Goal: Information Seeking & Learning: Check status

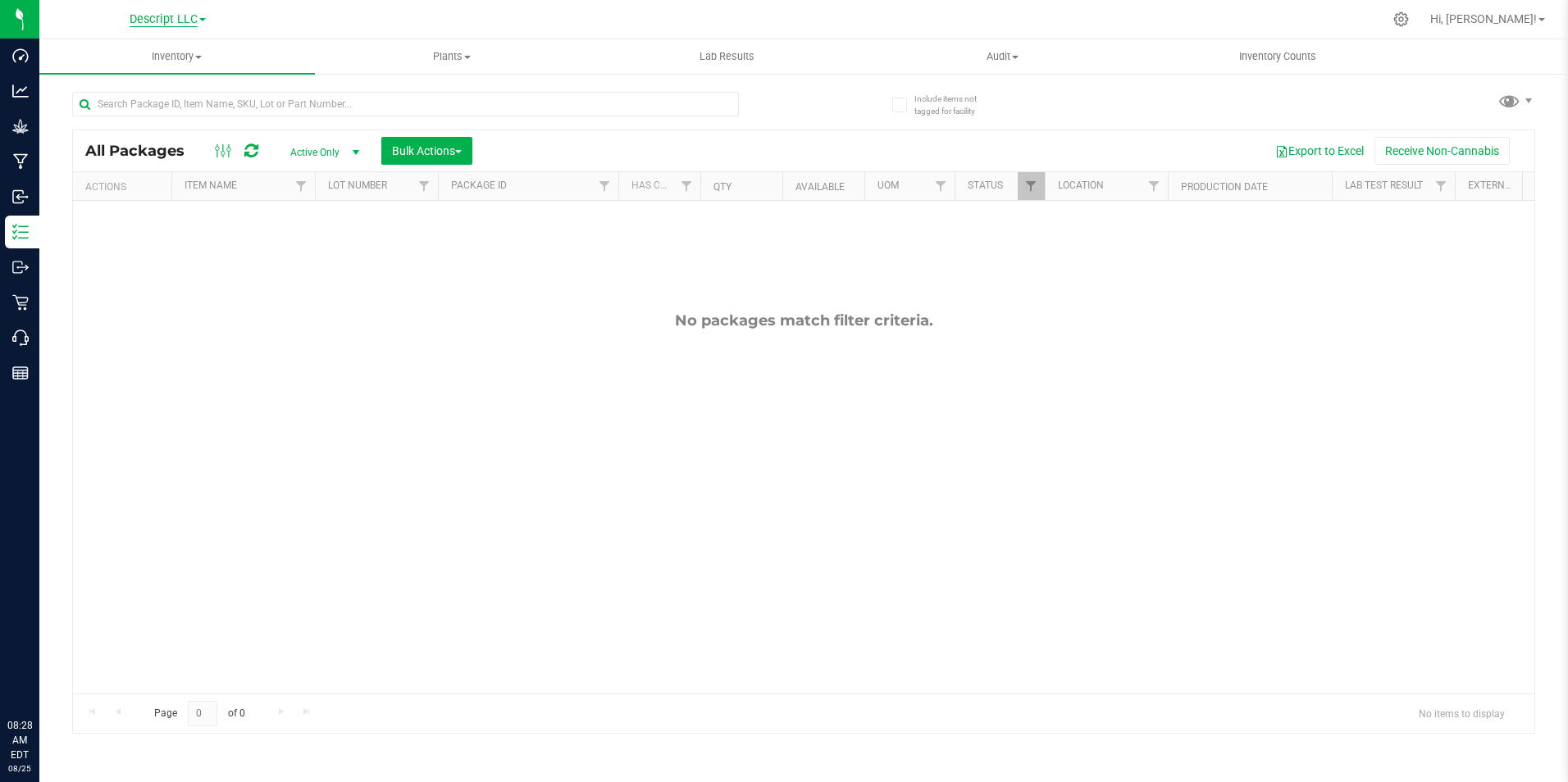
click at [154, 12] on span "Descript LLC" at bounding box center [163, 19] width 68 height 15
click at [156, 69] on link "Green [PERSON_NAME] Venture LLC. License#:OCM-PROC-24-000089" at bounding box center [167, 80] width 239 height 22
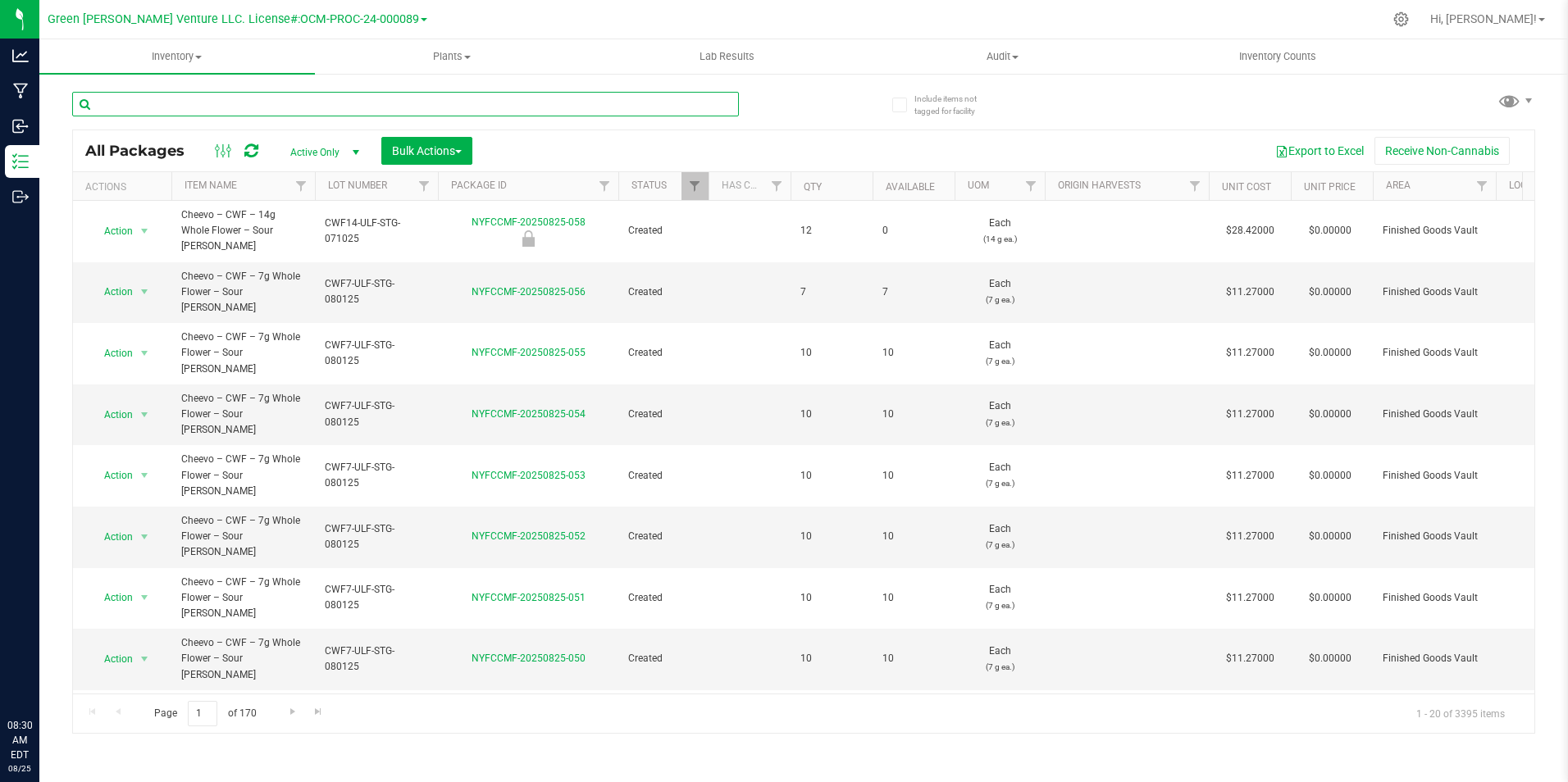
click at [327, 104] on input "text" at bounding box center [405, 104] width 666 height 24
click at [296, 181] on span "Filter" at bounding box center [301, 186] width 13 height 13
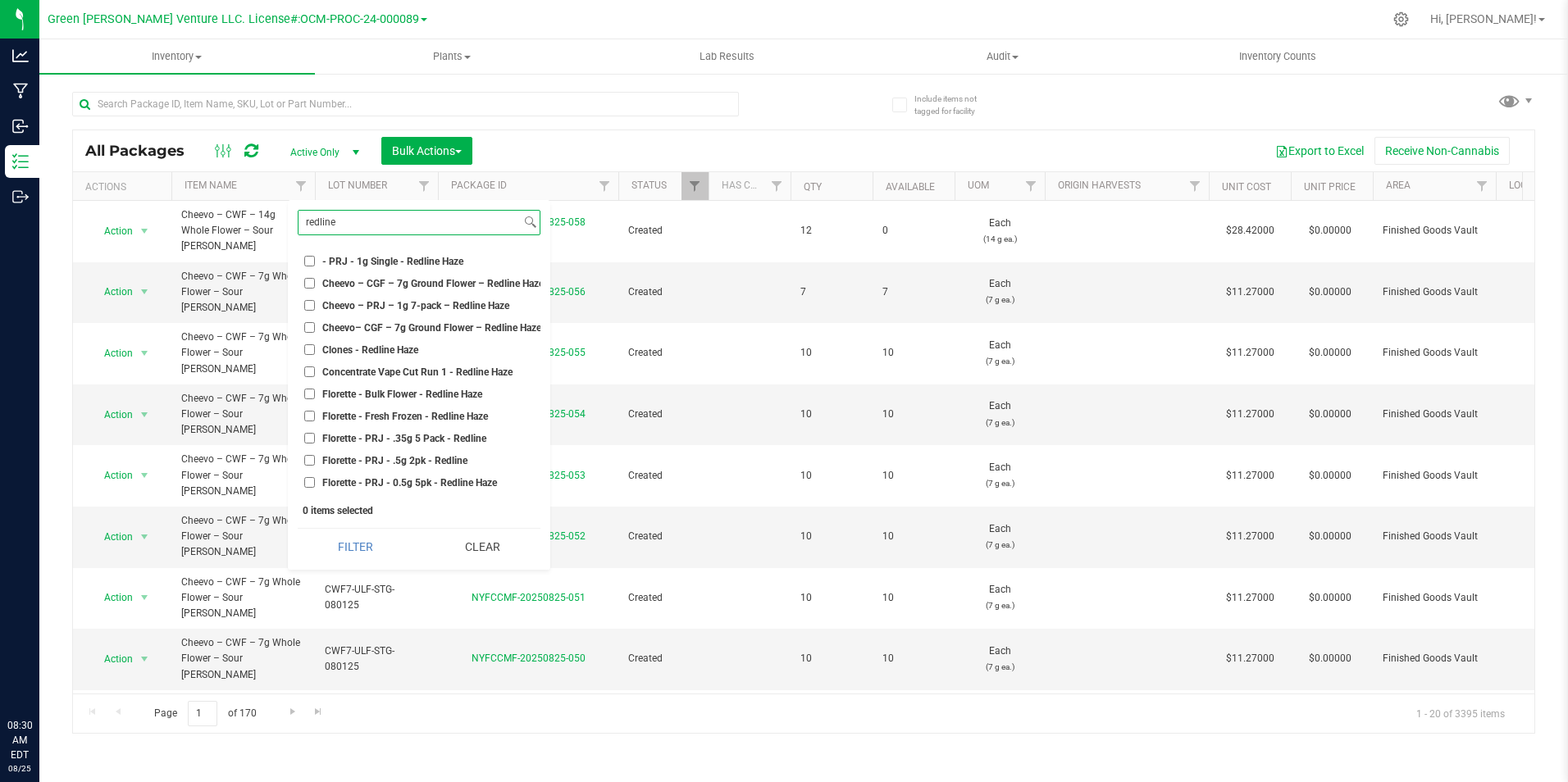
type input "redline"
click at [429, 438] on span "Florette - PRJ - .35g 5 Pack - Redline" at bounding box center [405, 438] width 164 height 10
click at [315, 438] on input "Florette - PRJ - .35g 5 Pack - Redline" at bounding box center [309, 438] width 10 height 10
checkbox input "true"
click at [366, 536] on button "Filter" at bounding box center [355, 547] width 116 height 36
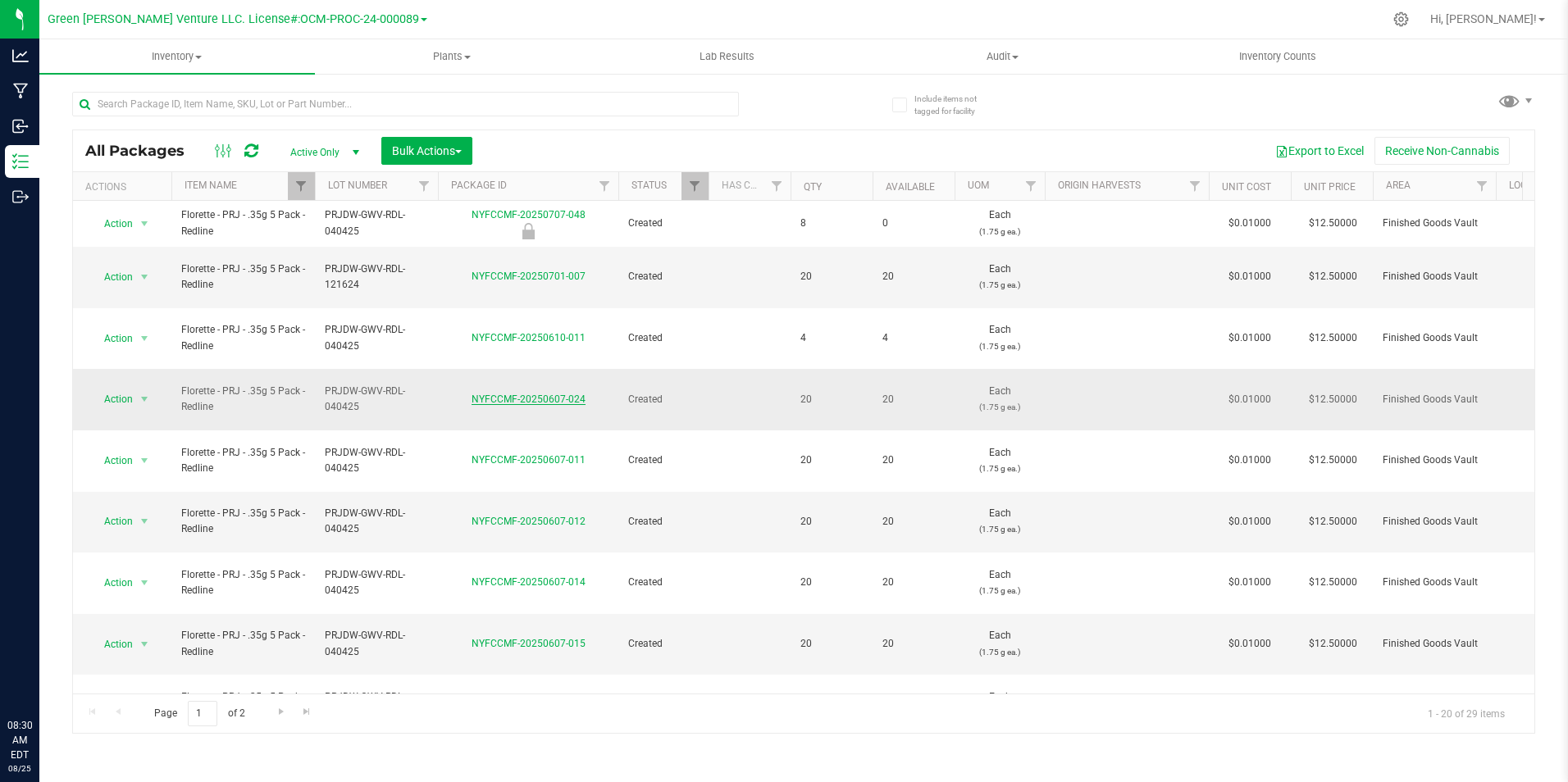
click at [564, 393] on link "NYFCCMF-20250607-024" at bounding box center [528, 398] width 114 height 11
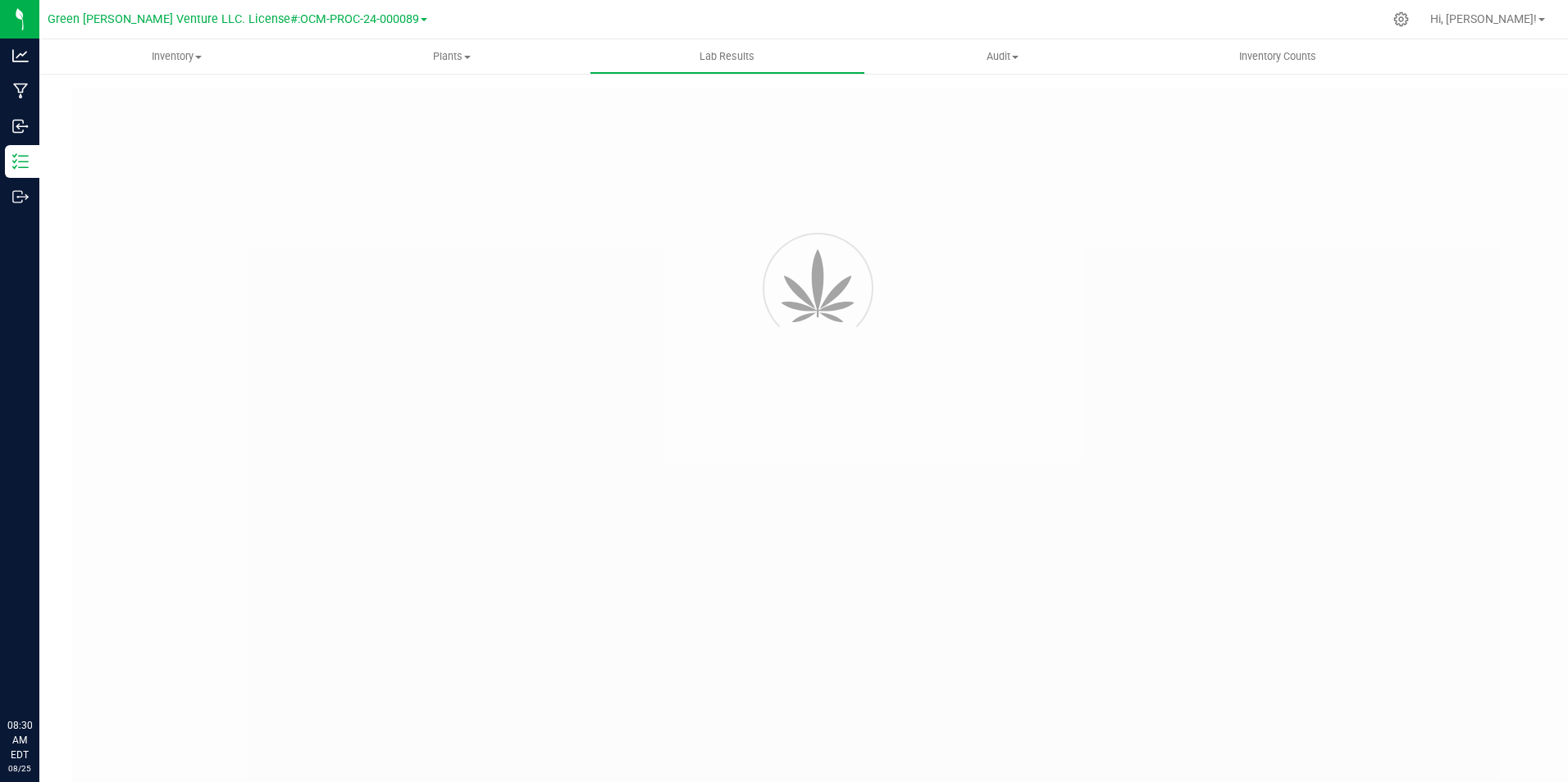
type input "NYFCCMF-20250501-001"
type input "20250415-FLOR-002"
type input "NYFCCMF-20250501-001"
type input "[DATE] 10:30 AM"
type input "[DATE]"
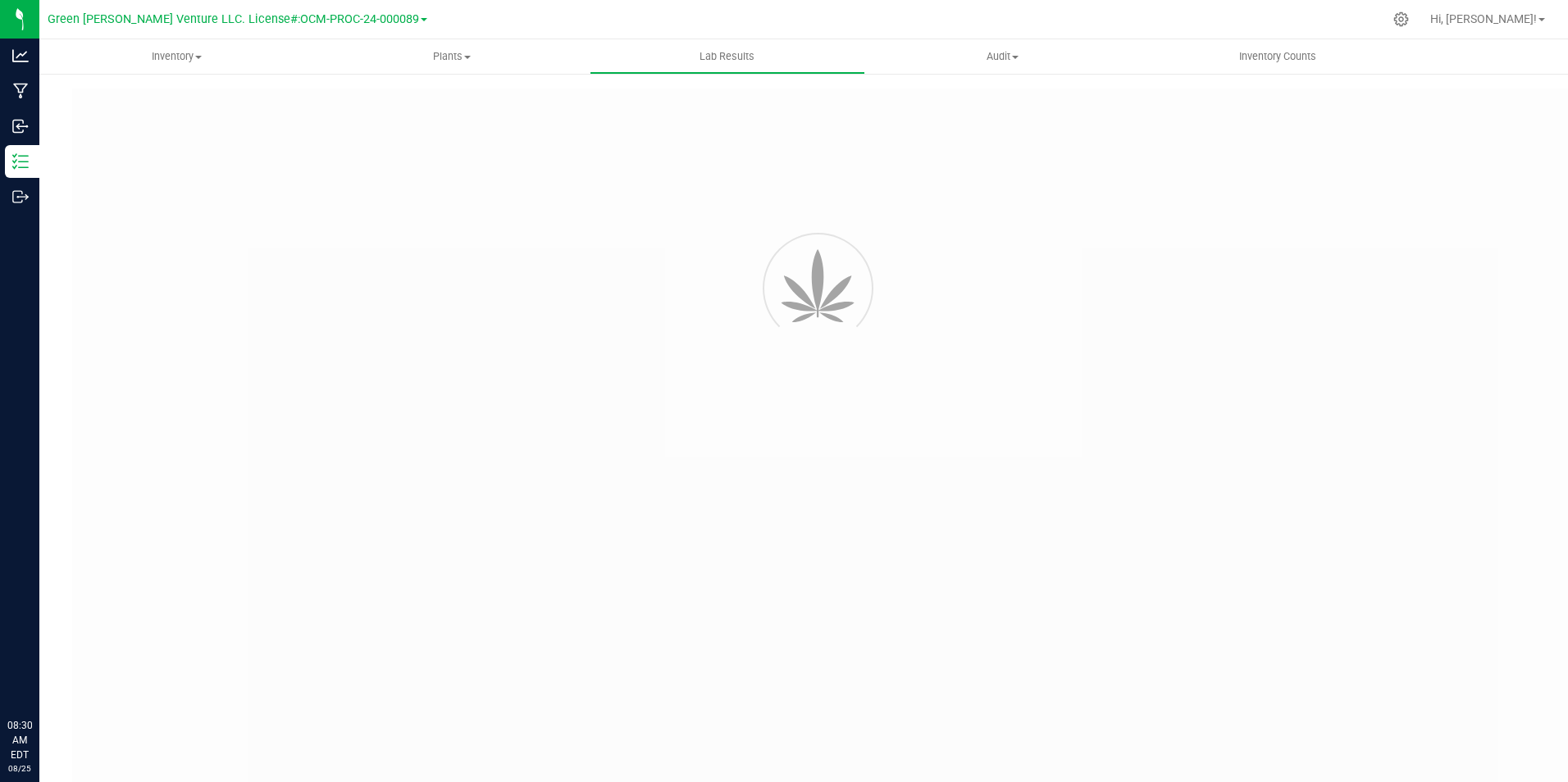
type input "[URL][DOMAIN_NAME]"
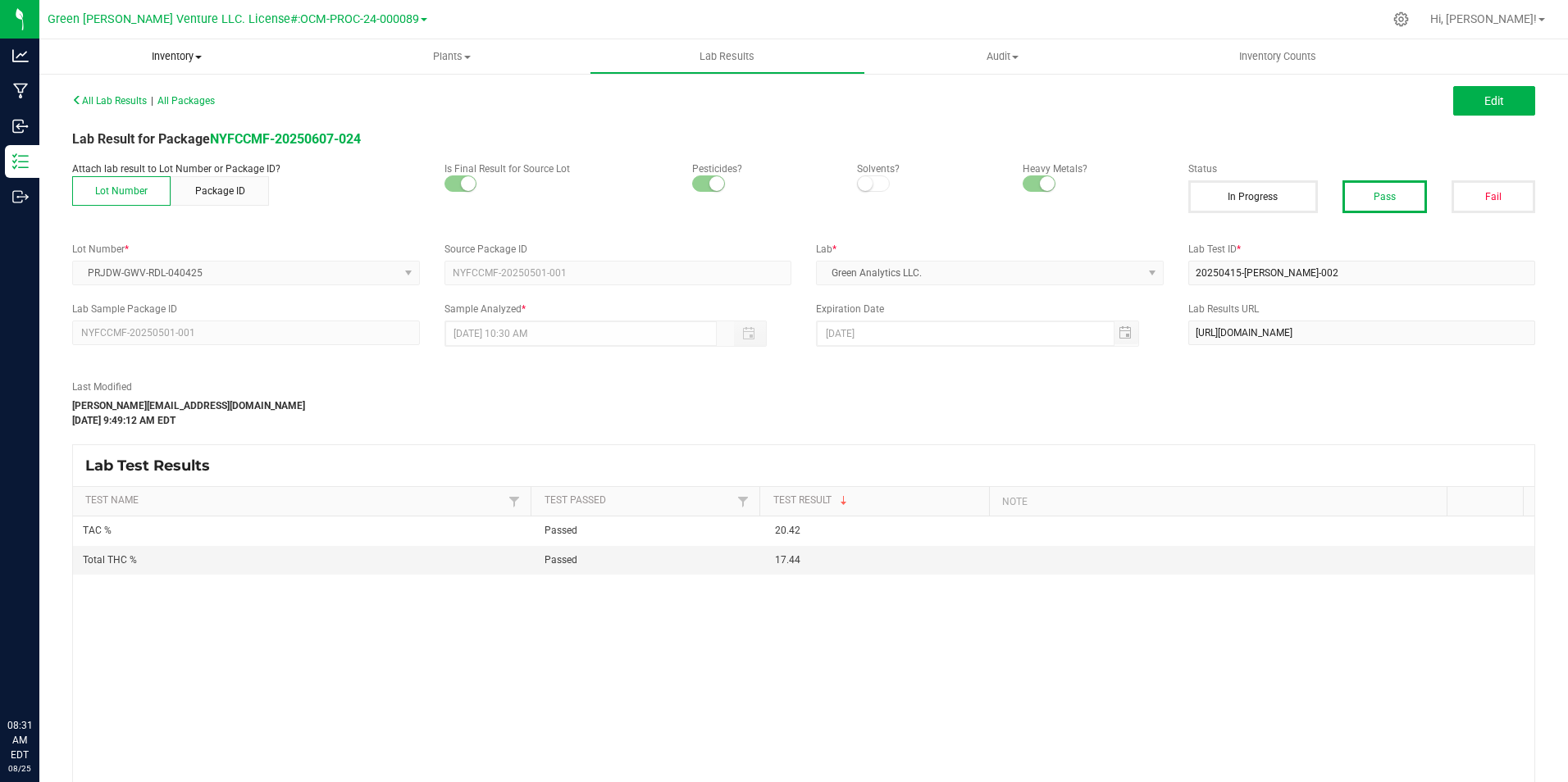
drag, startPoint x: 169, startPoint y: 53, endPoint x: 164, endPoint y: 73, distance: 20.6
click at [169, 53] on span "Inventory" at bounding box center [177, 56] width 276 height 15
click at [156, 95] on li "All packages" at bounding box center [177, 99] width 276 height 20
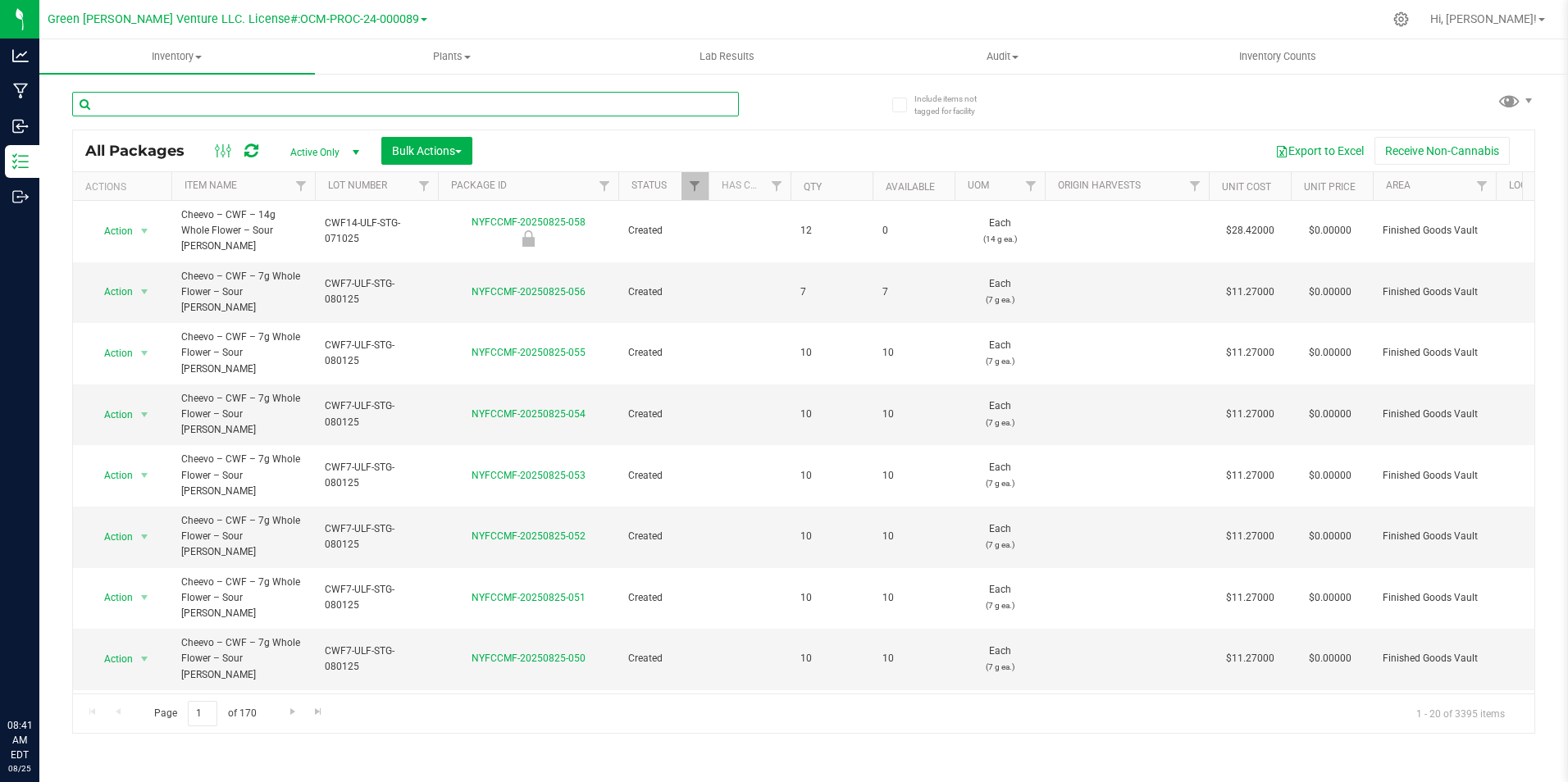
click at [327, 107] on input "text" at bounding box center [405, 104] width 666 height 24
click at [300, 190] on span "Filter" at bounding box center [301, 186] width 13 height 13
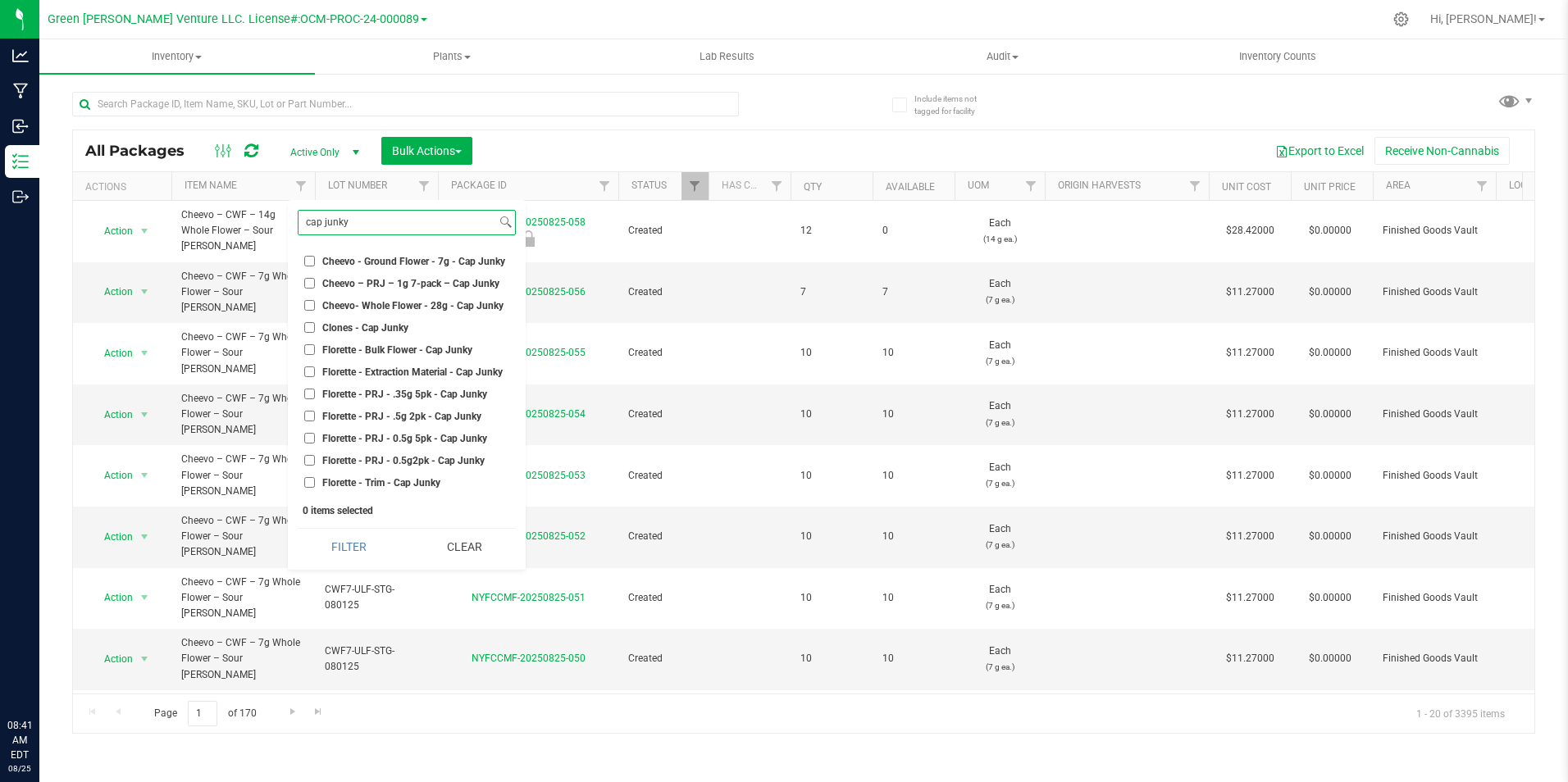
type input "cap junky"
click at [439, 390] on span "Florette - PRJ - .35g 5pk - Cap Junky" at bounding box center [405, 394] width 165 height 10
click at [315, 390] on input "Florette - PRJ - .35g 5pk - Cap Junky" at bounding box center [309, 394] width 10 height 10
checkbox input "true"
click at [370, 545] on button "Filter" at bounding box center [349, 547] width 104 height 36
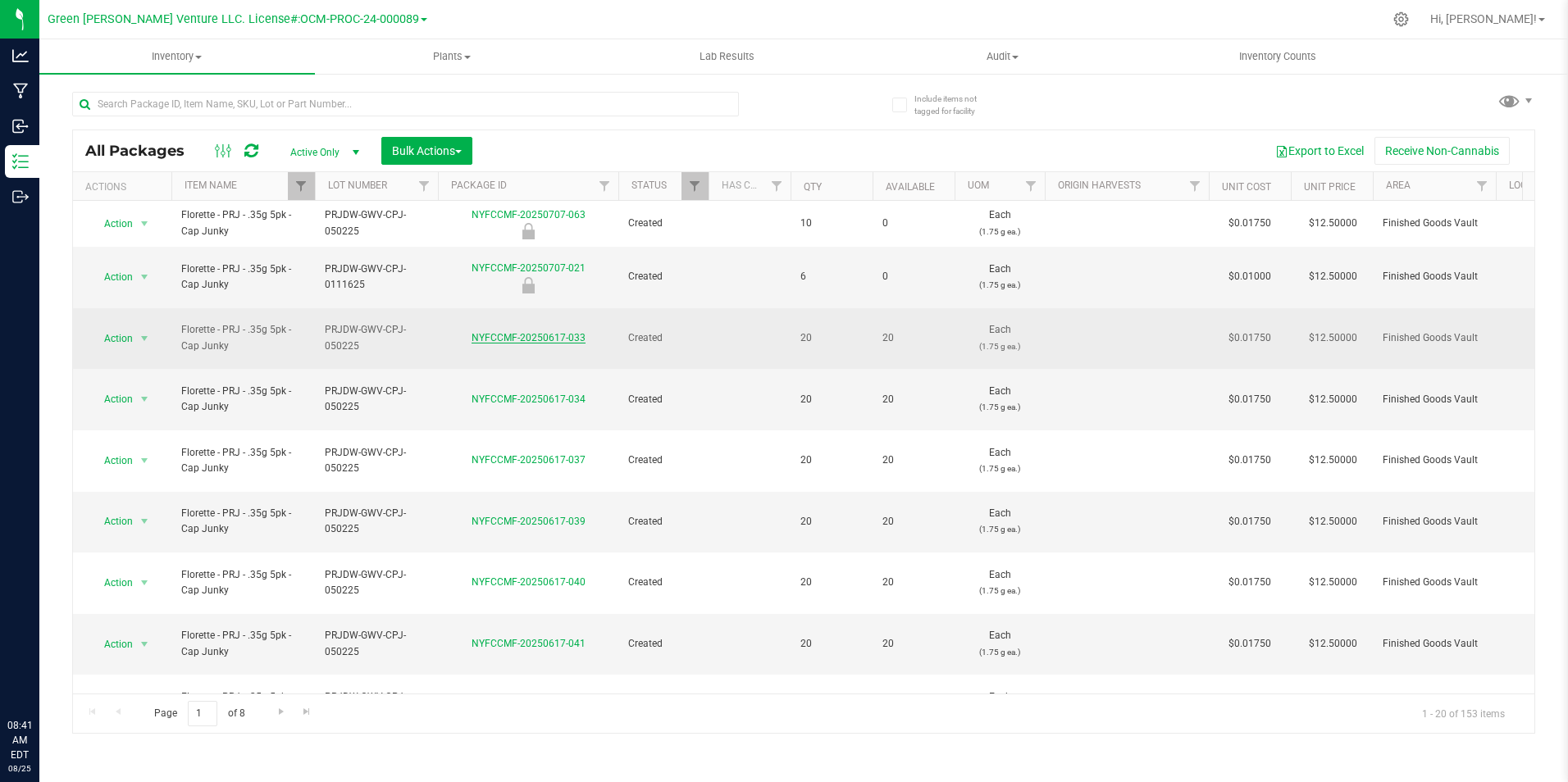
click at [519, 332] on link "NYFCCMF-20250617-033" at bounding box center [528, 337] width 114 height 11
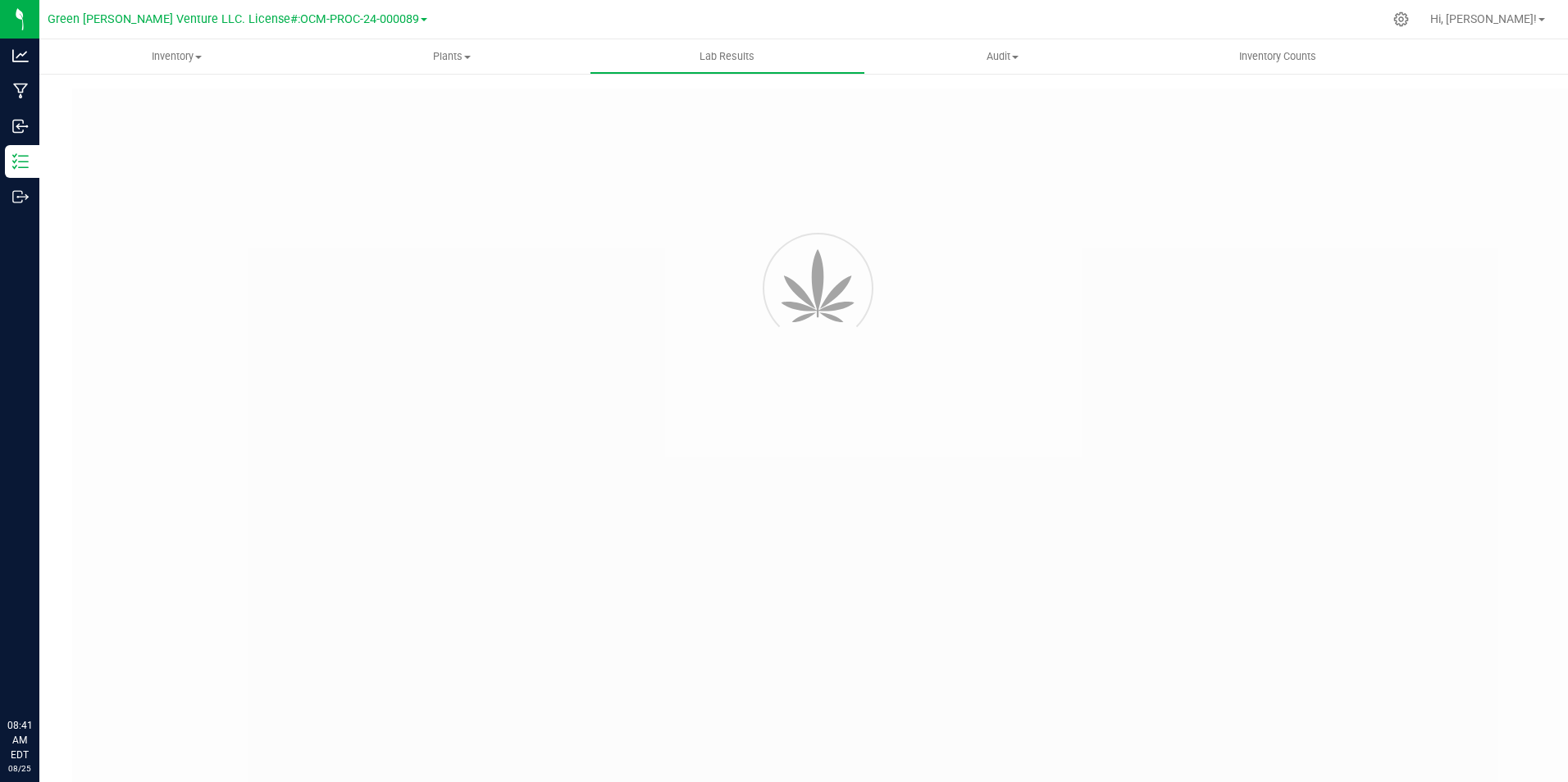
type input "NYFCCMF-20250513-011"
type input "AL50514003-001"
type input "NYFCCMF-20250513-011"
type input "05/17/2025 9:54 AM"
type input "[DATE]"
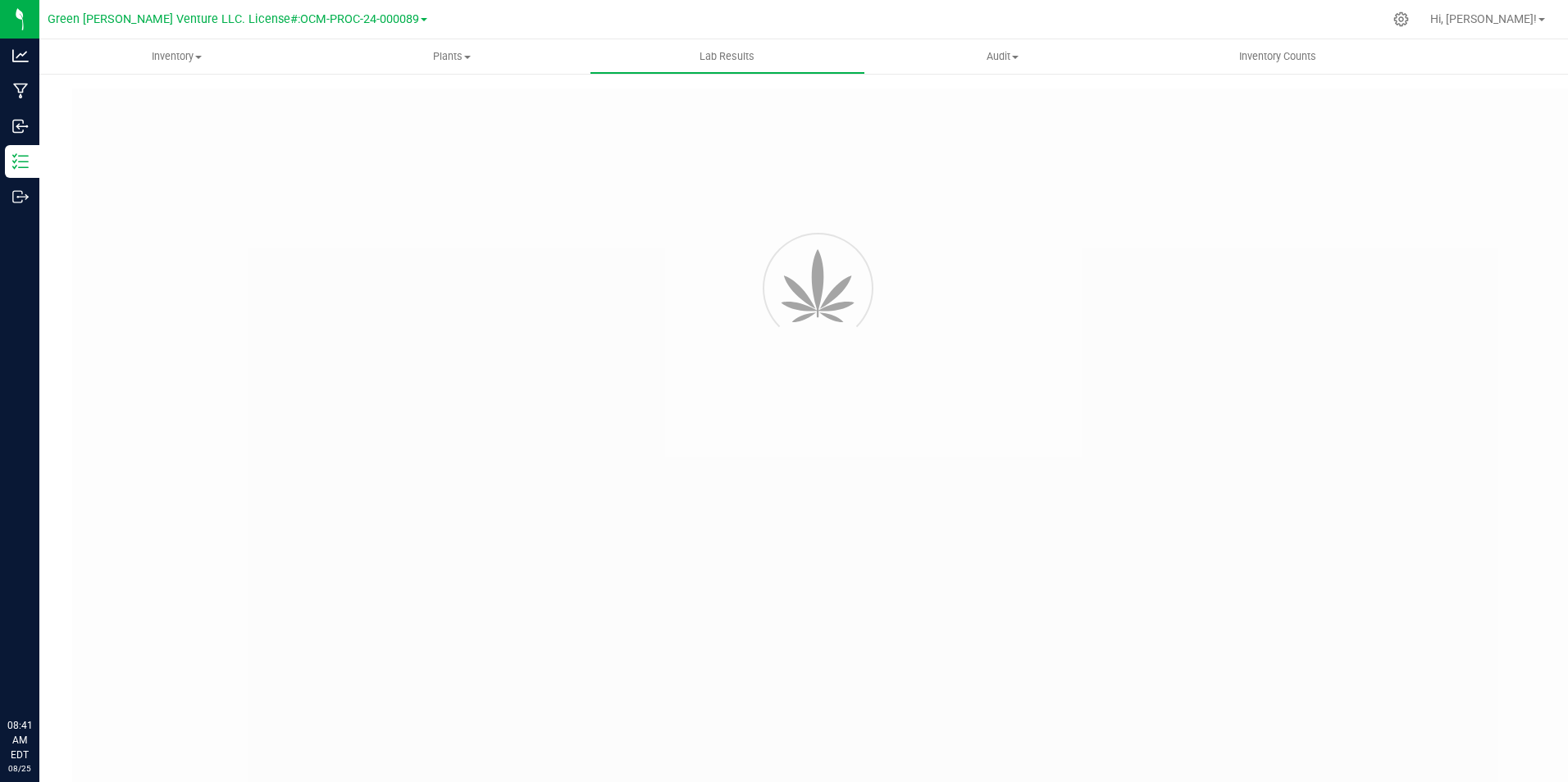
type input "[URL][DOMAIN_NAME]"
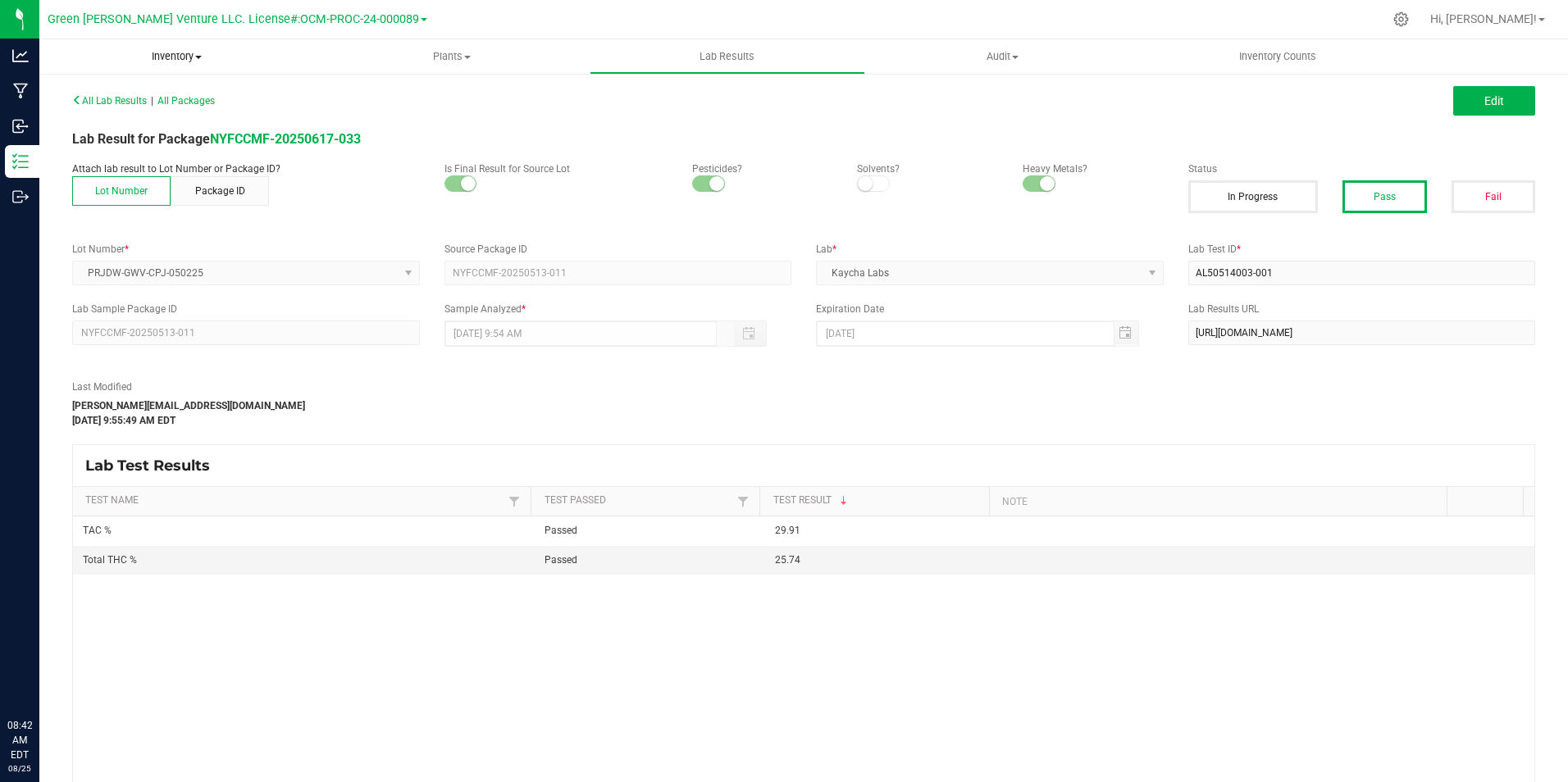
click at [157, 61] on span "Inventory" at bounding box center [177, 56] width 276 height 15
click at [141, 94] on span "All packages" at bounding box center [96, 99] width 112 height 14
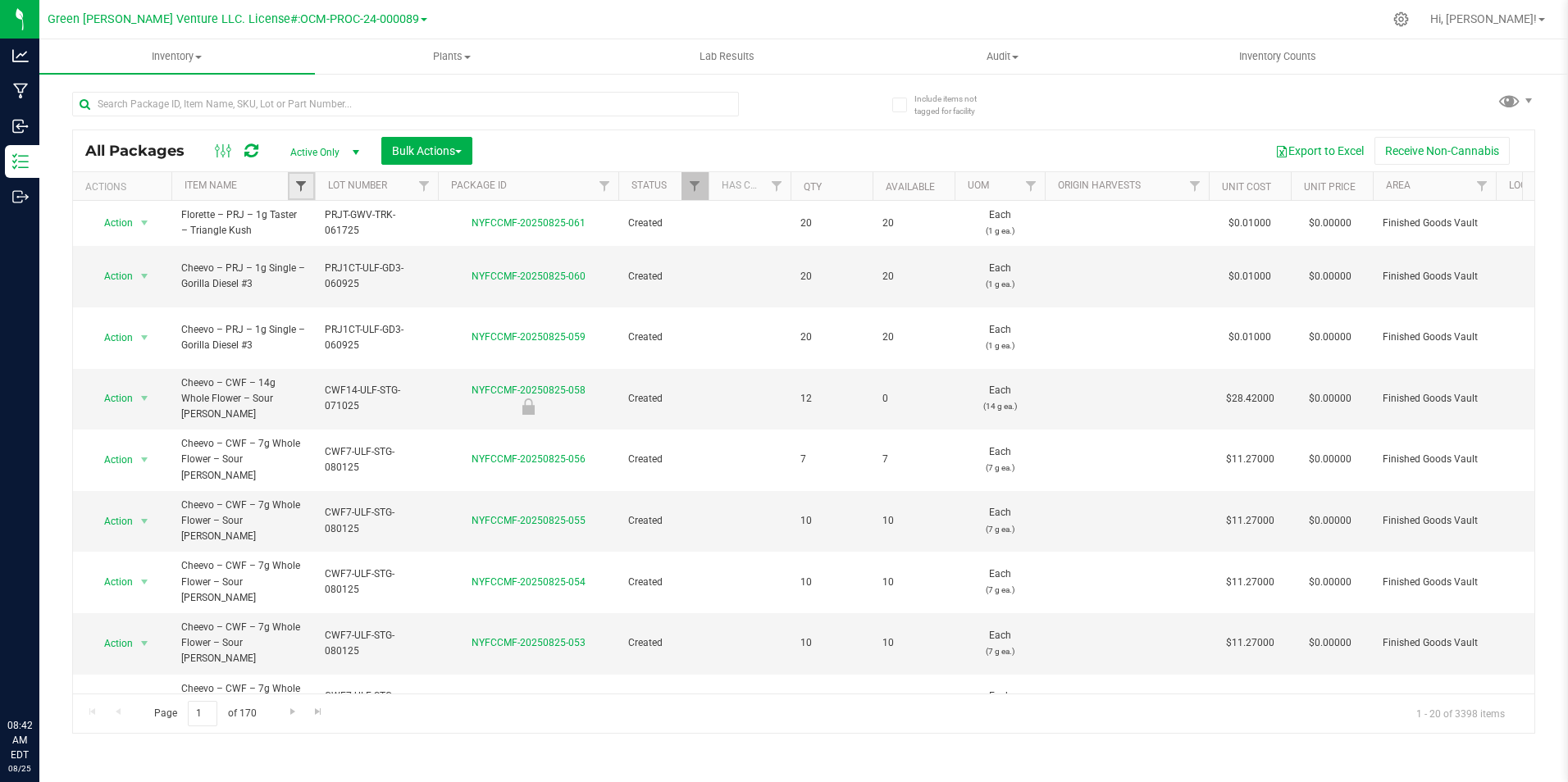
click at [303, 187] on span "Filter" at bounding box center [301, 186] width 13 height 13
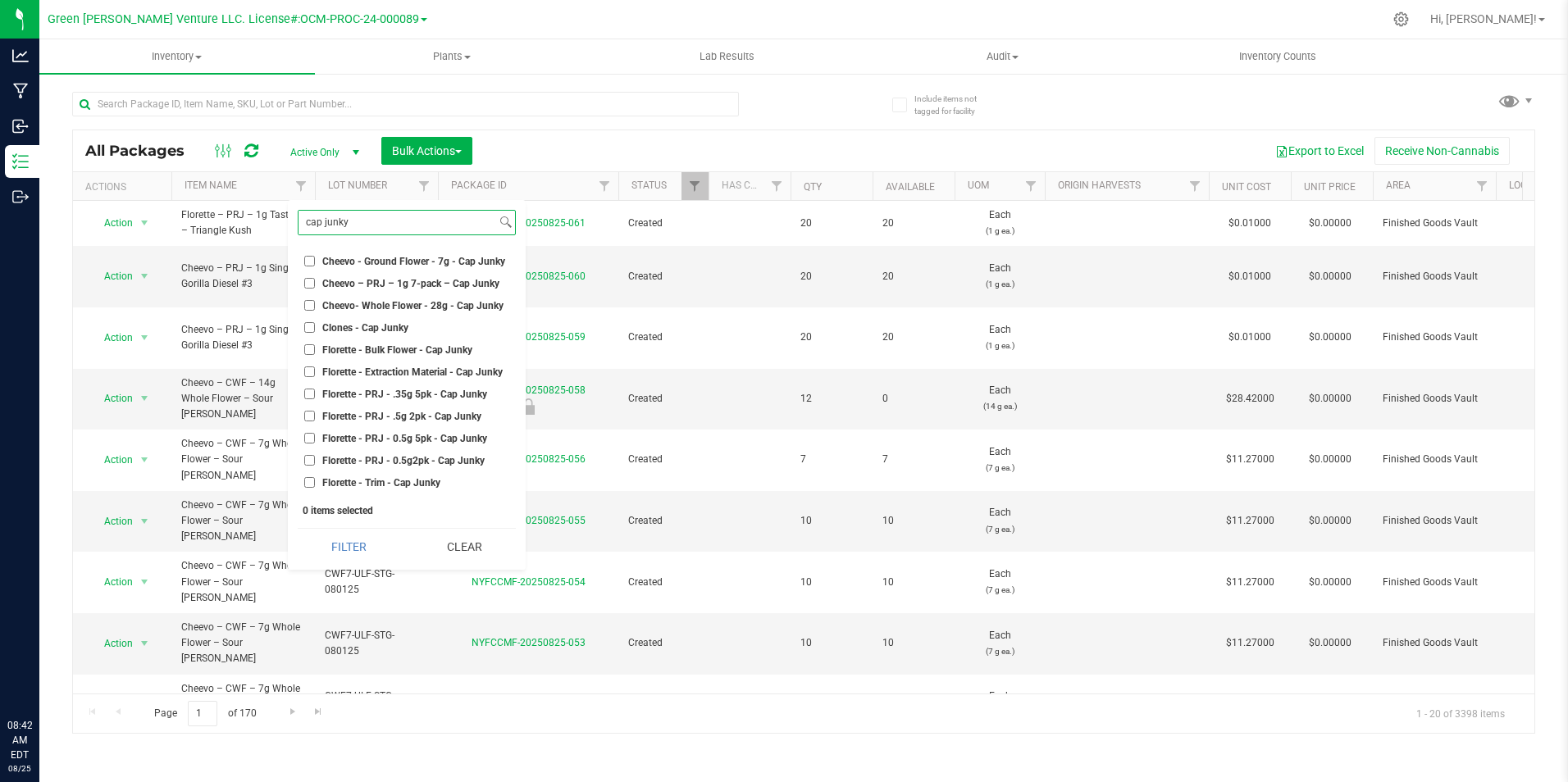
type input "cap junky"
click at [370, 391] on span "Florette - PRJ - .35g 5pk - Cap Junky" at bounding box center [405, 394] width 165 height 10
click at [315, 391] on input "Florette - PRJ - .35g 5pk - Cap Junky" at bounding box center [309, 394] width 10 height 10
checkbox input "true"
click at [358, 540] on button "Filter" at bounding box center [349, 547] width 104 height 36
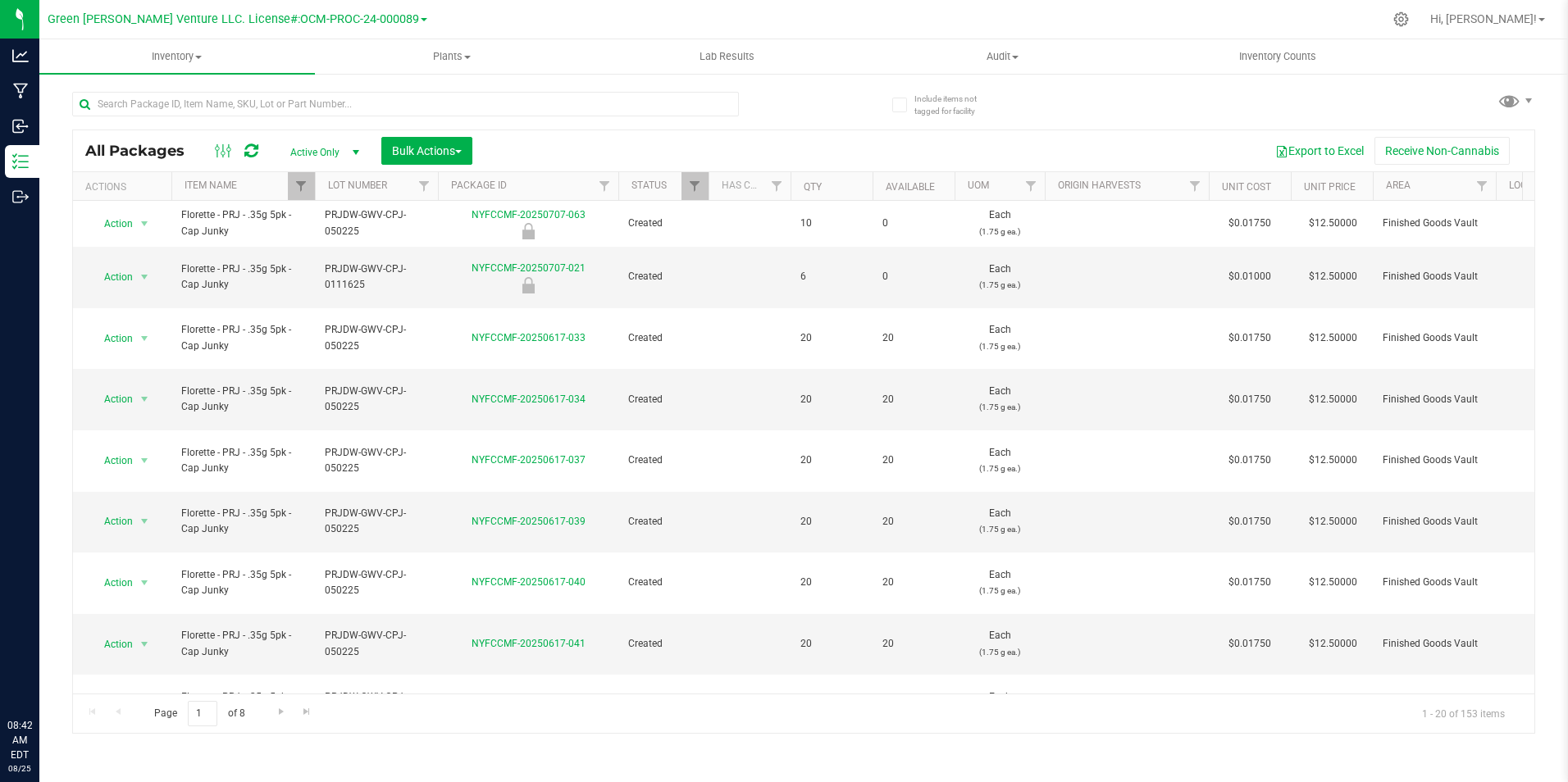
click at [544, 190] on th "Package ID" at bounding box center [528, 186] width 181 height 29
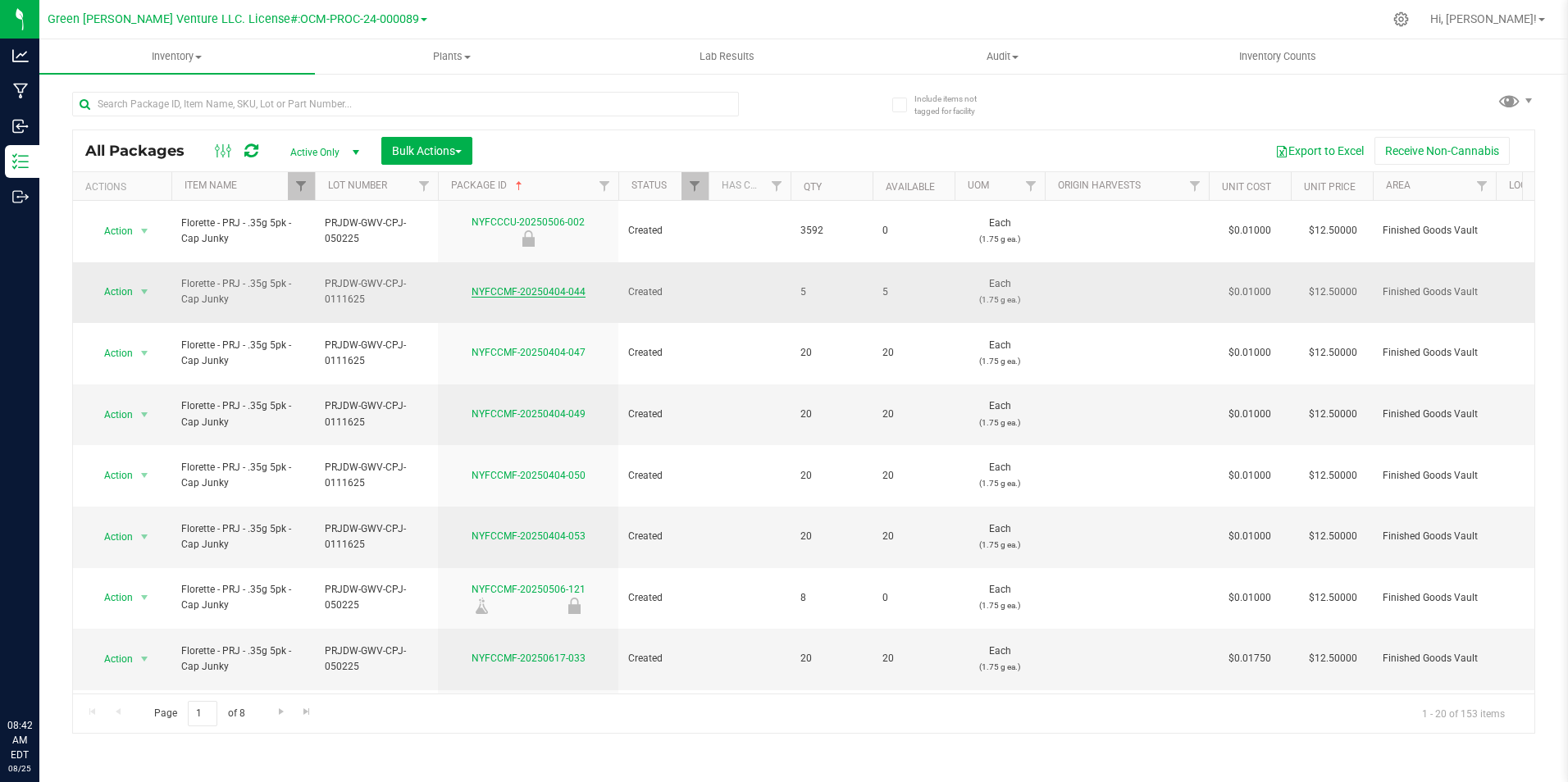
click at [519, 286] on link "NYFCCMF-20250404-044" at bounding box center [528, 291] width 114 height 11
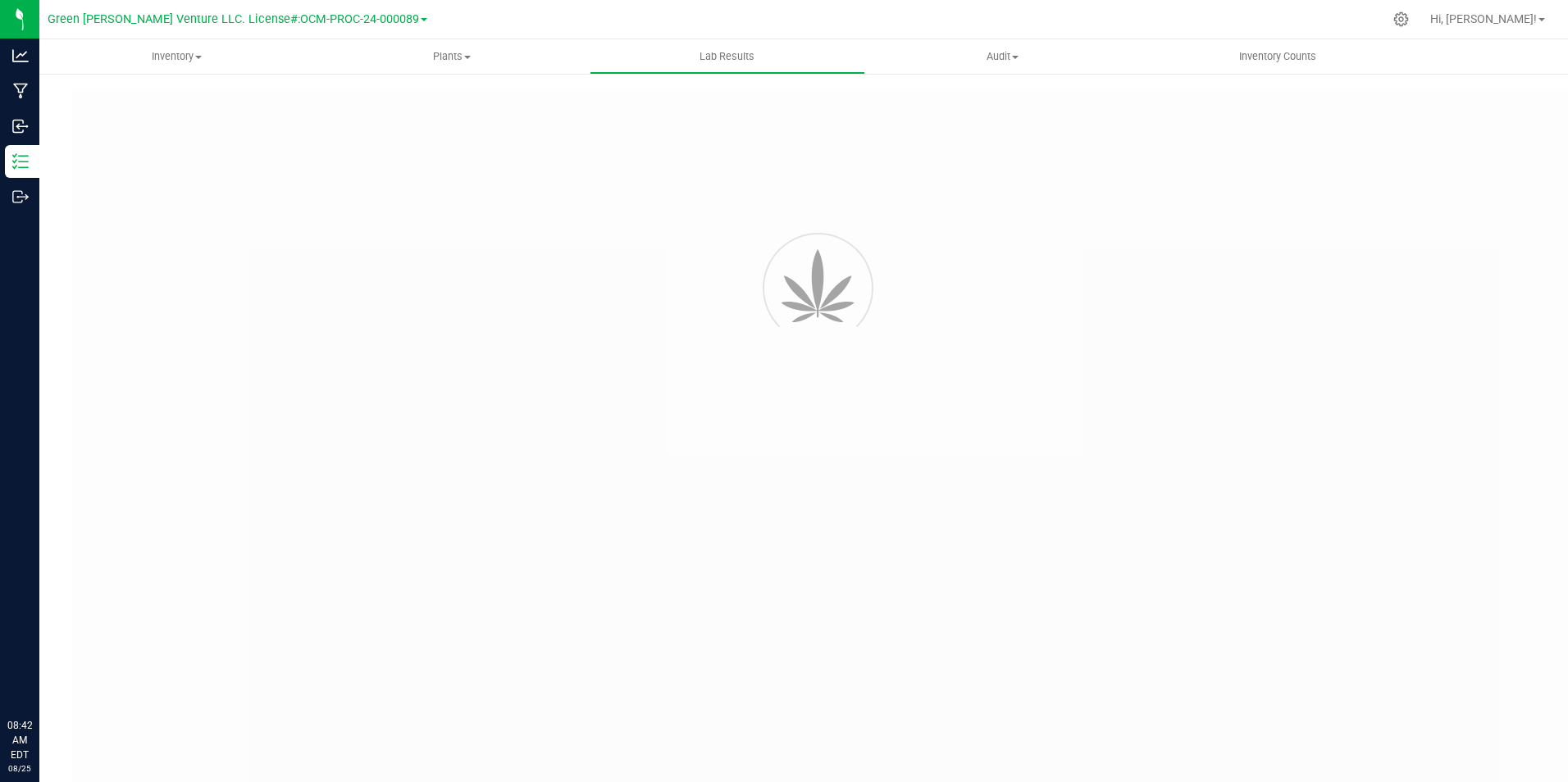
type input "NYFCCCU-20250117-008"
type input "20250117-FLOR-003"
type input "NYFCCCU-20250117-008"
type input "01/24/2025 10:00 AM"
type input "01/24/2026"
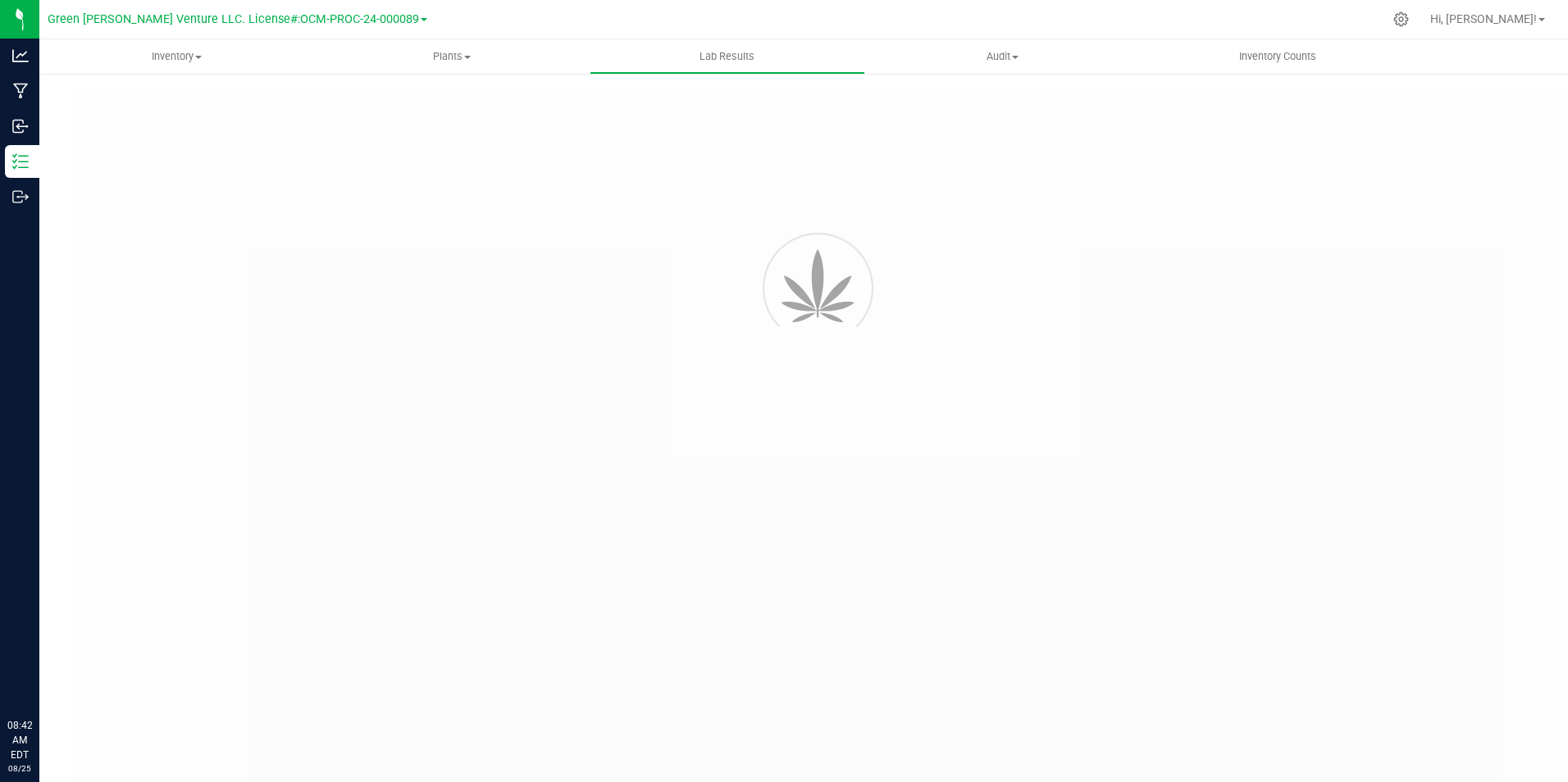
type input "https://ga-ny.qbench.net/pr/8db19cb5b26f050/download"
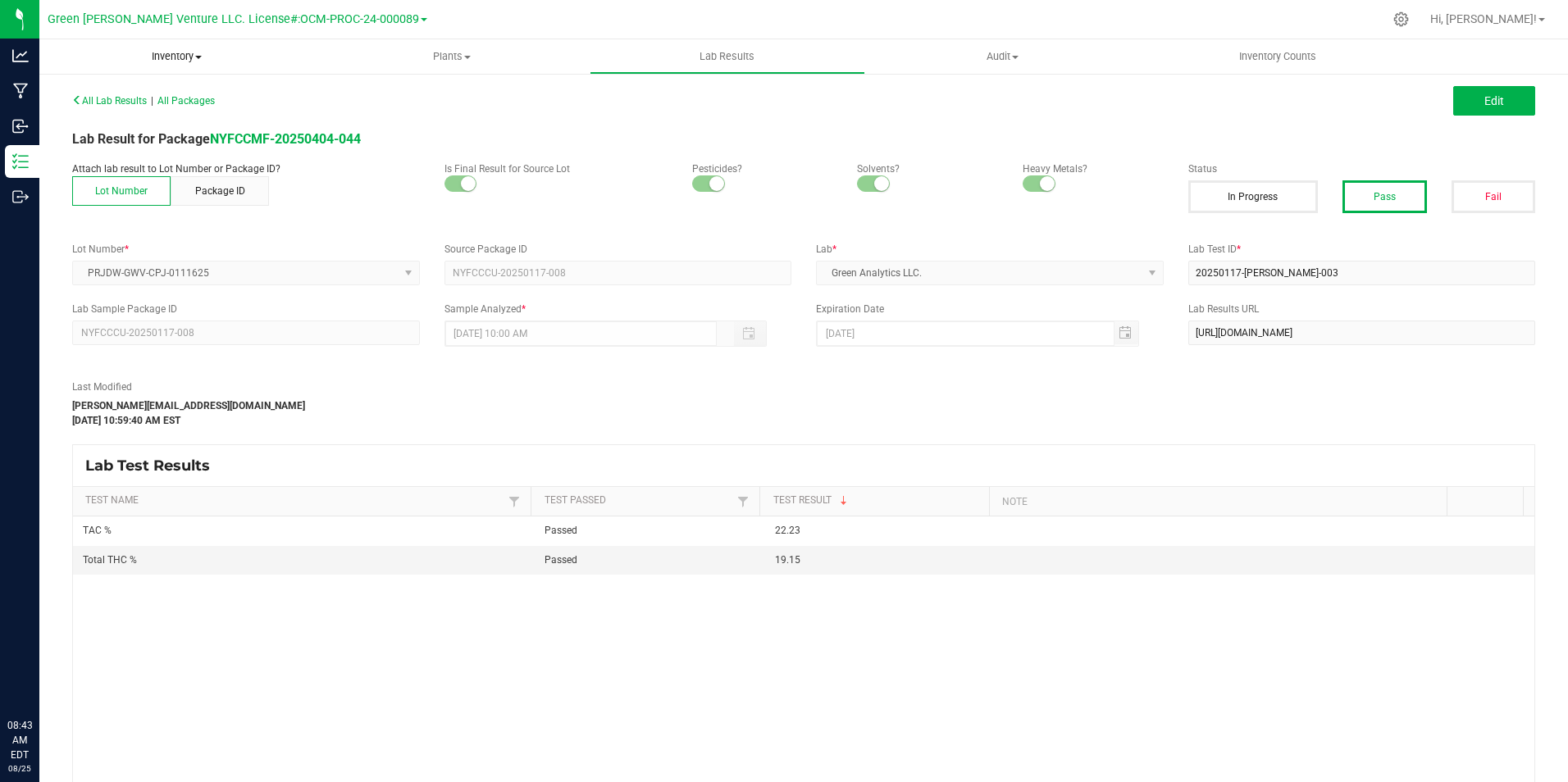
click at [162, 65] on uib-tab-heading "Inventory All packages All inventory Waste log Create inventory" at bounding box center [177, 57] width 276 height 35
click at [156, 92] on li "All packages" at bounding box center [177, 99] width 276 height 20
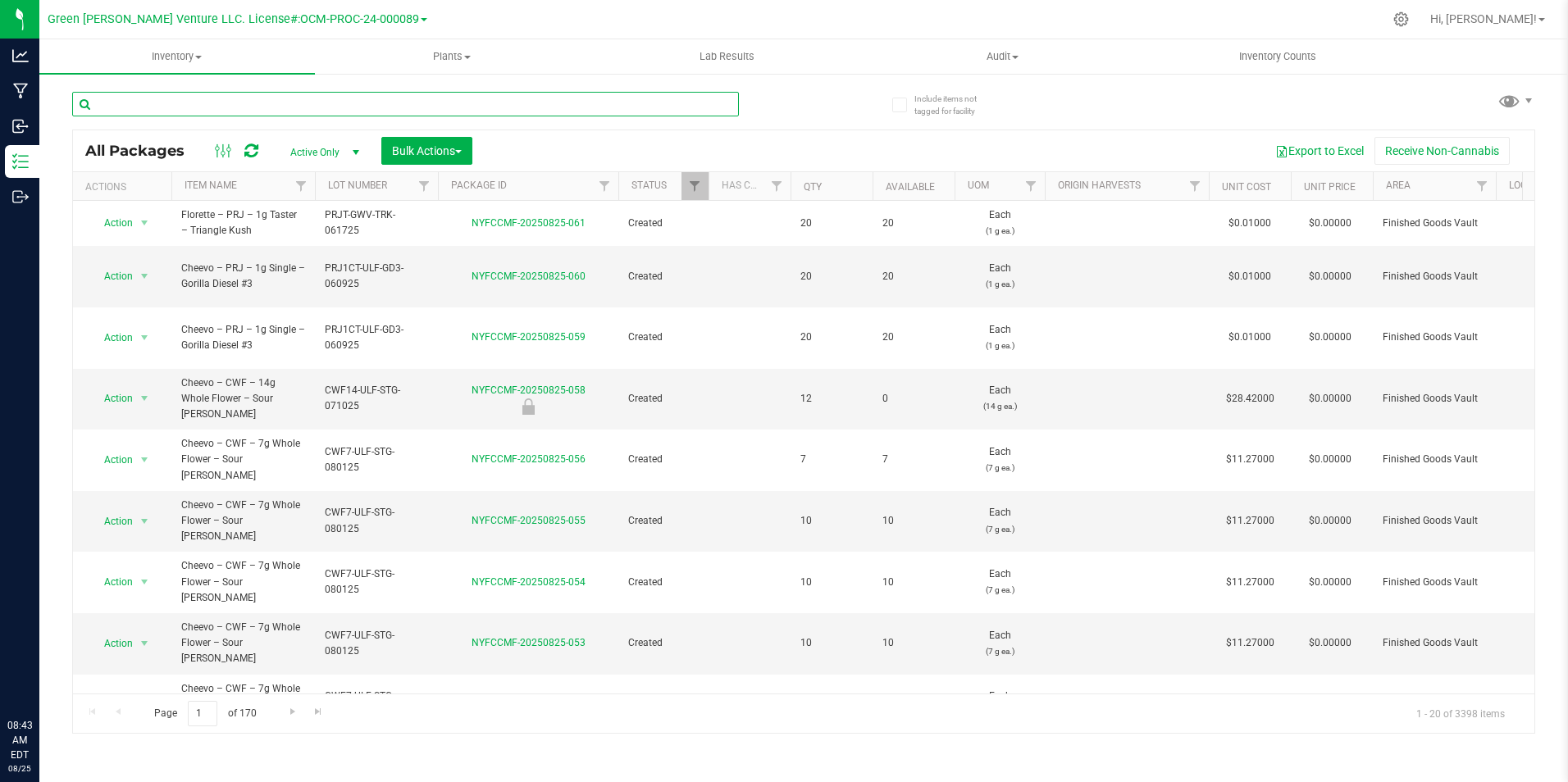
click at [319, 115] on input "text" at bounding box center [405, 104] width 666 height 24
click at [303, 193] on span "Filter" at bounding box center [301, 186] width 13 height 13
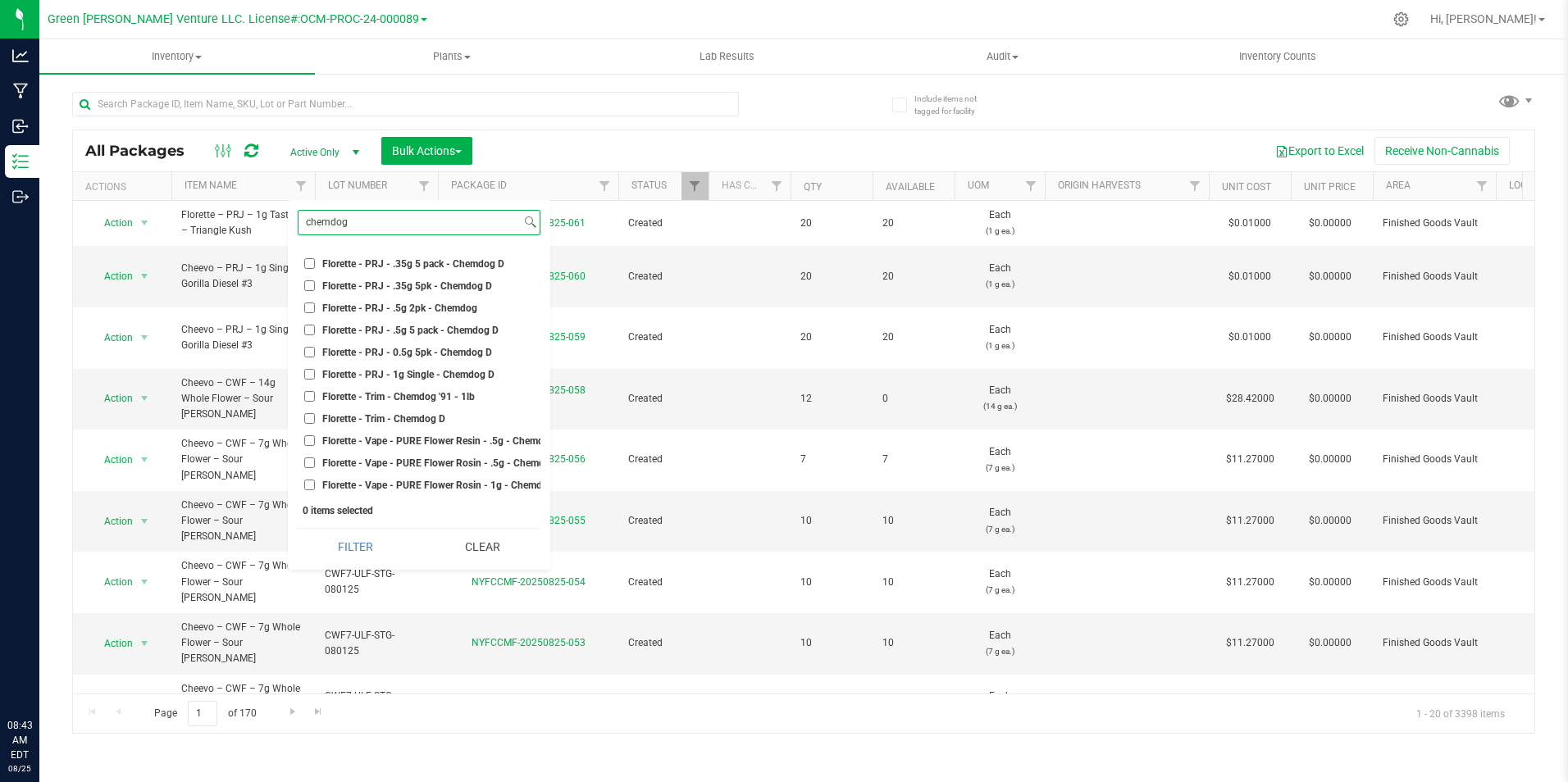
scroll to position [231, 0]
type input "chemdog"
click at [456, 281] on span "Florette - PRJ - .35g 5pk - Chemdog D" at bounding box center [407, 285] width 169 height 10
click at [315, 280] on input "Florette - PRJ - .35g 5pk - Chemdog D" at bounding box center [309, 285] width 10 height 10
checkbox input "true"
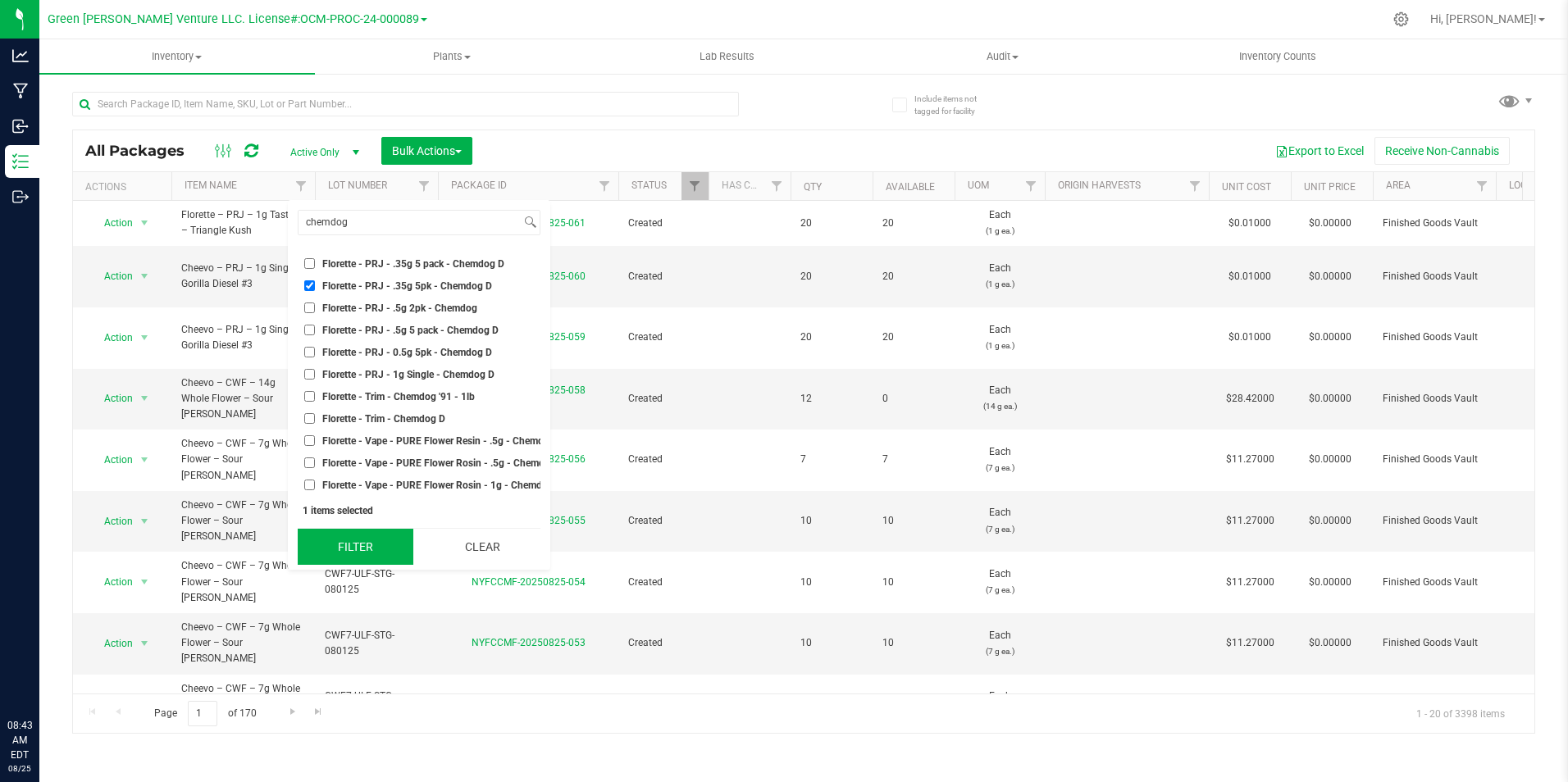
click at [371, 542] on button "Filter" at bounding box center [355, 547] width 116 height 36
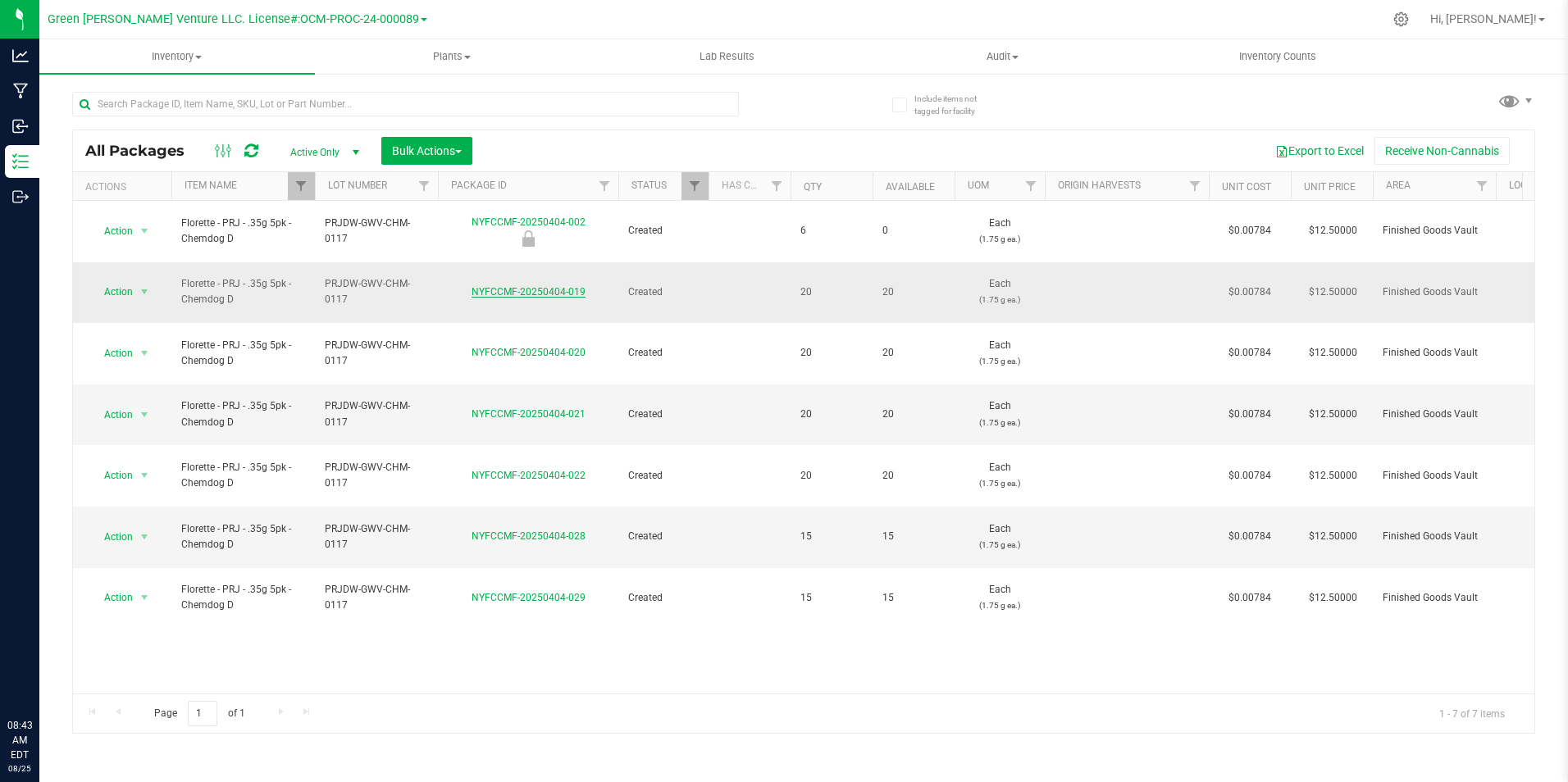
click at [558, 286] on link "NYFCCMF-20250404-019" at bounding box center [528, 291] width 114 height 11
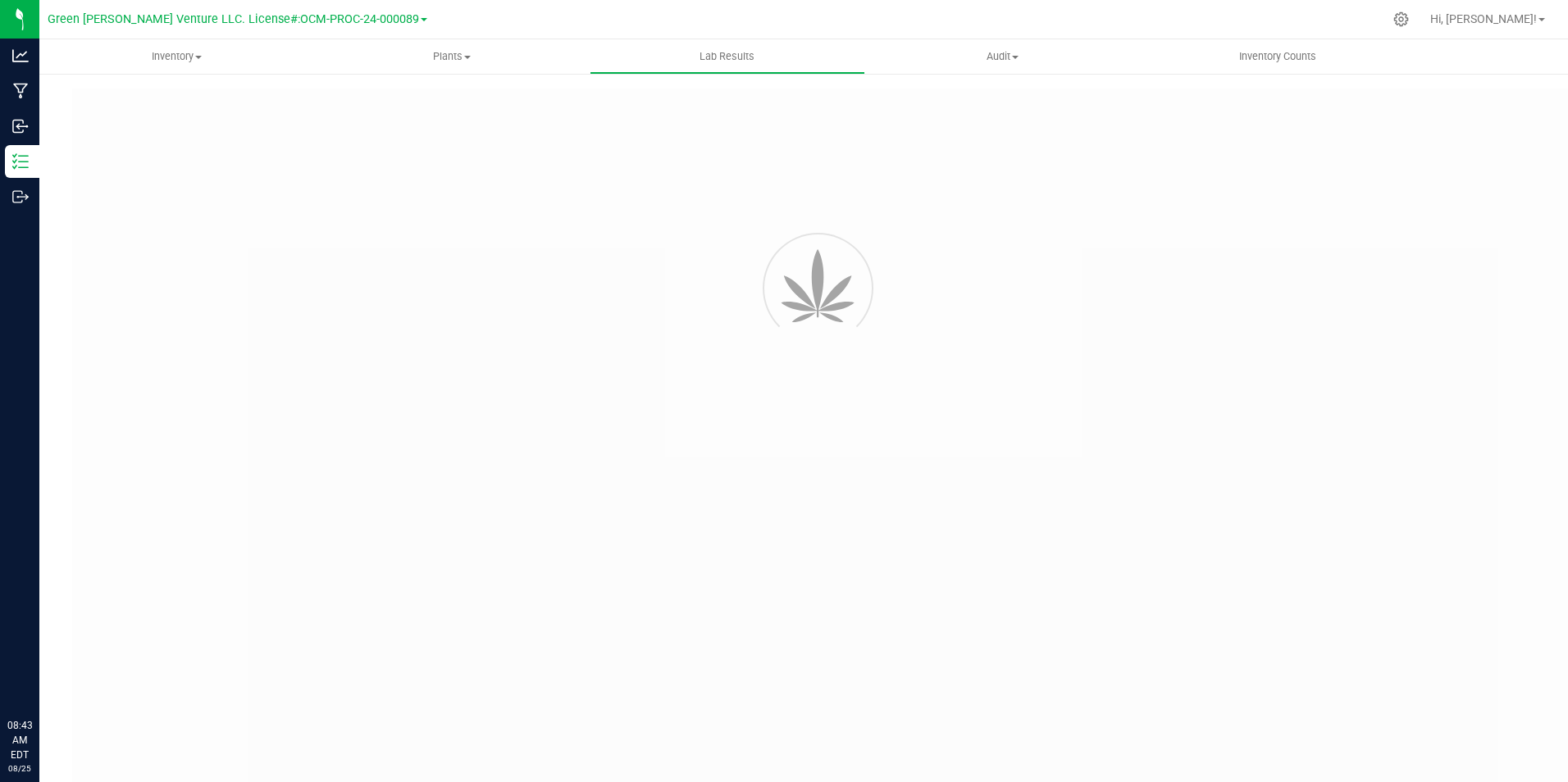
type input "NYFCCCU-20250117-006"
type input "20250117-FLOR-004"
type input "NYFCCCU-20250117-006"
type input "01/24/2025 10:00 AM"
type input "01/24/2026"
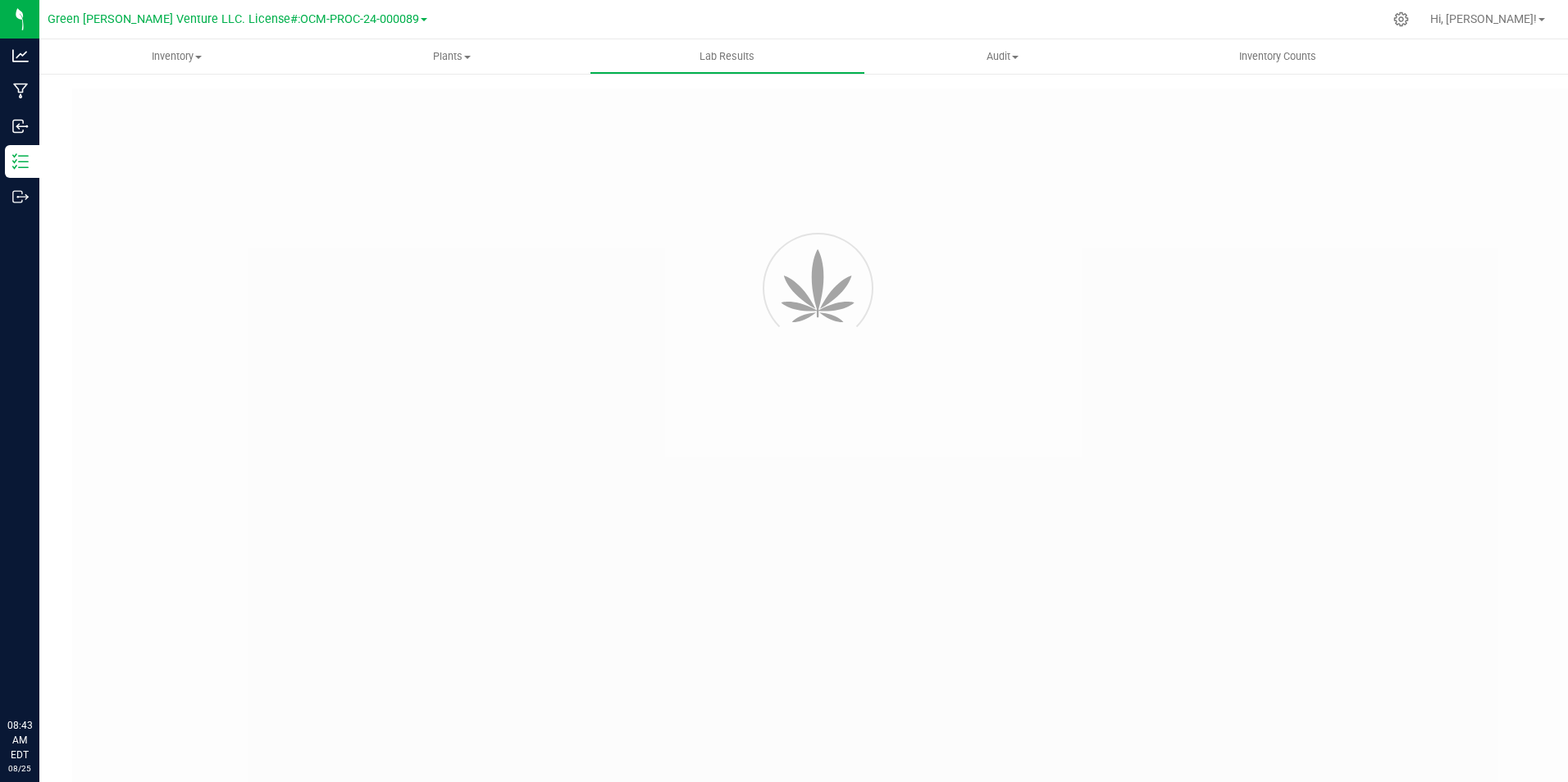
type input "https://ga-ny.qbench.net/pr/51fb63b3aab0721/download"
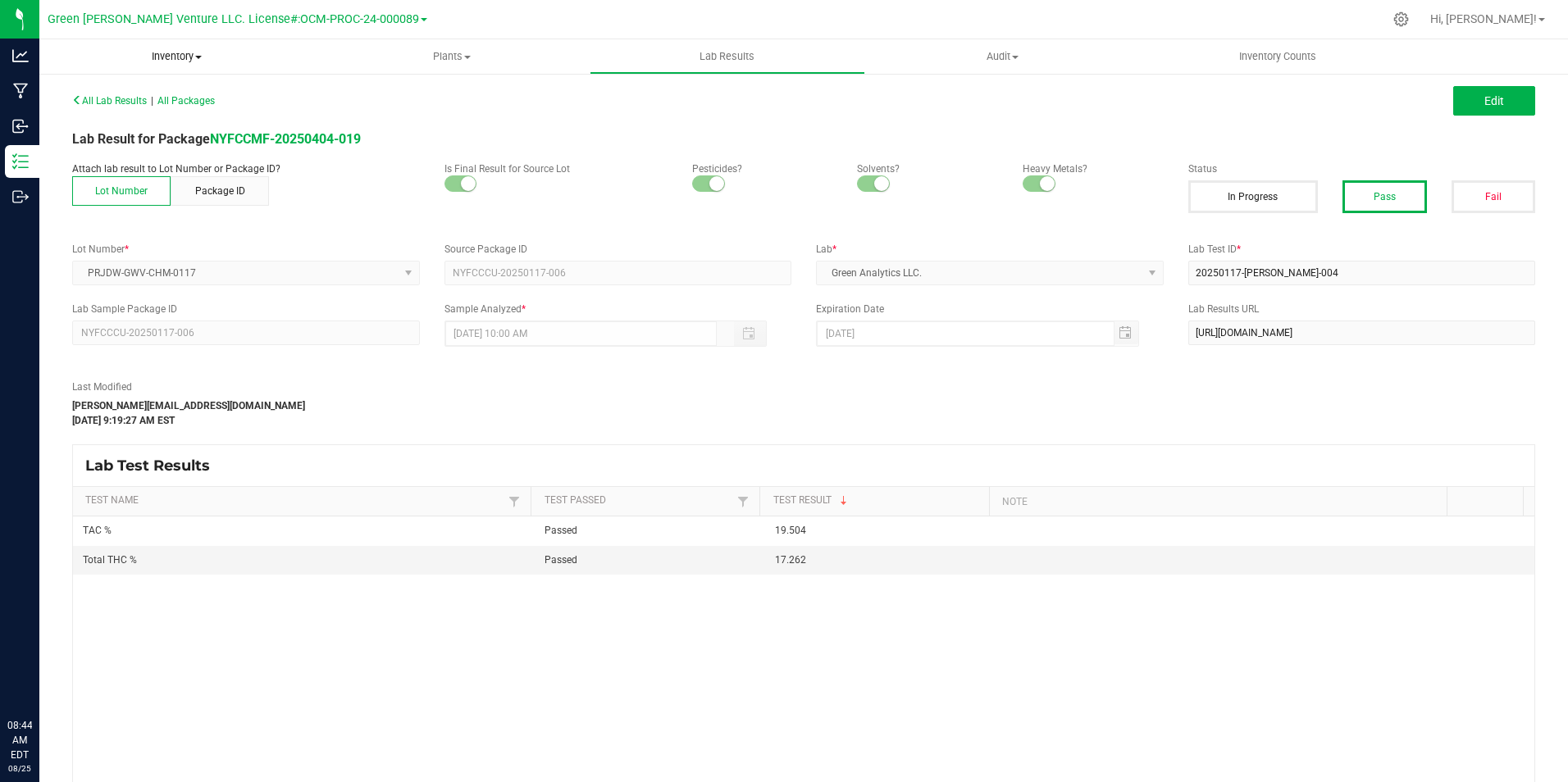
drag, startPoint x: 156, startPoint y: 47, endPoint x: 159, endPoint y: 64, distance: 17.3
click at [156, 47] on uib-tab-heading "Inventory All packages All inventory Waste log Create inventory" at bounding box center [177, 57] width 276 height 35
click at [170, 98] on li "All packages" at bounding box center [177, 99] width 276 height 20
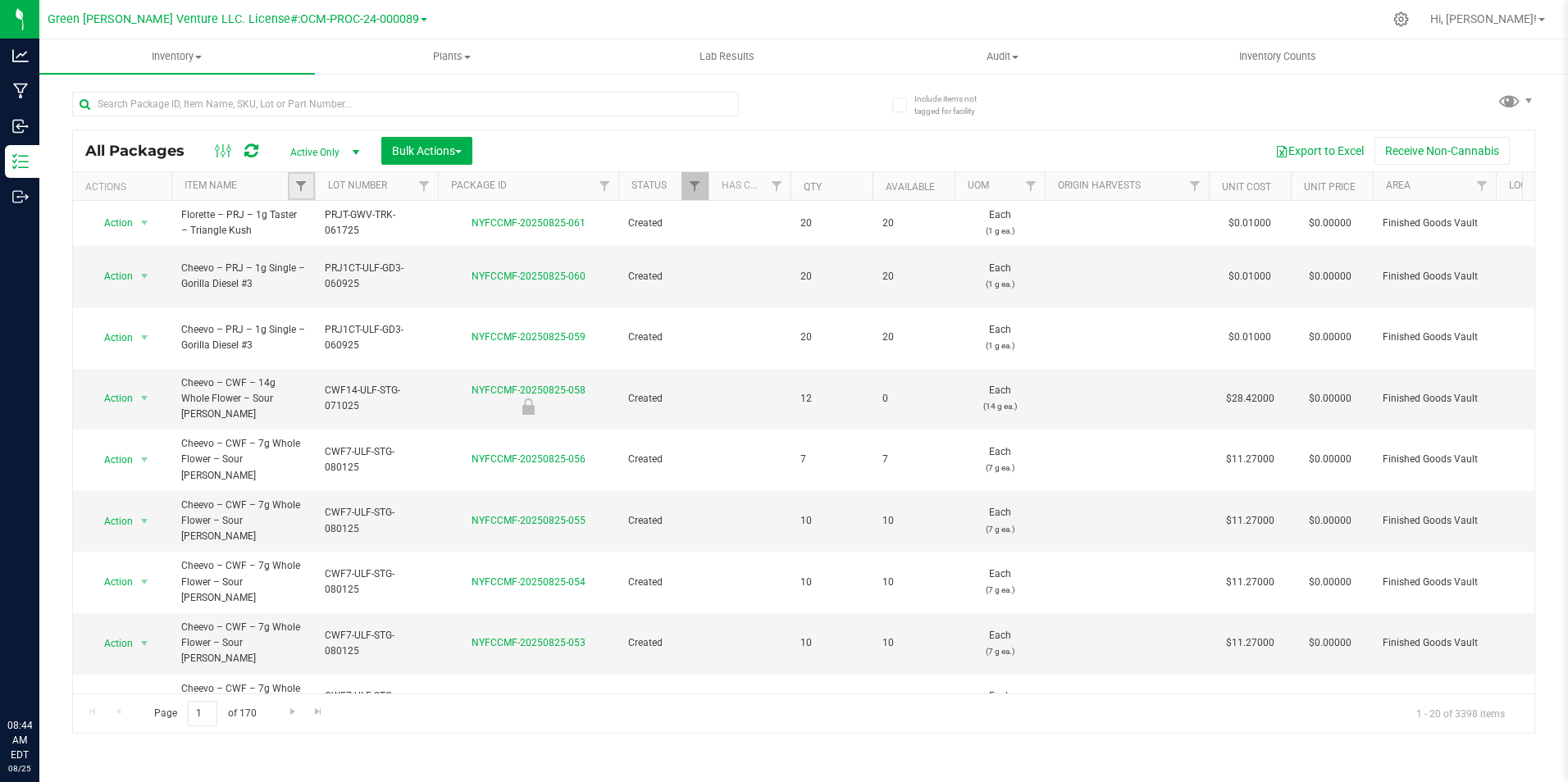
click at [294, 194] on link "Filter" at bounding box center [301, 186] width 27 height 28
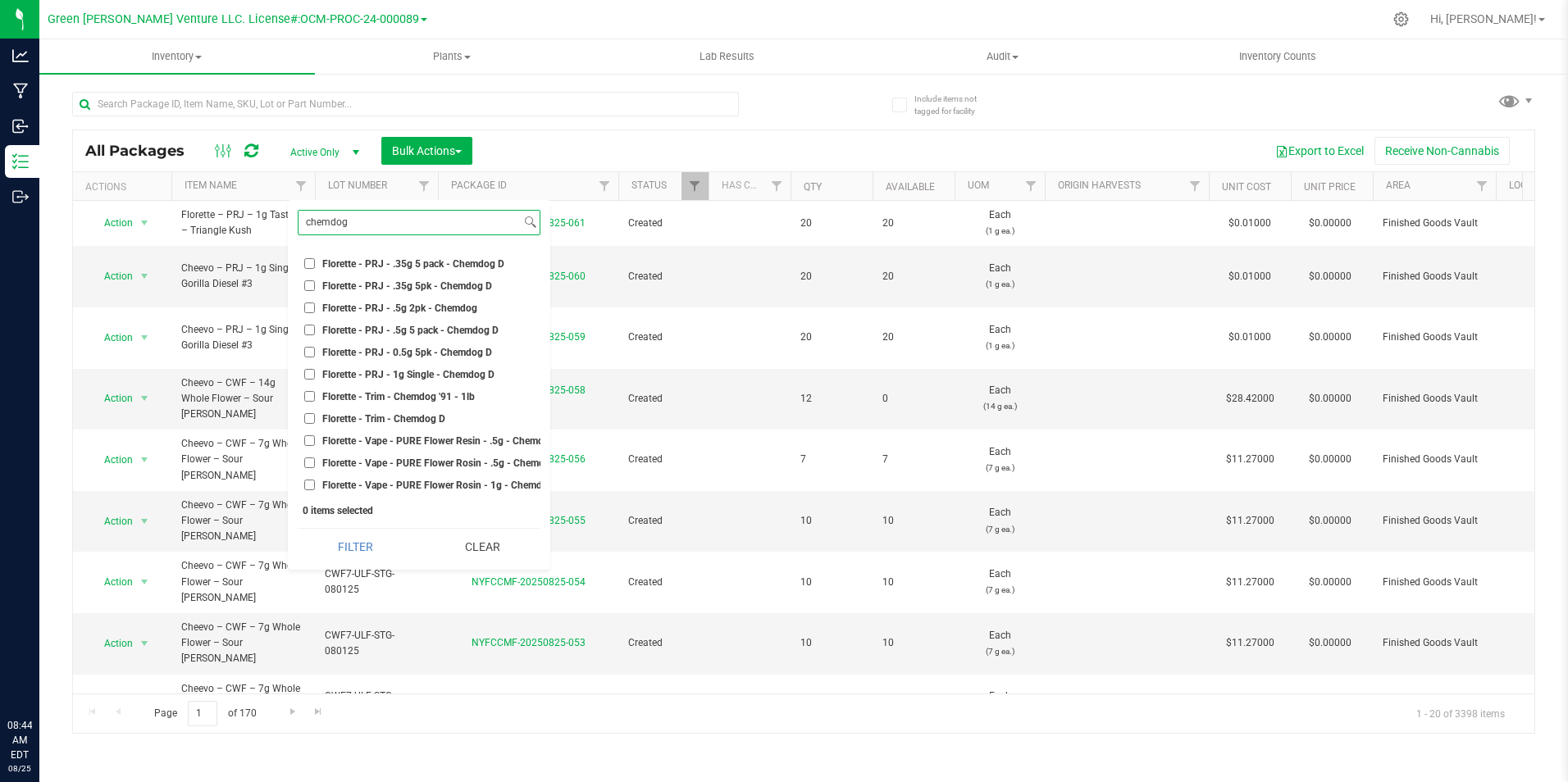
type input "chemdog"
click at [447, 259] on span "Florette - PRJ - .35g 5 pack - Chemdog D" at bounding box center [413, 264] width 182 height 10
click at [315, 258] on input "Florette - PRJ - .35g 5 pack - Chemdog D" at bounding box center [309, 264] width 10 height 10
checkbox input "true"
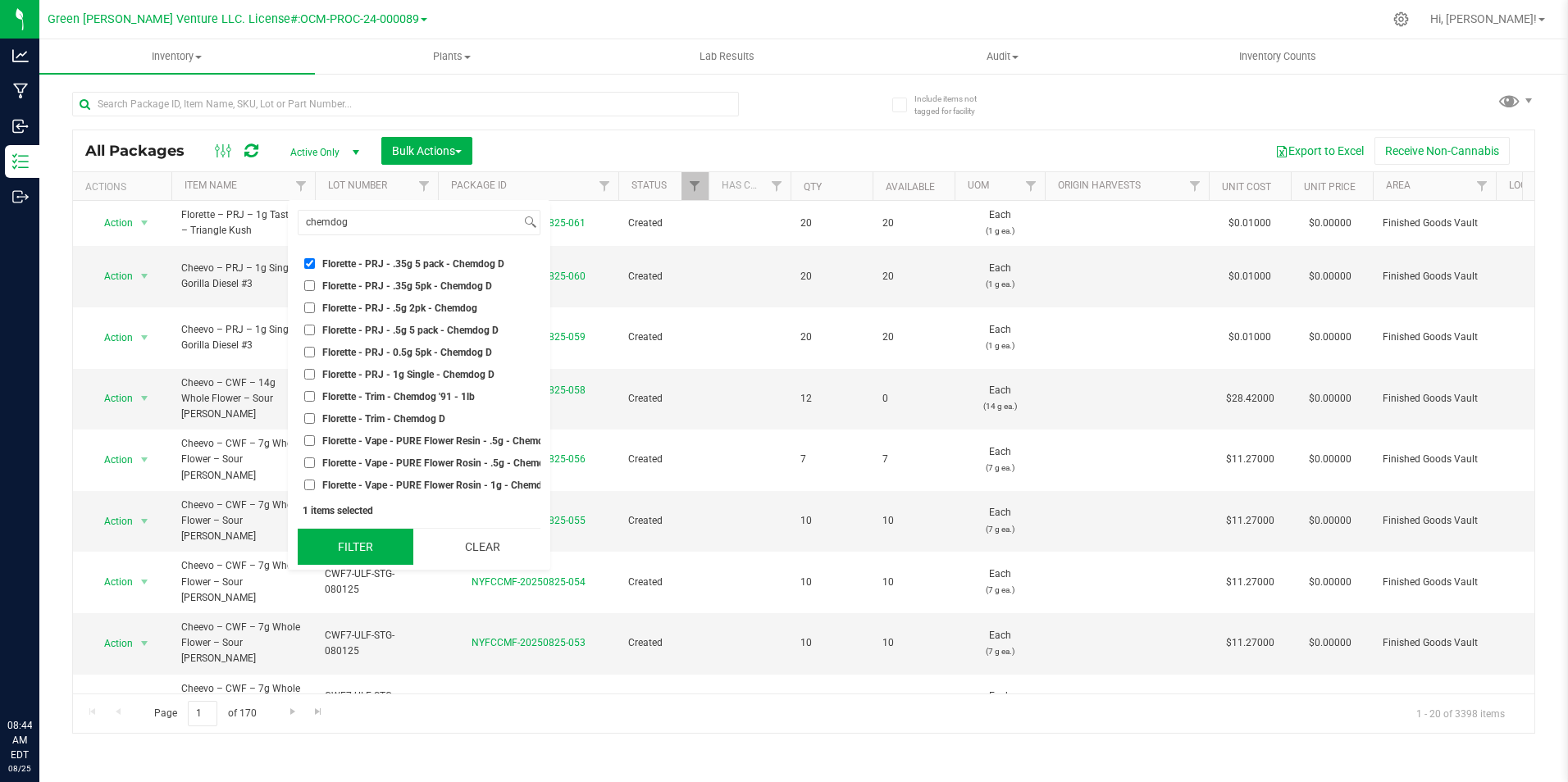
click at [362, 544] on button "Filter" at bounding box center [355, 547] width 116 height 36
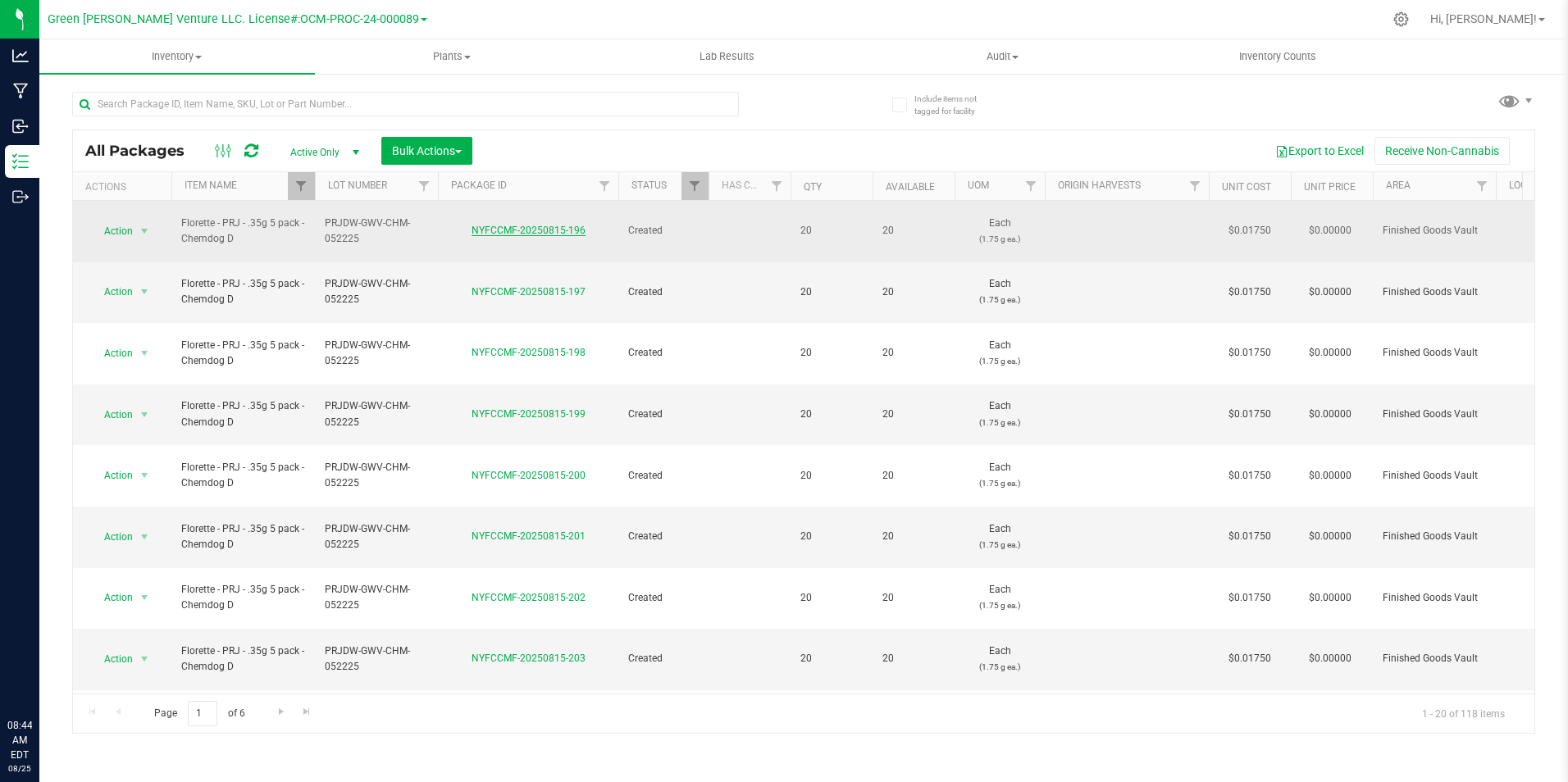
click at [545, 225] on link "NYFCCMF-20250815-196" at bounding box center [528, 230] width 114 height 11
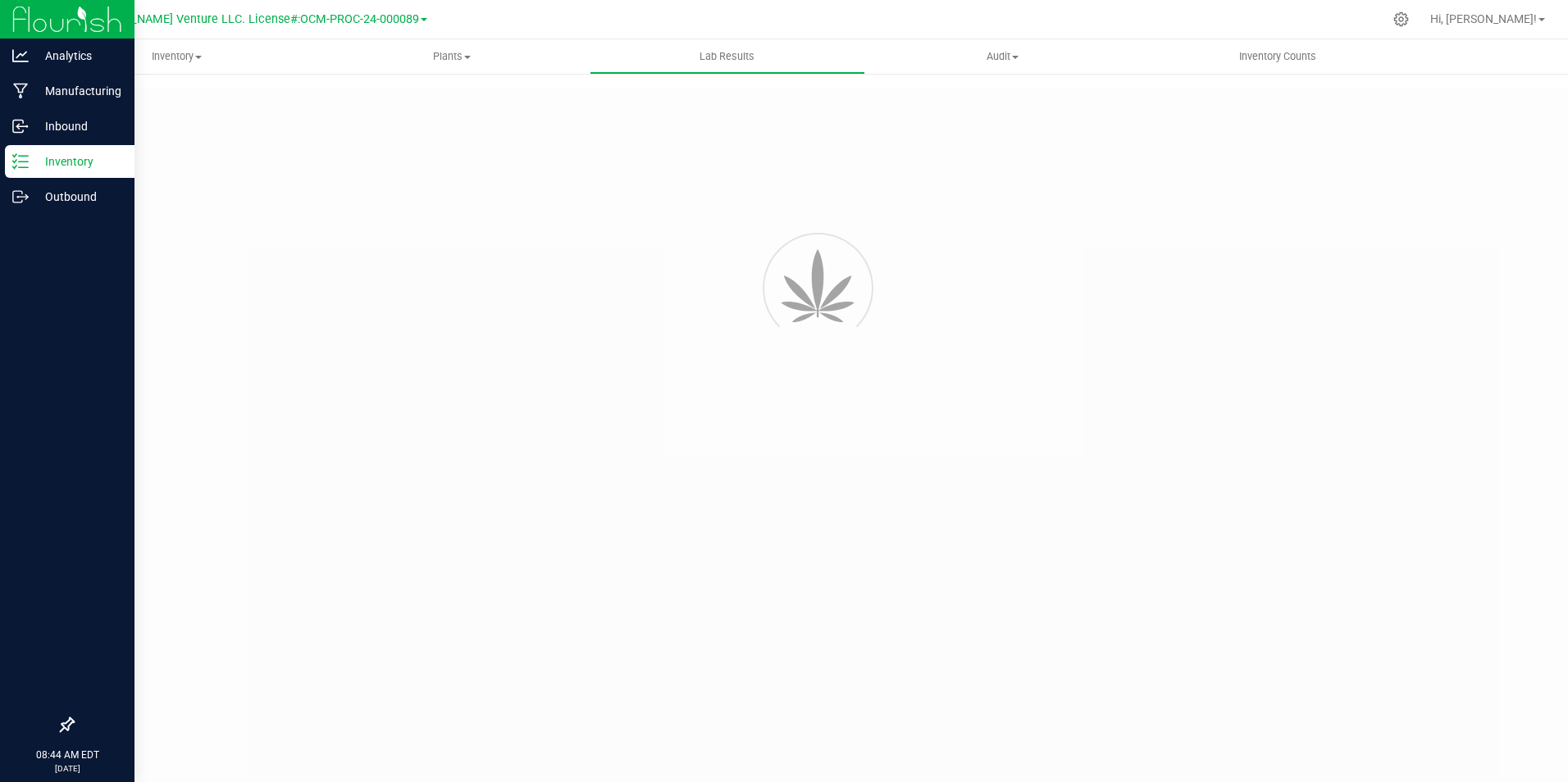
type input "NYFCCMF-20250604-006"
type input "AL50531003-001"
type input "NYFCCMF-20250604-006"
type input "06/04/2025 11:30 AM"
type input "[DATE]"
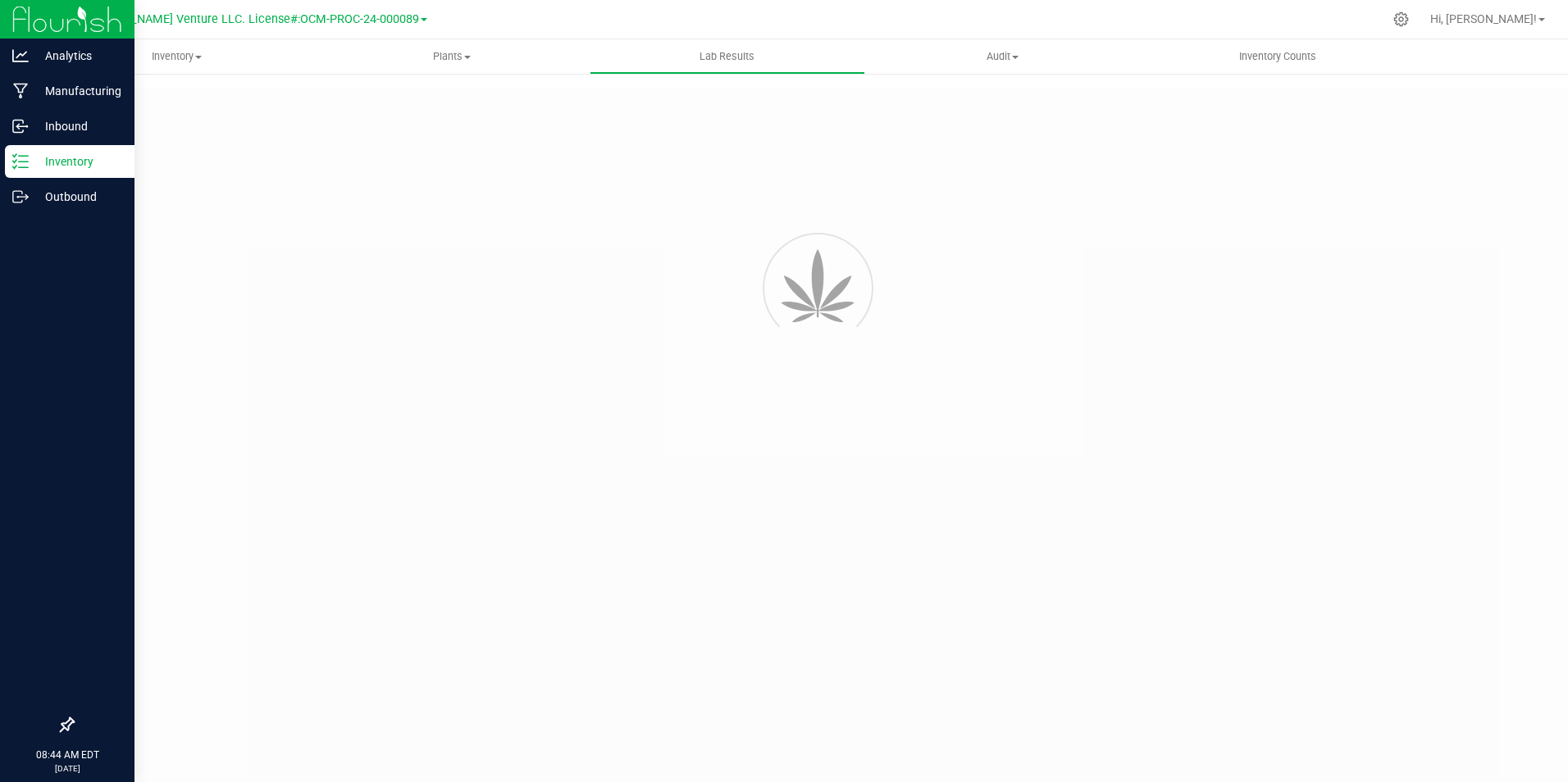
type input "[URL][DOMAIN_NAME]"
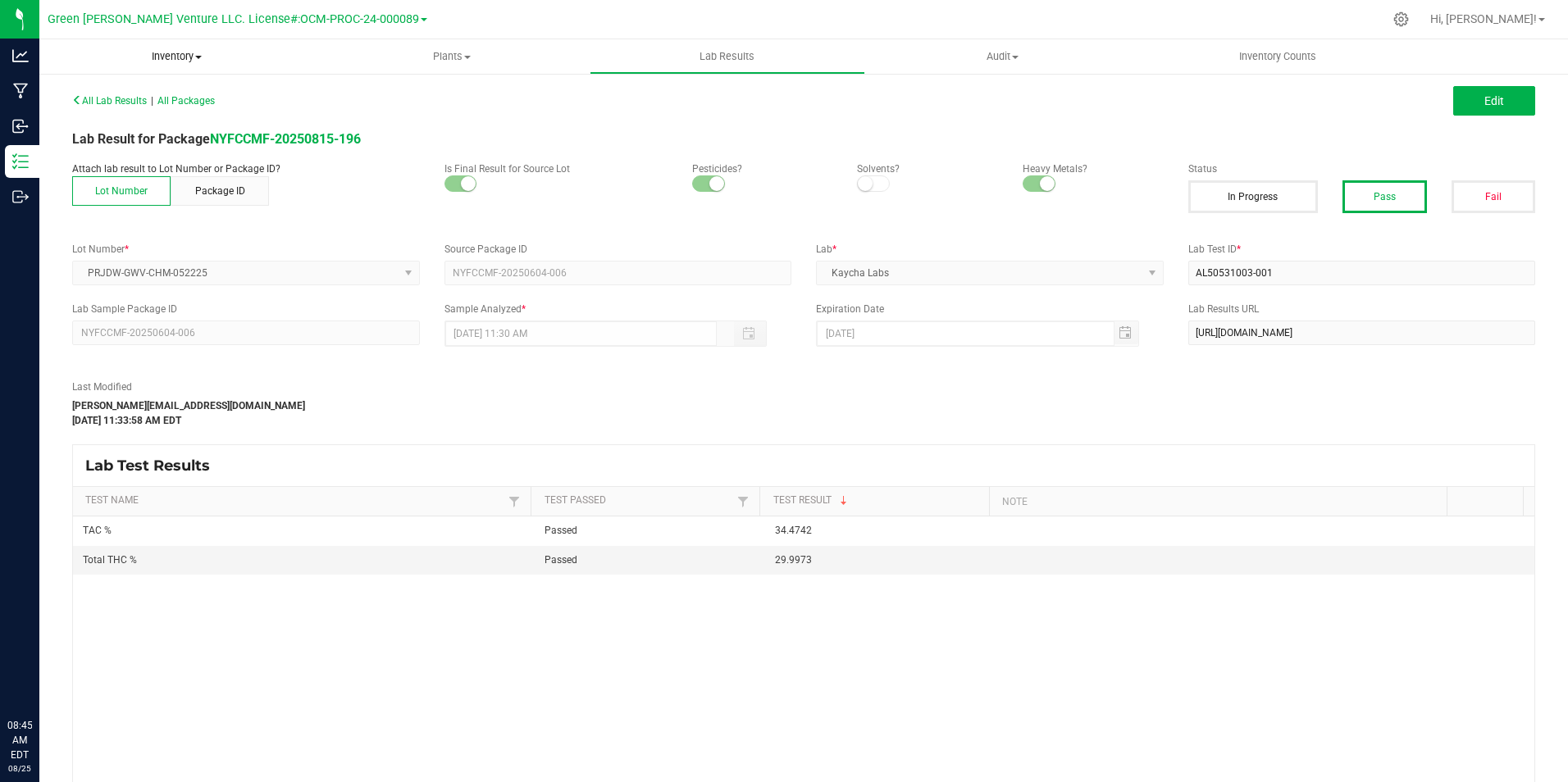
click at [153, 62] on span "Inventory" at bounding box center [177, 56] width 276 height 15
click at [137, 97] on span "All packages" at bounding box center [96, 99] width 112 height 14
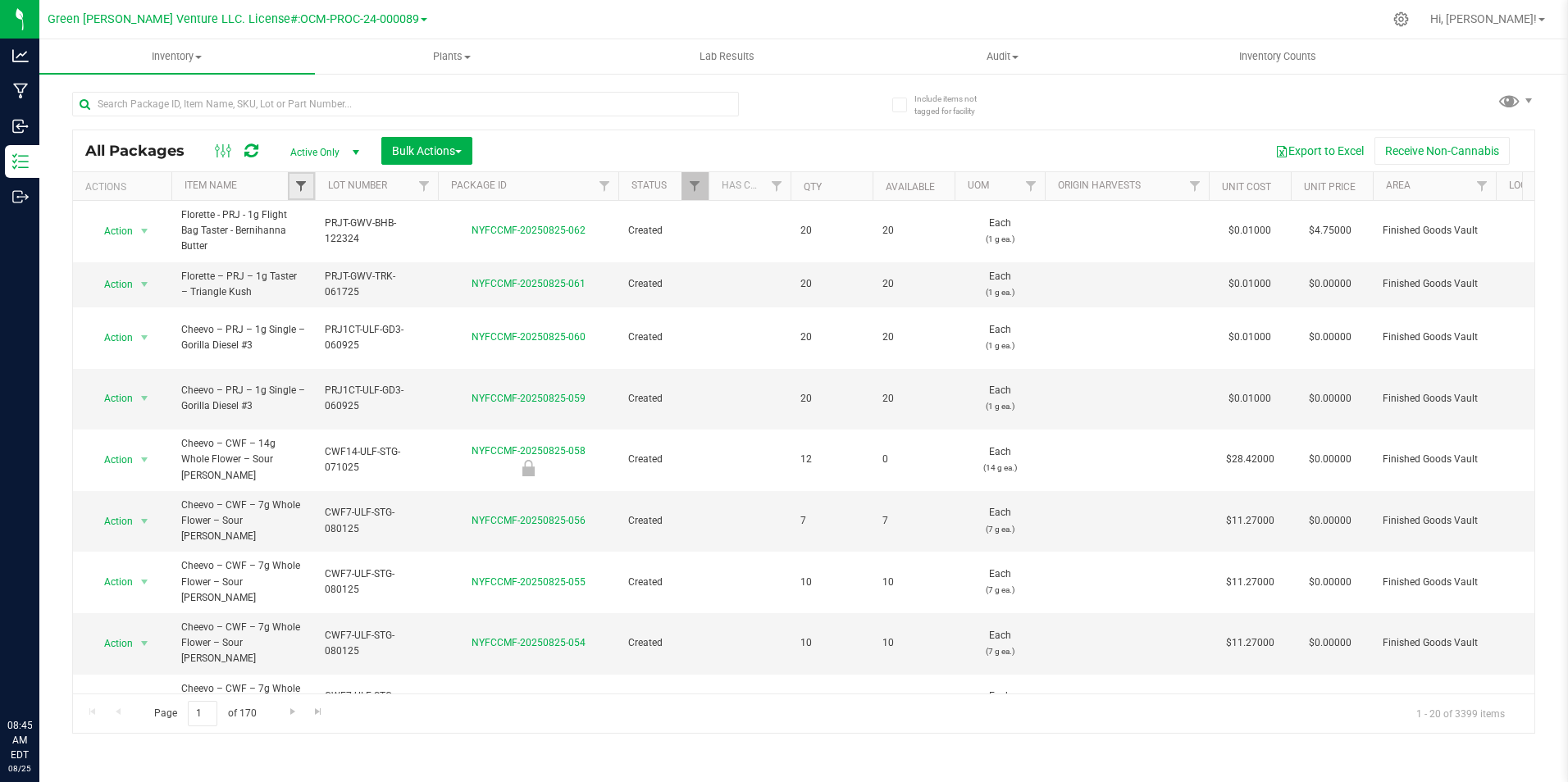
click at [308, 189] on span "Filter" at bounding box center [301, 186] width 13 height 13
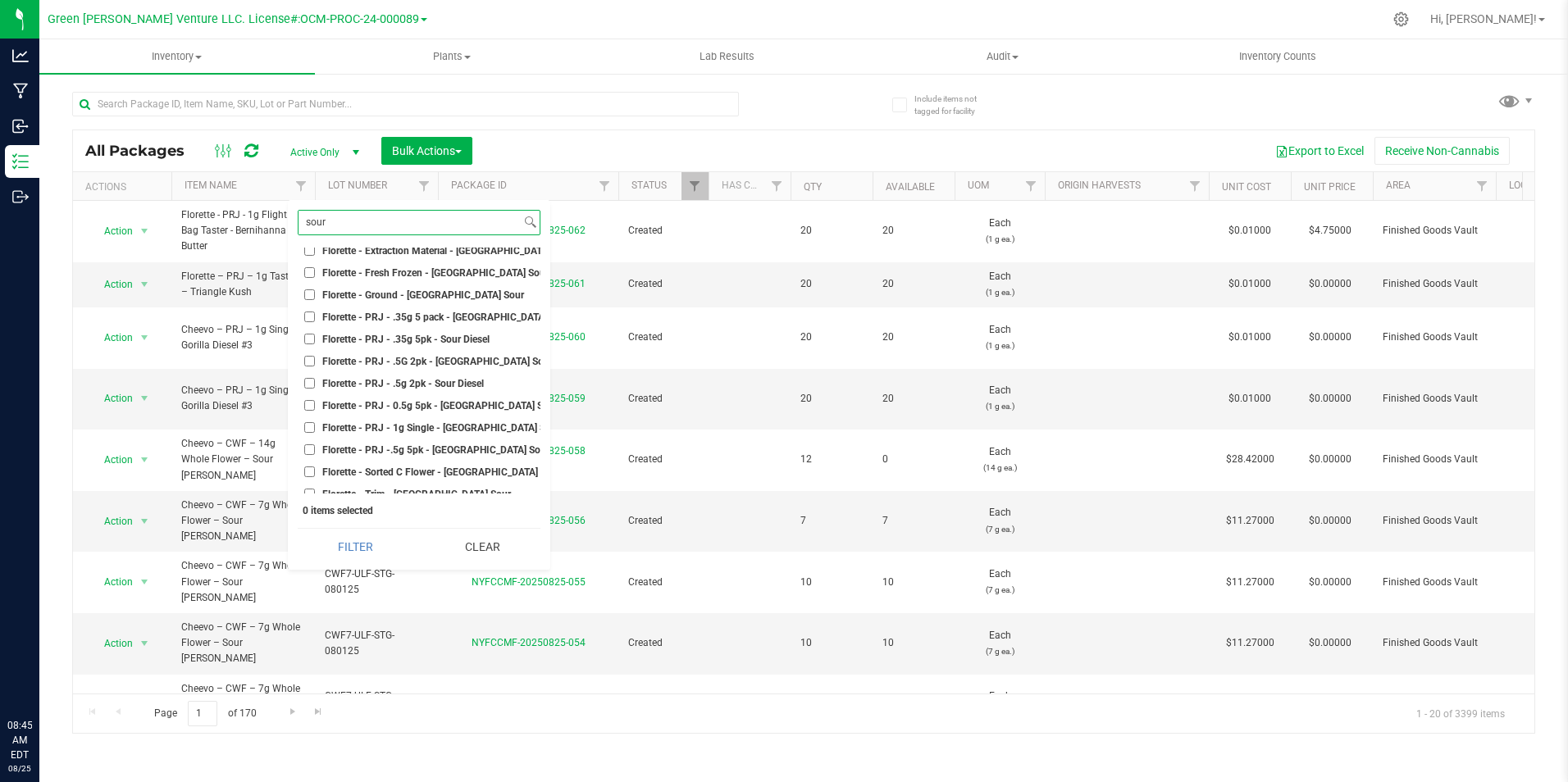
scroll to position [327, 0]
type input "sour"
click at [444, 309] on span "Florette - PRJ - .35g 5pk - Sour Diesel" at bounding box center [406, 309] width 168 height 10
click at [315, 309] on input "Florette - PRJ - .35g 5pk - Sour Diesel" at bounding box center [309, 309] width 10 height 10
checkbox input "true"
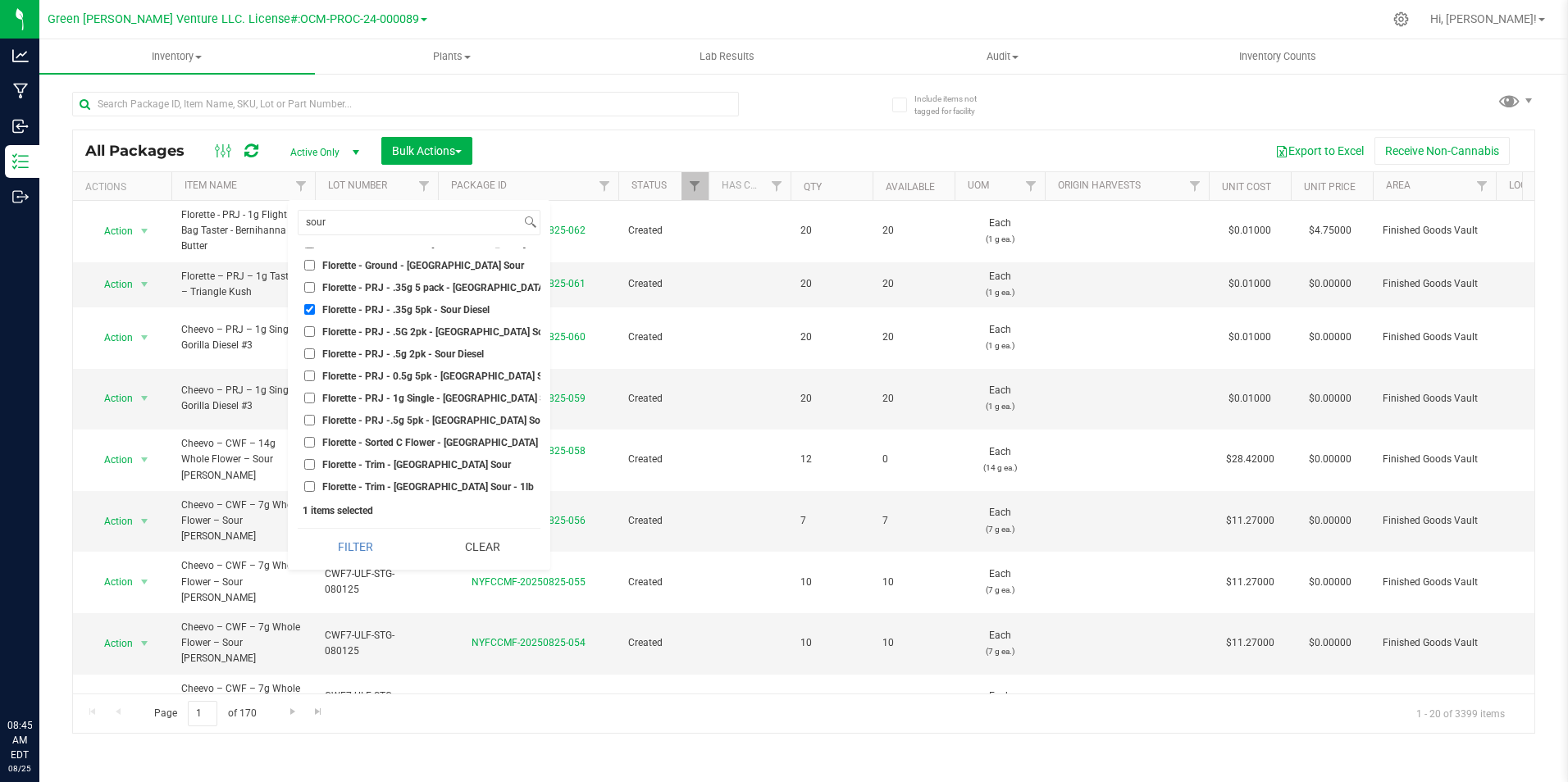
click at [456, 283] on span "Florette - PRJ - .35g 5 pack - [GEOGRAPHIC_DATA] Sour Diesel" at bounding box center [461, 287] width 277 height 10
click at [315, 283] on input "Florette - PRJ - .35g 5 pack - [GEOGRAPHIC_DATA] Sour Diesel" at bounding box center [309, 287] width 10 height 10
checkbox input "true"
click at [364, 533] on button "Filter" at bounding box center [355, 547] width 116 height 36
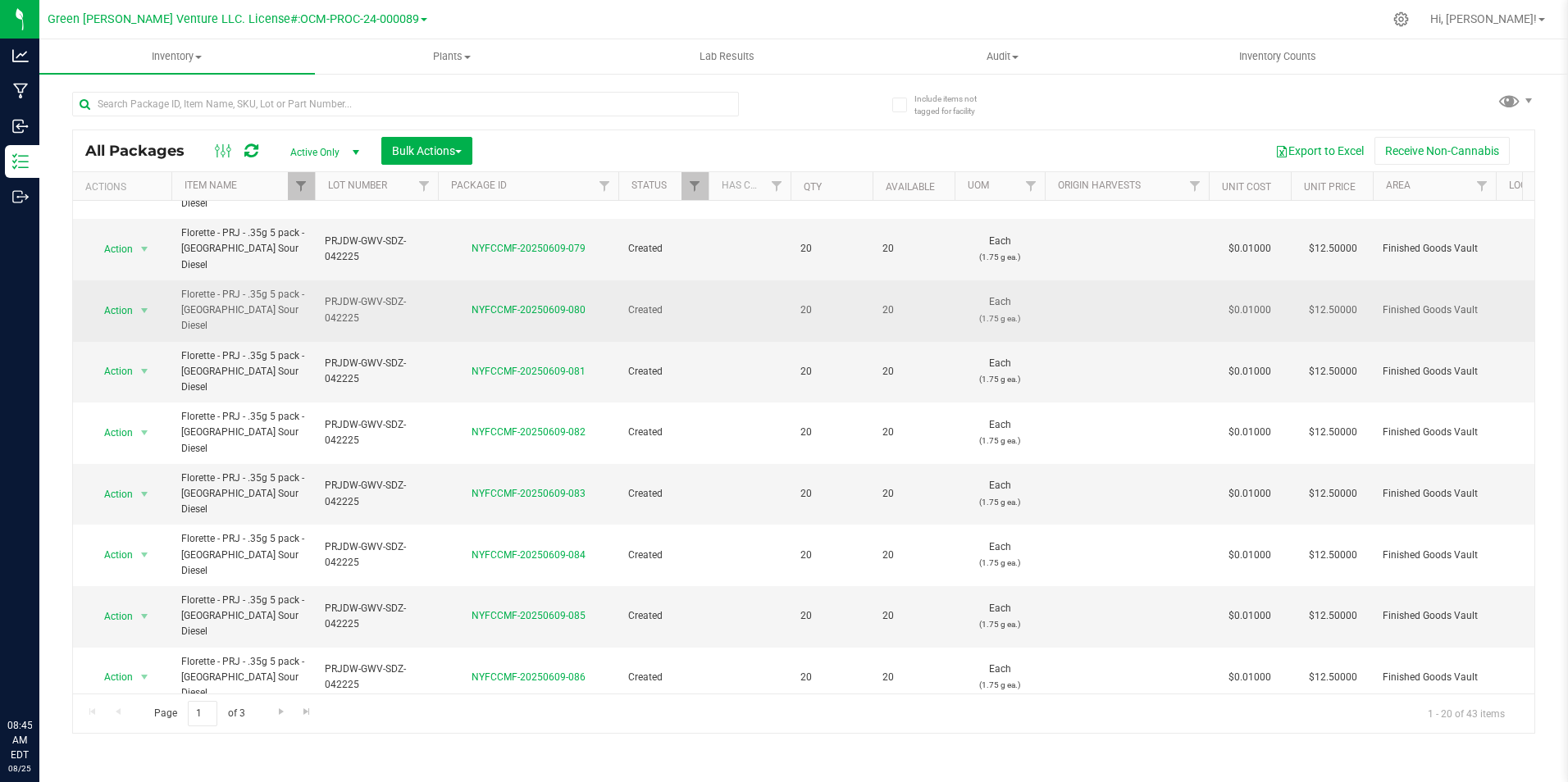
scroll to position [428, 0]
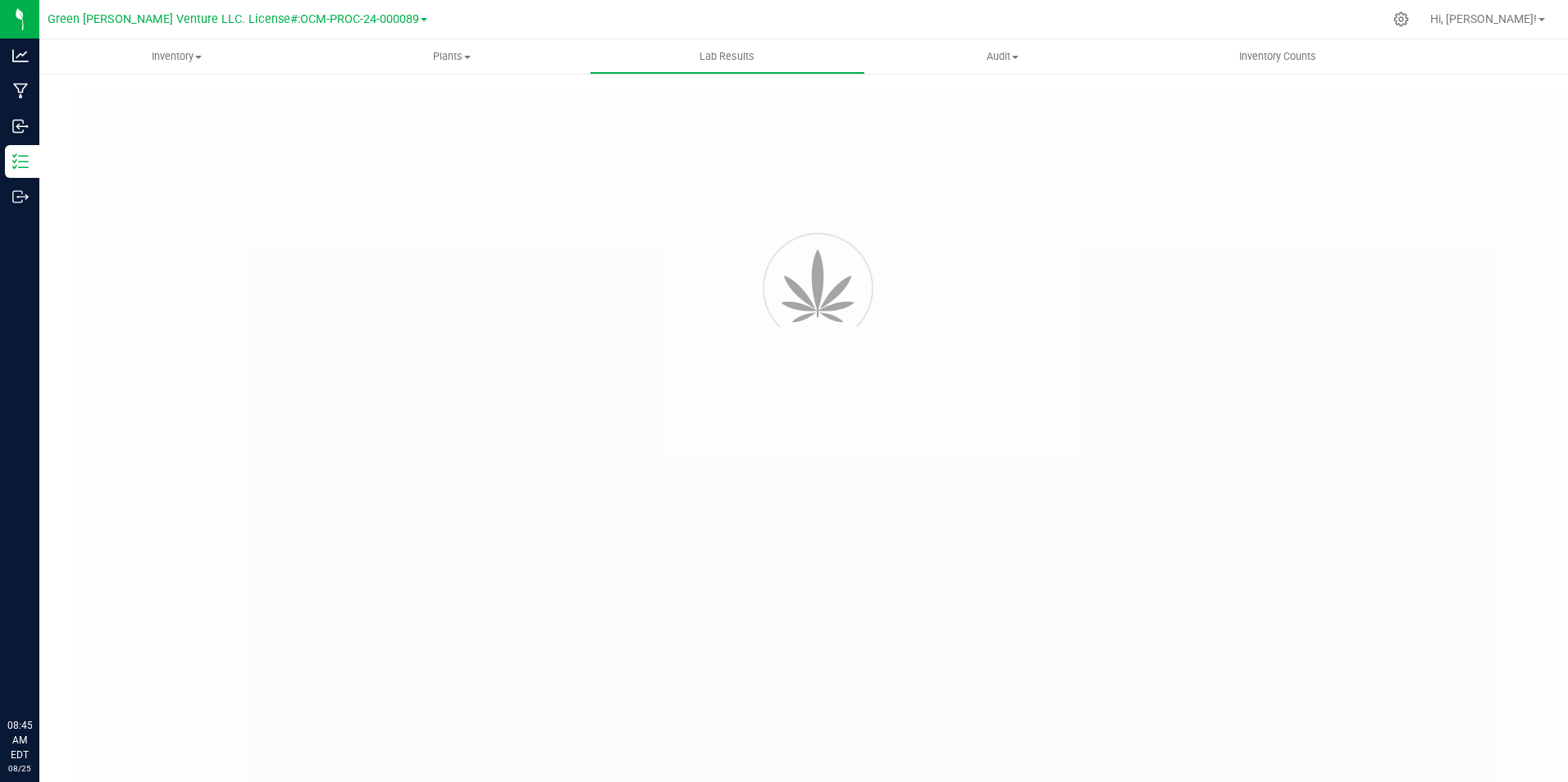
type input "NYFCCCU-20250423-006"
type input "20250423-FLOR-001"
type input "NYFCCCU-20250423-006"
type input "05/02/2025 12:35 PM"
type input "05/02/2026"
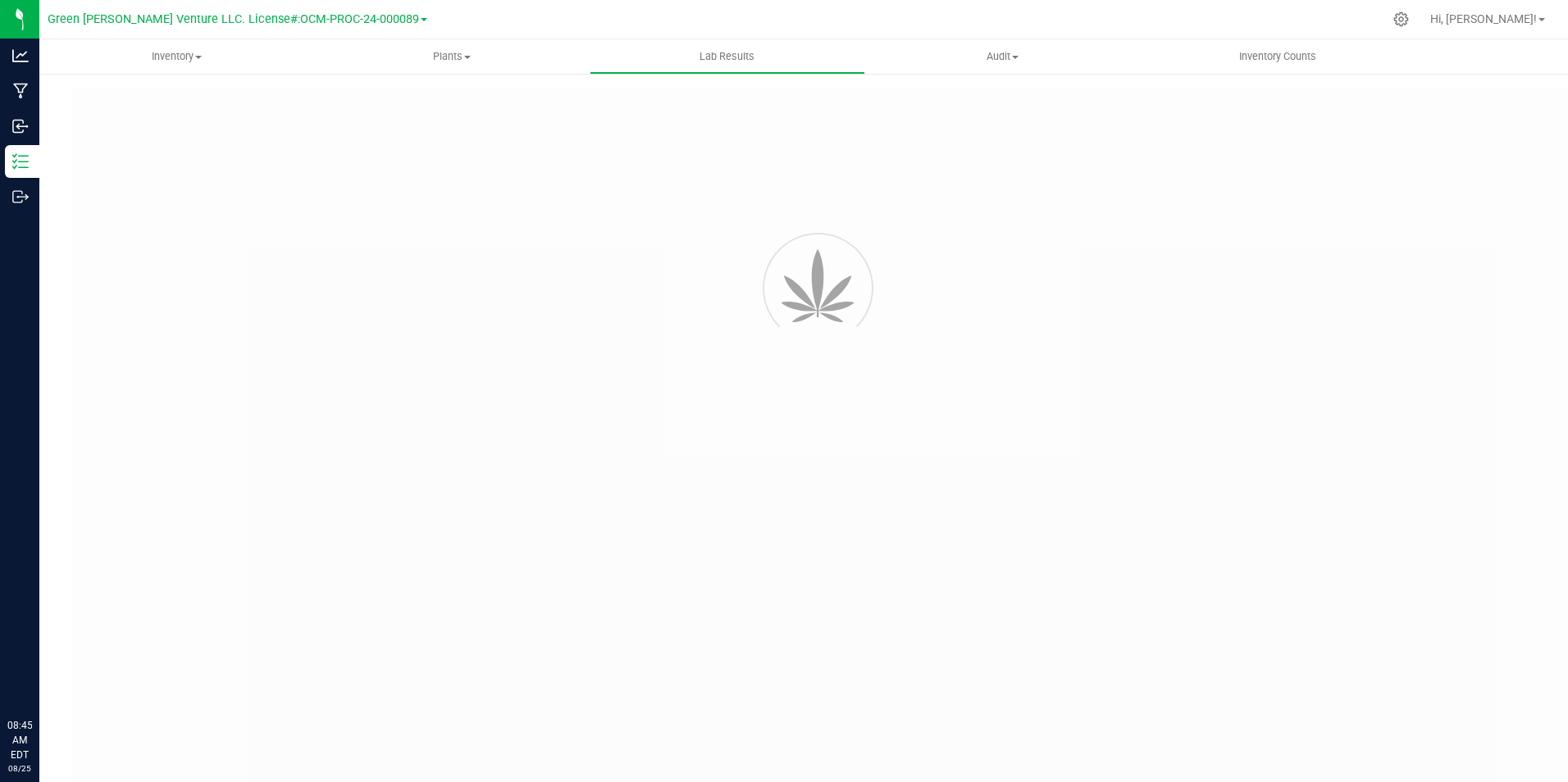
type input "[URL][DOMAIN_NAME]"
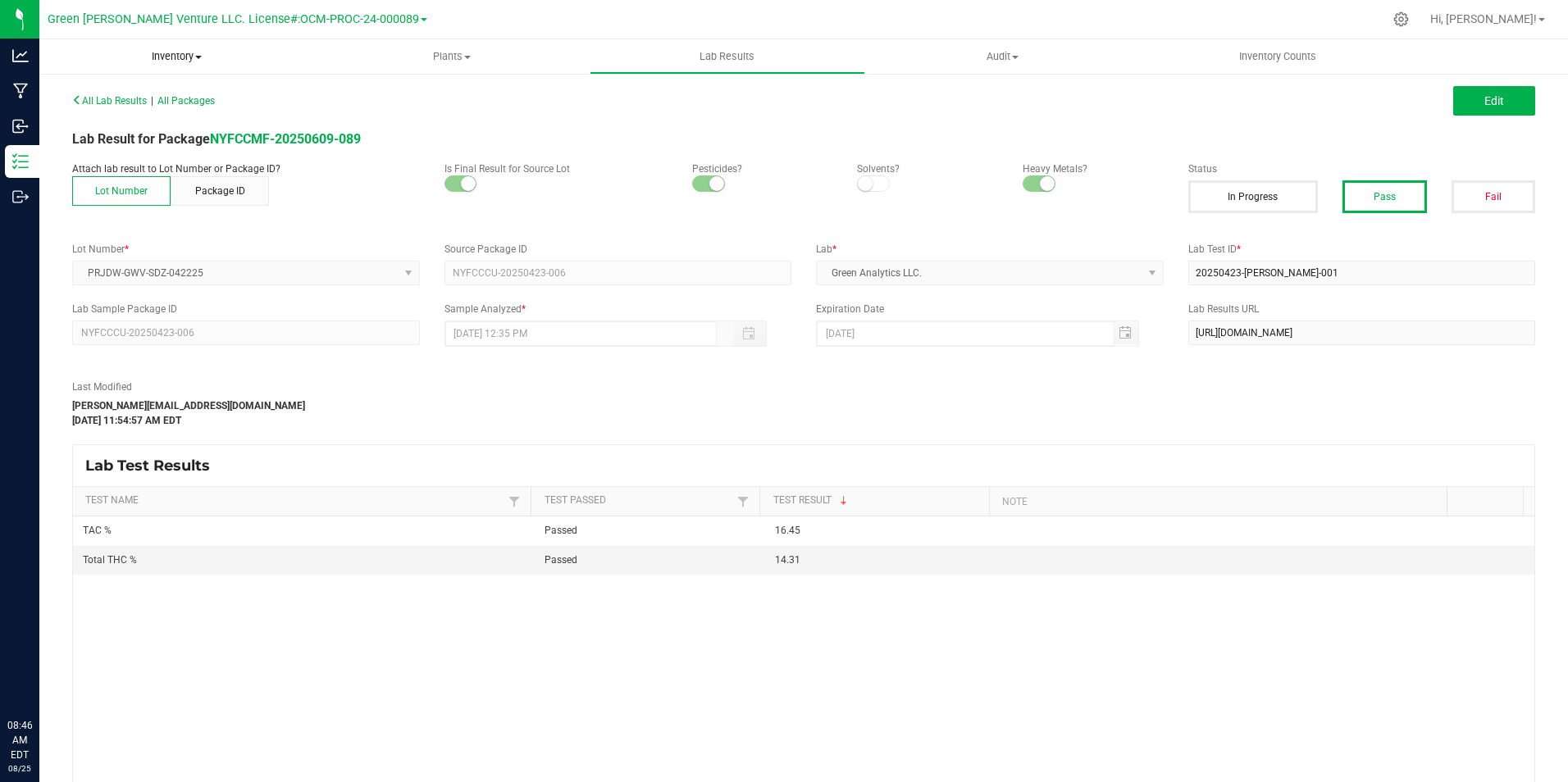
click at [168, 52] on span "Inventory" at bounding box center [177, 56] width 276 height 15
click at [165, 91] on li "All packages" at bounding box center [177, 99] width 276 height 20
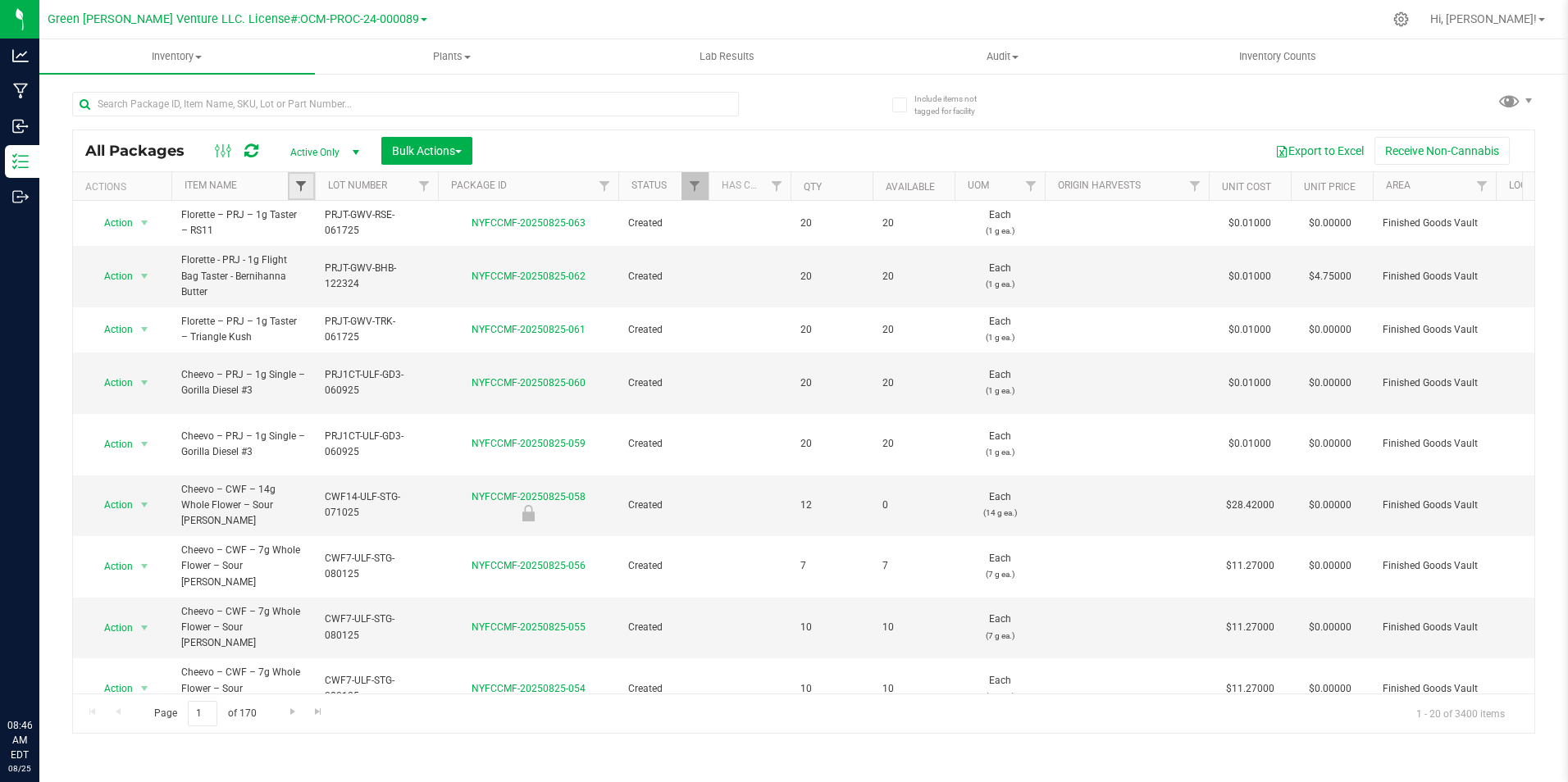
click at [297, 187] on span "Filter" at bounding box center [301, 186] width 13 height 13
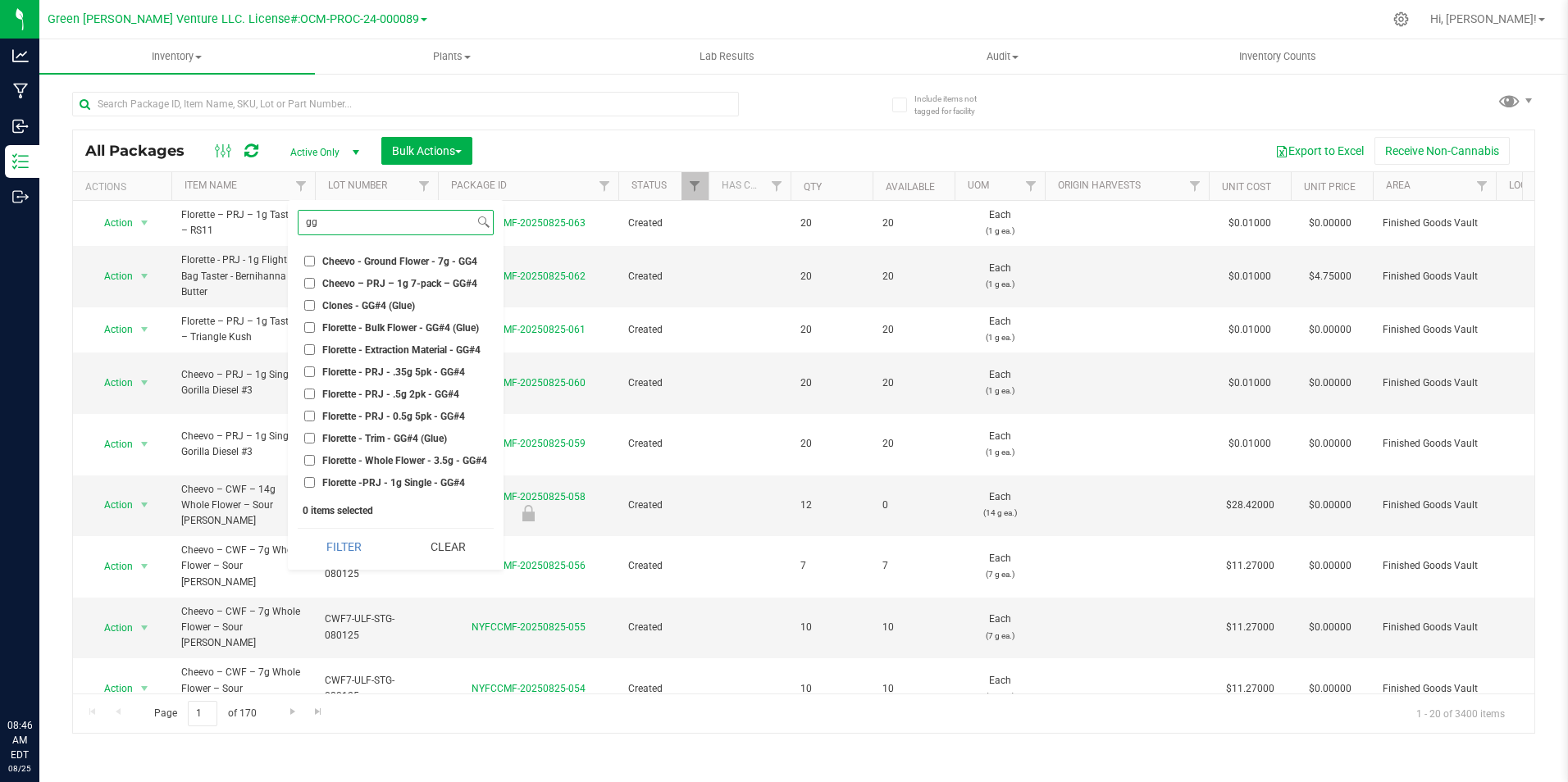
type input "gg"
click at [402, 367] on span "Florette - PRJ - .35g 5pk - GG#4" at bounding box center [393, 372] width 143 height 10
click at [315, 366] on input "Florette - PRJ - .35g 5pk - GG#4" at bounding box center [309, 372] width 10 height 10
checkbox input "true"
click at [354, 543] on button "Filter" at bounding box center [343, 547] width 92 height 36
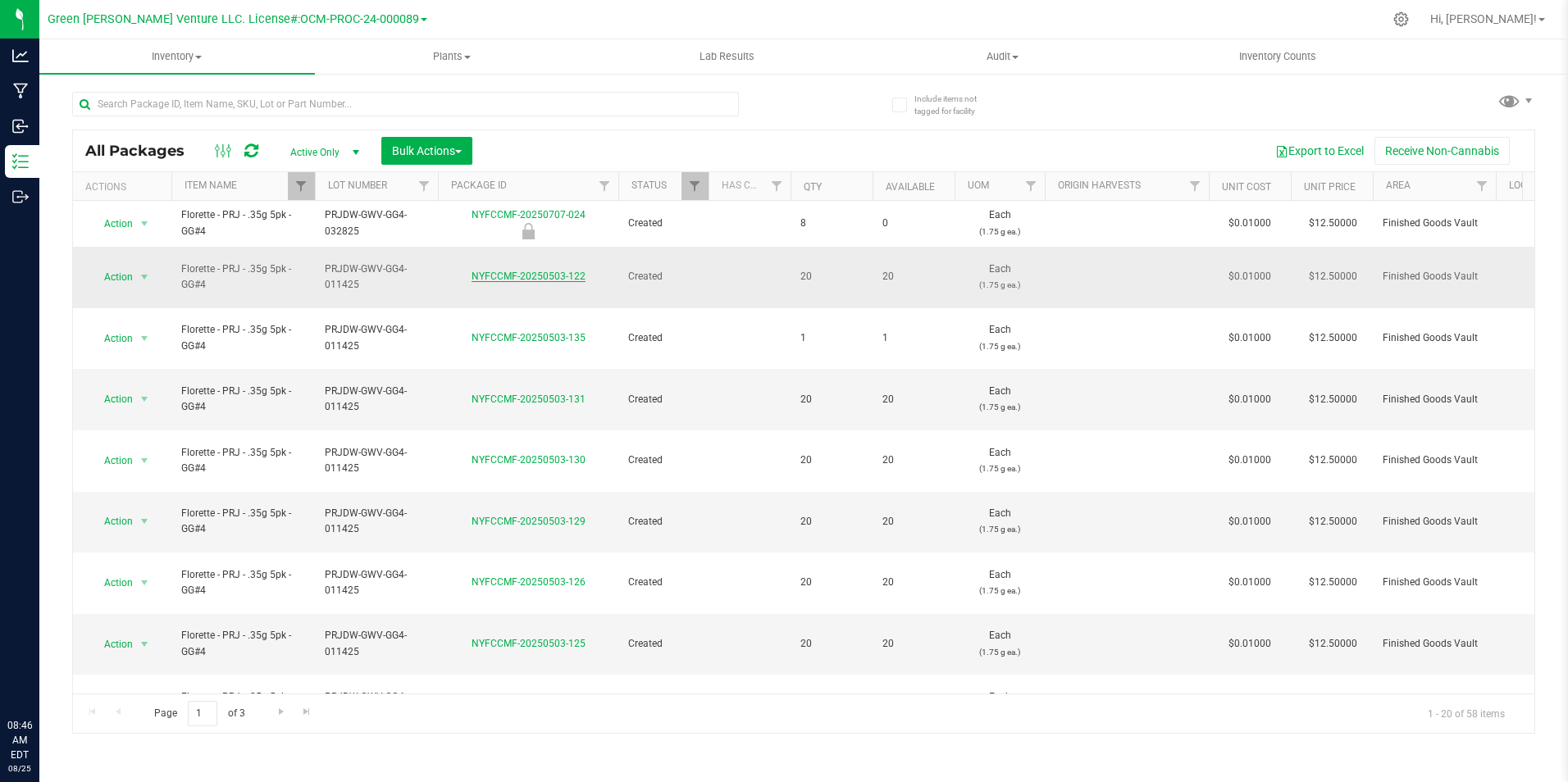
click at [506, 270] on link "NYFCCMF-20250503-122" at bounding box center [528, 276] width 114 height 11
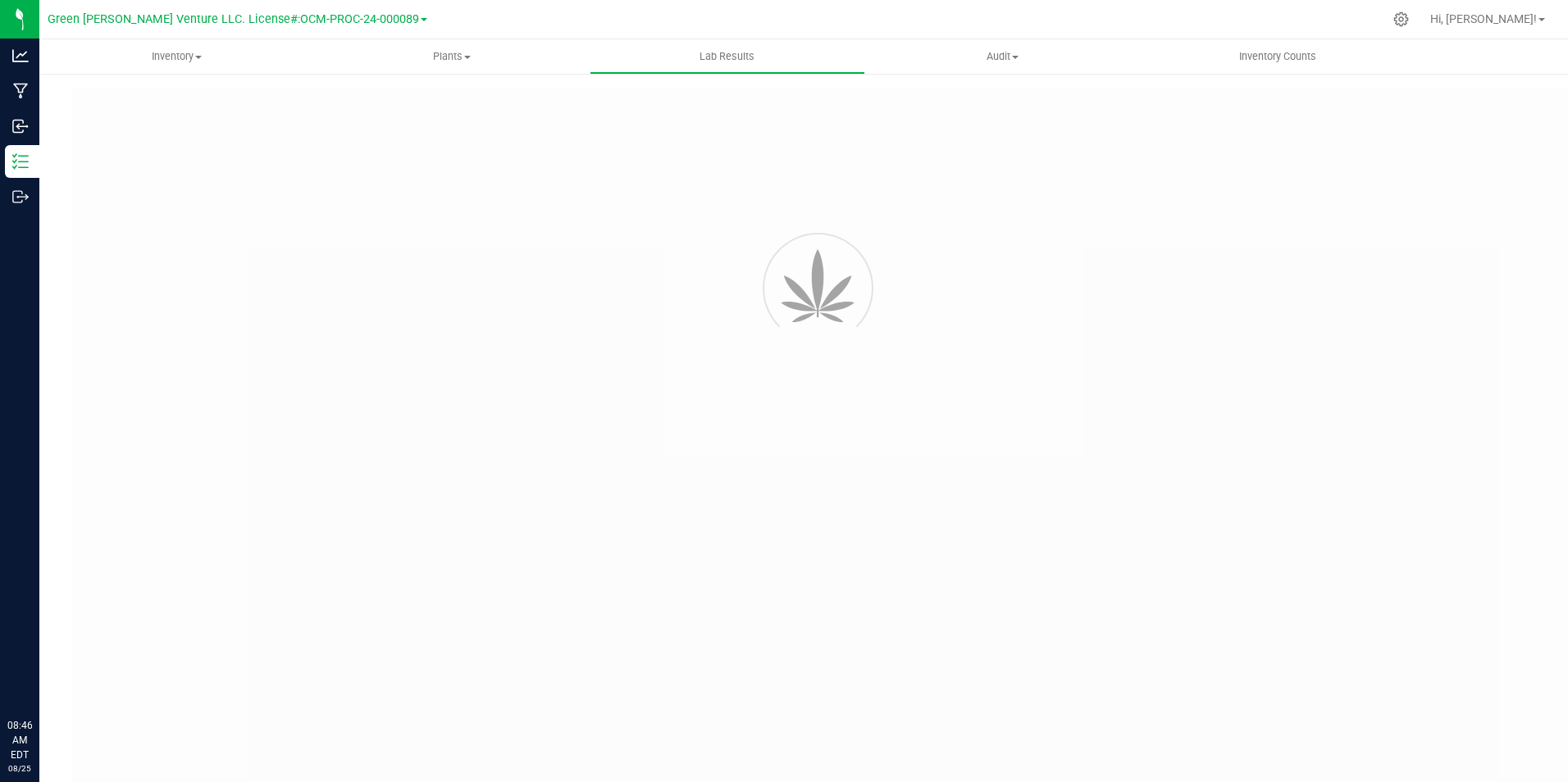
type input "NYFCCMF-20250408-017"
type input "20250408-FLOR-008"
type input "NYFCCMF-20250408-017"
type input "04/14/2025 11:39 AM"
type input "04/14/2026"
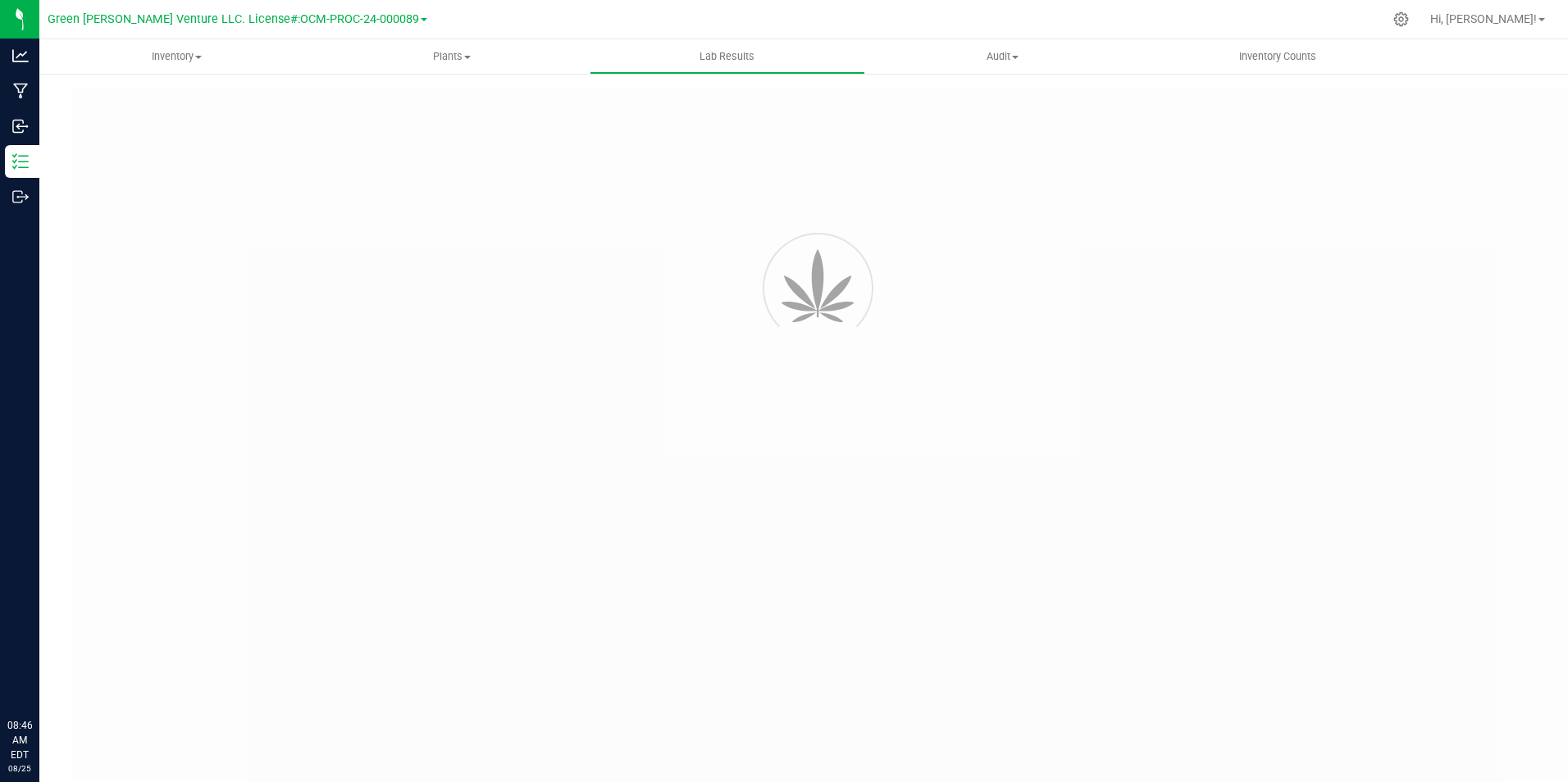
type input "[URL][DOMAIN_NAME]"
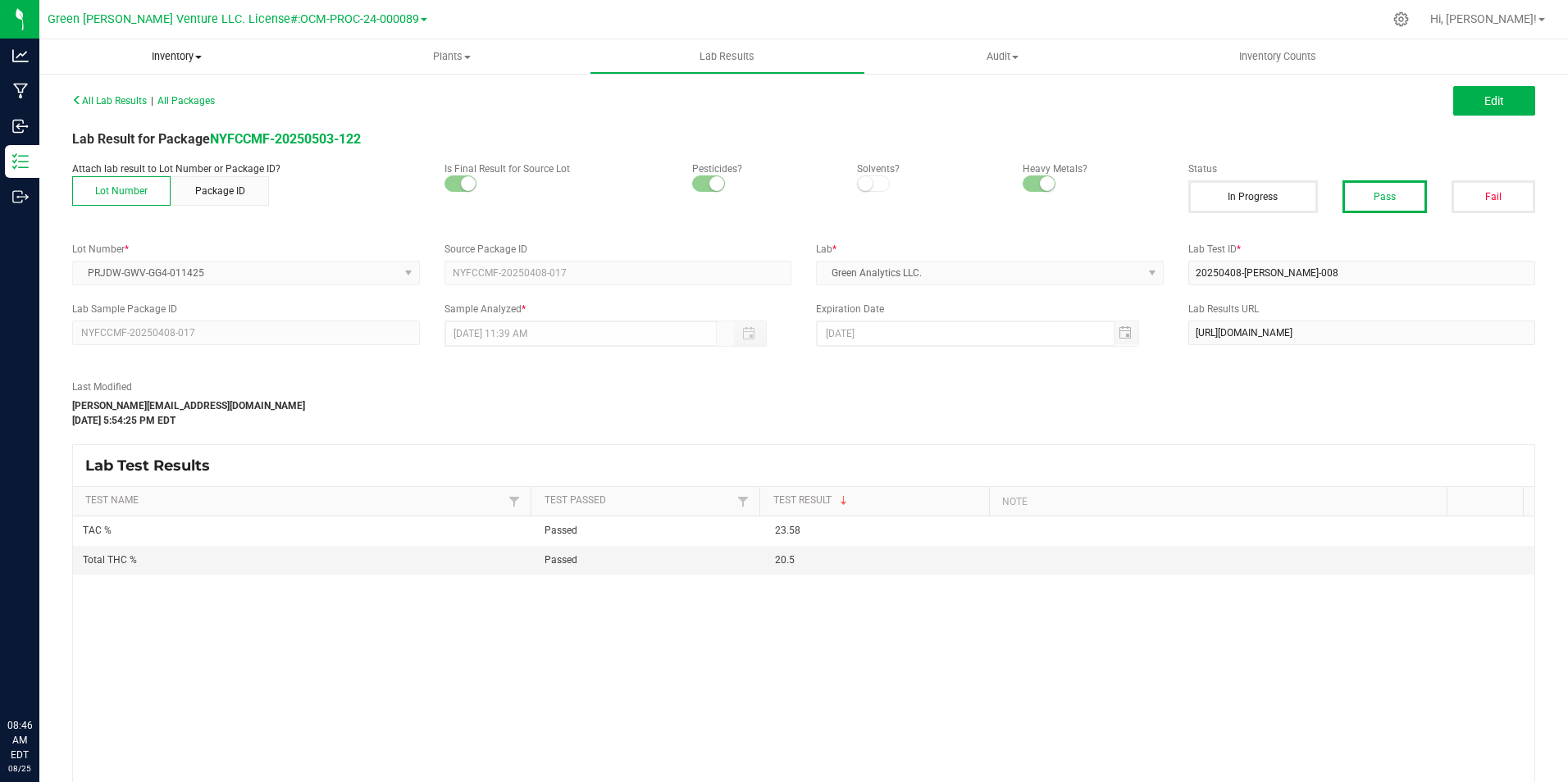
drag, startPoint x: 160, startPoint y: 60, endPoint x: 160, endPoint y: 72, distance: 12.0
click at [160, 60] on span "Inventory" at bounding box center [177, 56] width 276 height 15
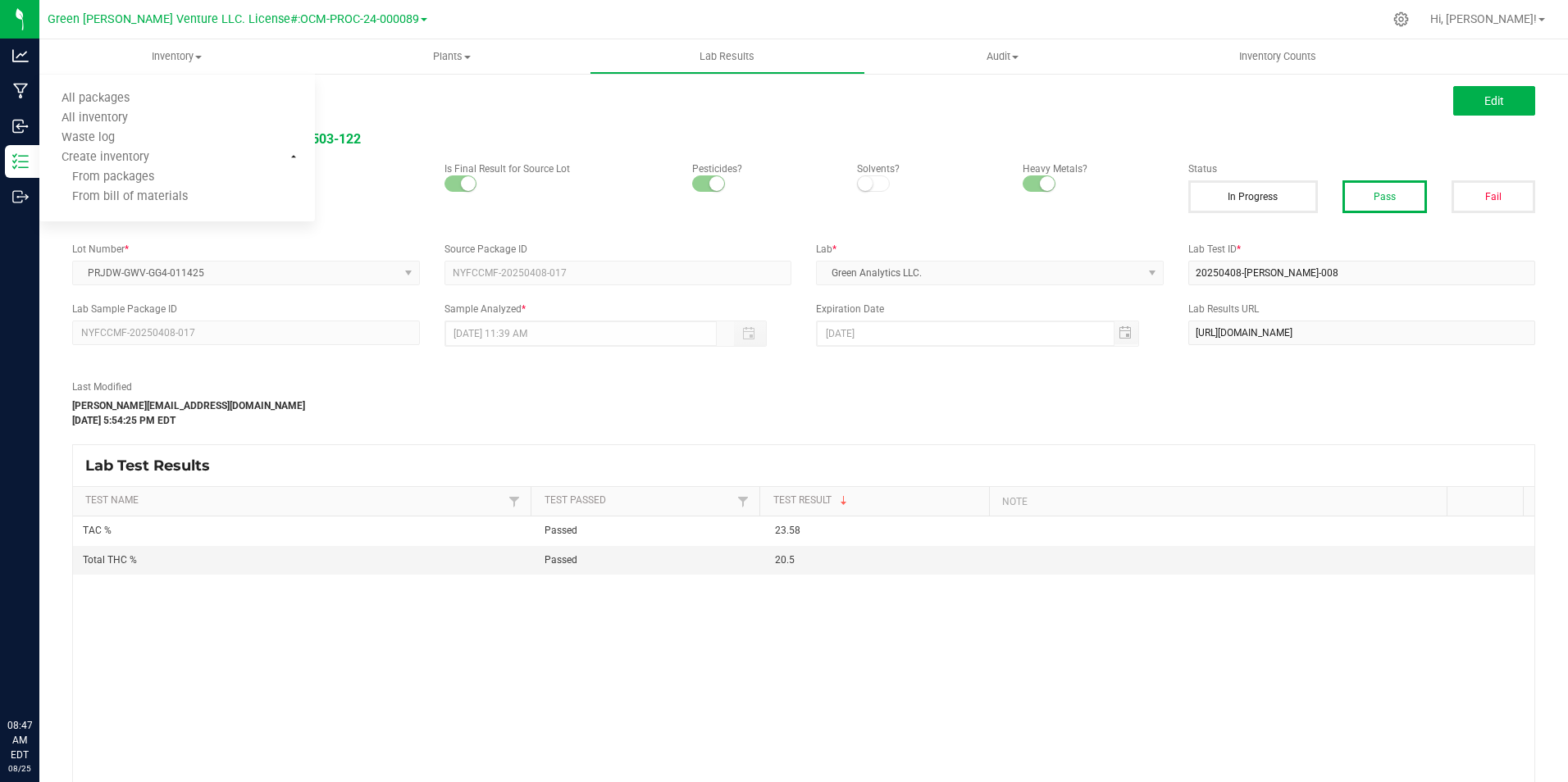
click at [403, 137] on div "Lab Result for Package NYFCCMF-20250503-122" at bounding box center [803, 139] width 1488 height 20
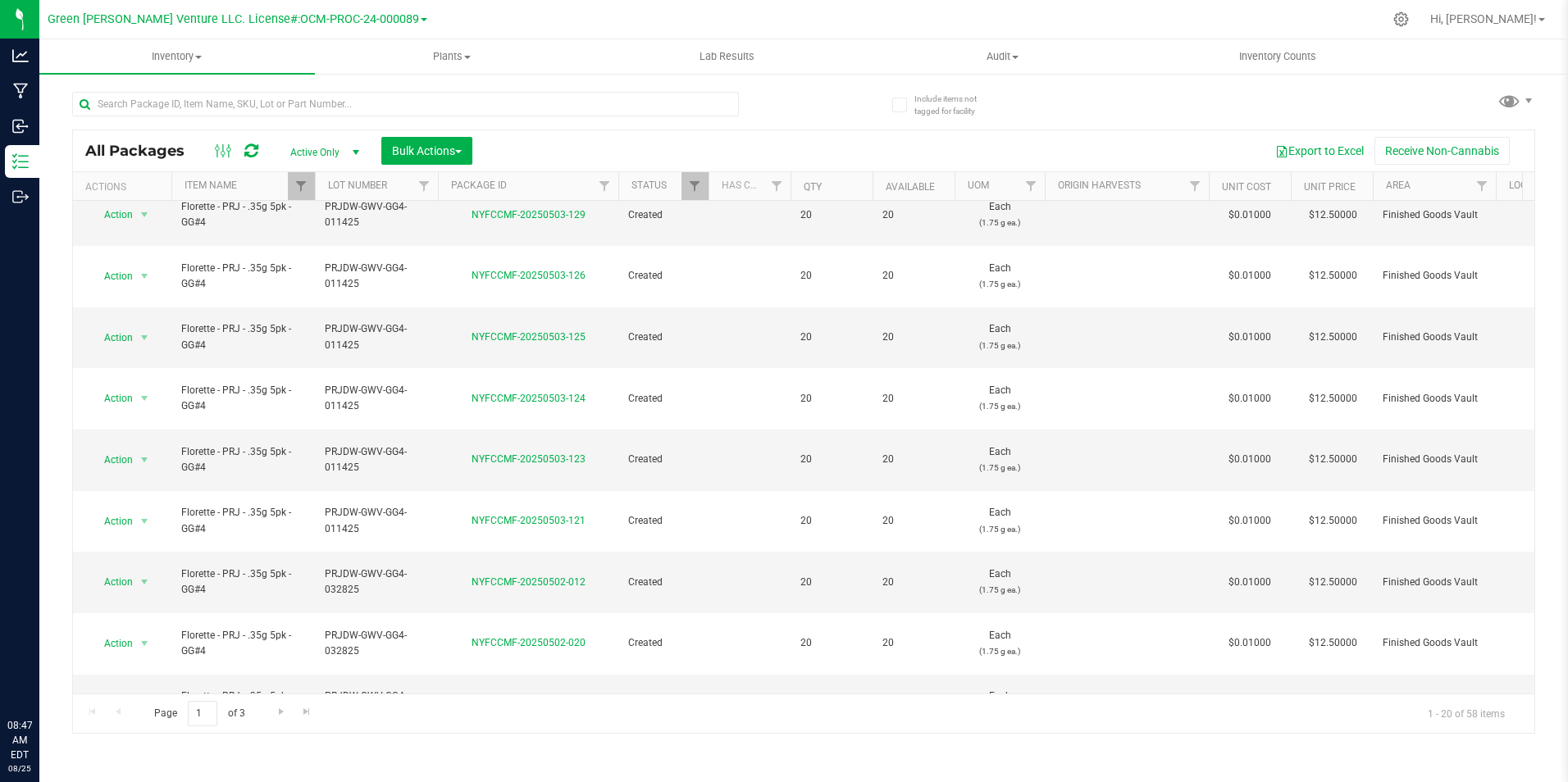
scroll to position [428, 0]
click at [551, 577] on link "NYFCCMF-20250502-019" at bounding box center [528, 582] width 114 height 11
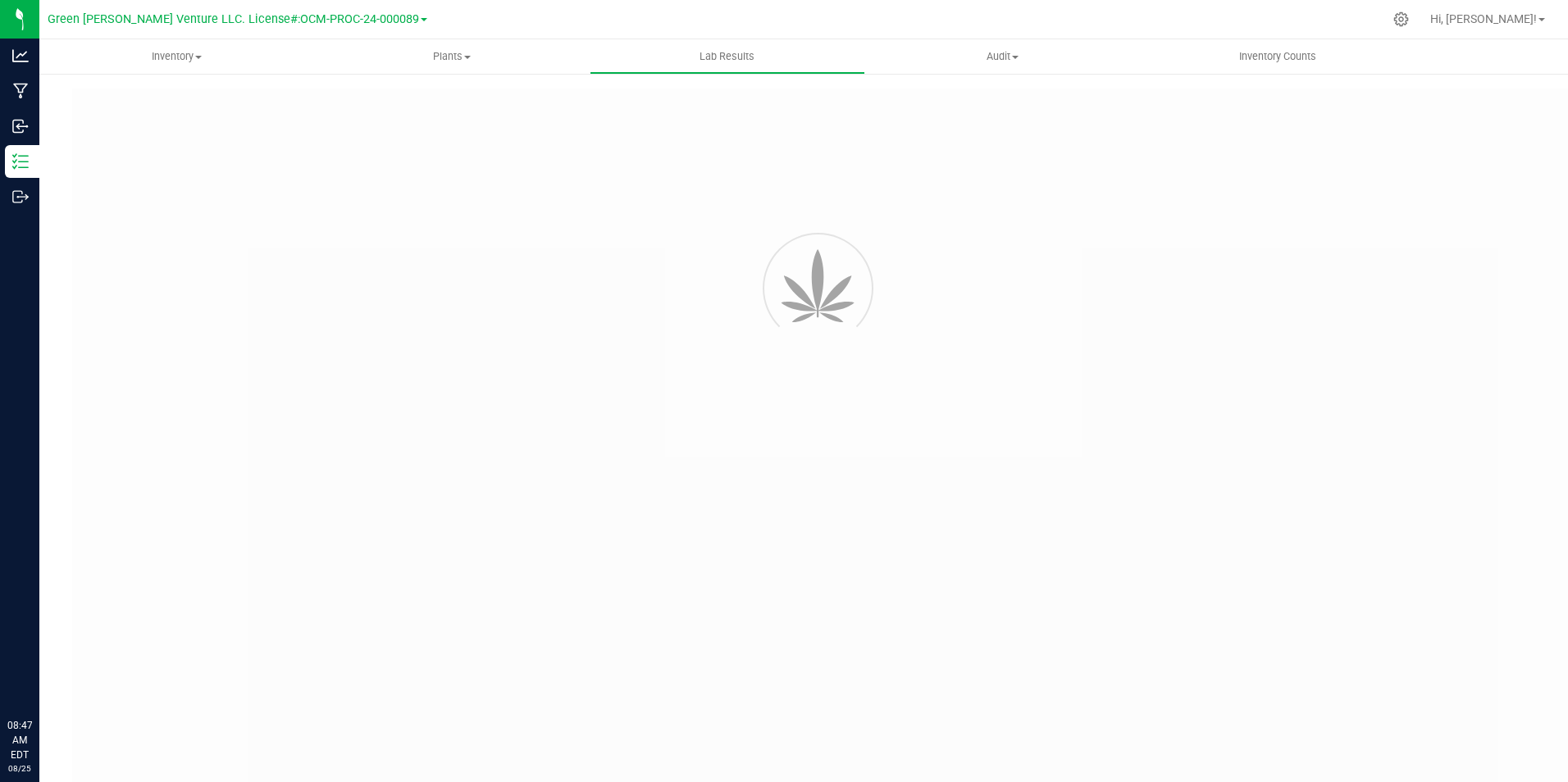
type input "NYFCCCU-20250408-004"
type input "20250408-FLOR-010"
type input "NYFCCCU-20250408-004"
type input "04/14/2025 11:39 AM"
type input "04/14/2026"
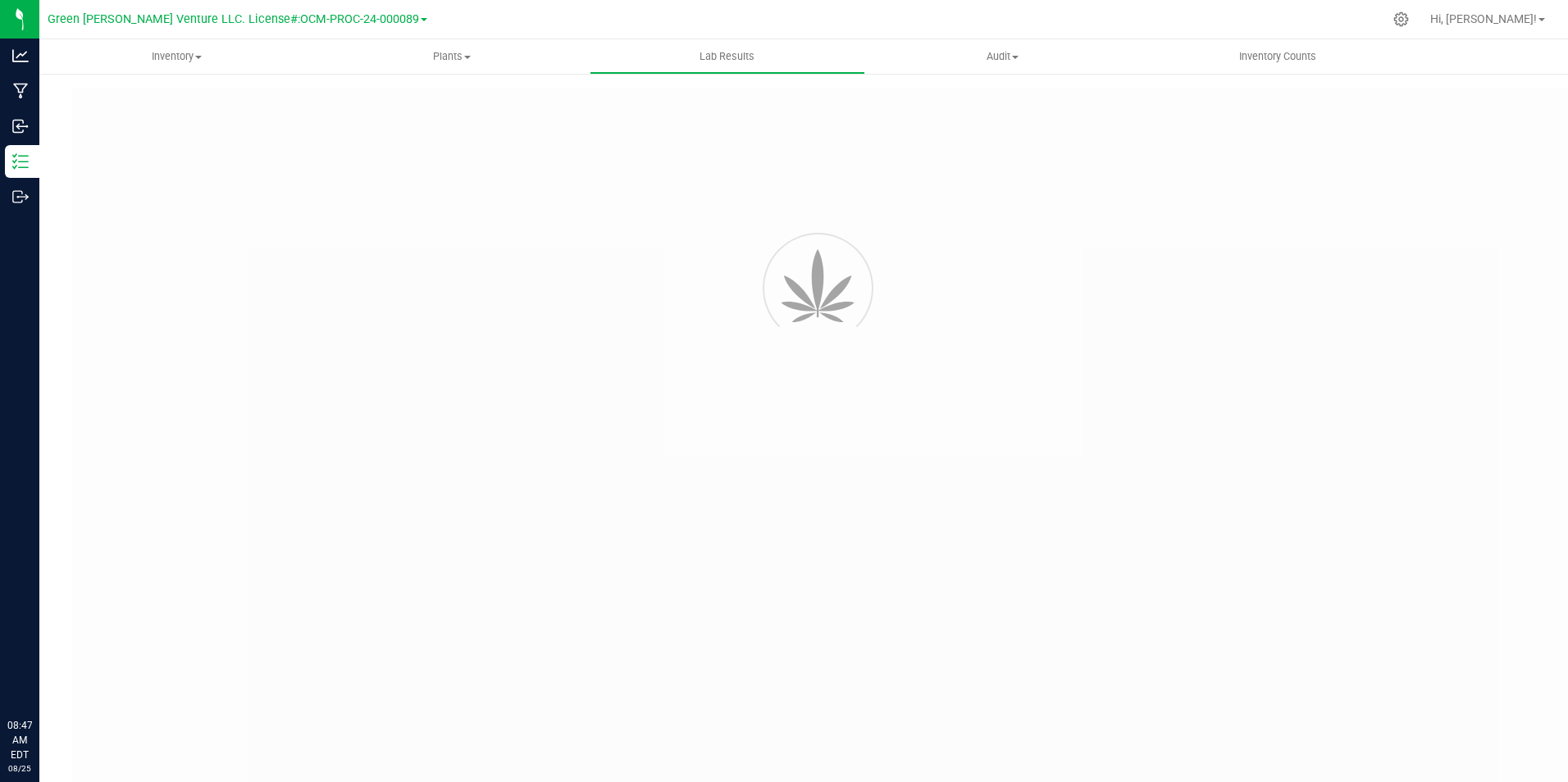
type input "[URL][DOMAIN_NAME]"
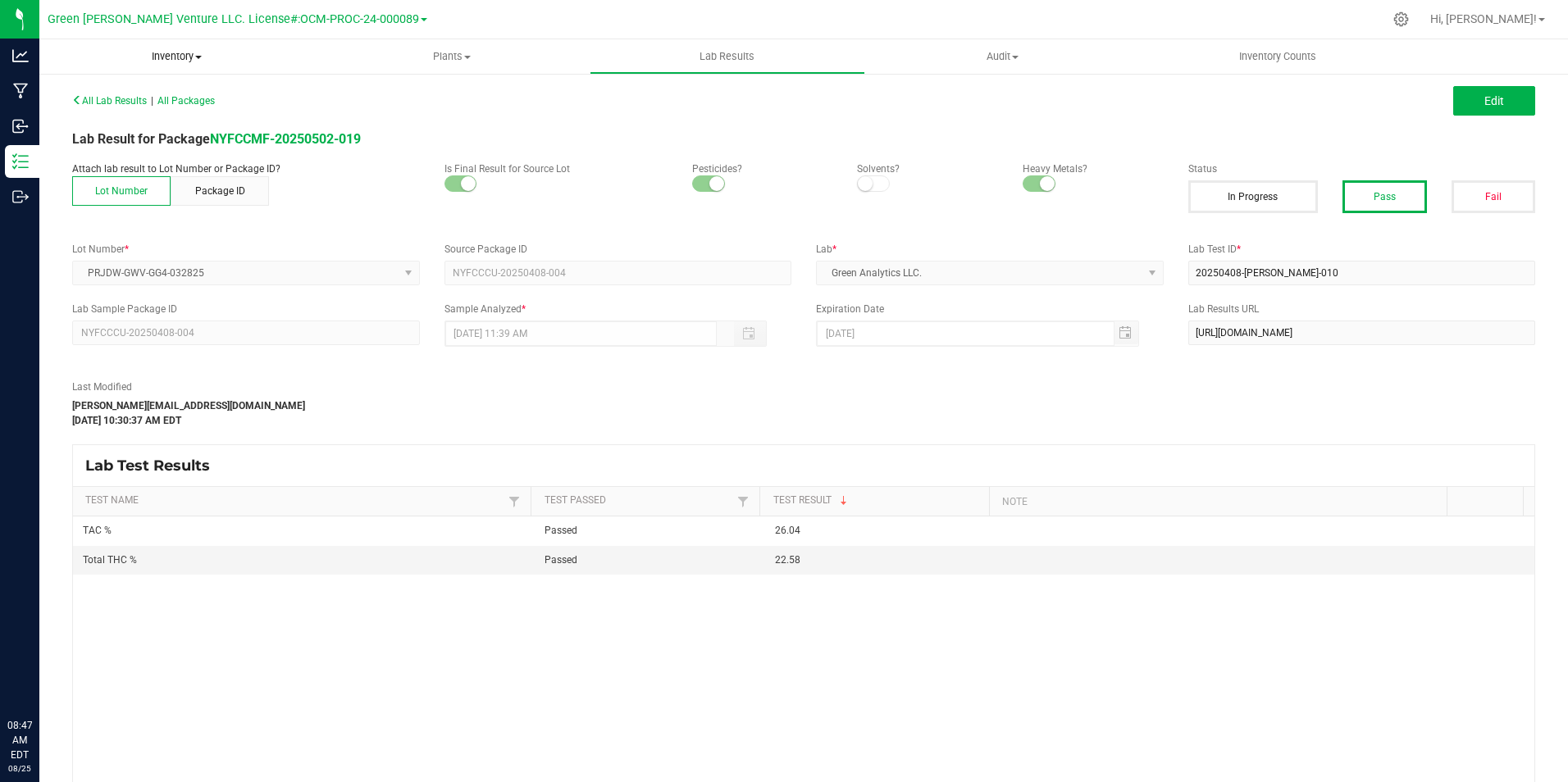
click at [172, 56] on span "Inventory" at bounding box center [177, 56] width 276 height 15
click at [141, 97] on span "All packages" at bounding box center [96, 99] width 112 height 14
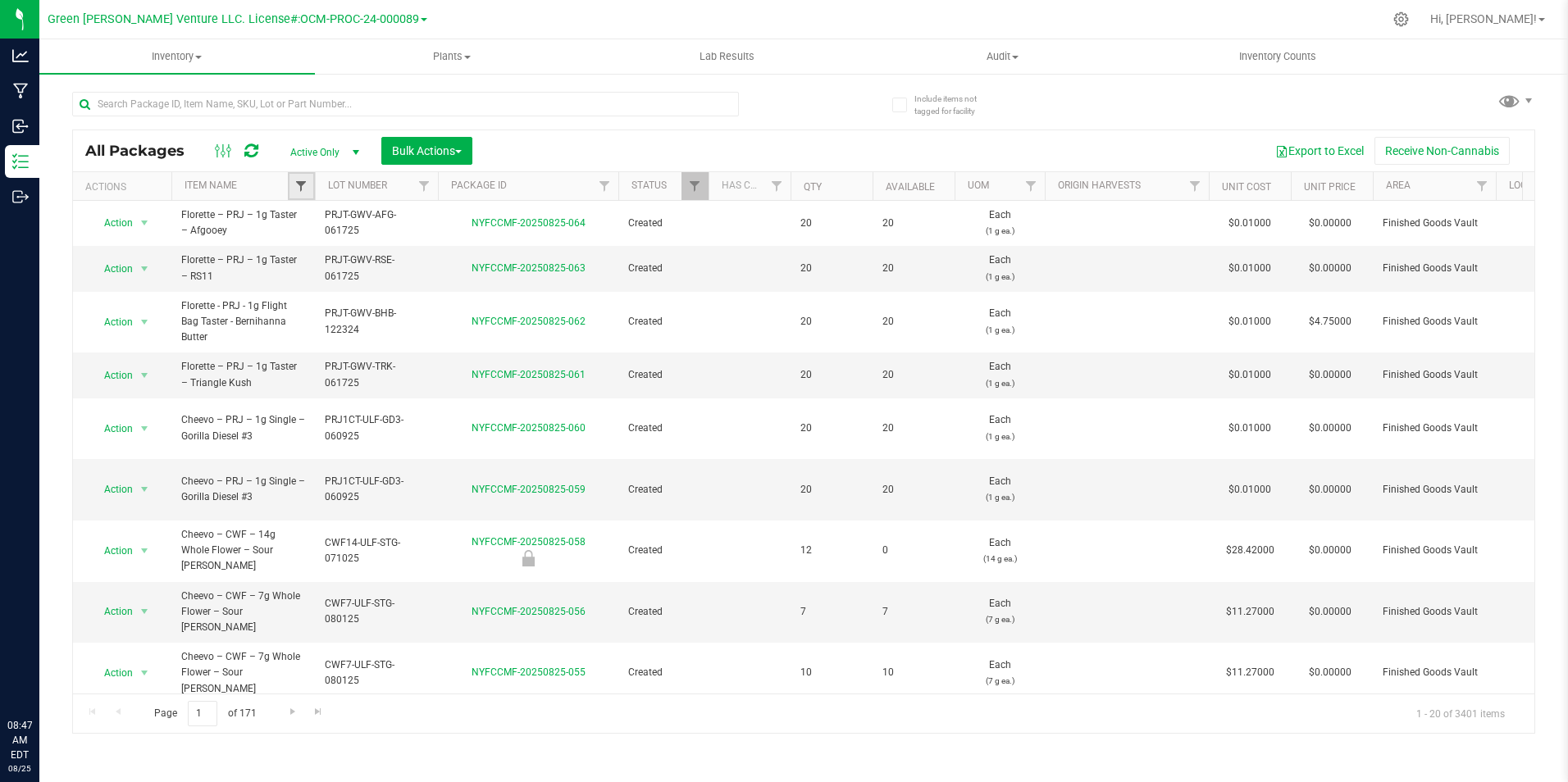
click at [303, 188] on span "Filter" at bounding box center [301, 186] width 13 height 13
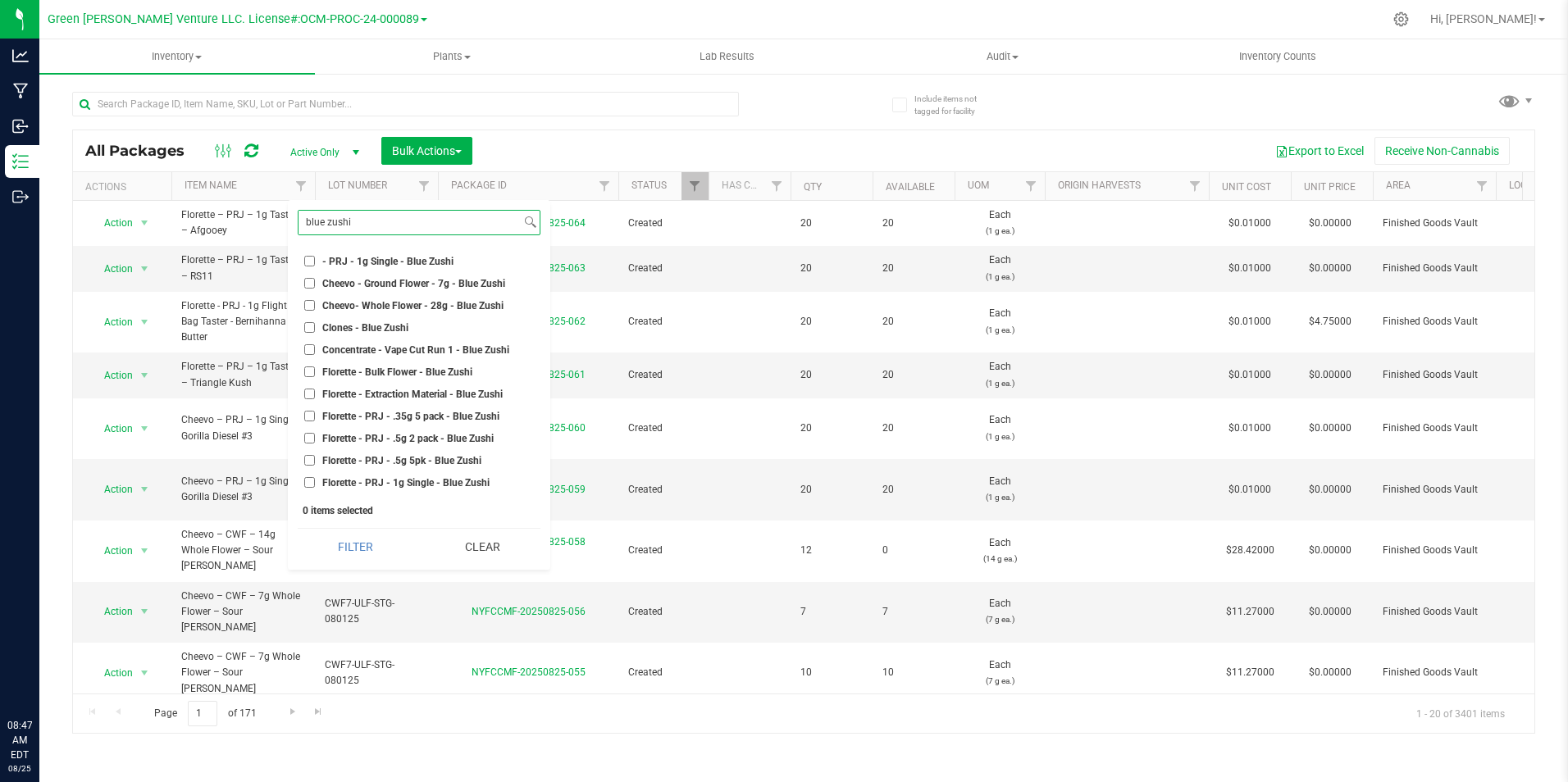
type input "blue zushi"
click at [438, 412] on span "Florette - PRJ - .35g 5 pack - Blue Zushi" at bounding box center [411, 416] width 177 height 10
click at [315, 412] on input "Florette - PRJ - .35g 5 pack - Blue Zushi" at bounding box center [309, 416] width 10 height 10
checkbox input "true"
click at [360, 548] on button "Filter" at bounding box center [355, 547] width 116 height 36
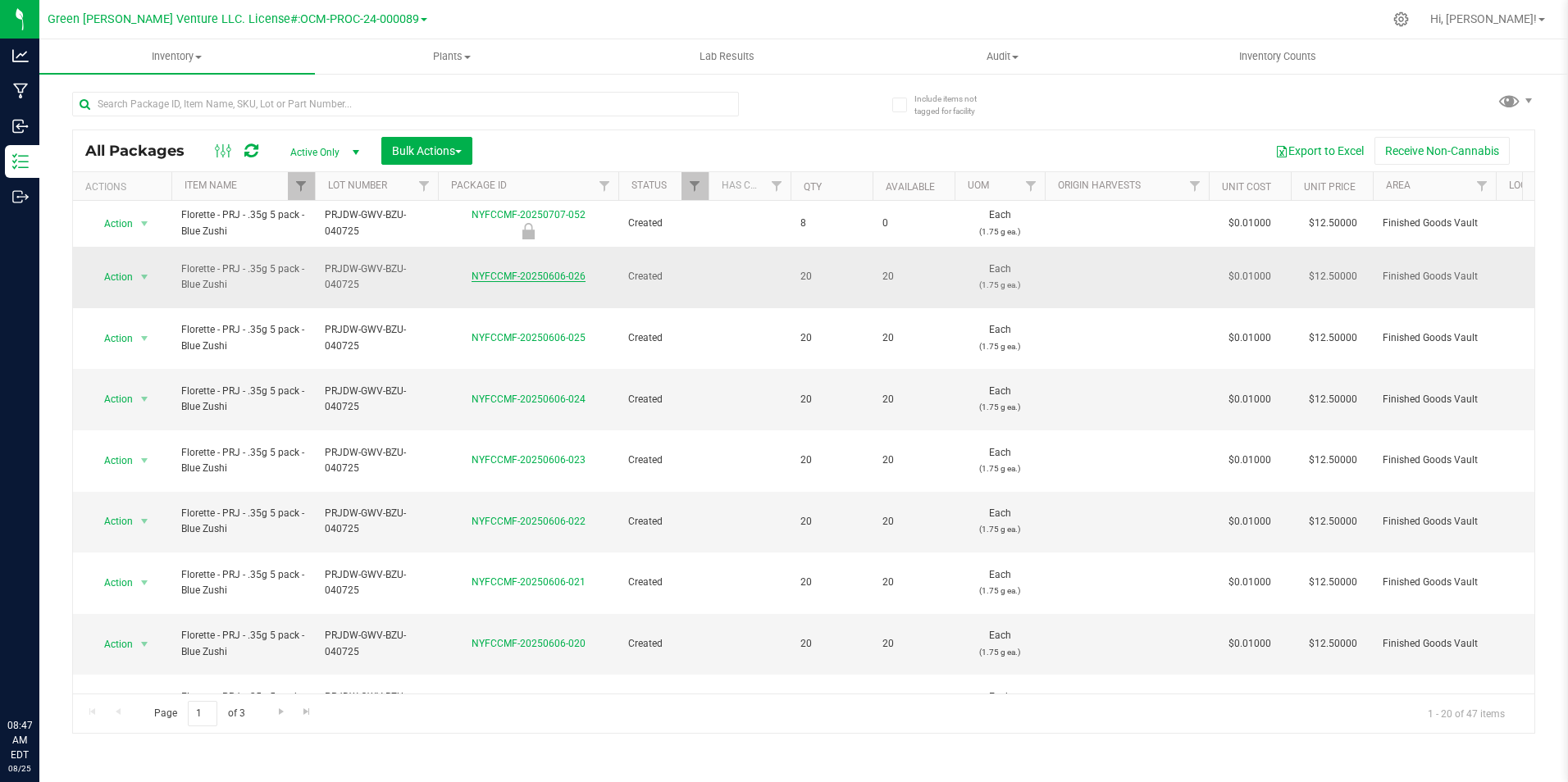
click at [518, 270] on link "NYFCCMF-20250606-026" at bounding box center [528, 276] width 114 height 11
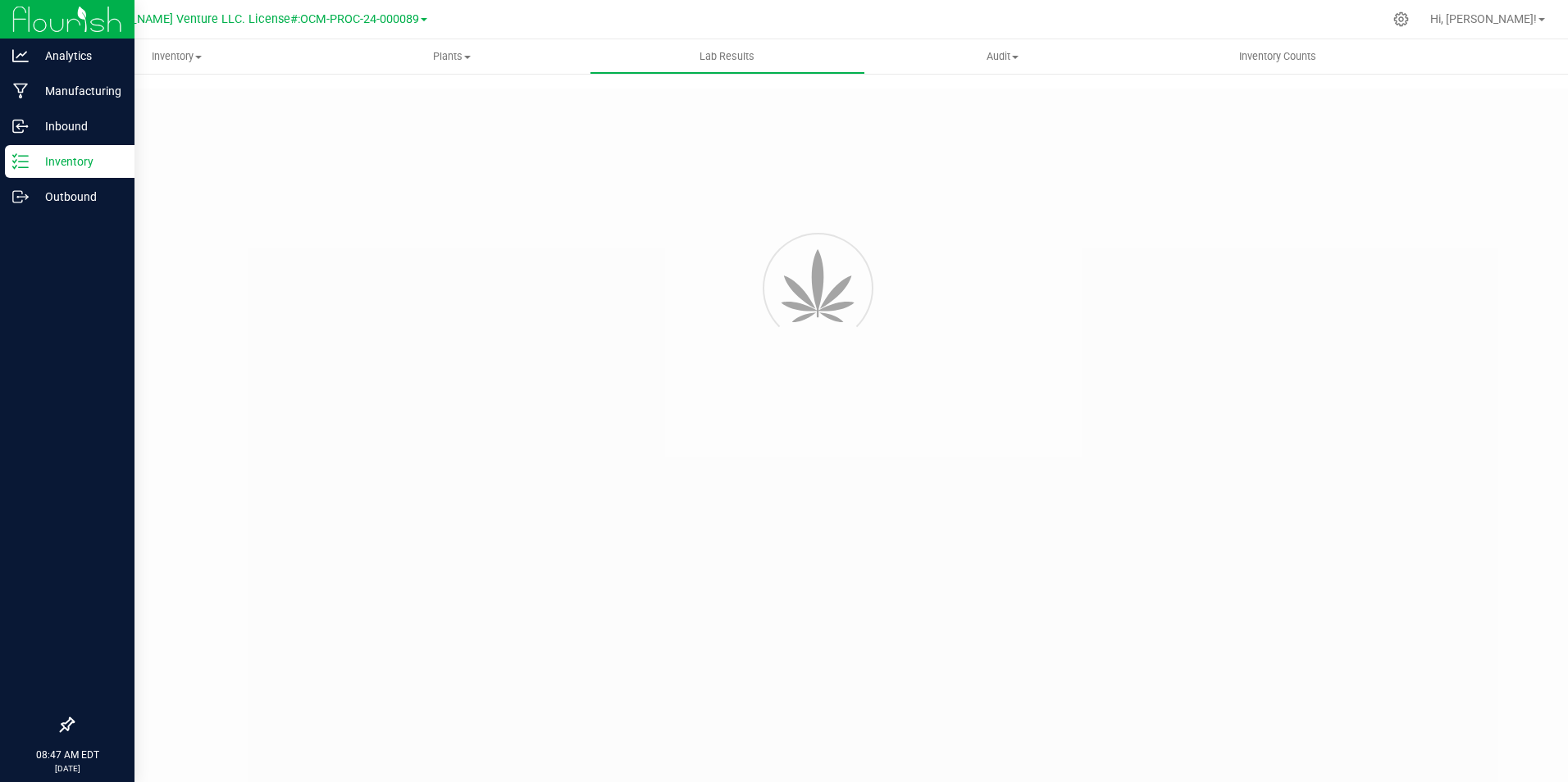
type input "NYFCCCU-20250415-002"
type input "20250415-FLOR-003"
type input "NYFCCCU-20250415-002"
type input "04/22/2025 10:30 AM"
type input "04/22/2026"
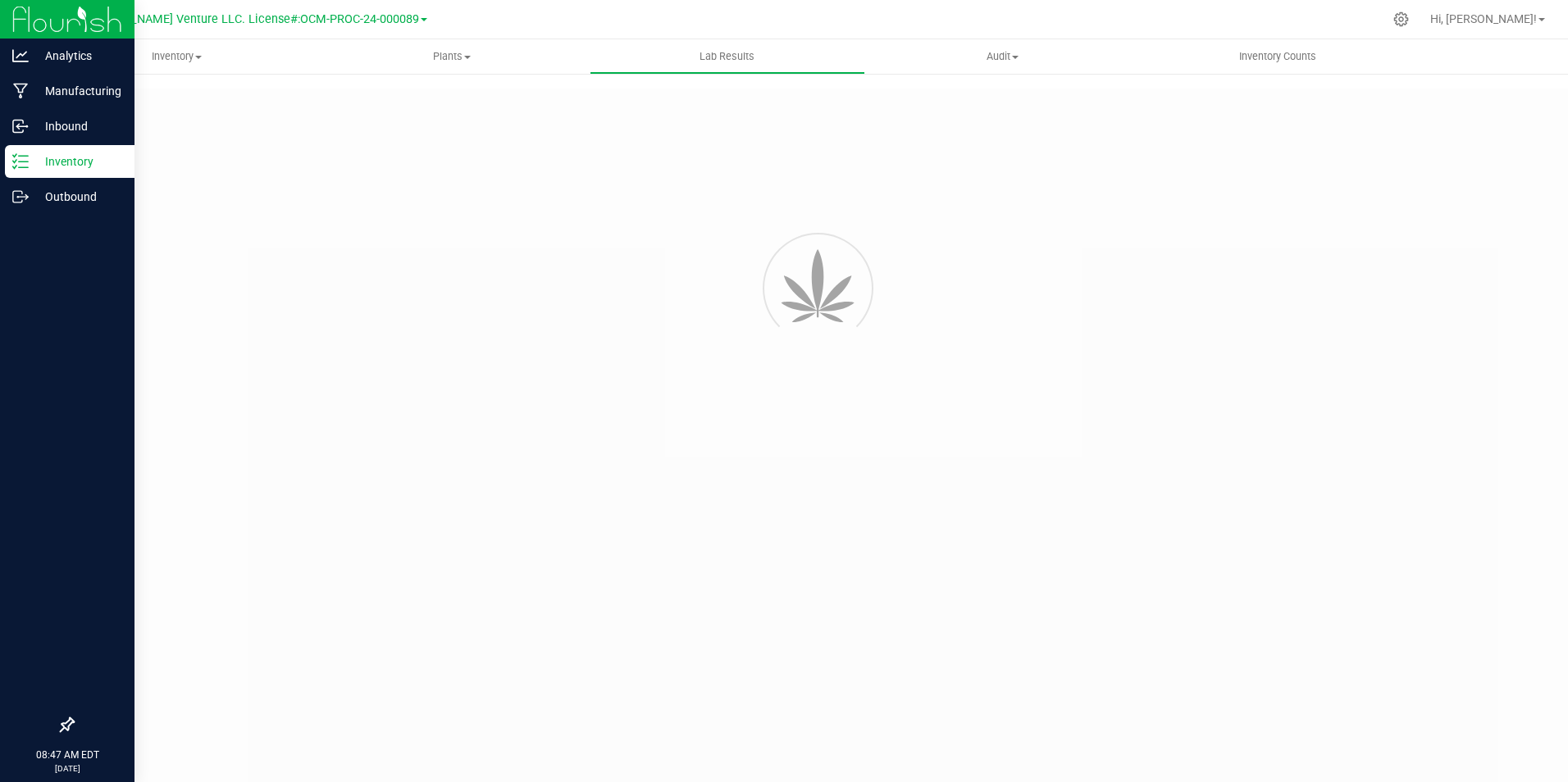
type input "[URL][DOMAIN_NAME]"
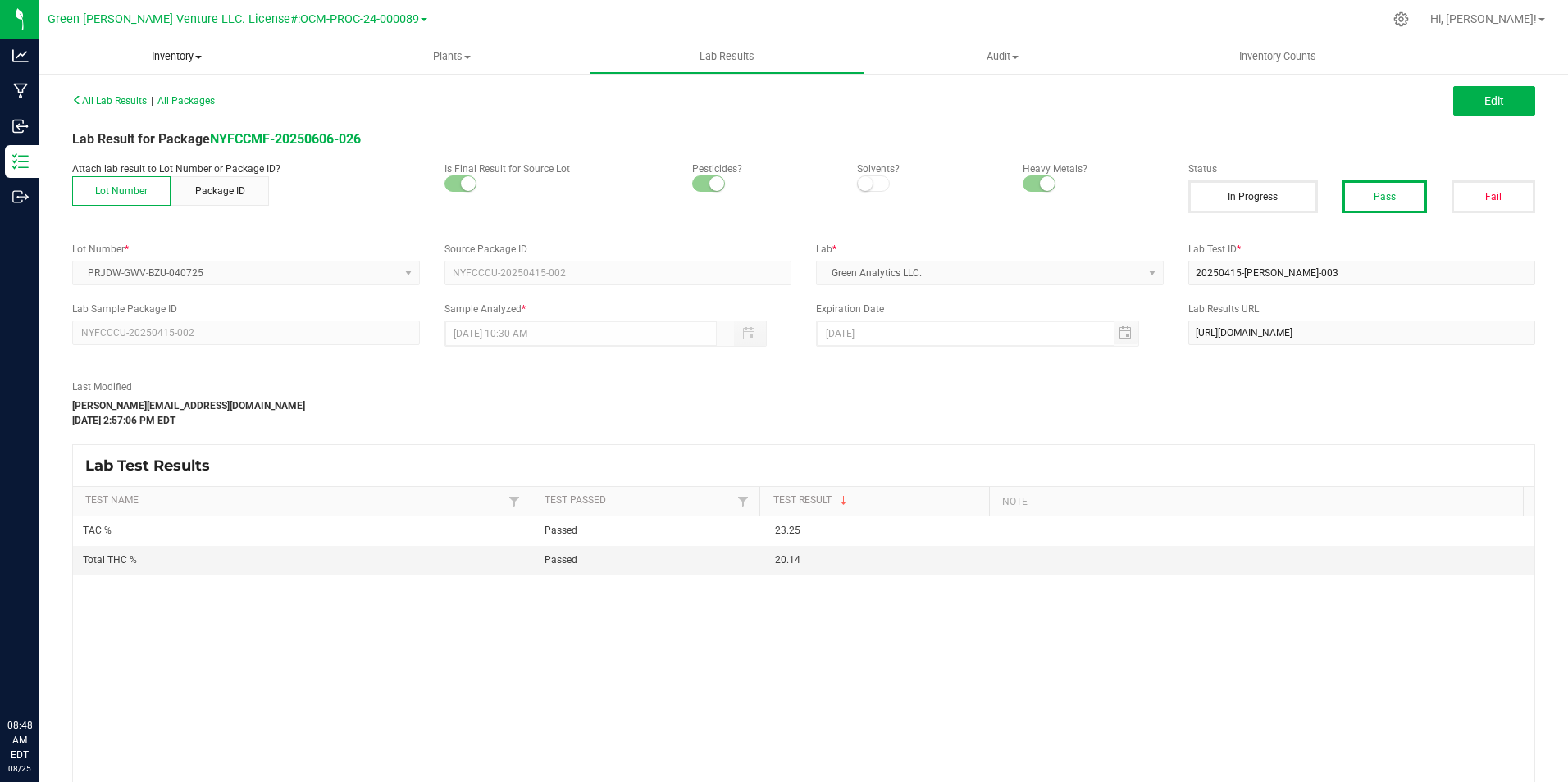
click at [160, 56] on span "Inventory" at bounding box center [177, 56] width 276 height 15
click at [148, 92] on span "All packages" at bounding box center [96, 99] width 112 height 14
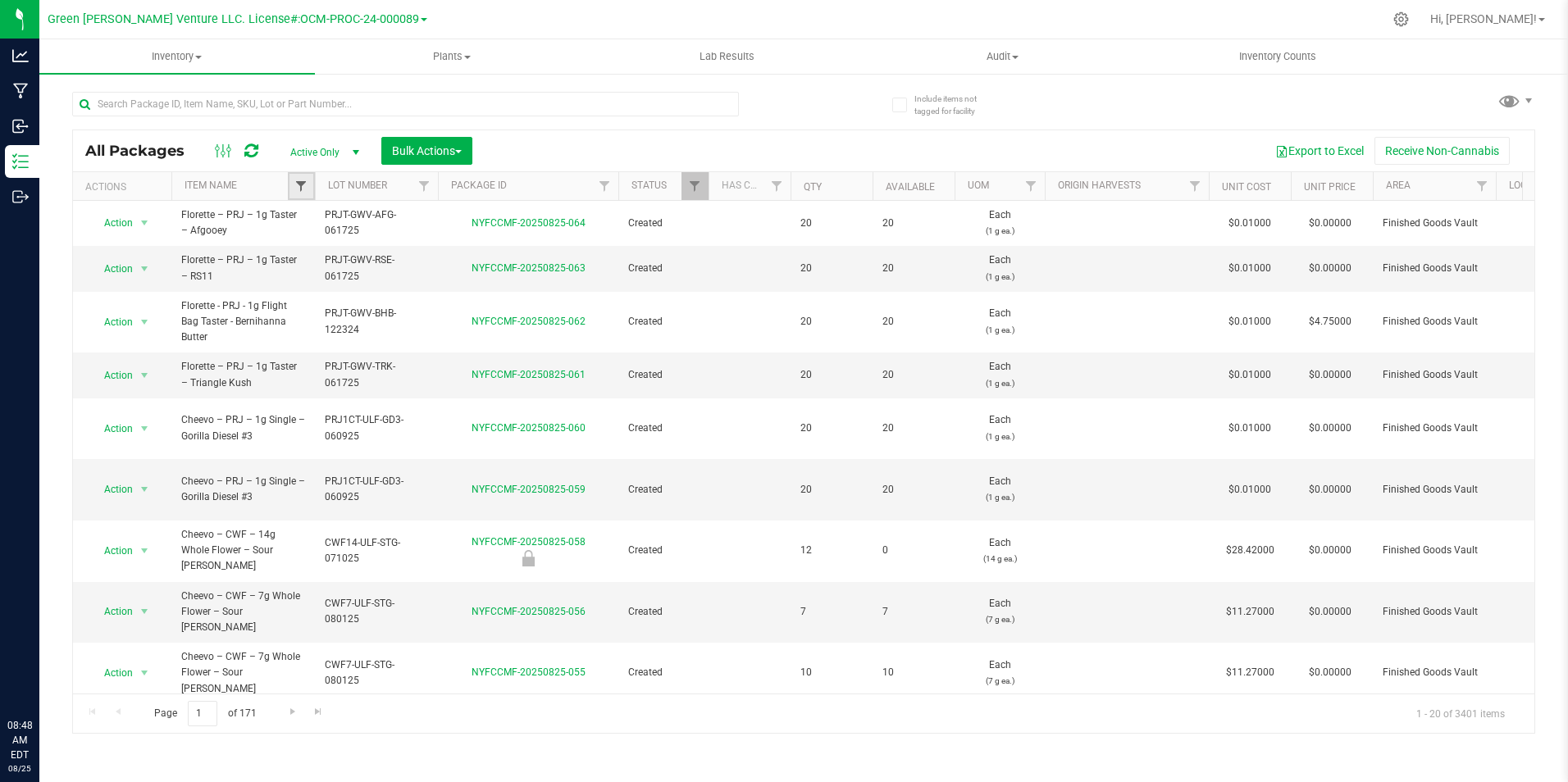
click at [303, 180] on span "Filter" at bounding box center [301, 186] width 13 height 13
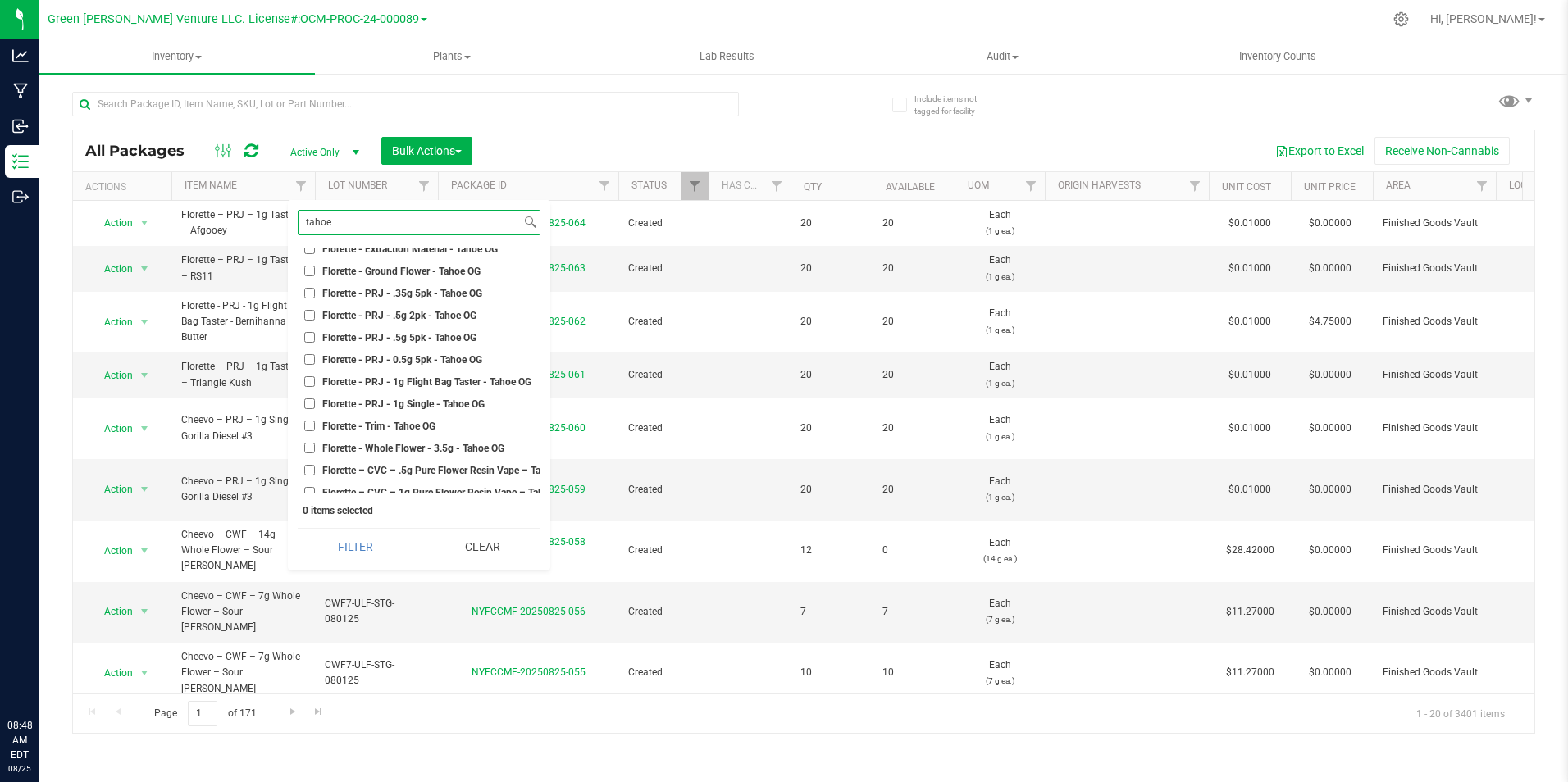
scroll to position [231, 0]
type input "tahoe"
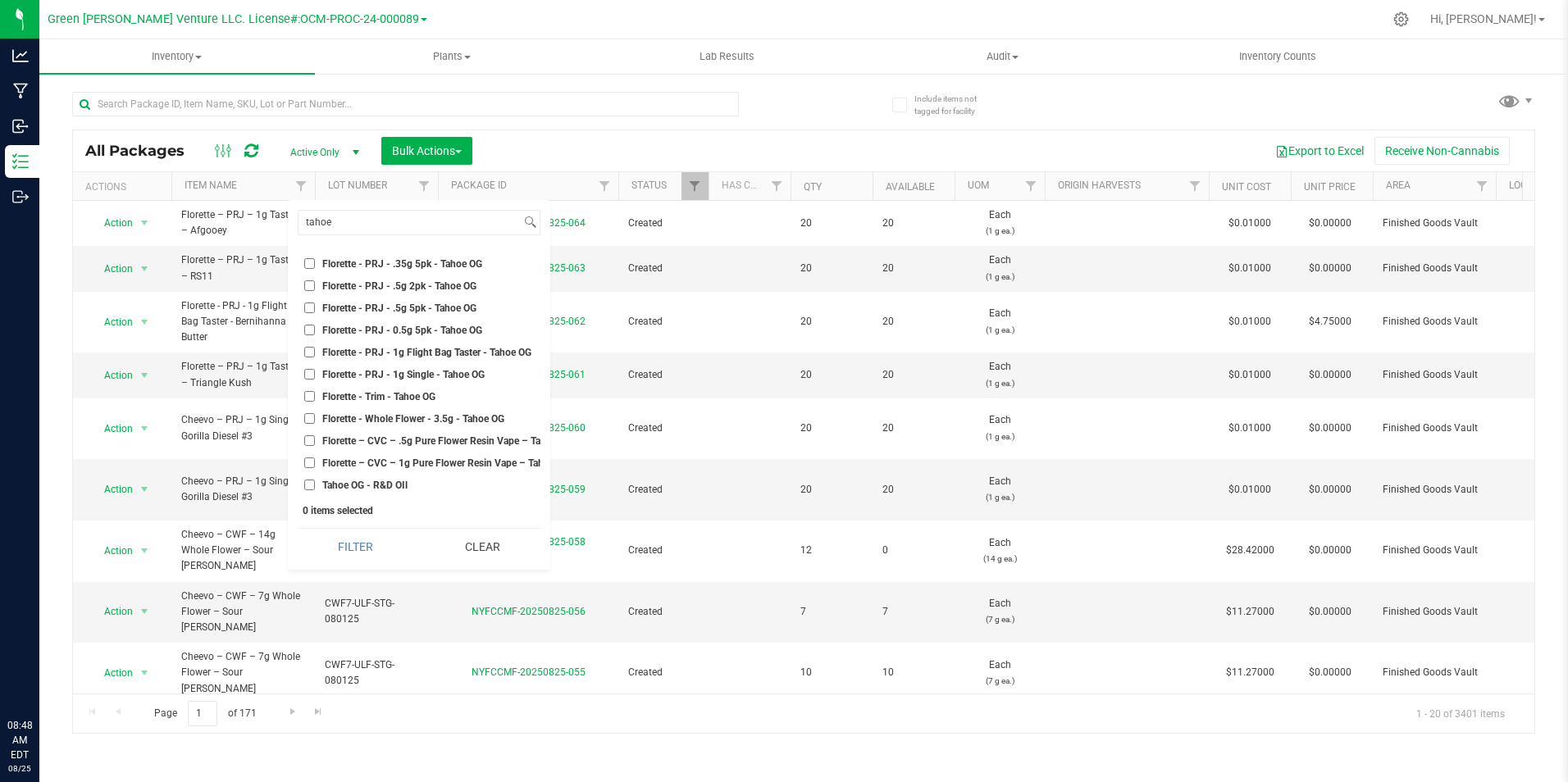
click at [464, 259] on span "Florette - PRJ - .35g 5pk - Tahoe OG" at bounding box center [402, 264] width 160 height 10
click at [315, 258] on input "Florette - PRJ - .35g 5pk - Tahoe OG" at bounding box center [309, 264] width 10 height 10
checkbox input "true"
click at [334, 554] on button "Filter" at bounding box center [355, 547] width 116 height 36
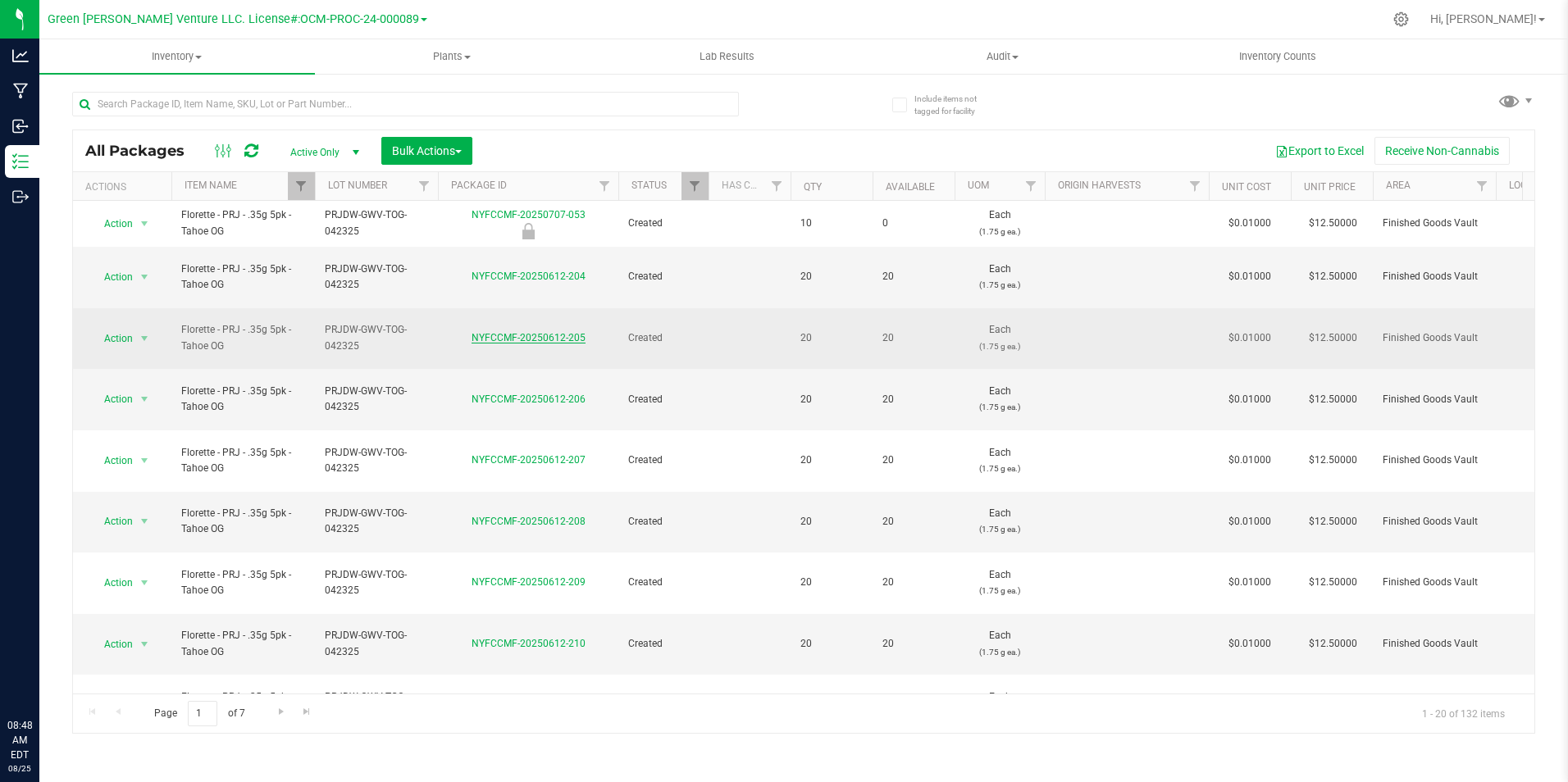
click at [507, 332] on link "NYFCCMF-20250612-205" at bounding box center [528, 337] width 114 height 11
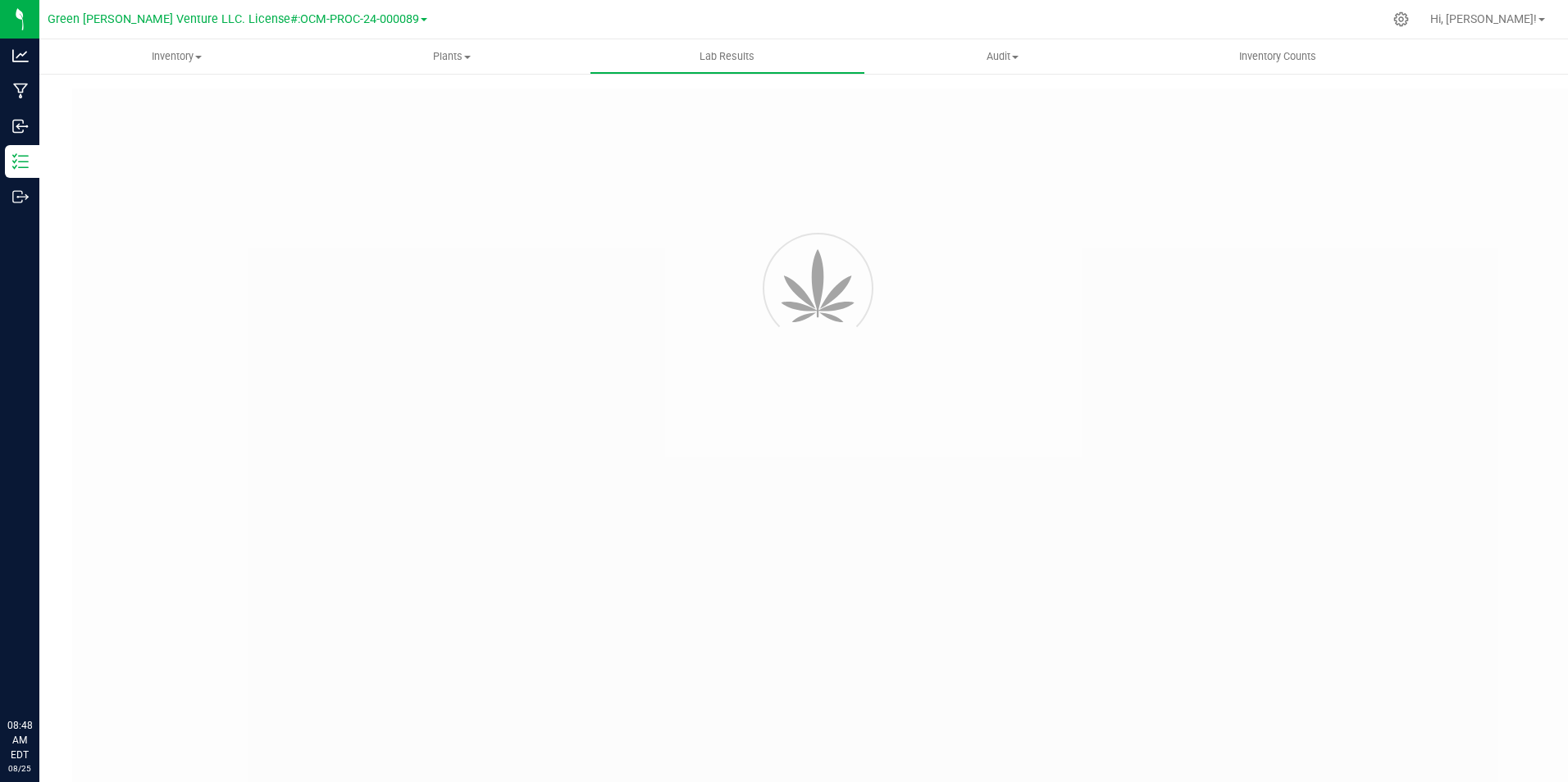
type input "NYFCCCU-20250506-006"
type input "AL50507006-002"
type input "NYFCCCU-20250506-006"
type input "05/10/2025 1:34 PM"
type input "05/10/2026"
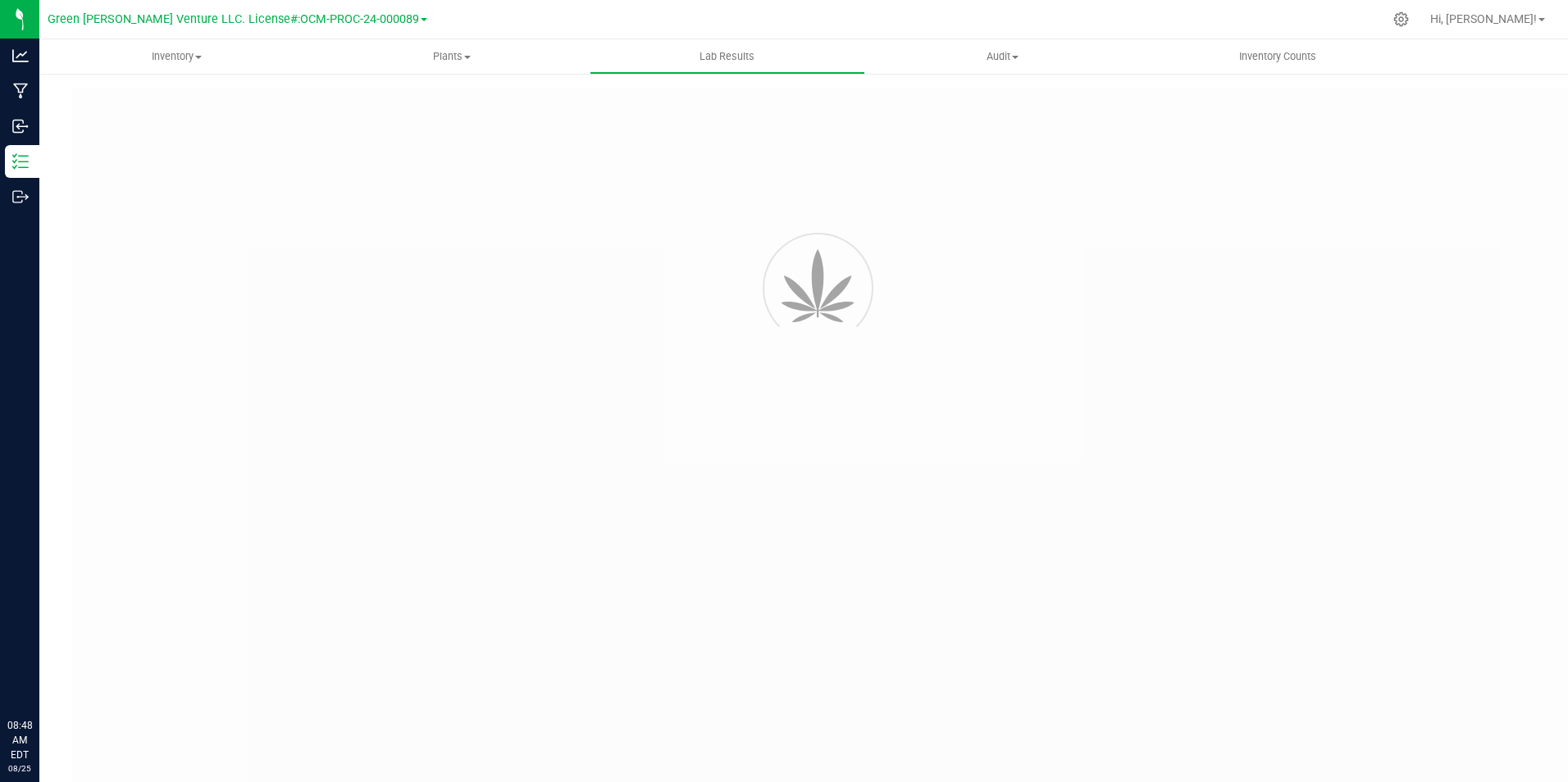
type input "[URL][DOMAIN_NAME]"
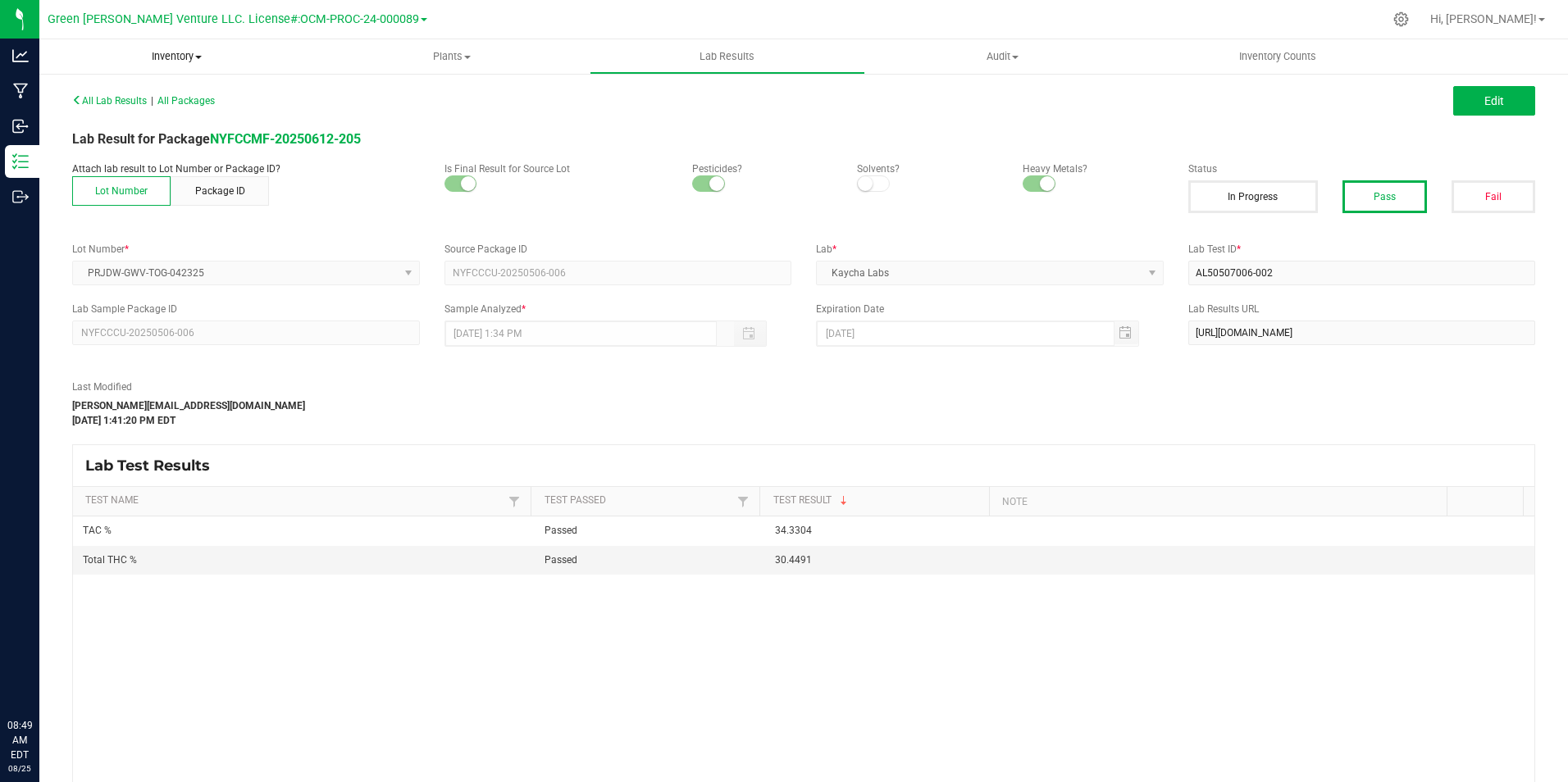
click at [176, 62] on span "Inventory" at bounding box center [177, 56] width 276 height 15
click at [171, 94] on li "All packages" at bounding box center [177, 99] width 276 height 20
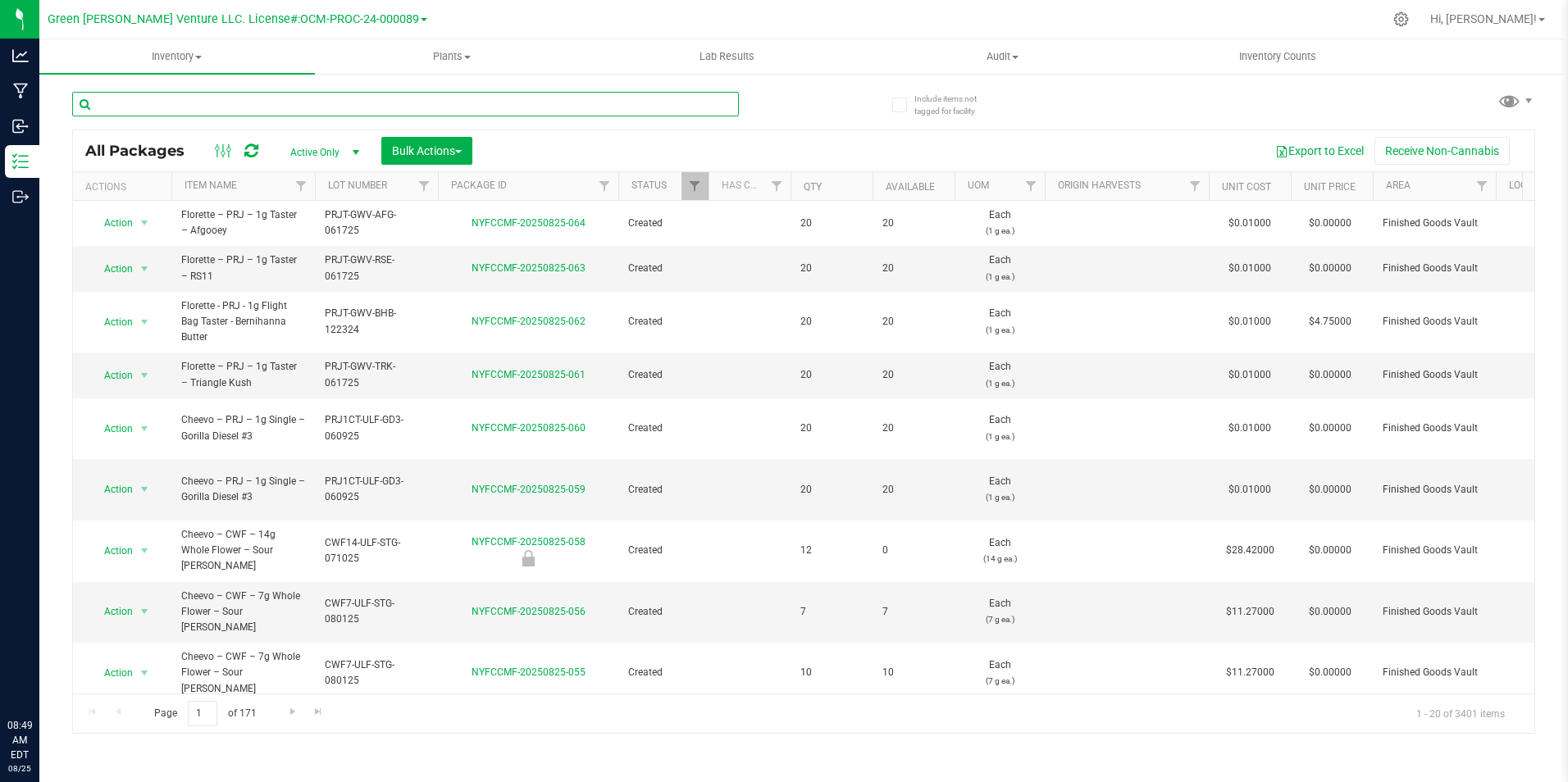
click at [282, 103] on input "text" at bounding box center [405, 104] width 666 height 24
type input "b"
click at [301, 195] on link "Filter" at bounding box center [301, 186] width 27 height 28
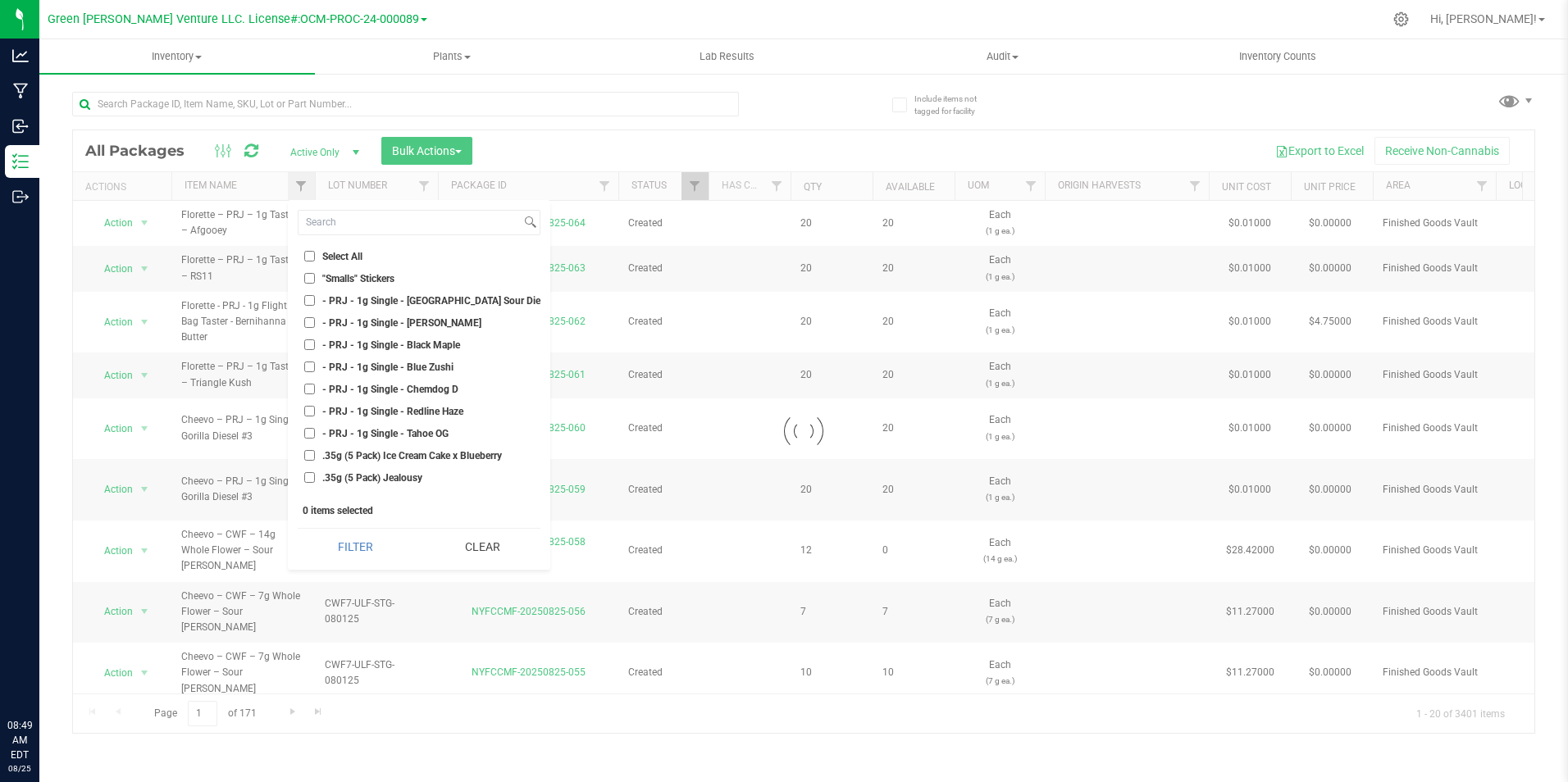
click at [402, 223] on input at bounding box center [409, 223] width 222 height 24
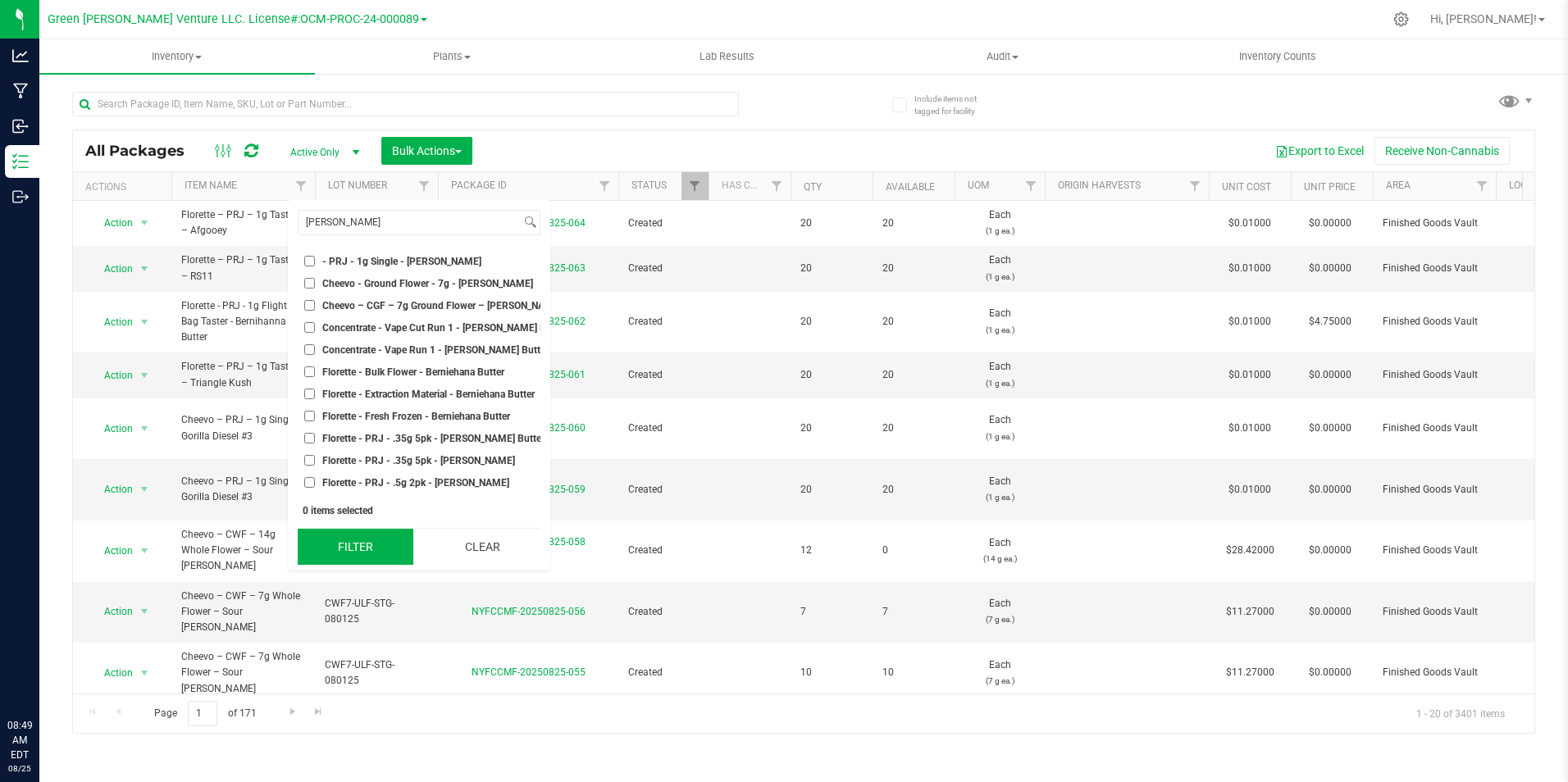
type input "bernie"
click at [354, 544] on button "Filter" at bounding box center [355, 547] width 116 height 36
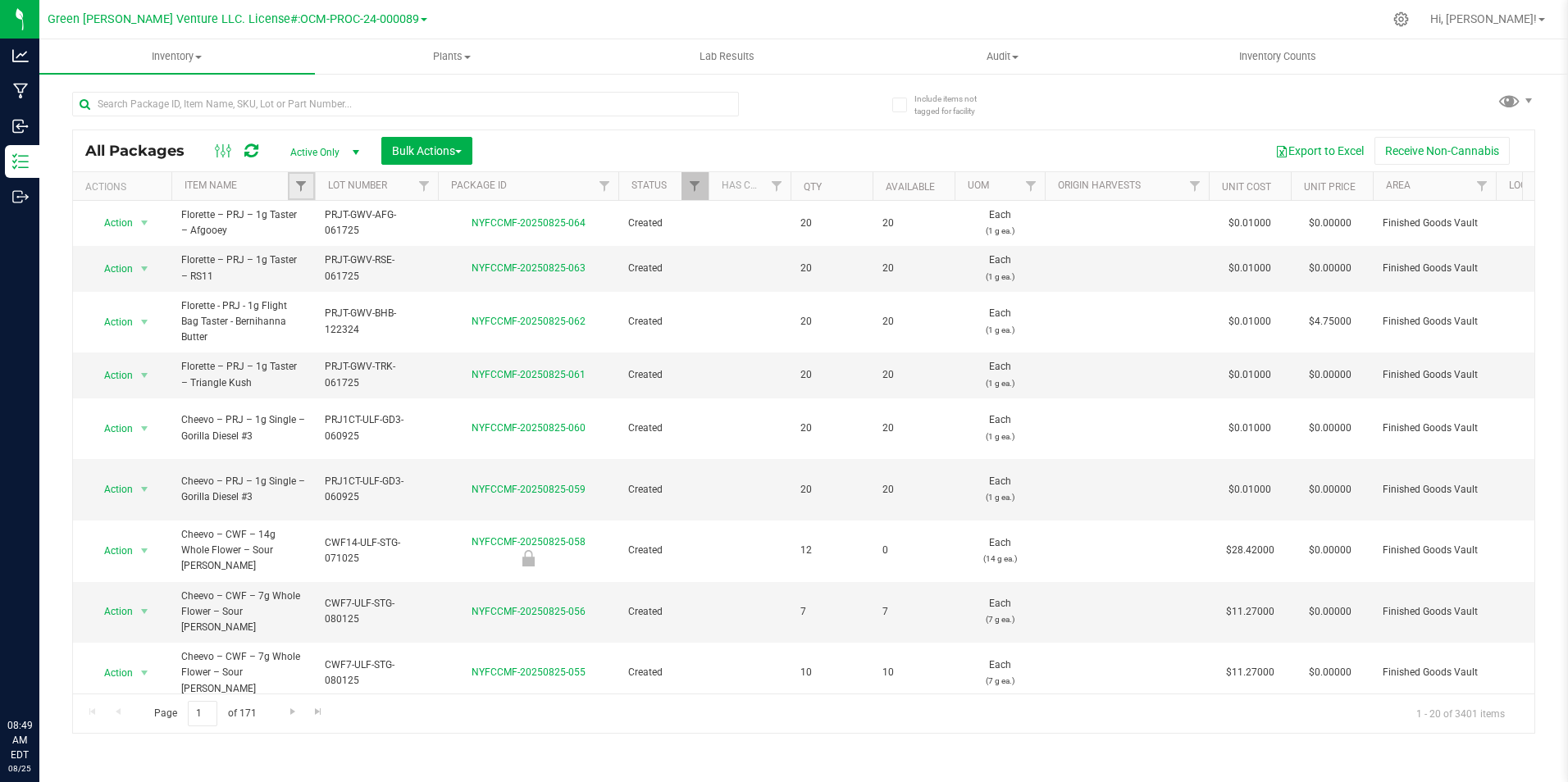
click at [309, 181] on link "Filter" at bounding box center [301, 186] width 27 height 28
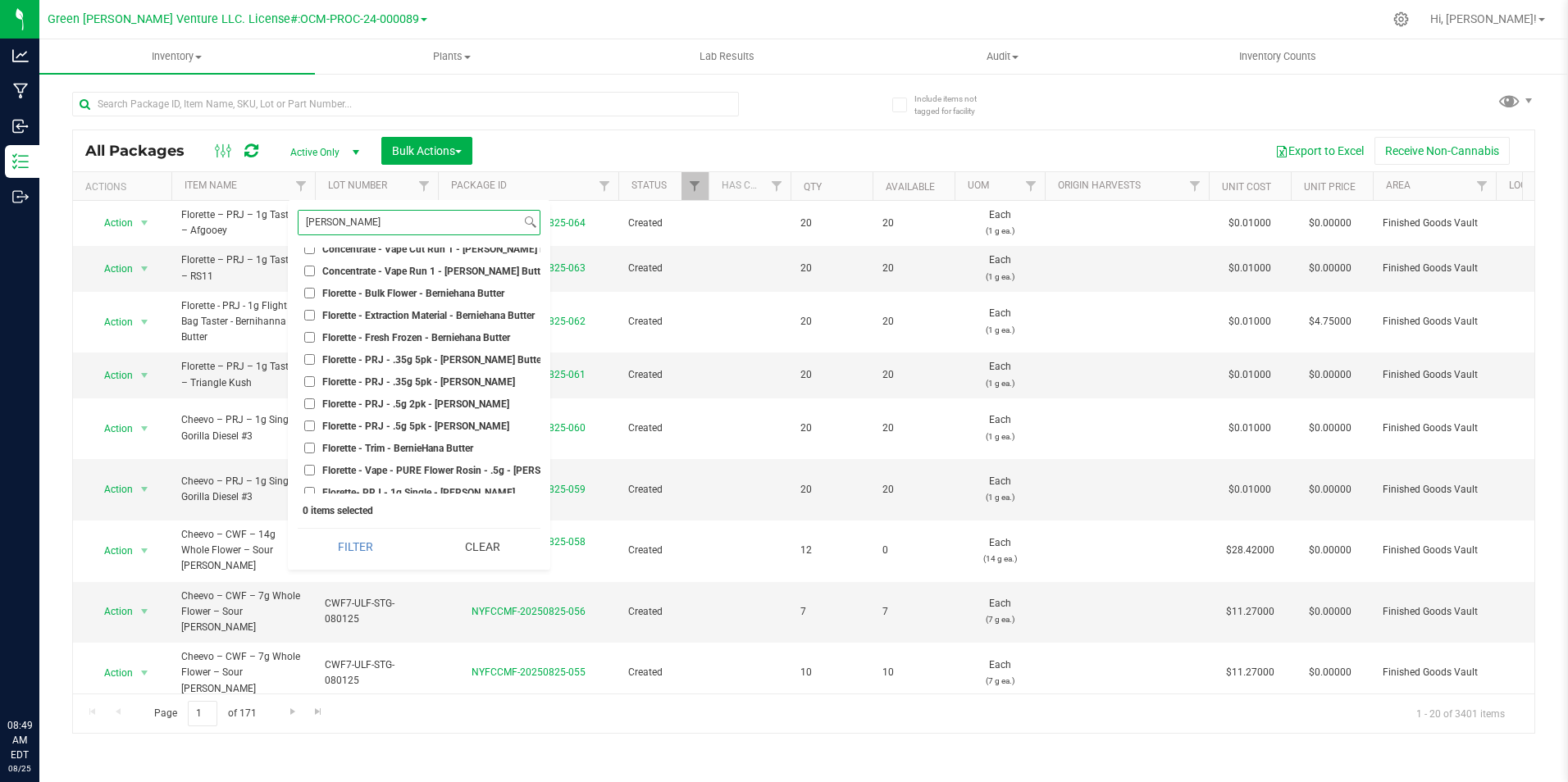
scroll to position [82, 0]
click at [399, 359] on span "Florette - PRJ - .35g 5pk - [PERSON_NAME] Butter" at bounding box center [433, 356] width 222 height 10
click at [315, 359] on input "Florette - PRJ - .35g 5pk - [PERSON_NAME] Butter" at bounding box center [309, 356] width 10 height 10
checkbox input "true"
click at [374, 543] on button "Filter" at bounding box center [355, 547] width 116 height 36
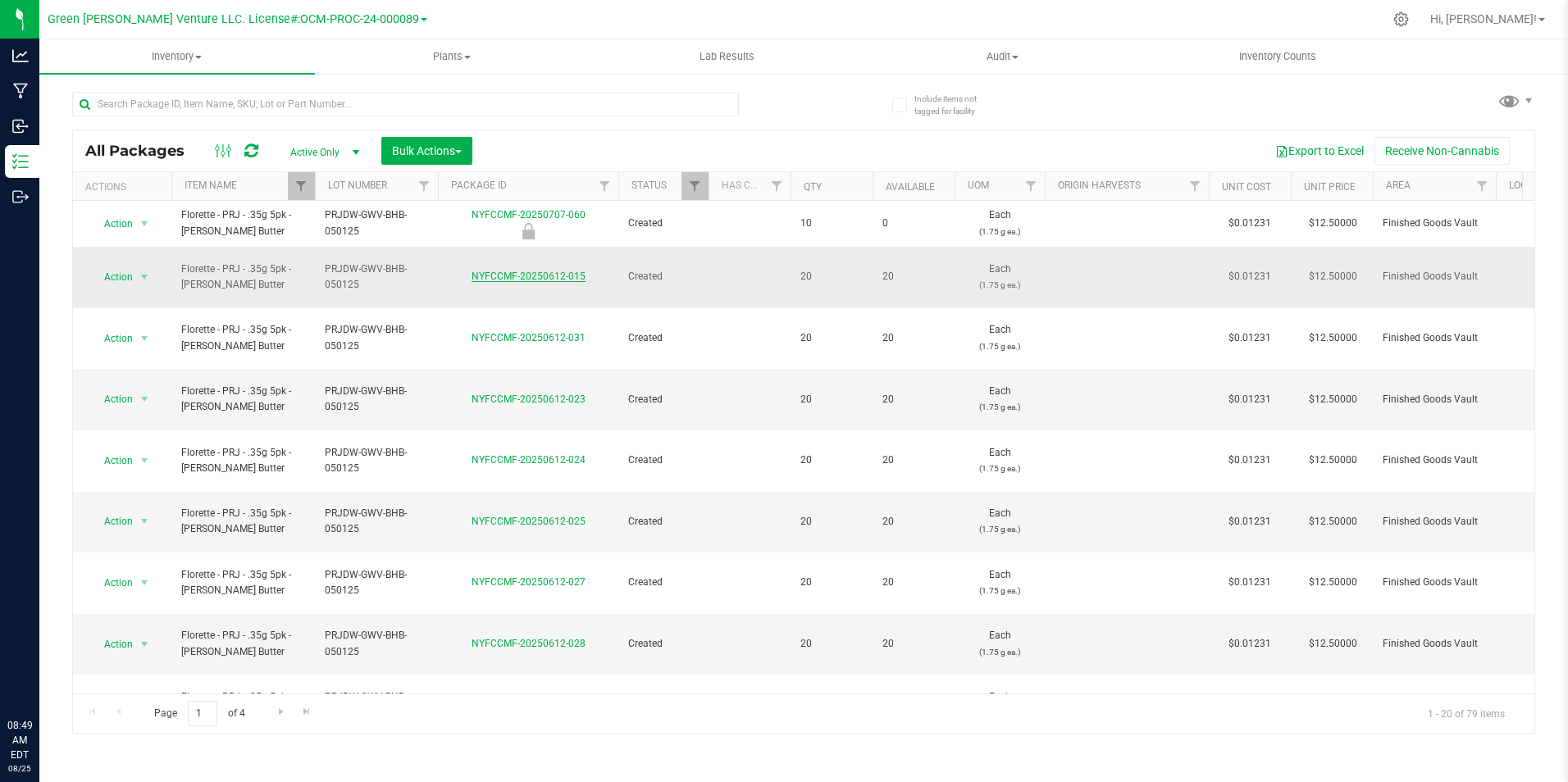
click at [514, 270] on link "NYFCCMF-20250612-015" at bounding box center [528, 276] width 114 height 11
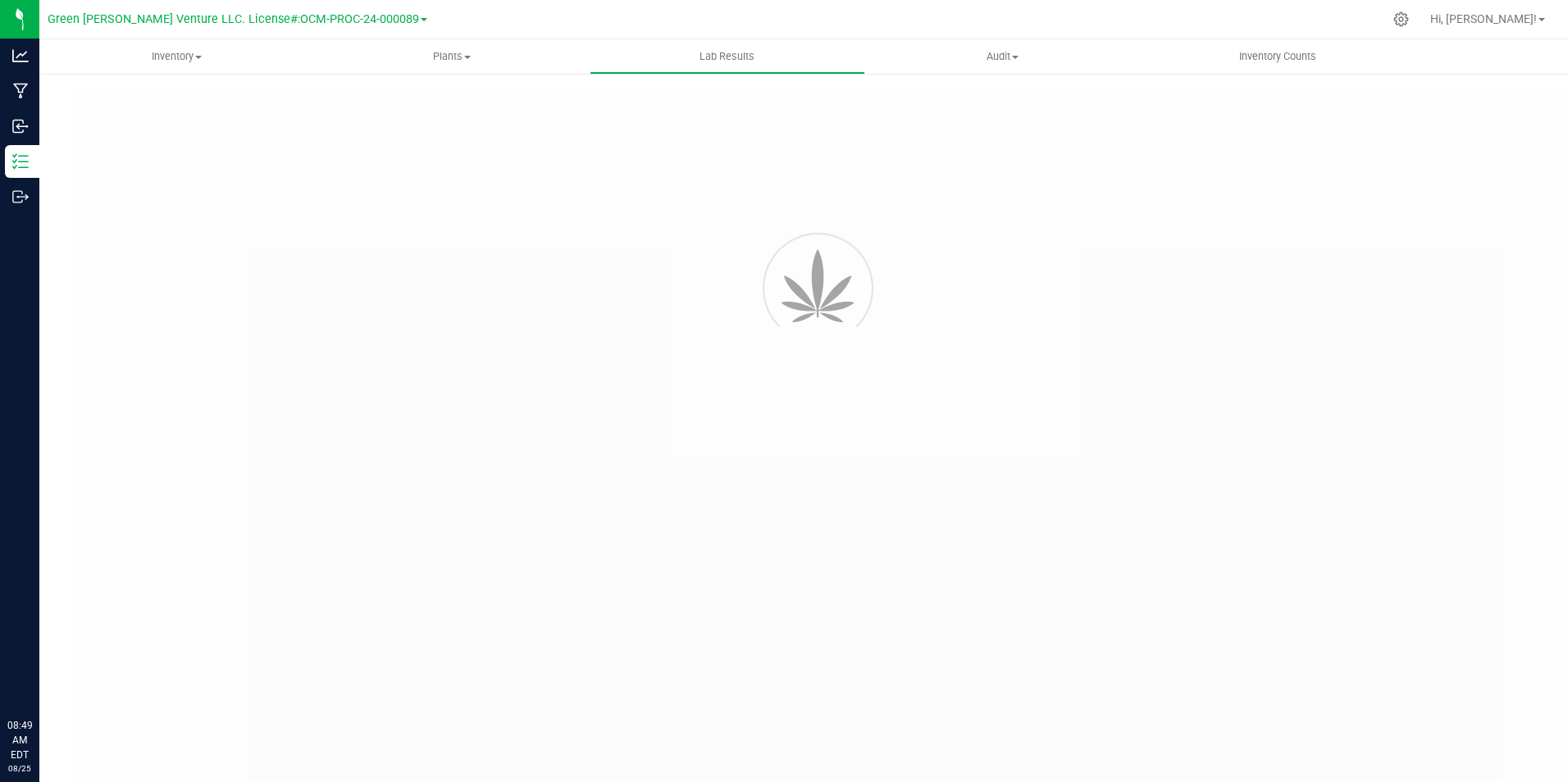
type input "NYFCCCU-20250506-001"
type input "AL50507006-001"
type input "NYFCCCU-20250506-001"
type input "05/10/2025 10:08 AM"
type input "05/10/2026"
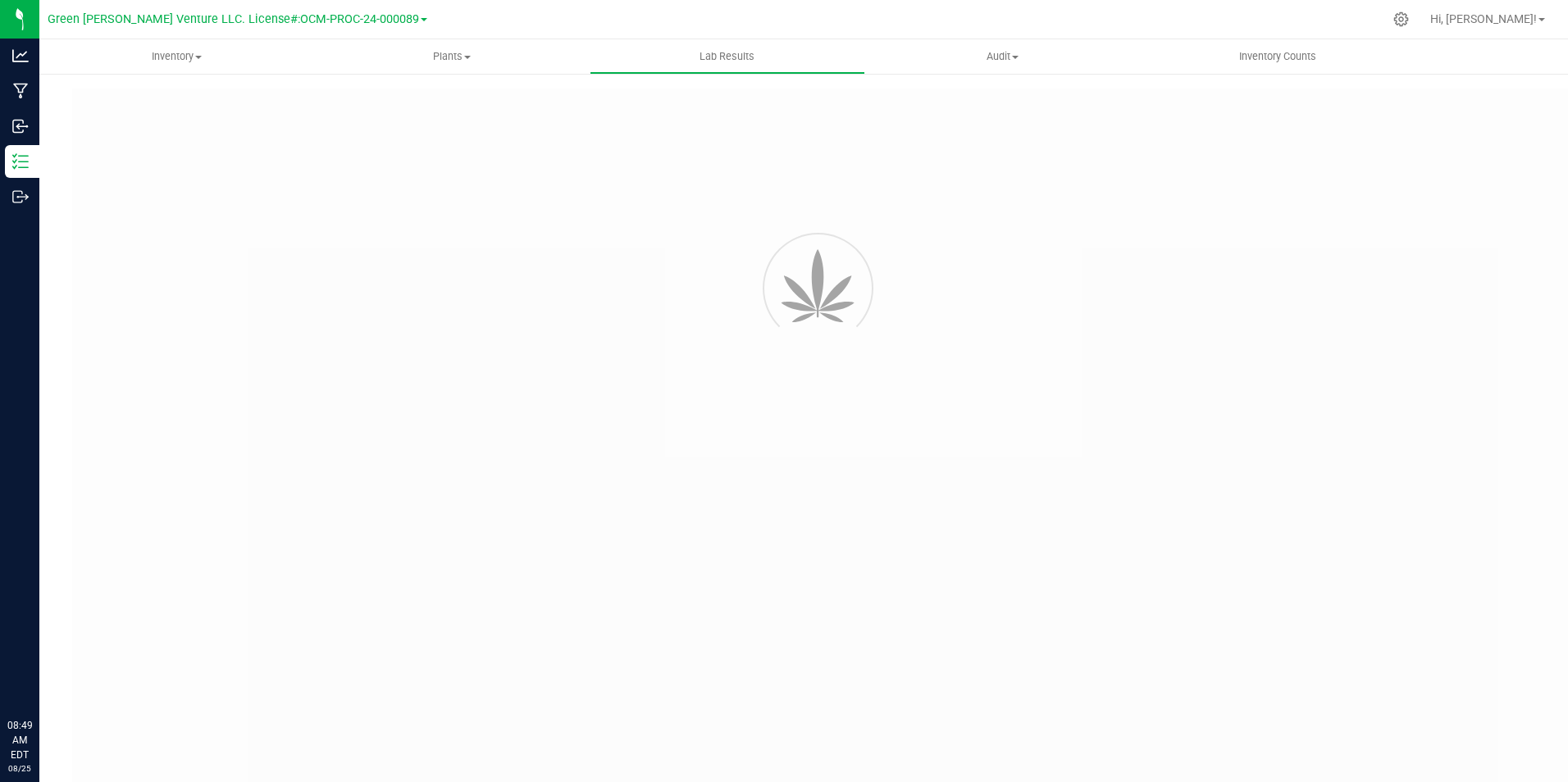
type input "[URL][DOMAIN_NAME]"
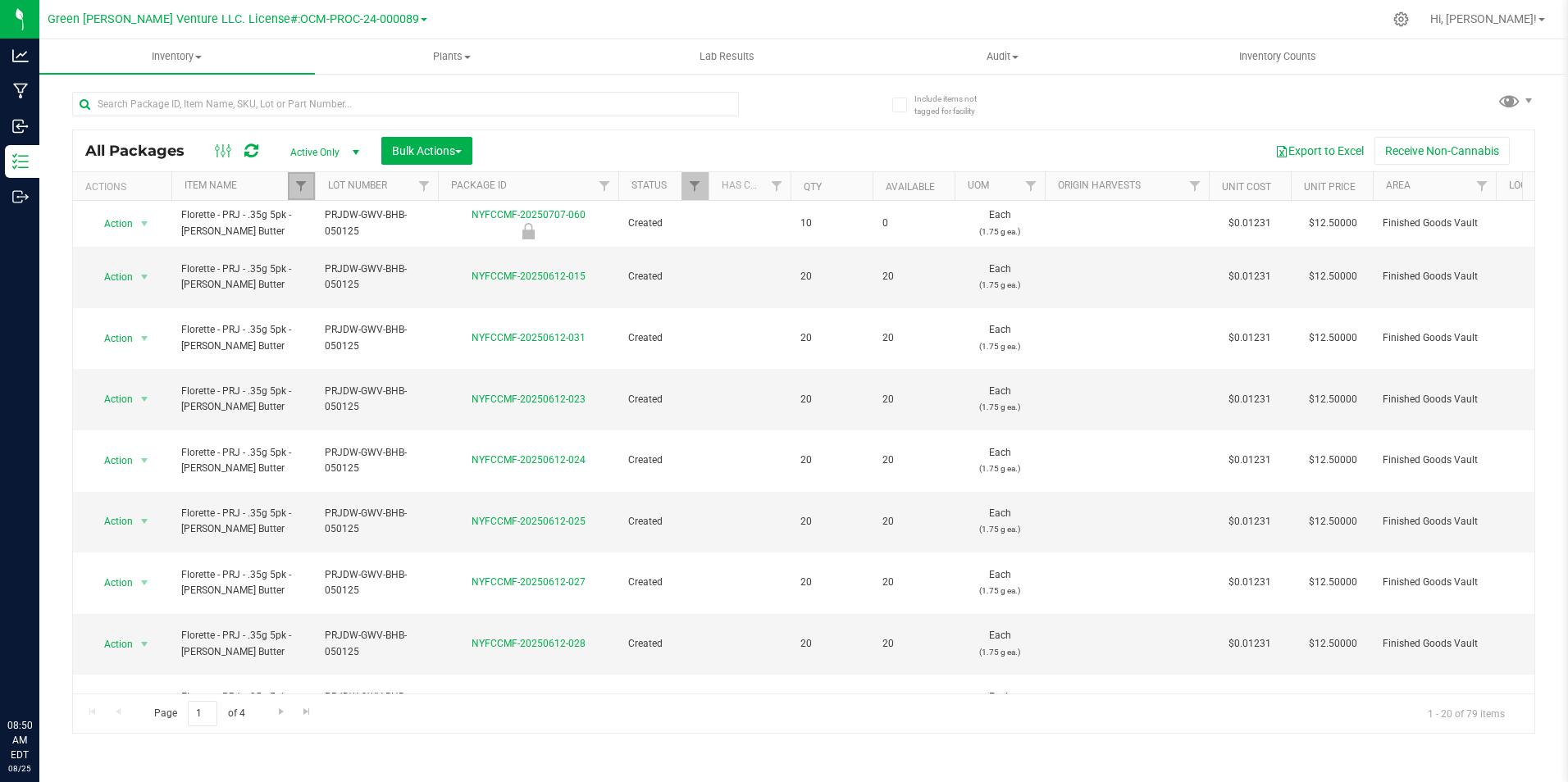
click at [294, 186] on link "Filter" at bounding box center [301, 186] width 27 height 28
type input "b"
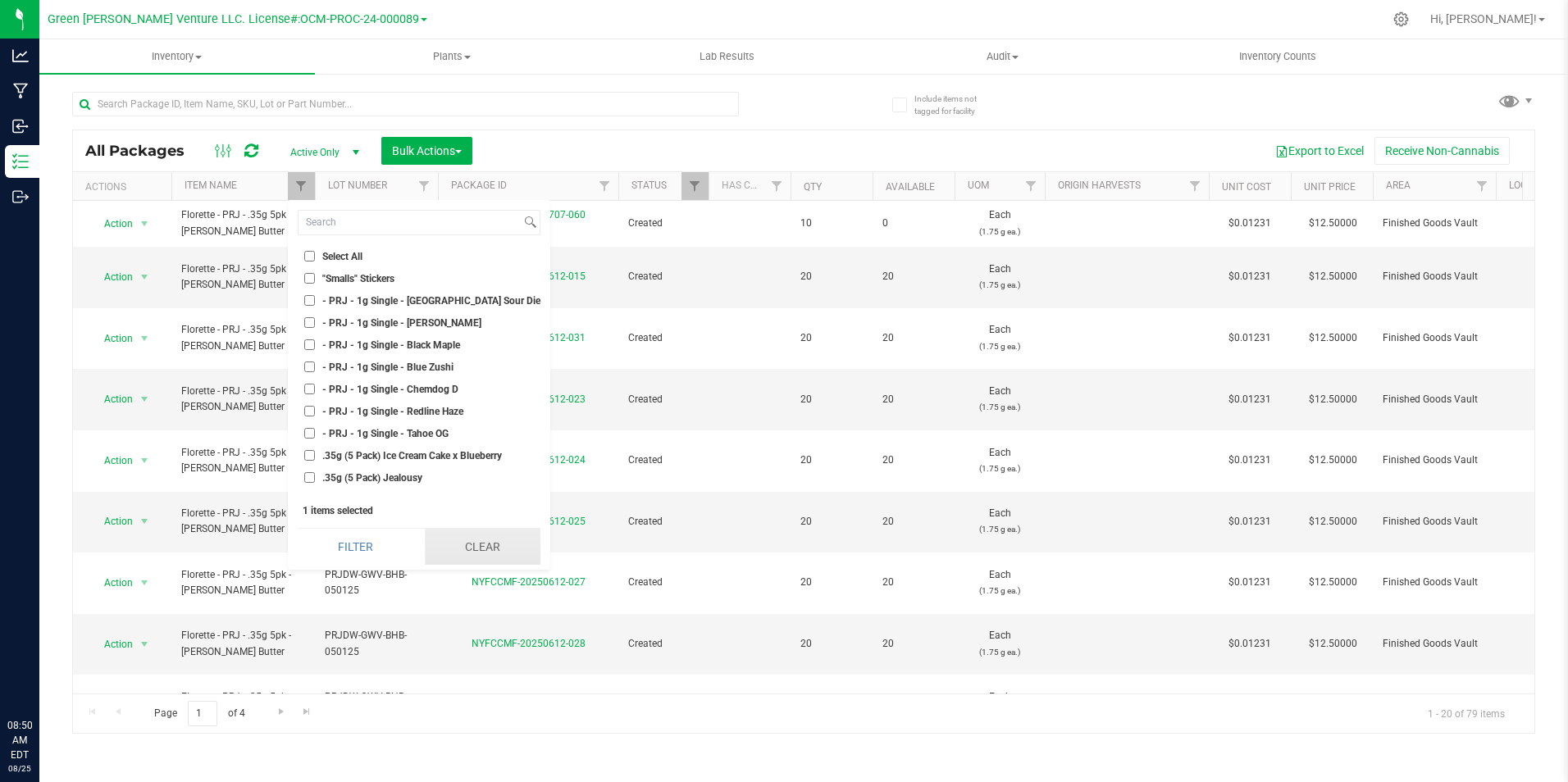
click at [459, 556] on button "Clear" at bounding box center [482, 547] width 116 height 36
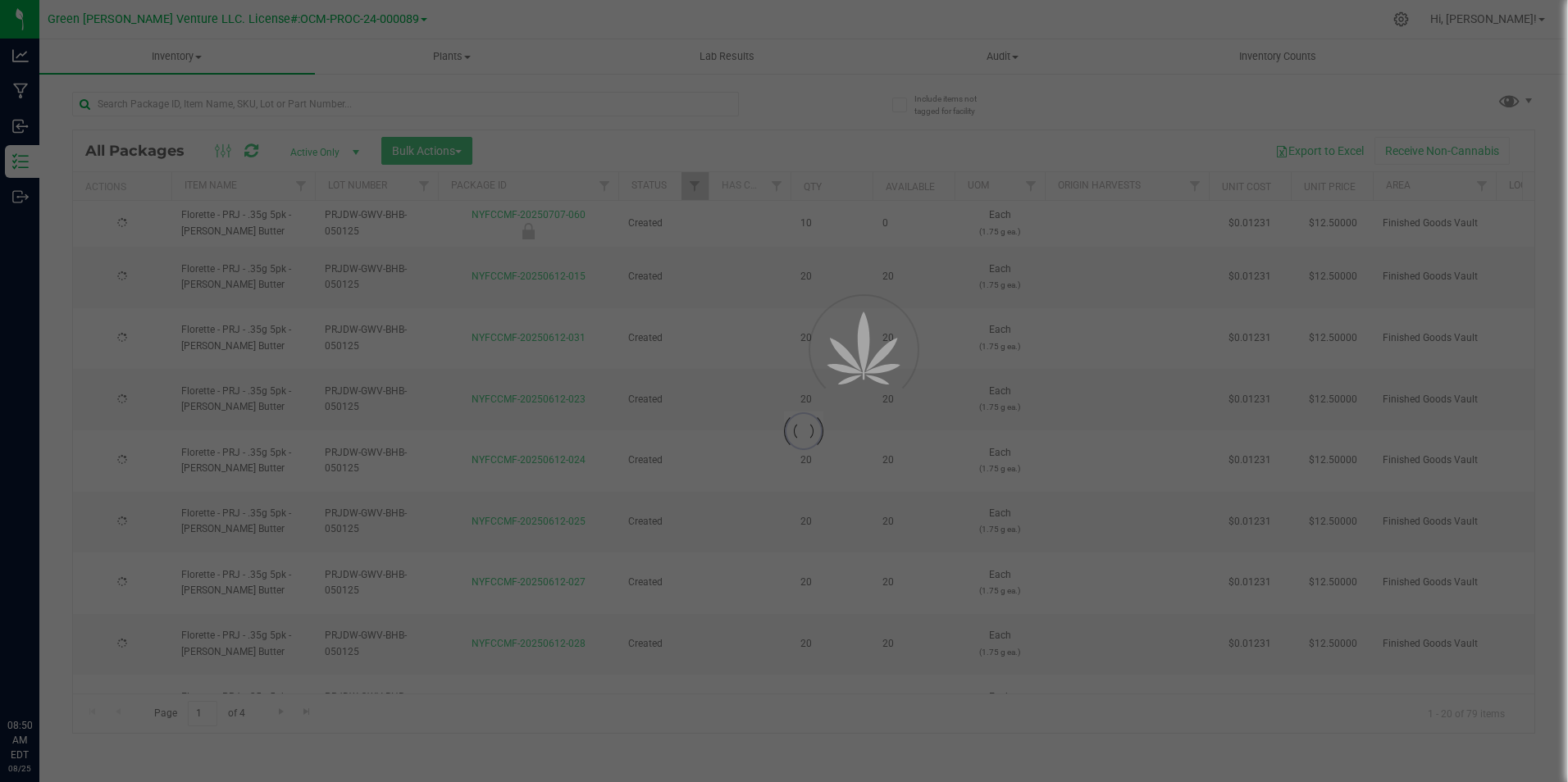
checkbox input "false"
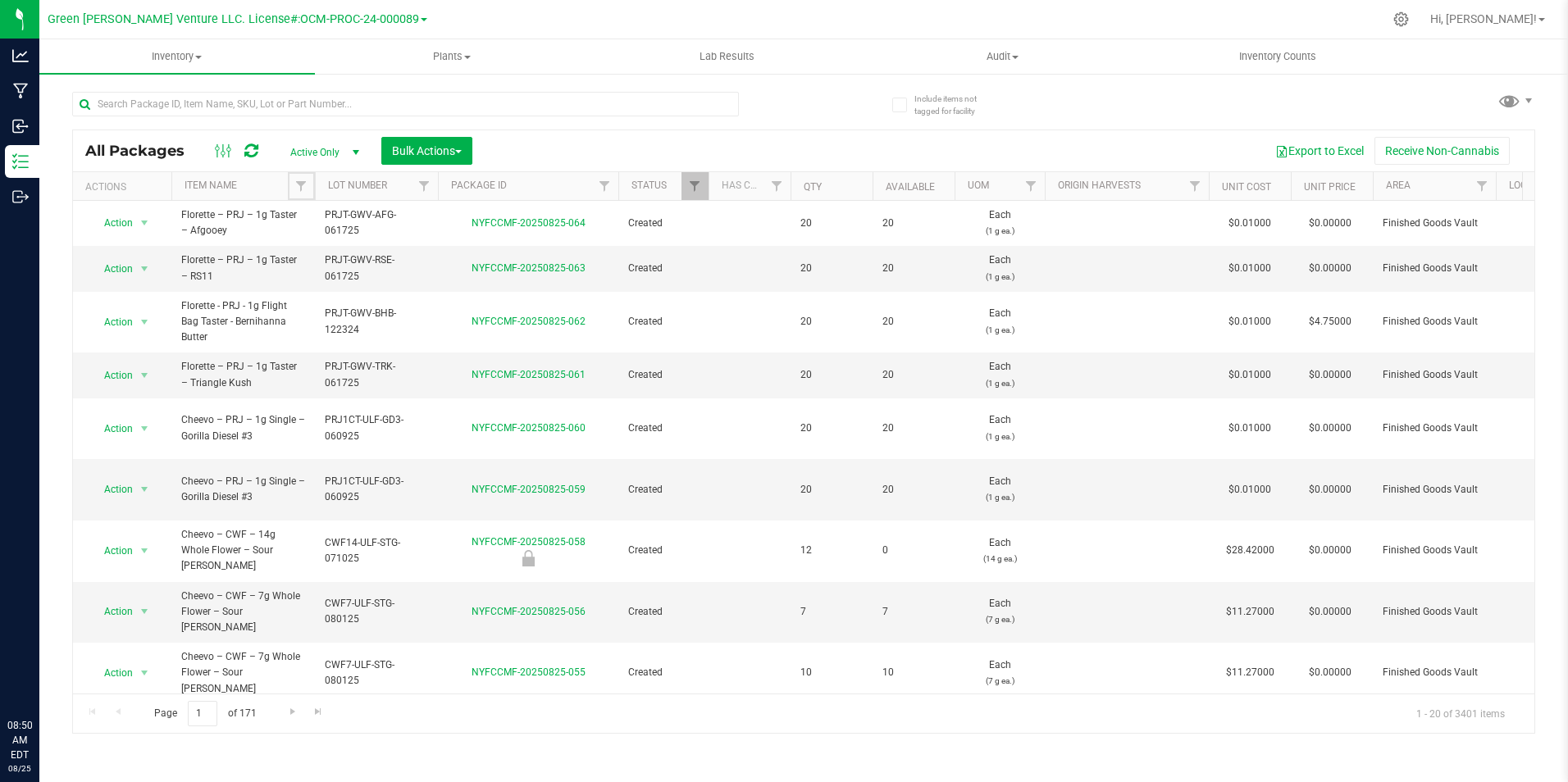
click at [298, 194] on link "Filter" at bounding box center [301, 186] width 27 height 28
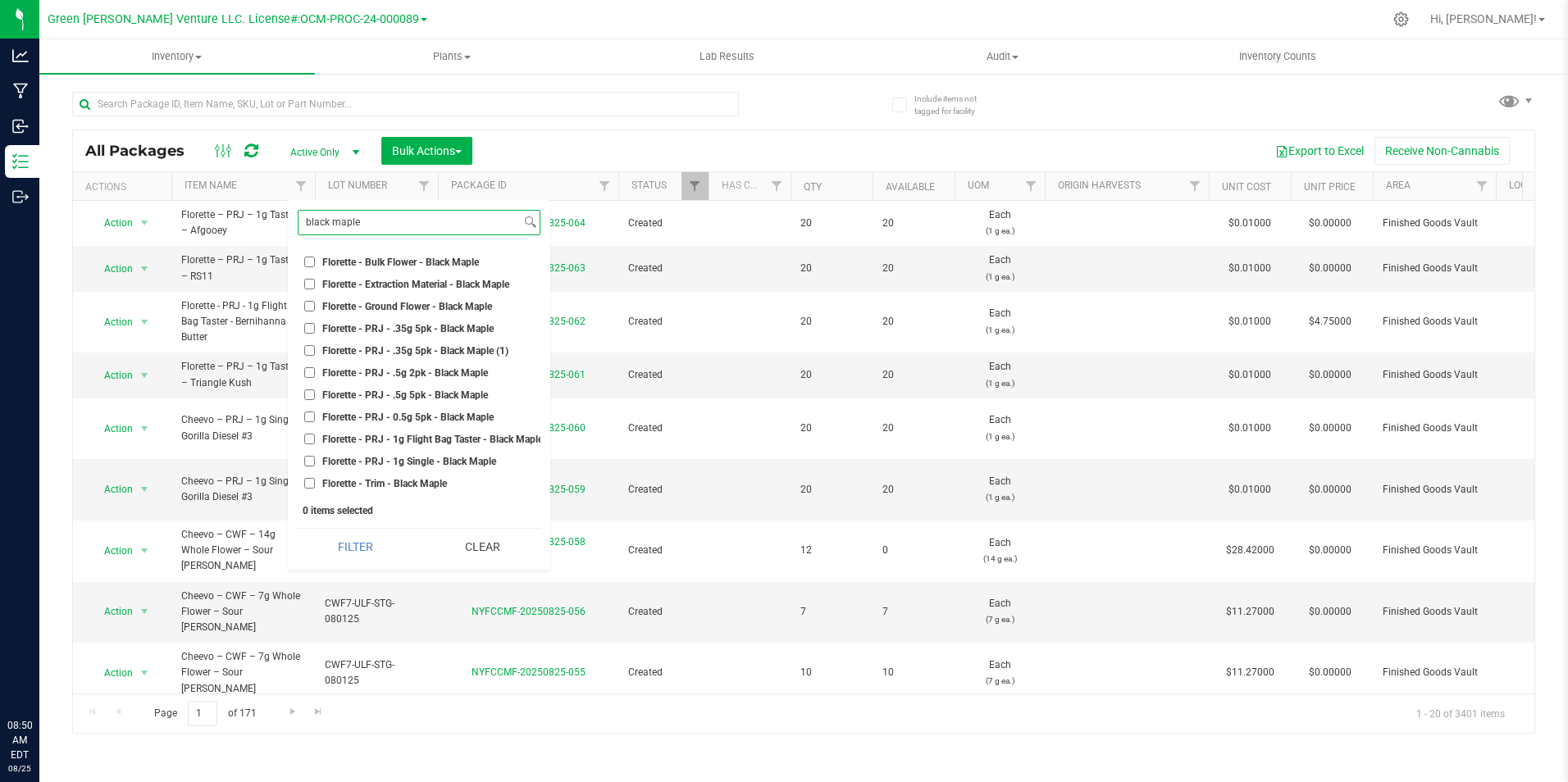
scroll to position [164, 0]
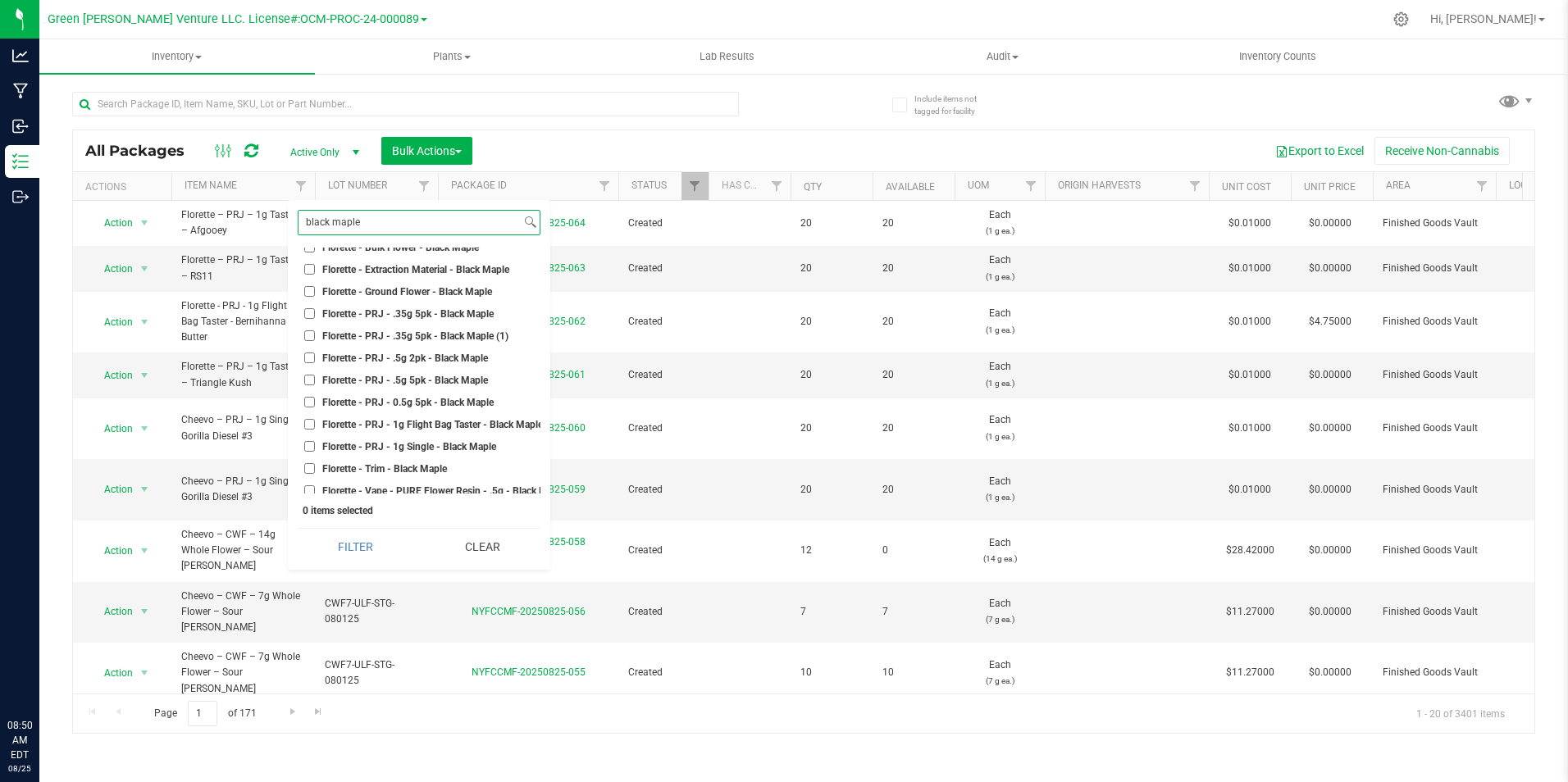
type input "black maple"
click at [454, 313] on span "Florette - PRJ - .35g 5pk - Black Maple" at bounding box center [408, 314] width 171 height 10
click at [315, 313] on input "Florette - PRJ - .35g 5pk - Black Maple" at bounding box center [309, 314] width 10 height 10
checkbox input "true"
click at [444, 334] on span "Florette - PRJ - .35g 5pk - Black Maple (1)" at bounding box center [415, 335] width 186 height 10
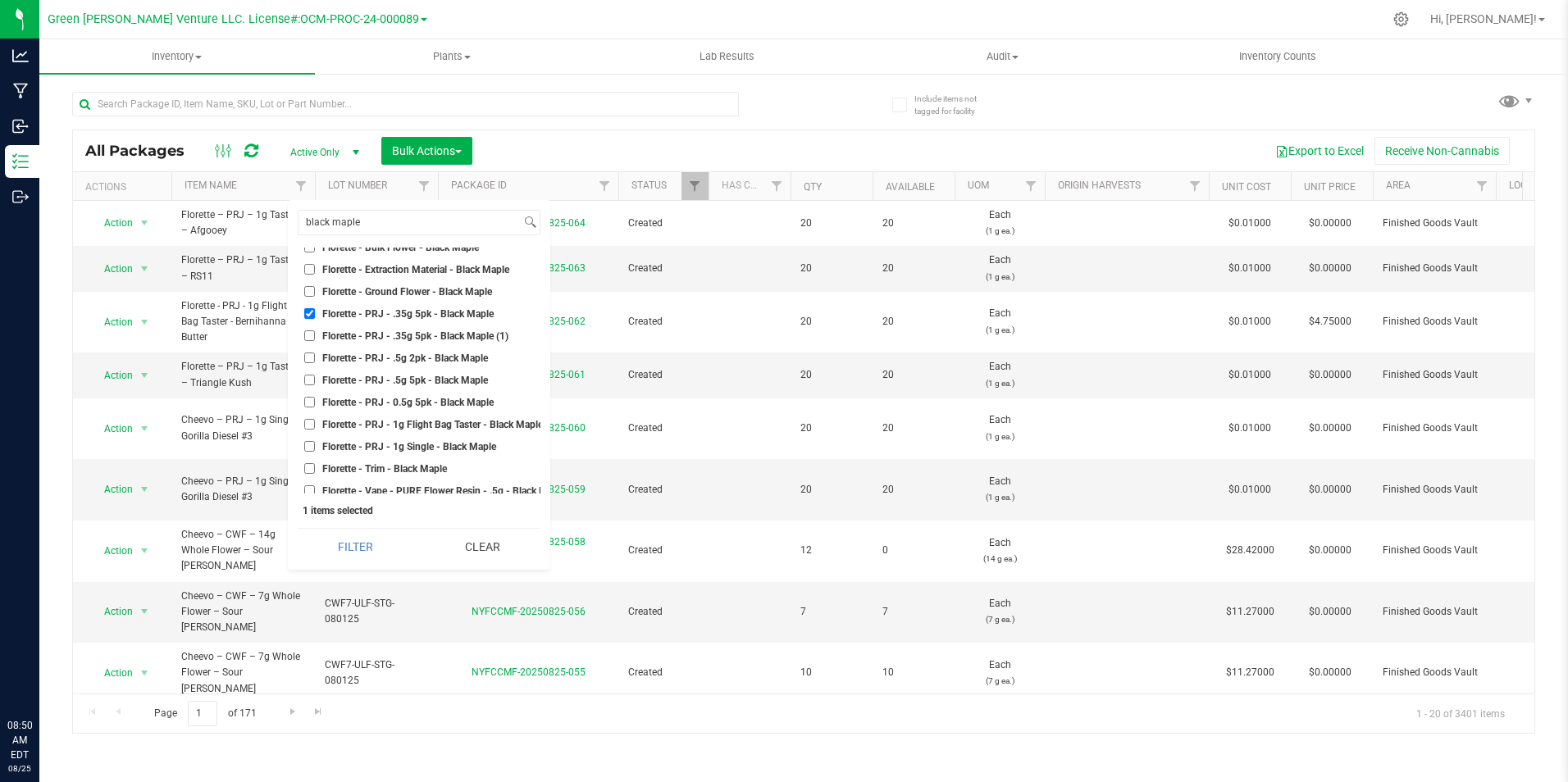
click at [315, 334] on input "Florette - PRJ - .35g 5pk - Black Maple (1)" at bounding box center [309, 335] width 10 height 10
checkbox input "true"
click at [427, 380] on span "Florette - PRJ - .5g 5pk - Black Maple" at bounding box center [405, 379] width 166 height 10
click at [315, 380] on input "Florette - PRJ - .5g 5pk - Black Maple" at bounding box center [309, 379] width 10 height 10
checkbox input "true"
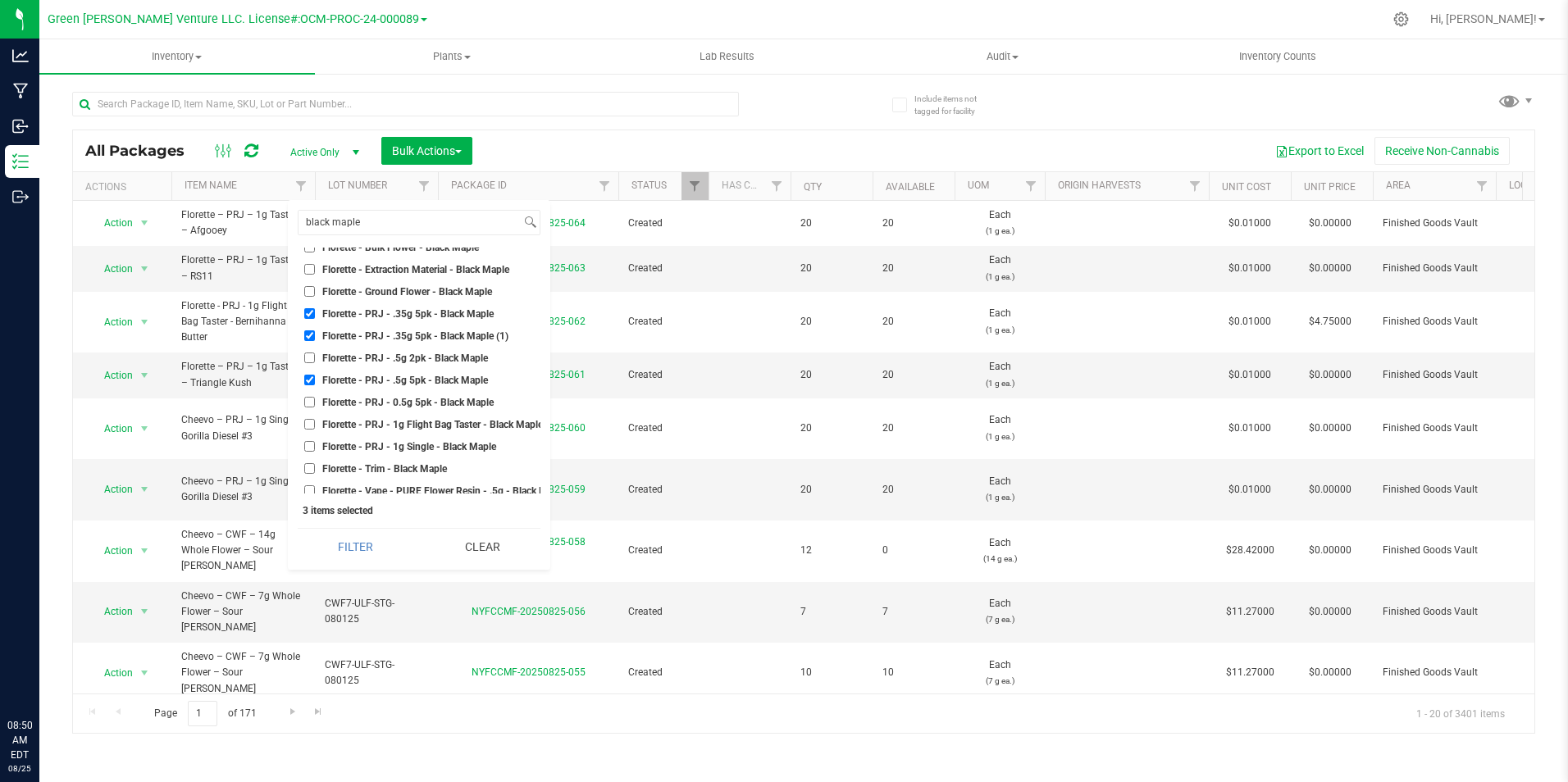
click at [423, 404] on span "Florette - PRJ - 0.5g 5pk - Black Maple" at bounding box center [408, 402] width 171 height 10
click at [315, 404] on input "Florette - PRJ - 0.5g 5pk - Black Maple" at bounding box center [309, 402] width 10 height 10
checkbox input "true"
click at [376, 531] on button "Filter" at bounding box center [355, 547] width 116 height 36
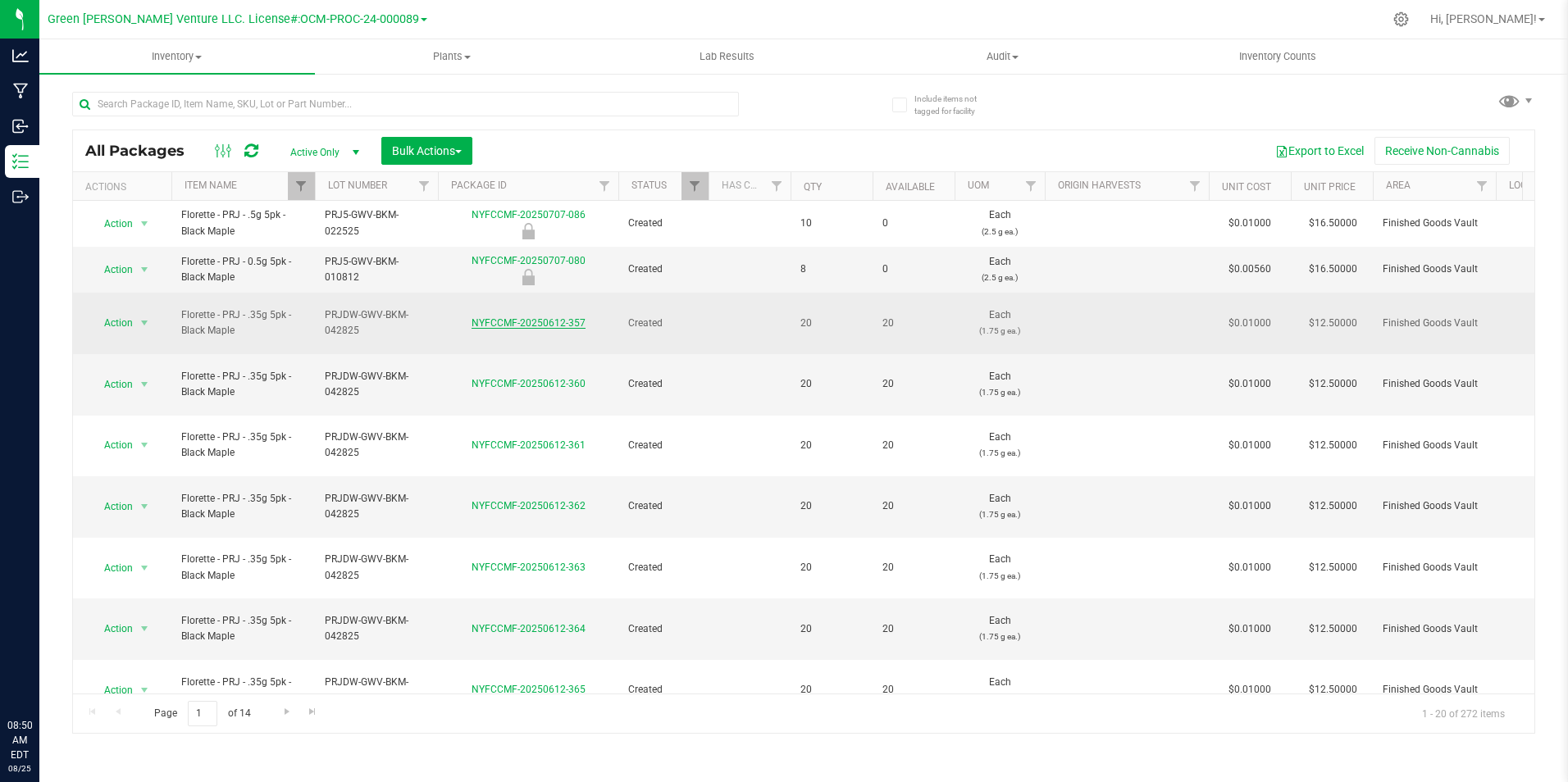
click at [513, 317] on link "NYFCCMF-20250612-357" at bounding box center [528, 322] width 114 height 11
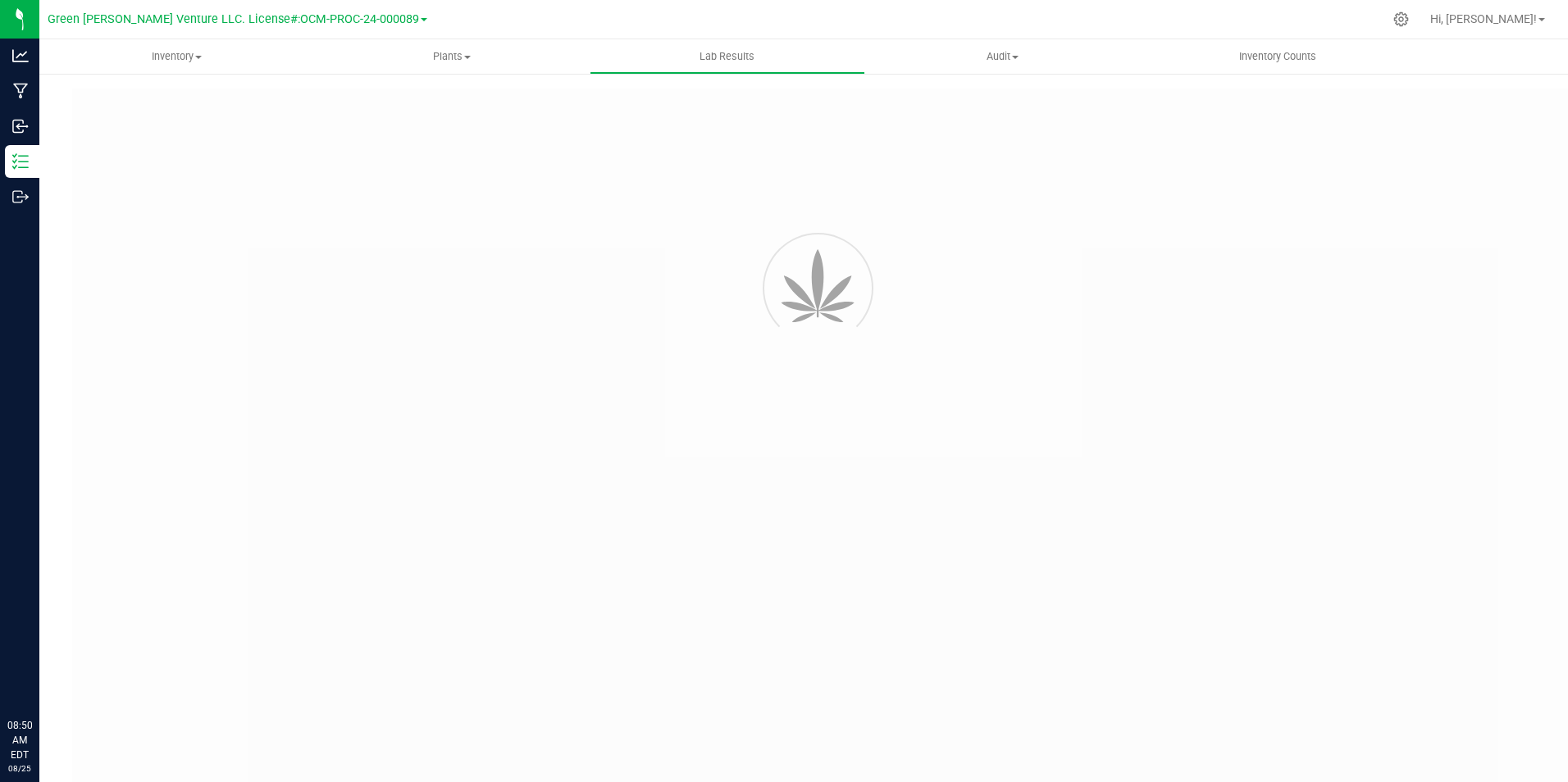
type input "NYFCCCU-20250428-001"
type input "AL50507006-003"
type input "NYFCCCU-20250428-001"
type input "05/10/2025 10:11 AM"
type input "05/10/2026"
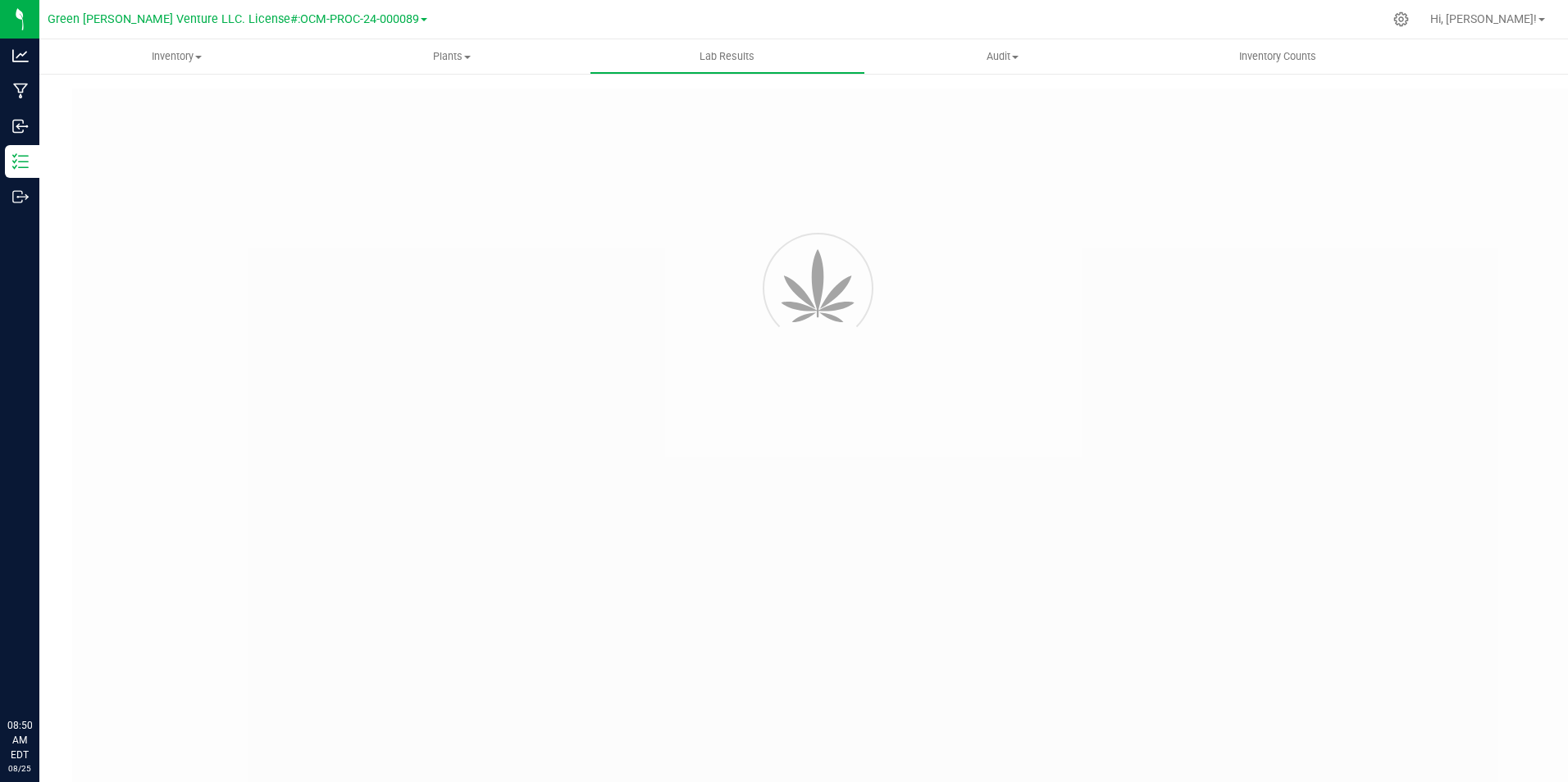
type input "[URL][DOMAIN_NAME]"
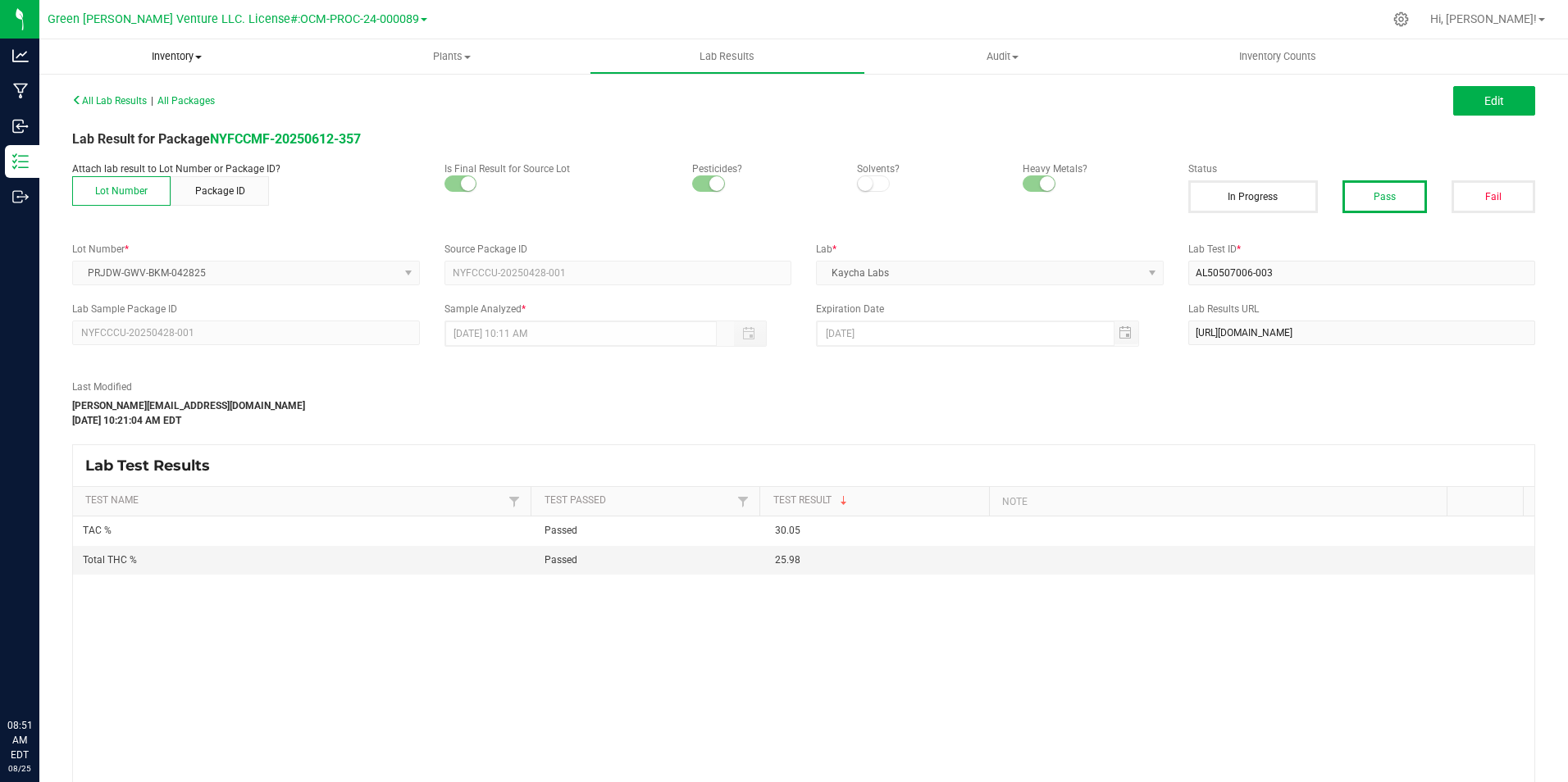
click at [151, 66] on uib-tab-heading "Inventory All packages All inventory Waste log Create inventory" at bounding box center [177, 57] width 276 height 35
click at [146, 94] on span "All packages" at bounding box center [96, 99] width 112 height 14
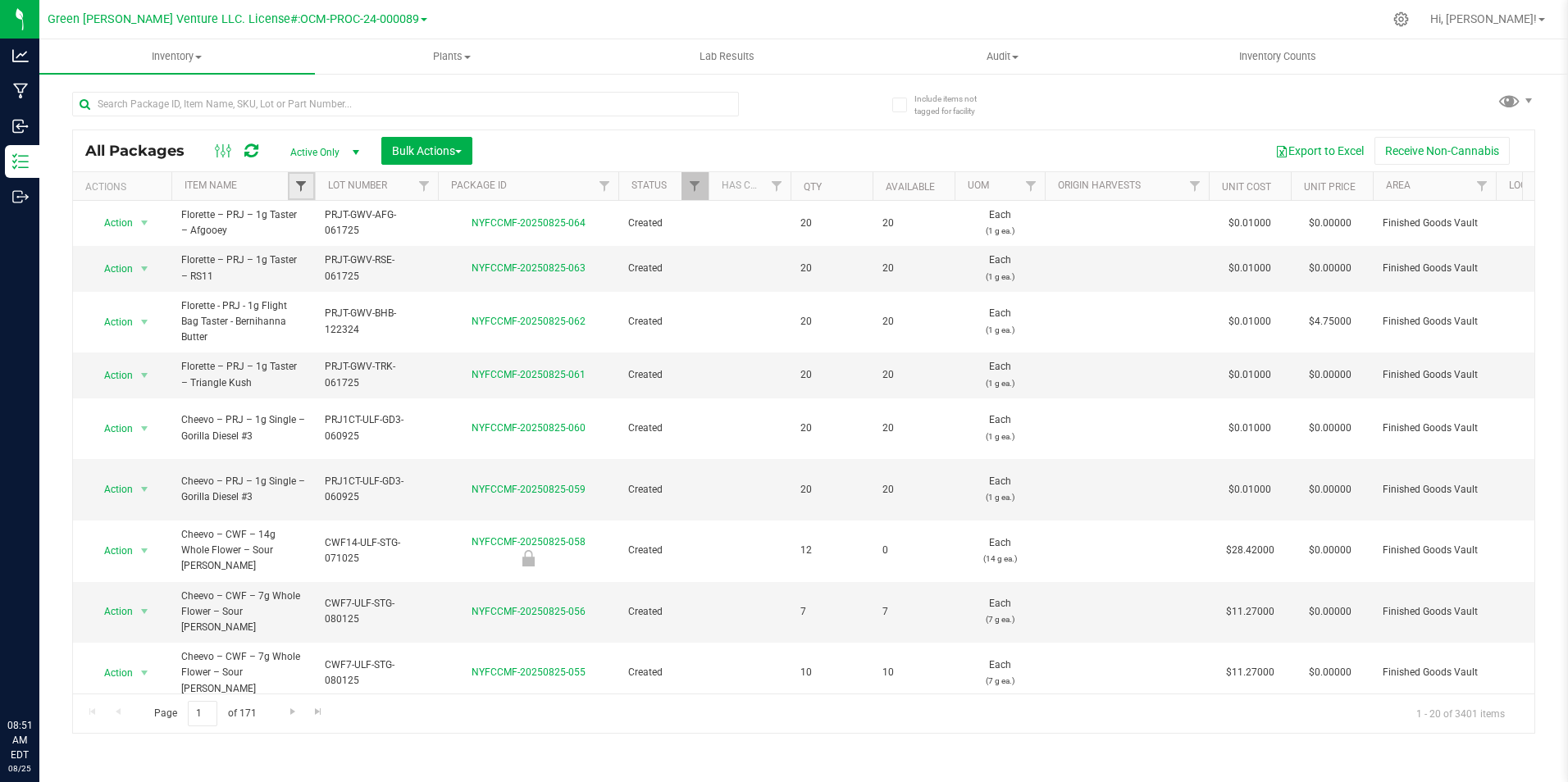
click at [305, 184] on span "Filter" at bounding box center [301, 186] width 13 height 13
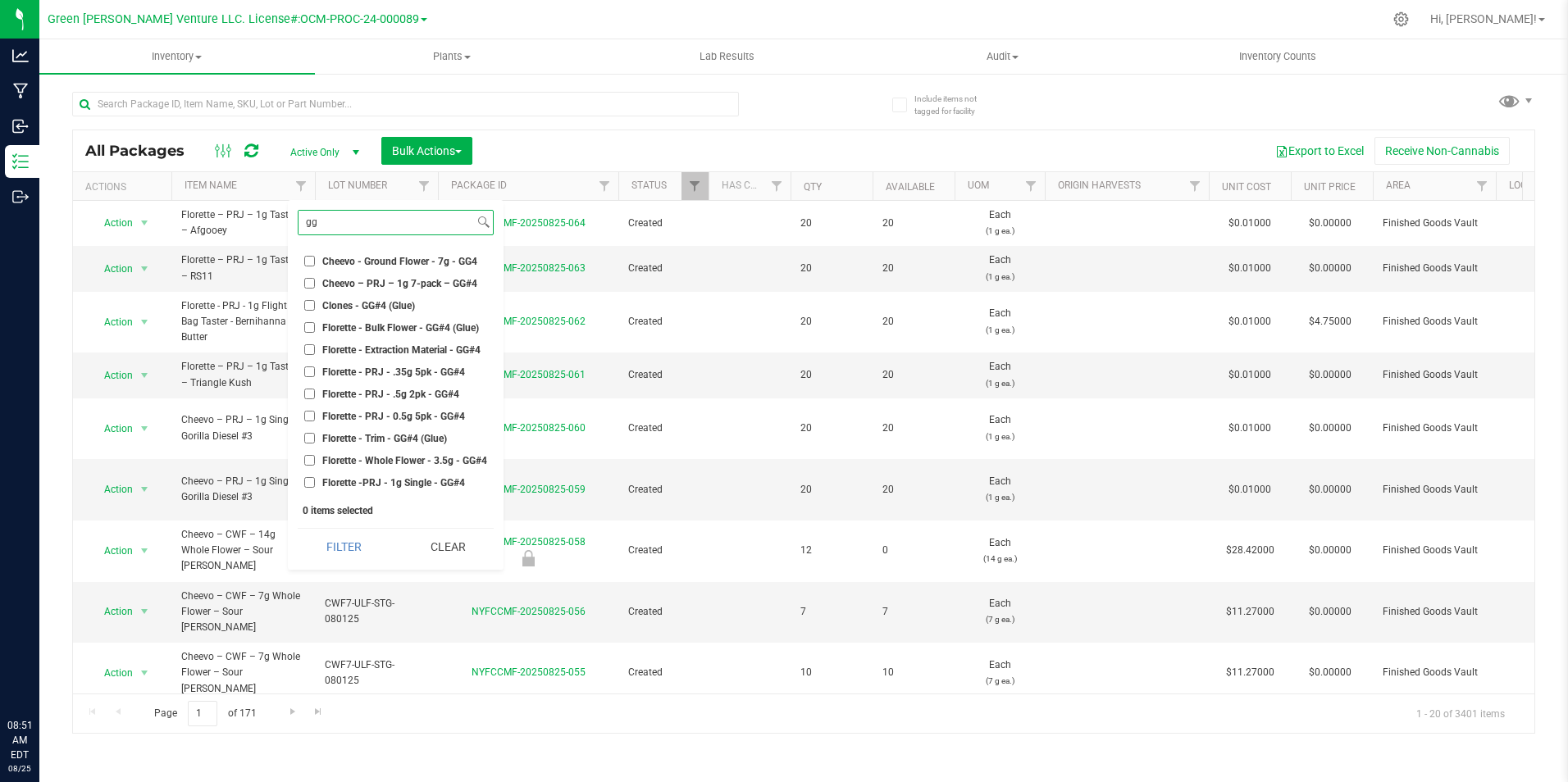
type input "g"
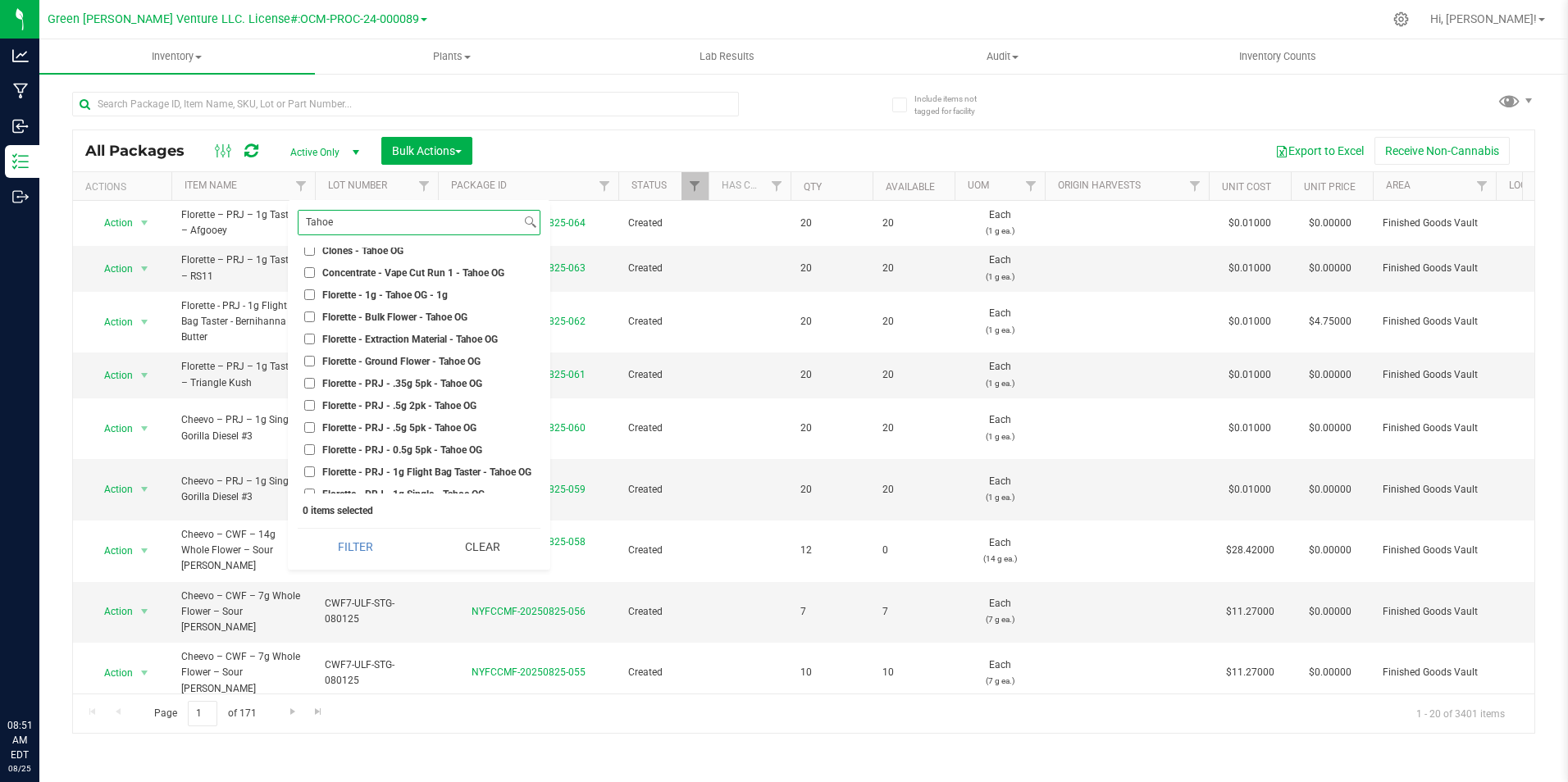
scroll to position [164, 0]
type input "Tahoe"
click at [417, 360] on span "Florette - PRJ - .5g 5pk - Tahoe OG" at bounding box center [399, 363] width 154 height 10
click at [315, 360] on input "Florette - PRJ - .5g 5pk - Tahoe OG" at bounding box center [309, 363] width 10 height 10
checkbox input "true"
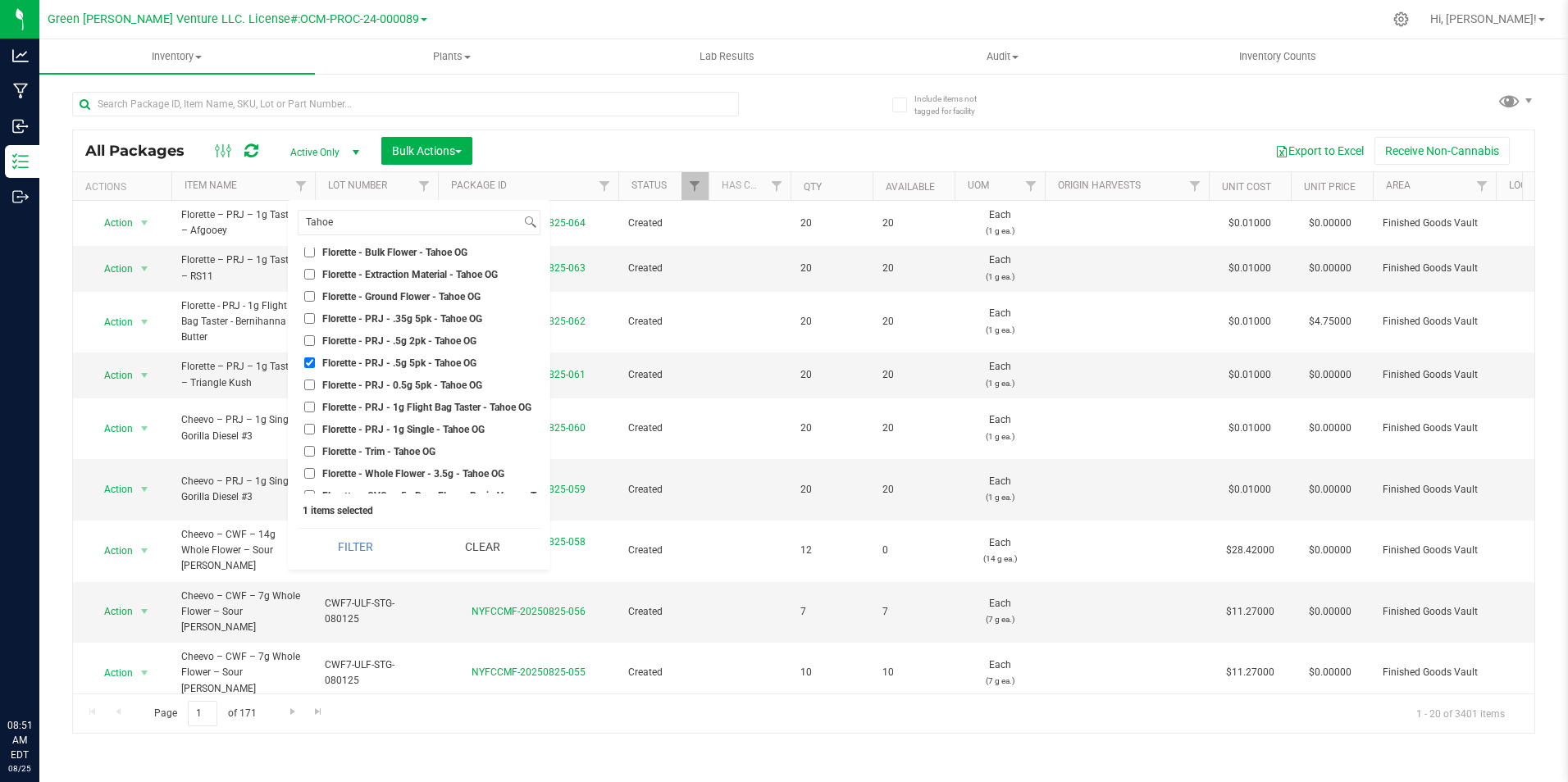
click at [416, 385] on span "Florette - PRJ - 0.5g 5pk - Tahoe OG" at bounding box center [402, 385] width 160 height 10
click at [315, 385] on input "Florette - PRJ - 0.5g 5pk - Tahoe OG" at bounding box center [309, 385] width 10 height 10
checkbox input "true"
click at [360, 542] on button "Filter" at bounding box center [355, 547] width 116 height 36
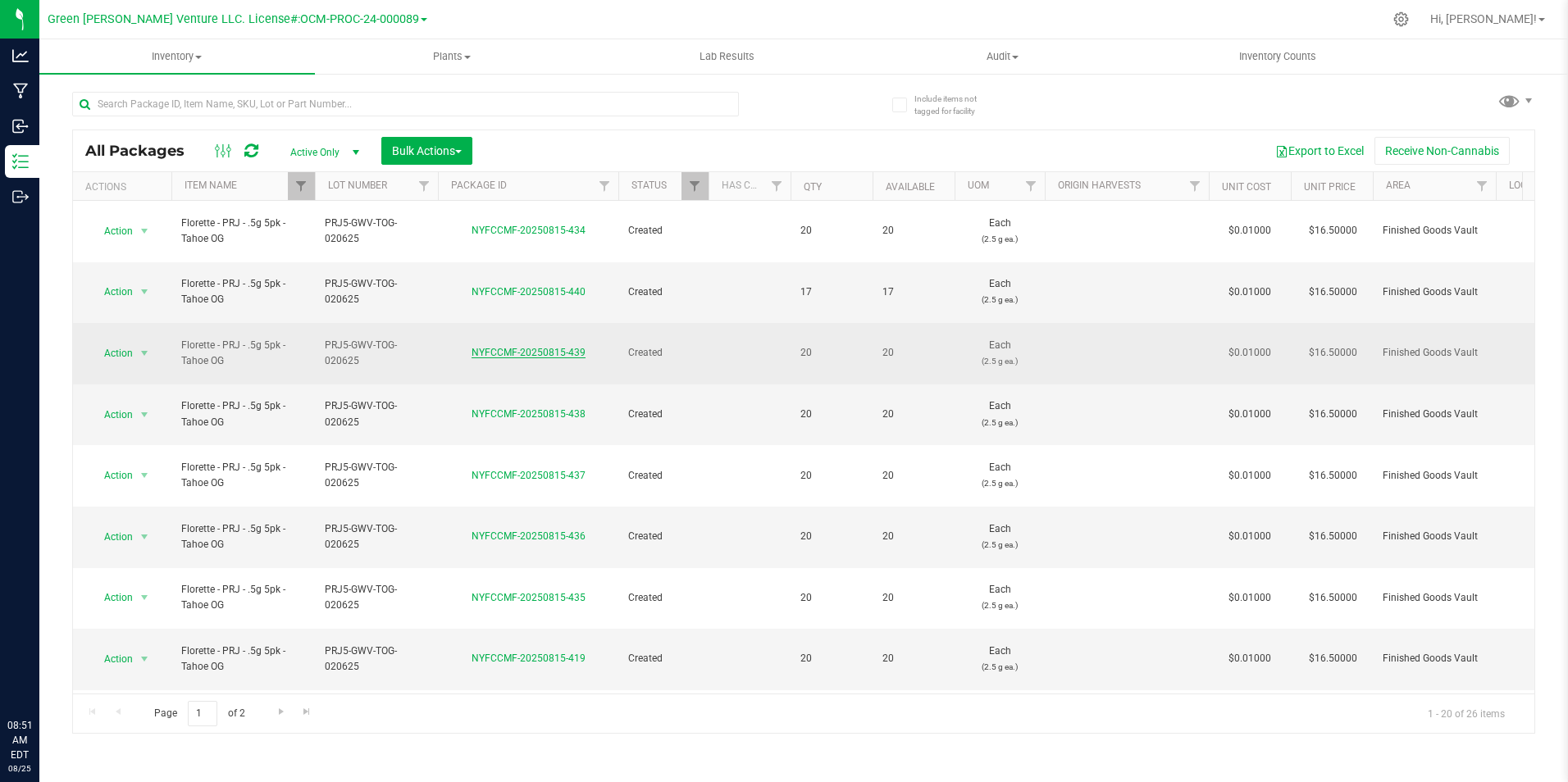
click at [527, 346] on link "NYFCCMF-20250815-439" at bounding box center [528, 352] width 114 height 11
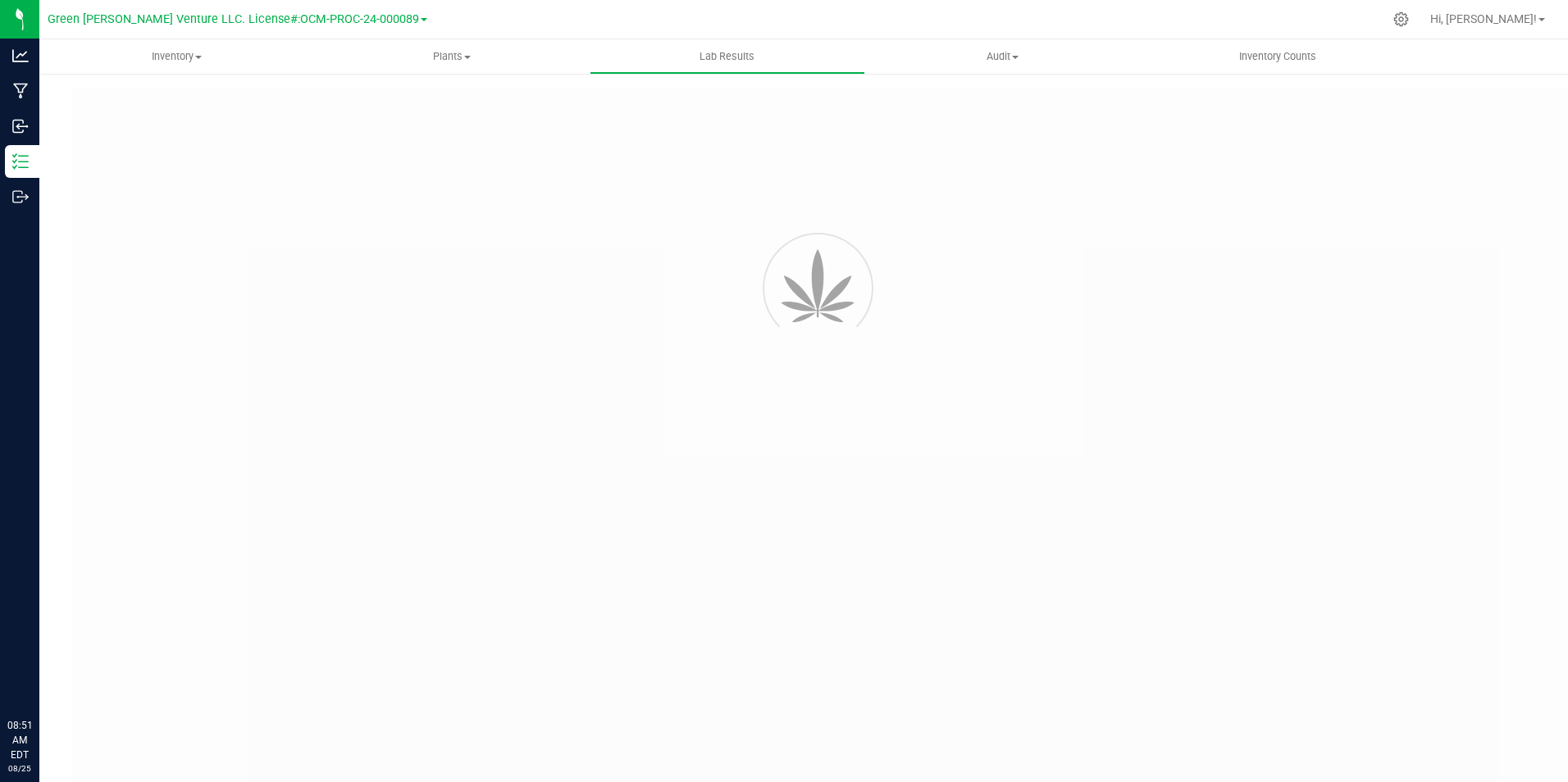
type input "NYFCCCU-20250211-001"
type input "AL50212007-008"
type input "NYFCCCU-20250211-001"
type input "02/12/2025 1:30 PM"
type input "02/12/2026"
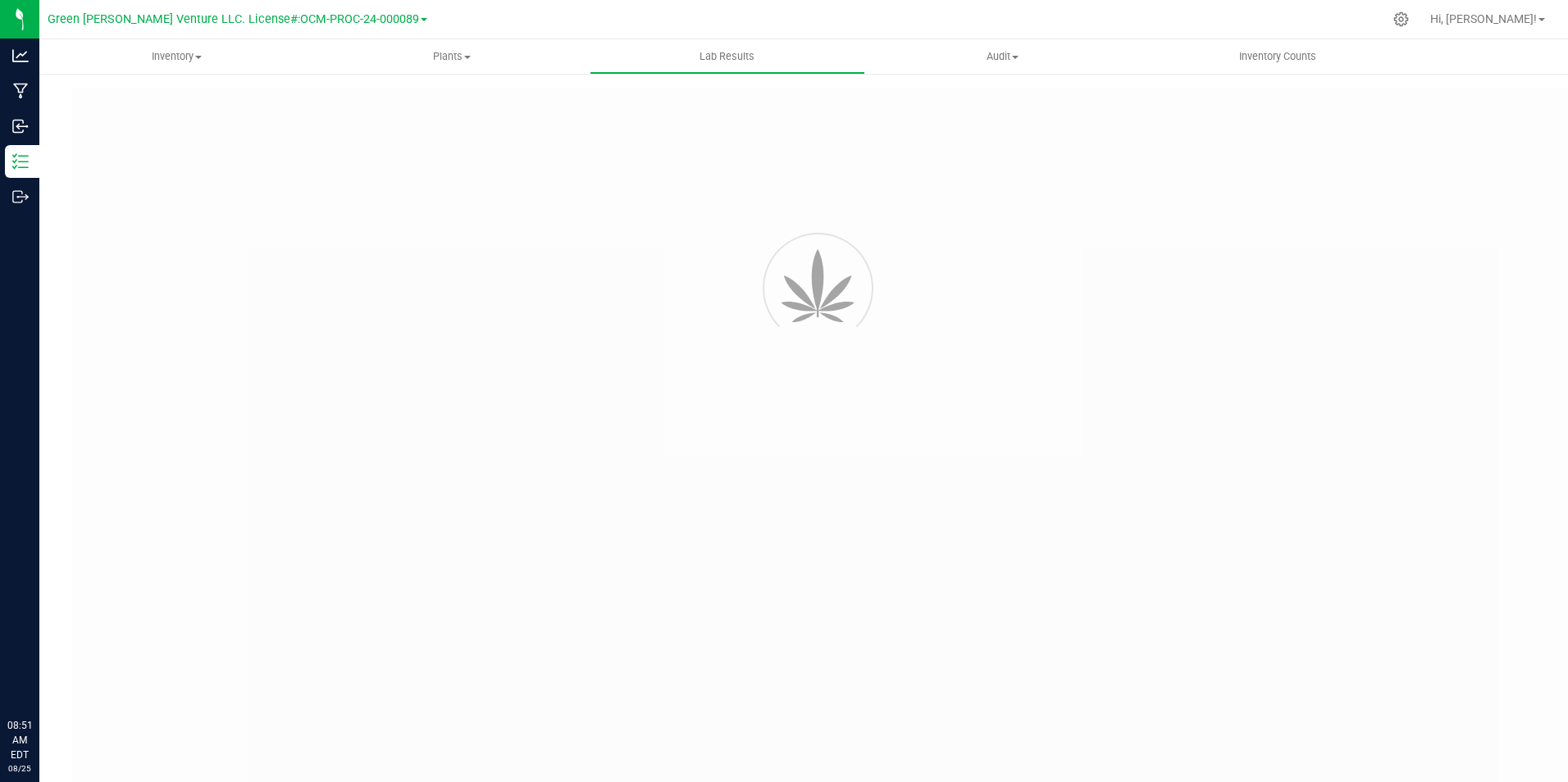
type input "[URL][DOMAIN_NAME]"
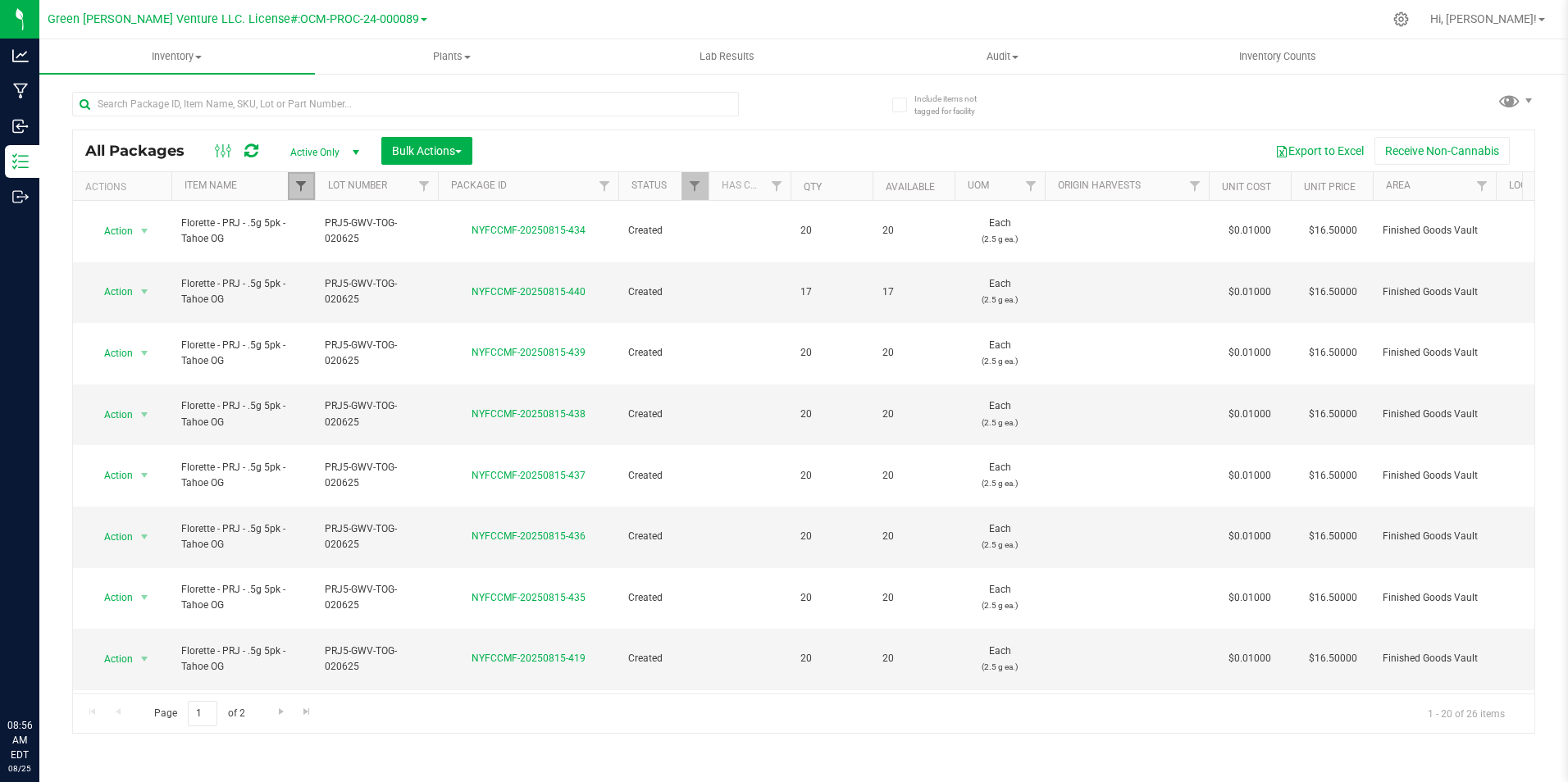
click at [295, 186] on span "Filter" at bounding box center [301, 186] width 13 height 13
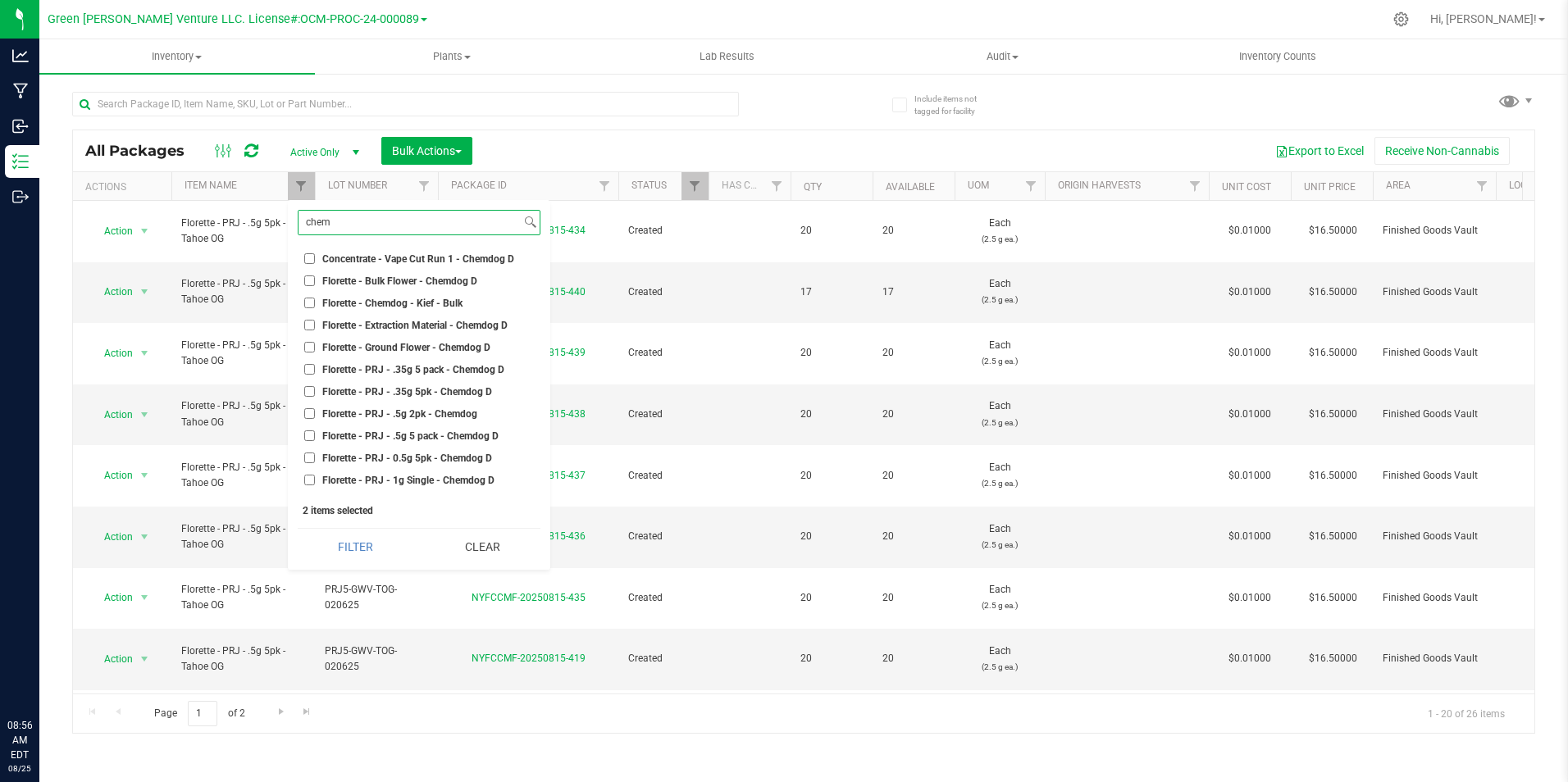
scroll to position [164, 0]
type input "chem"
click at [431, 405] on span "Florette - PRJ - .5g 5 pack - Chemdog D" at bounding box center [411, 407] width 176 height 10
click at [315, 405] on input "Florette - PRJ - .5g 5 pack - Chemdog D" at bounding box center [309, 407] width 10 height 10
checkbox input "true"
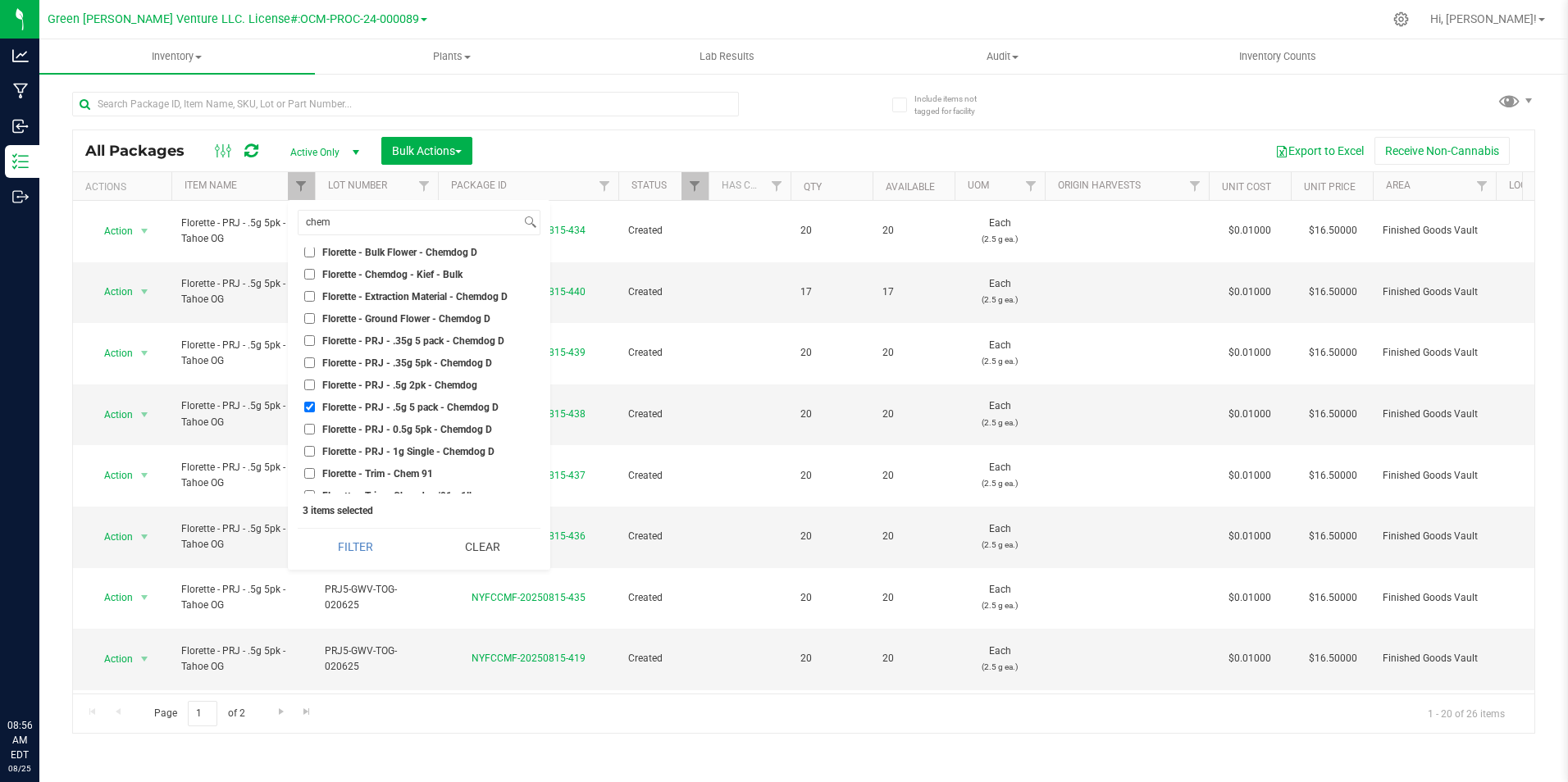
click at [424, 432] on span "Florette - PRJ - 0.5g 5pk - Chemdog D" at bounding box center [407, 429] width 169 height 10
click at [315, 432] on input "Florette - PRJ - 0.5g 5pk - Chemdog D" at bounding box center [309, 429] width 10 height 10
checkbox input "true"
click at [384, 534] on button "Filter" at bounding box center [355, 547] width 116 height 36
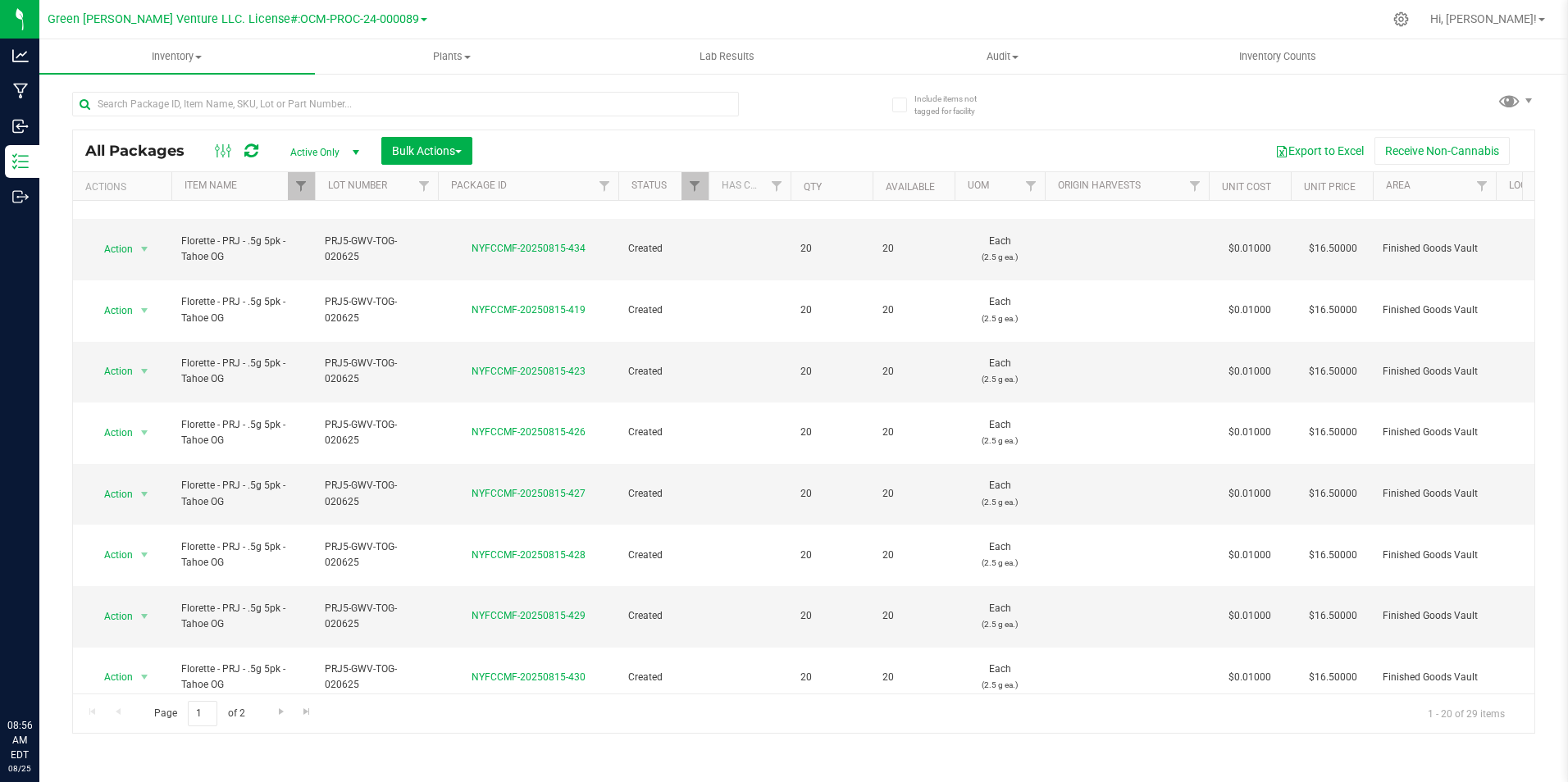
scroll to position [429, 0]
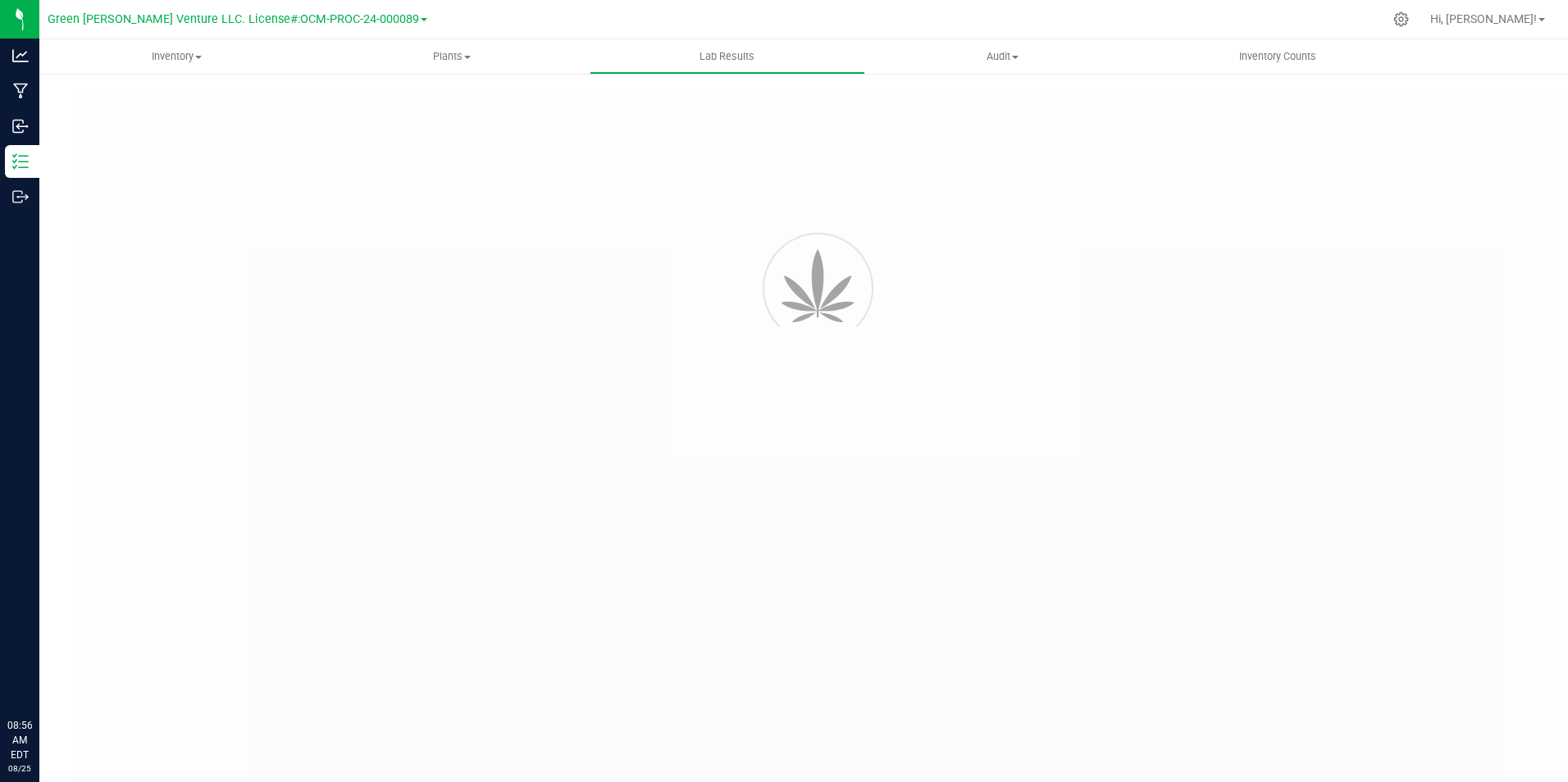
type input "NYFCCMF-20250604-007"
type input "AL50531003-002"
type input "NYFCCMF-20250604-007"
type input "06/04/2025 1:30 PM"
type input "06/04/2026"
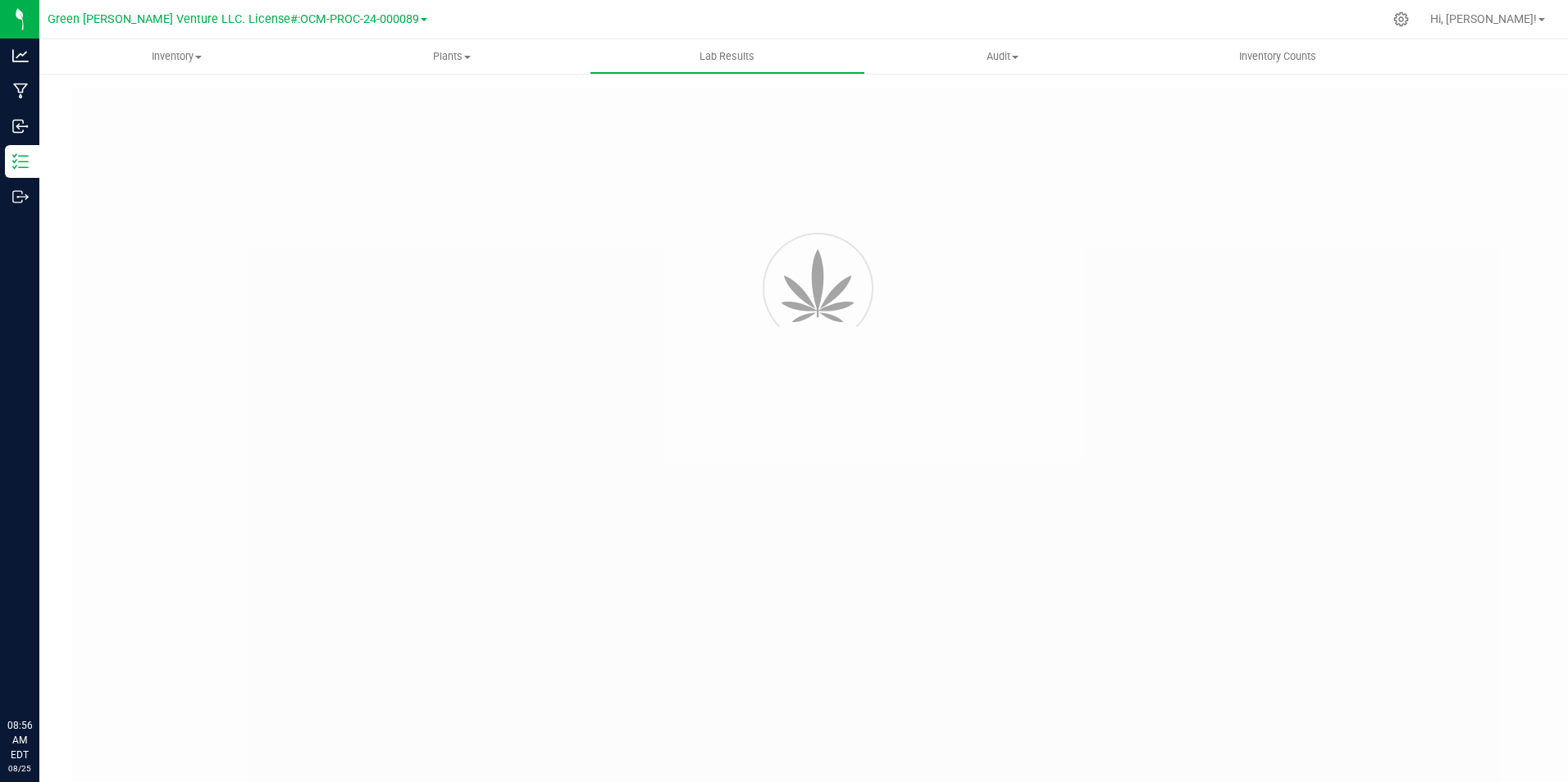
type input "[URL][DOMAIN_NAME]"
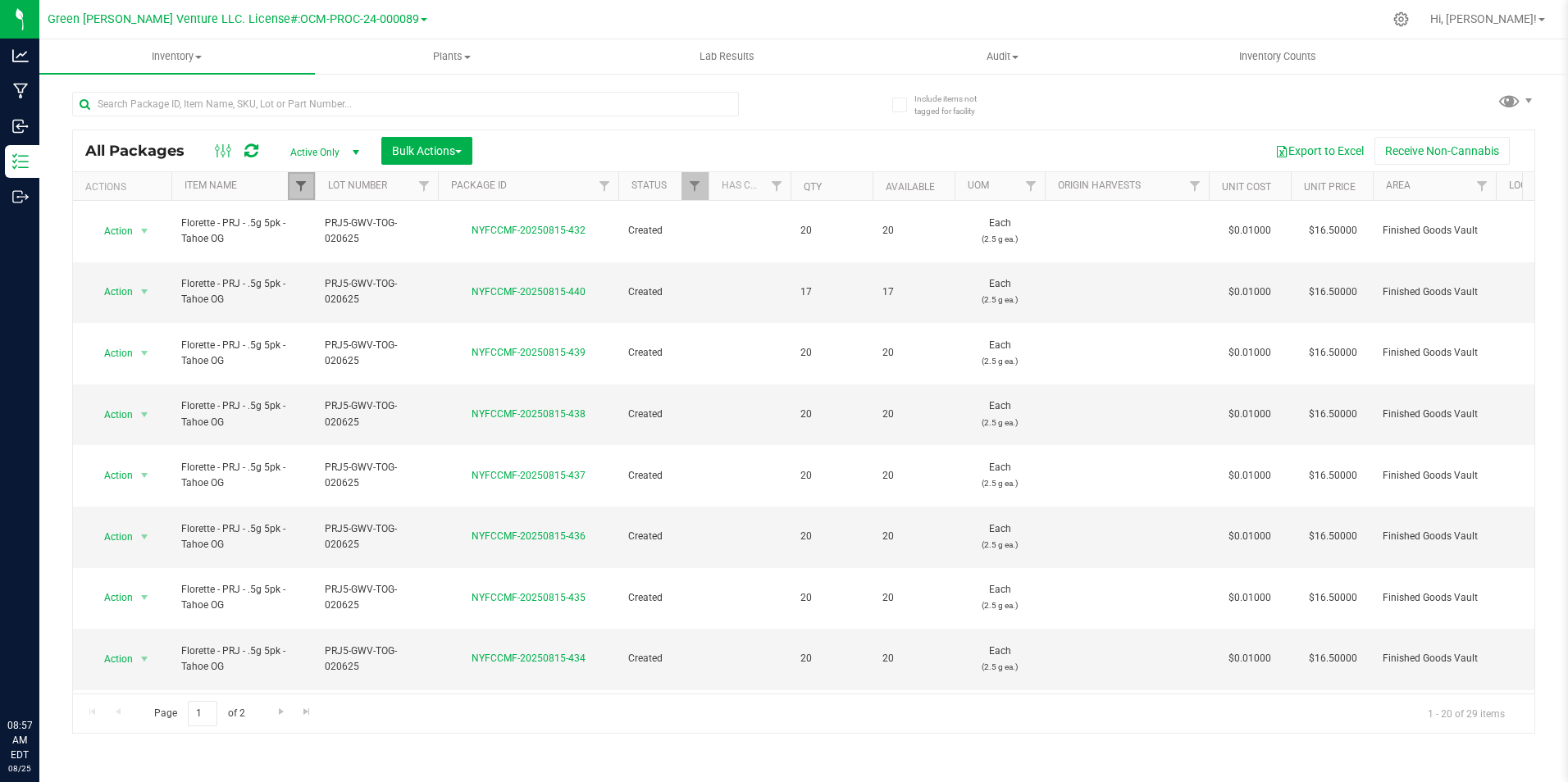
click at [299, 200] on link "Filter" at bounding box center [301, 186] width 27 height 28
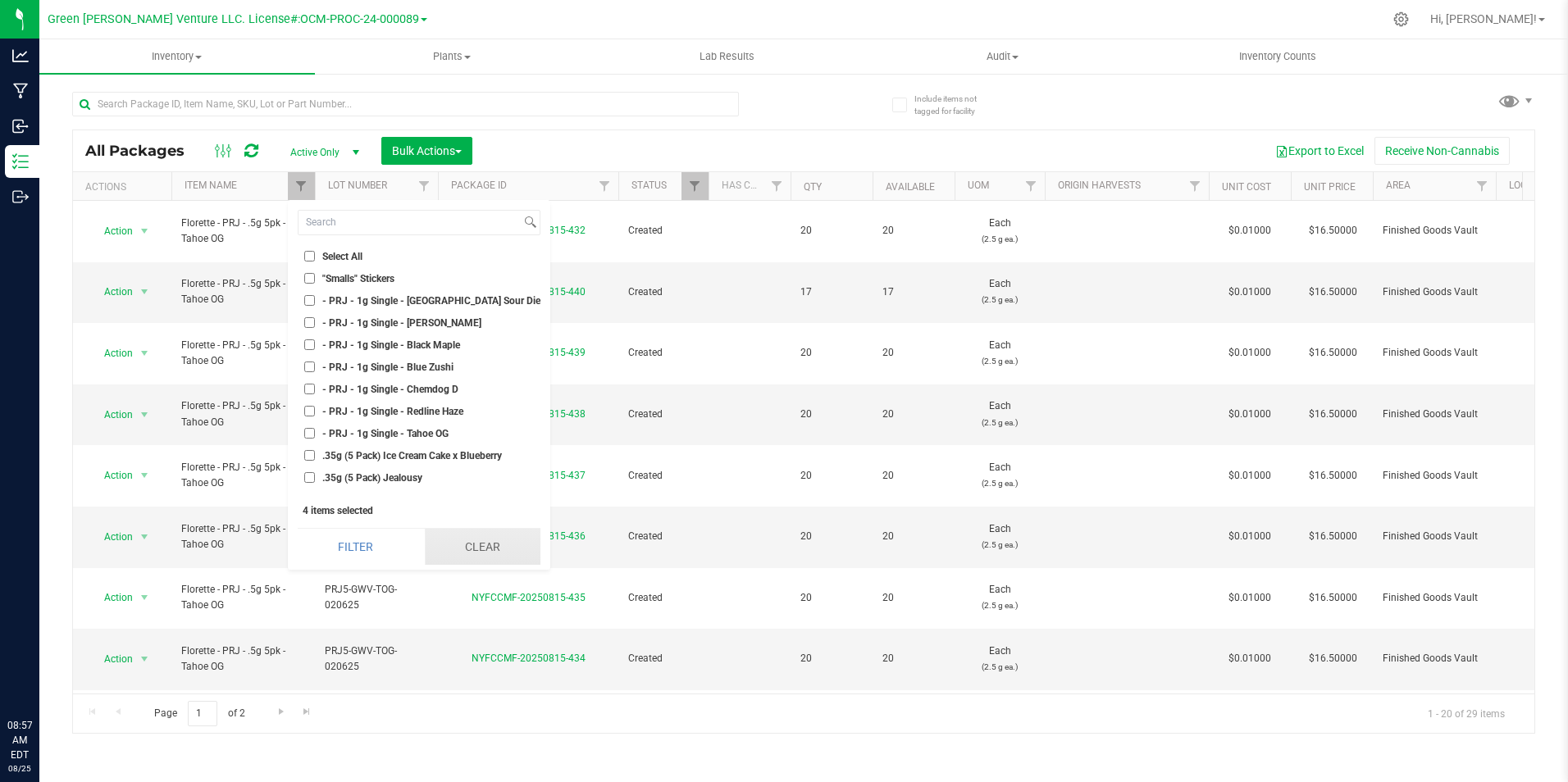
click at [499, 556] on button "Clear" at bounding box center [482, 547] width 116 height 36
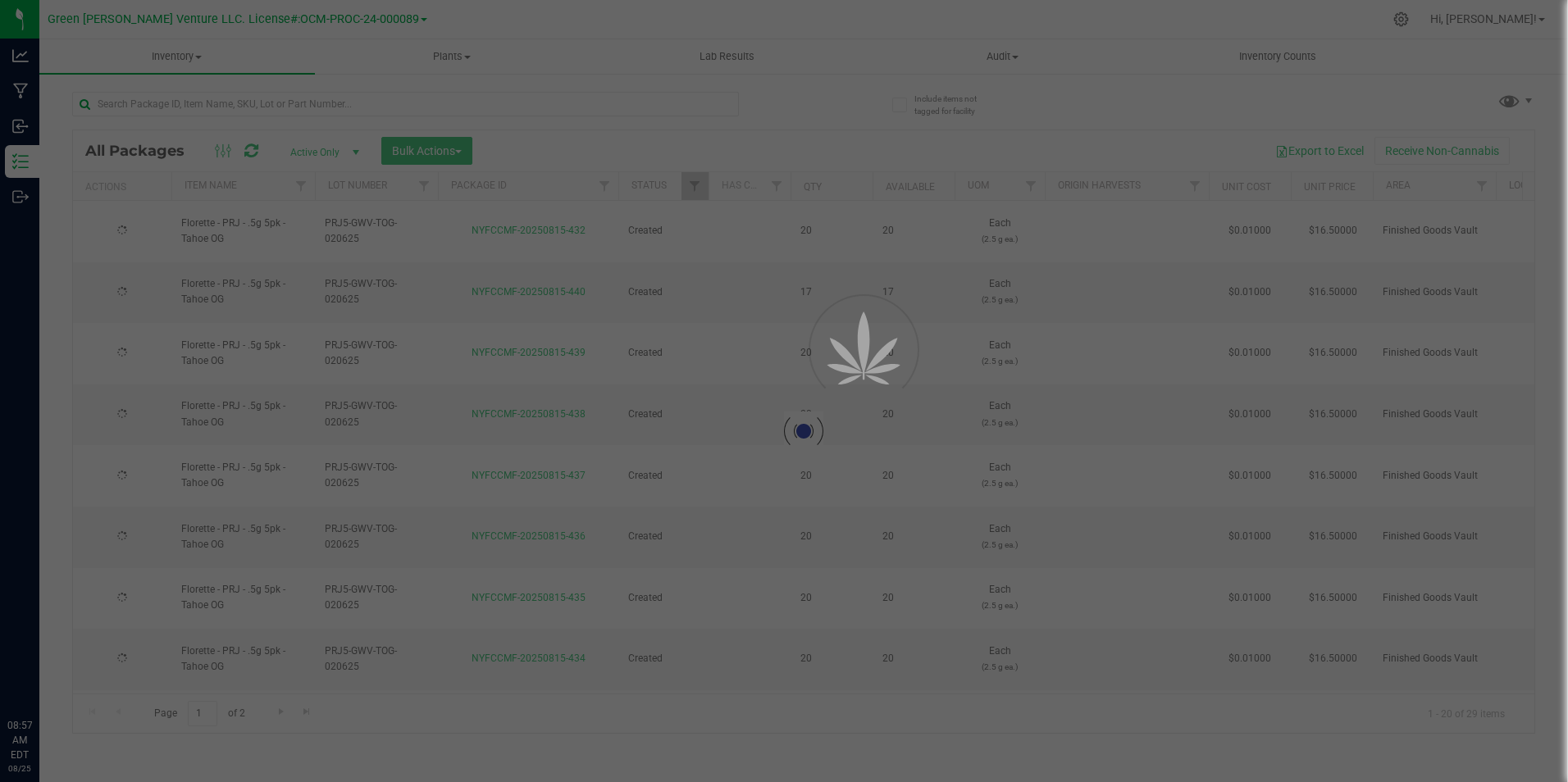
checkbox input "false"
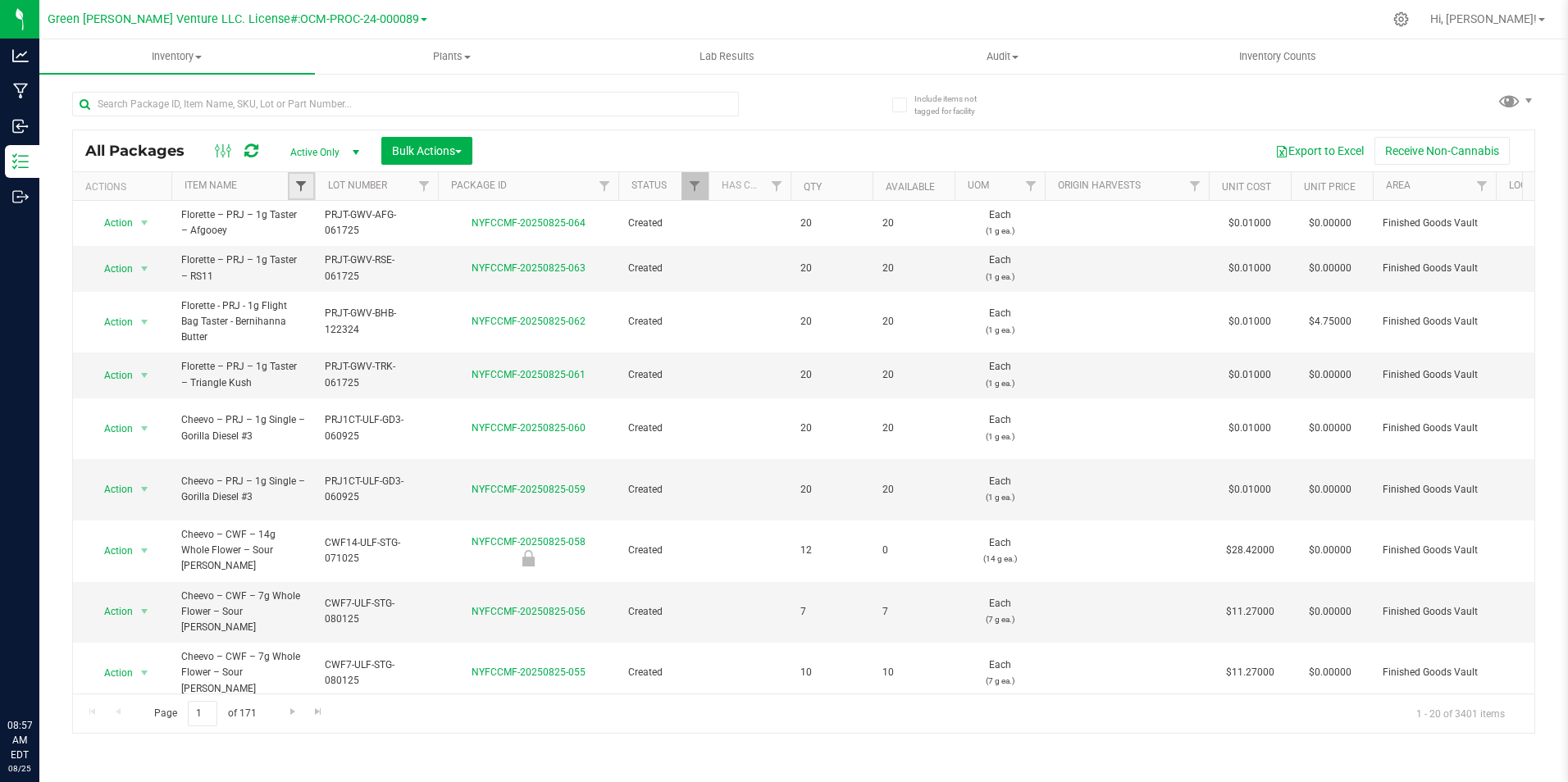
click at [303, 186] on span "Filter" at bounding box center [301, 186] width 13 height 13
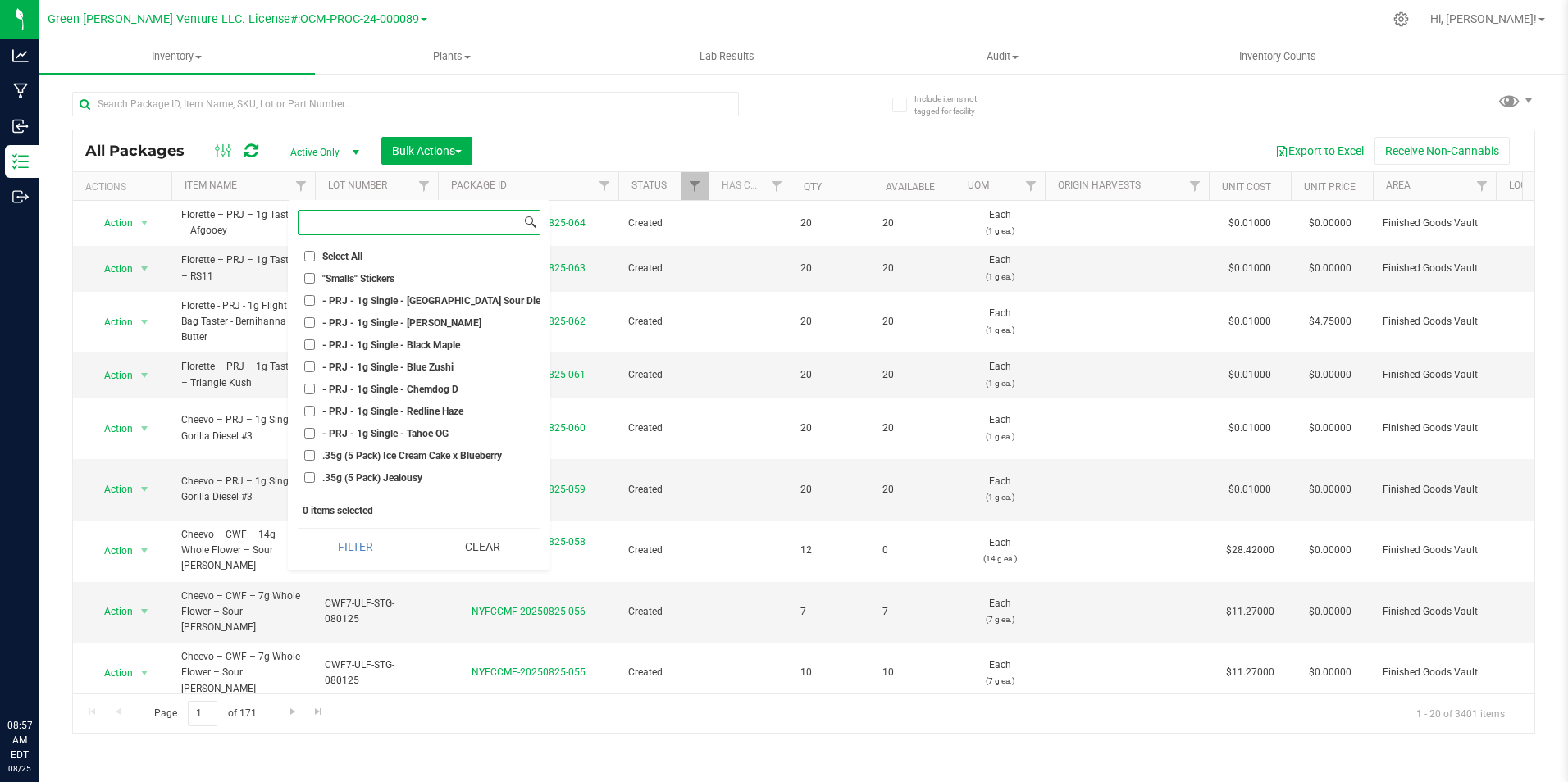
click at [322, 217] on input at bounding box center [409, 223] width 222 height 24
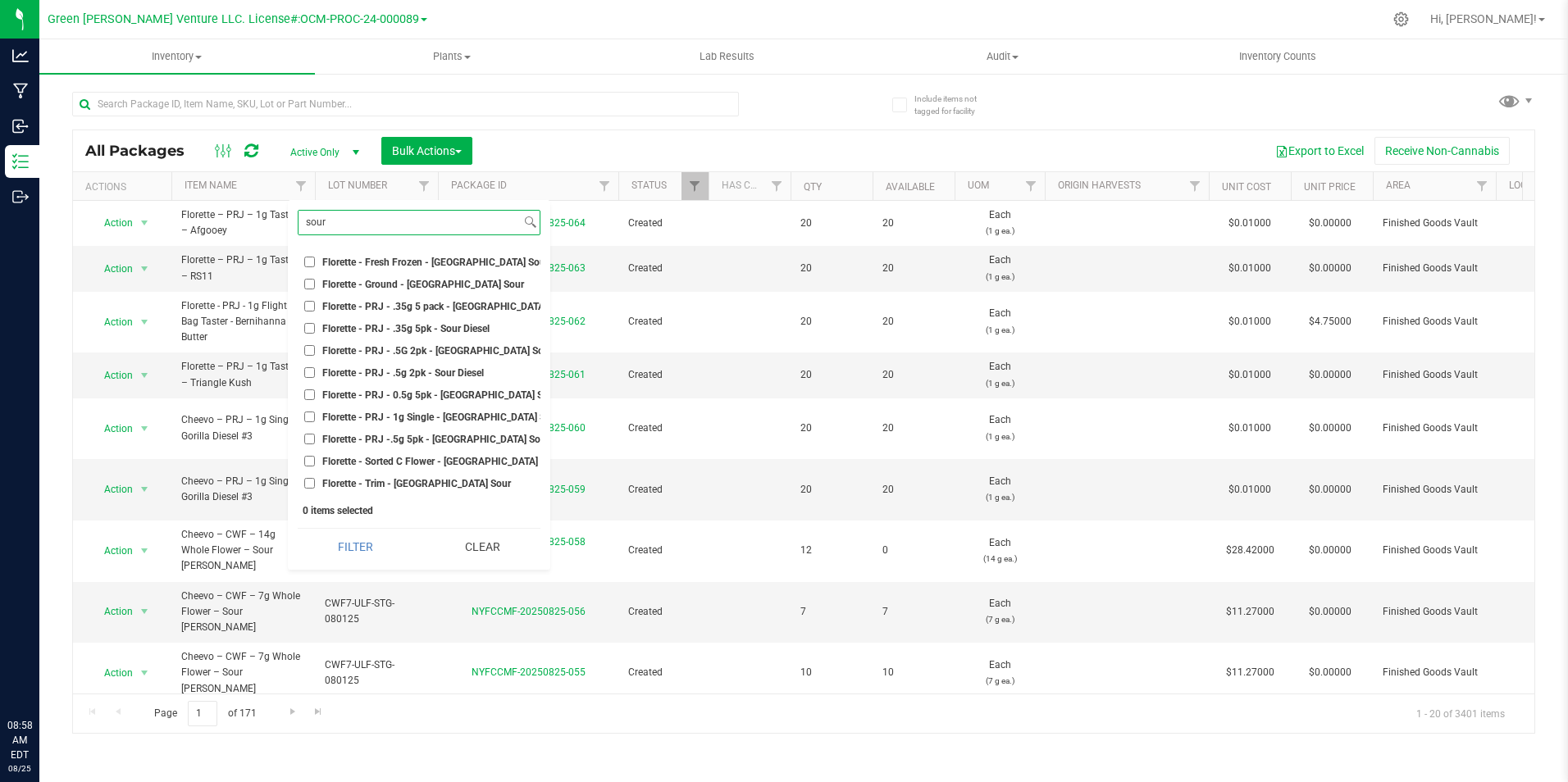
scroll to position [327, 0]
type input "sour"
click at [436, 392] on span "Florette - PRJ - 0.5g 5pk - [GEOGRAPHIC_DATA] Sour Diesel" at bounding box center [454, 393] width 264 height 10
click at [315, 392] on input "Florette - PRJ - 0.5g 5pk - [GEOGRAPHIC_DATA] Sour Diesel" at bounding box center [309, 393] width 10 height 10
checkbox input "true"
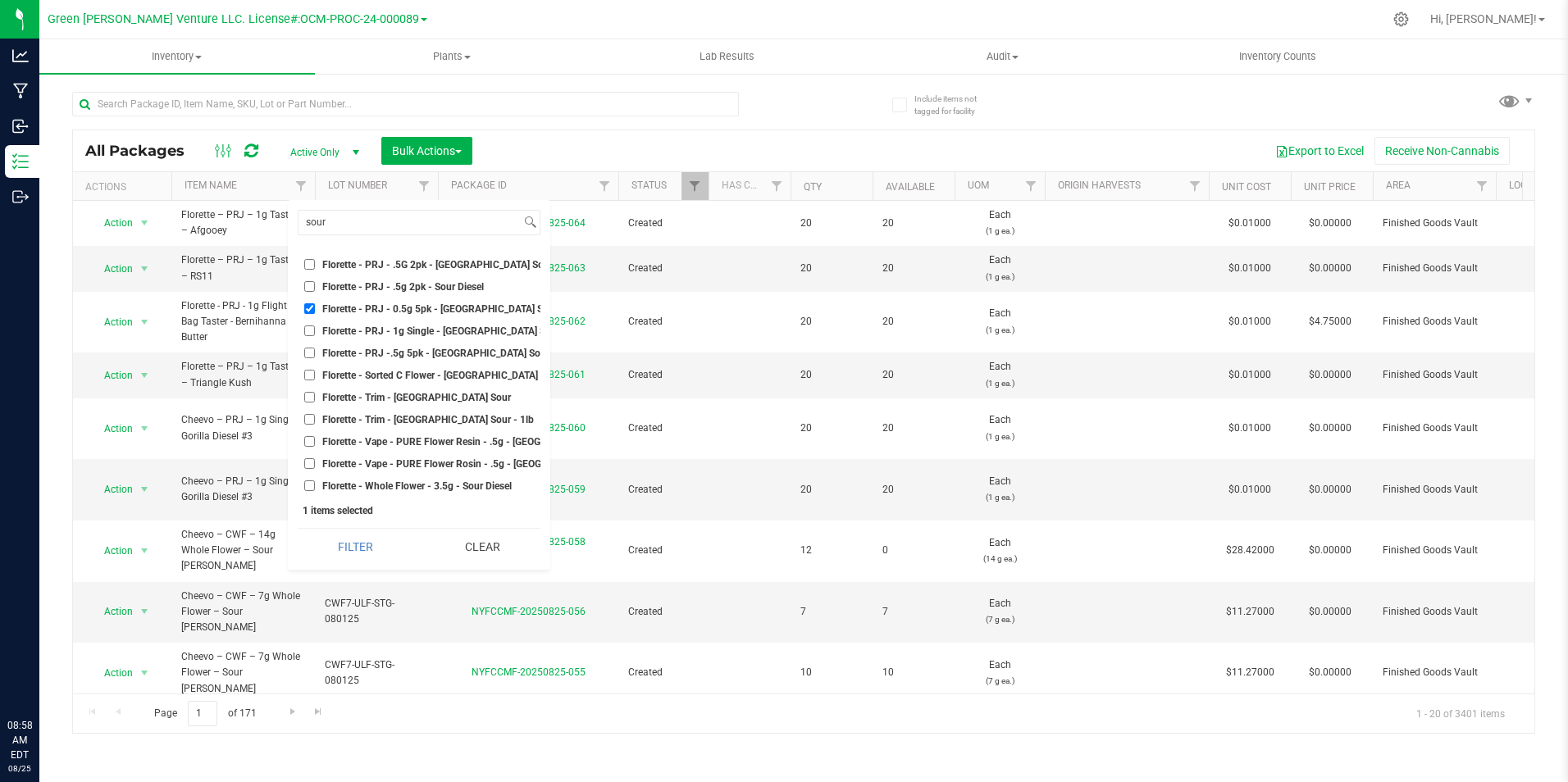
scroll to position [425, 0]
click at [465, 347] on span "Florette - PRJ -.5g 5pk - [GEOGRAPHIC_DATA] Sour Diesel" at bounding box center [450, 352] width 256 height 10
click at [315, 346] on input "Florette - PRJ -.5g 5pk - [GEOGRAPHIC_DATA] Sour Diesel" at bounding box center [309, 352] width 10 height 10
checkbox input "true"
click at [379, 540] on button "Filter" at bounding box center [355, 547] width 116 height 36
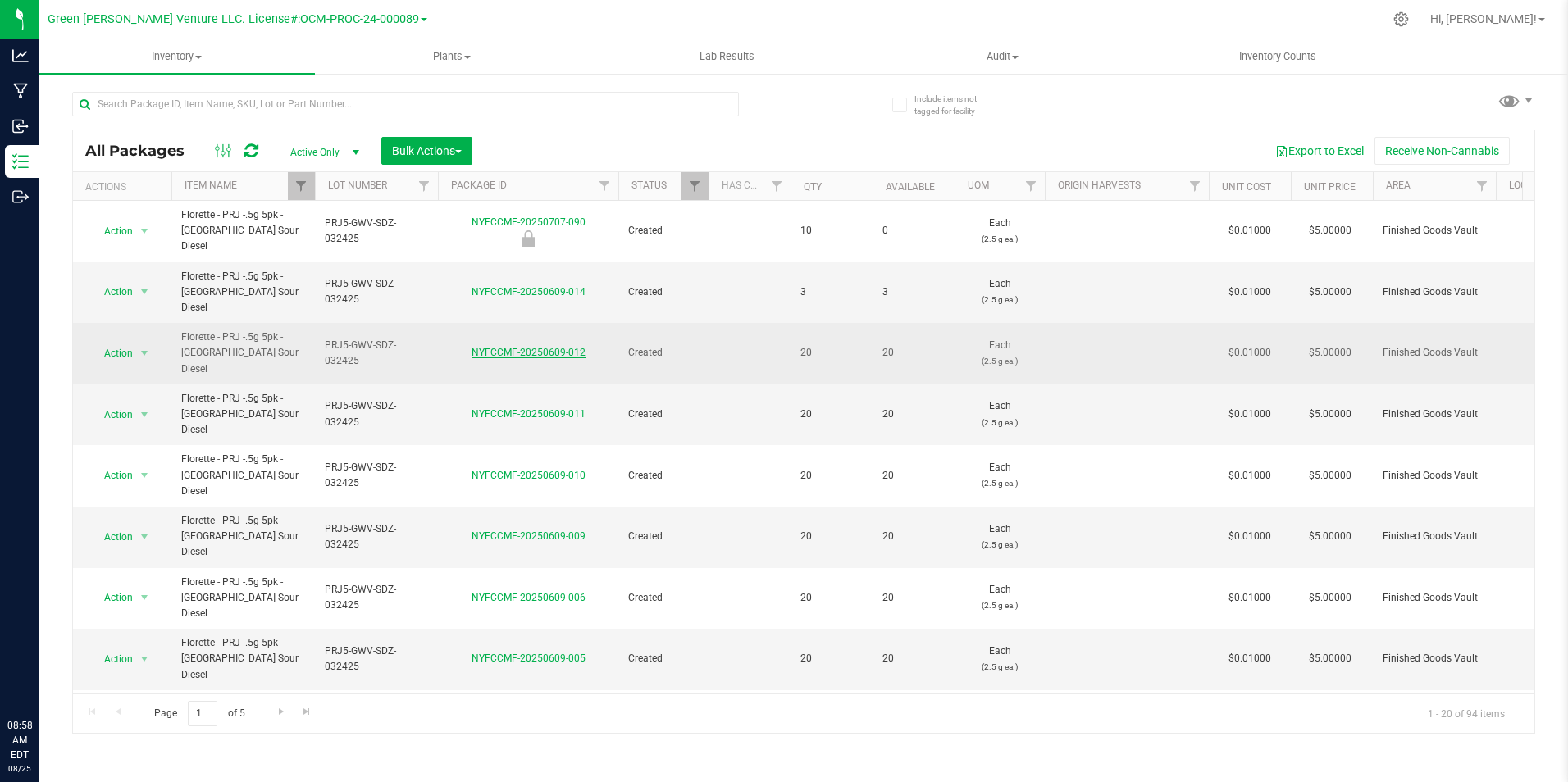
drag, startPoint x: 504, startPoint y: 325, endPoint x: 507, endPoint y: 313, distance: 12.4
click at [507, 346] on link "NYFCCMF-20250609-012" at bounding box center [528, 352] width 114 height 11
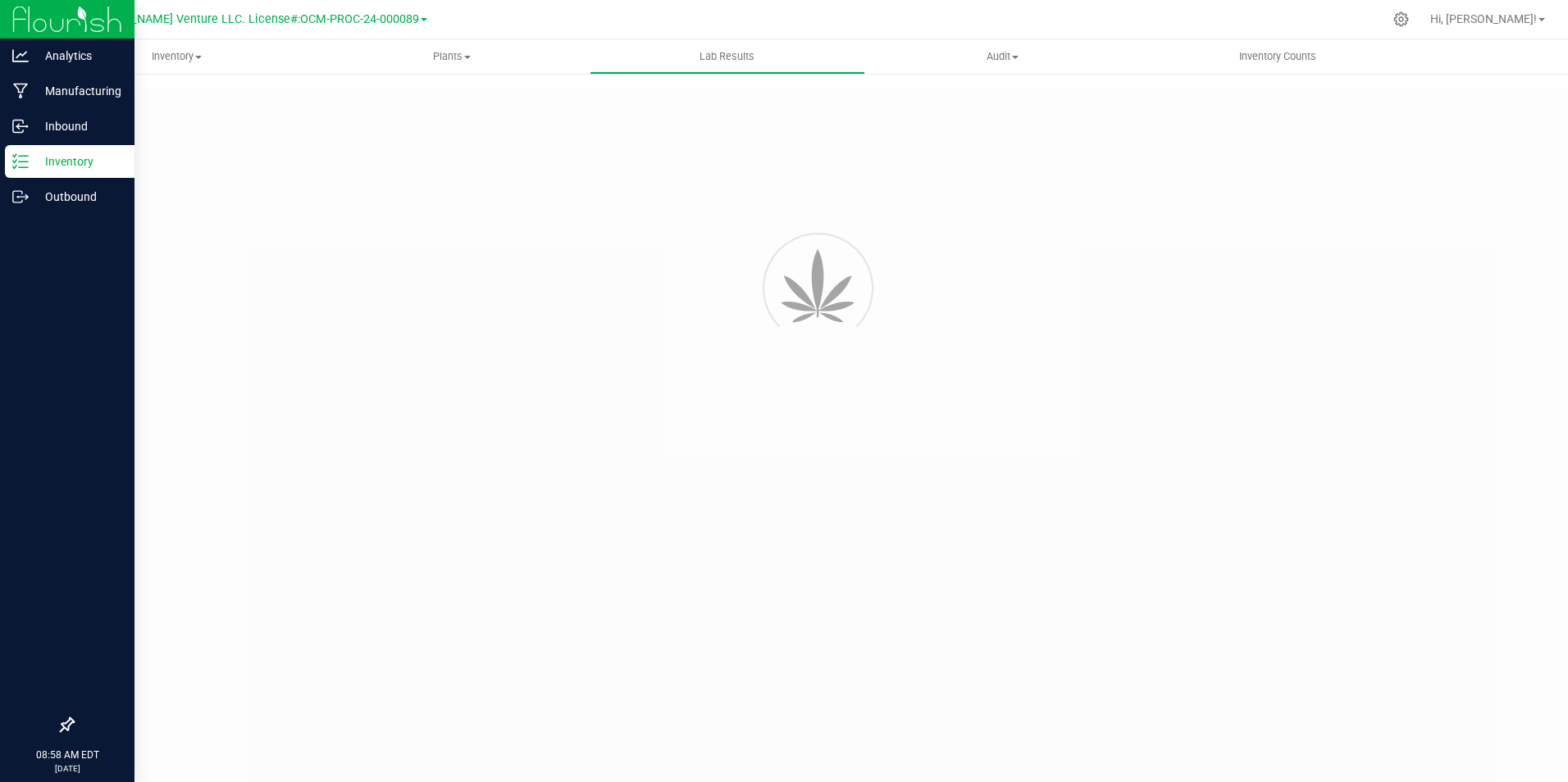
type input "NYFCCCU-20250326-006"
type input "20250326-FLOR-002"
type input "NYFCCCU-20250326-006"
type input "04/02/2025 11:24 AM"
type input "04/02/2026"
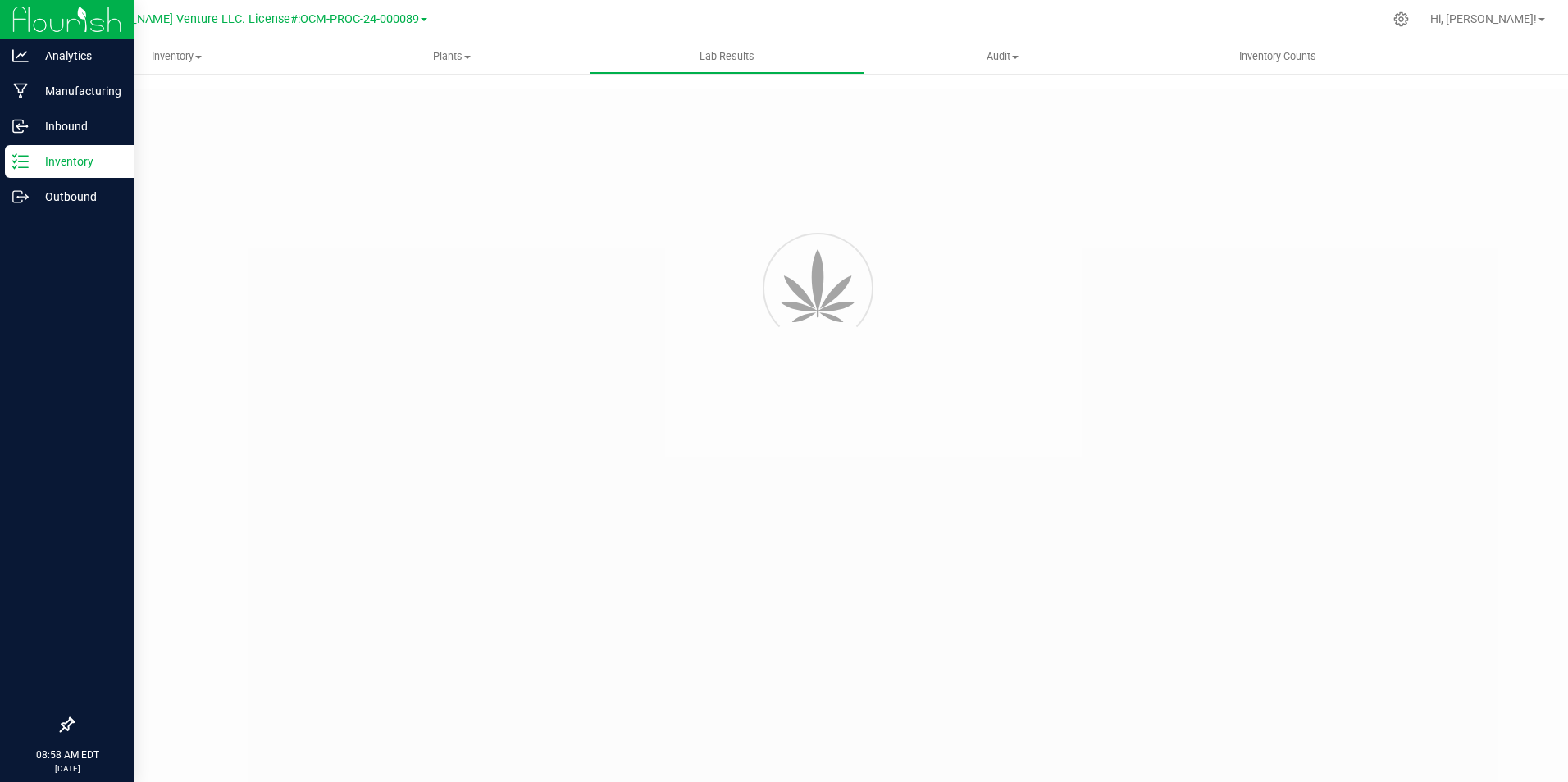
type input "[URL][DOMAIN_NAME]"
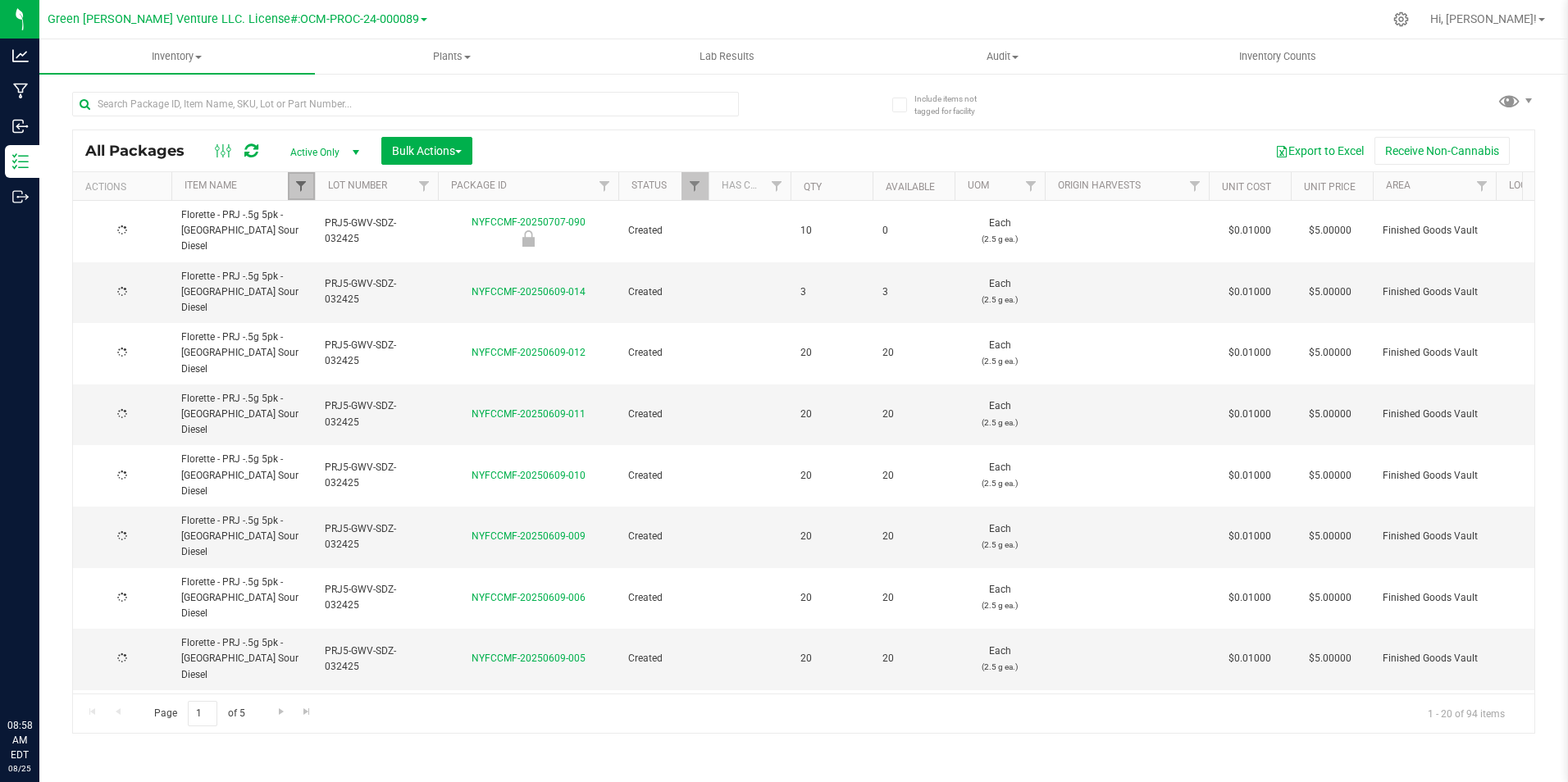
click at [296, 189] on span "Filter" at bounding box center [301, 186] width 13 height 13
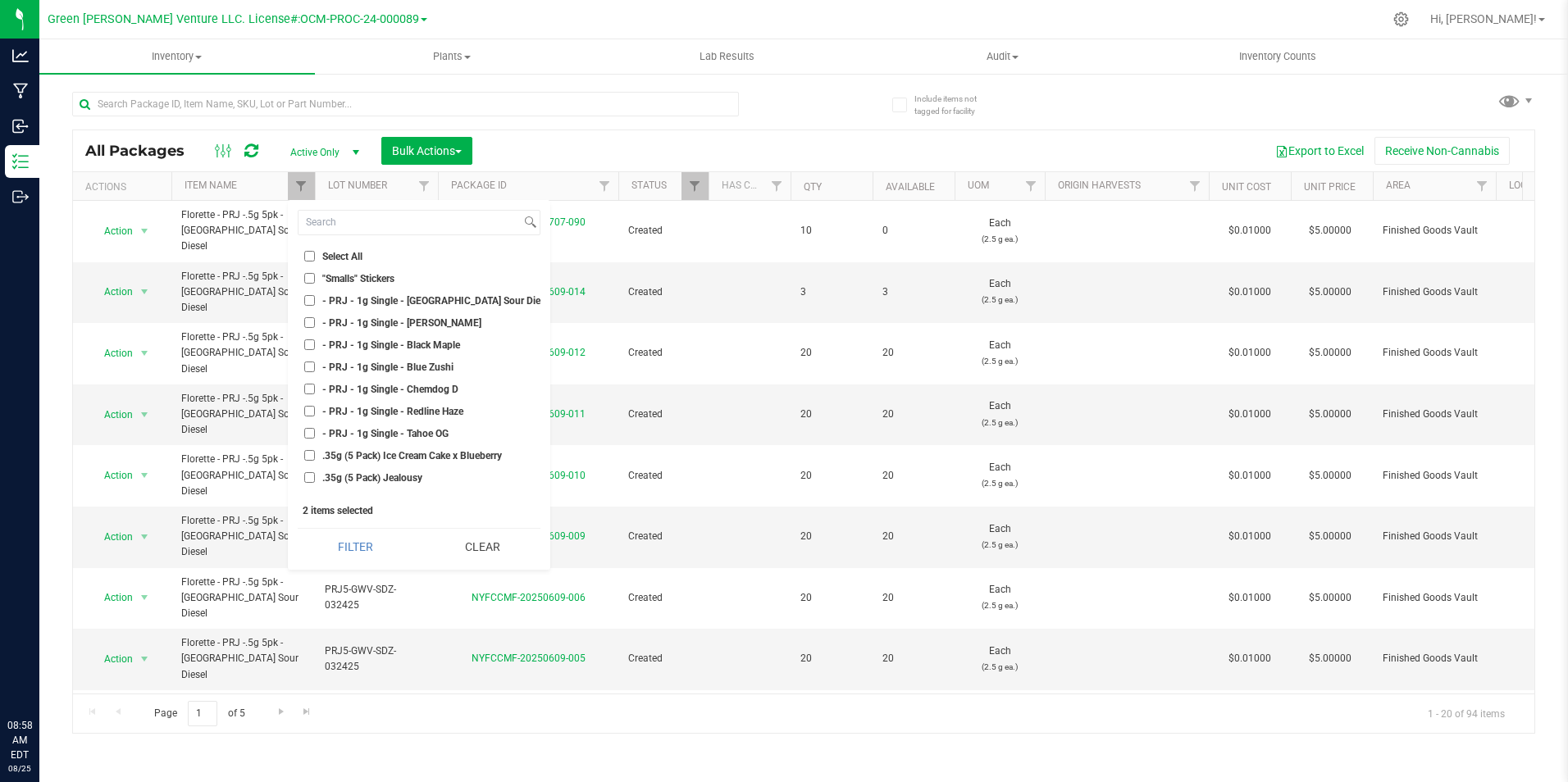
drag, startPoint x: 481, startPoint y: 534, endPoint x: 324, endPoint y: 248, distance: 326.3
click at [480, 531] on button "Clear" at bounding box center [482, 547] width 116 height 36
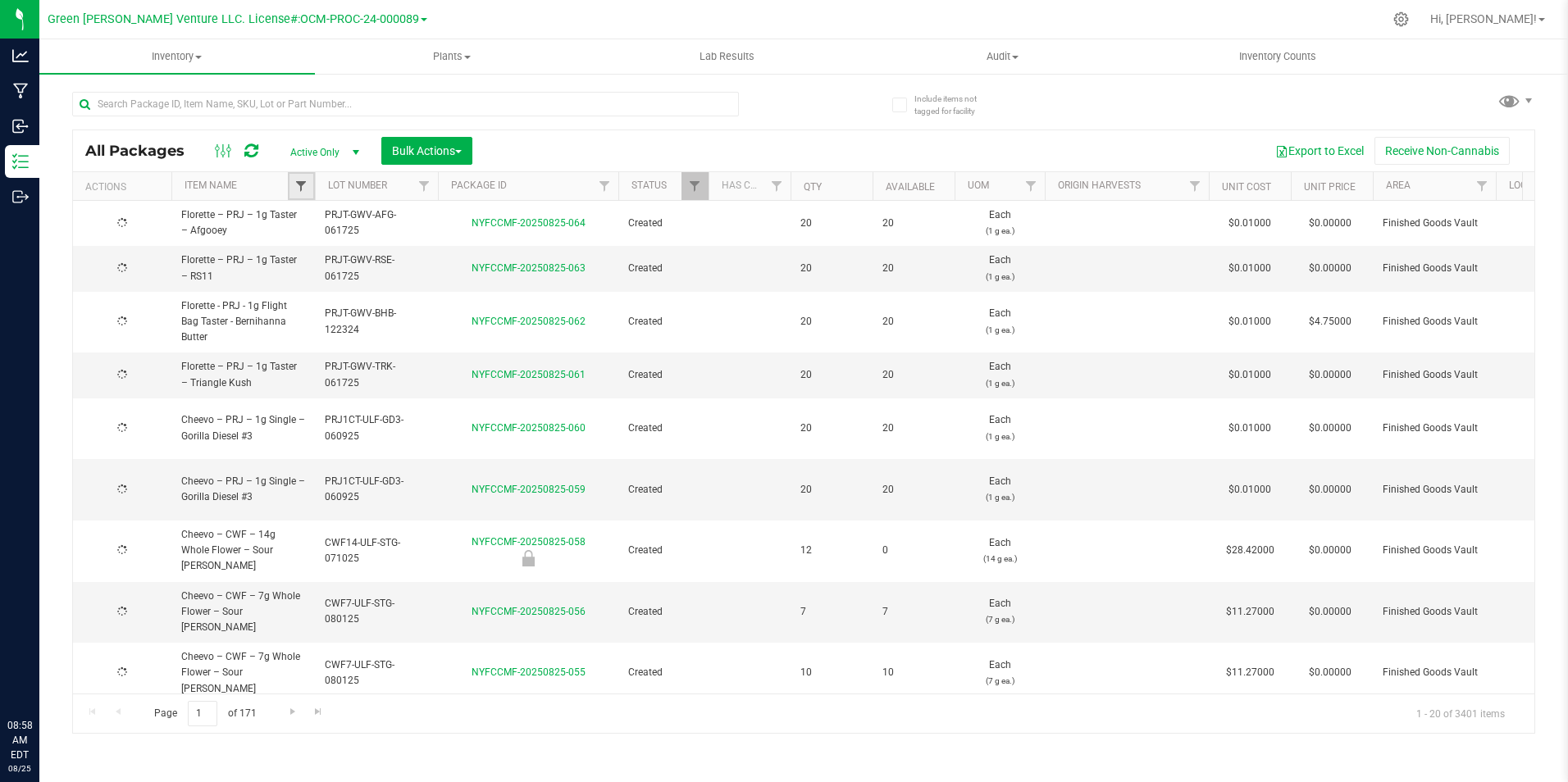
click at [301, 188] on span "Filter" at bounding box center [301, 186] width 13 height 13
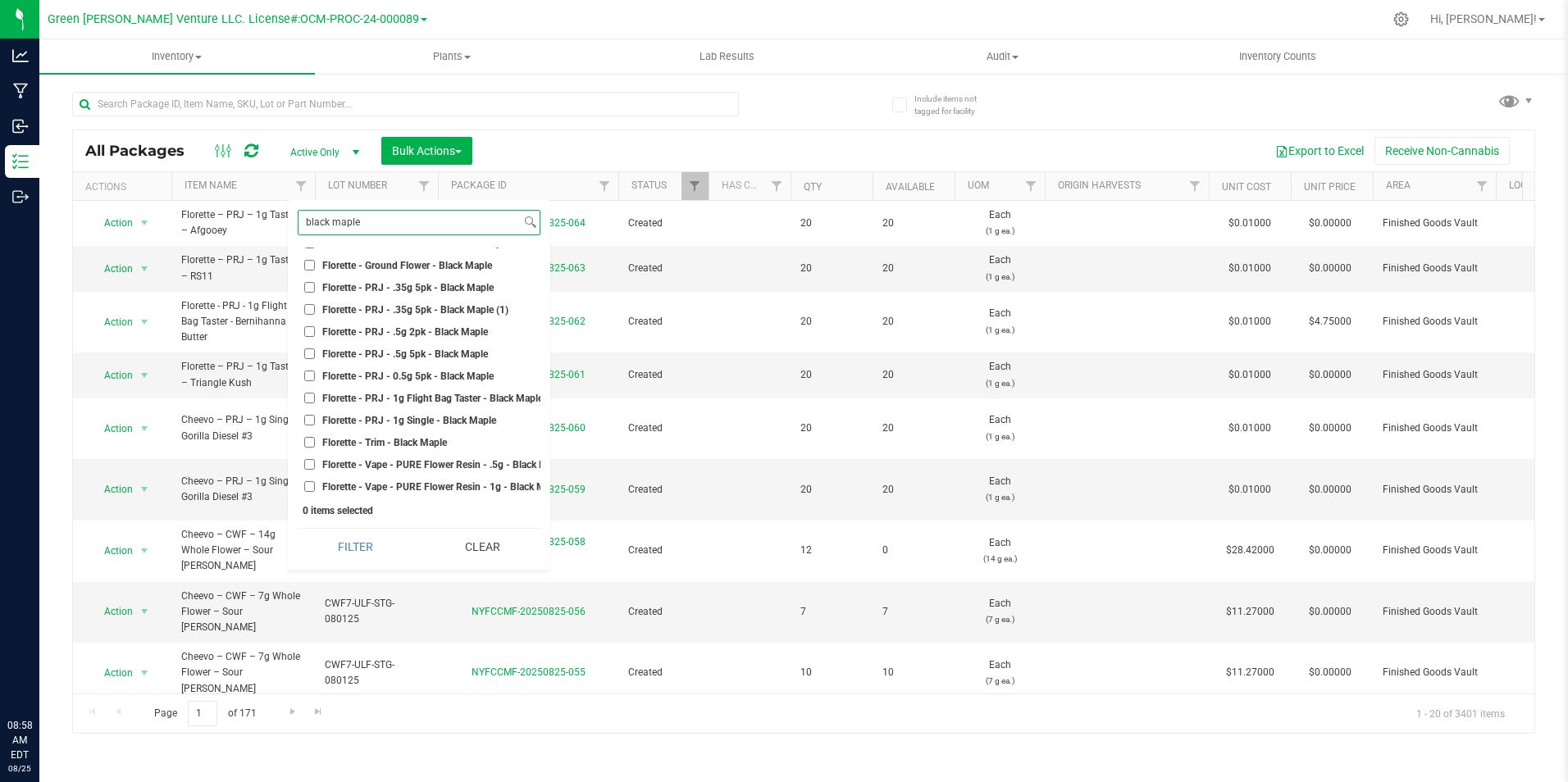
scroll to position [246, 0]
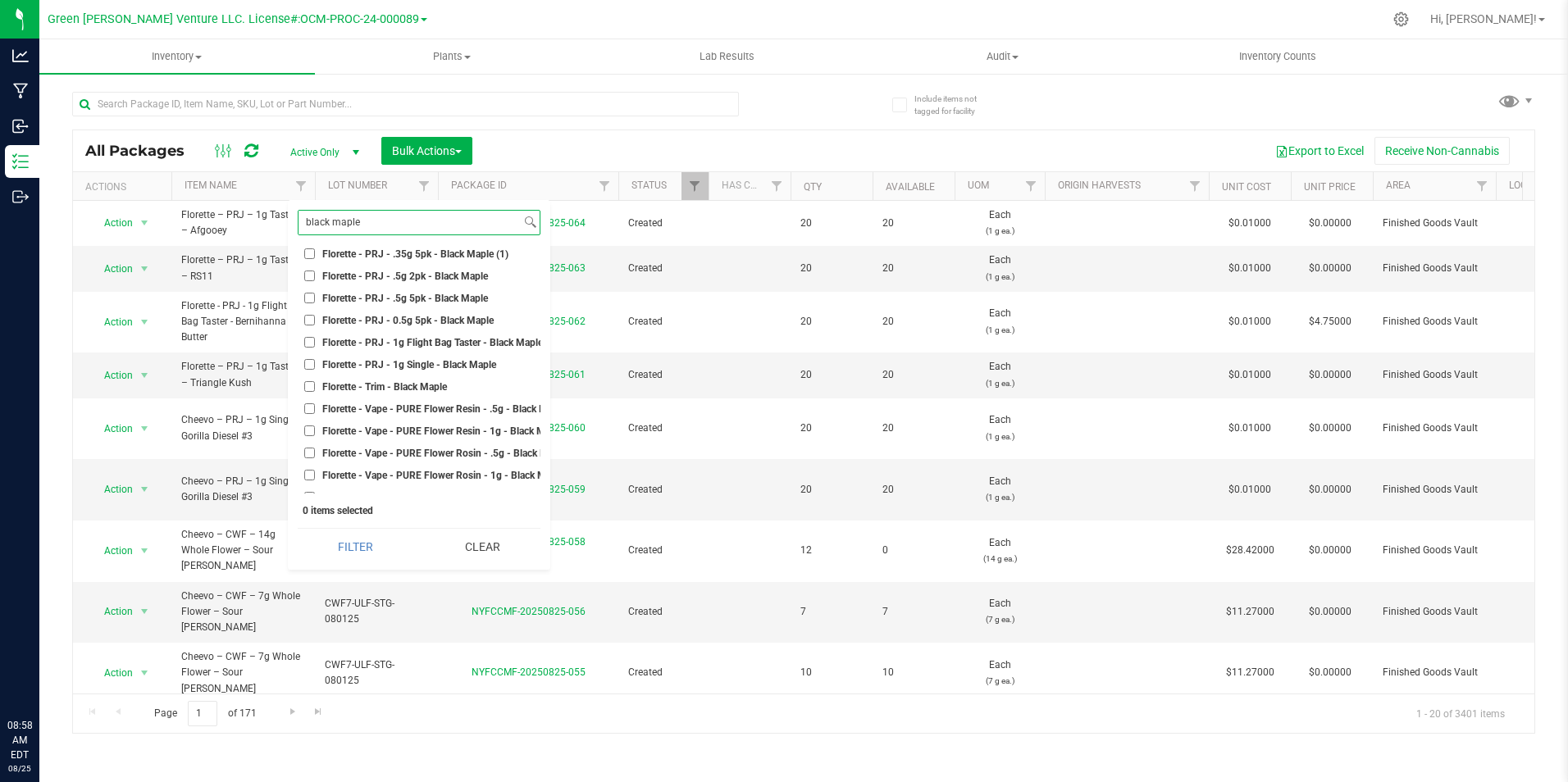
type input "black maple"
click at [459, 298] on span "Florette - PRJ - .5g 5pk - Black Maple" at bounding box center [405, 298] width 166 height 10
click at [315, 298] on input "Florette - PRJ - .5g 5pk - Black Maple" at bounding box center [309, 298] width 10 height 10
checkbox input "true"
click at [449, 315] on span "Florette - PRJ - 0.5g 5pk - Black Maple" at bounding box center [408, 320] width 171 height 10
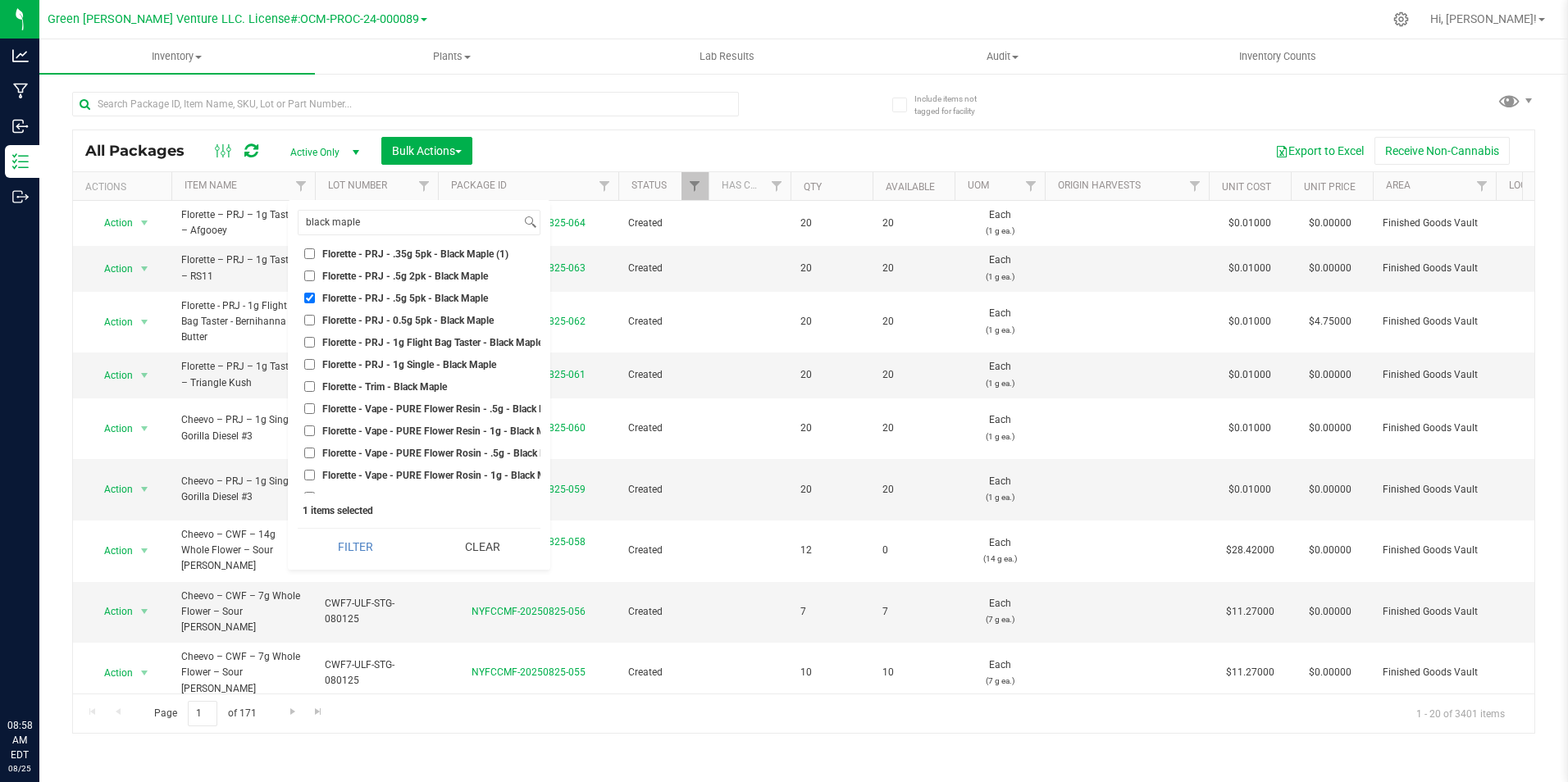
click at [315, 315] on input "Florette - PRJ - 0.5g 5pk - Black Maple" at bounding box center [309, 320] width 10 height 10
checkbox input "true"
click at [389, 533] on button "Filter" at bounding box center [355, 547] width 116 height 36
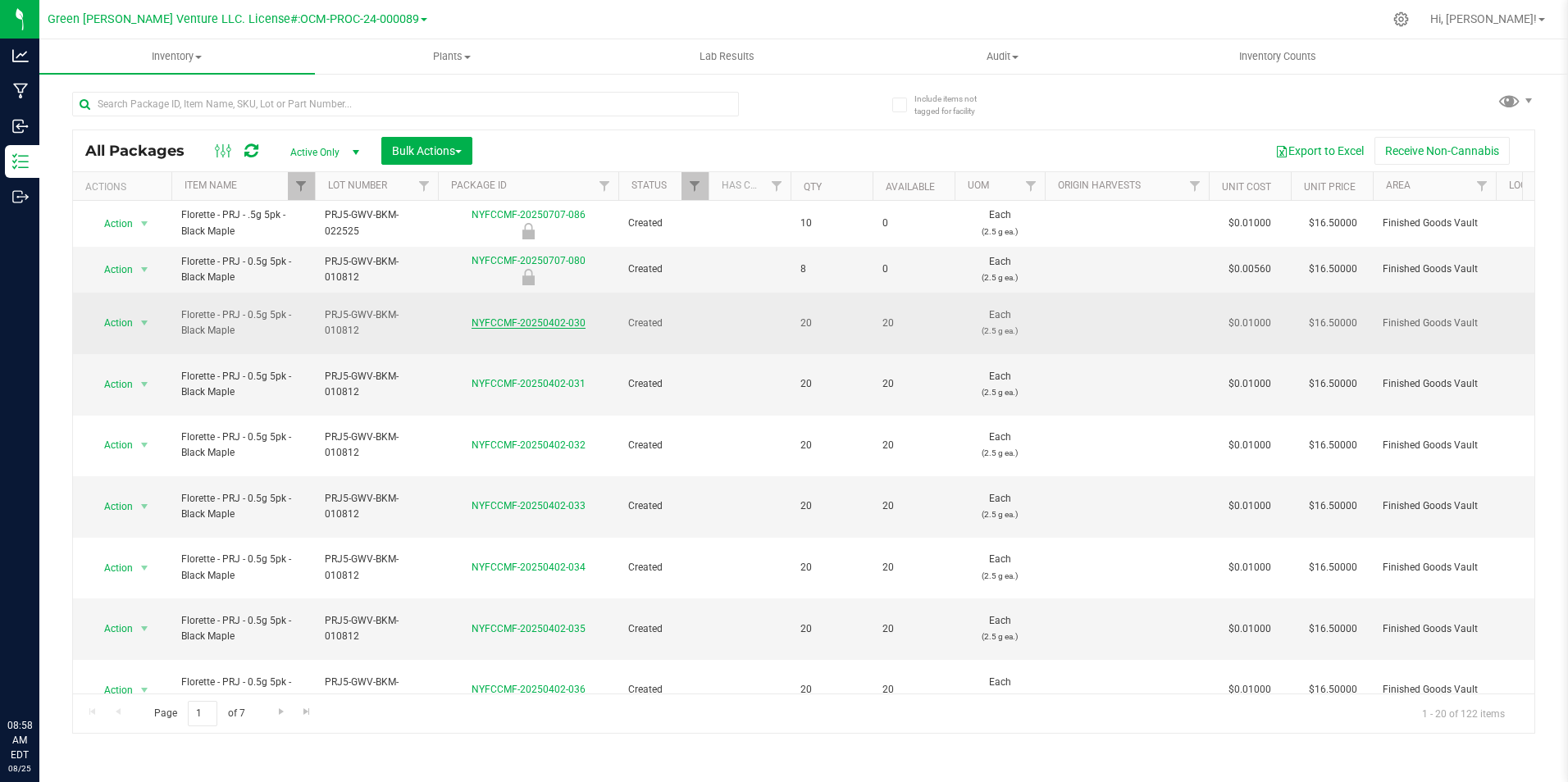
click at [516, 317] on link "NYFCCMF-20250402-030" at bounding box center [528, 322] width 114 height 11
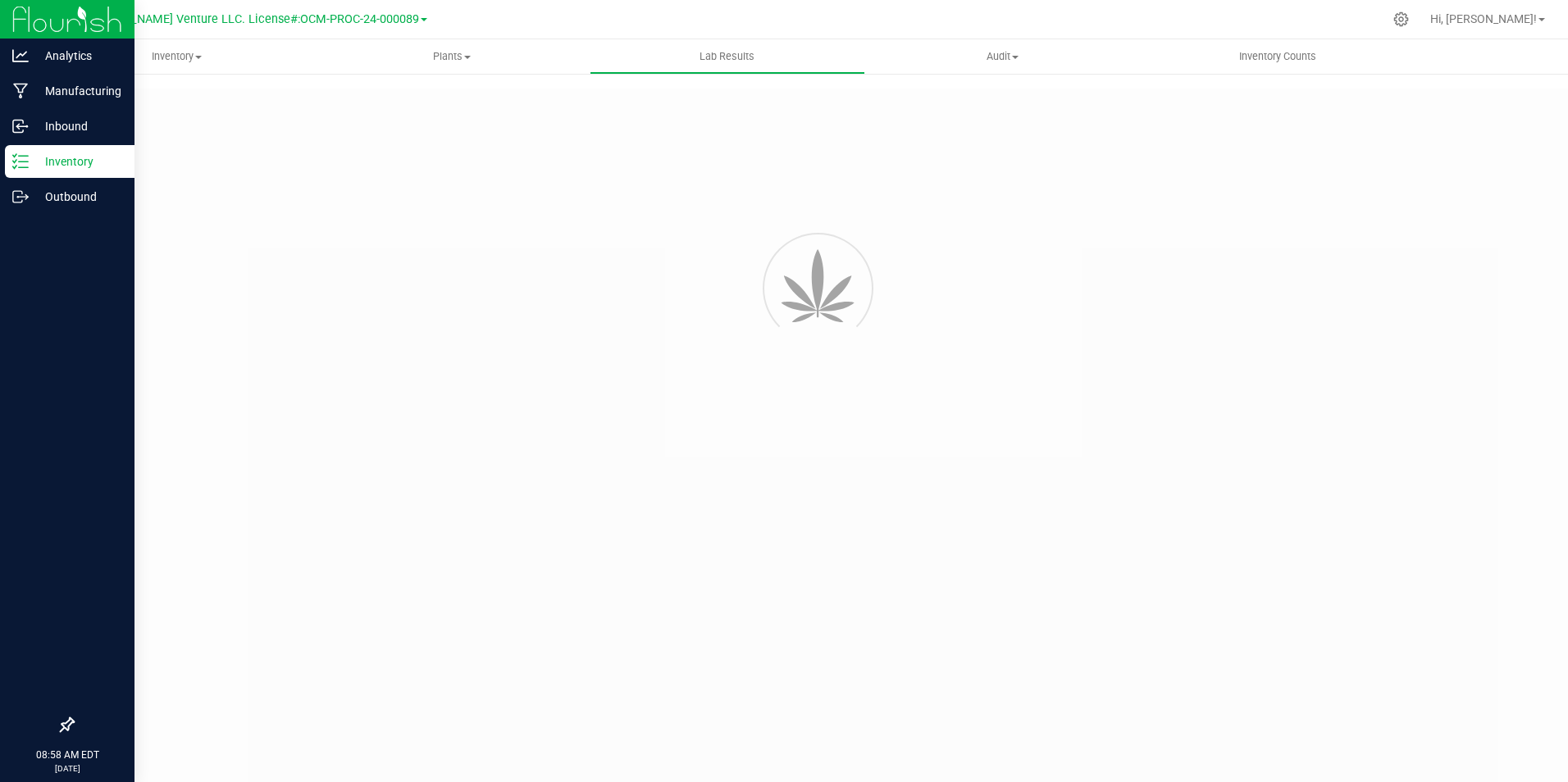
type input "NYFCCMF-20250402-047"
type input "20250109-FLOR-006"
type input "NYFCCMF-20250402-047"
type input "01/09/2025 5:00 AM"
type input "01/16/2026"
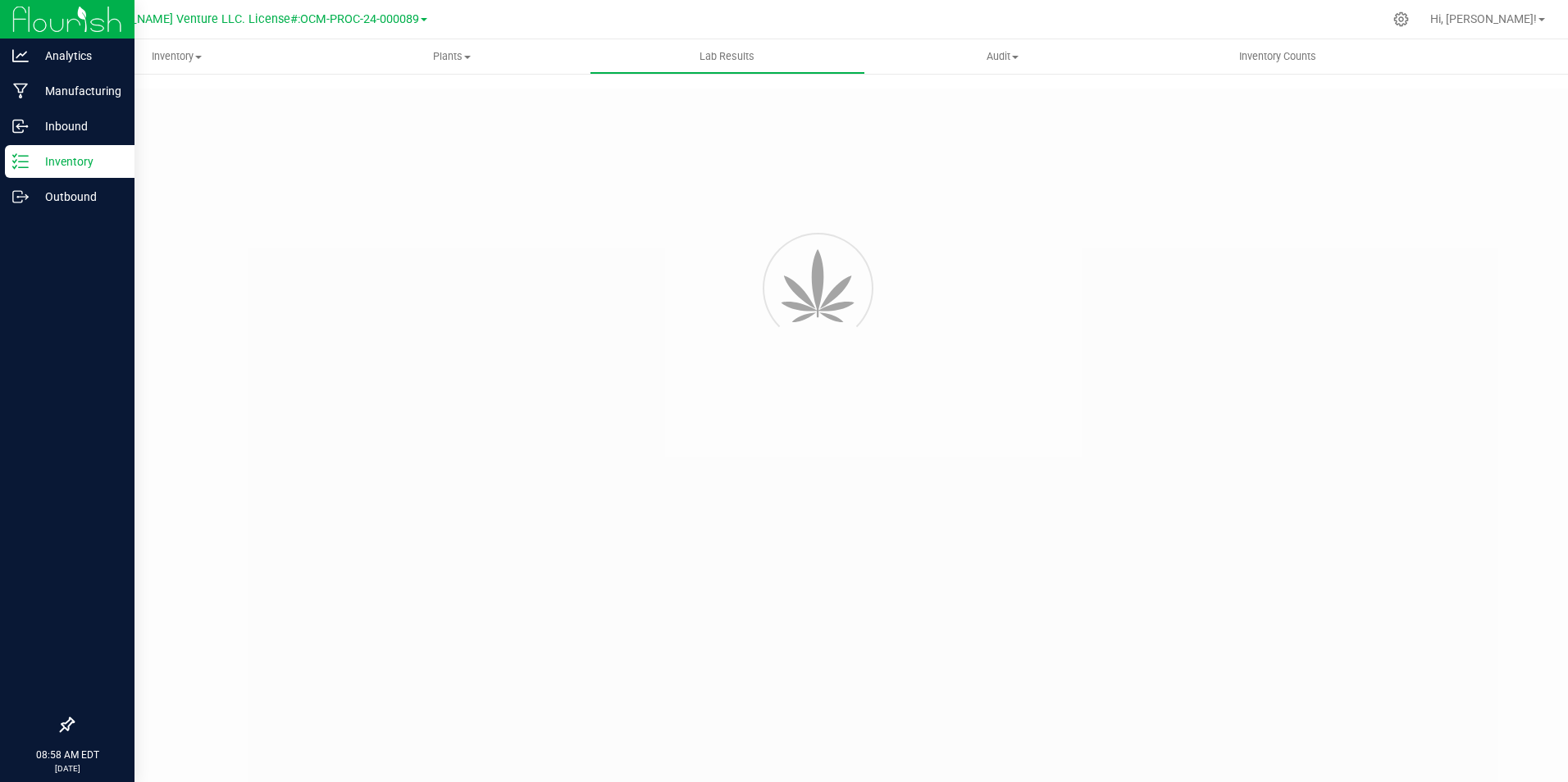
type input "[URL][DOMAIN_NAME]"
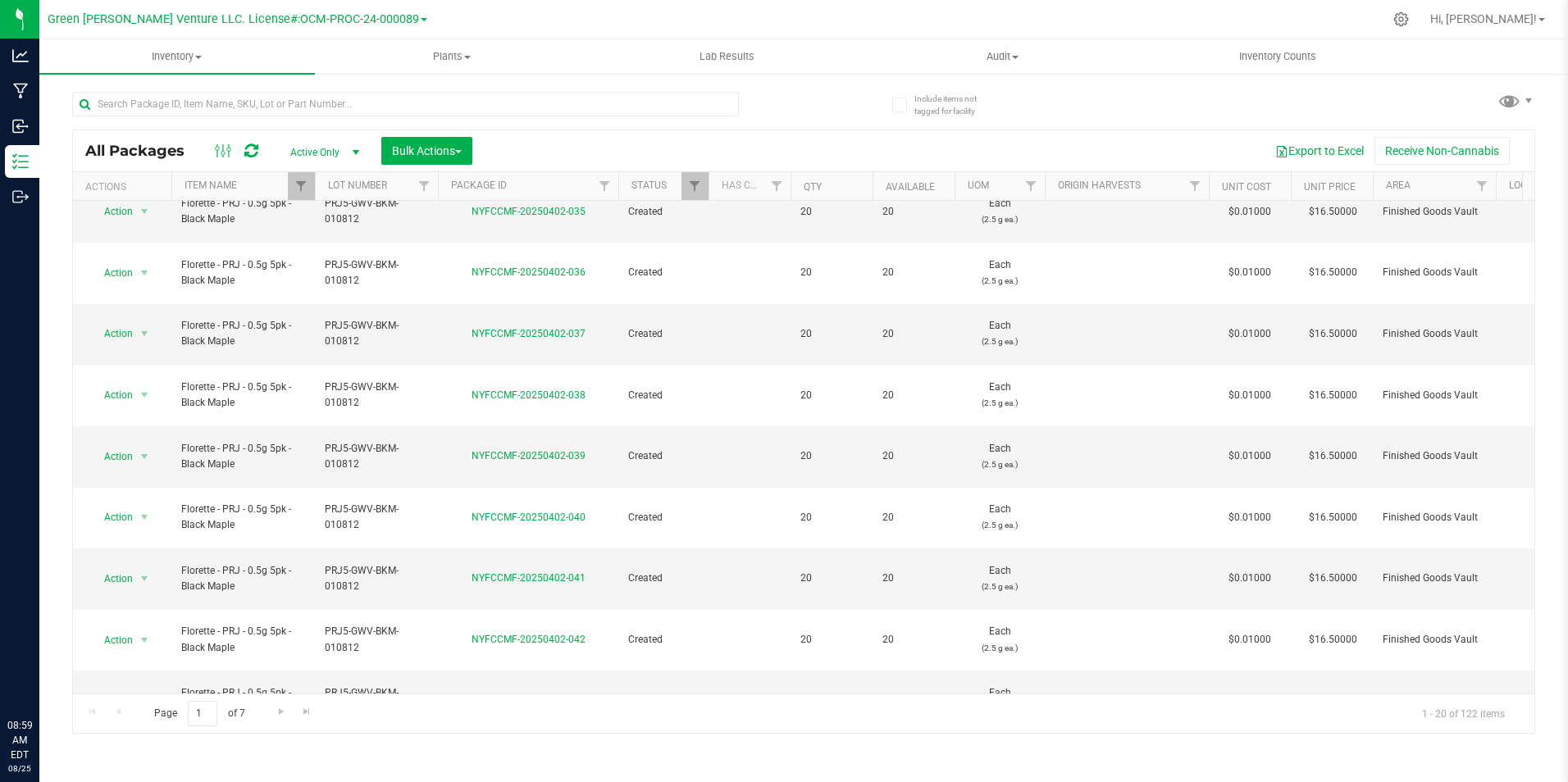
scroll to position [429, 0]
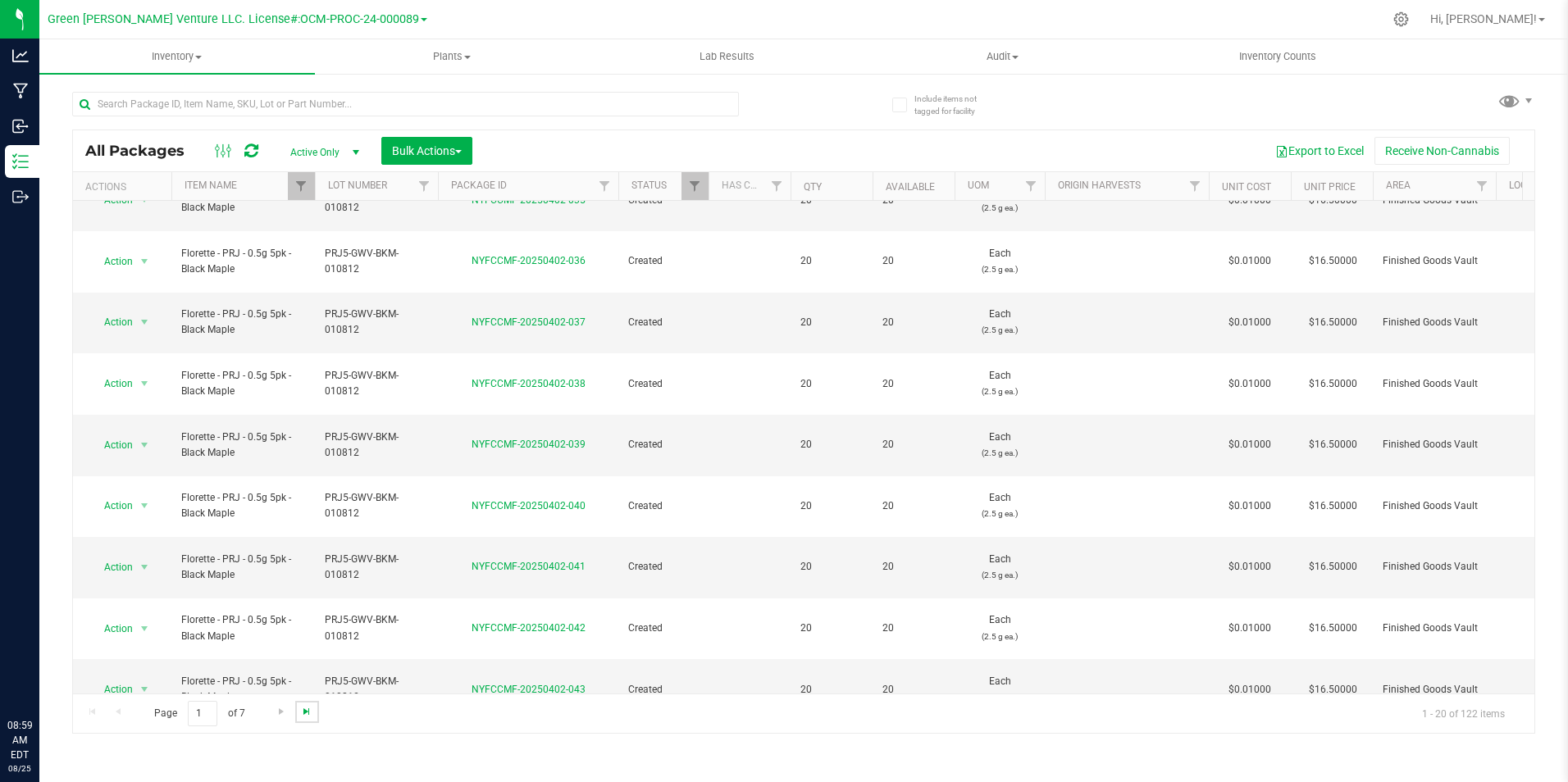
click at [301, 712] on span "Go to the last page" at bounding box center [306, 711] width 13 height 13
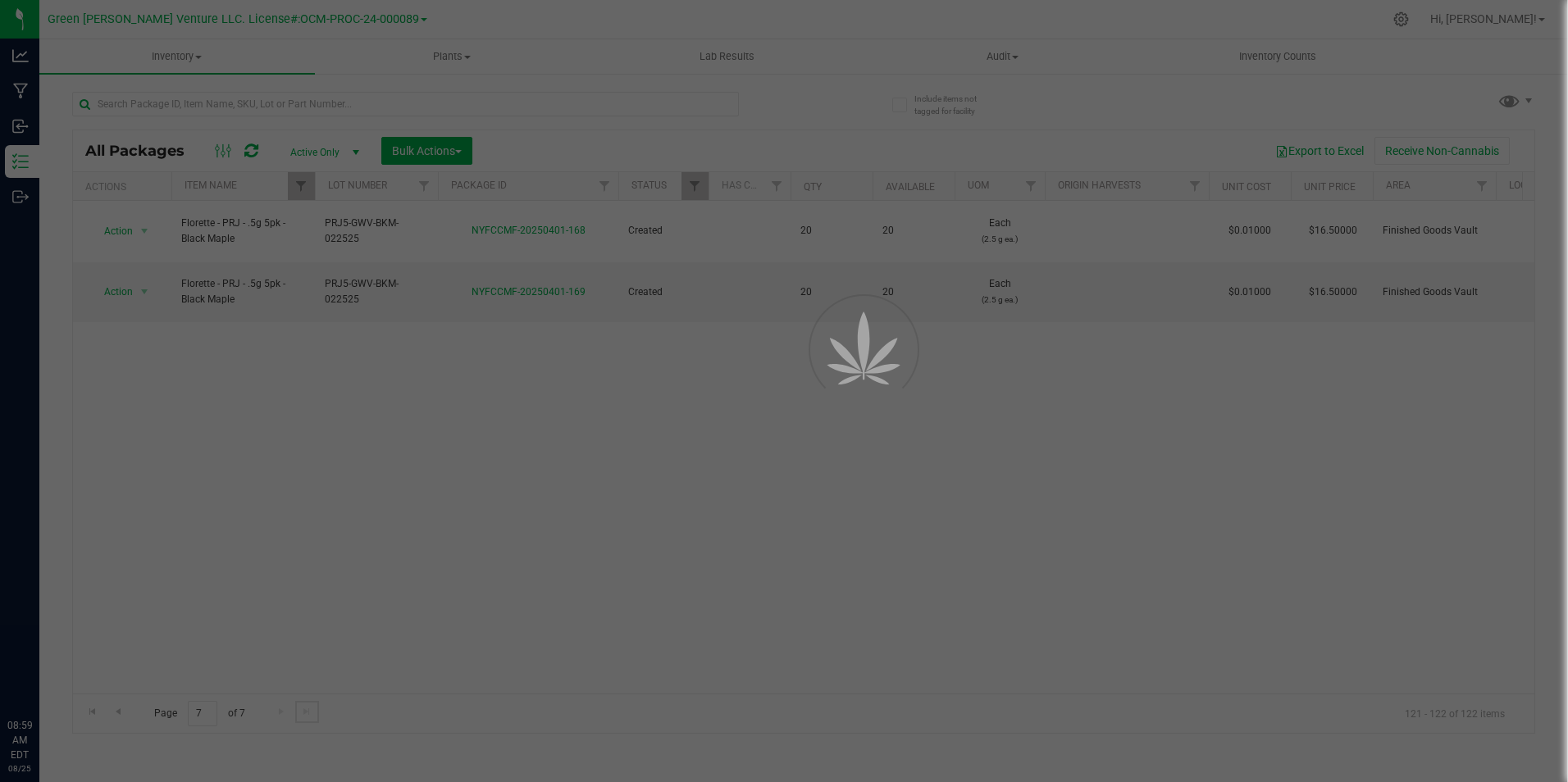
scroll to position [0, 0]
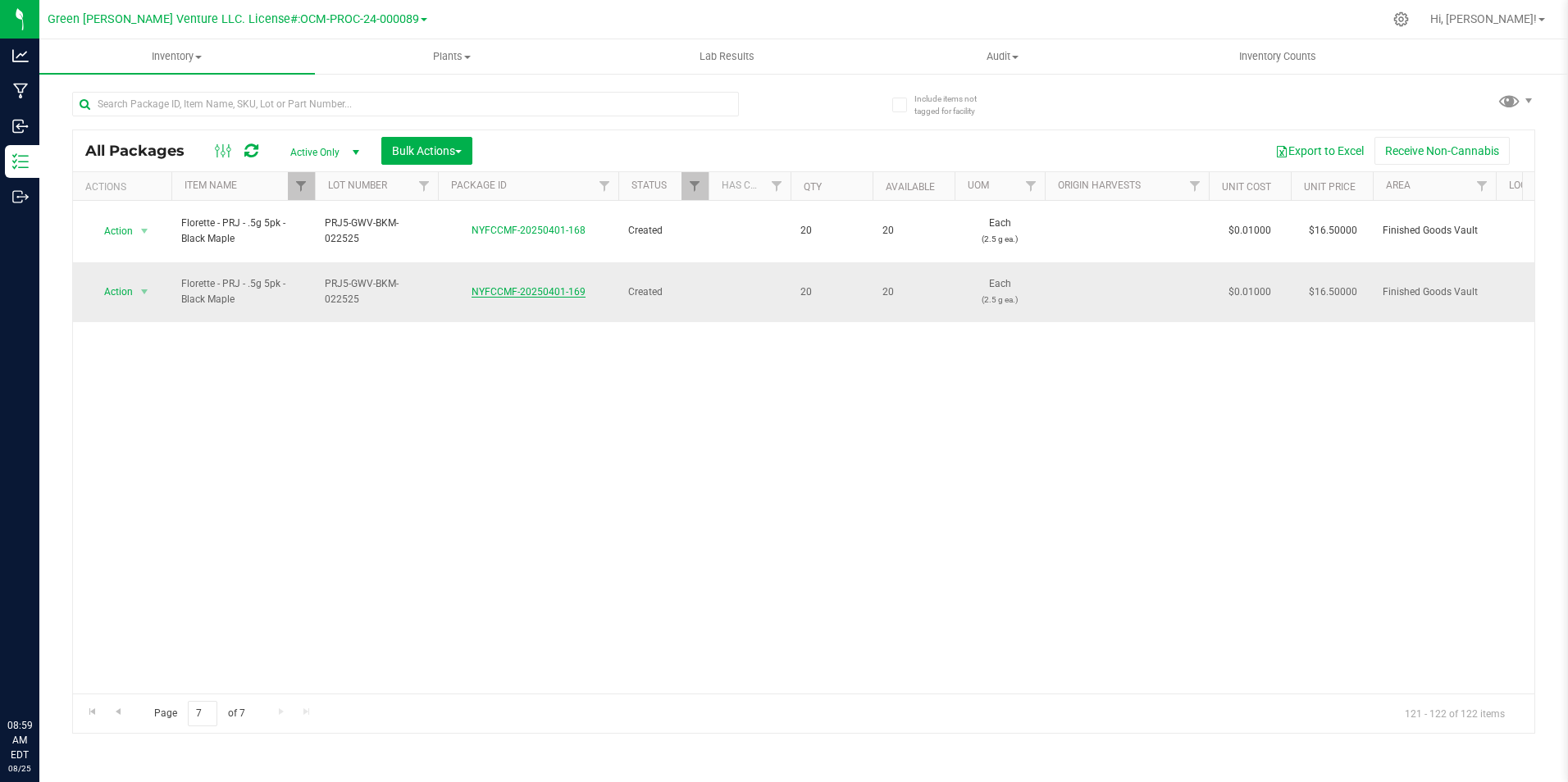
click at [518, 286] on link "NYFCCMF-20250401-169" at bounding box center [528, 291] width 114 height 11
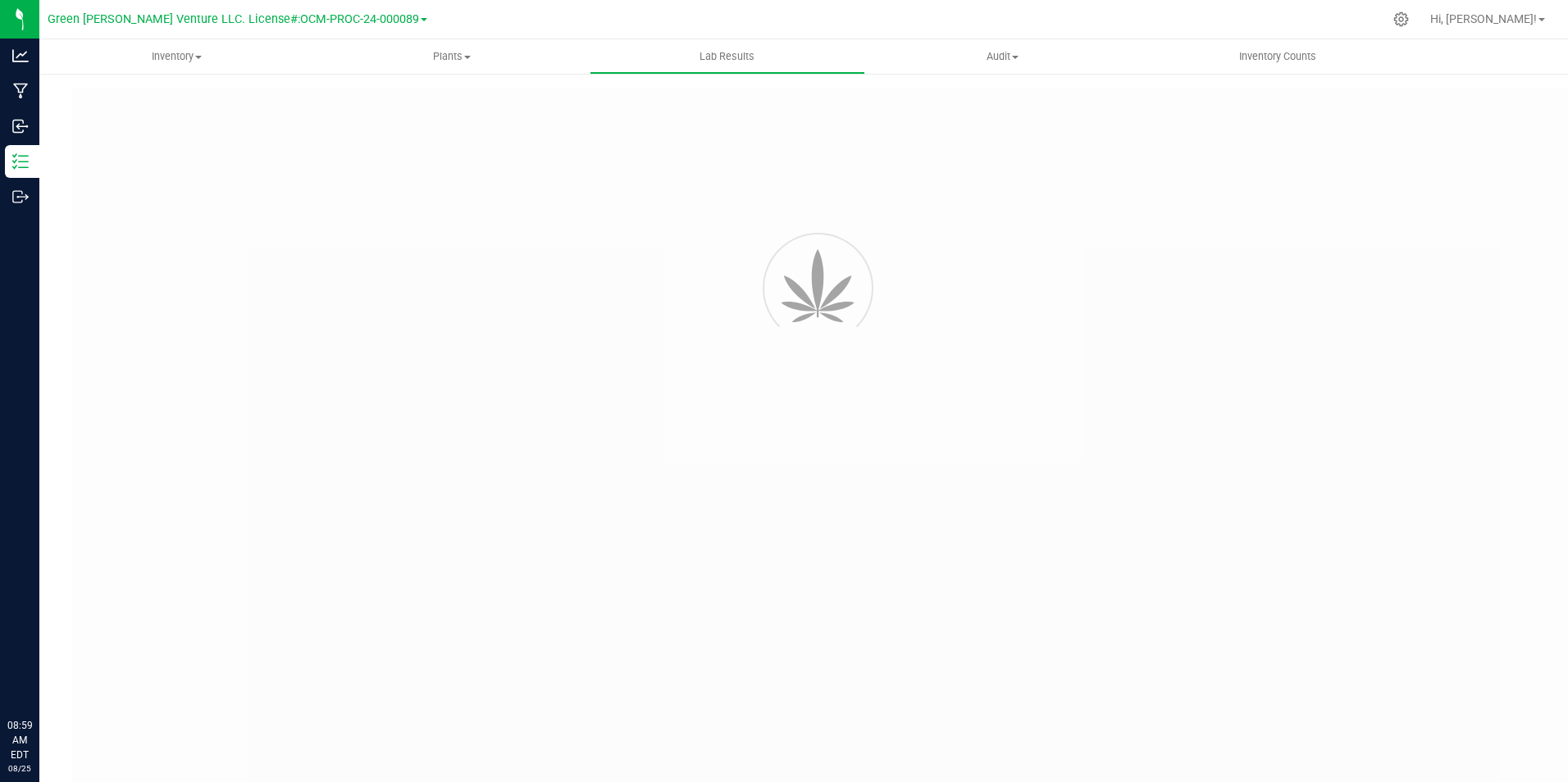
type input "NYFCCMF-20250401-074"
type input "SNYCVF0228-PPRE-0013275"
type input "NYFCCMF-20250401-074"
type input "03/07/2025 9:56 PM"
type input "03/07/2026"
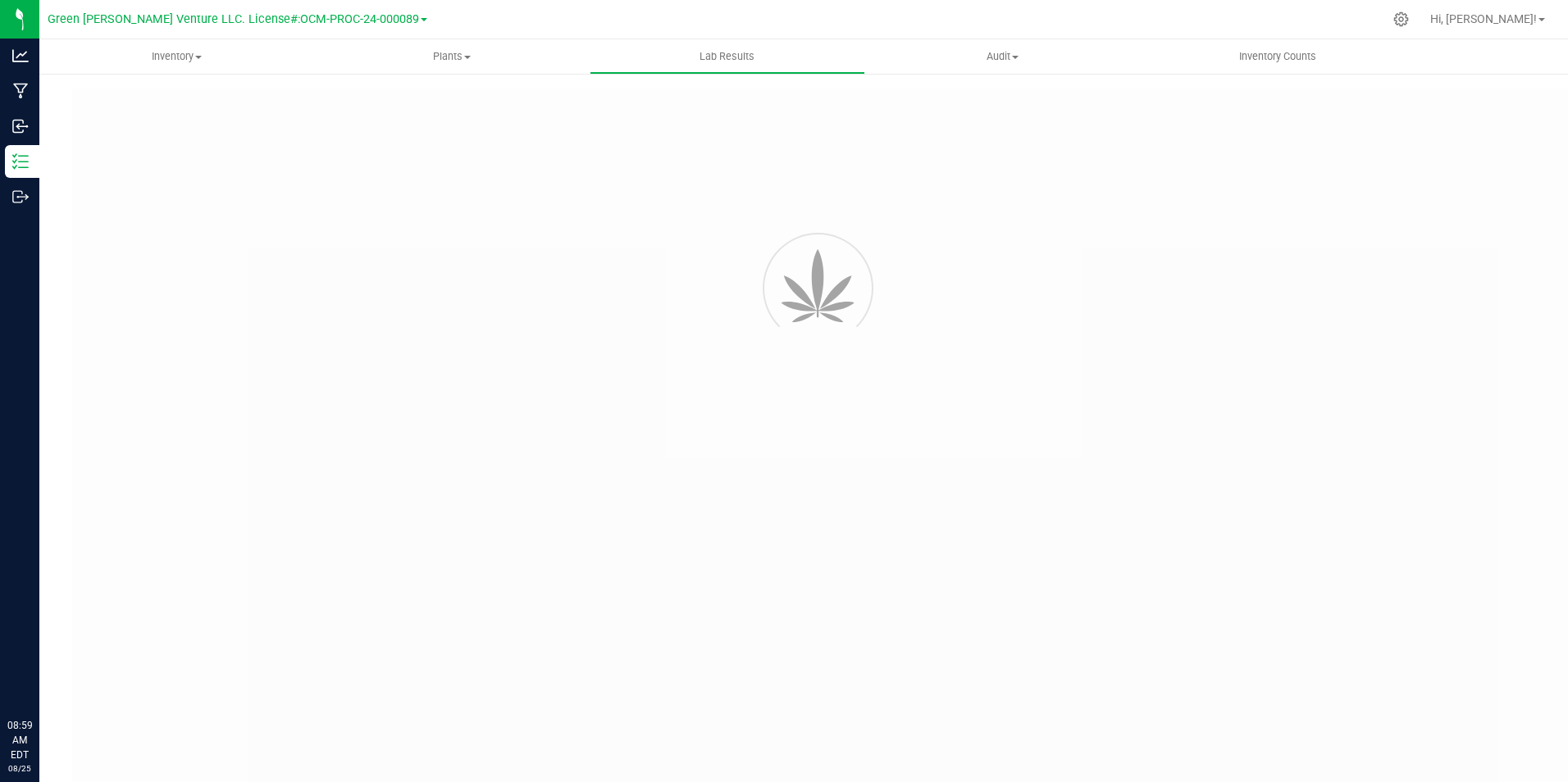
type input "[URL][DOMAIN_NAME]"
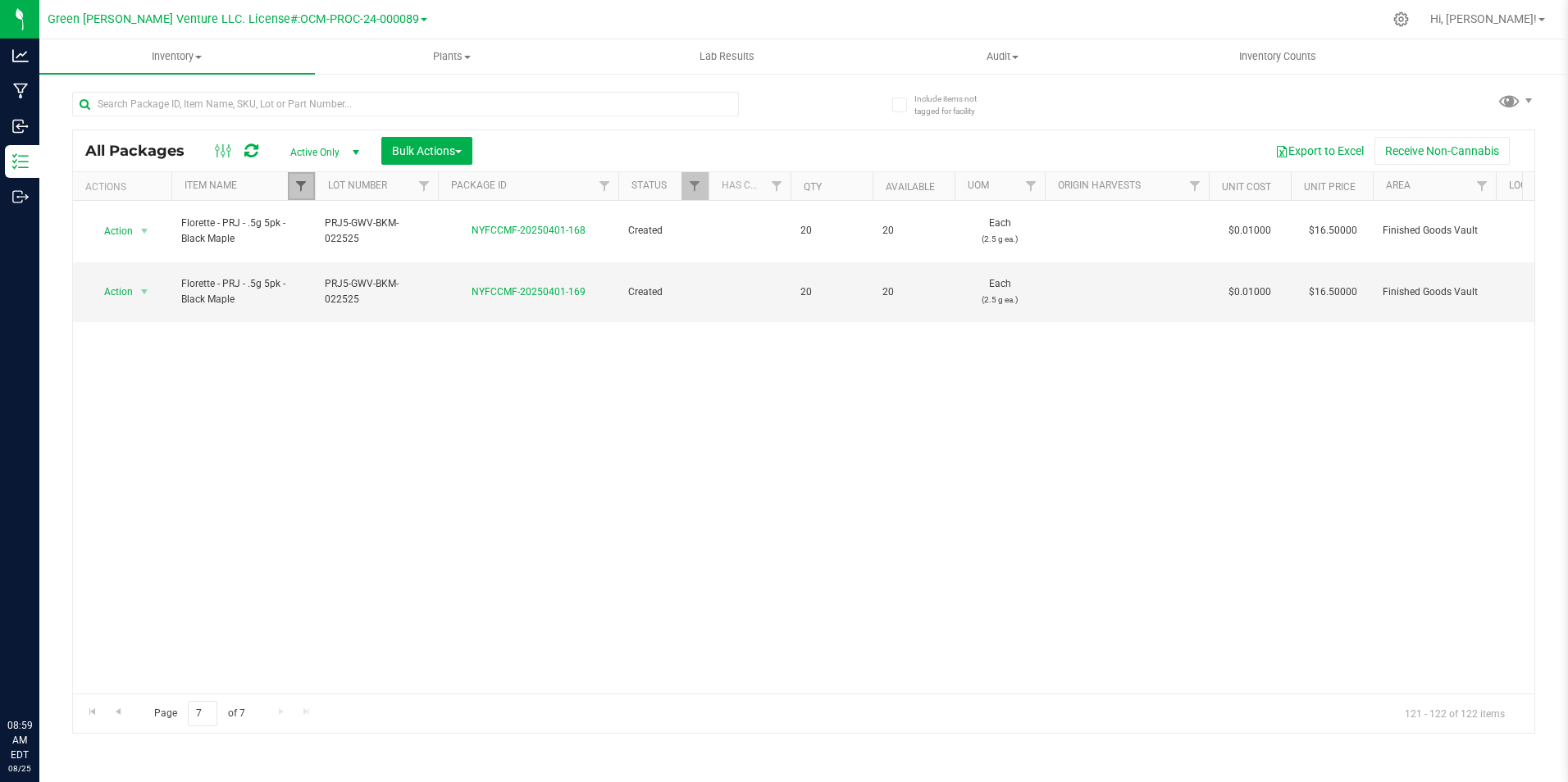
click at [305, 189] on span "Filter" at bounding box center [301, 186] width 13 height 13
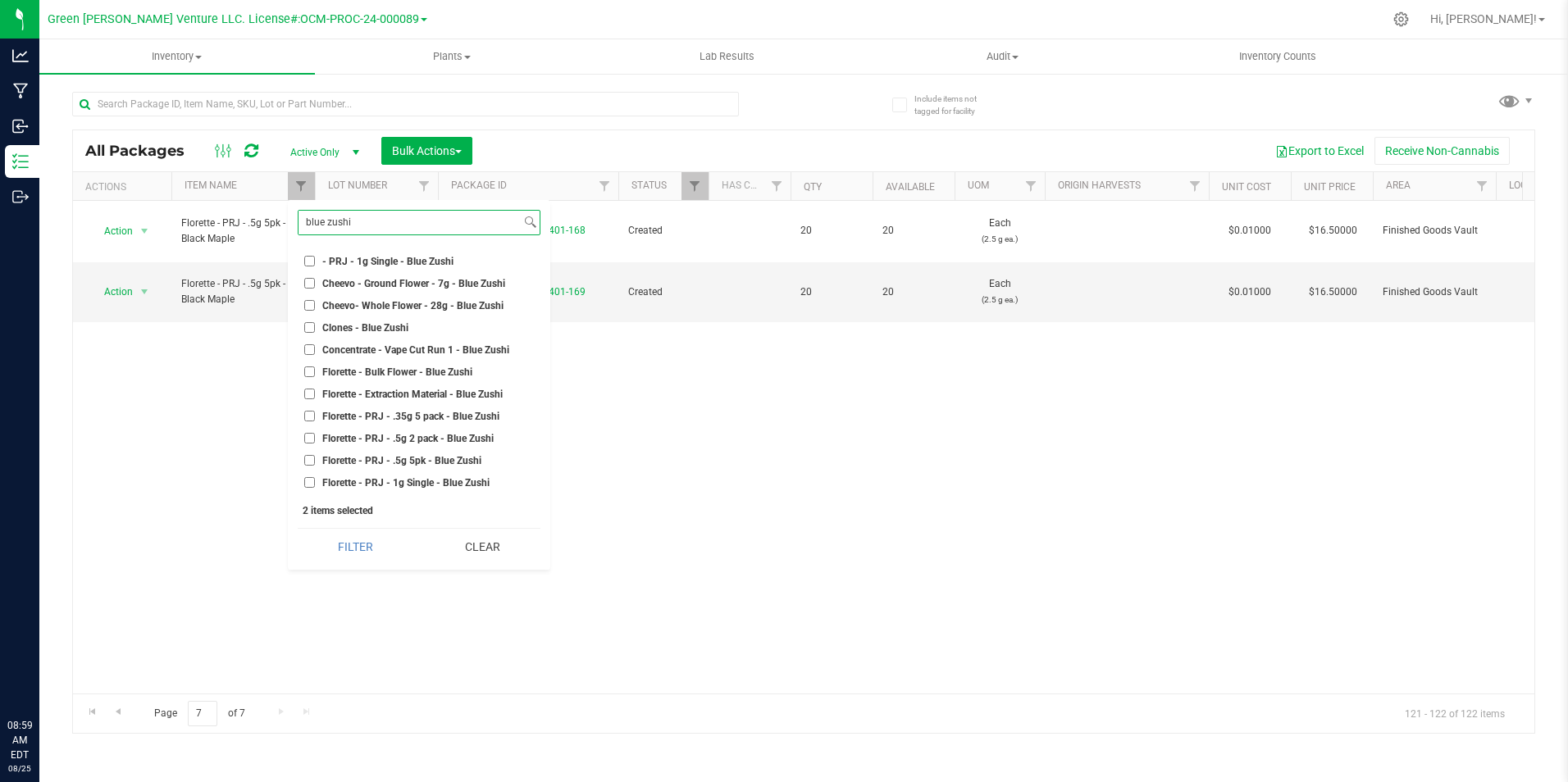
scroll to position [82, 0]
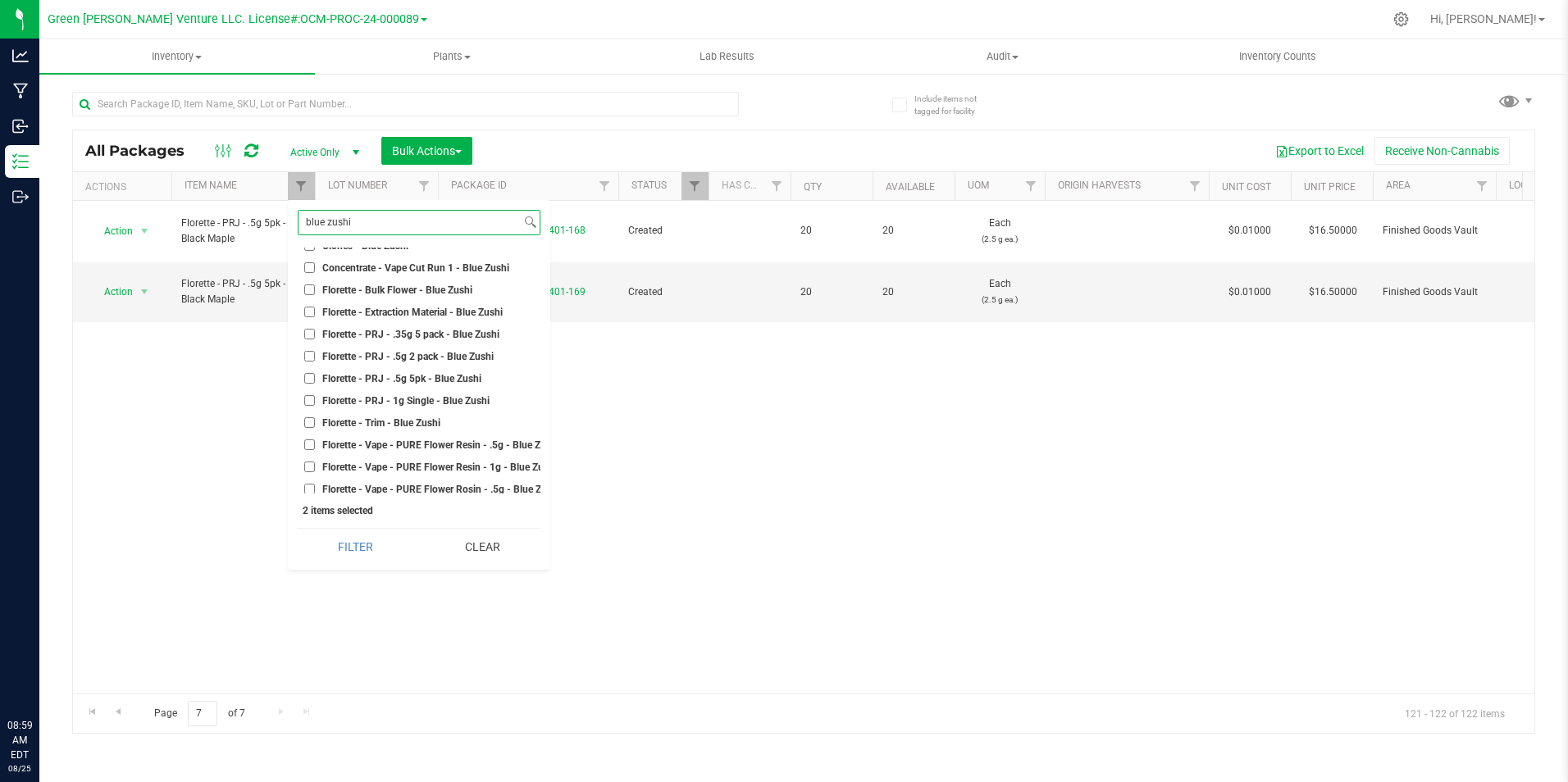
type input "blue zushi"
click at [432, 382] on span "Florette - PRJ - .5g 5pk - Blue Zushi" at bounding box center [402, 378] width 159 height 10
click at [315, 382] on input "Florette - PRJ - .5g 5pk - Blue Zushi" at bounding box center [309, 378] width 10 height 10
checkbox input "true"
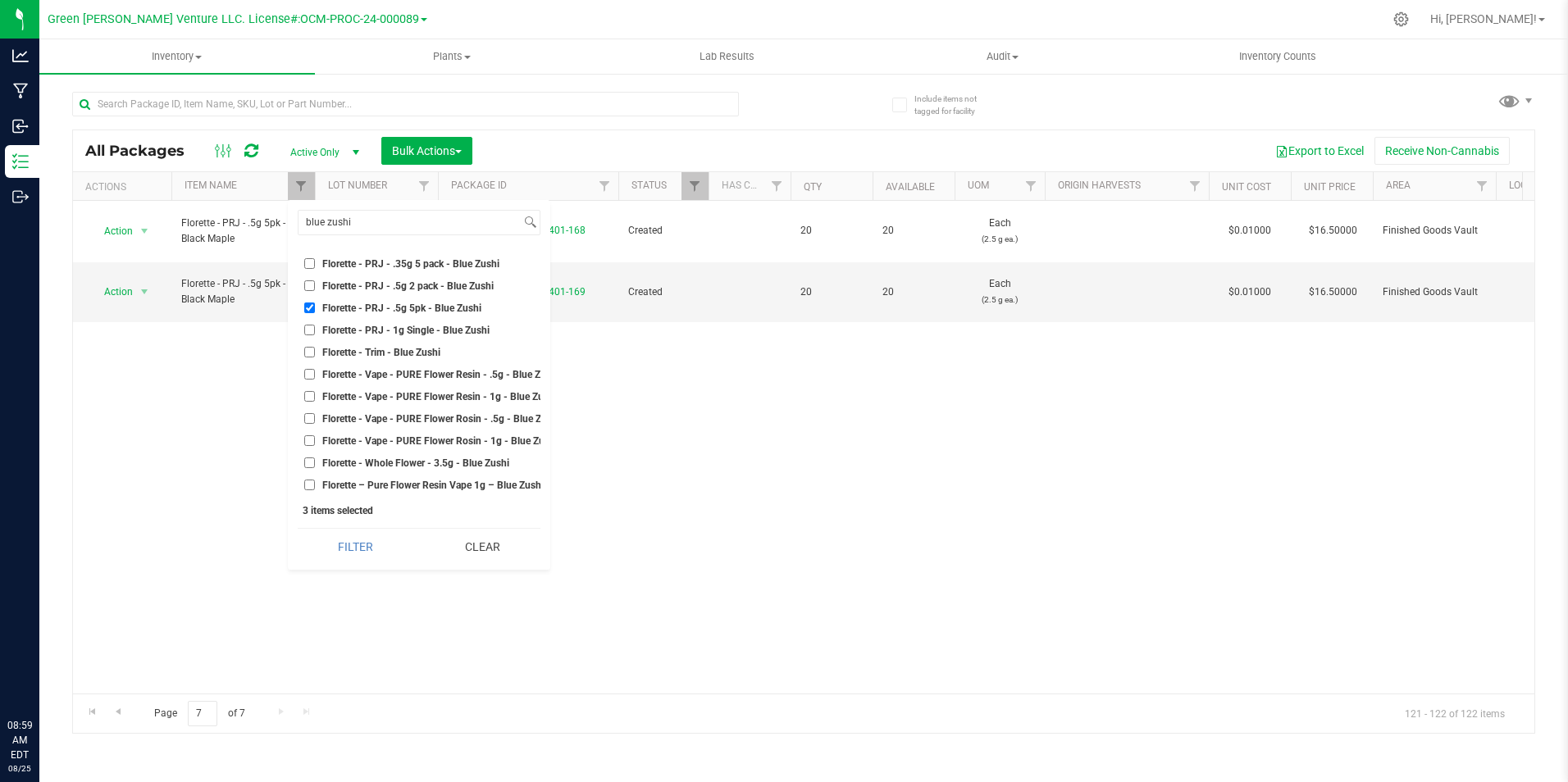
scroll to position [165, 0]
click at [386, 537] on button "Filter" at bounding box center [355, 547] width 116 height 36
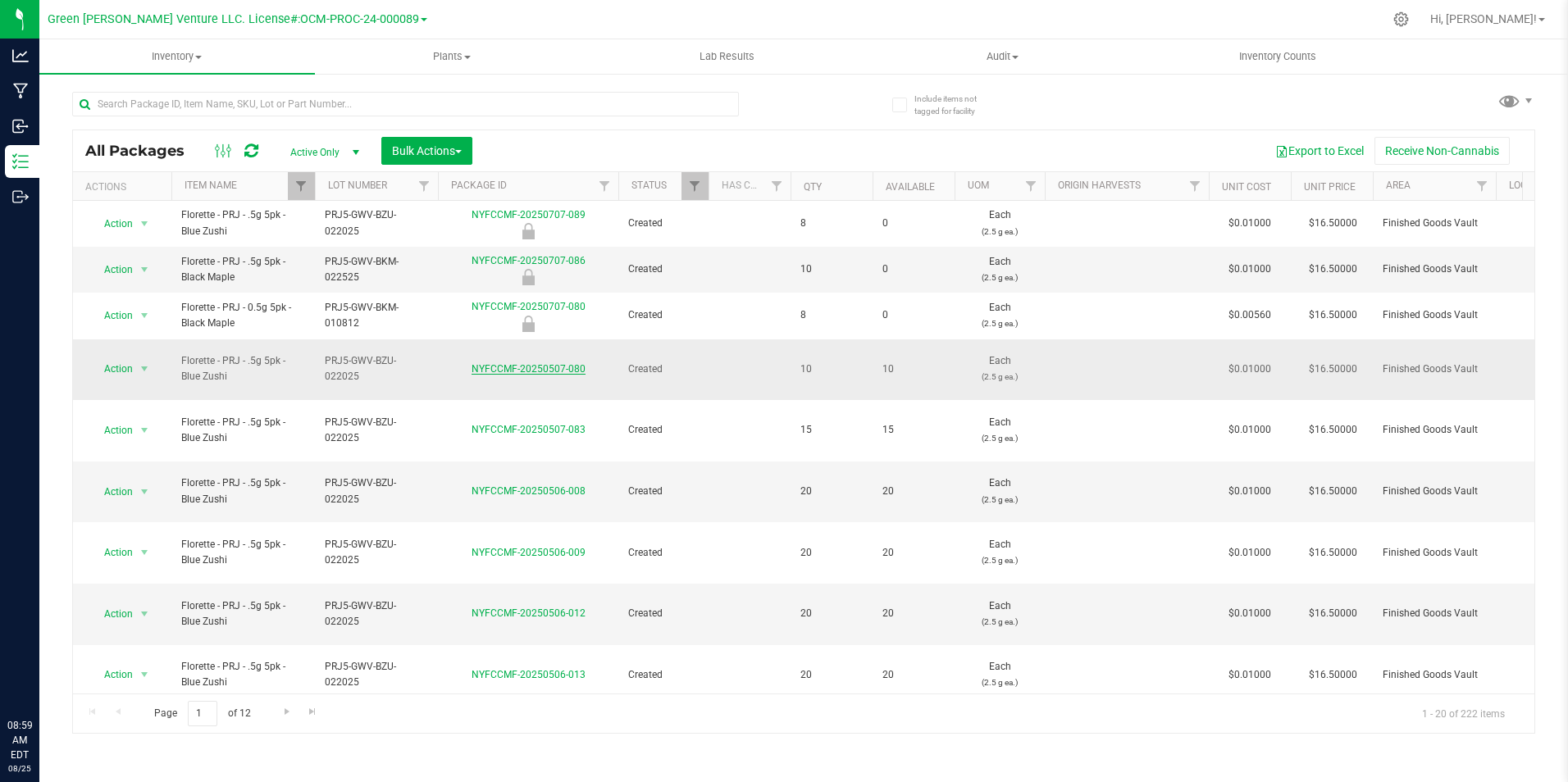
click at [507, 363] on link "NYFCCMF-20250507-080" at bounding box center [528, 368] width 114 height 11
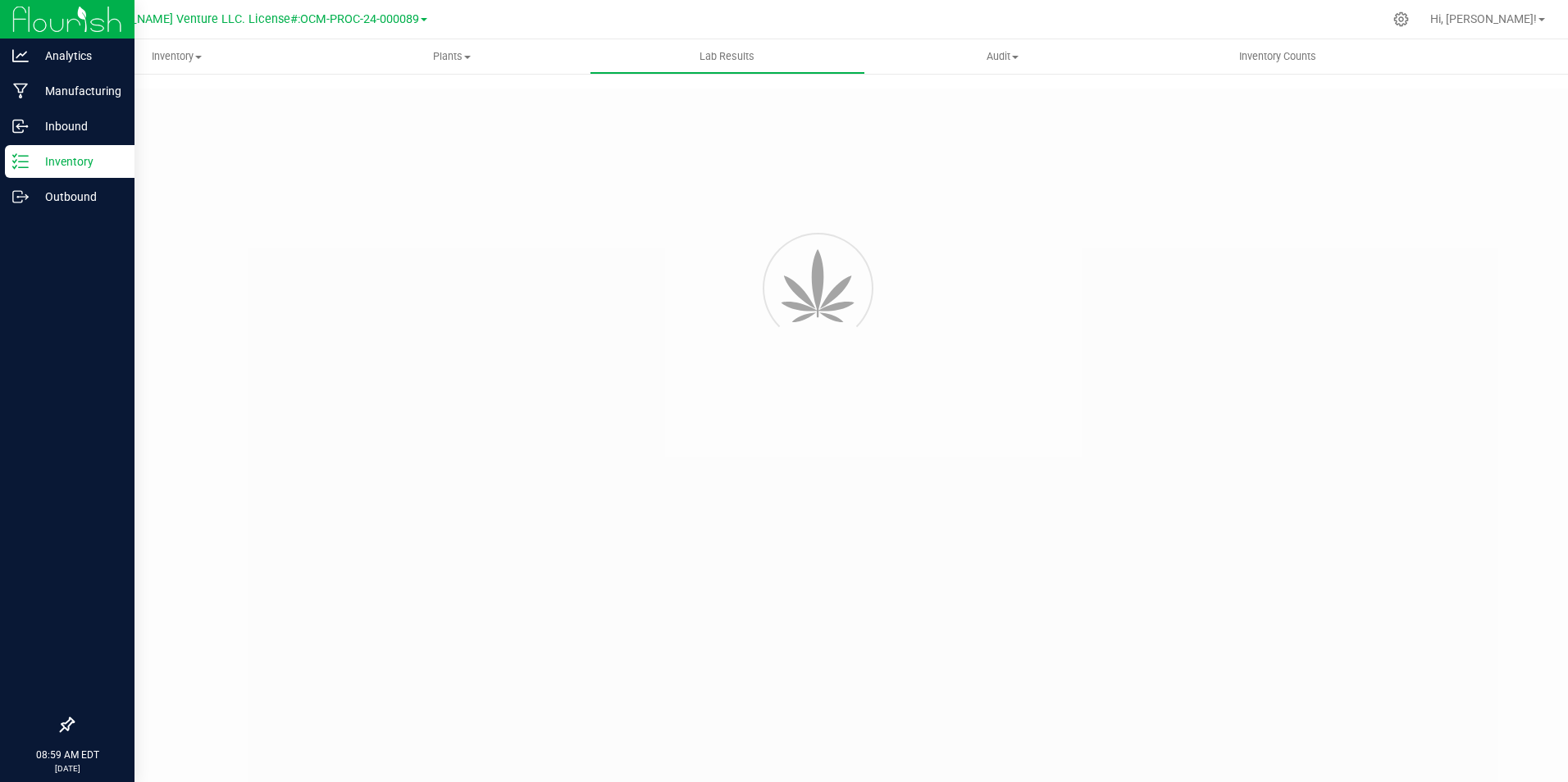
type input "NYFCCCU-20250415-001"
type input "20250415-FLOR-001"
type input "NYFCCCU-20250415-001"
type input "04/22/2025 10:30 AM"
type input "04/22/2026"
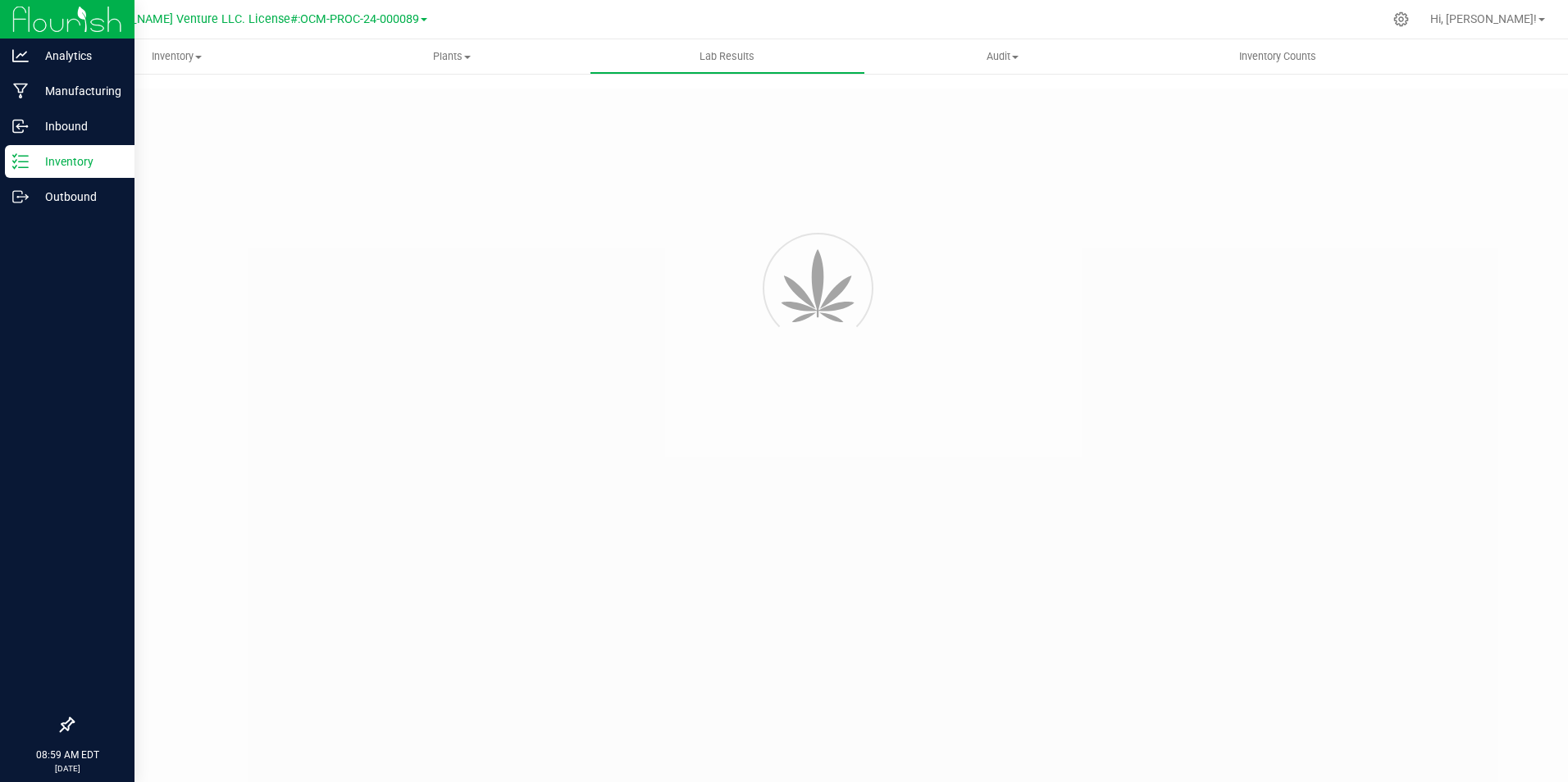
type input "[URL][DOMAIN_NAME]"
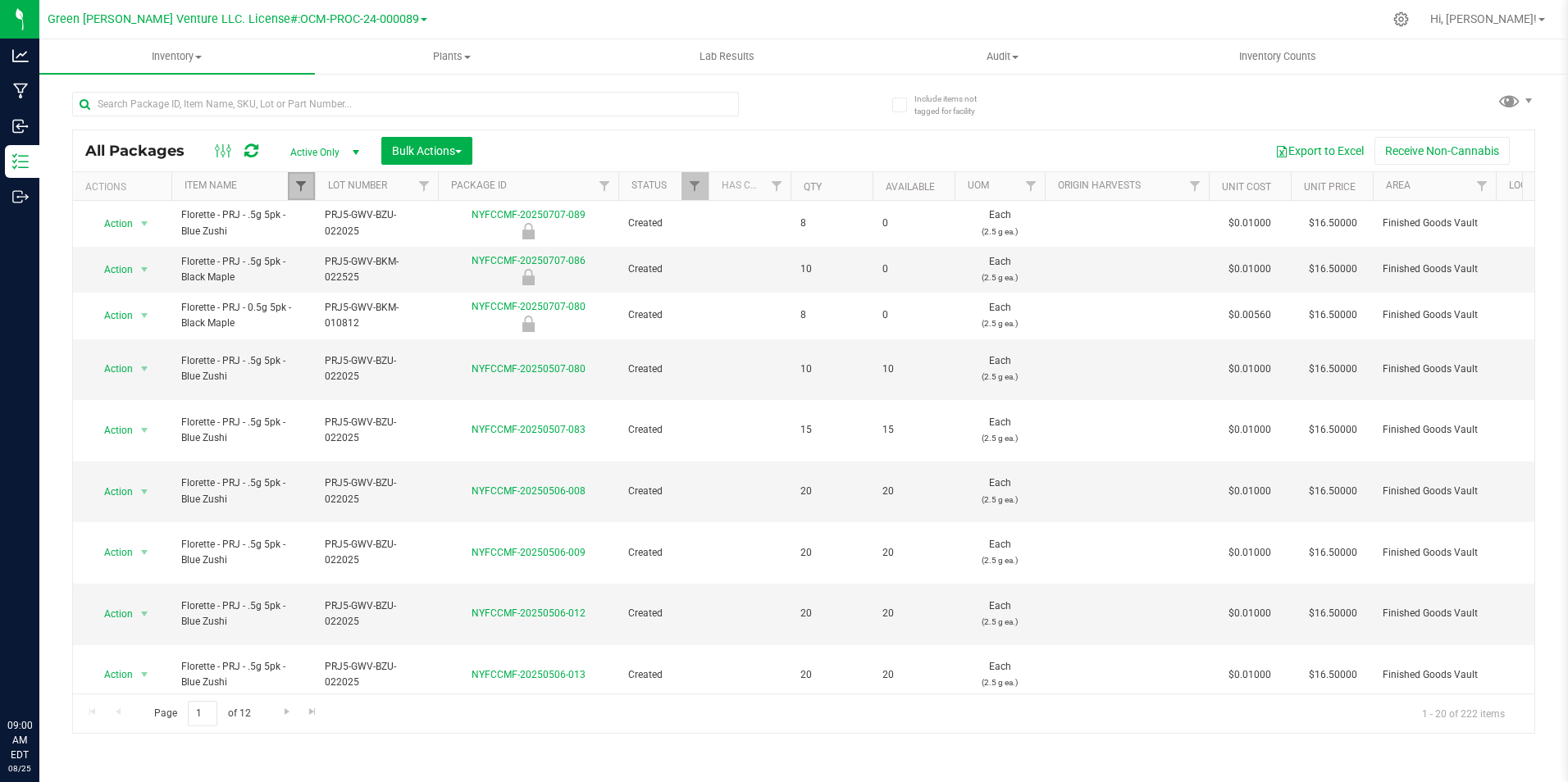
click at [304, 183] on span "Filter" at bounding box center [301, 186] width 13 height 13
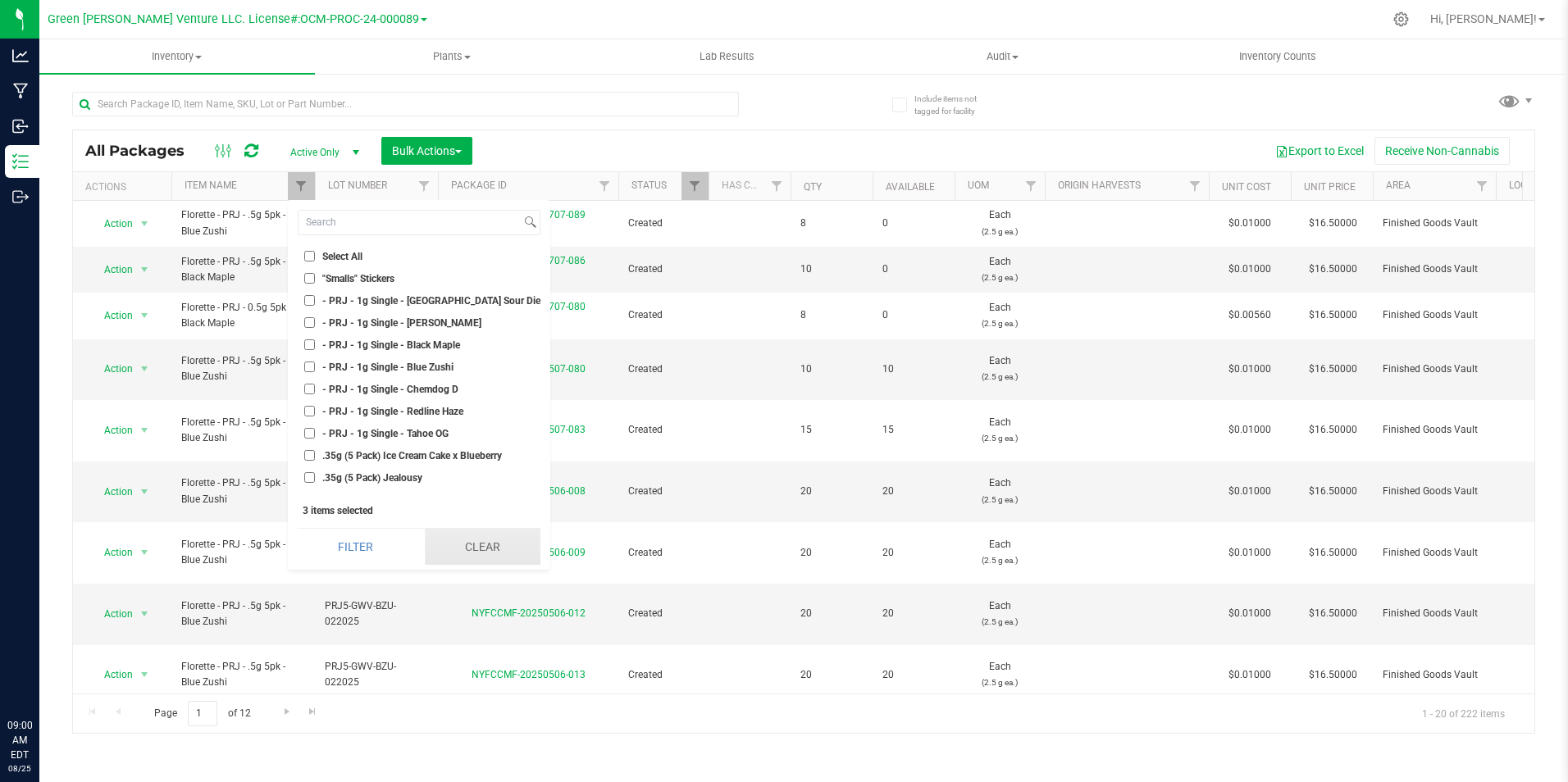
click at [462, 558] on button "Clear" at bounding box center [482, 547] width 116 height 36
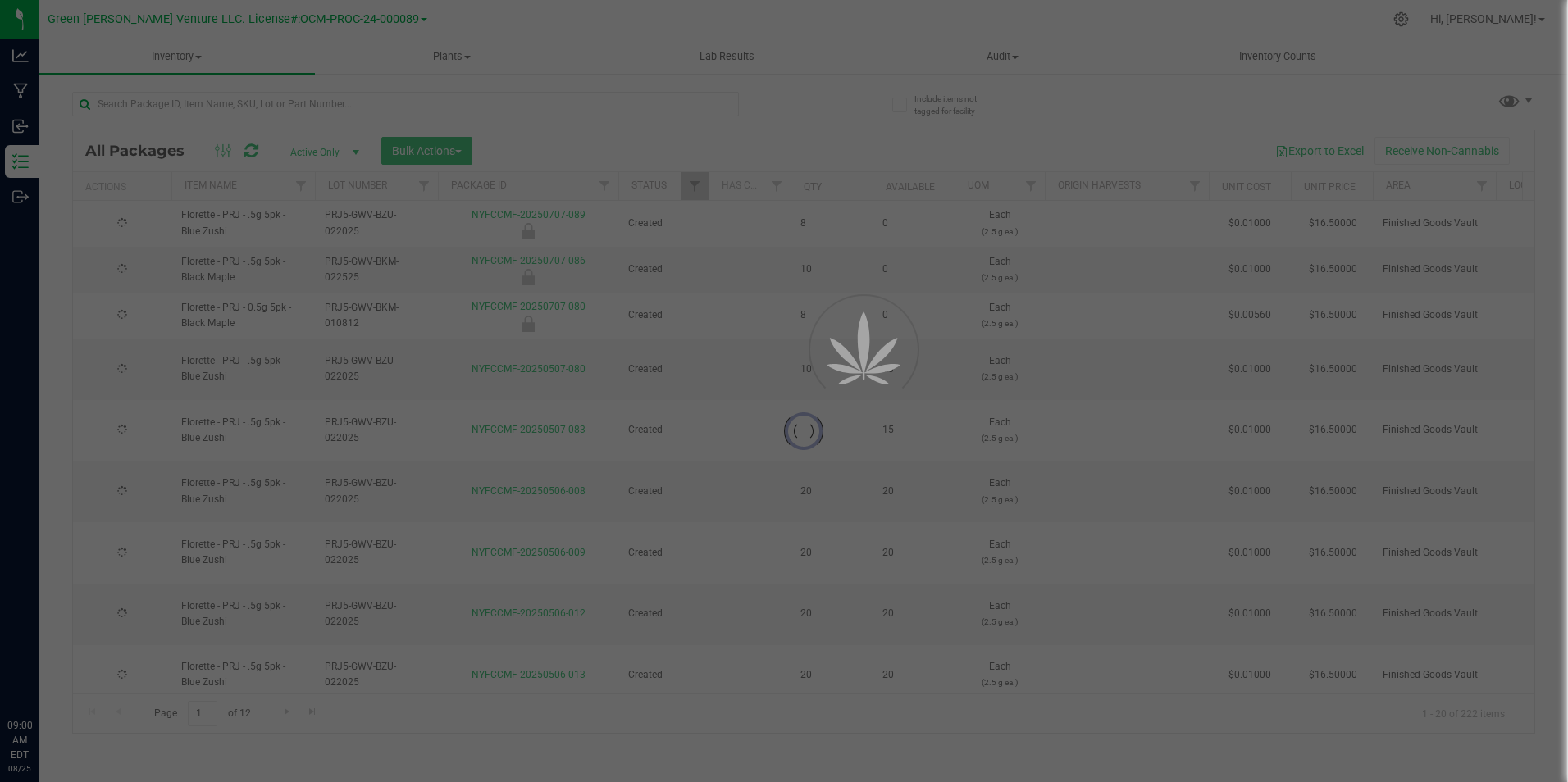
checkbox input "false"
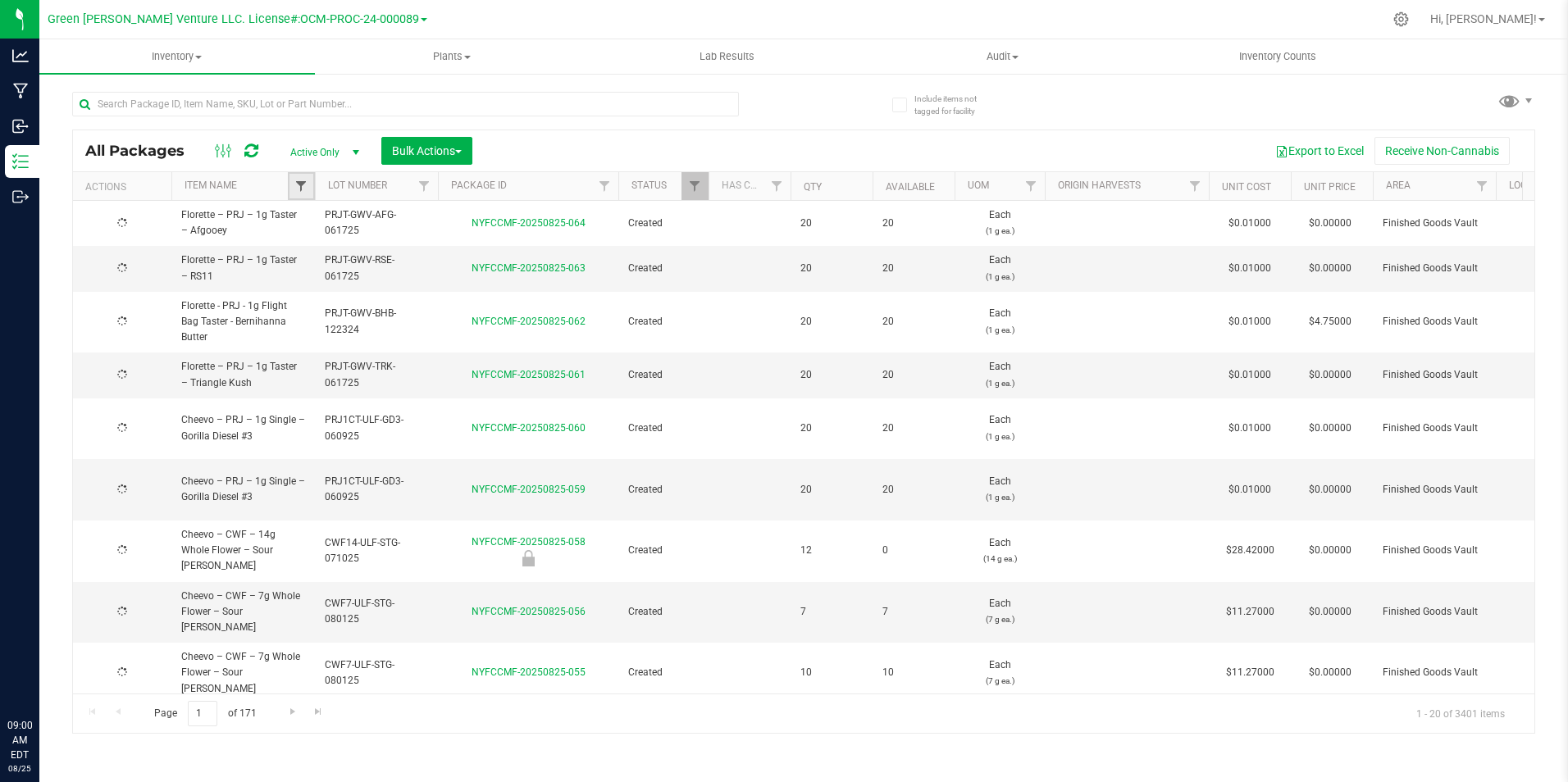
click at [303, 189] on span "Filter" at bounding box center [301, 186] width 13 height 13
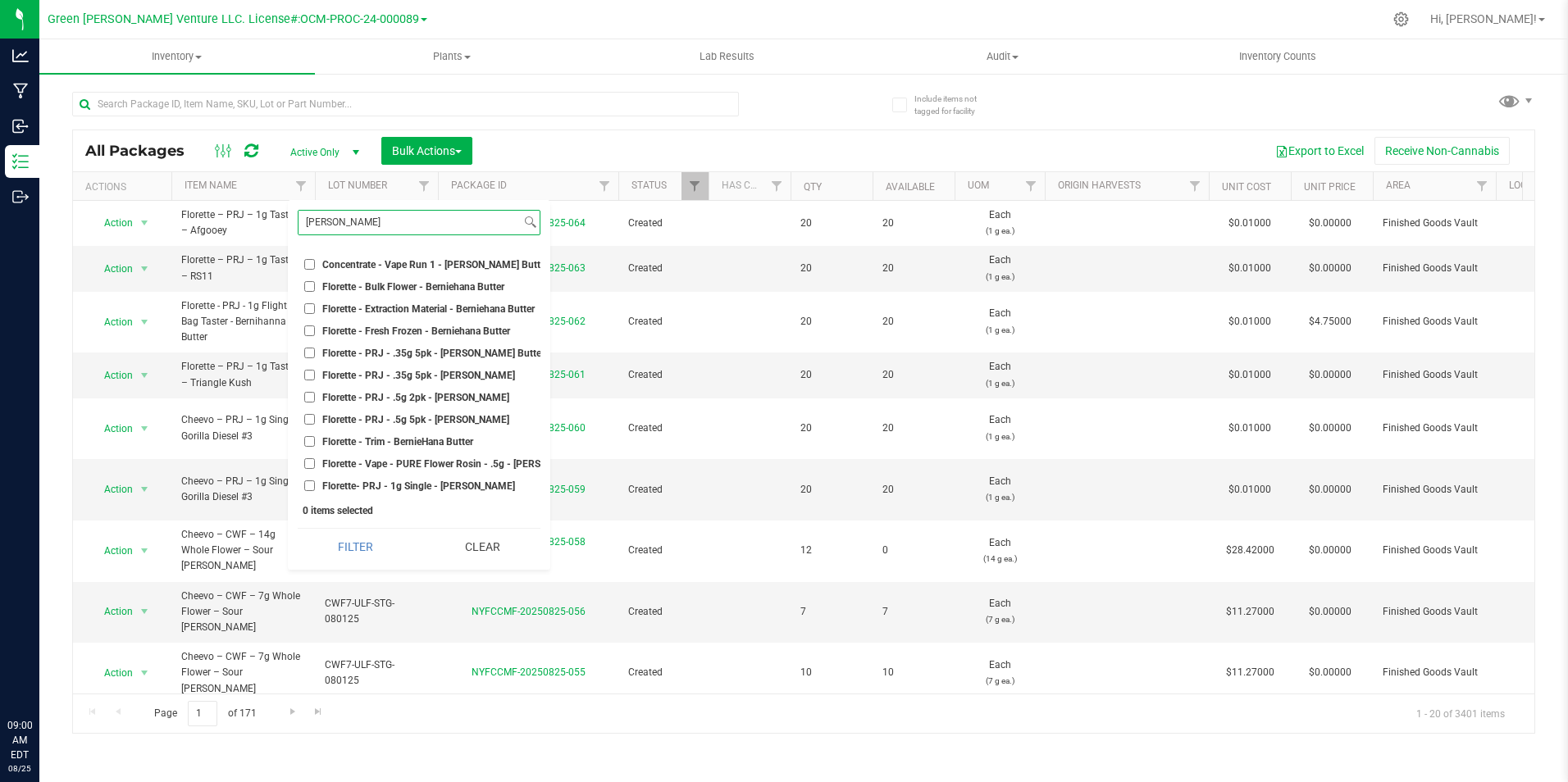
scroll to position [116, 0]
type input "bernie"
click at [452, 414] on span "Florette - PRJ - .5g 5pk - [PERSON_NAME]" at bounding box center [416, 418] width 187 height 10
click at [315, 413] on input "Florette - PRJ - .5g 5pk - [PERSON_NAME]" at bounding box center [309, 418] width 10 height 10
checkbox input "true"
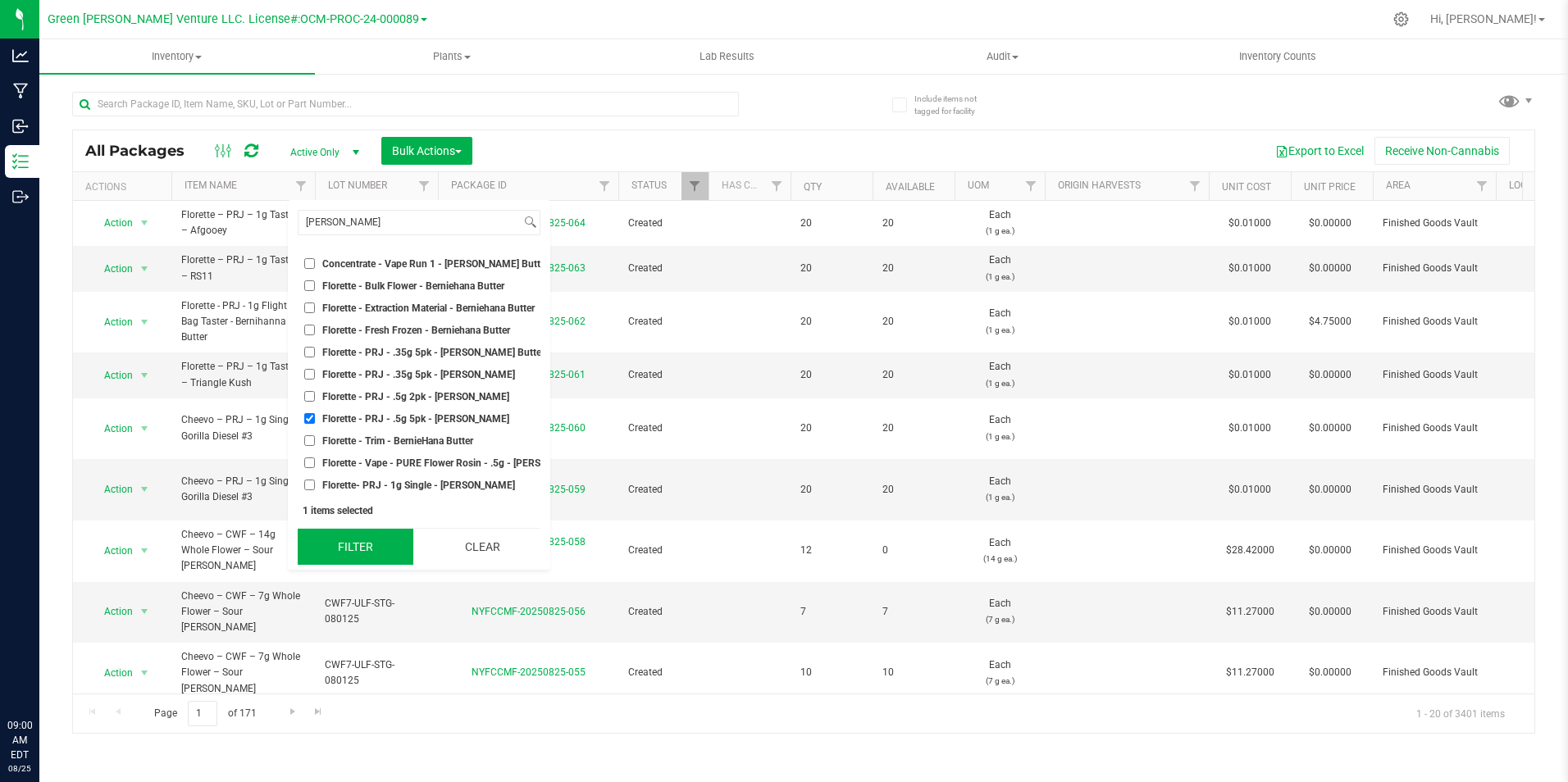
click at [367, 542] on button "Filter" at bounding box center [355, 547] width 116 height 36
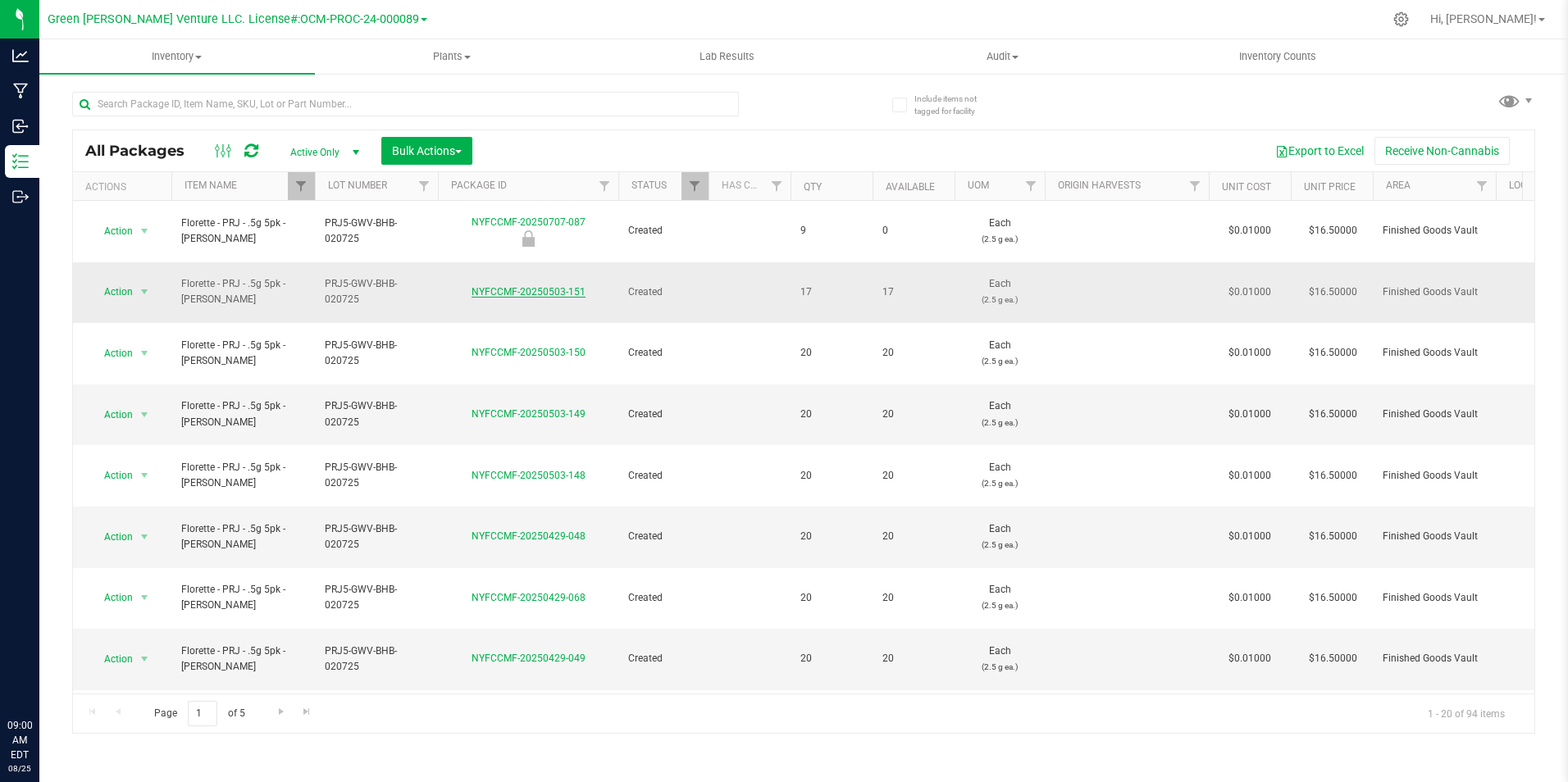
click at [513, 286] on link "NYFCCMF-20250503-151" at bounding box center [528, 291] width 114 height 11
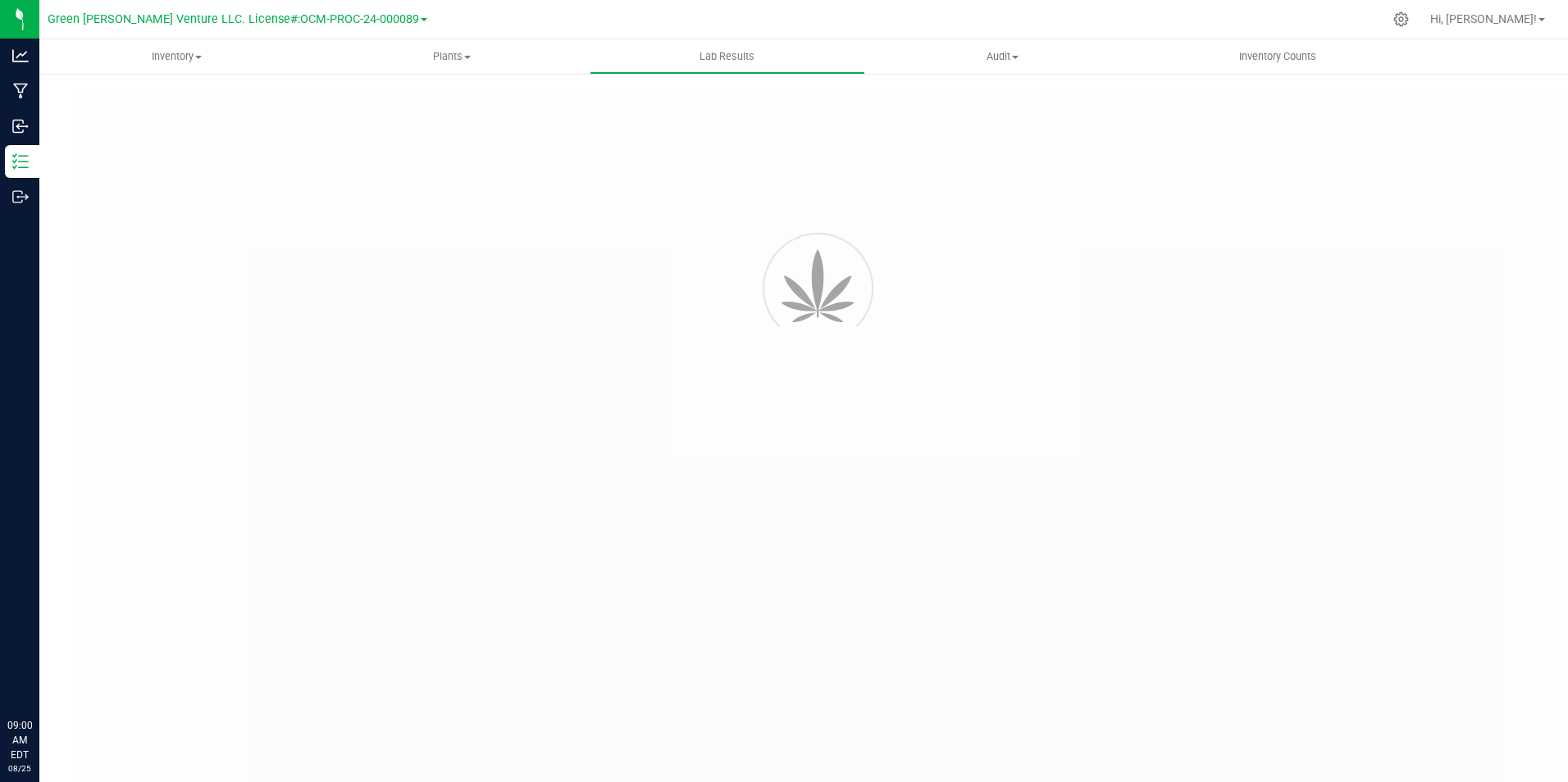
type input "NYFCCMF-20250429-001"
type input "SNYCVF0228-PPRE-0013274"
type input "NYFCCMF-20250429-001"
type input "03/07/2025 9:55 PM"
type input "03/07/2026"
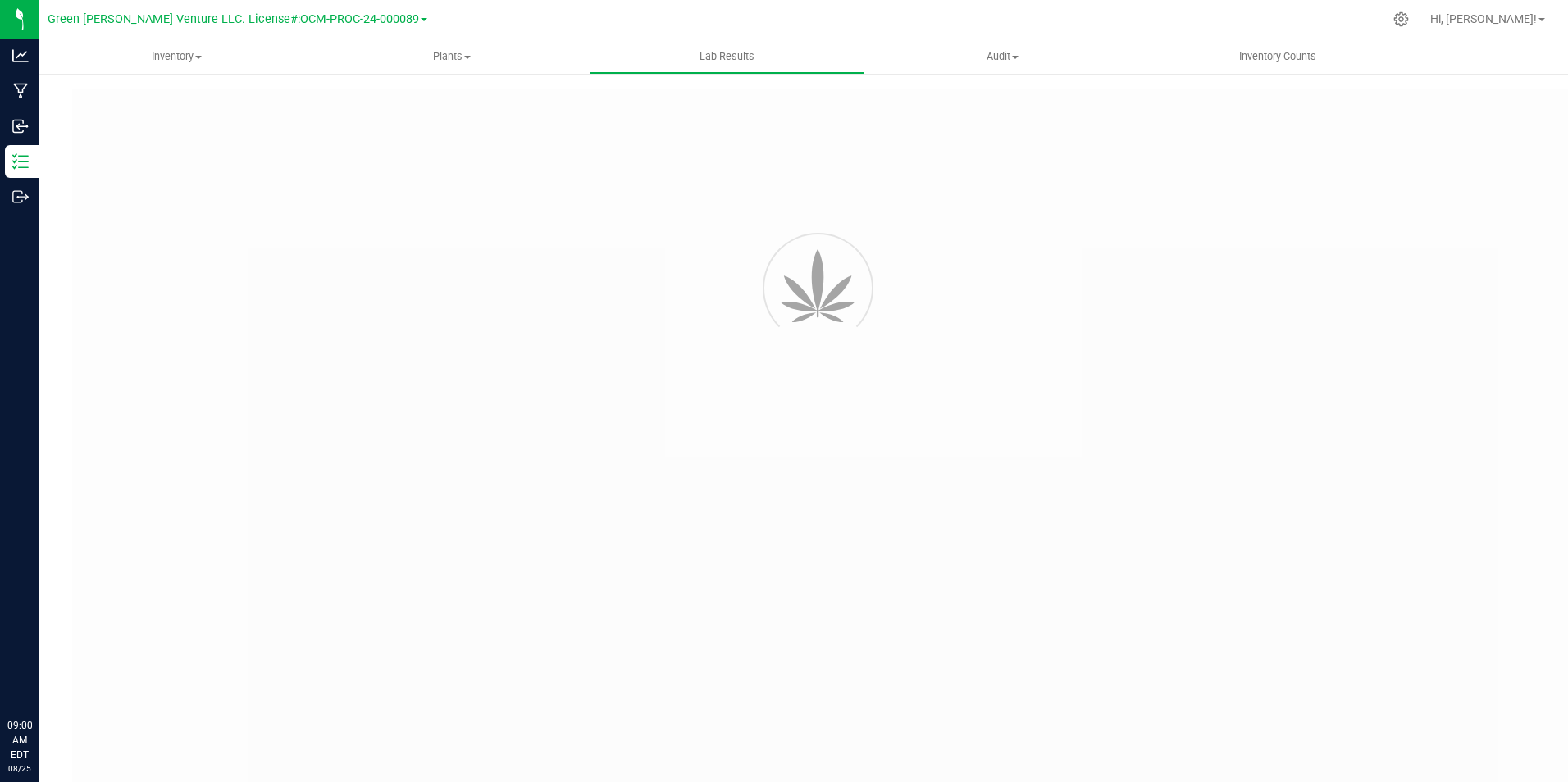
type input "[URL][DOMAIN_NAME]"
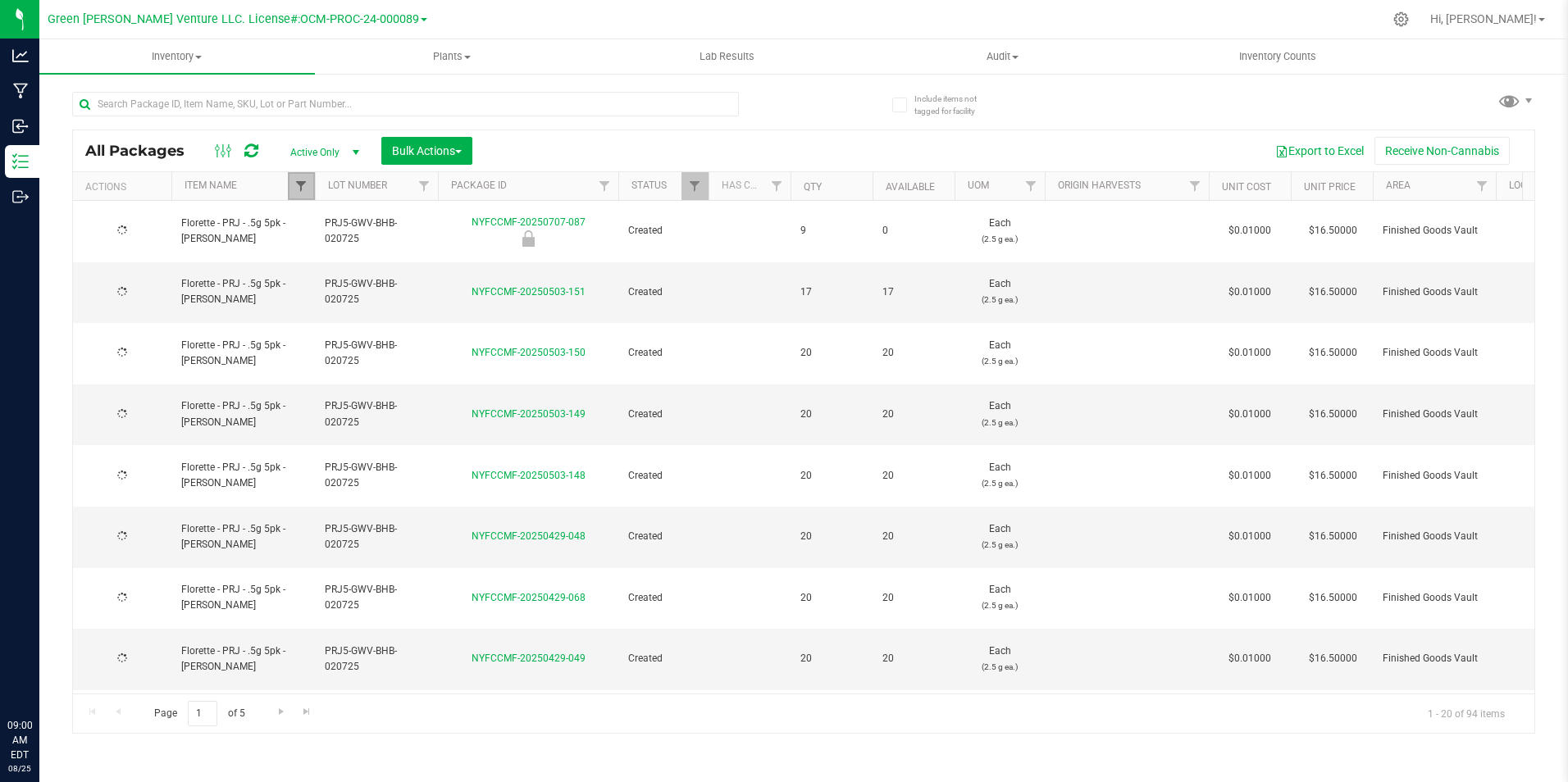
click at [296, 188] on span "Filter" at bounding box center [301, 186] width 13 height 13
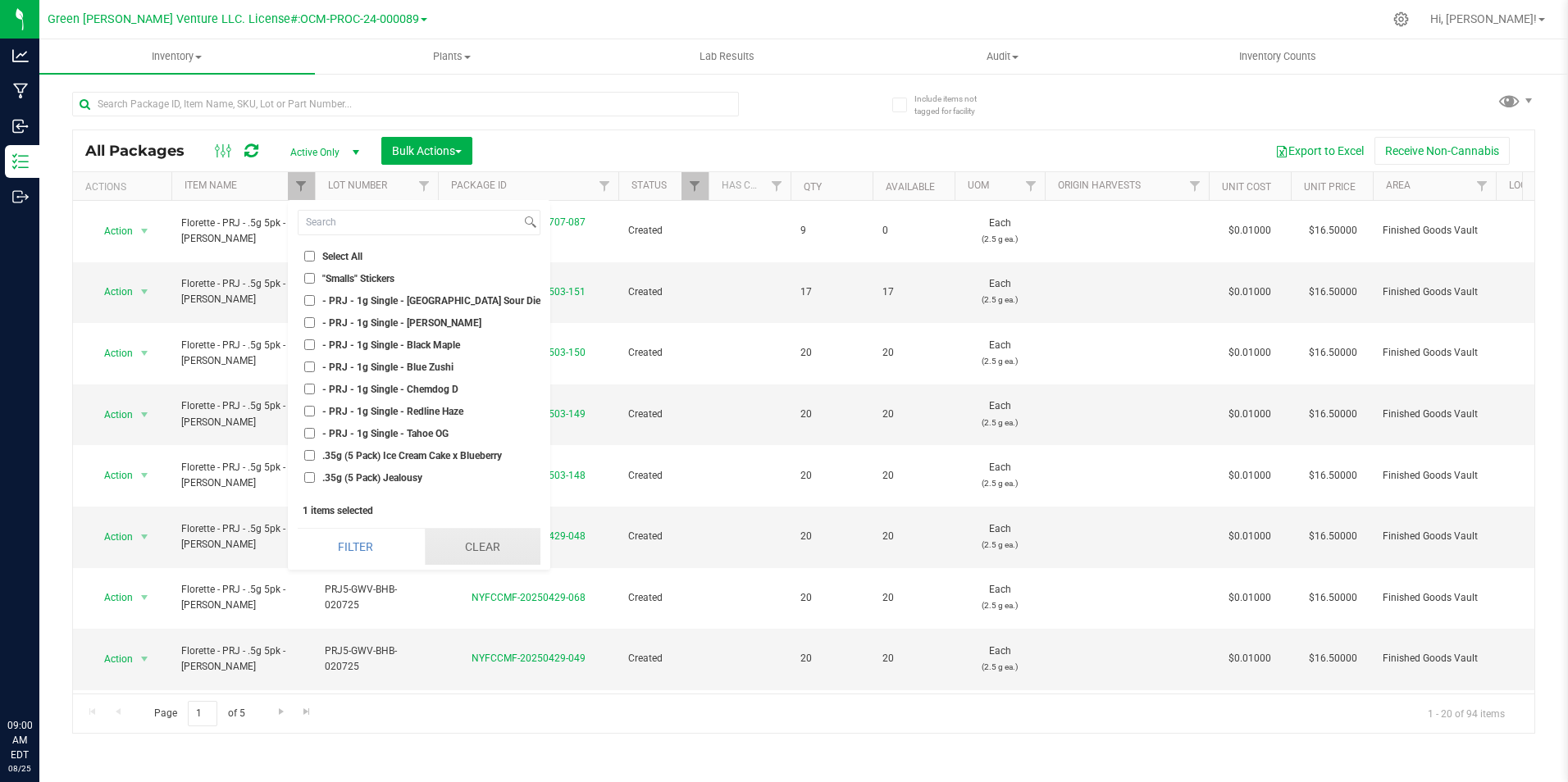
click at [471, 551] on button "Clear" at bounding box center [482, 547] width 116 height 36
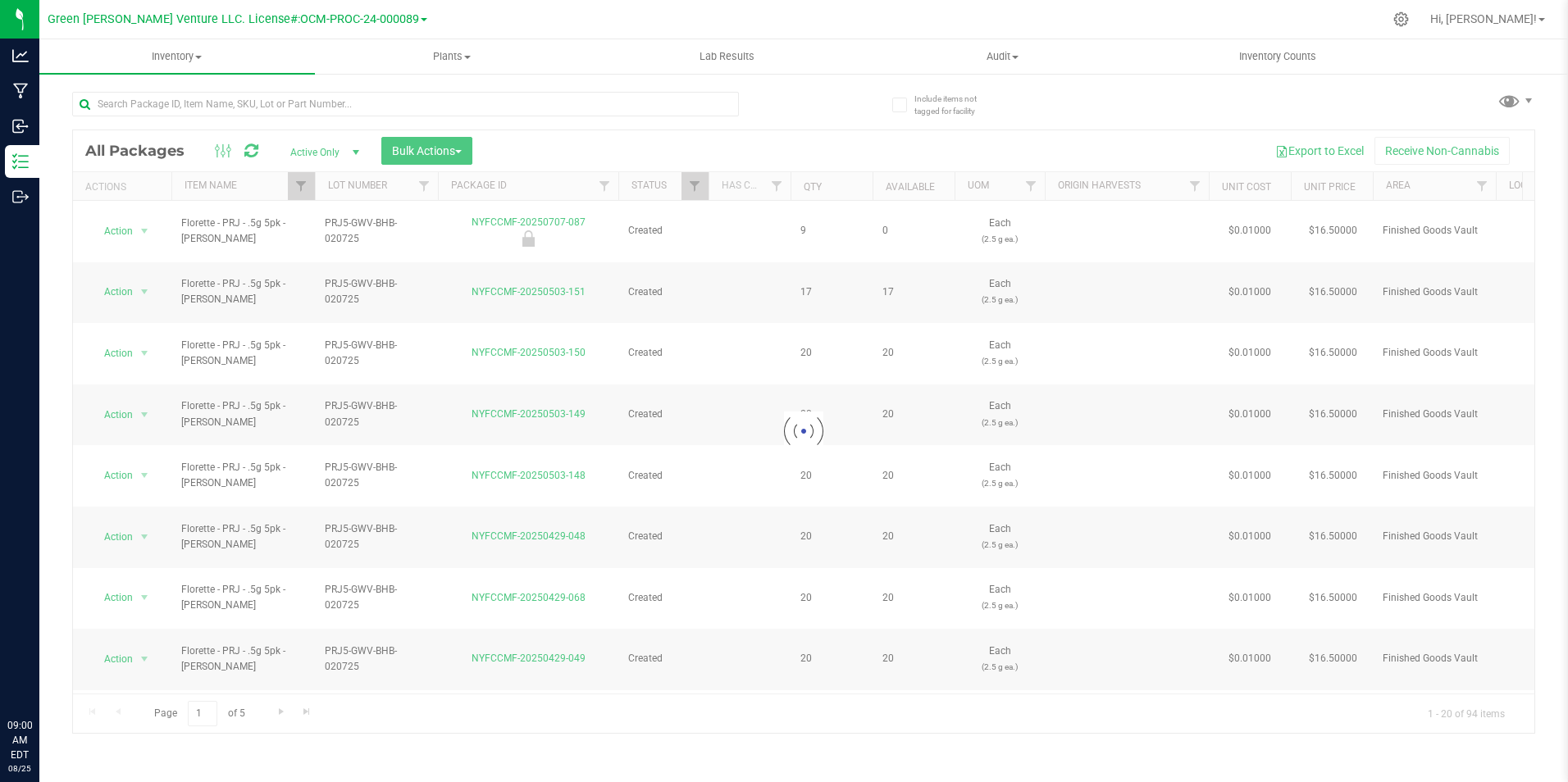
checkbox input "false"
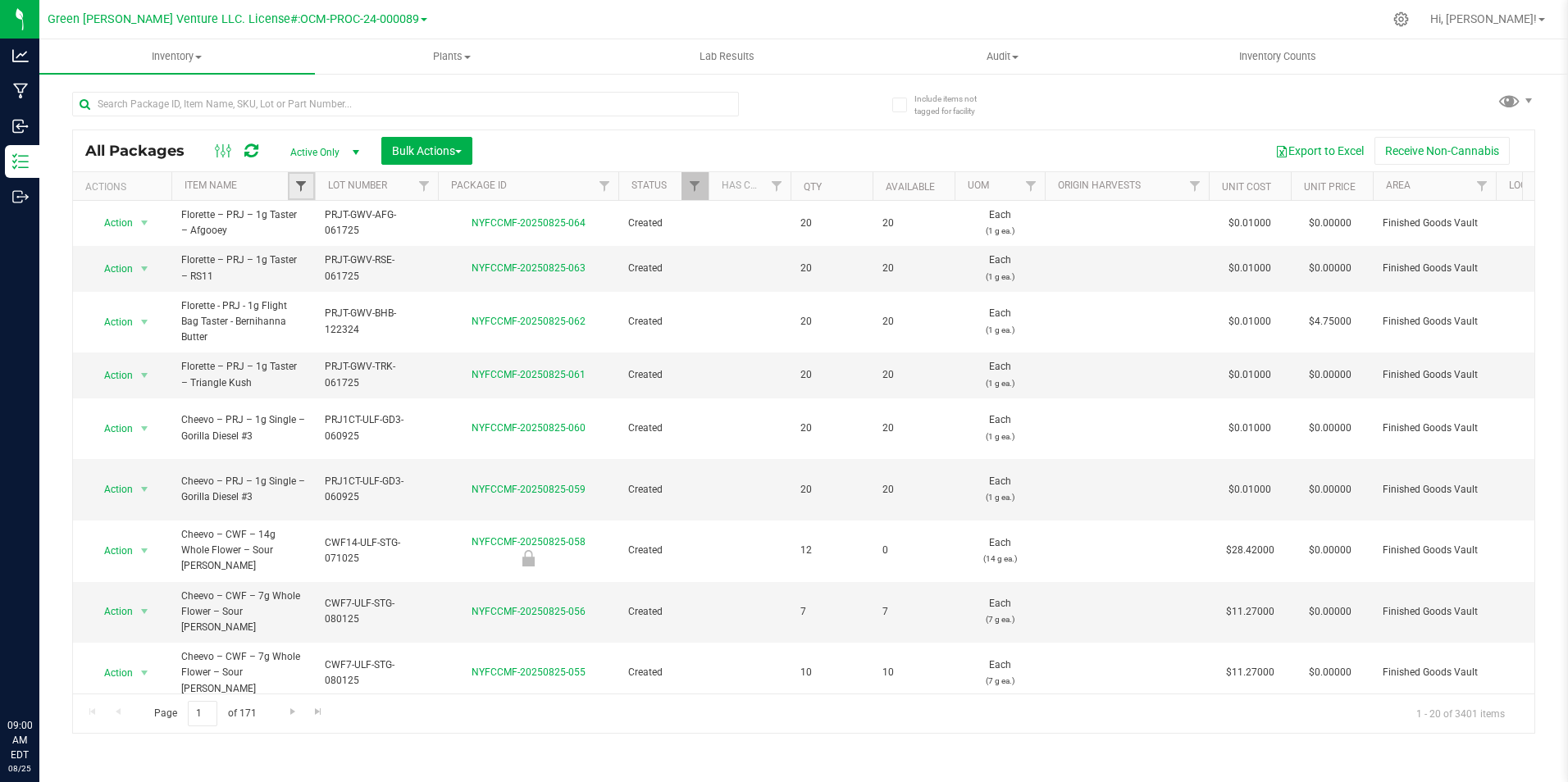
click at [296, 186] on span "Filter" at bounding box center [301, 186] width 13 height 13
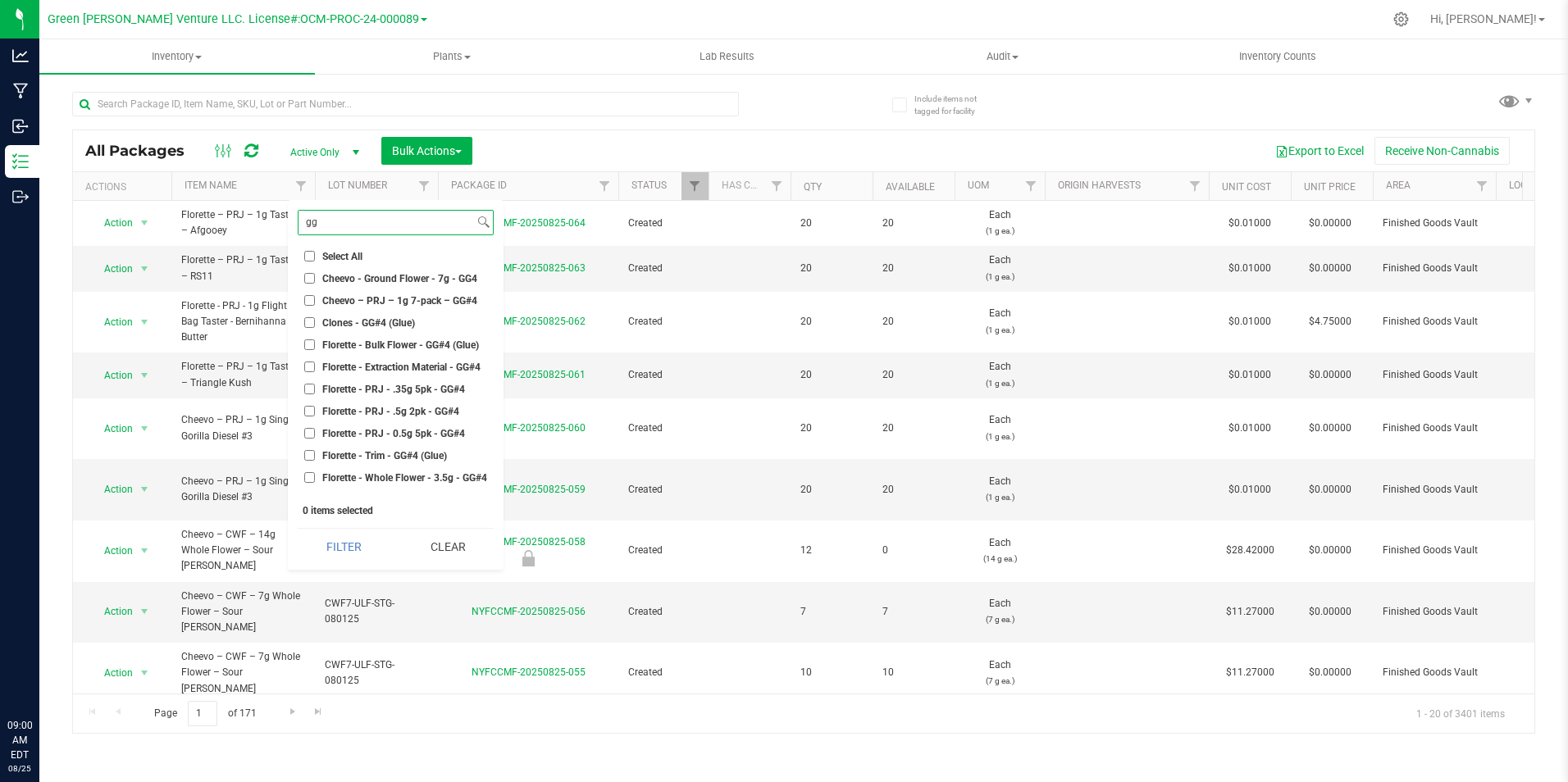
type input "gg"
click at [424, 414] on span "Florette - PRJ - .5g 2pk - GG#4" at bounding box center [391, 410] width 137 height 10
click at [315, 414] on input "Florette - PRJ - .5g 2pk - GG#4" at bounding box center [309, 411] width 10 height 10
checkbox input "true"
click at [350, 546] on button "Filter" at bounding box center [343, 547] width 92 height 36
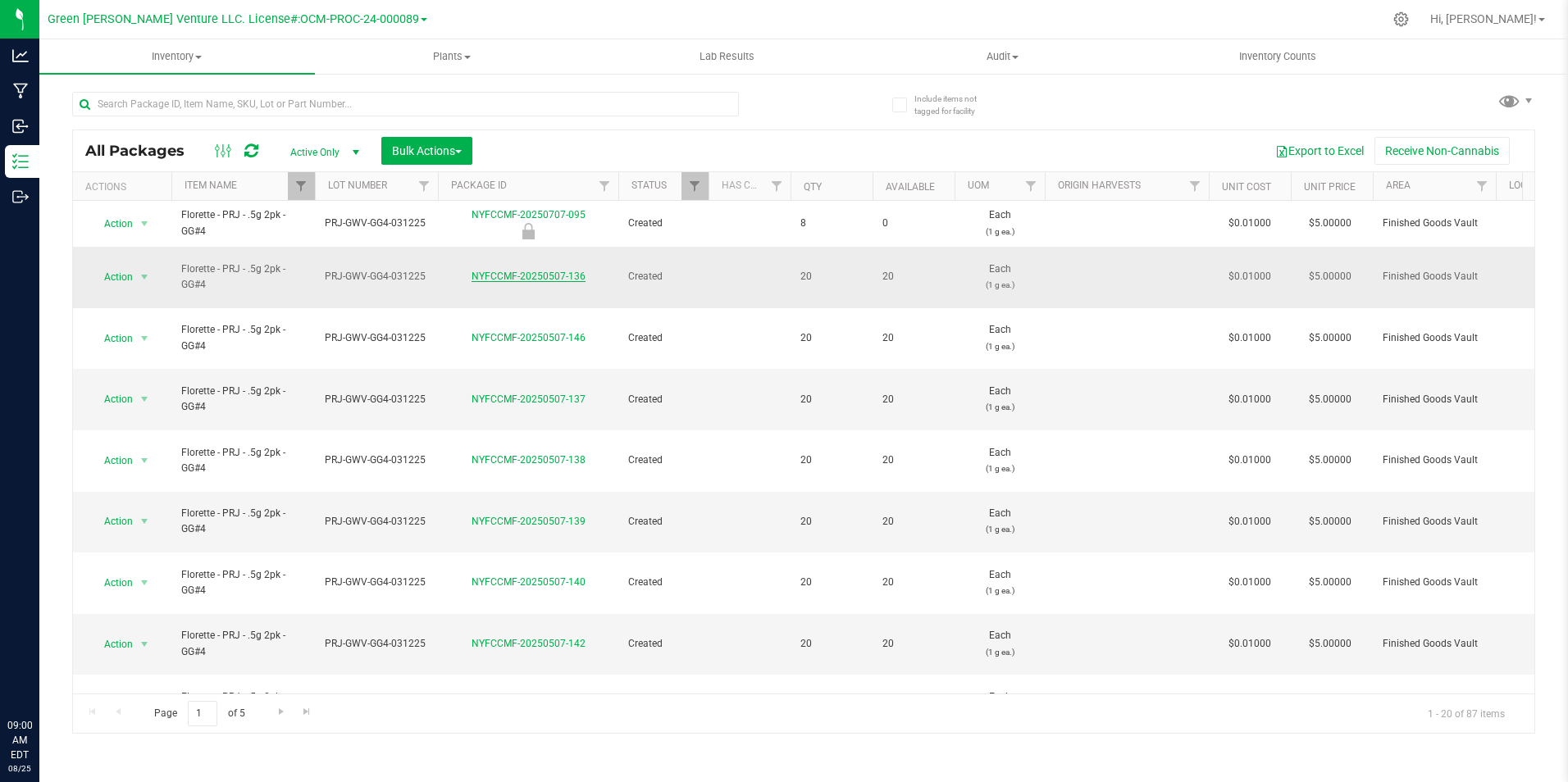
click at [539, 272] on link "NYFCCMF-20250507-136" at bounding box center [528, 276] width 114 height 11
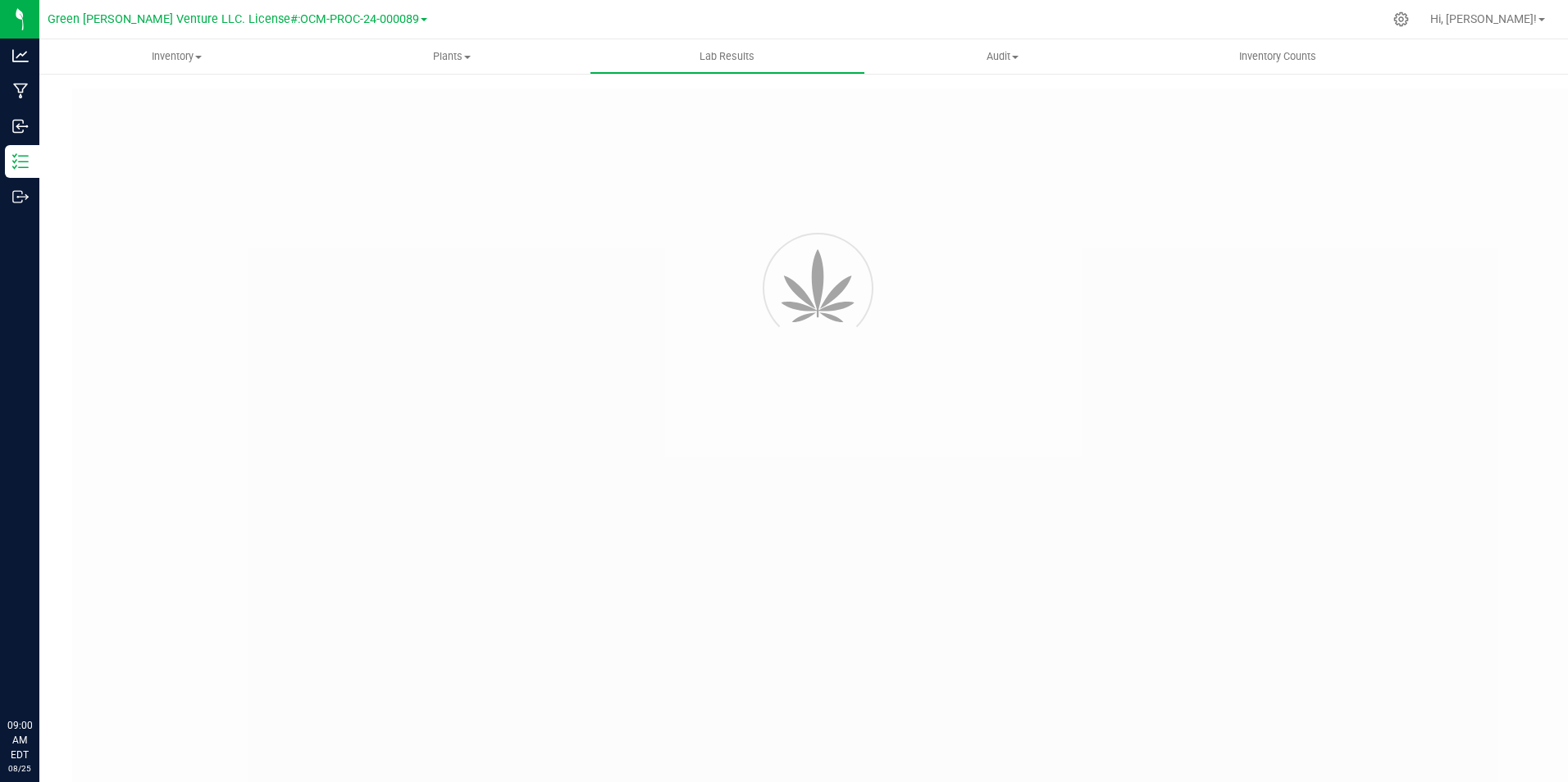
type input "NYFCCCU-20250320-004"
type input "20250320-FLOR-007"
type input "NYFCCCU-20250320-004"
type input "03/27/2025 11:30 PM"
type input "03/27/2026"
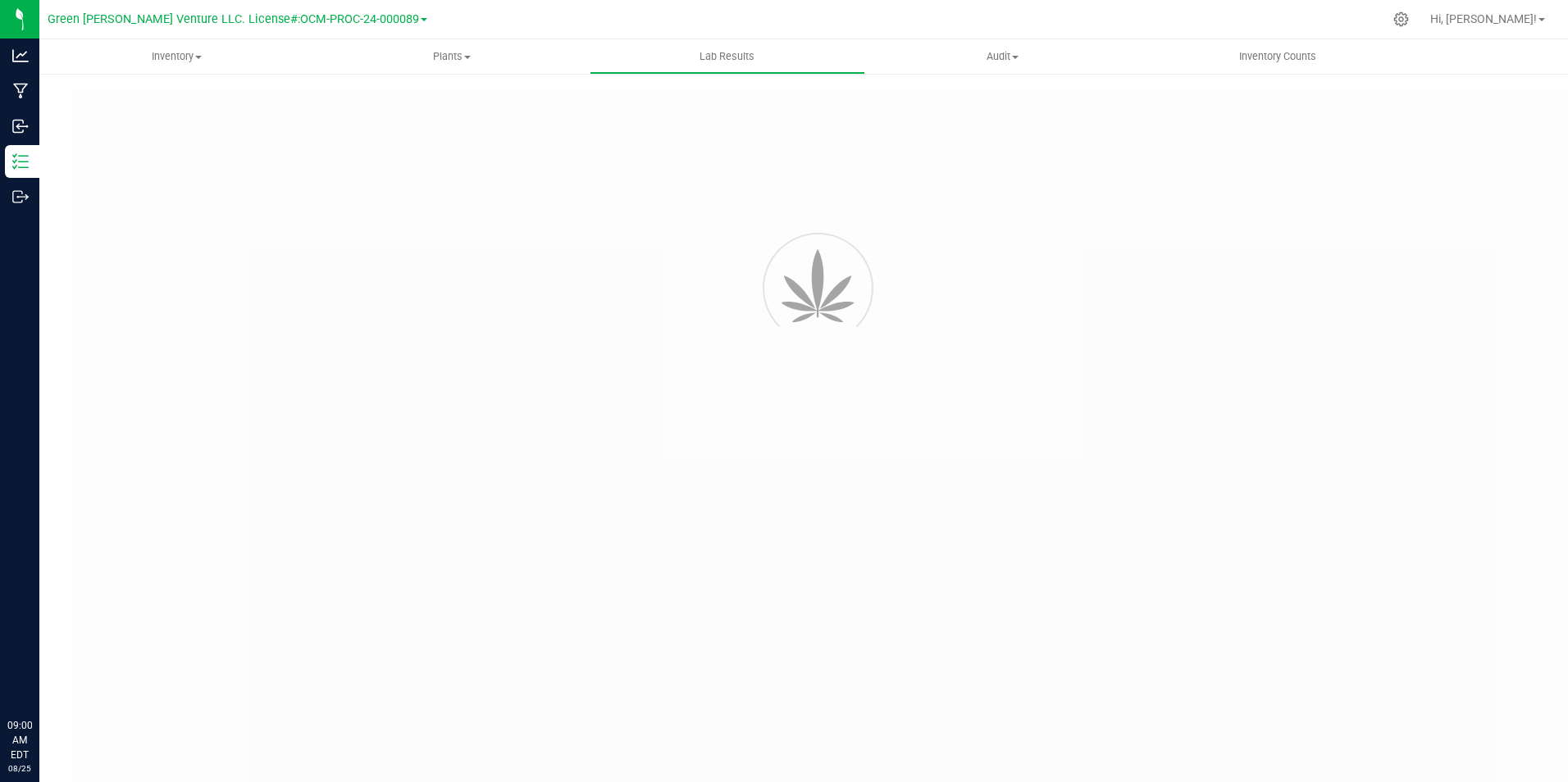
type input "[URL][DOMAIN_NAME]"
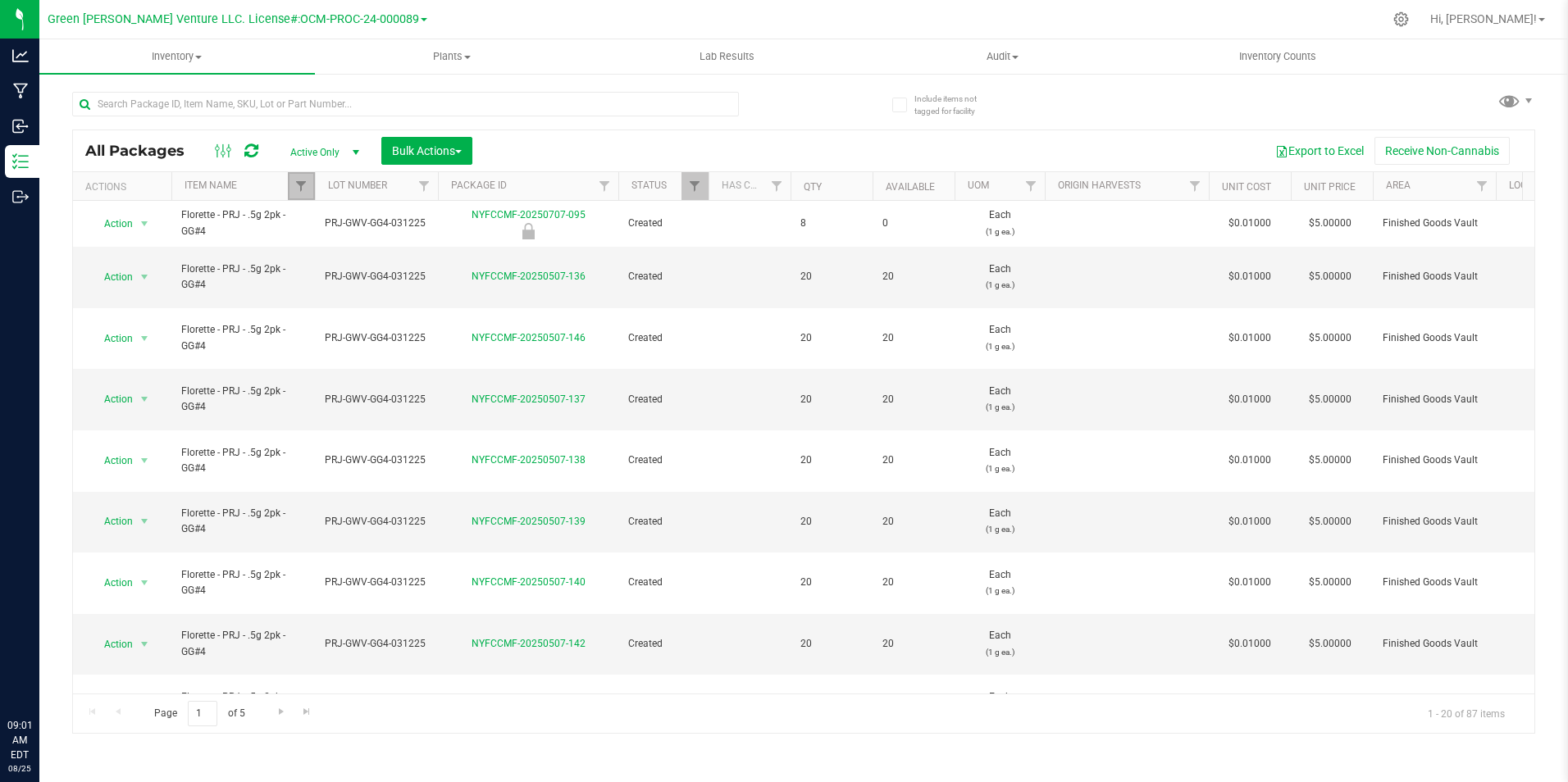
click at [309, 189] on link "Filter" at bounding box center [301, 186] width 27 height 28
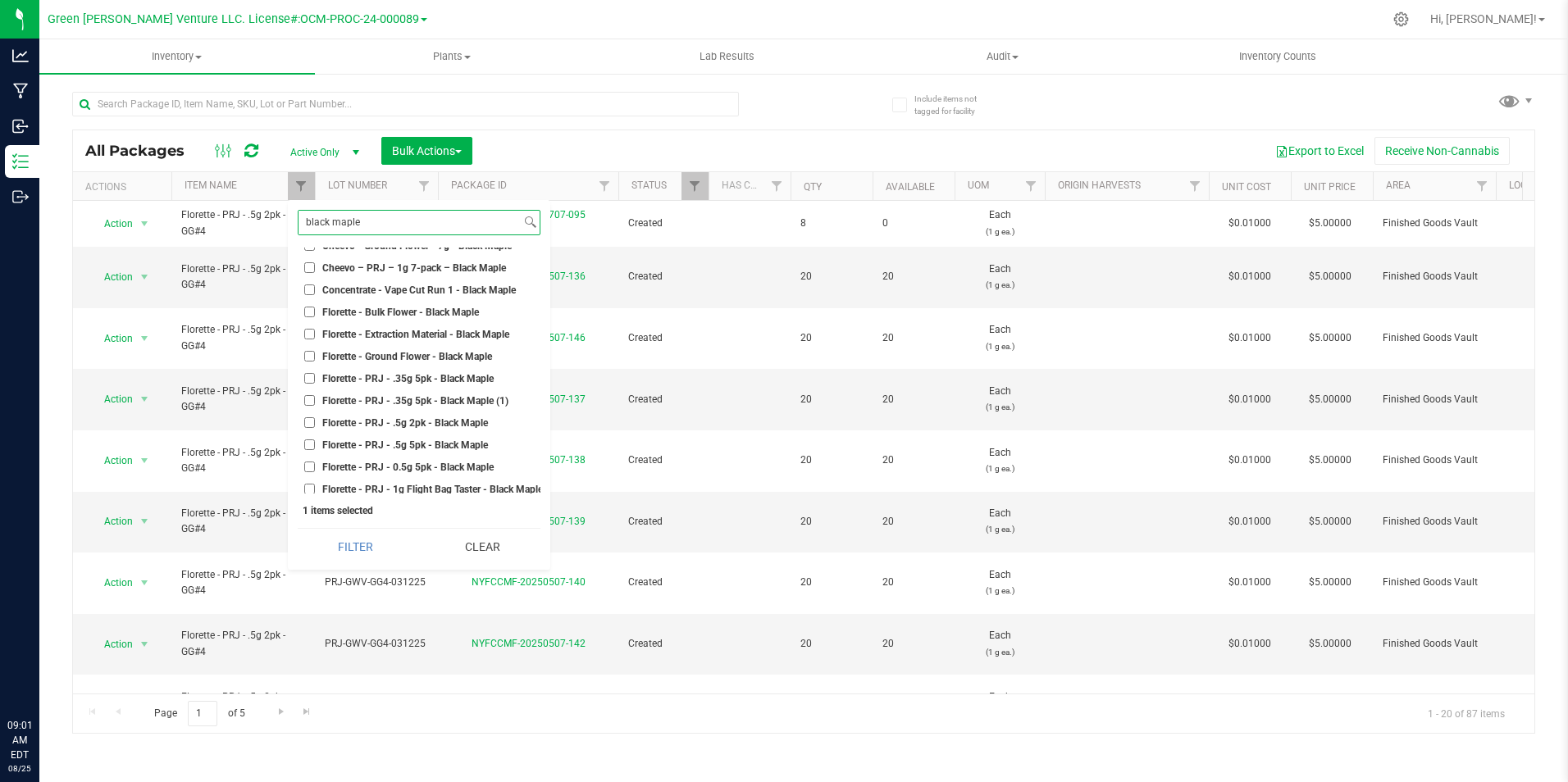
scroll to position [164, 0]
type input "black maple"
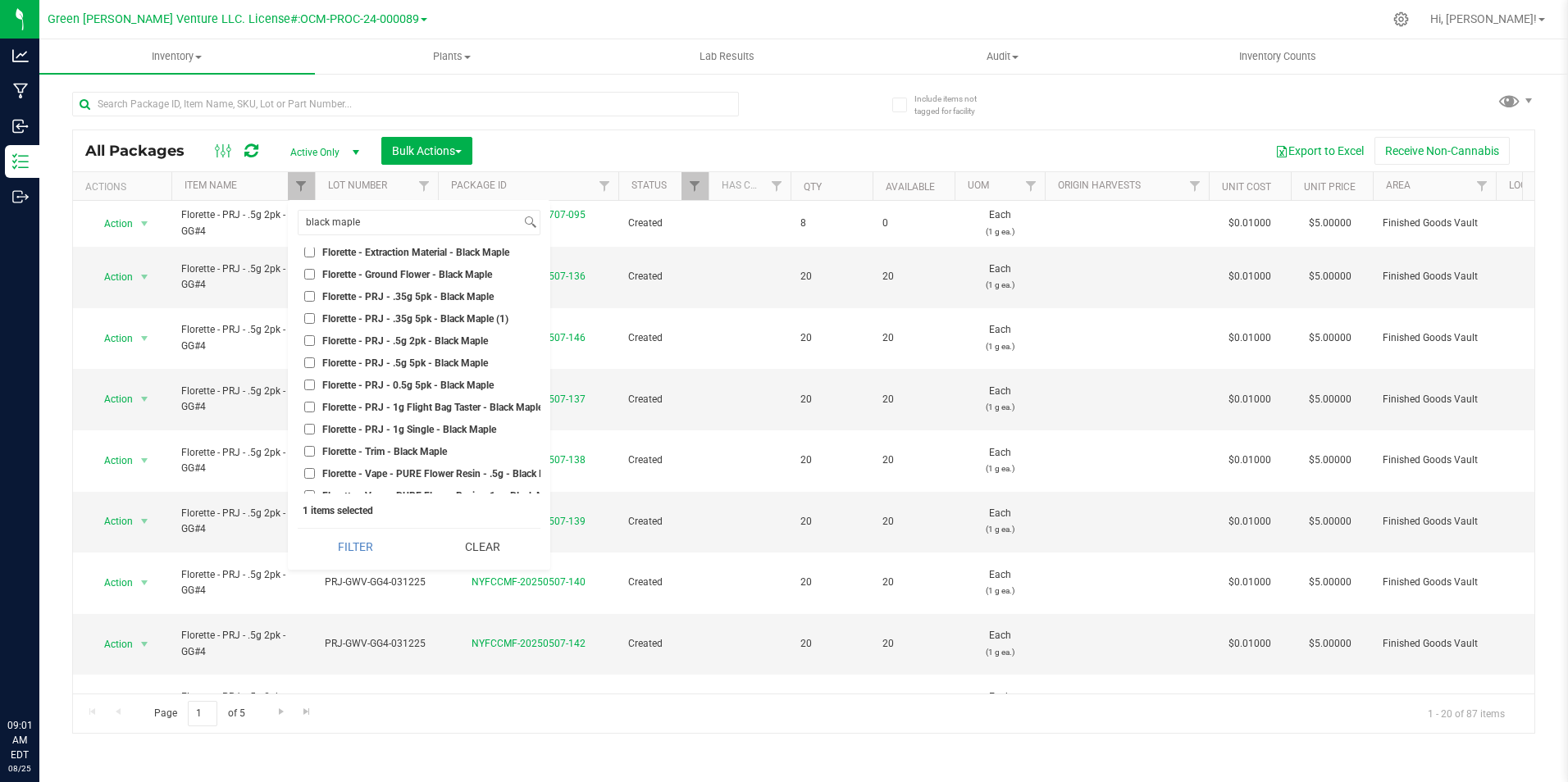
click at [444, 345] on span "Florette - PRJ - .5g 2pk - Black Maple" at bounding box center [405, 340] width 166 height 10
click at [315, 345] on input "Florette - PRJ - .5g 2pk - Black Maple" at bounding box center [309, 340] width 10 height 10
checkbox input "true"
click at [358, 555] on button "Filter" at bounding box center [355, 547] width 116 height 36
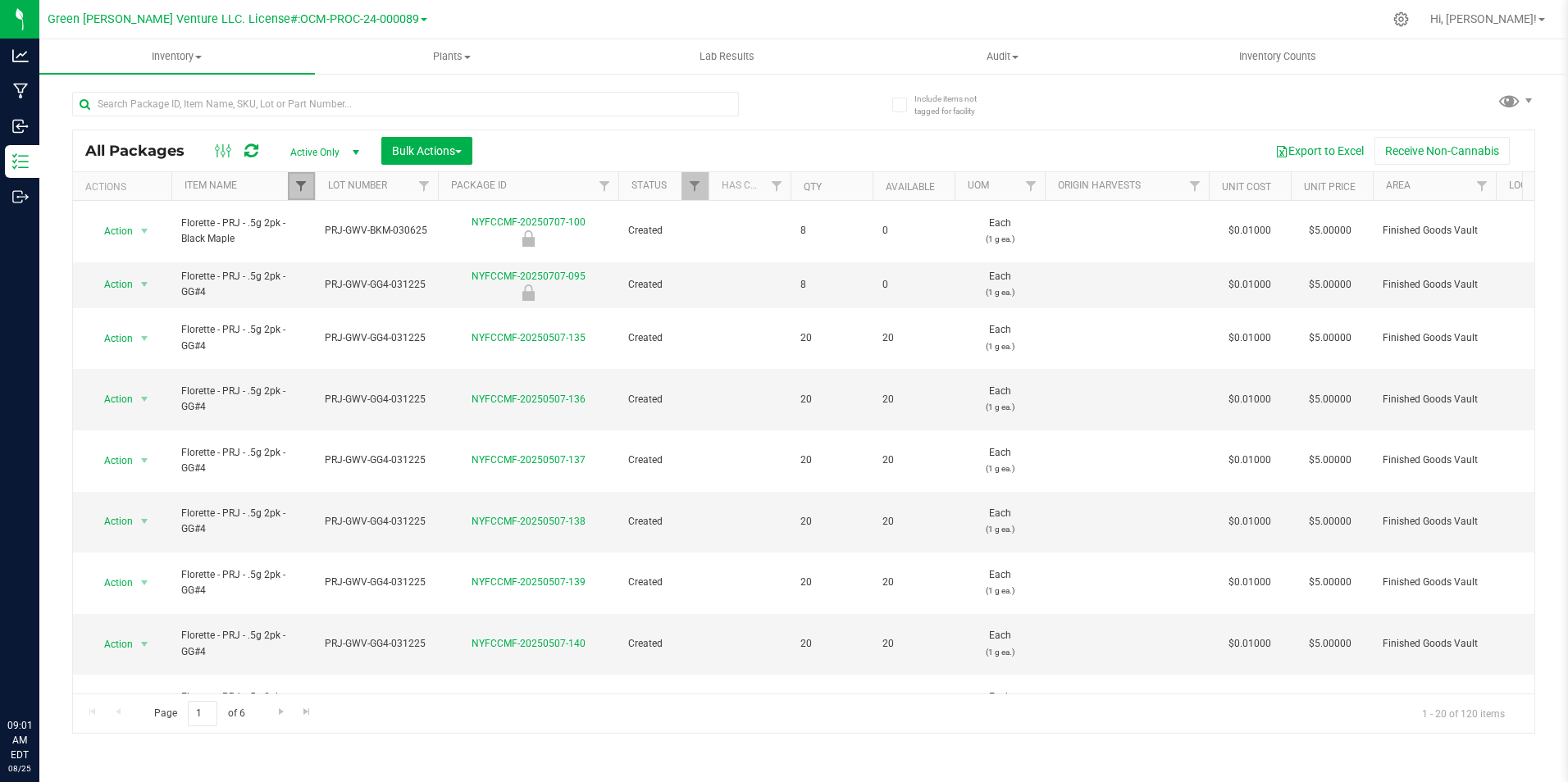
click at [303, 183] on span "Filter" at bounding box center [301, 186] width 13 height 13
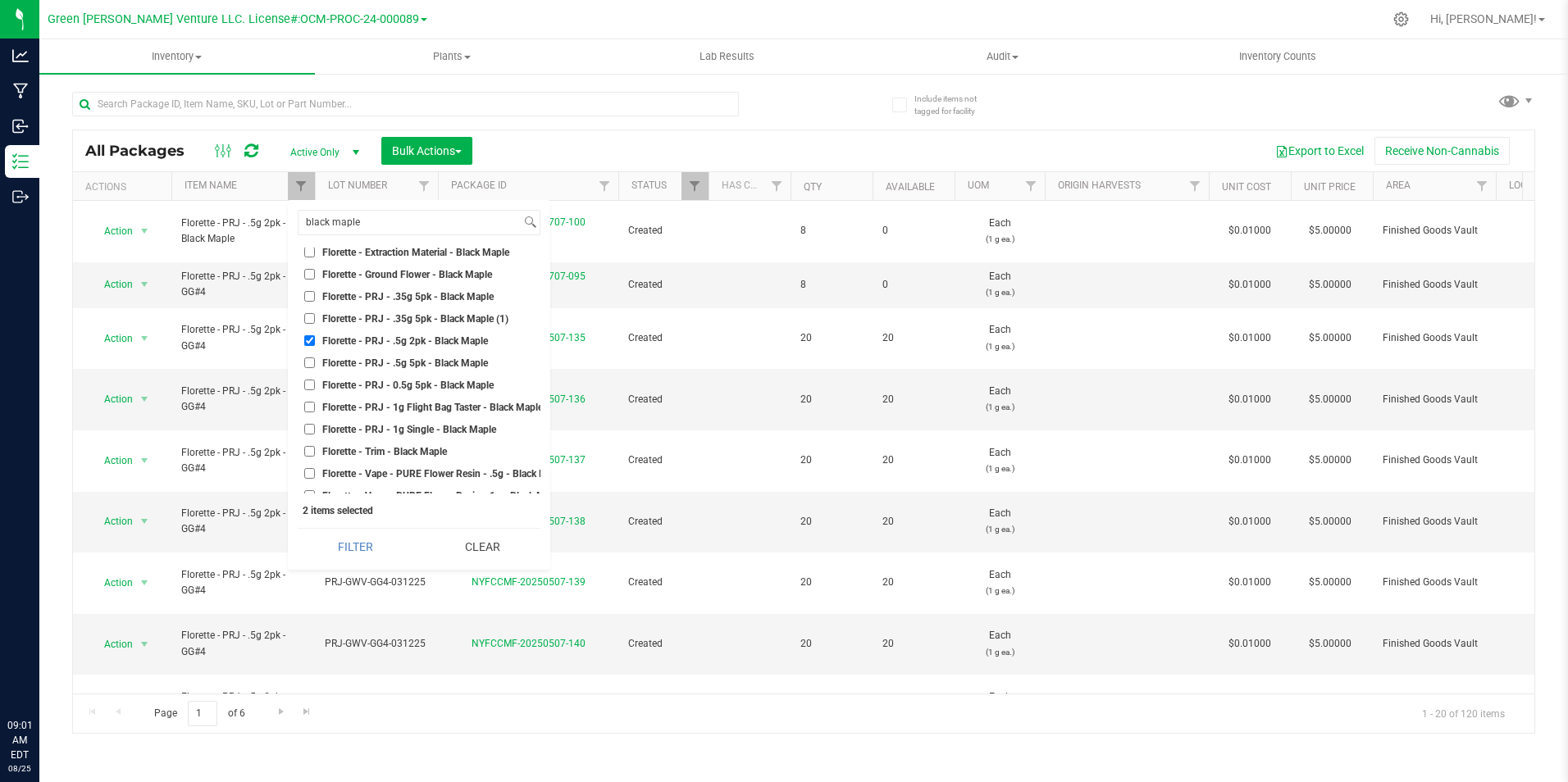
click at [812, 153] on div "Export to Excel Receive Non-Cannabis" at bounding box center [1004, 150] width 1037 height 28
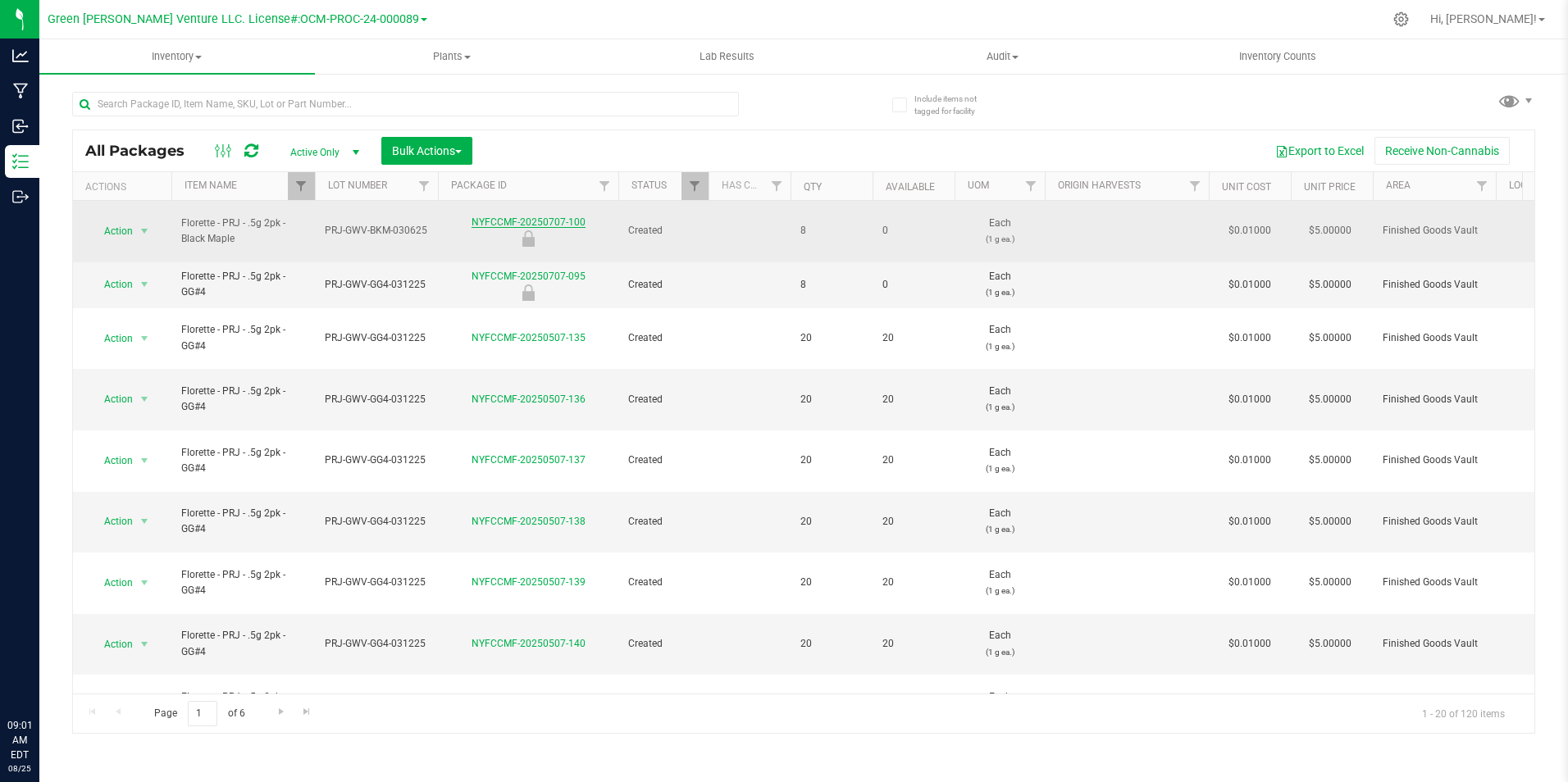
click at [523, 216] on link "NYFCCMF-20250707-100" at bounding box center [528, 221] width 114 height 11
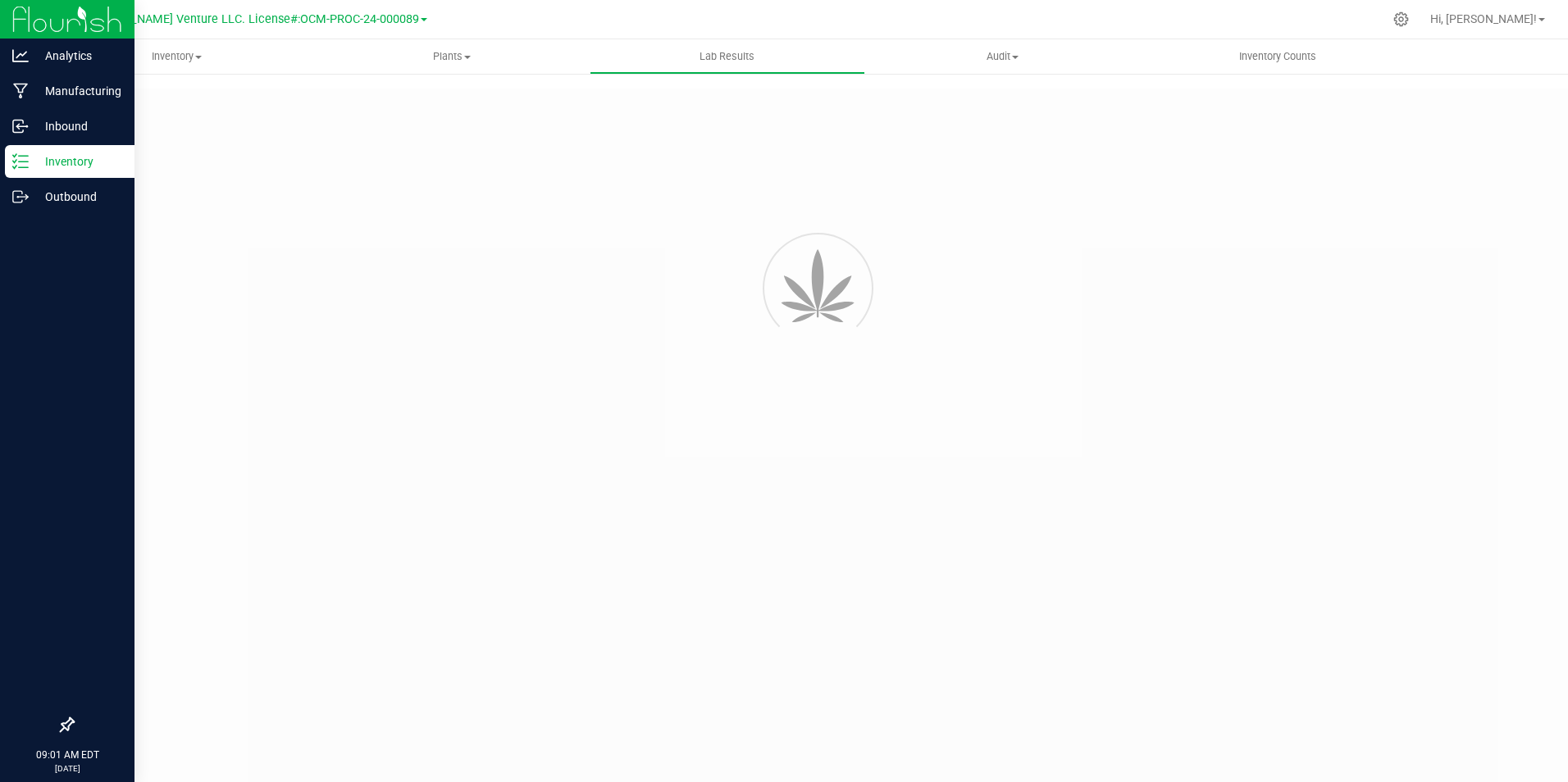
type input "NYFCCCU-20250320-002"
type input "20250320-FLOR-005"
type input "NYFCCCU-20250320-002"
type input "03/27/2025 11:30 AM"
type input "03/27/2026"
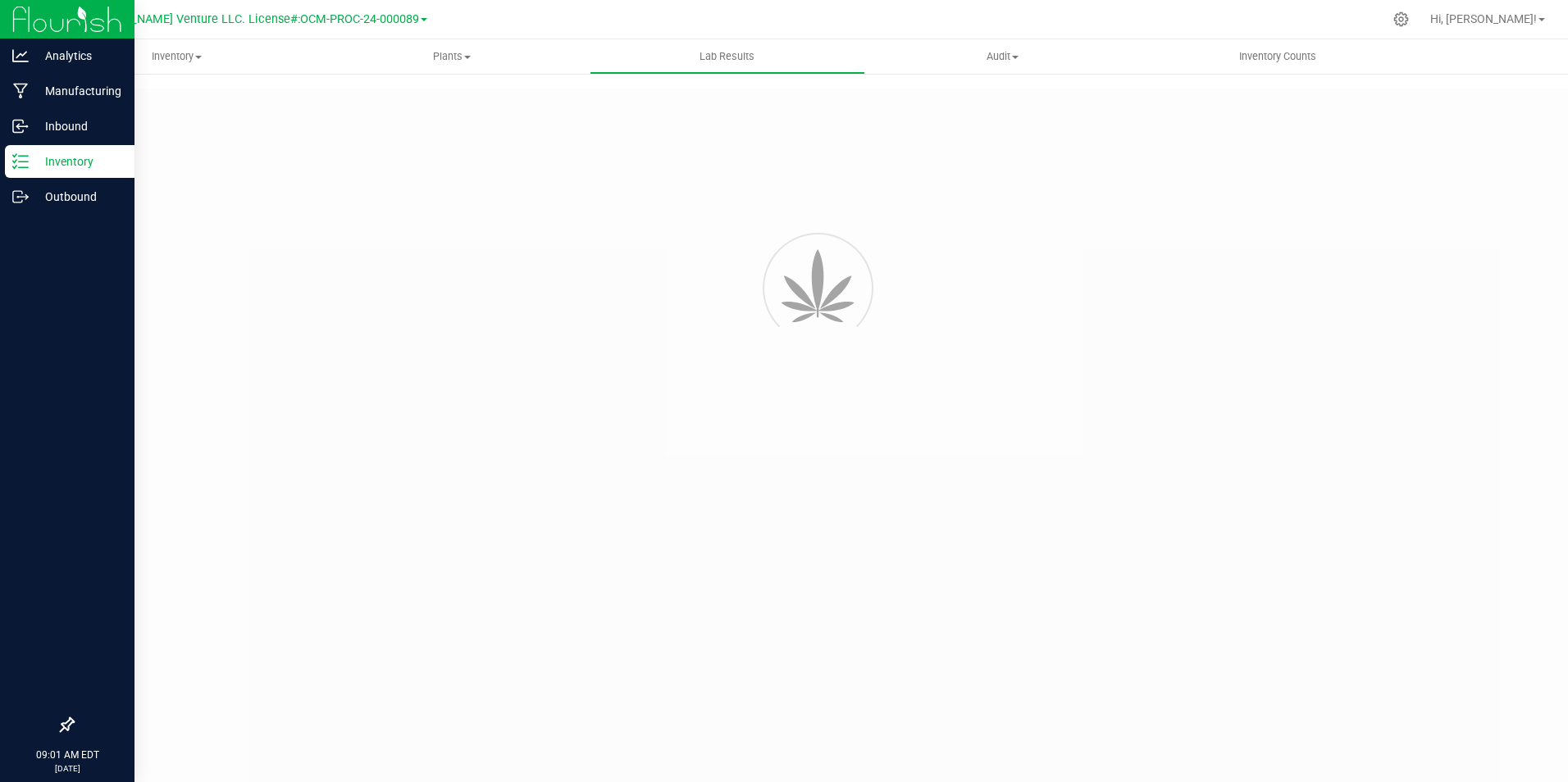
type input "[URL][DOMAIN_NAME]"
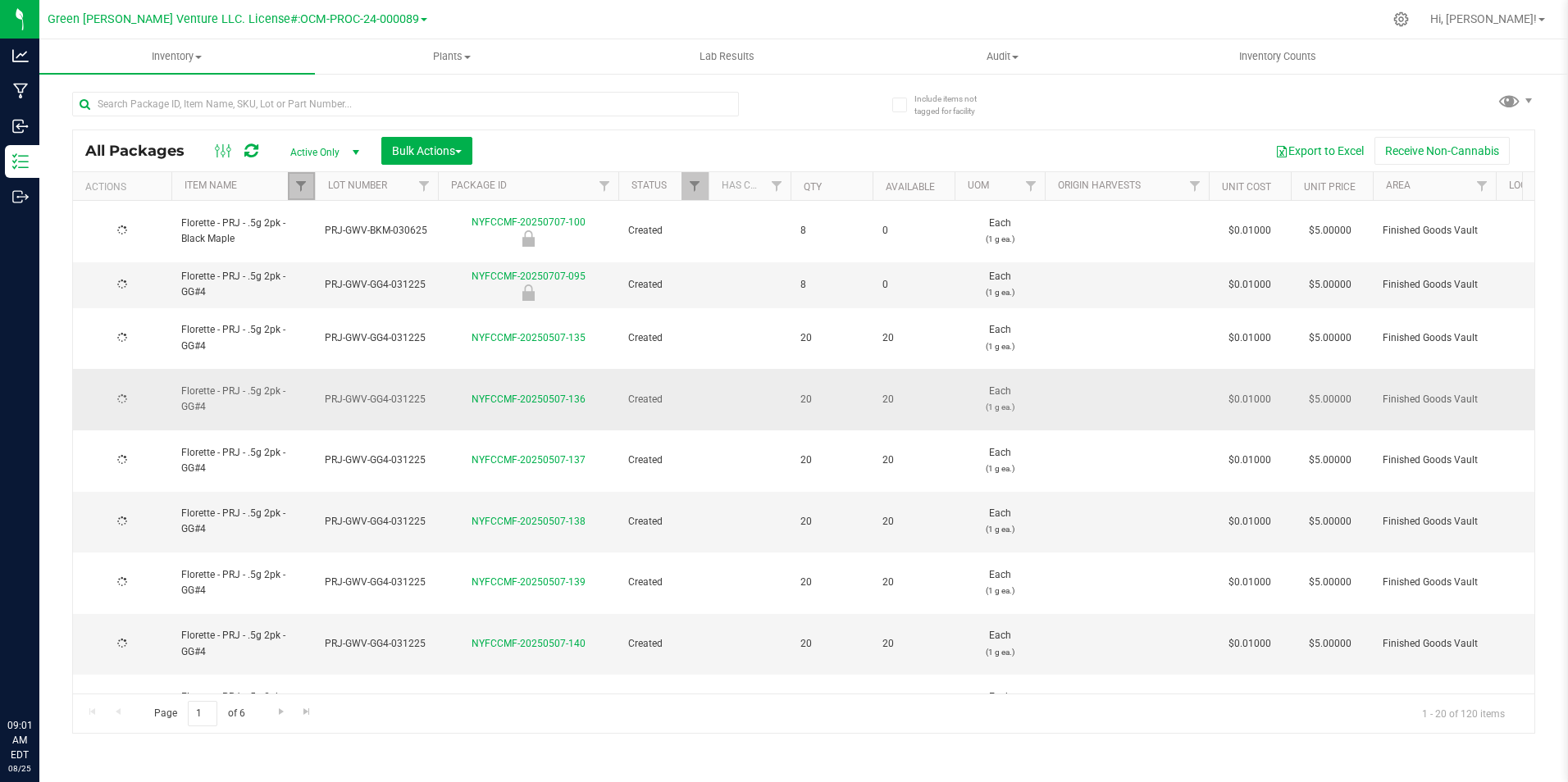
drag, startPoint x: 303, startPoint y: 188, endPoint x: 331, endPoint y: 339, distance: 153.6
click at [303, 188] on span "Filter" at bounding box center [301, 186] width 13 height 13
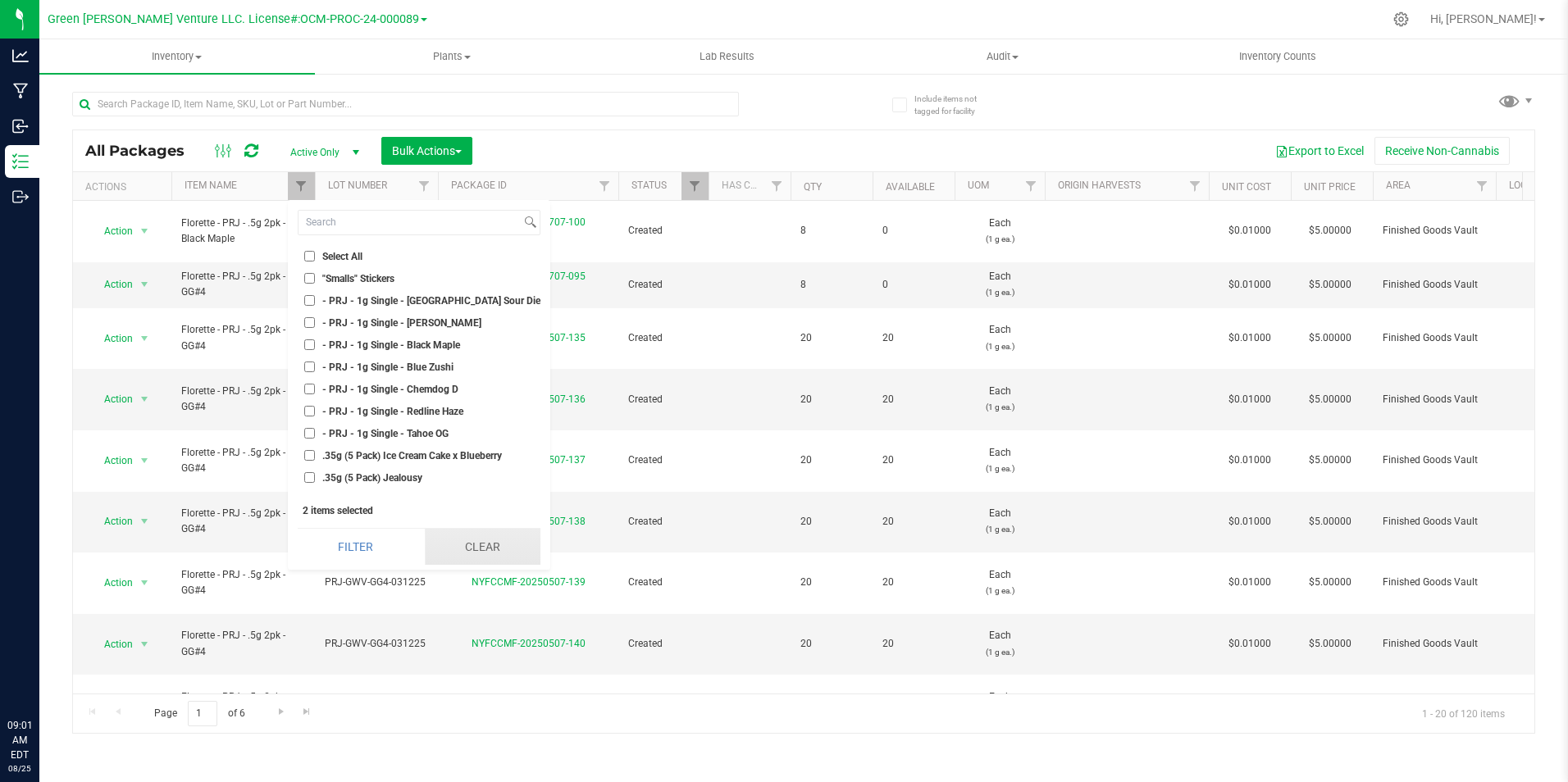
click at [470, 537] on button "Clear" at bounding box center [482, 547] width 116 height 36
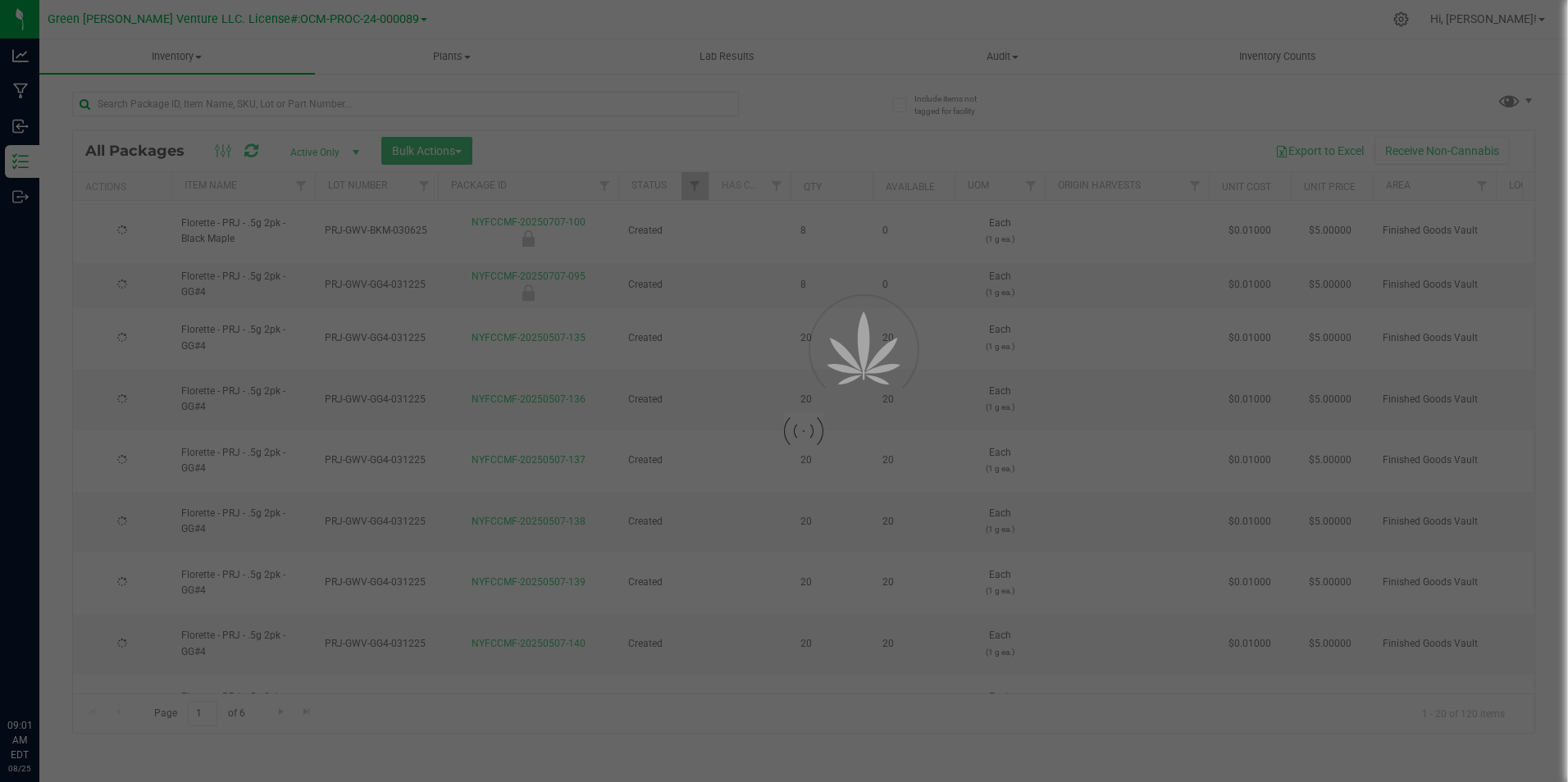
checkbox input "false"
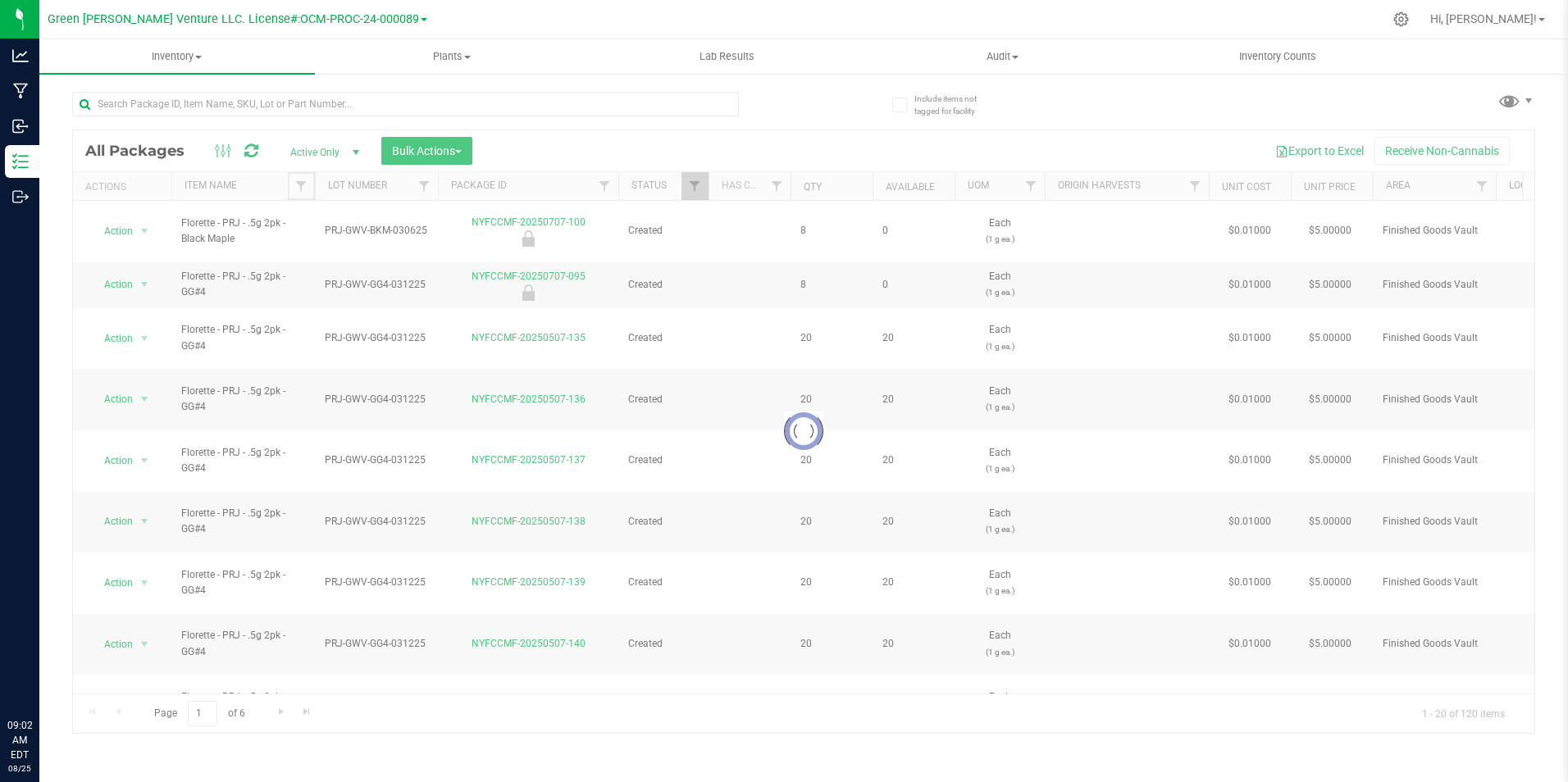
click at [304, 185] on span "Filter" at bounding box center [301, 186] width 13 height 13
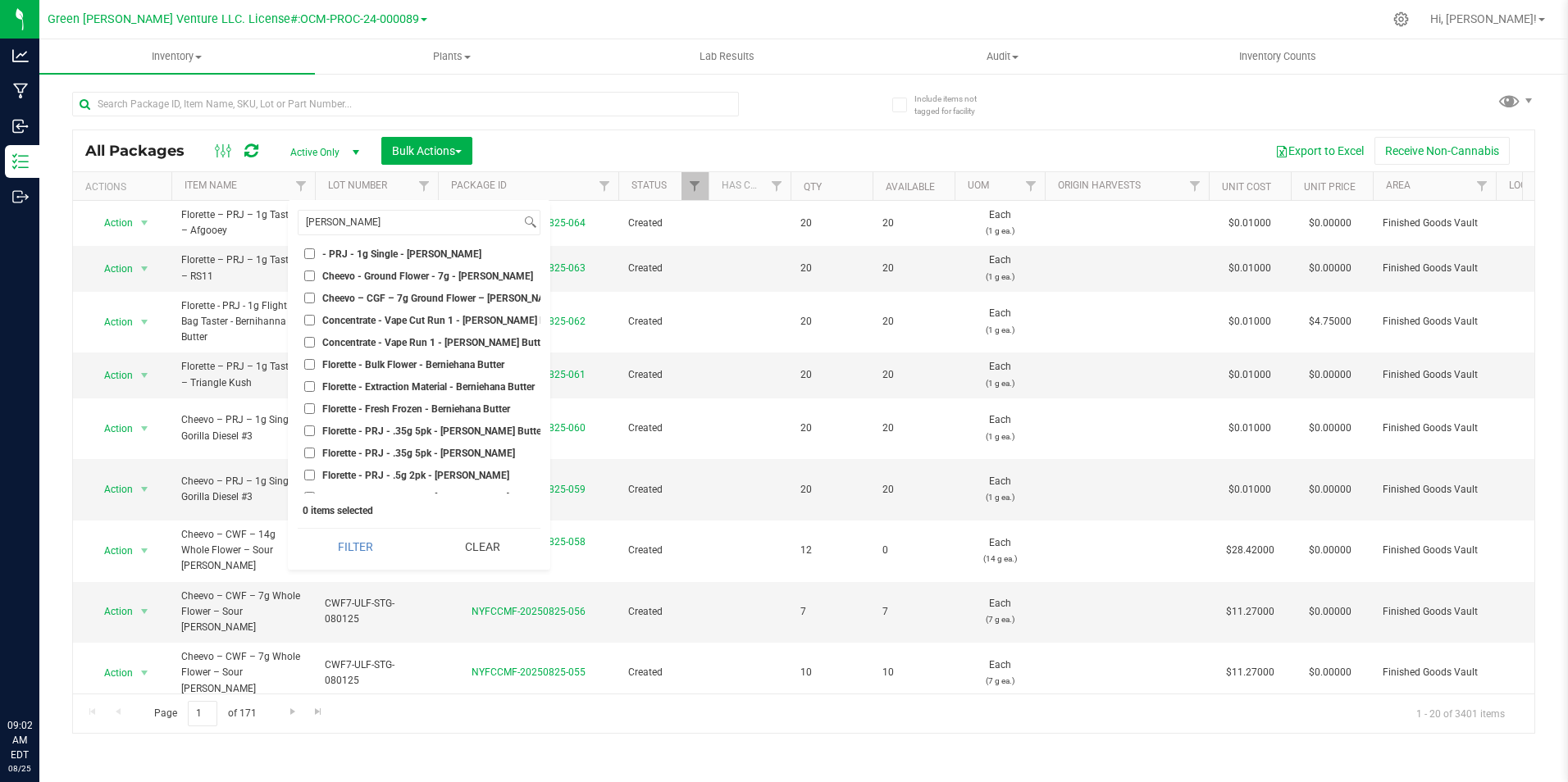
scroll to position [116, 0]
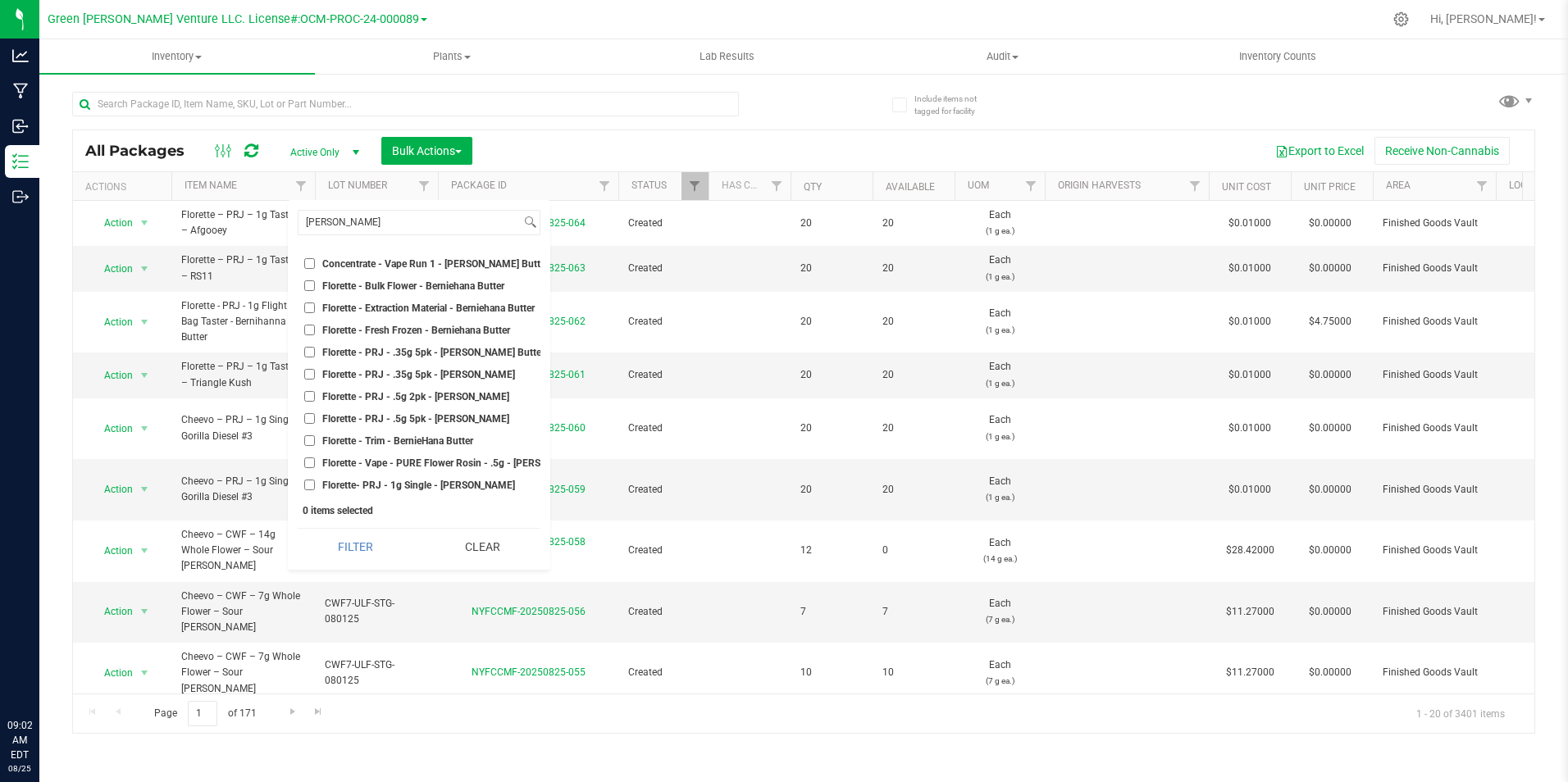
type input "[PERSON_NAME]"
click at [422, 391] on span "Florette - PRJ - .5g 2pk - [PERSON_NAME]" at bounding box center [416, 396] width 187 height 10
click at [315, 391] on input "Florette - PRJ - .5g 2pk - [PERSON_NAME]" at bounding box center [309, 396] width 10 height 10
checkbox input "true"
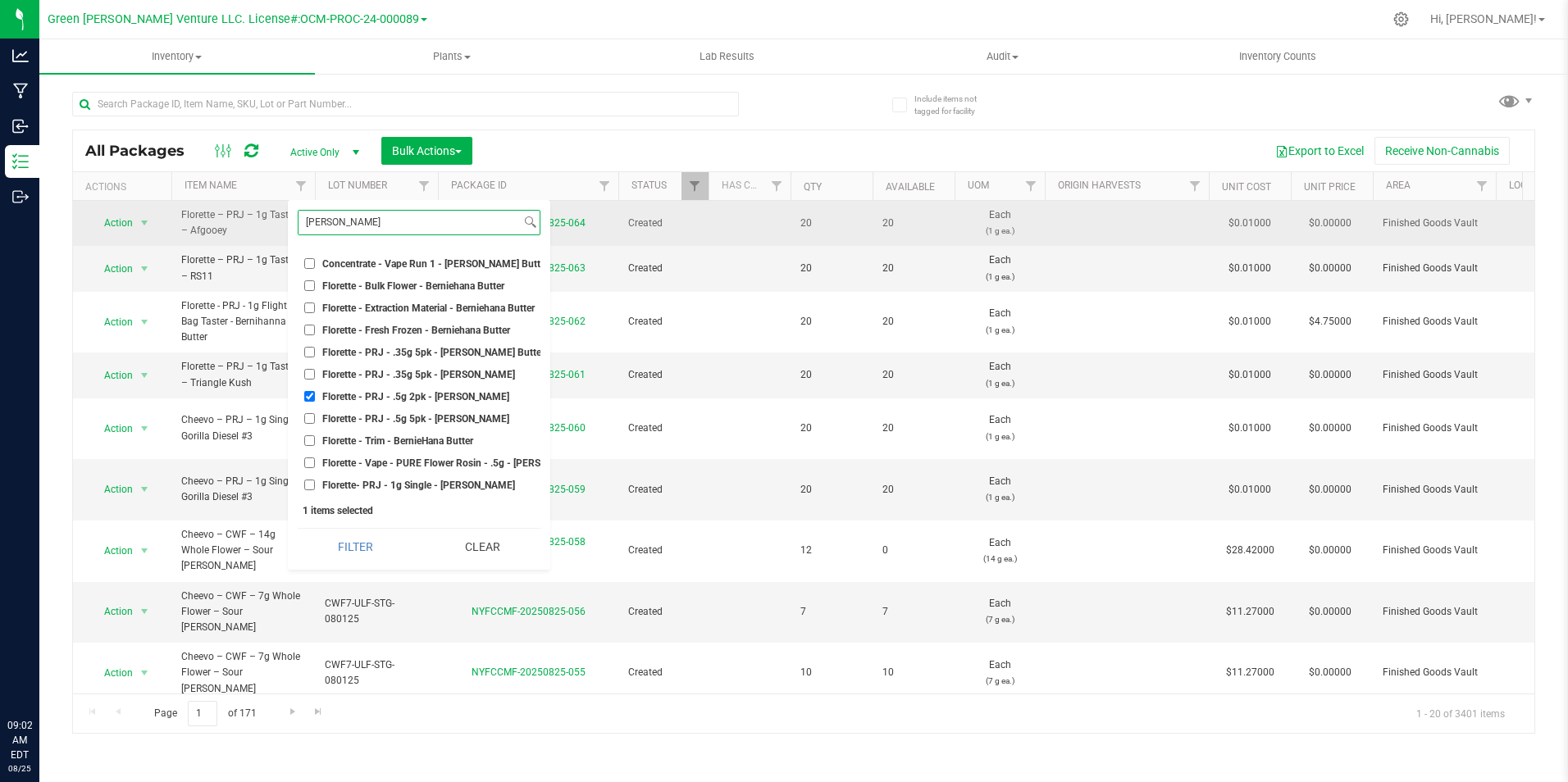
drag, startPoint x: 390, startPoint y: 219, endPoint x: 266, endPoint y: 215, distance: 124.1
click at [269, 215] on body "Analytics Manufacturing Inbound Inventory Outbound 09:02 AM EDT [DATE] 08/25 Gr…" at bounding box center [784, 391] width 1568 height 782
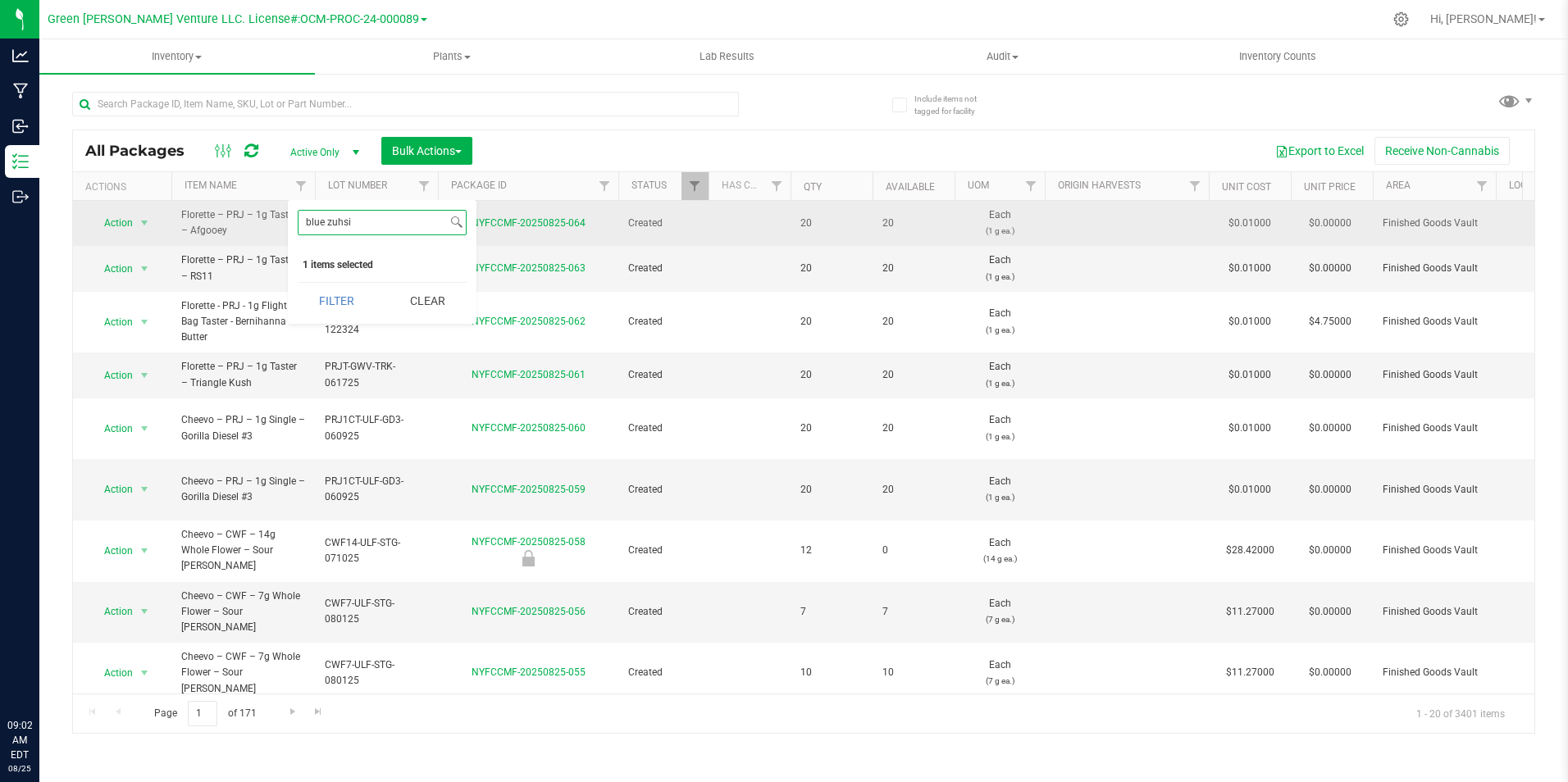
scroll to position [0, 0]
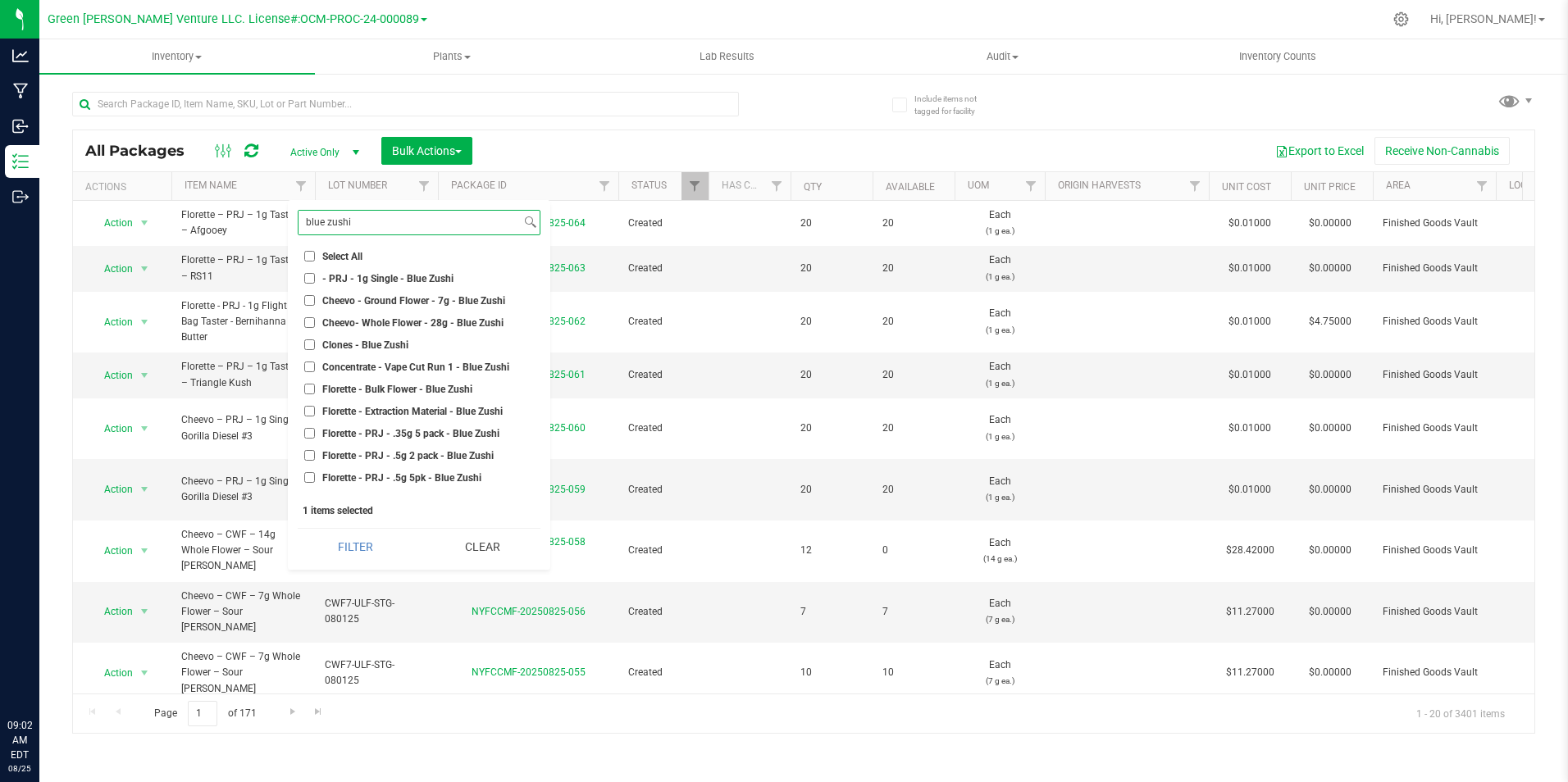
type input "blue zushi"
click at [385, 454] on span "Florette - PRJ - .5g 2 pack - Blue Zushi" at bounding box center [408, 455] width 171 height 10
click at [315, 454] on input "Florette - PRJ - .5g 2 pack - Blue Zushi" at bounding box center [309, 455] width 10 height 10
checkbox input "true"
click at [352, 542] on button "Filter" at bounding box center [355, 547] width 116 height 36
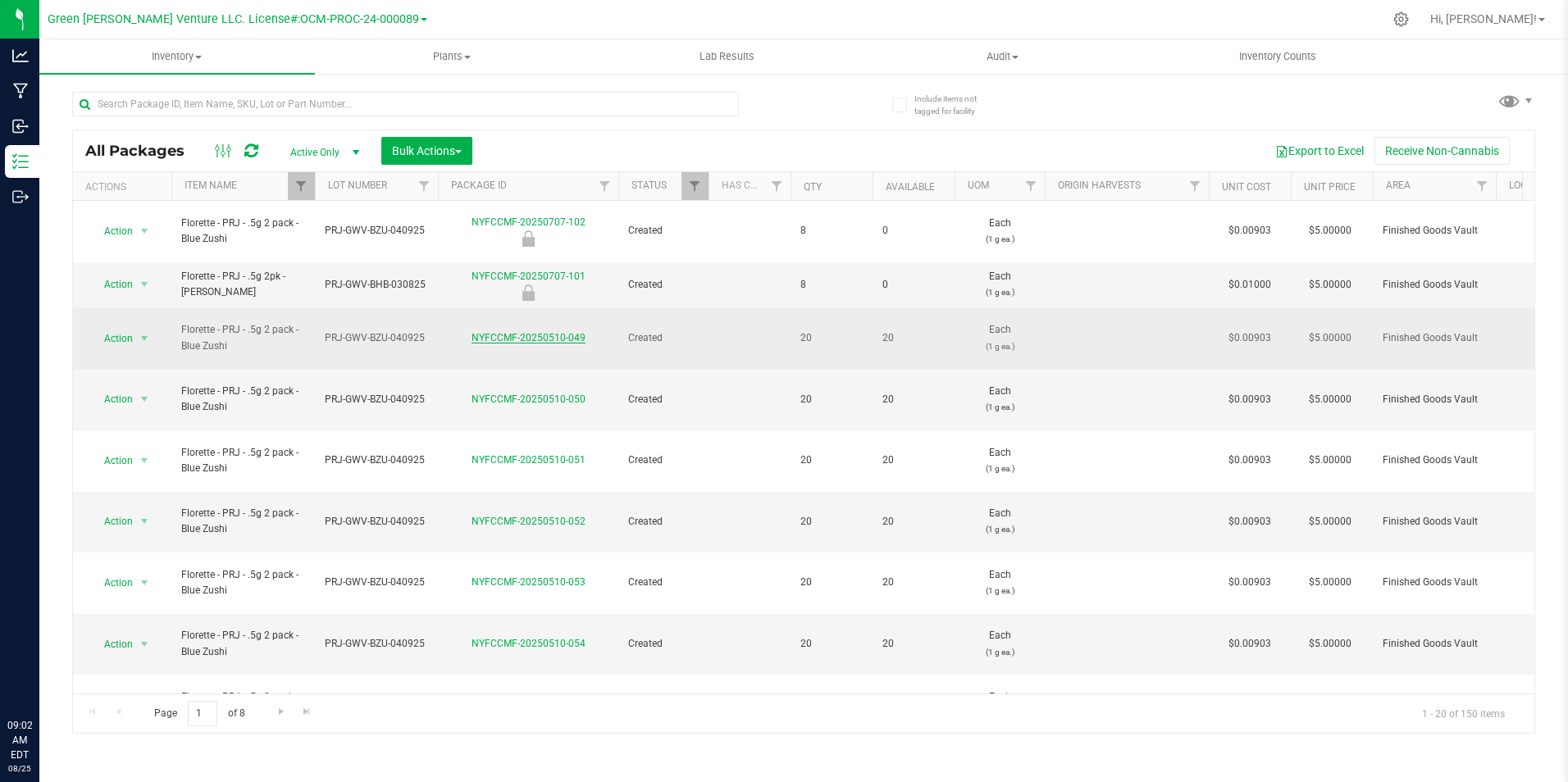
click at [518, 332] on link "NYFCCMF-20250510-049" at bounding box center [528, 337] width 114 height 11
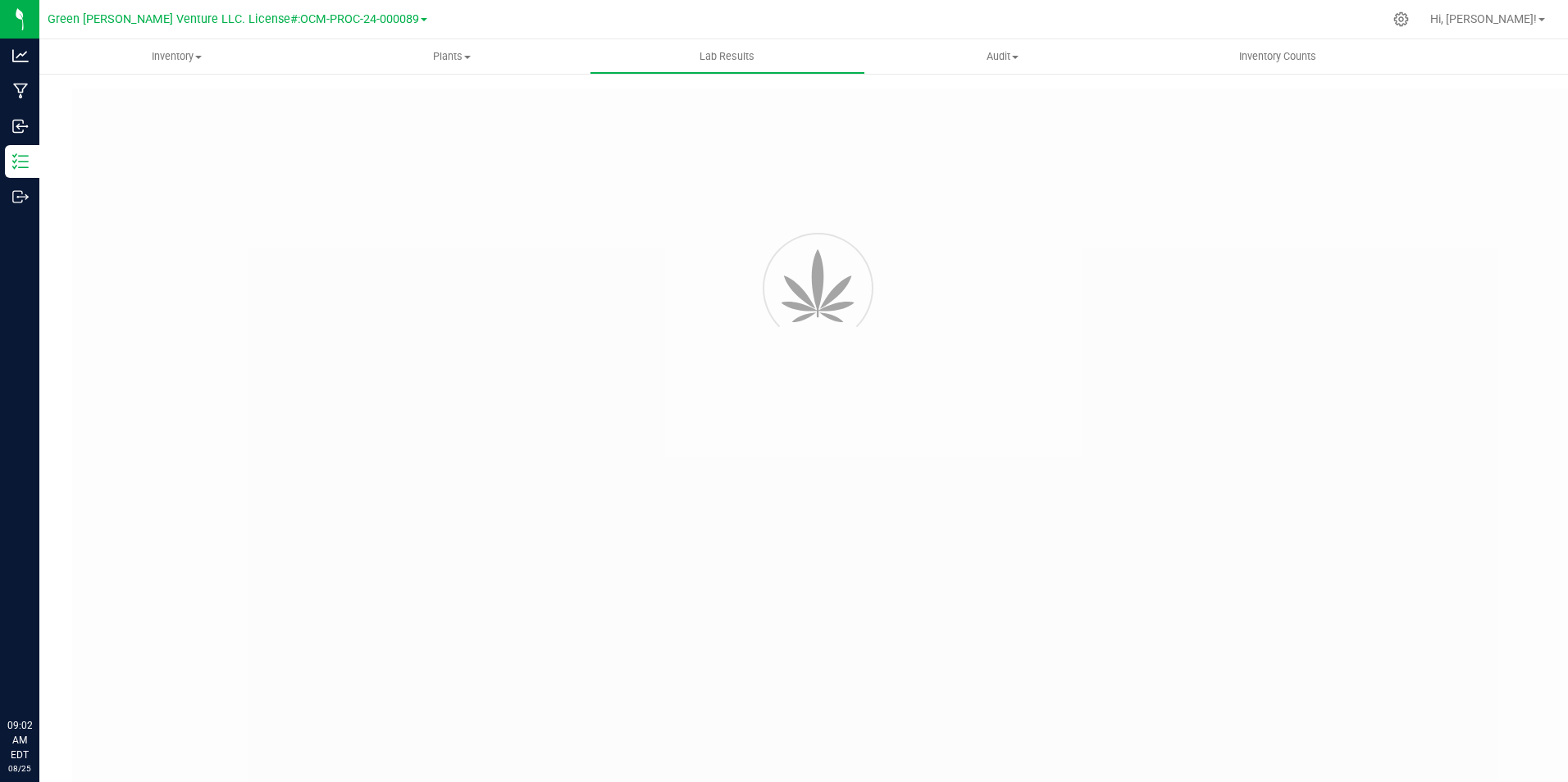
type input "NYFCCMF-20250415-004"
type input "20250415-[PERSON_NAME]-004"
type input "NYFCCMF-20250415-004"
type input "[DATE] 10:30 AM"
type input "[DATE]"
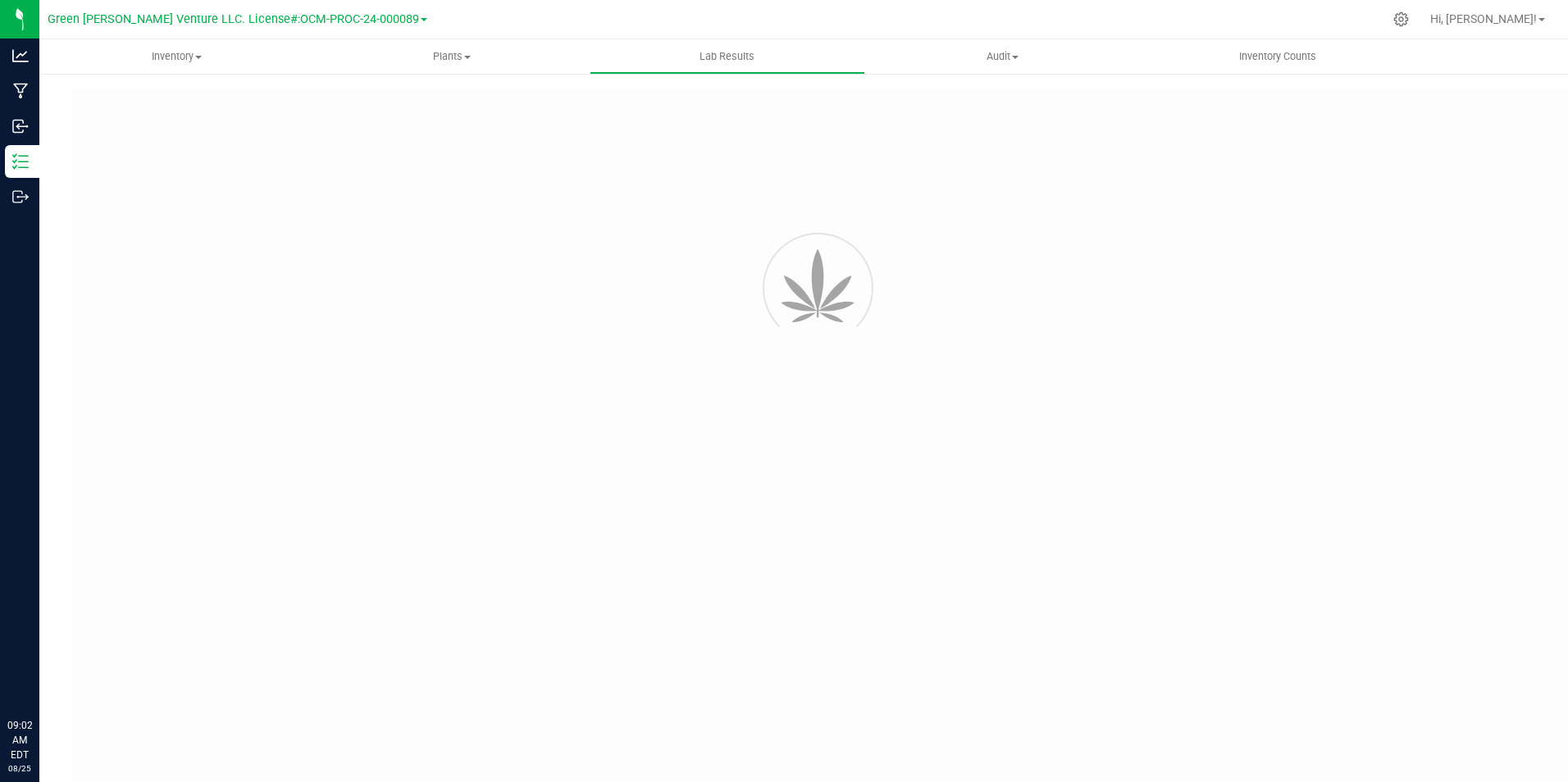
type input "[URL][DOMAIN_NAME]"
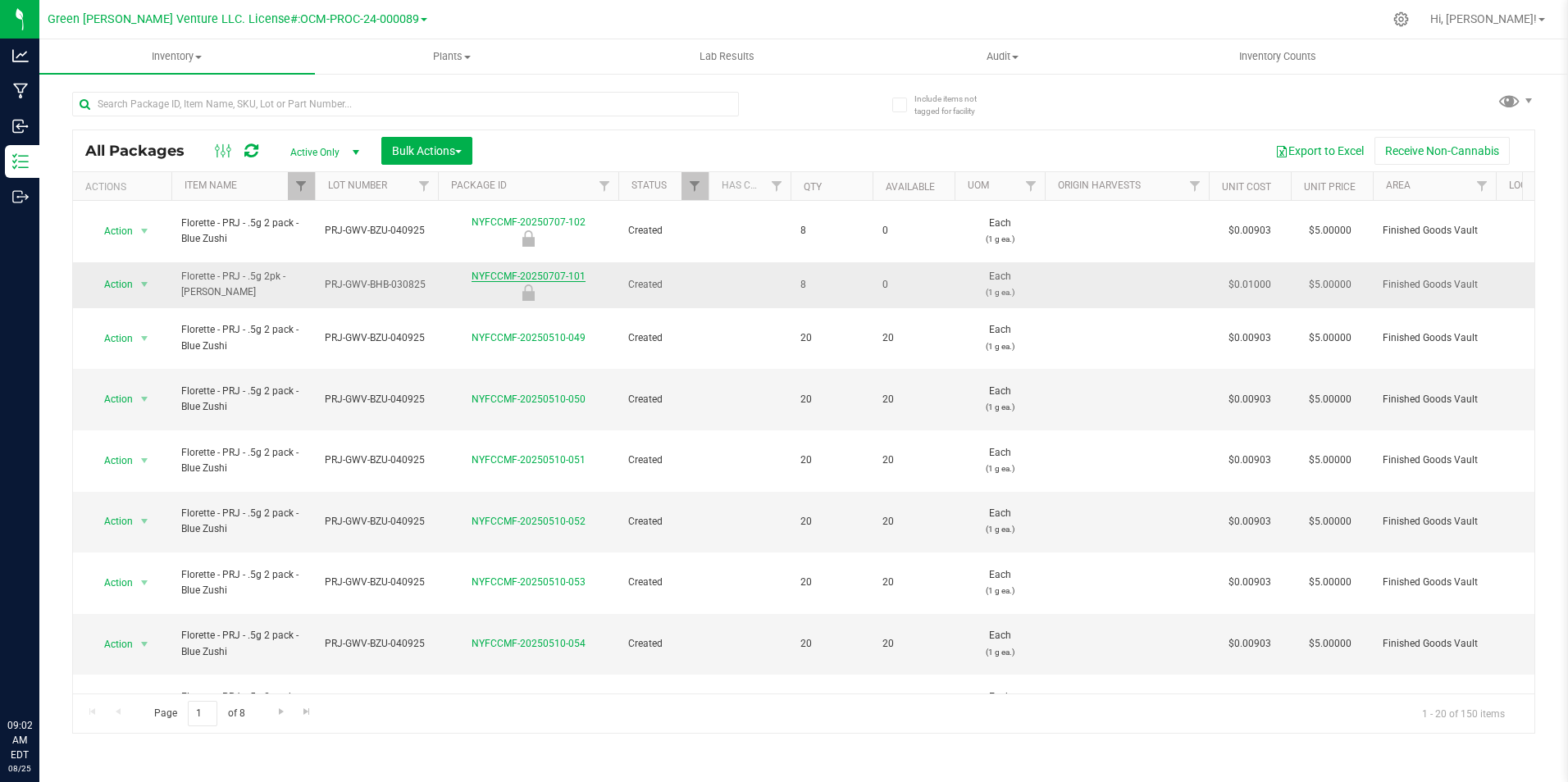
click at [525, 270] on link "NYFCCMF-20250707-101" at bounding box center [528, 276] width 114 height 11
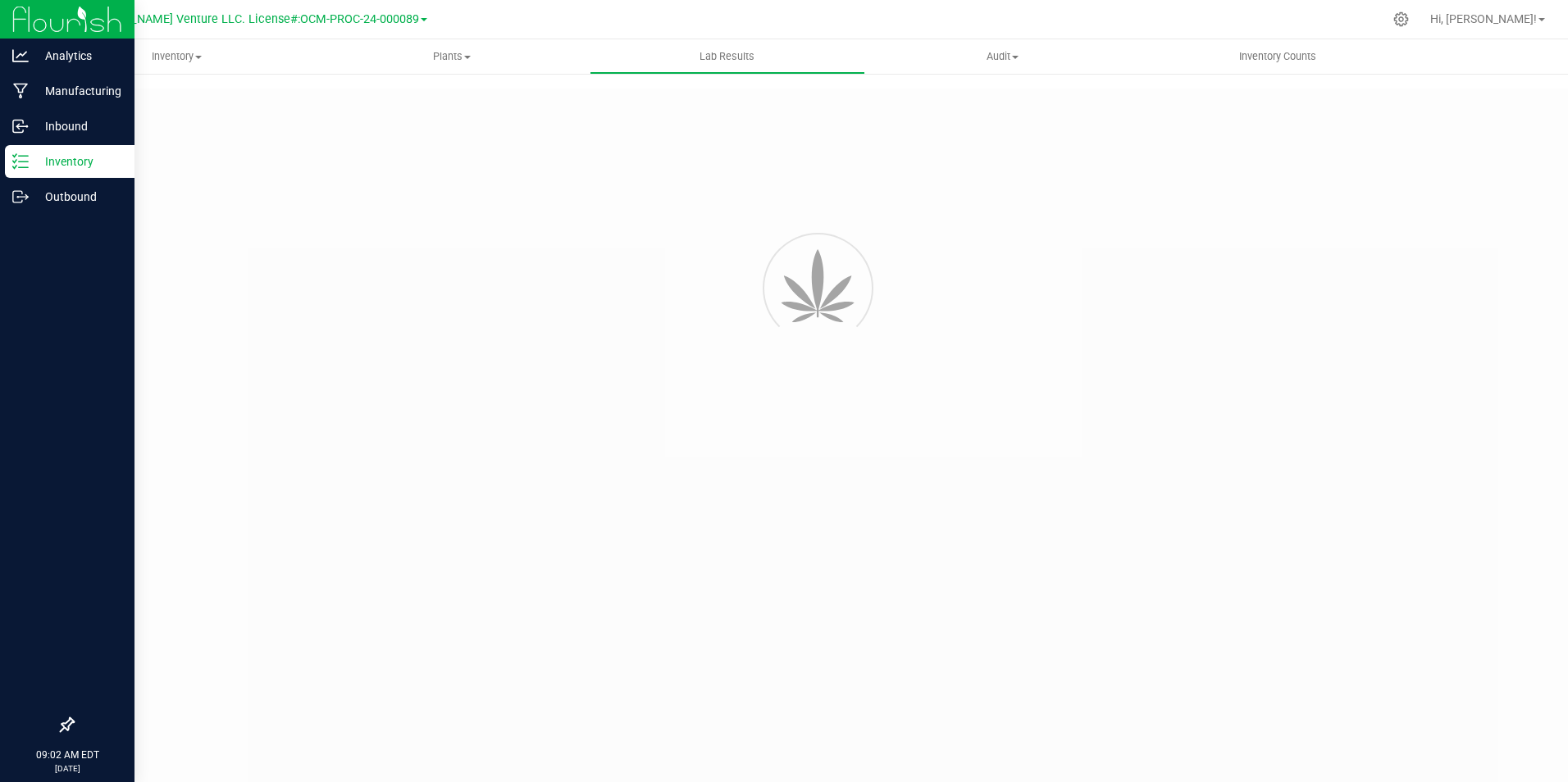
type input "NYFCCCU-20250320-003"
type input "20250320-[PERSON_NAME]-006"
type input "NYFCCCU-20250320-003"
type input "[DATE] 11:30 AM"
type input "[DATE]"
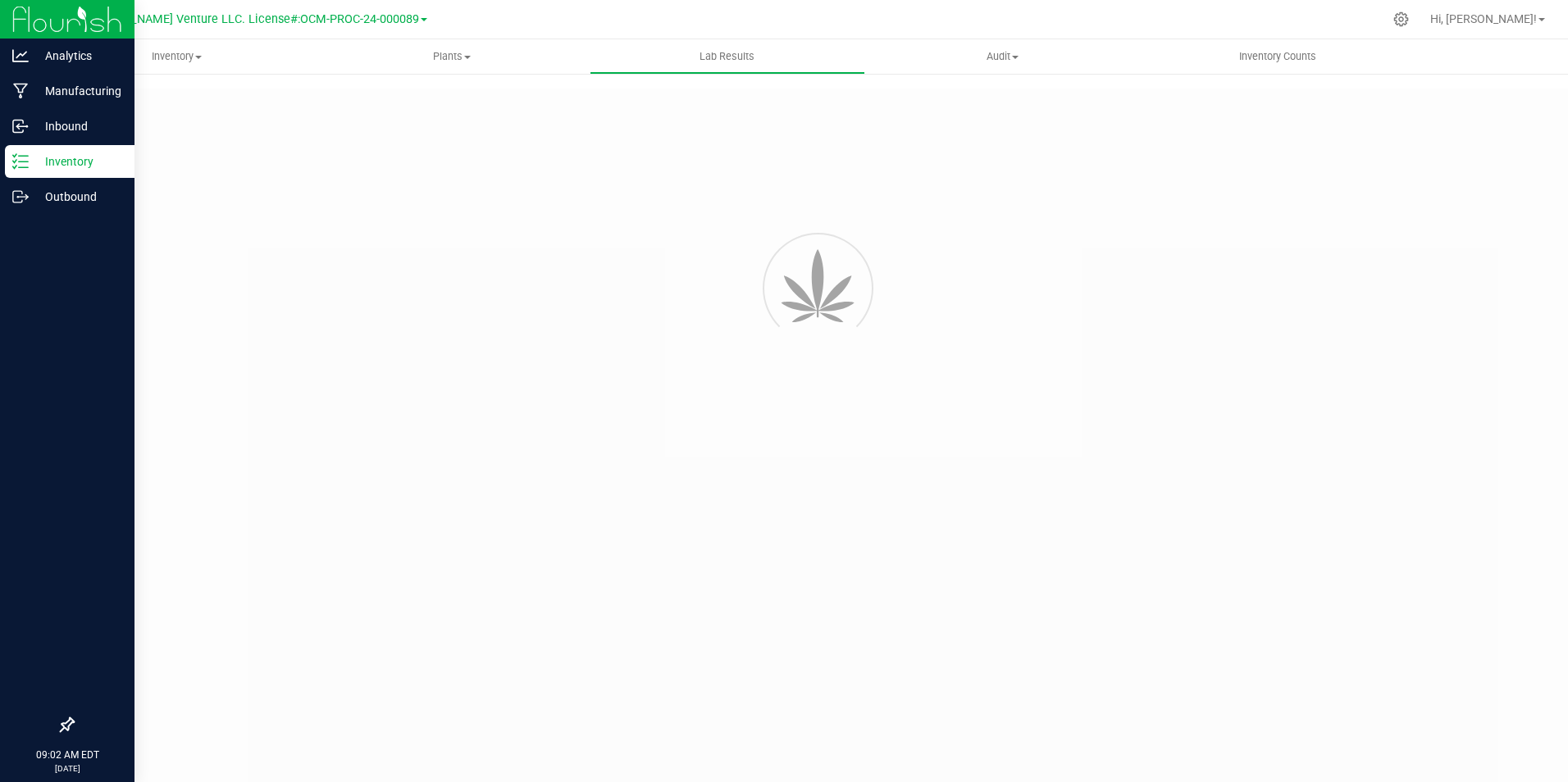
type input "[URL][DOMAIN_NAME]"
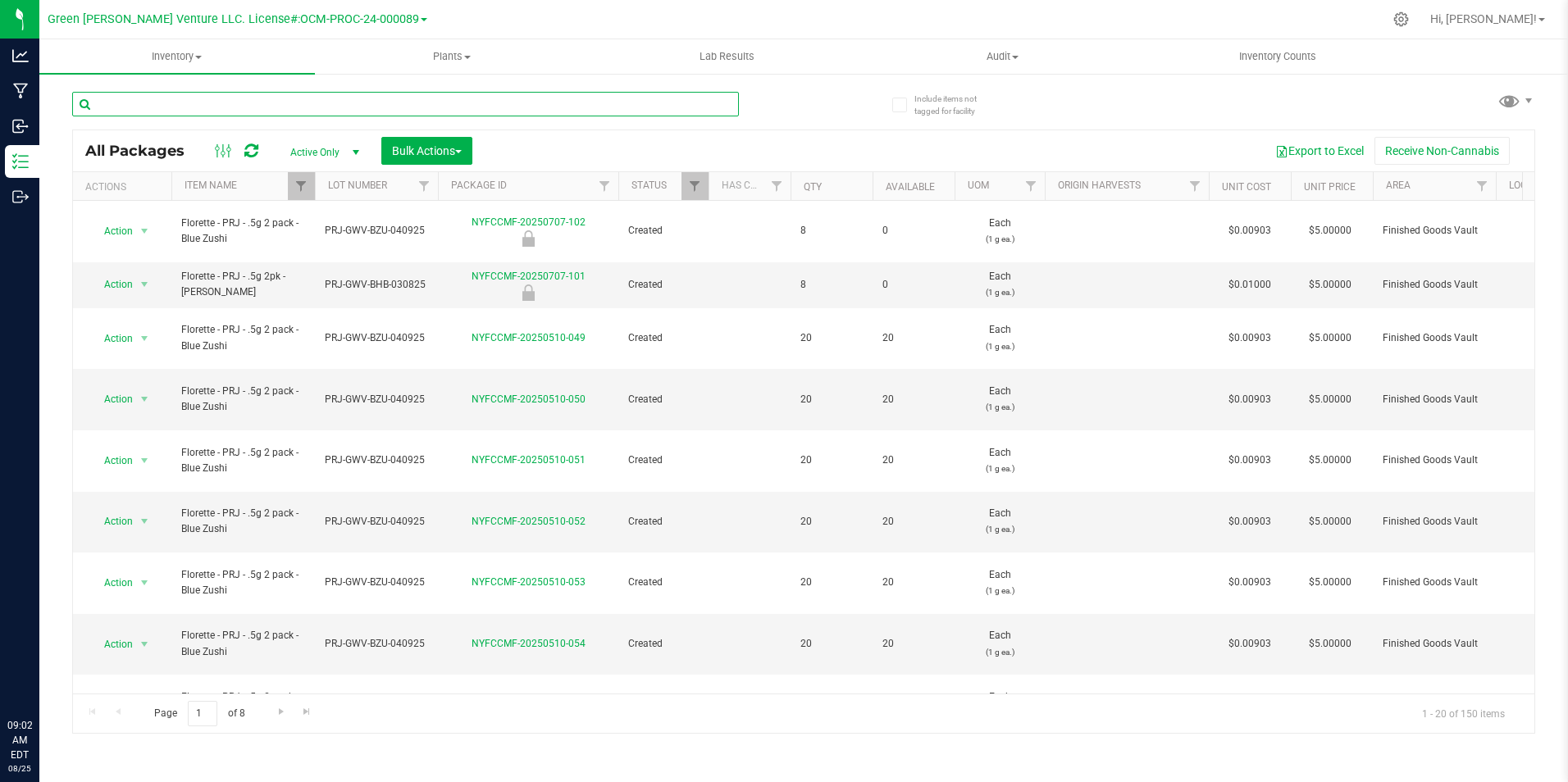
click at [450, 101] on input "text" at bounding box center [405, 104] width 666 height 24
click at [305, 187] on span "Filter" at bounding box center [301, 186] width 13 height 13
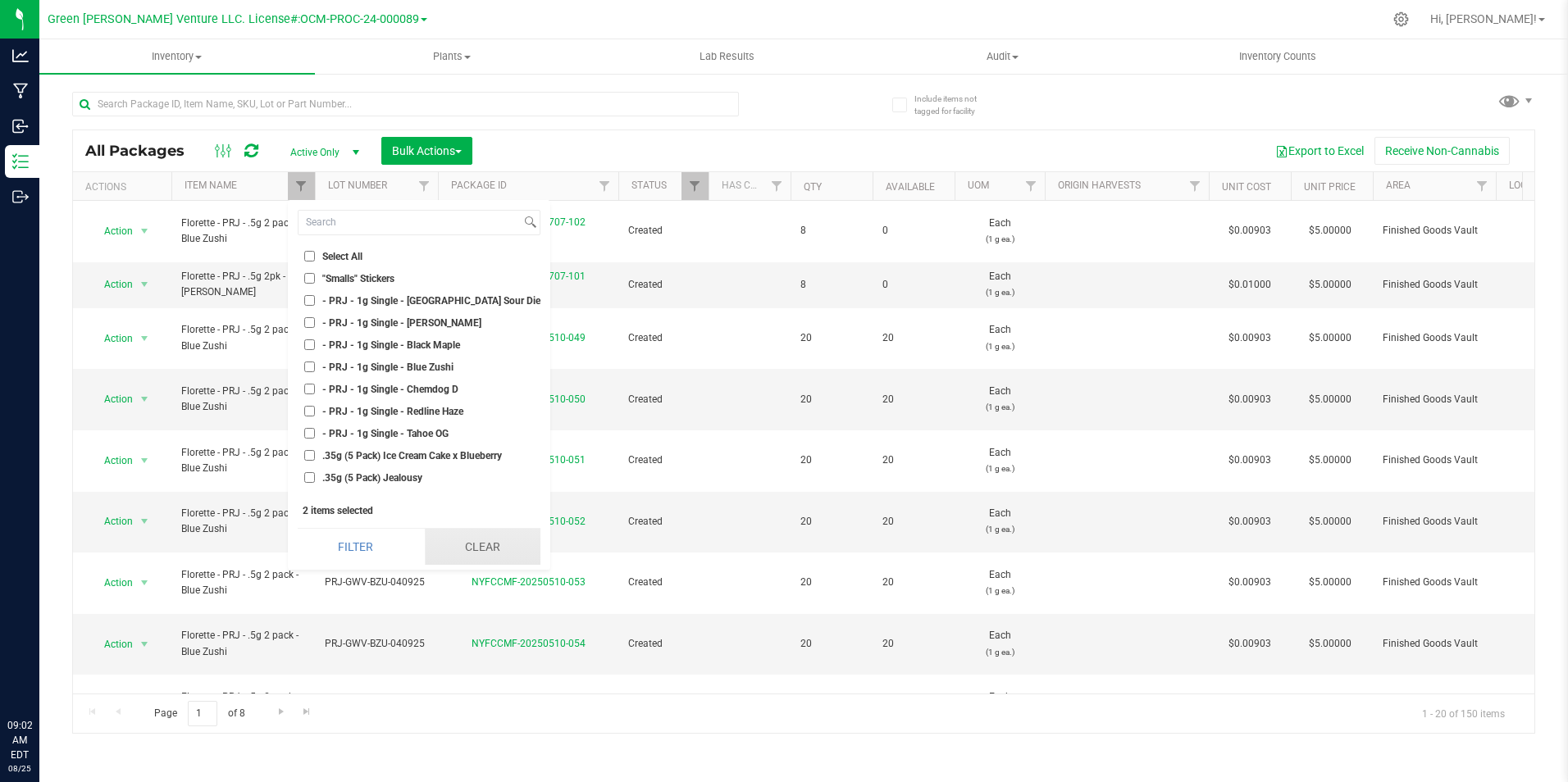
click at [470, 533] on button "Clear" at bounding box center [482, 547] width 116 height 36
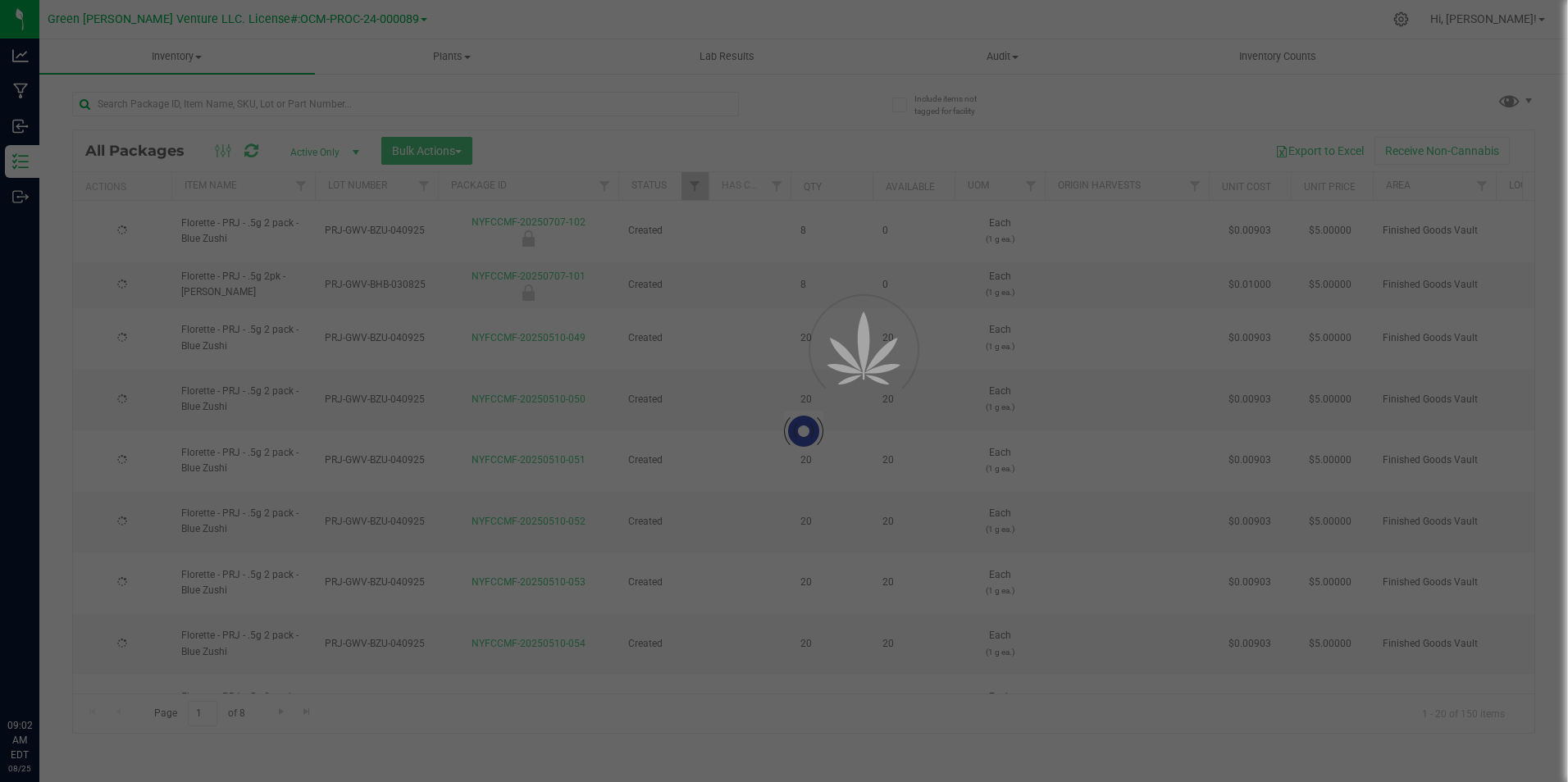
checkbox input "false"
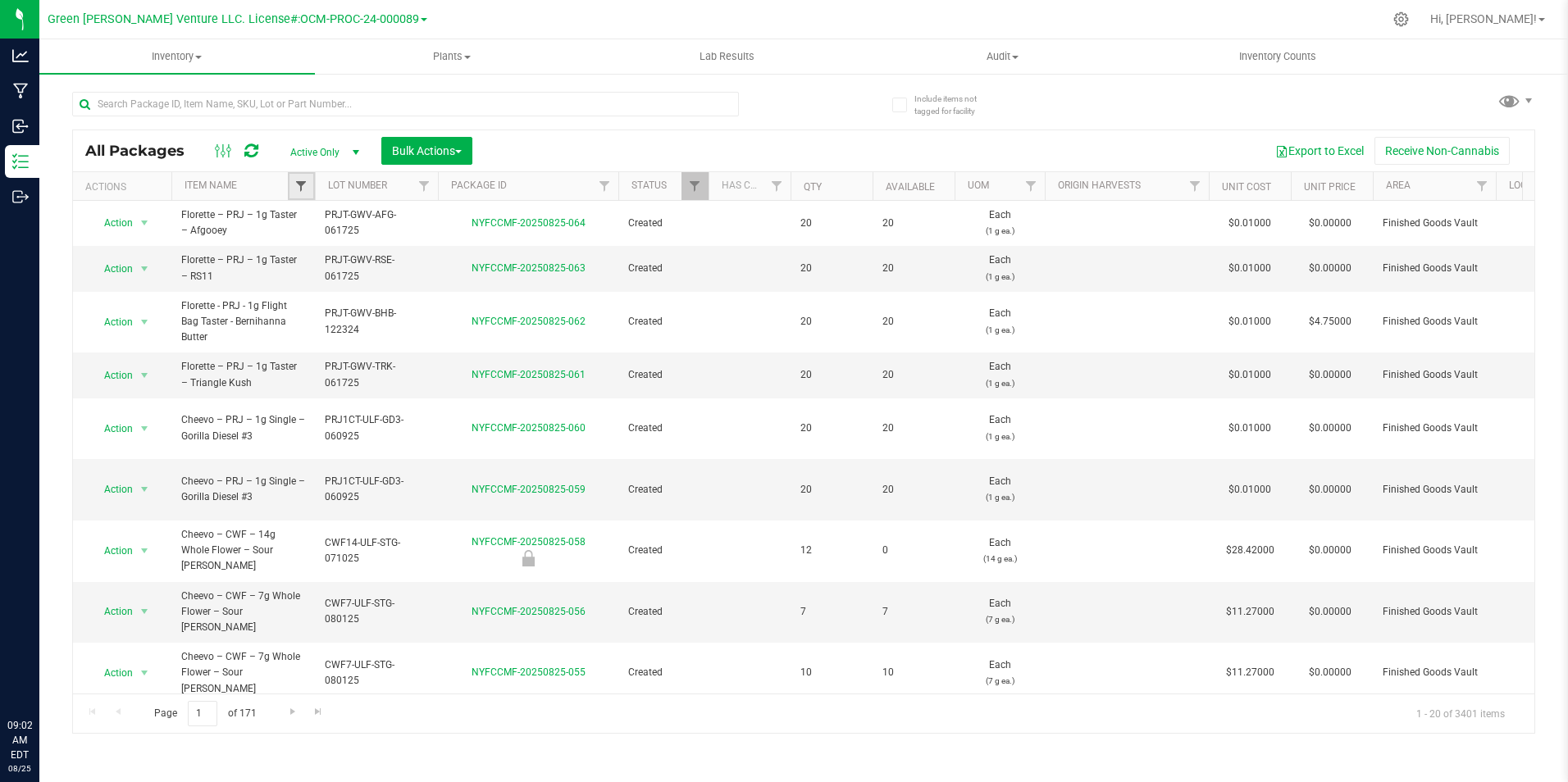
click at [305, 183] on span "Filter" at bounding box center [301, 186] width 13 height 13
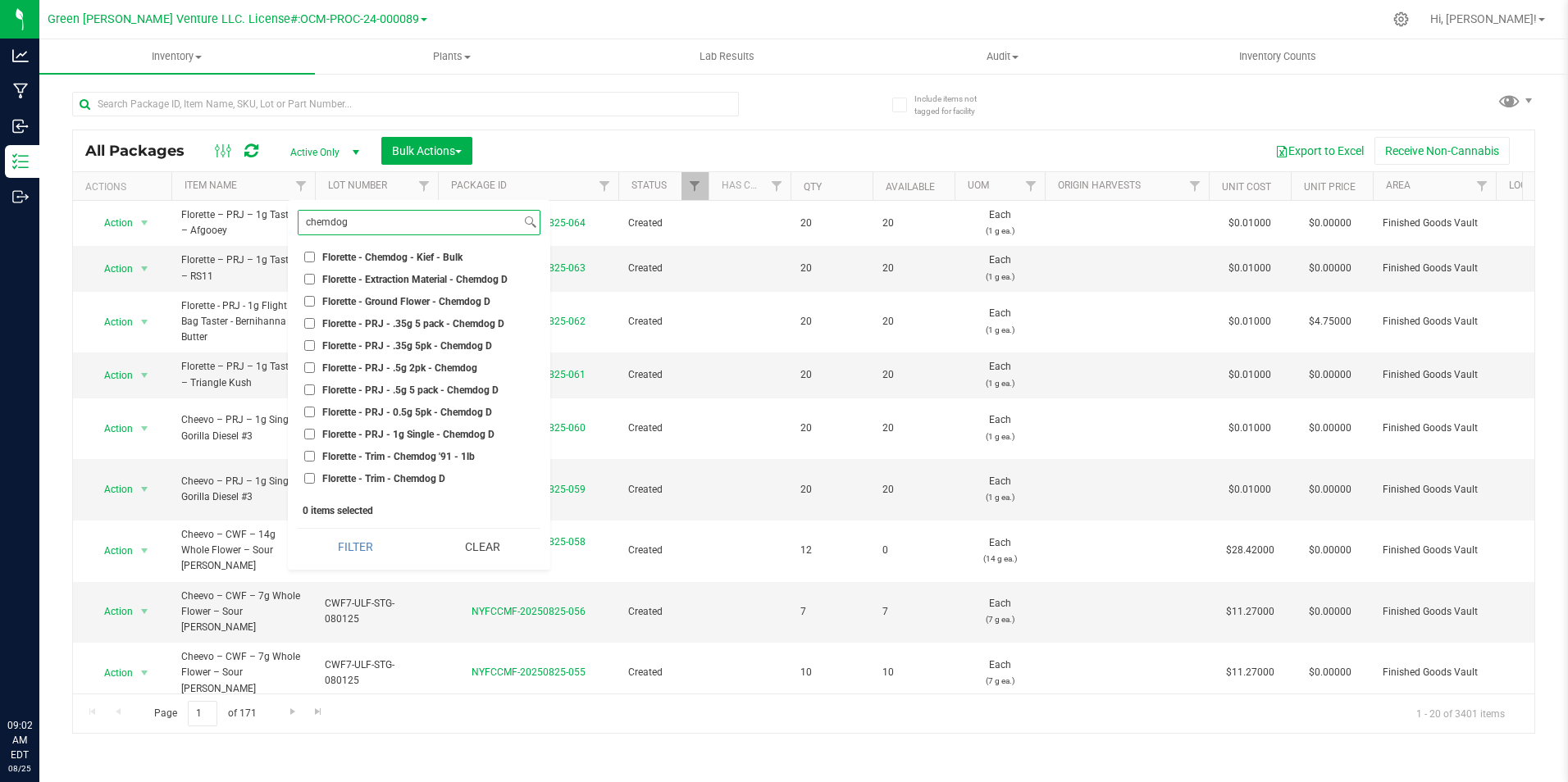
scroll to position [246, 0]
type input "chemdog"
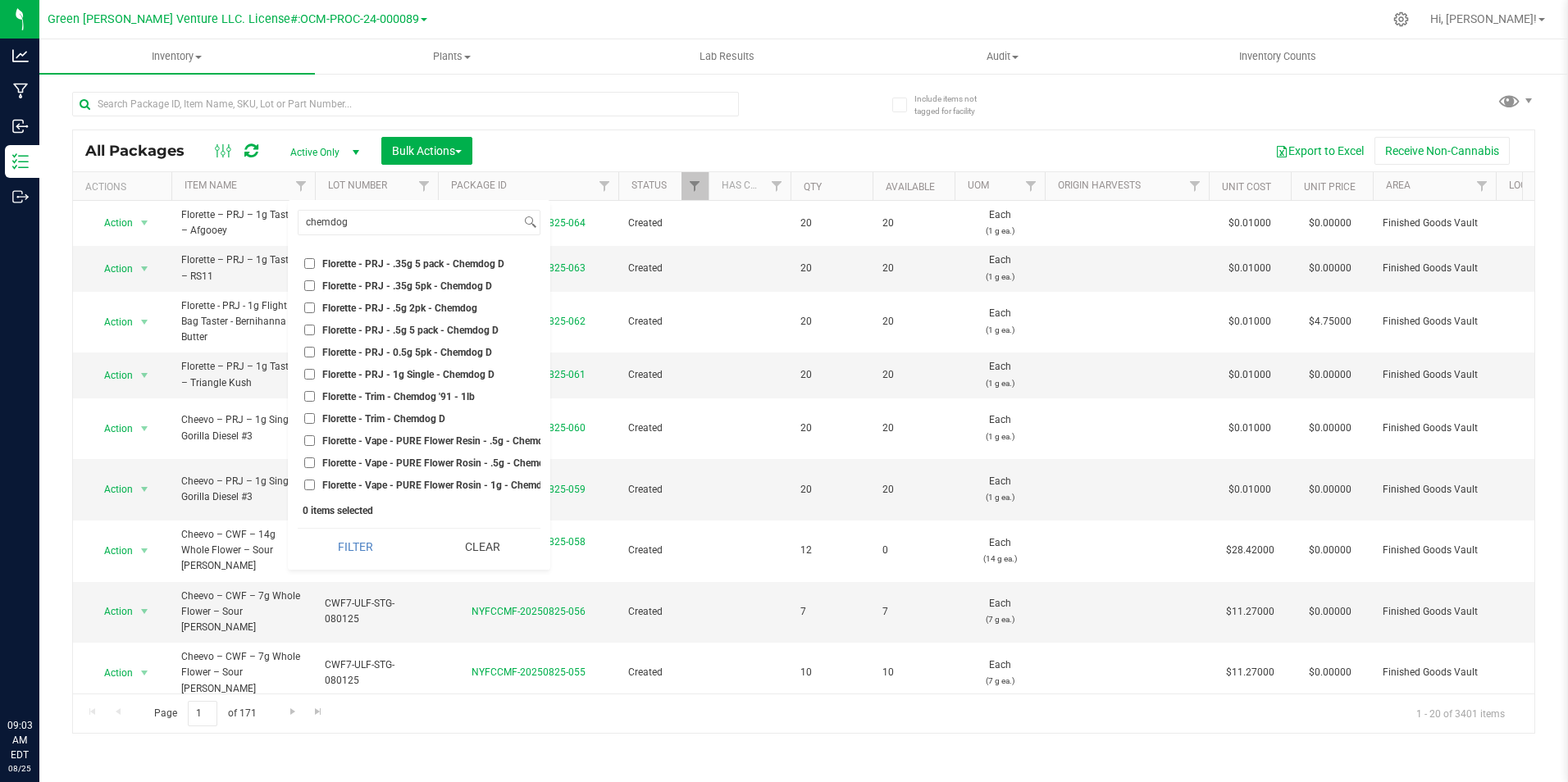
click at [442, 370] on span "Florette - PRJ - 1g Single - Chemdog D" at bounding box center [408, 374] width 172 height 10
click at [315, 369] on input "Florette - PRJ - 1g Single - Chemdog D" at bounding box center [309, 374] width 10 height 10
checkbox input "true"
click at [454, 303] on span "Florette - PRJ - .5g 2pk - Chemdog" at bounding box center [399, 308] width 155 height 10
click at [315, 302] on input "Florette - PRJ - .5g 2pk - Chemdog" at bounding box center [309, 308] width 10 height 10
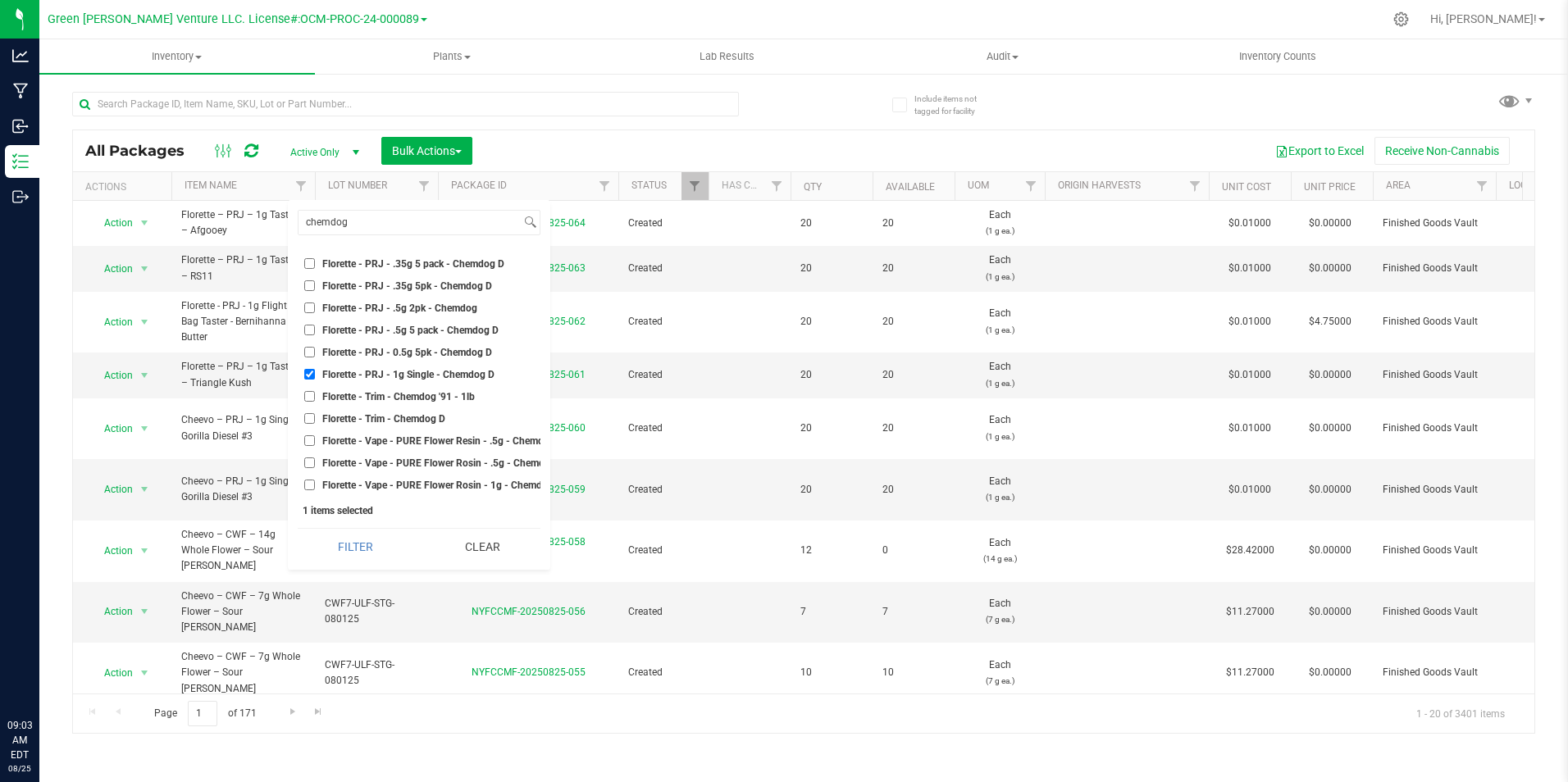
checkbox input "true"
click at [374, 544] on button "Filter" at bounding box center [355, 547] width 116 height 36
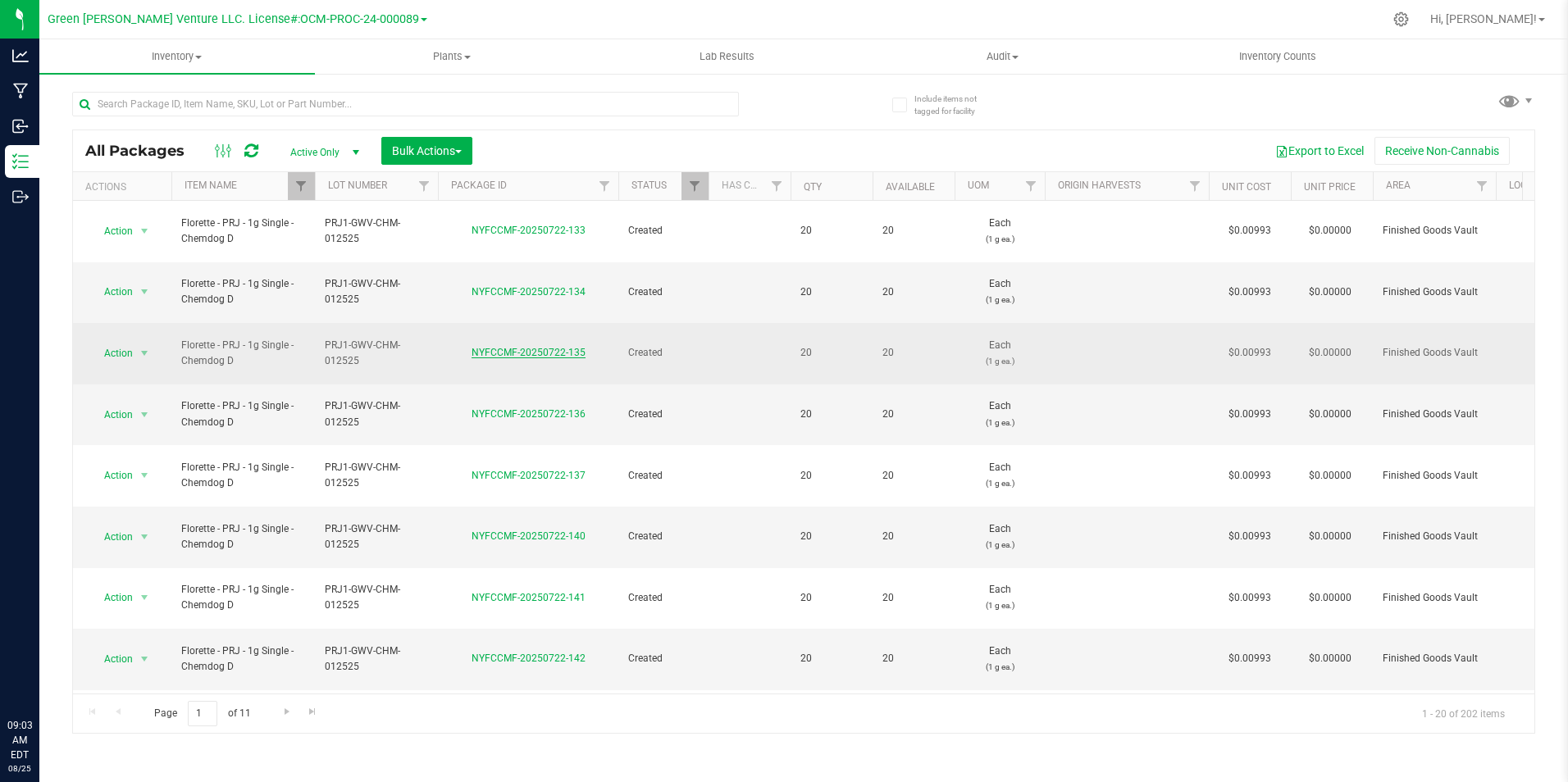
click at [520, 346] on link "NYFCCMF-20250722-135" at bounding box center [528, 352] width 114 height 11
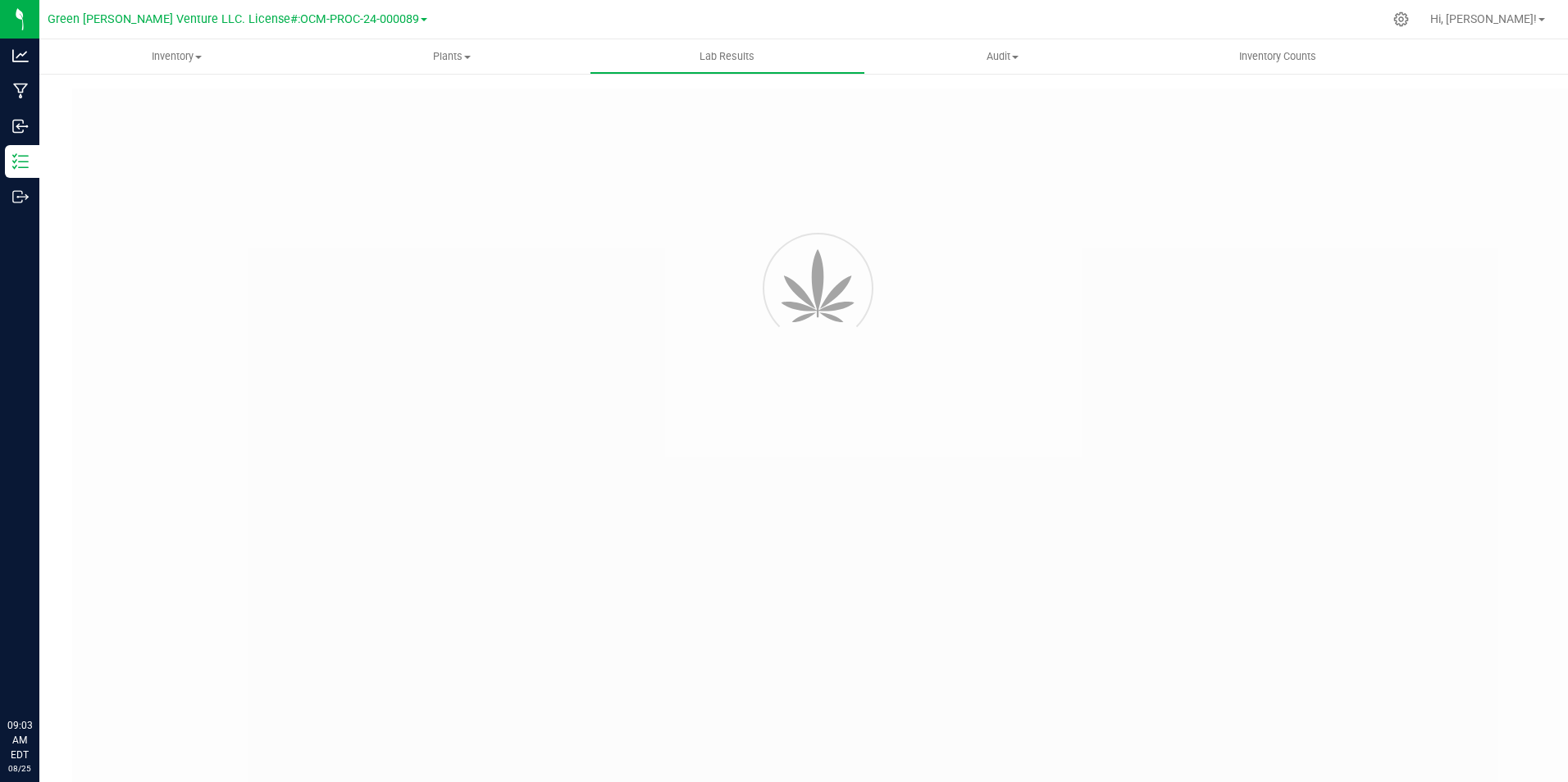
type input "NYFCCMF-20250722-139"
type input "AL50212007-006"
type input "NYFCCMF-20250722-139"
type input "[DATE] 8:16 AM"
type input "[DATE]"
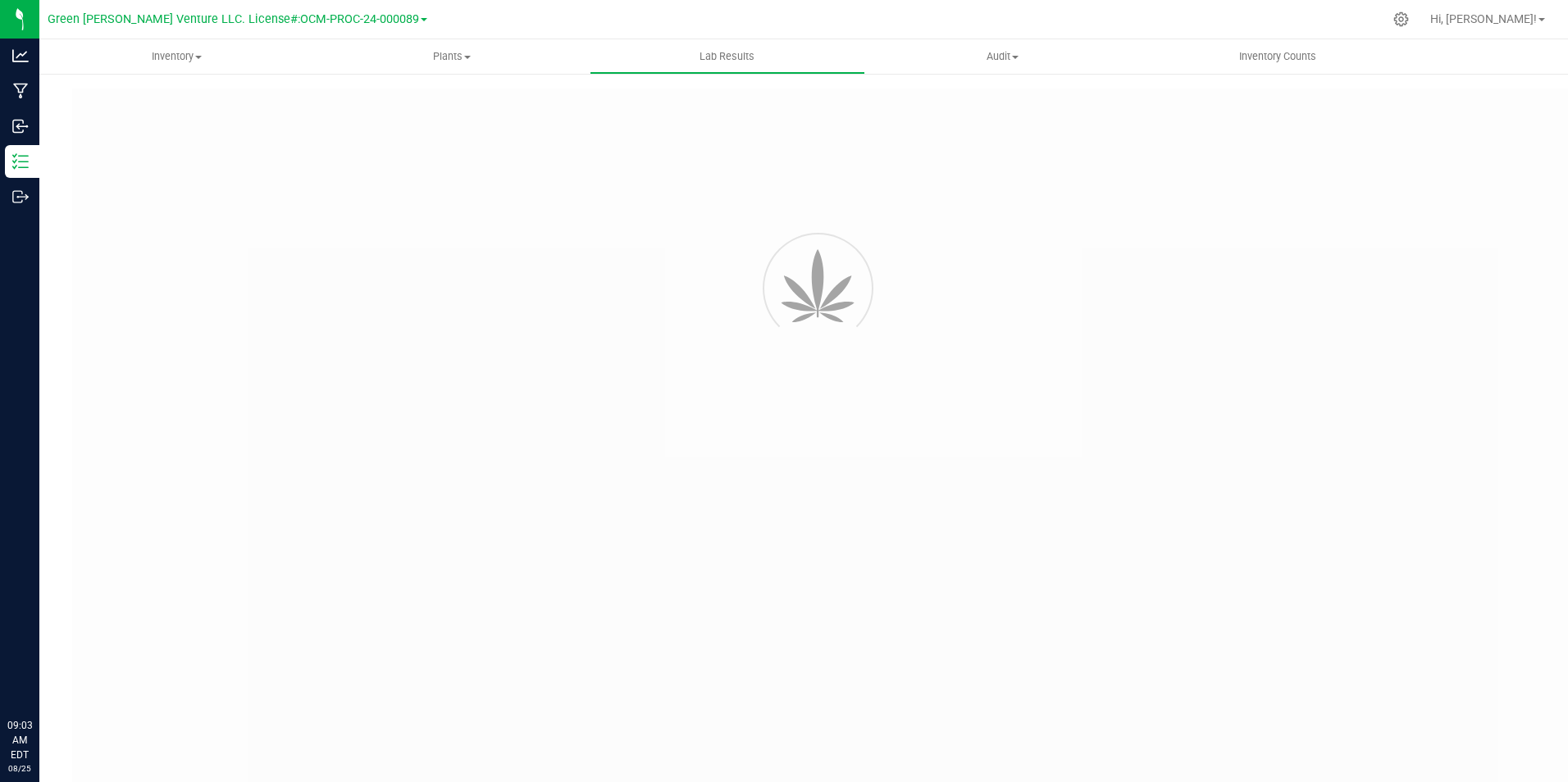
type input "[URL][DOMAIN_NAME]"
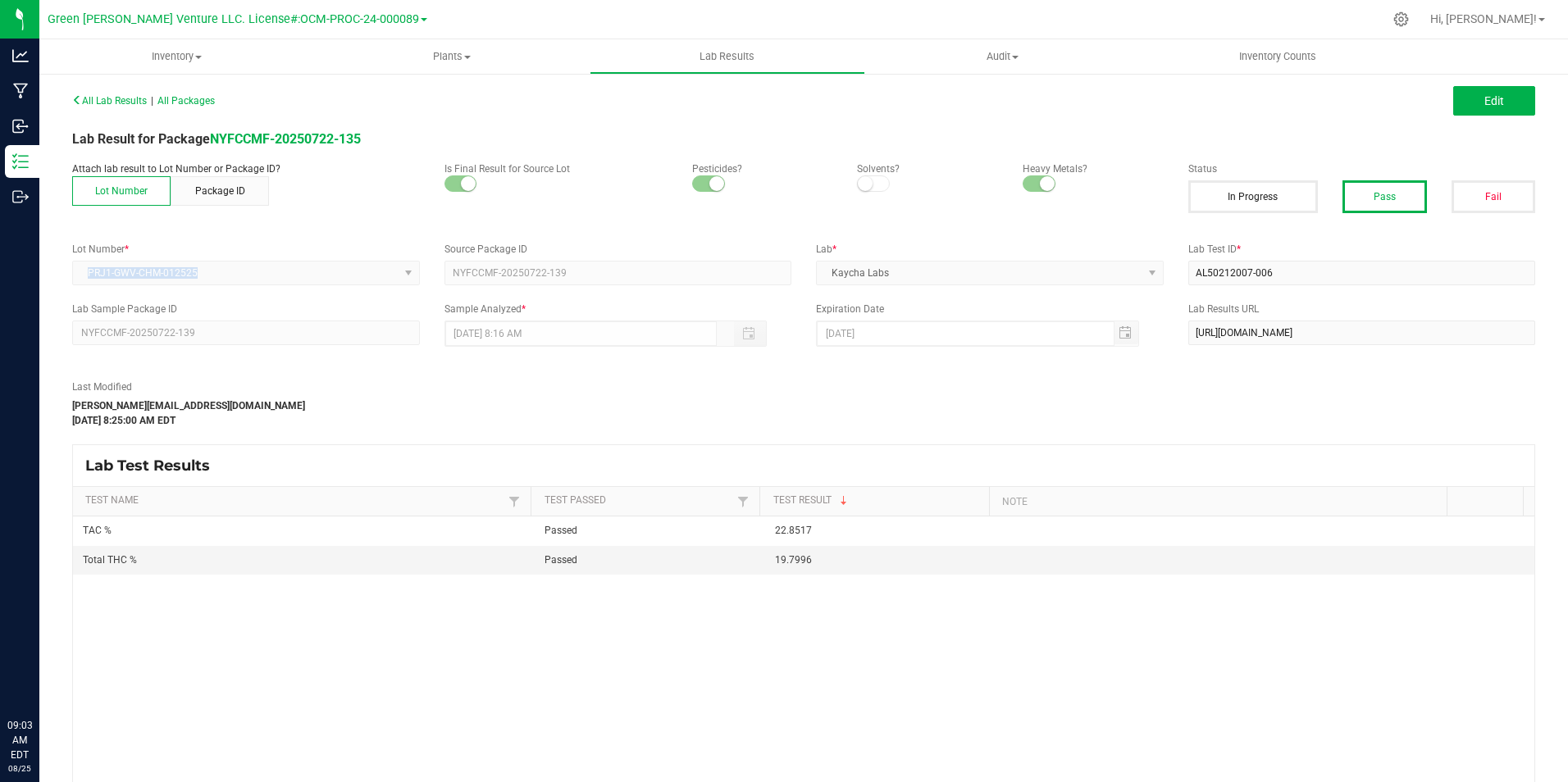
drag, startPoint x: 196, startPoint y: 265, endPoint x: 71, endPoint y: 268, distance: 125.0
click at [71, 268] on div "Lot Number * PRJ1-GWV-CHM-012525" at bounding box center [245, 264] width 373 height 43
copy span "PRJ1-GWV-CHM-012525"
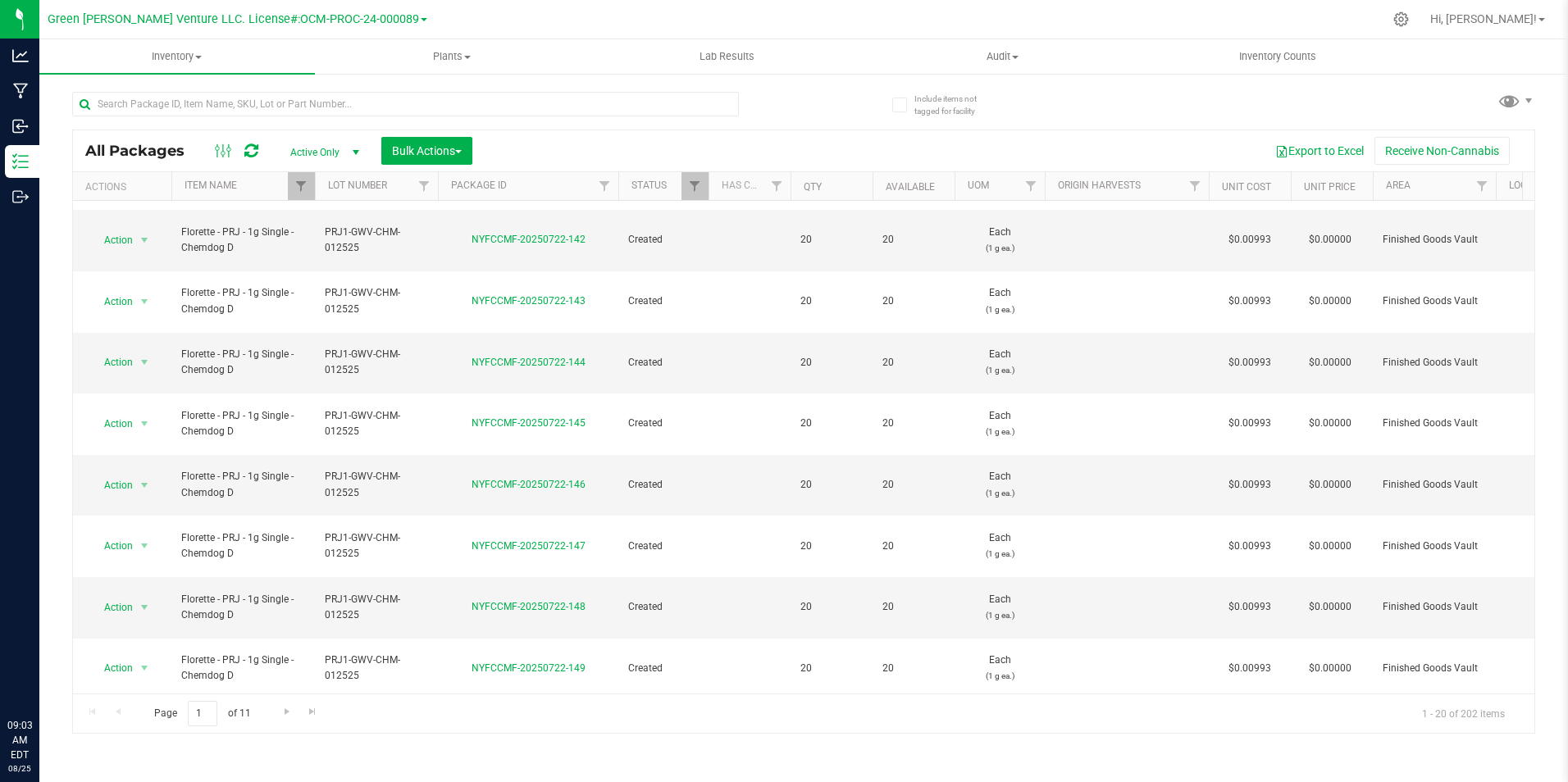
scroll to position [427, 0]
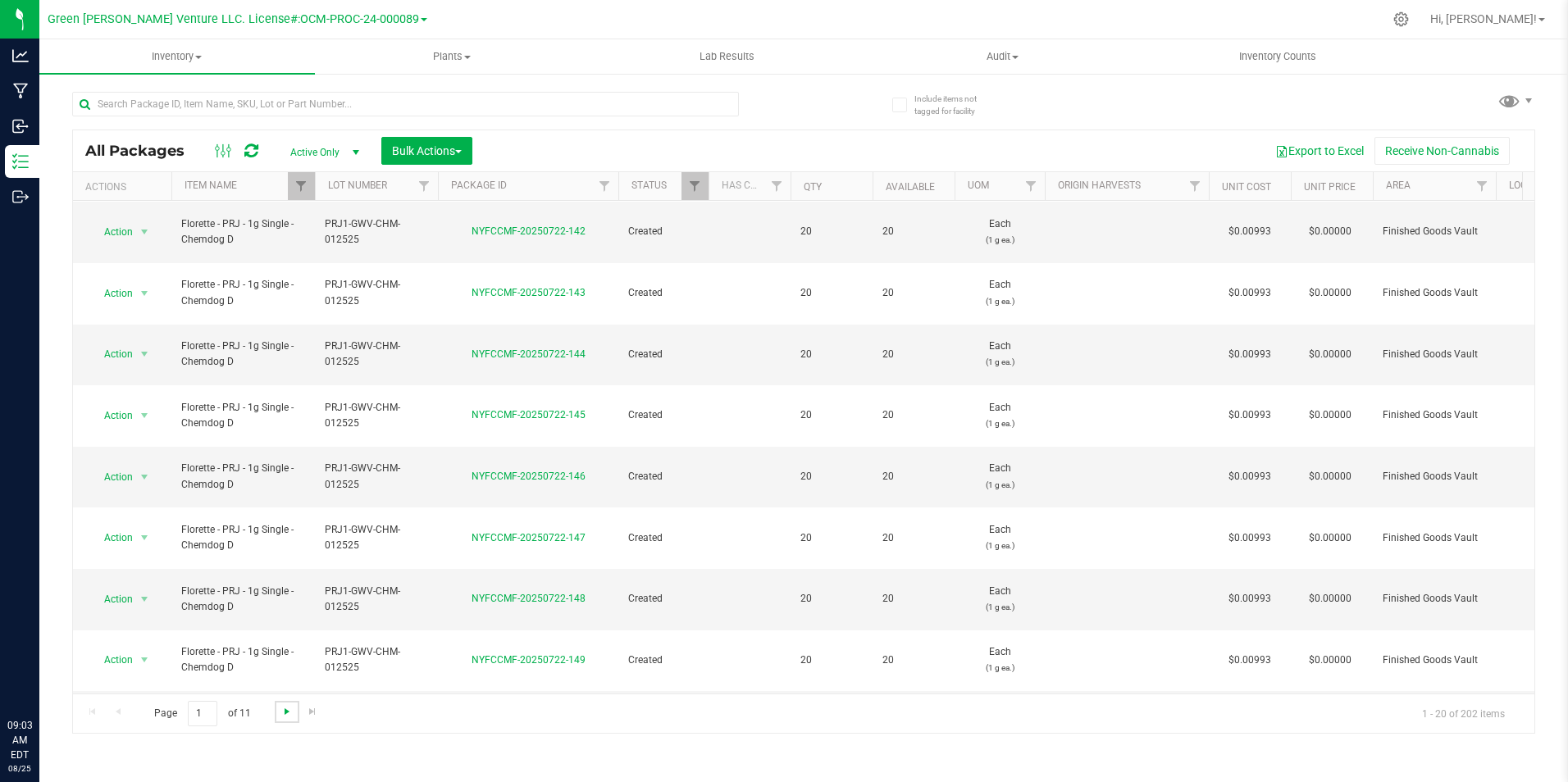
click at [280, 714] on span "Go to the next page" at bounding box center [286, 711] width 13 height 13
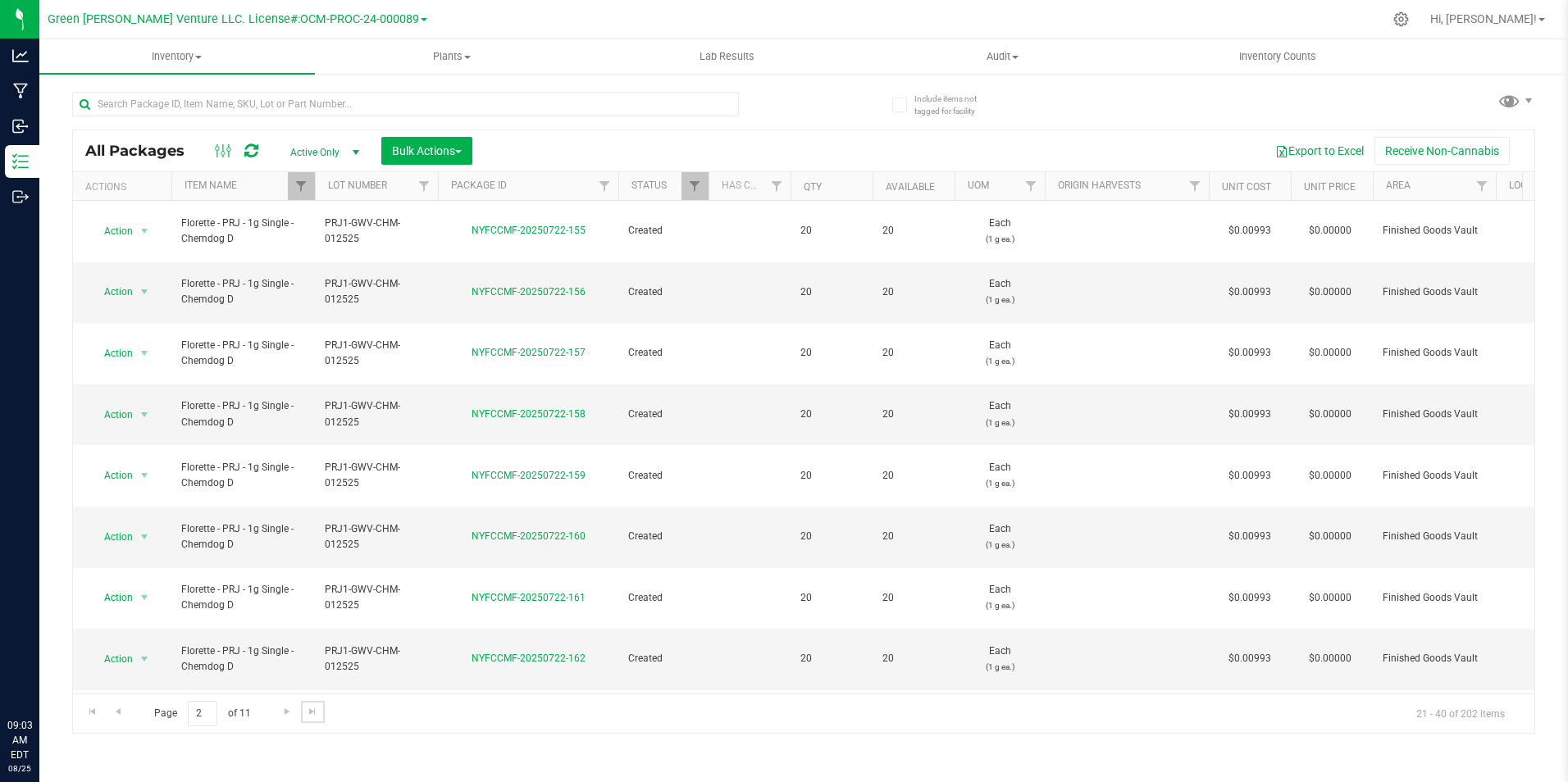
click at [310, 712] on span "Go to the last page" at bounding box center [312, 711] width 13 height 13
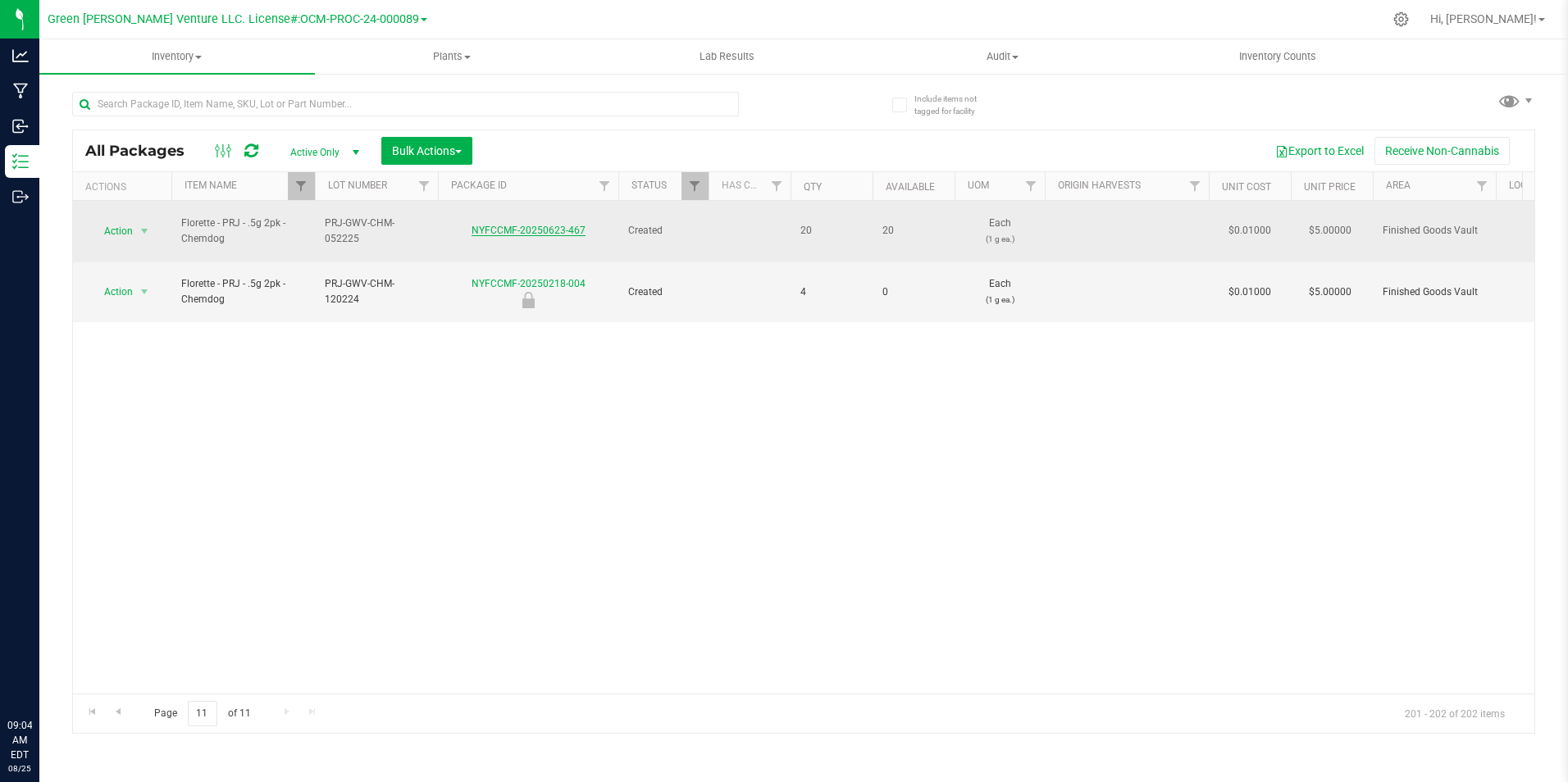
click at [524, 225] on link "NYFCCMF-20250623-467" at bounding box center [528, 230] width 114 height 11
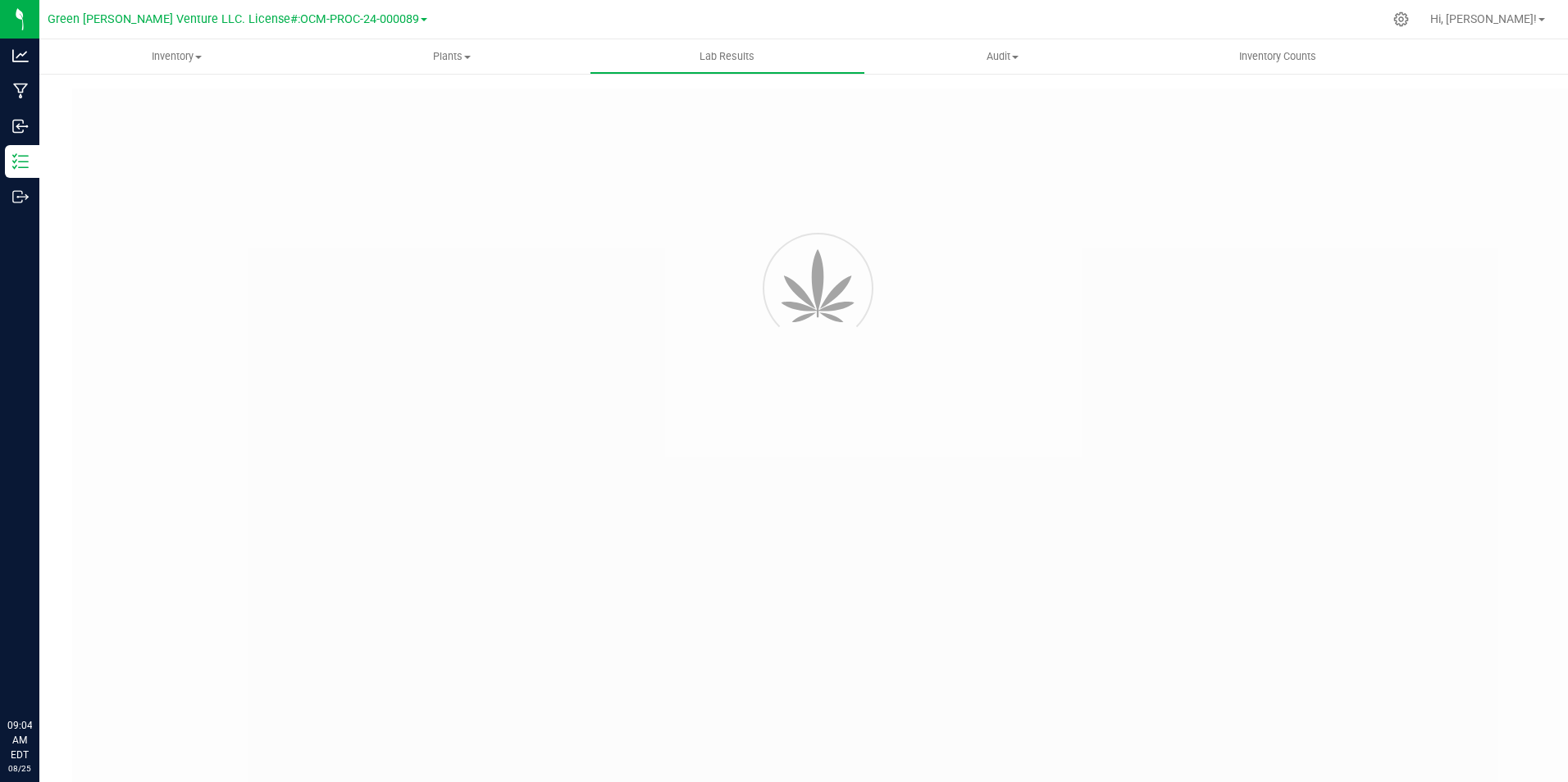
type input "NYFCCMF-20250523-025"
type input "AL50524003-005"
type input "NYFCCMF-20250523-025"
type input "[DATE] 3:06 PM"
type input "[DATE]"
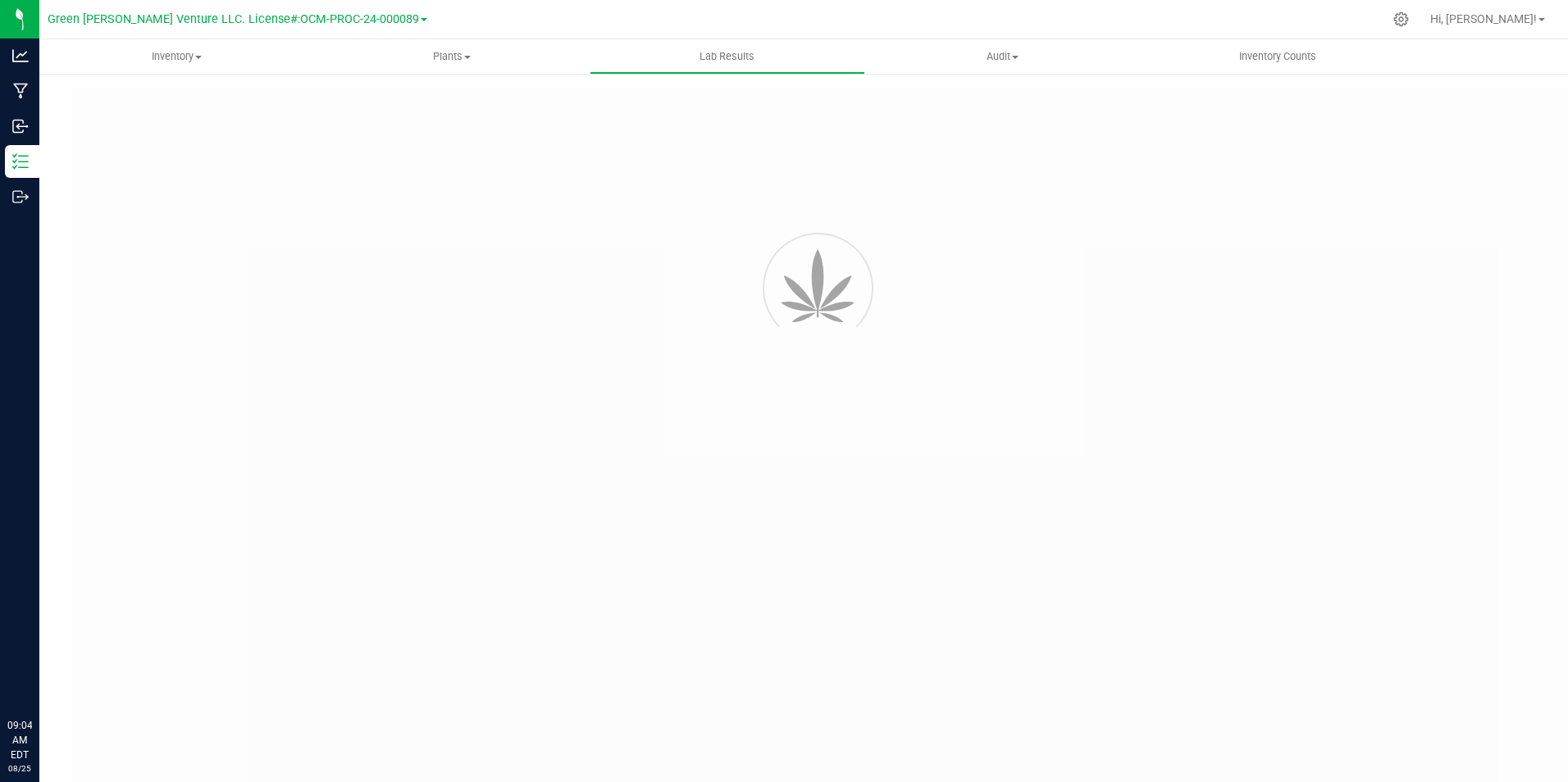
type input "[URL][DOMAIN_NAME]"
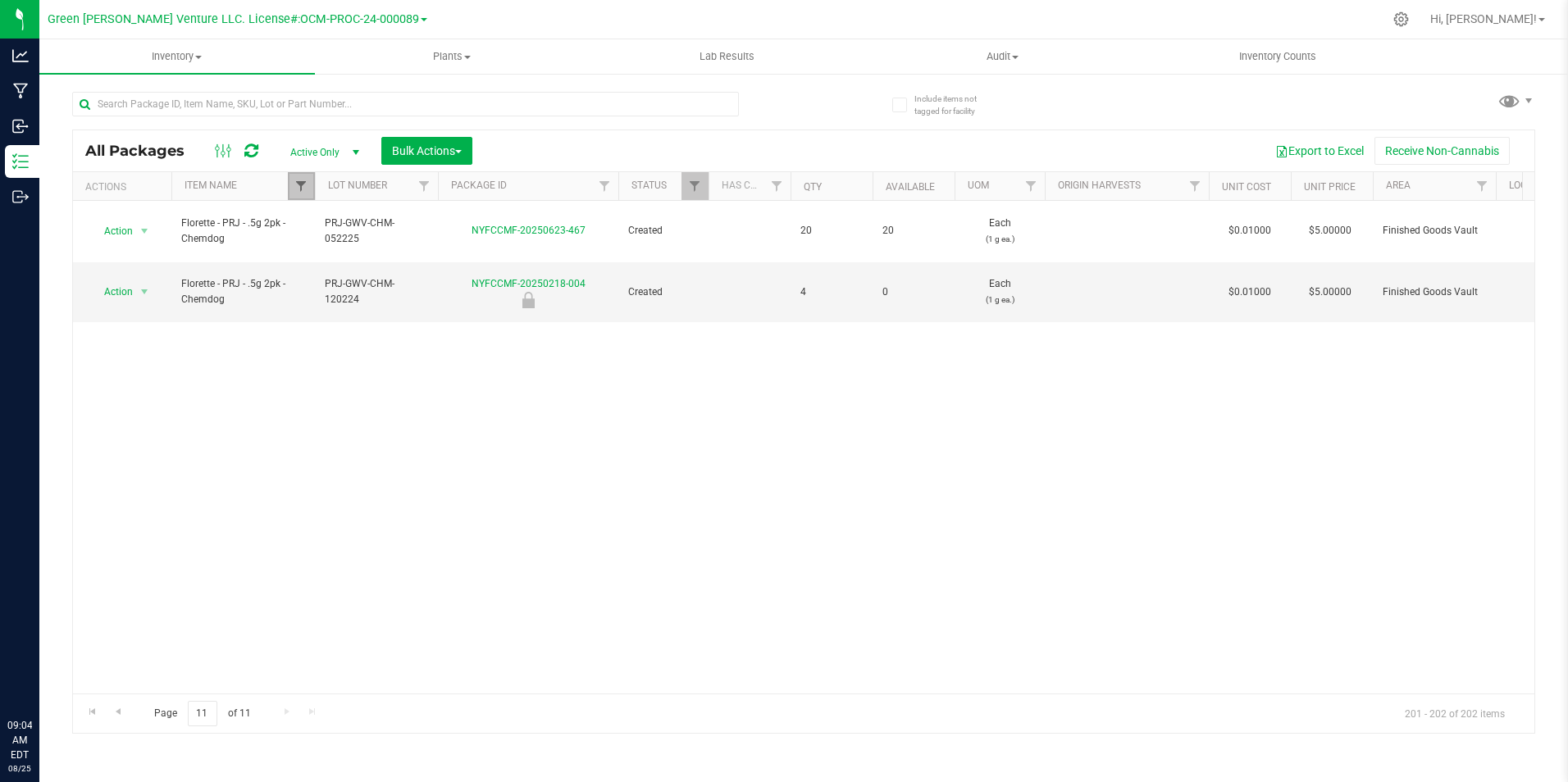
click at [304, 187] on span "Filter" at bounding box center [301, 186] width 13 height 13
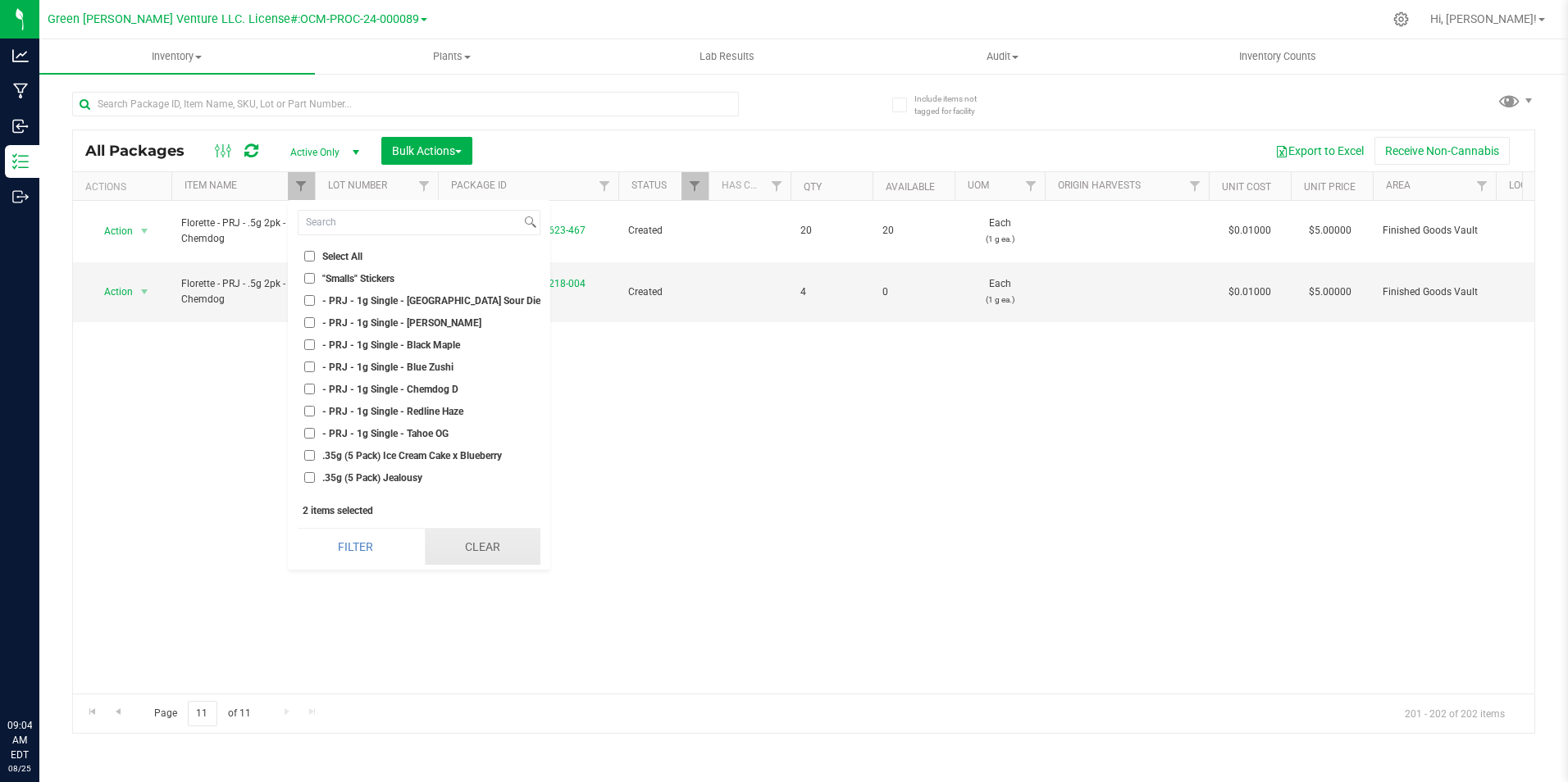
click at [475, 543] on button "Clear" at bounding box center [482, 547] width 116 height 36
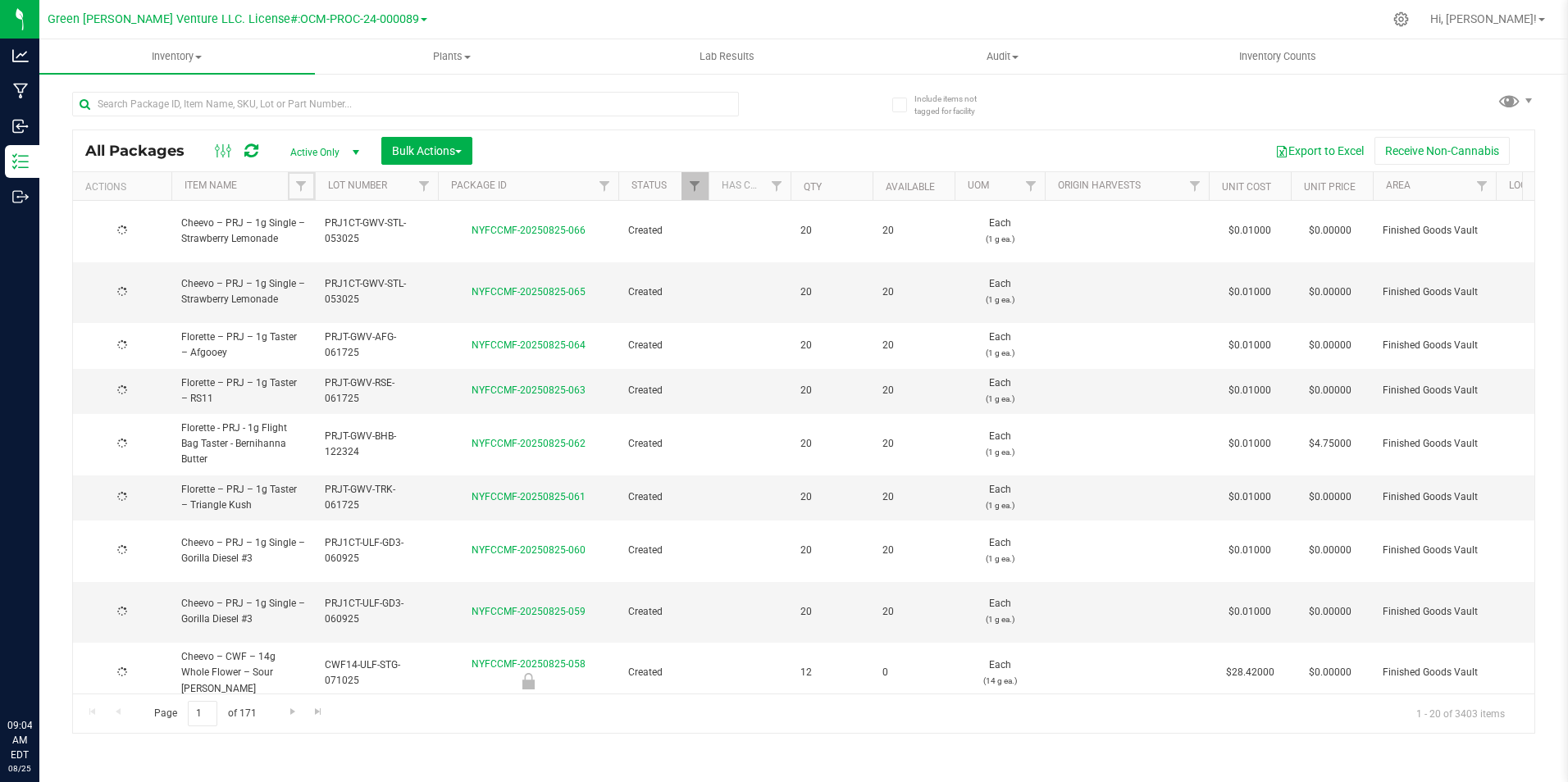
click at [304, 188] on span "Filter" at bounding box center [301, 186] width 13 height 13
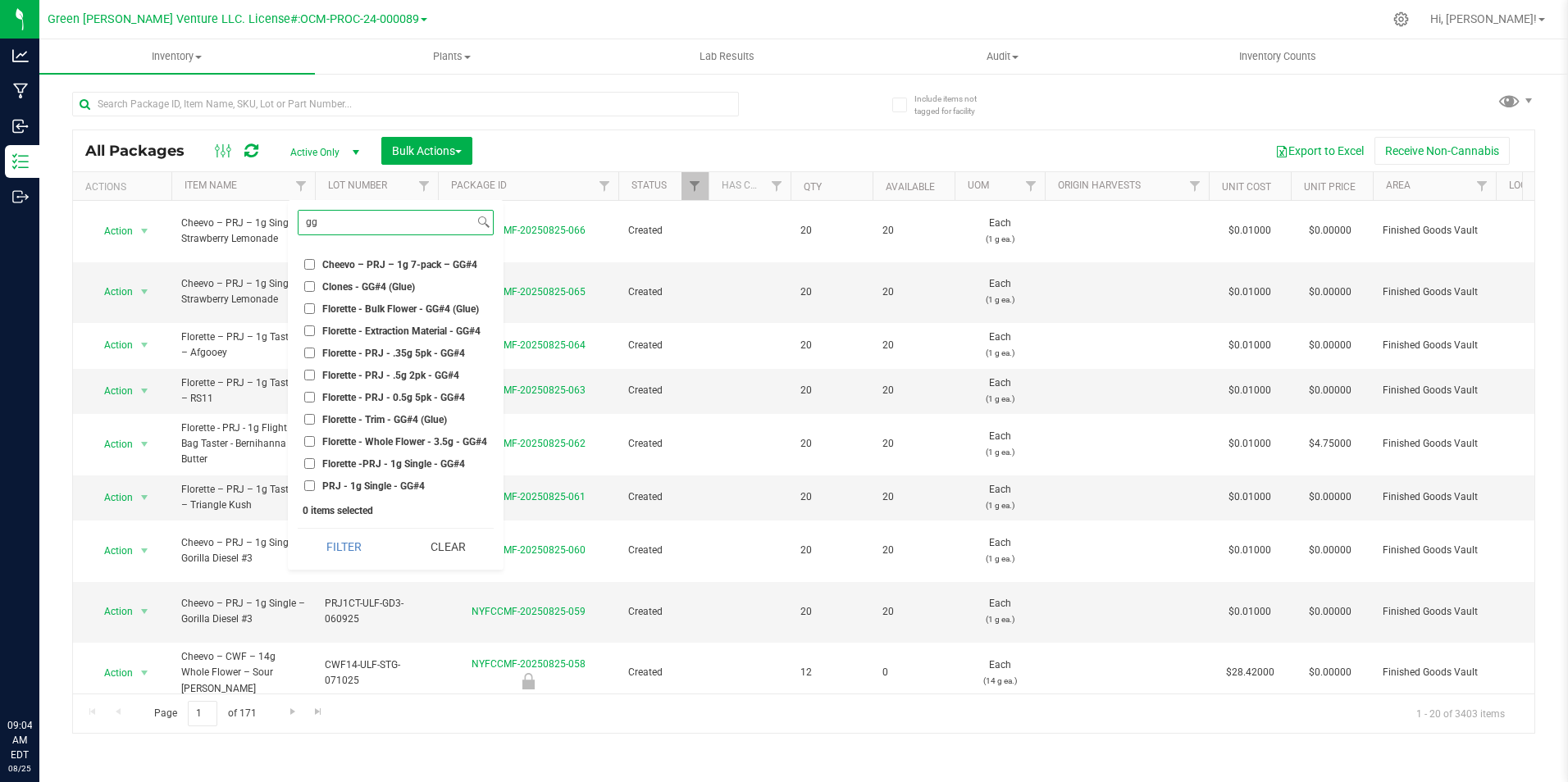
scroll to position [37, 0]
type input "gg"
click at [422, 461] on span "Florette -PRJ - 1g Single - GG#4" at bounding box center [393, 462] width 143 height 10
click at [315, 461] on input "Florette -PRJ - 1g Single - GG#4" at bounding box center [309, 462] width 10 height 10
checkbox input "true"
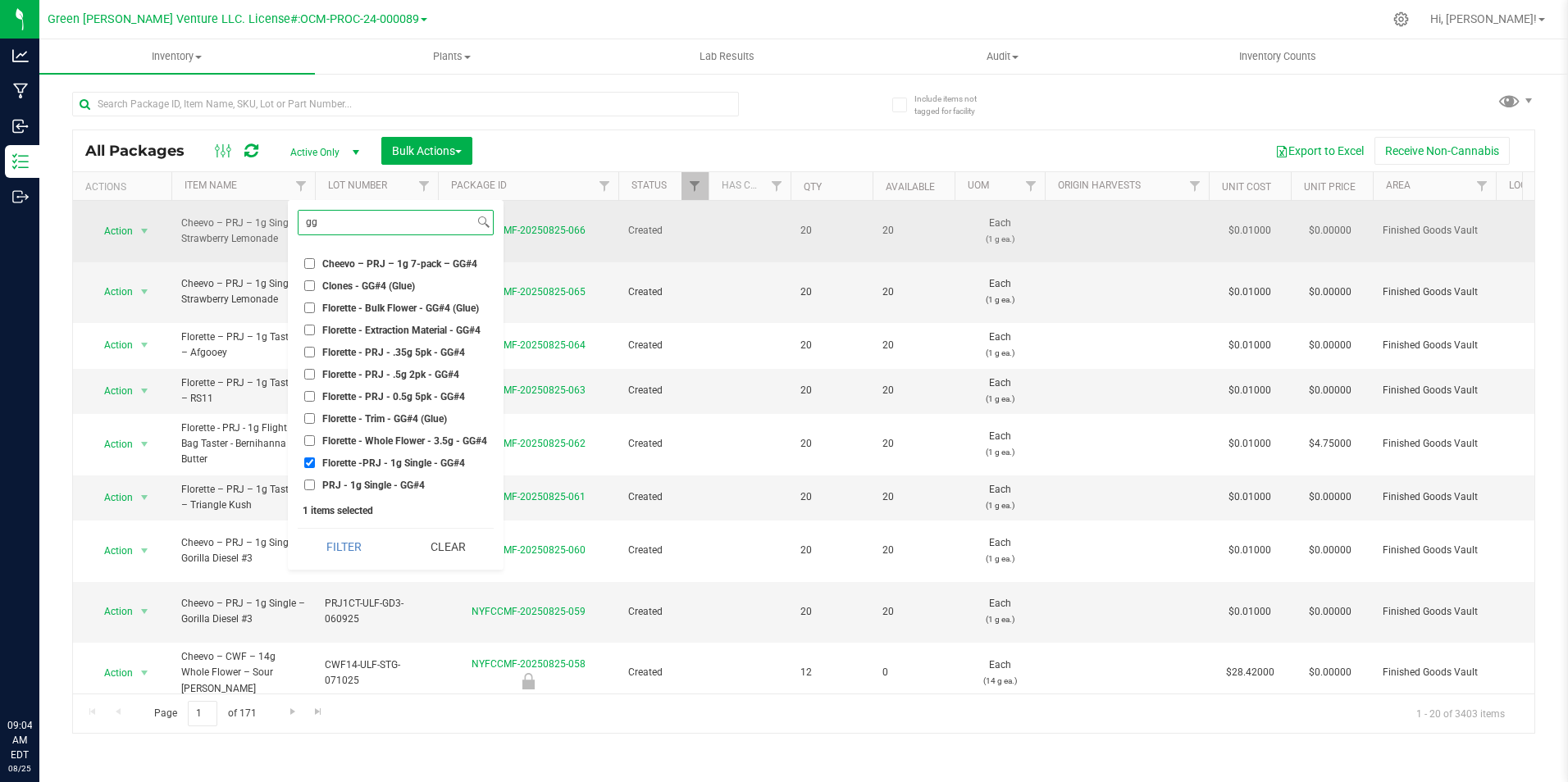
drag, startPoint x: 365, startPoint y: 220, endPoint x: 247, endPoint y: 217, distance: 118.0
click at [247, 217] on body "Analytics Manufacturing Inbound Inventory Outbound 09:04 AM EDT [DATE] 08/25 Gr…" at bounding box center [784, 391] width 1568 height 782
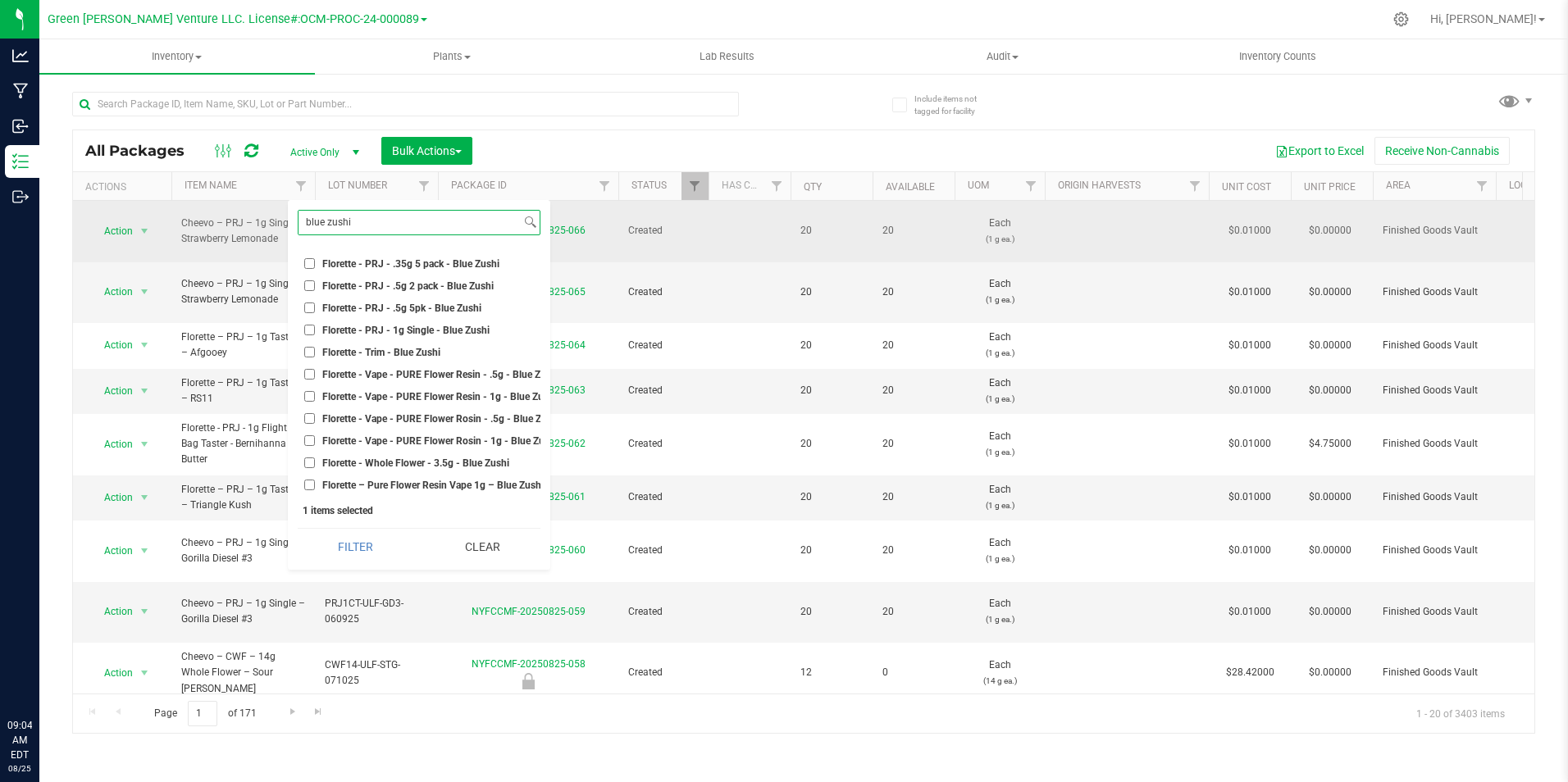
scroll to position [182, 0]
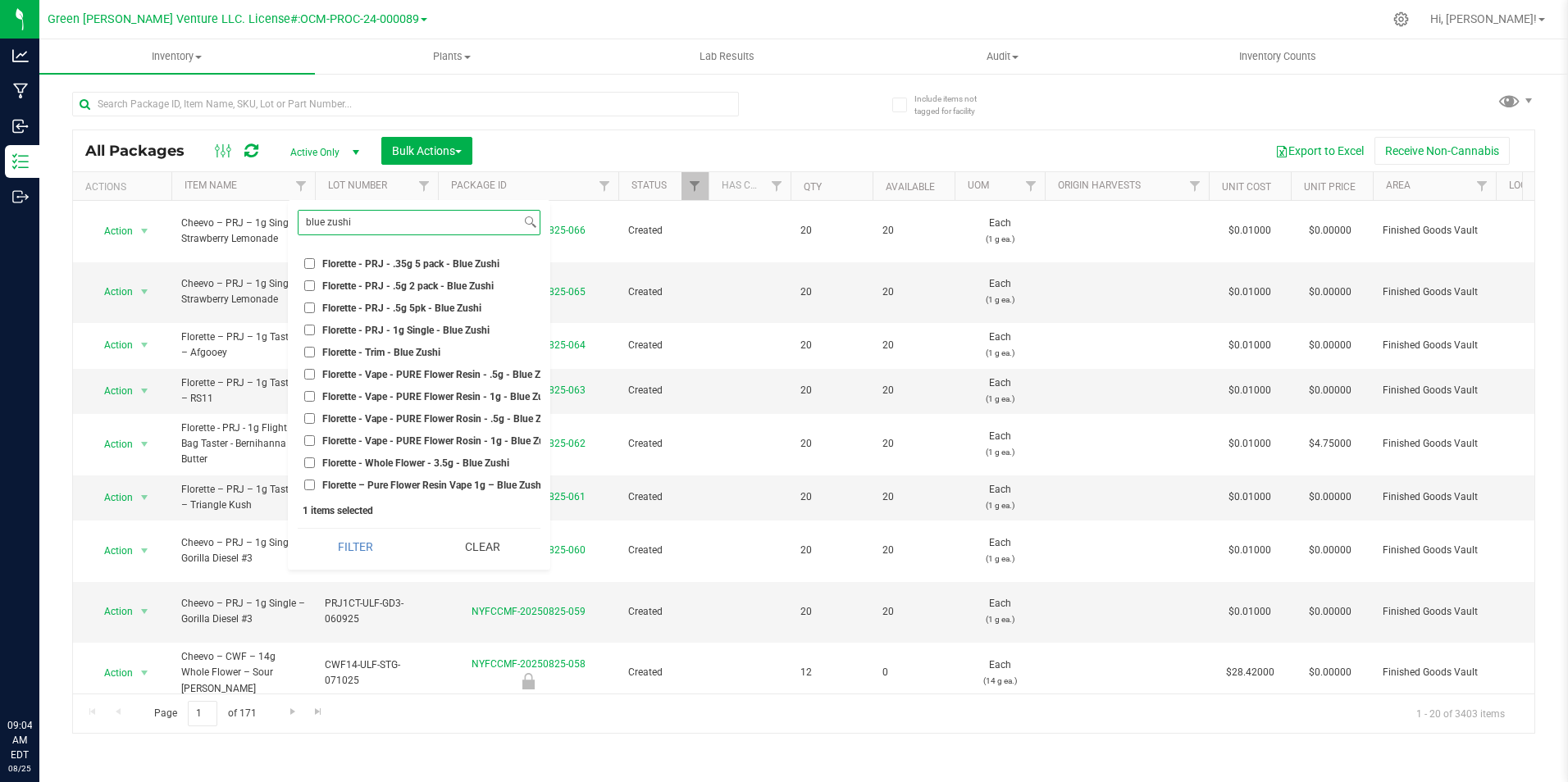
type input "blue zushi"
click at [488, 326] on span "Florette - PRJ - 1g Single - Blue Zushi" at bounding box center [406, 330] width 168 height 10
click at [315, 325] on input "Florette - PRJ - 1g Single - Blue Zushi" at bounding box center [309, 330] width 10 height 10
checkbox input "true"
click at [398, 539] on button "Filter" at bounding box center [355, 547] width 116 height 36
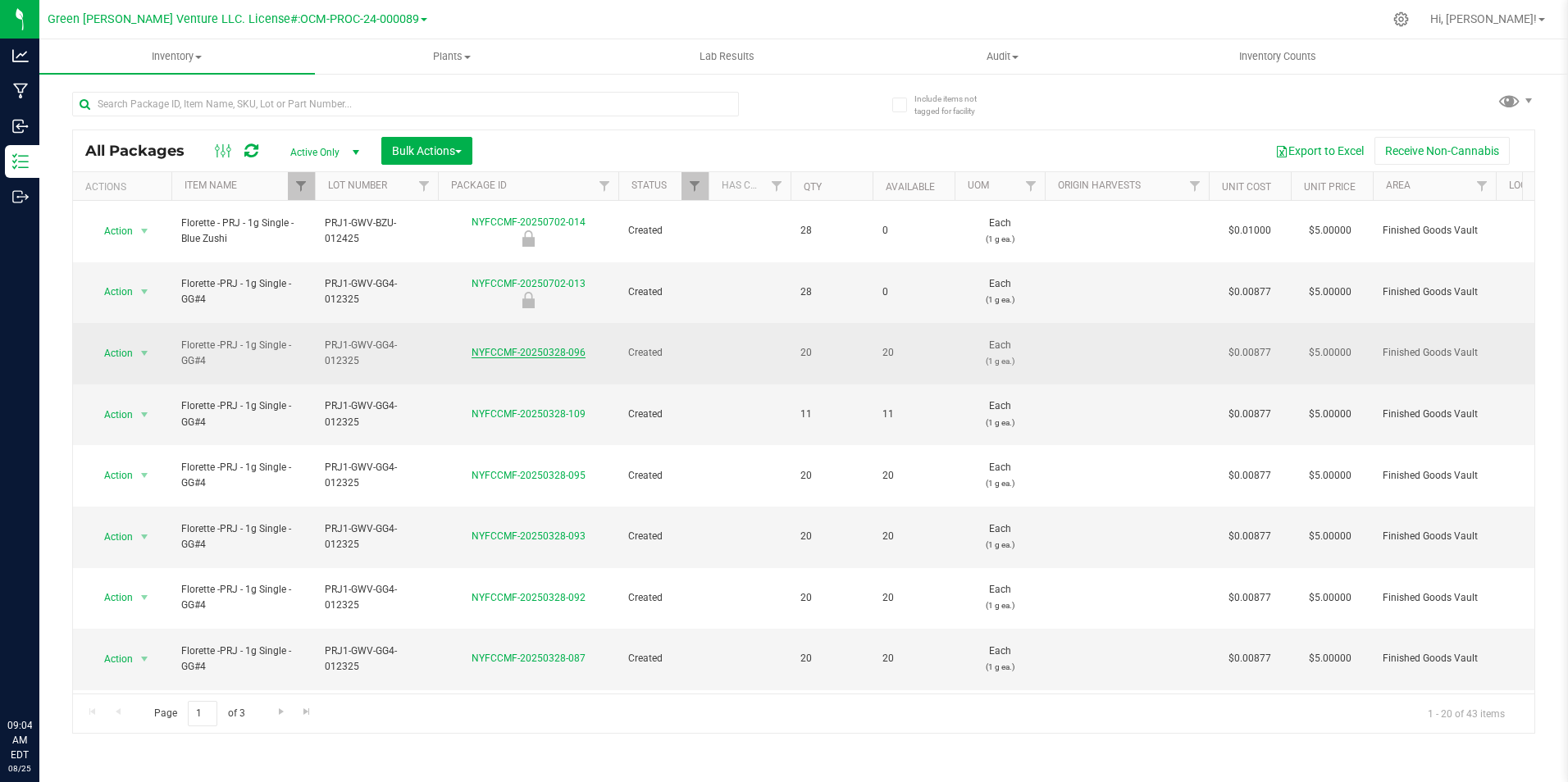
click at [526, 346] on link "NYFCCMF-20250328-096" at bounding box center [528, 352] width 114 height 11
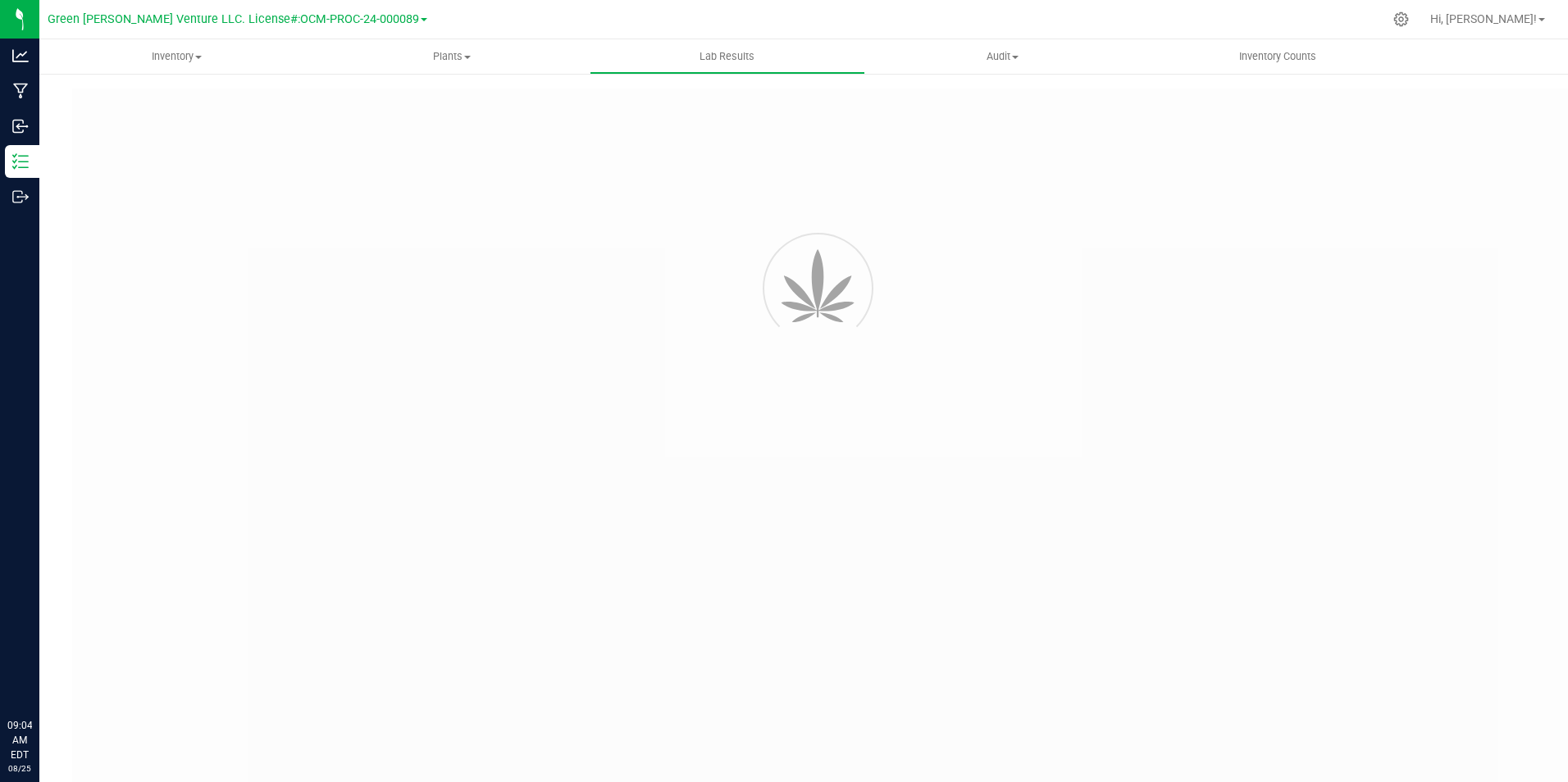
type input "NYFCCMF-20250207-002"
type input "AL50212007-003"
type input "NYFCCMF-20250207-002"
type input "[DATE] 2:30 PM"
type input "[DATE]"
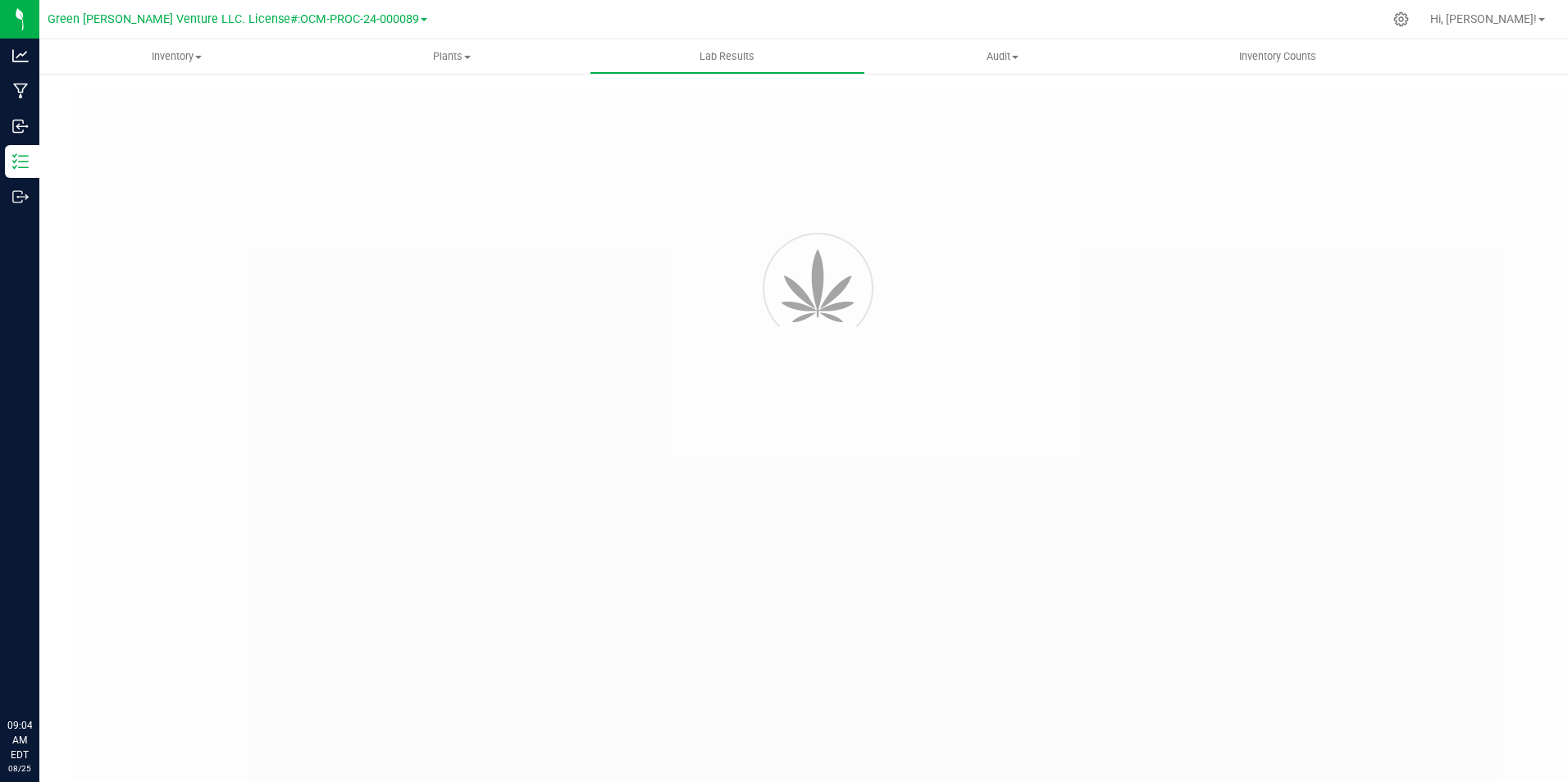
type input "[URL][DOMAIN_NAME]"
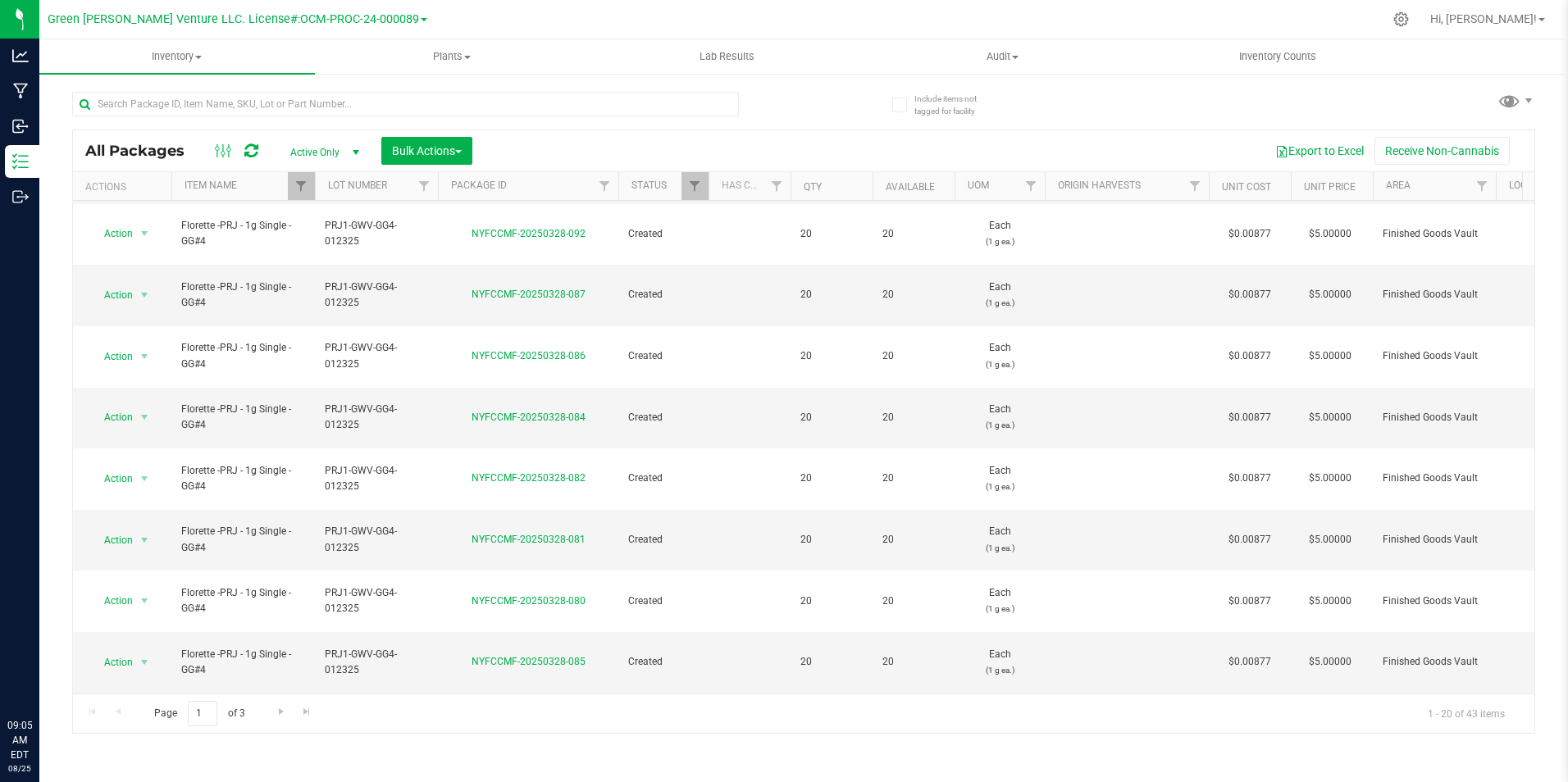
scroll to position [429, 0]
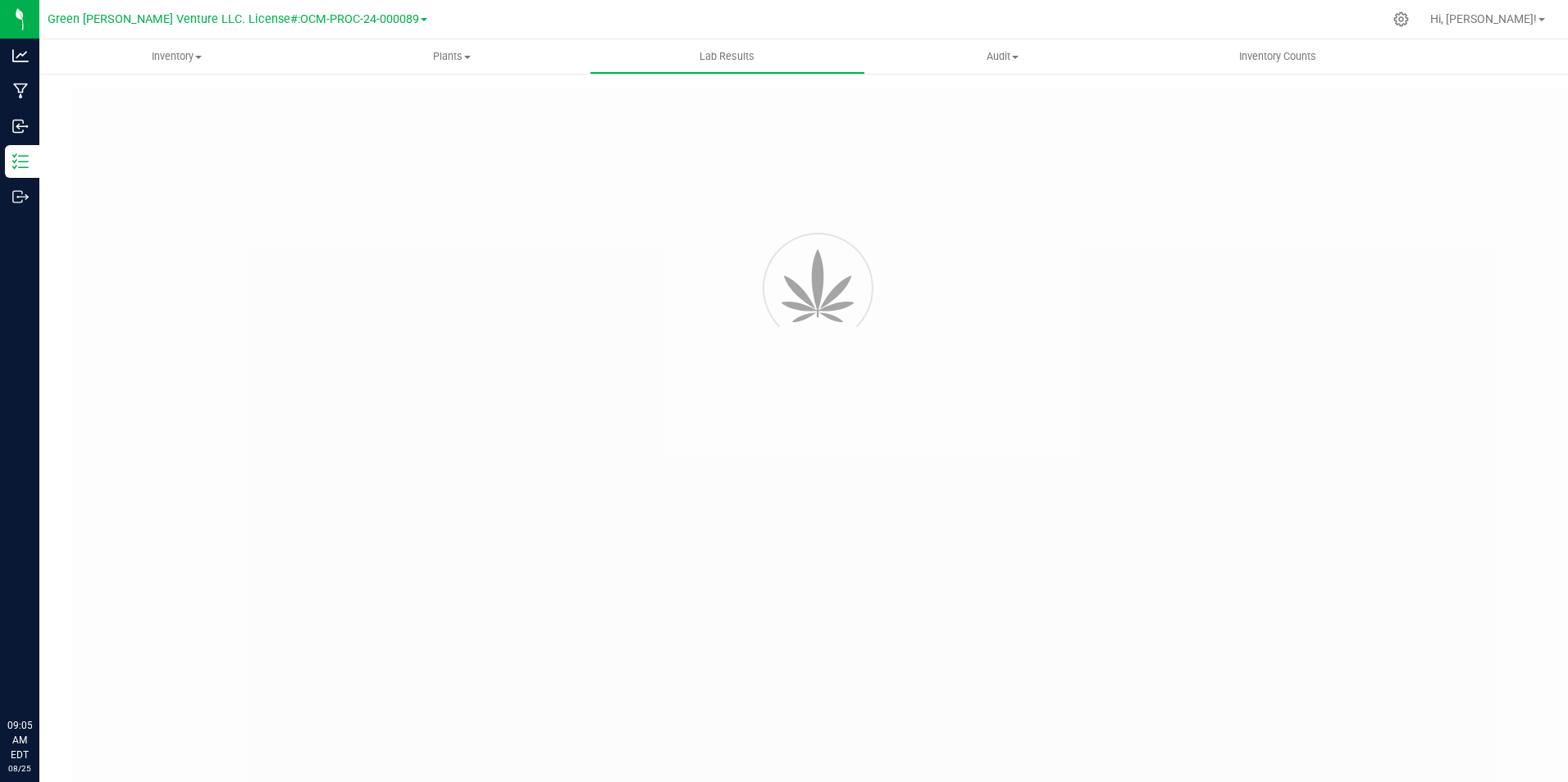
type input "NYFCCMF-20250207-004"
type input "AL50212007-005"
type input "NYFCCMF-20250207-004"
type input "[DATE] 1:30 PM"
type input "[DATE]"
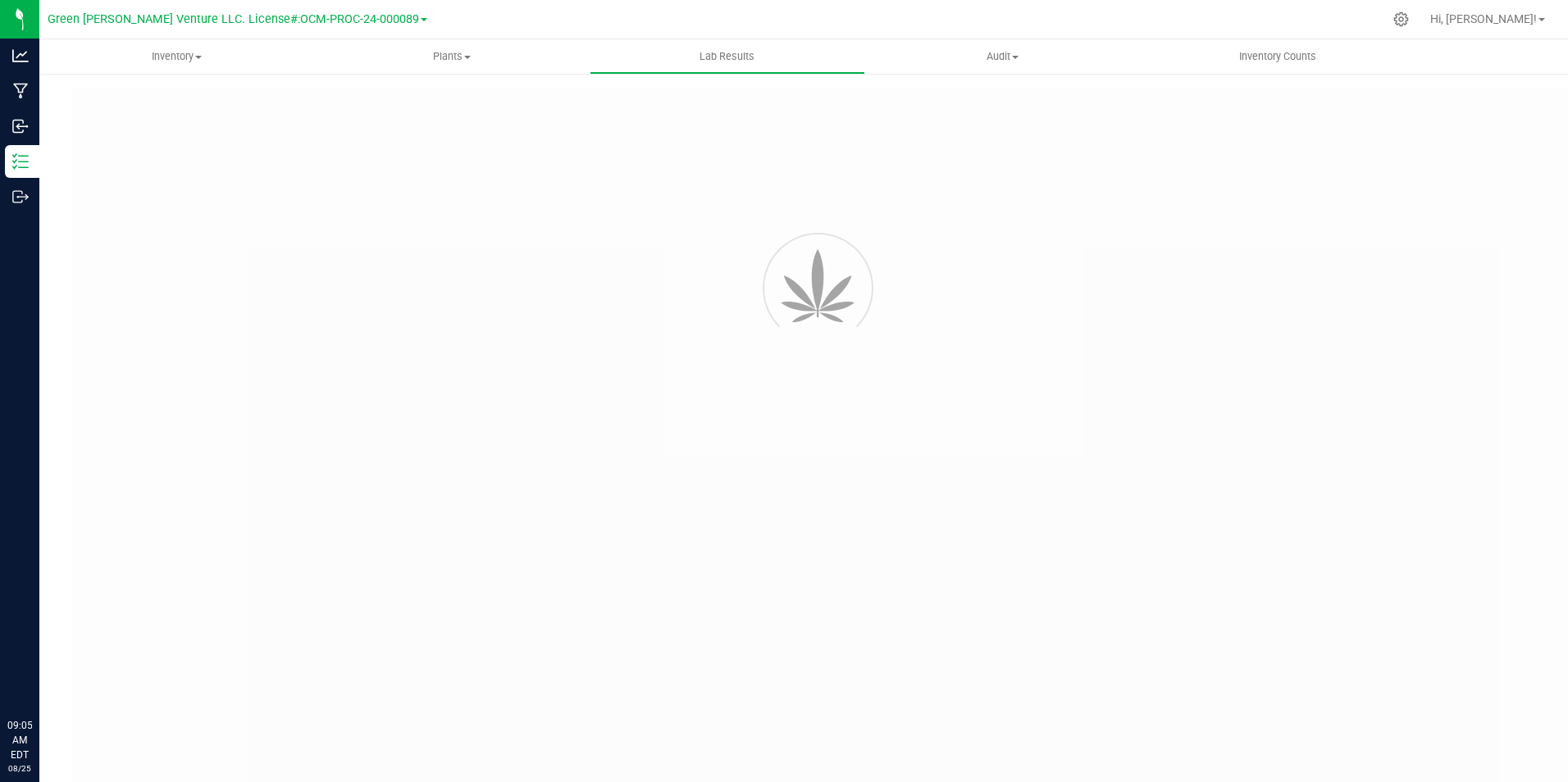
type input "[URL][DOMAIN_NAME]"
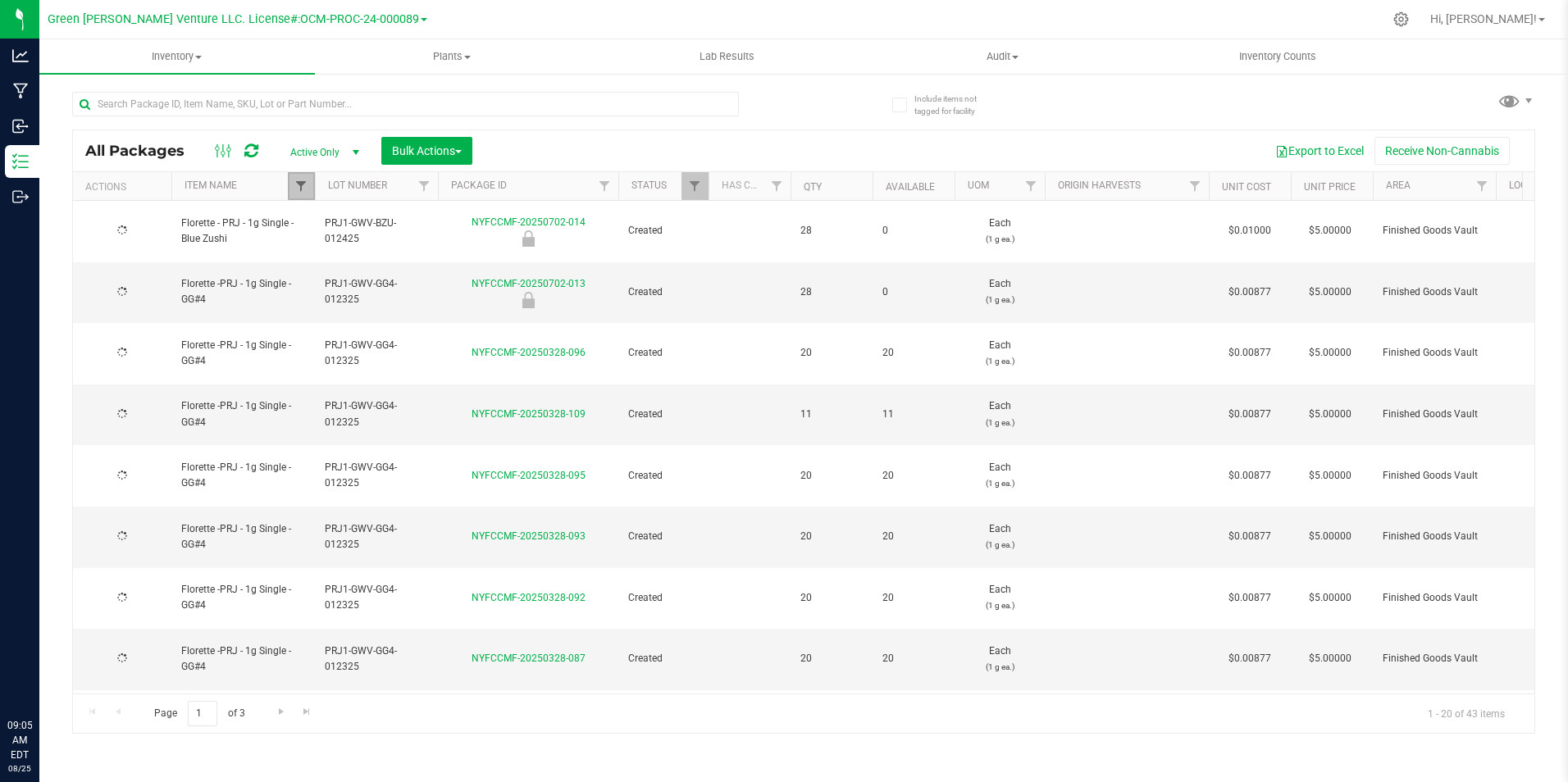
click at [295, 187] on span "Filter" at bounding box center [301, 186] width 13 height 13
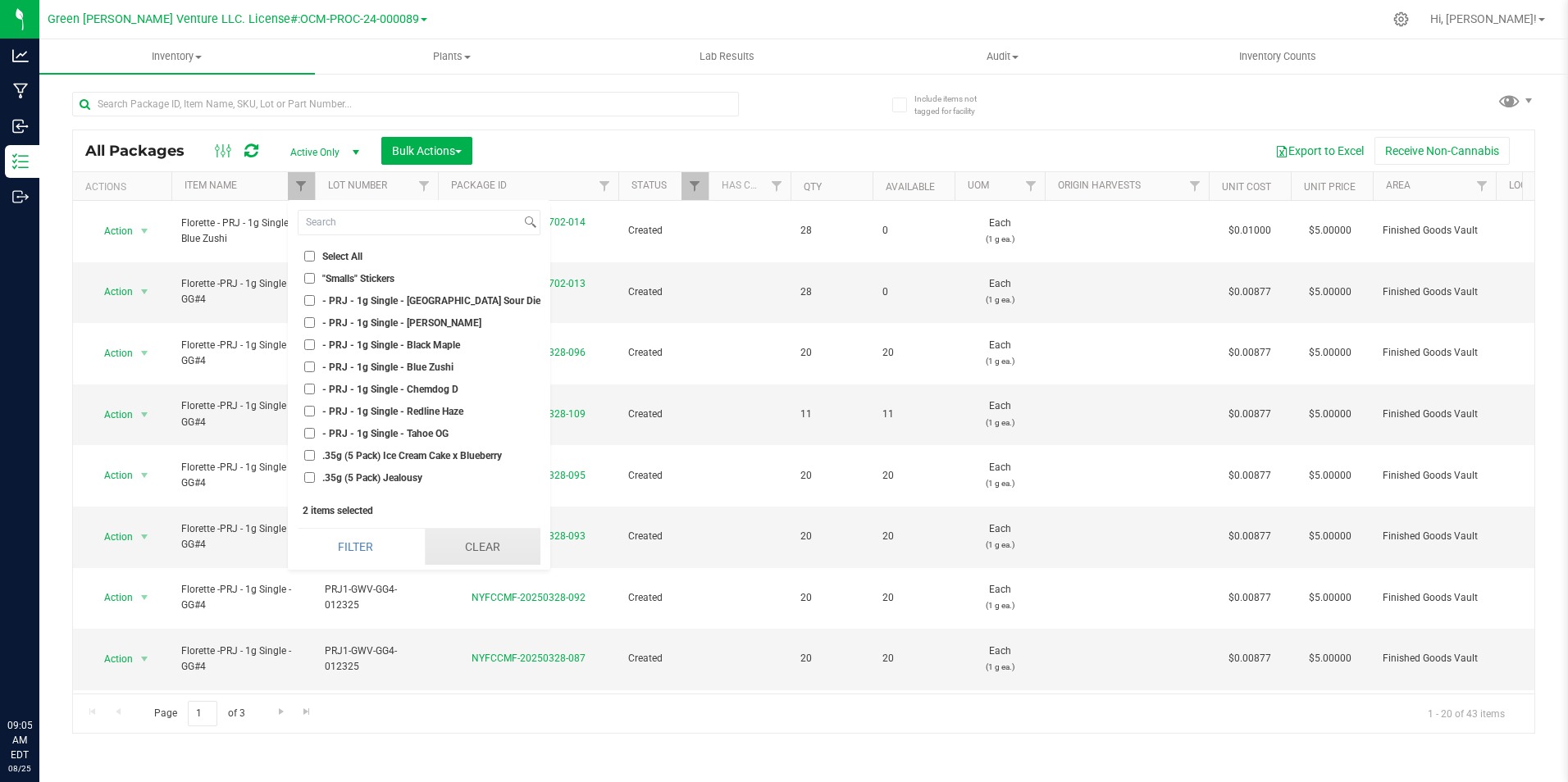
click at [475, 541] on button "Clear" at bounding box center [482, 547] width 116 height 36
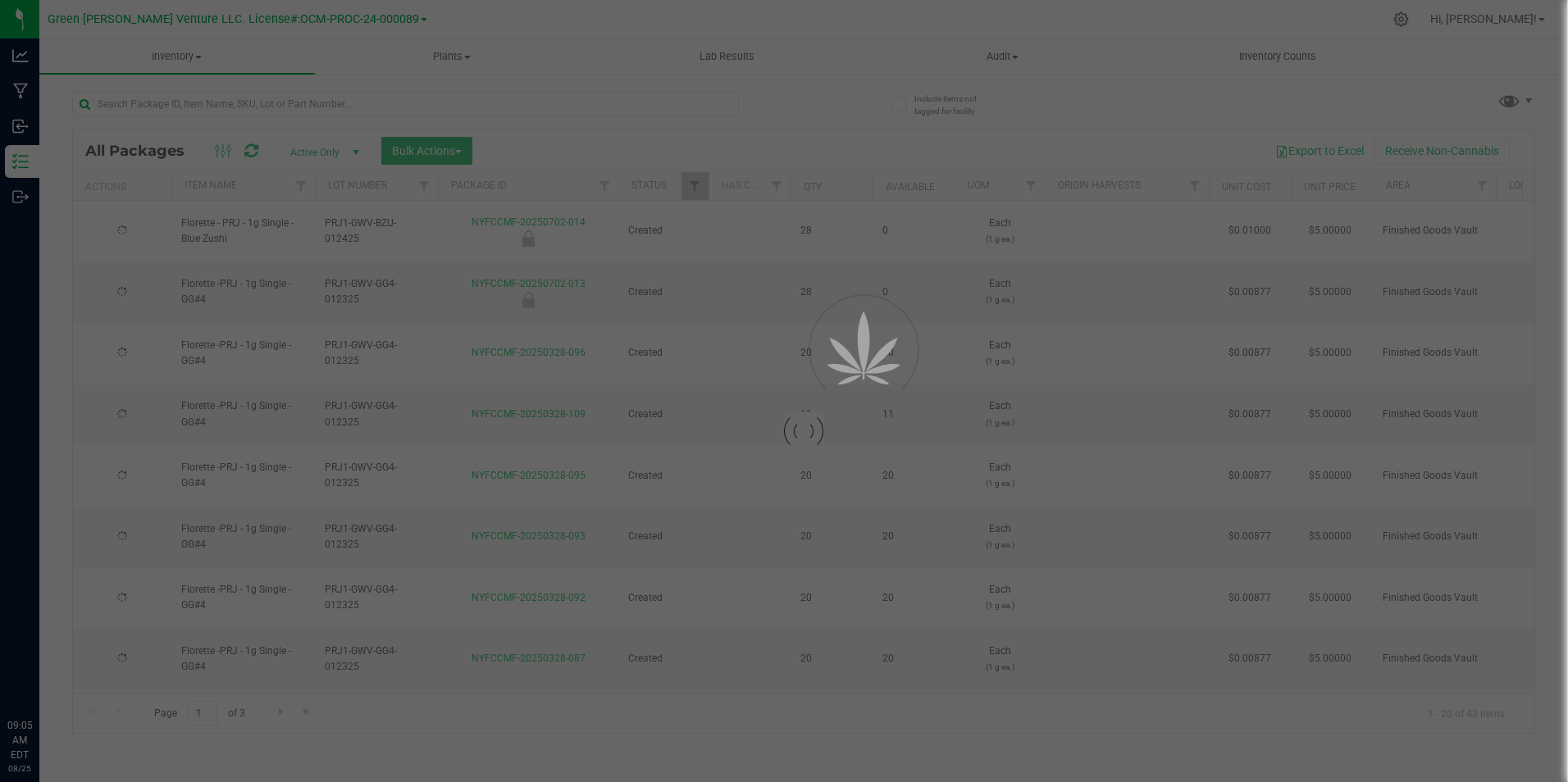
checkbox input "false"
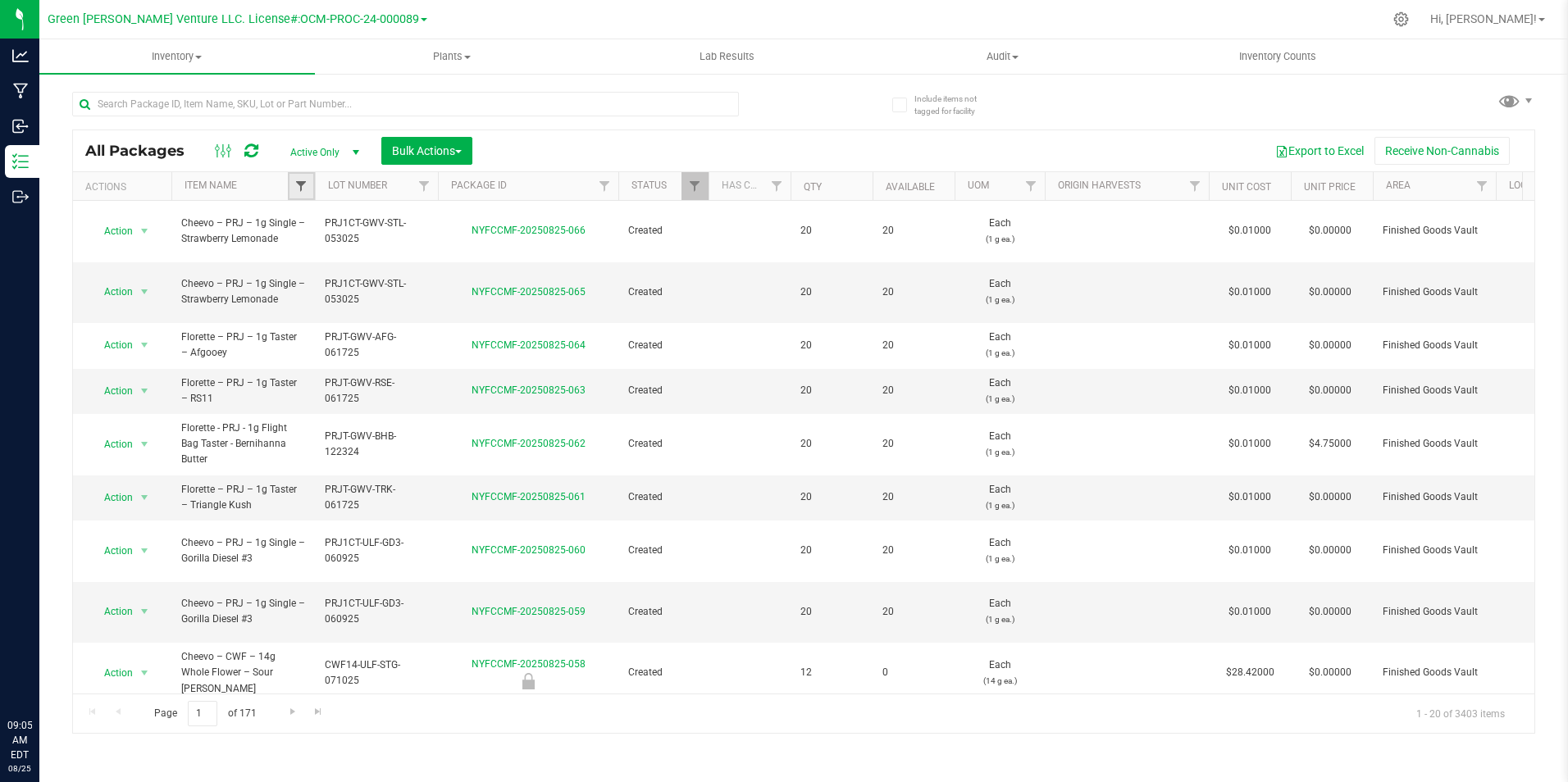
click at [297, 191] on span "Filter" at bounding box center [301, 186] width 13 height 13
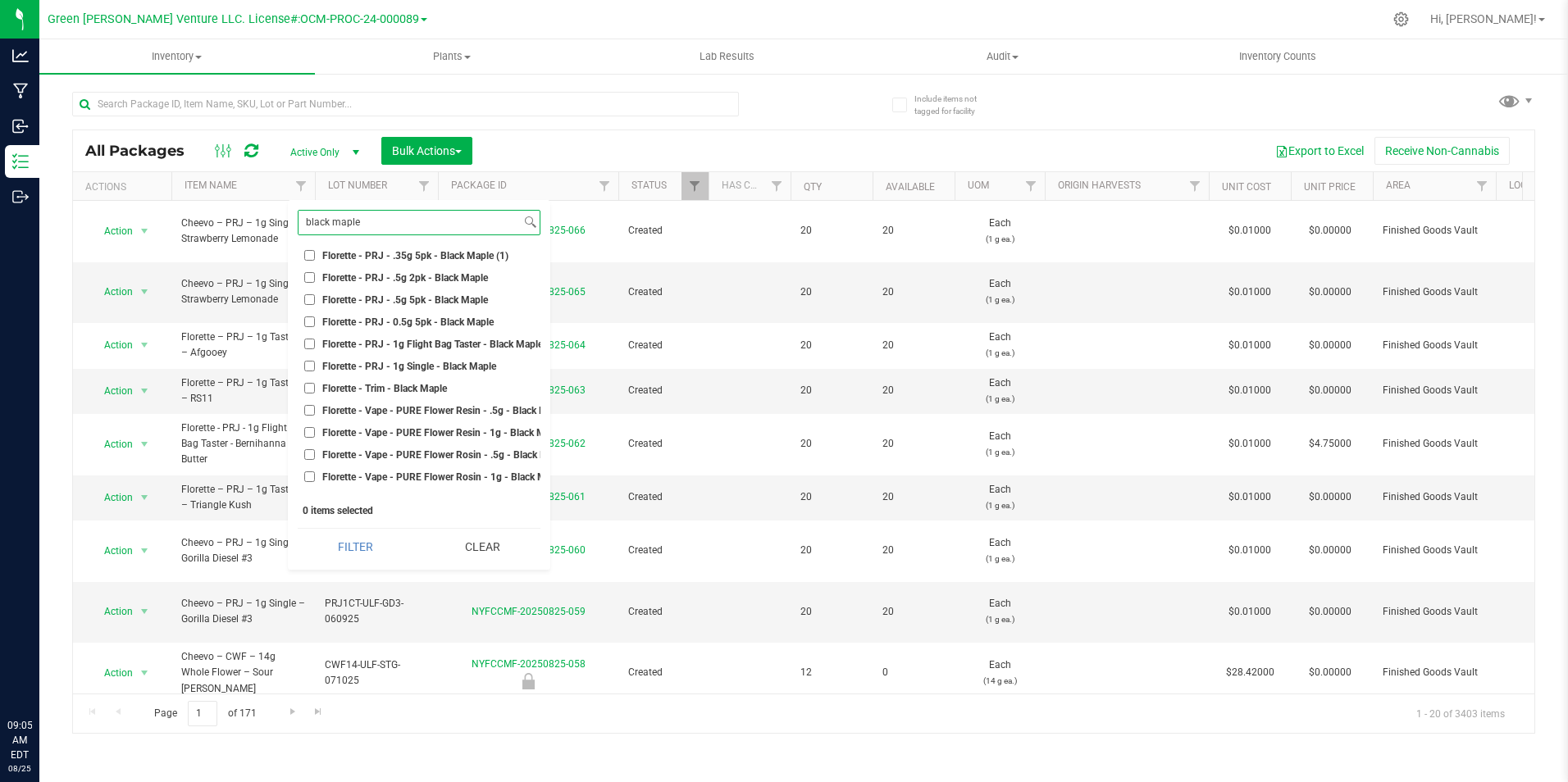
scroll to position [246, 0]
type input "black maple"
click at [453, 366] on span "Florette - PRJ - 1g Single - Black Maple" at bounding box center [409, 364] width 174 height 10
click at [315, 366] on input "Florette - PRJ - 1g Single - Black Maple" at bounding box center [309, 364] width 10 height 10
checkbox input "true"
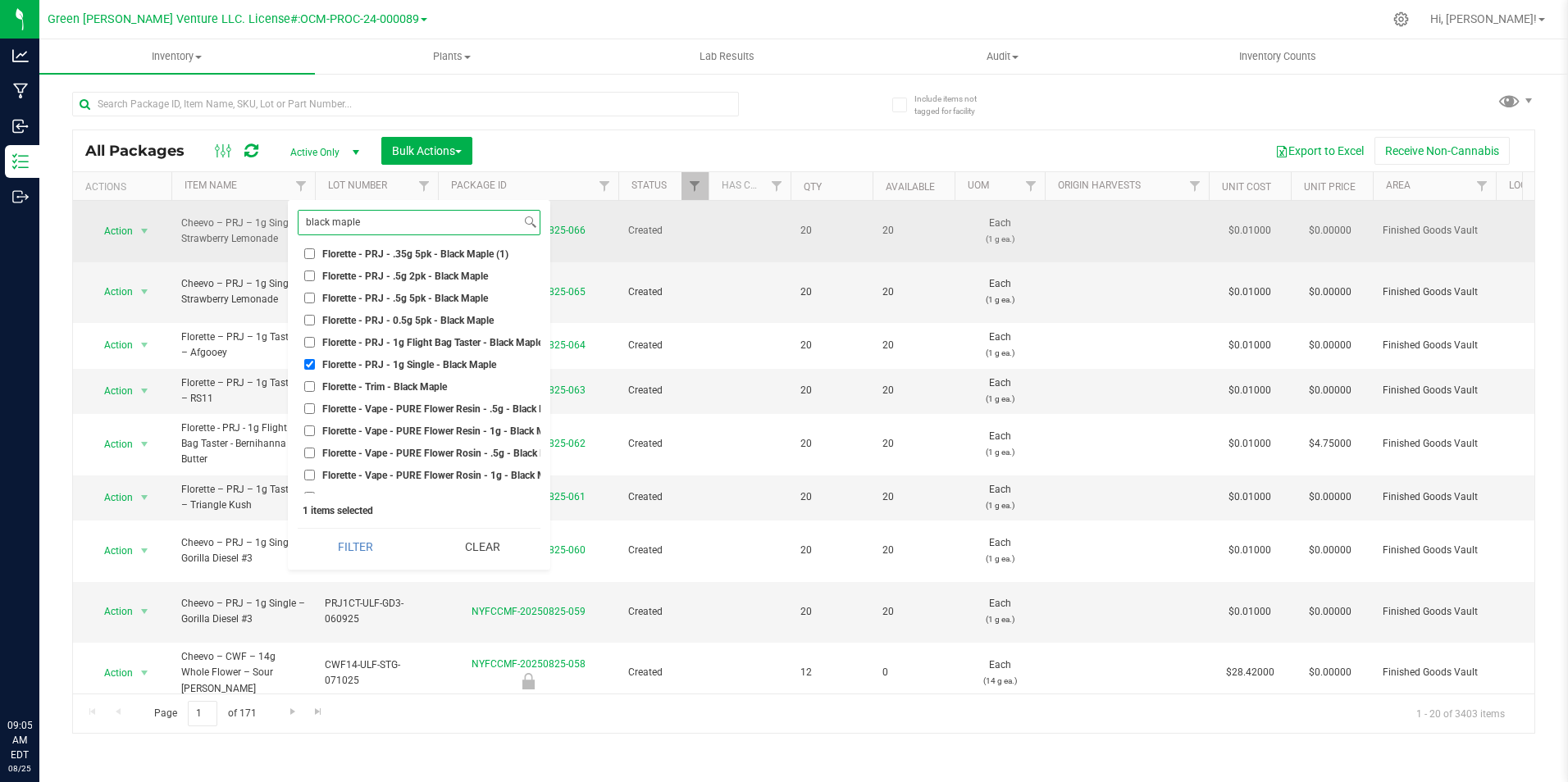
drag, startPoint x: 395, startPoint y: 215, endPoint x: 251, endPoint y: 217, distance: 144.0
click at [256, 217] on body "Analytics Manufacturing Inbound Inventory Outbound 09:05 AM EDT [DATE] 08/25 Gr…" at bounding box center [784, 391] width 1568 height 782
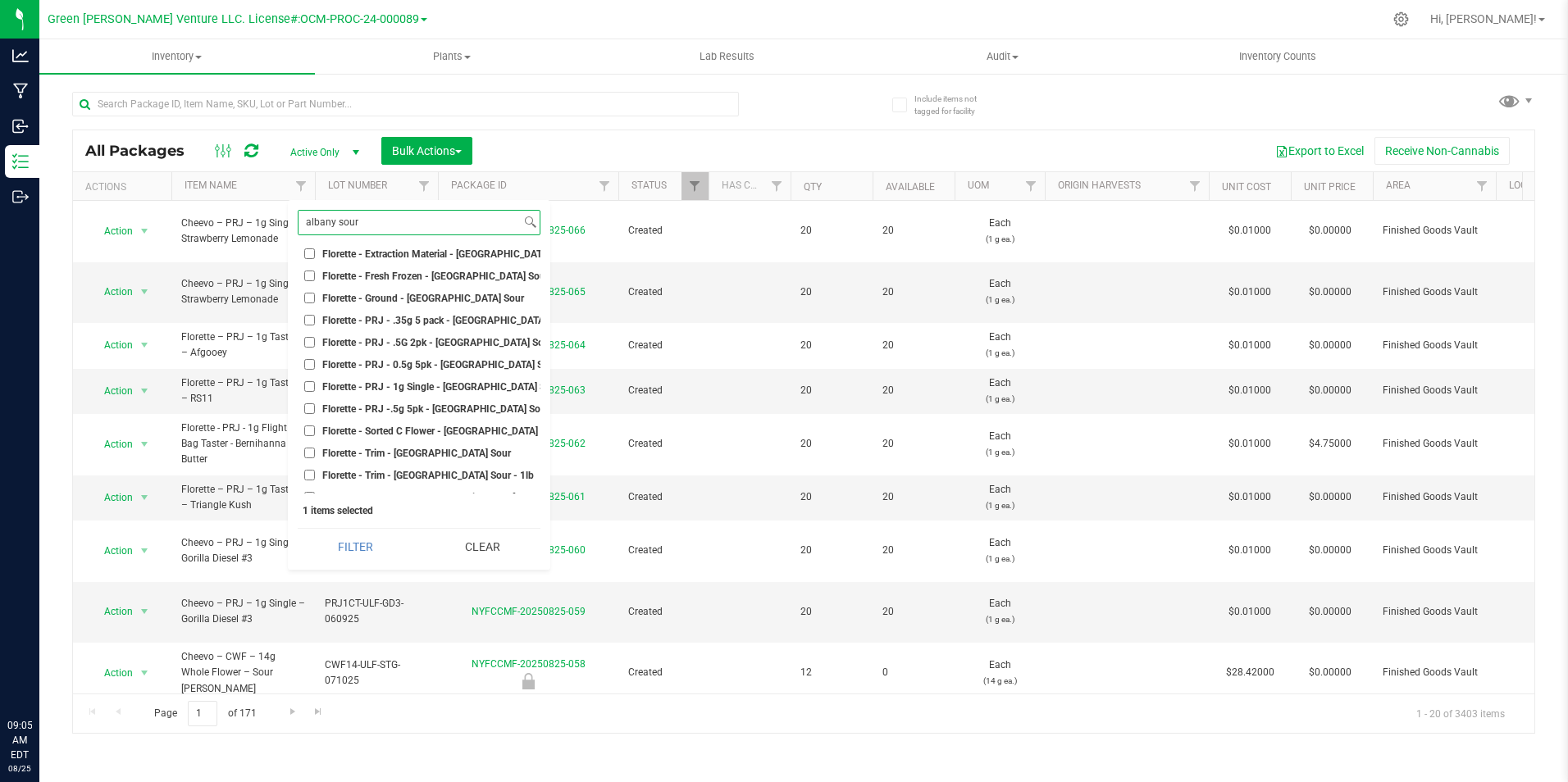
type input "albany sour"
click at [481, 384] on span "Florette - PRJ - 1g Single - [GEOGRAPHIC_DATA] Sour Diesel" at bounding box center [456, 386] width 266 height 10
click at [315, 384] on input "Florette - PRJ - 1g Single - [GEOGRAPHIC_DATA] Sour Diesel" at bounding box center [309, 386] width 10 height 10
checkbox input "true"
click at [372, 546] on button "Filter" at bounding box center [355, 547] width 116 height 36
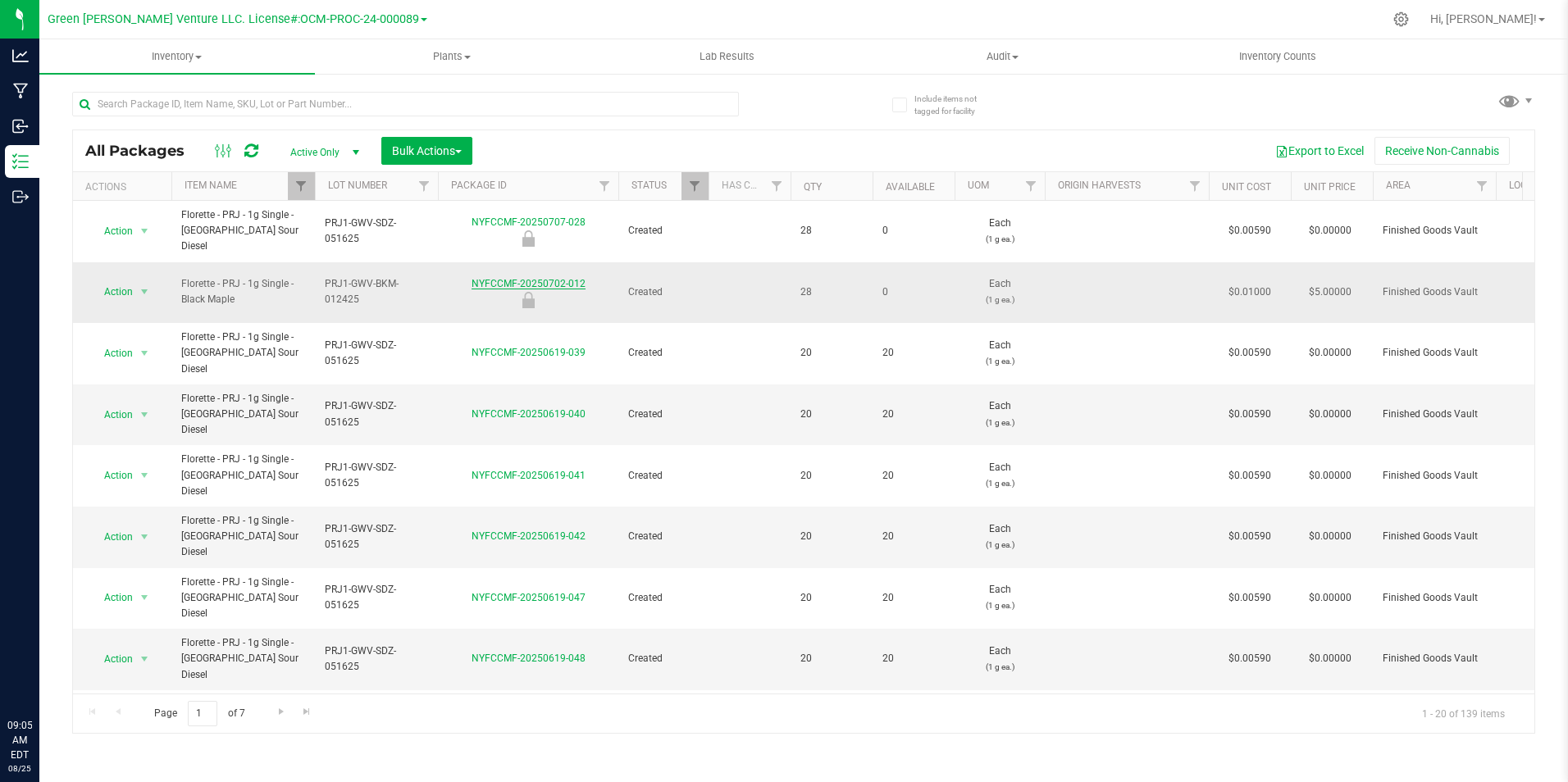
click at [559, 278] on link "NYFCCMF-20250702-012" at bounding box center [528, 283] width 114 height 11
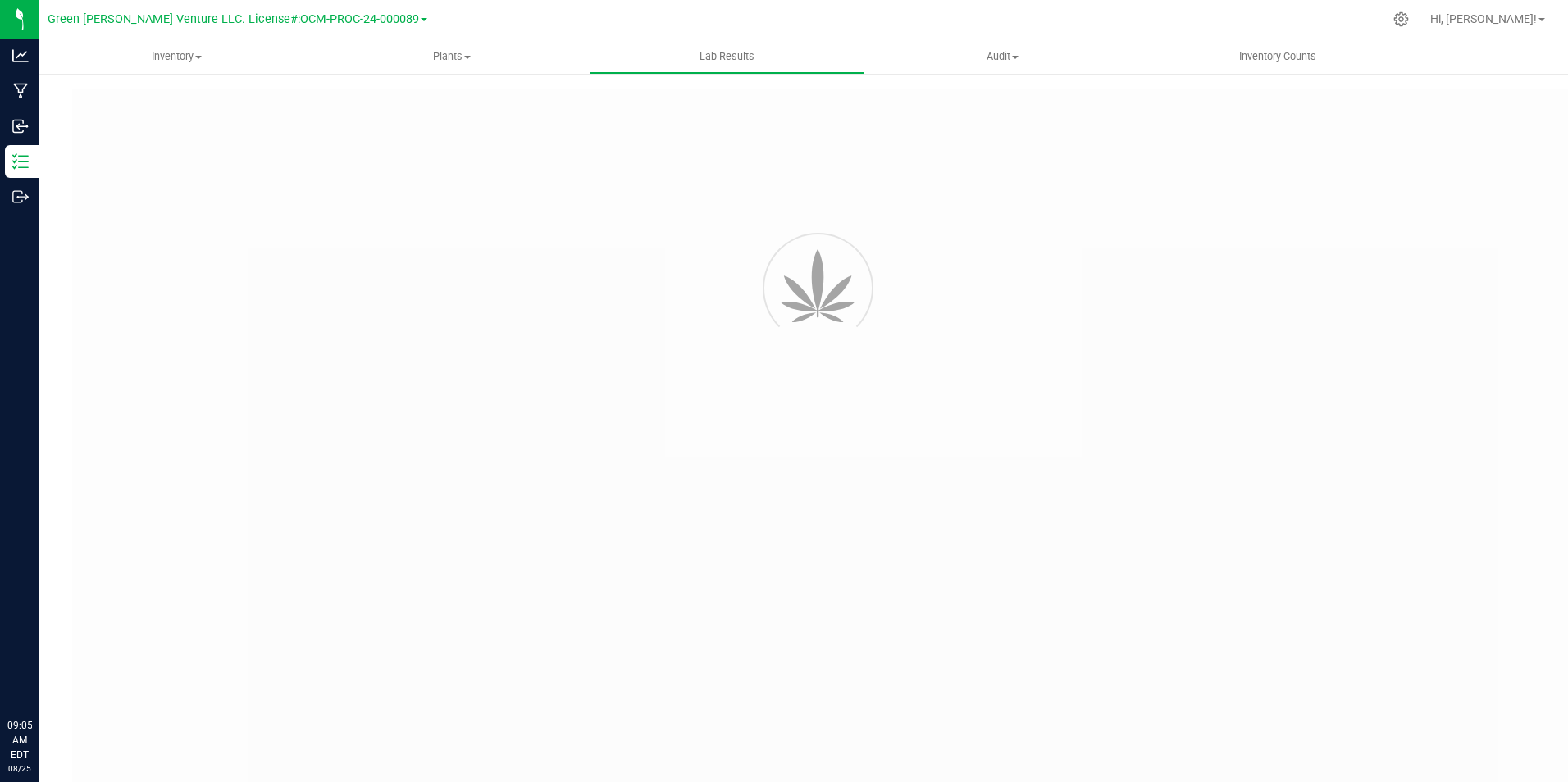
type input "NYFCCMF-20250207-003"
type input "AL50212007-004"
type input "NYFCCMF-20250207-003"
type input "[DATE] 2:30 PM"
type input "[DATE]"
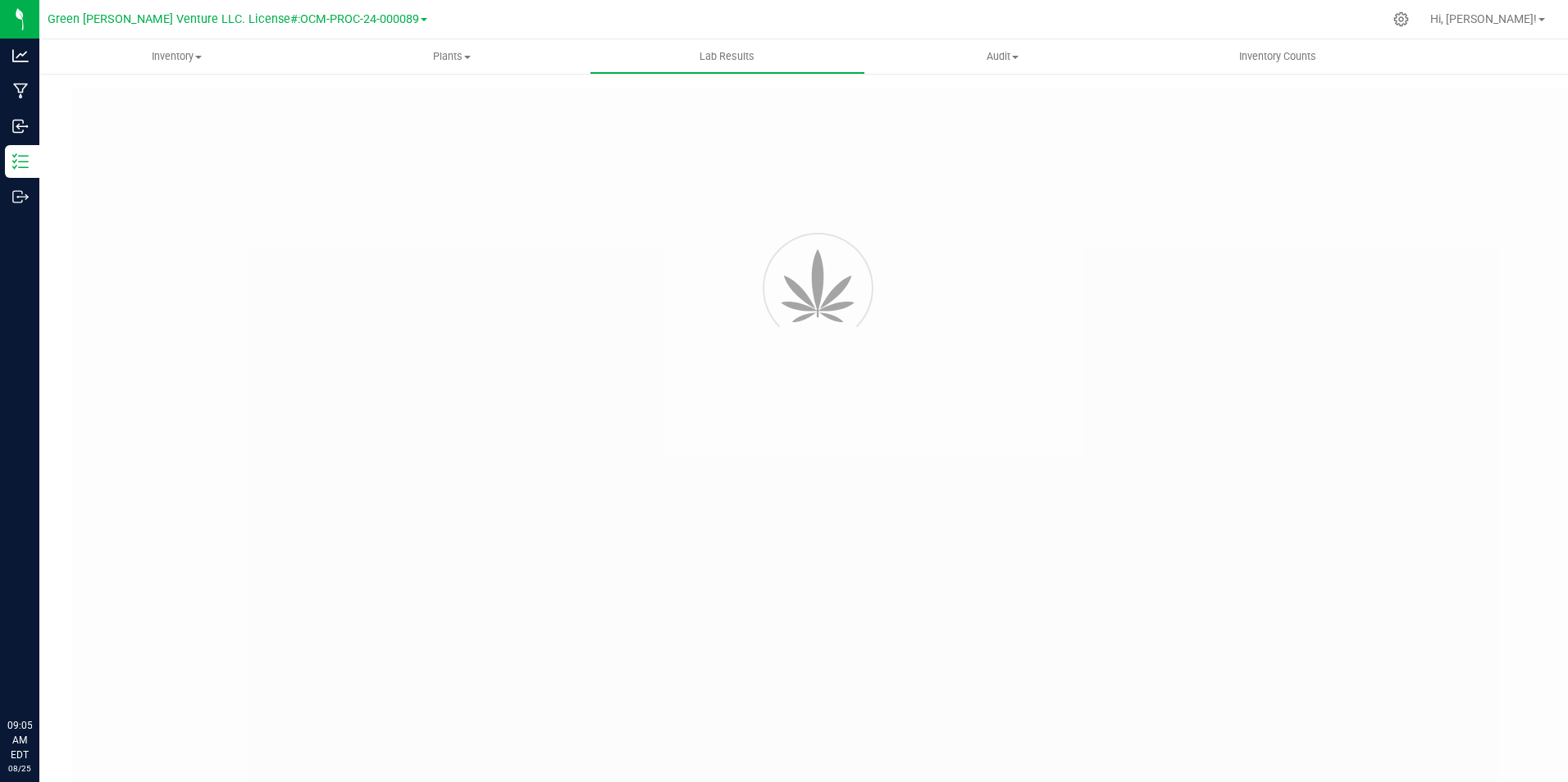
type input "[URL][DOMAIN_NAME]"
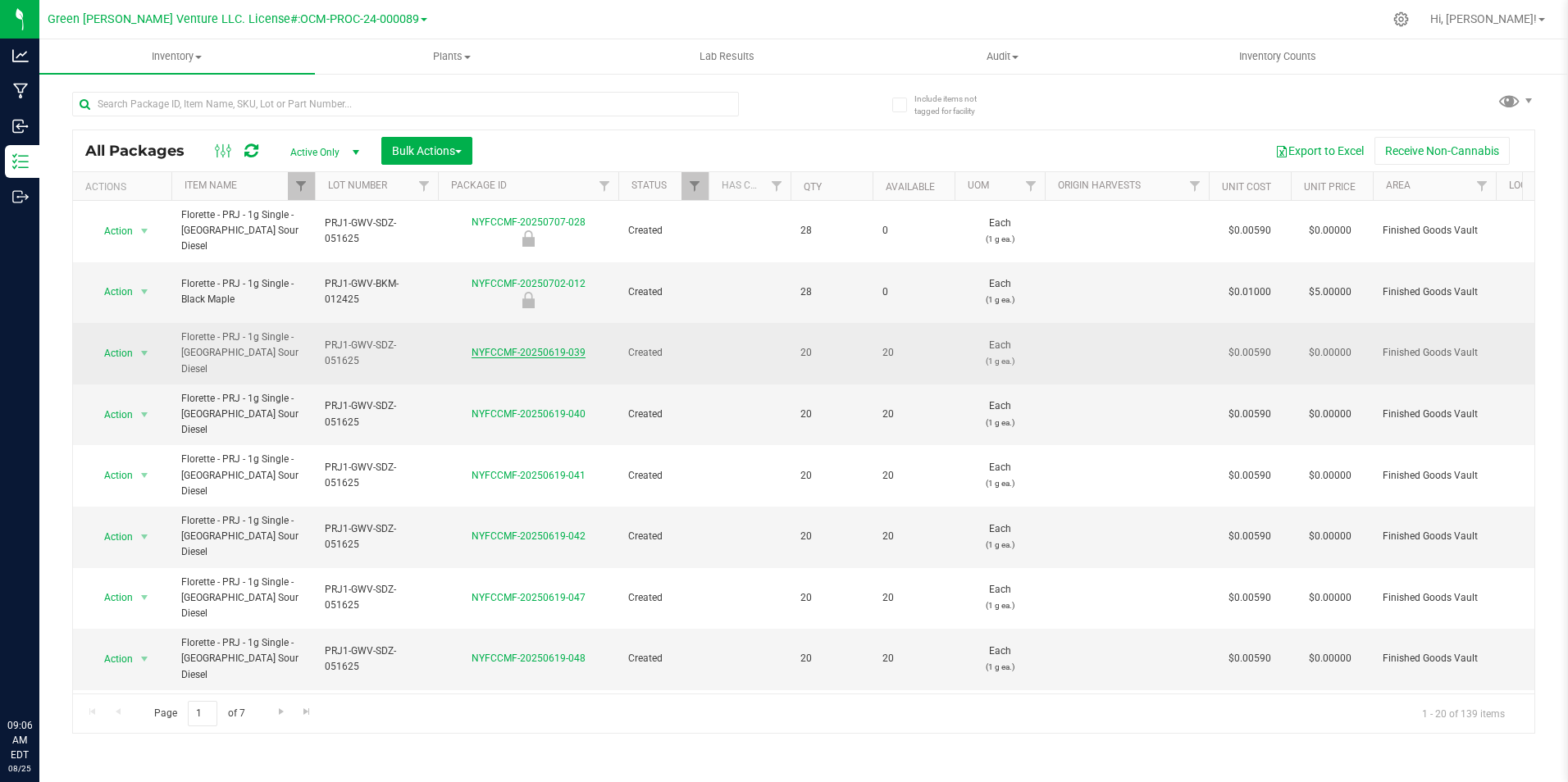
click at [539, 346] on link "NYFCCMF-20250619-039" at bounding box center [528, 352] width 114 height 11
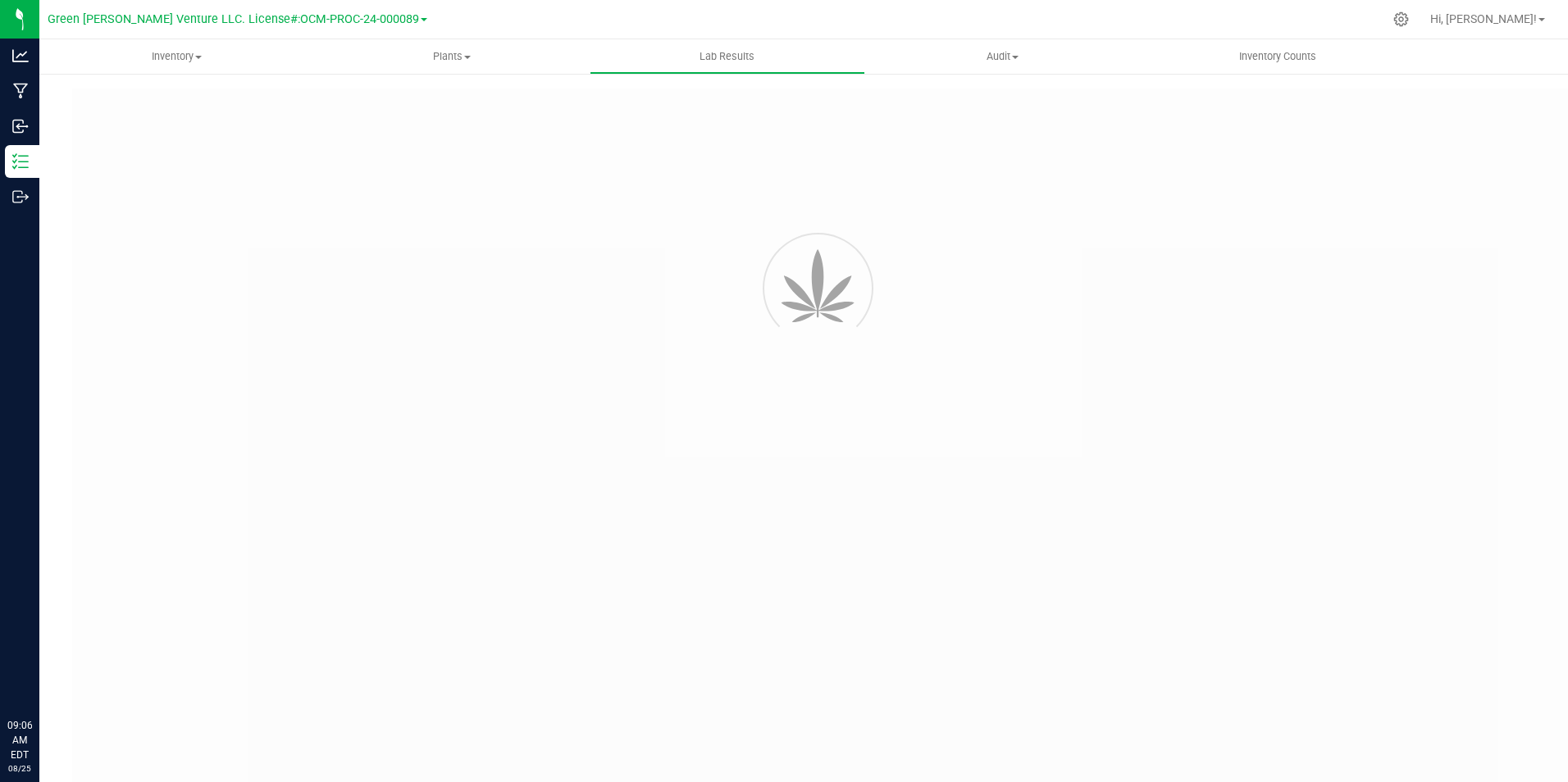
type input "NYFCCMF-20250520-025"
type input "AL50521006-004"
type input "NYFCCMF-20250520-025"
type input "[DATE] 9:37 AM"
type input "[DATE]"
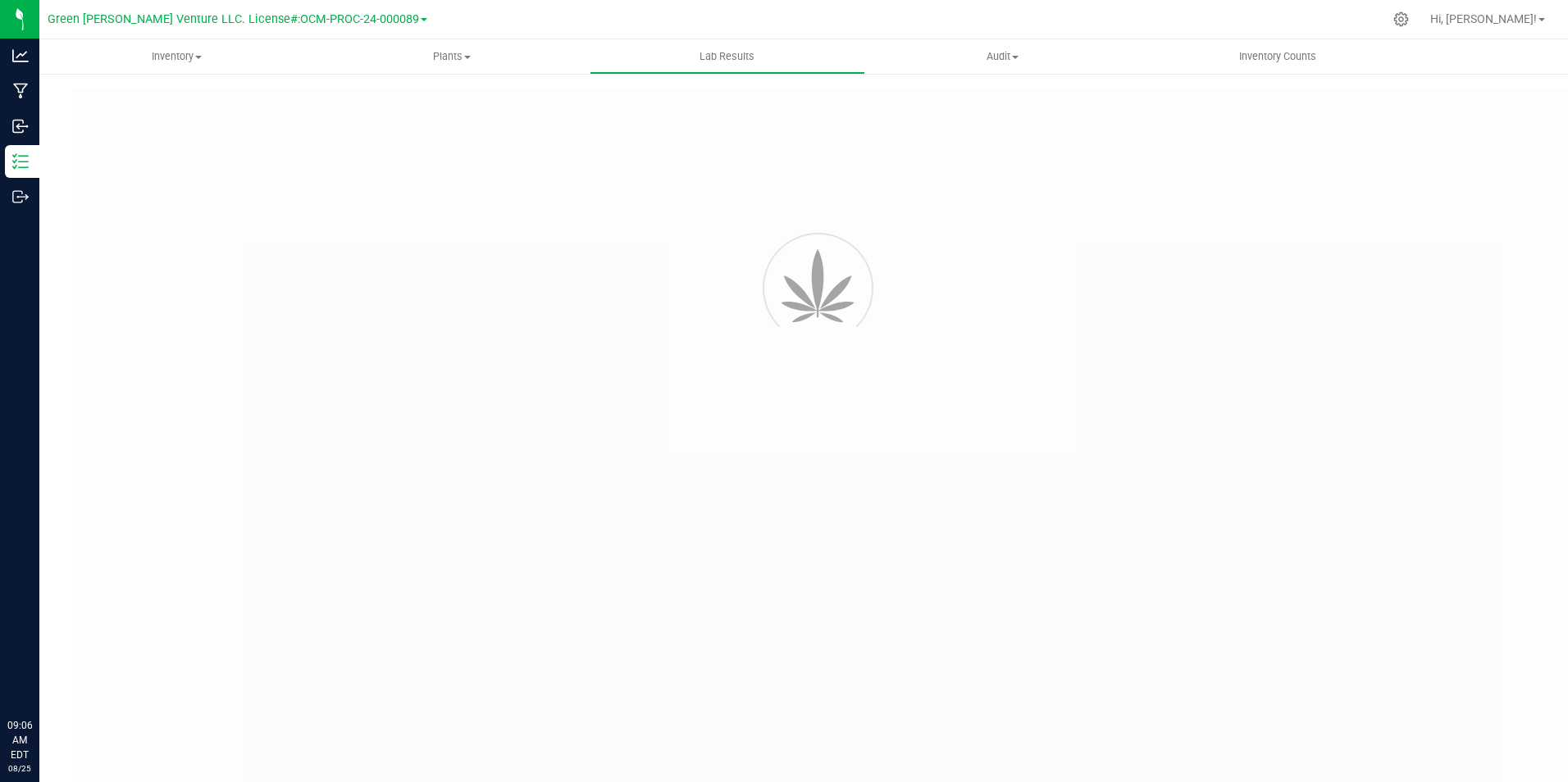
type input "[URL][DOMAIN_NAME]"
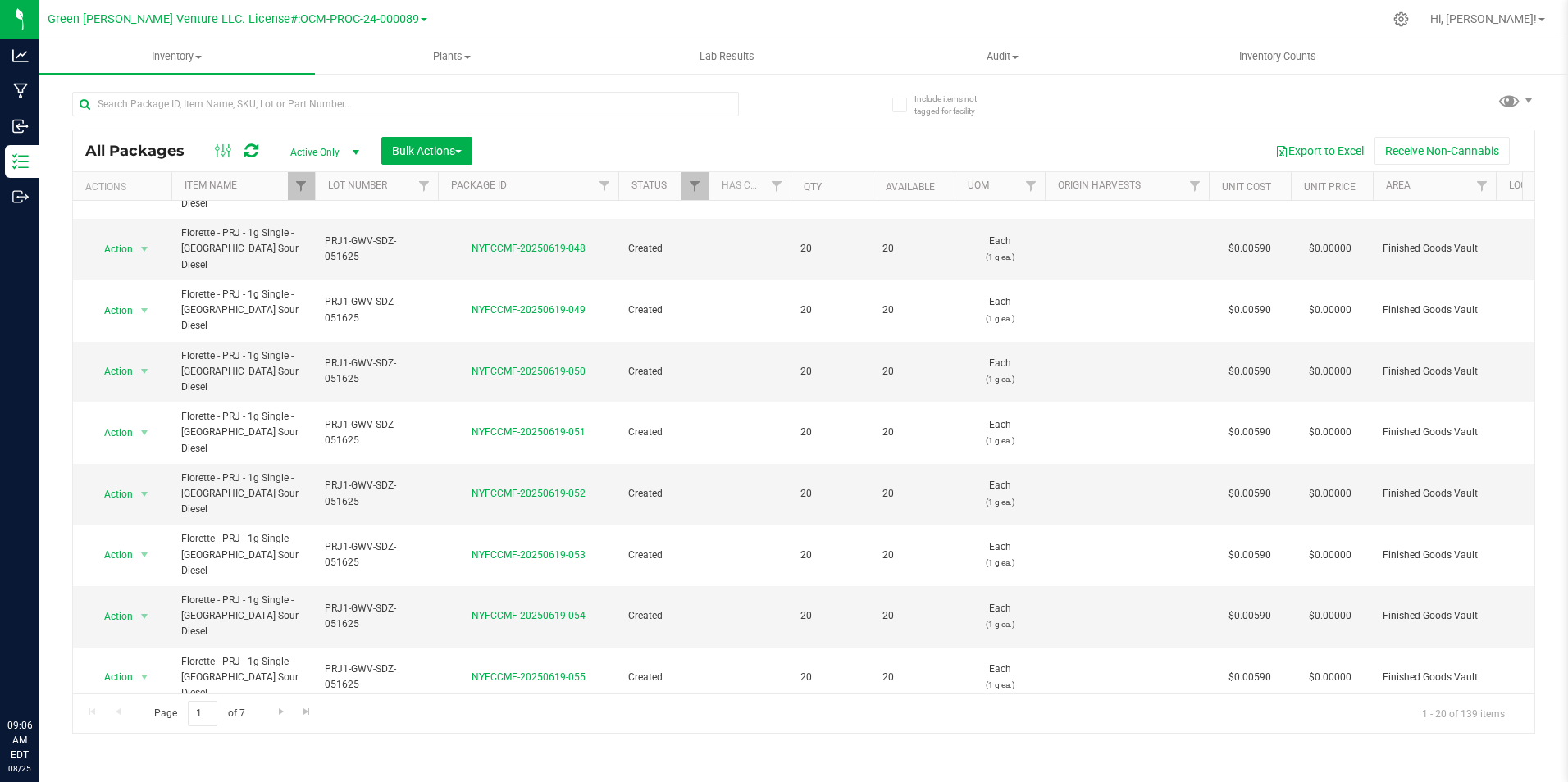
scroll to position [429, 0]
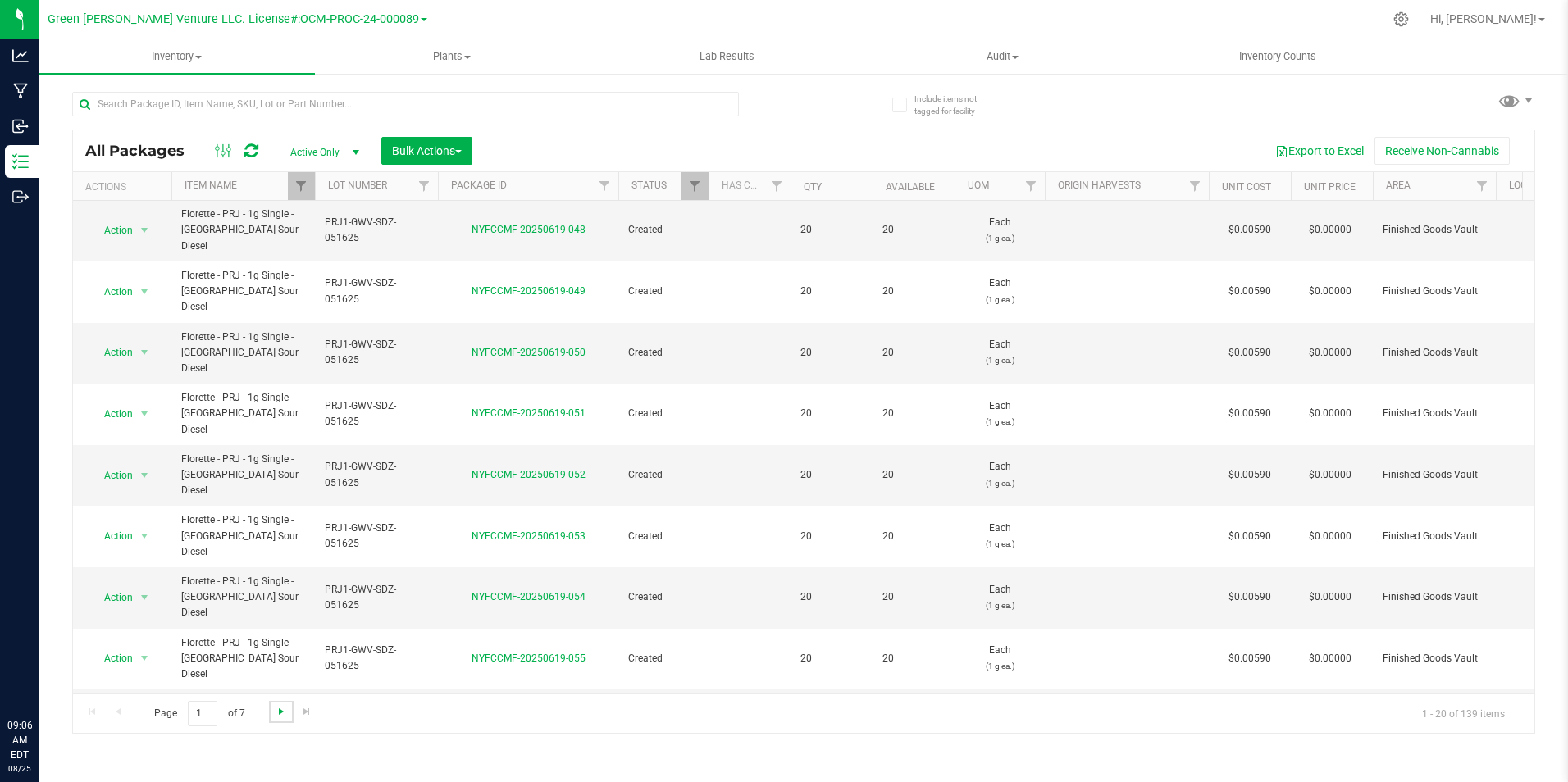
click at [279, 713] on span "Go to the next page" at bounding box center [281, 711] width 13 height 13
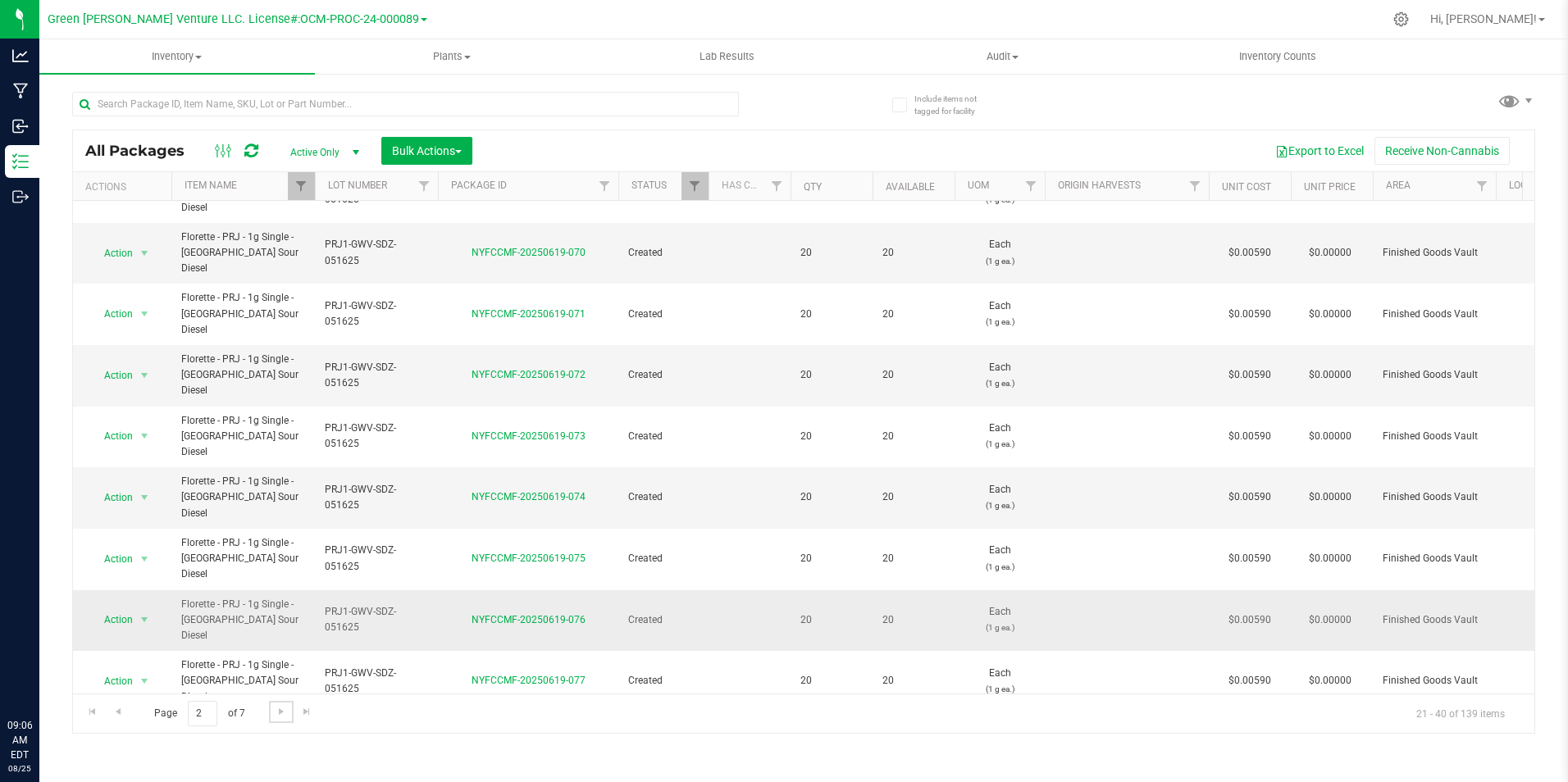
scroll to position [427, 0]
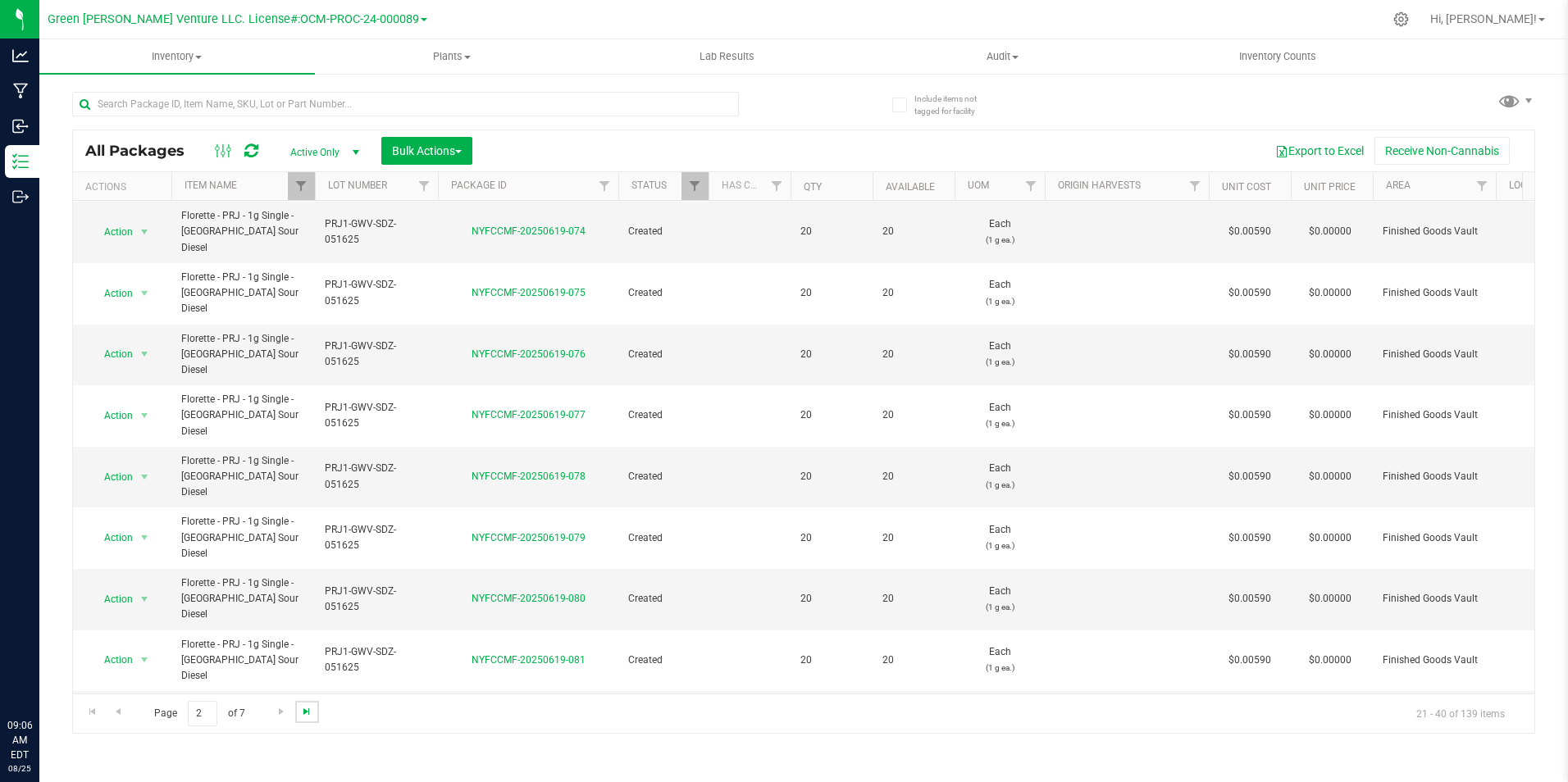
click at [301, 709] on span "Go to the last page" at bounding box center [306, 711] width 13 height 13
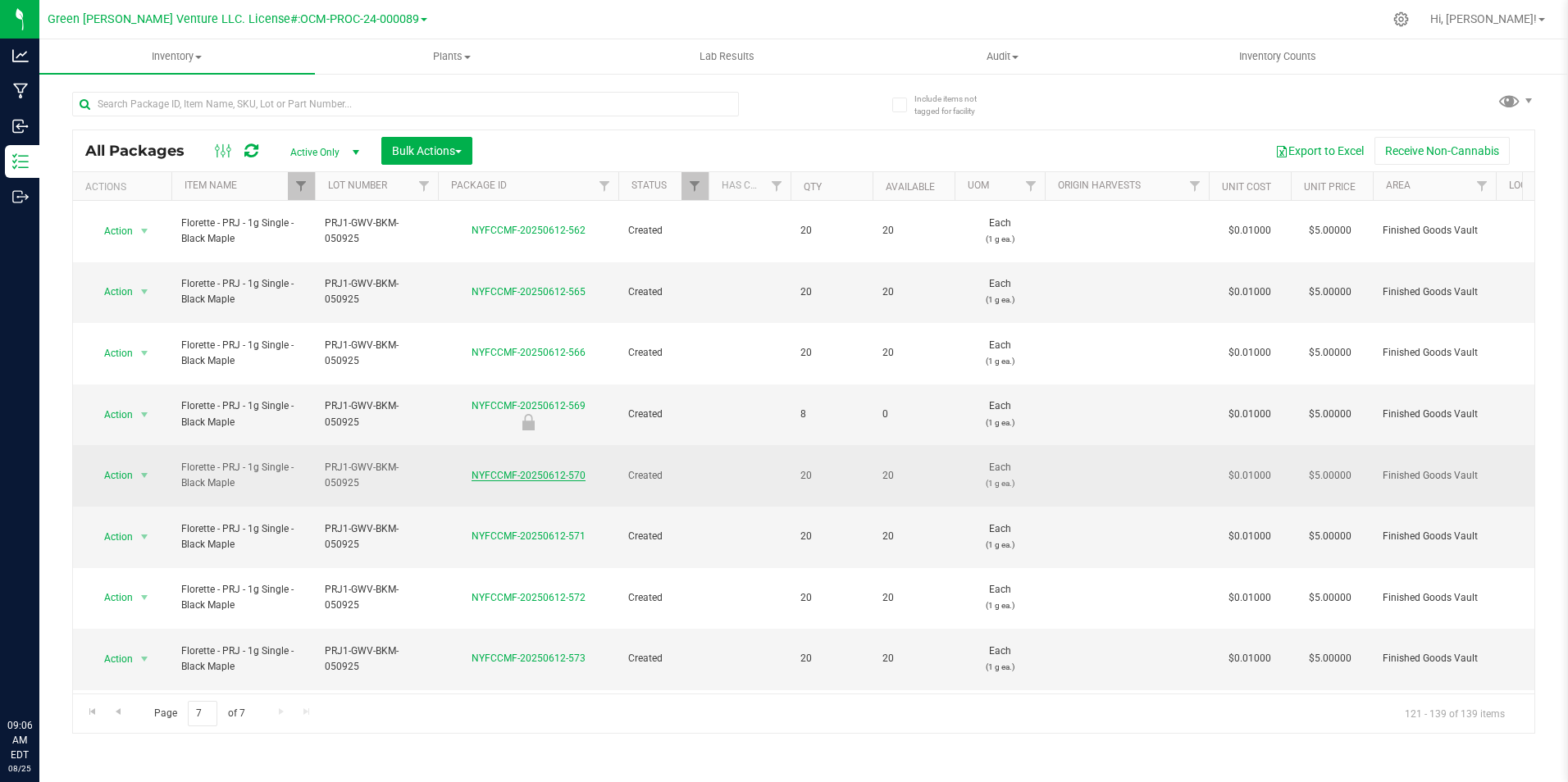
click at [558, 470] on link "NYFCCMF-20250612-570" at bounding box center [528, 475] width 114 height 11
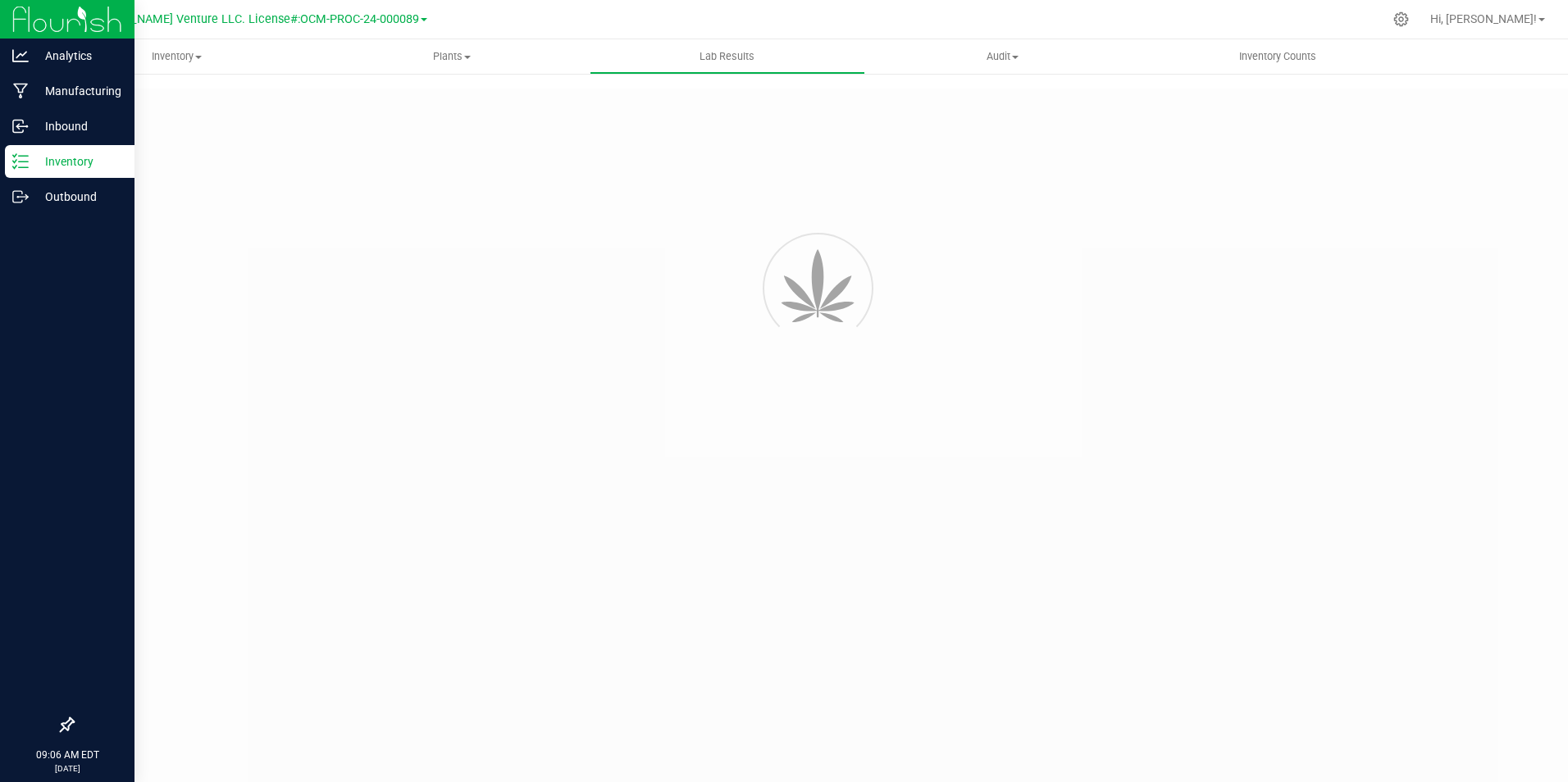
type input "NYFCCMF-20250612-513"
type input "AL50514003-004"
type input "NYFCCMF-20250612-513"
type input "[DATE] 1:50 PM"
type input "[DATE]"
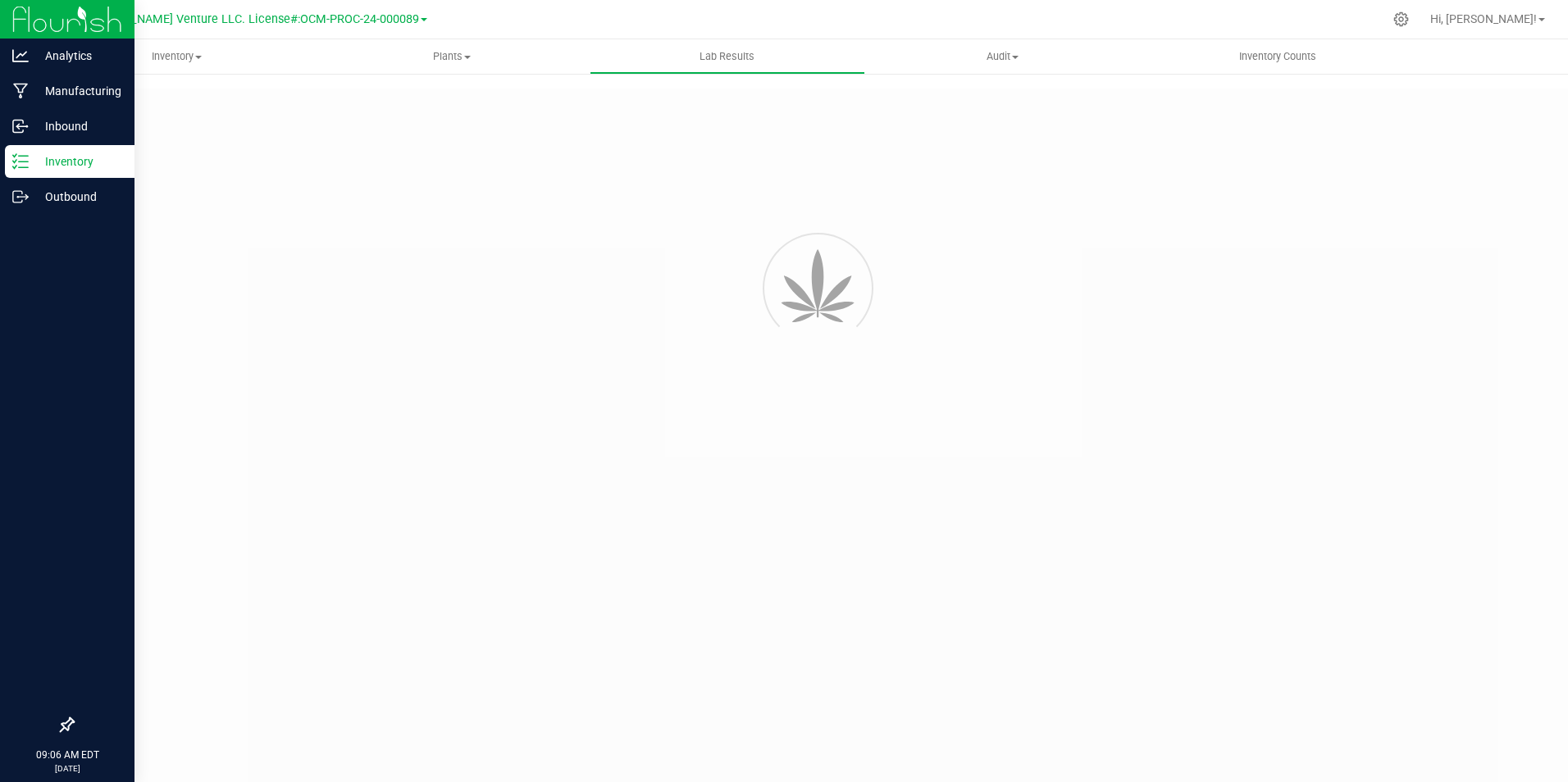
type input "[URL][DOMAIN_NAME]"
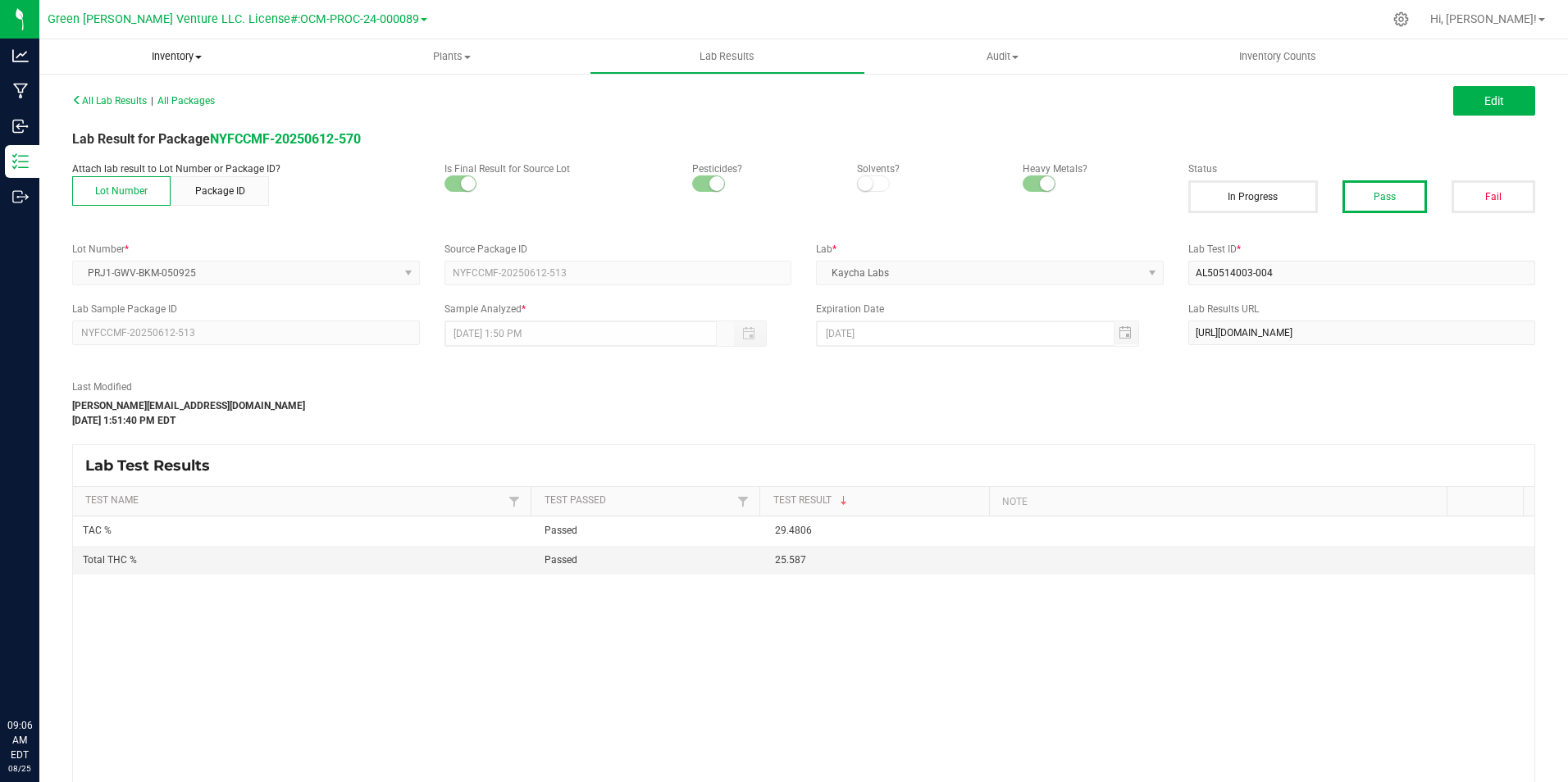
click at [156, 58] on span "Inventory" at bounding box center [177, 56] width 276 height 15
click at [151, 96] on li "All packages" at bounding box center [177, 99] width 276 height 20
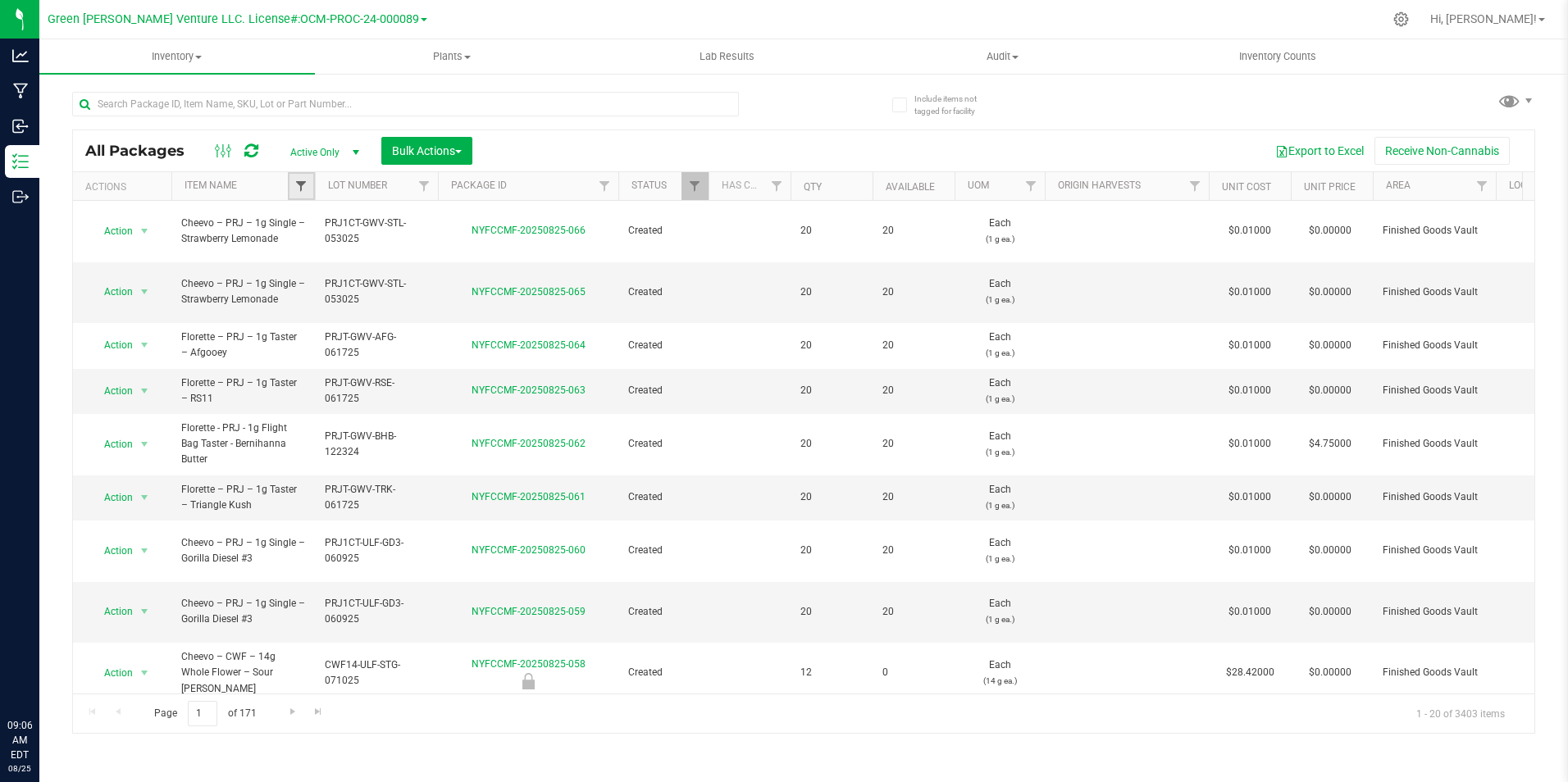
click at [295, 188] on span "Filter" at bounding box center [301, 186] width 13 height 13
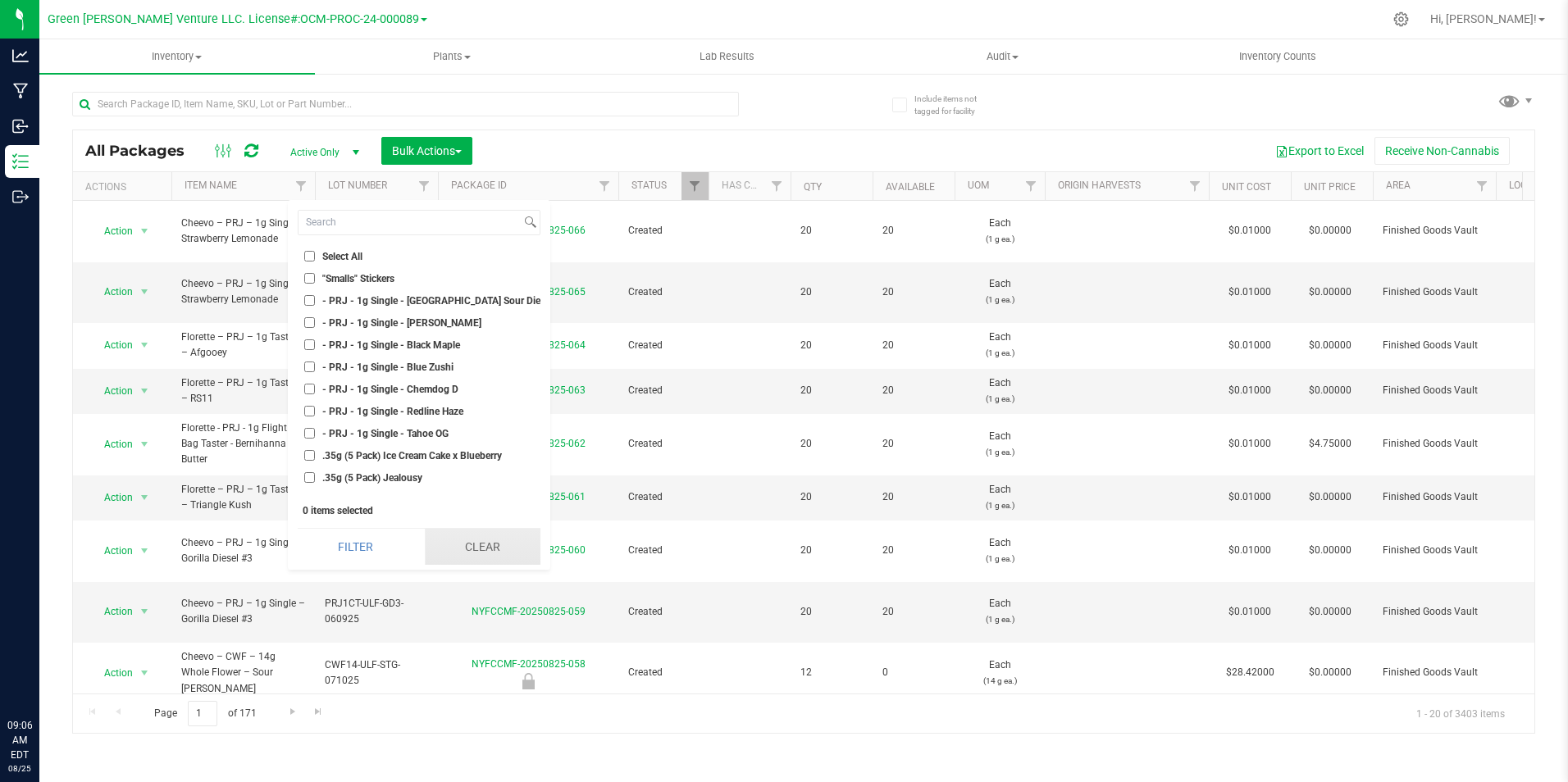
click at [479, 529] on button "Clear" at bounding box center [482, 547] width 116 height 36
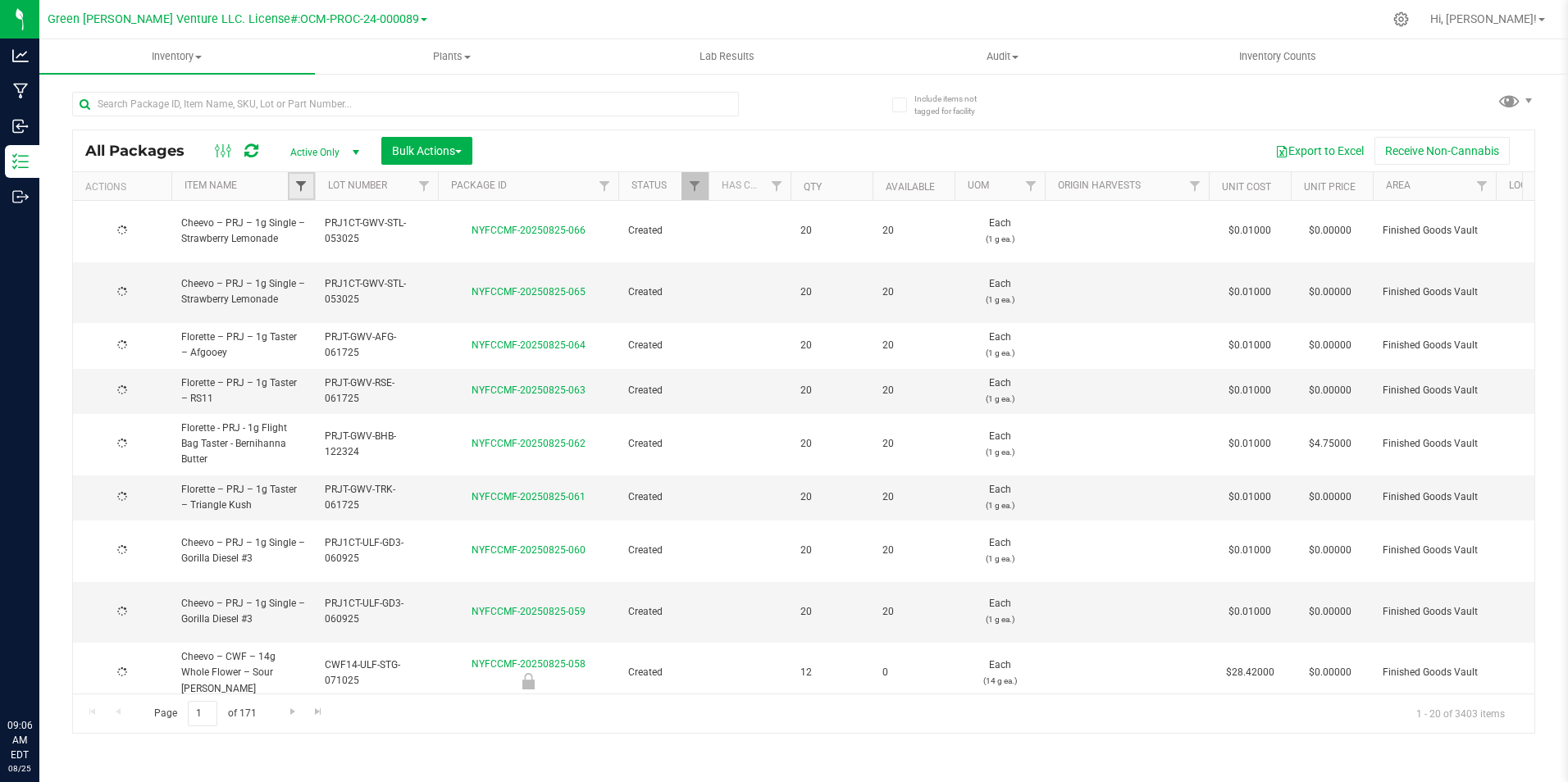
click at [306, 193] on span "Filter" at bounding box center [301, 186] width 13 height 13
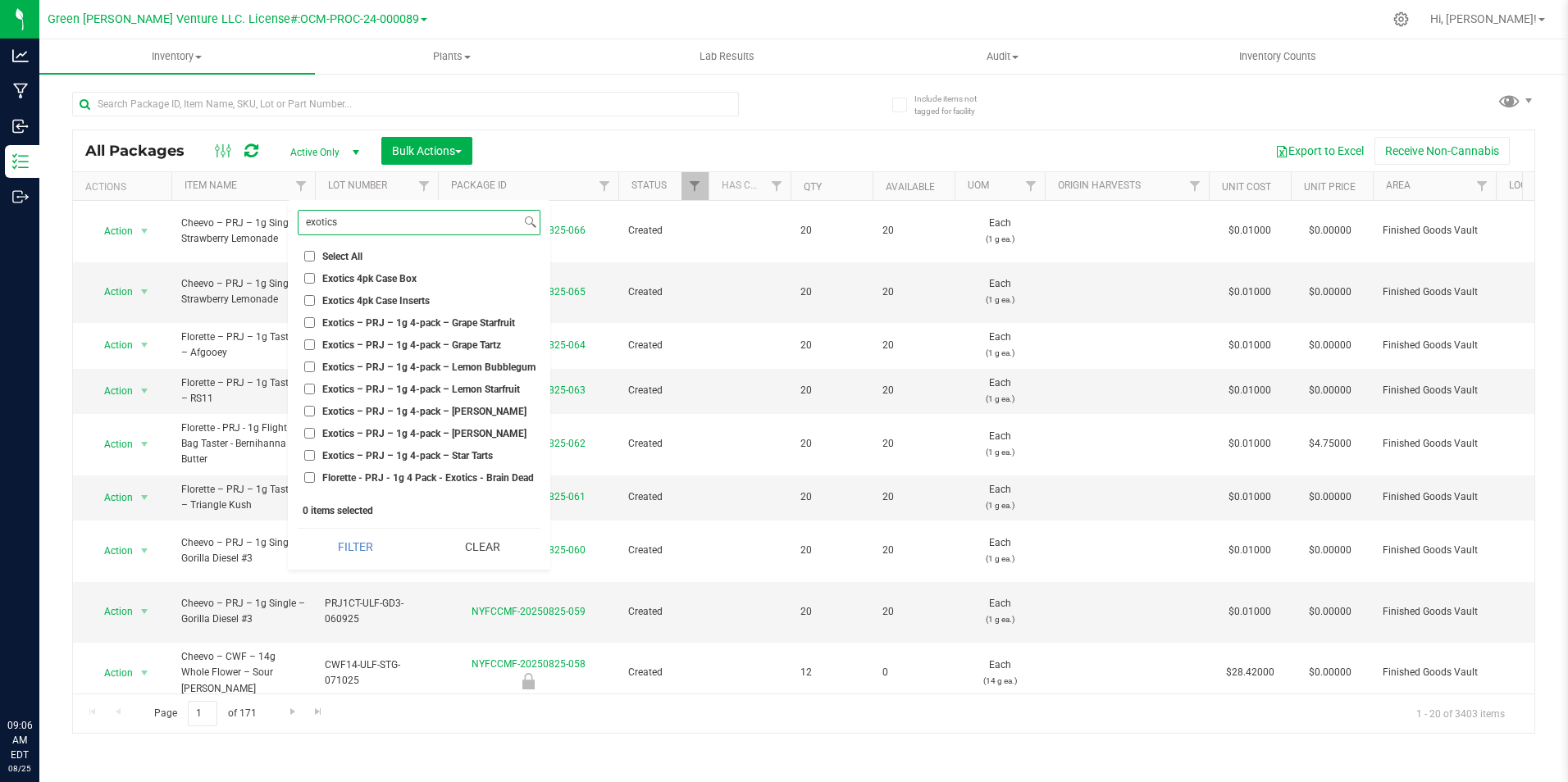
type input "exotics"
click at [448, 324] on span "Exotics – PRJ – 1g 4-pack – Grape Starfruit" at bounding box center [418, 322] width 193 height 10
click at [315, 324] on input "Exotics – PRJ – 1g 4-pack – Grape Starfruit" at bounding box center [309, 322] width 10 height 10
checkbox input "true"
click at [448, 348] on span "Exotics – PRJ – 1g 4-pack – Grape Tartz" at bounding box center [411, 345] width 179 height 10
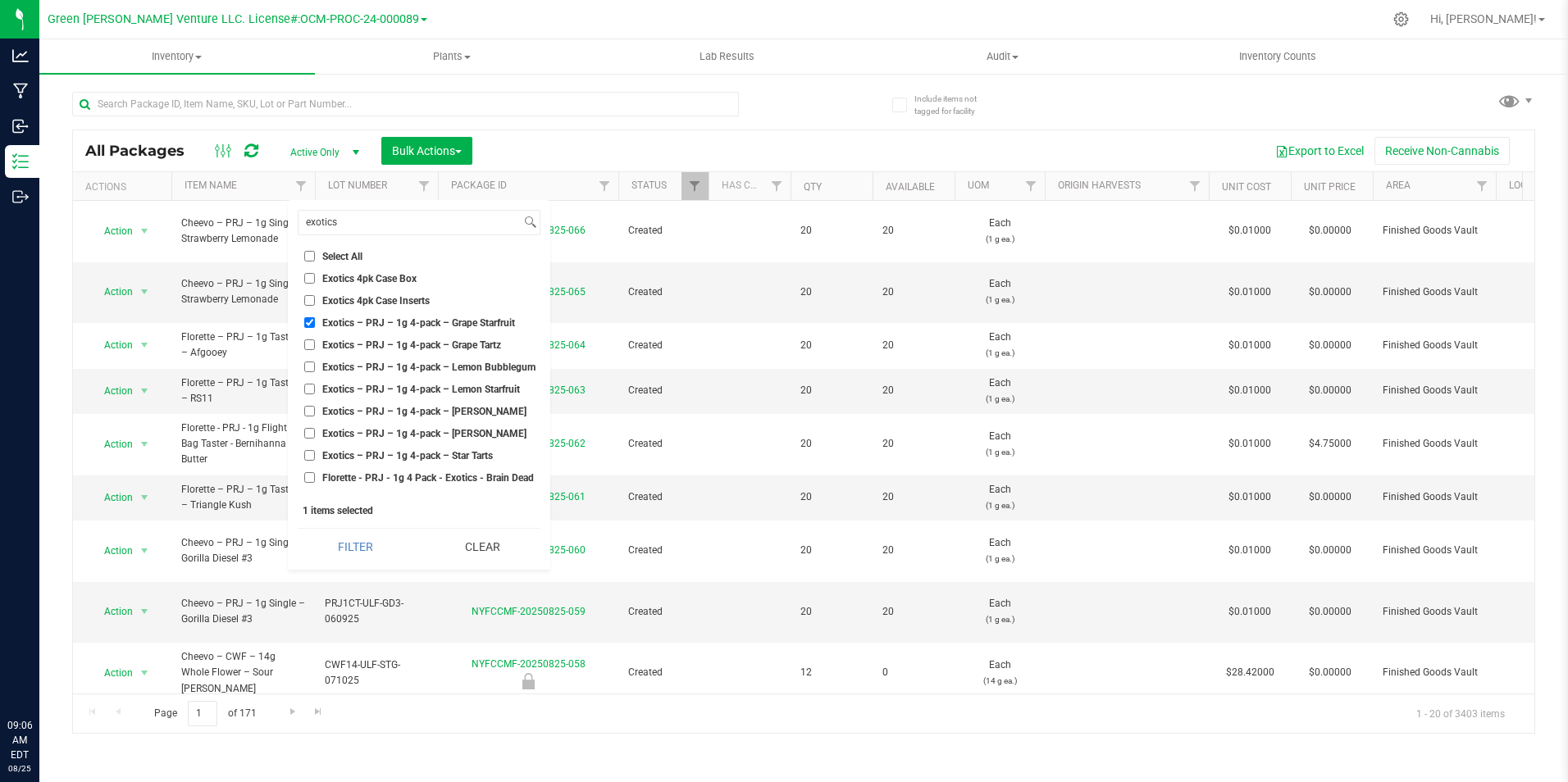
click at [315, 348] on input "Exotics – PRJ – 1g 4-pack – Grape Tartz" at bounding box center [309, 345] width 10 height 10
checkbox input "true"
click at [448, 367] on span "Exotics – PRJ – 1g 4-pack – Lemon Bubblegum" at bounding box center [429, 366] width 214 height 10
click at [315, 367] on input "Exotics – PRJ – 1g 4-pack – Lemon Bubblegum" at bounding box center [309, 366] width 10 height 10
checkbox input "true"
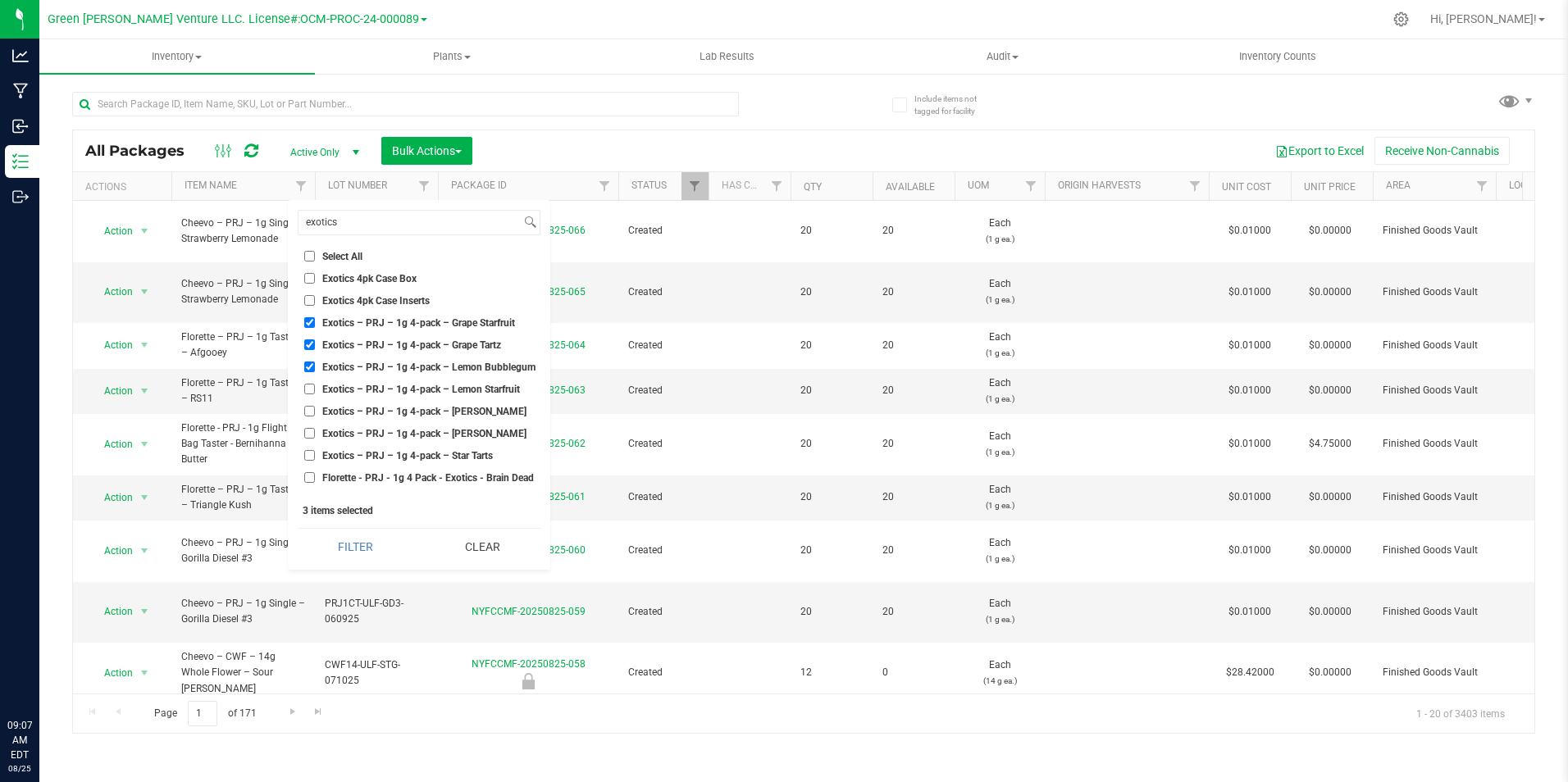
click at [447, 407] on span "Exotics – PRJ – 1g 4-pack – [PERSON_NAME]" at bounding box center [424, 410] width 204 height 10
click at [315, 407] on input "Exotics – PRJ – 1g 4-pack – [PERSON_NAME]" at bounding box center [309, 411] width 10 height 10
checkbox input "true"
click at [445, 429] on span "Exotics – PRJ – 1g 4-pack – [PERSON_NAME]" at bounding box center [424, 433] width 204 height 10
click at [315, 429] on input "Exotics – PRJ – 1g 4-pack – [PERSON_NAME]" at bounding box center [309, 433] width 10 height 10
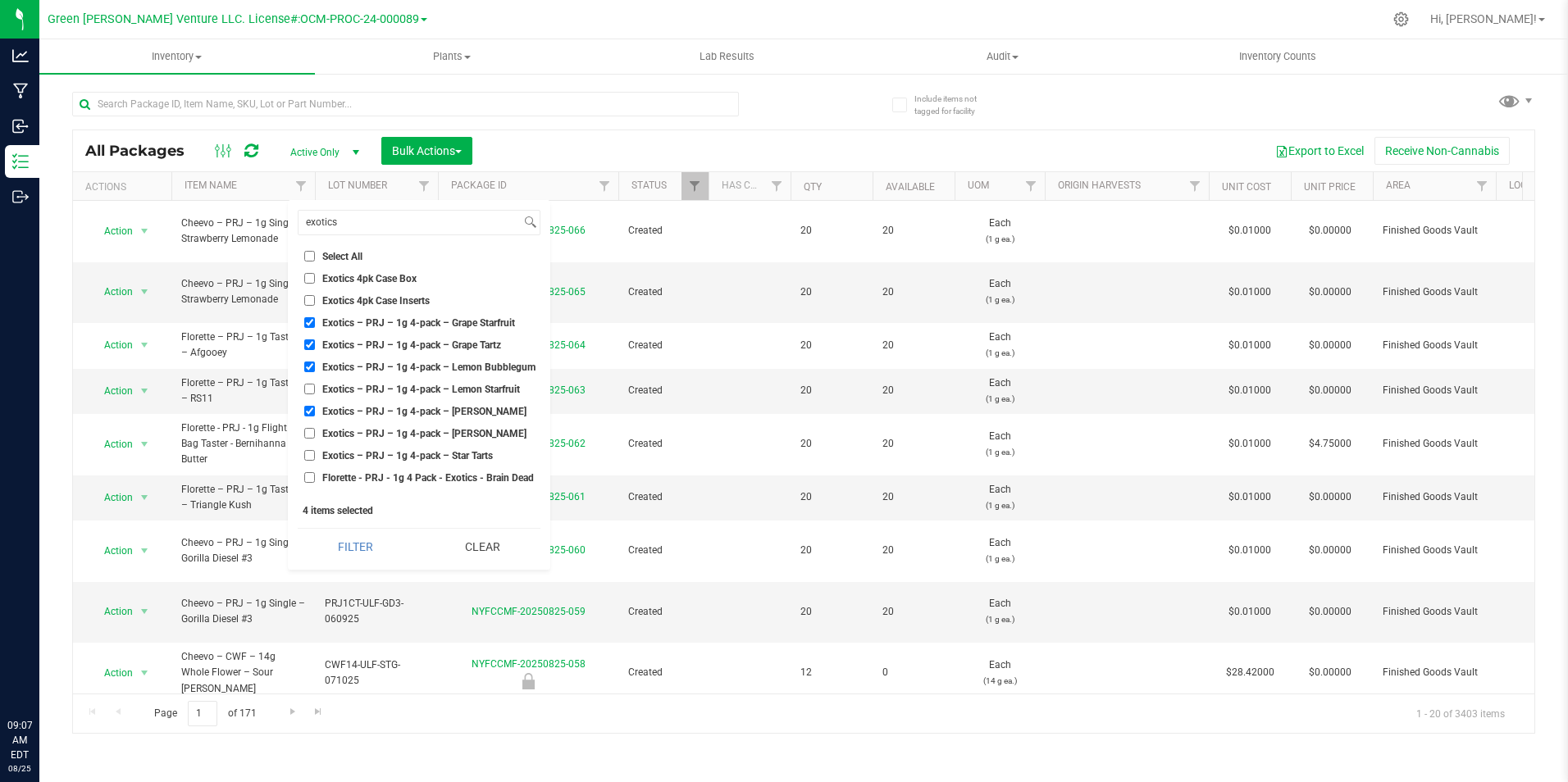
checkbox input "true"
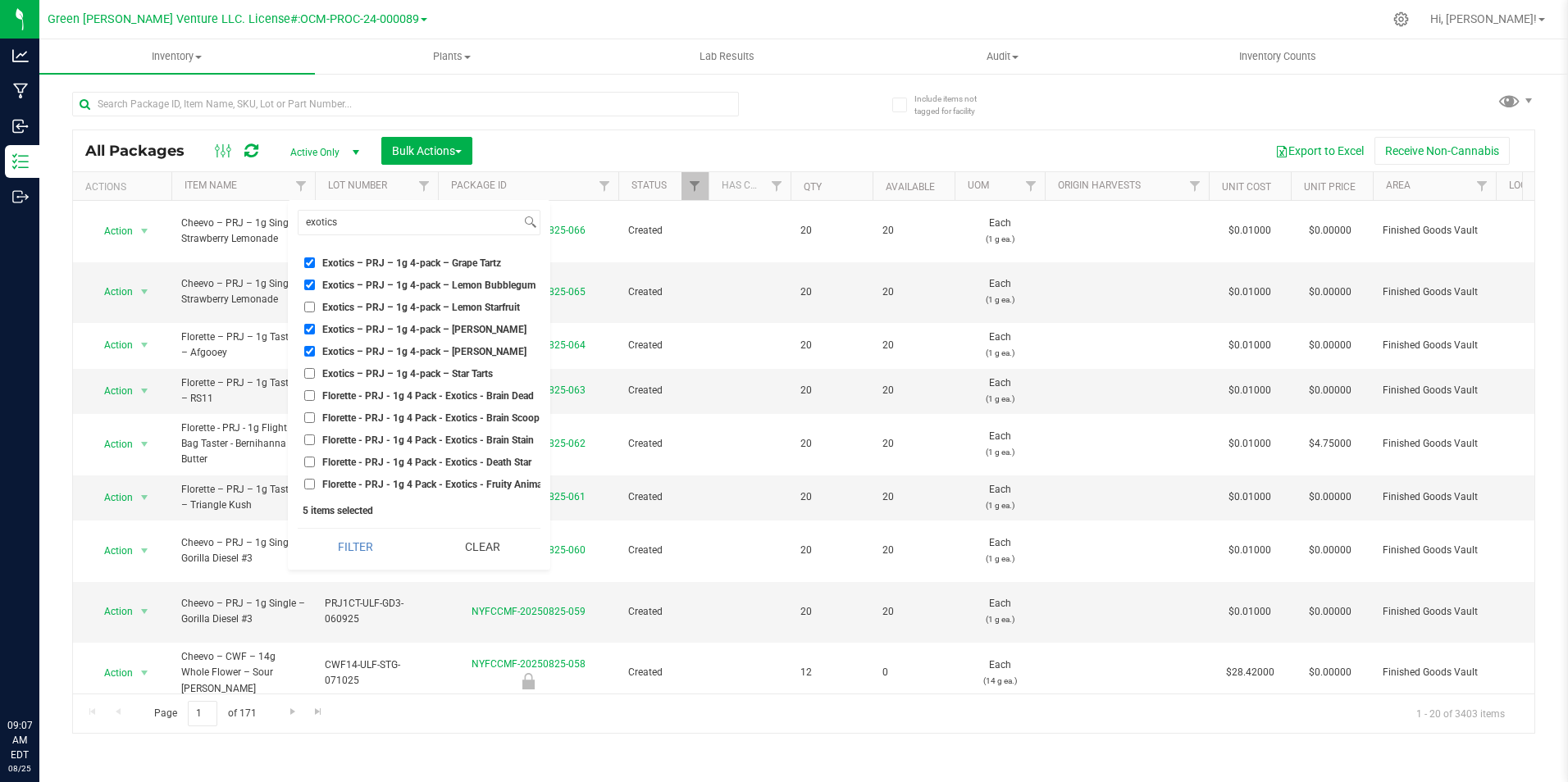
click at [462, 378] on span "Exotics – PRJ – 1g 4-pack – Star Tarts" at bounding box center [407, 373] width 170 height 10
click at [315, 378] on input "Exotics – PRJ – 1g 4-pack – Star Tarts" at bounding box center [309, 373] width 10 height 10
checkbox input "true"
click at [478, 413] on span "Florette - PRJ - 1g 4 Pack - Exotics - Super [PERSON_NAME]" at bounding box center [456, 415] width 266 height 10
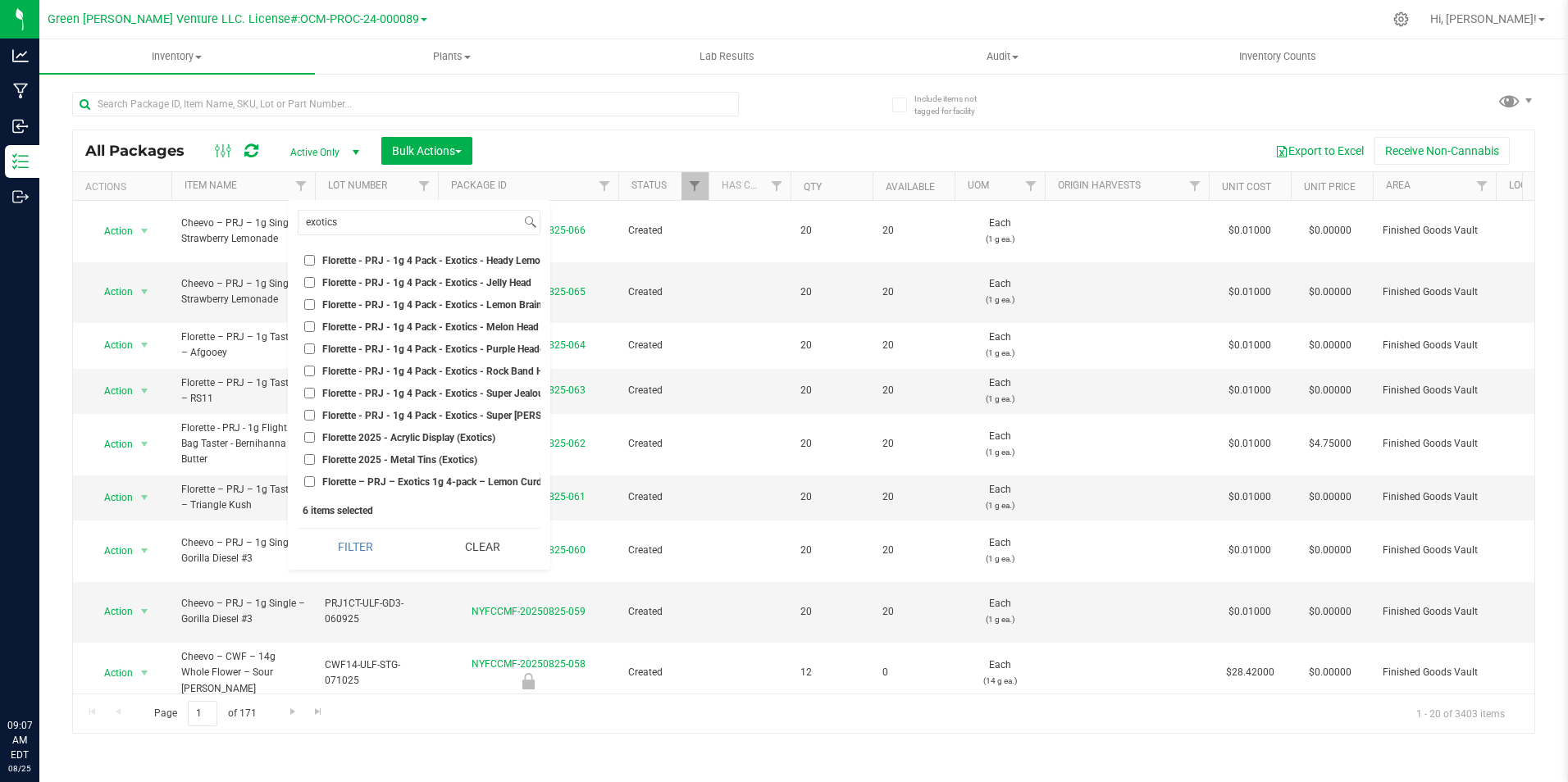
click at [315, 413] on input "Florette - PRJ - 1g 4 Pack - Exotics - Super [PERSON_NAME]" at bounding box center [309, 415] width 10 height 10
checkbox input "true"
click at [486, 402] on span "Florette – PRJ – Exotics 1g 4-pack – Lemon Curd" at bounding box center [432, 399] width 220 height 10
click at [315, 402] on input "Florette – PRJ – Exotics 1g 4-pack – Lemon Curd" at bounding box center [309, 399] width 10 height 10
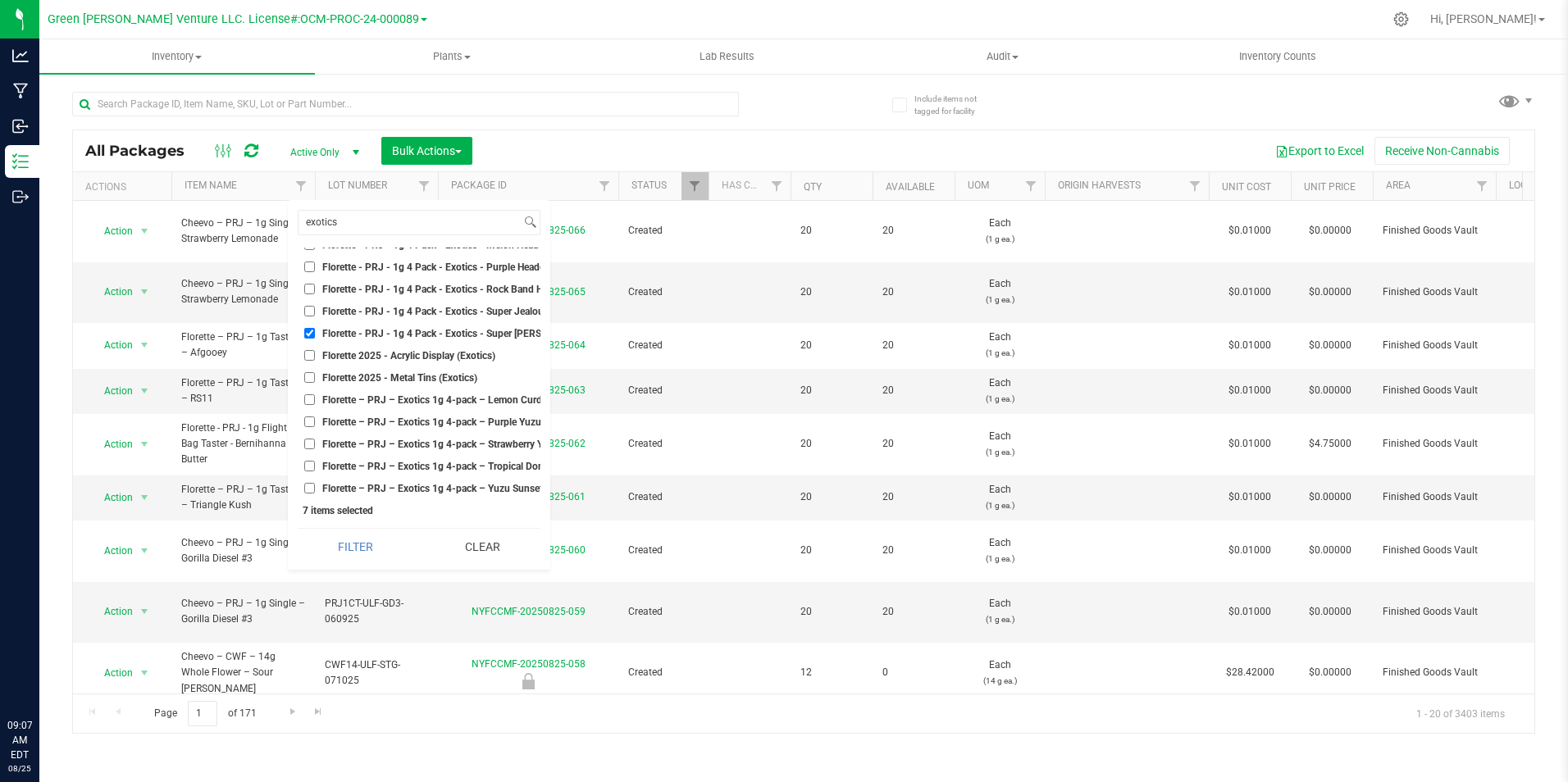
checkbox input "true"
click at [398, 541] on button "Filter" at bounding box center [355, 547] width 116 height 36
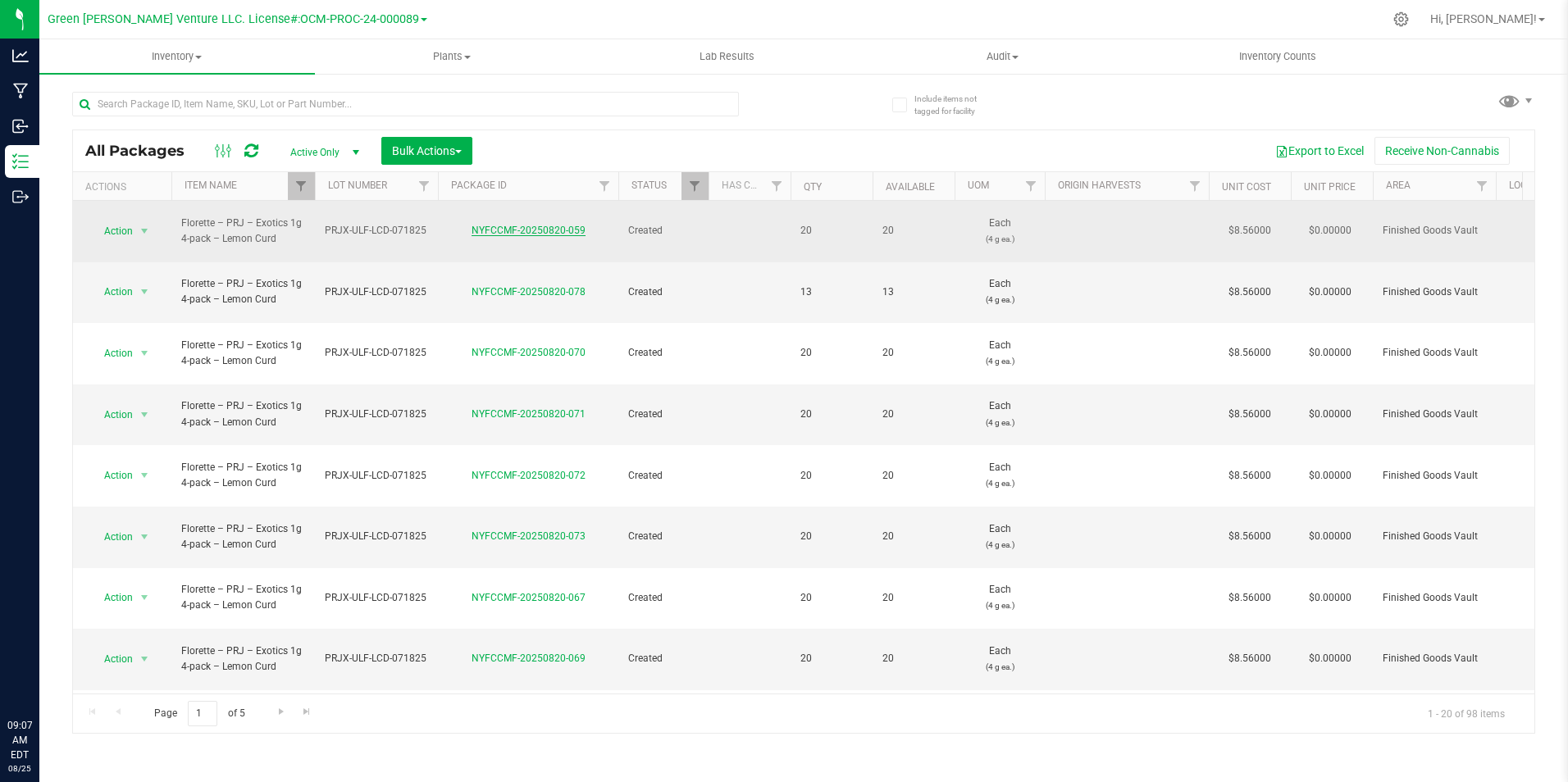
click at [542, 226] on link "NYFCCMF-20250820-059" at bounding box center [528, 230] width 114 height 11
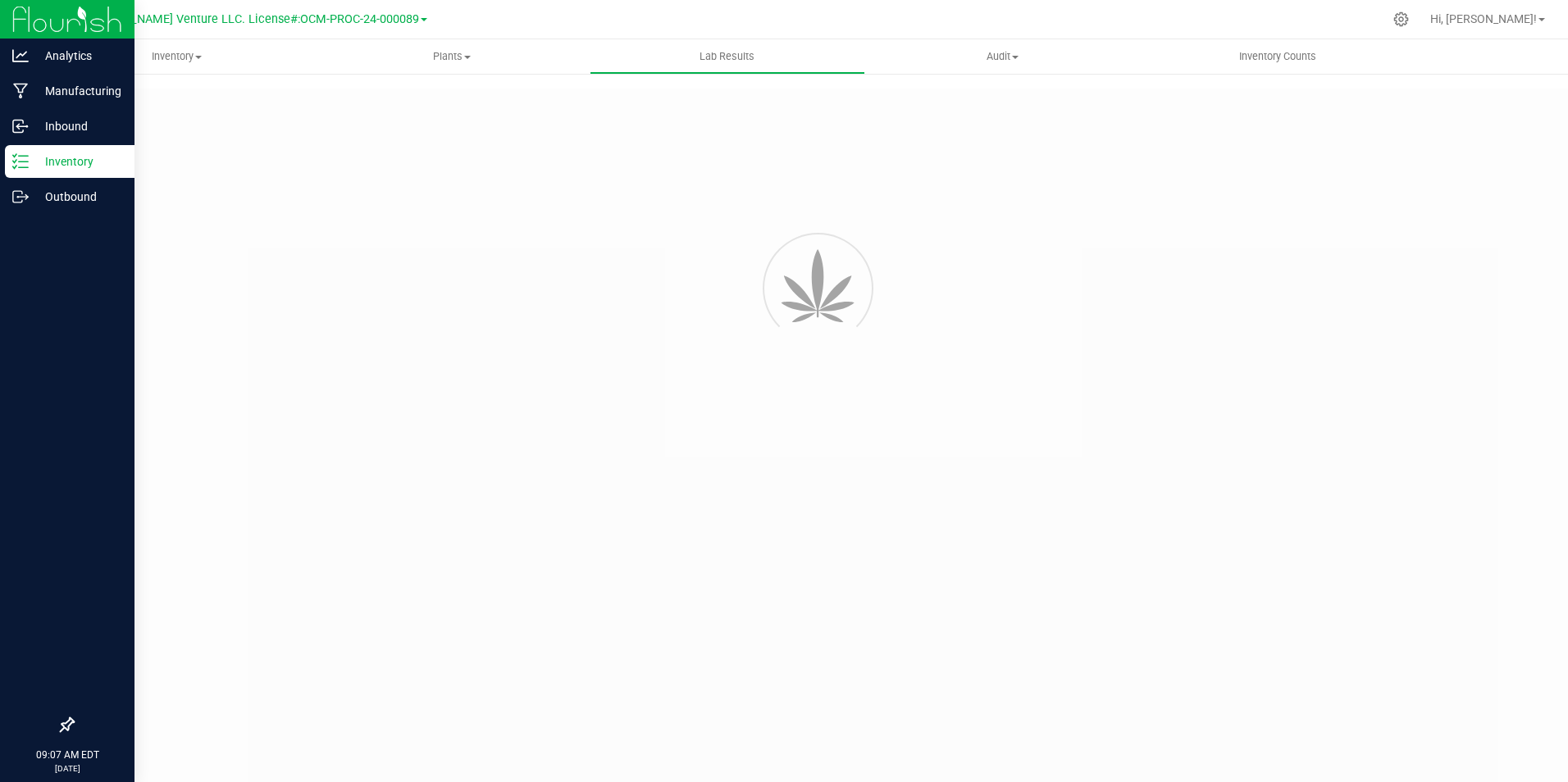
type input "NYFCCMF-20250731-001"
type input "AL50723001-002"
type input "NYFCCMF-20250731-001"
type input "[DATE] 2:05 PM"
type input "[DATE]"
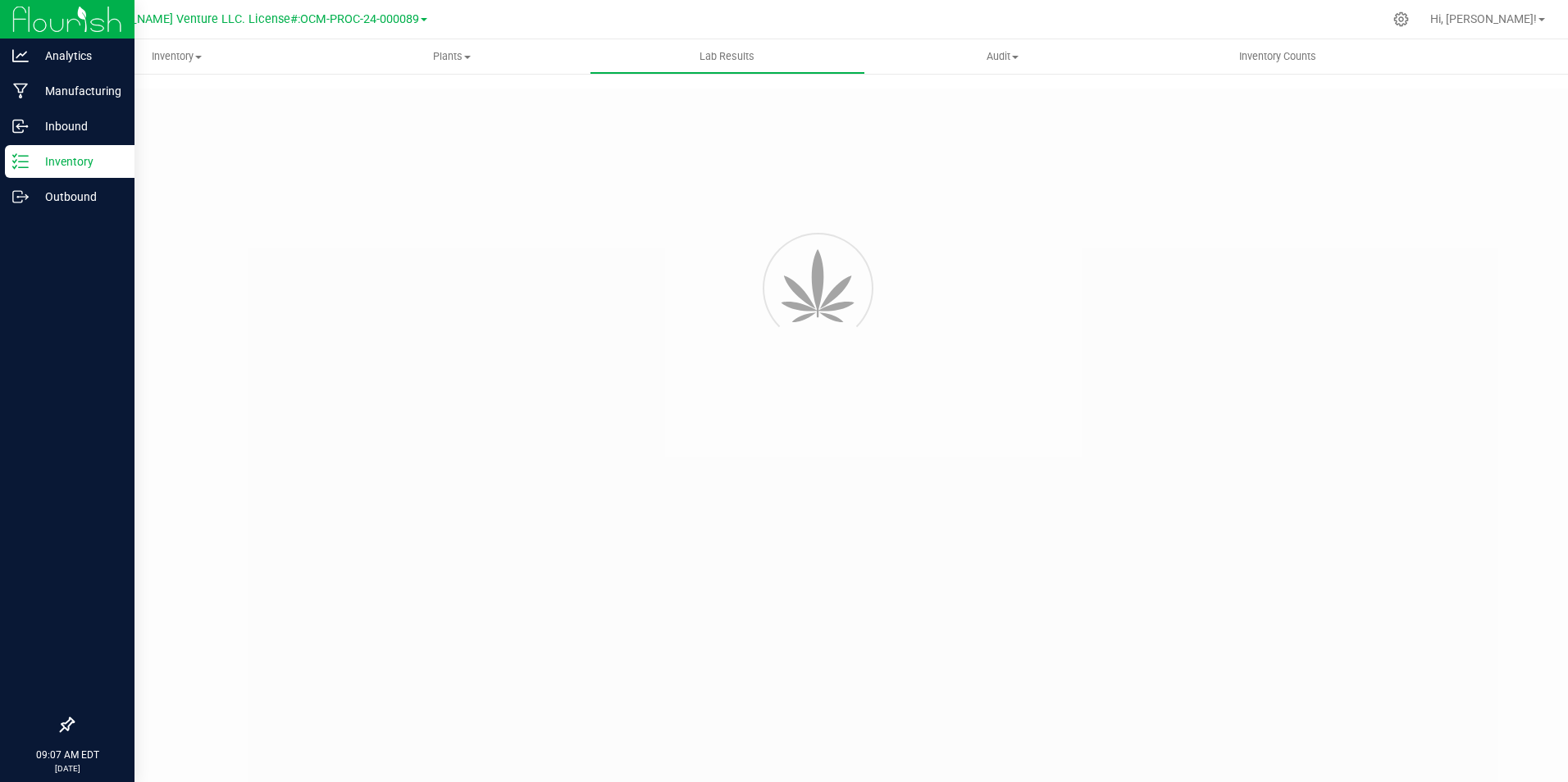
type input "[URL][DOMAIN_NAME]"
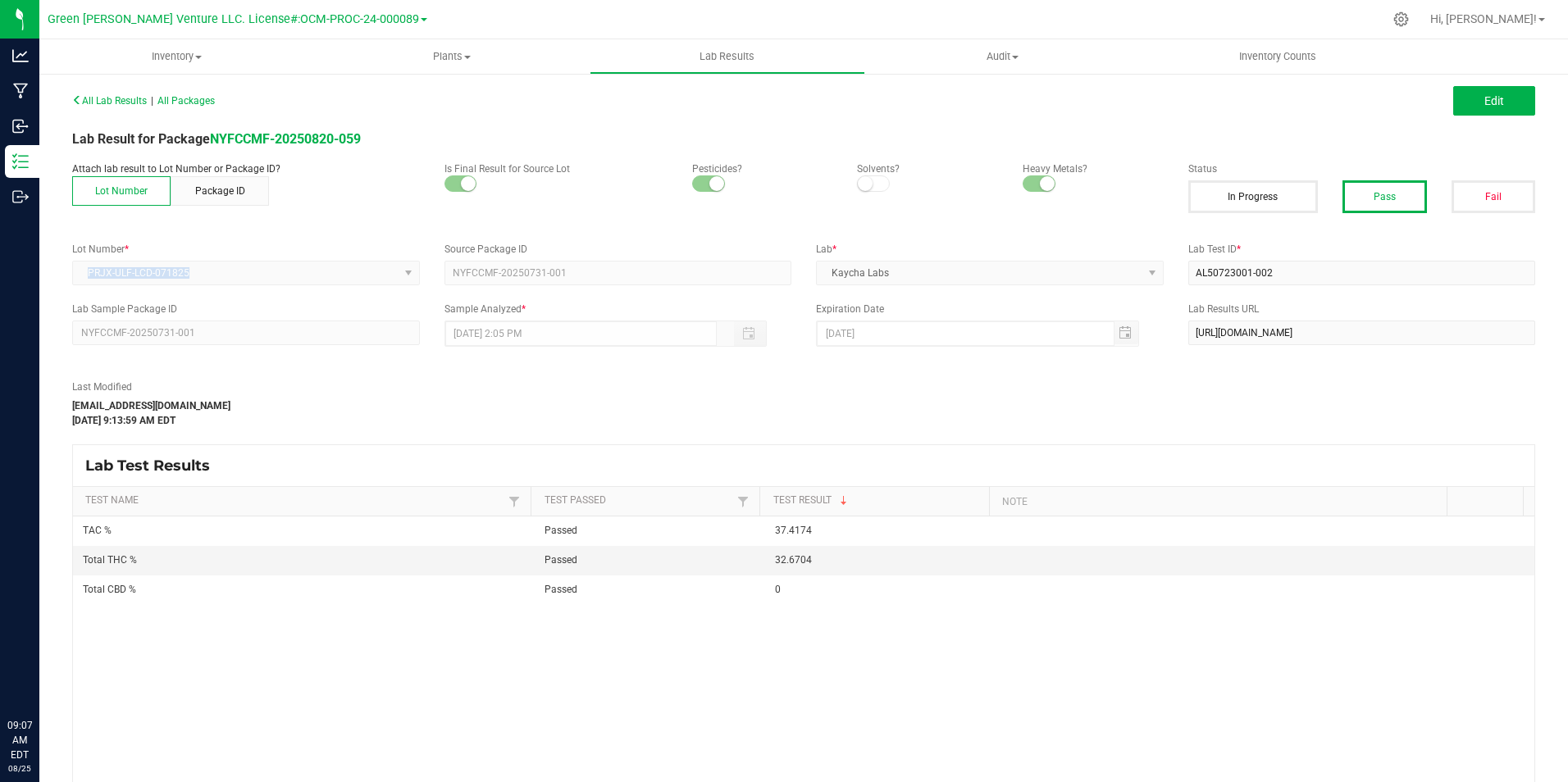
drag, startPoint x: 206, startPoint y: 273, endPoint x: 85, endPoint y: 273, distance: 121.0
click at [85, 273] on kendo-dropdownlist "PRJX-ULF-LCD-071825" at bounding box center [245, 273] width 347 height 24
copy span "PRJX-ULF-LCD-071825"
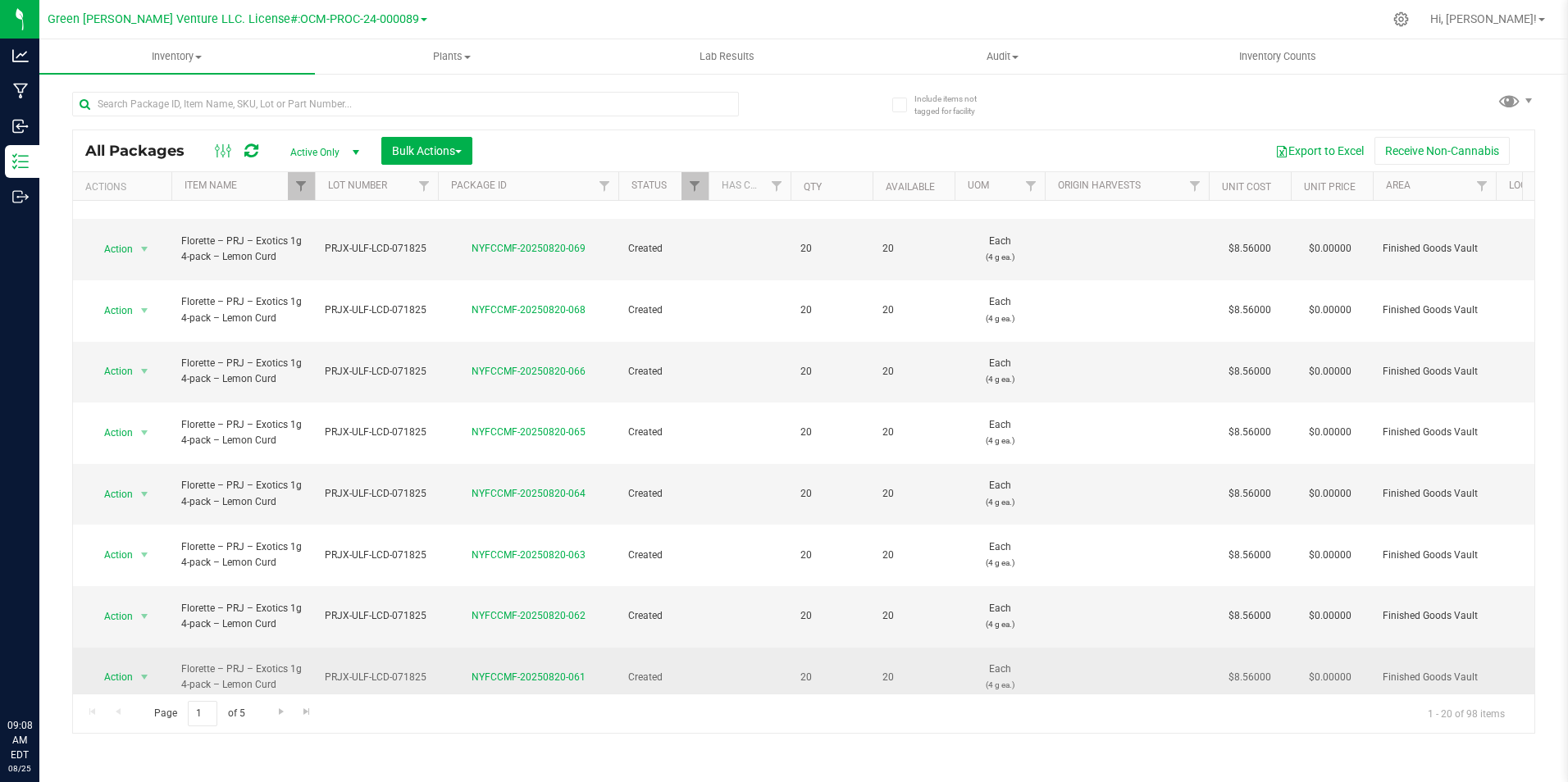
scroll to position [443, 0]
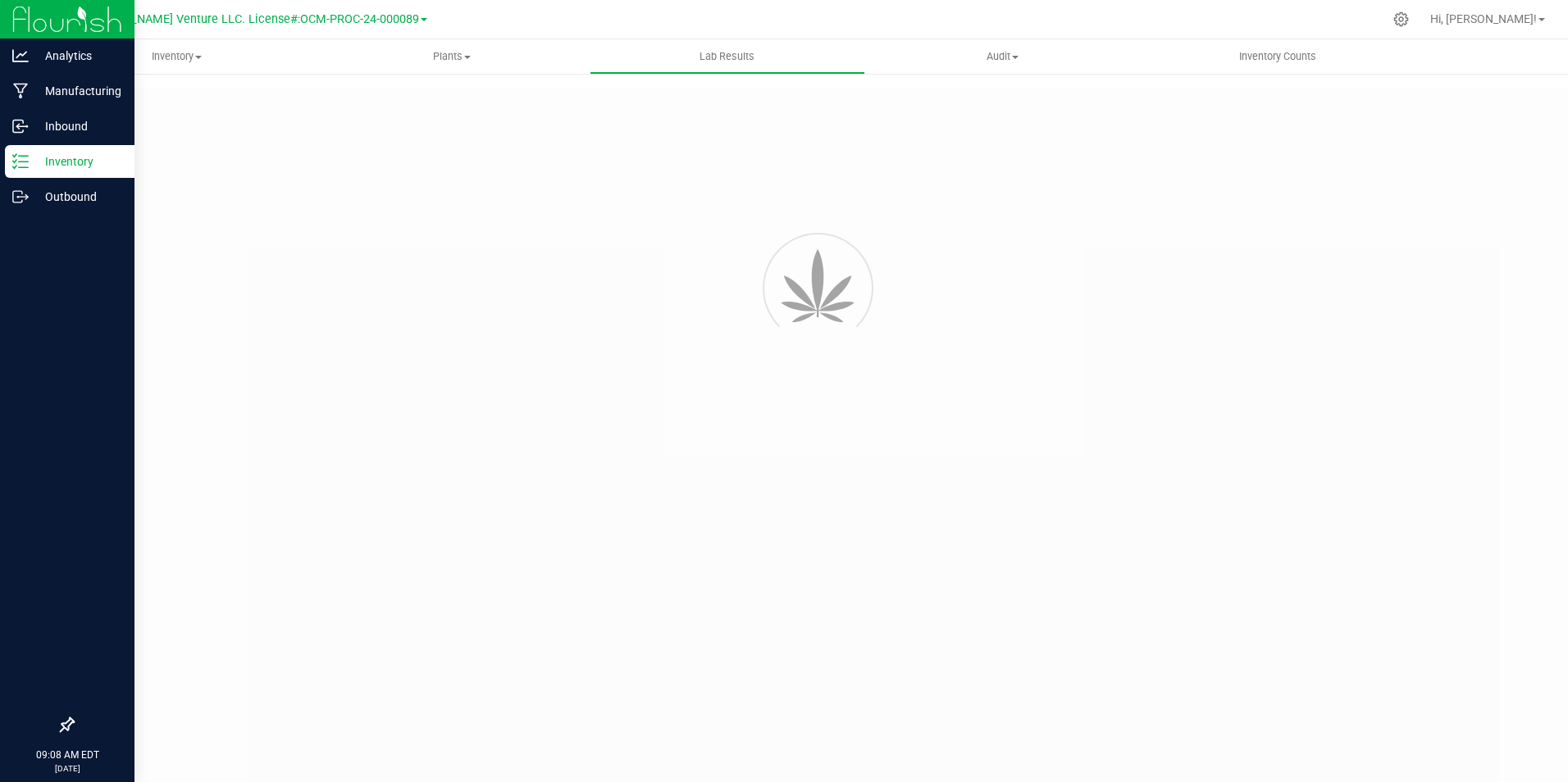
type input "NYFCCMF-20250520-023"
type input "AL50521006-002"
type input "NYFCCMF-20250520-023"
type input "05/27/2025 10:50 AM"
type input "05/27/2026"
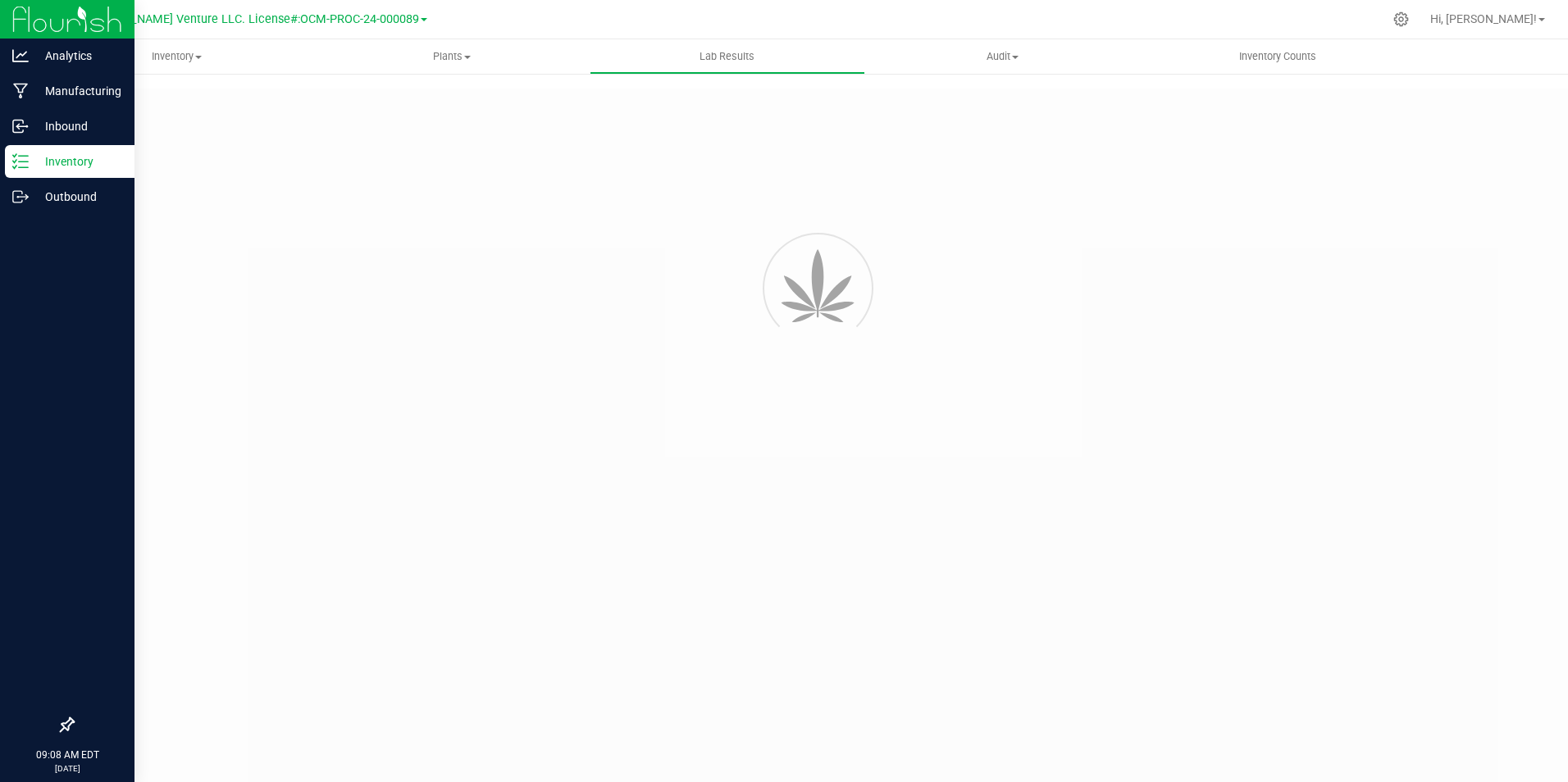
type input "[URL][DOMAIN_NAME]"
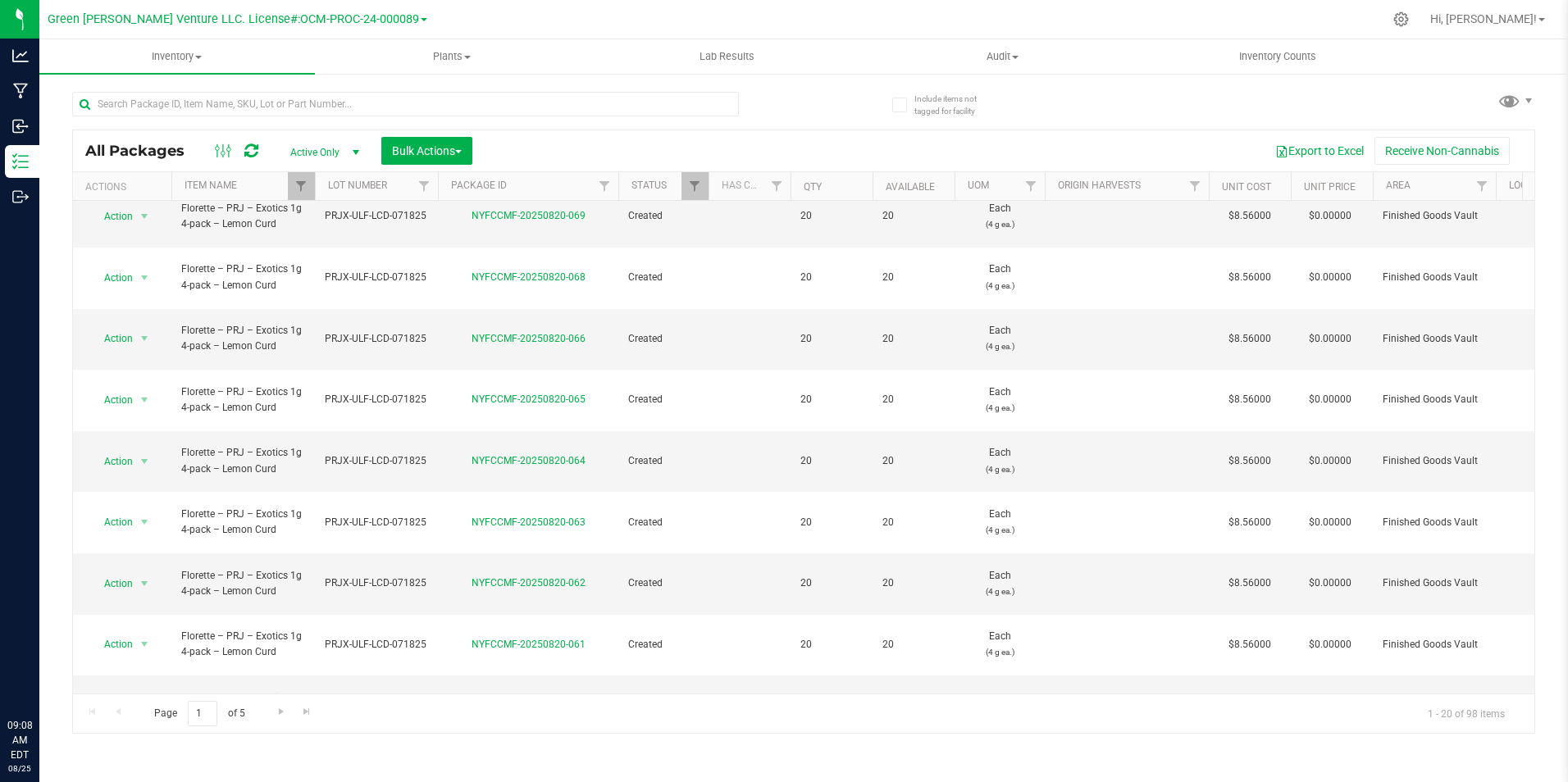
scroll to position [443, 0]
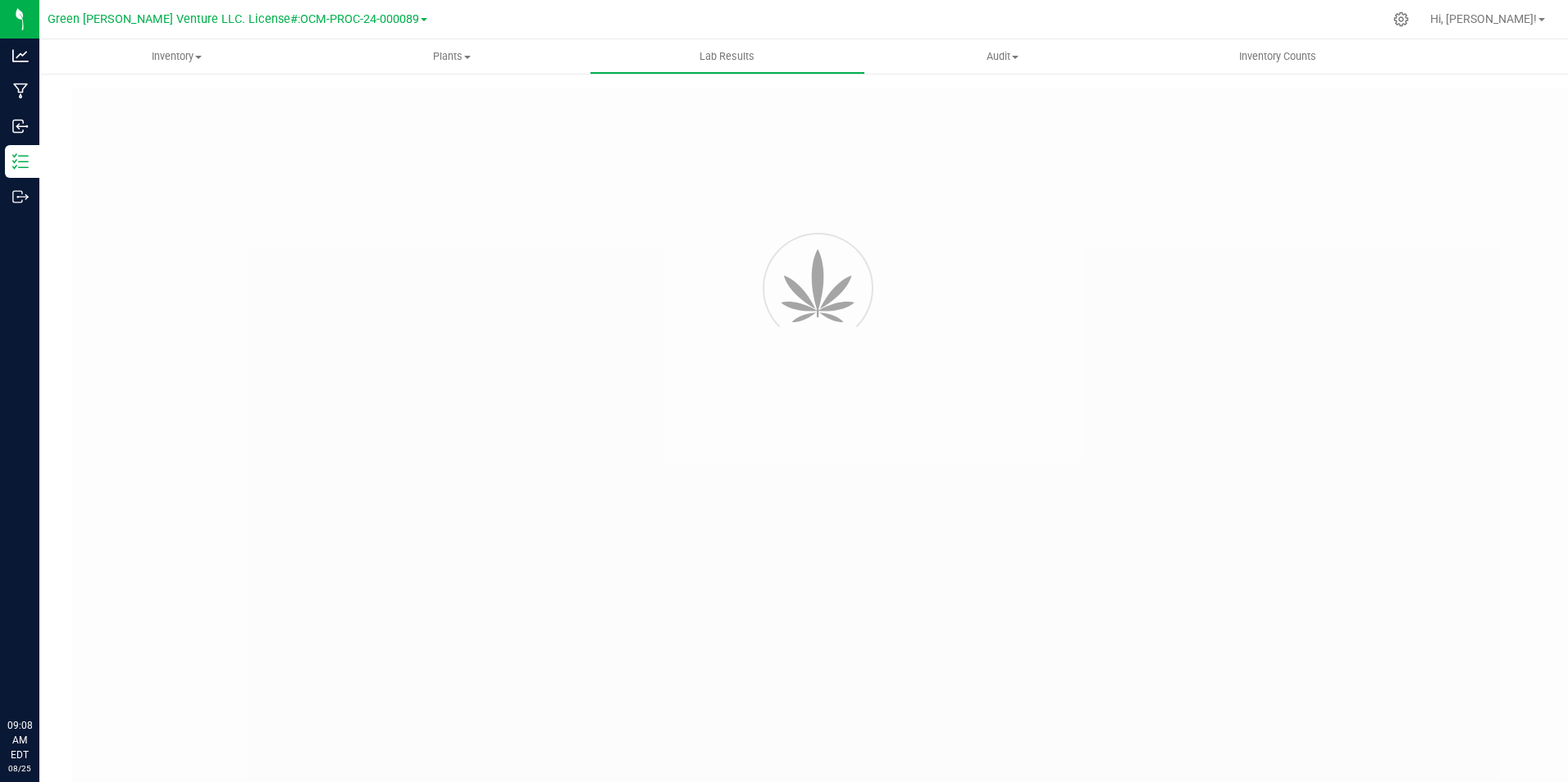
type input "NYFCCMF-20250606-144"
type input "AL50607007-005"
type input "NYFCCMF-20250606-144"
type input "06/11/2025 1:20 PM"
type input "06/11/2026"
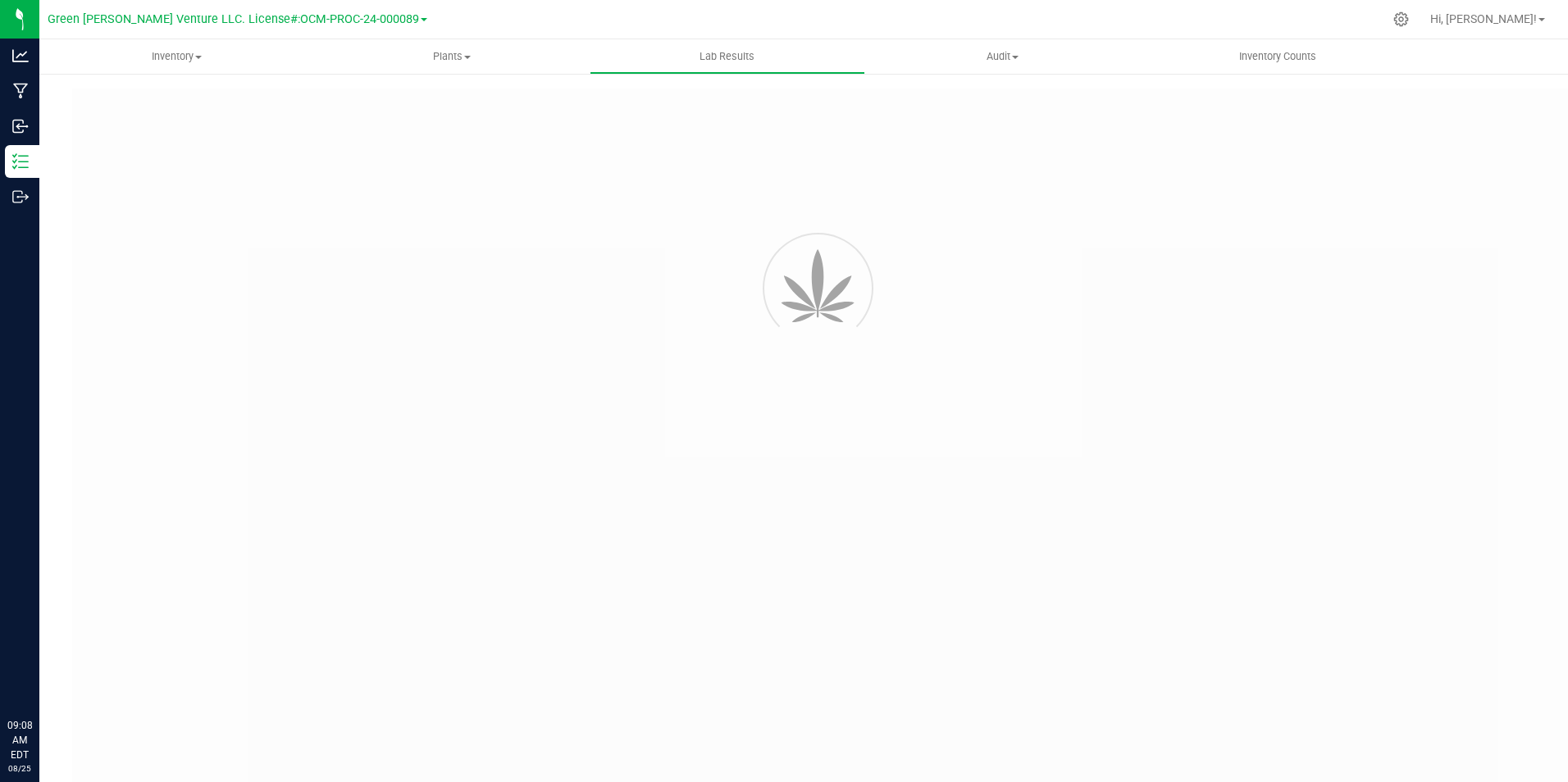
type input "[URL][DOMAIN_NAME]"
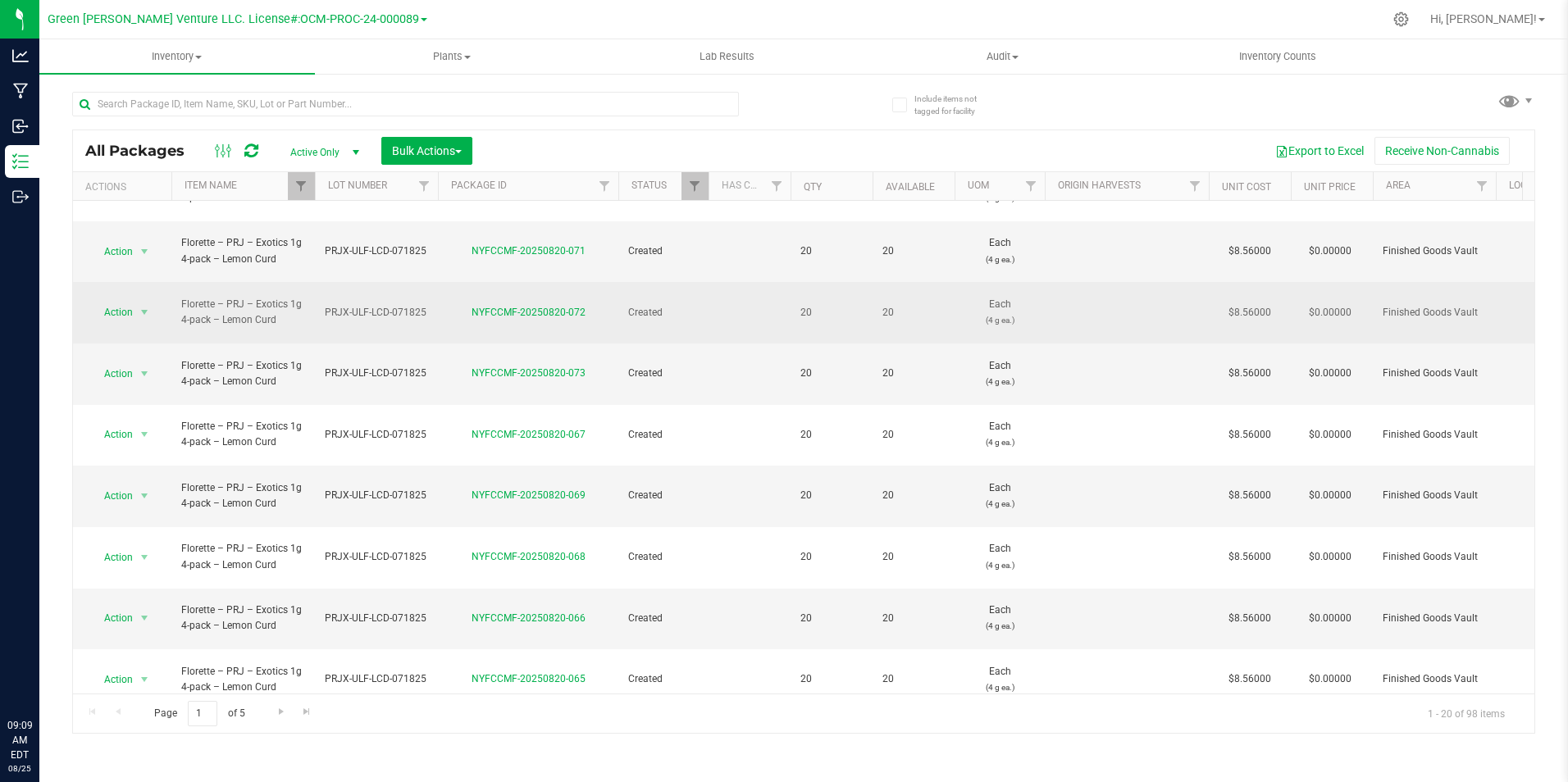
scroll to position [443, 0]
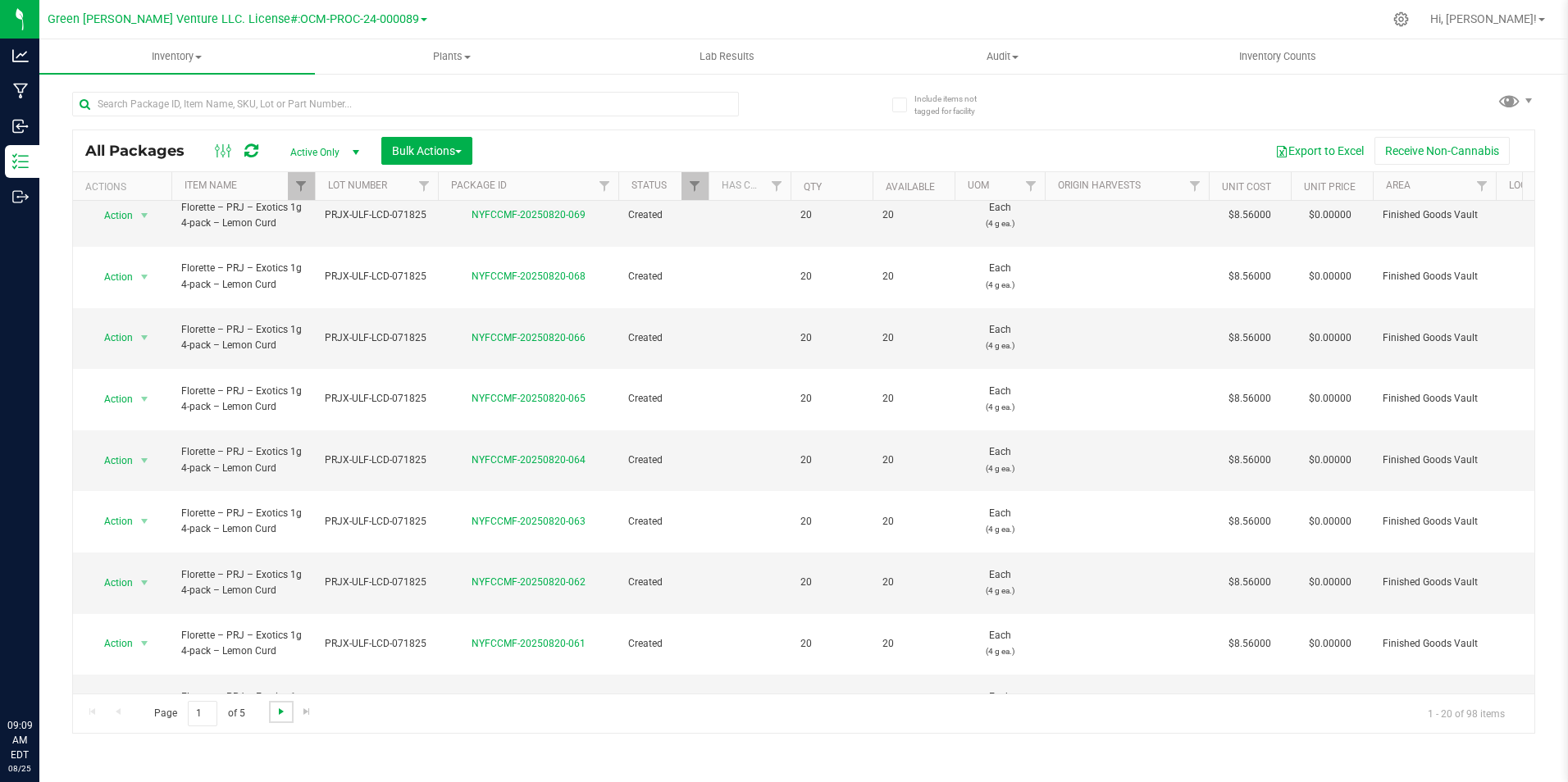
click at [280, 713] on span "Go to the next page" at bounding box center [281, 711] width 13 height 13
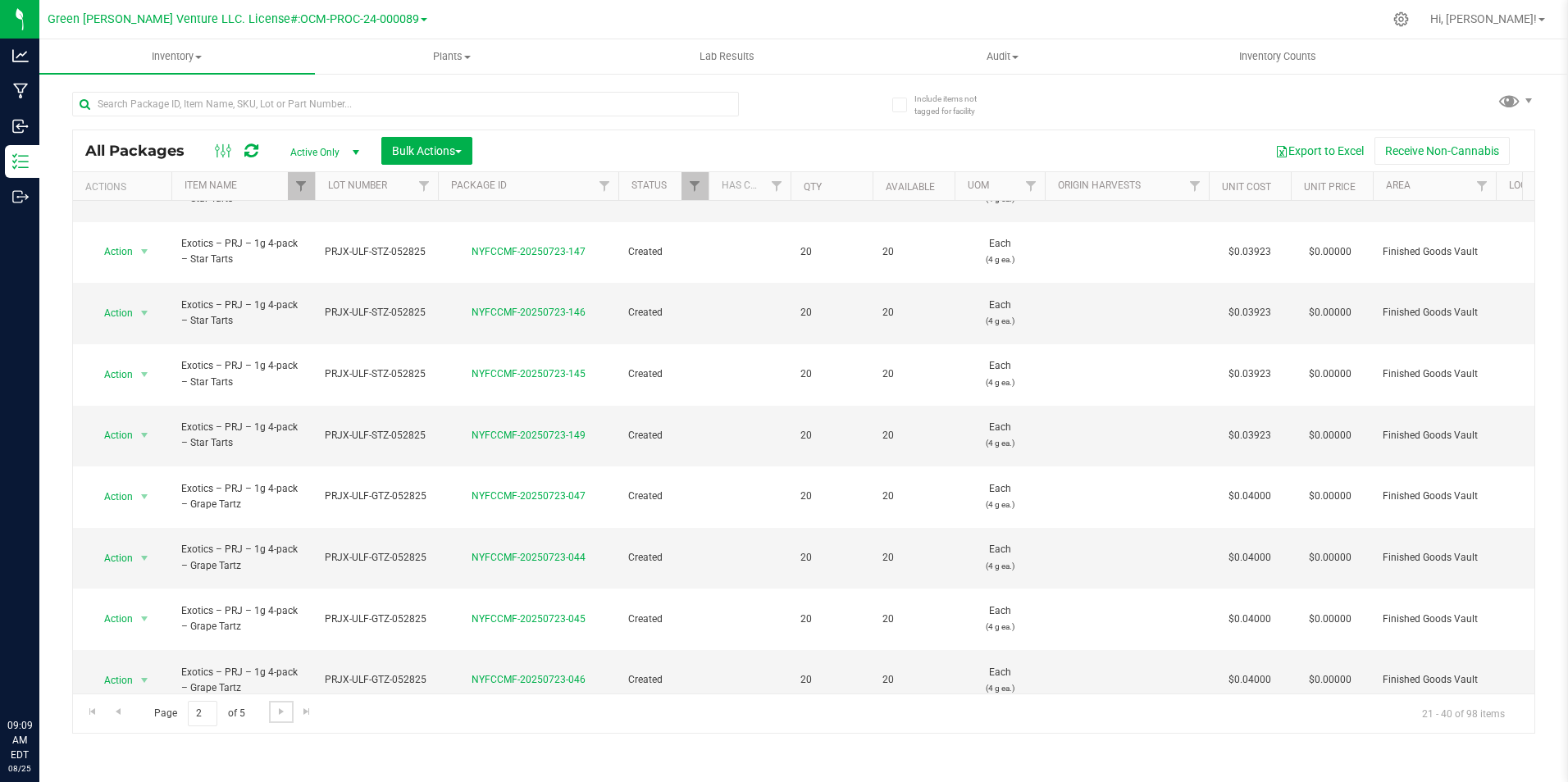
scroll to position [345, 0]
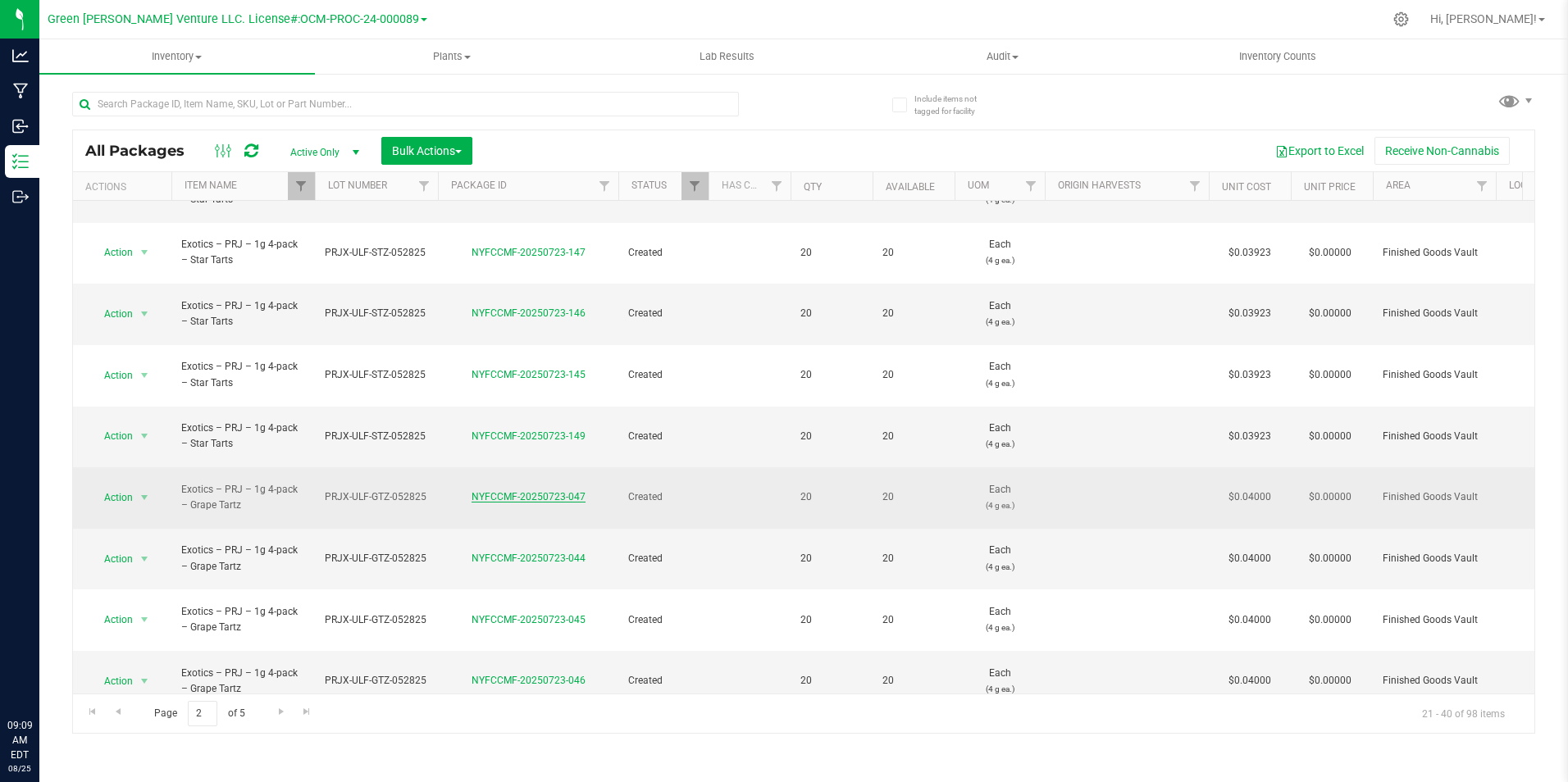
click at [513, 491] on link "NYFCCMF-20250723-047" at bounding box center [528, 496] width 114 height 11
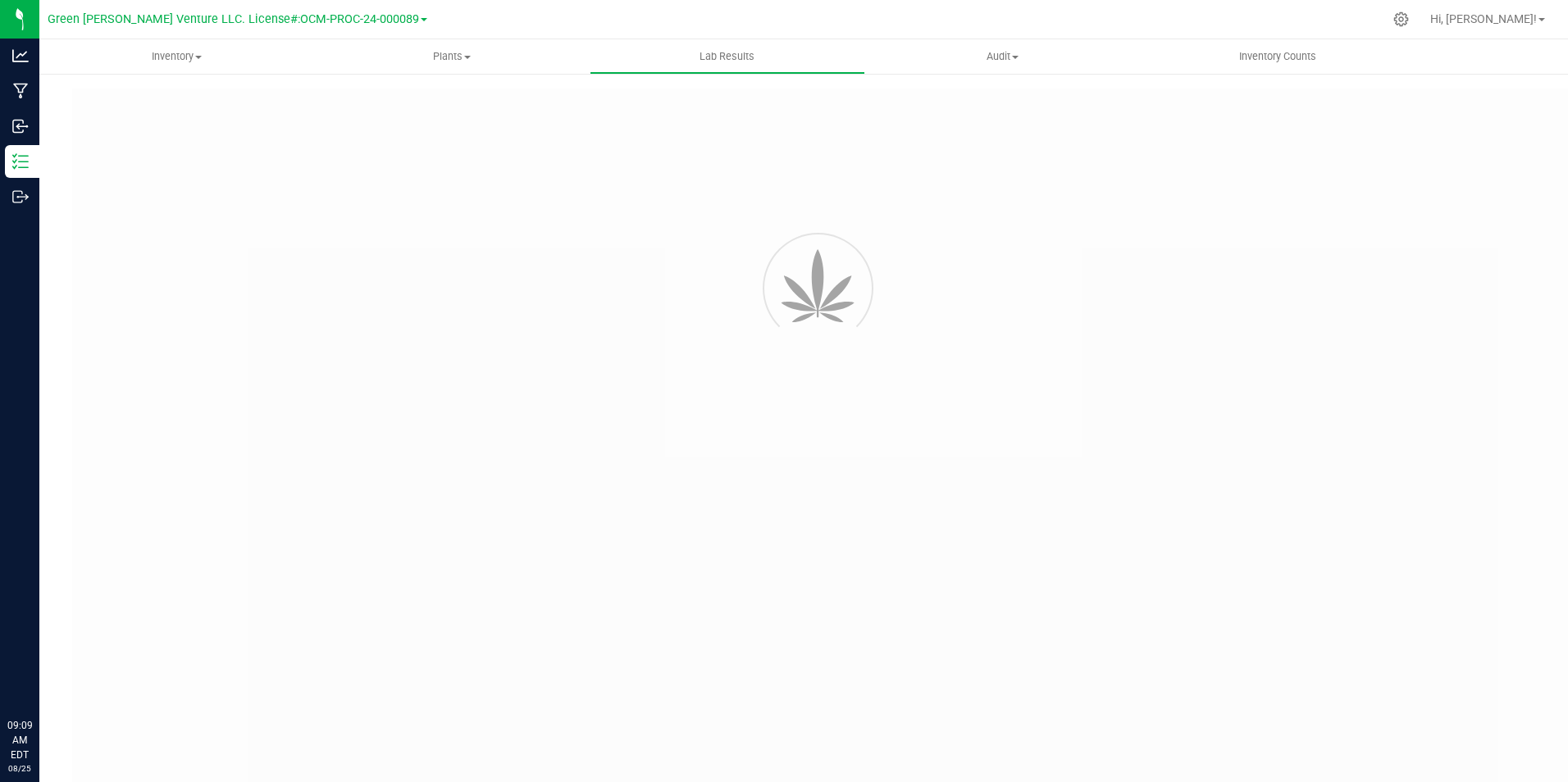
type input "NYFCCMF-20250606-146"
type input "AL50607007-004"
type input "NYFCCMF-20250606-146"
type input "06/11/2025 1:40 PM"
type input "06/11/2026"
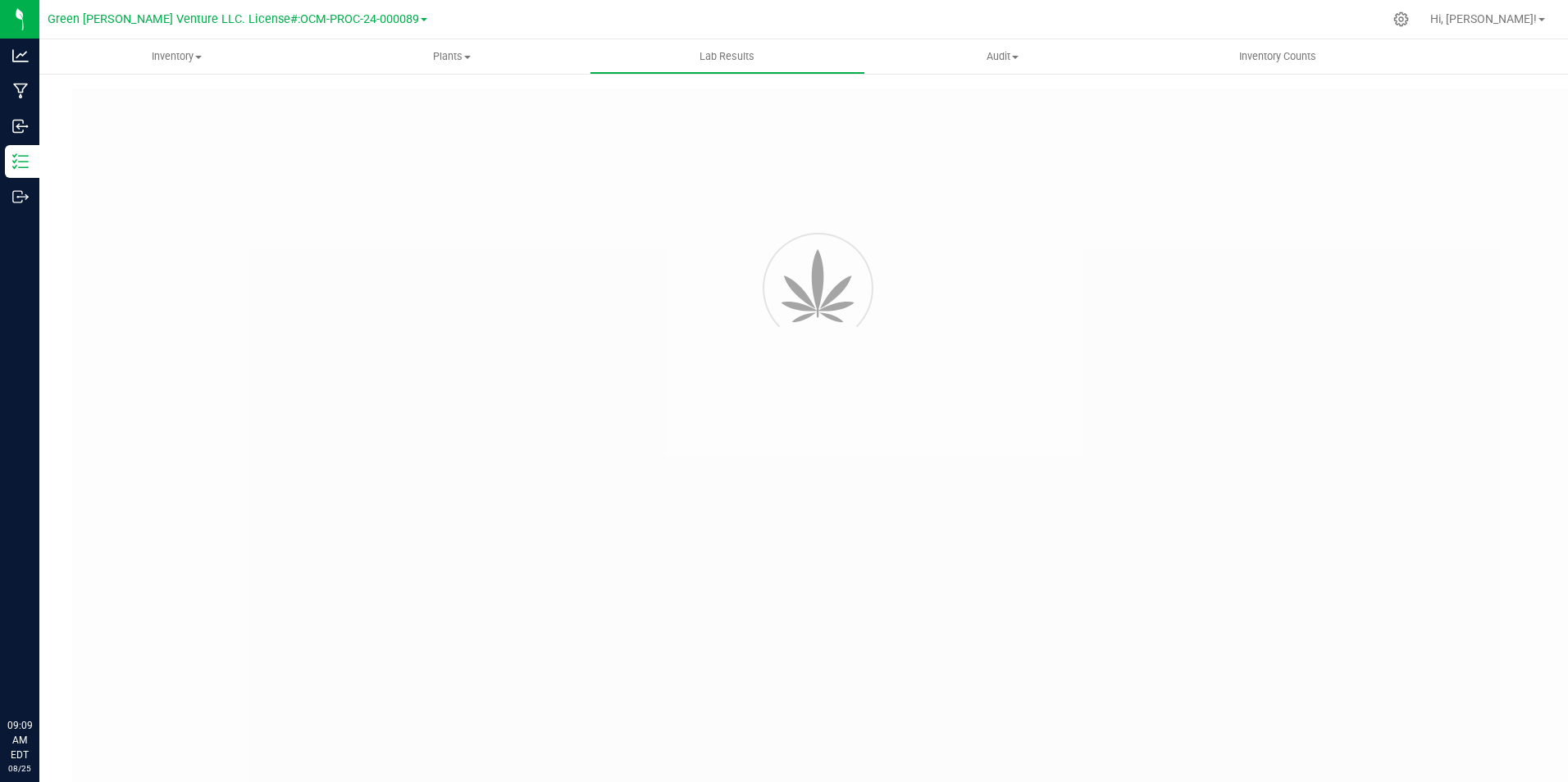
type input "[URL][DOMAIN_NAME]"
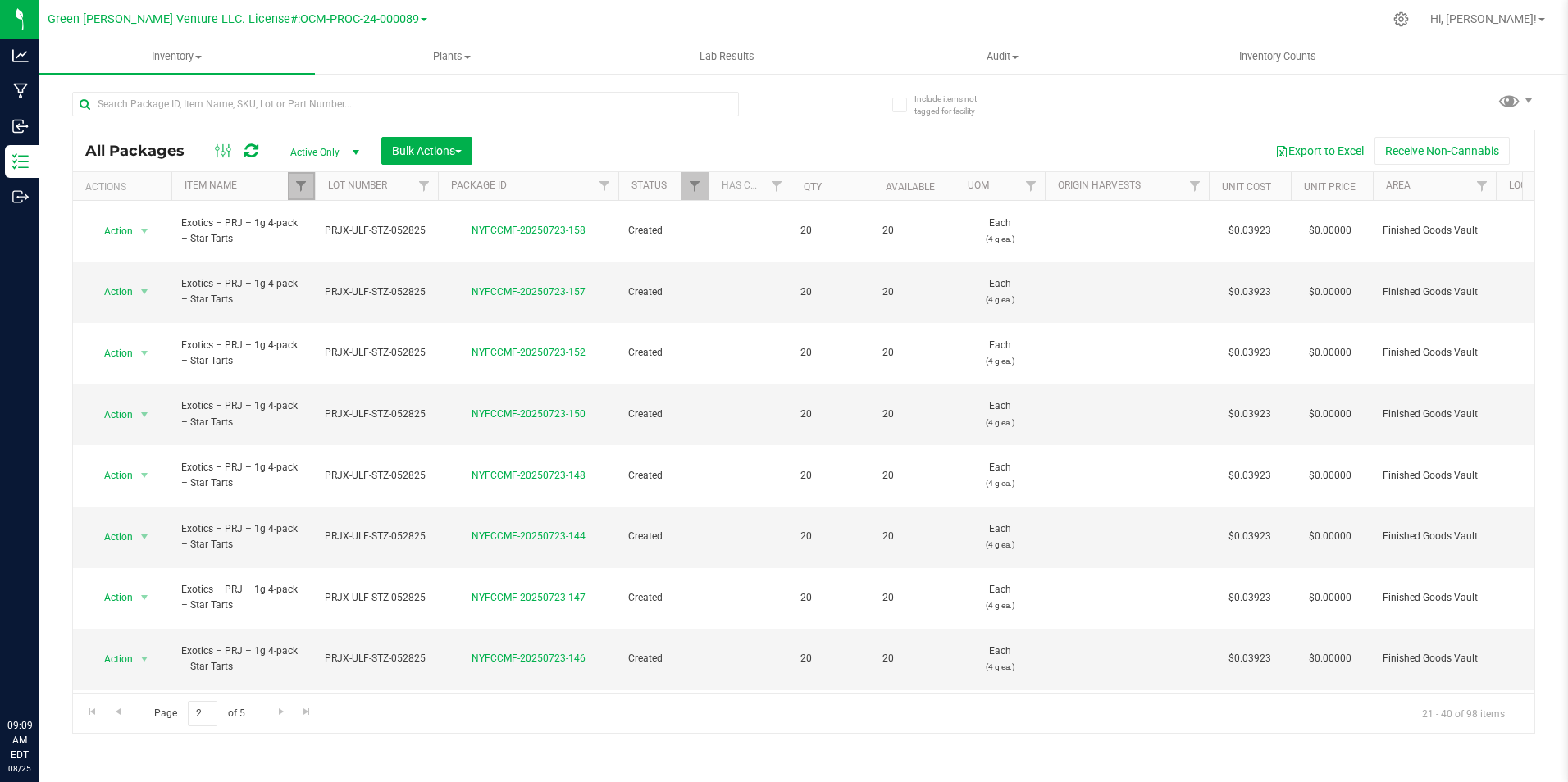
click at [300, 198] on link "Filter" at bounding box center [301, 186] width 27 height 28
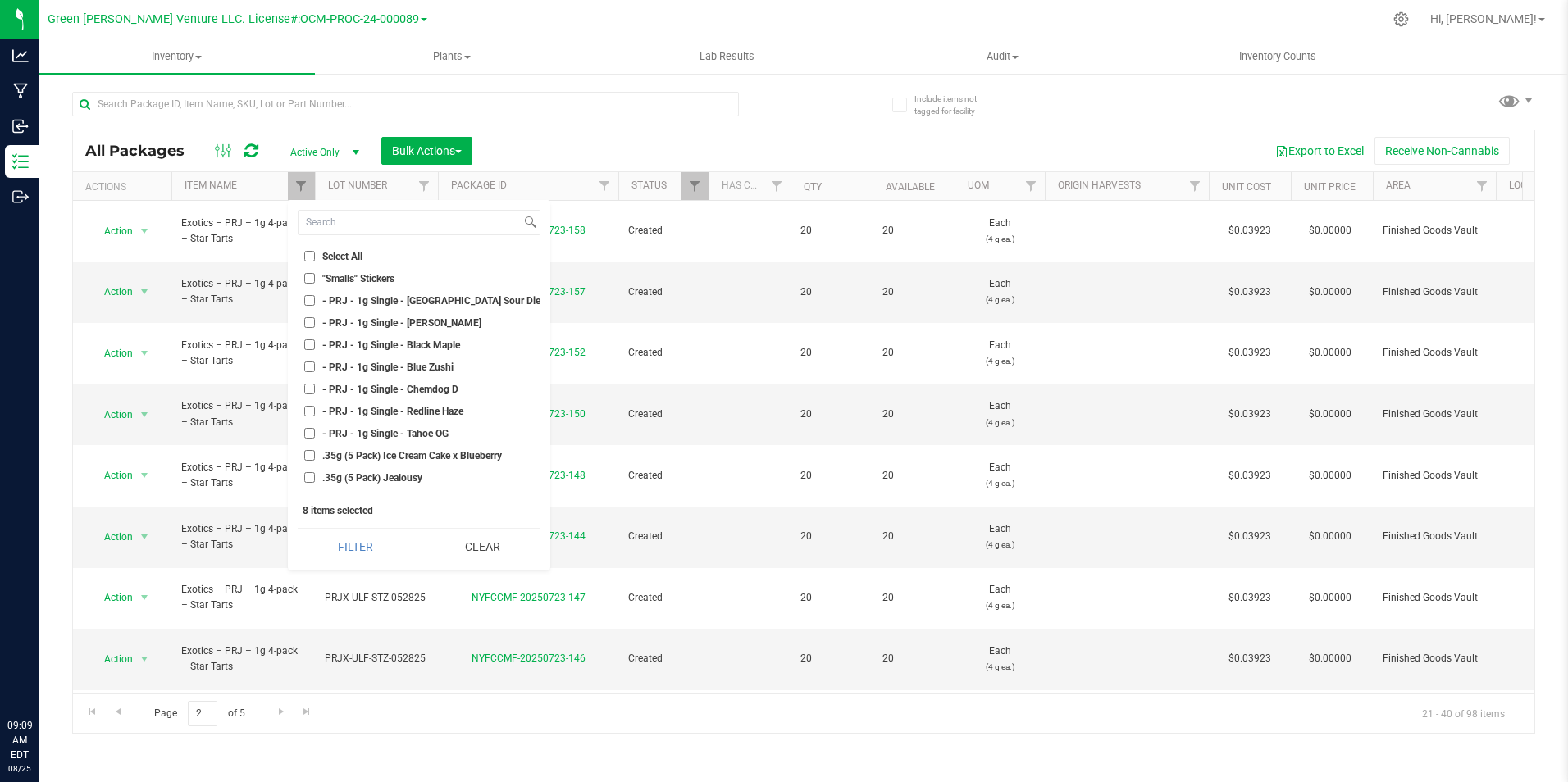
click at [419, 715] on div "Page 2 of 5 21 - 40 of 98 items" at bounding box center [803, 713] width 1461 height 40
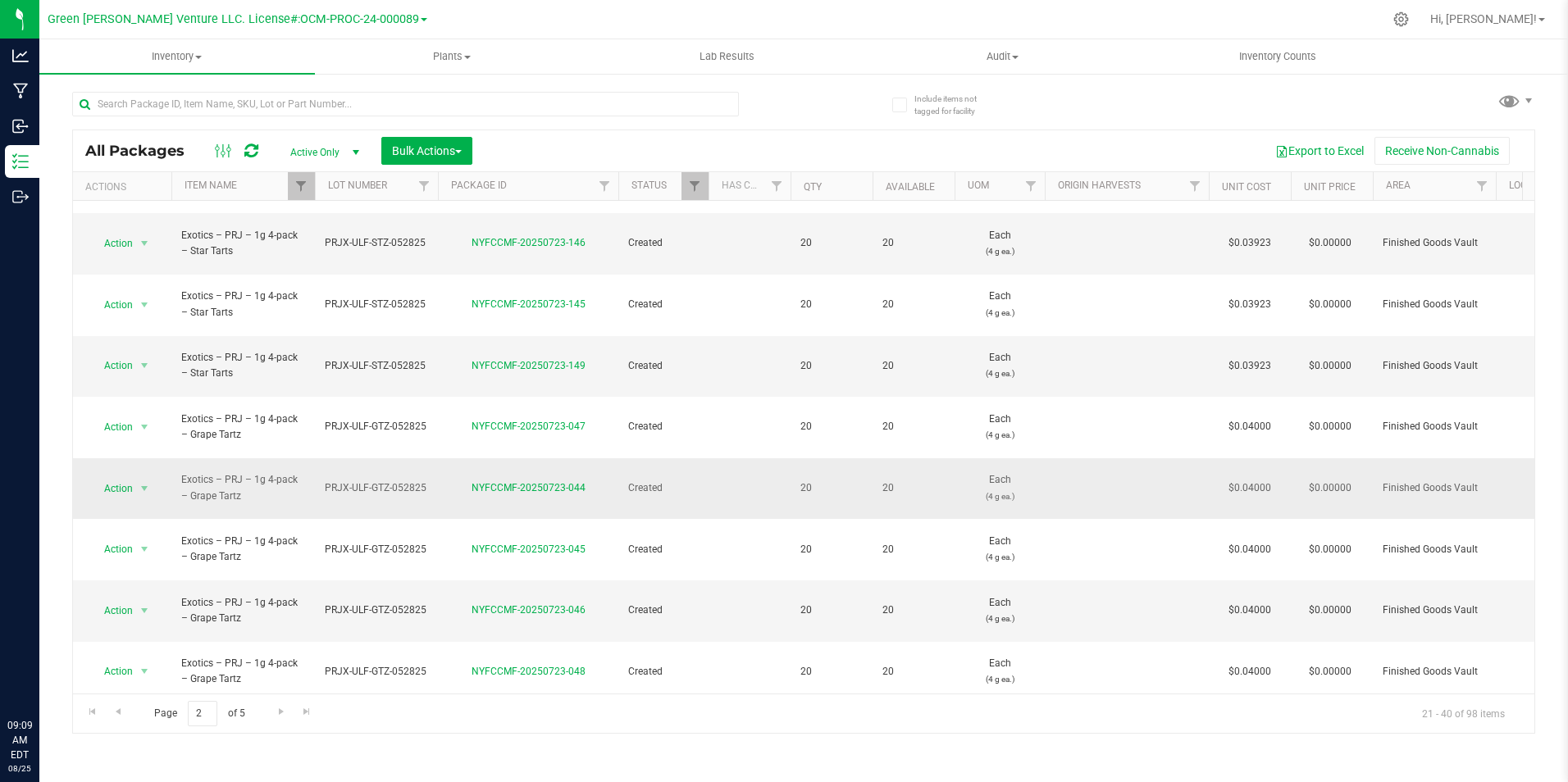
scroll to position [427, 0]
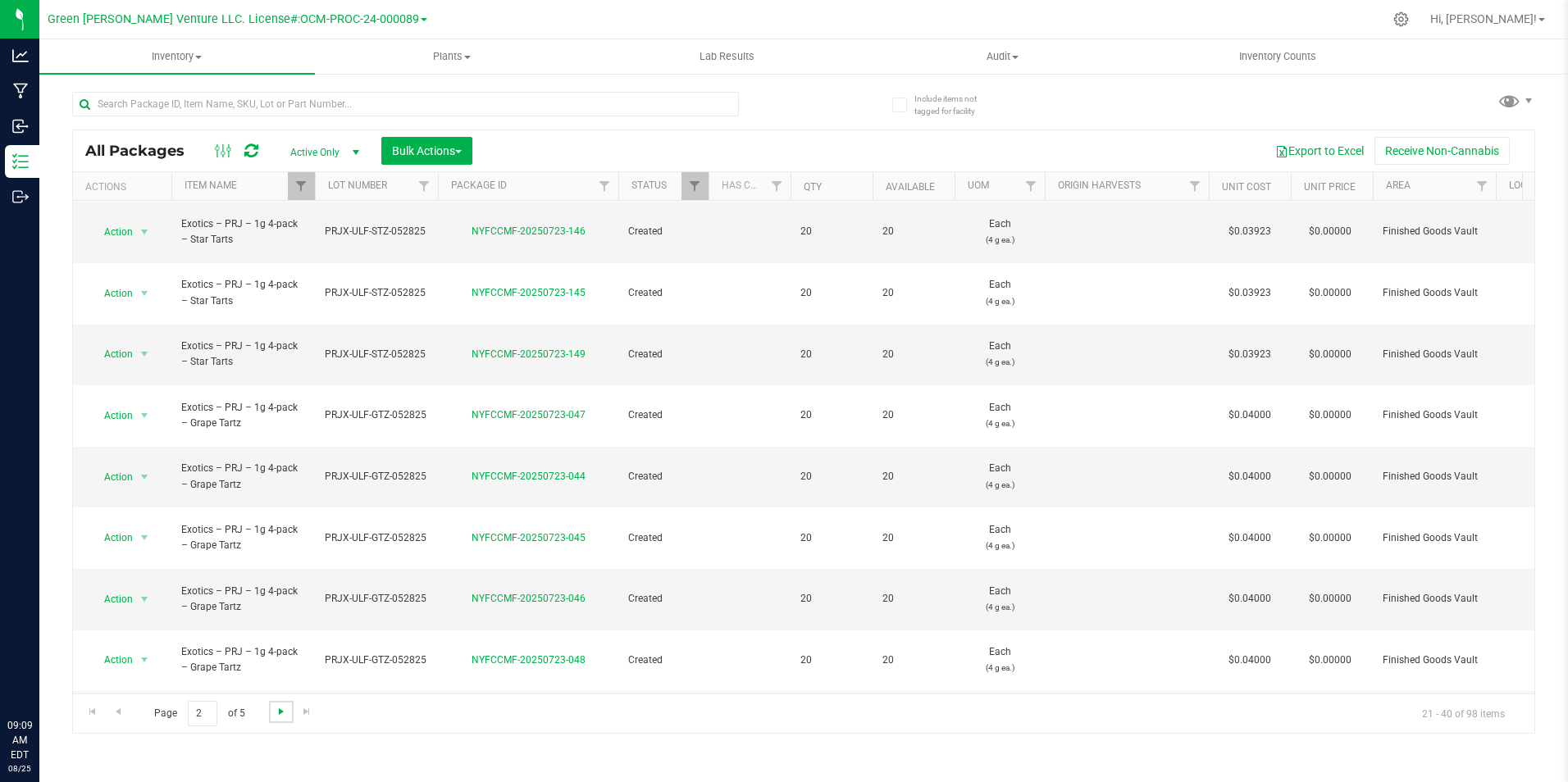
click at [282, 713] on span "Go to the next page" at bounding box center [281, 711] width 13 height 13
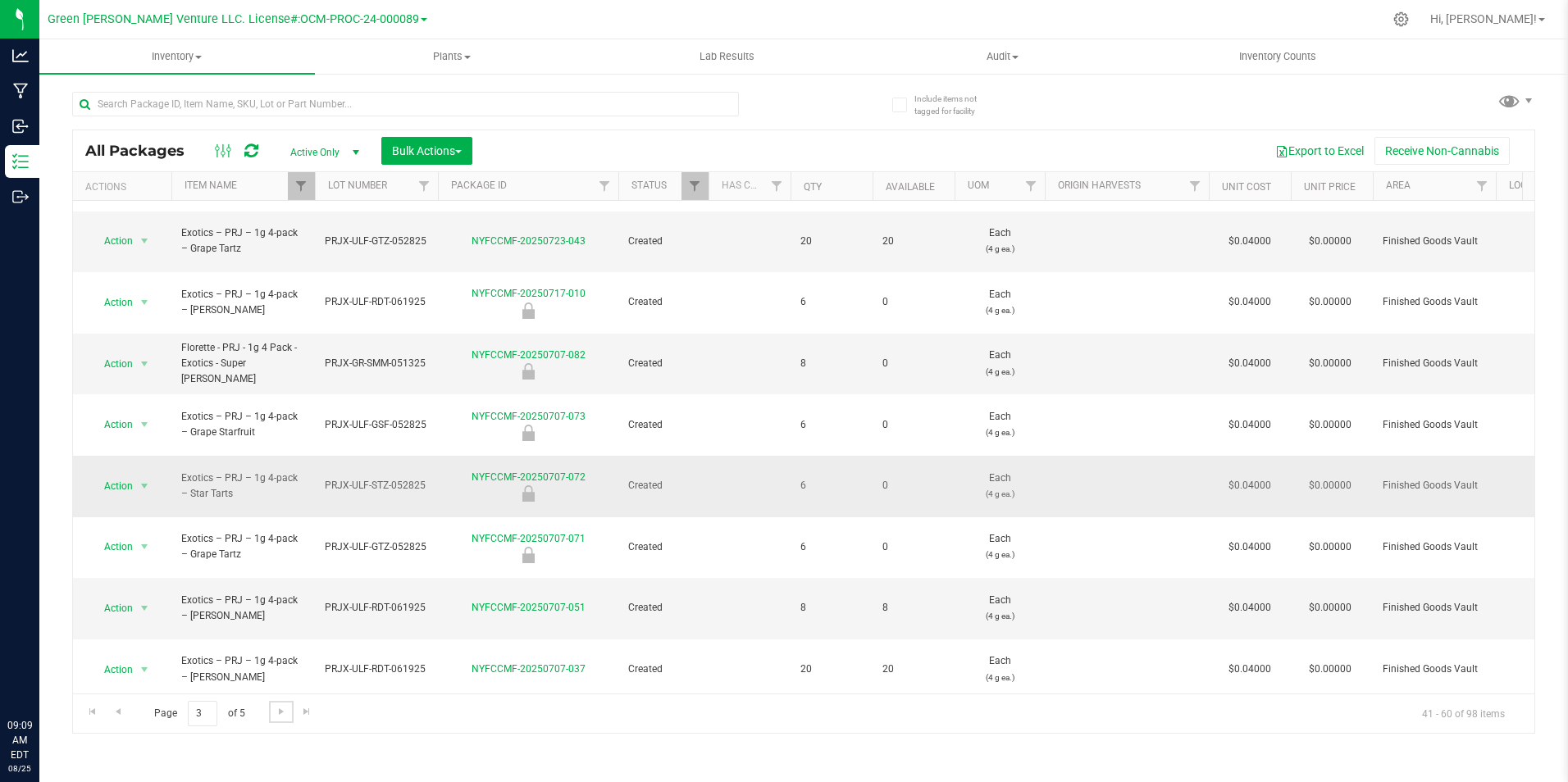
scroll to position [164, 0]
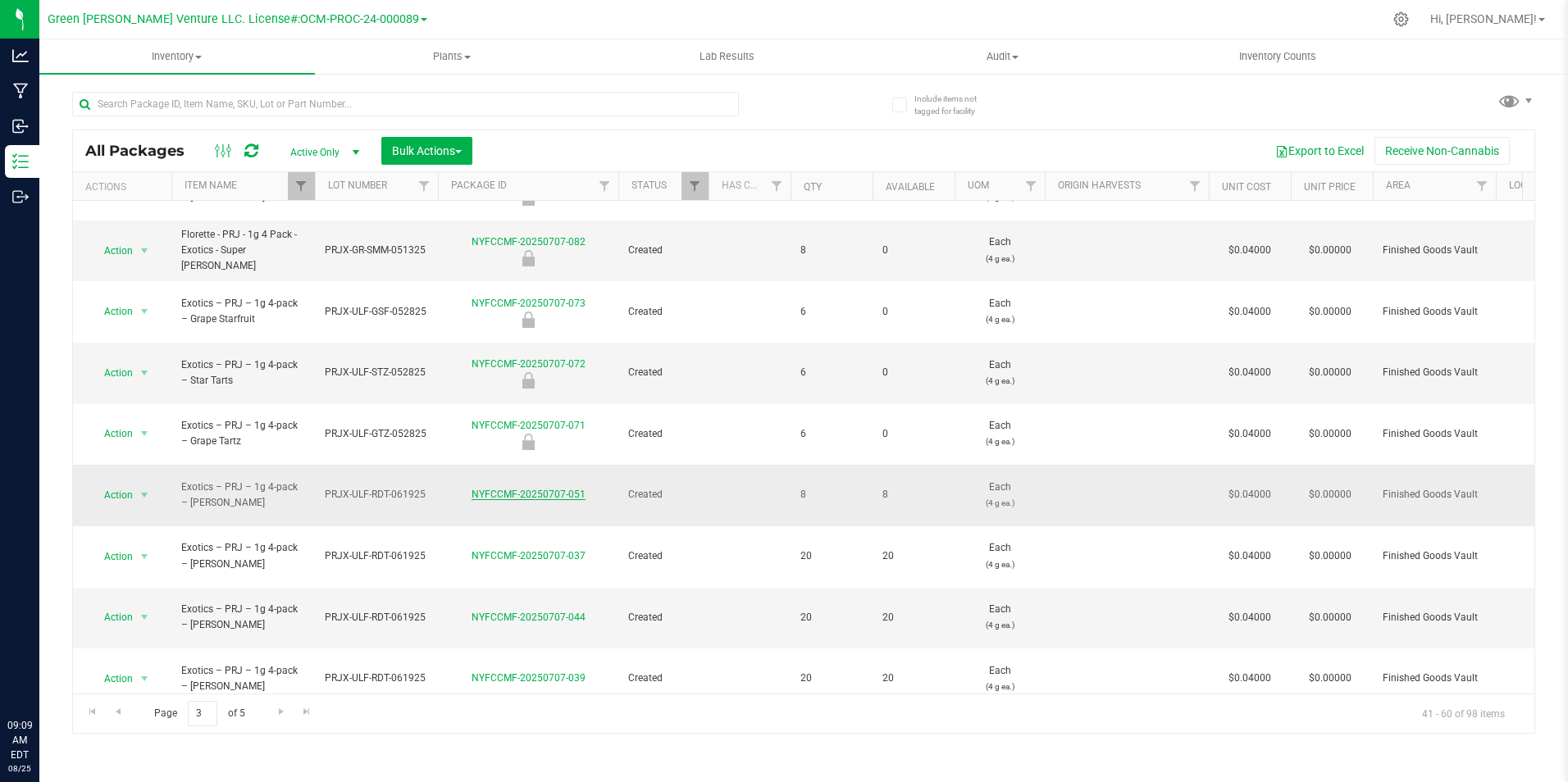
click at [502, 488] on link "NYFCCMF-20250707-051" at bounding box center [528, 493] width 114 height 11
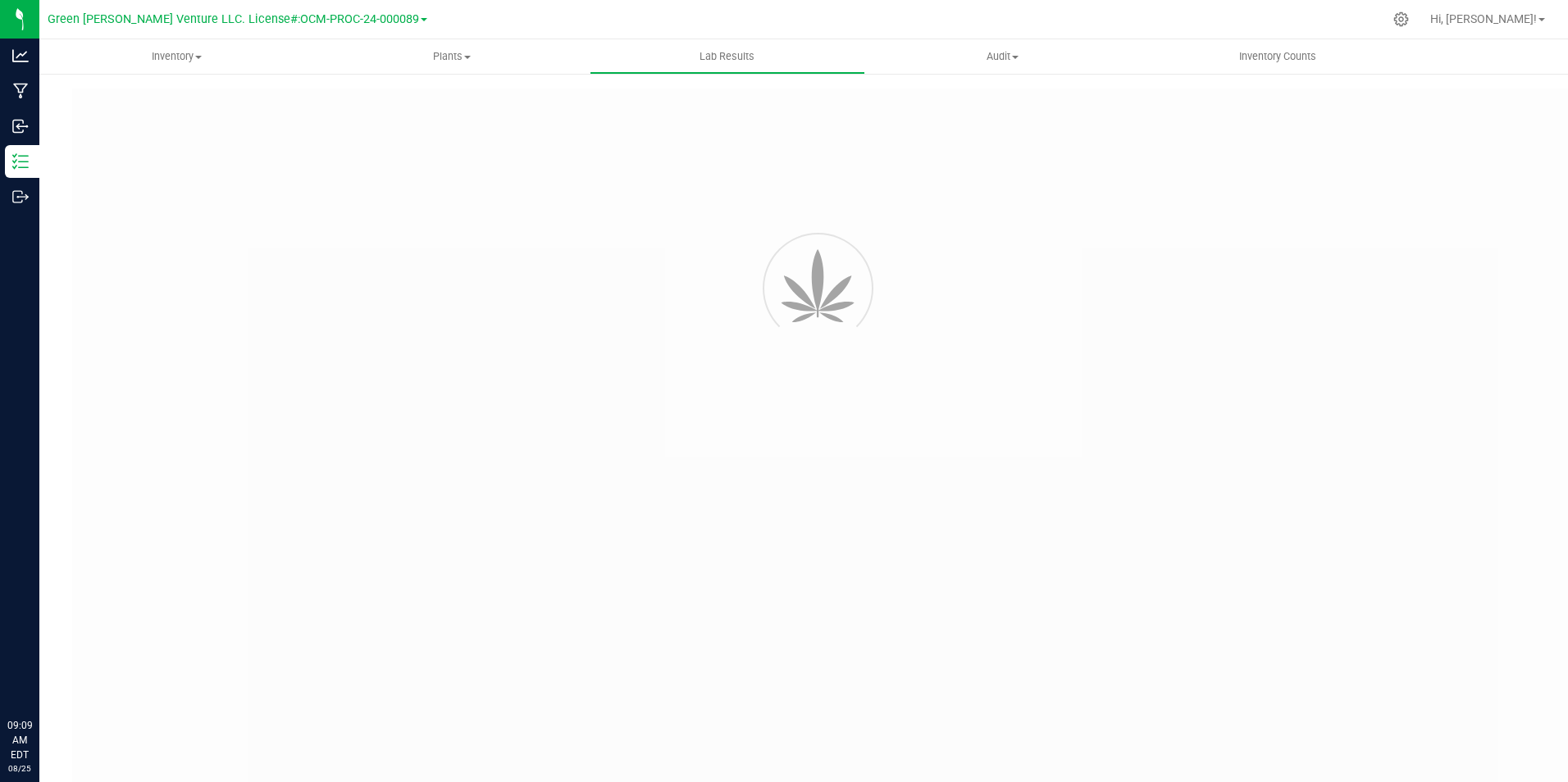
type input "NYFCCMF-20250624-036"
type input "AL50625003-001"
type input "NYFCCMF-20250624-036"
type input "[DATE] 2:10 PM"
type input "[DATE]"
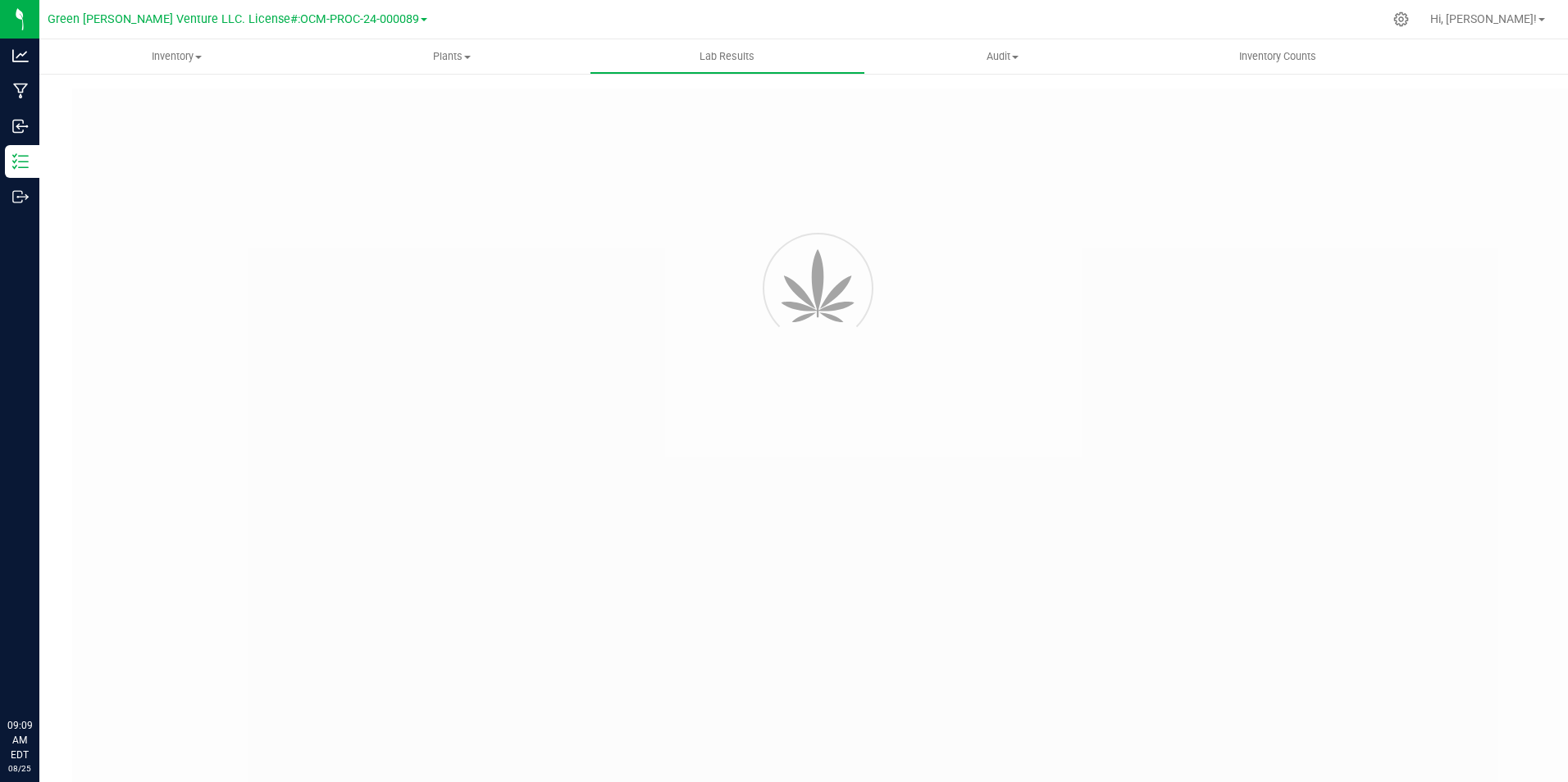
type input "[URL][DOMAIN_NAME]"
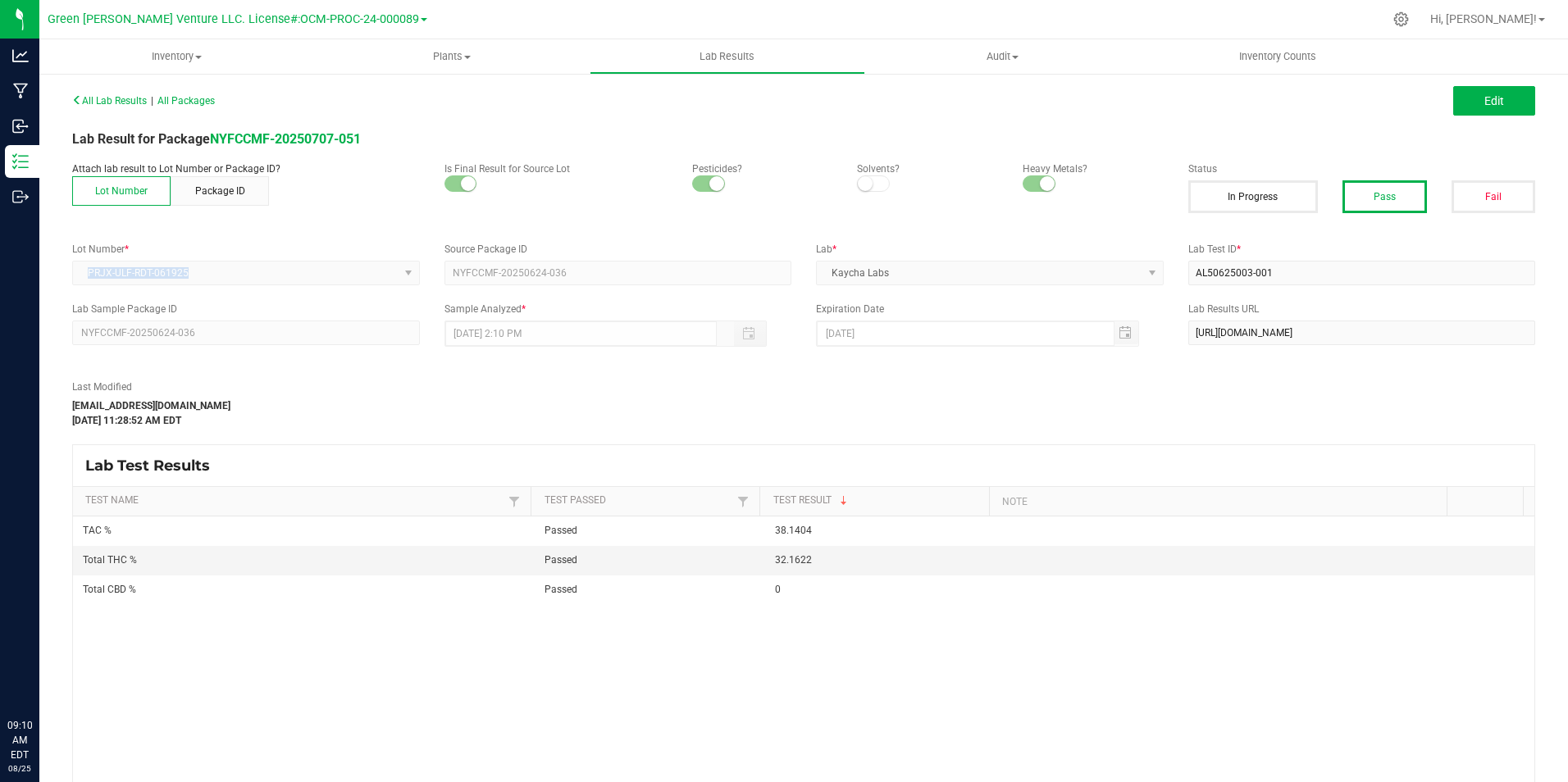
drag, startPoint x: 199, startPoint y: 269, endPoint x: 86, endPoint y: 265, distance: 113.1
click at [86, 265] on kendo-dropdownlist "PRJX-ULF-RDT-061925" at bounding box center [245, 273] width 347 height 24
copy span "PRJX-ULF-RDT-061925"
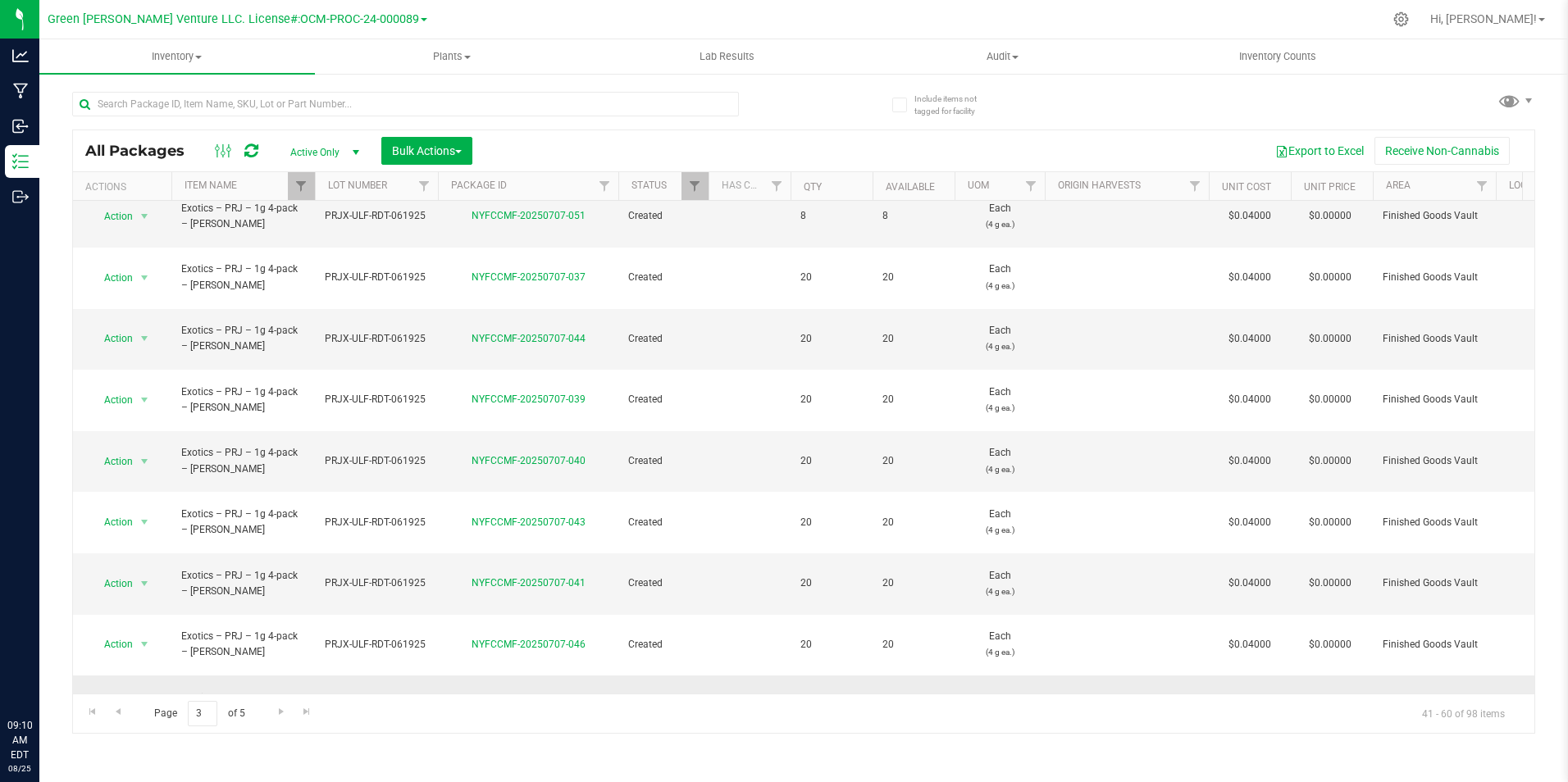
scroll to position [446, 0]
click at [513, 696] on link "NYFCCMF-20250707-008" at bounding box center [528, 701] width 114 height 11
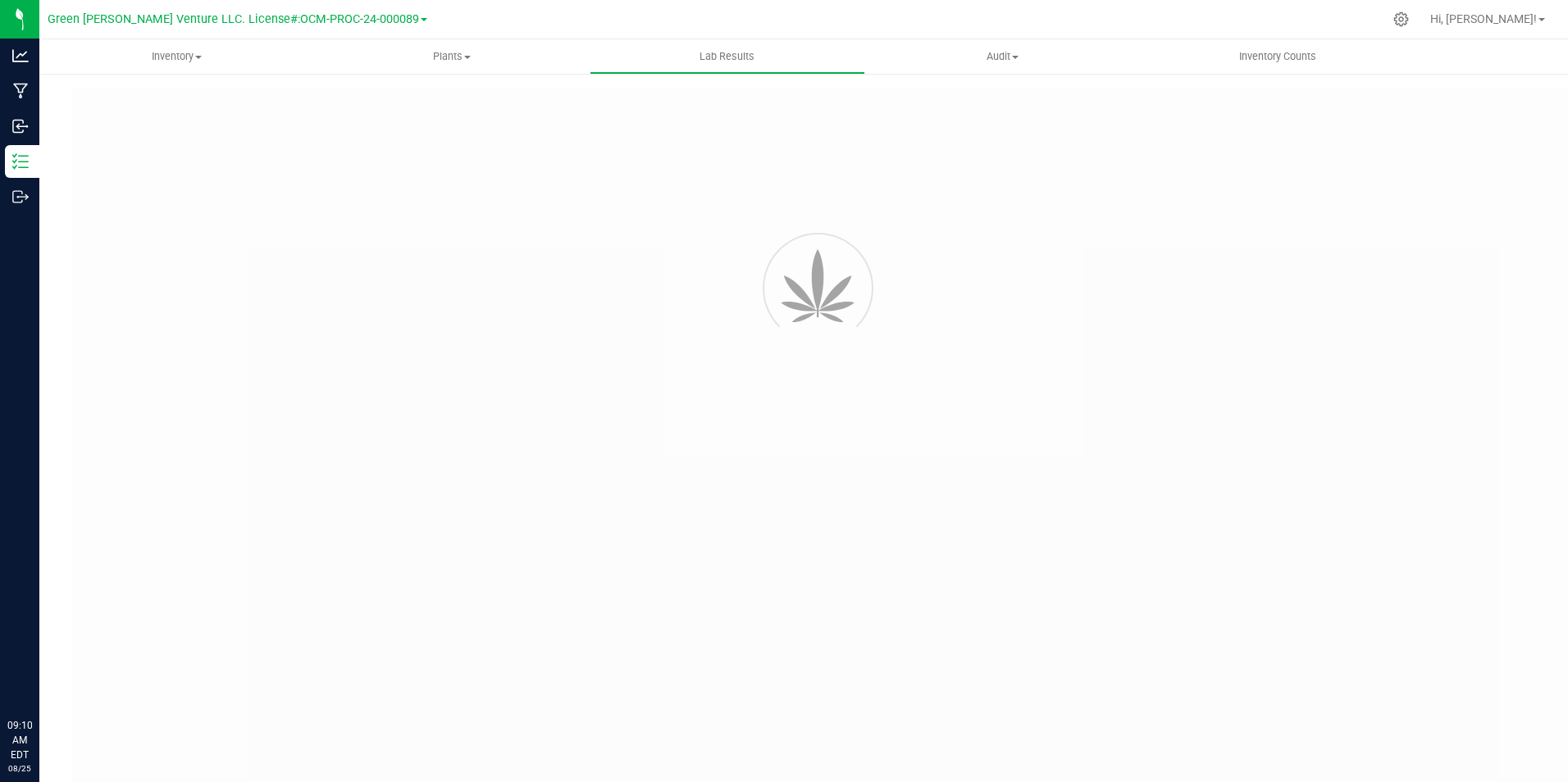
type input "NYFCCMF-20250606-143"
type input "AL50607007-002"
type input "NYFCCMF-20250606-143"
type input "06/11/2025 1:20 PM"
type input "06/11/2026"
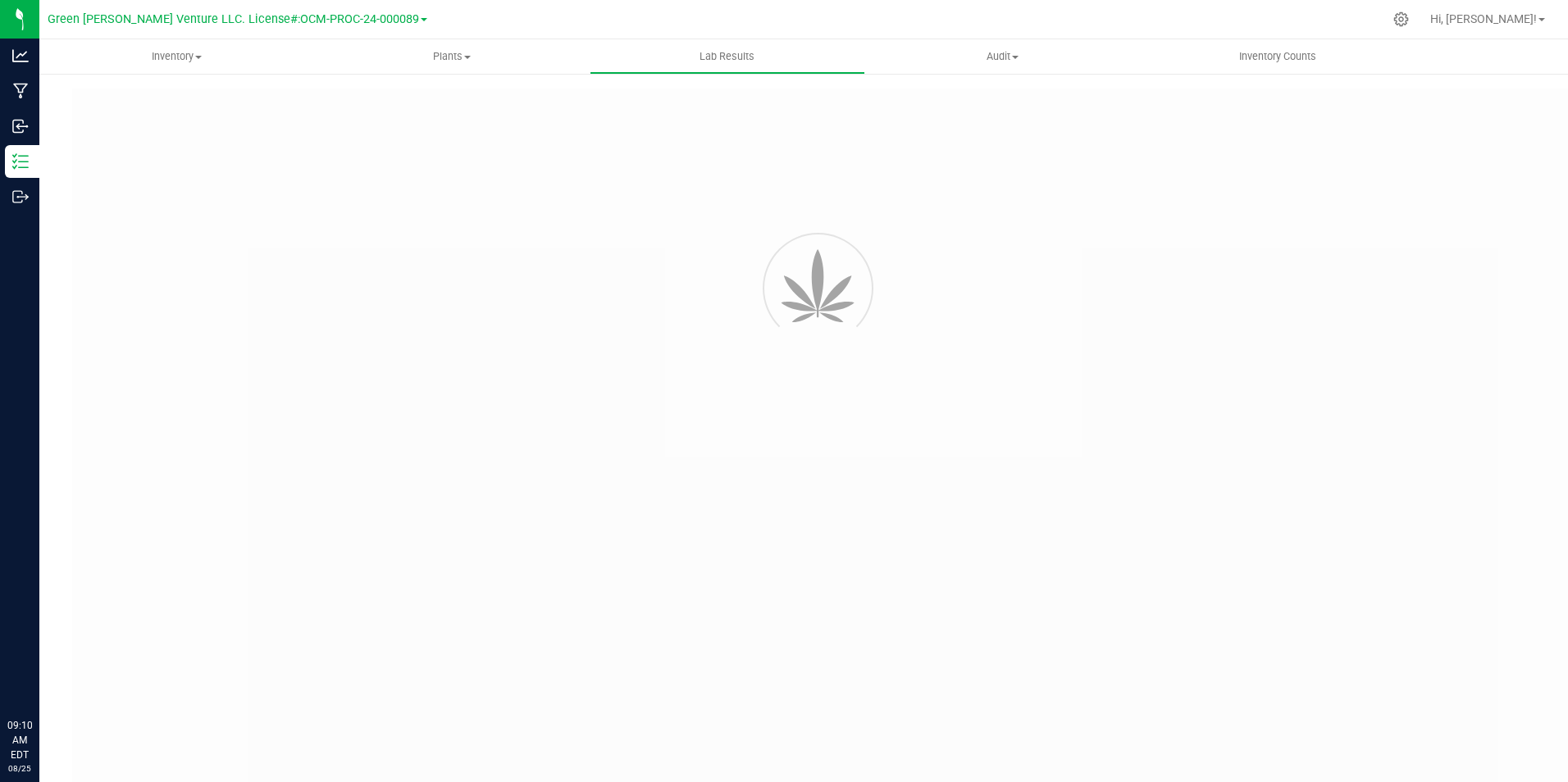
type input "[URL][DOMAIN_NAME]"
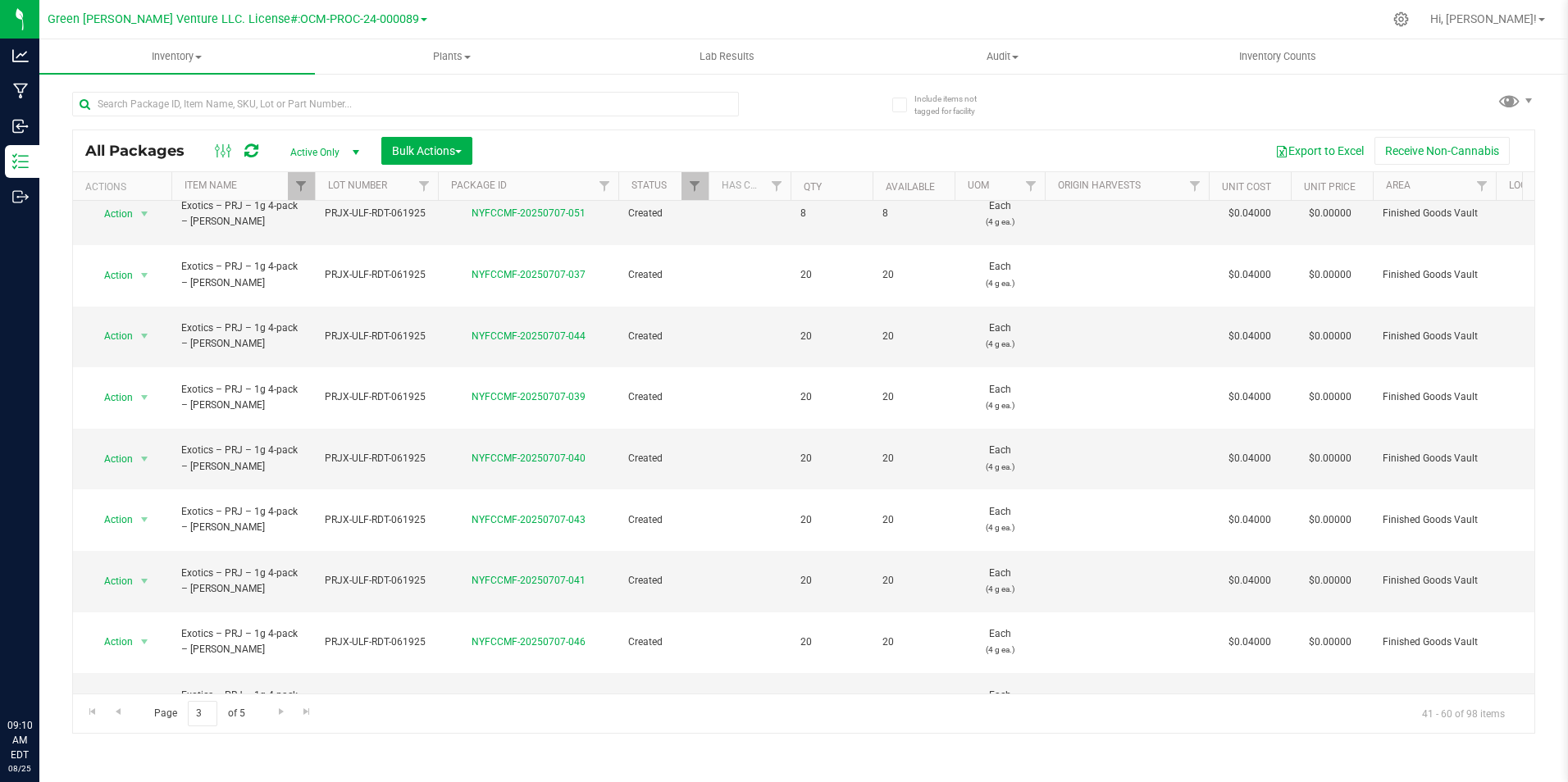
scroll to position [446, 0]
click at [285, 706] on span "Go to the next page" at bounding box center [281, 711] width 13 height 13
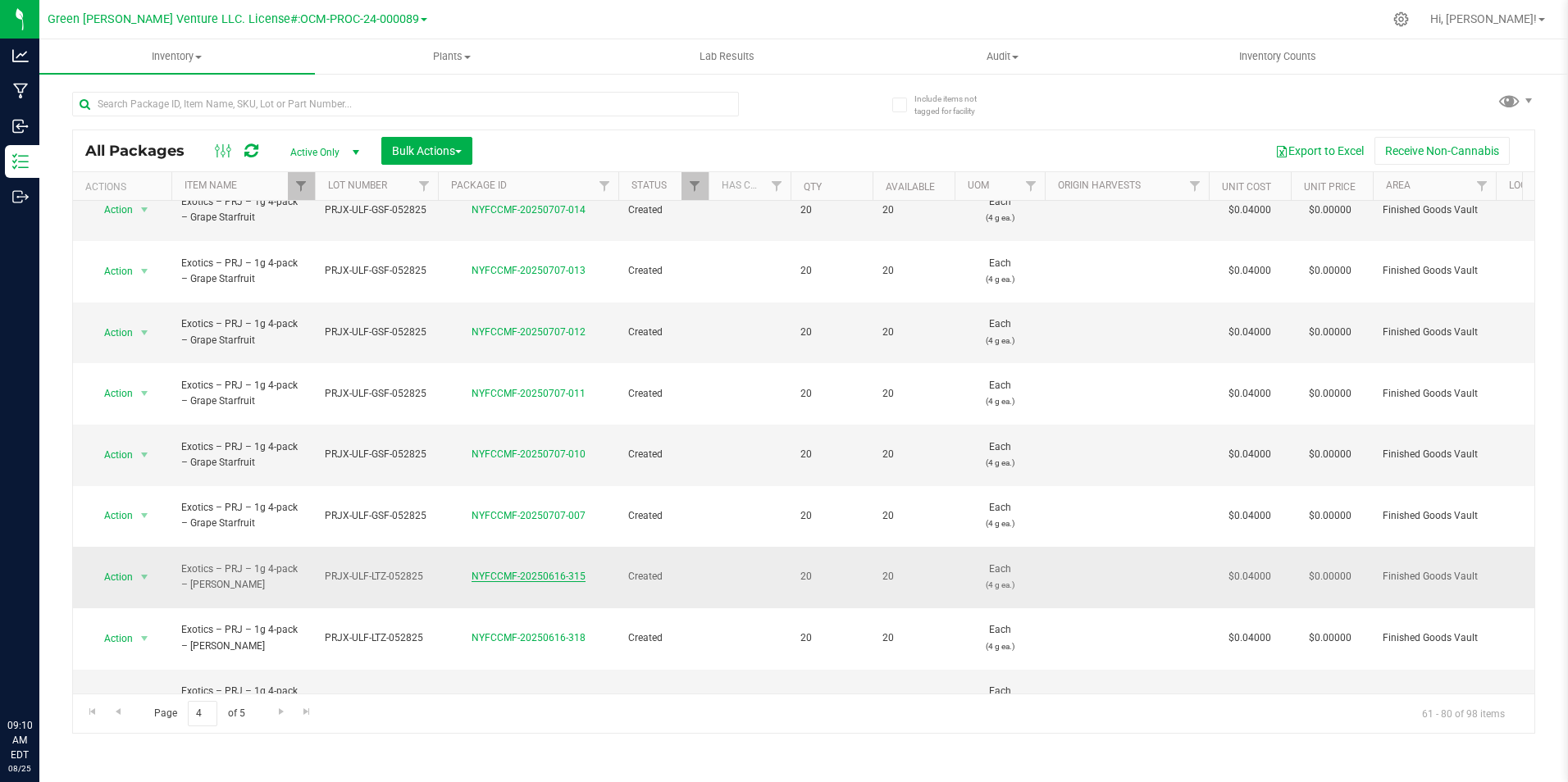
click at [550, 570] on link "NYFCCMF-20250616-315" at bounding box center [528, 575] width 114 height 11
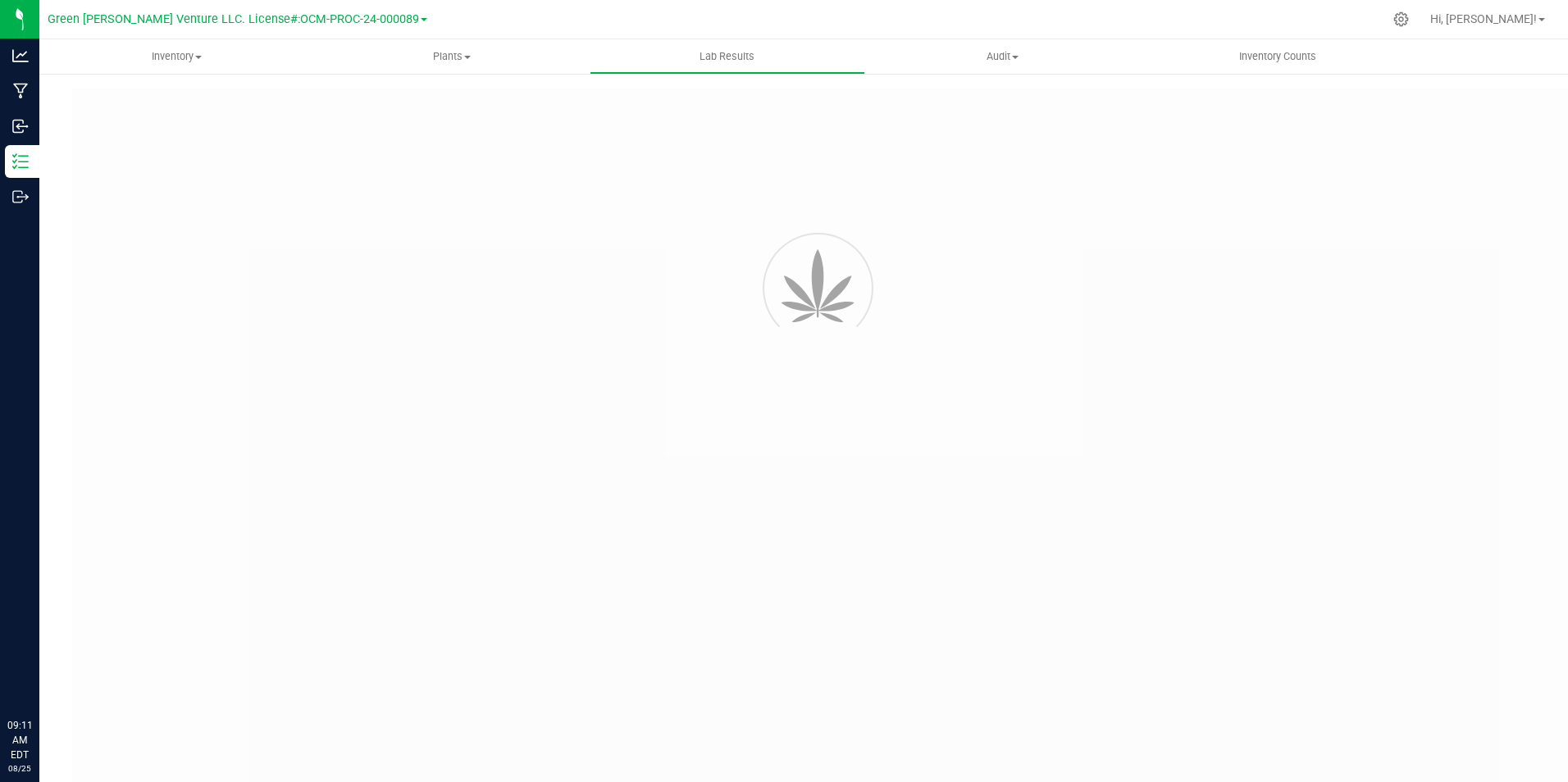
type input "NYFCCMF-20250616-310"
type input "AL50611005-002"
type input "NYFCCMF-20250616-310"
type input "06/14/2025 1:07 PM"
type input "06/14/2026"
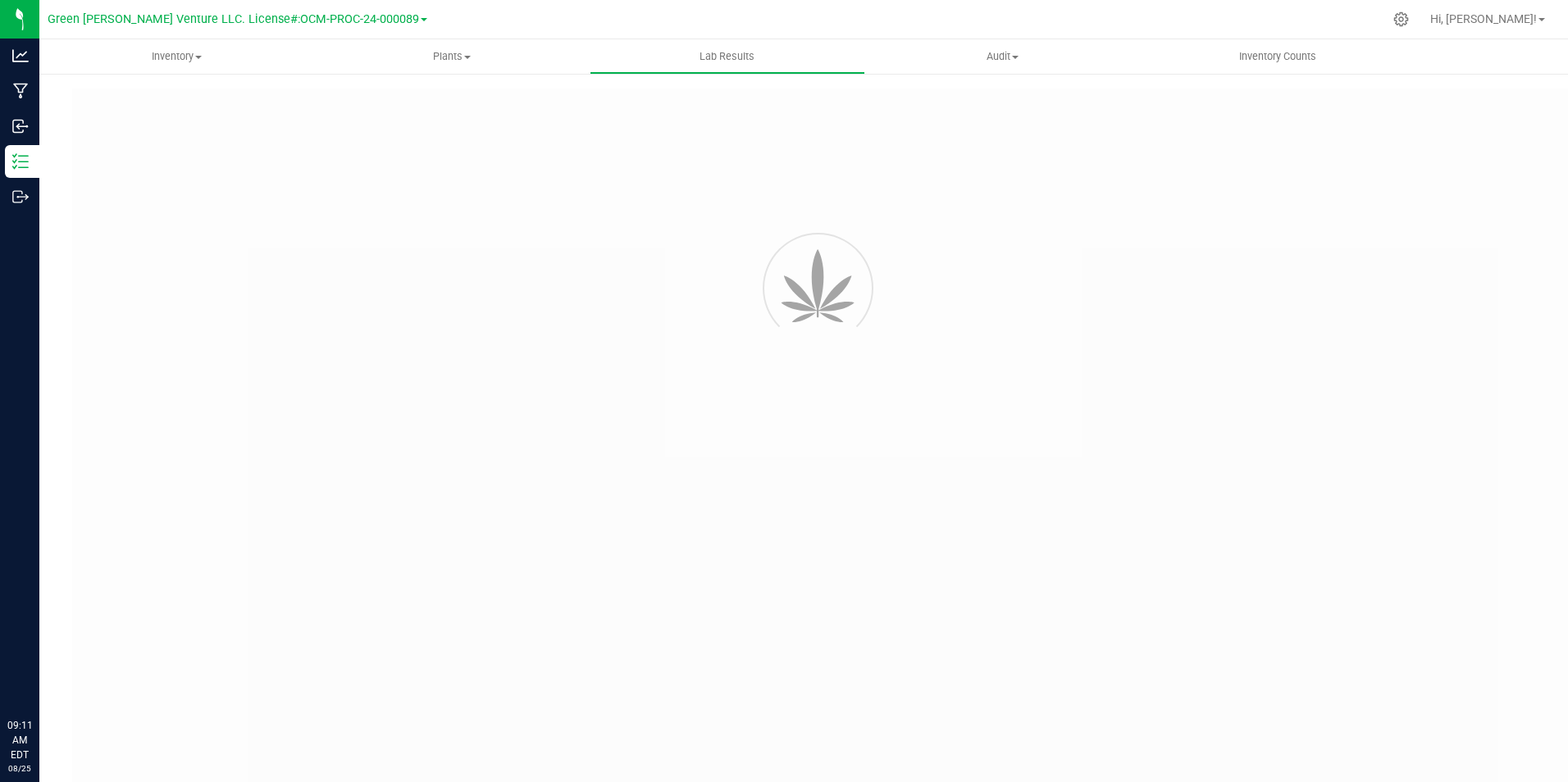
type input "[URL][DOMAIN_NAME]"
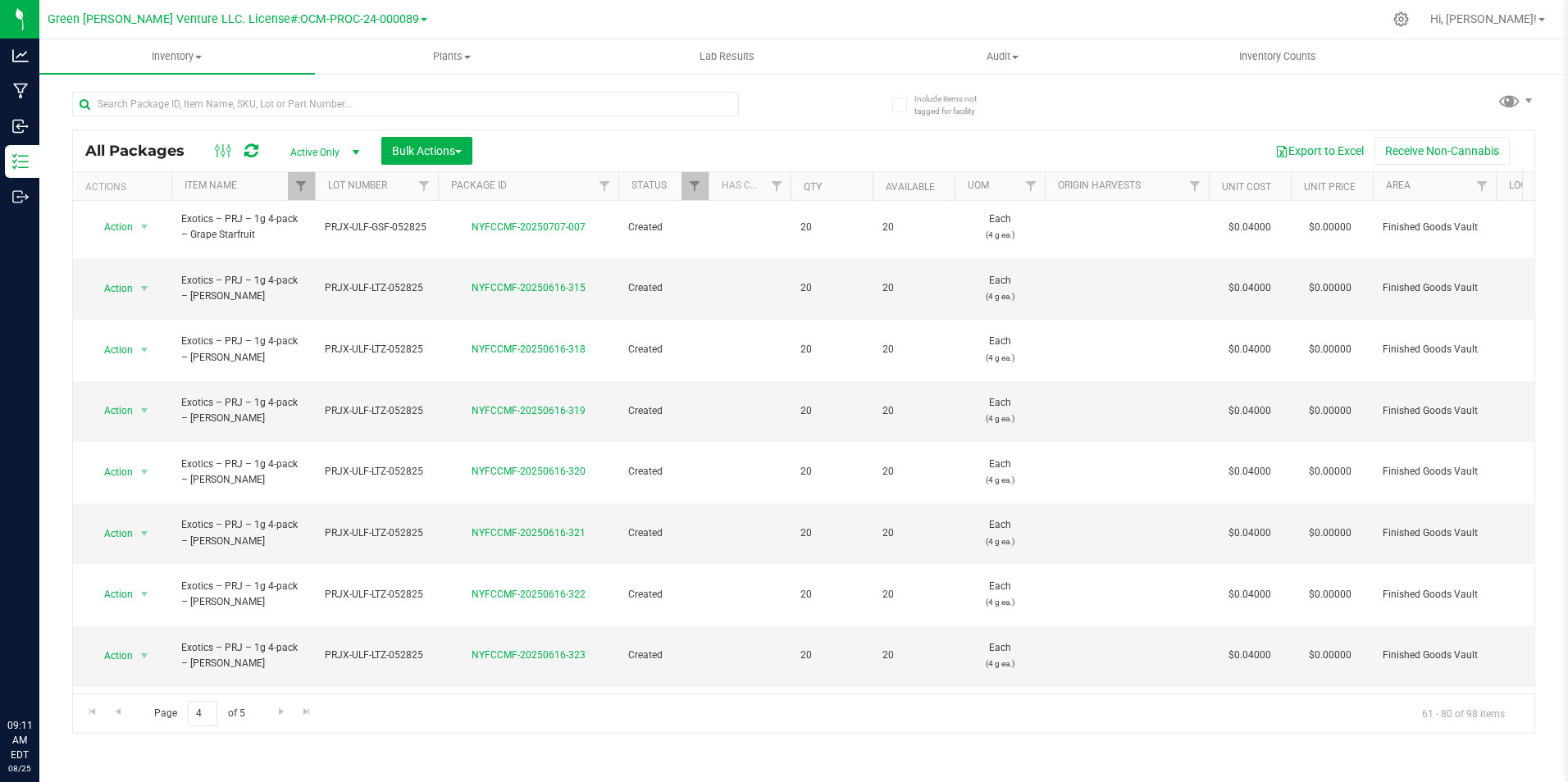
scroll to position [428, 0]
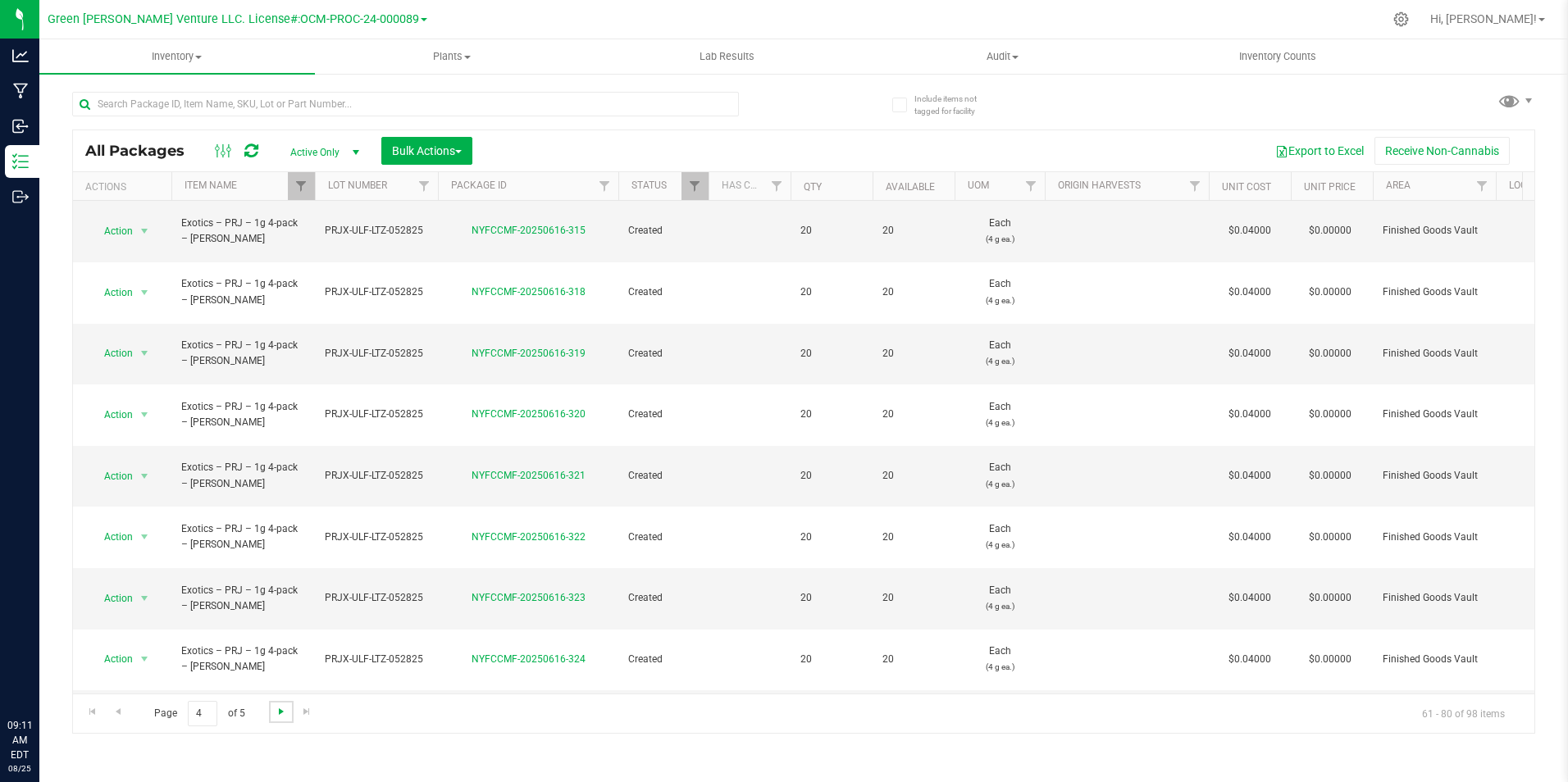
click at [284, 709] on span "Go to the next page" at bounding box center [281, 711] width 13 height 13
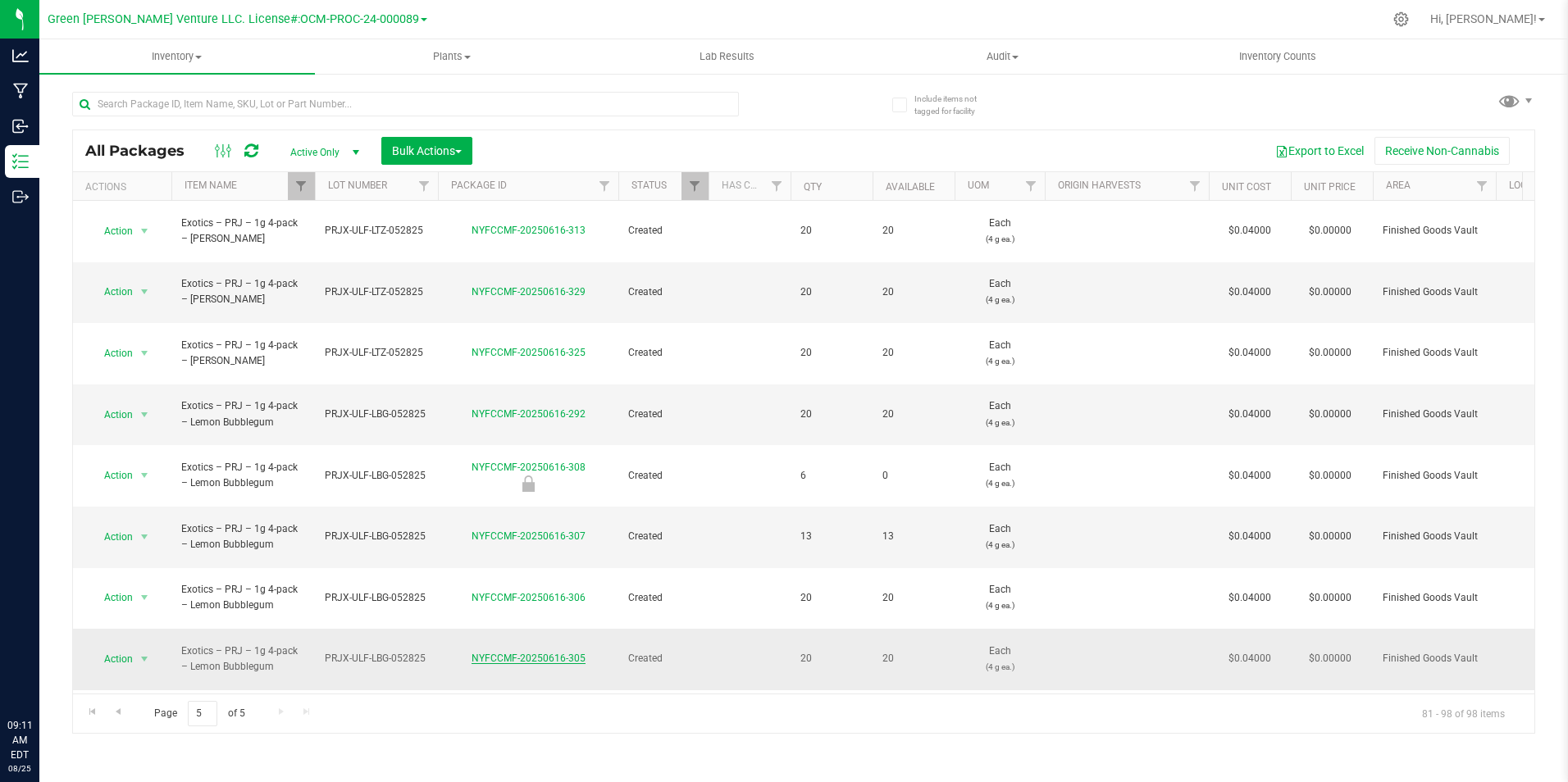
click at [511, 652] on link "NYFCCMF-20250616-305" at bounding box center [528, 658] width 114 height 11
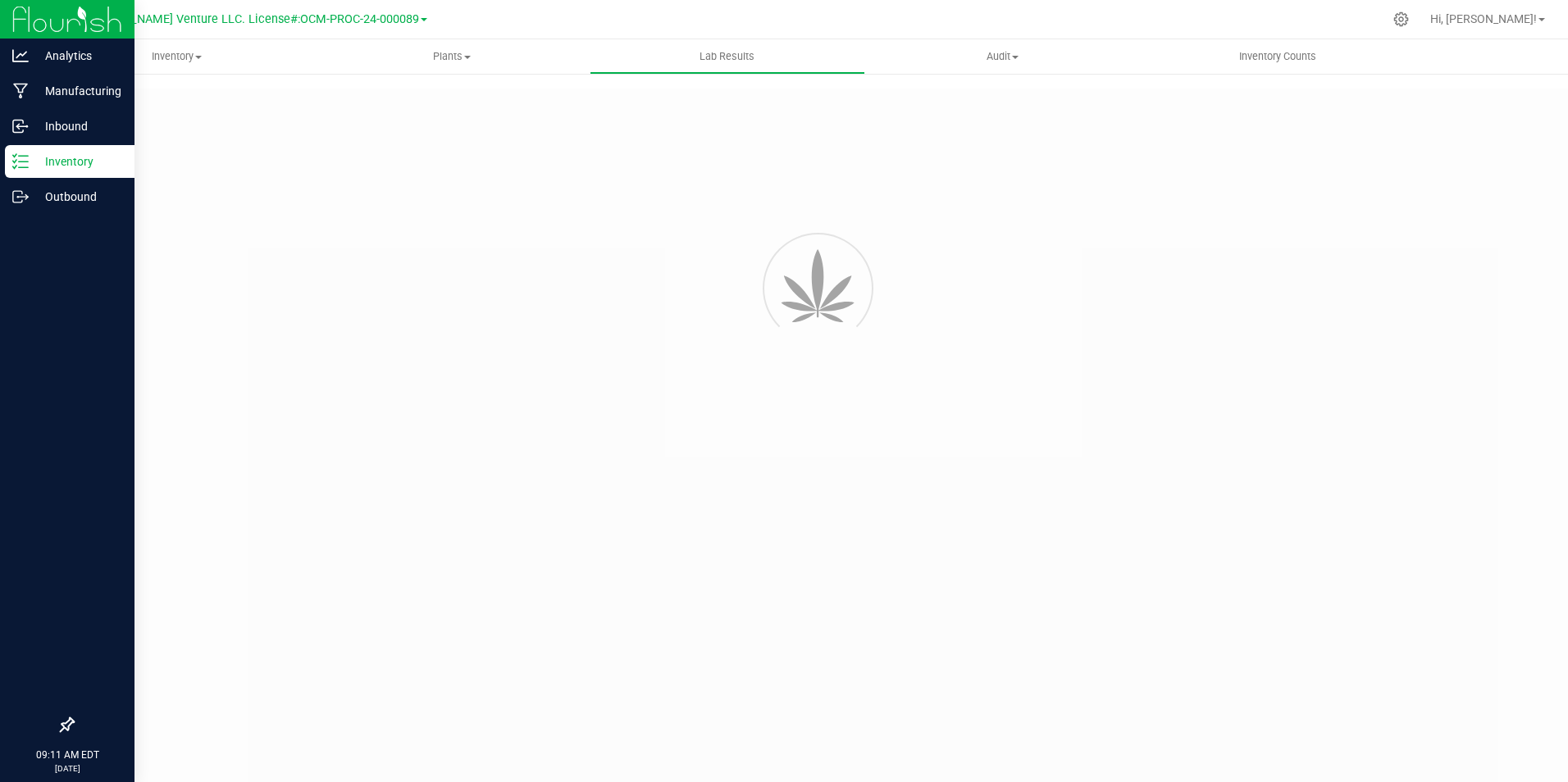
type input "NYFCCMF-20250616-286"
type input "AL50611005-003"
type input "NYFCCMF-20250616-286"
type input "06/14/2025 12:58 PM"
type input "06/14/2026"
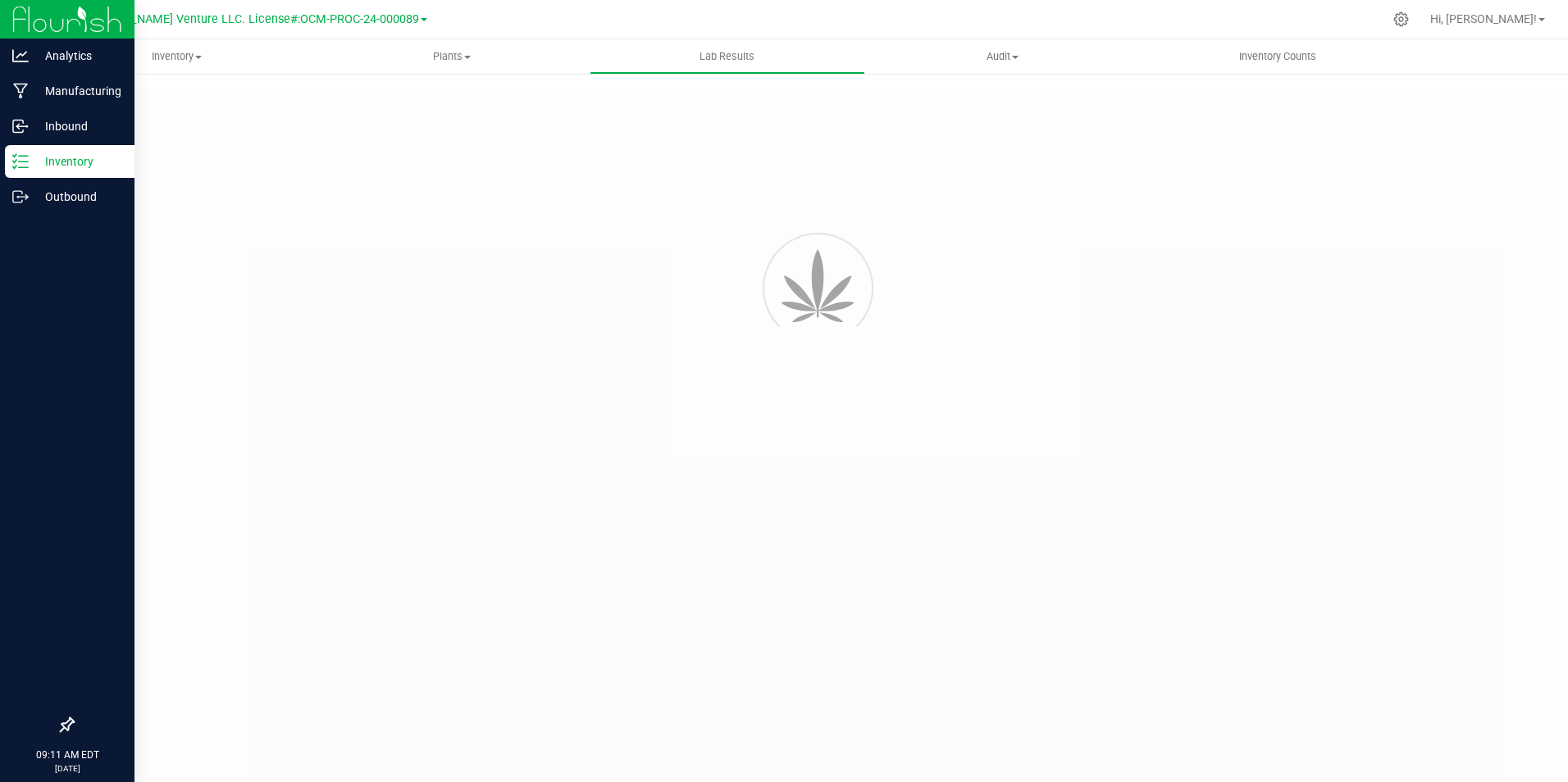
type input "[URL][DOMAIN_NAME]"
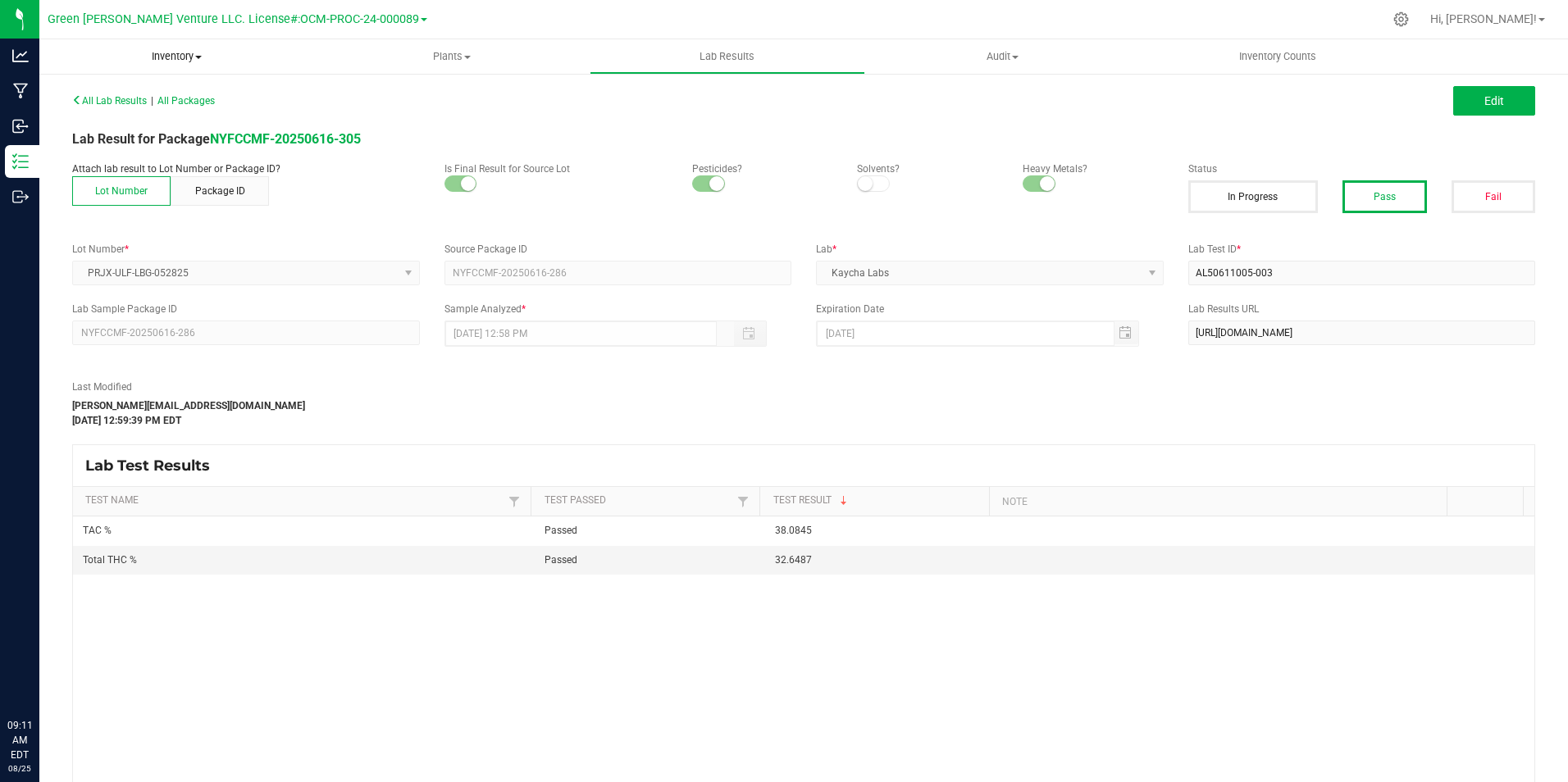
click at [136, 63] on span "Inventory" at bounding box center [177, 56] width 276 height 15
click at [137, 96] on span "All packages" at bounding box center [96, 99] width 112 height 14
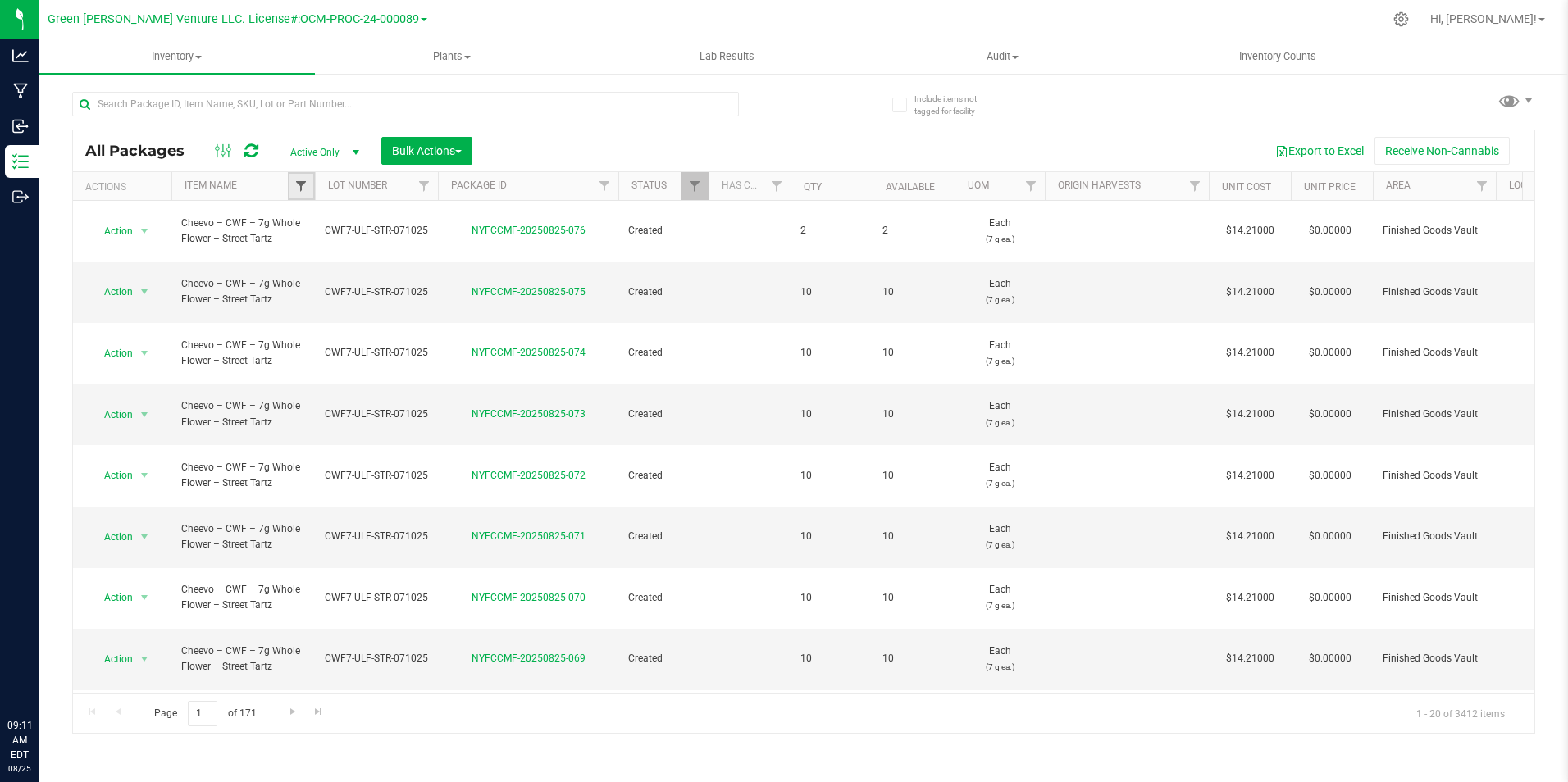
click at [298, 183] on span "Filter" at bounding box center [301, 186] width 13 height 13
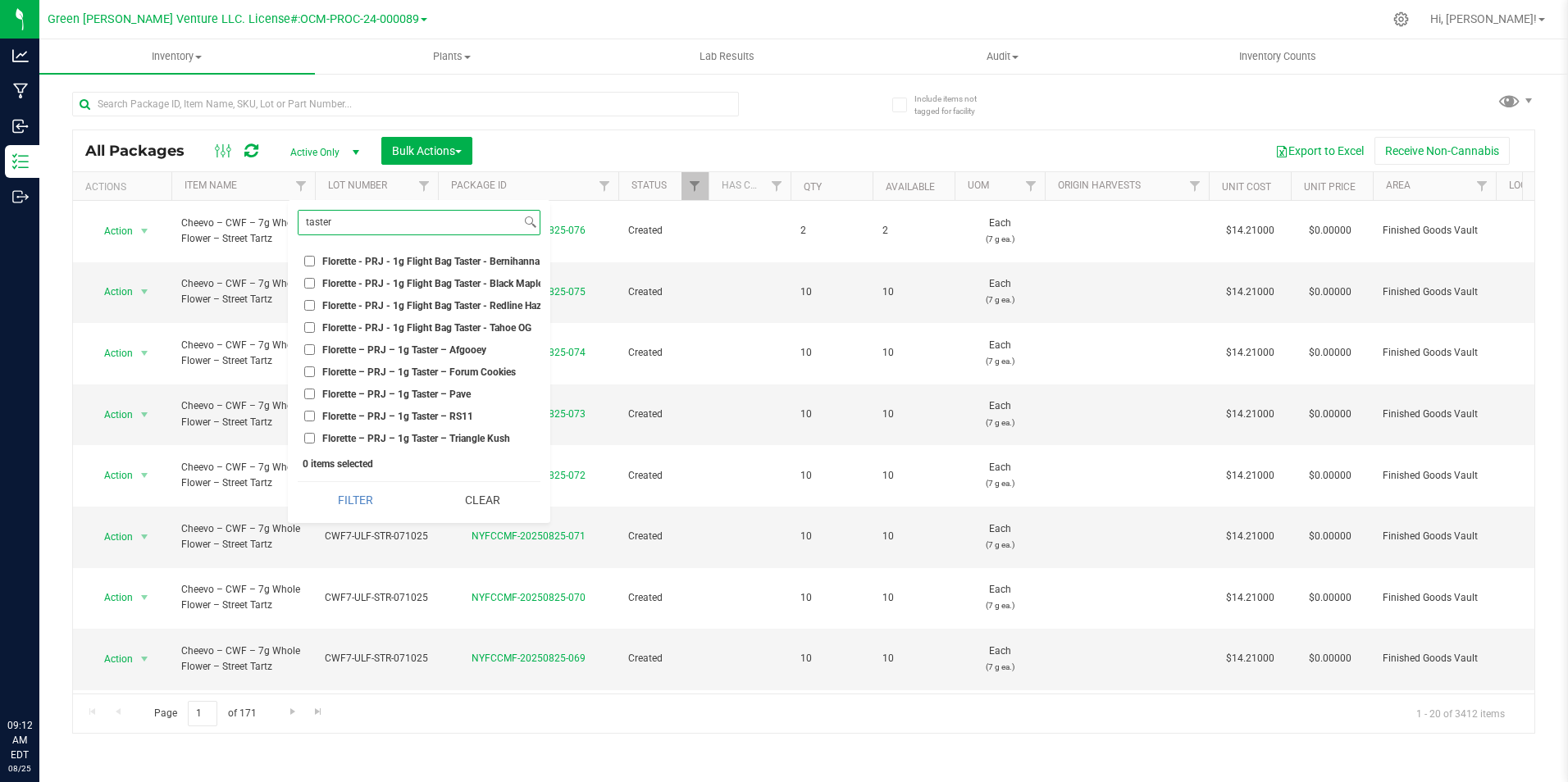
type input "taster"
click at [459, 257] on span "Florette - PRJ - 1g Flight Bag Taster - Bernihanna Butter" at bounding box center [446, 261] width 247 height 10
click at [315, 257] on input "Florette - PRJ - 1g Flight Bag Taster - Bernihanna Butter" at bounding box center [309, 261] width 10 height 10
checkbox input "true"
click at [464, 304] on span "Florette - PRJ - 1g Flight Bag Taster - Redline Haze" at bounding box center [434, 305] width 224 height 10
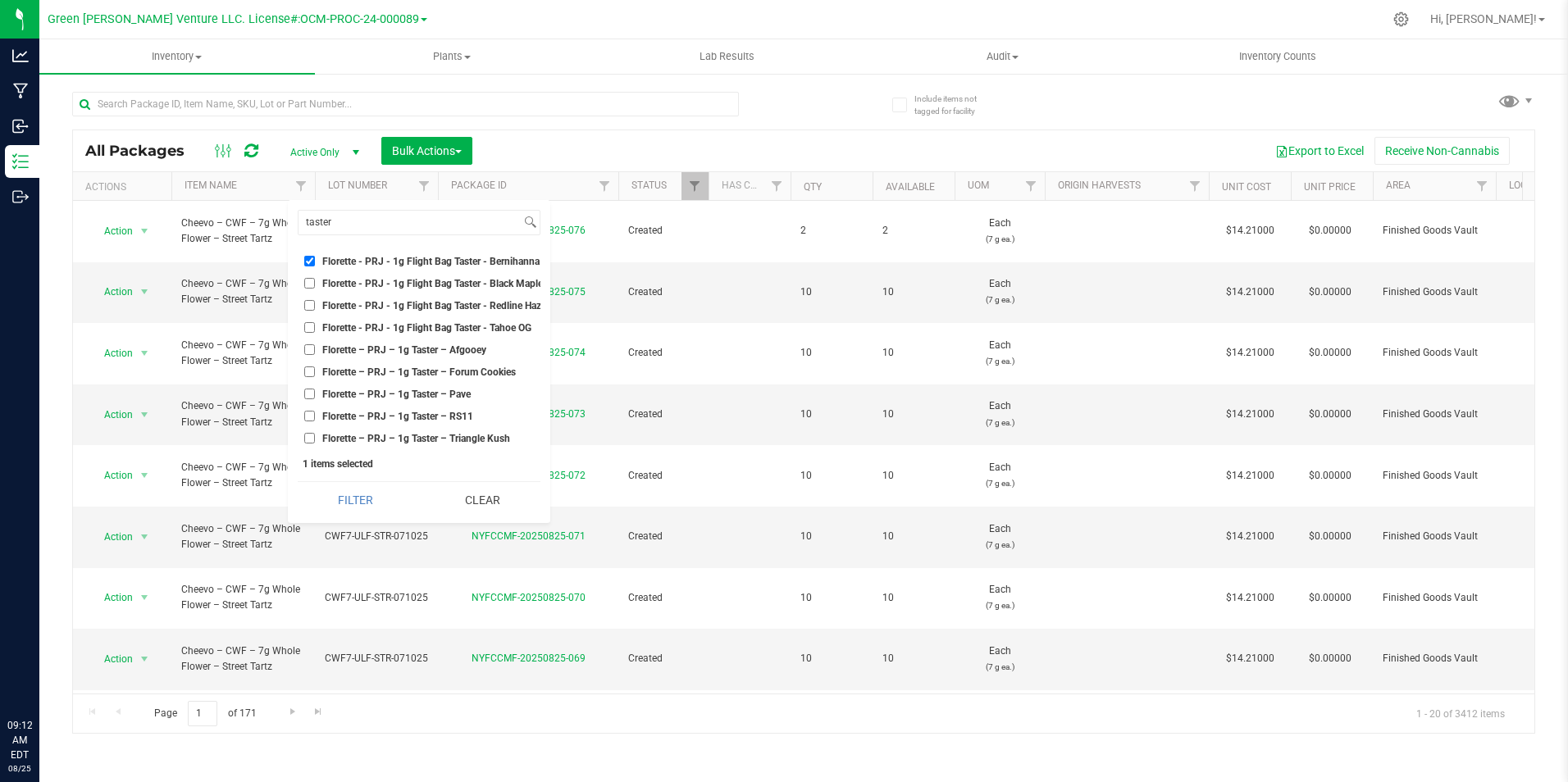
click at [315, 304] on input "Florette - PRJ - 1g Flight Bag Taster - Redline Haze" at bounding box center [309, 305] width 10 height 10
checkbox input "true"
click at [468, 352] on span "Florette – PRJ – 1g Taster – Afgooey" at bounding box center [405, 349] width 164 height 10
click at [315, 352] on input "Florette – PRJ – 1g Taster – Afgooey" at bounding box center [309, 349] width 10 height 10
checkbox input "true"
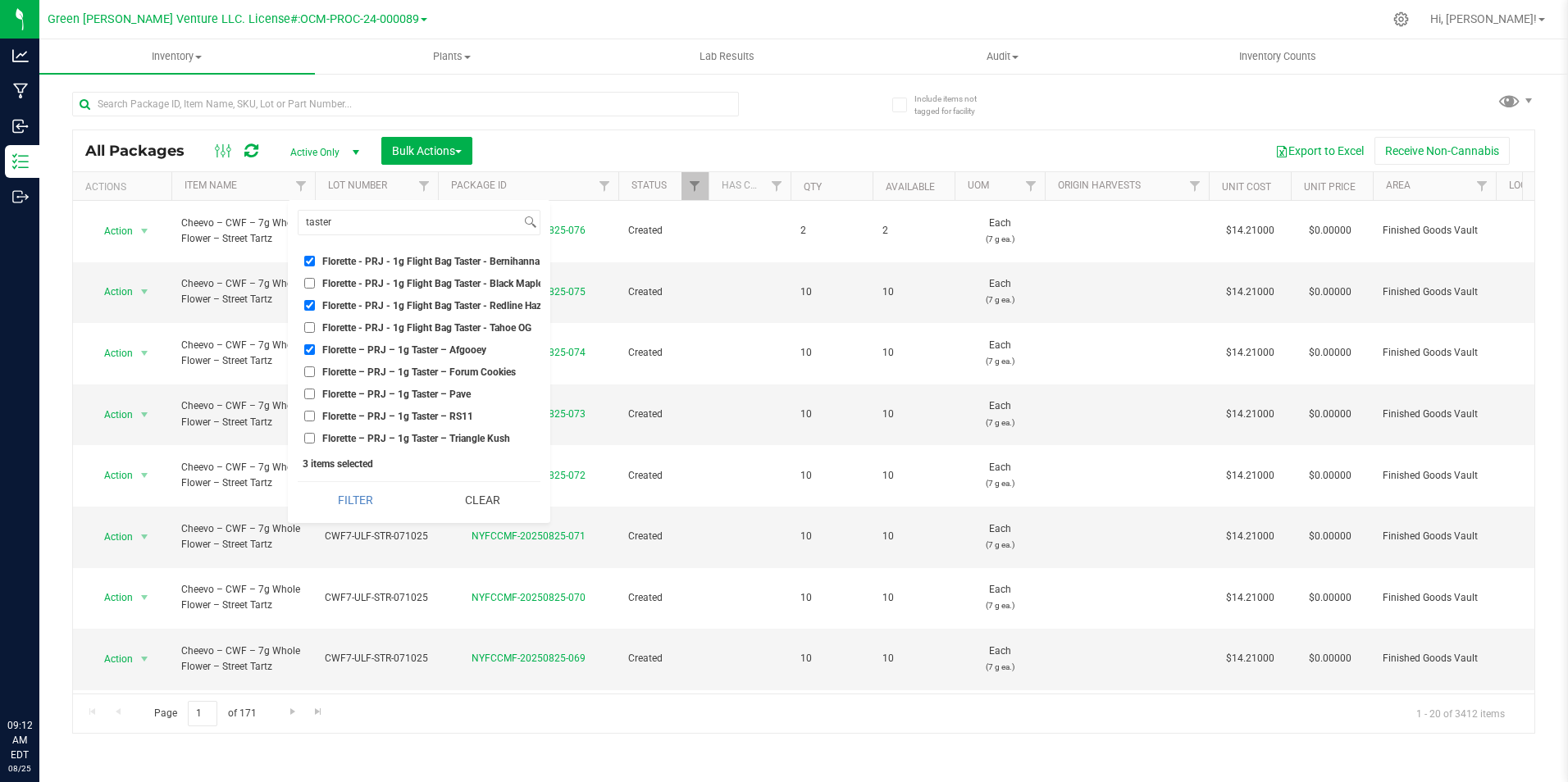
click at [464, 365] on li "Florette – PRJ – 1g Taster – Forum Cookies" at bounding box center [418, 372] width 243 height 17
click at [463, 370] on span "Florette – PRJ – 1g Taster – Forum Cookies" at bounding box center [419, 372] width 194 height 10
click at [315, 370] on input "Florette – PRJ – 1g Taster – Forum Cookies" at bounding box center [309, 372] width 10 height 10
checkbox input "true"
click at [454, 414] on span "Florette – PRJ – 1g Taster – RS11" at bounding box center [398, 416] width 151 height 10
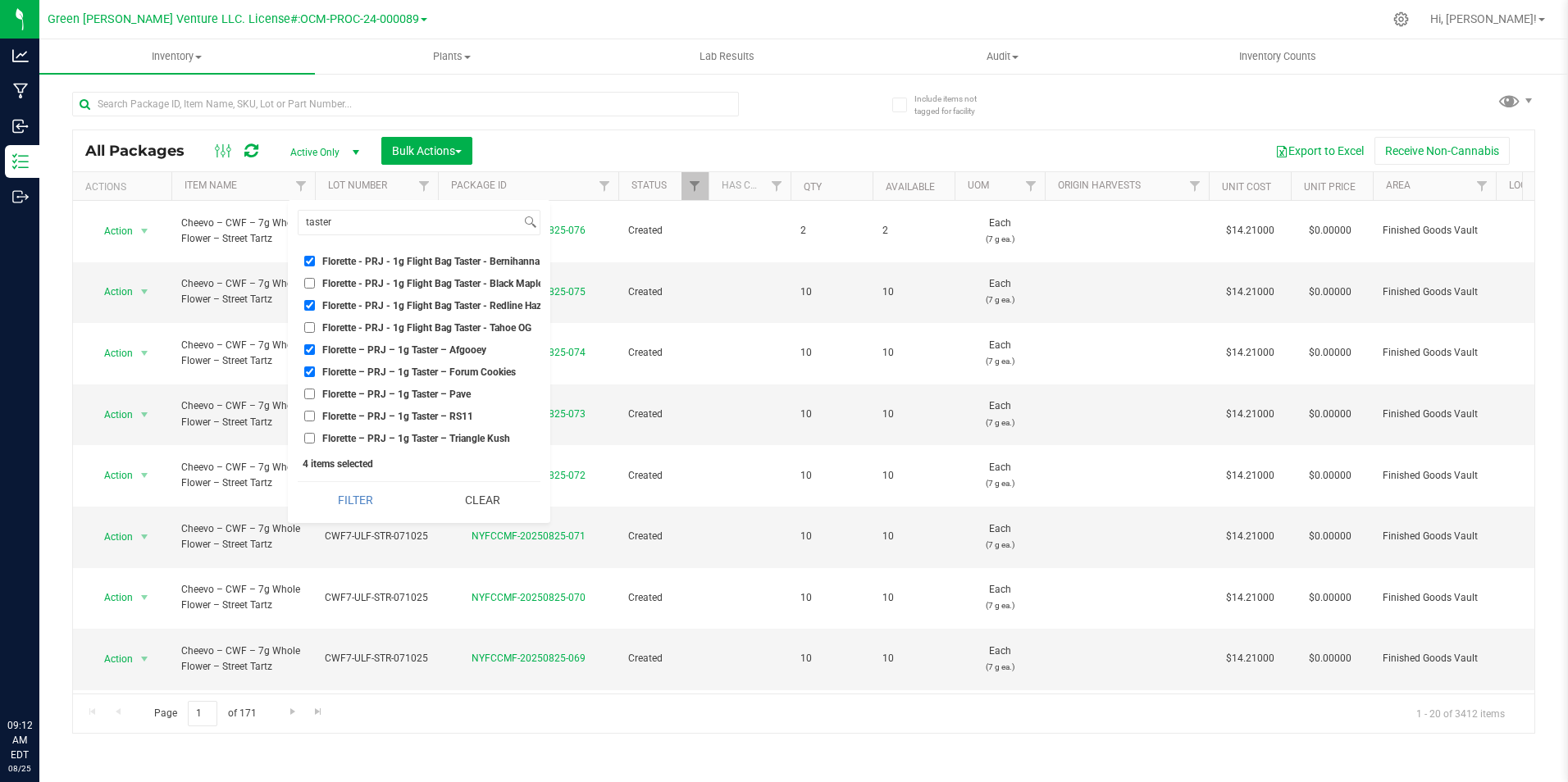
click at [315, 414] on input "Florette – PRJ – 1g Taster – RS11" at bounding box center [309, 416] width 10 height 10
checkbox input "true"
click at [454, 391] on span "Florette – PRJ – 1g Taster – Pave" at bounding box center [397, 394] width 149 height 10
click at [315, 391] on input "Florette – PRJ – 1g Taster – Pave" at bounding box center [309, 394] width 10 height 10
checkbox input "true"
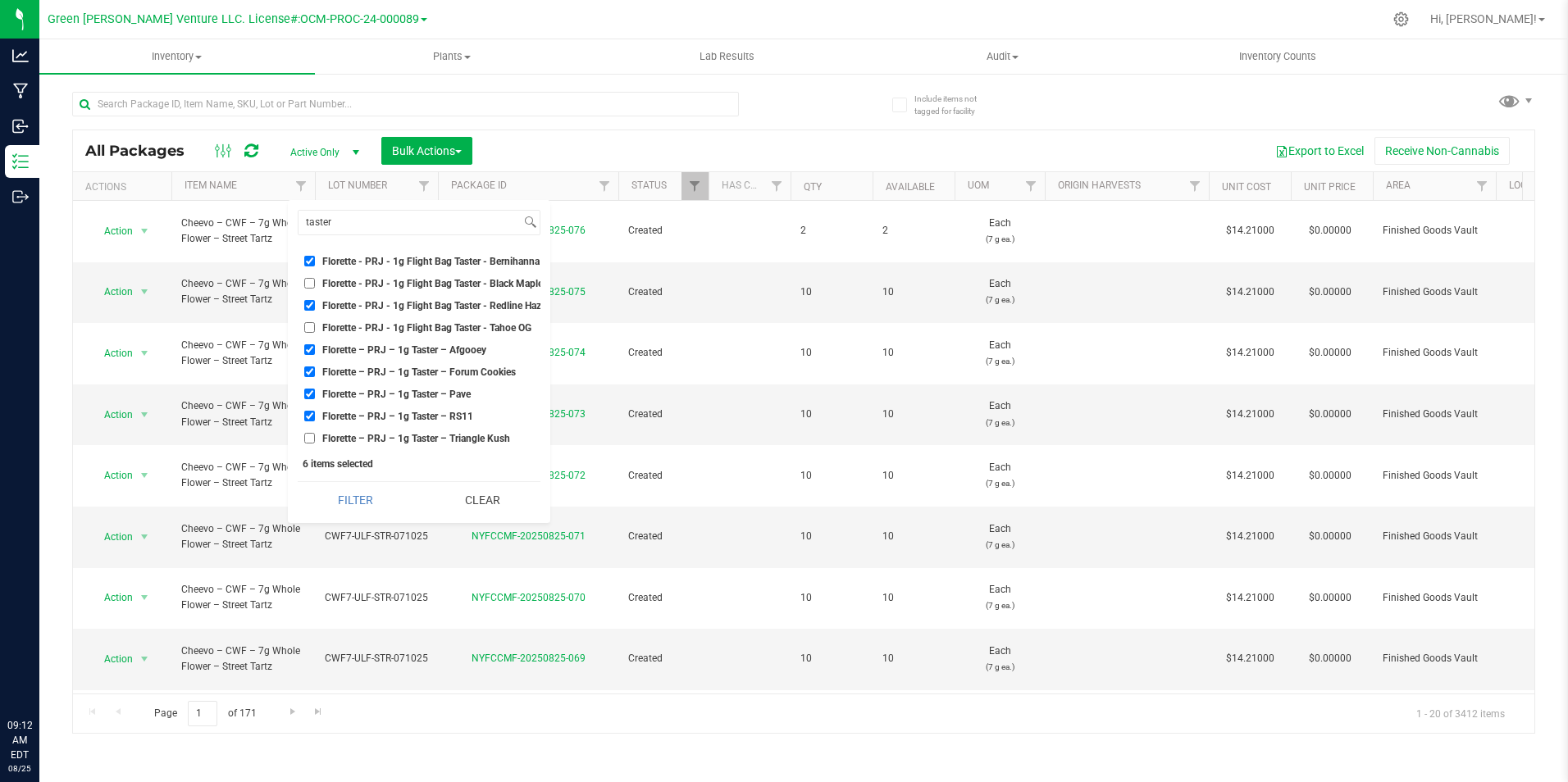
click at [467, 441] on span "Florette – PRJ – 1g Taster – Triangle Kush" at bounding box center [416, 438] width 188 height 10
click at [315, 441] on input "Florette – PRJ – 1g Taster – Triangle Kush" at bounding box center [309, 438] width 10 height 10
checkbox input "true"
click at [396, 507] on button "Filter" at bounding box center [355, 500] width 116 height 36
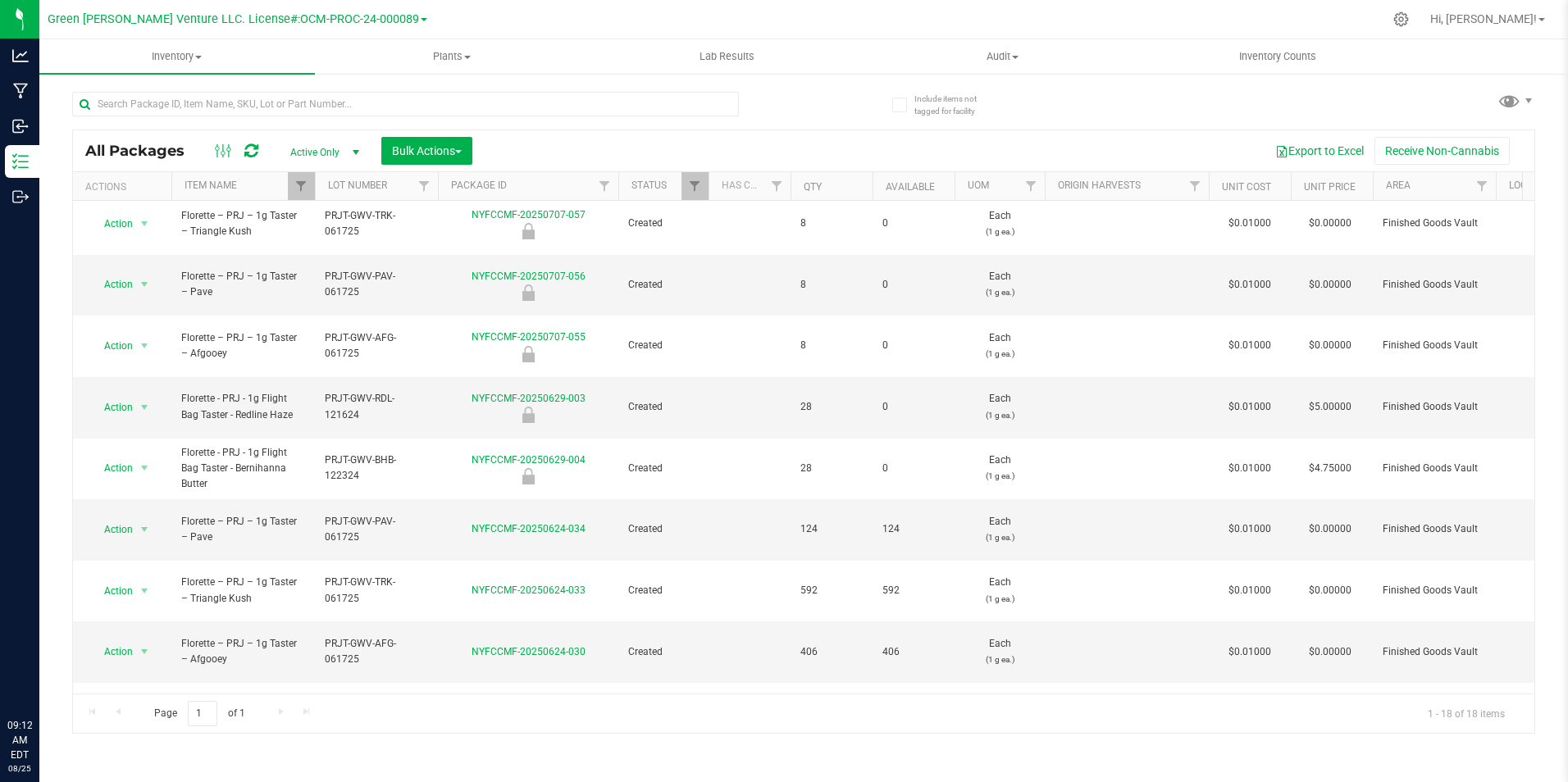
scroll to position [341, 0]
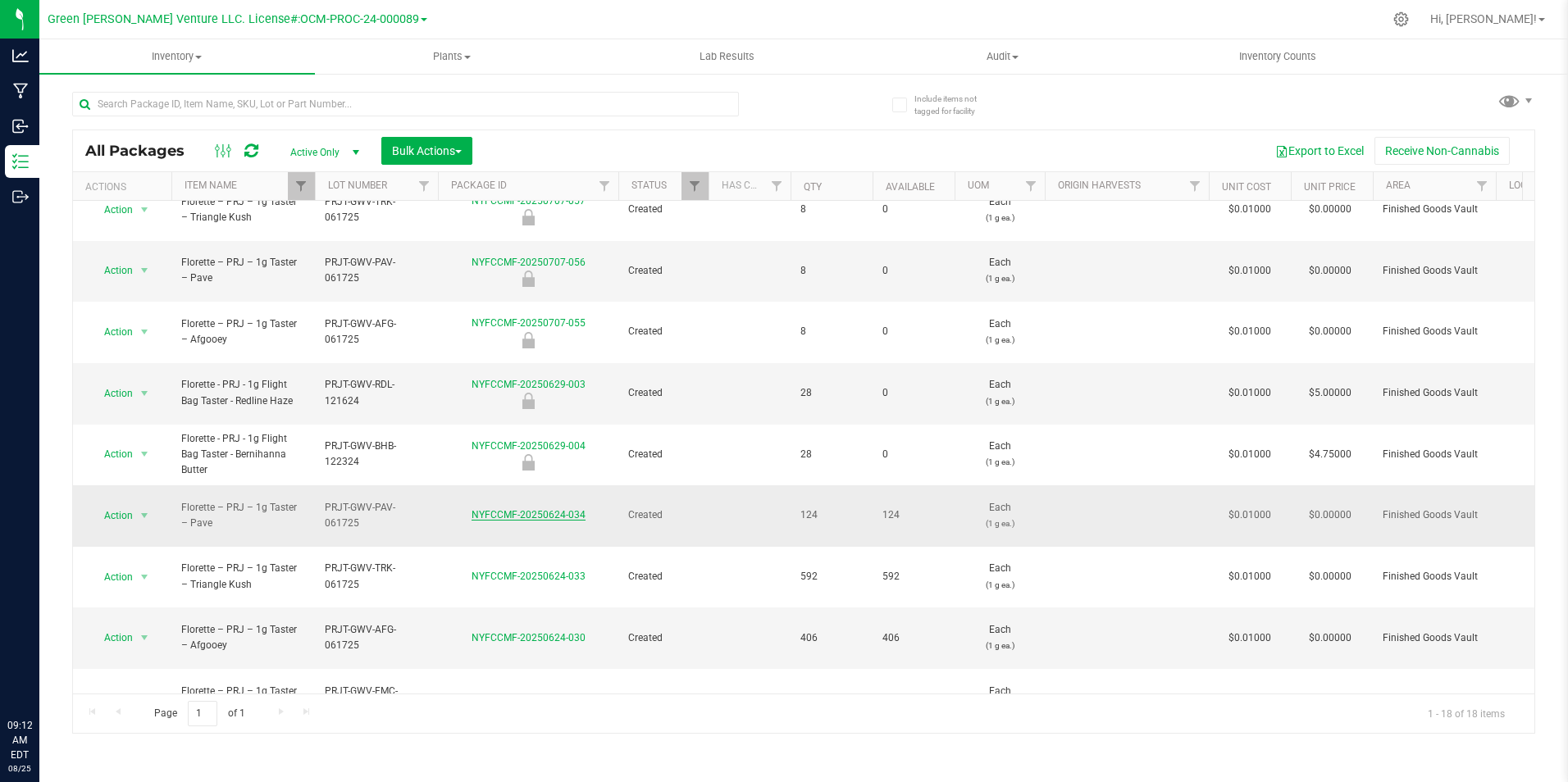
click at [573, 509] on link "NYFCCMF-20250624-034" at bounding box center [528, 514] width 114 height 11
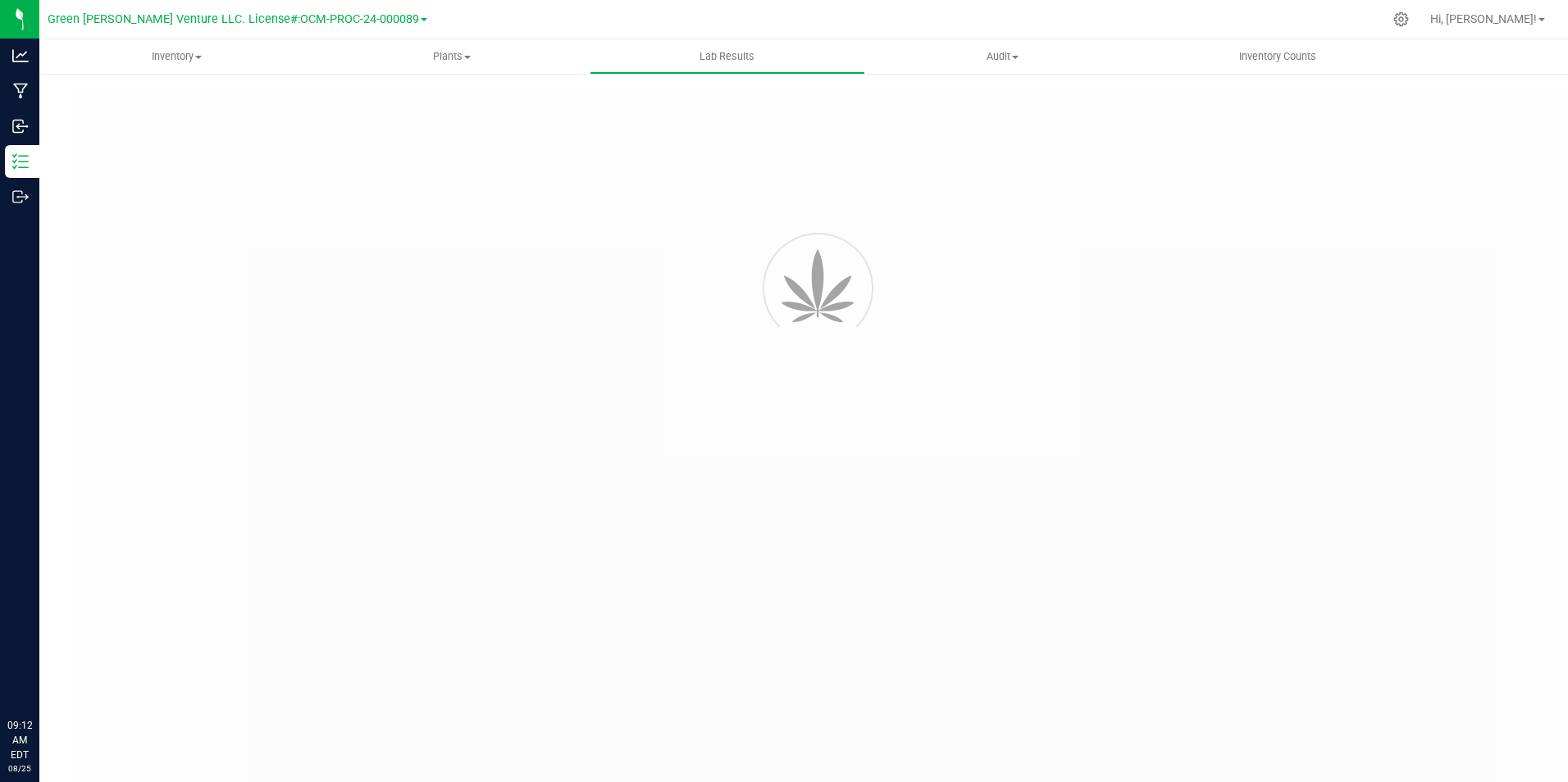
type input "NYFCCMF-20250624-034"
type input "AL50625003-007"
type input "NYFCCMF-20250624-034"
type input "07/02/2025 2:00 PM"
type input "07/02/2026"
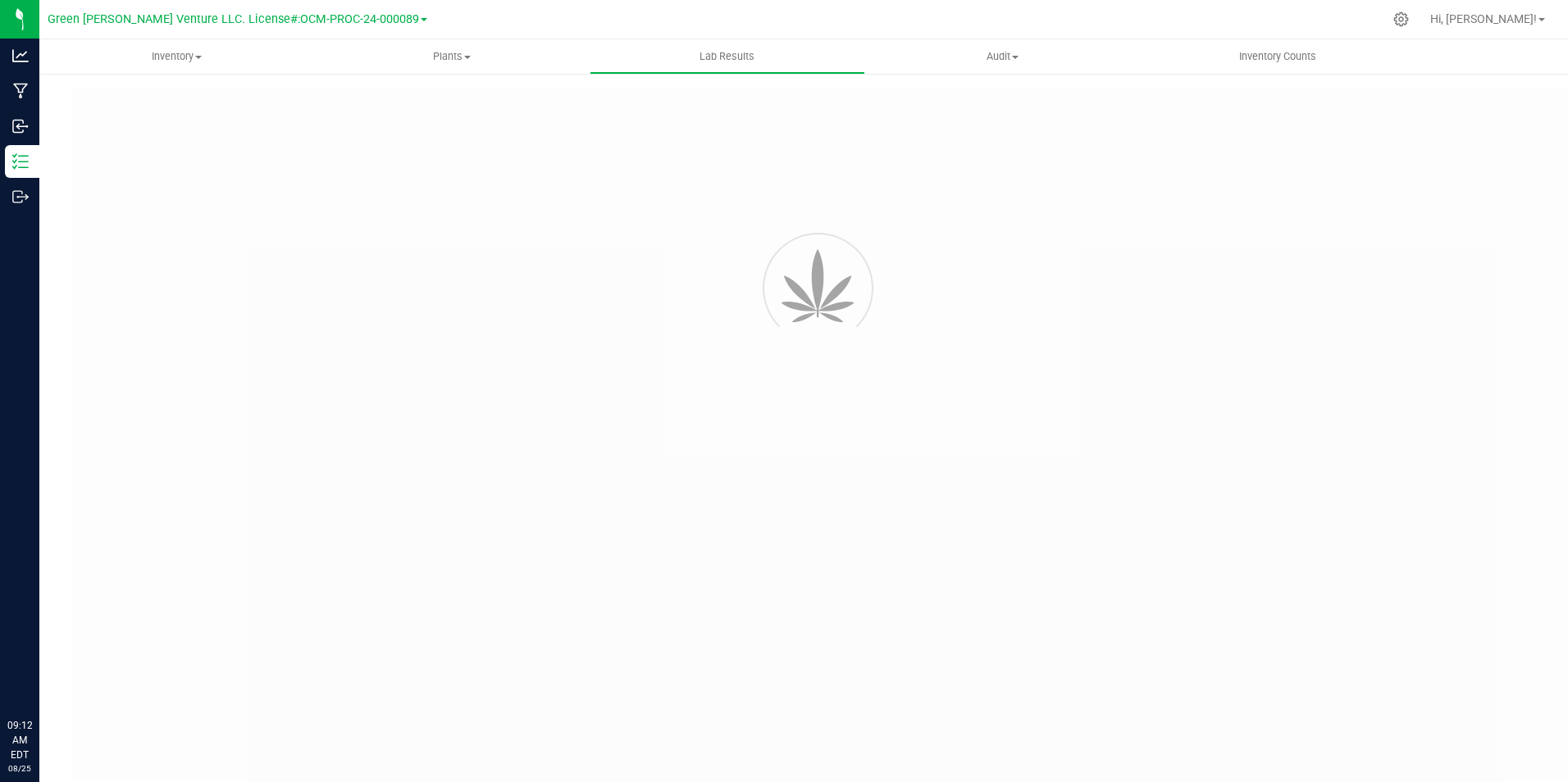
type input "[URL][DOMAIN_NAME]"
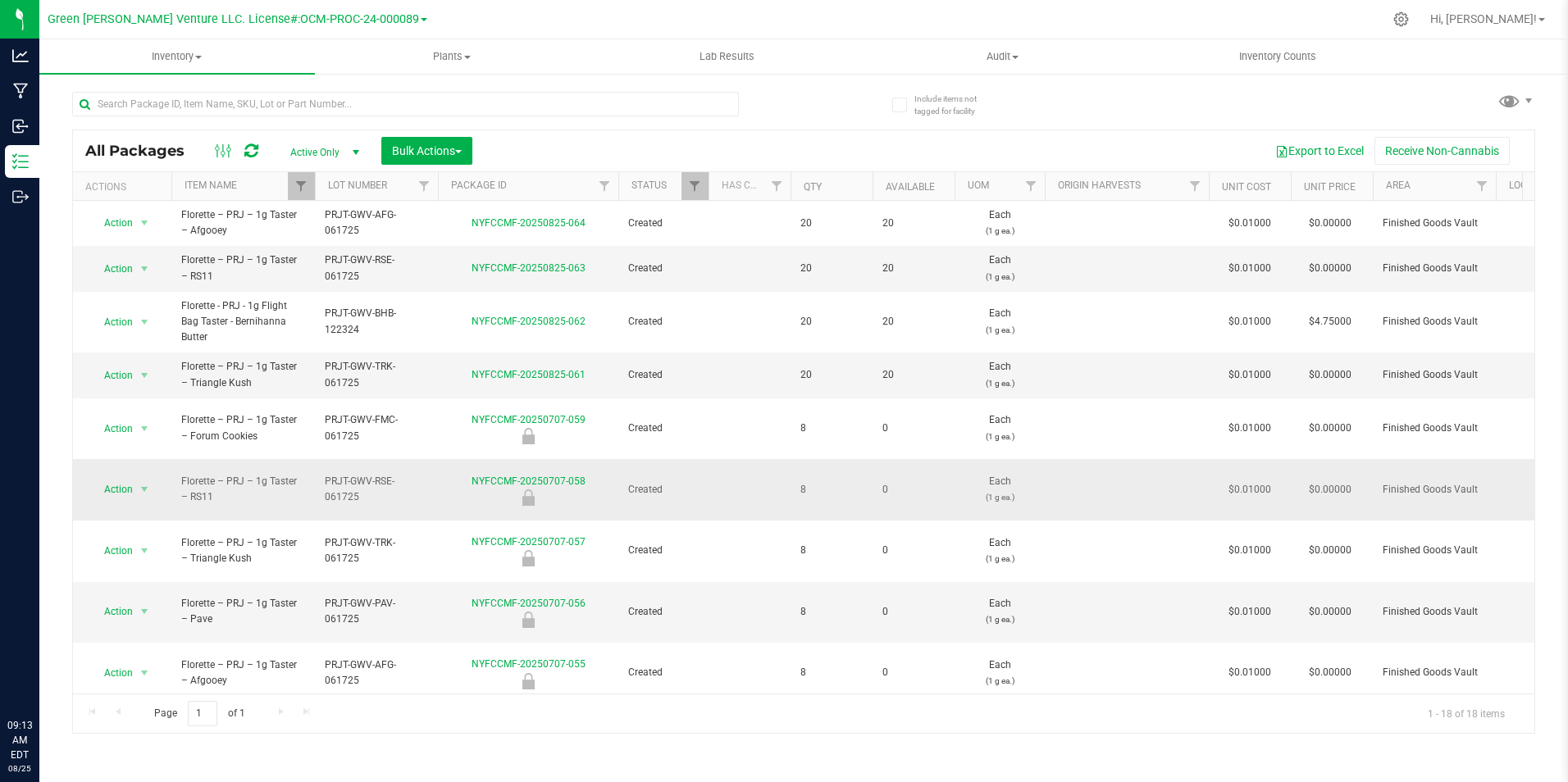
scroll to position [341, 0]
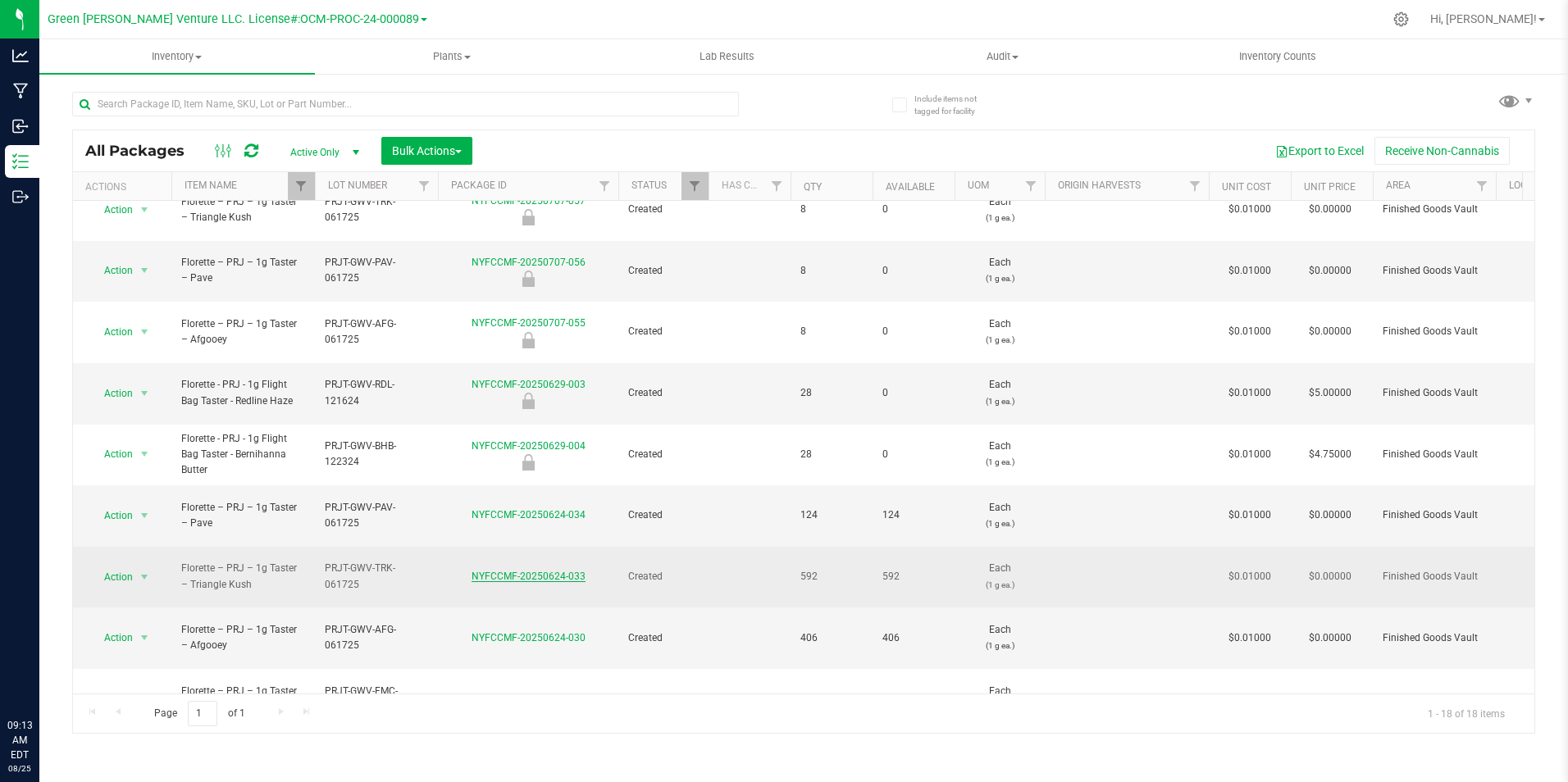
click at [523, 570] on link "NYFCCMF-20250624-033" at bounding box center [528, 575] width 114 height 11
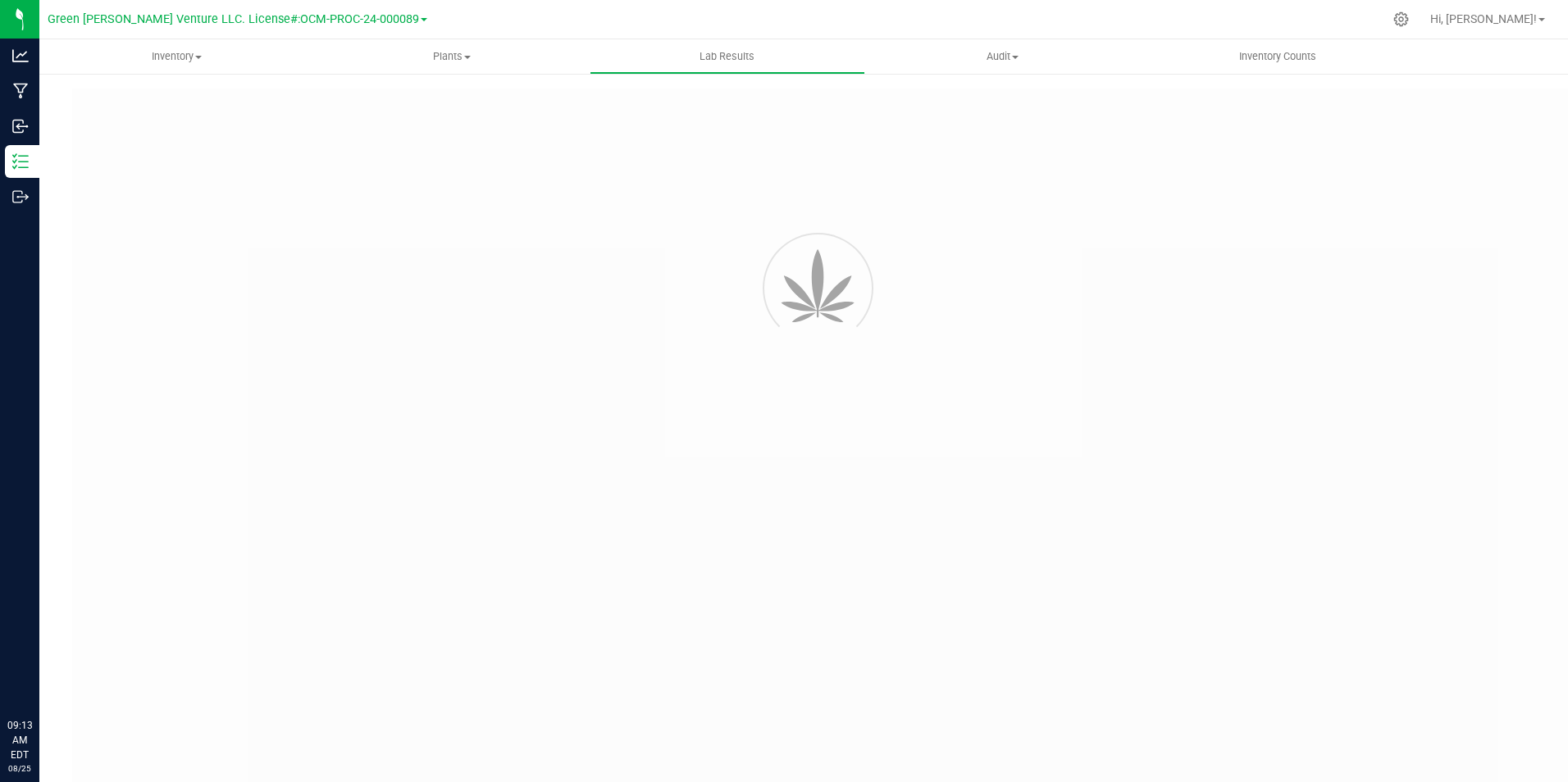
type input "NYFCCMF-20250624-033"
type input "AL50625003-006"
type input "NYFCCMF-20250624-033"
type input "07/01/2025 7:44 AM"
type input "[DATE]"
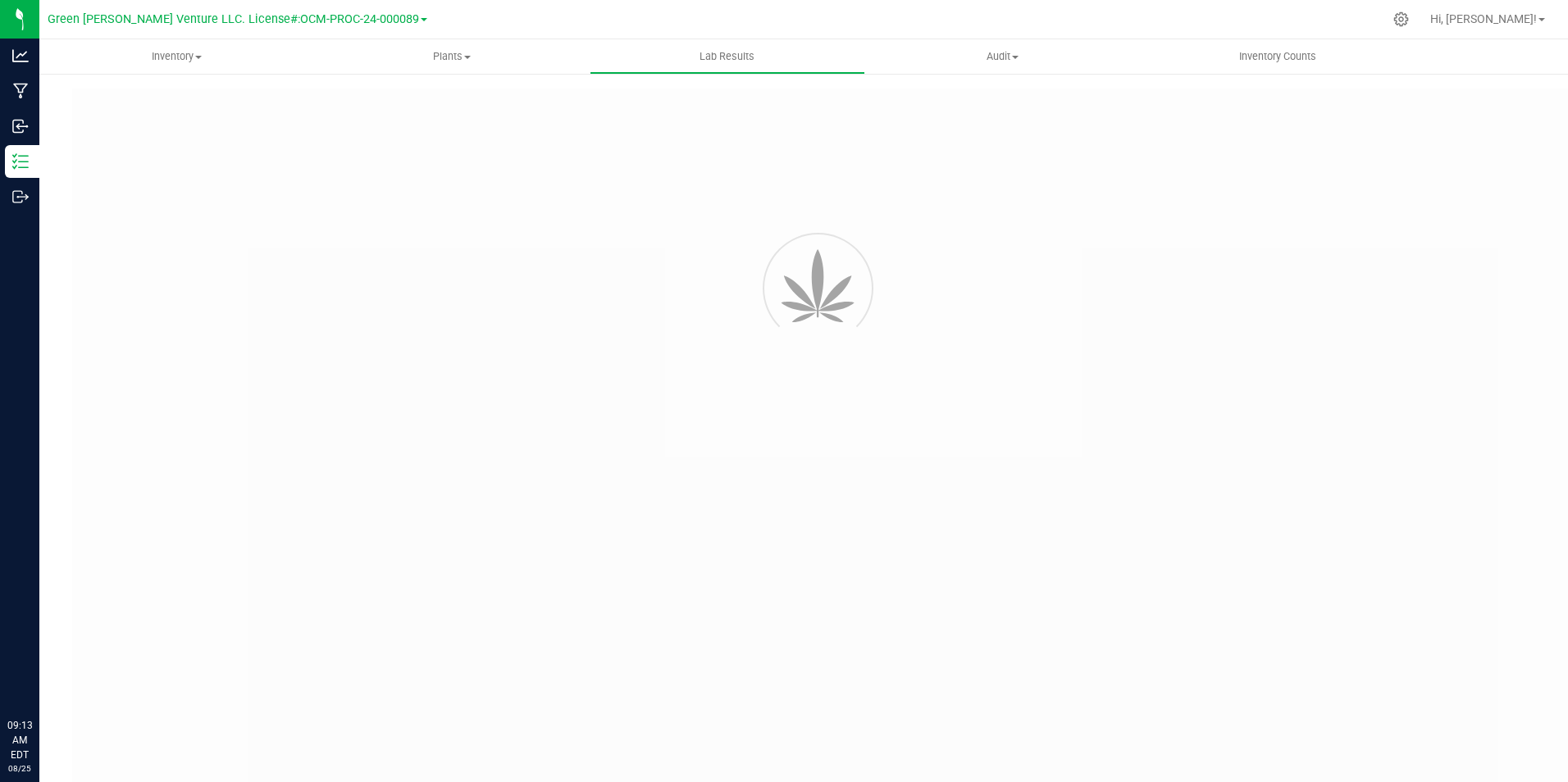
type input "[URL][DOMAIN_NAME]"
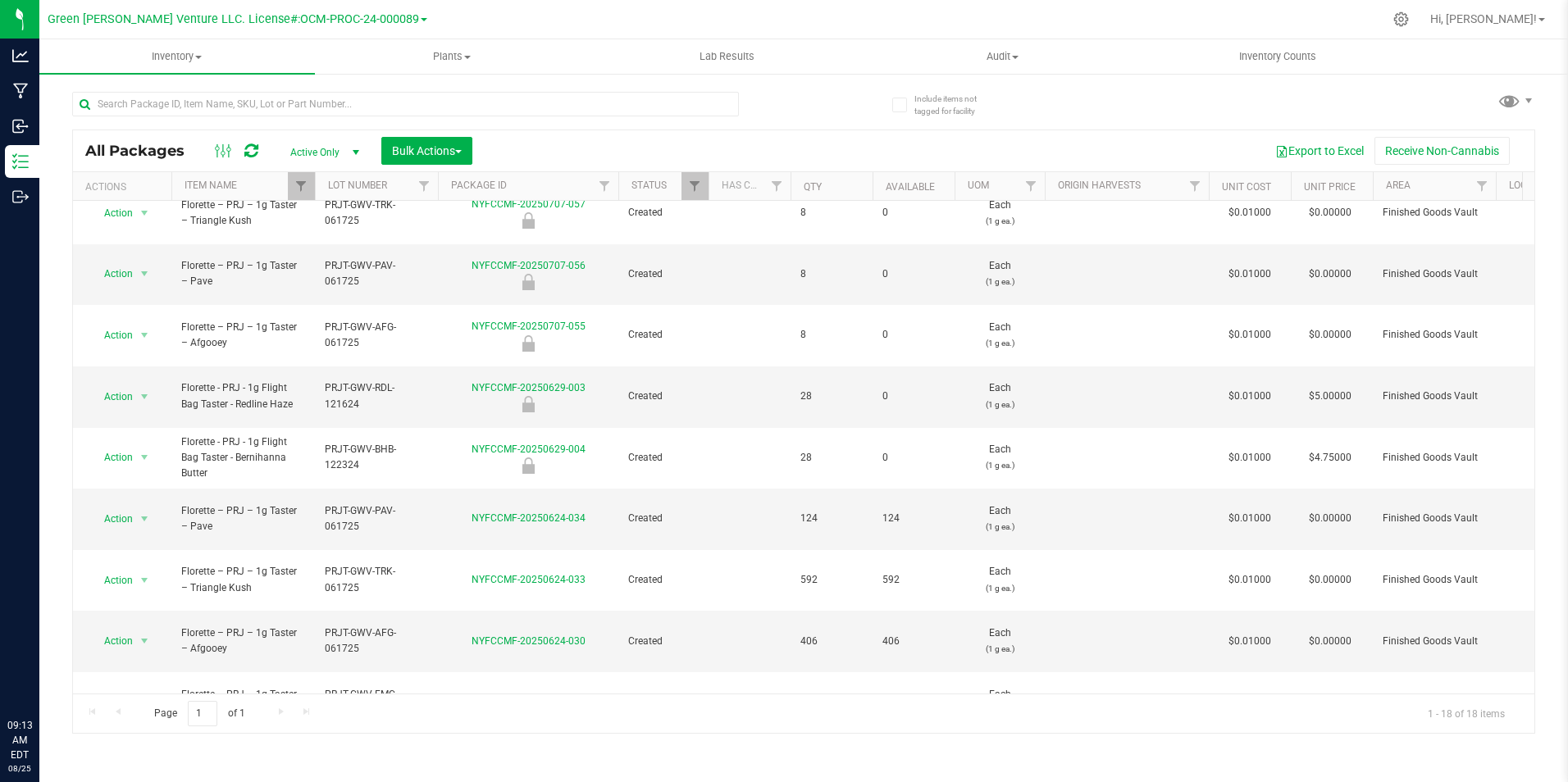
scroll to position [341, 0]
click at [119, 626] on span "Action" at bounding box center [111, 638] width 44 height 23
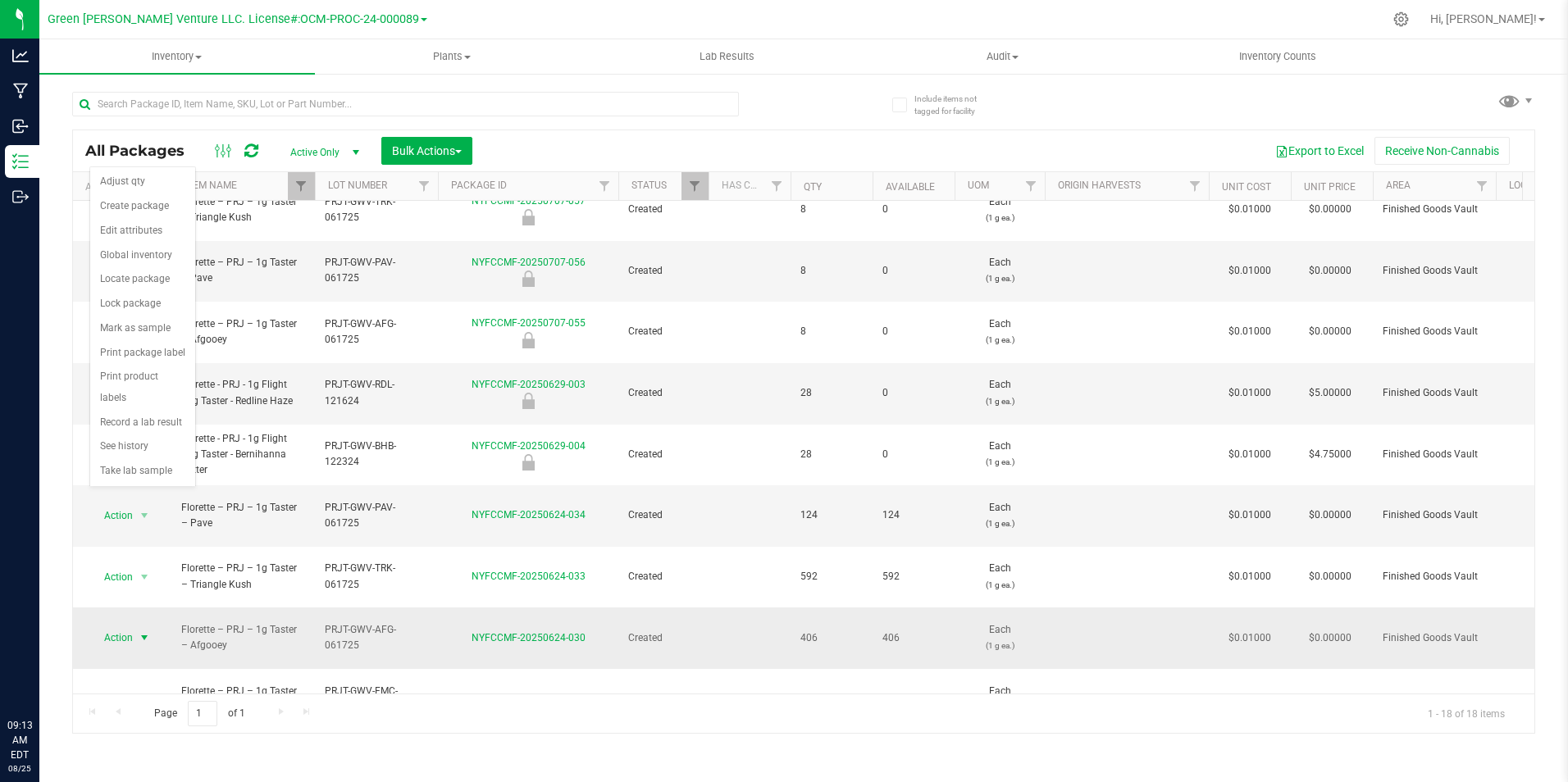
click at [419, 622] on span "PRJT-GWV-AFG-061725" at bounding box center [377, 638] width 104 height 31
click at [511, 632] on link "NYFCCMF-20250624-030" at bounding box center [528, 637] width 114 height 11
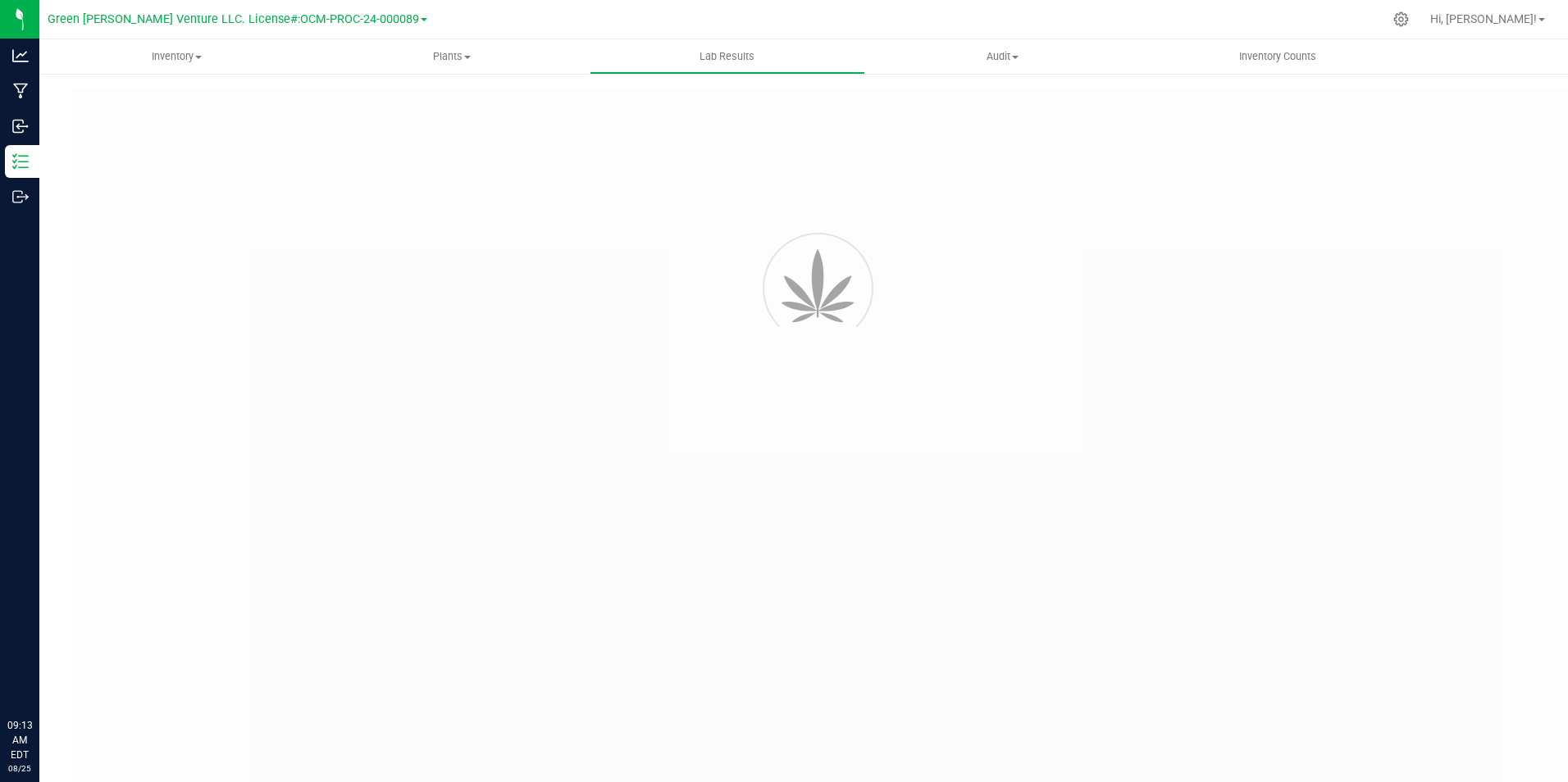
type input "NYFCCMF-20250624-030"
type input "AL50625003-005"
type input "NYFCCMF-20250624-030"
type input "07/01/2025 7:29 AM"
type input "[DATE]"
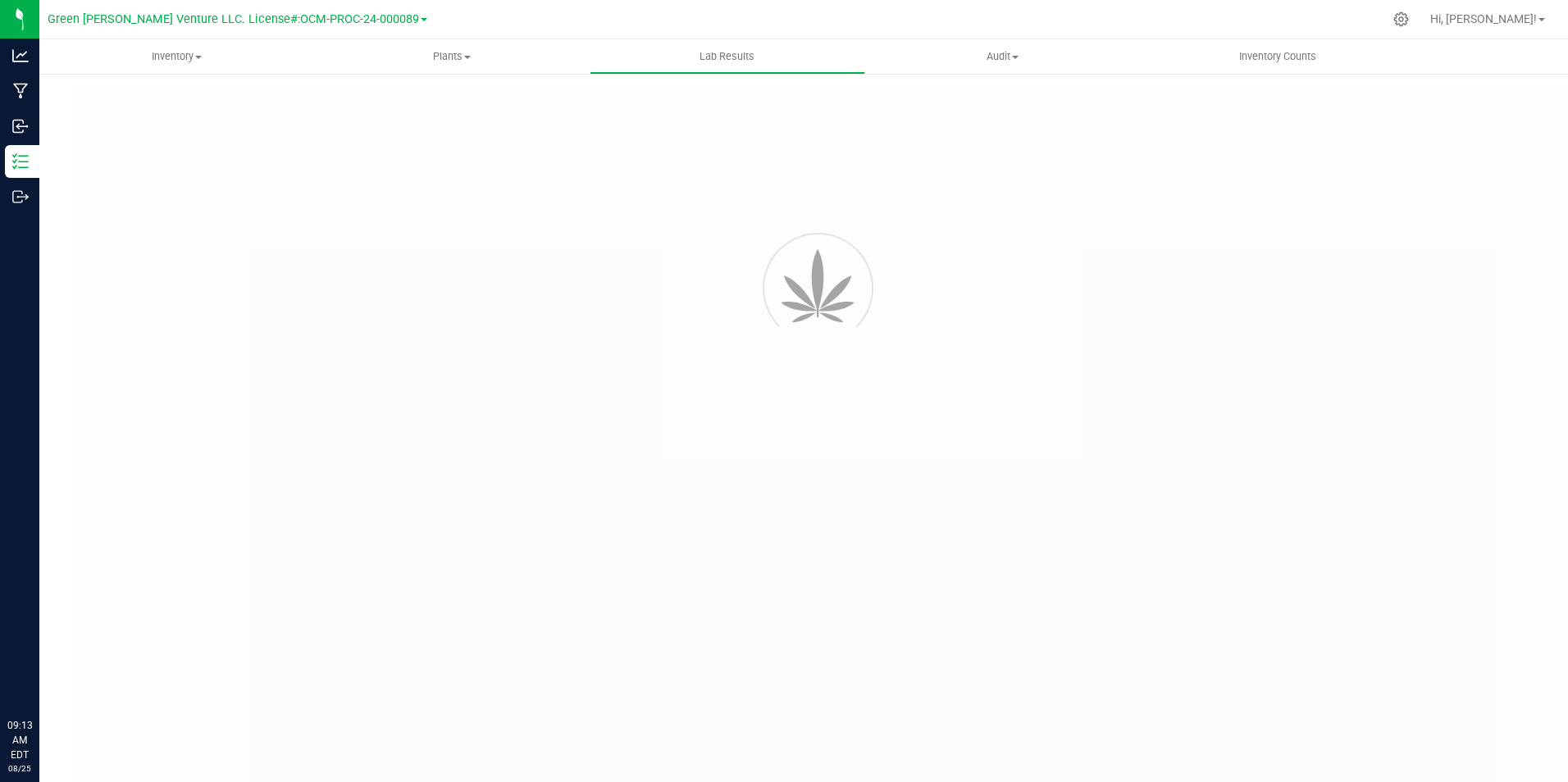
type input "[URL][DOMAIN_NAME]"
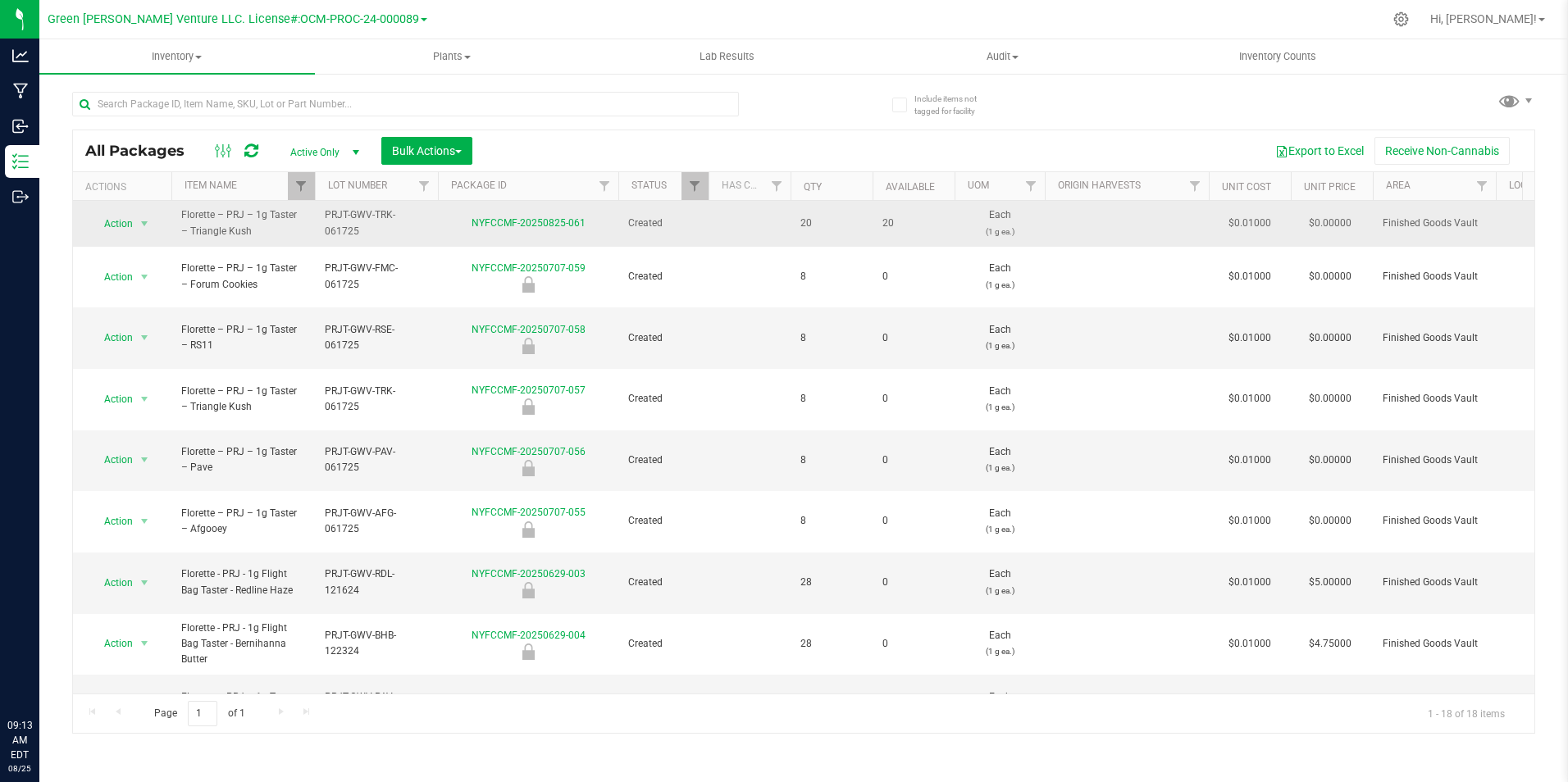
scroll to position [341, 0]
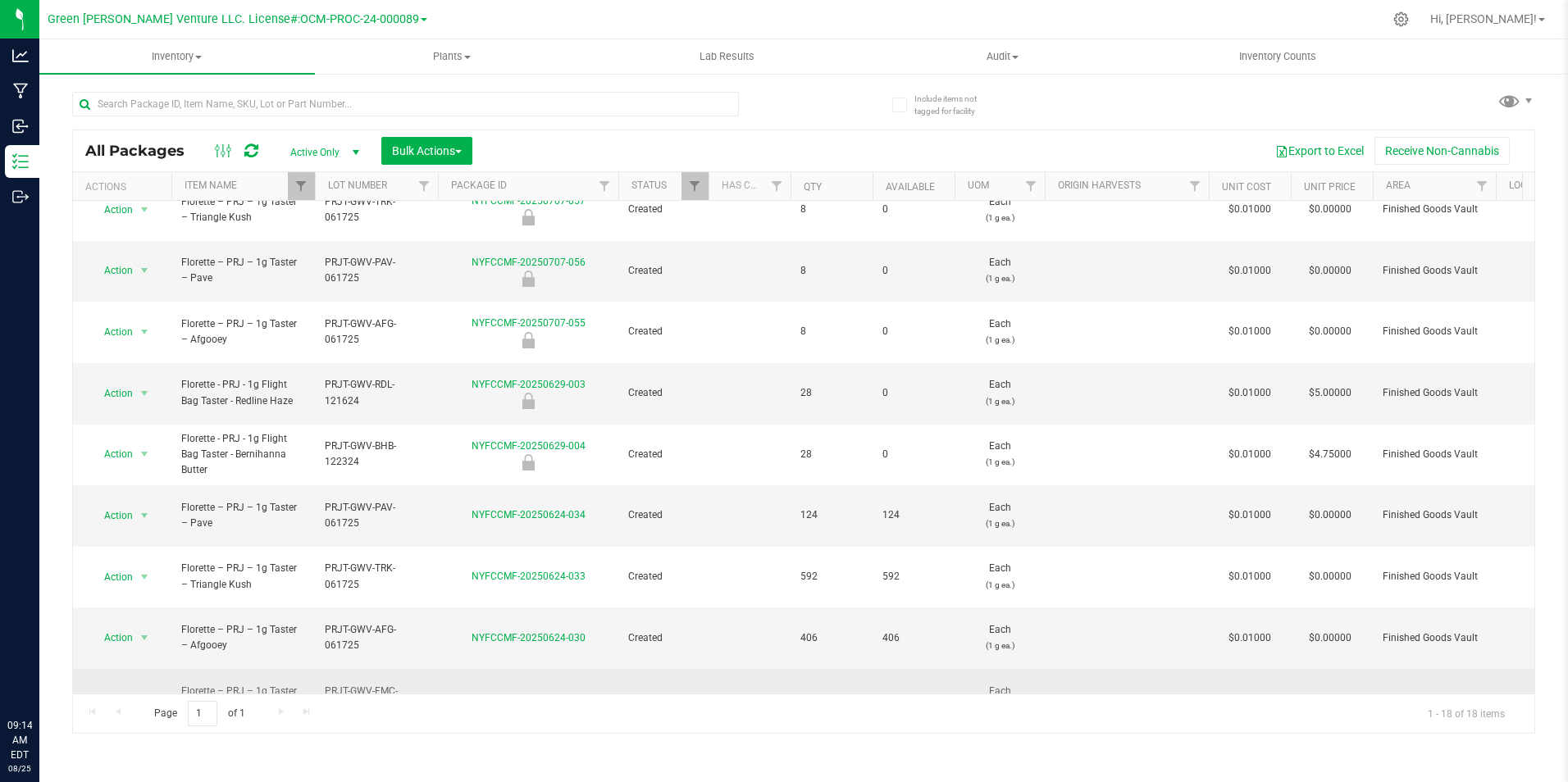
click at [488, 693] on link "NYFCCMF-20250624-028" at bounding box center [528, 698] width 114 height 11
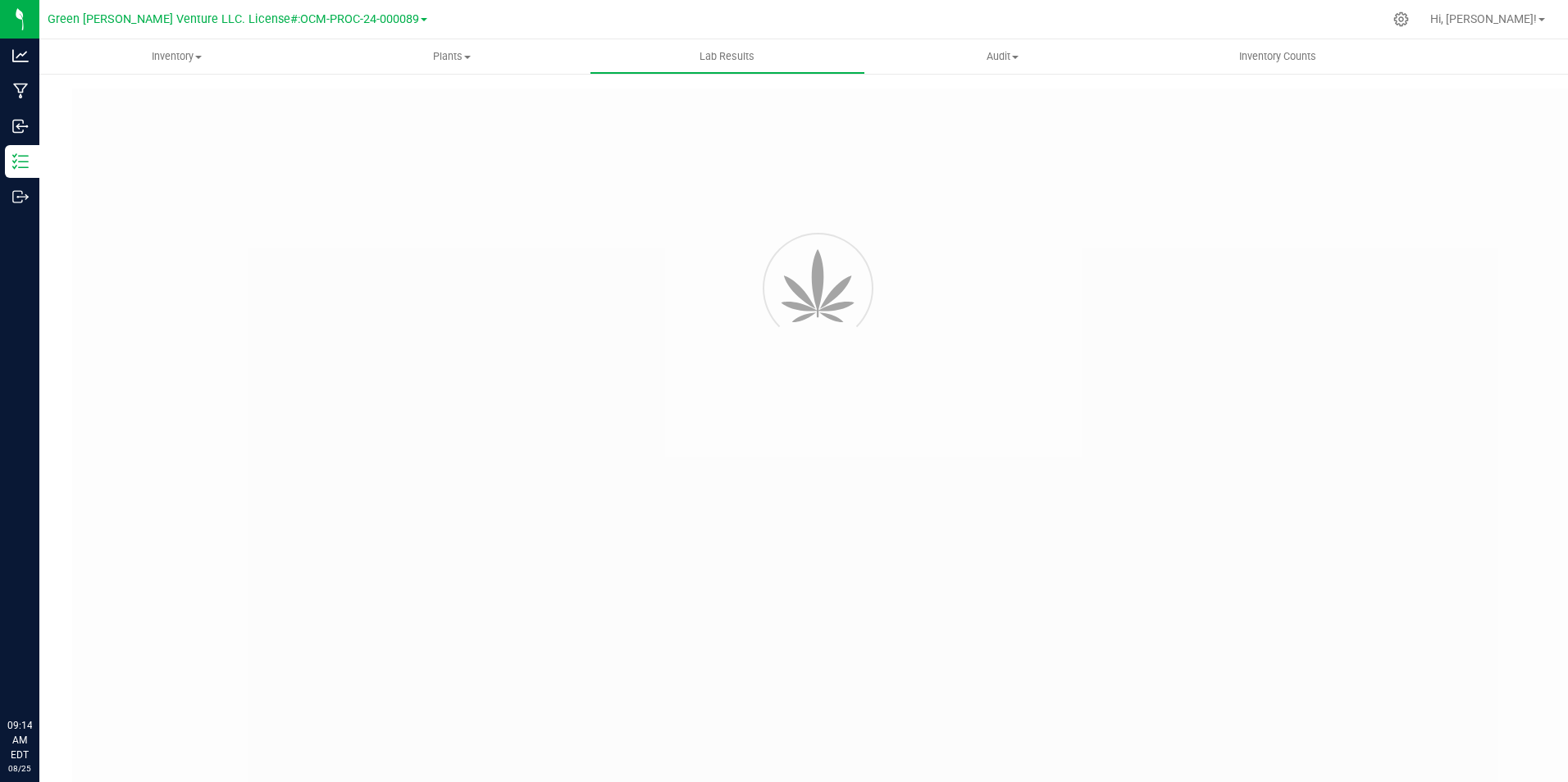
type input "NYFCCMF-20250624-028"
type input "AL50625003-002"
type input "NYFCCMF-20250624-028"
type input "07/01/2025 8:13 AM"
type input "[DATE]"
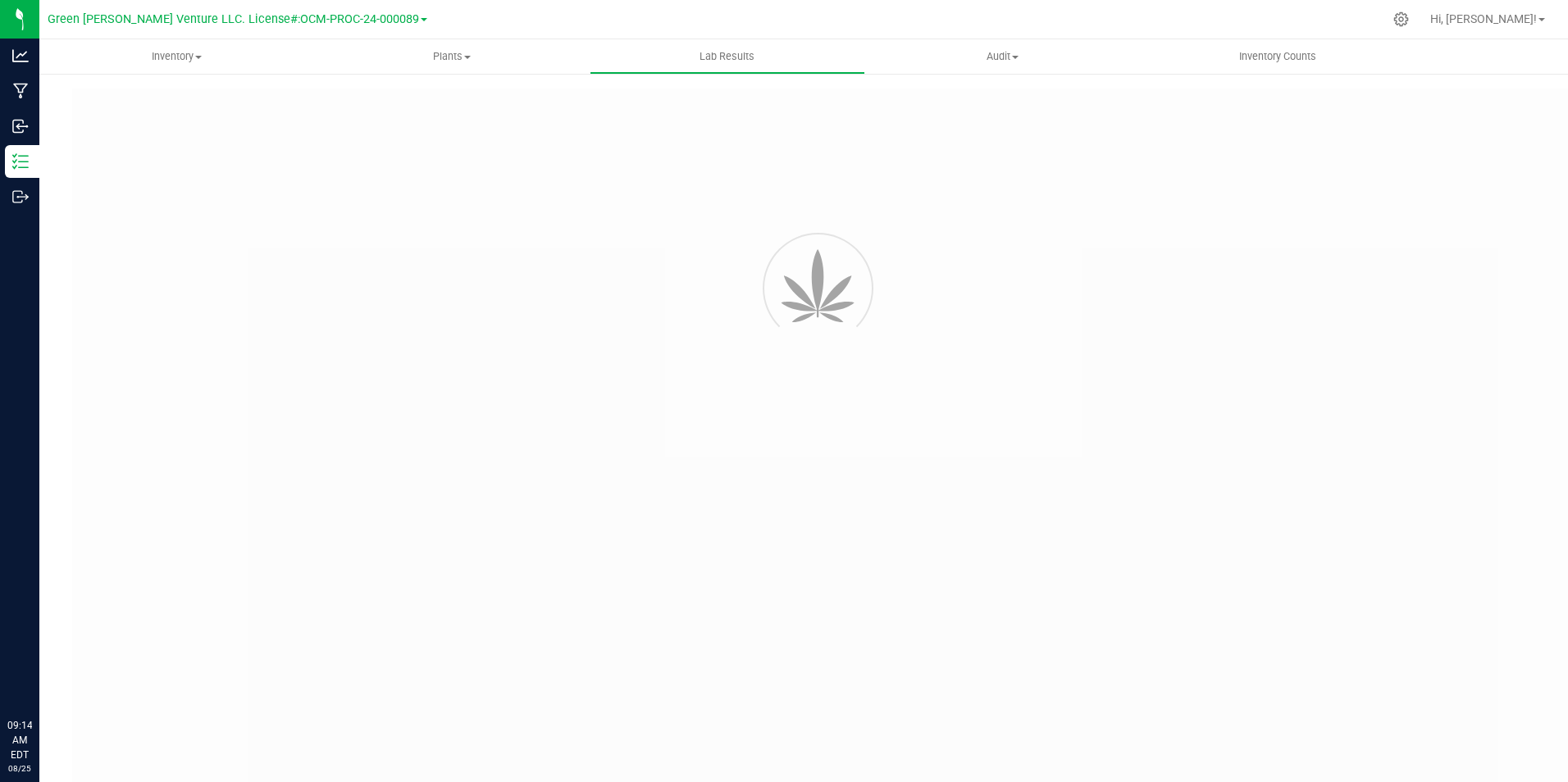
type input "[URL][DOMAIN_NAME]"
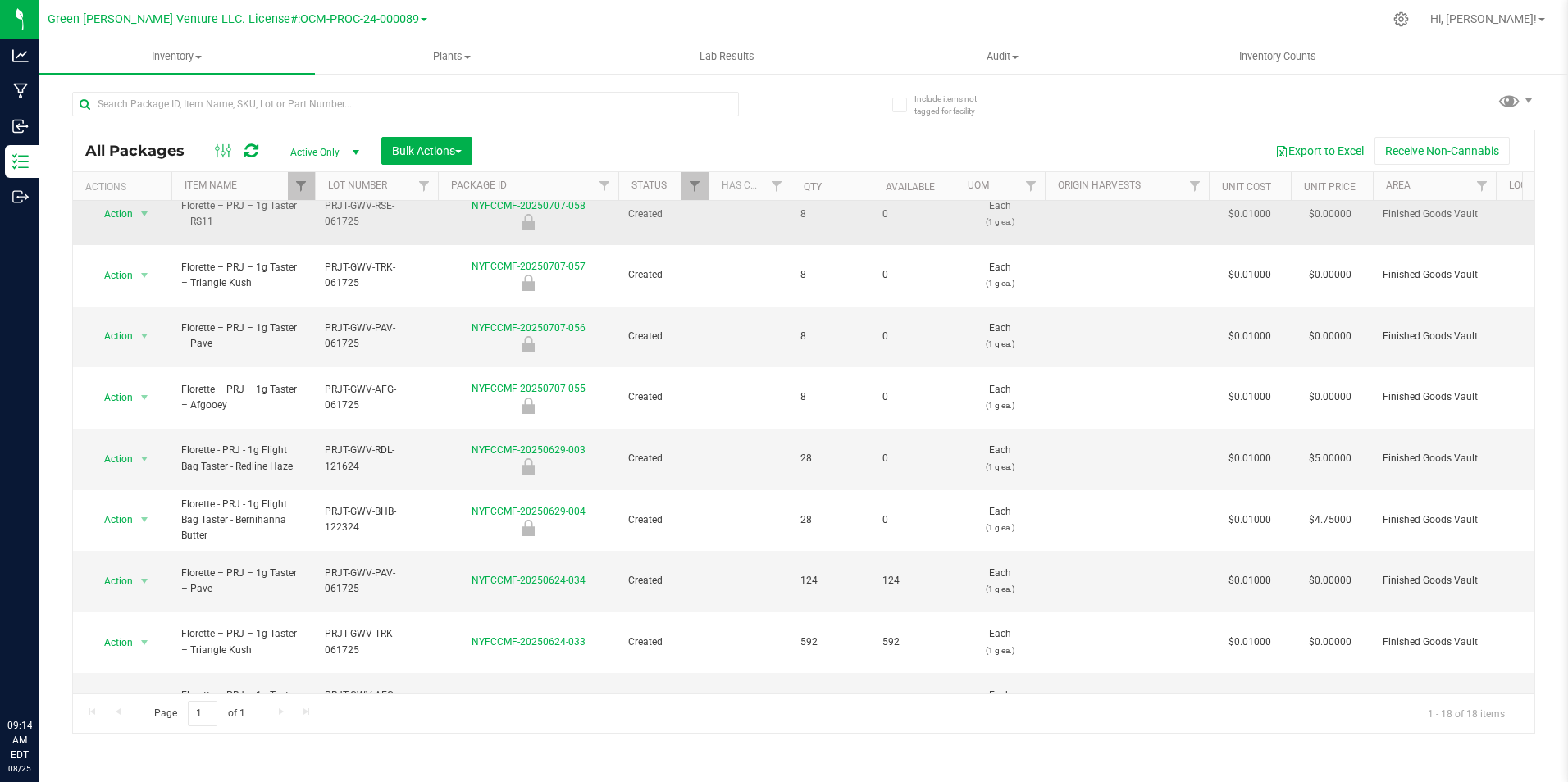
scroll to position [341, 0]
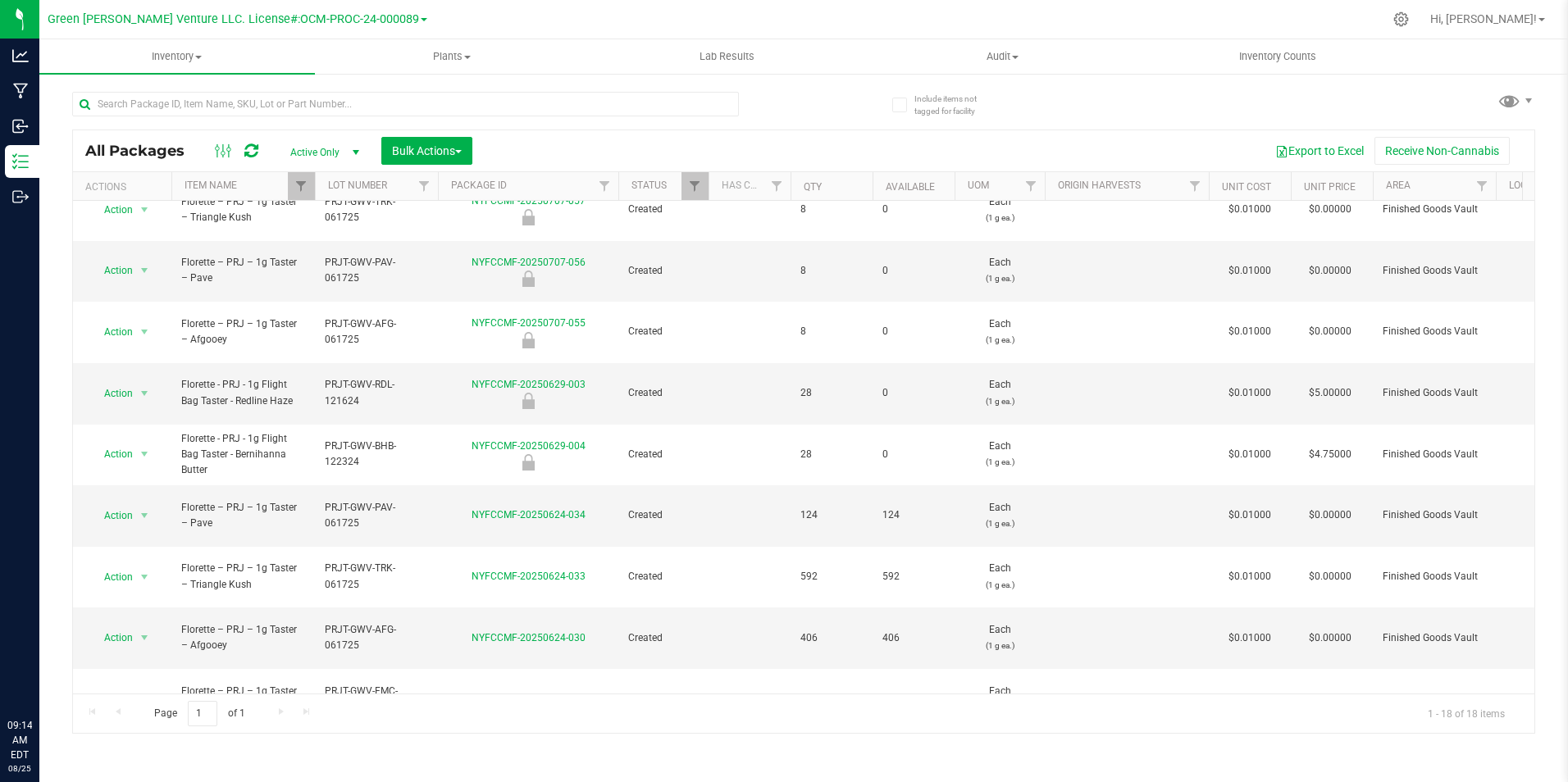
click at [532, 754] on link "NYFCCMF-20250624-029" at bounding box center [528, 760] width 114 height 11
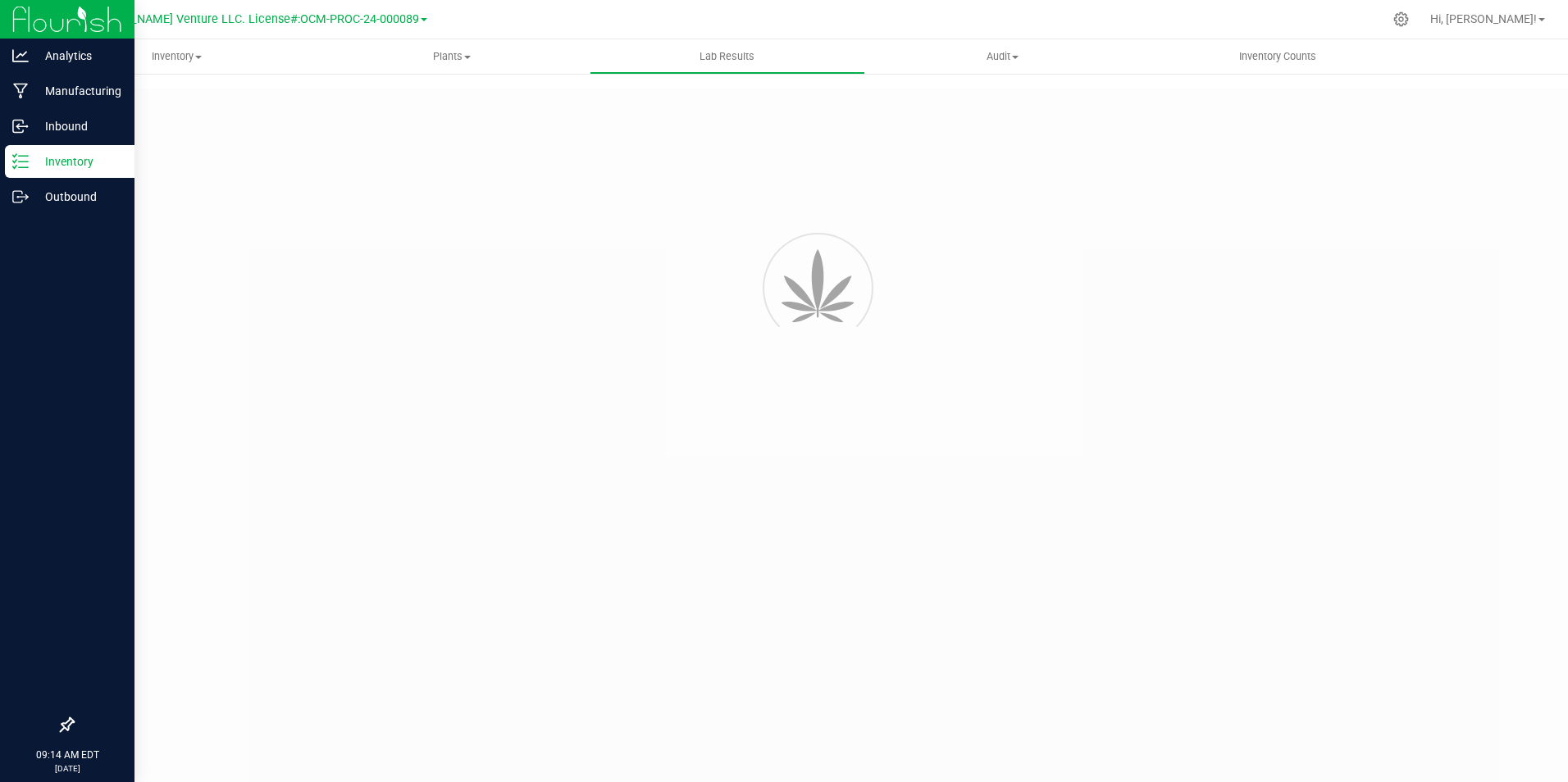
type input "NYFCCMF-20250624-029"
type input "AL50625003-003"
type input "NYFCCMF-20250624-029"
type input "07/01/2025 8:13 AM"
type input "[DATE]"
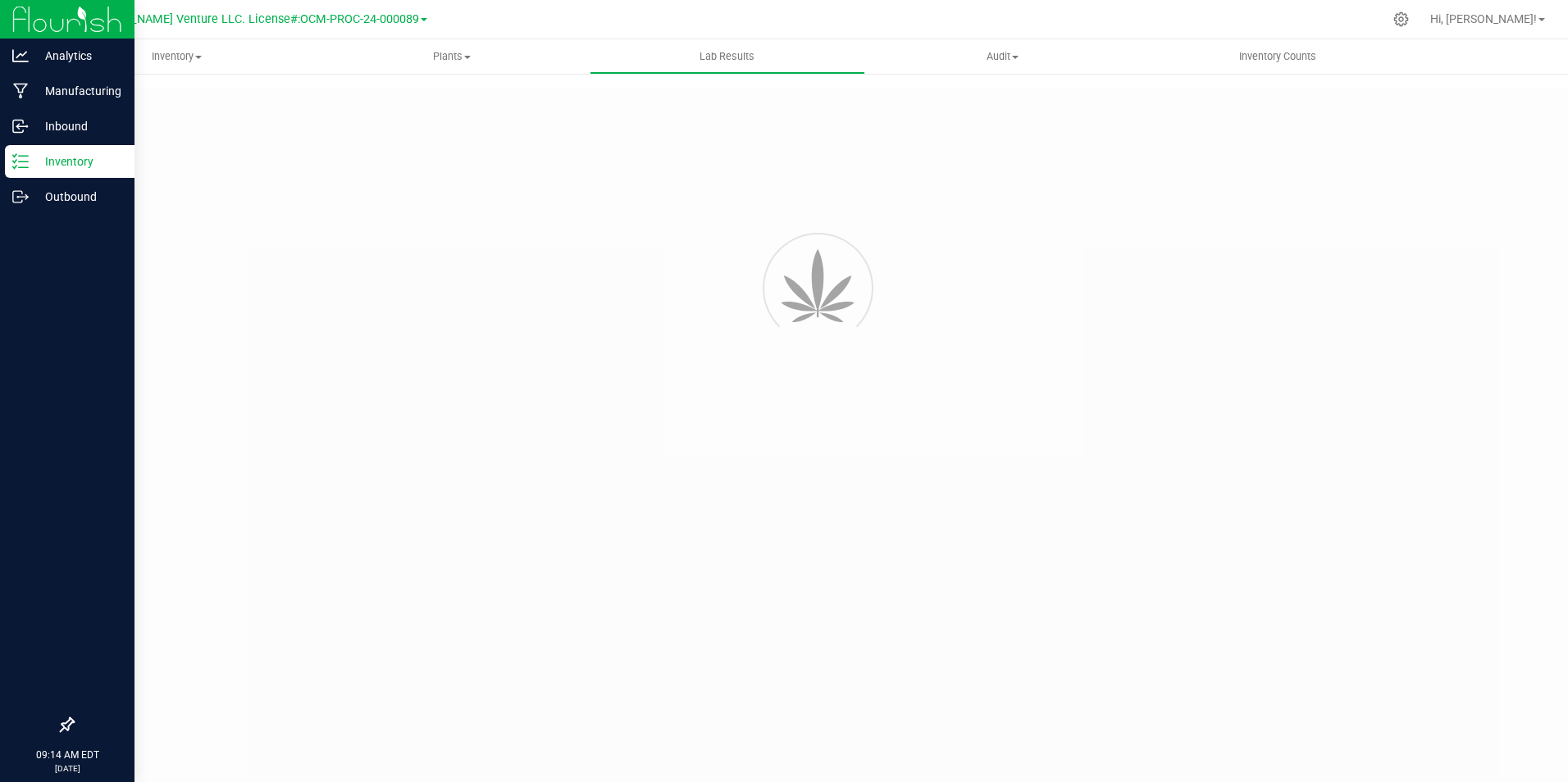
type input "[URL][DOMAIN_NAME]"
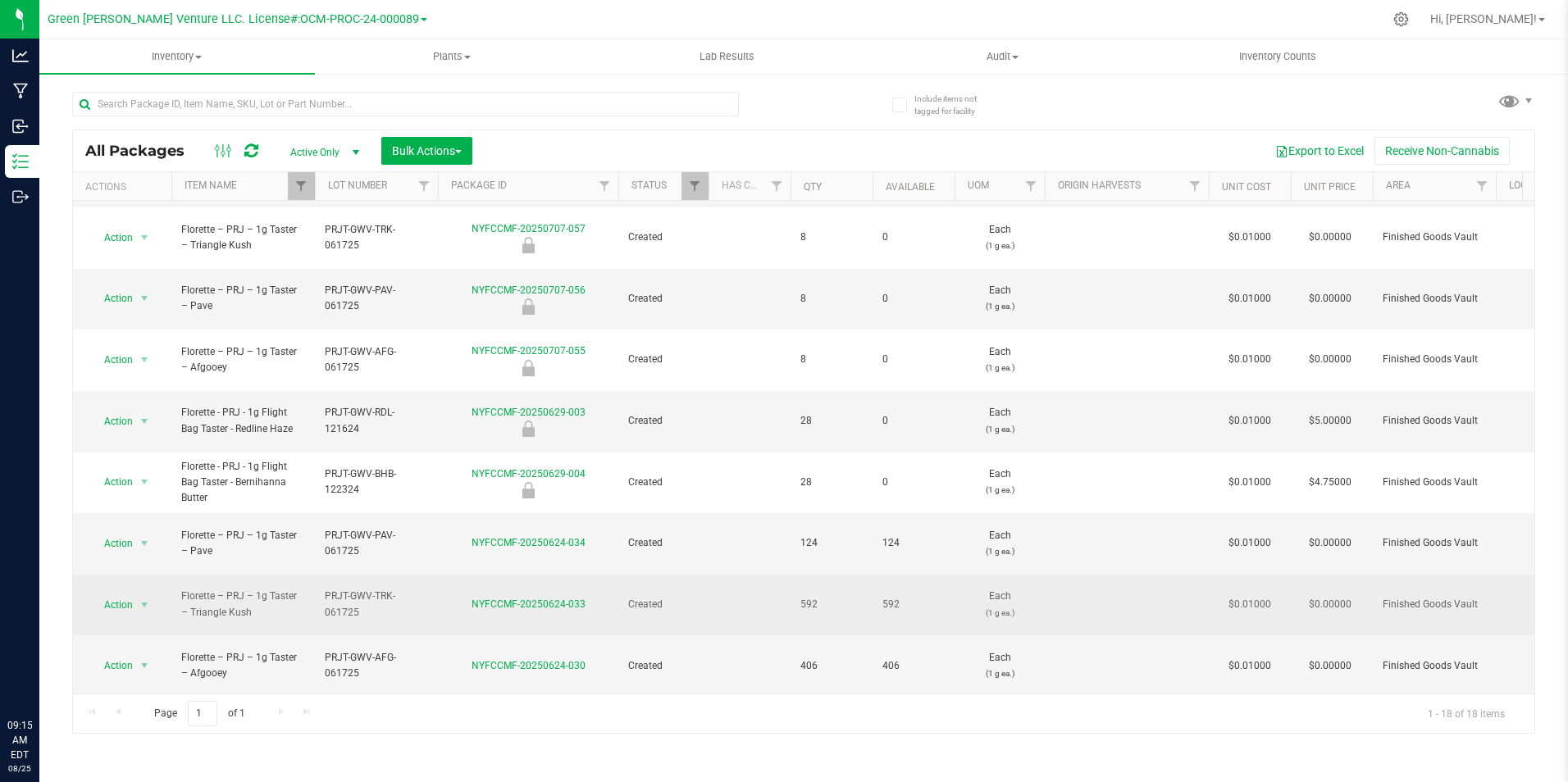
scroll to position [341, 0]
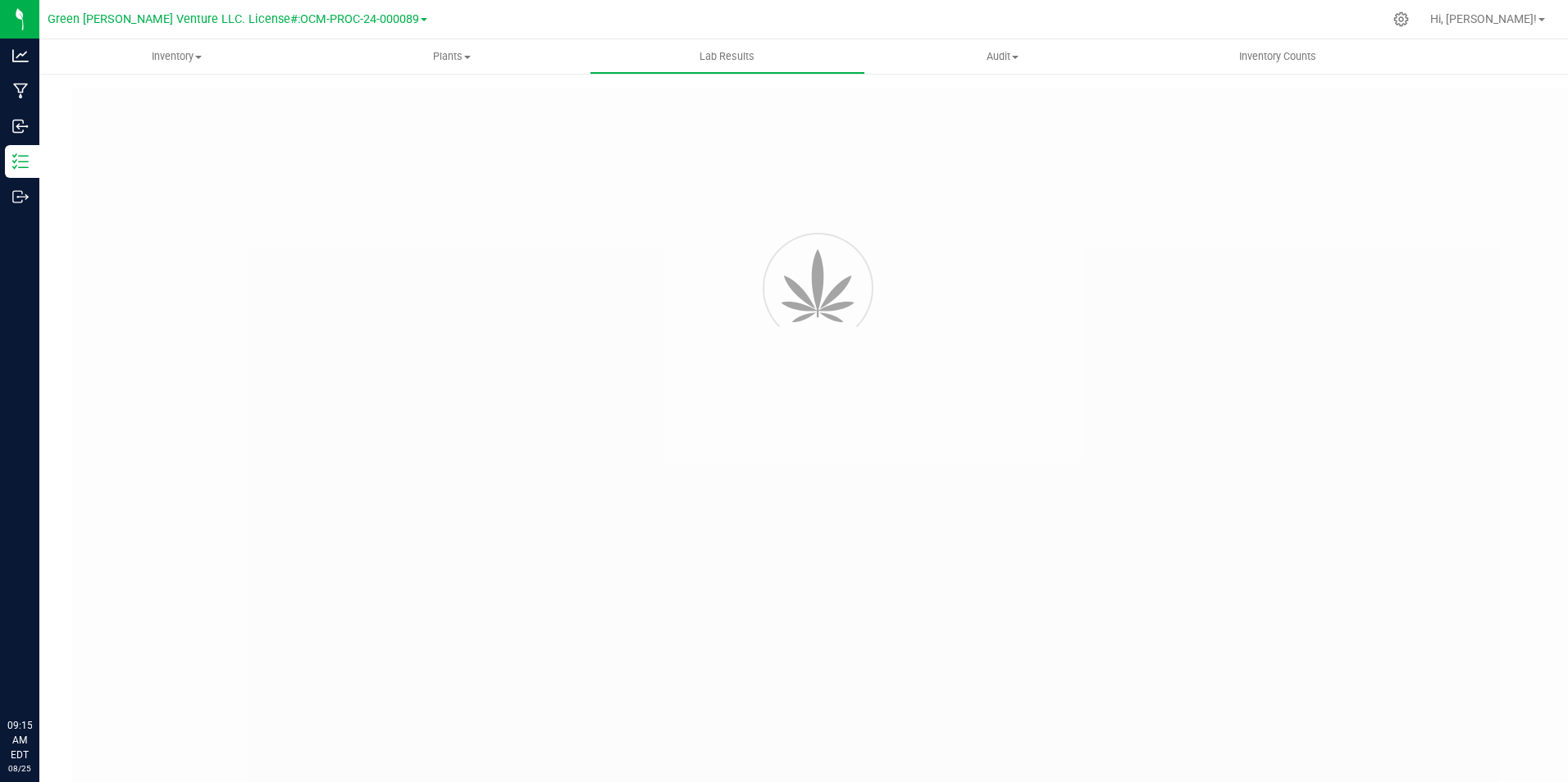
type input "NYFCCCU-20250113-018"
type input "20241226-FLOR-007"
type input "NYFCCCU-20250113-018"
type input "12/26/2024 1:30 PM"
type input "01/02/2026"
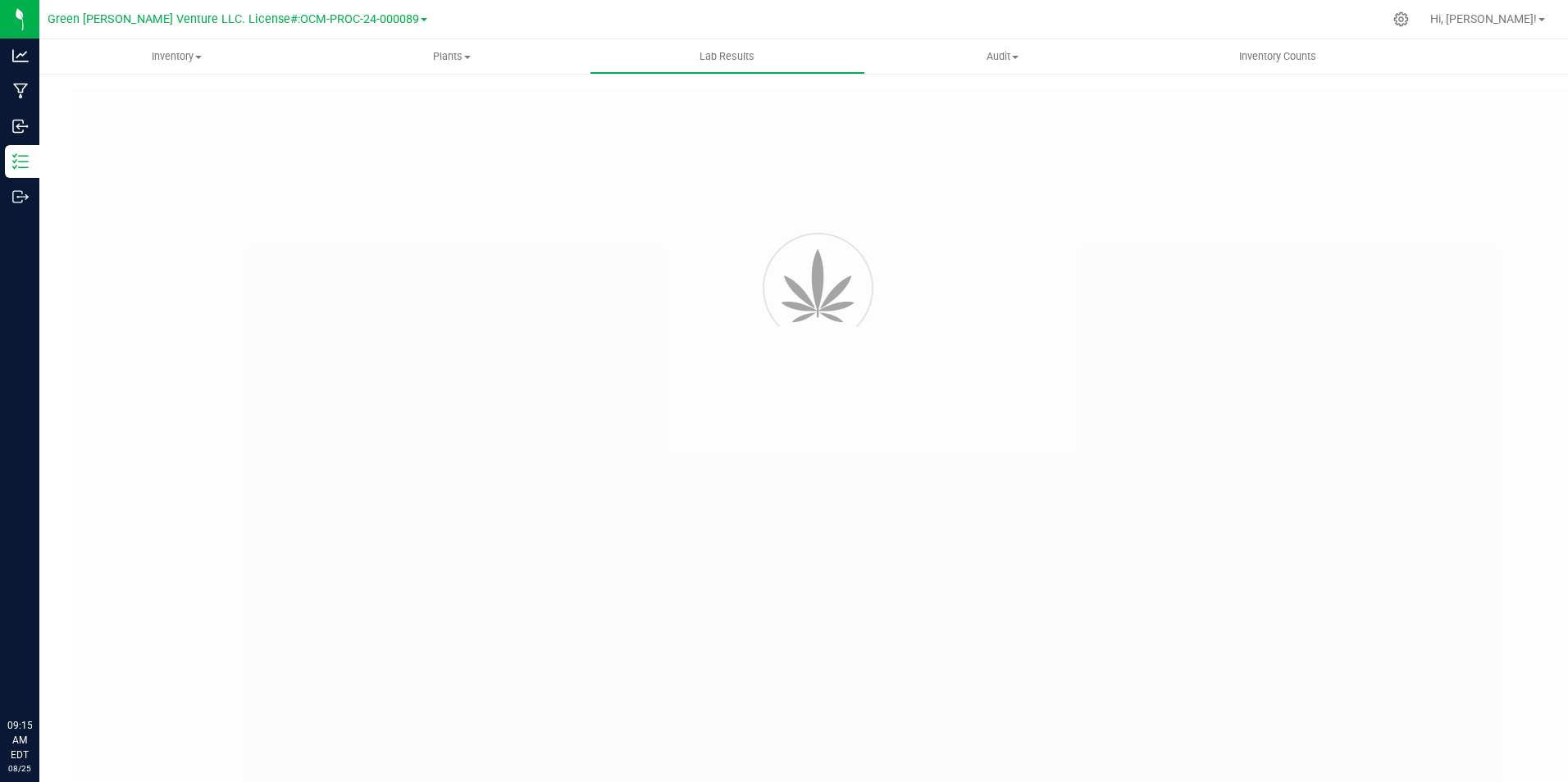
type input "https://ga-ny.qbench.net/pr/d52c0ea4faddc53/download"
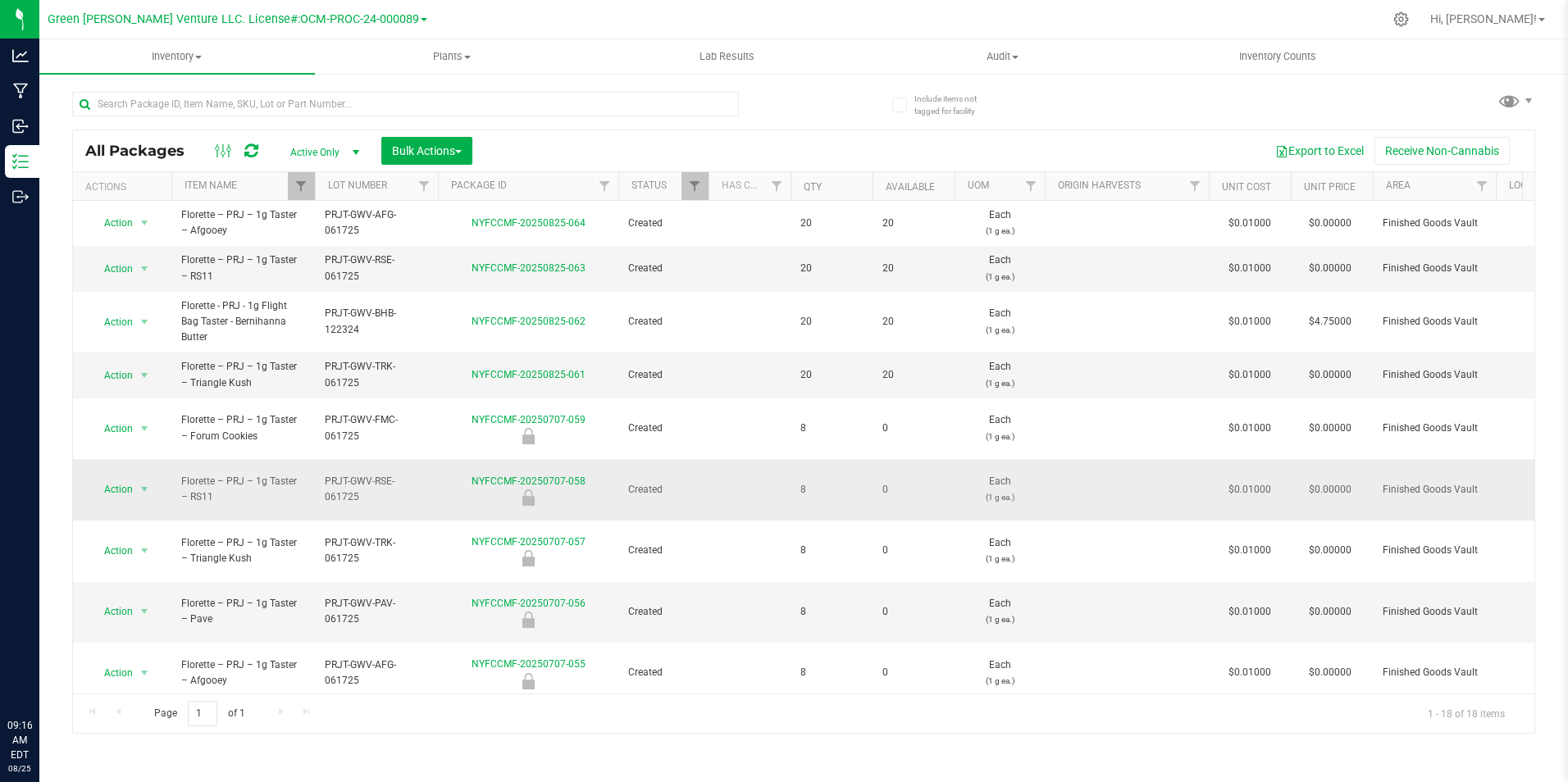
scroll to position [341, 0]
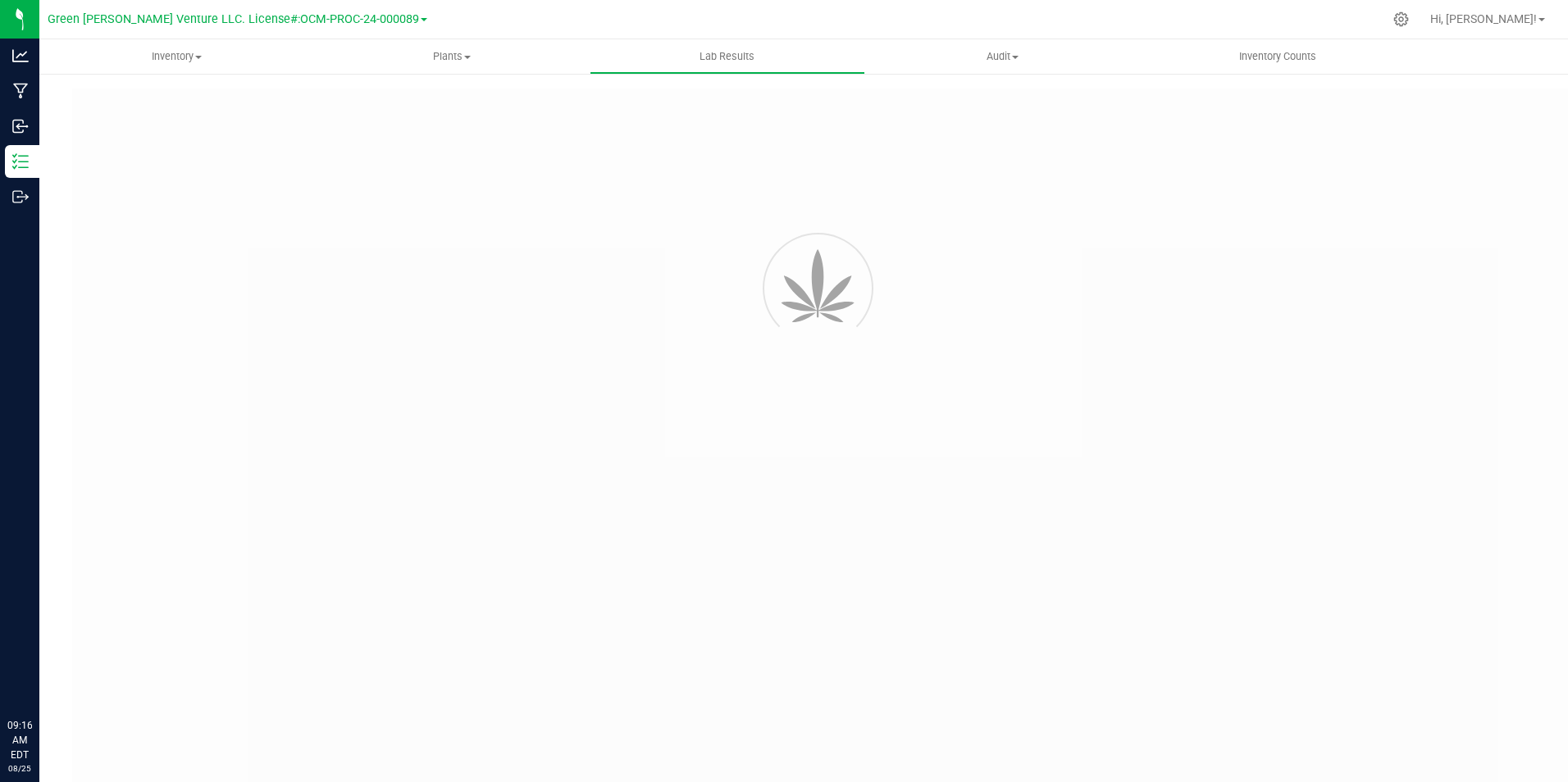
type input "NYFCCCU-20250113-027"
type input "20241226-FLOR-006"
type input "NYFCCCU-20250113-027"
type input "12/26/2024 1:30 PM"
type input "01/02/2026"
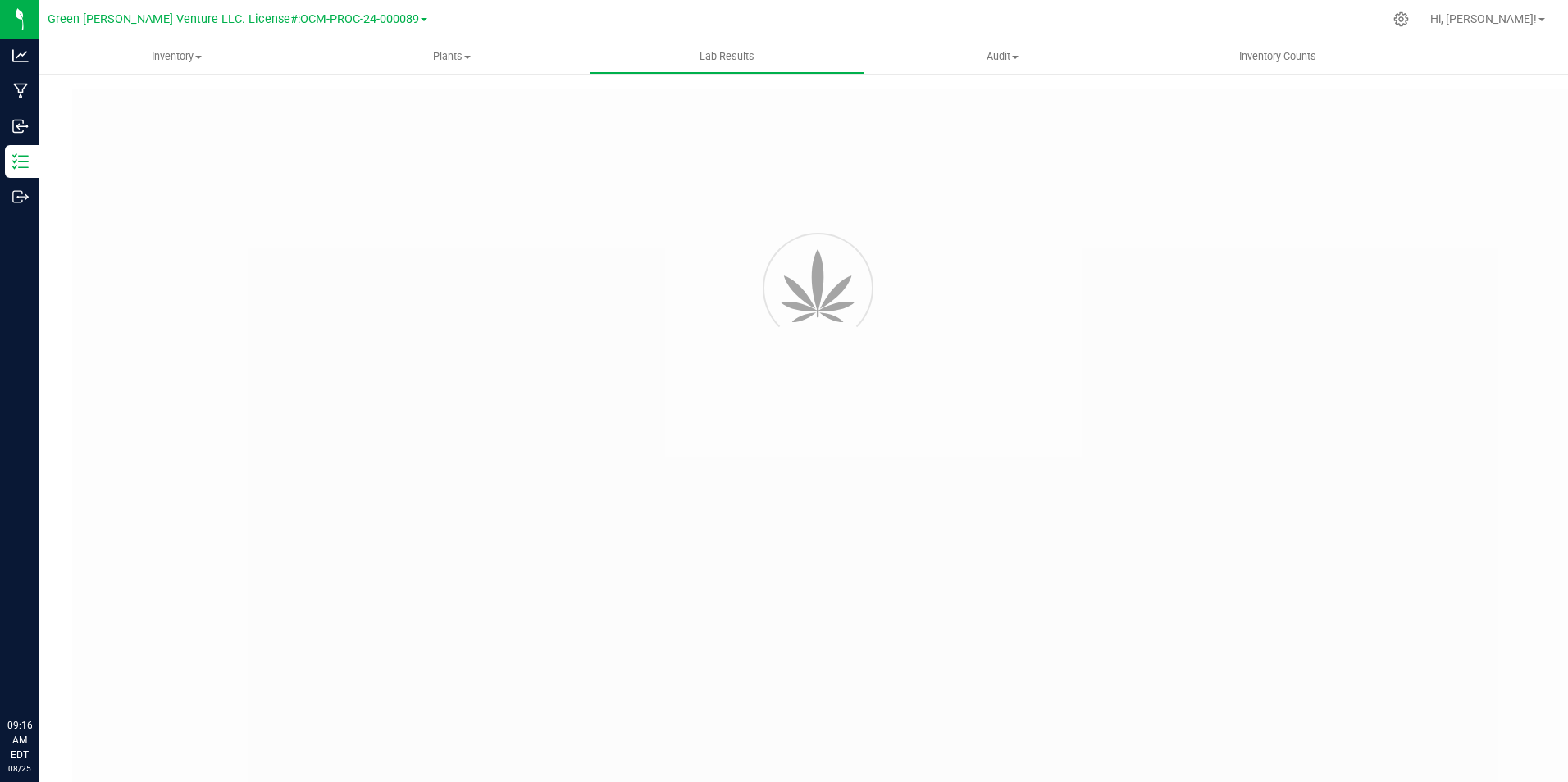
type input "https://ga-ny.qbench.net/pr/9391b769f7a4dcd/download"
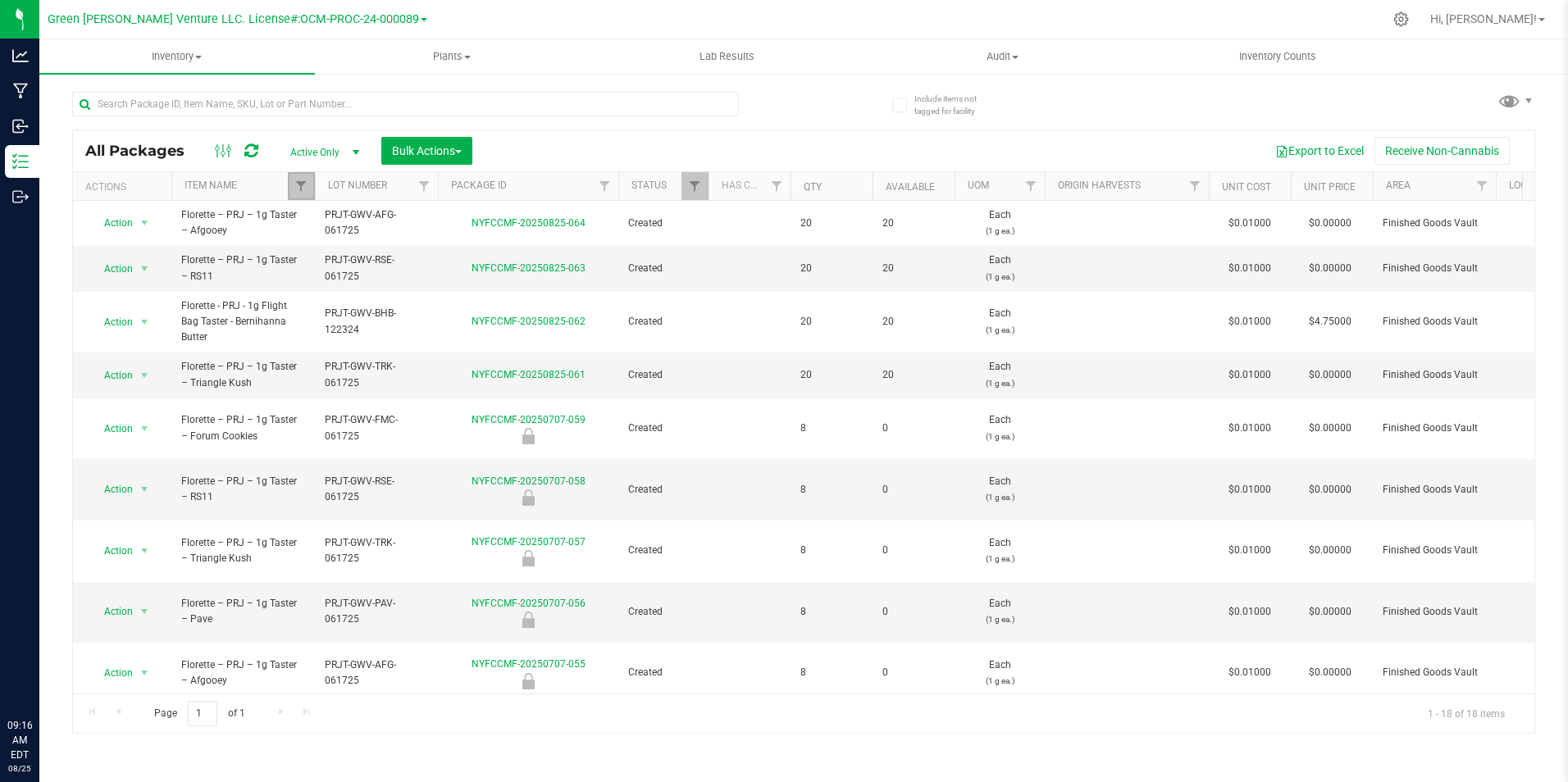
click at [308, 179] on link "Filter" at bounding box center [301, 186] width 27 height 28
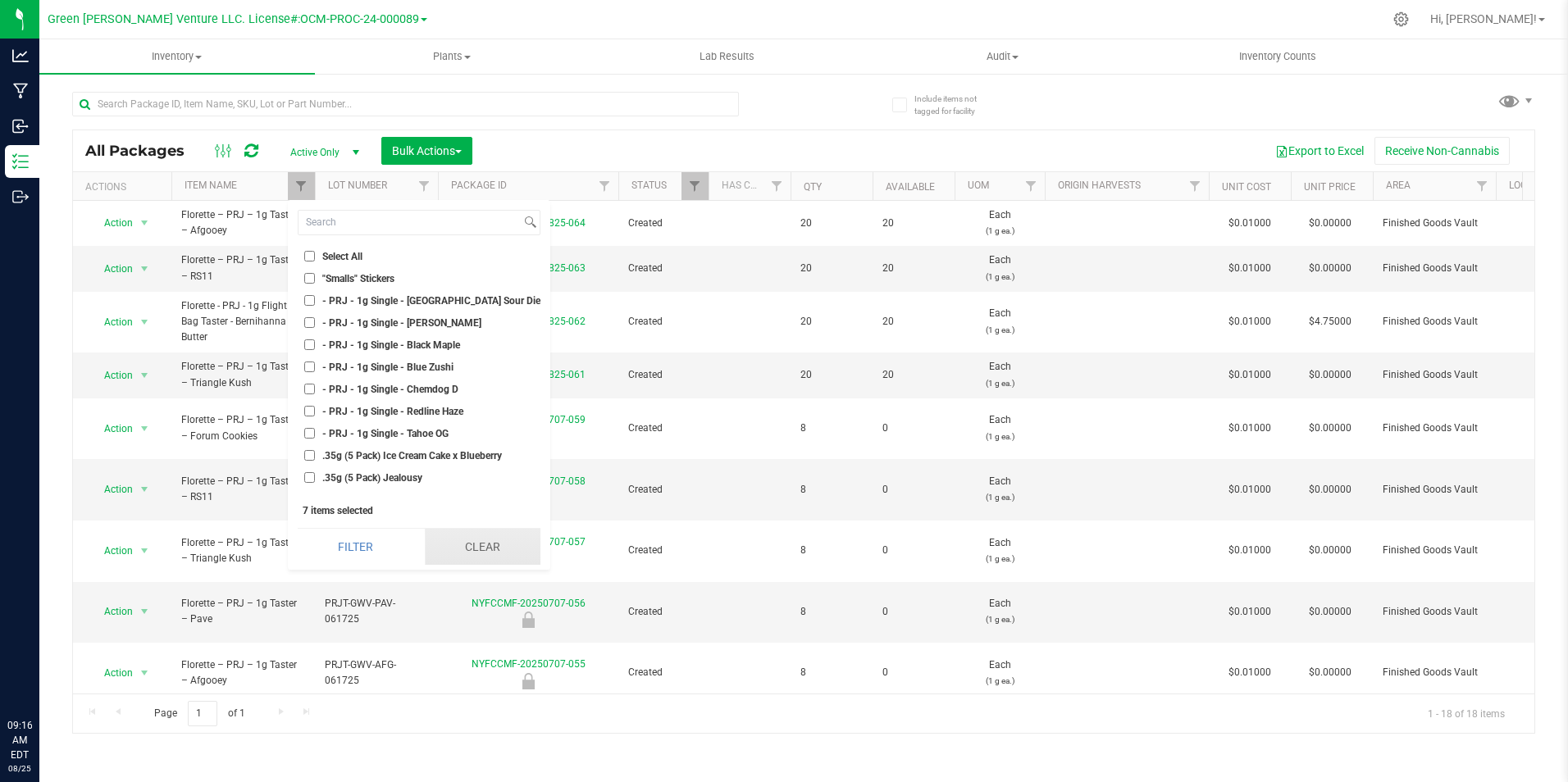
click at [500, 552] on button "Clear" at bounding box center [482, 547] width 116 height 36
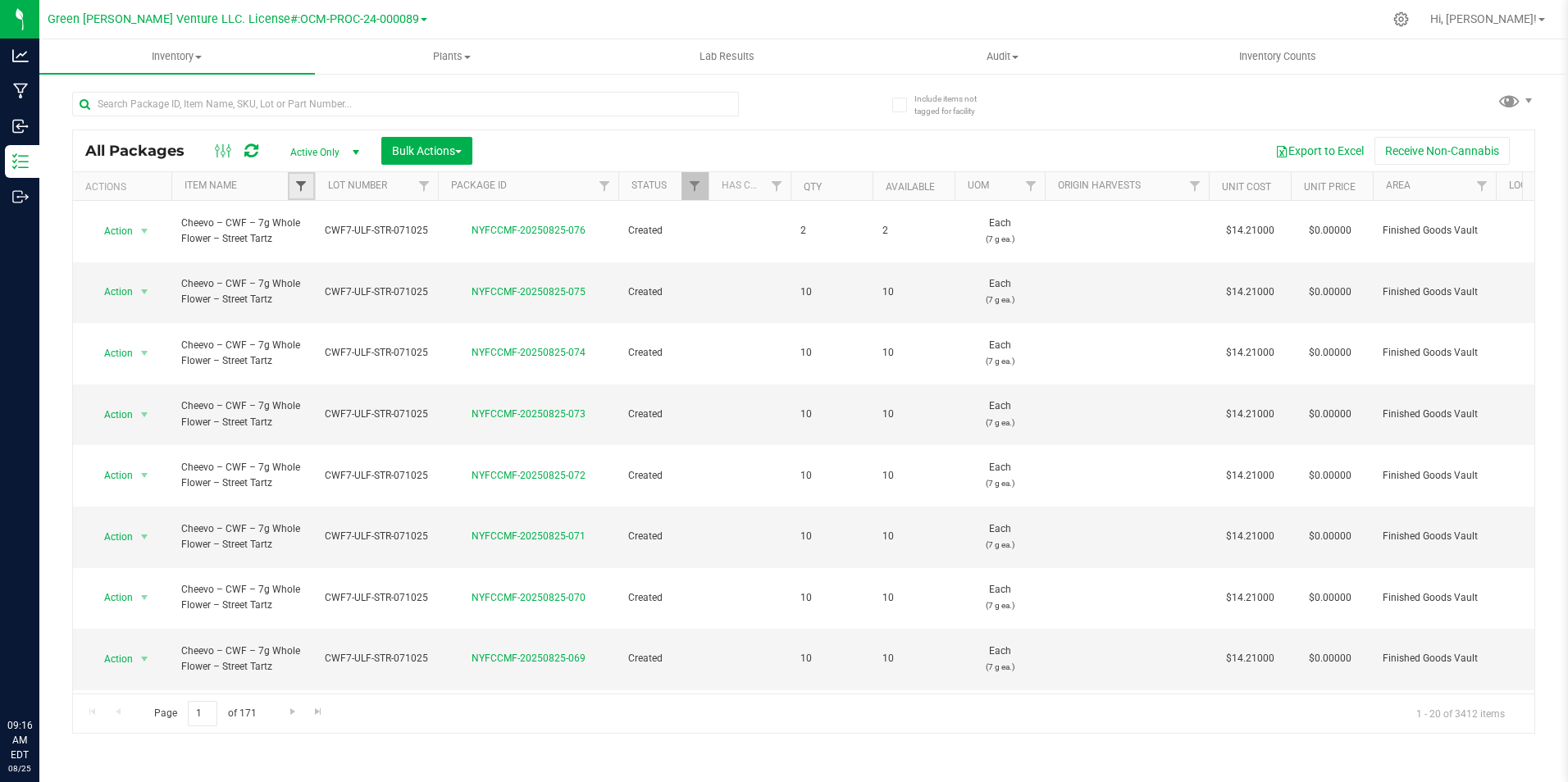
click at [297, 188] on span "Filter" at bounding box center [301, 186] width 13 height 13
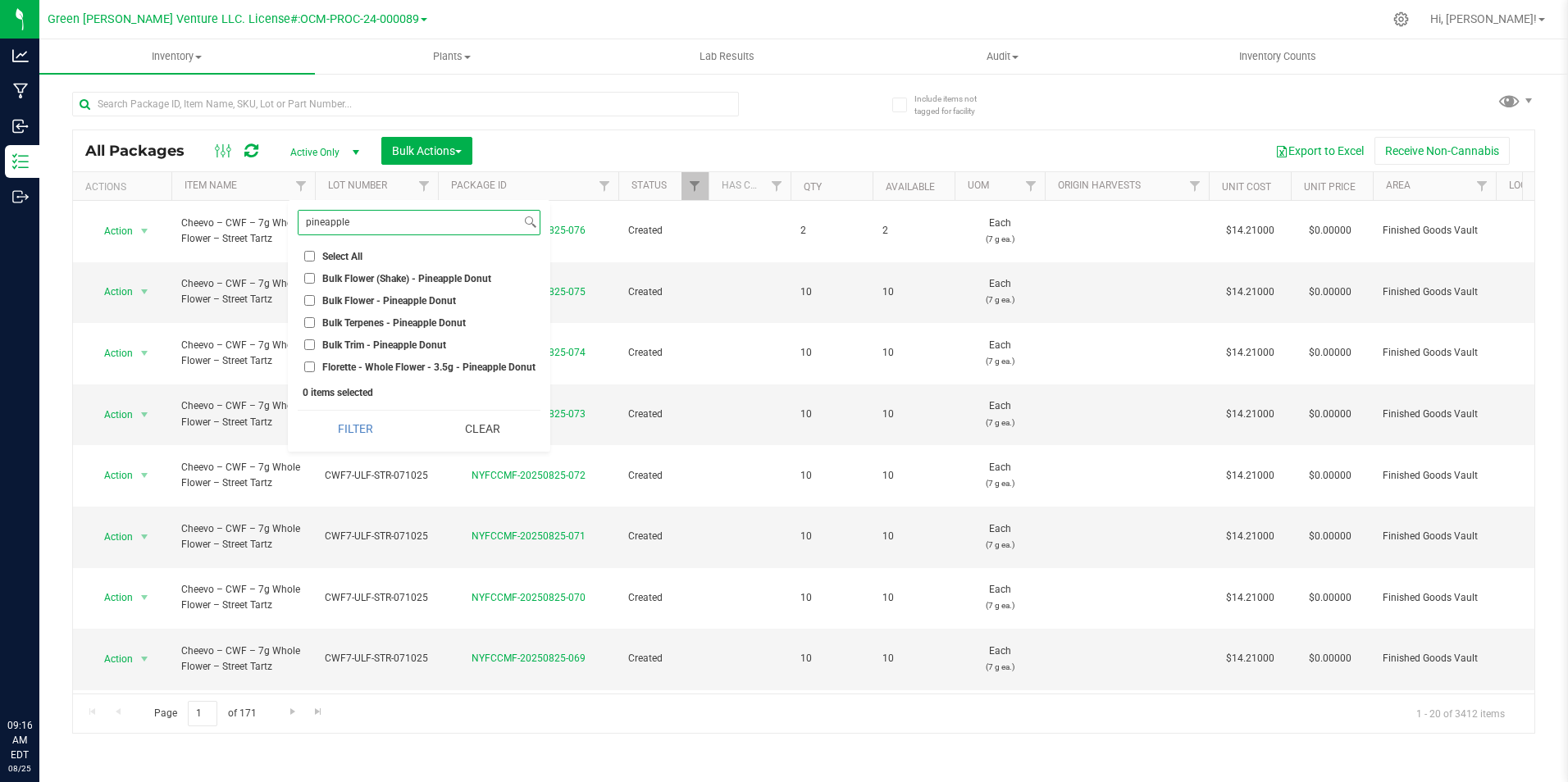
type input "pineapple"
click at [407, 369] on span "Florette - Whole Flower - 3.5g - Pineapple Donut" at bounding box center [429, 366] width 214 height 10
click at [315, 369] on input "Florette - Whole Flower - 3.5g - Pineapple Donut" at bounding box center [309, 366] width 10 height 10
checkbox input "true"
click at [386, 425] on button "Filter" at bounding box center [355, 429] width 116 height 36
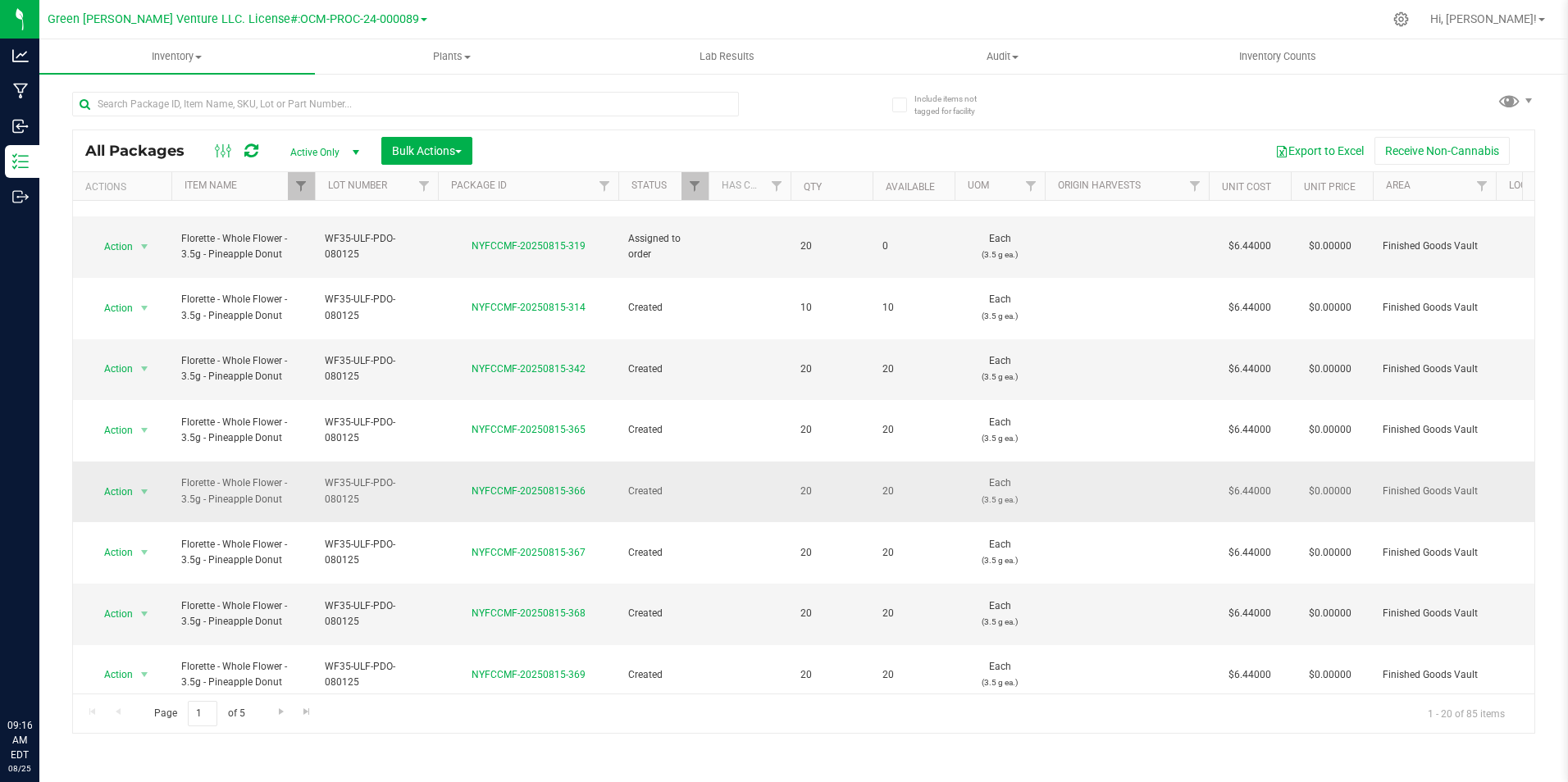
scroll to position [427, 0]
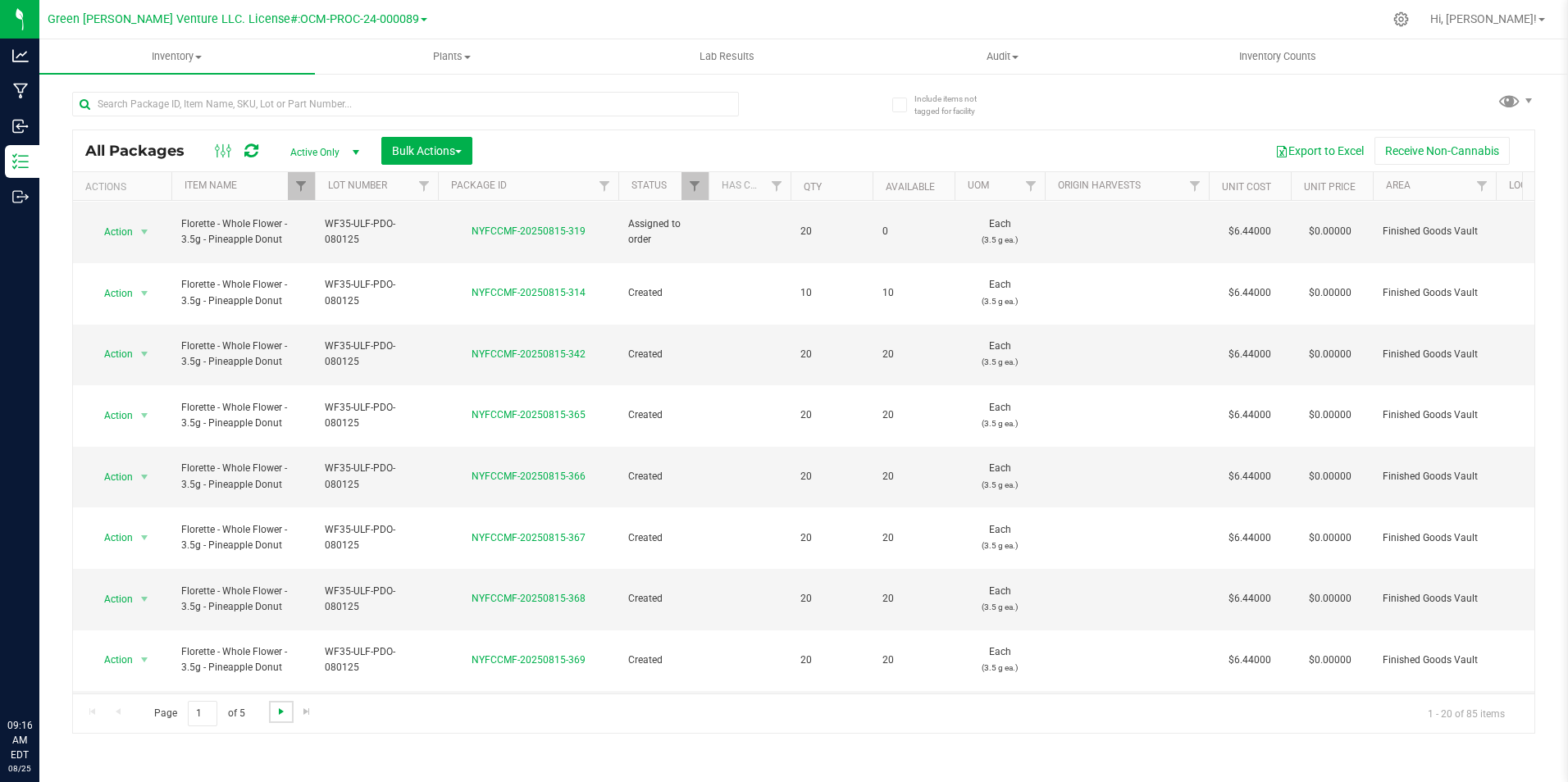
click at [277, 710] on span "Go to the next page" at bounding box center [281, 711] width 13 height 13
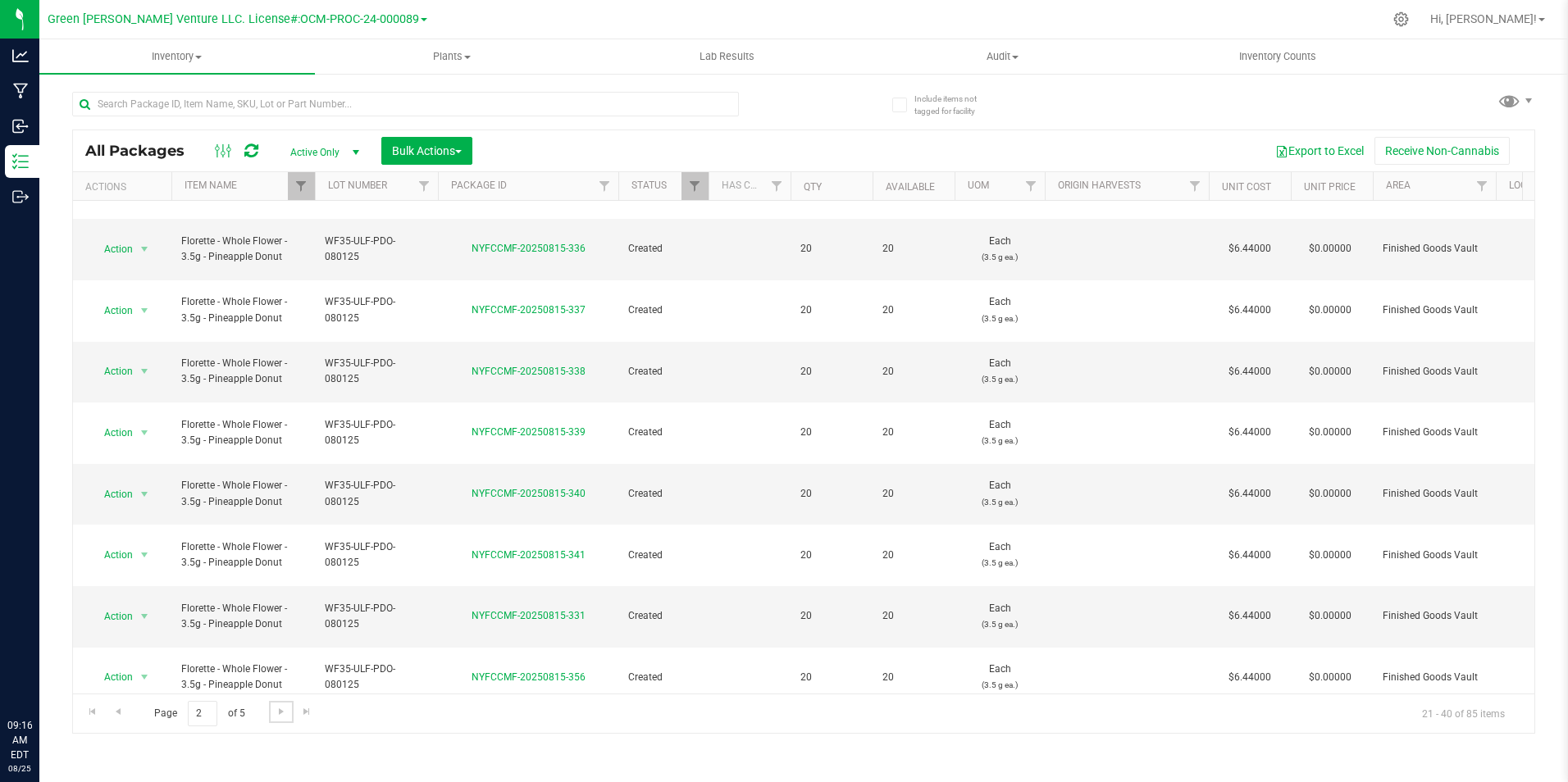
scroll to position [427, 0]
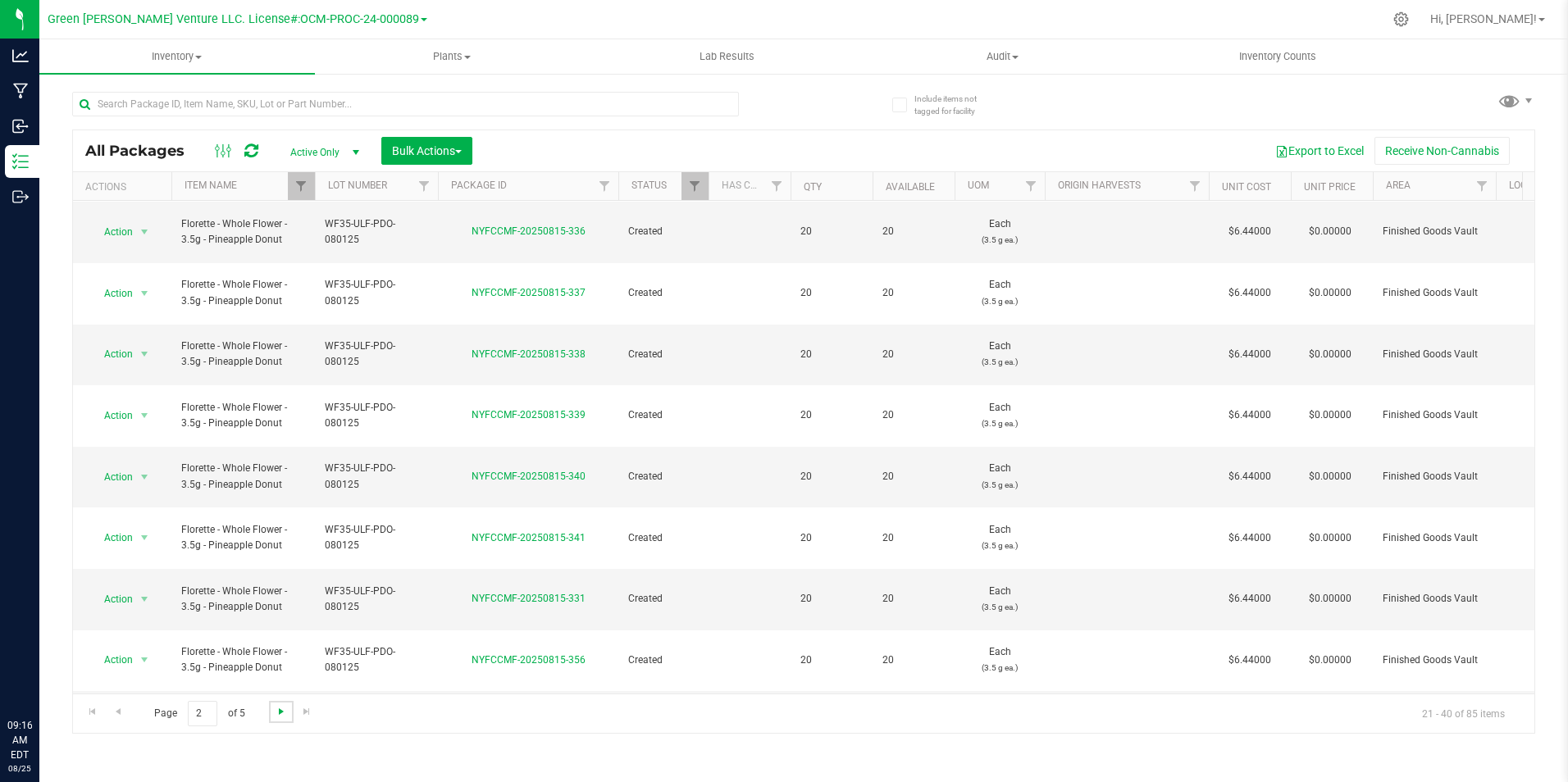
click at [279, 712] on span "Go to the next page" at bounding box center [281, 711] width 13 height 13
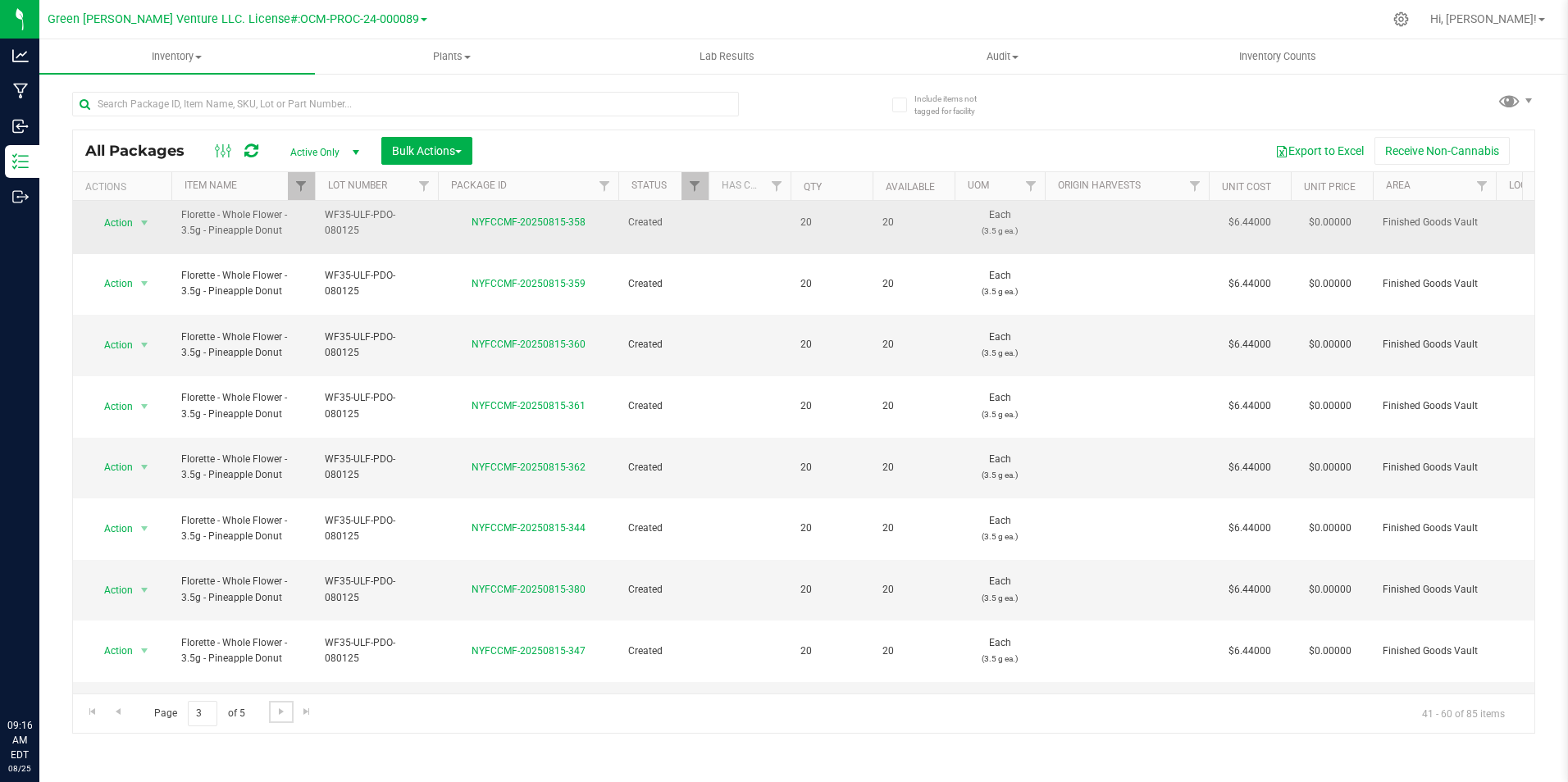
scroll to position [427, 0]
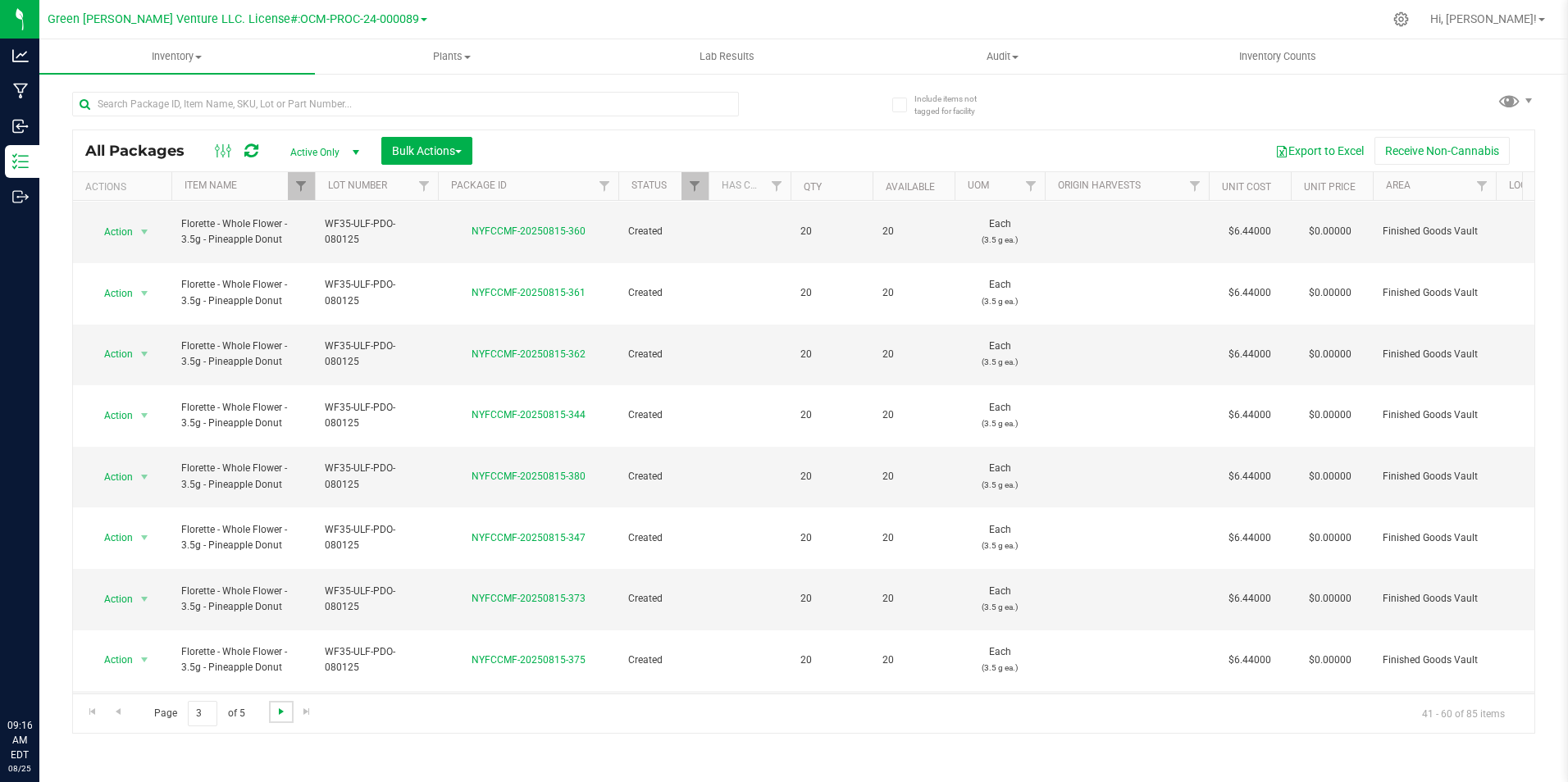
click at [277, 714] on span "Go to the next page" at bounding box center [281, 711] width 13 height 13
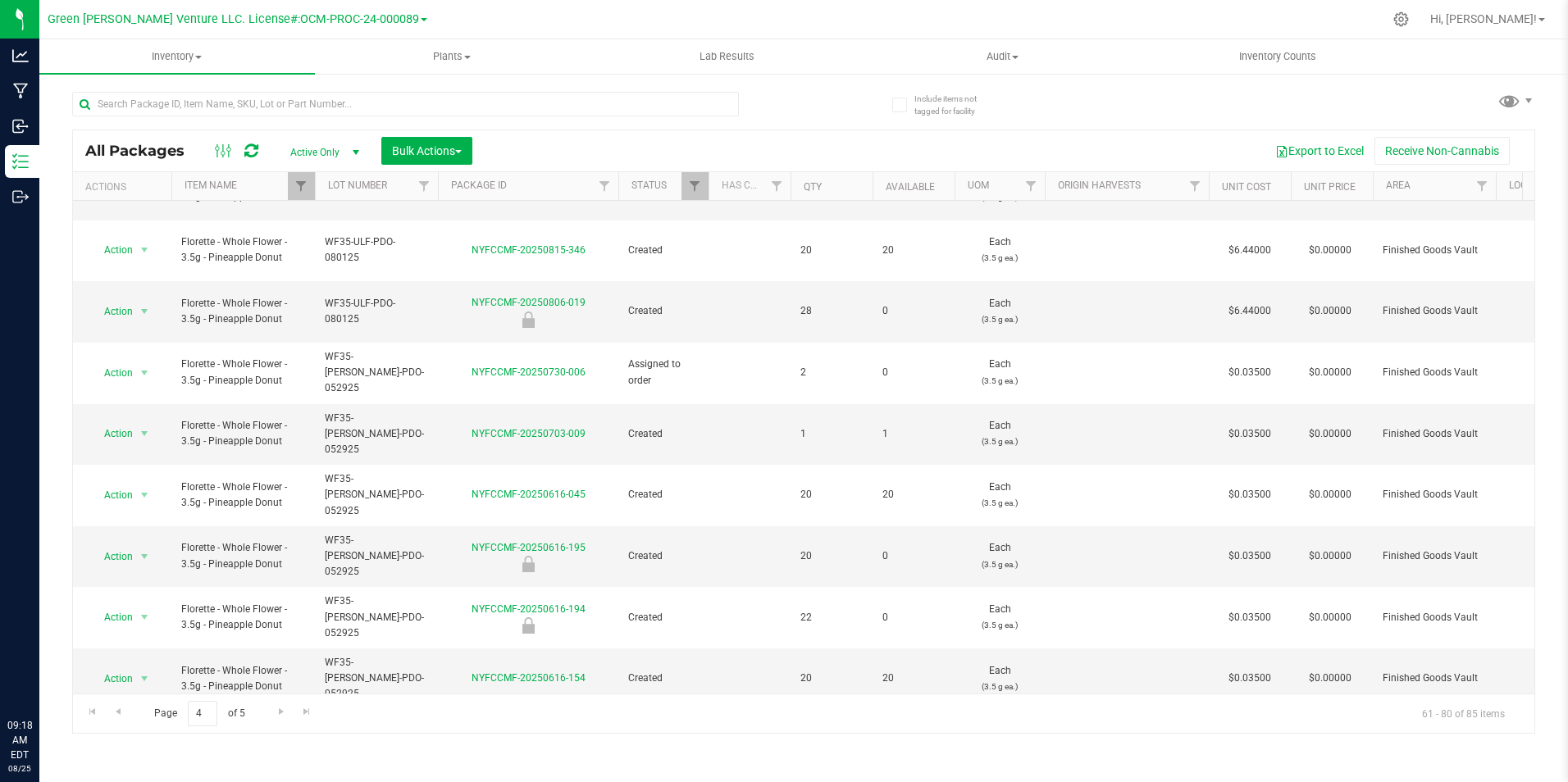
scroll to position [429, 0]
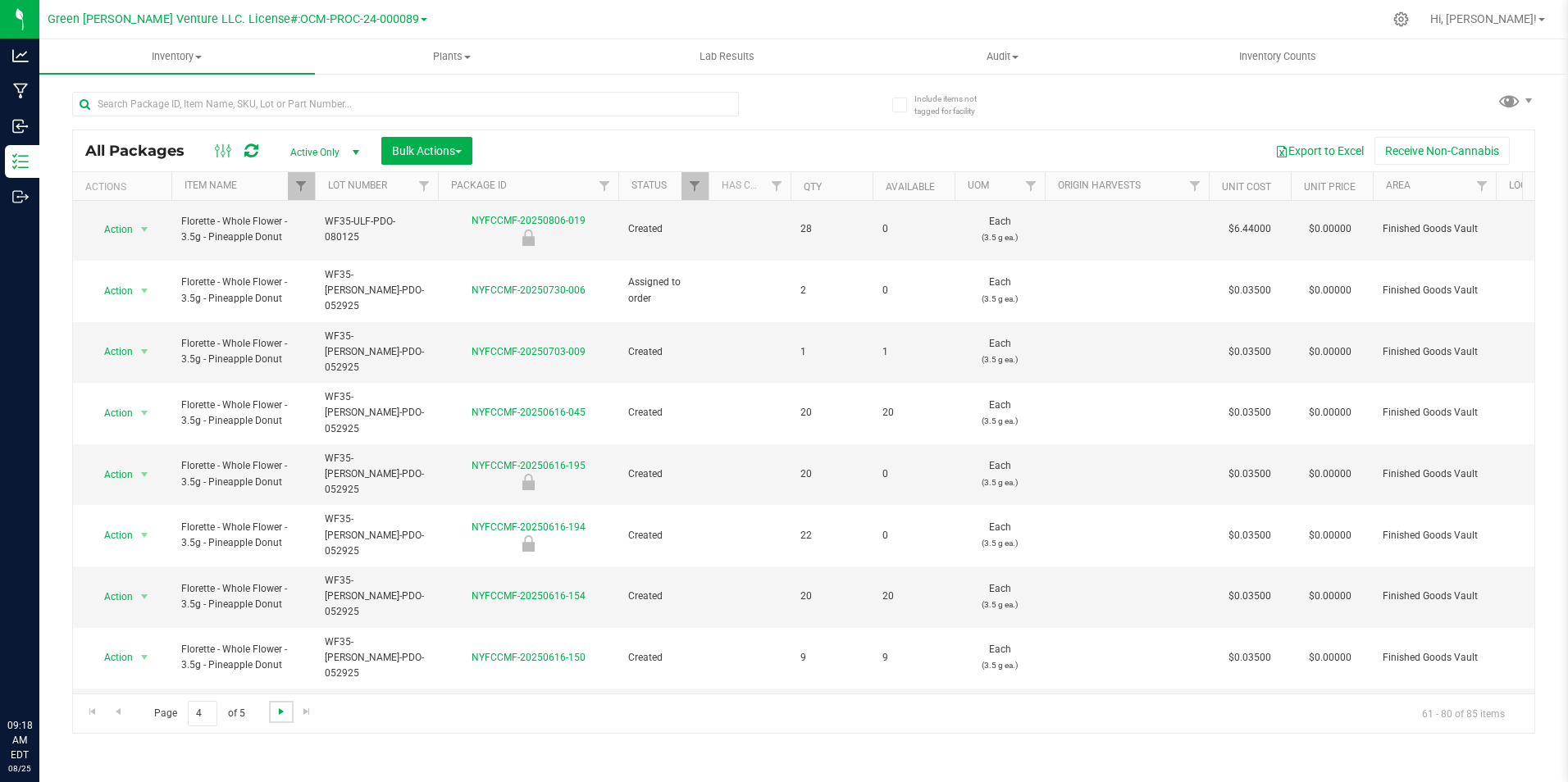
click at [276, 715] on span "Go to the next page" at bounding box center [281, 711] width 13 height 13
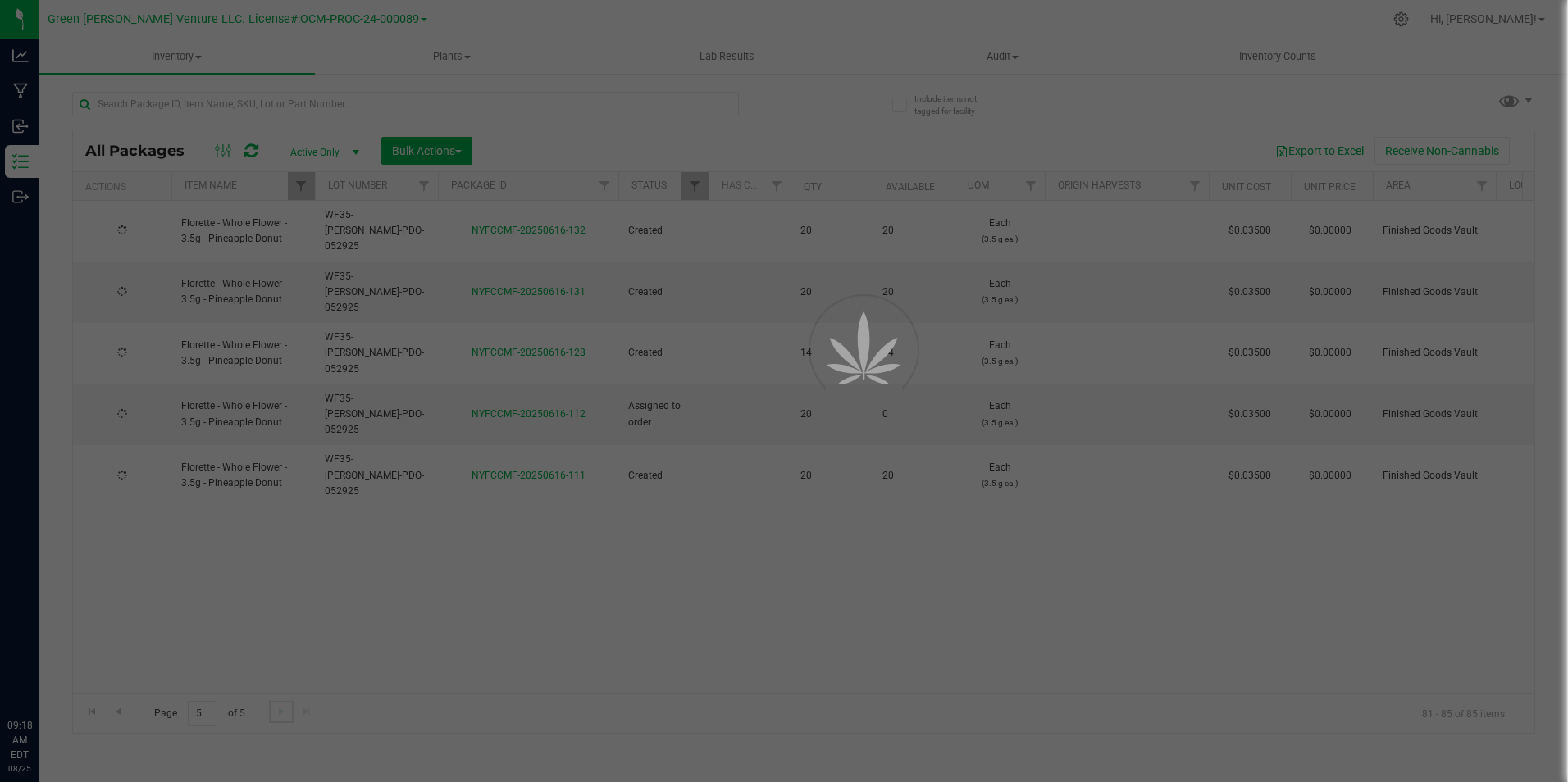
scroll to position [0, 0]
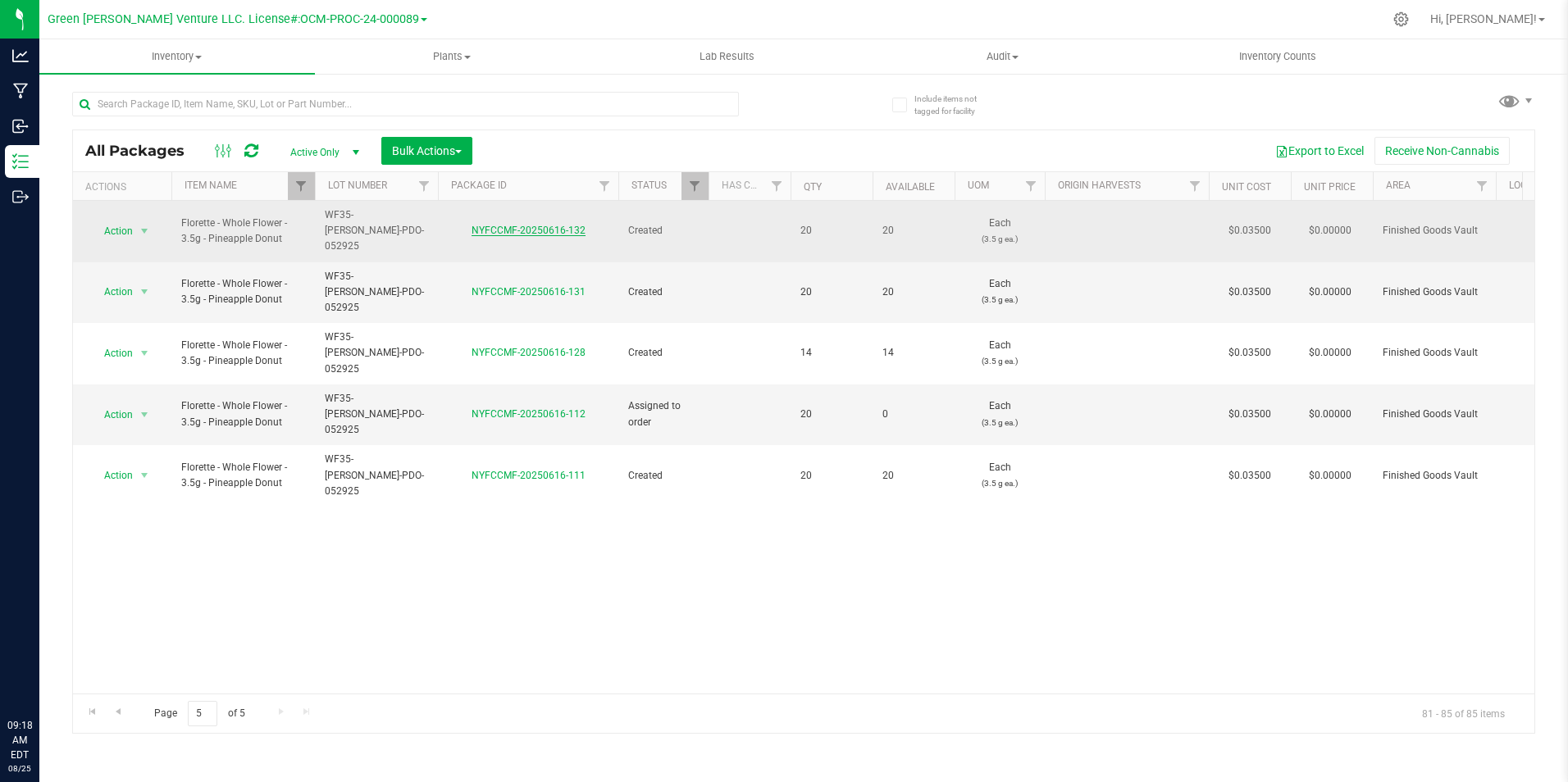
click at [542, 225] on link "NYFCCMF-20250616-132" at bounding box center [528, 230] width 114 height 11
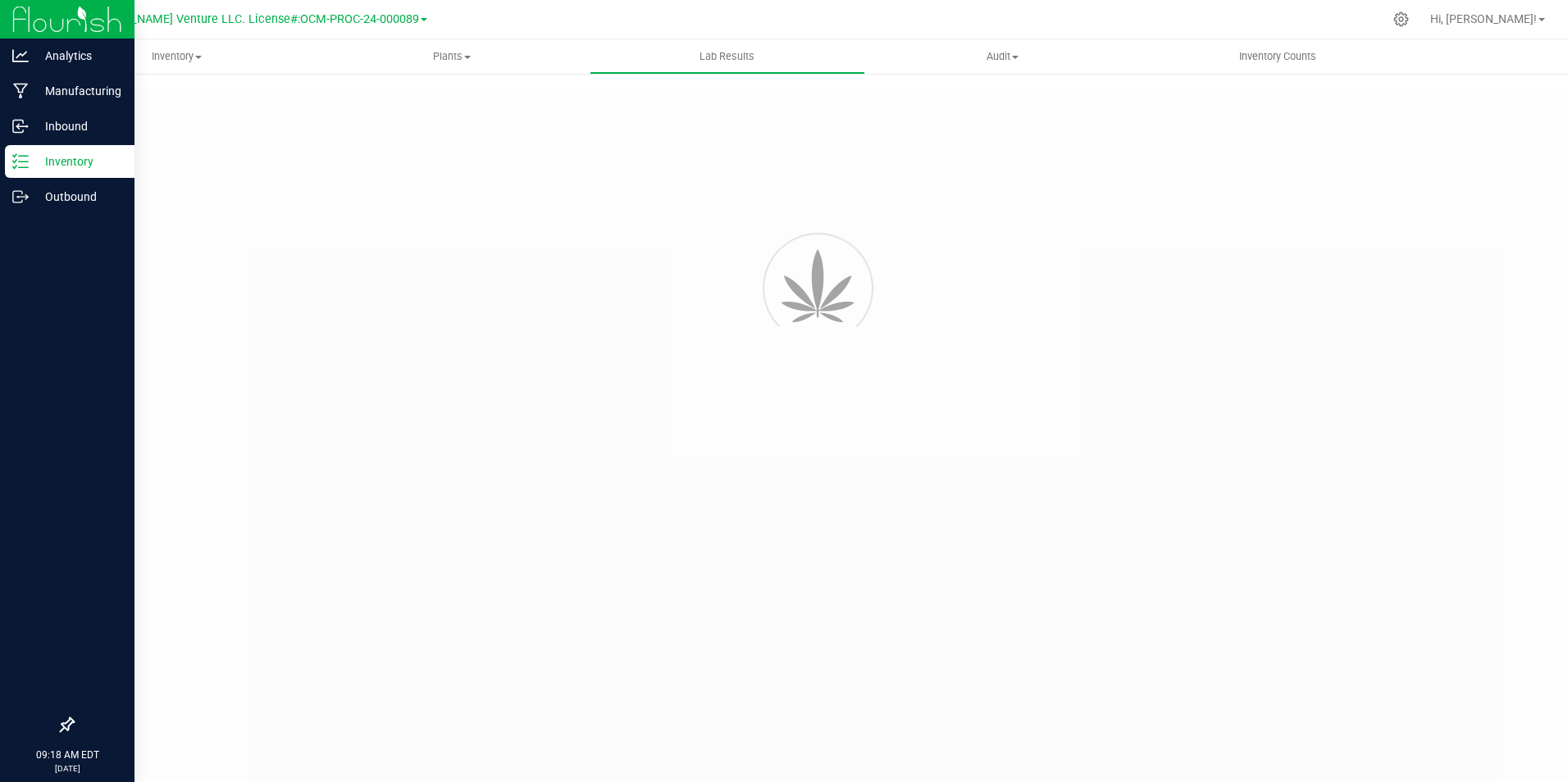
type input "NYFCCMF-20250530-014"
type input "AL50531003-003"
type input "NYFCCMF-20250530-014"
type input "06/04/2025 8:06 AM"
type input "06/04/2026"
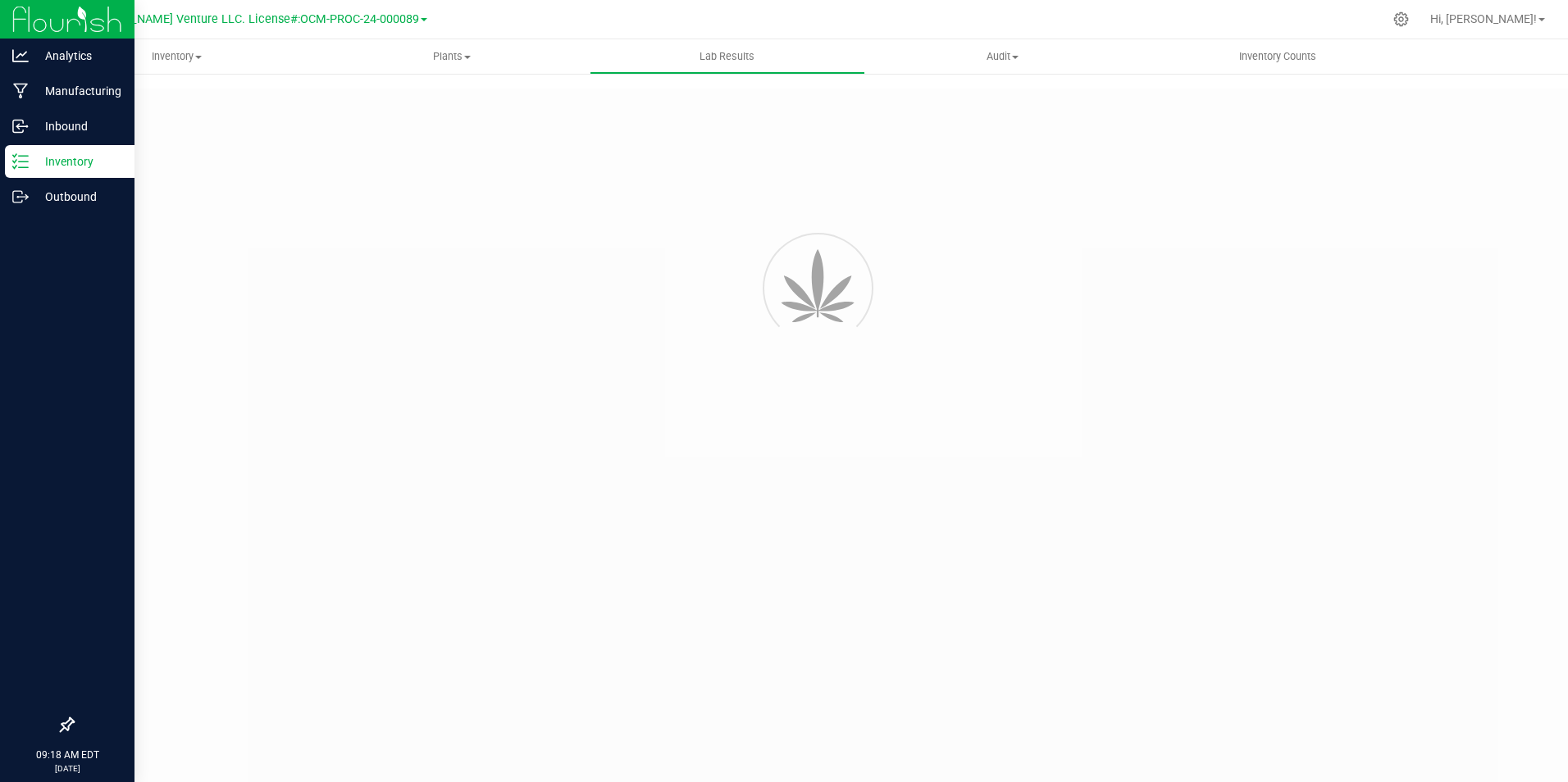
type input "[URL][DOMAIN_NAME]"
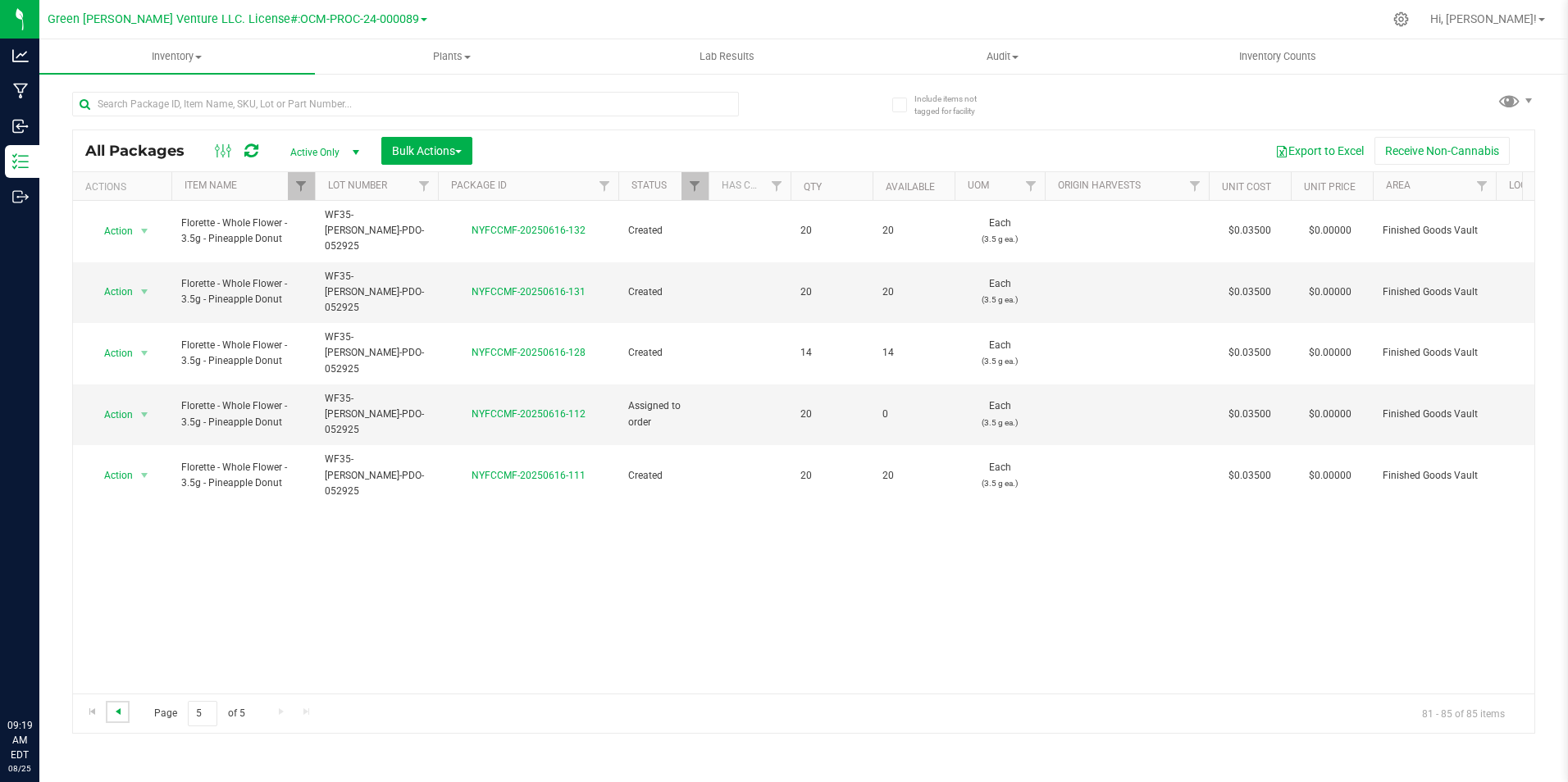
click at [112, 709] on span "Go to the previous page" at bounding box center [118, 711] width 13 height 13
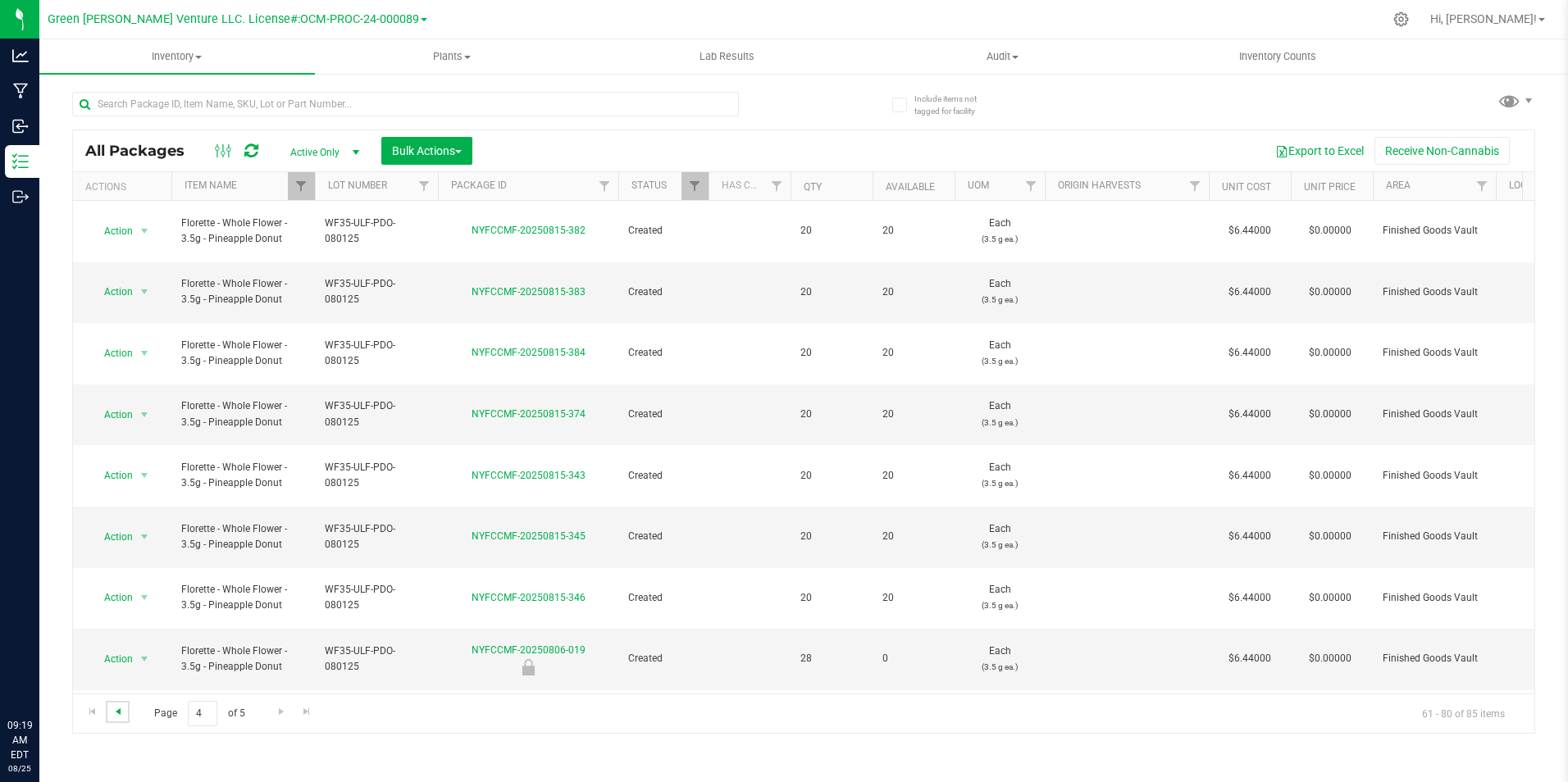
click at [118, 710] on span "Go to the previous page" at bounding box center [118, 711] width 13 height 13
click at [121, 709] on span "Go to the previous page" at bounding box center [118, 711] width 13 height 13
click at [119, 714] on span "Go to the previous page" at bounding box center [118, 711] width 13 height 13
click at [530, 286] on link "NYFCCMF-20250815-325" at bounding box center [528, 291] width 114 height 11
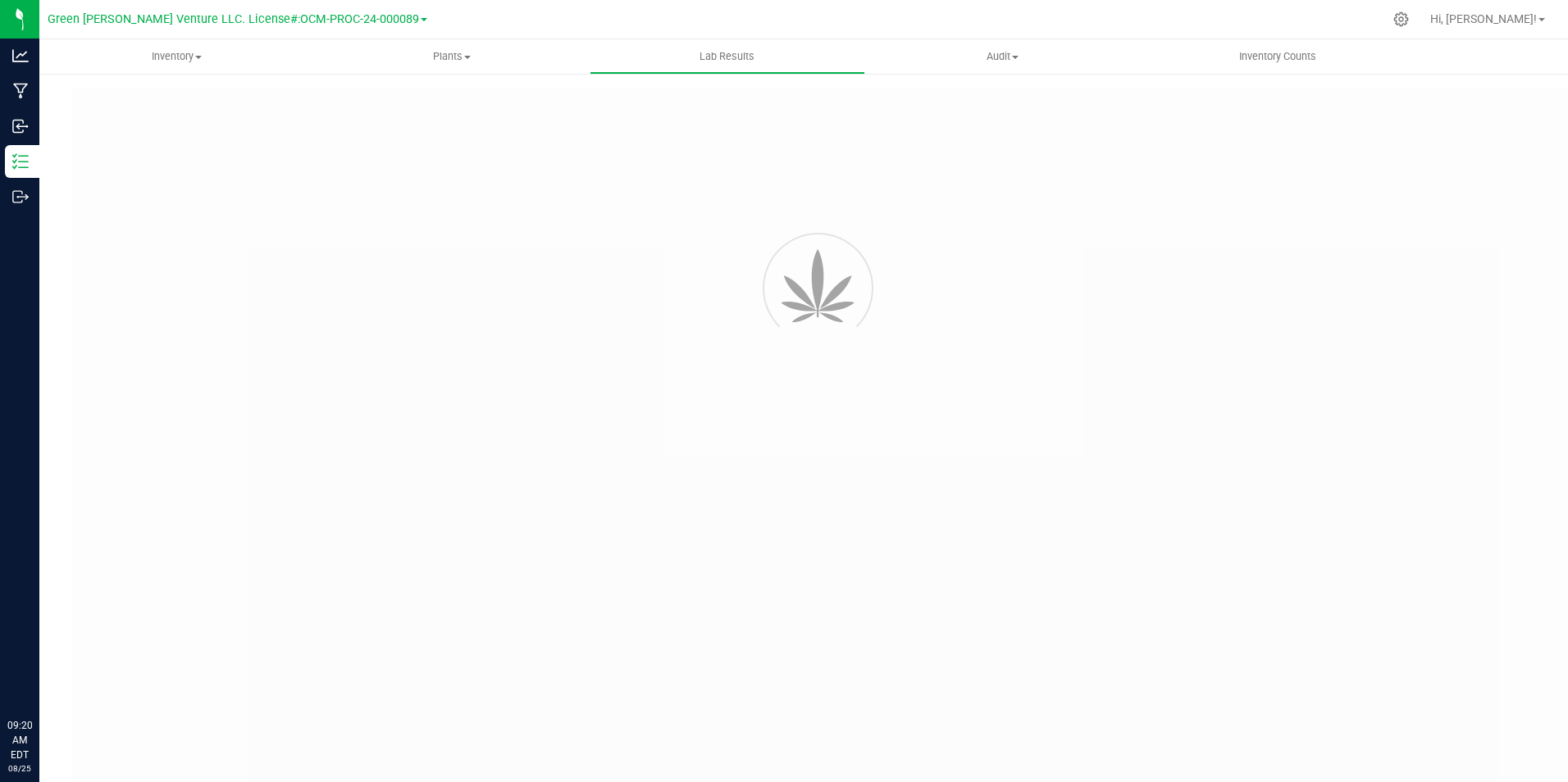
type input "NYFCCMF-20250801-020"
type input "AL50802003-004"
type input "NYFCCMF-20250801-020"
type input "08/02/2025 8:19 AM"
type input "[DATE]"
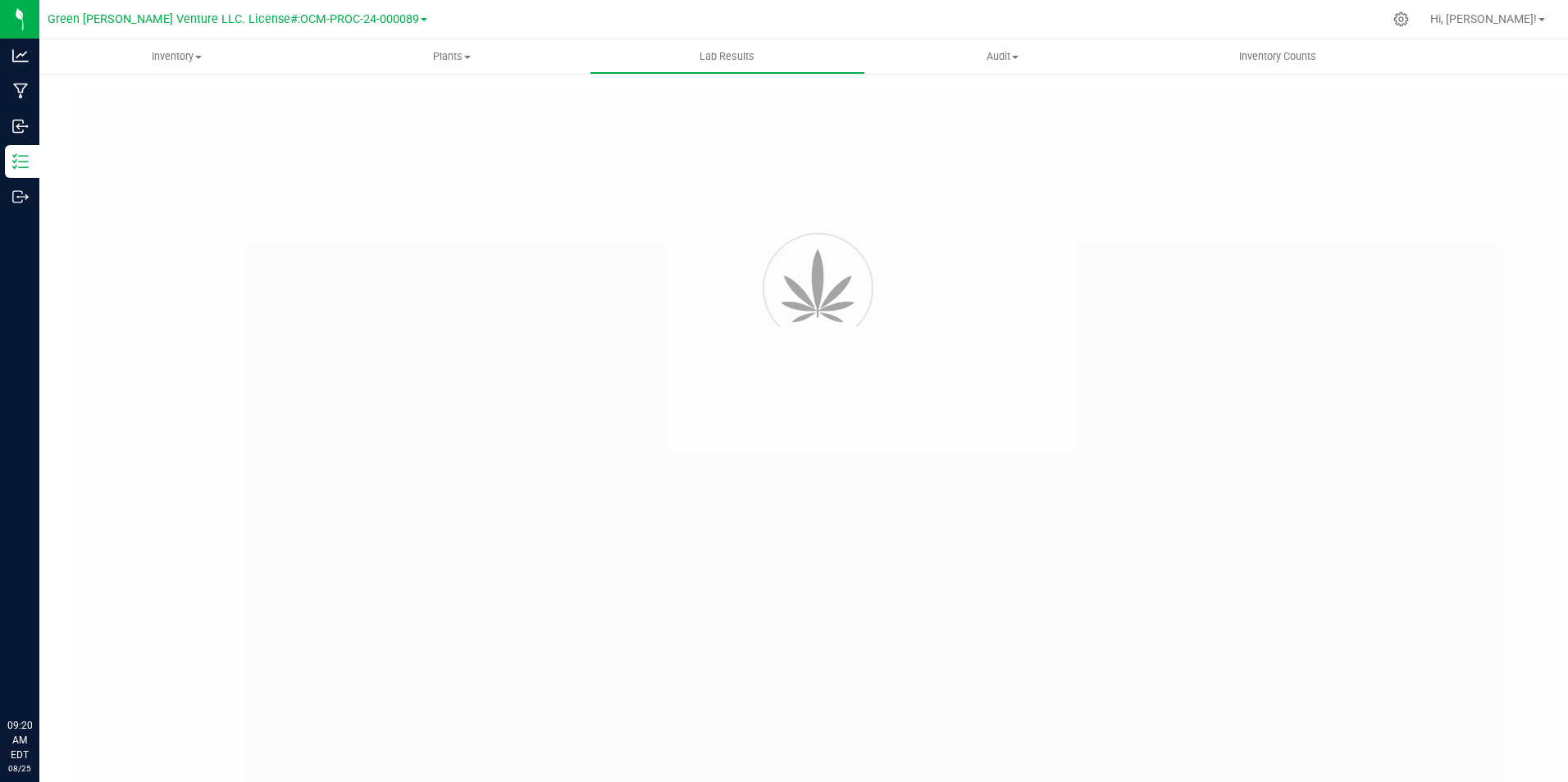
type input "[URL][DOMAIN_NAME]"
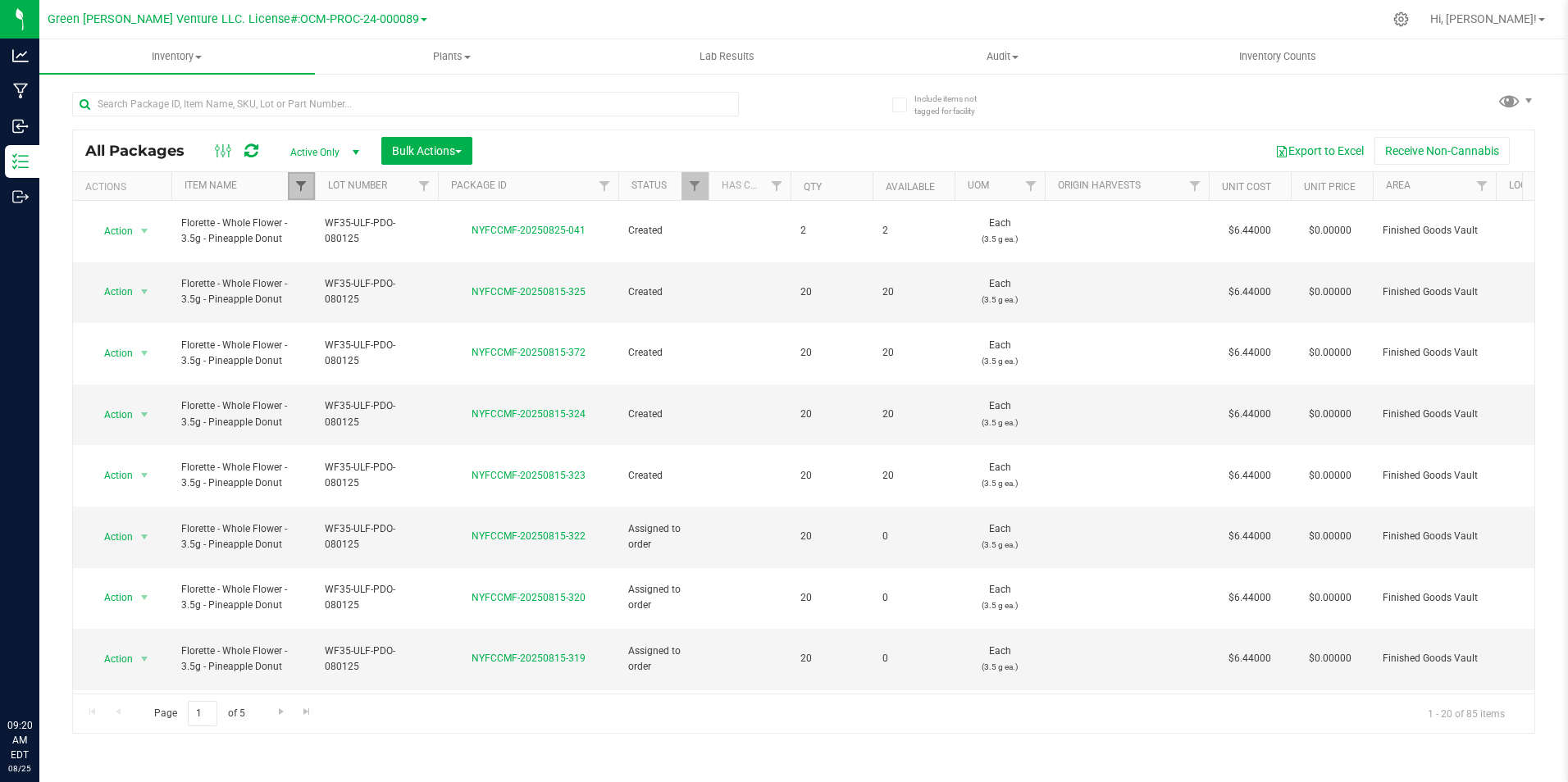
click at [302, 181] on span "Filter" at bounding box center [301, 186] width 13 height 13
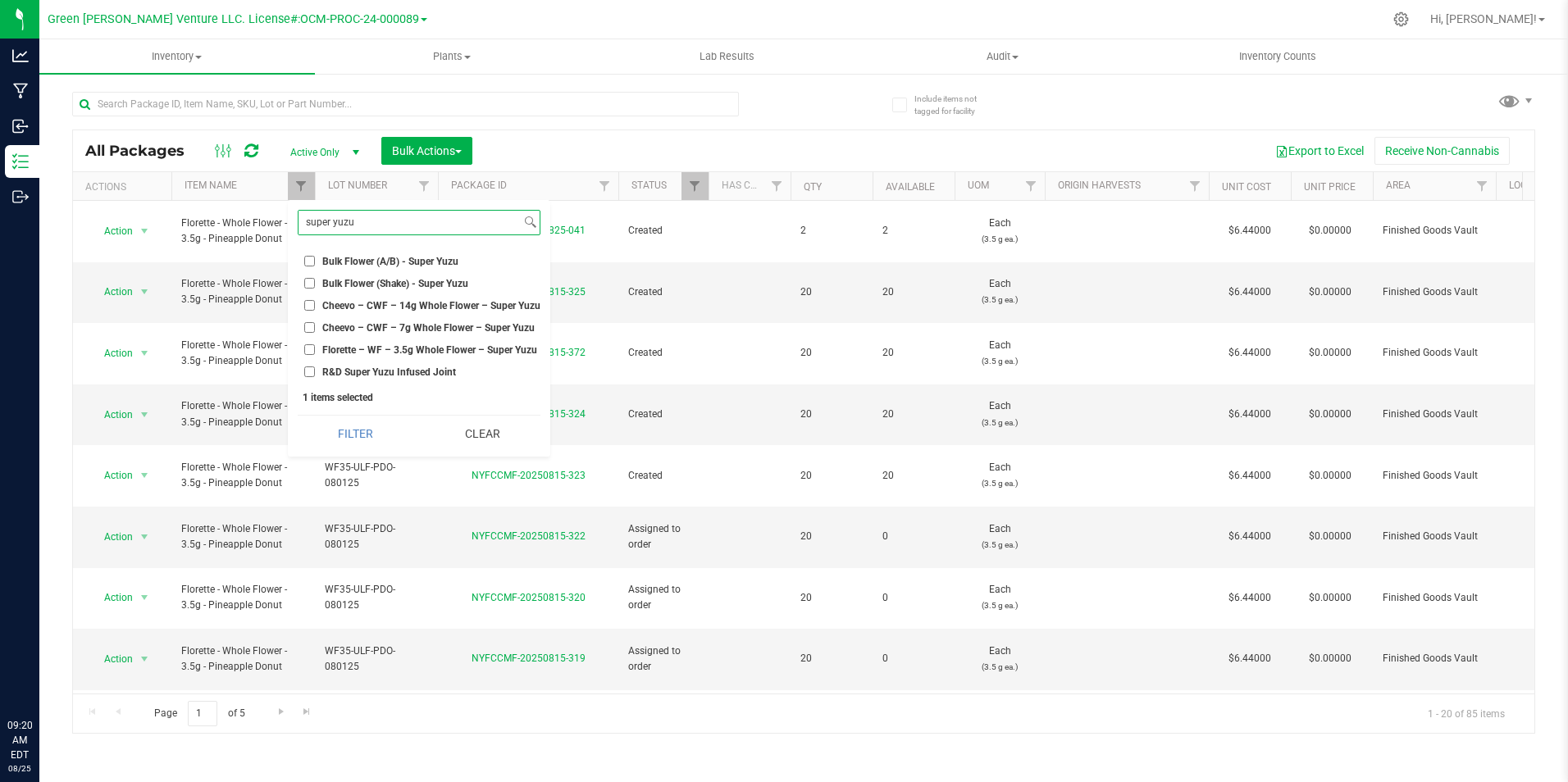
type input "super yuzu"
click at [437, 346] on span "Florette – WF – 3.5g Whole Flower – Super Yuzu" at bounding box center [430, 349] width 215 height 10
click at [315, 346] on input "Florette – WF – 3.5g Whole Flower – Super Yuzu" at bounding box center [309, 349] width 10 height 10
checkbox input "true"
click at [468, 427] on button "Clear" at bounding box center [482, 434] width 116 height 36
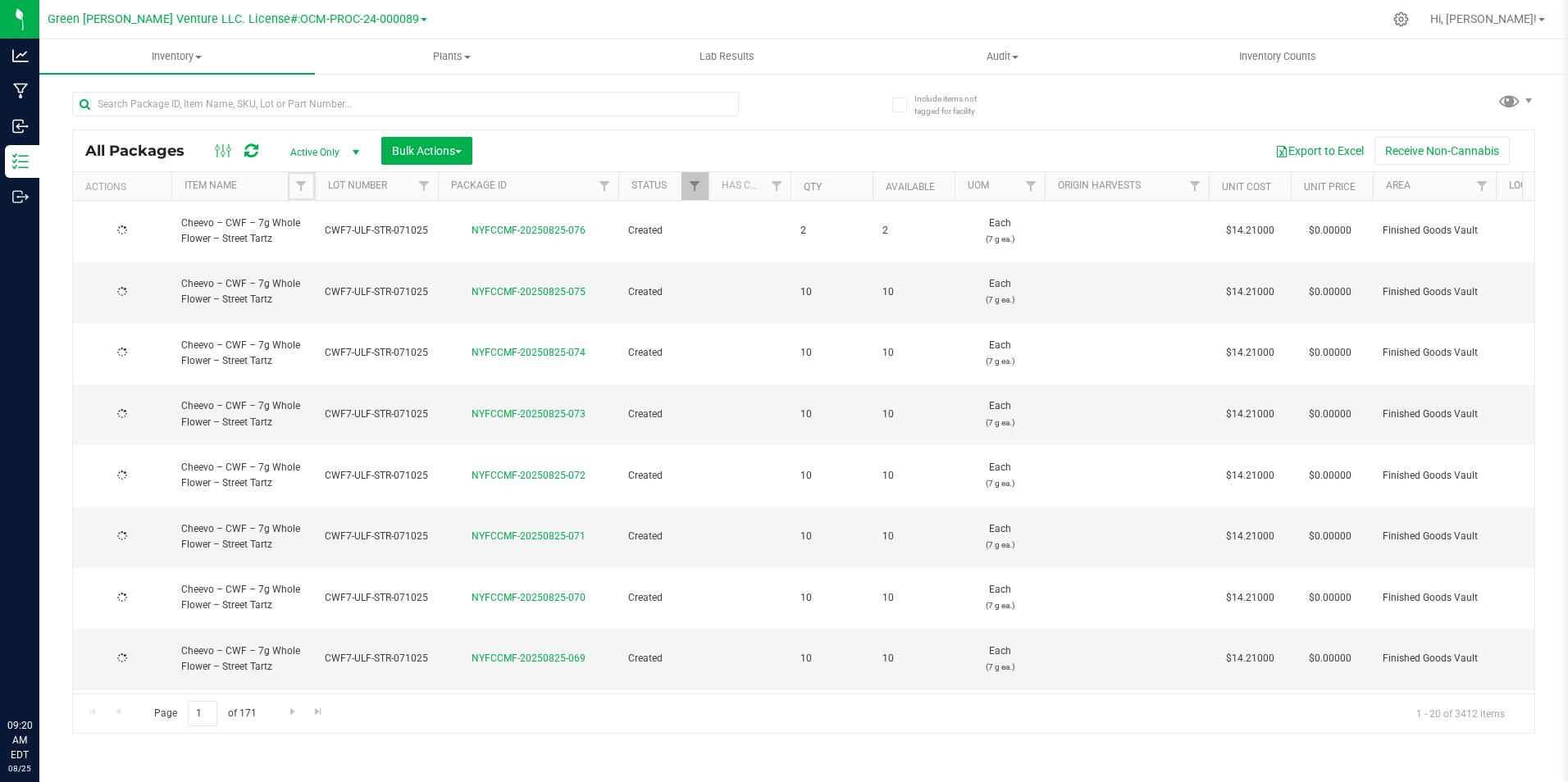
click at [298, 181] on span "Filter" at bounding box center [301, 186] width 13 height 13
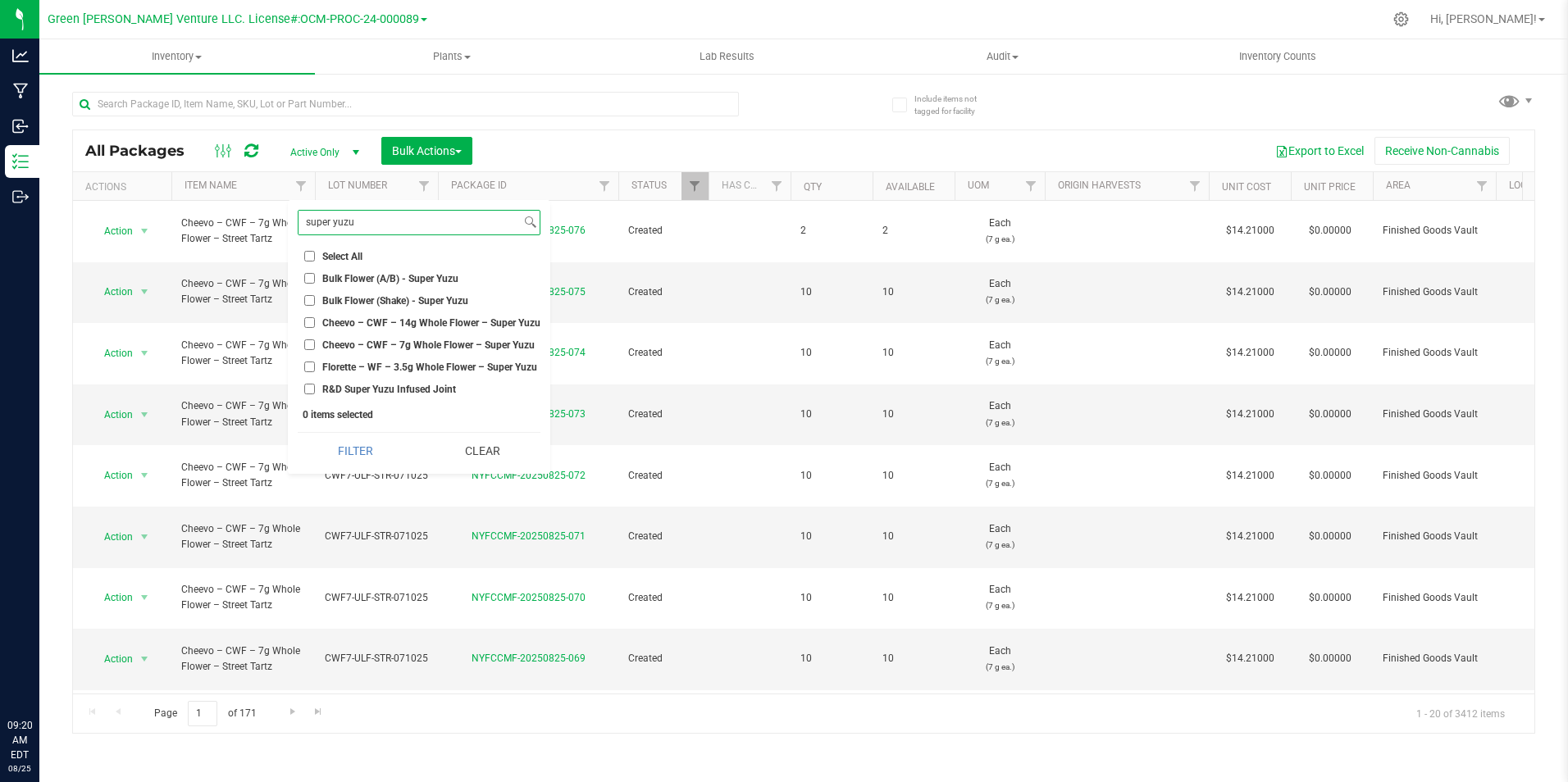
type input "super yuzu"
click at [408, 364] on span "Florette – WF – 3.5g Whole Flower – Super Yuzu" at bounding box center [430, 366] width 215 height 10
click at [315, 364] on input "Florette – WF – 3.5g Whole Flower – Super Yuzu" at bounding box center [309, 366] width 10 height 10
checkbox input "true"
click at [366, 442] on button "Filter" at bounding box center [355, 451] width 116 height 36
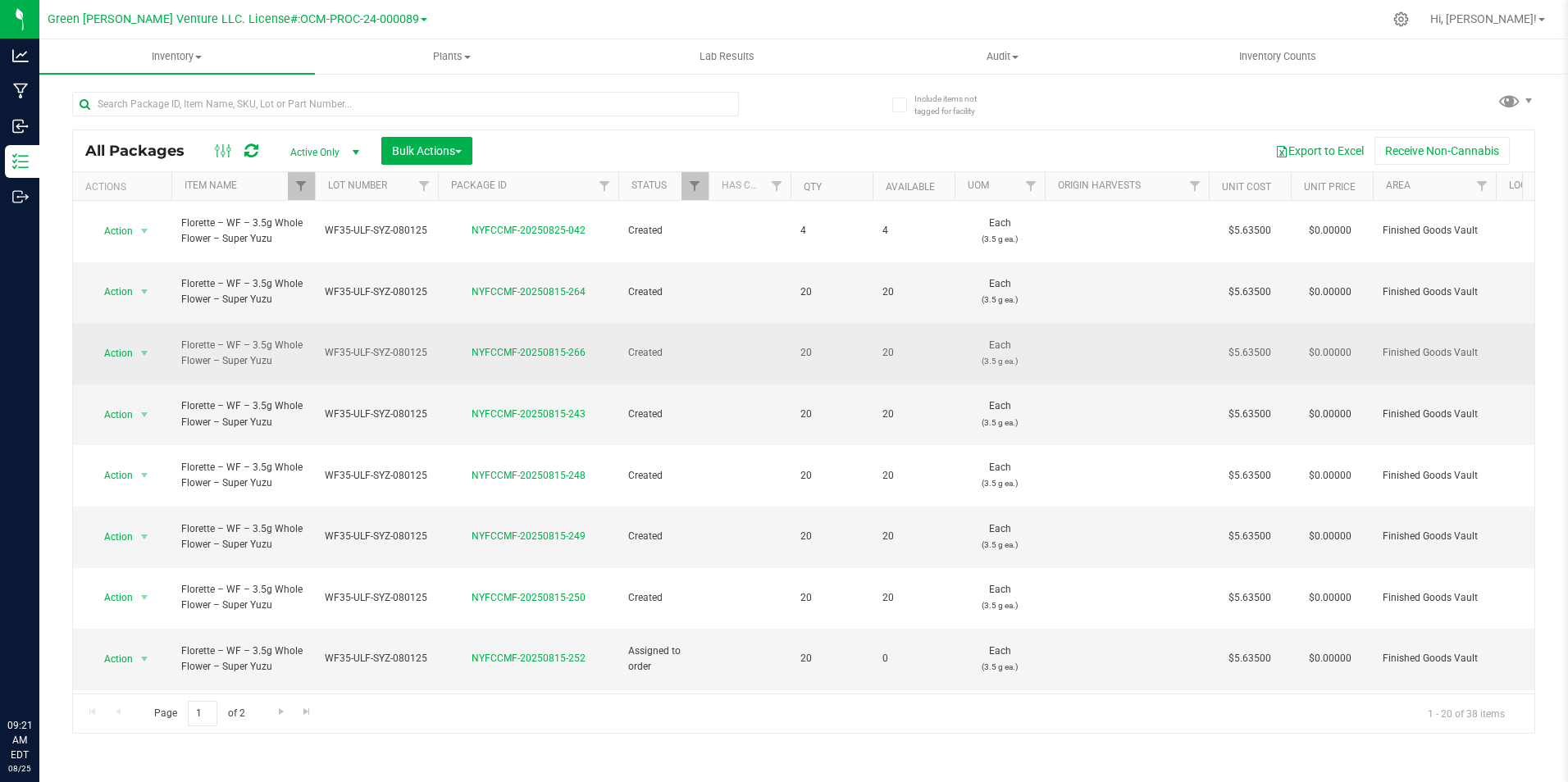
drag, startPoint x: 310, startPoint y: 309, endPoint x: 425, endPoint y: 314, distance: 115.1
copy tr "Florette – WF – 3.5g Whole Flower – Super Yuzu WF35-ULF-SYZ-080125"
click at [535, 346] on link "NYFCCMF-20250815-266" at bounding box center [528, 352] width 114 height 11
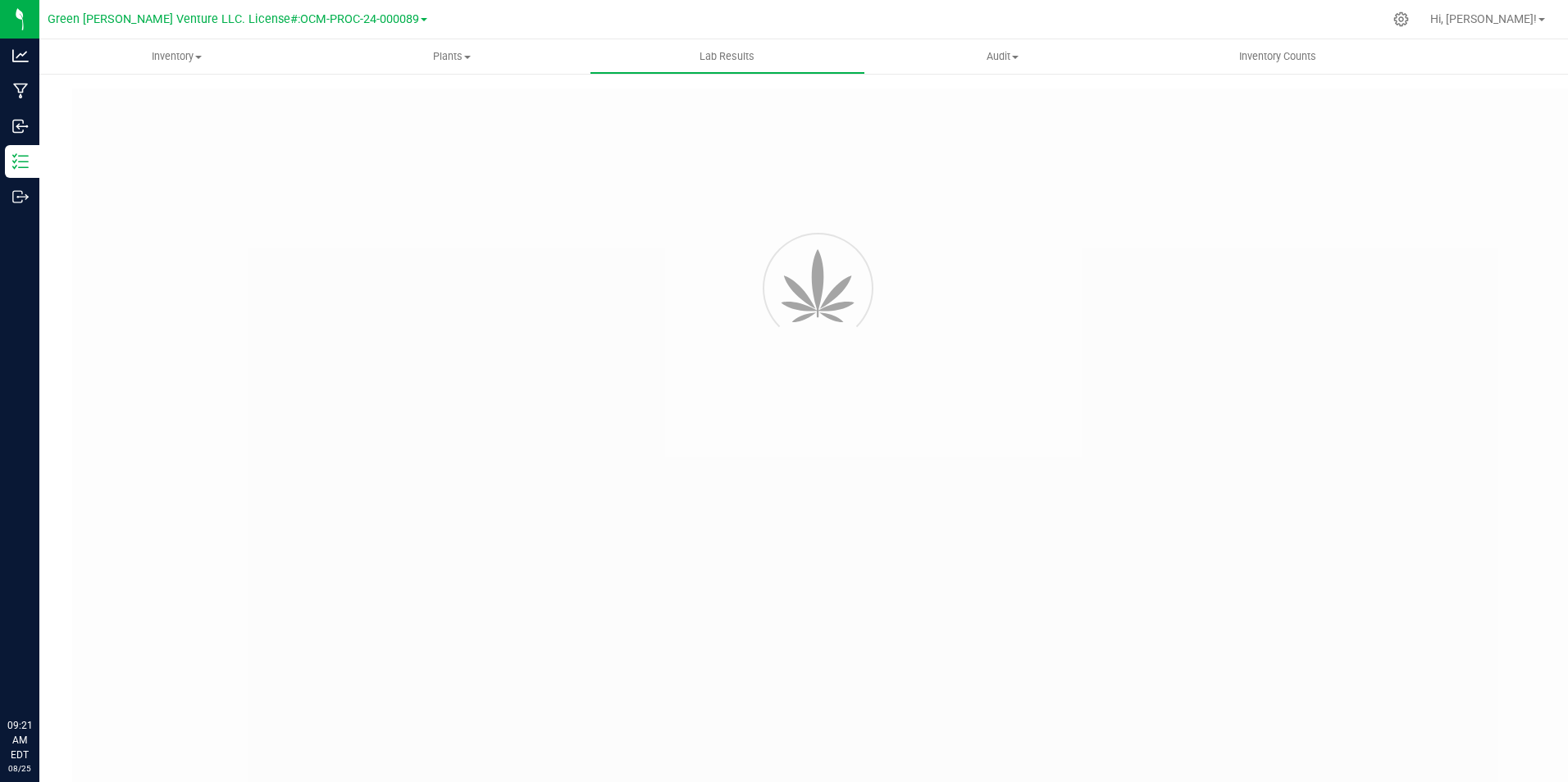
type input "NYFCCMF-20250801-026"
type input "AL50802003-005"
type input "NYFCCMF-20250801-026"
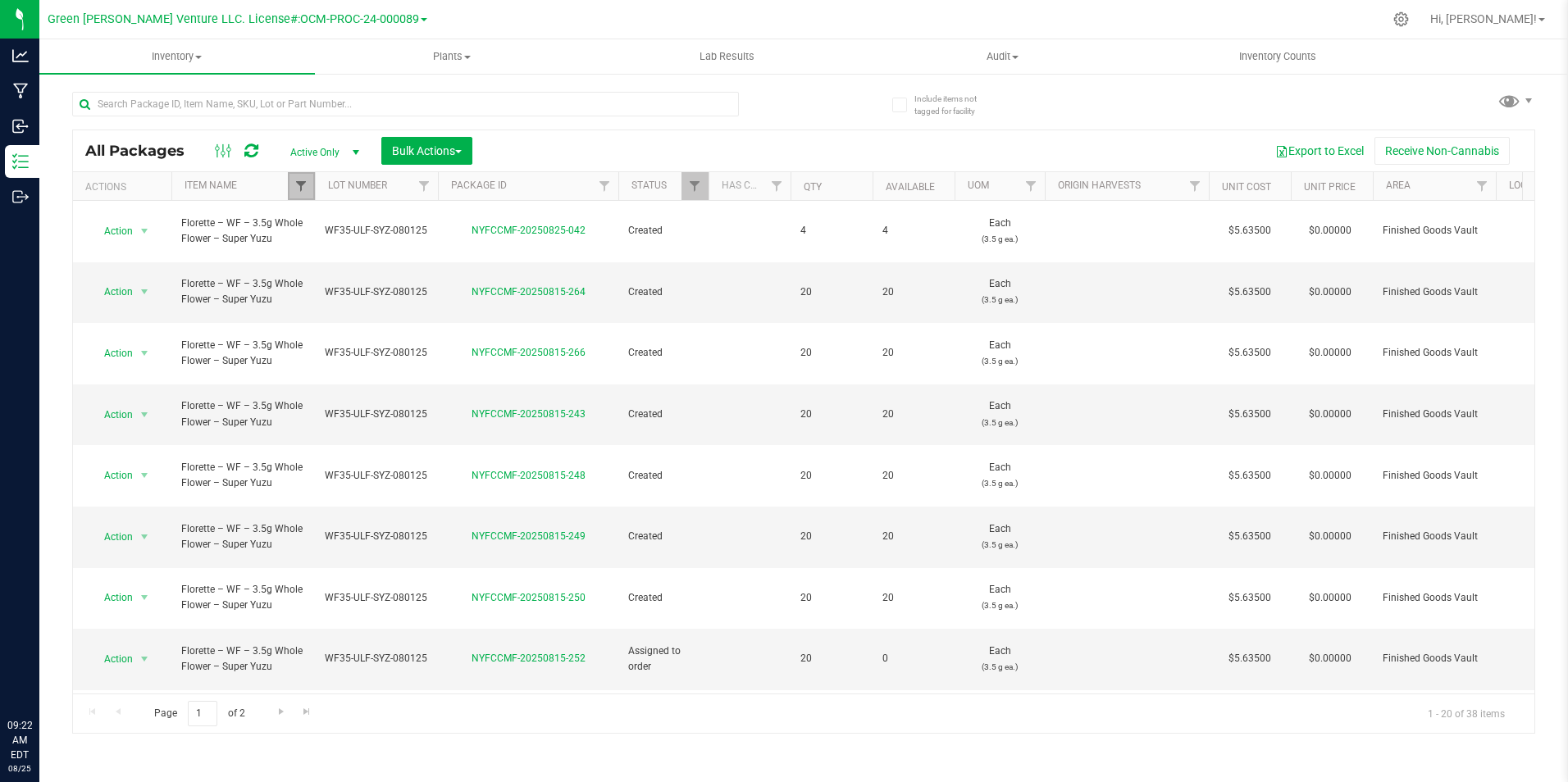
click at [295, 193] on span "Filter" at bounding box center [301, 186] width 13 height 13
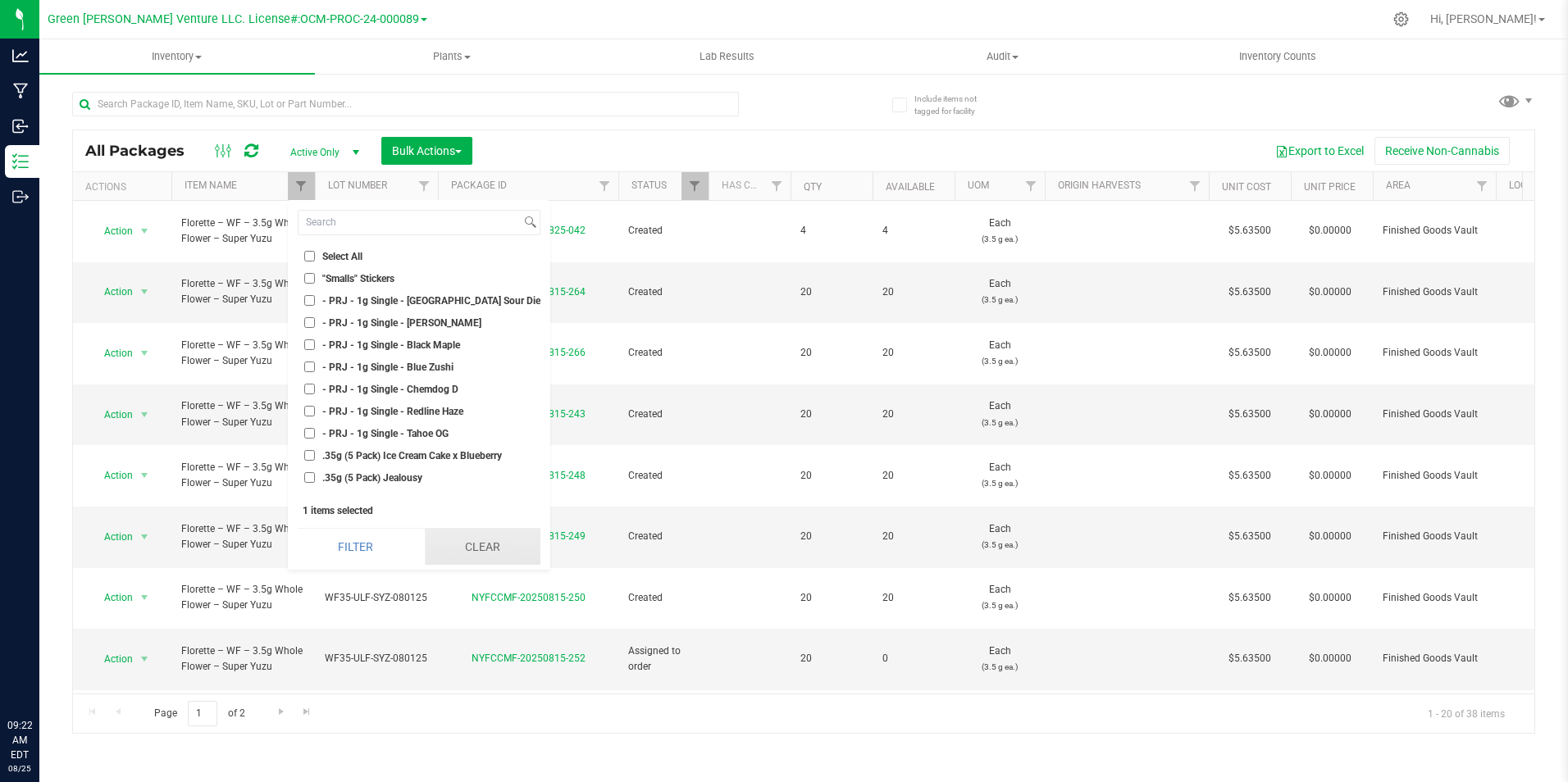
click at [482, 548] on button "Clear" at bounding box center [482, 547] width 116 height 36
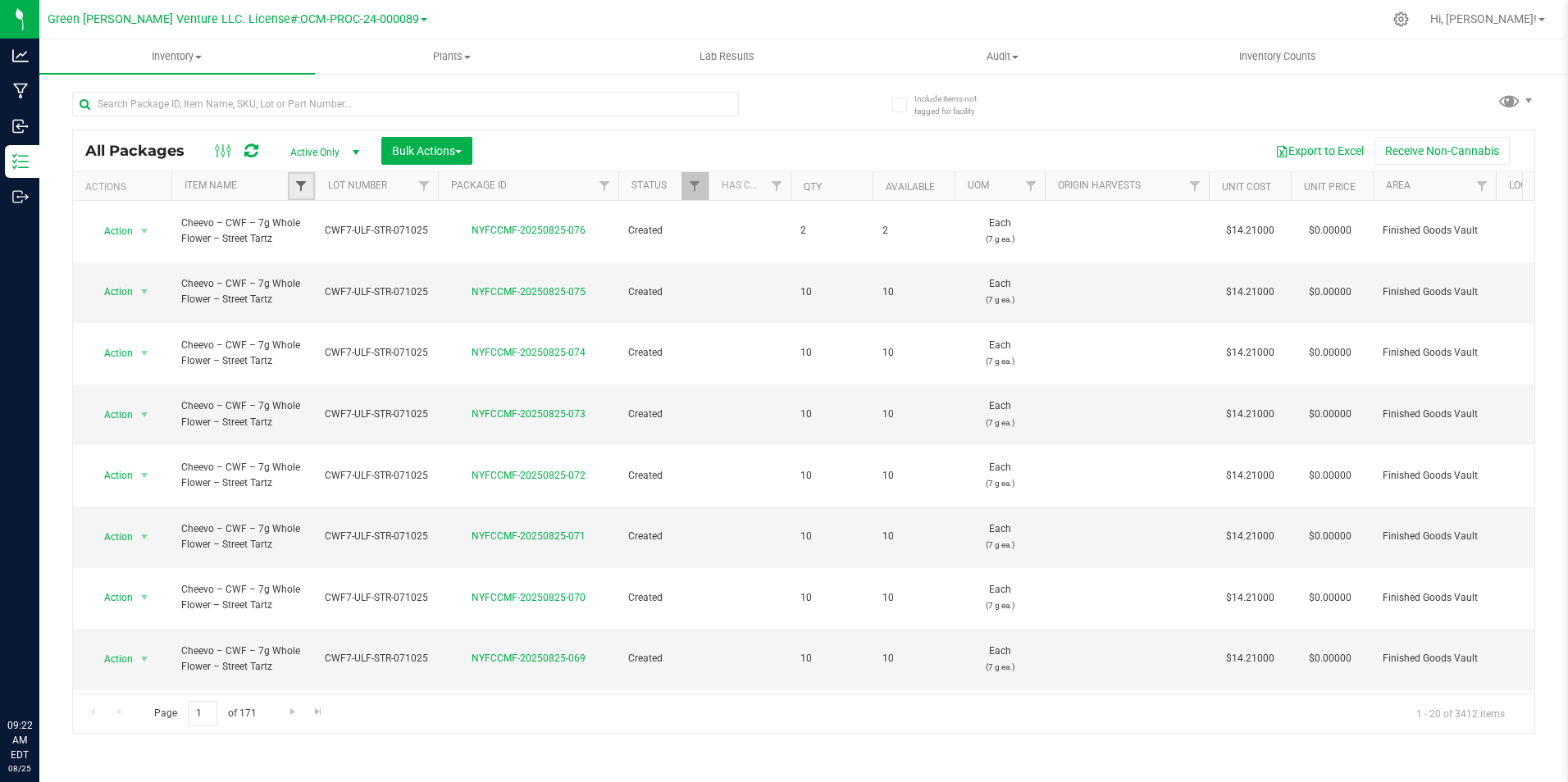
click at [300, 186] on span "Filter" at bounding box center [301, 186] width 13 height 13
click at [441, 296] on span "Florette – 3.5g Whole Flower – Cheddar Cheeze" at bounding box center [427, 300] width 210 height 10
click at [315, 296] on input "Florette – 3.5g Whole Flower – Cheddar Cheeze" at bounding box center [309, 300] width 10 height 10
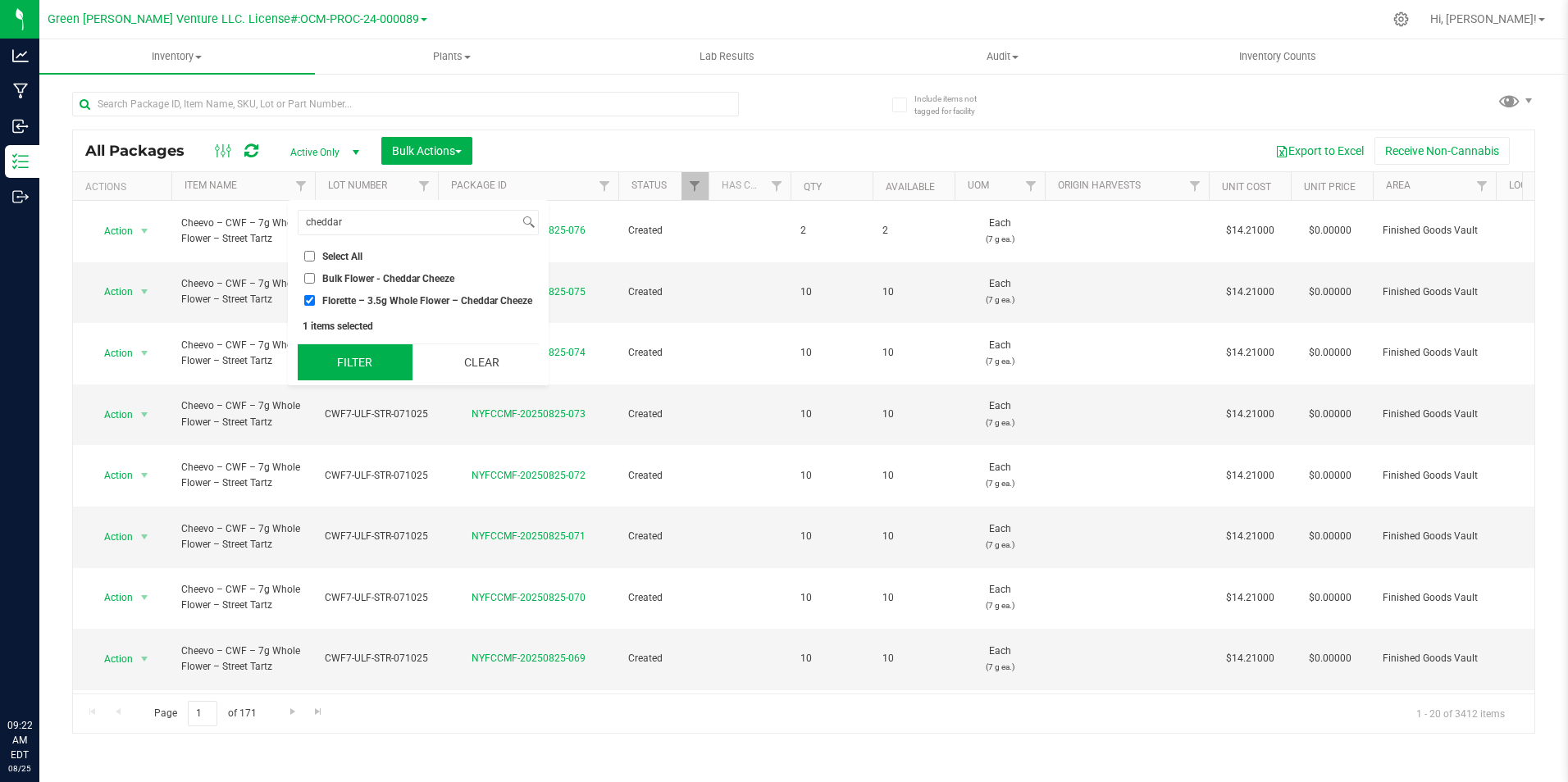
click at [400, 370] on button "Filter" at bounding box center [354, 362] width 115 height 36
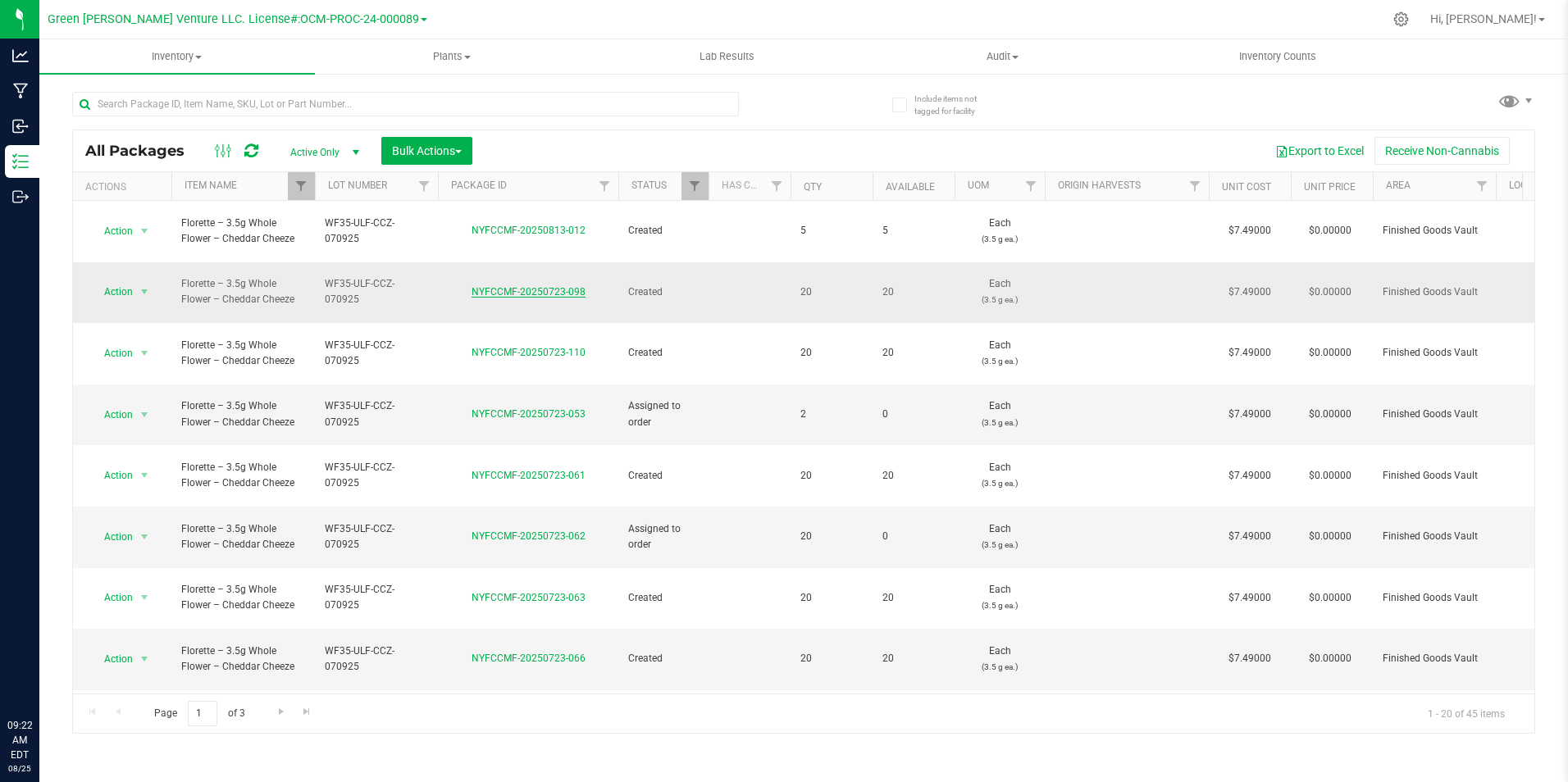
click at [510, 286] on link "NYFCCMF-20250723-098" at bounding box center [528, 291] width 114 height 11
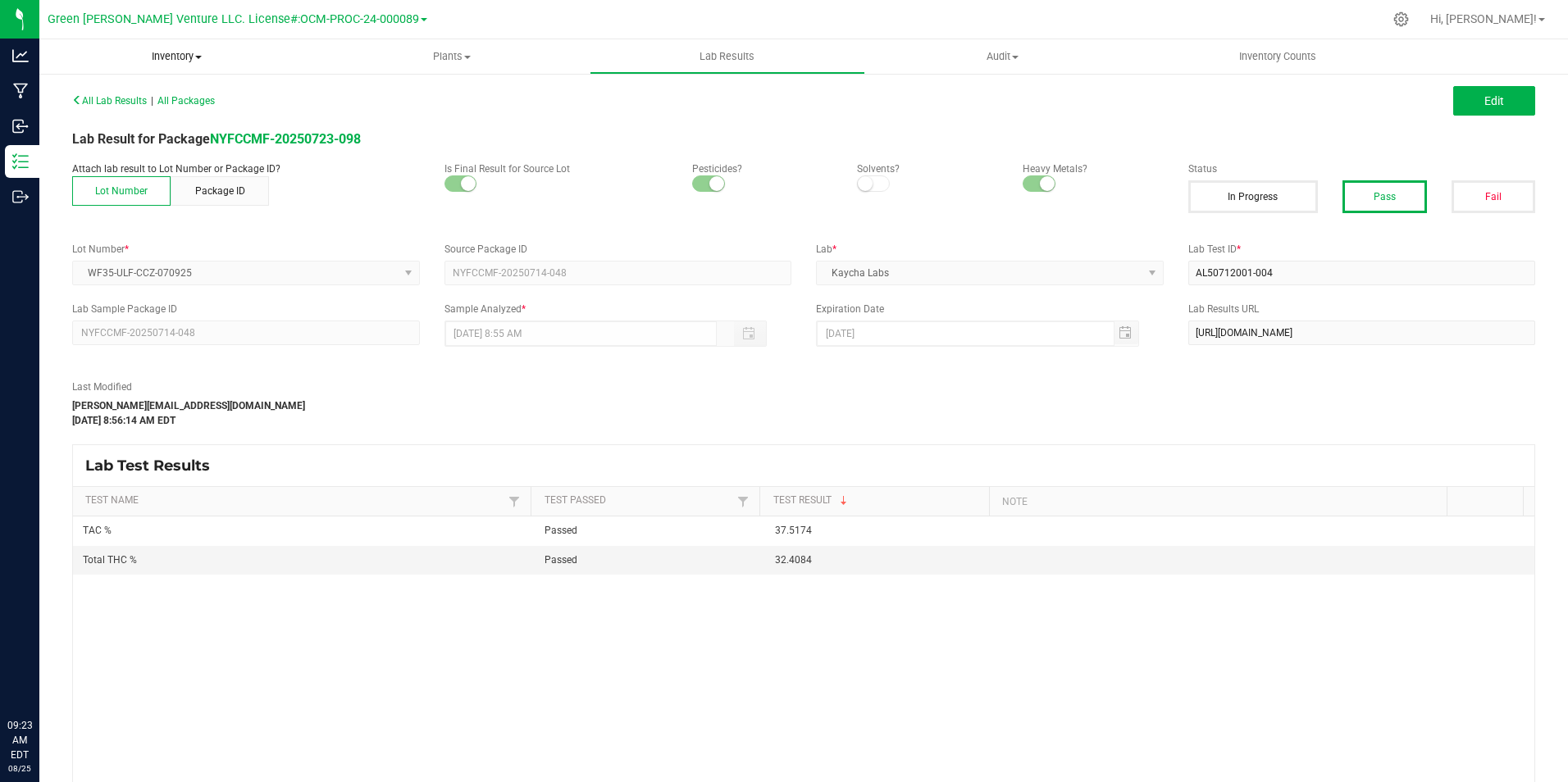
click at [168, 52] on span "Inventory" at bounding box center [177, 56] width 276 height 15
click at [158, 99] on li "All packages" at bounding box center [177, 99] width 276 height 20
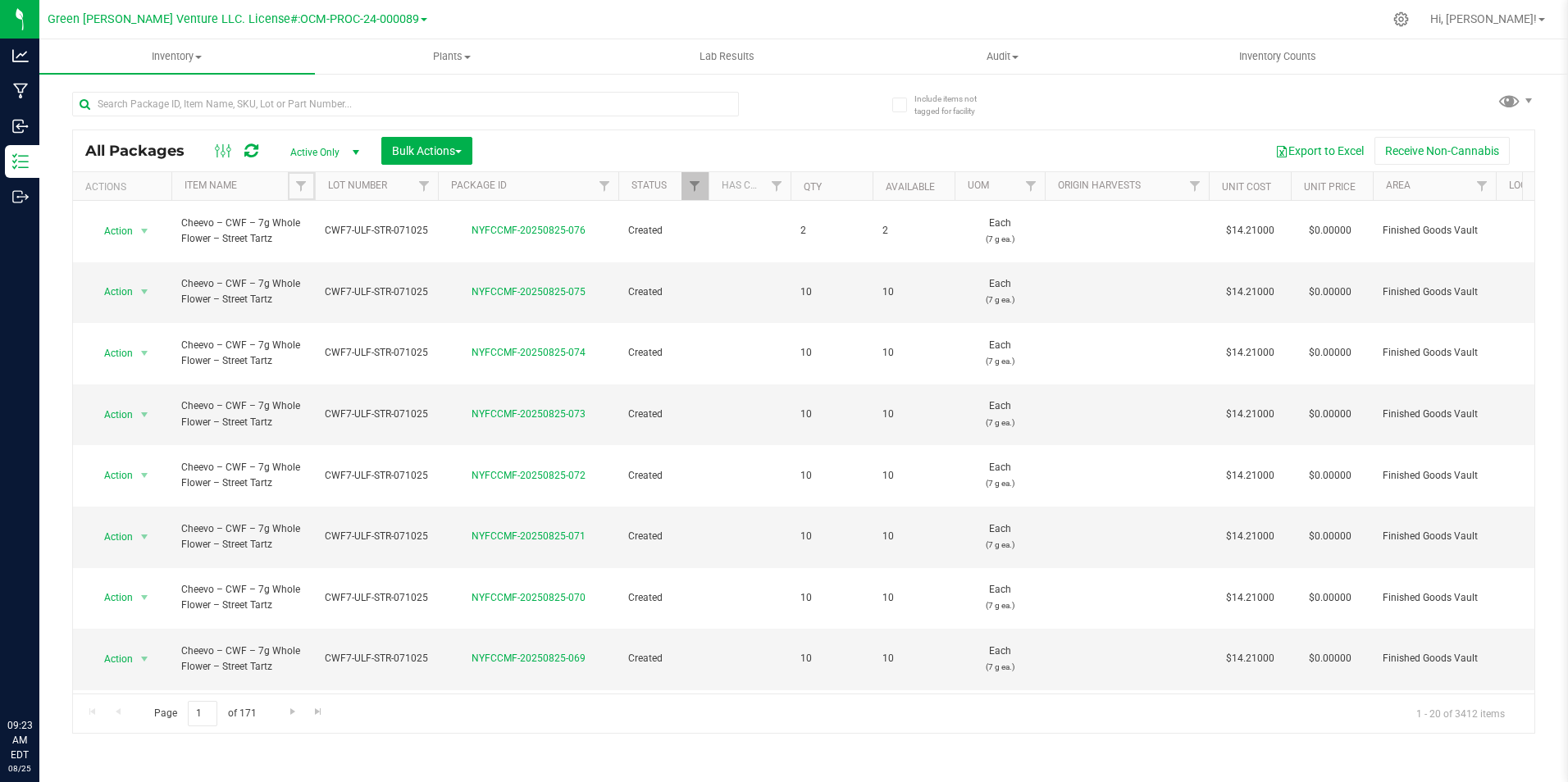
click at [300, 188] on span "Filter" at bounding box center [301, 186] width 13 height 13
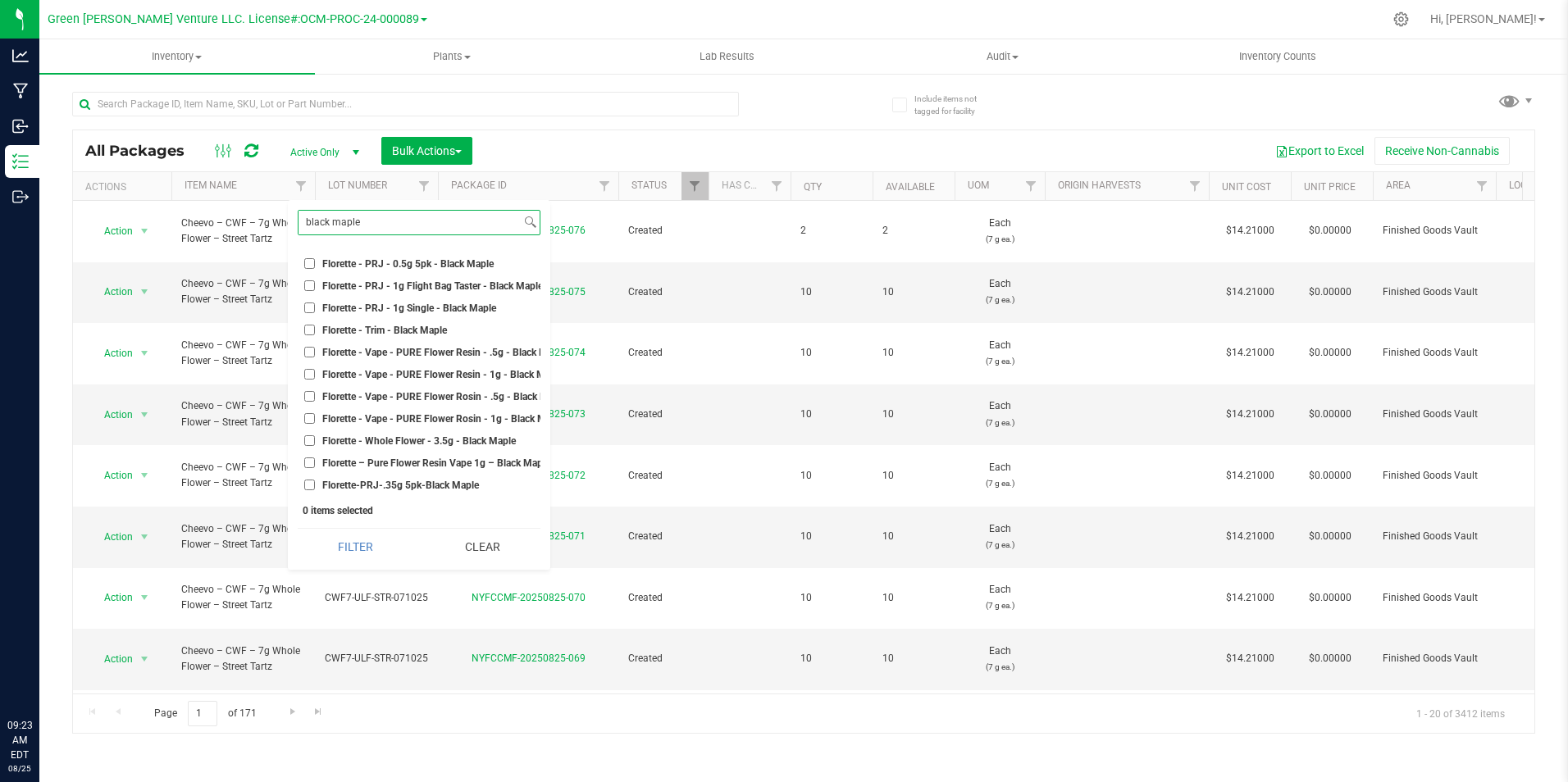
scroll to position [297, 0]
click at [480, 347] on span "Florette - Vape - PURE Flower Resin - .5g - Black Maple" at bounding box center [444, 352] width 244 height 10
click at [315, 346] on input "Florette - Vape - PURE Flower Resin - .5g - Black Maple" at bounding box center [309, 352] width 10 height 10
click at [361, 550] on button "Filter" at bounding box center [355, 547] width 116 height 36
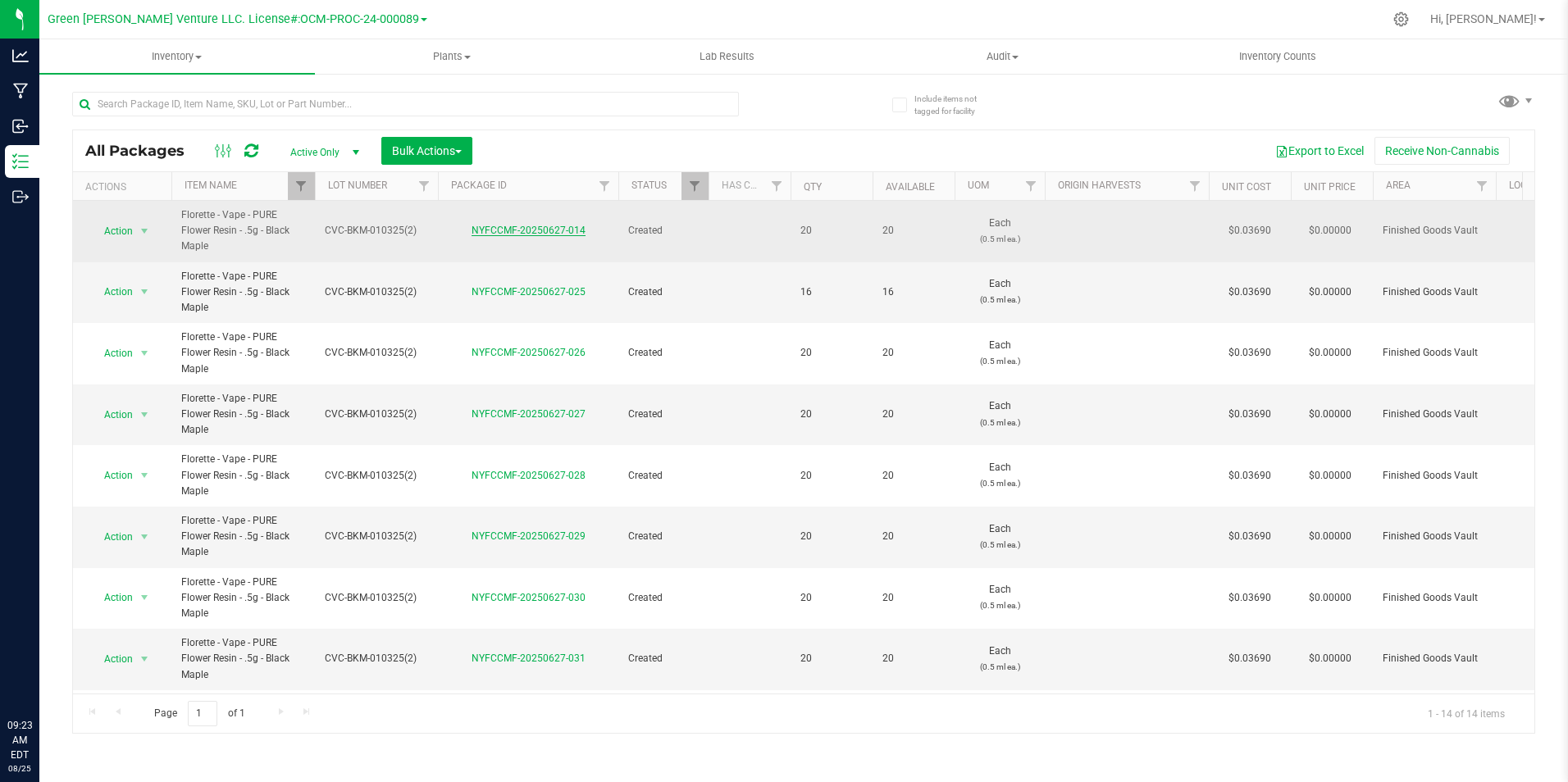
click at [541, 229] on link "NYFCCMF-20250627-014" at bounding box center [528, 230] width 114 height 11
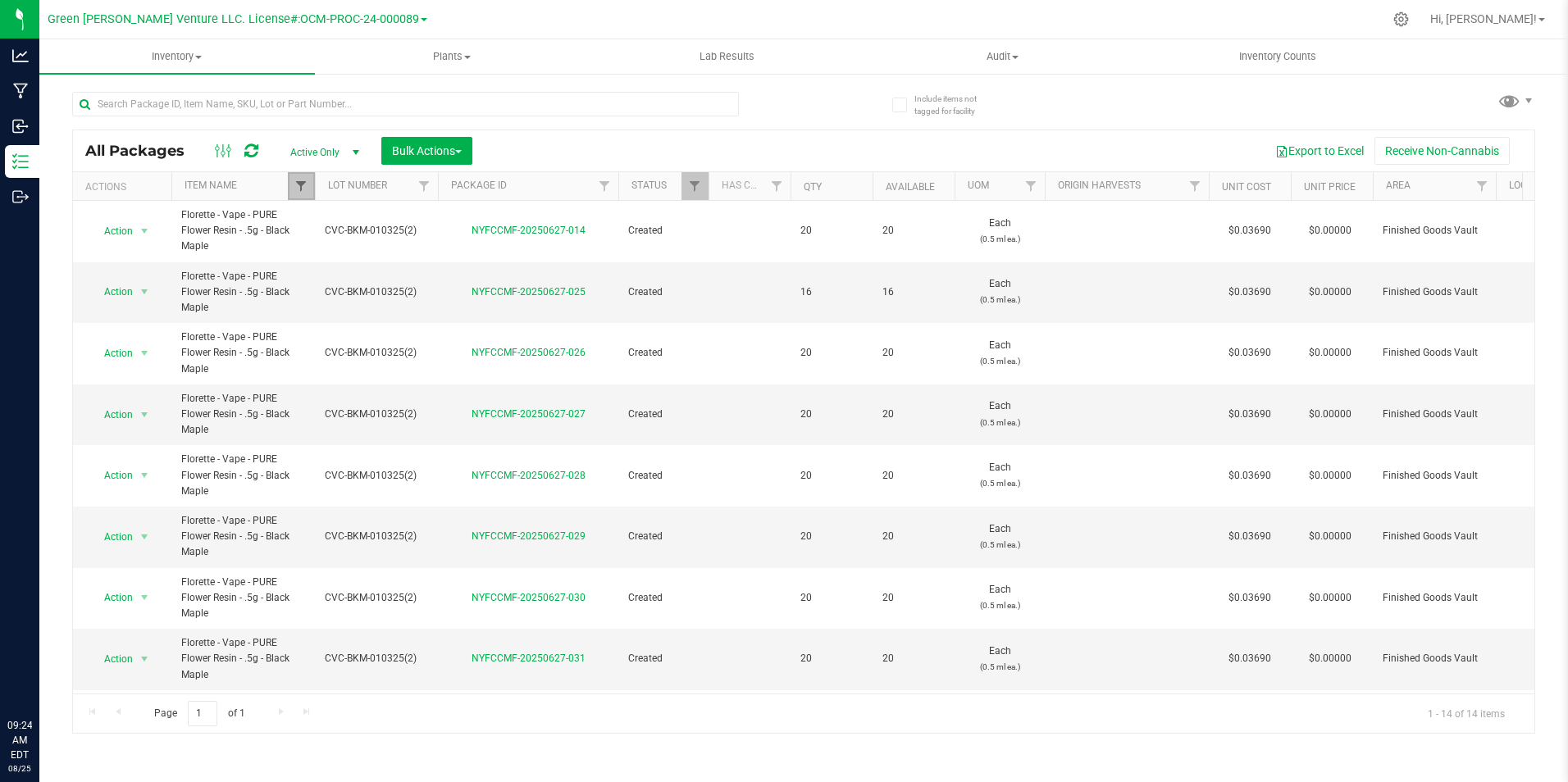
click at [301, 189] on span "Filter" at bounding box center [301, 186] width 13 height 13
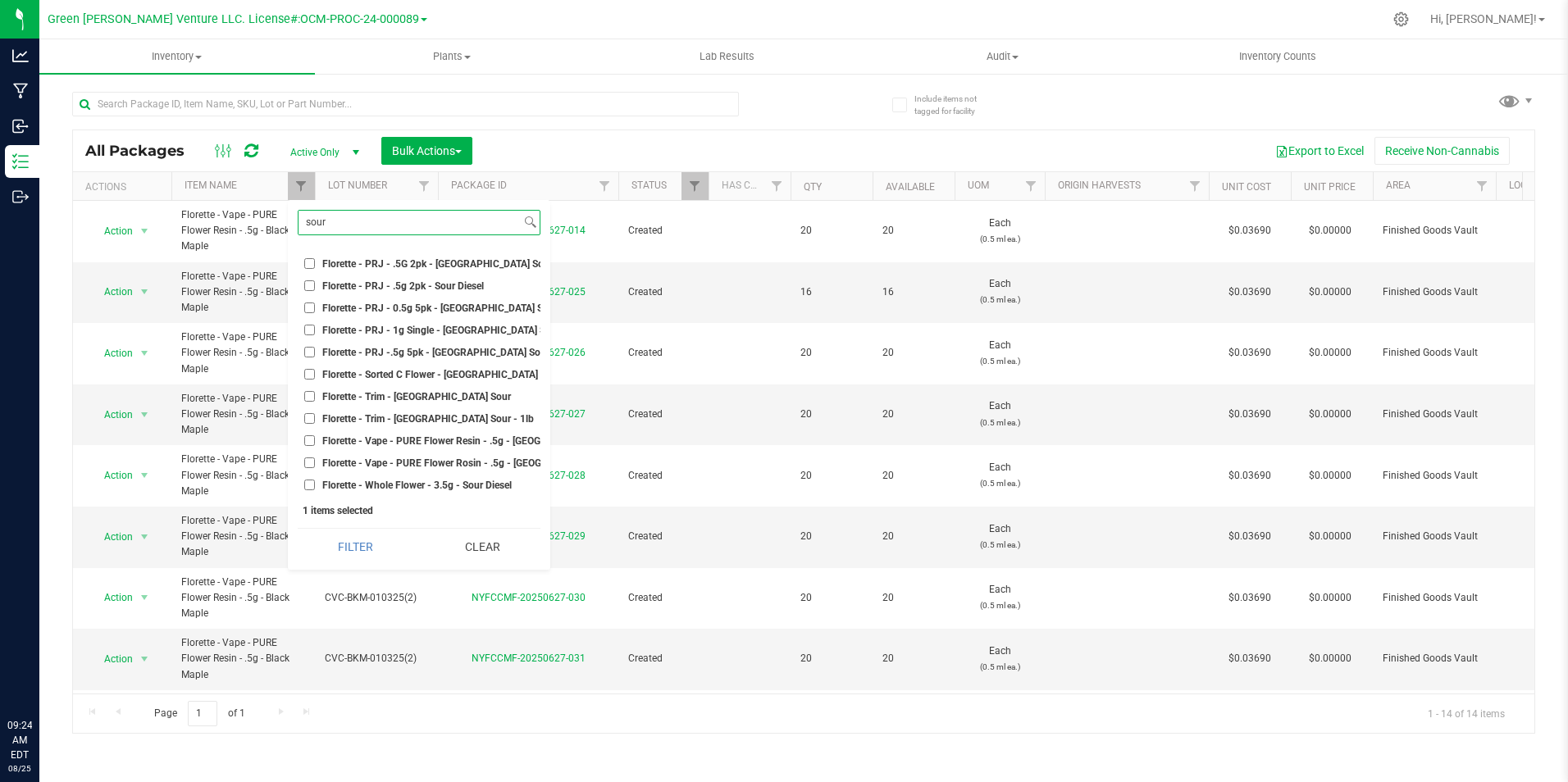
scroll to position [408, 0]
click at [462, 436] on span "Florette - Vape - PURE Flower Resin - .5g - [GEOGRAPHIC_DATA] Sour Diesel" at bounding box center [490, 441] width 336 height 10
click at [315, 436] on input "Florette - Vape - PURE Flower Resin - .5g - [GEOGRAPHIC_DATA] Sour Diesel" at bounding box center [309, 441] width 10 height 10
click at [359, 532] on button "Filter" at bounding box center [355, 547] width 116 height 36
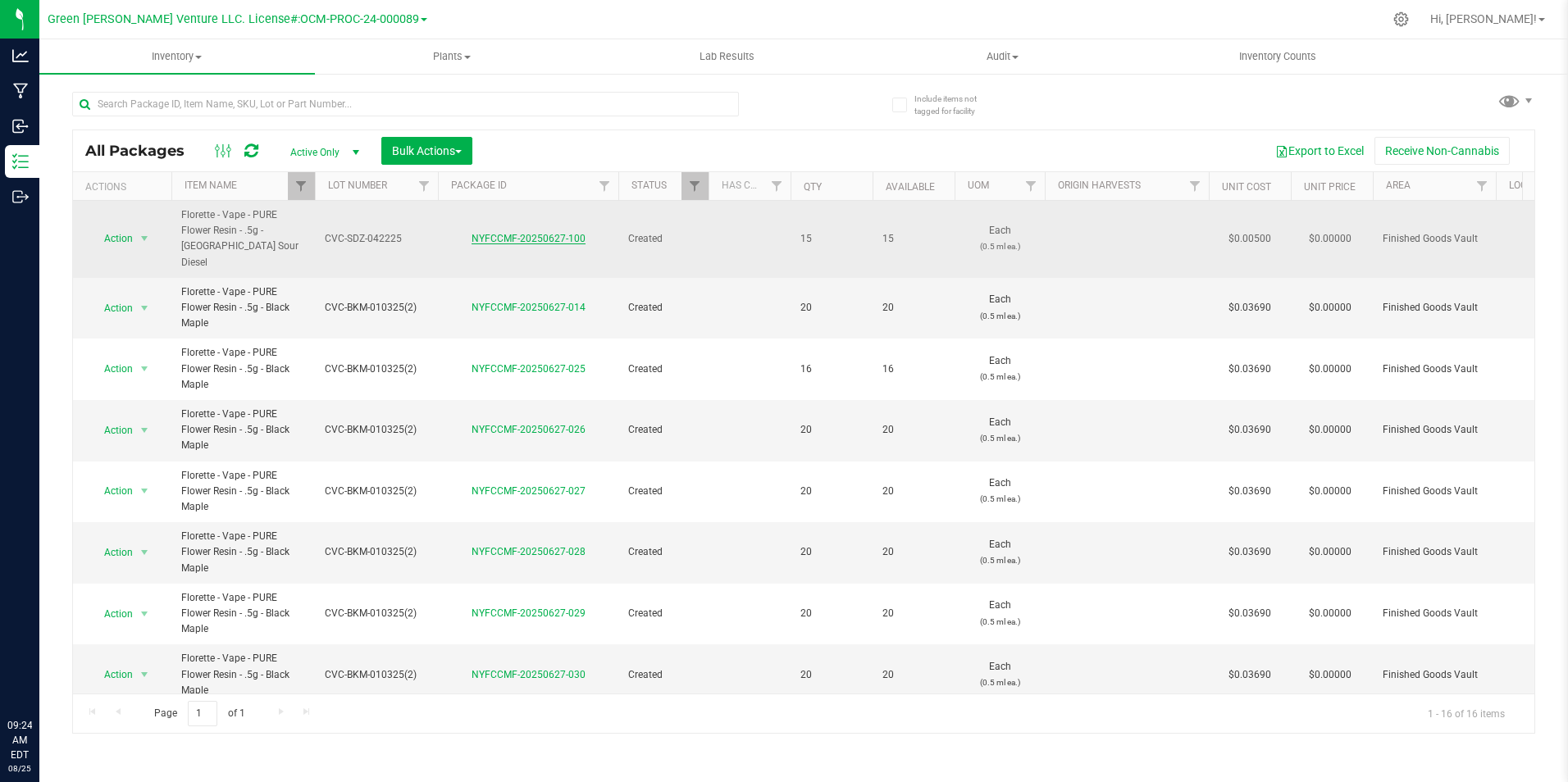
click at [530, 232] on link "NYFCCMF-20250627-100" at bounding box center [528, 238] width 114 height 11
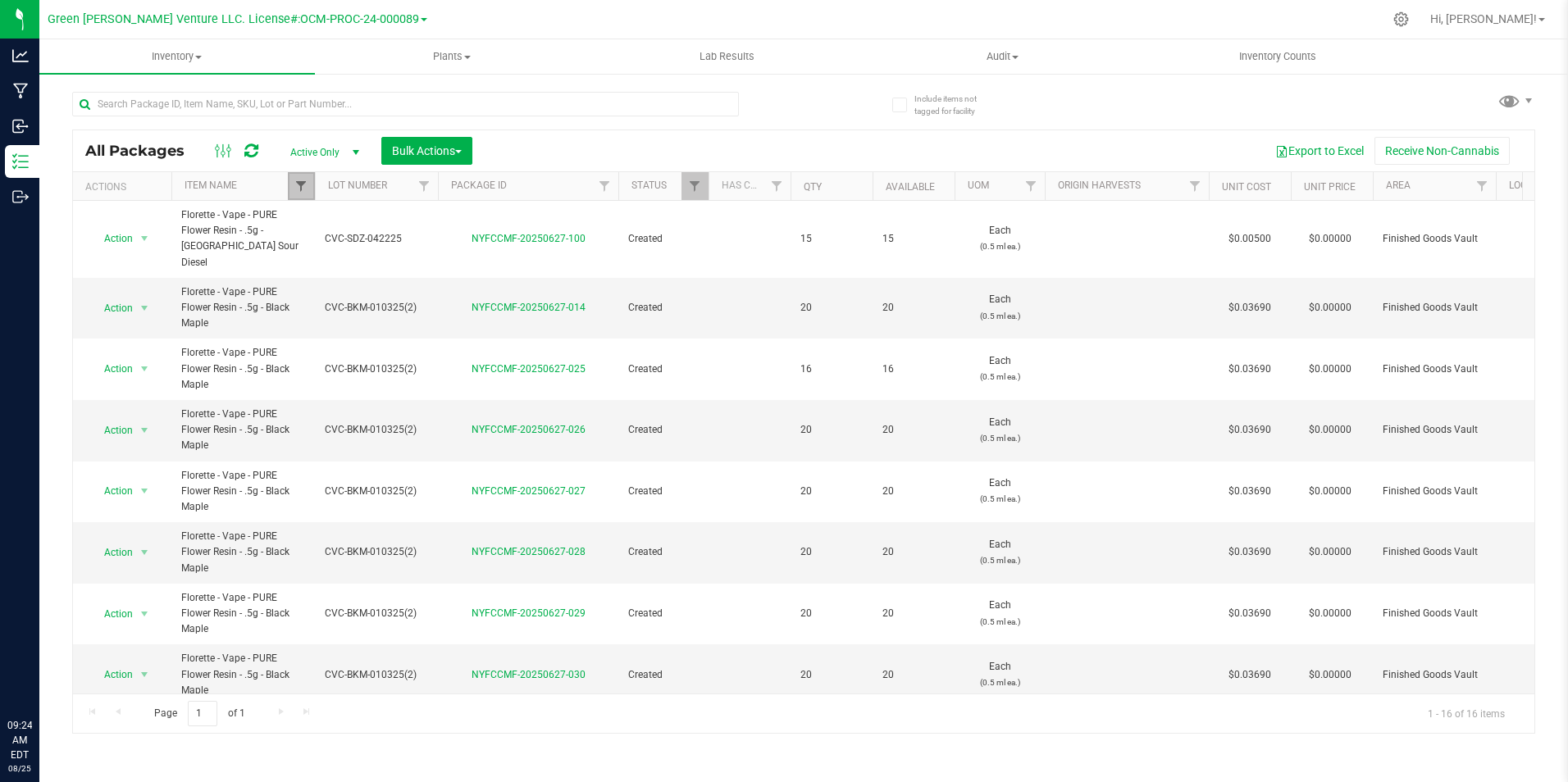
click at [296, 188] on span "Filter" at bounding box center [301, 186] width 13 height 13
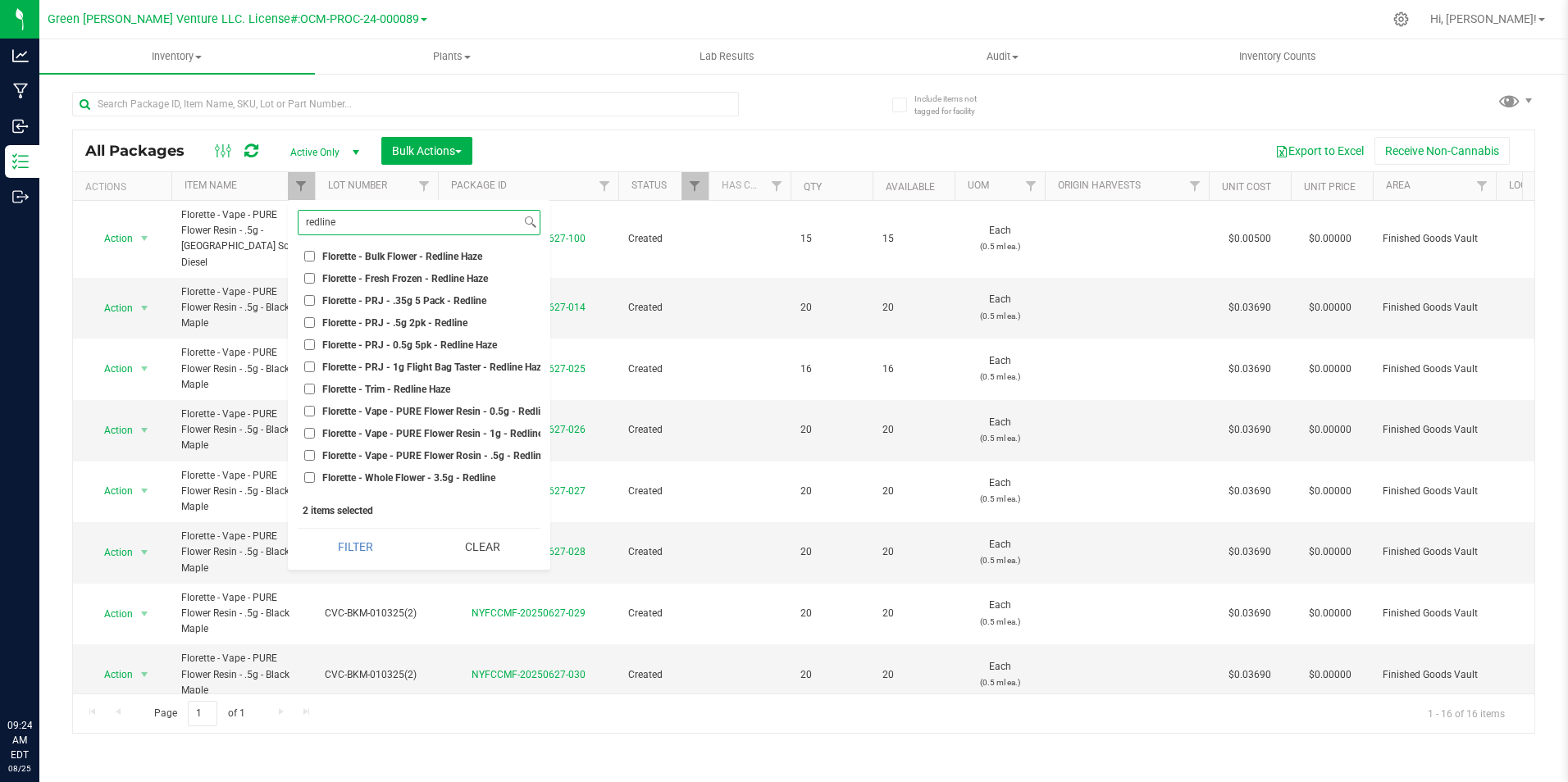
scroll to position [165, 0]
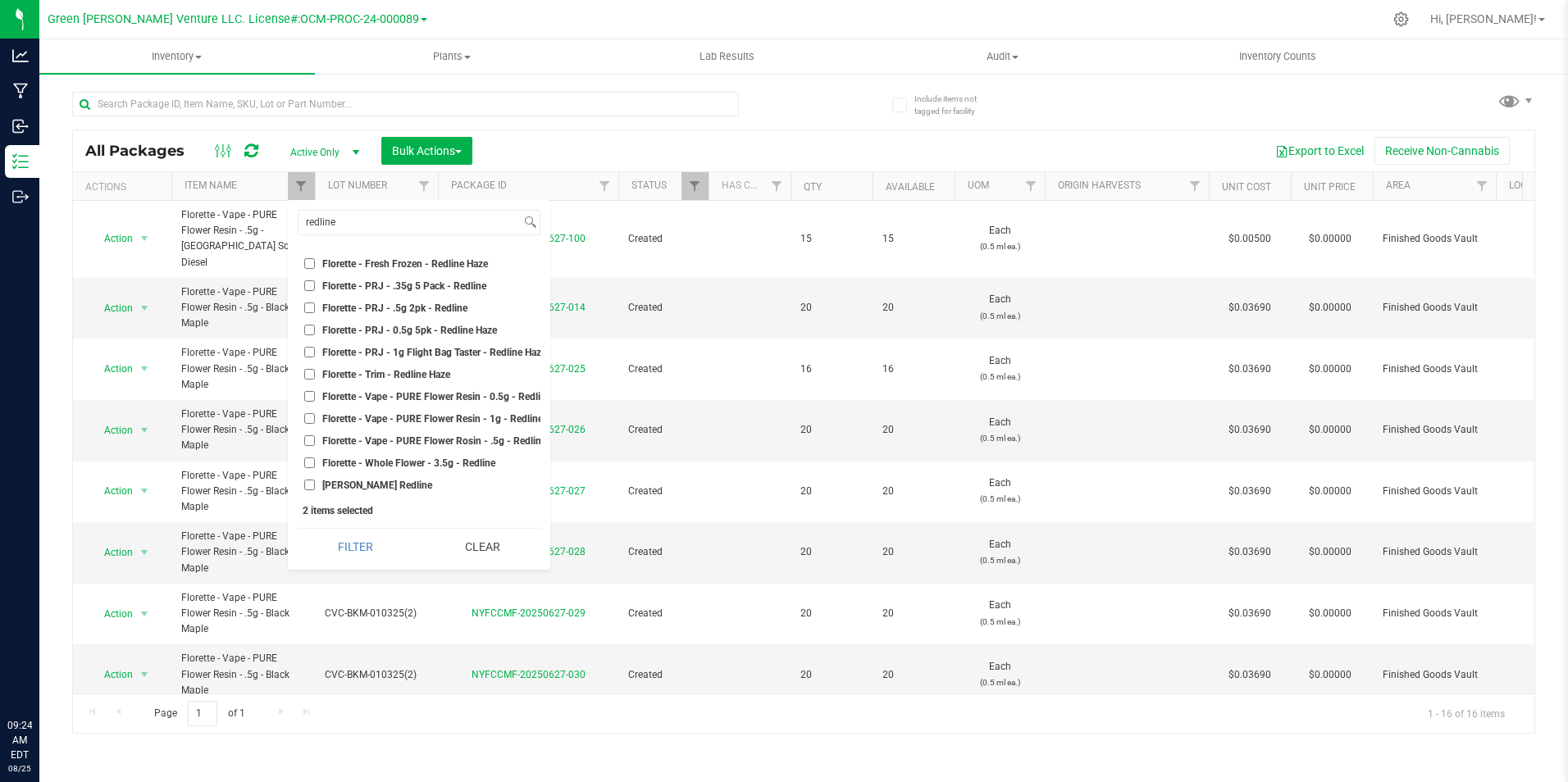
click at [454, 391] on span "Florette - Vape - PURE Flower Resin - 0.5g - Redline Haze" at bounding box center [449, 396] width 252 height 10
click at [315, 391] on input "Florette - Vape - PURE Flower Resin - 0.5g - Redline Haze" at bounding box center [309, 396] width 10 height 10
click at [363, 547] on button "Filter" at bounding box center [355, 547] width 116 height 36
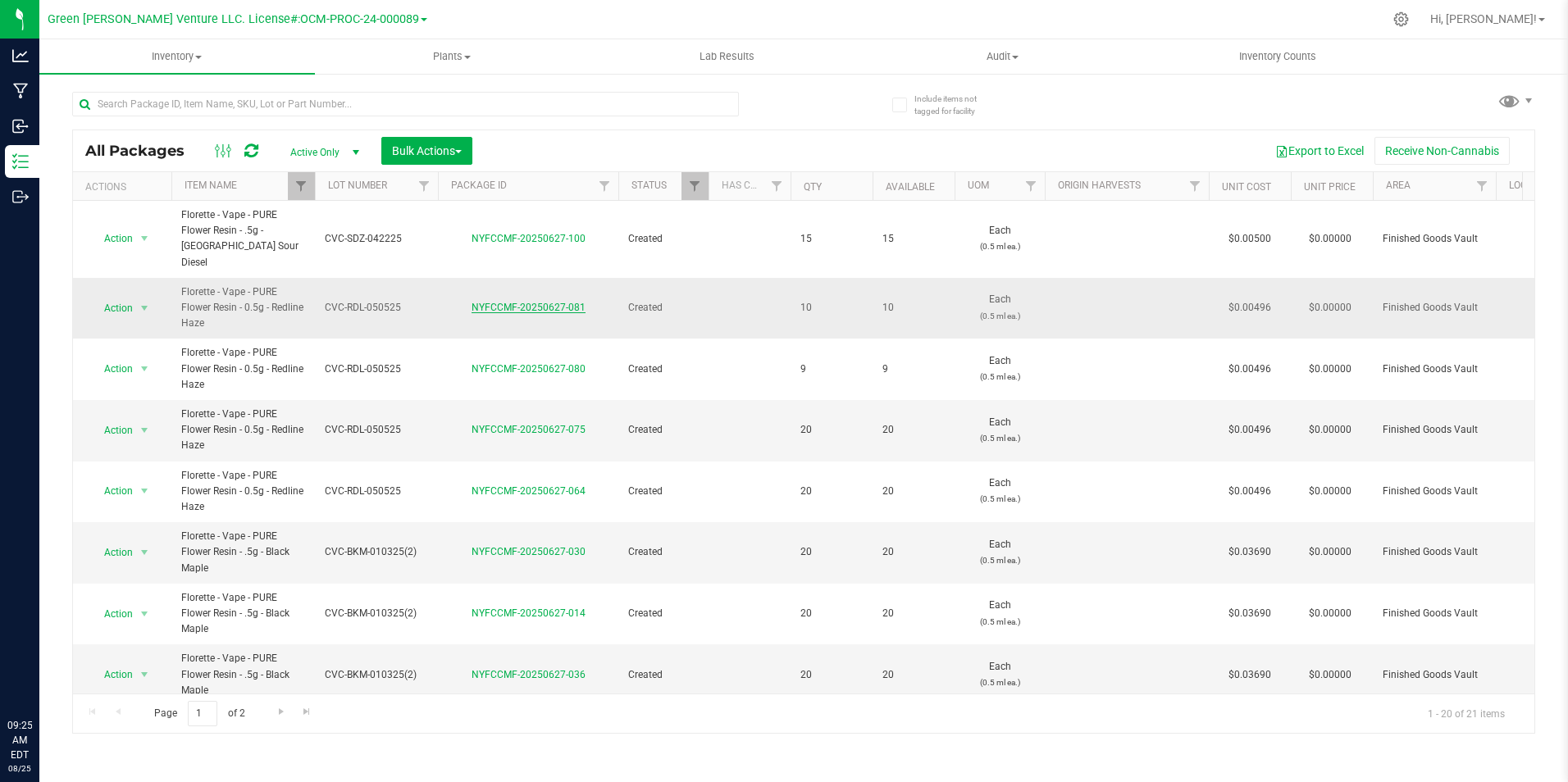
click at [526, 302] on link "NYFCCMF-20250627-081" at bounding box center [528, 307] width 114 height 11
drag, startPoint x: 405, startPoint y: 416, endPoint x: 318, endPoint y: 416, distance: 87.0
click at [318, 416] on td "CVC-RDL-050525" at bounding box center [376, 430] width 123 height 61
drag, startPoint x: 596, startPoint y: 149, endPoint x: 484, endPoint y: 149, distance: 112.0
click at [596, 149] on div "Export to Excel Receive Non-Cannabis" at bounding box center [1004, 150] width 1037 height 28
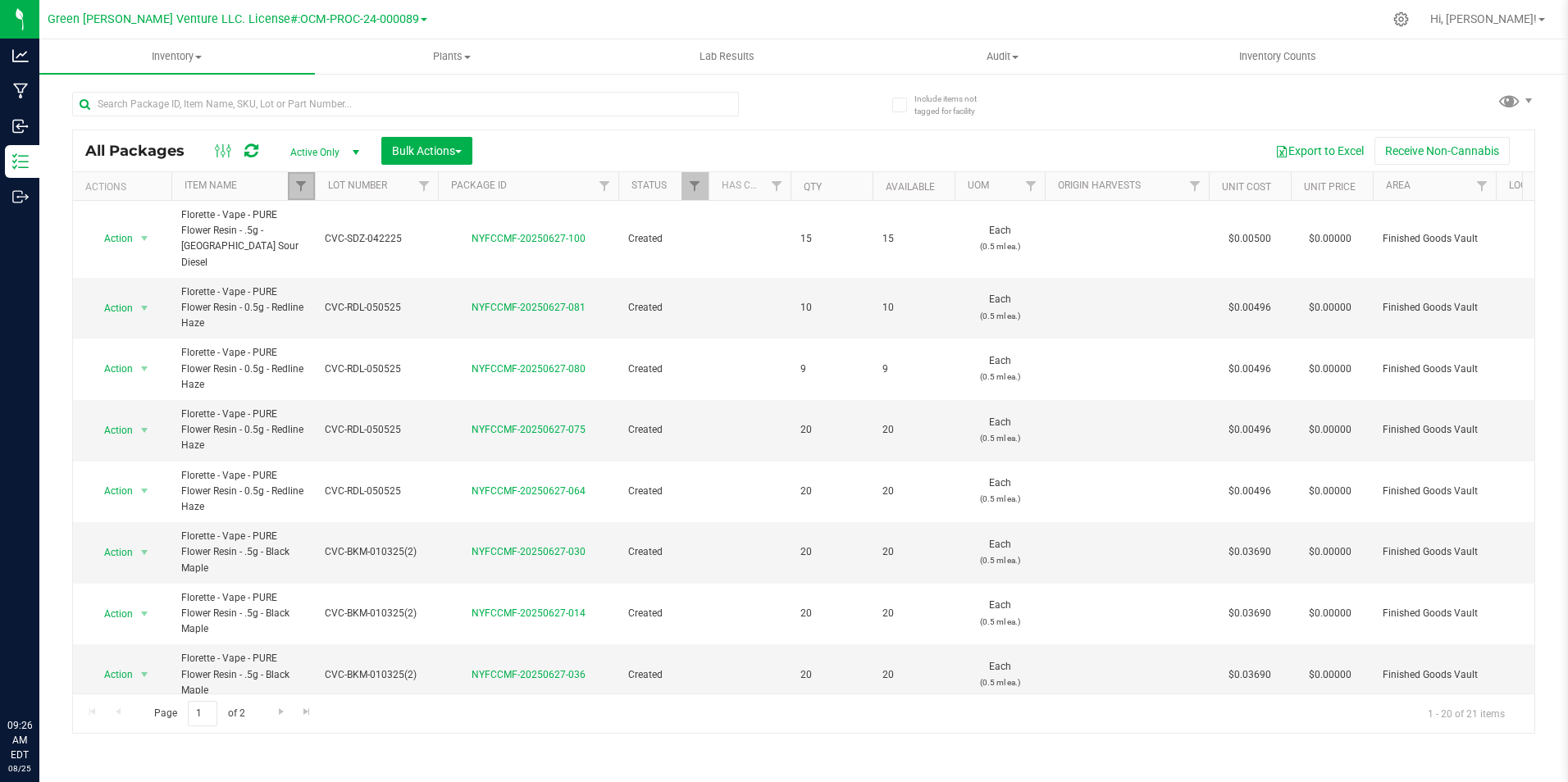
click at [309, 183] on link "Filter" at bounding box center [301, 186] width 27 height 28
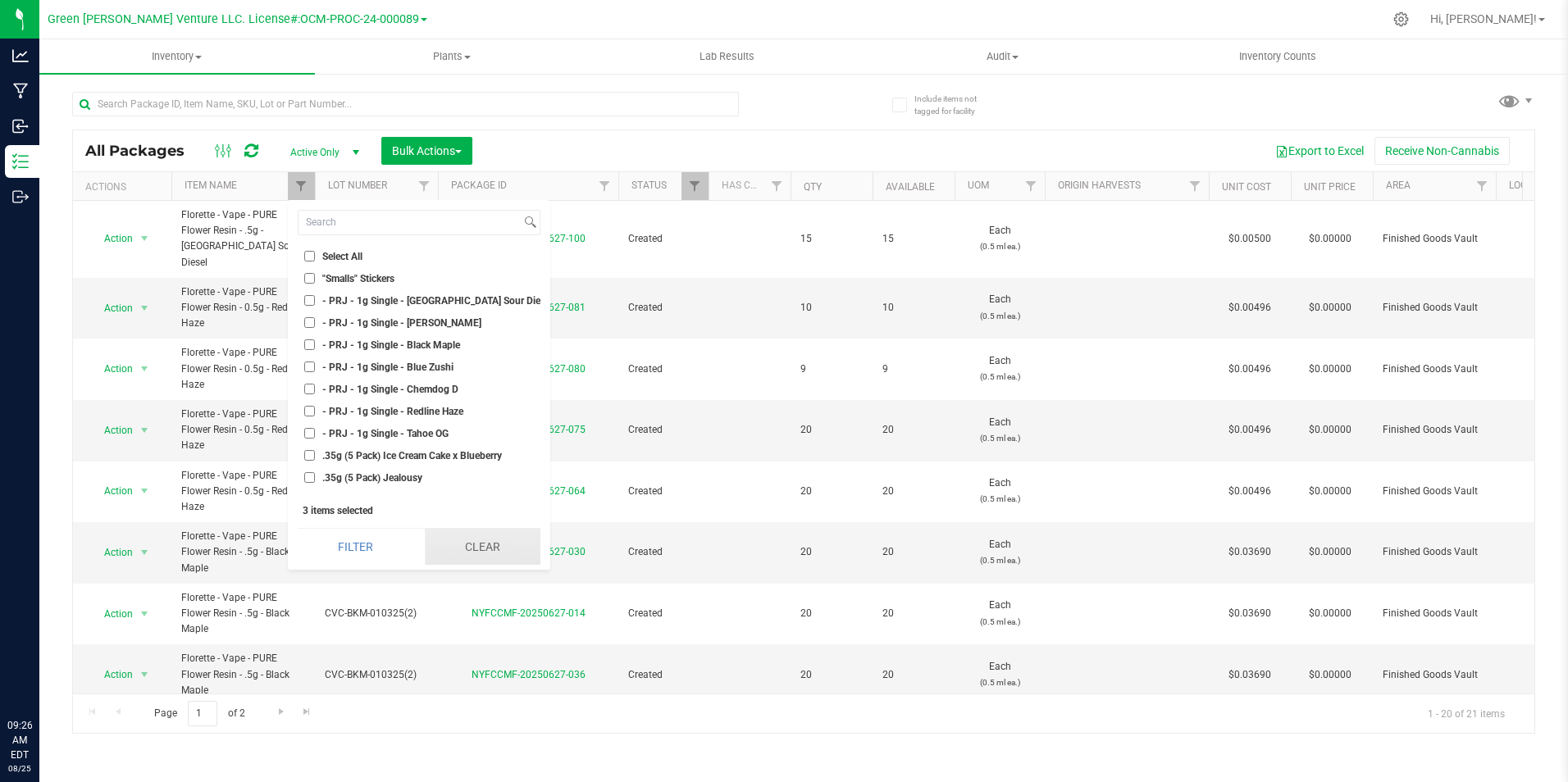
click at [456, 540] on button "Clear" at bounding box center [482, 547] width 116 height 36
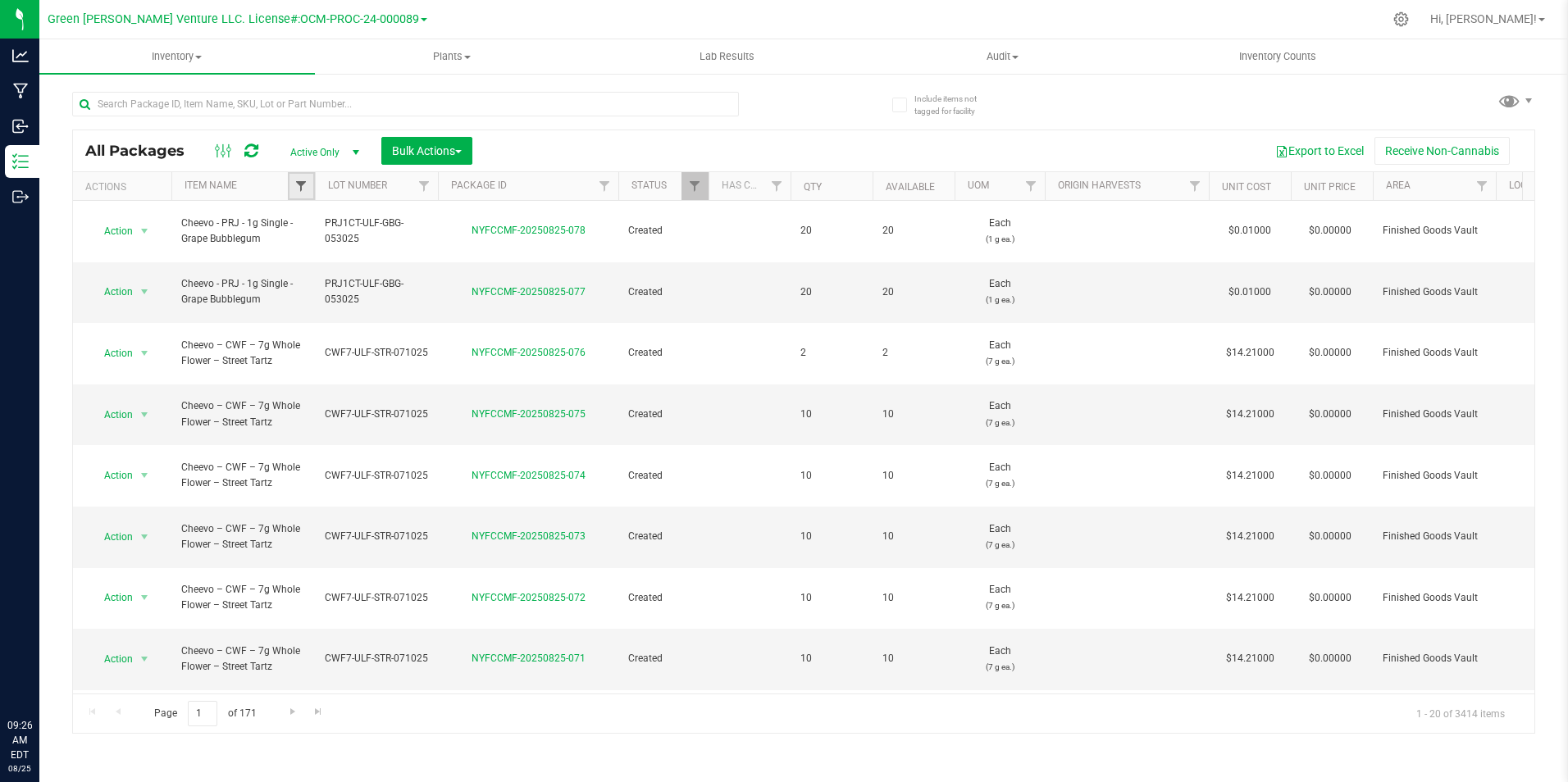
click at [302, 184] on span "Filter" at bounding box center [301, 186] width 13 height 13
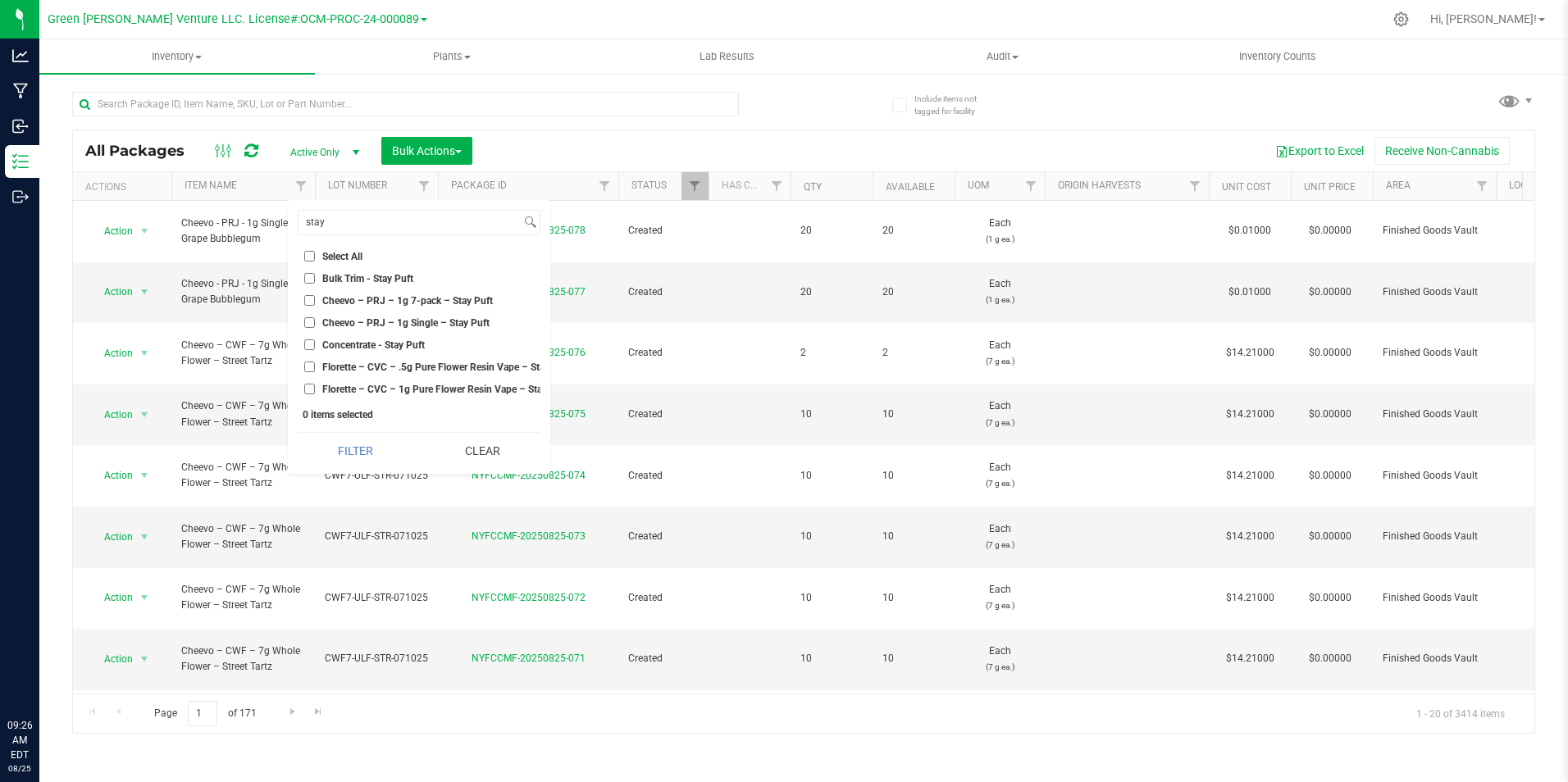
type input "stay"
click at [494, 364] on span "Florette – CVC – .5g Pure Flower Resin Vape – Stay Puft" at bounding box center [446, 366] width 248 height 10
click at [315, 364] on input "Florette – CVC – .5g Pure Flower Resin Vape – Stay Puft" at bounding box center [309, 366] width 10 height 10
checkbox input "true"
click at [384, 450] on button "Filter" at bounding box center [355, 451] width 116 height 36
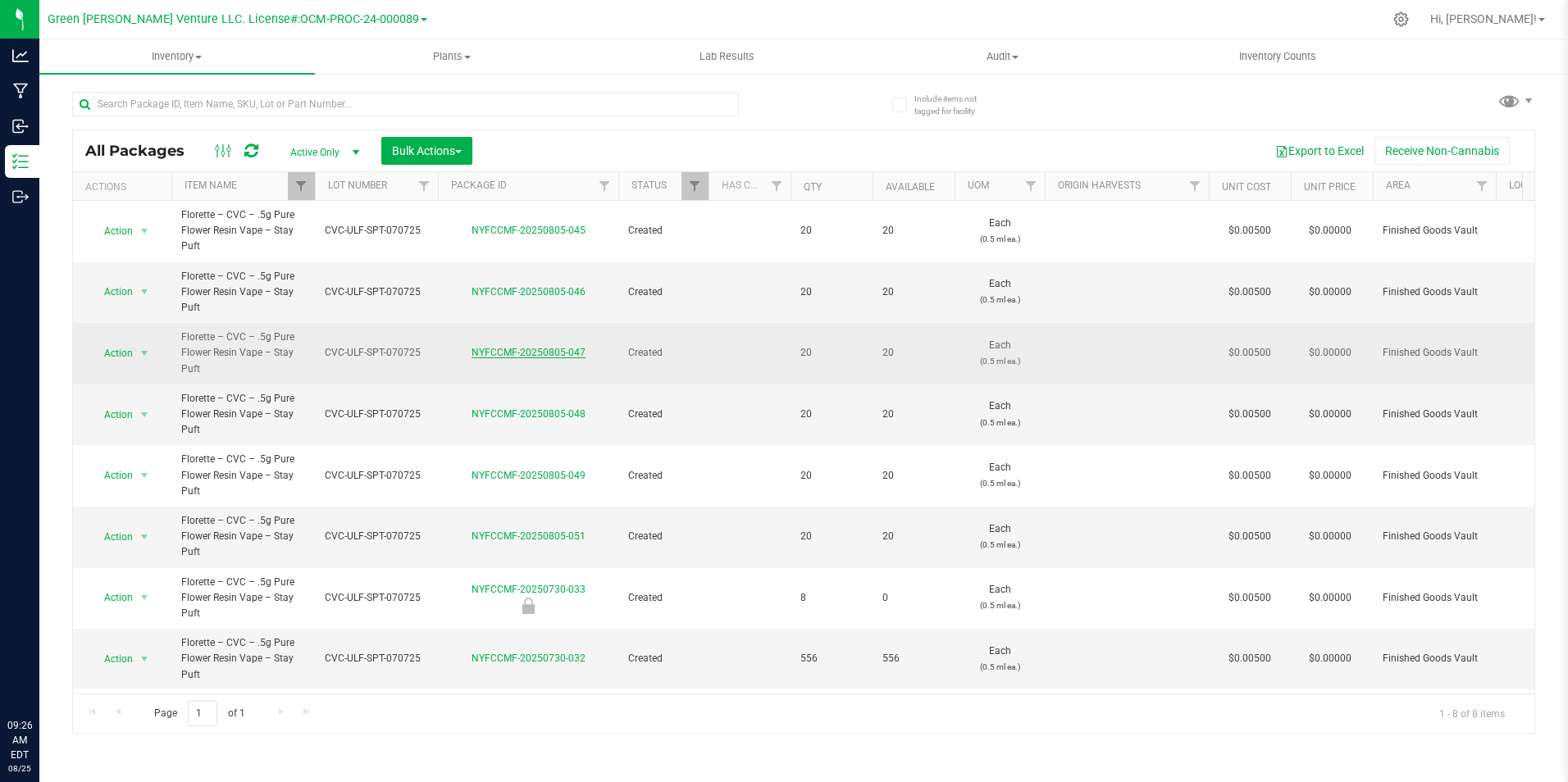
click at [520, 357] on link "NYFCCMF-20250805-047" at bounding box center [528, 352] width 114 height 11
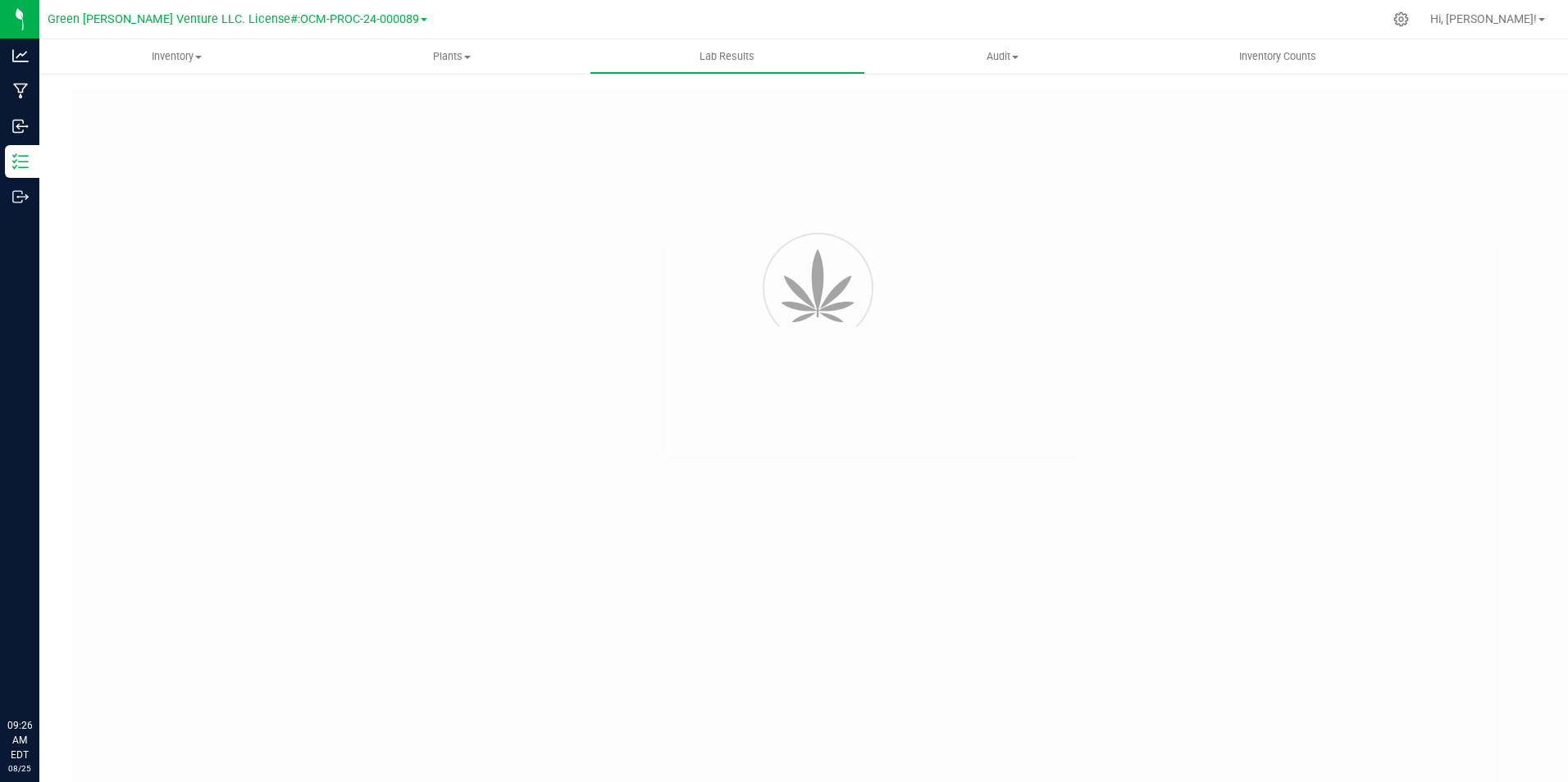
type input "NYFCCMF-20250715-013"
type input "AL50716004-007"
type input "NYFCCMF-20250715-013"
type input "07/22/2025 3:55 PM"
type input "07/22/2026"
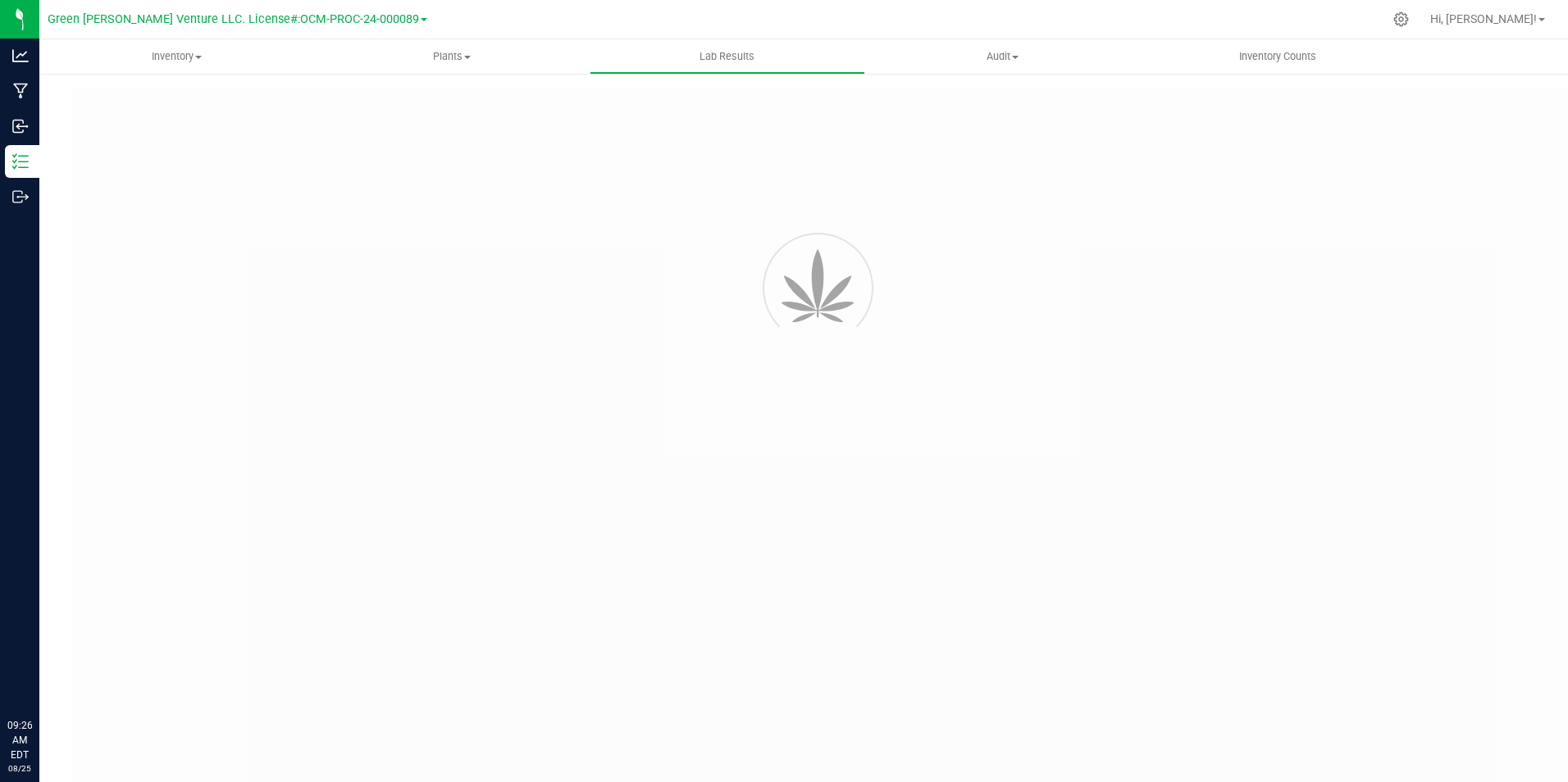
type input "[URL][DOMAIN_NAME]"
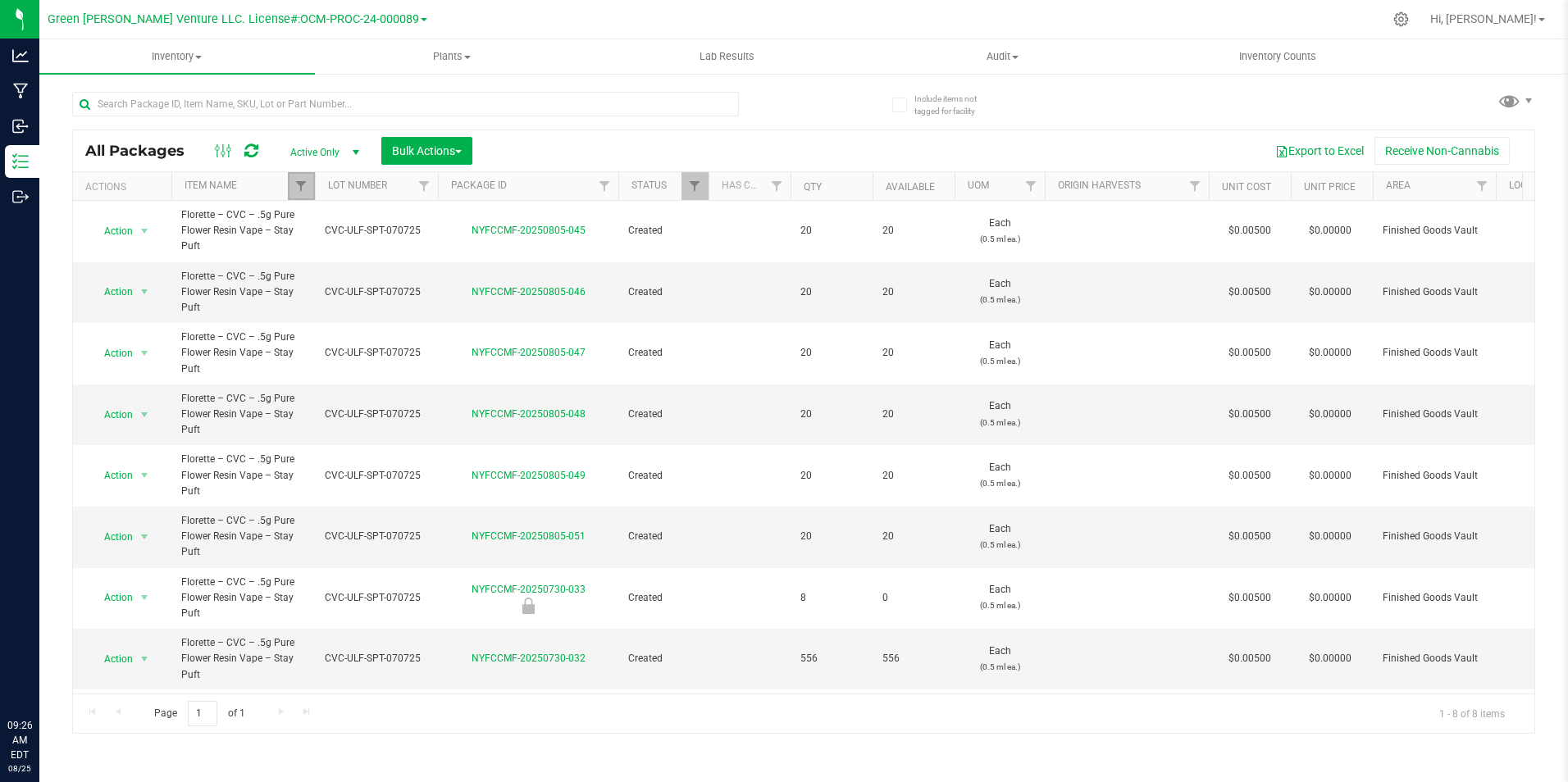
click at [292, 184] on link "Filter" at bounding box center [301, 186] width 27 height 28
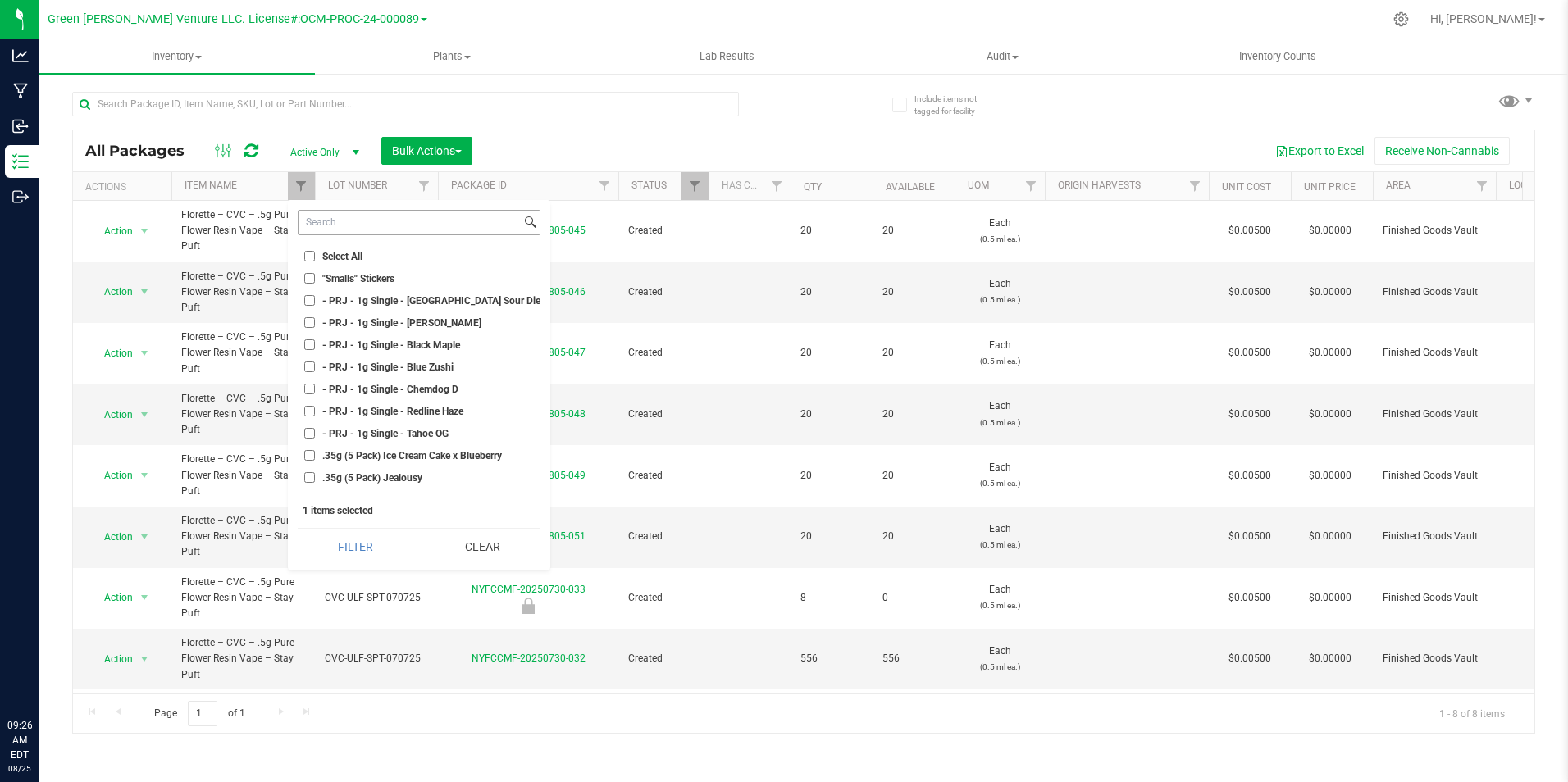
type input "s"
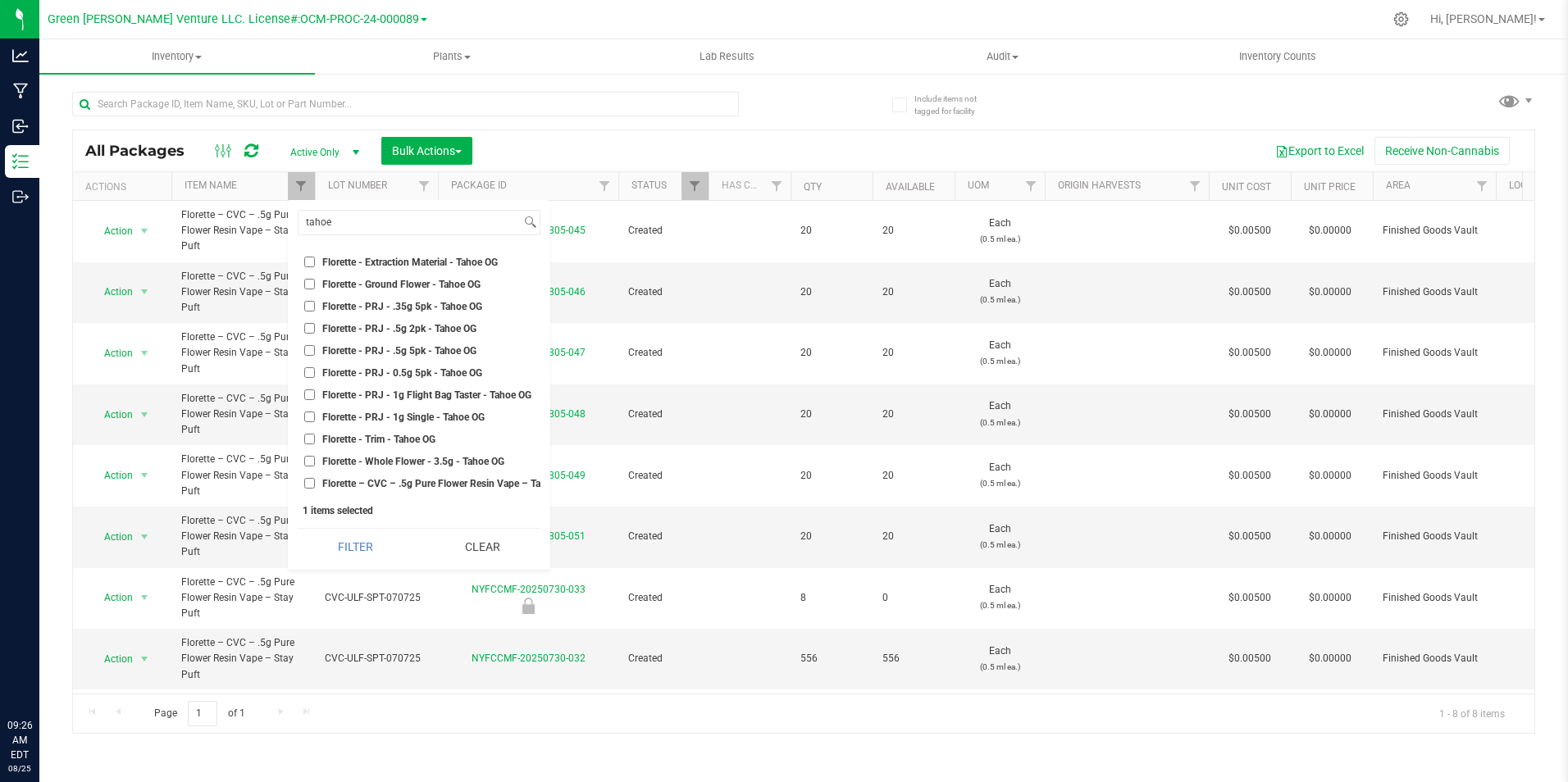
scroll to position [231, 0]
type input "tahoe"
click at [437, 436] on span "Florette – CVC – .5g Pure Flower Resin Vape – Tahoe OG" at bounding box center [447, 441] width 250 height 10
click at [315, 436] on input "Florette – CVC – .5g Pure Flower Resin Vape – Tahoe OG" at bounding box center [309, 441] width 10 height 10
checkbox input "true"
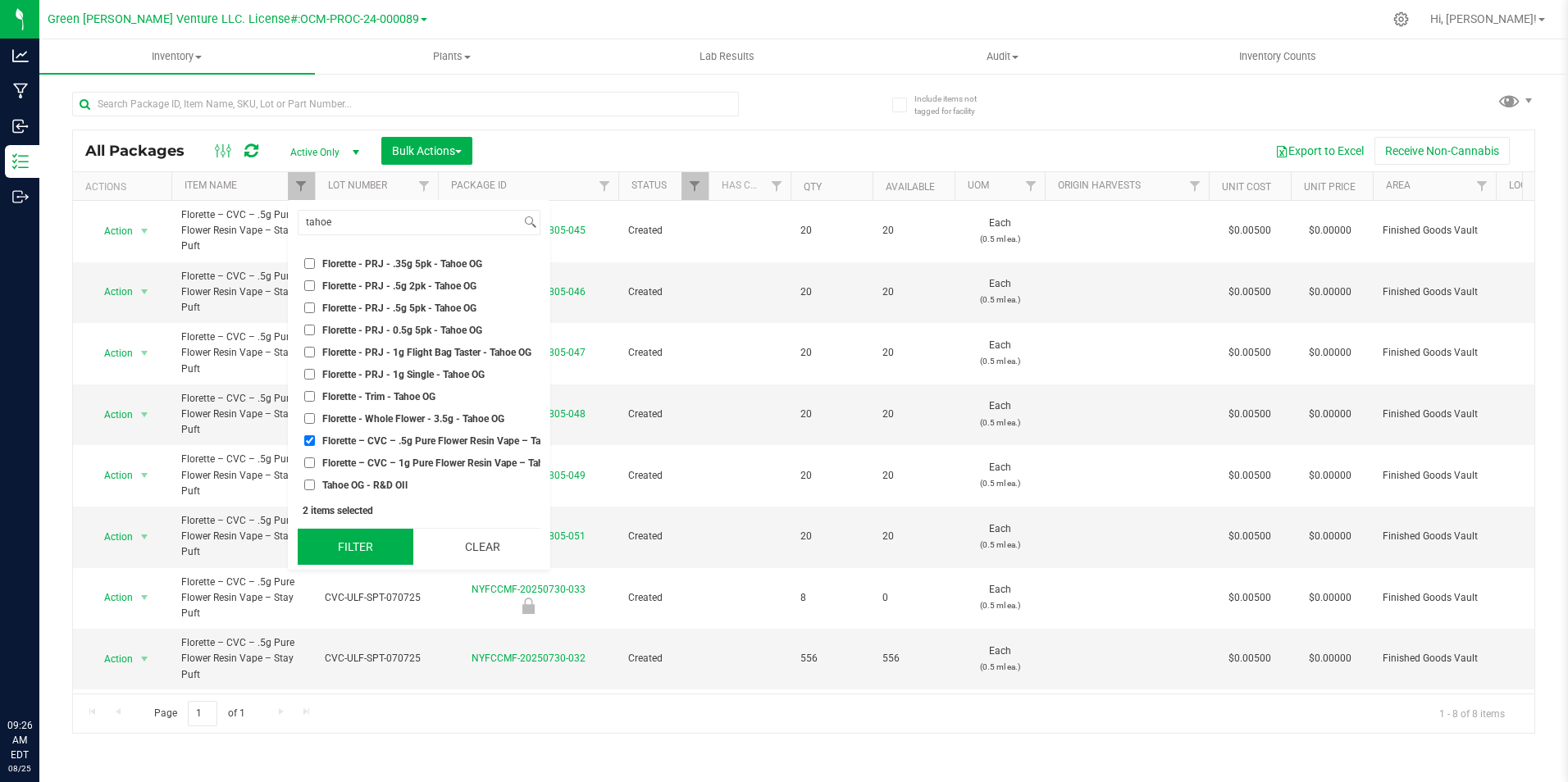
click at [392, 542] on button "Filter" at bounding box center [355, 547] width 116 height 36
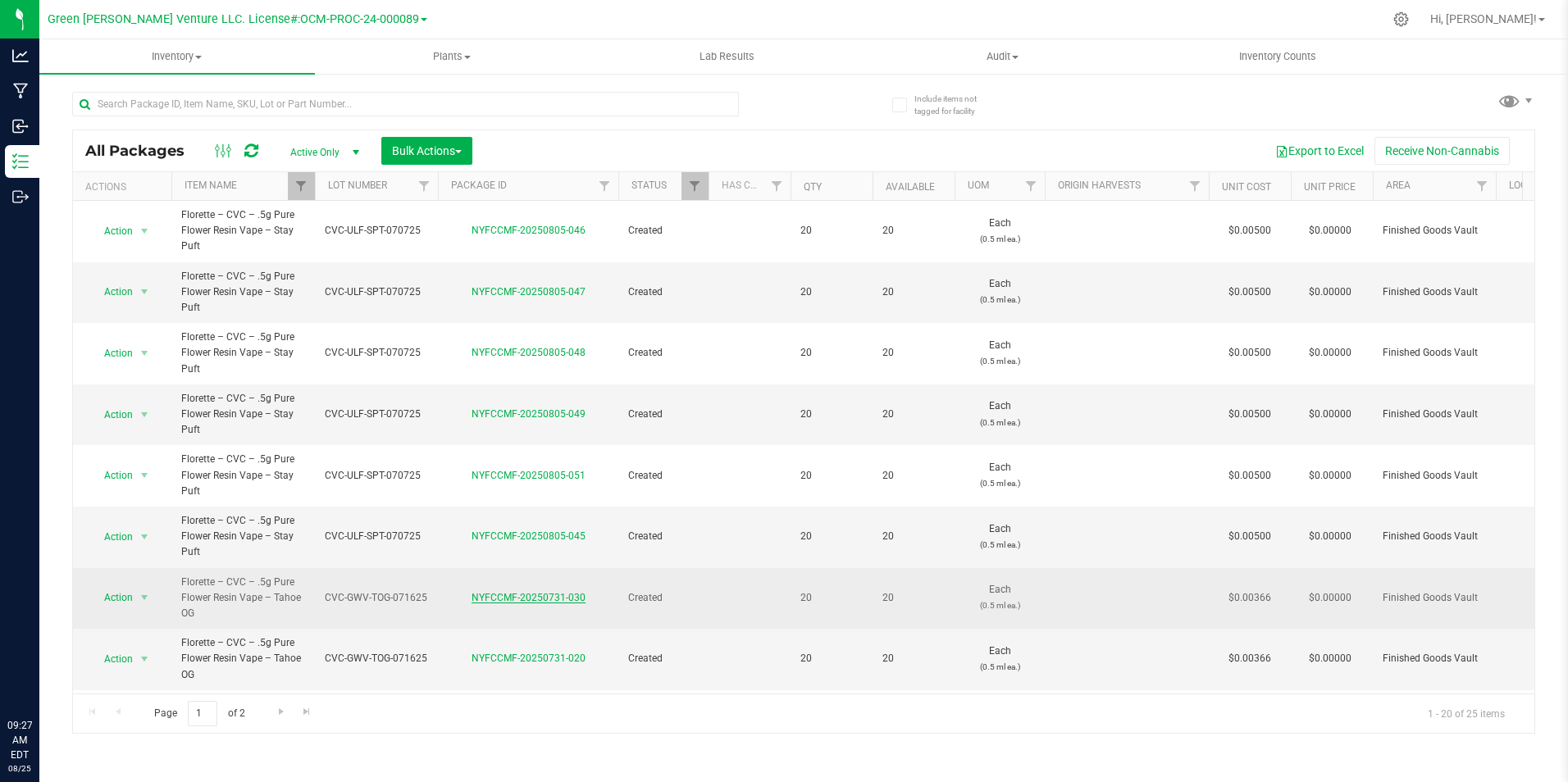
click at [539, 595] on link "NYFCCMF-20250731-030" at bounding box center [528, 597] width 114 height 11
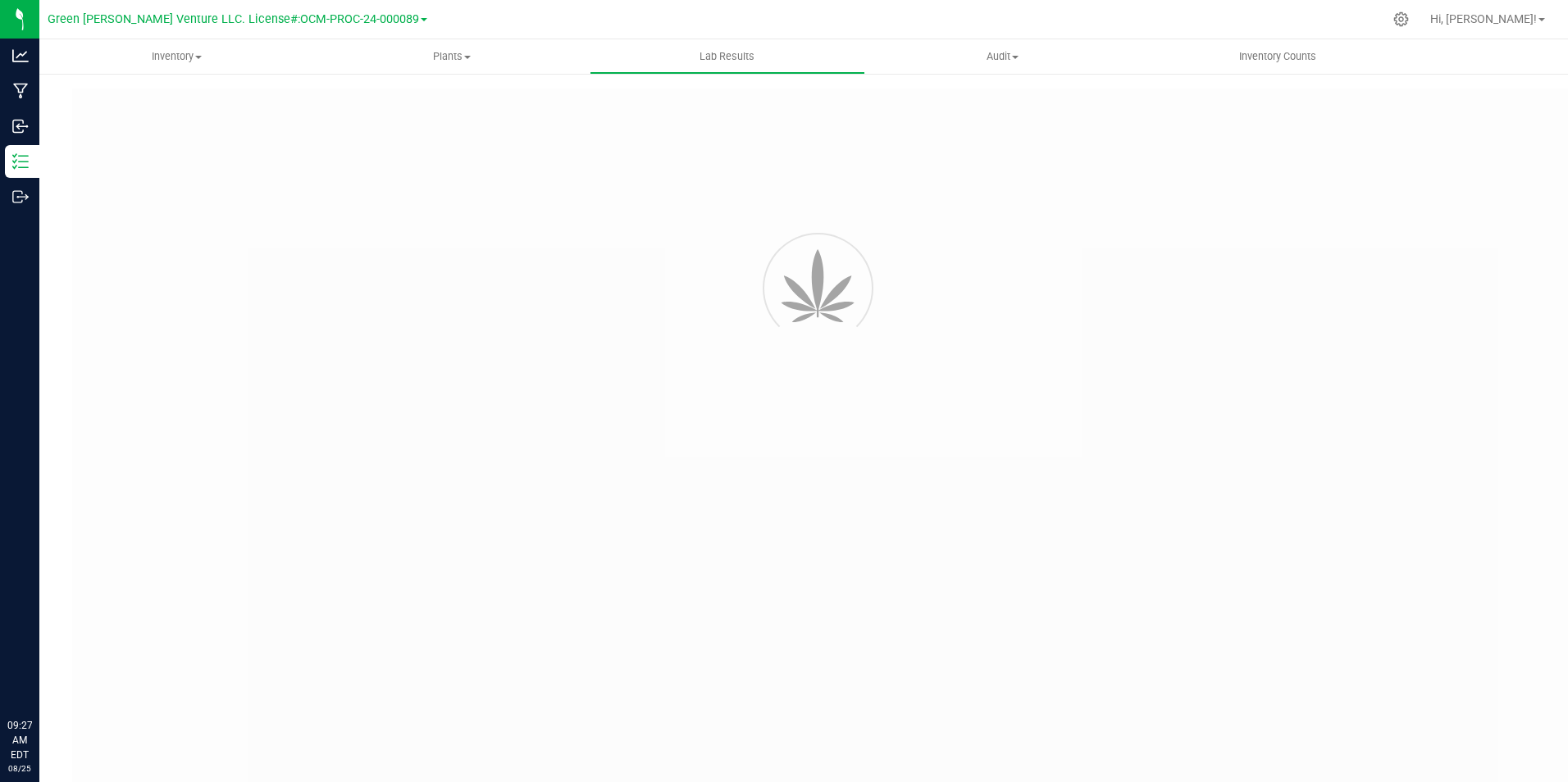
type input "NYFCCMF-20250731-019"
type input "AL50721001-003"
type input "NYFCCMF-20250731-019"
type input "07/24/2025 11:36 AM"
type input "07/24/2026"
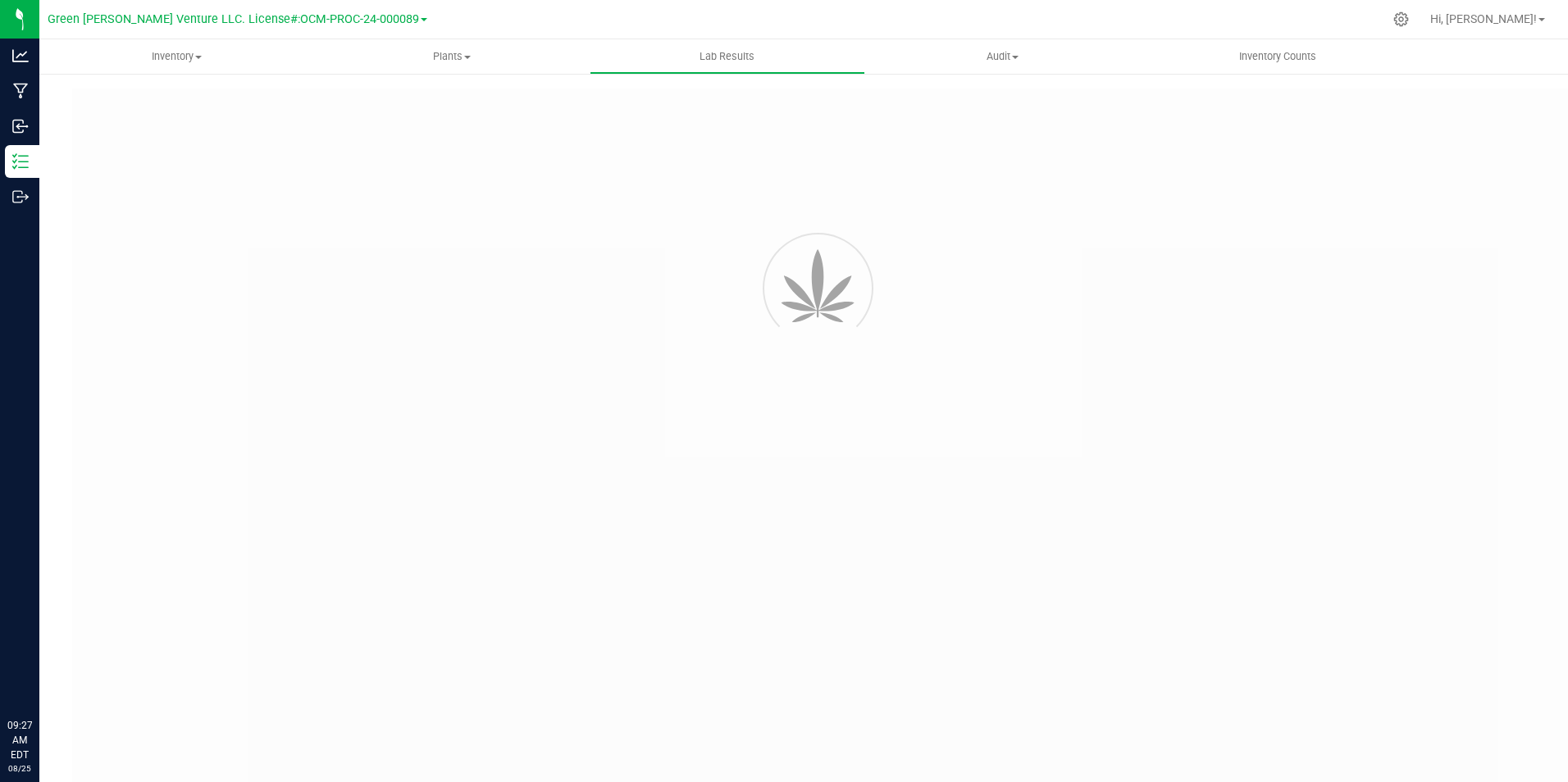
type input "[URL][DOMAIN_NAME]"
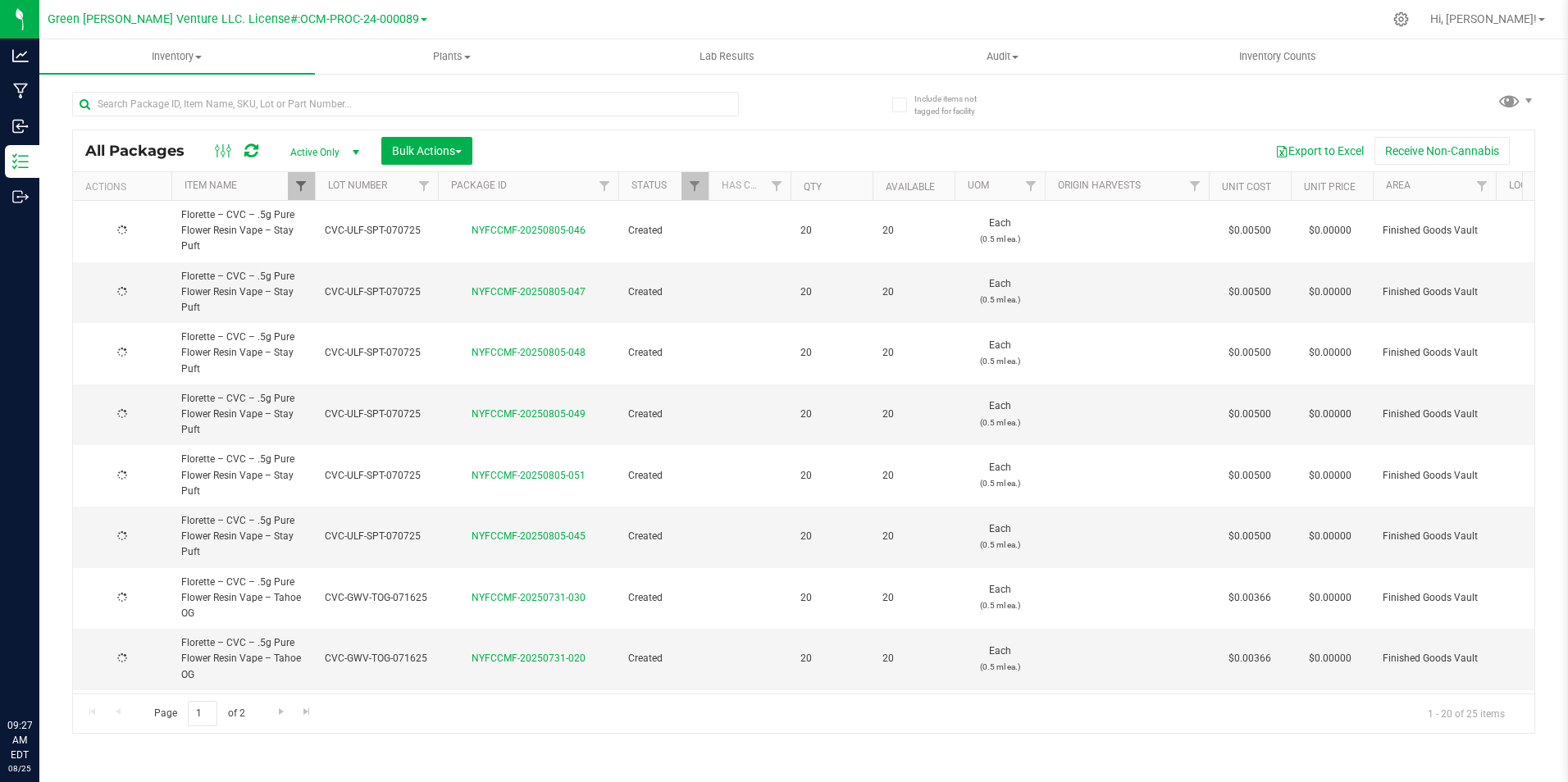
type input "2025-07-16"
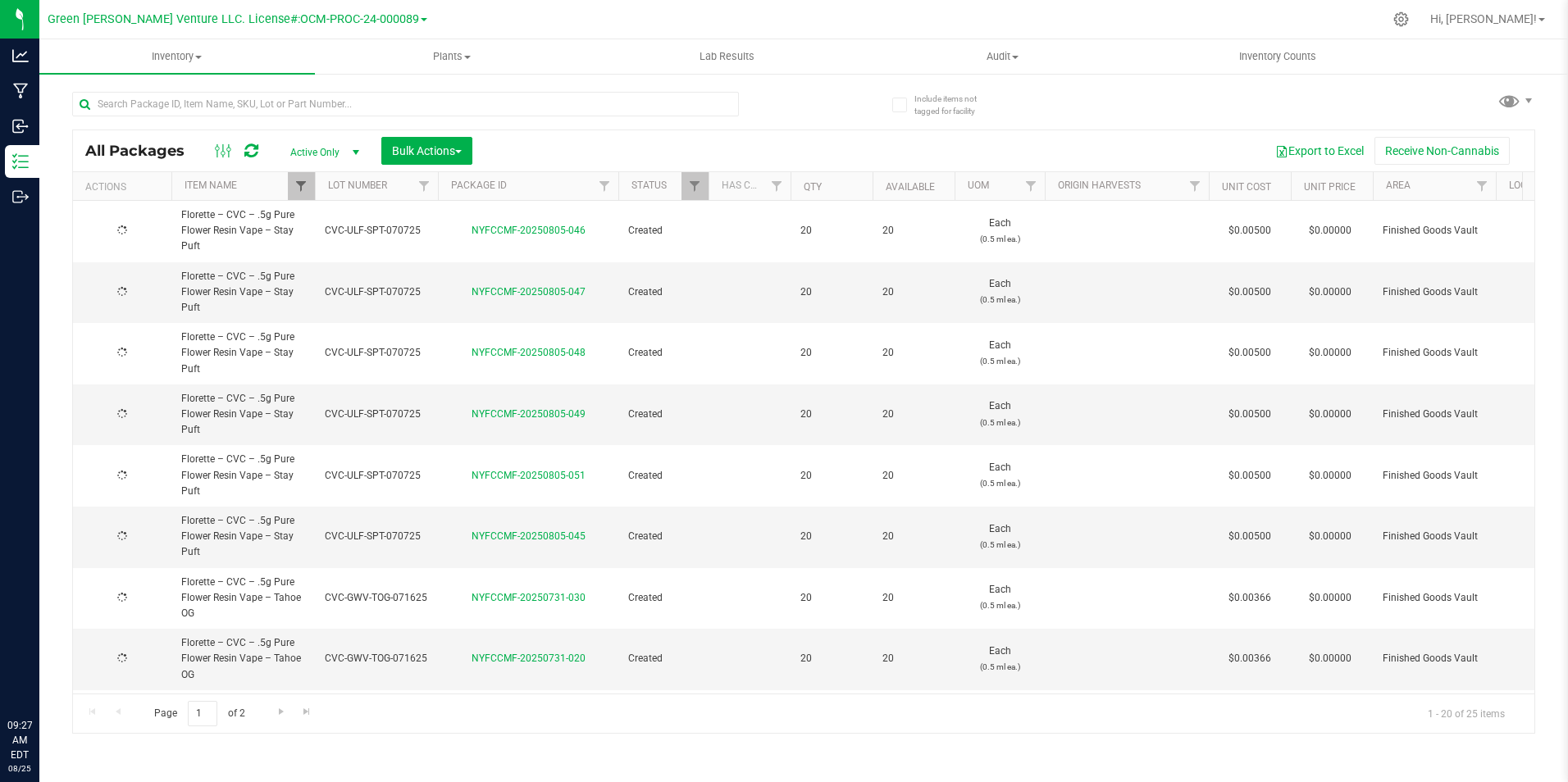
type input "2025-07-16"
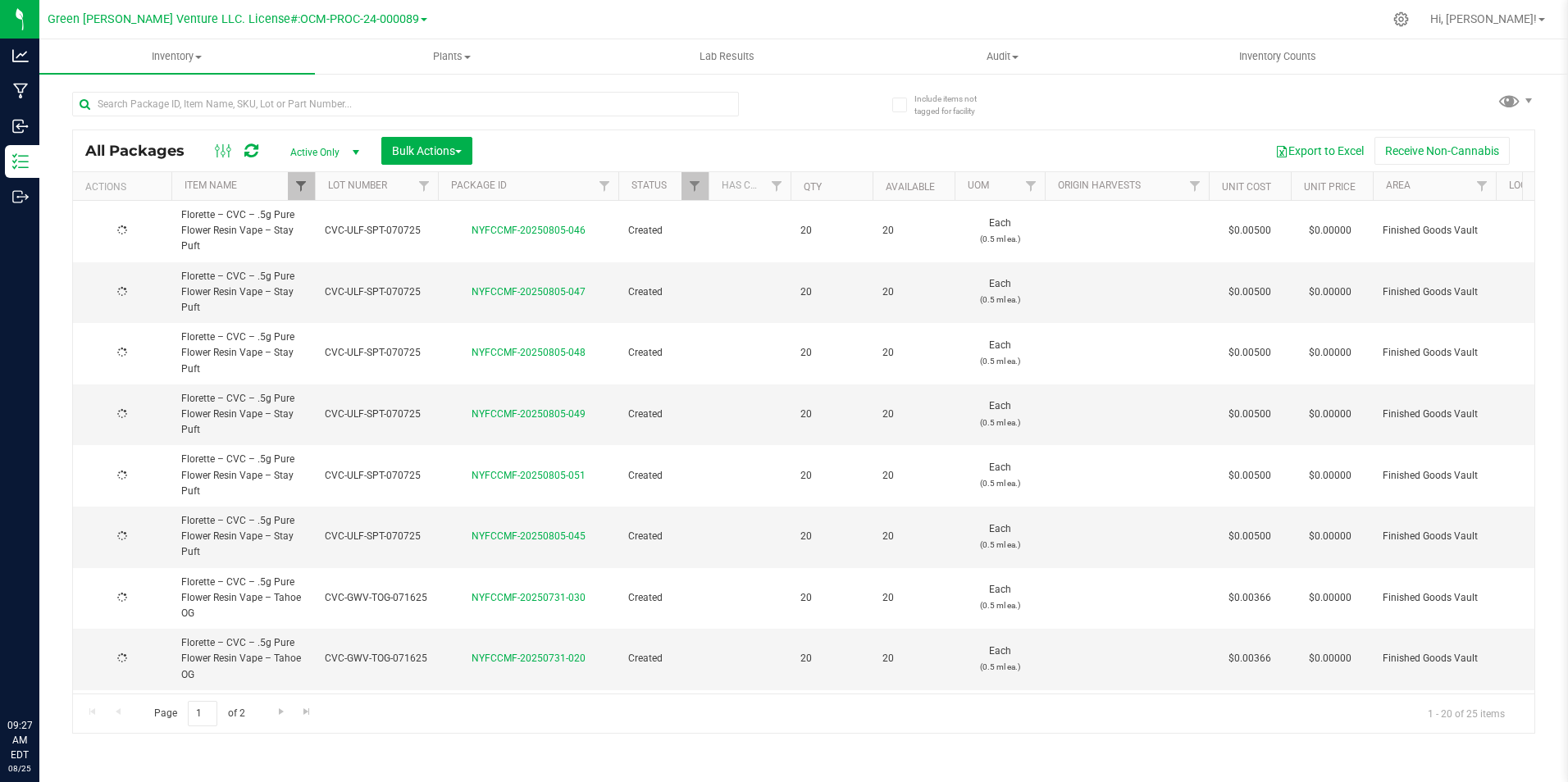
type input "2025-07-16"
click at [307, 188] on span "Filter" at bounding box center [301, 186] width 13 height 13
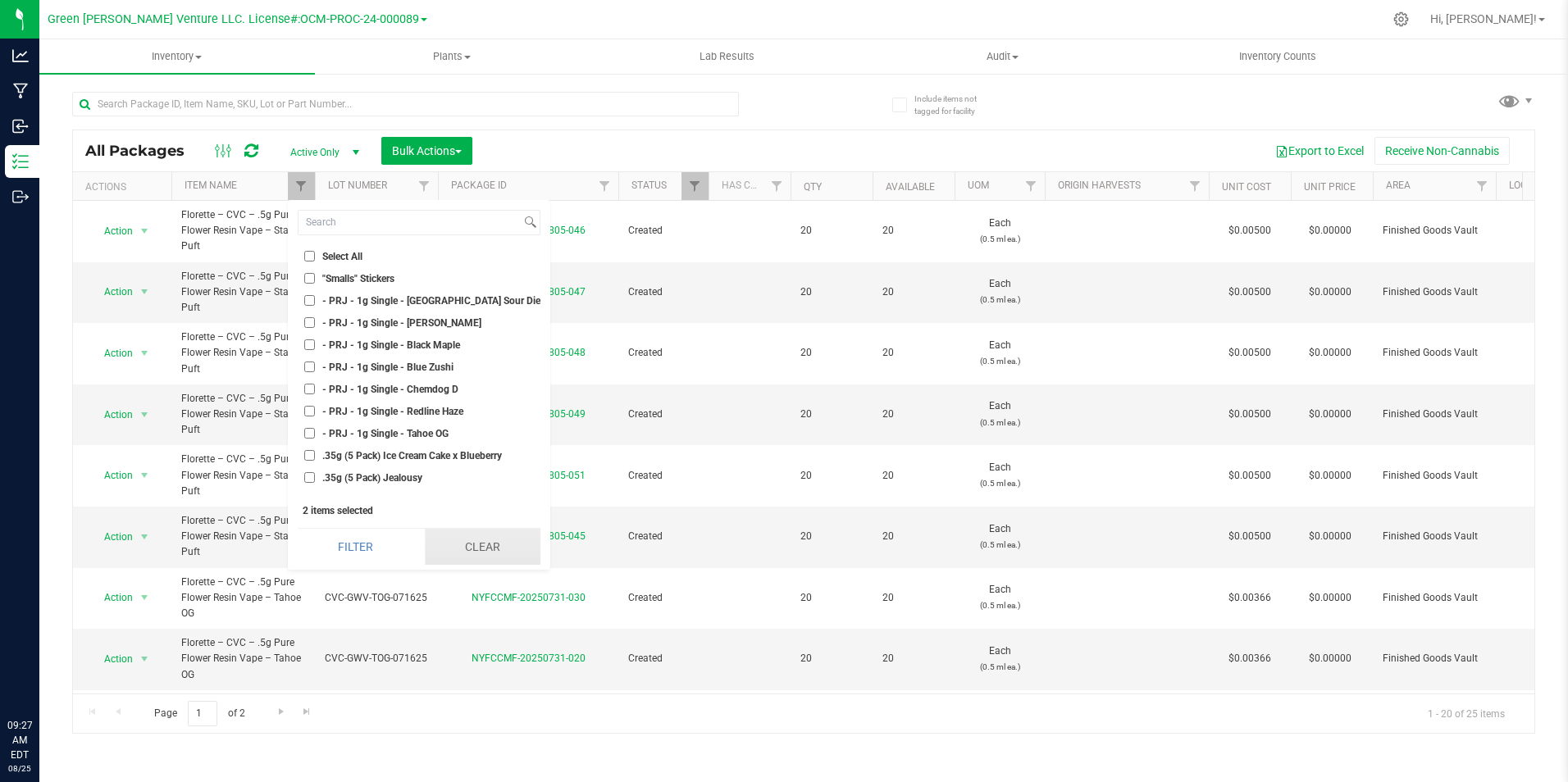
click at [464, 531] on button "Clear" at bounding box center [482, 547] width 116 height 36
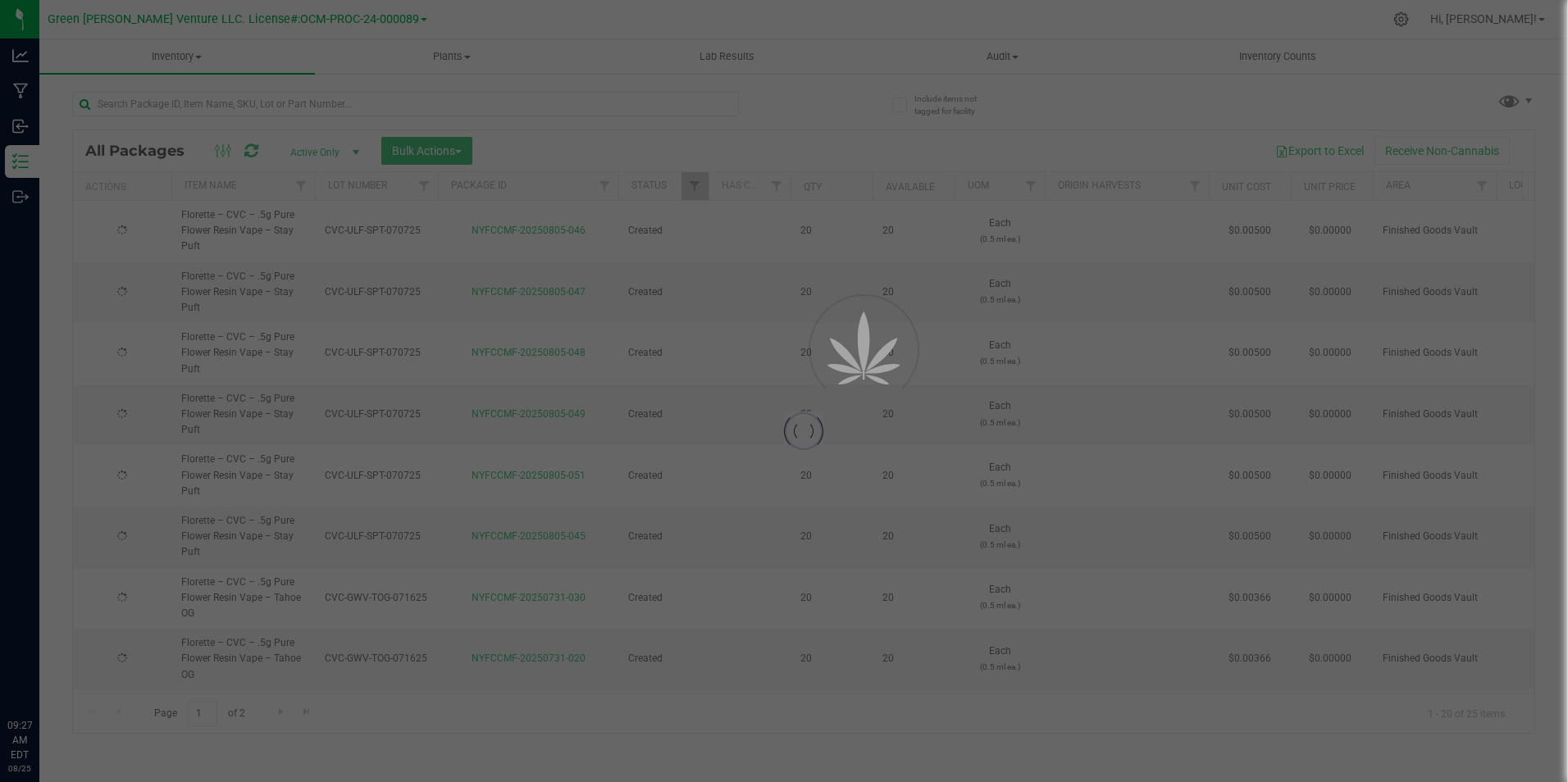
checkbox input "false"
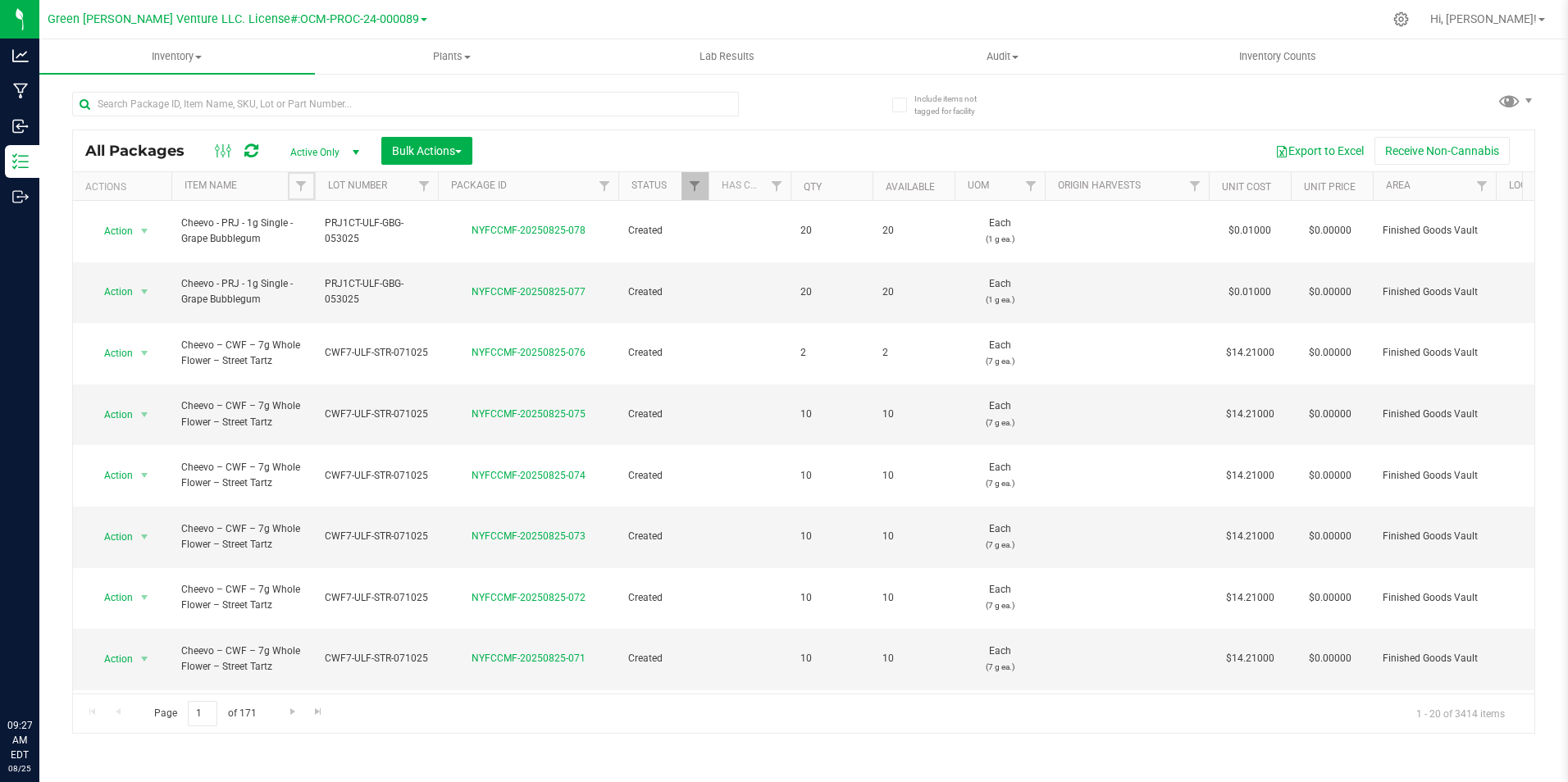
click at [303, 188] on span "Filter" at bounding box center [301, 186] width 13 height 13
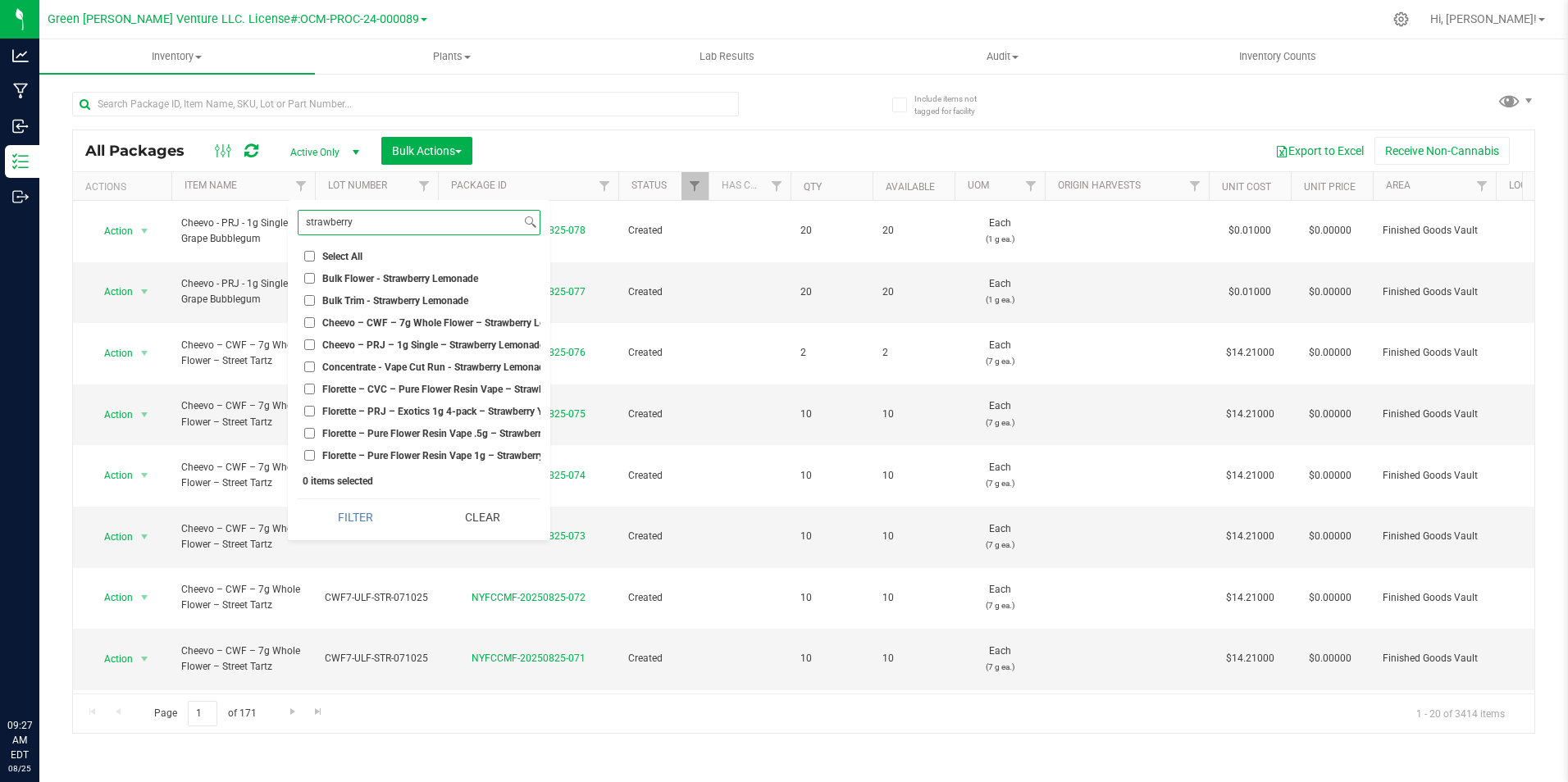
type input "strawberry"
click at [486, 438] on span "Florette – Pure Flower Resin Vape .5g – Strawberry Lemonade" at bounding box center [458, 433] width 272 height 10
click at [315, 438] on input "Florette – Pure Flower Resin Vape .5g – Strawberry Lemonade" at bounding box center [309, 433] width 10 height 10
checkbox input "true"
drag, startPoint x: 417, startPoint y: 217, endPoint x: 289, endPoint y: 218, distance: 128.0
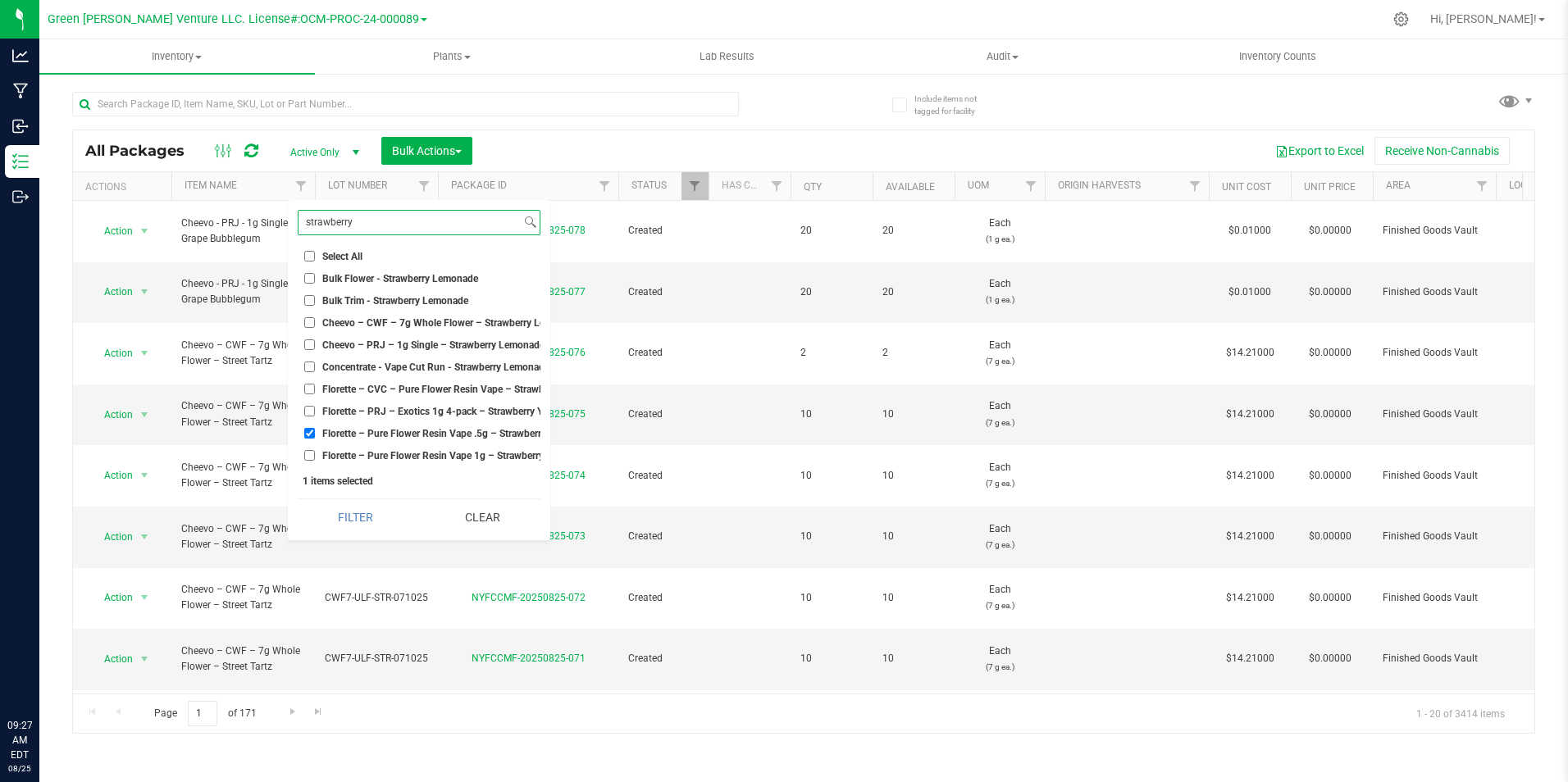
click at [289, 218] on div "strawberry Select All "Smalls" Stickers - PRJ - 1g Single - Albany Sour Diesel …" at bounding box center [419, 370] width 263 height 340
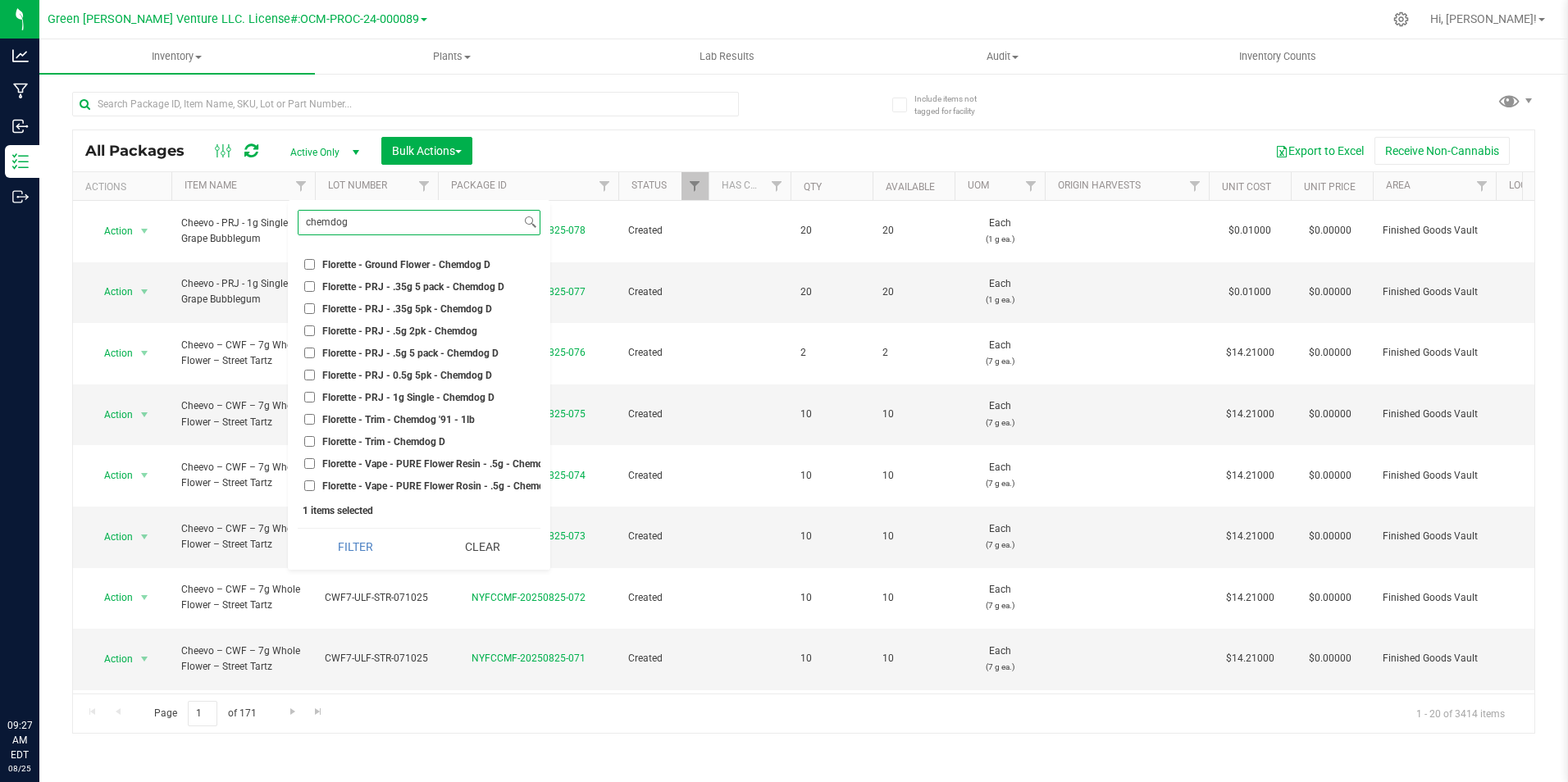
scroll to position [248, 0]
type input "chemdog"
click at [470, 436] on span "Florette - Vape - PURE Flower Resin - .5g - Chemdog D" at bounding box center [443, 441] width 242 height 10
click at [315, 436] on input "Florette - Vape - PURE Flower Resin - .5g - Chemdog D" at bounding box center [309, 441] width 10 height 10
checkbox input "true"
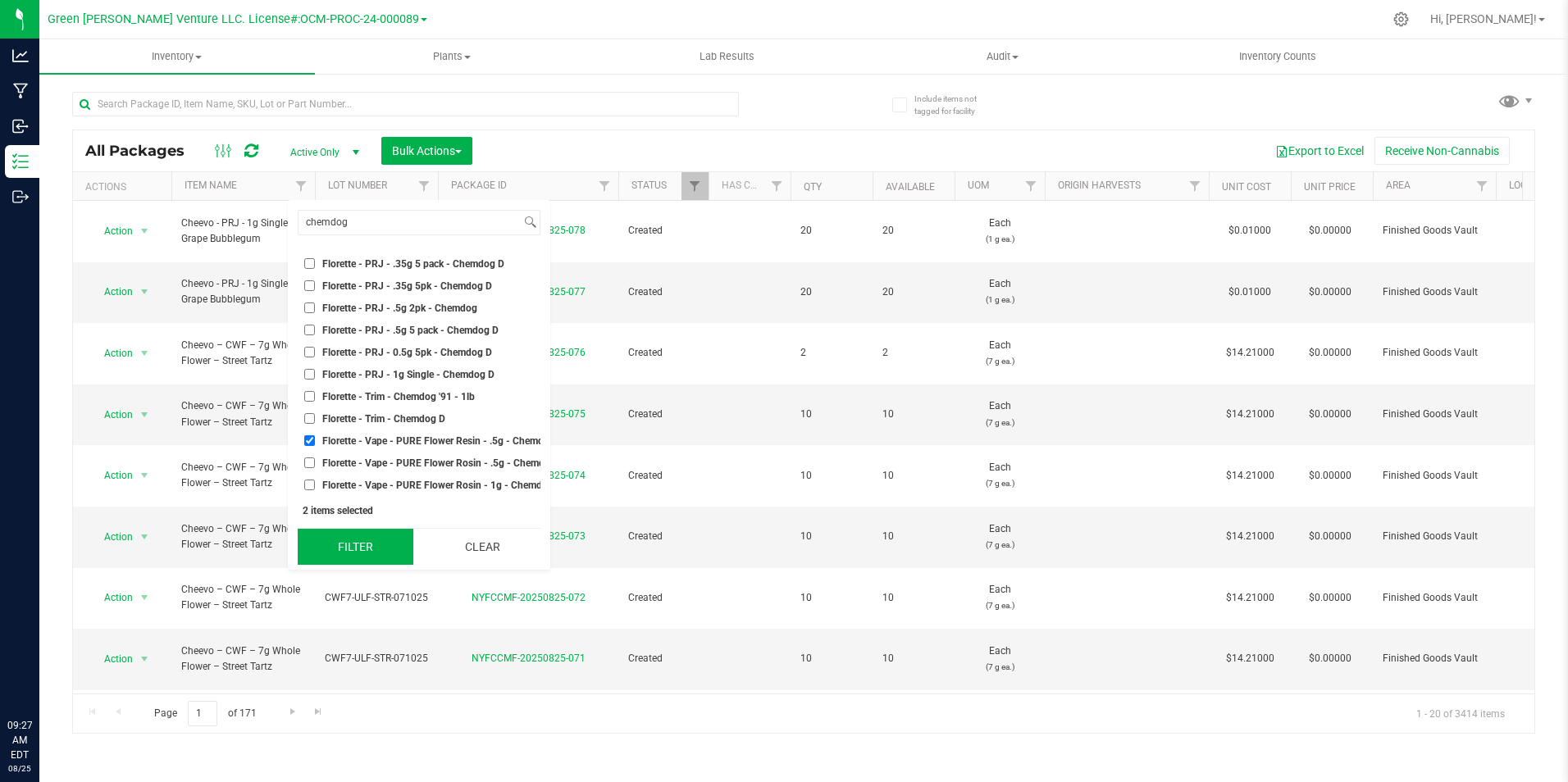
click at [385, 542] on button "Filter" at bounding box center [355, 547] width 116 height 36
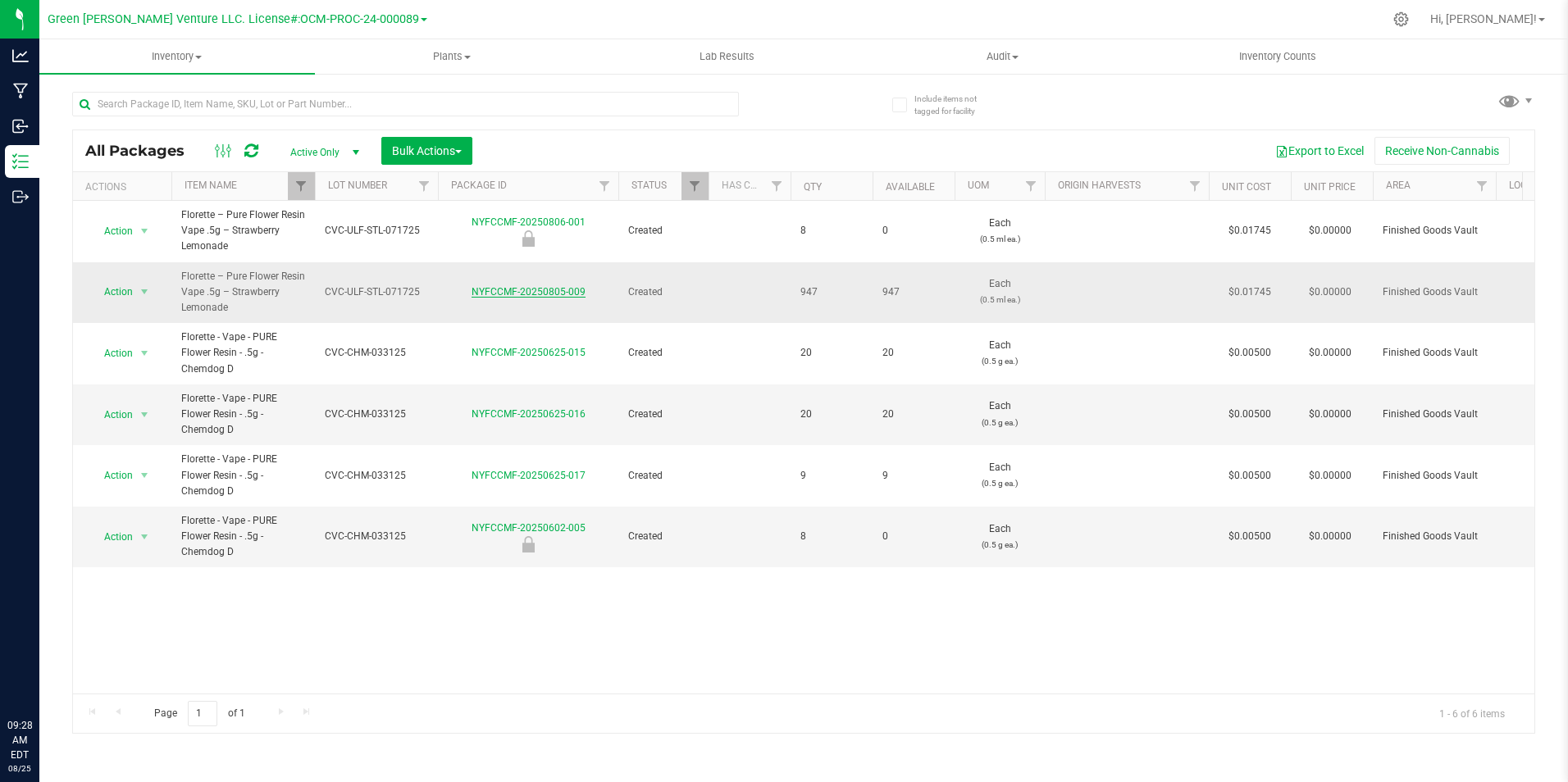
click at [507, 294] on link "NYFCCMF-20250805-009" at bounding box center [528, 291] width 114 height 11
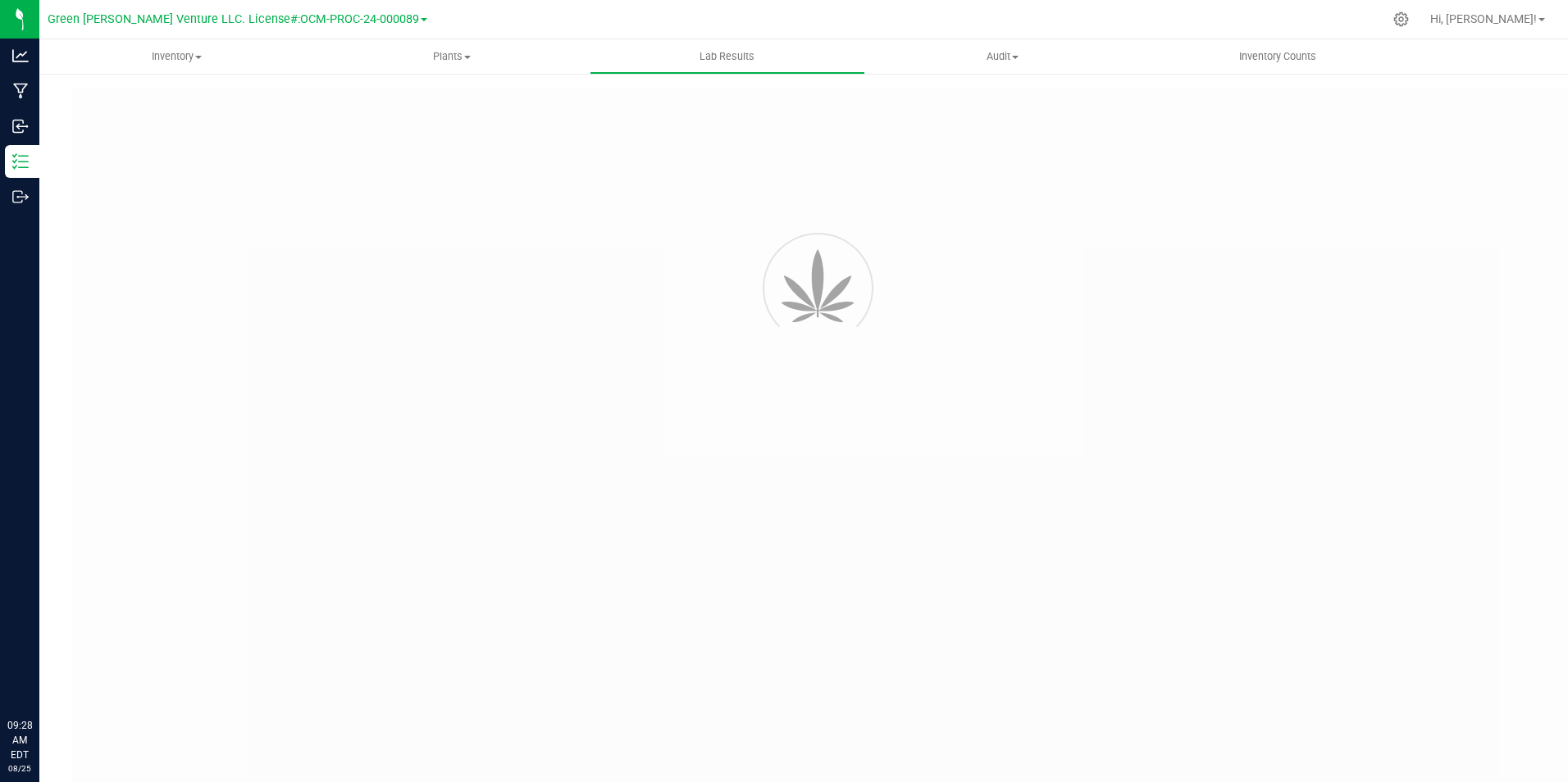
type input "NYFCCMF-20250805-008"
type input "AL50721001-001"
type input "NYFCCMF-20250805-008"
type input "07/18/2025 2:00 PM"
type input "07/24/2026"
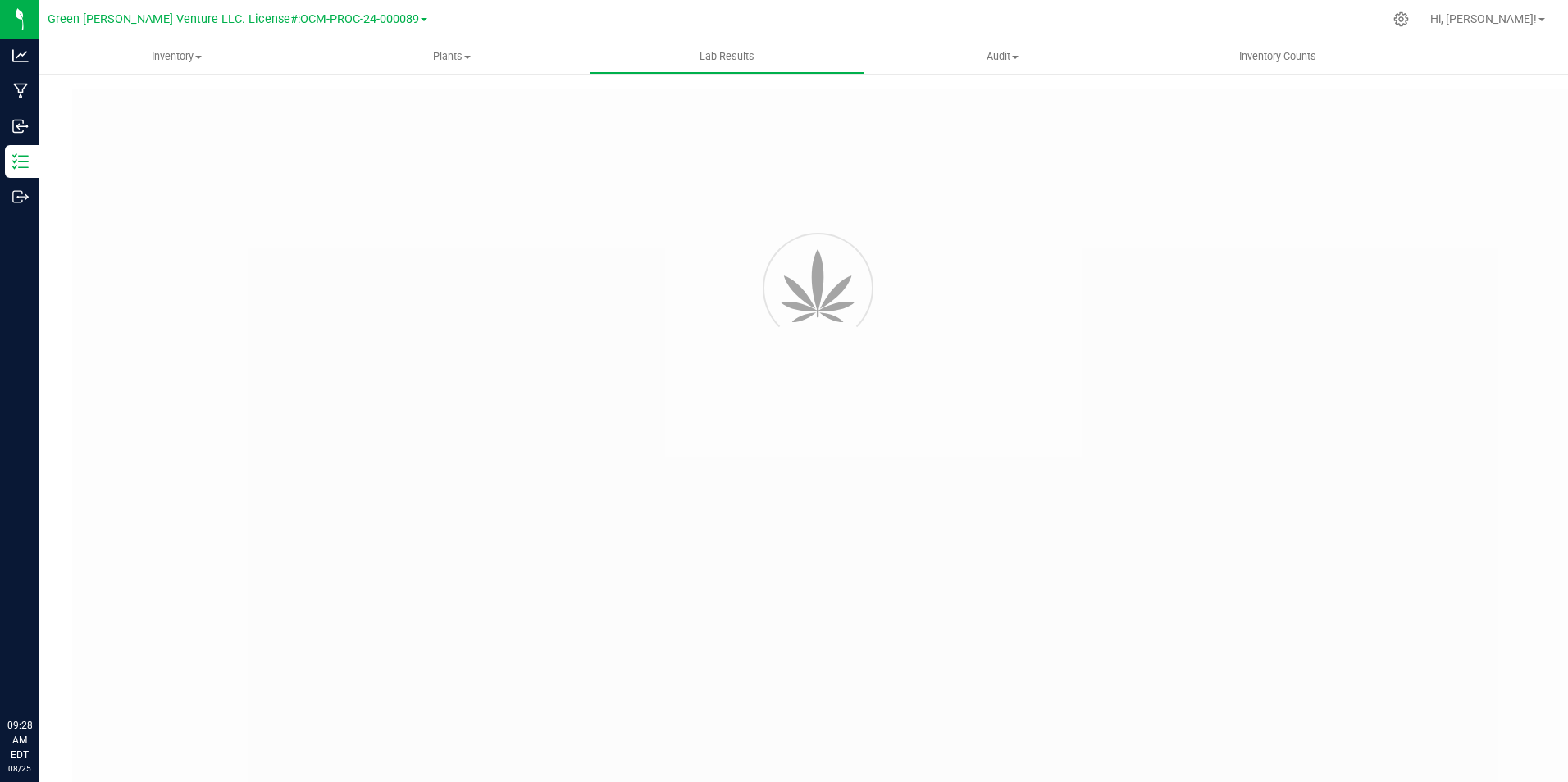
type input "[URL][DOMAIN_NAME]"
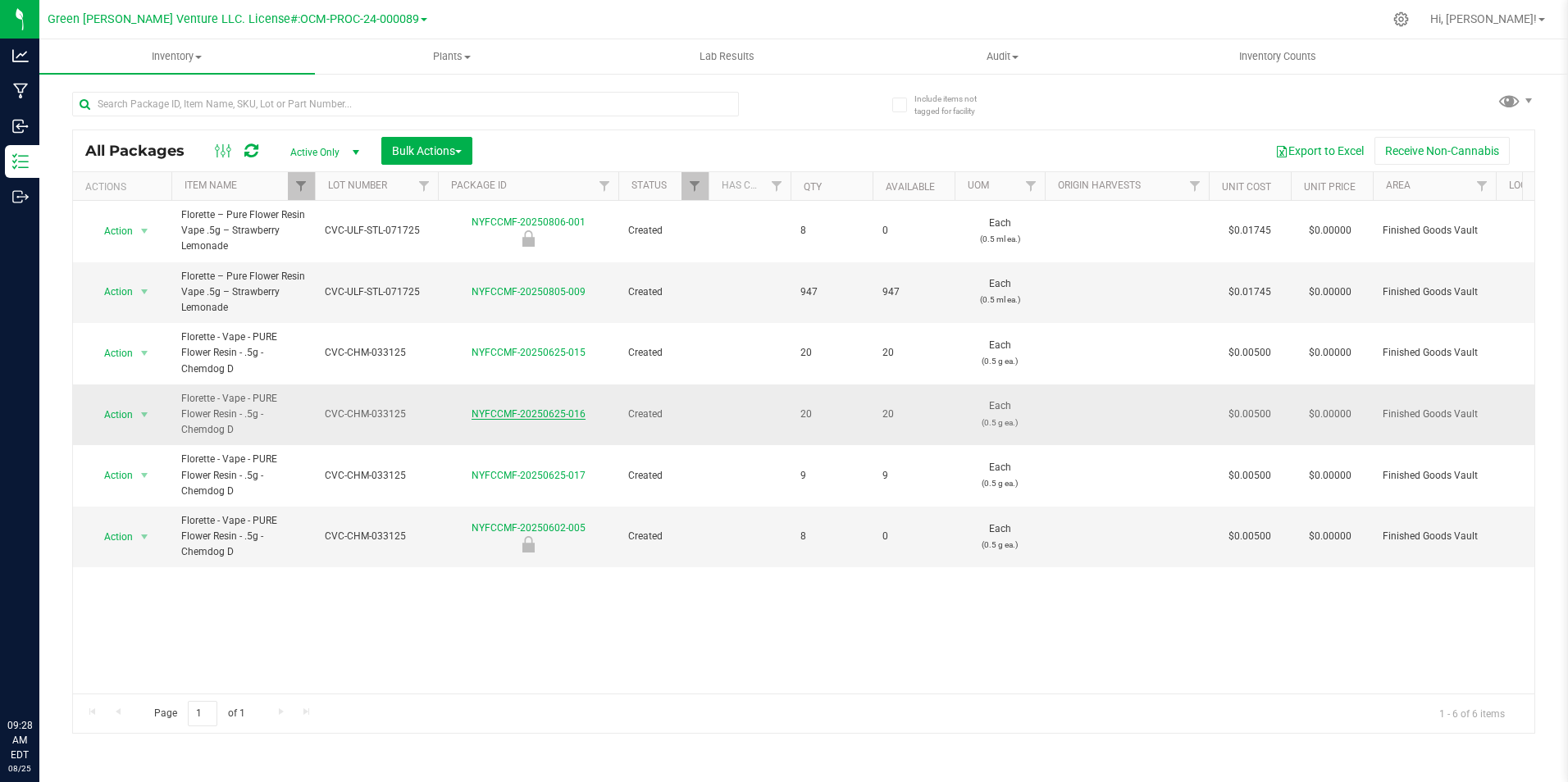
click at [548, 411] on link "NYFCCMF-20250625-016" at bounding box center [528, 413] width 114 height 11
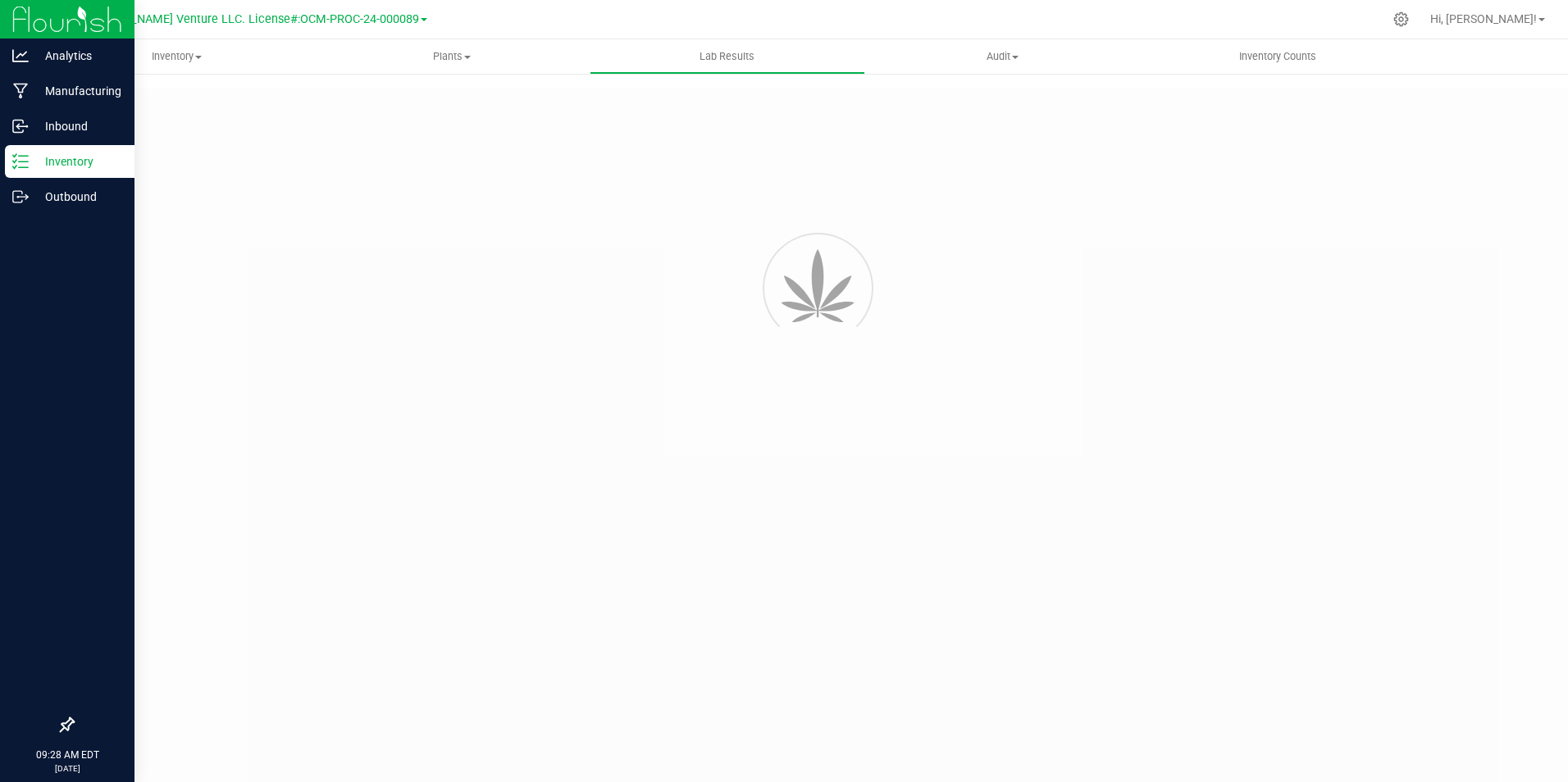
type input "NYFCCMF-20250408-086"
type input "20250408-FLOR-012"
type input "NYFCCMF-20250408-086"
type input "04/22/2025 11:39 AM"
type input "[DATE]"
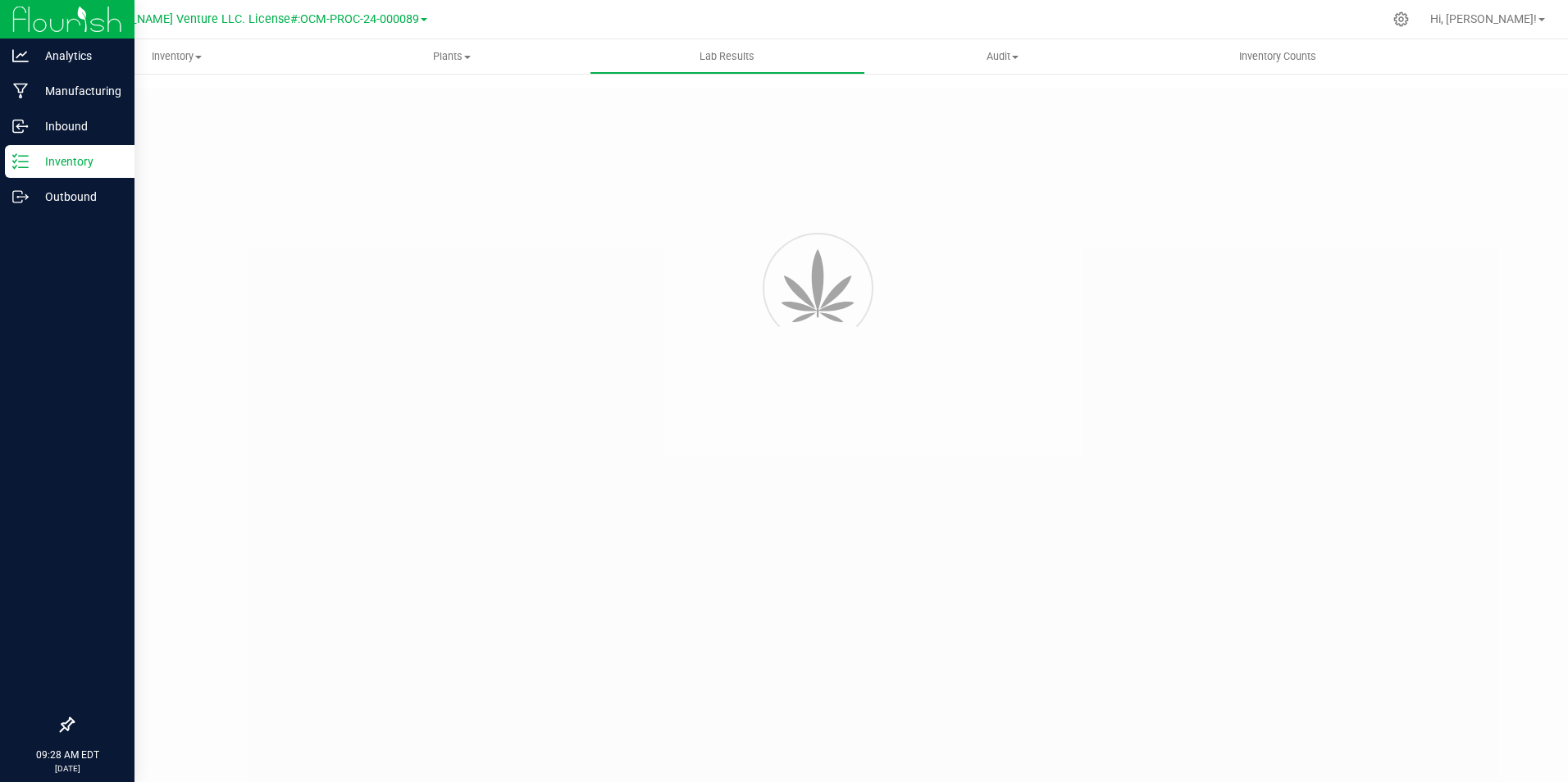
type input "[URL][DOMAIN_NAME]"
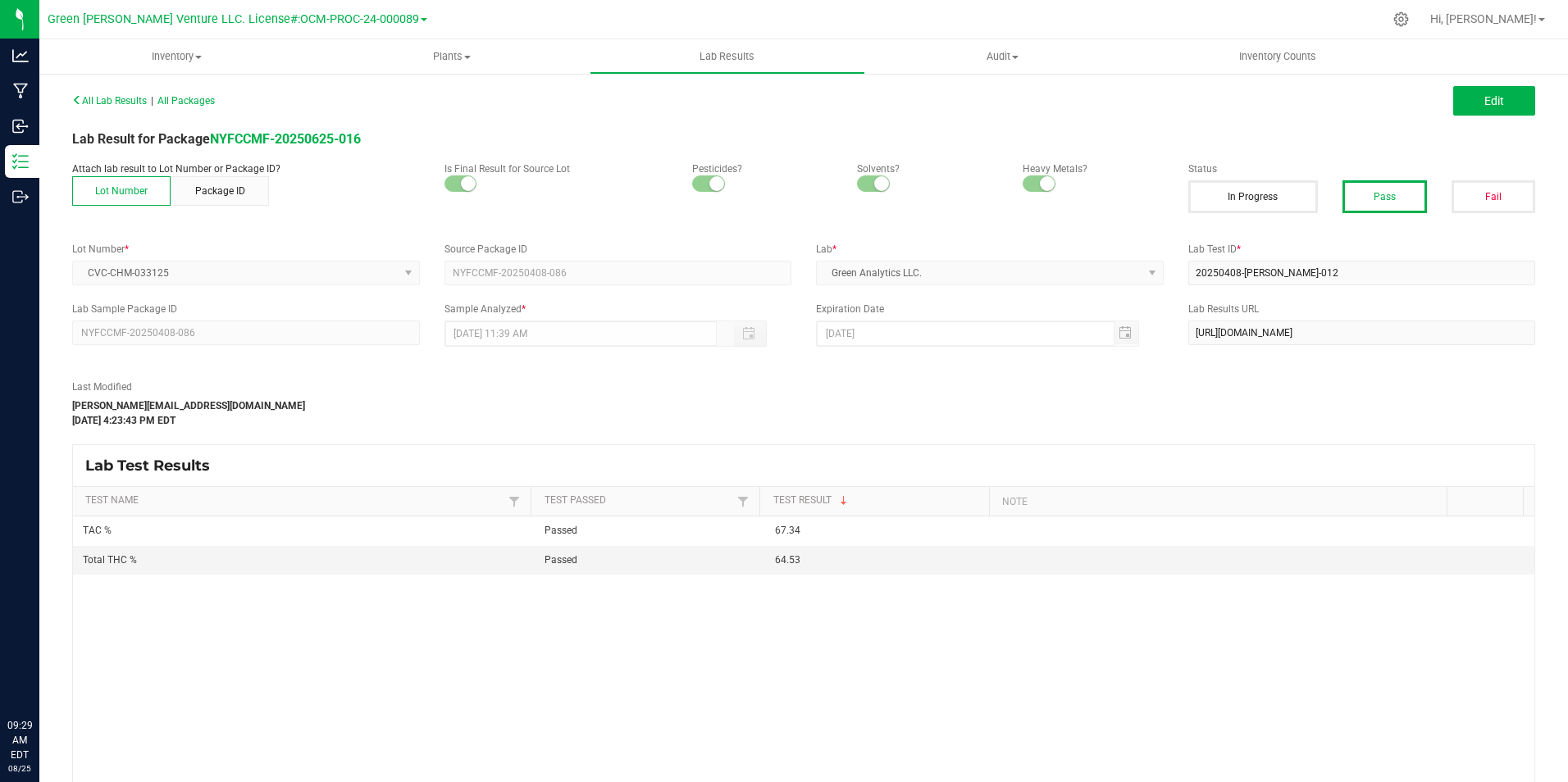
click at [876, 417] on div "Last Modified gabriel@casaverdefarms.com Apr 29, 2025 4:23:43 PM EDT" at bounding box center [617, 404] width 1116 height 48
click at [172, 59] on span "Inventory" at bounding box center [177, 56] width 276 height 15
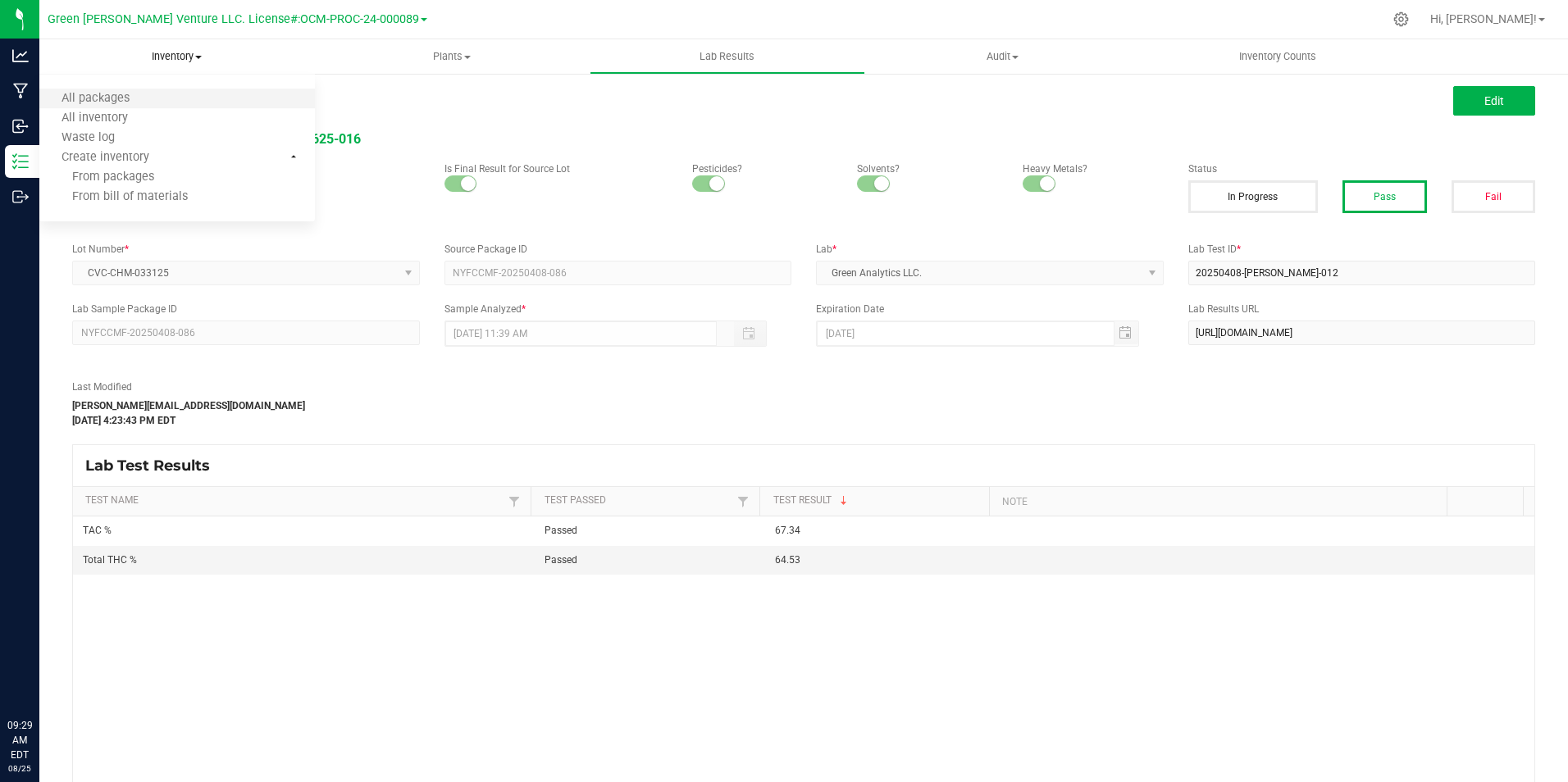
click at [162, 105] on li "All packages" at bounding box center [177, 99] width 276 height 20
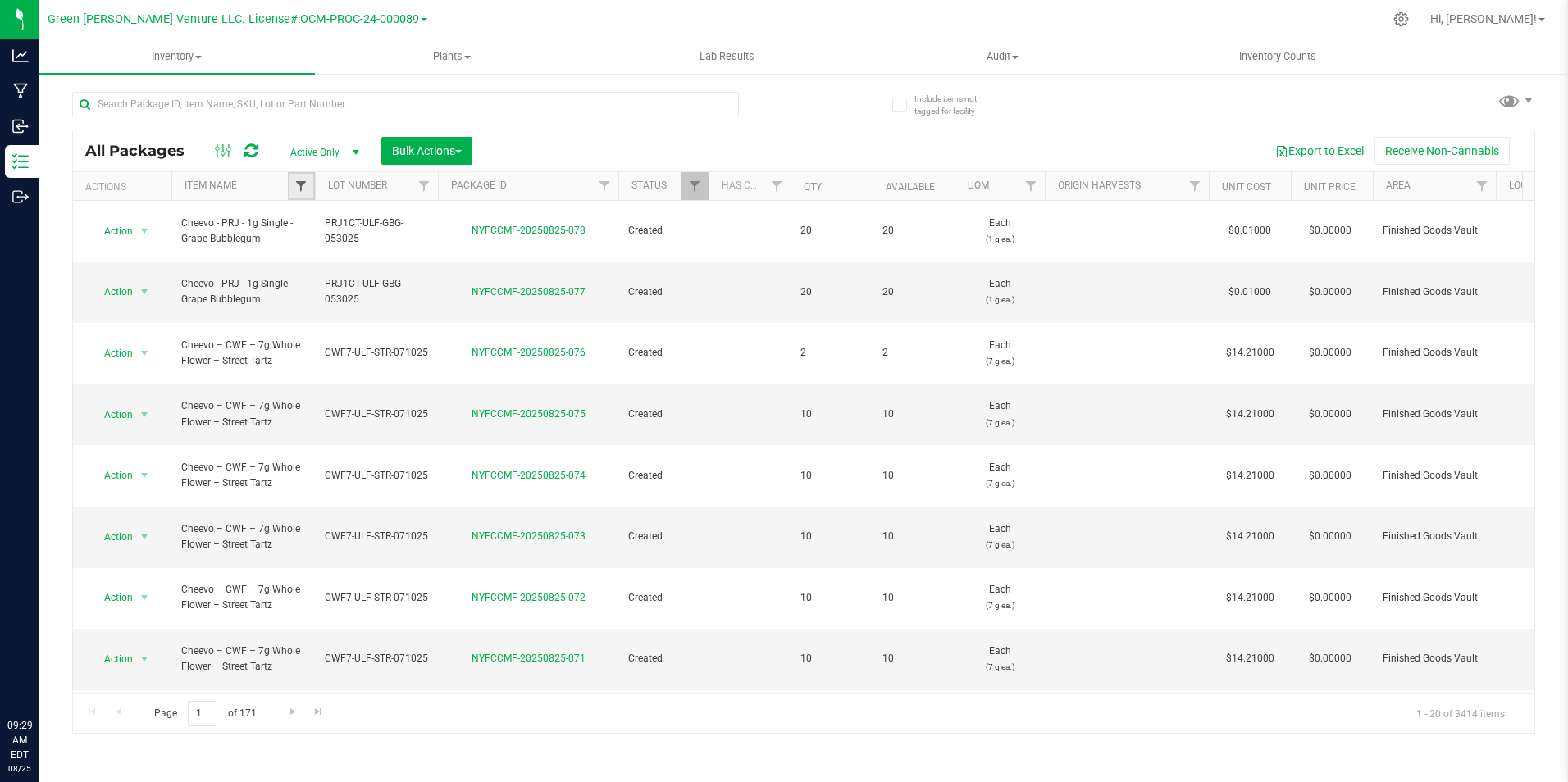
click at [304, 183] on span "Filter" at bounding box center [301, 186] width 13 height 13
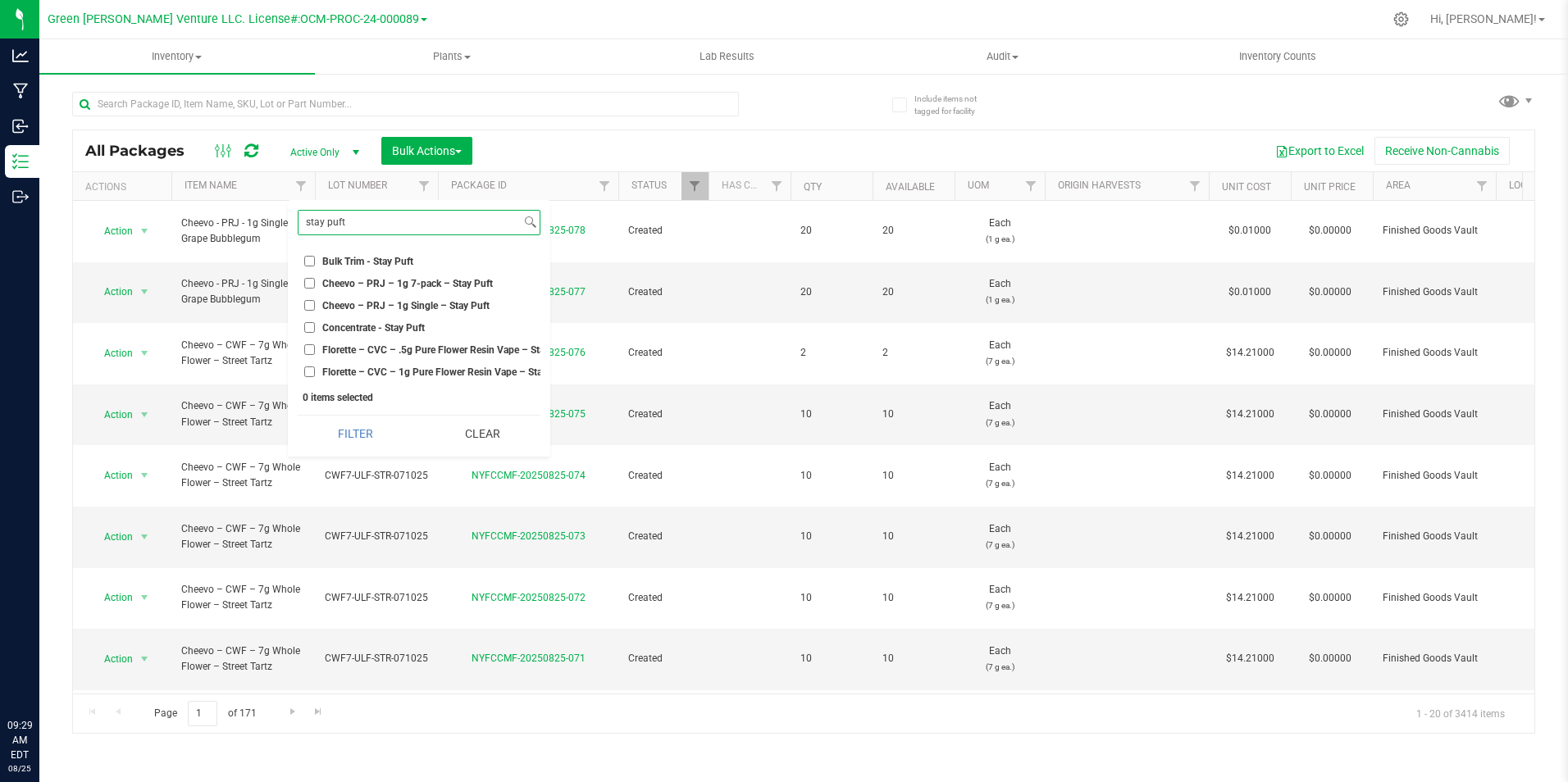
type input "stay puft"
click at [491, 367] on span "Florette – CVC – 1g Pure Flower Resin Vape – Stay Puft" at bounding box center [445, 372] width 246 height 10
click at [315, 367] on input "Florette – CVC – 1g Pure Flower Resin Vape – Stay Puft" at bounding box center [309, 372] width 10 height 10
checkbox input "true"
click at [377, 448] on button "Filter" at bounding box center [355, 434] width 116 height 36
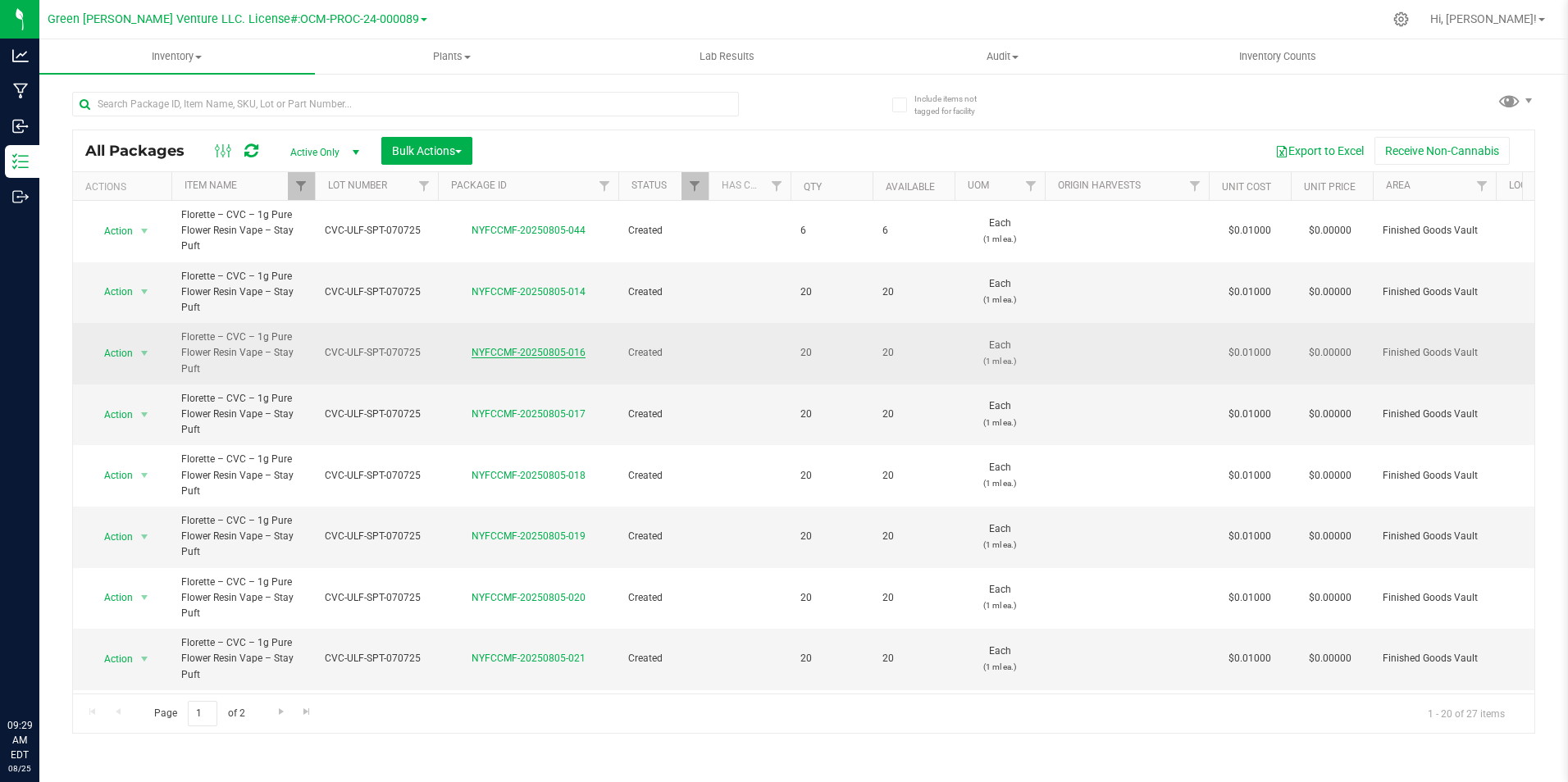
click at [533, 348] on link "NYFCCMF-20250805-016" at bounding box center [528, 352] width 114 height 11
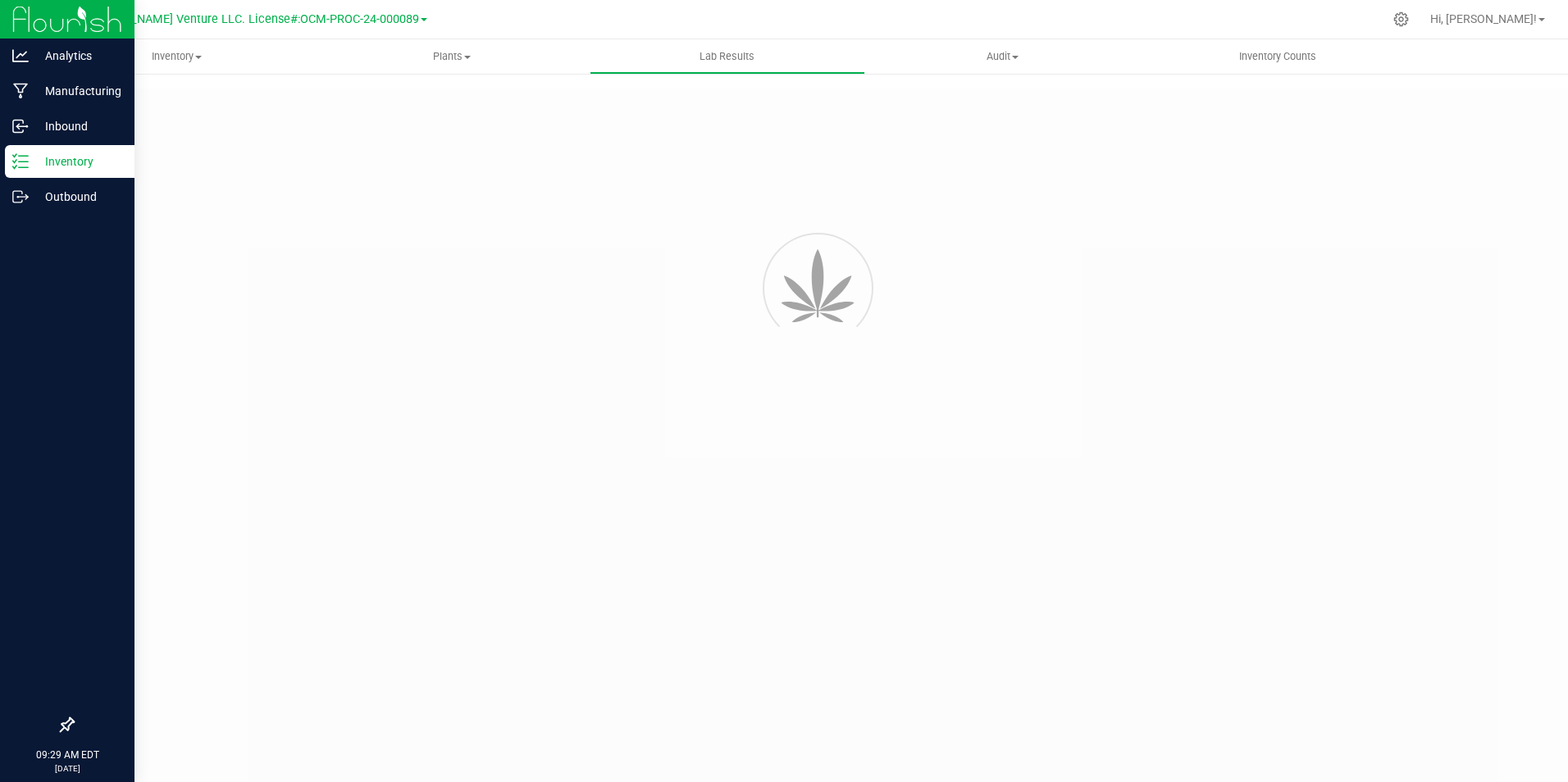
type input "NYFCCMF-20250715-013"
type input "AL50716004-007"
type input "NYFCCMF-20250715-013"
type input "07/22/2025 3:55 PM"
type input "07/22/2026"
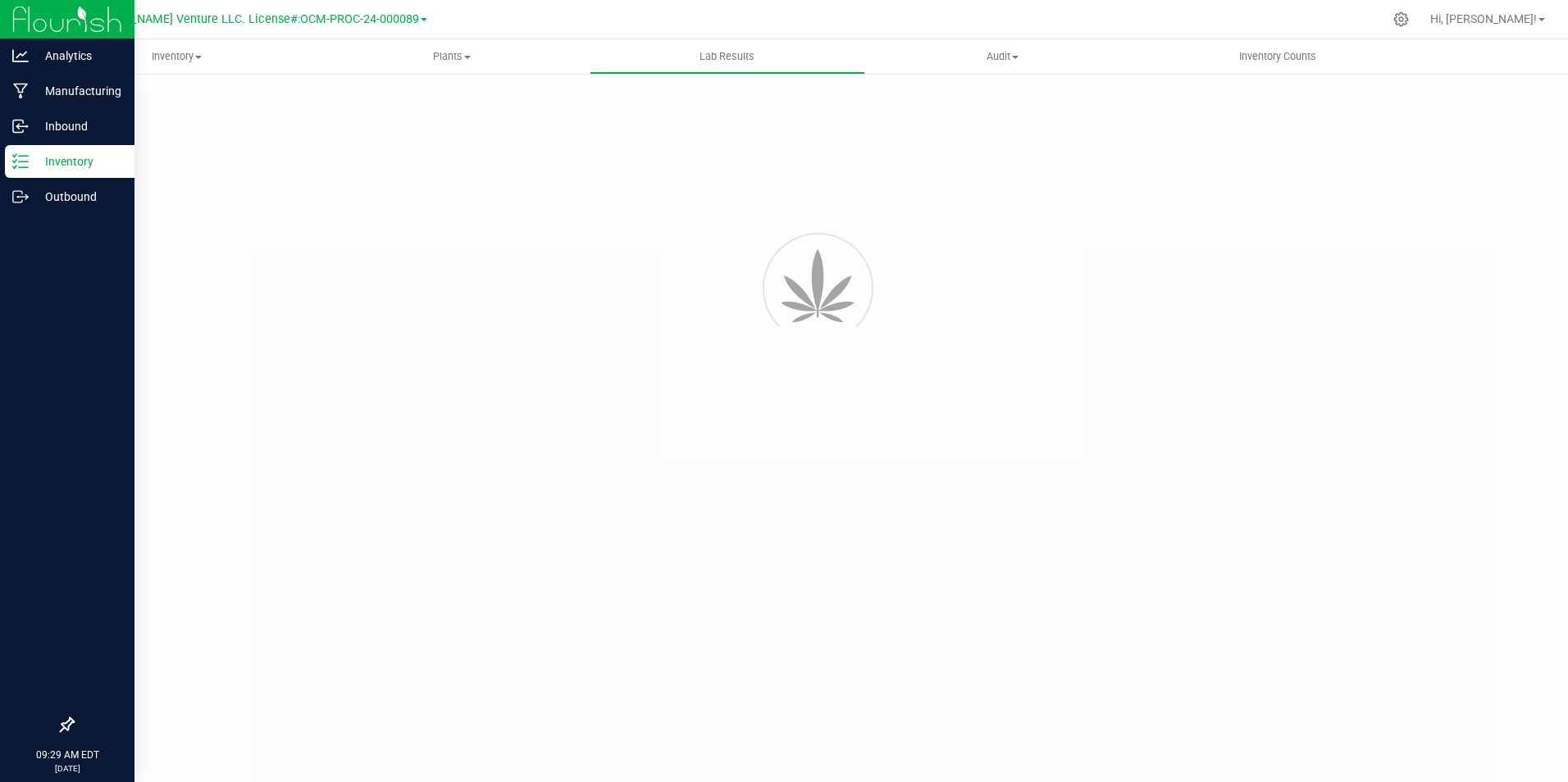
type input "[URL][DOMAIN_NAME]"
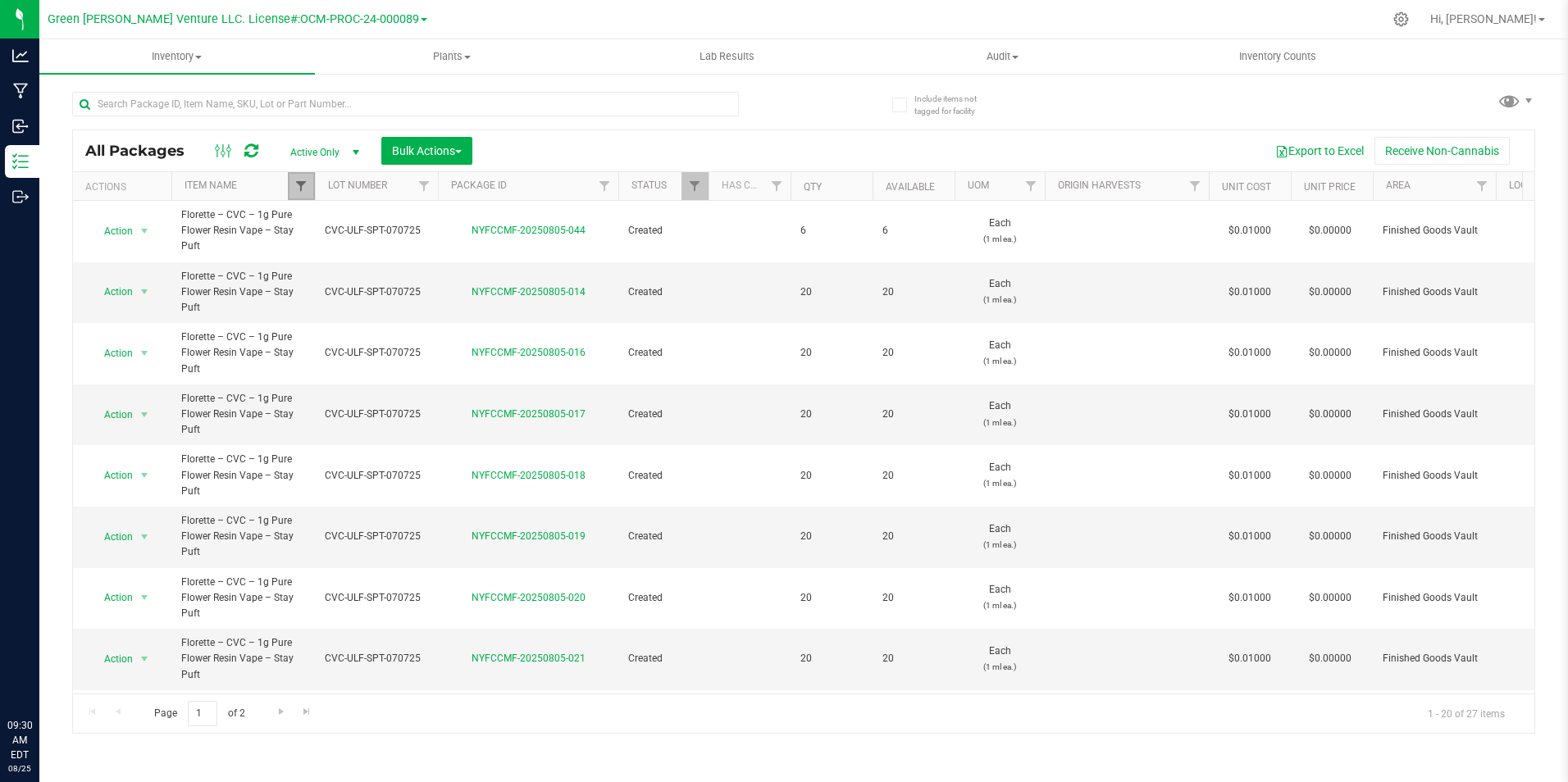
click at [303, 191] on span "Filter" at bounding box center [301, 186] width 13 height 13
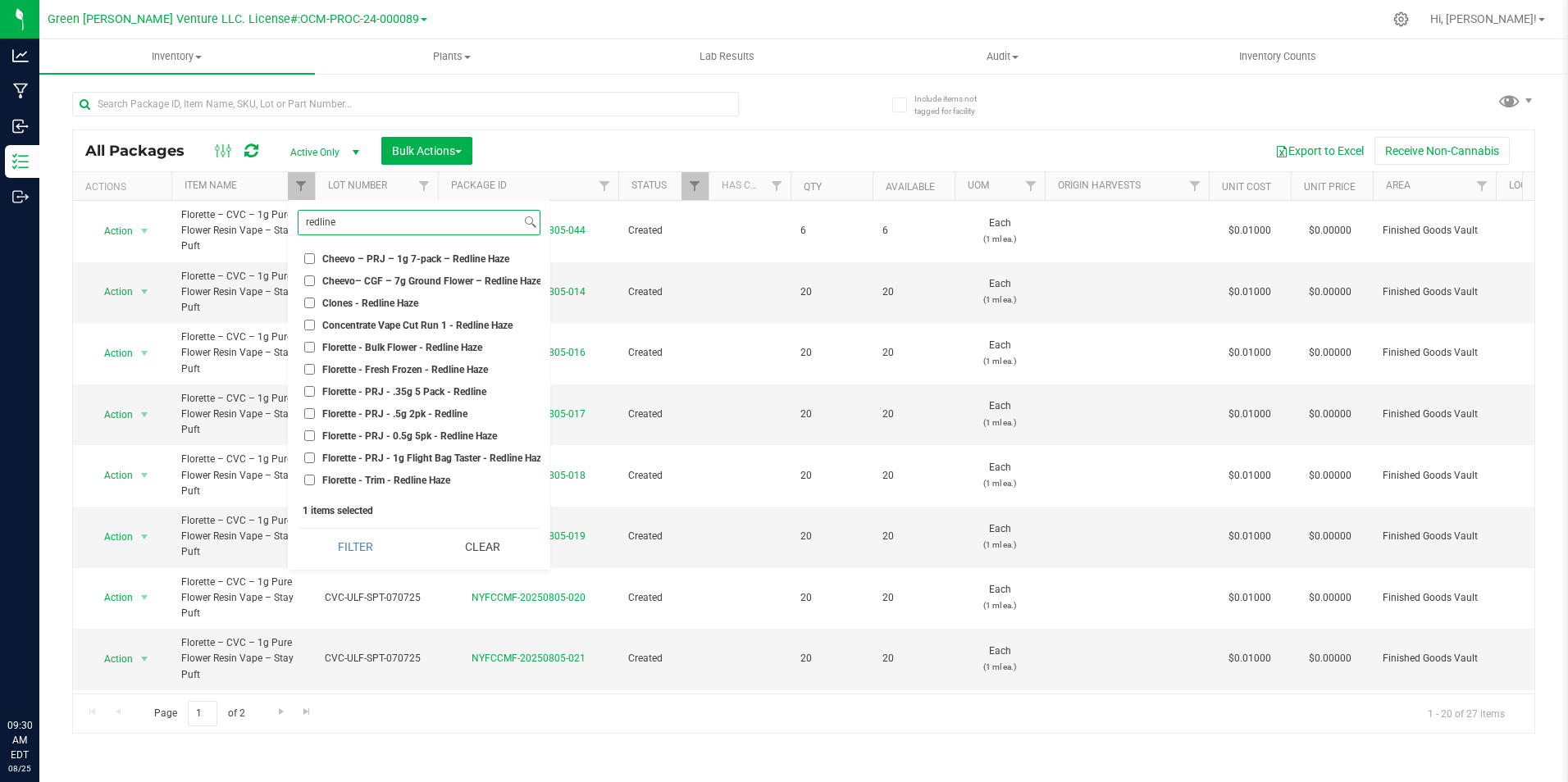
scroll to position [165, 0]
type input "redline"
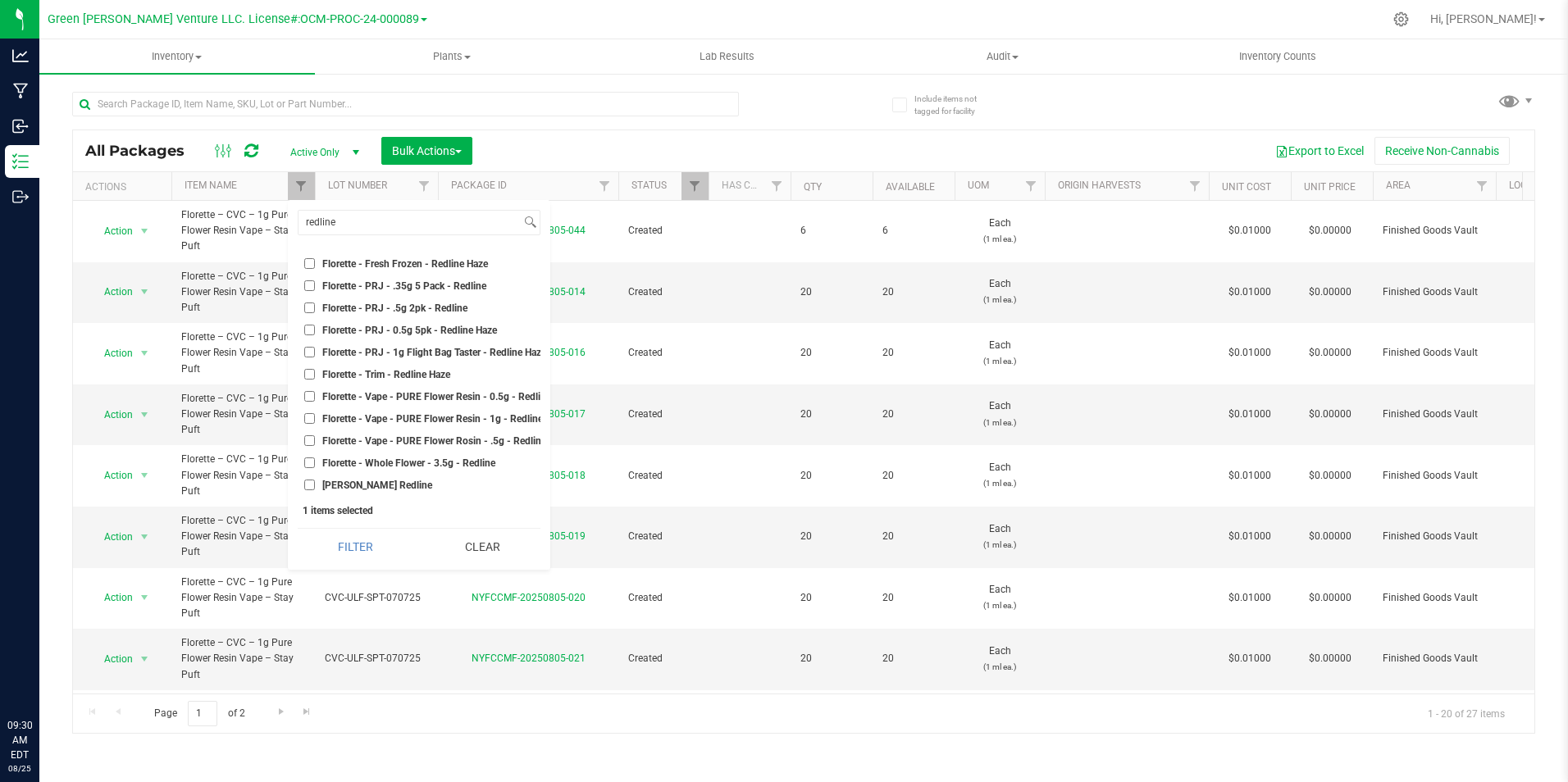
click at [451, 414] on span "Florette - Vape - PURE Flower Resin - 1g - Redline Haze" at bounding box center [444, 418] width 245 height 10
click at [315, 413] on input "Florette - Vape - PURE Flower Resin - 1g - Redline Haze" at bounding box center [309, 418] width 10 height 10
checkbox input "true"
click at [379, 537] on button "Filter" at bounding box center [355, 547] width 116 height 36
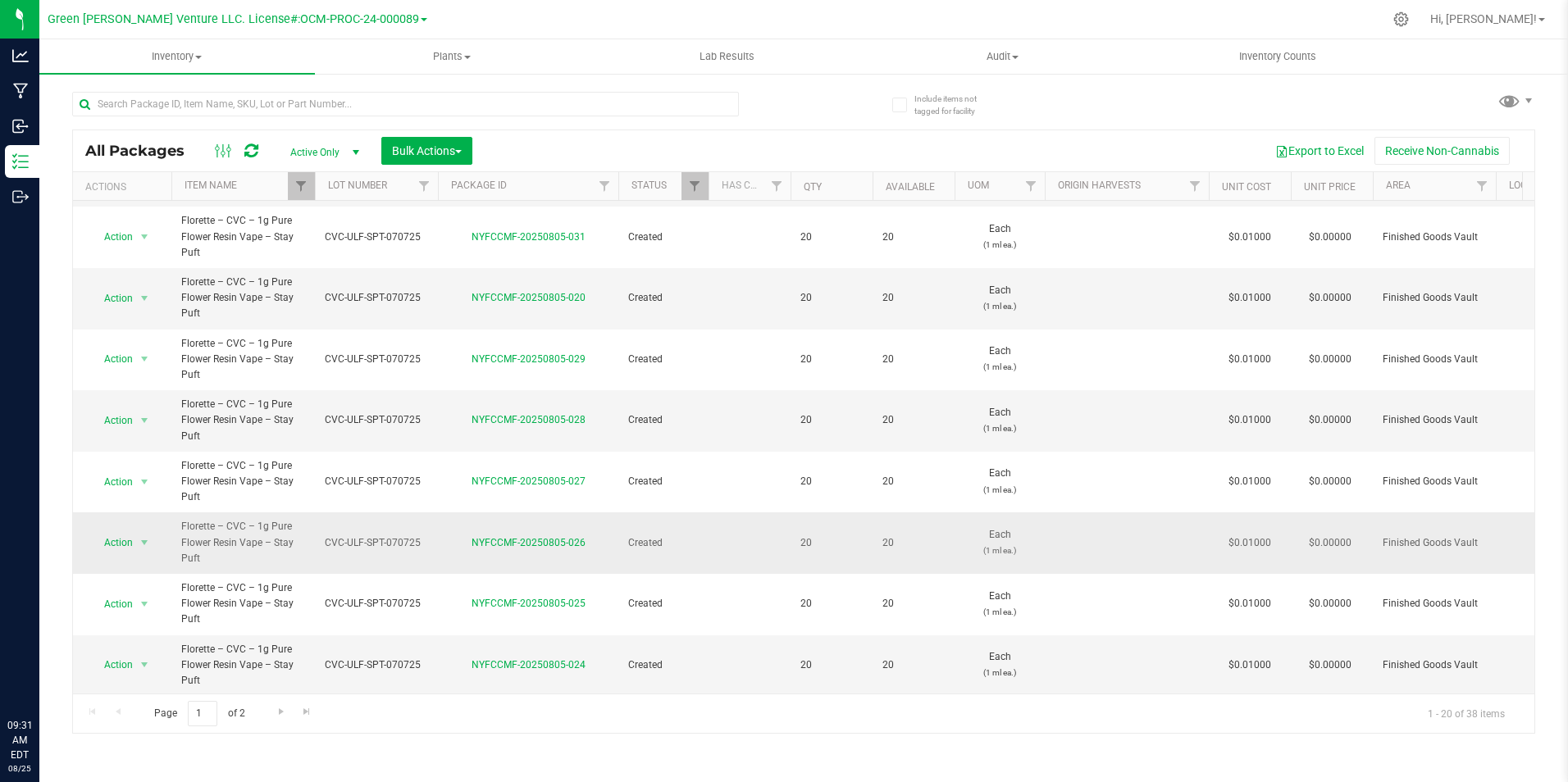
scroll to position [741, 0]
click at [269, 719] on link "Go to the next page" at bounding box center [281, 712] width 24 height 22
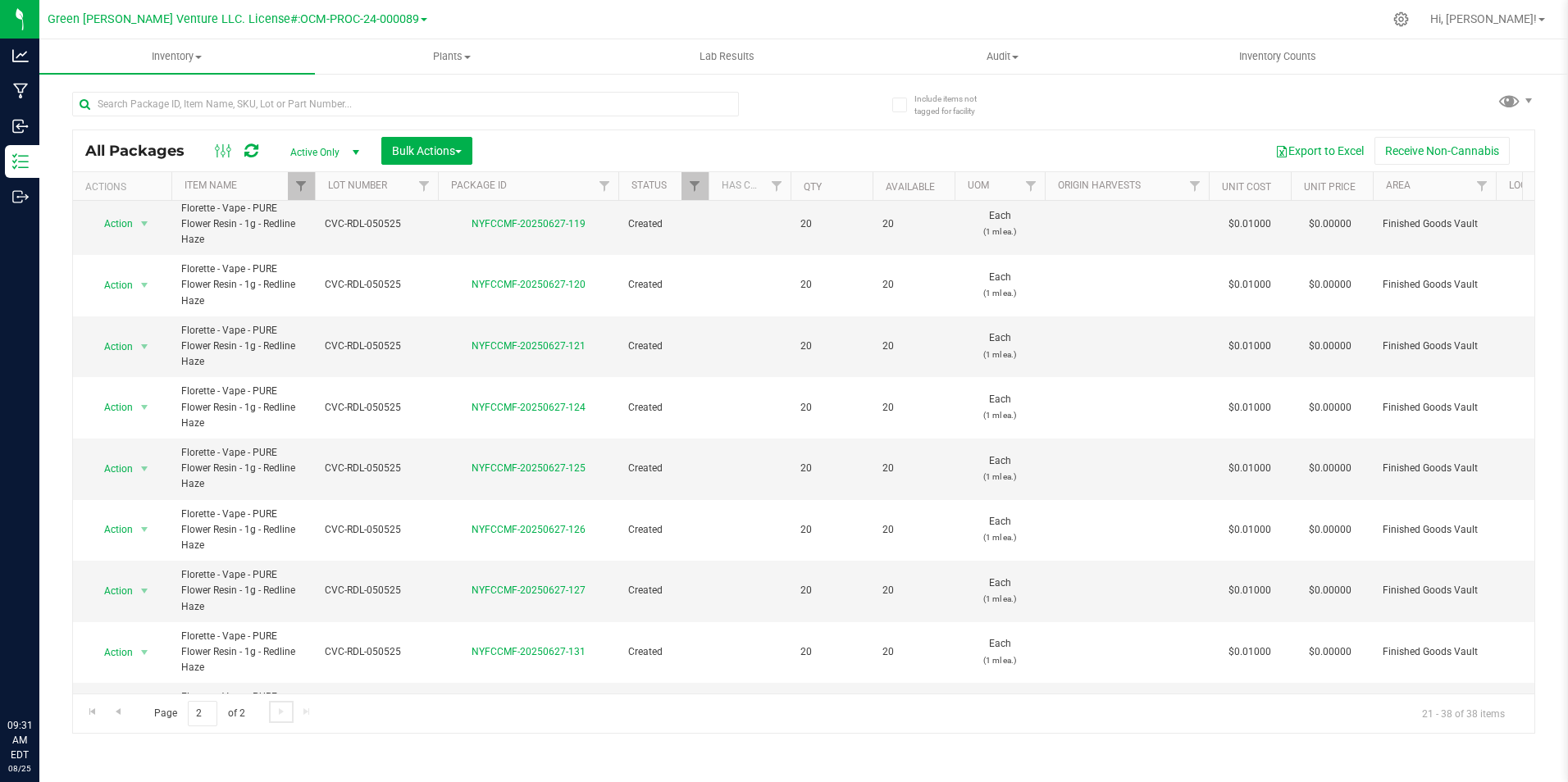
scroll to position [574, 0]
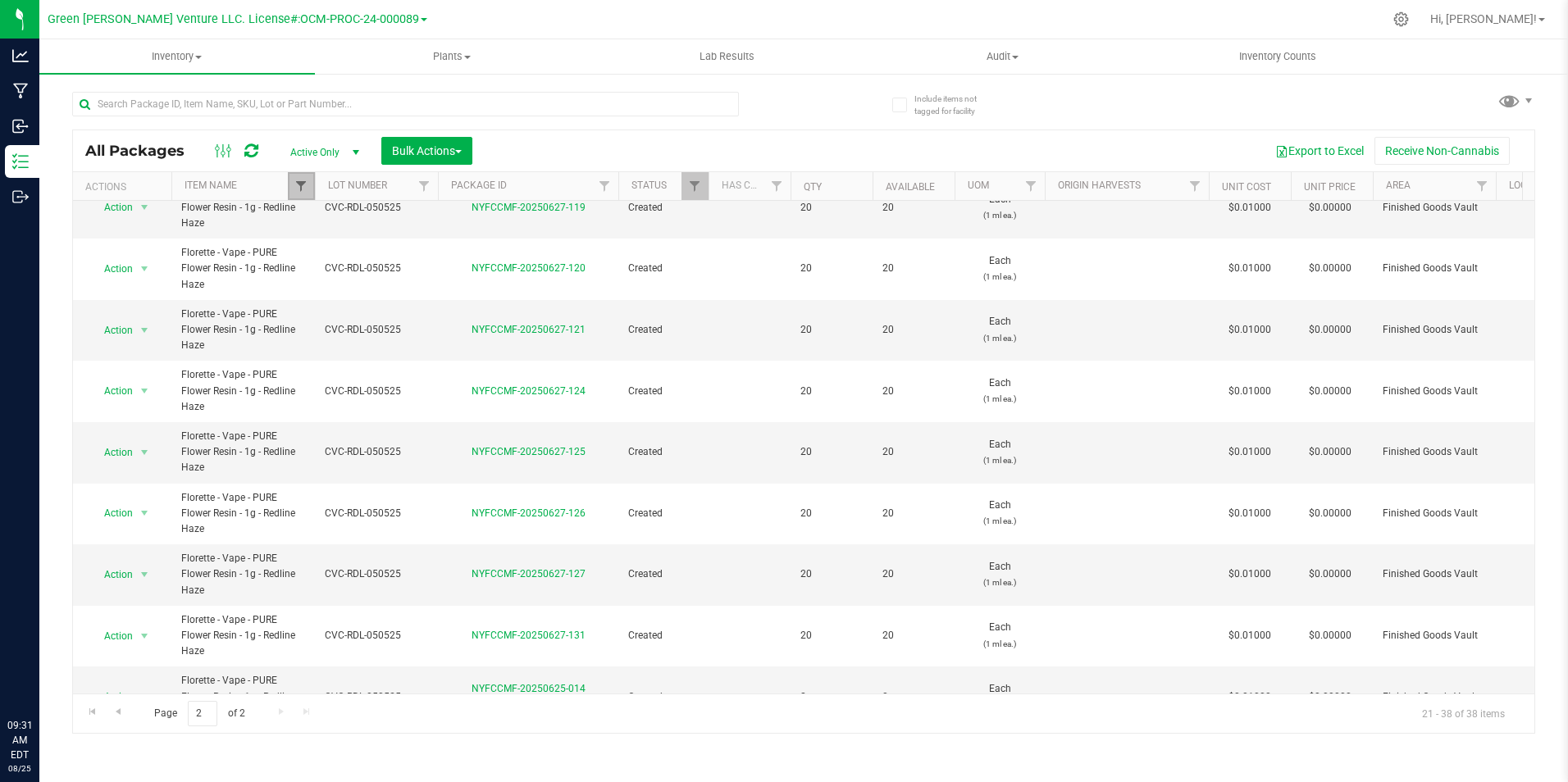
click at [295, 184] on span "Filter" at bounding box center [301, 186] width 13 height 13
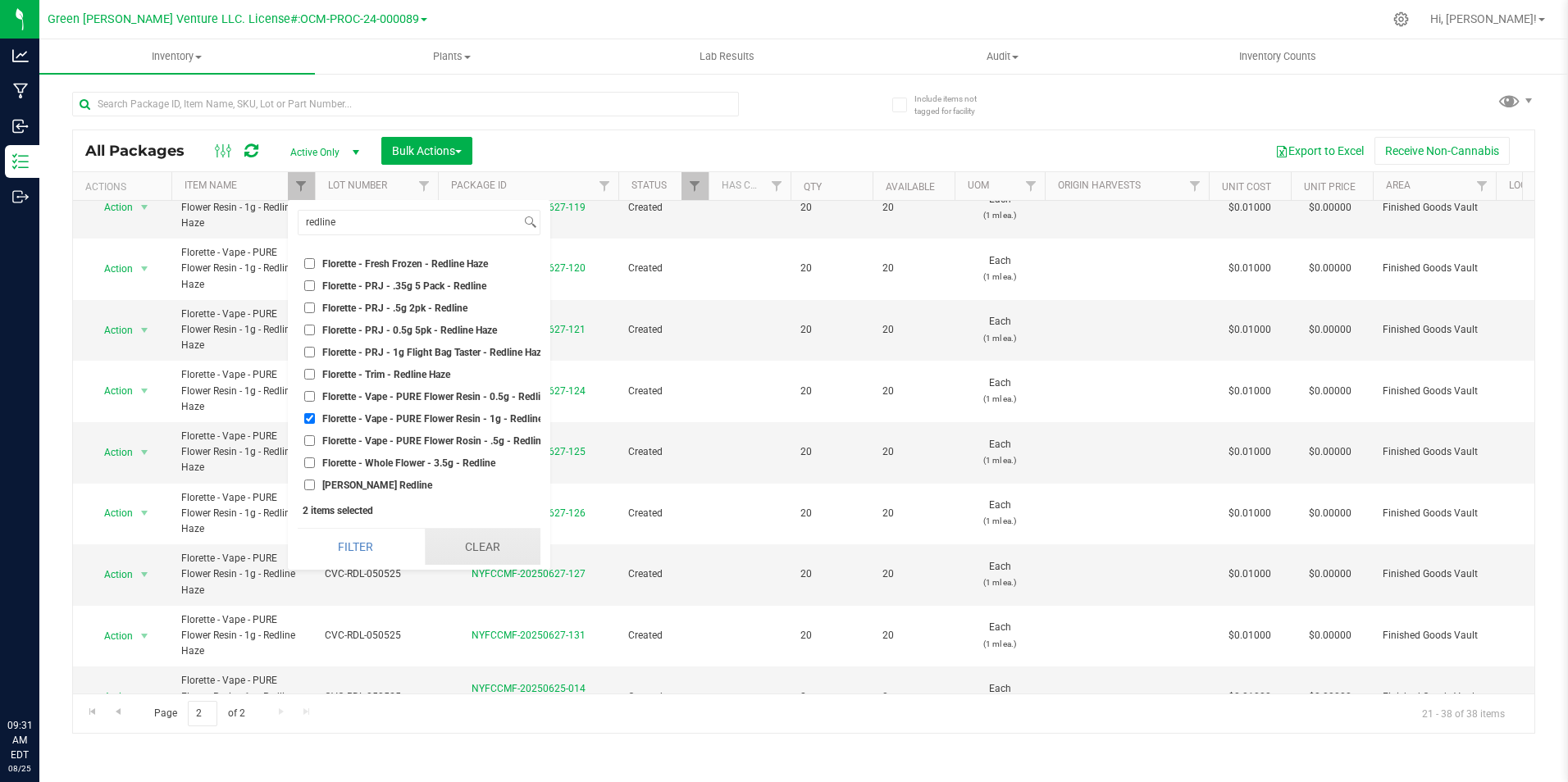
click at [457, 537] on button "Clear" at bounding box center [482, 547] width 116 height 36
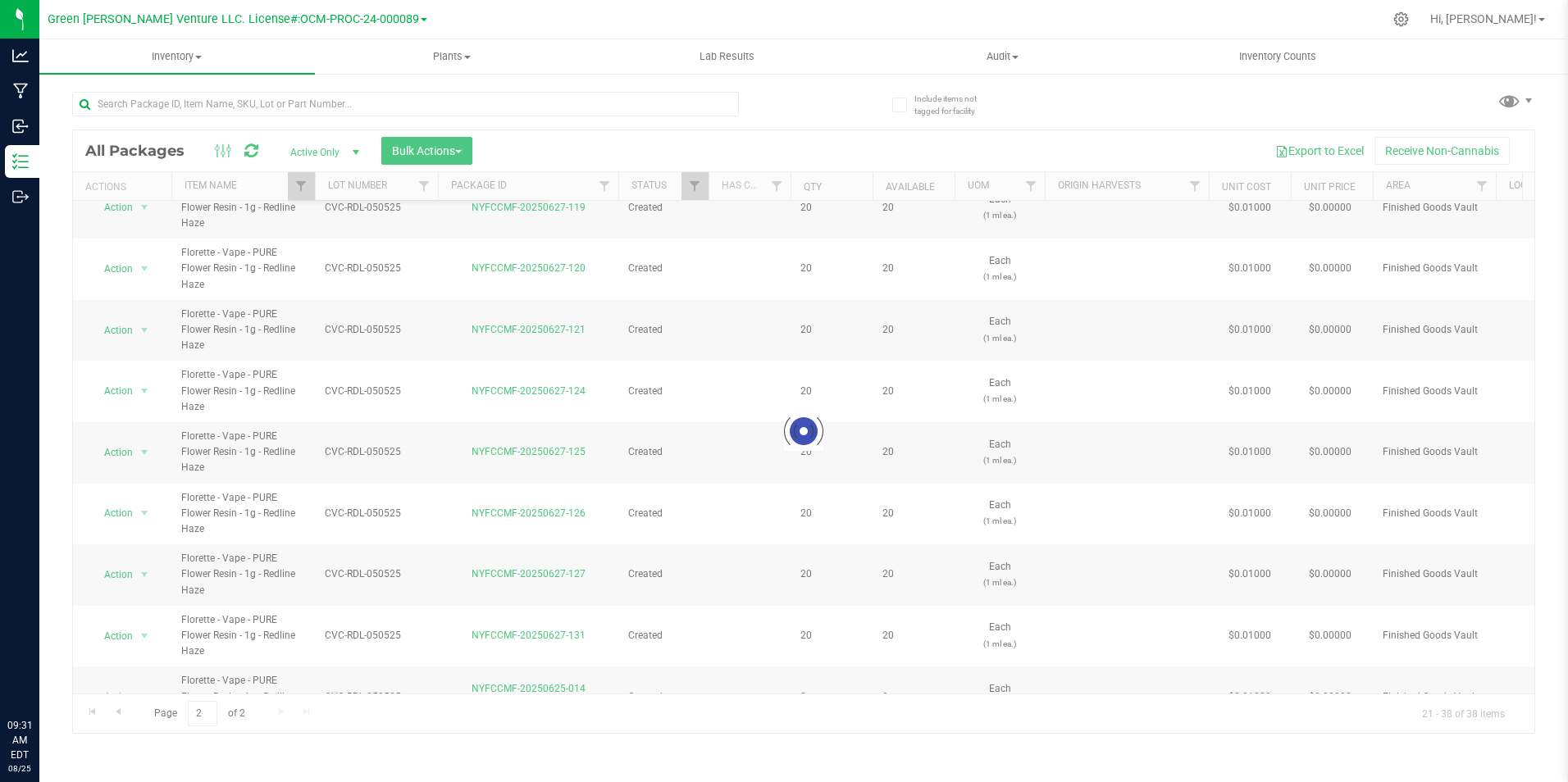
scroll to position [5737, 0]
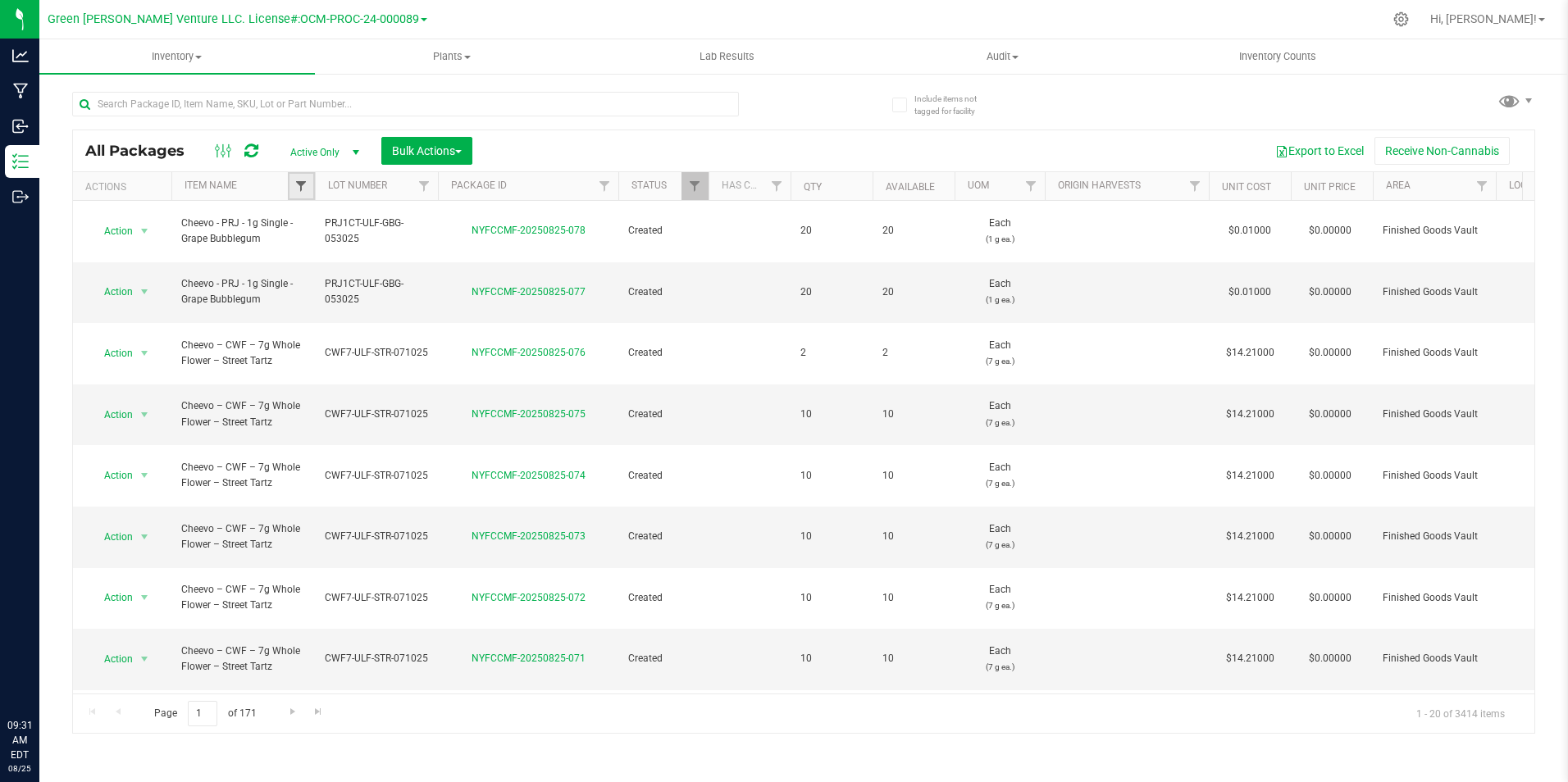
click at [306, 182] on span "Filter" at bounding box center [301, 186] width 13 height 13
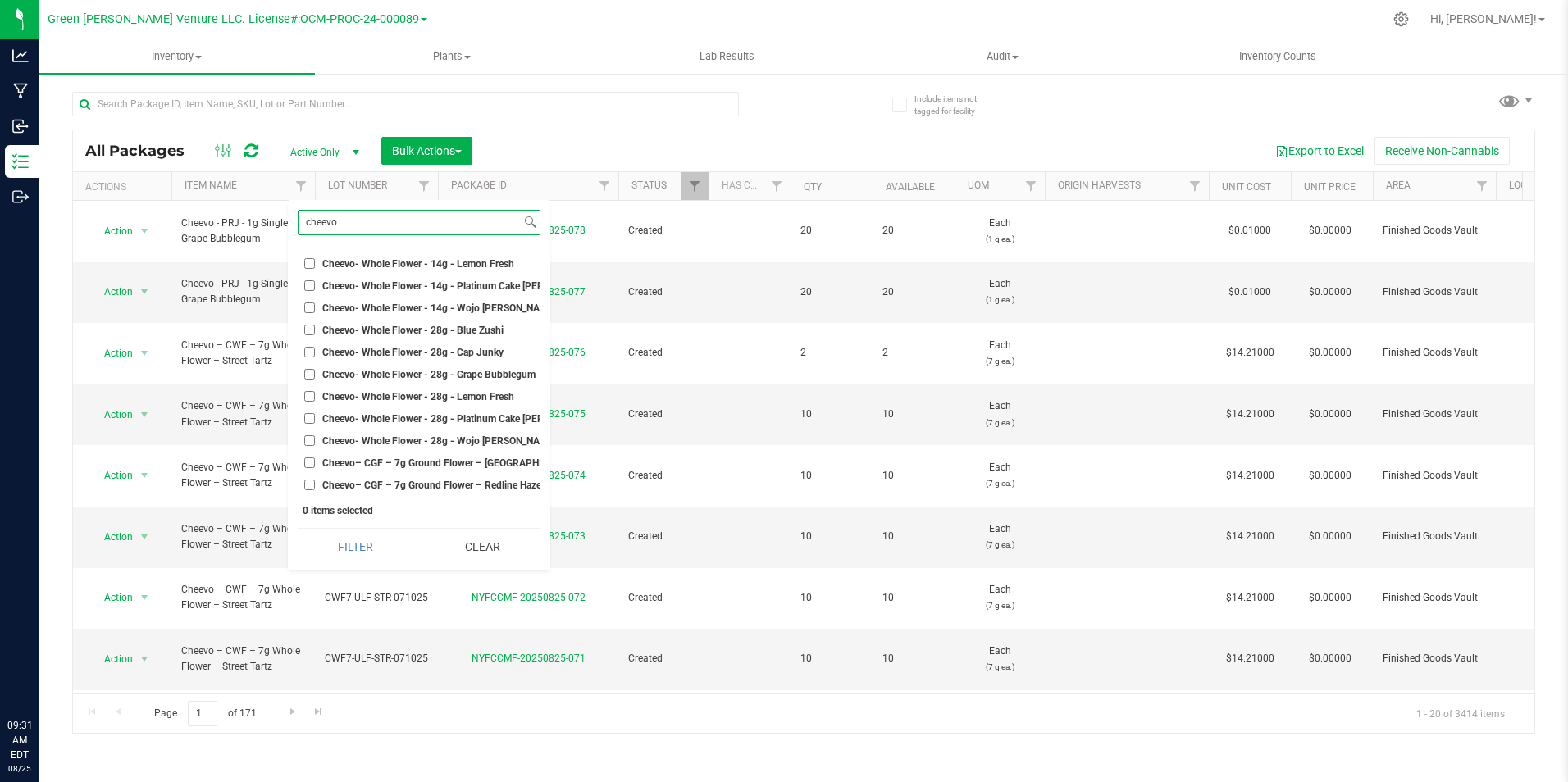
scroll to position [1421, 0]
type input "cheevo"
click at [428, 458] on span "Cheevo– CGF – 7g Ground Flower – [GEOGRAPHIC_DATA] Sour Diesel" at bounding box center [476, 462] width 309 height 10
click at [315, 457] on input "Cheevo– CGF – 7g Ground Flower – [GEOGRAPHIC_DATA] Sour Diesel" at bounding box center [309, 462] width 10 height 10
checkbox input "true"
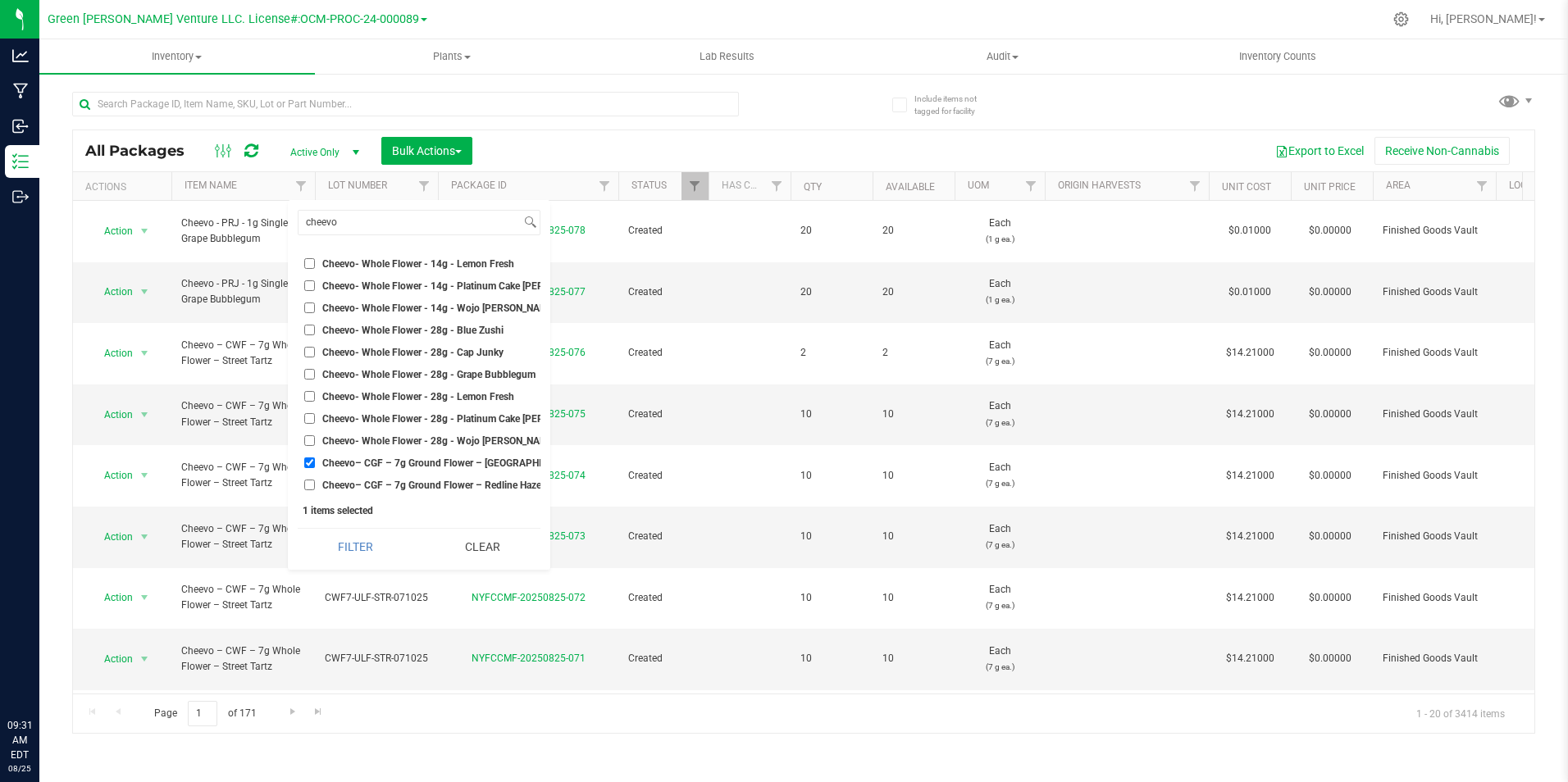
click at [431, 476] on li "Cheevo– CGF – 7g Ground Flower – Redline Haze" at bounding box center [418, 485] width 243 height 17
click at [424, 480] on span "Cheevo– CGF – 7g Ground Flower – Redline Haze" at bounding box center [431, 485] width 219 height 10
click at [315, 480] on input "Cheevo– CGF – 7g Ground Flower – Redline Haze" at bounding box center [309, 485] width 10 height 10
checkbox input "true"
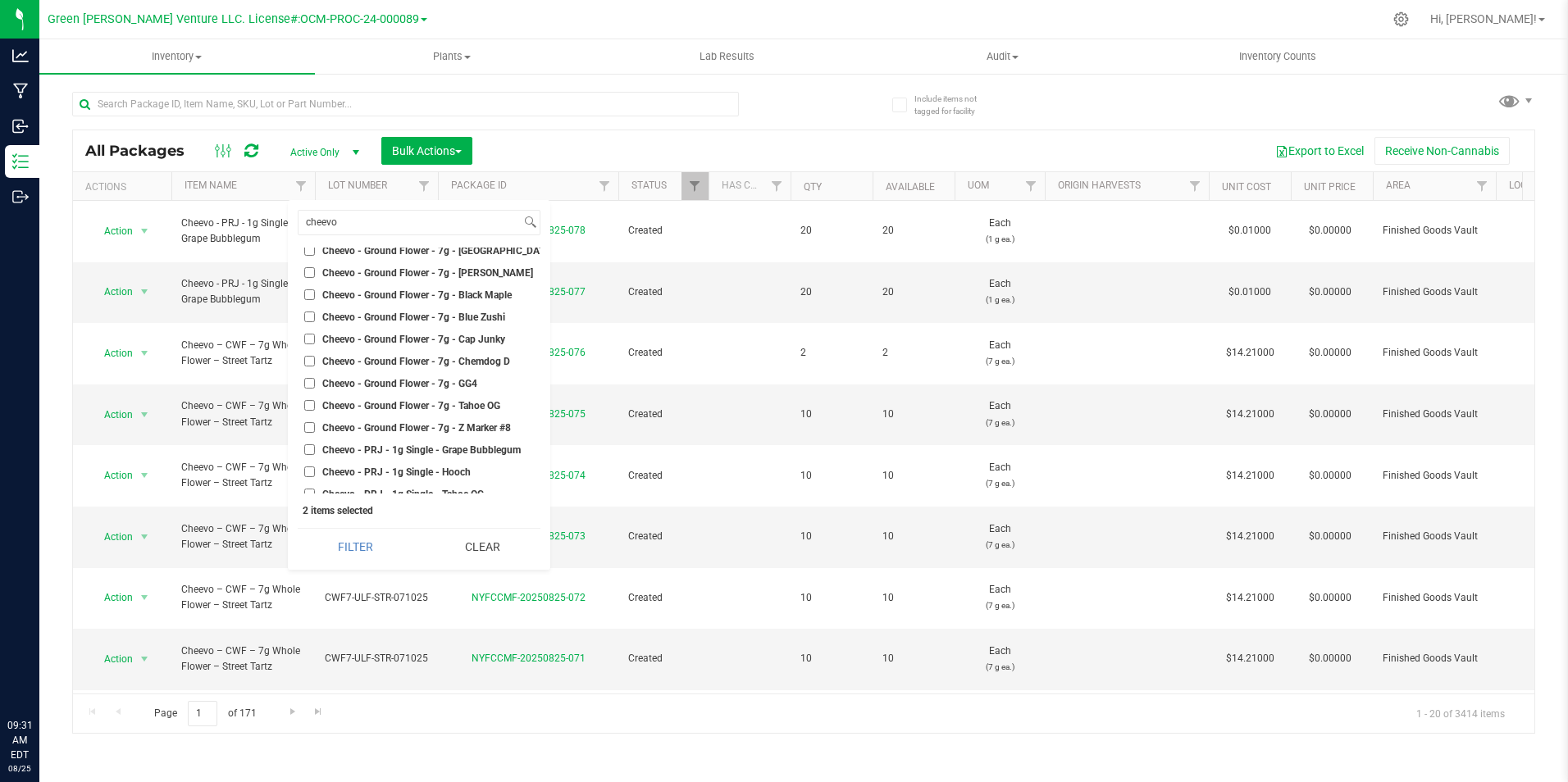
click at [452, 315] on span "Cheevo - Ground Flower - 7g - Blue Zushi" at bounding box center [414, 316] width 183 height 10
click at [315, 315] on input "Cheevo - Ground Flower - 7g - Blue Zushi" at bounding box center [309, 316] width 10 height 10
checkbox input "true"
click at [479, 276] on span "Cheevo - Ground Flower - 7g - [PERSON_NAME]" at bounding box center [428, 272] width 211 height 10
click at [315, 276] on input "Cheevo - Ground Flower - 7g - [PERSON_NAME]" at bounding box center [309, 272] width 10 height 10
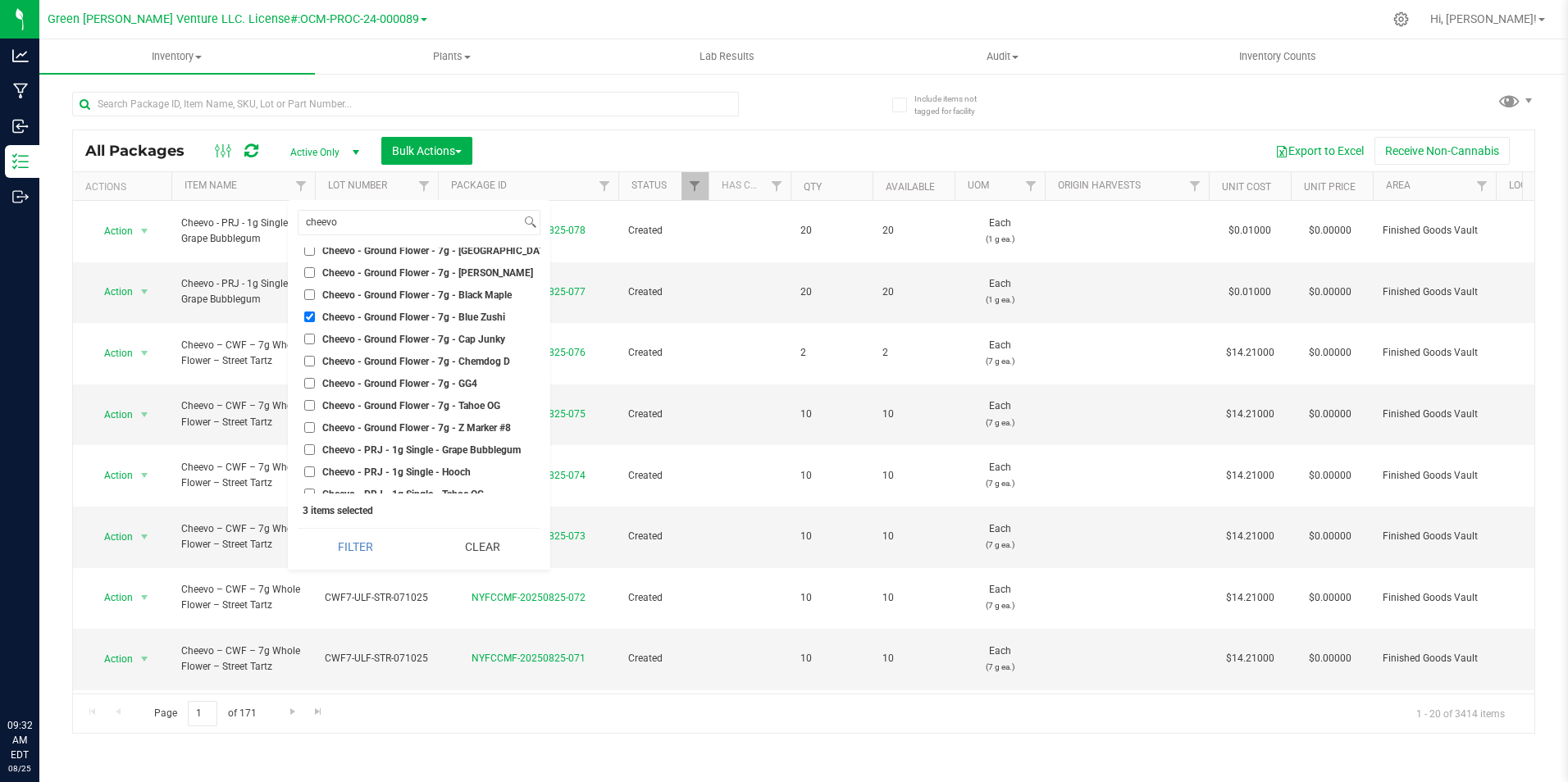
checkbox input "true"
click at [377, 533] on button "Filter" at bounding box center [355, 547] width 116 height 36
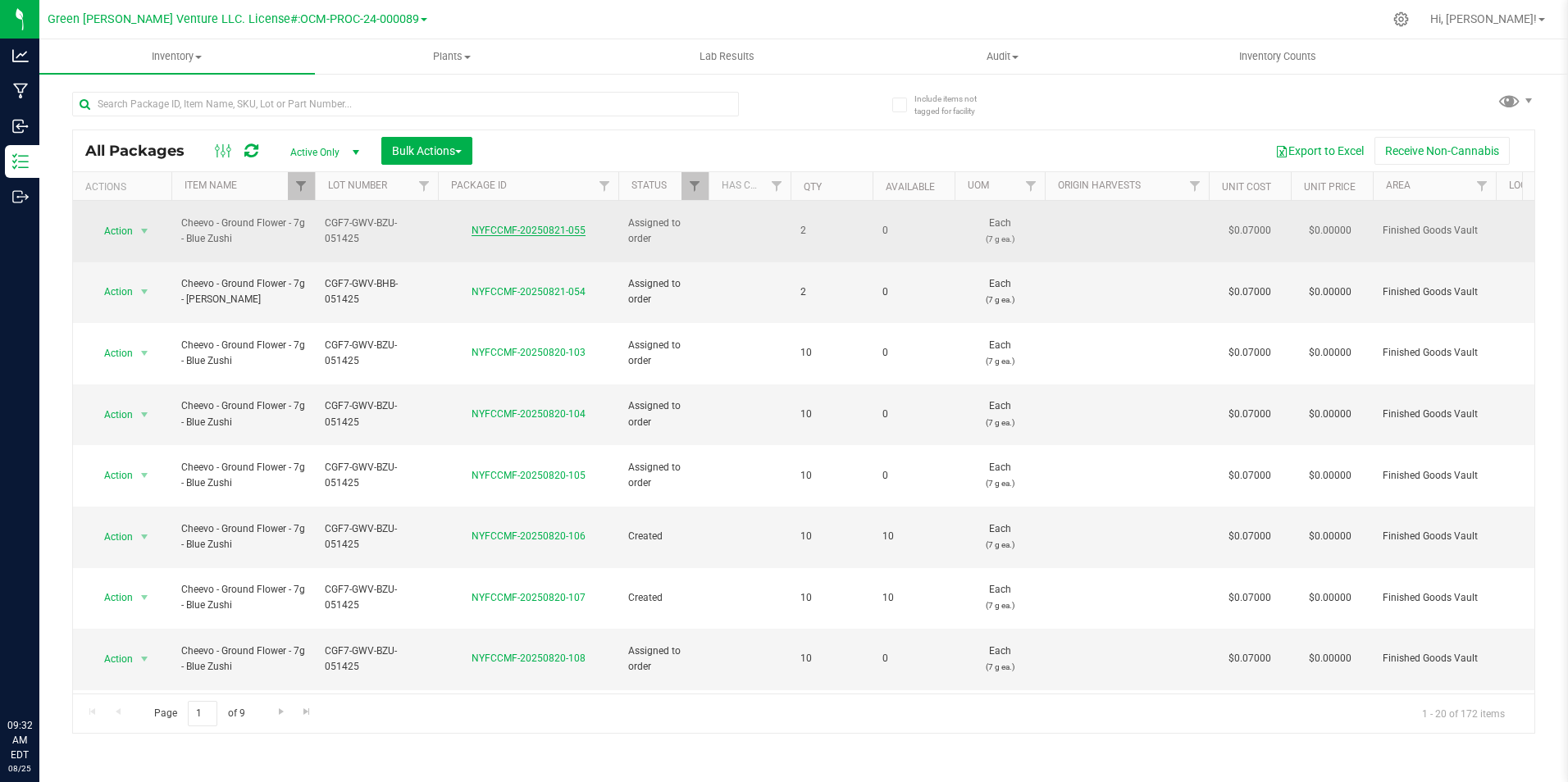
click at [539, 226] on link "NYFCCMF-20250821-055" at bounding box center [528, 230] width 114 height 11
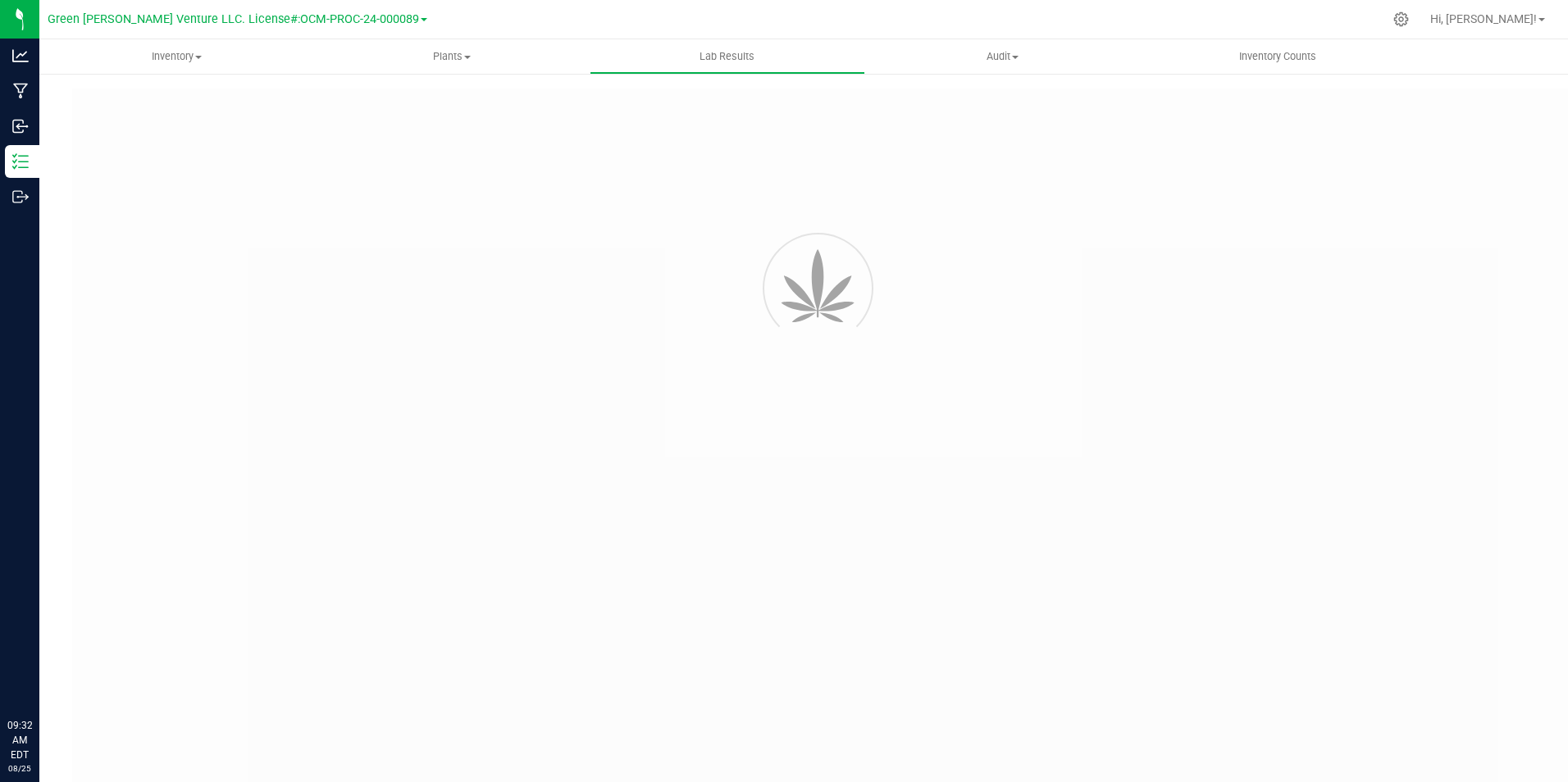
type input "NYFCCMF-20250516-004"
type input "AL50517004-004"
type input "NYFCCMF-20250516-004"
type input "05/28/2025 11:10 PM"
type input "[DATE]"
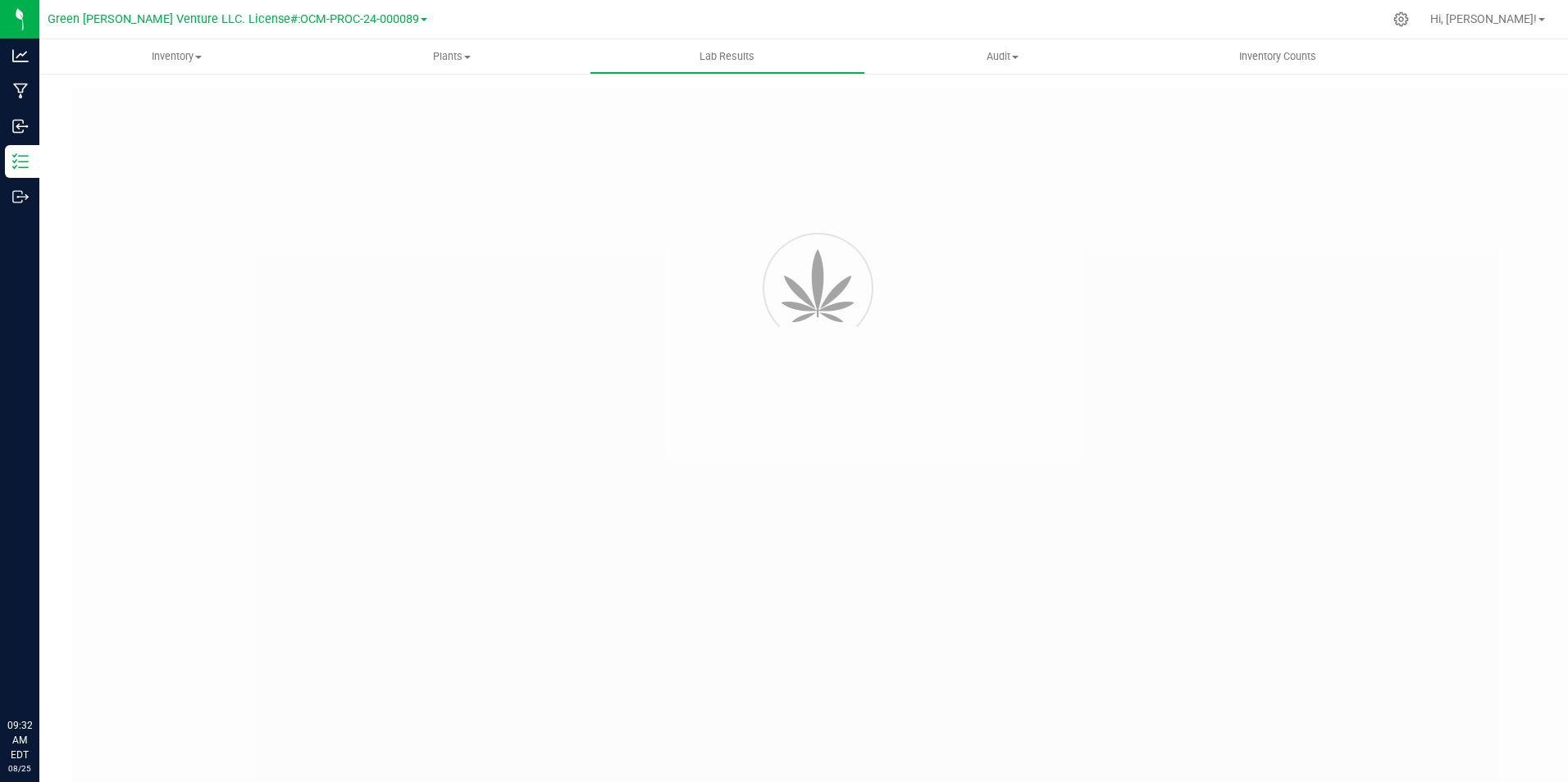
type input "https://www.cheevo.co/test-results"
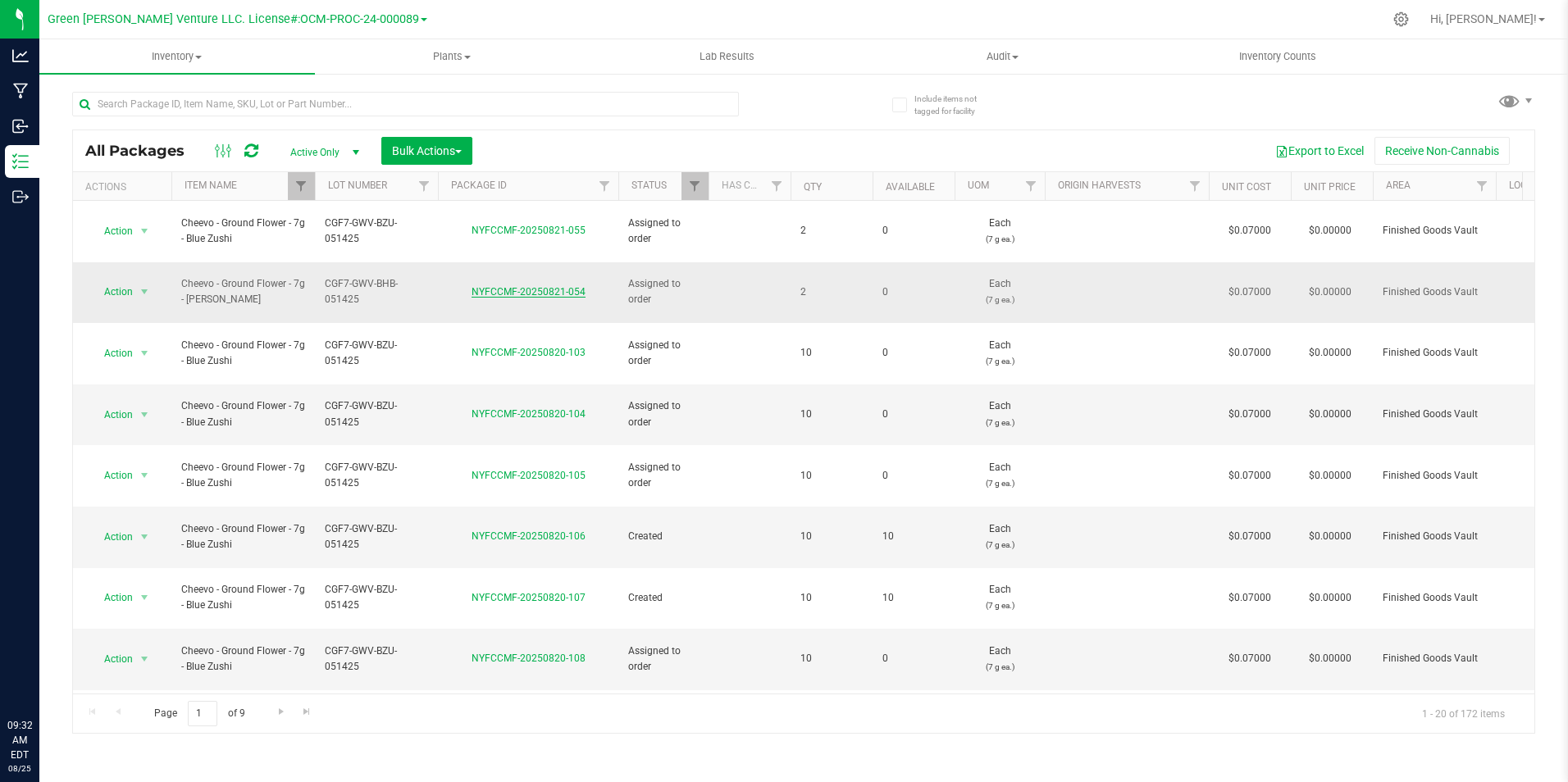
click at [510, 286] on link "NYFCCMF-20250821-054" at bounding box center [528, 291] width 114 height 11
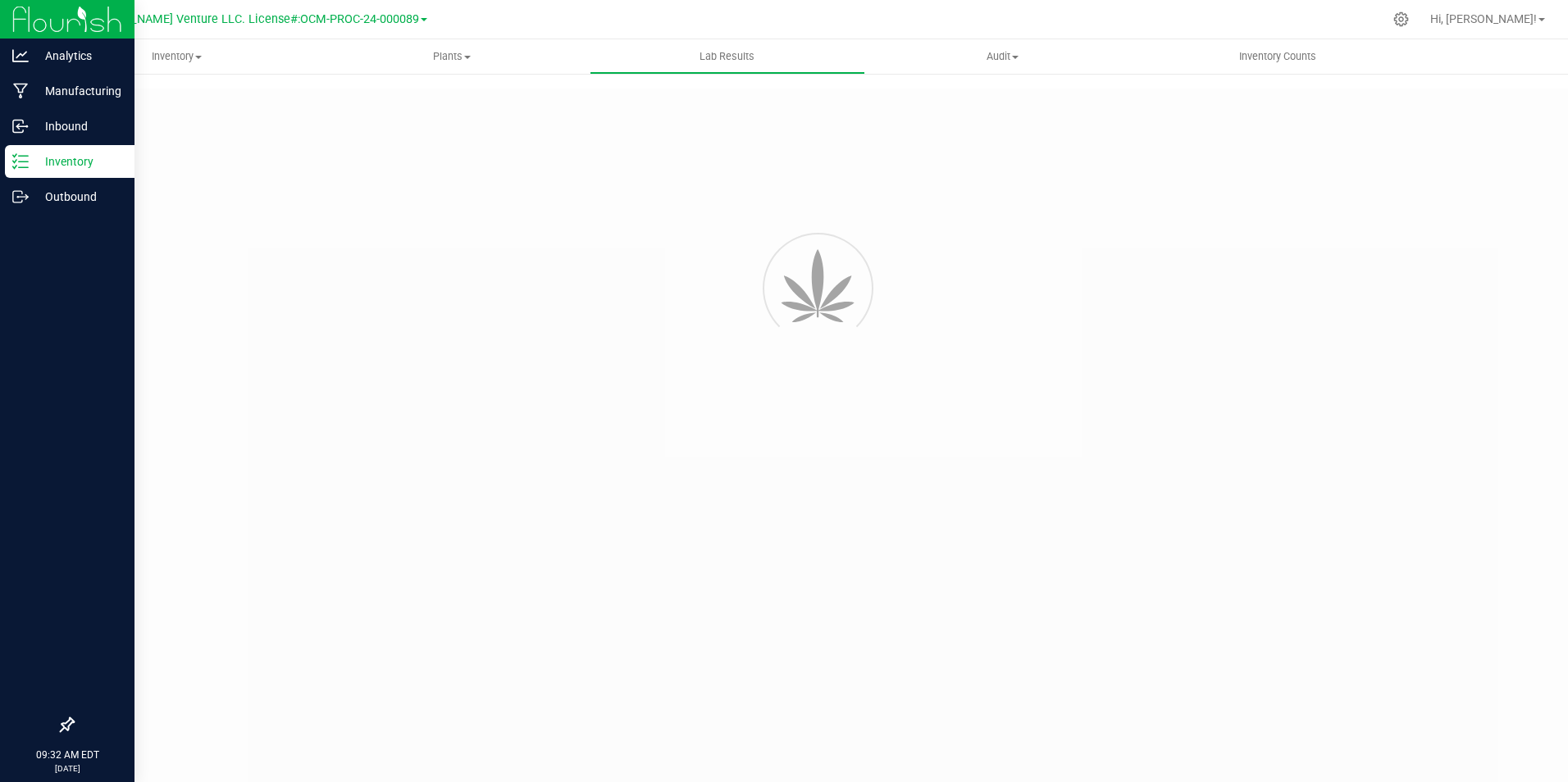
type input "NYFCCMF-20250613-245"
type input "AL50521006-001"
type input "NYFCCMF-20250613-245"
type input "05/27/2025 10:41 PM"
type input "[DATE]"
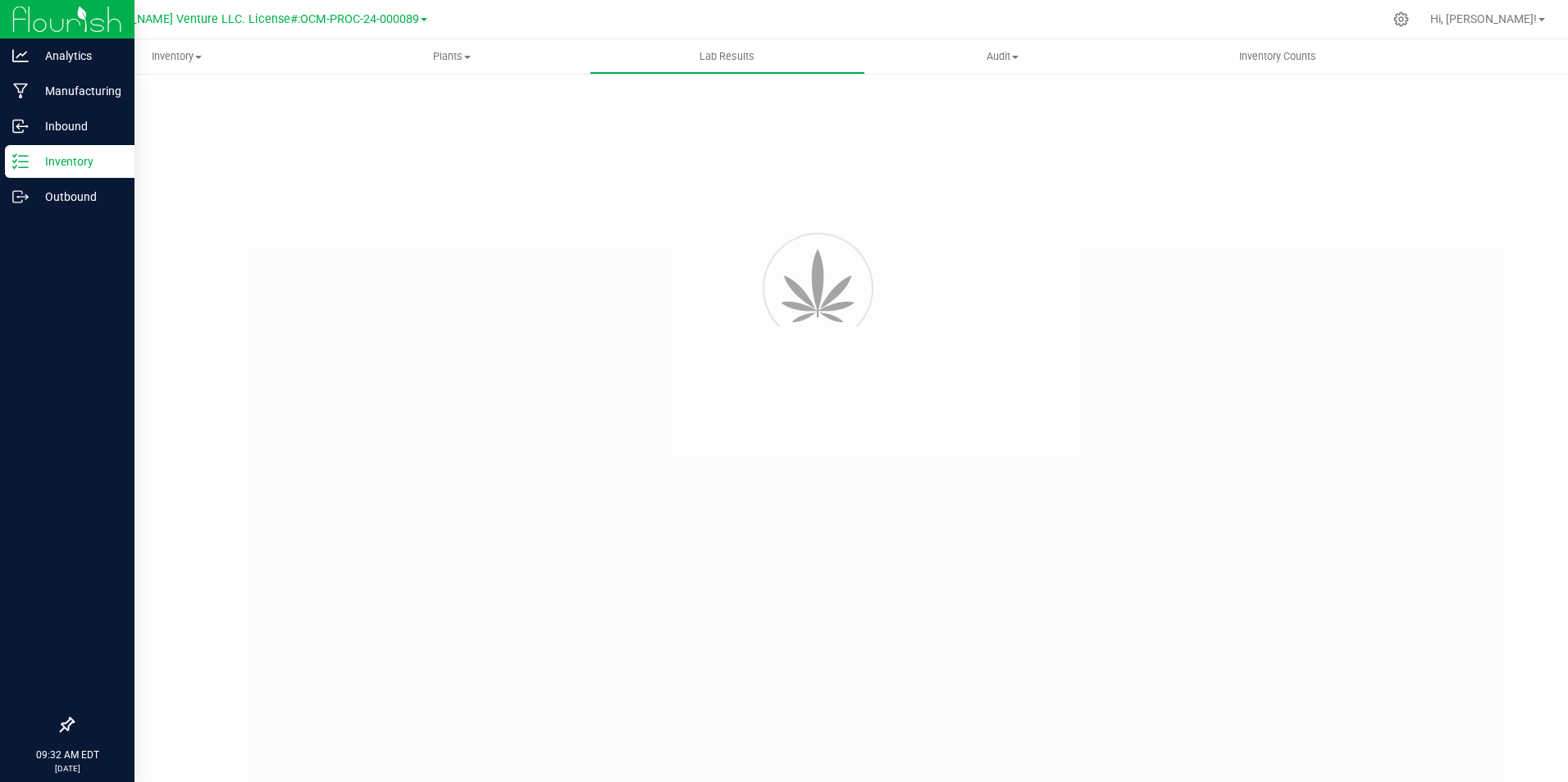
type input "https://www.cheevo.co/test-results"
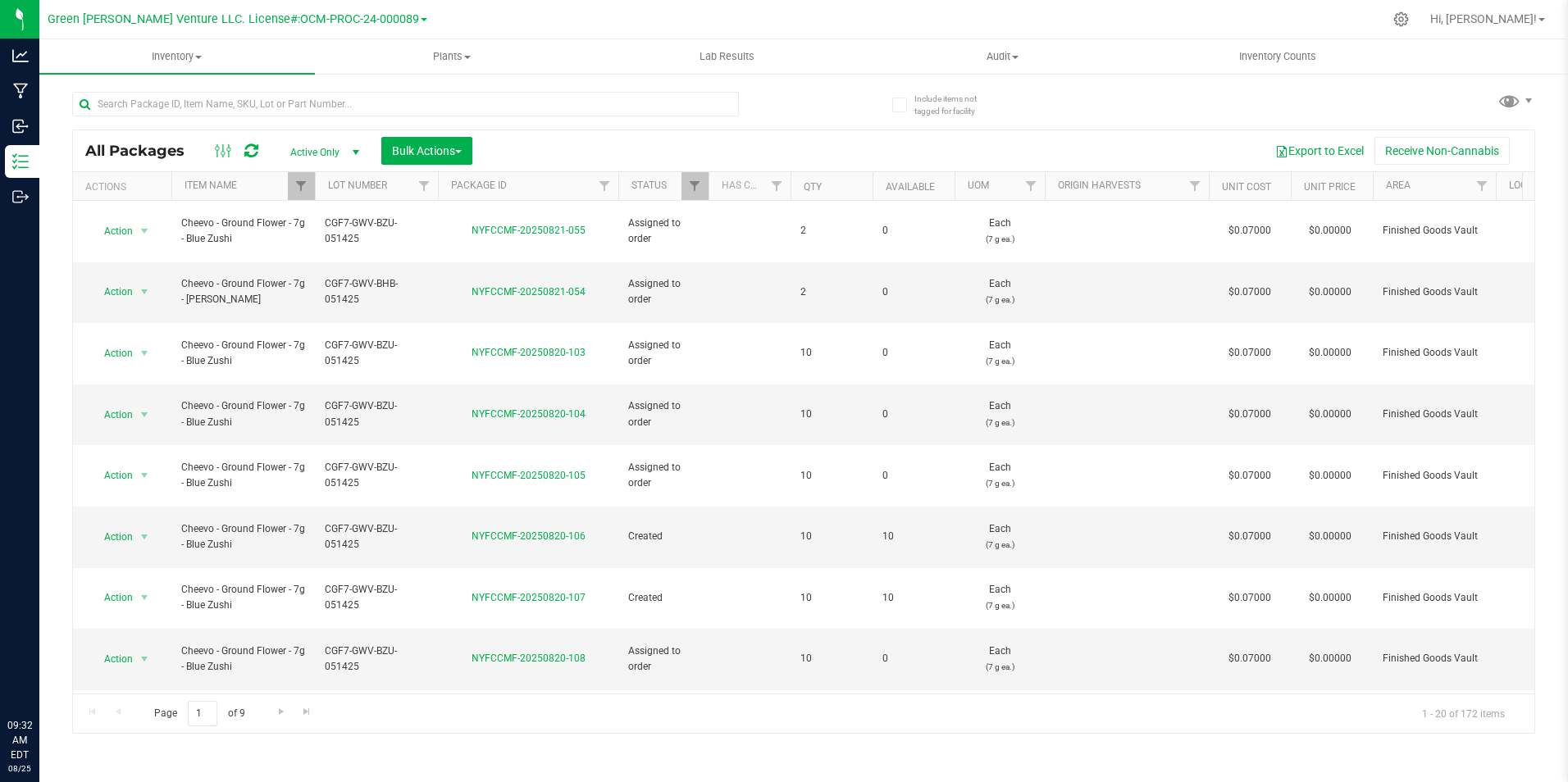
scroll to position [427, 0]
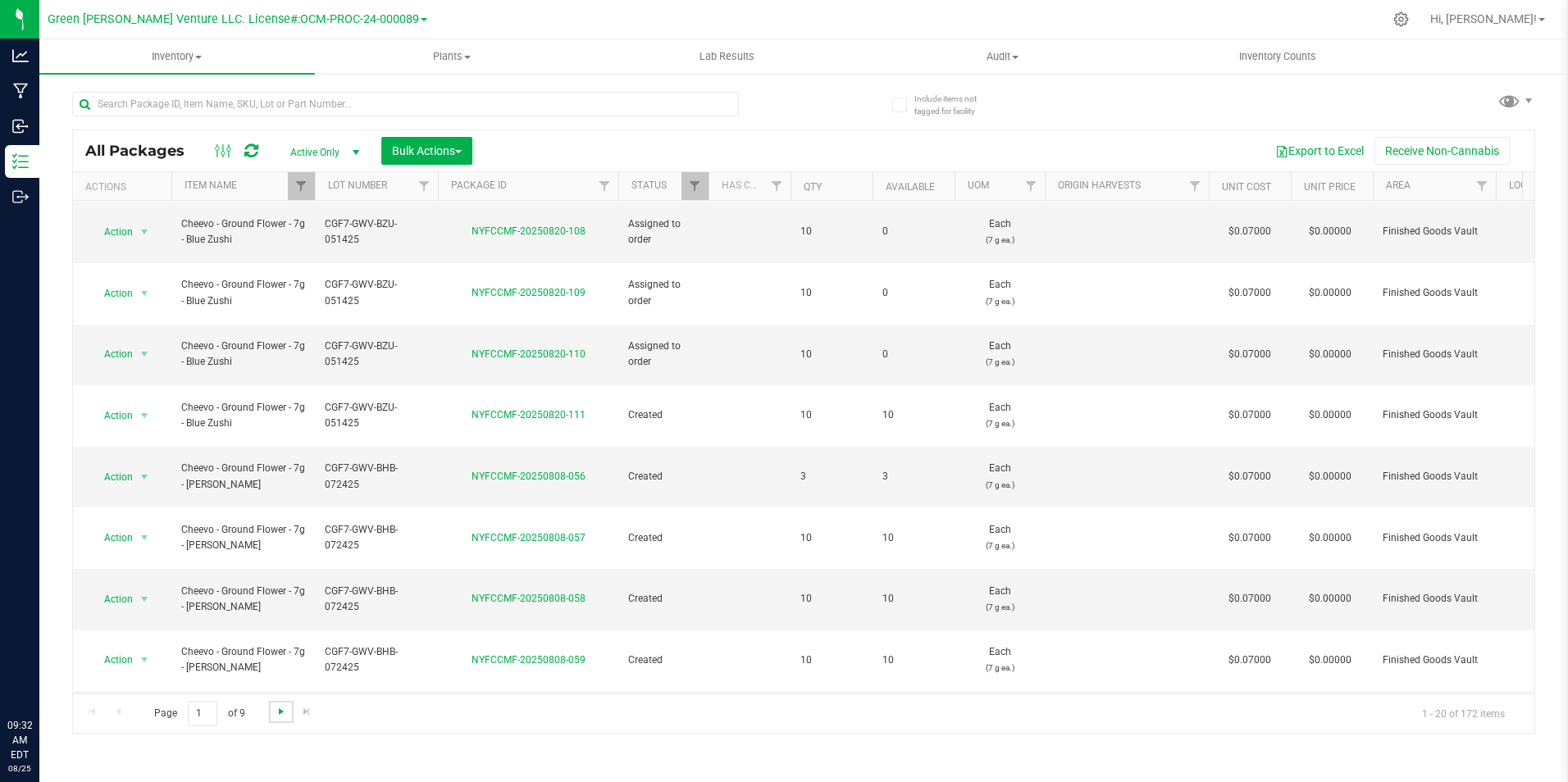
click at [277, 712] on span "Go to the next page" at bounding box center [281, 711] width 13 height 13
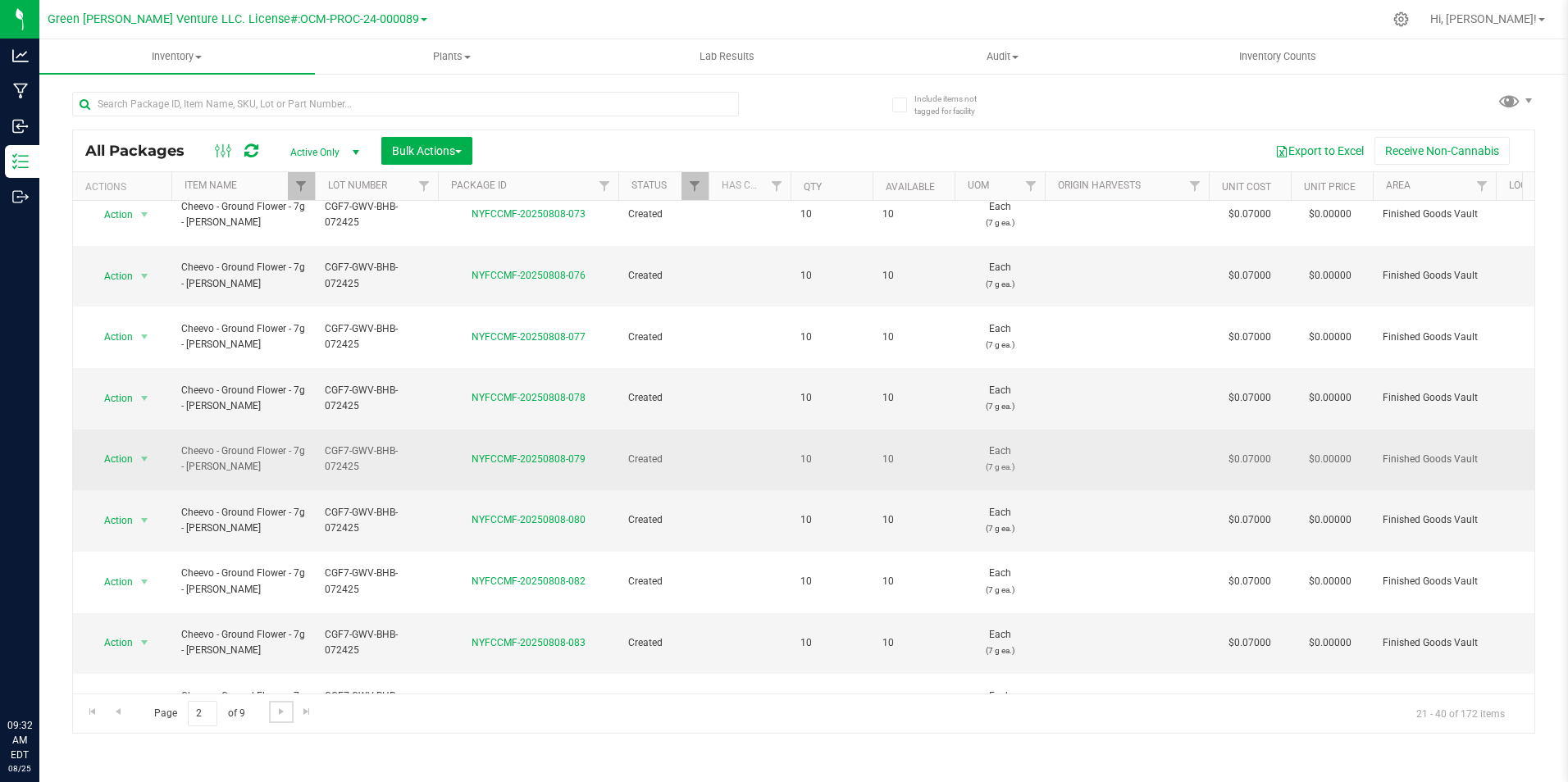
scroll to position [427, 0]
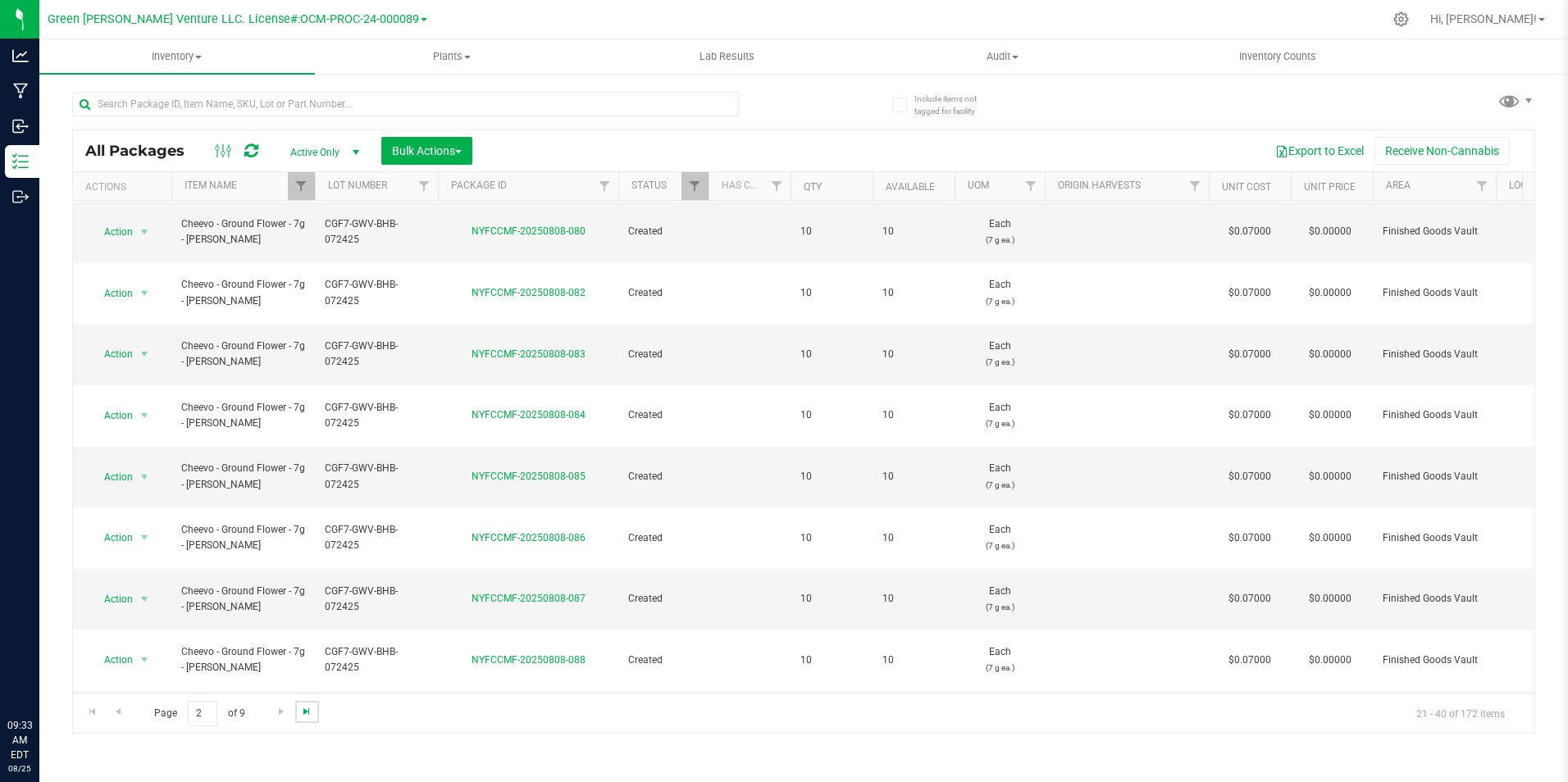
click at [301, 714] on span "Go to the last page" at bounding box center [306, 711] width 13 height 13
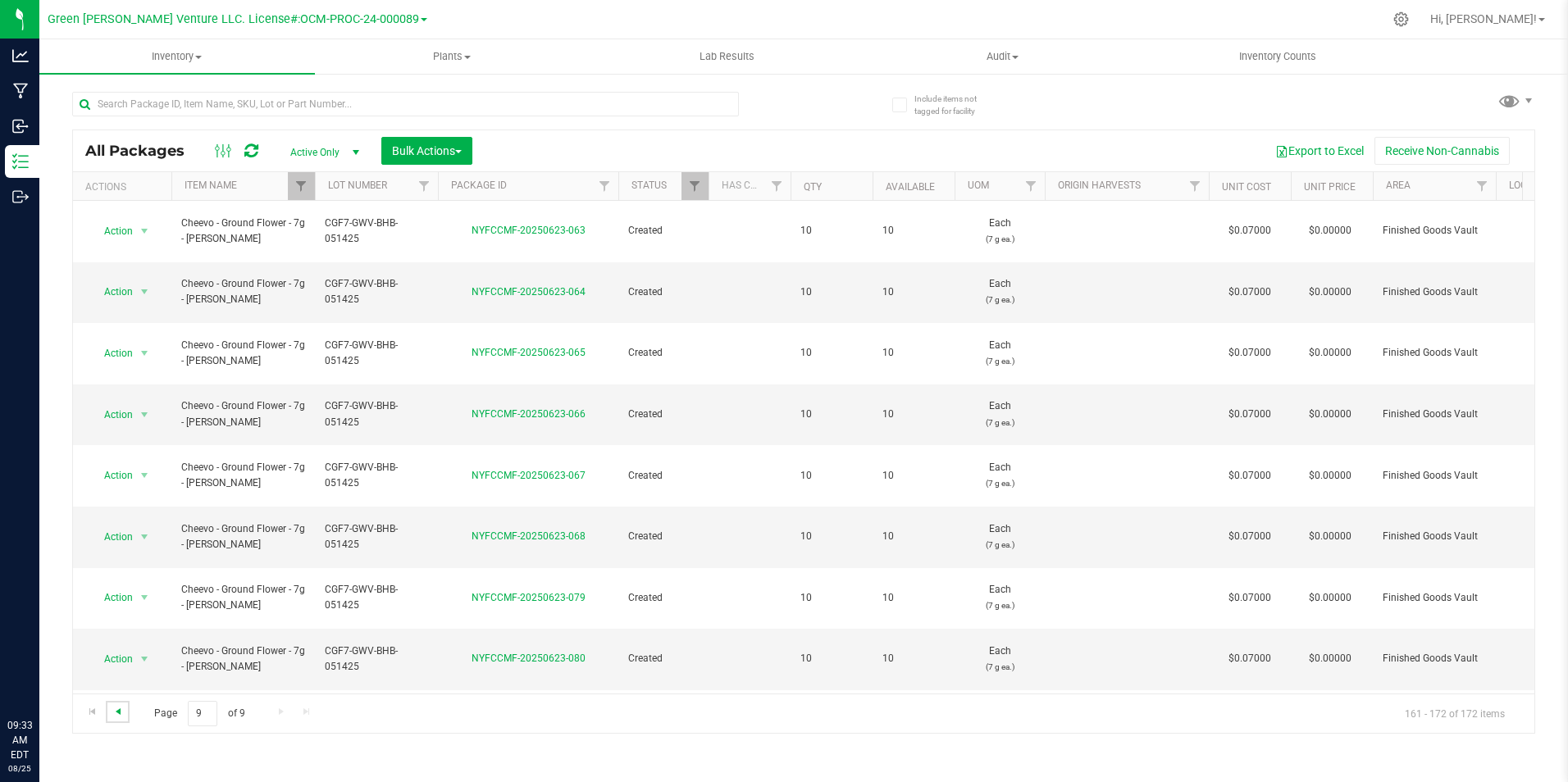
click at [119, 715] on span "Go to the previous page" at bounding box center [118, 711] width 13 height 13
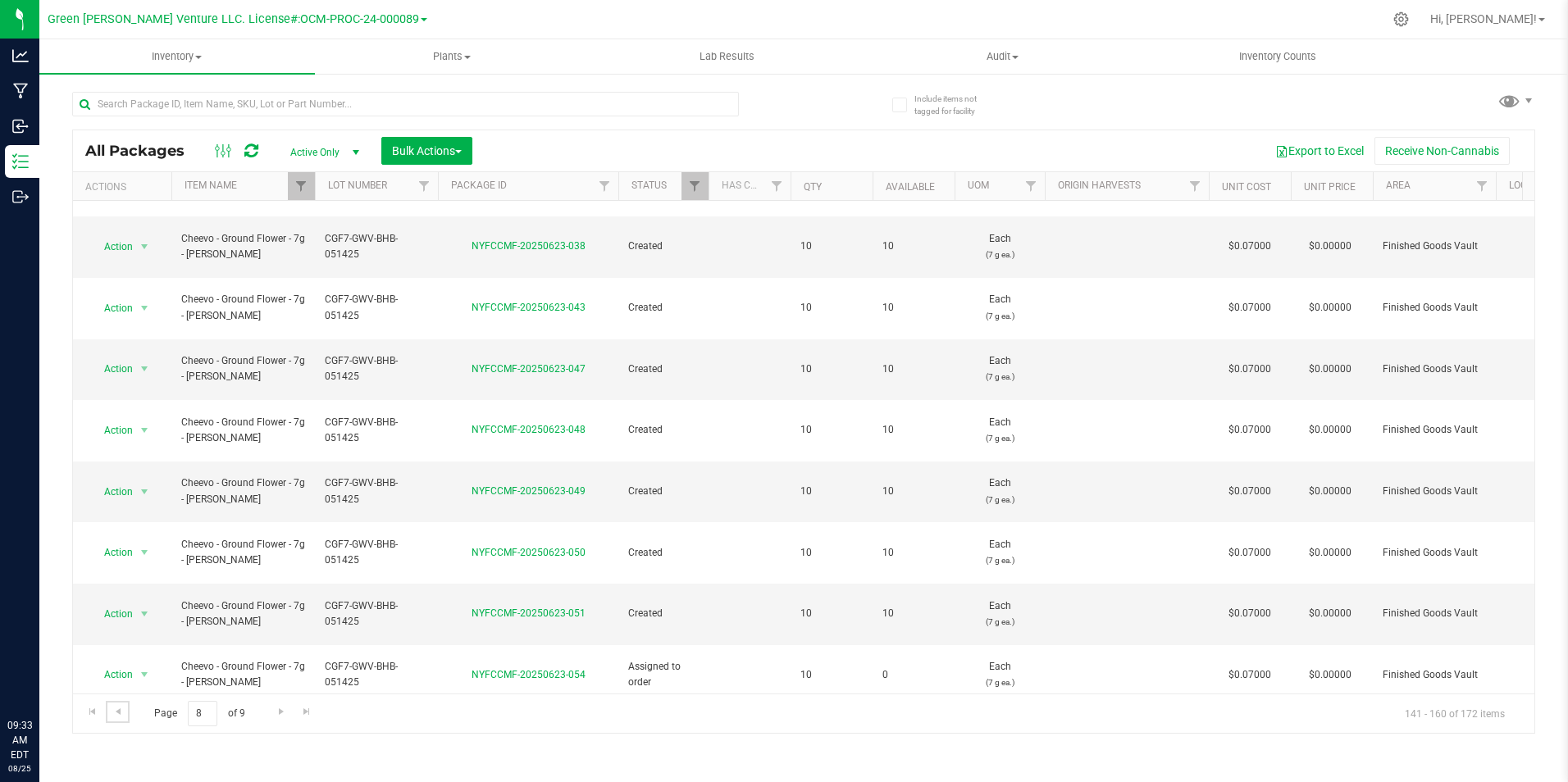
scroll to position [427, 0]
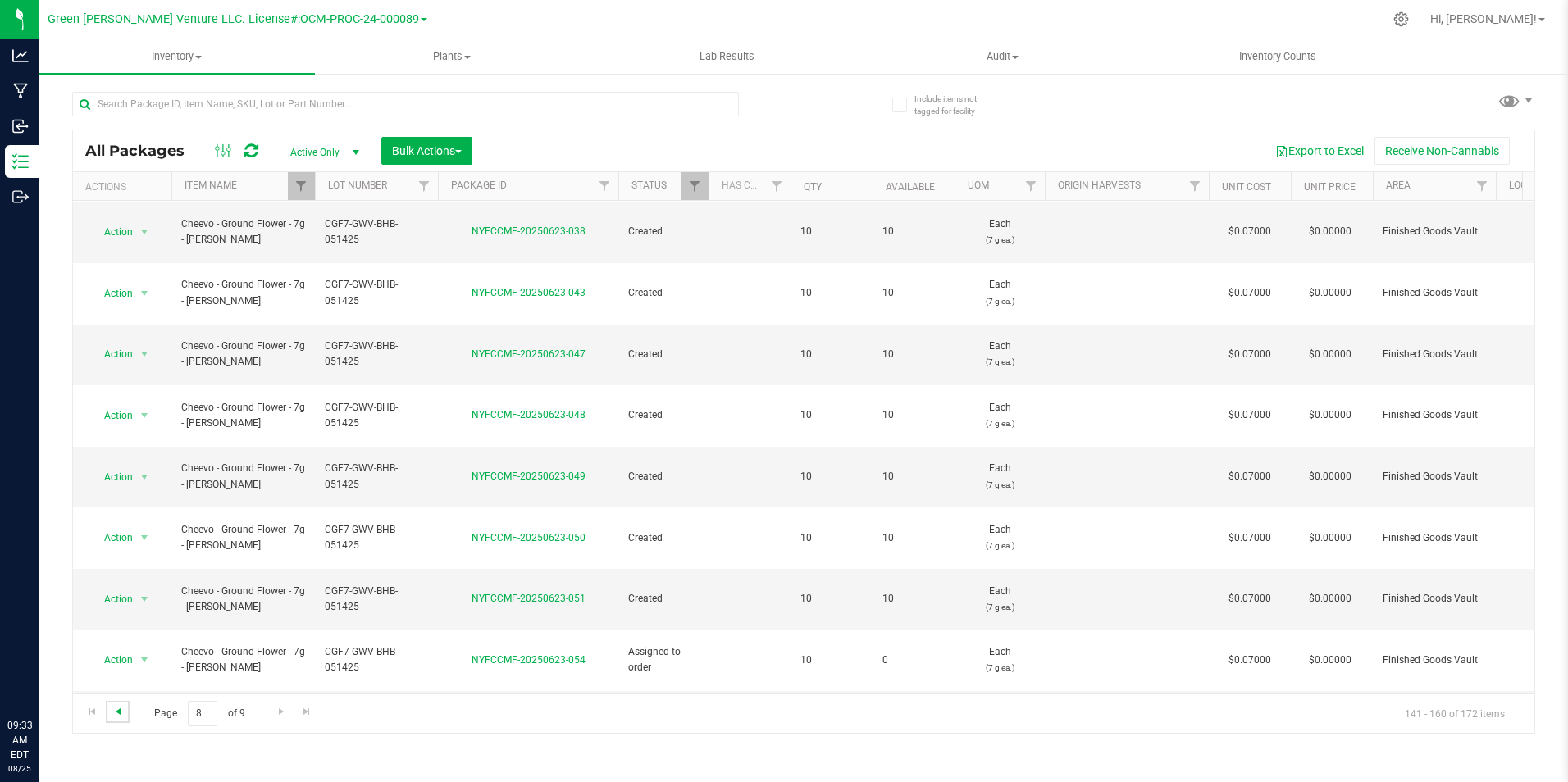
click at [124, 709] on span "Go to the previous page" at bounding box center [118, 711] width 13 height 13
click at [122, 710] on span "Go to the previous page" at bounding box center [118, 711] width 13 height 13
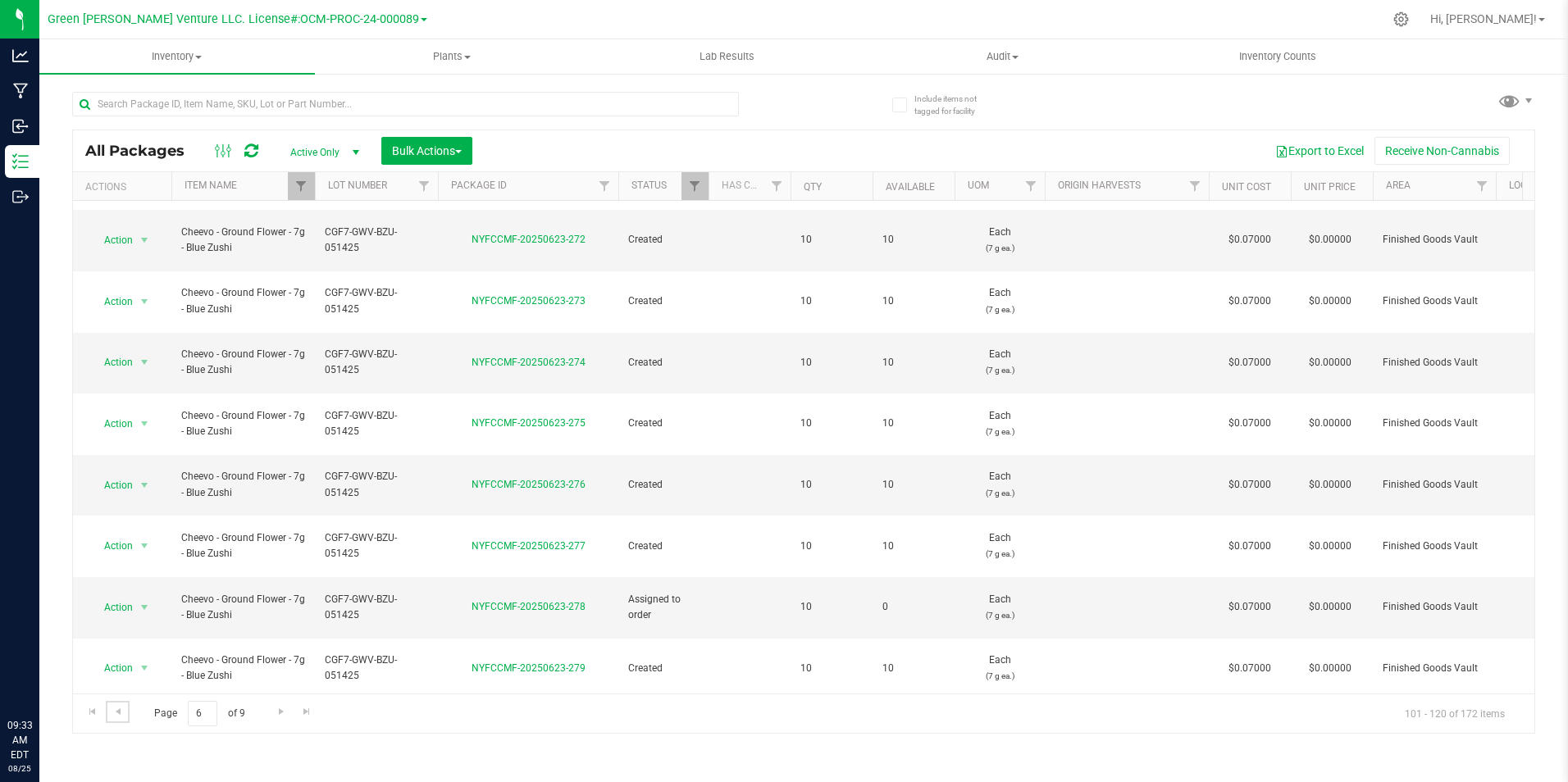
scroll to position [427, 0]
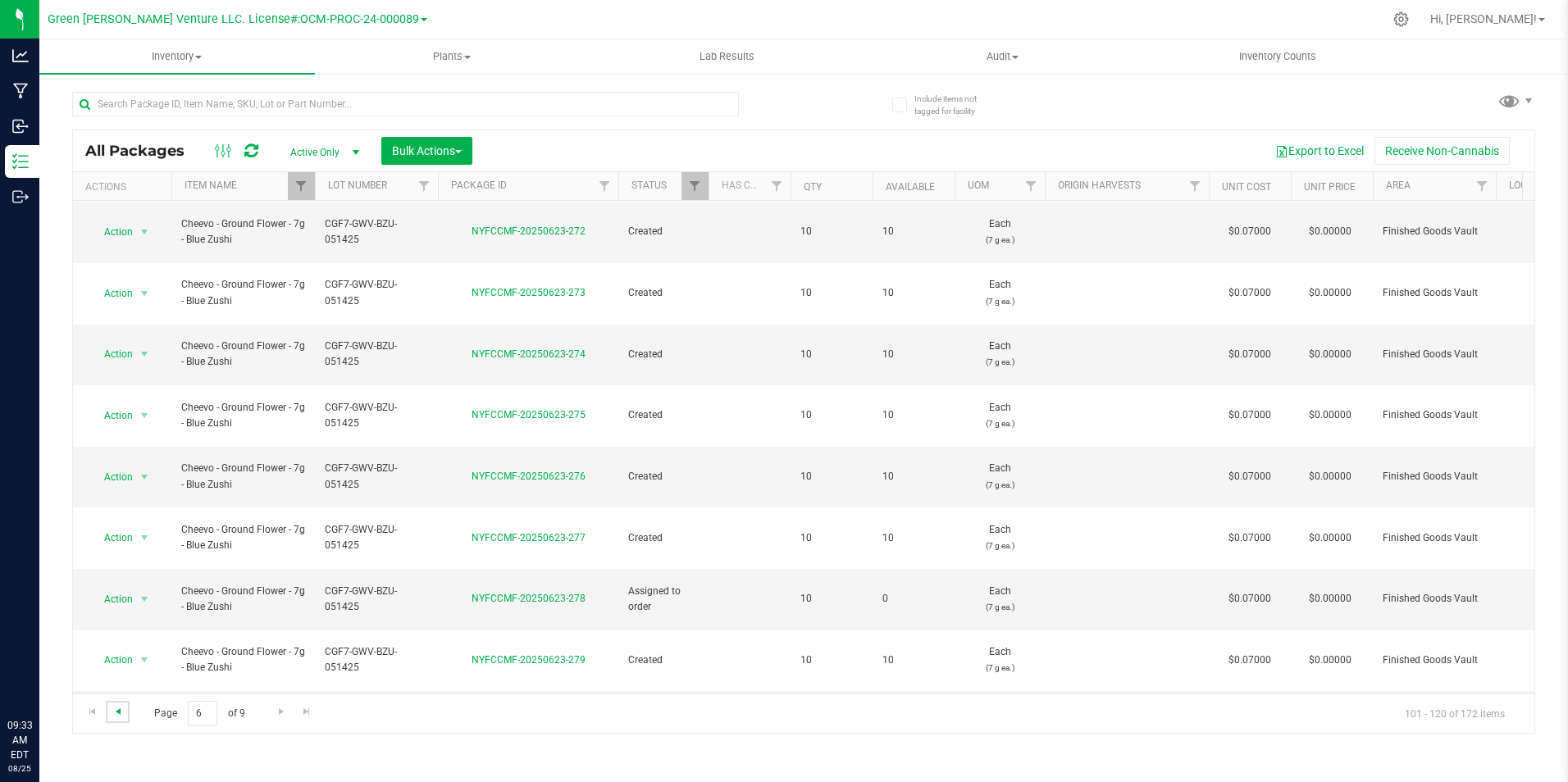
click at [122, 713] on span "Go to the previous page" at bounding box center [118, 711] width 13 height 13
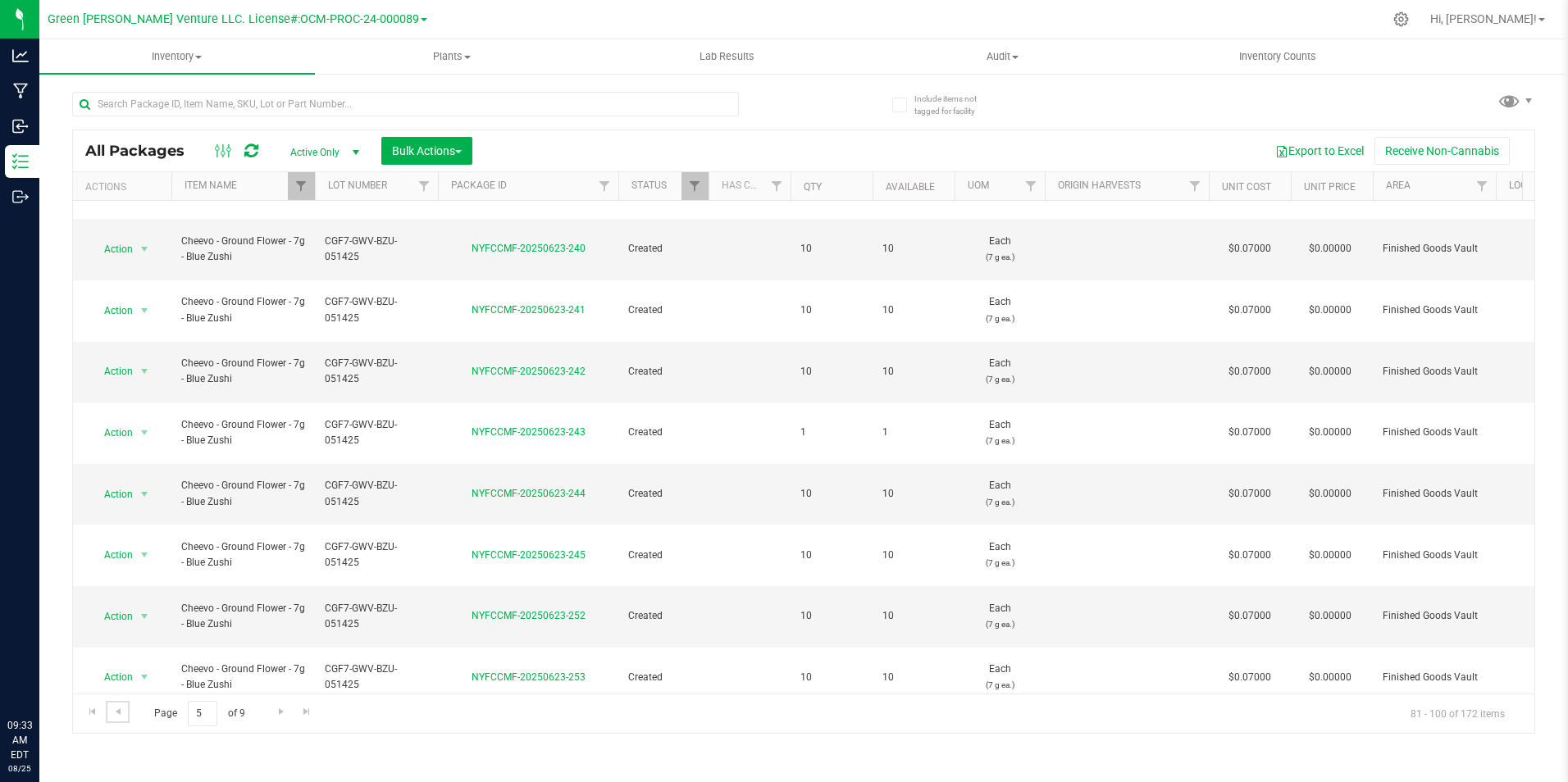
scroll to position [427, 0]
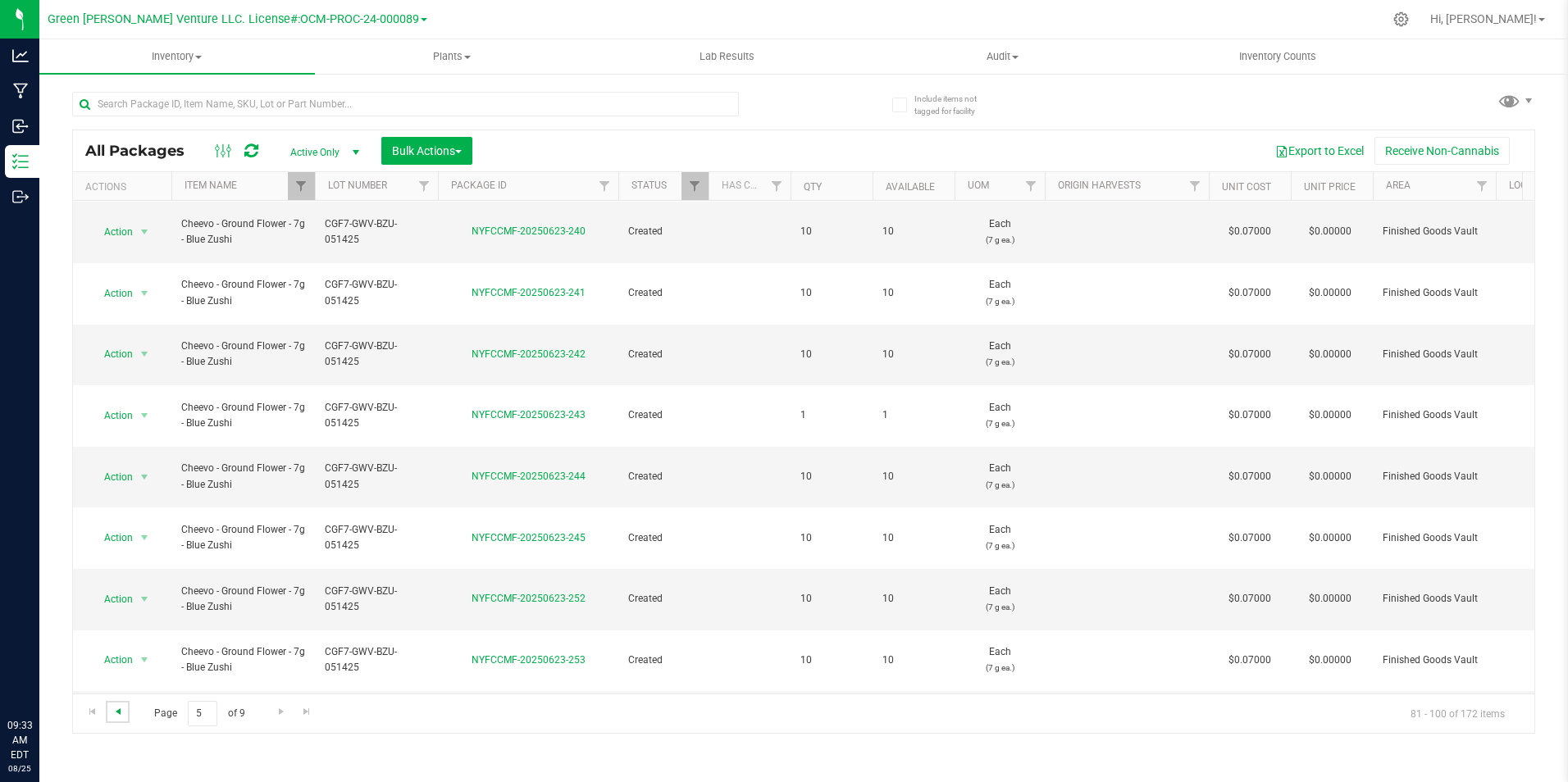
click at [112, 716] on span "Go to the previous page" at bounding box center [118, 711] width 13 height 13
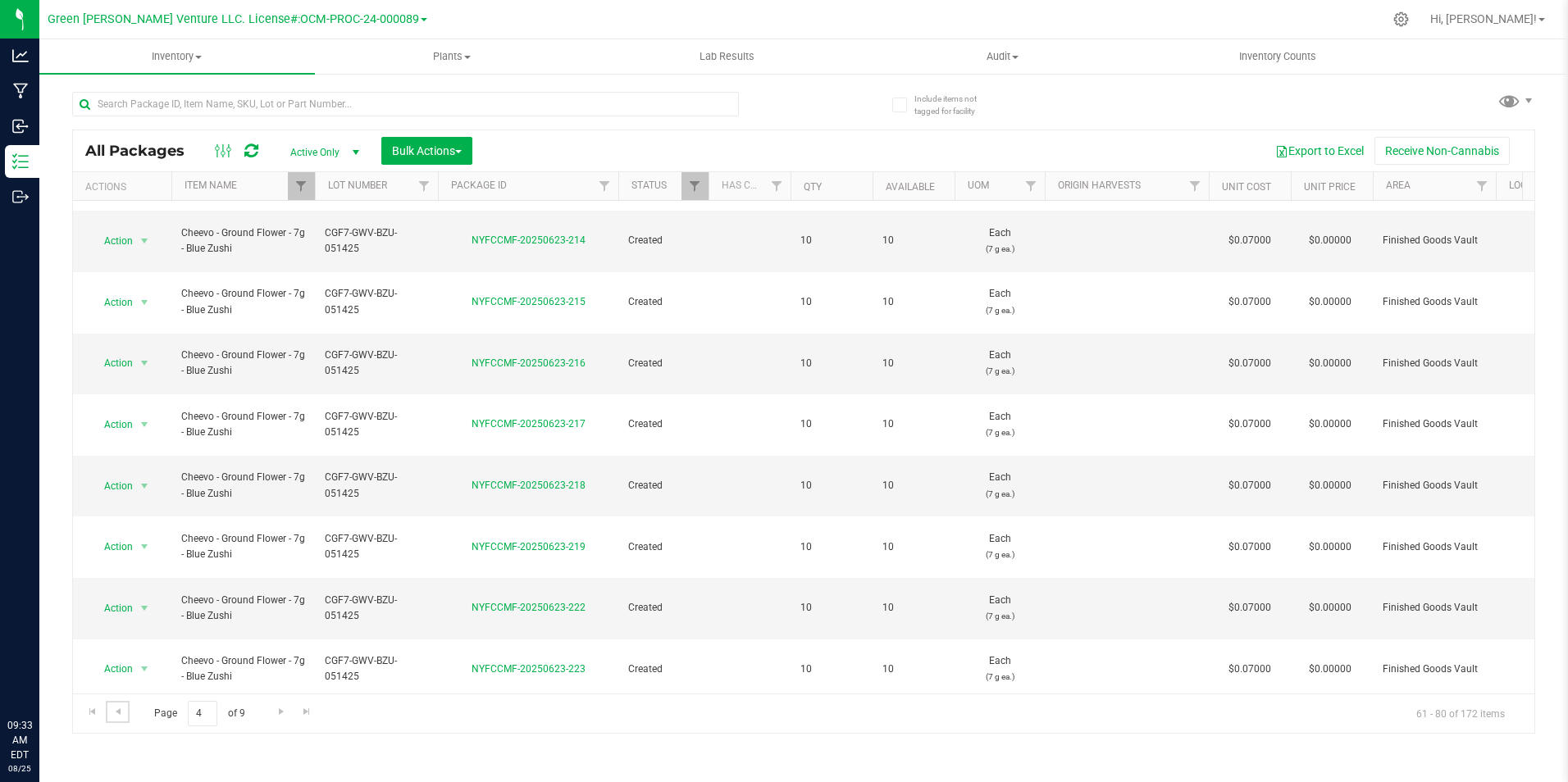
scroll to position [427, 0]
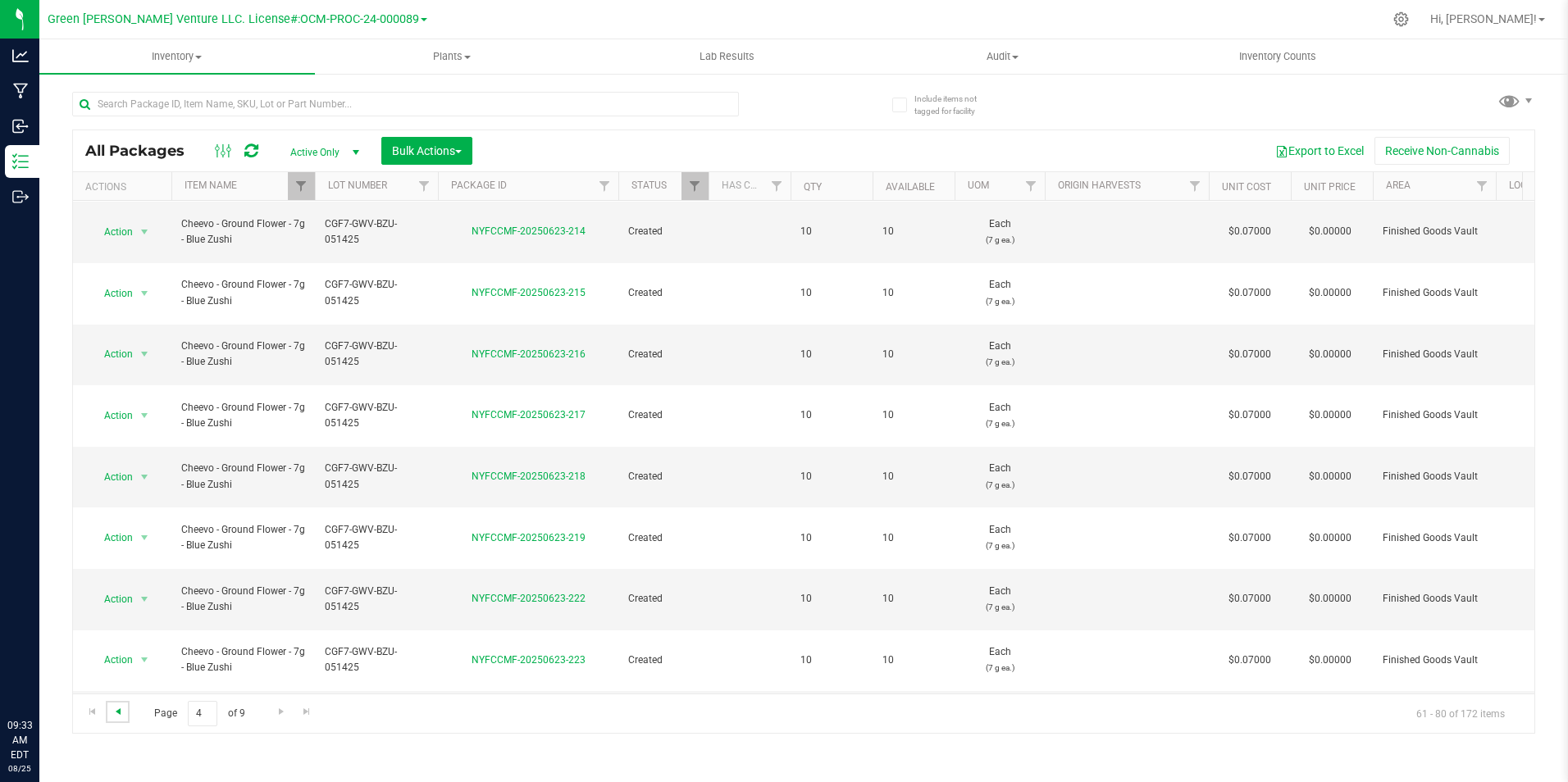
click at [112, 710] on span "Go to the previous page" at bounding box center [118, 711] width 13 height 13
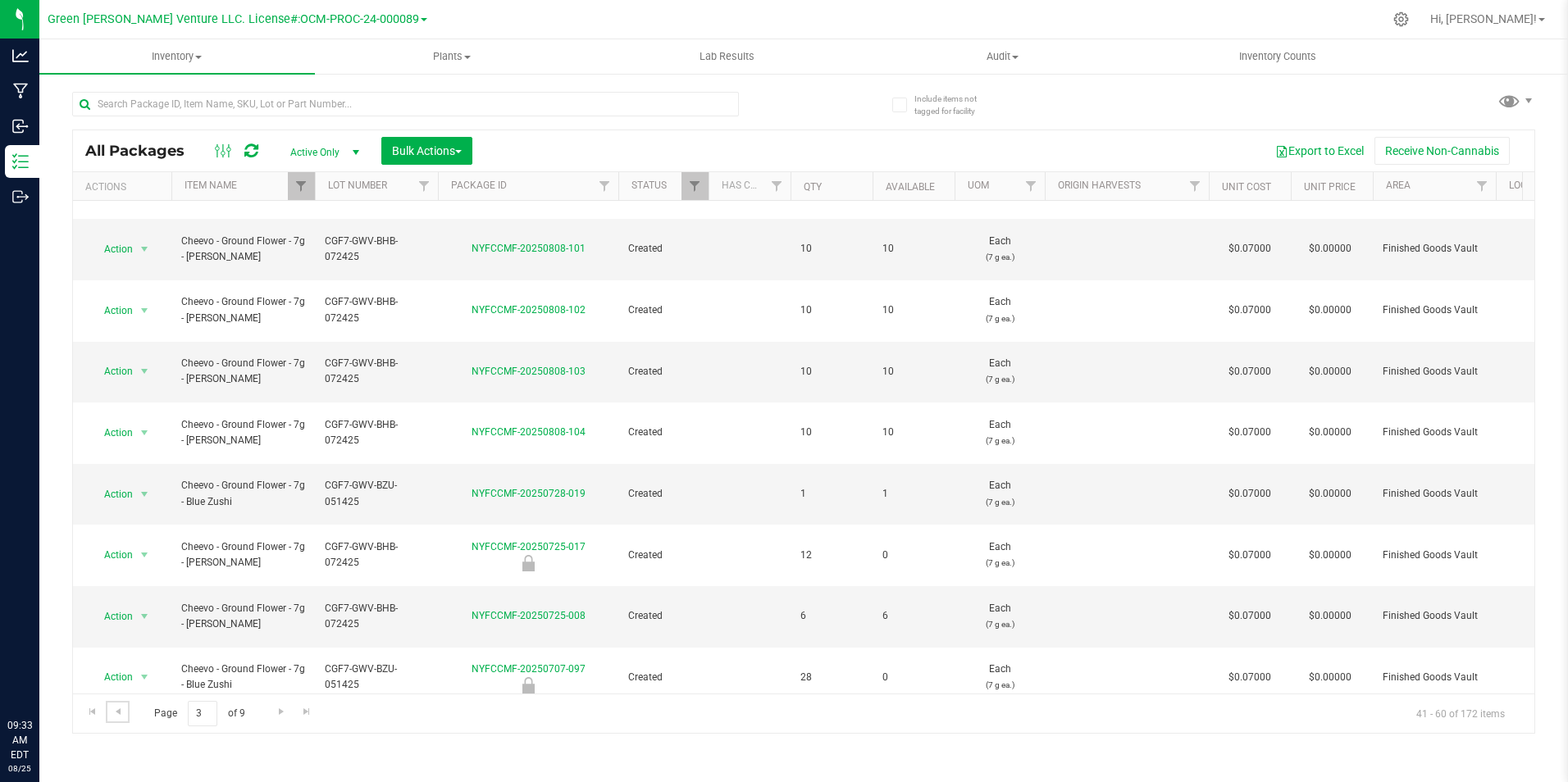
scroll to position [429, 0]
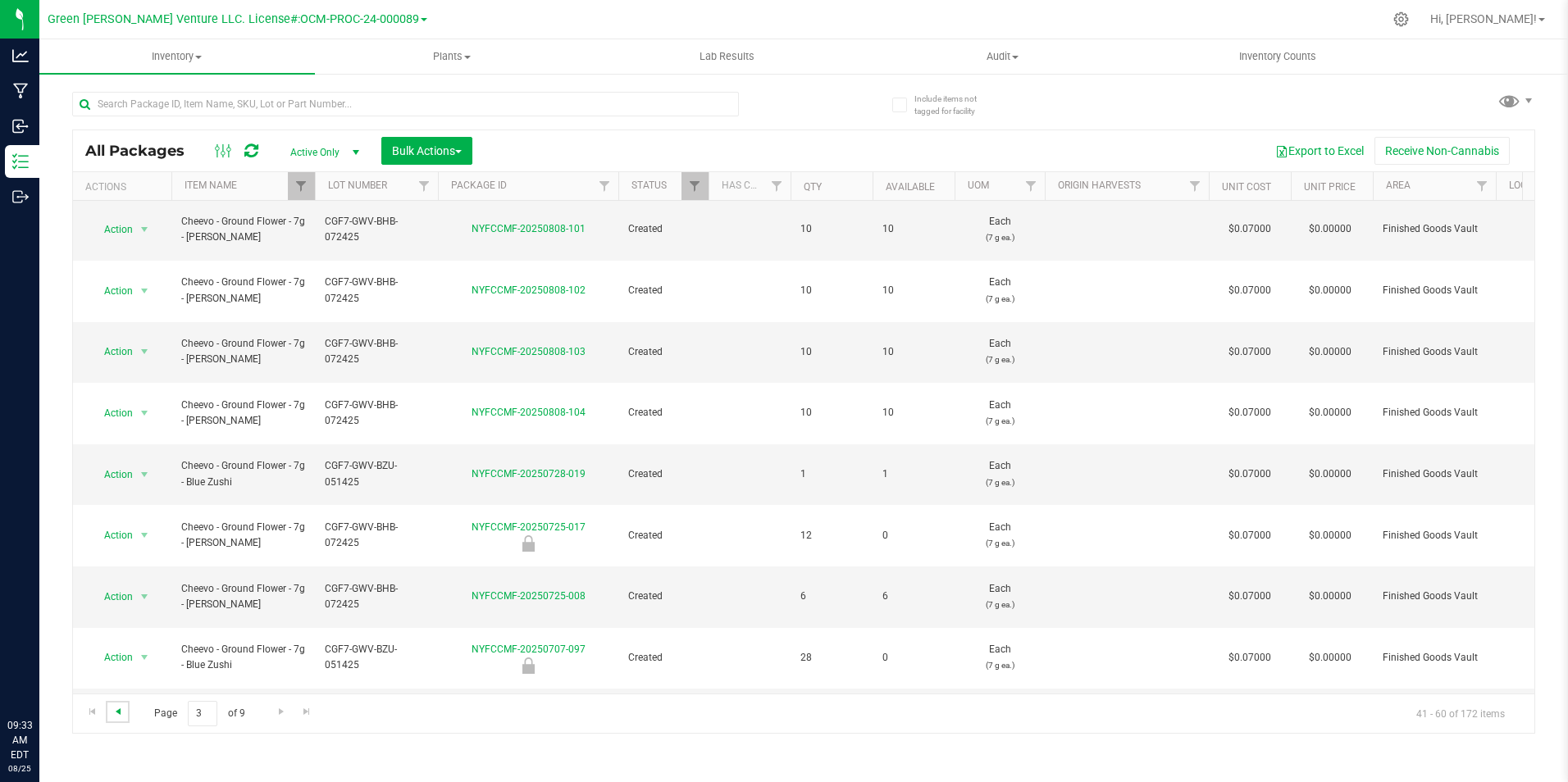
click at [119, 712] on span "Go to the previous page" at bounding box center [118, 711] width 13 height 13
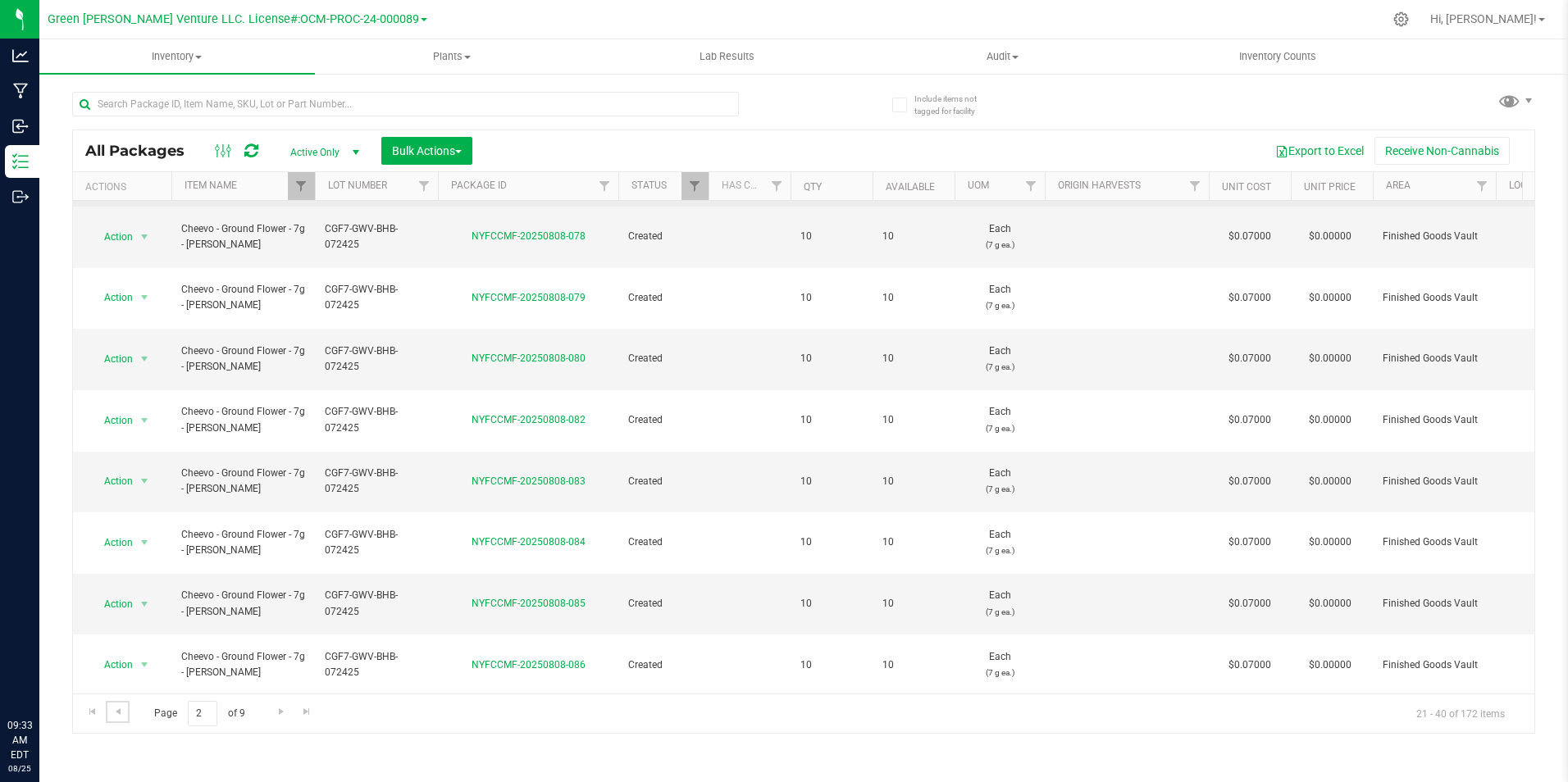
scroll to position [427, 0]
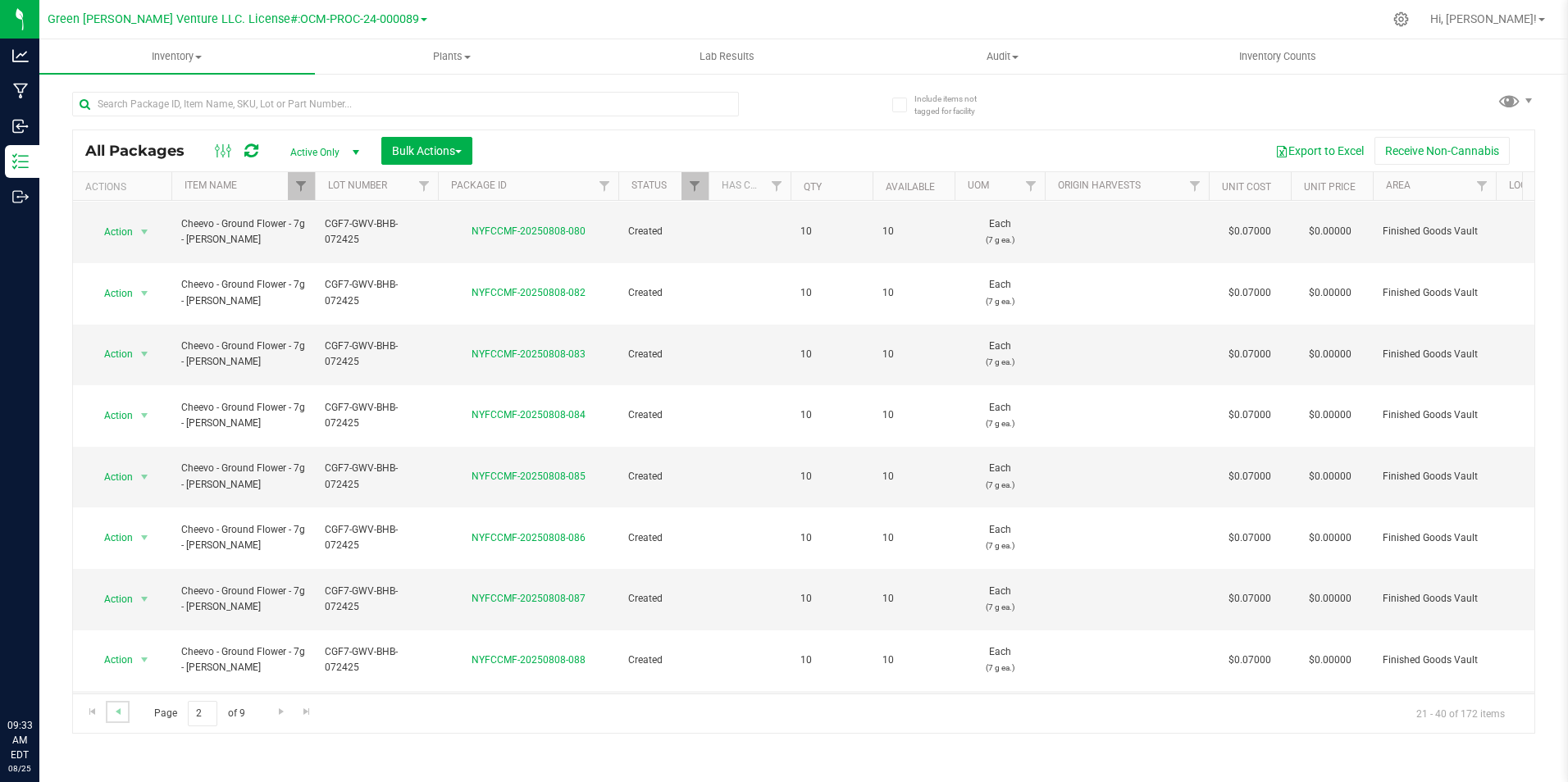
click at [110, 713] on link "Go to the previous page" at bounding box center [118, 712] width 24 height 22
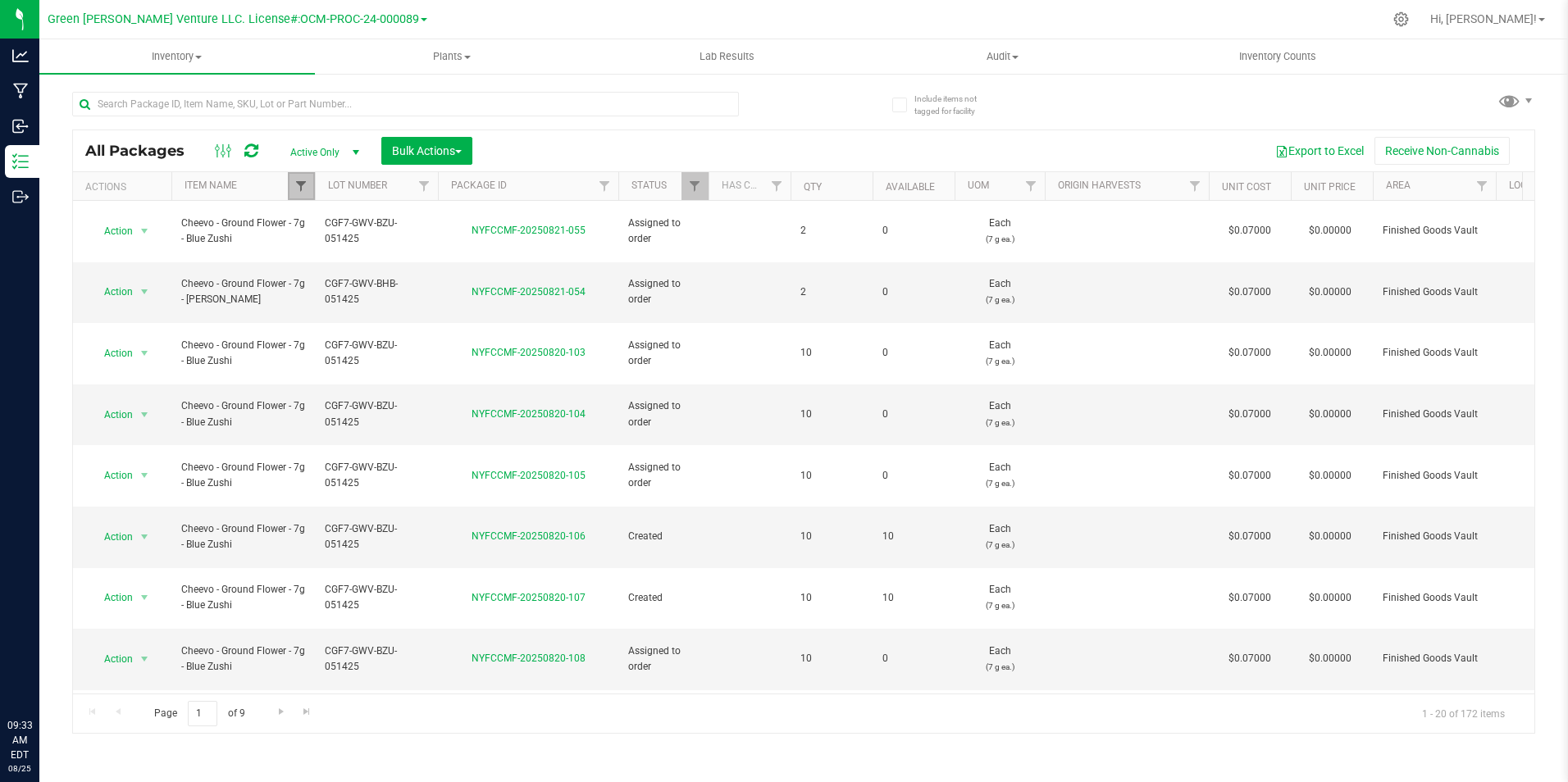
click at [299, 190] on span "Filter" at bounding box center [301, 186] width 13 height 13
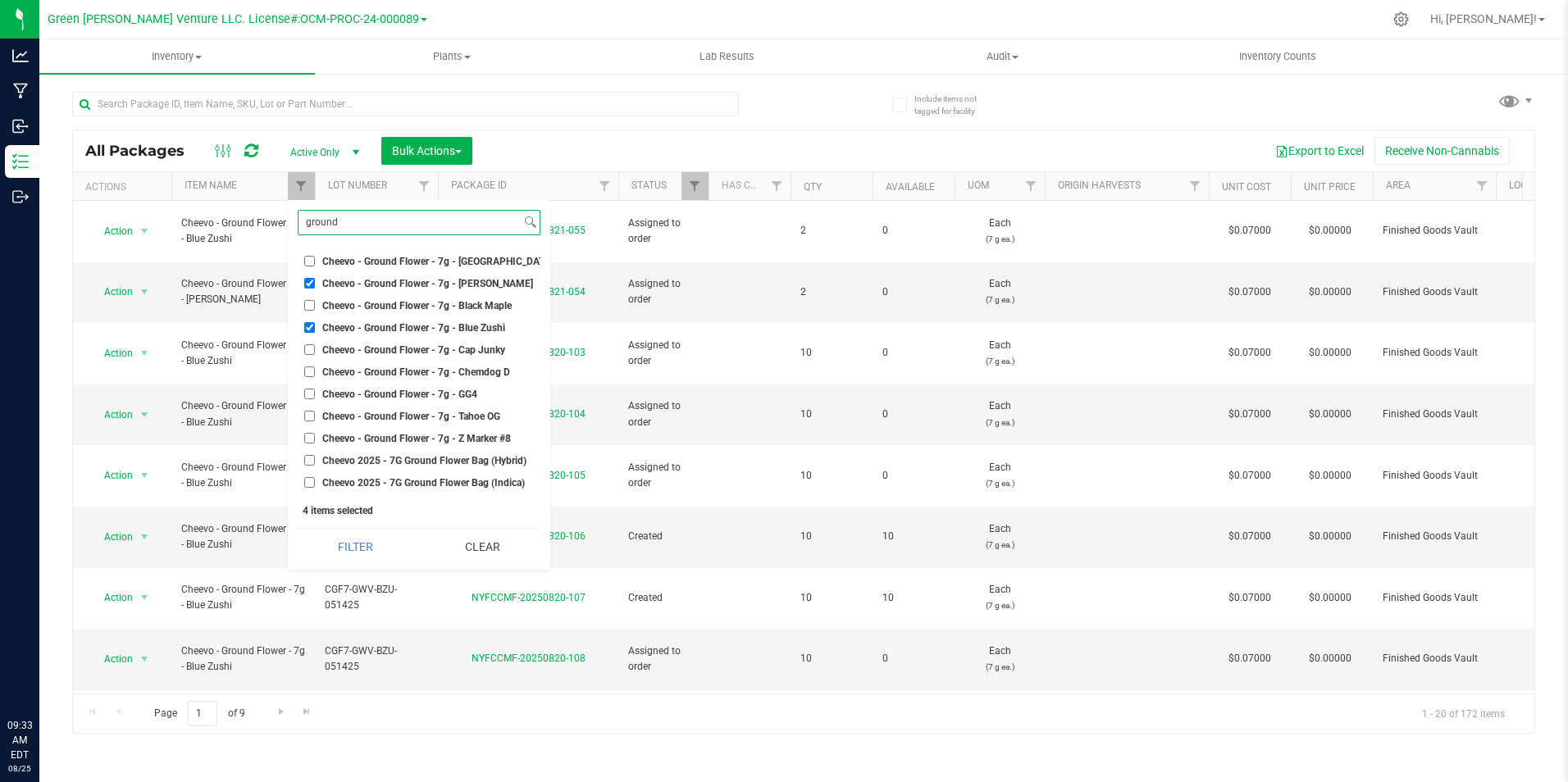
type input "ground"
click at [437, 264] on span "Cheevo - Ground Flower - 7g - [GEOGRAPHIC_DATA] Sour" at bounding box center [449, 261] width 253 height 10
click at [315, 264] on input "Cheevo - Ground Flower - 7g - [GEOGRAPHIC_DATA] Sour" at bounding box center [309, 261] width 10 height 10
checkbox input "true"
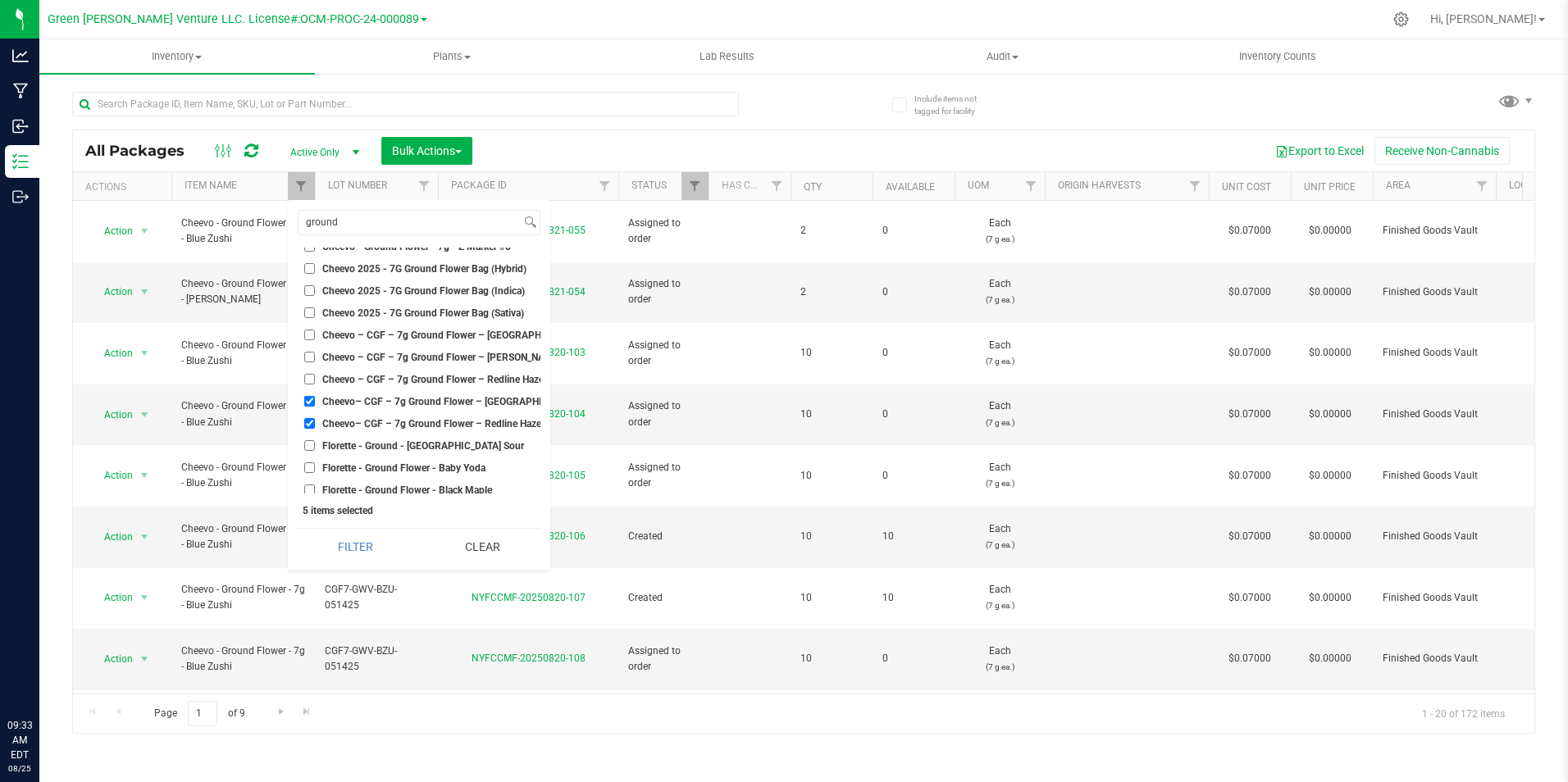
scroll to position [246, 0]
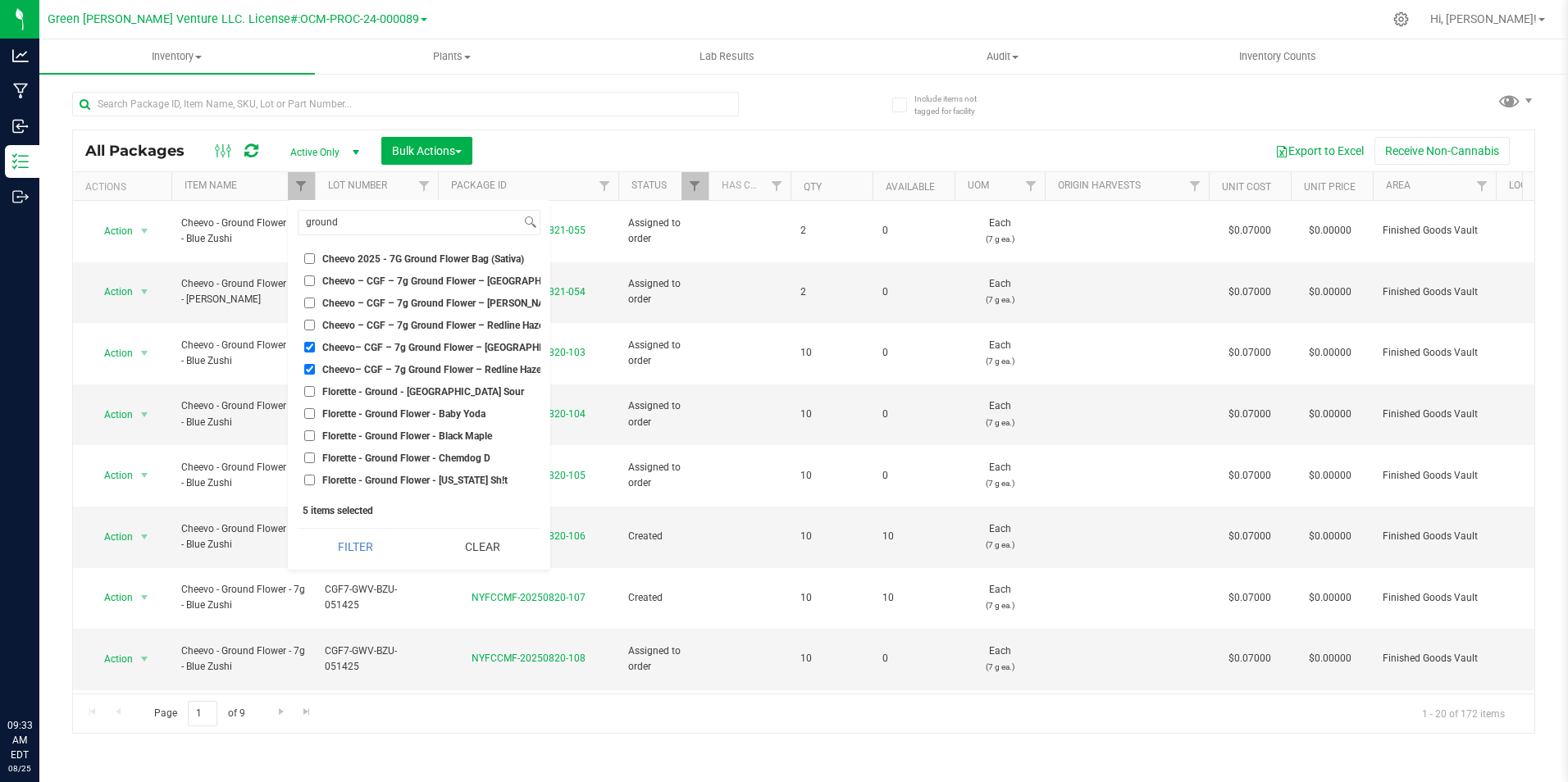
click at [467, 326] on span "Cheevo – CGF – 7g Ground Flower – Redline Haze" at bounding box center [433, 325] width 221 height 10
click at [315, 326] on input "Cheevo – CGF – 7g Ground Flower – Redline Haze" at bounding box center [309, 325] width 10 height 10
checkbox input "true"
click at [475, 279] on span "Cheevo – CGF – 7g Ground Flower – [GEOGRAPHIC_DATA] Sour Diesel" at bounding box center [477, 281] width 310 height 10
click at [315, 279] on input "Cheevo – CGF – 7g Ground Flower – [GEOGRAPHIC_DATA] Sour Diesel" at bounding box center [309, 281] width 10 height 10
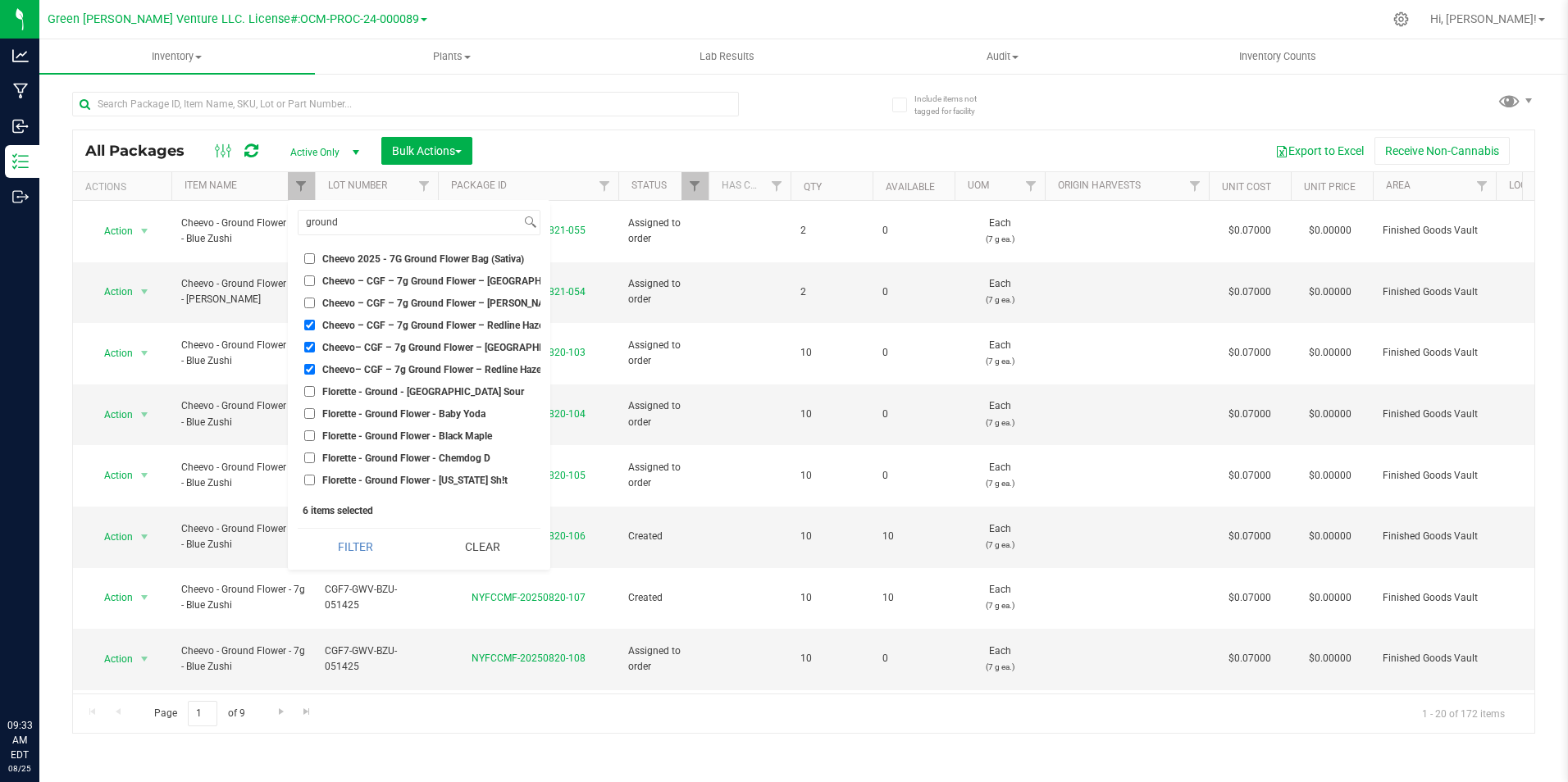
checkbox input "true"
click at [374, 546] on button "Filter" at bounding box center [355, 547] width 116 height 36
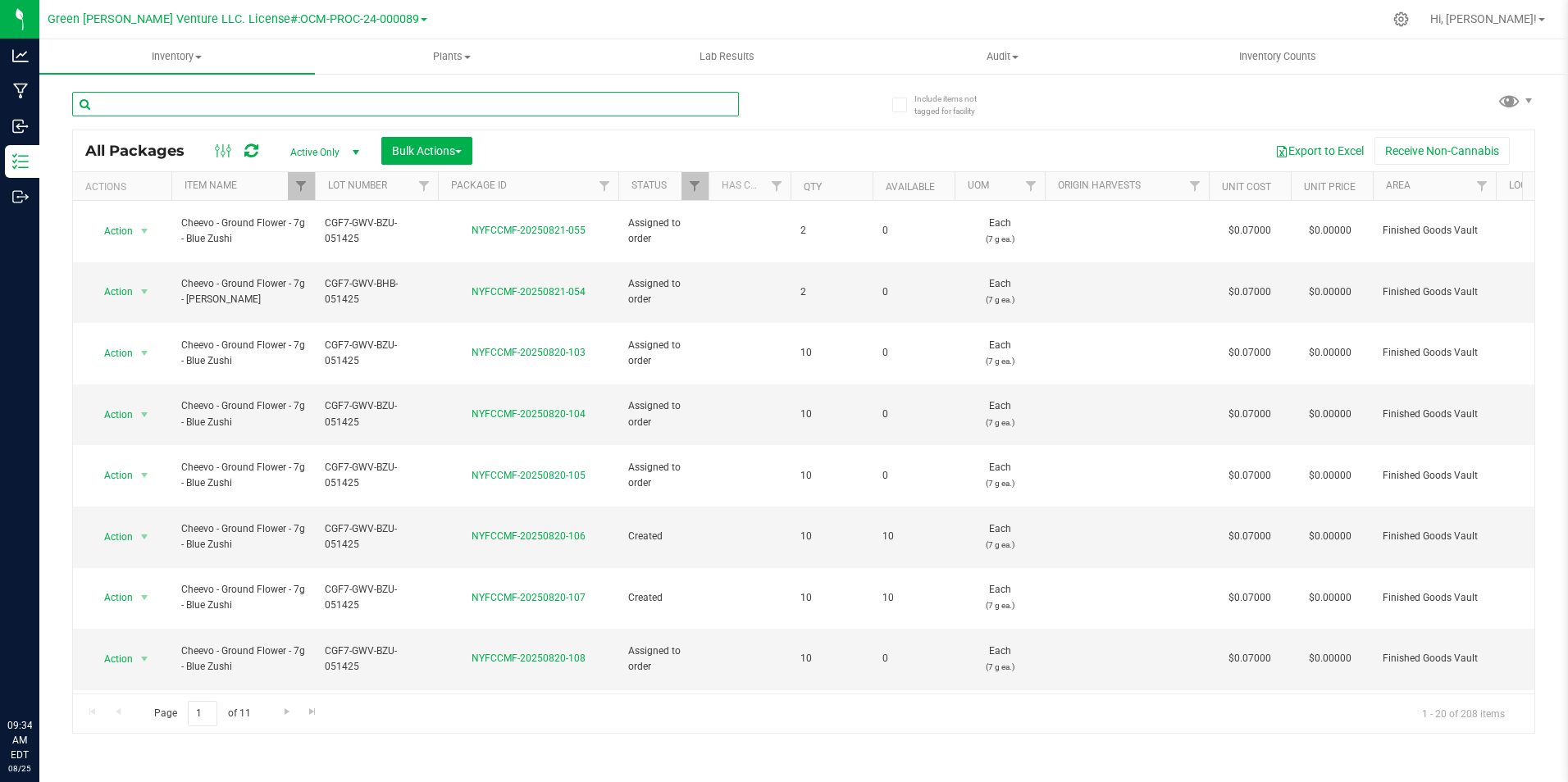
click at [360, 98] on input "text" at bounding box center [405, 104] width 666 height 24
type input "sour"
click at [771, 107] on div "sour" at bounding box center [437, 103] width 731 height 53
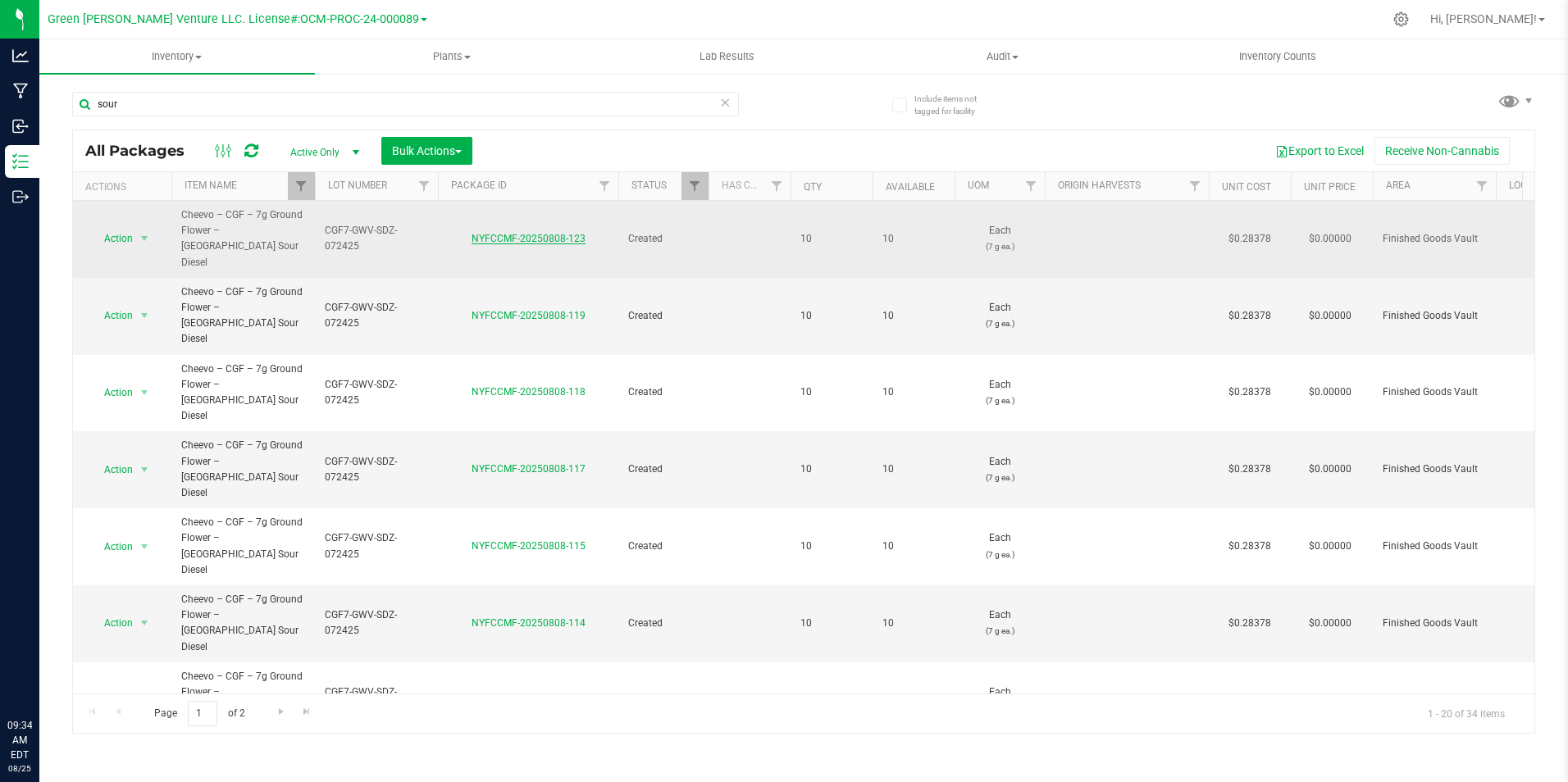
drag, startPoint x: 445, startPoint y: 244, endPoint x: 534, endPoint y: 218, distance: 92.7
click at [534, 232] on link "NYFCCMF-20250808-123" at bounding box center [528, 238] width 114 height 11
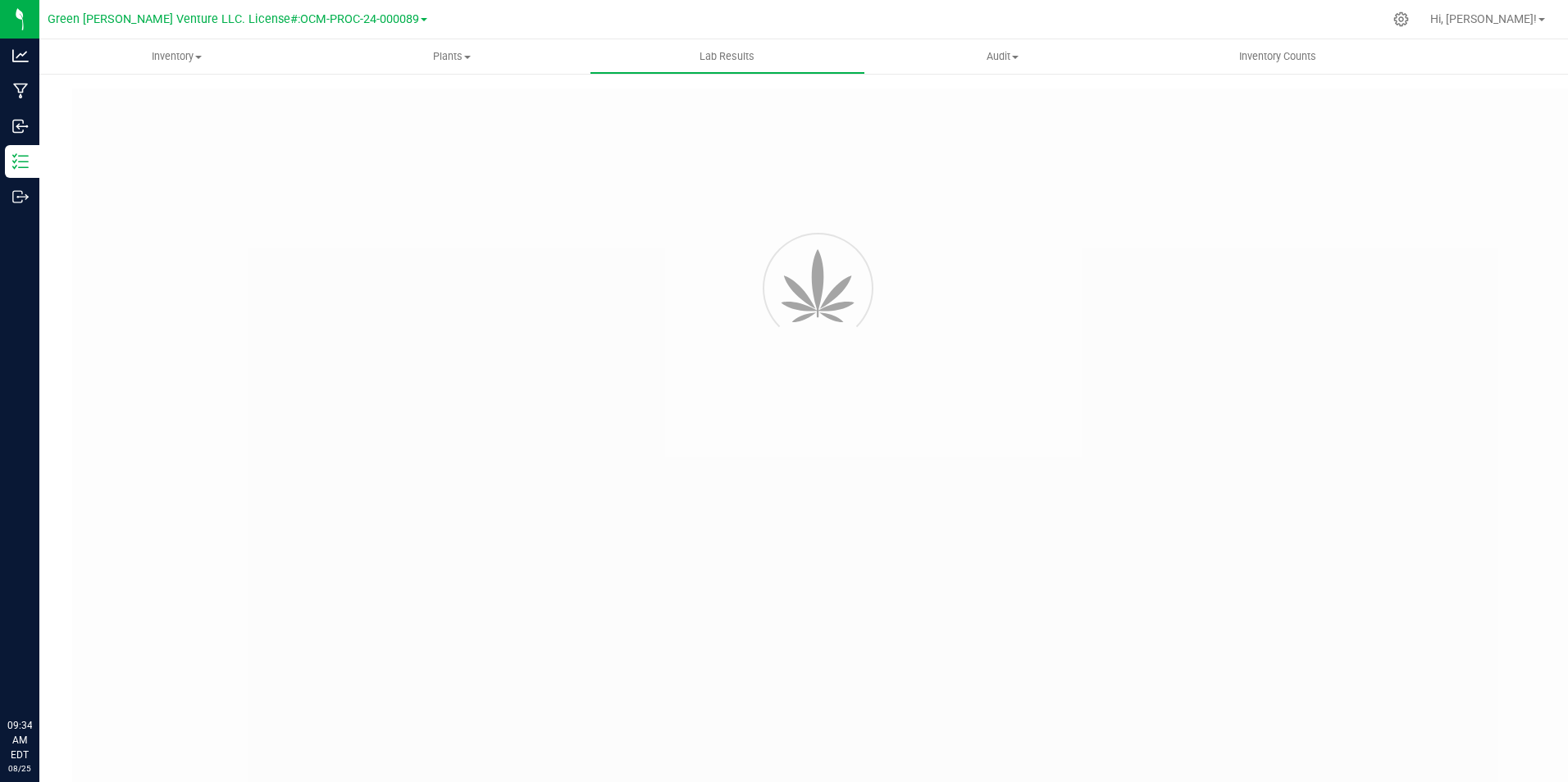
type input "NYFCCMF-20250725-011"
type input "AL50726001-002"
type input "NYFCCMF-20250725-011"
type input "07/26/2025 1:30 PM"
type input "07/30/2026"
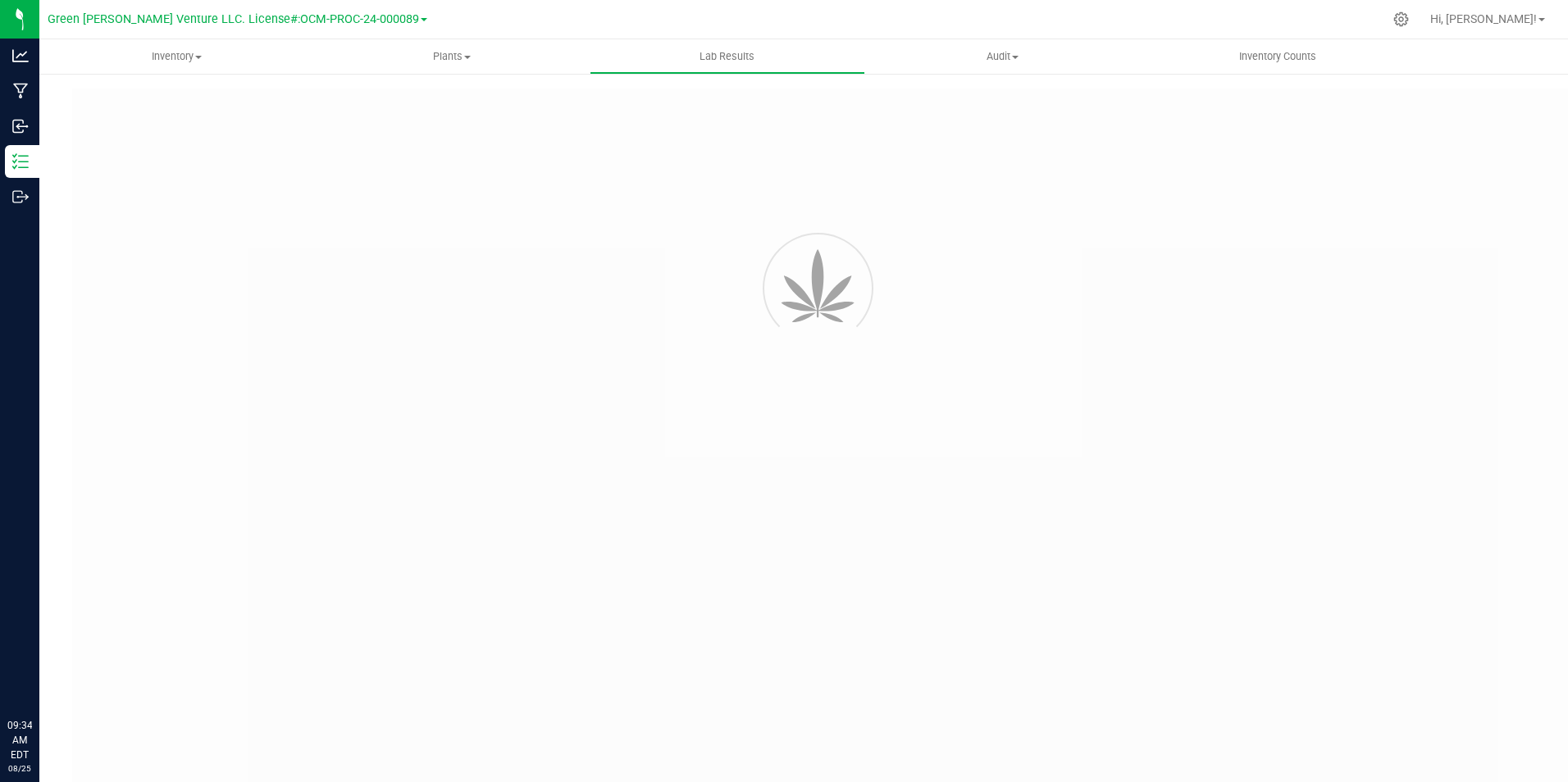
type input "[URL][DOMAIN_NAME]"
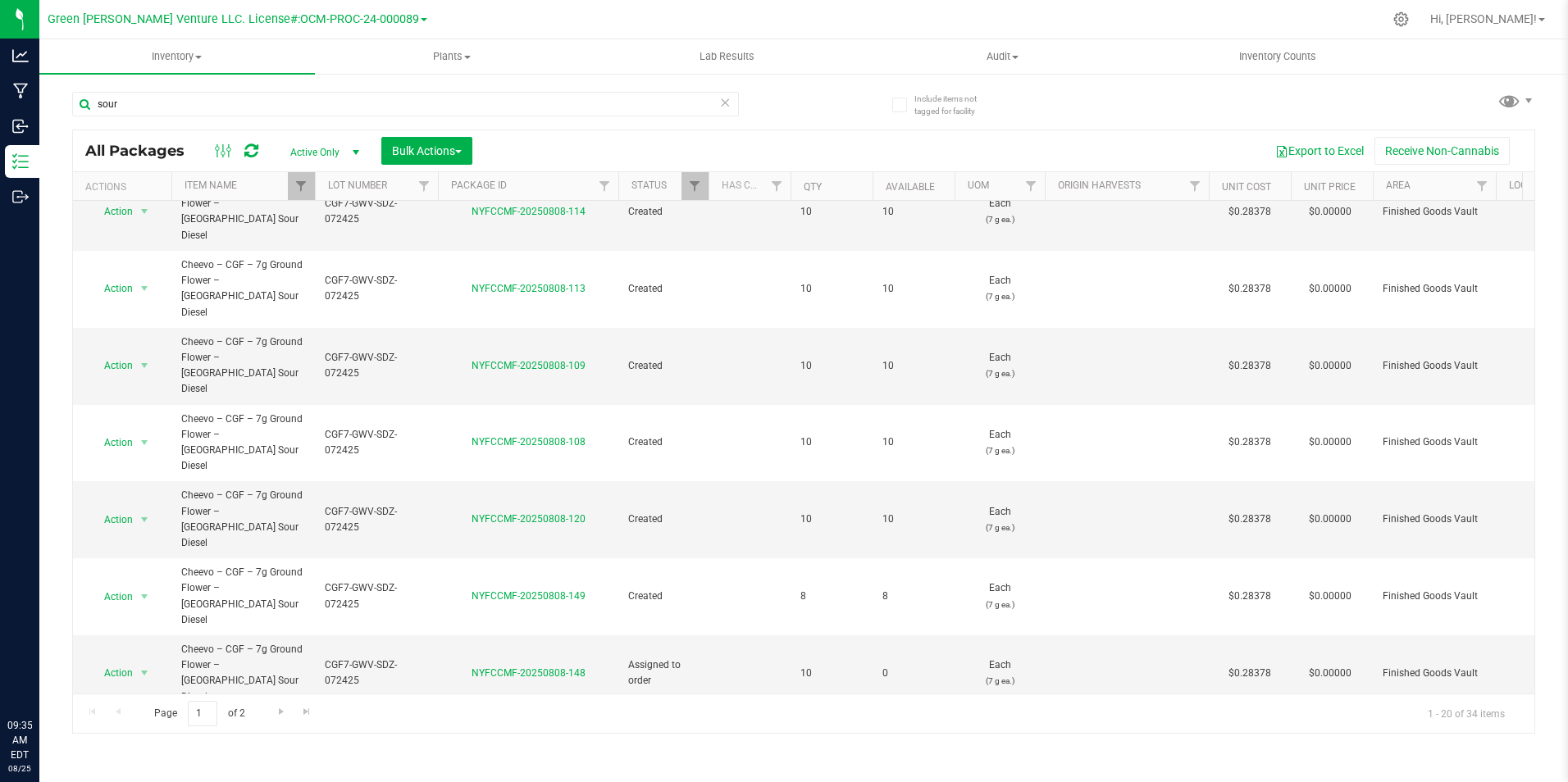
scroll to position [427, 0]
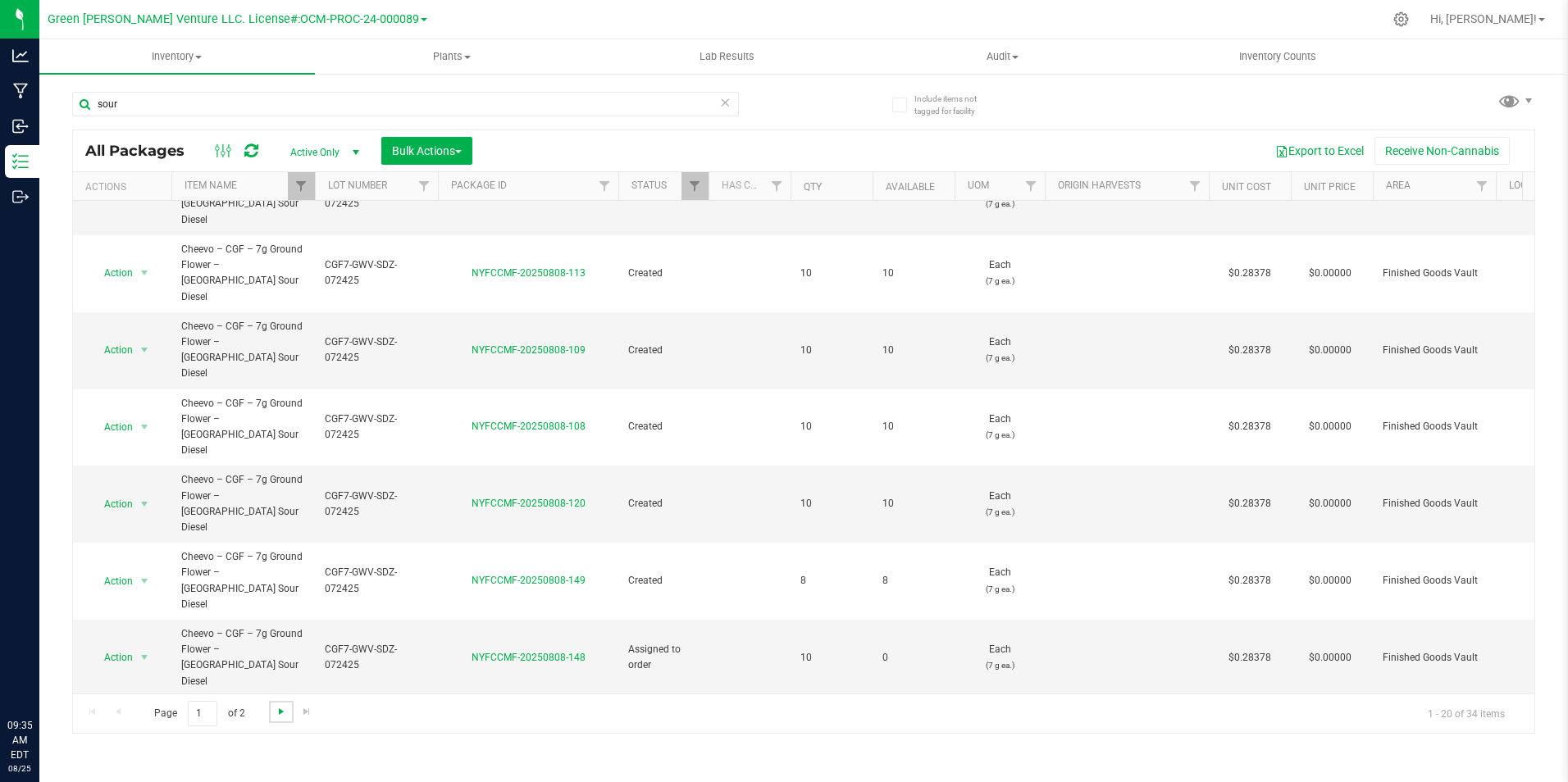
click at [275, 712] on span "Go to the next page" at bounding box center [281, 711] width 13 height 13
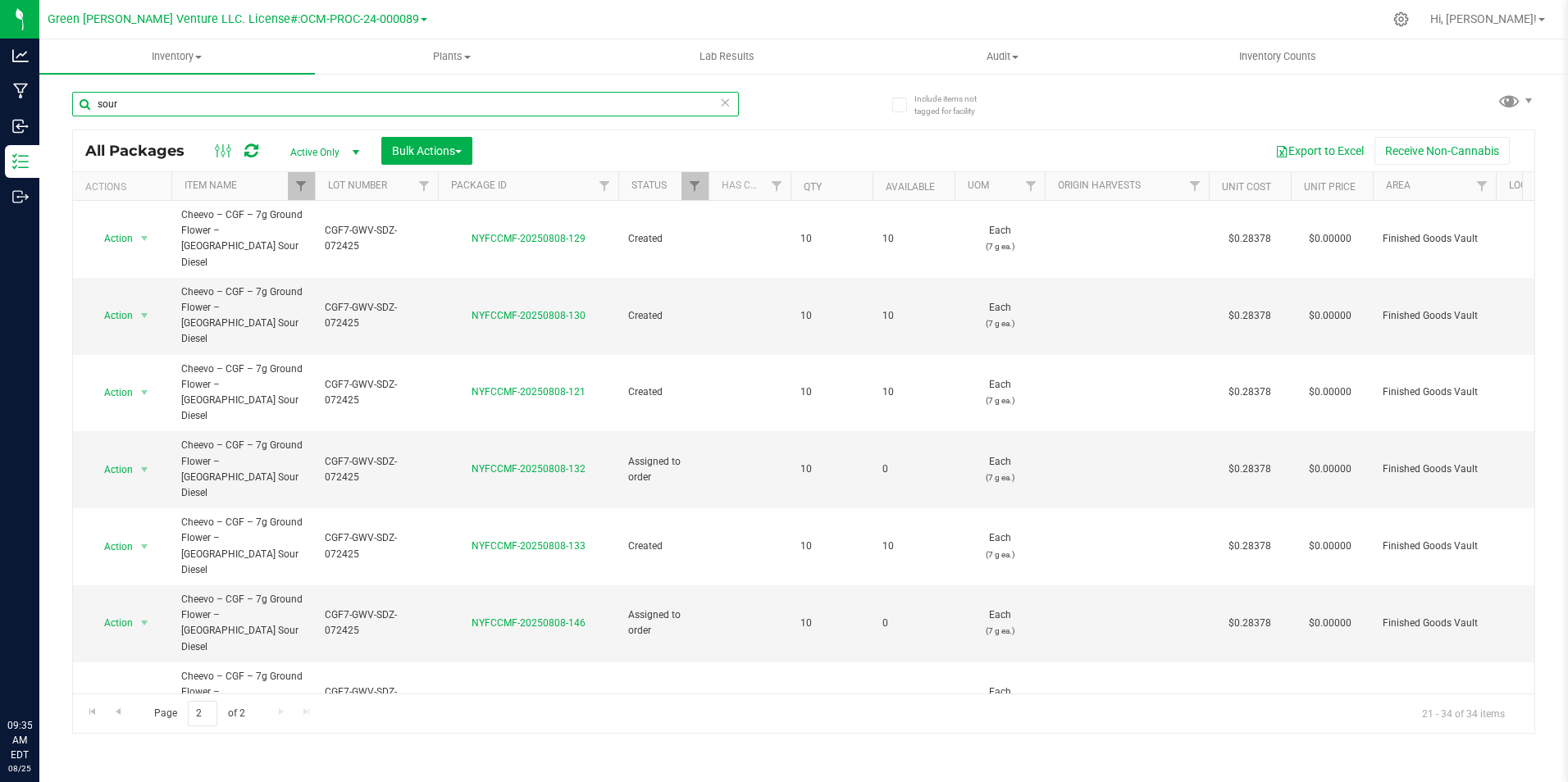
drag, startPoint x: 191, startPoint y: 100, endPoint x: 59, endPoint y: 113, distance: 132.6
click at [59, 113] on div "Include items not tagged for facility sour All Packages Active Only Active Only…" at bounding box center [804, 321] width 1528 height 500
type input "redline"
click at [59, 113] on div "Include items not tagged for facility redline All Packages Active Only Active O…" at bounding box center [804, 321] width 1528 height 500
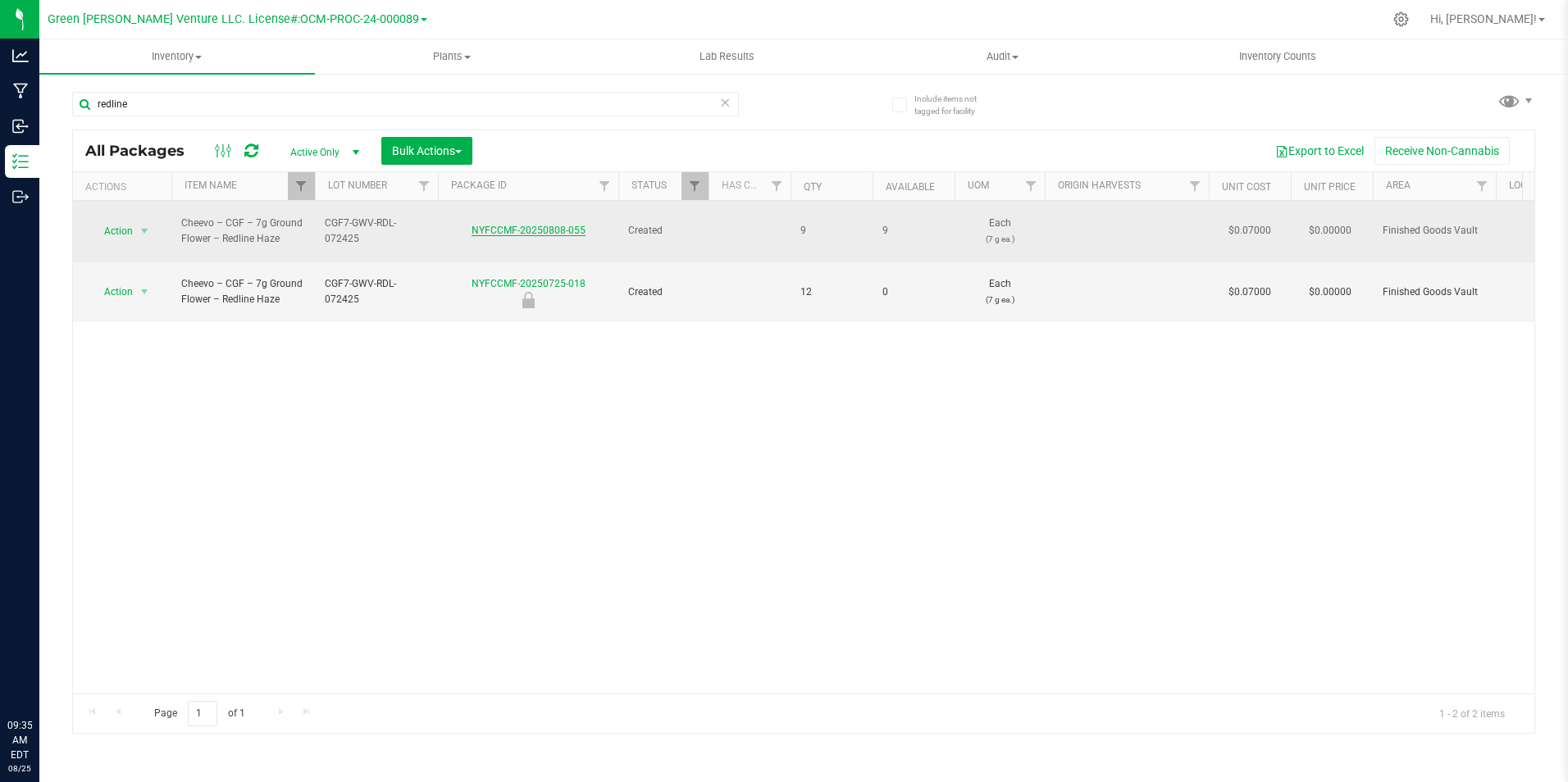
click at [532, 225] on link "NYFCCMF-20250808-055" at bounding box center [528, 230] width 114 height 11
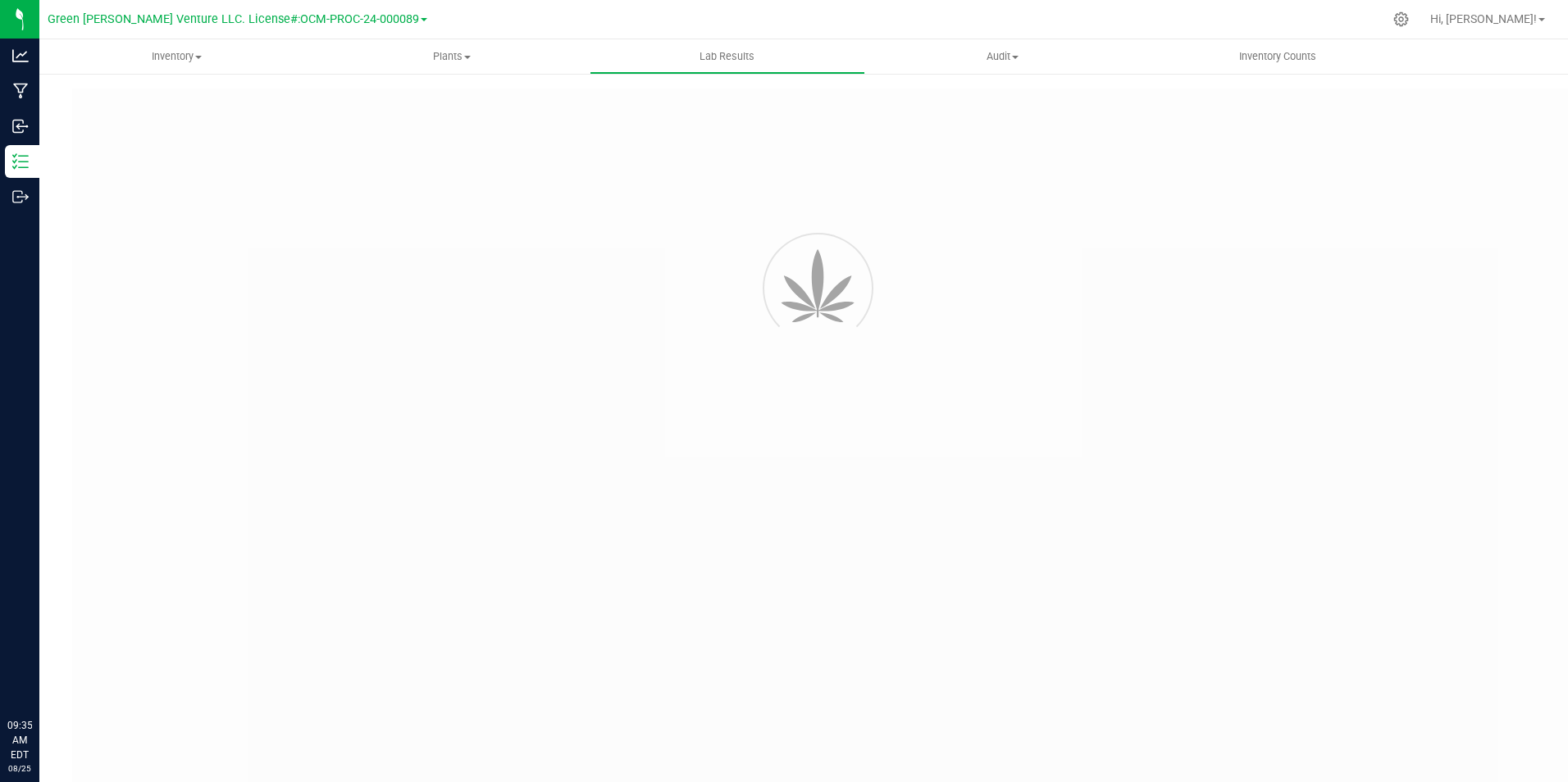
type input "NYFCCMF-20250725-006"
type input "AL50726001-004"
type input "NYFCCMF-20250725-006"
type input "07/30/2025 12:59 PM"
type input "07/30/2026"
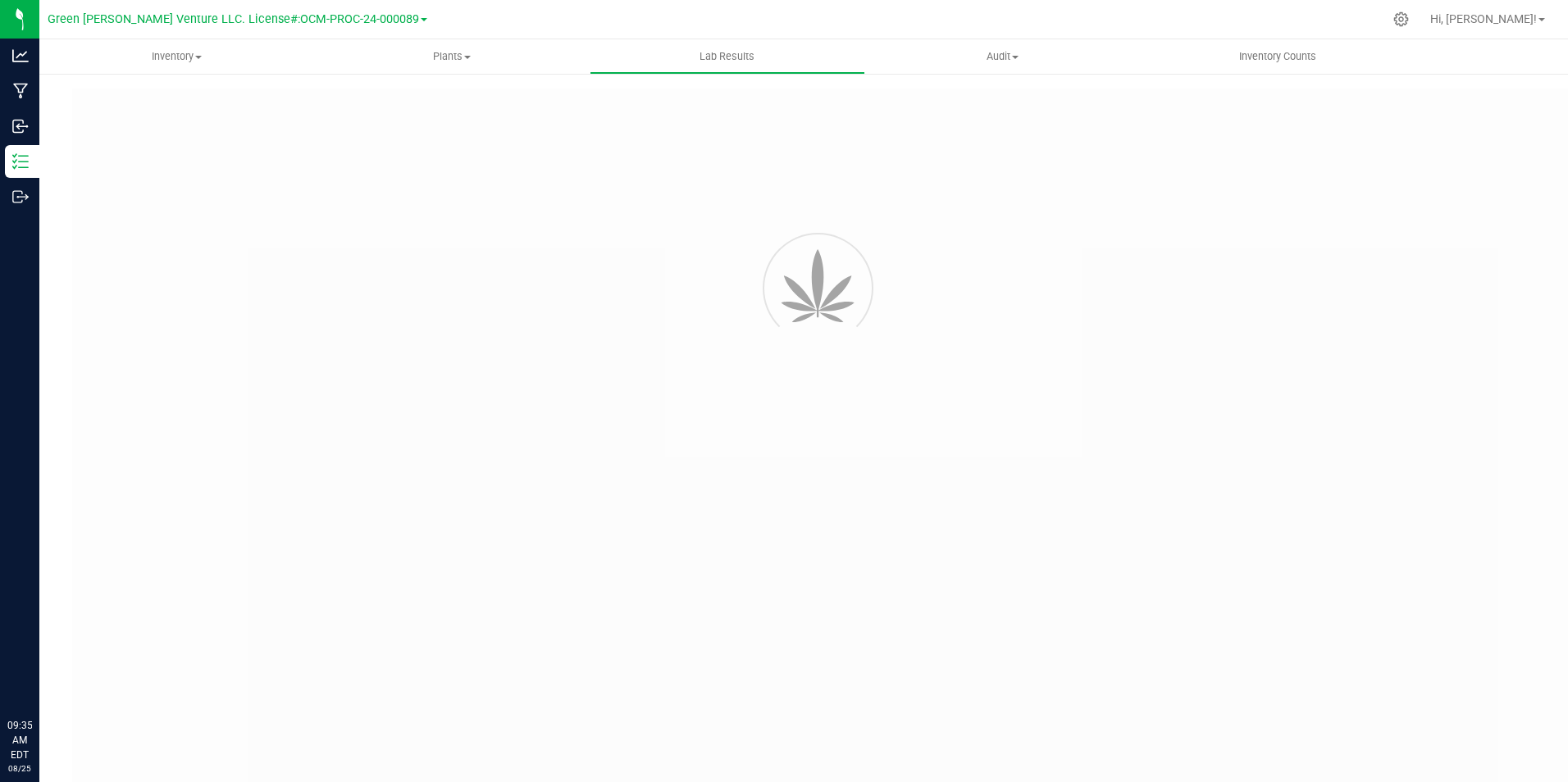
type input "[URL][DOMAIN_NAME]"
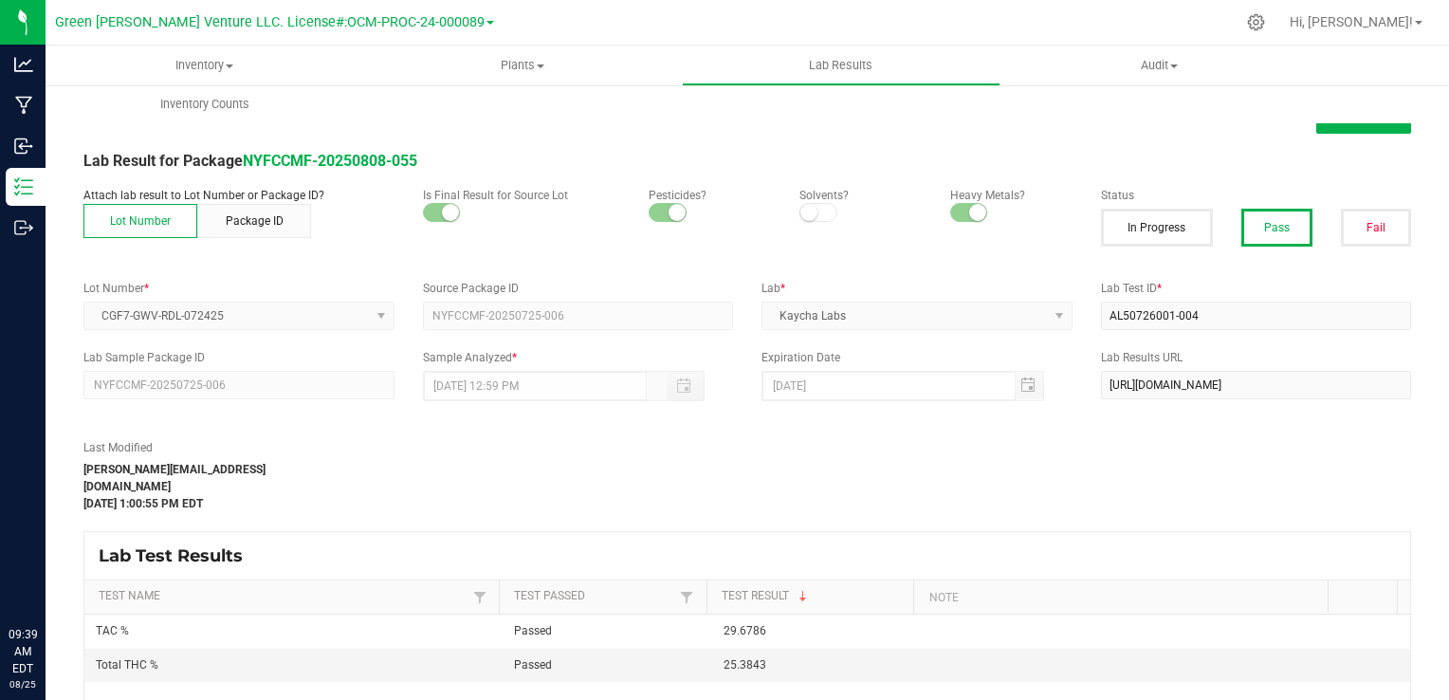
click at [929, 532] on div "Lab Test Results" at bounding box center [747, 555] width 1326 height 47
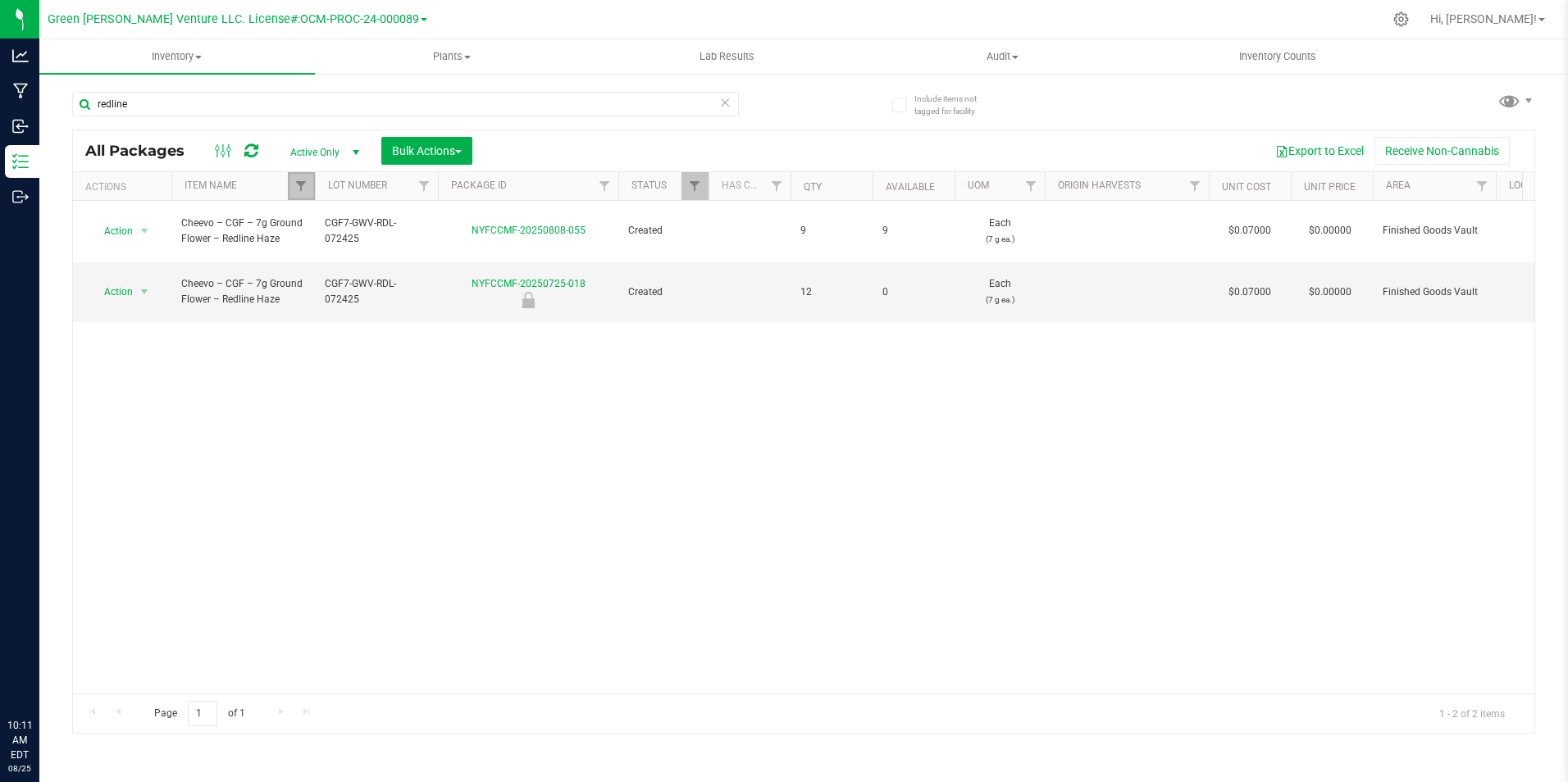
click at [290, 181] on link "Filter" at bounding box center [301, 186] width 27 height 28
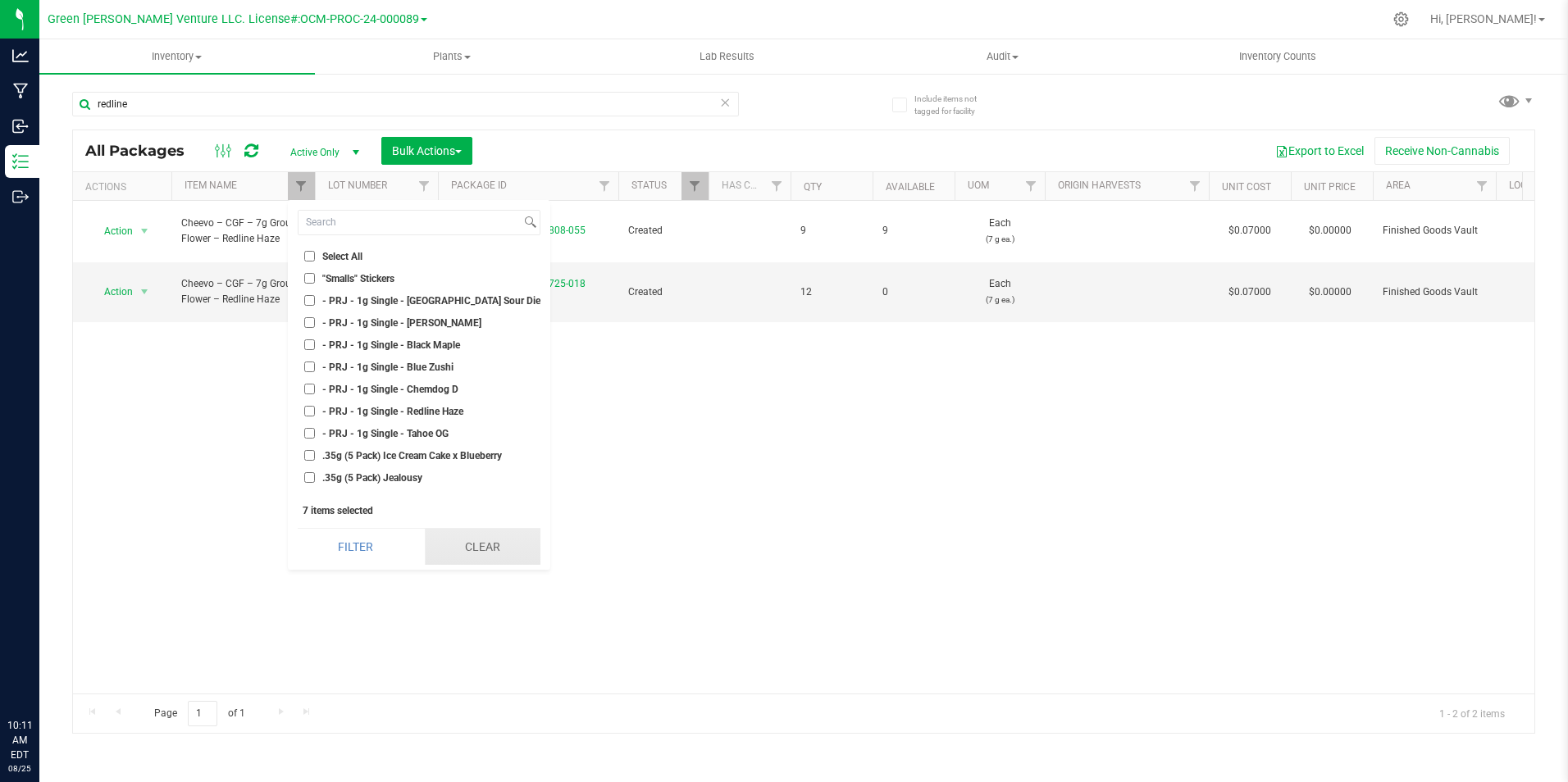
click at [486, 539] on button "Clear" at bounding box center [482, 547] width 116 height 36
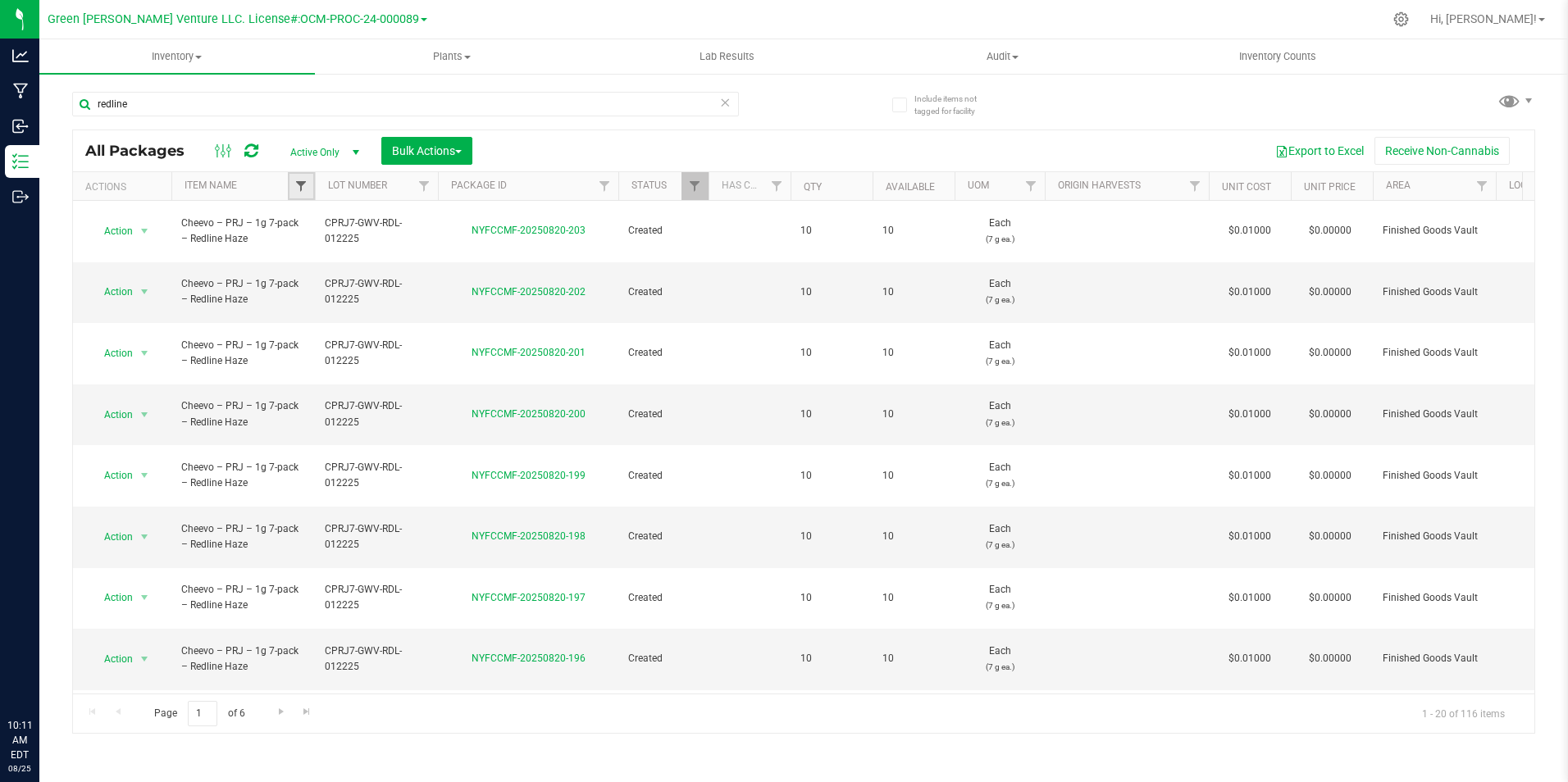
click at [305, 186] on span "Filter" at bounding box center [301, 186] width 13 height 13
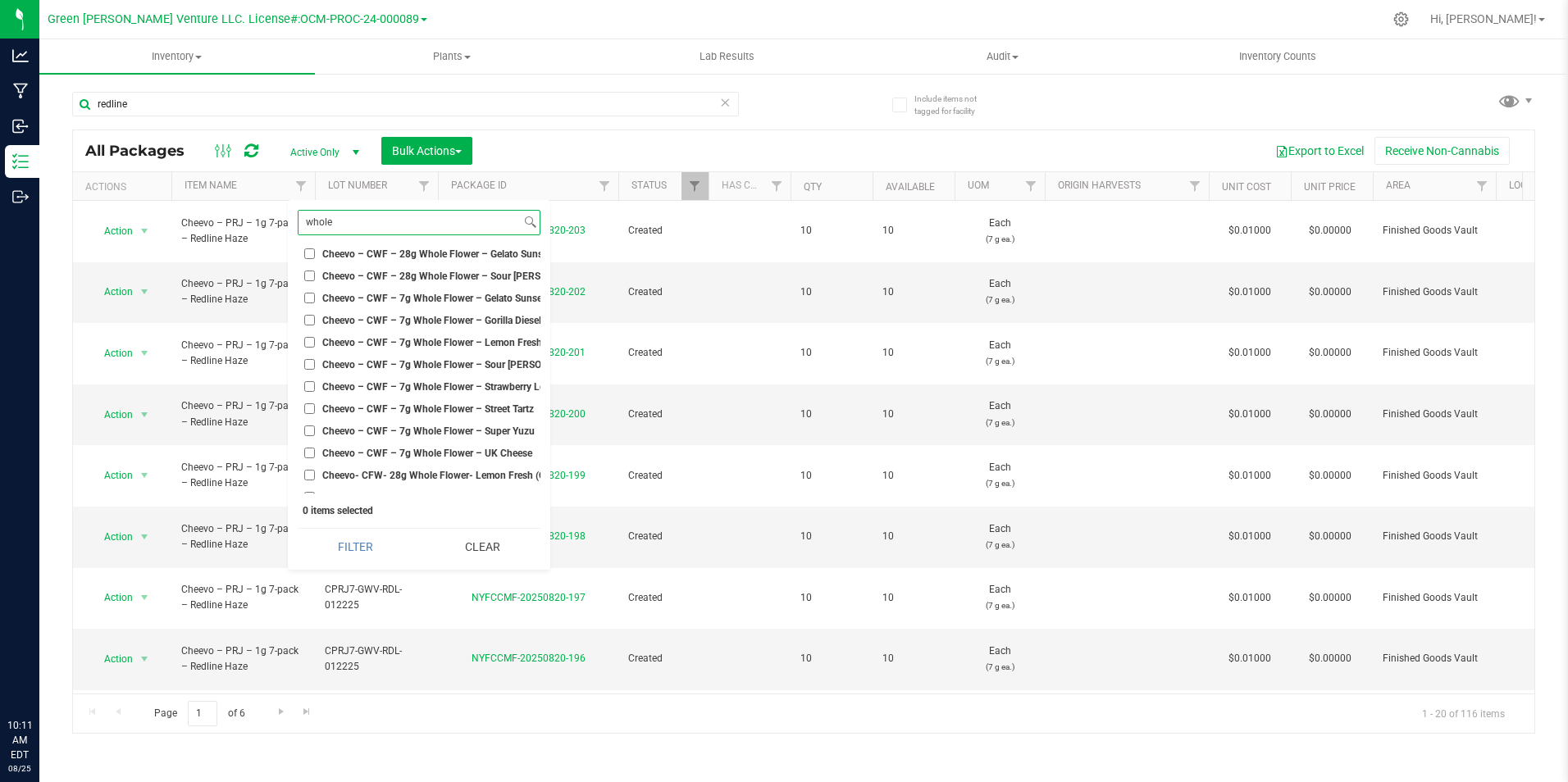
scroll to position [164, 0]
type input "whole"
click at [443, 289] on span "Cheevo – CWF – 7g Whole Flower – Gorilla Diesel #3" at bounding box center [438, 291] width 233 height 10
click at [315, 289] on input "Cheevo – CWF – 7g Whole Flower – Gorilla Diesel #3" at bounding box center [309, 291] width 10 height 10
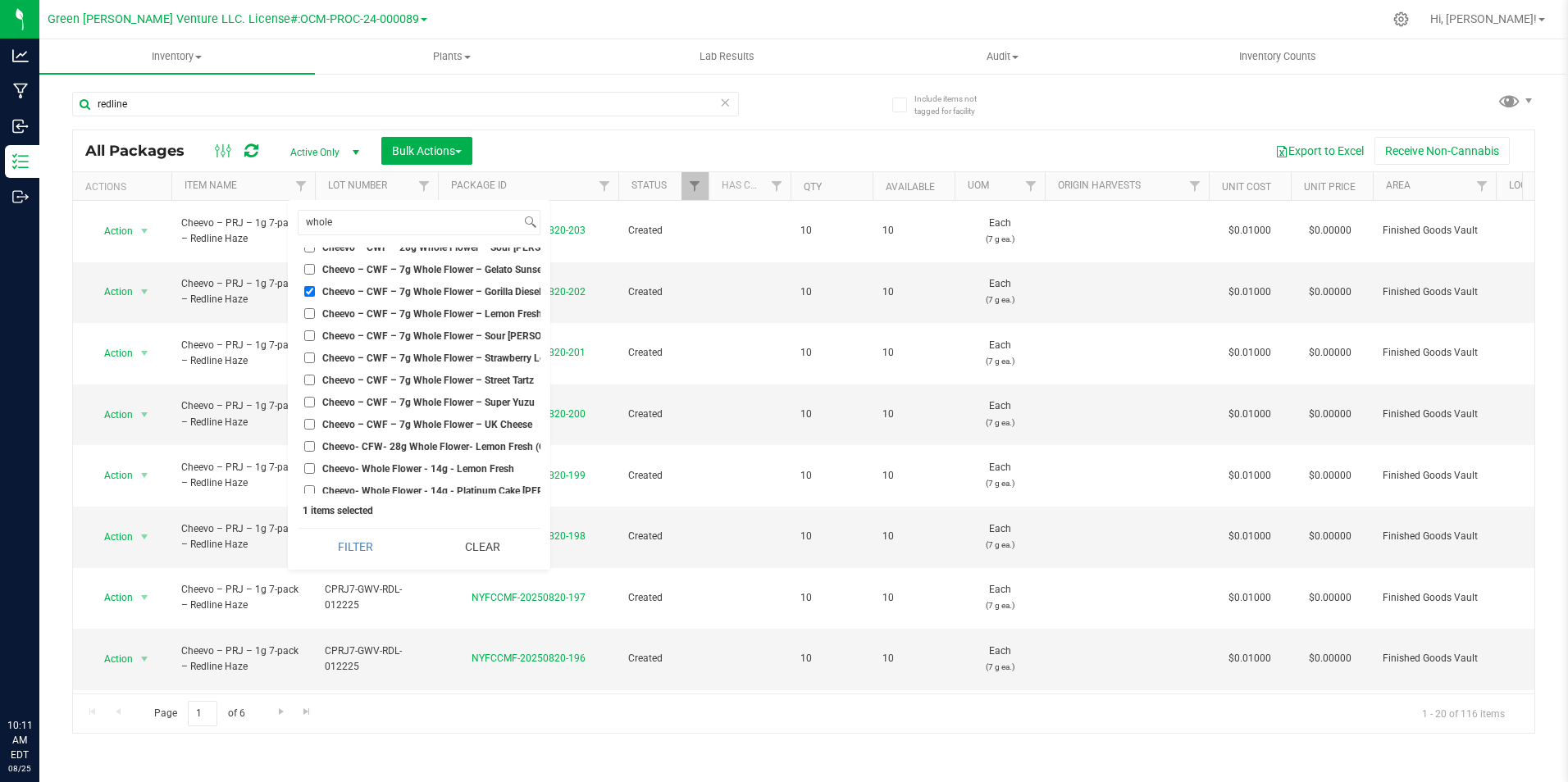
click at [445, 276] on li "Cheevo – CWF – 7g Whole Flower – Gelato Sunset" at bounding box center [418, 270] width 243 height 17
click at [438, 289] on span "Cheevo – CWF – 7g Whole Flower – Gorilla Diesel #3" at bounding box center [438, 291] width 233 height 10
click at [315, 289] on input "Cheevo – CWF – 7g Whole Flower – Gorilla Diesel #3" at bounding box center [309, 291] width 10 height 10
checkbox input "false"
click at [445, 331] on span "Cheevo – CWF – 7g Whole Flower – Sour [PERSON_NAME]" at bounding box center [452, 335] width 260 height 10
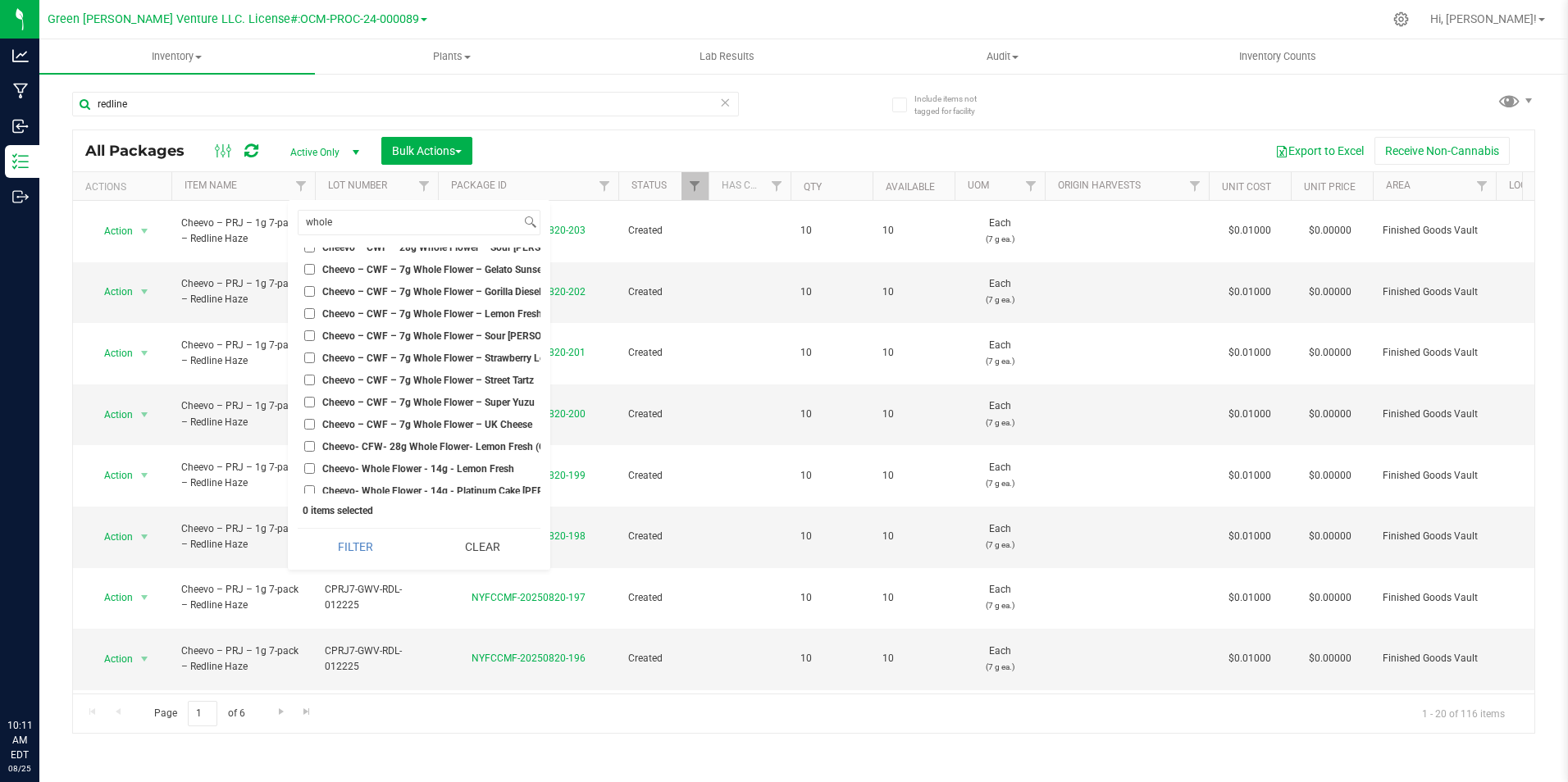
click at [315, 330] on input "Cheevo – CWF – 7g Whole Flower – Sour [PERSON_NAME]" at bounding box center [309, 335] width 10 height 10
checkbox input "true"
click at [452, 373] on li "Cheevo – CWF – 7g Whole Flower – Street Tartz" at bounding box center [418, 380] width 243 height 17
click at [452, 375] on span "Cheevo – CWF – 7g Whole Flower – Street Tartz" at bounding box center [428, 379] width 212 height 10
click at [315, 375] on input "Cheevo – CWF – 7g Whole Flower – Street Tartz" at bounding box center [309, 379] width 10 height 10
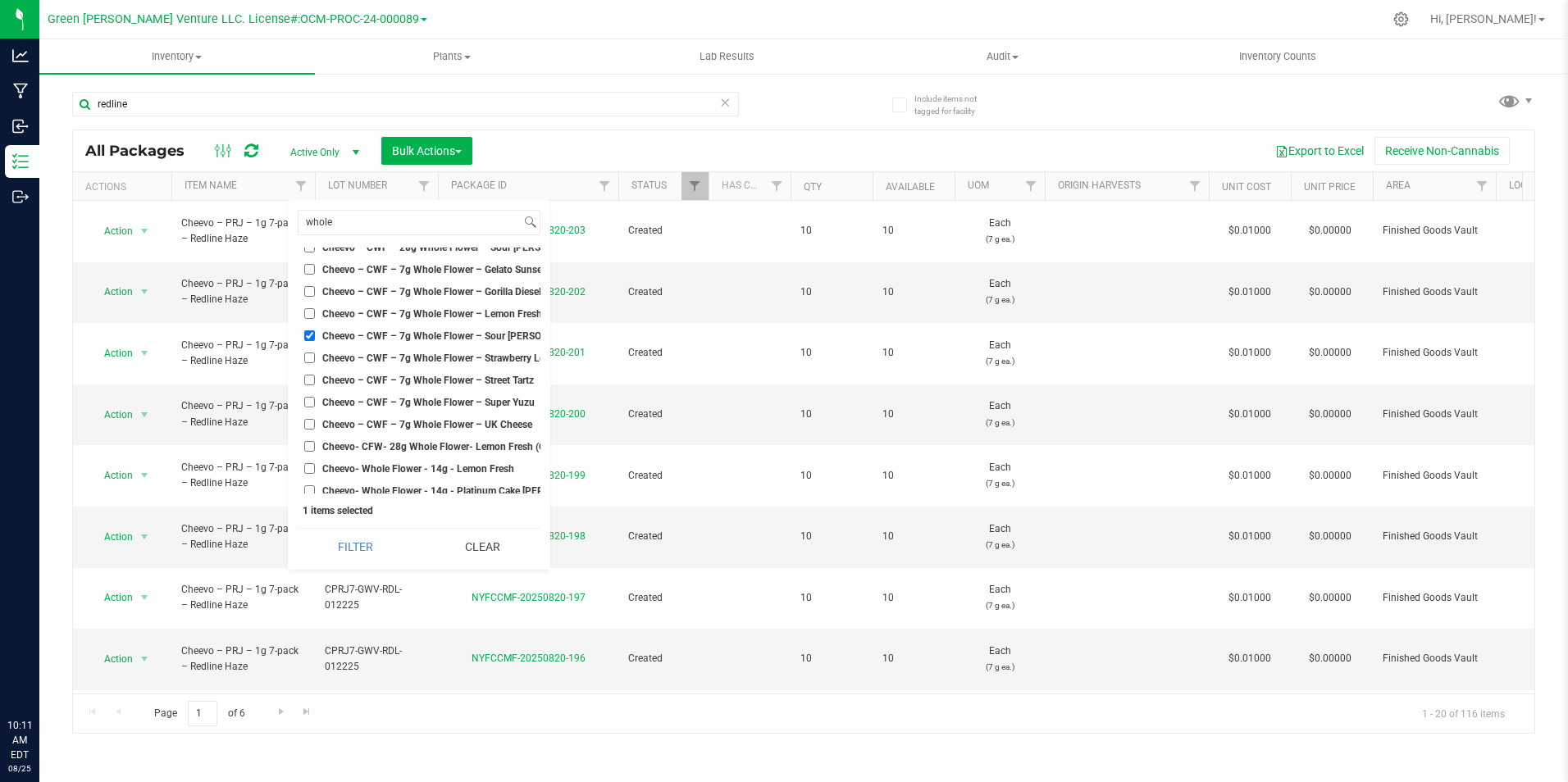
checkbox input "true"
click at [462, 267] on span "Cheevo – CWF – 7g Whole Flower – Gelato Sunset" at bounding box center [434, 269] width 223 height 10
click at [315, 267] on input "Cheevo – CWF – 7g Whole Flower – Gelato Sunset" at bounding box center [309, 269] width 10 height 10
checkbox input "true"
click at [444, 423] on span "Cheevo – CWF – 7g Whole Flower – UK Cheese" at bounding box center [427, 424] width 210 height 10
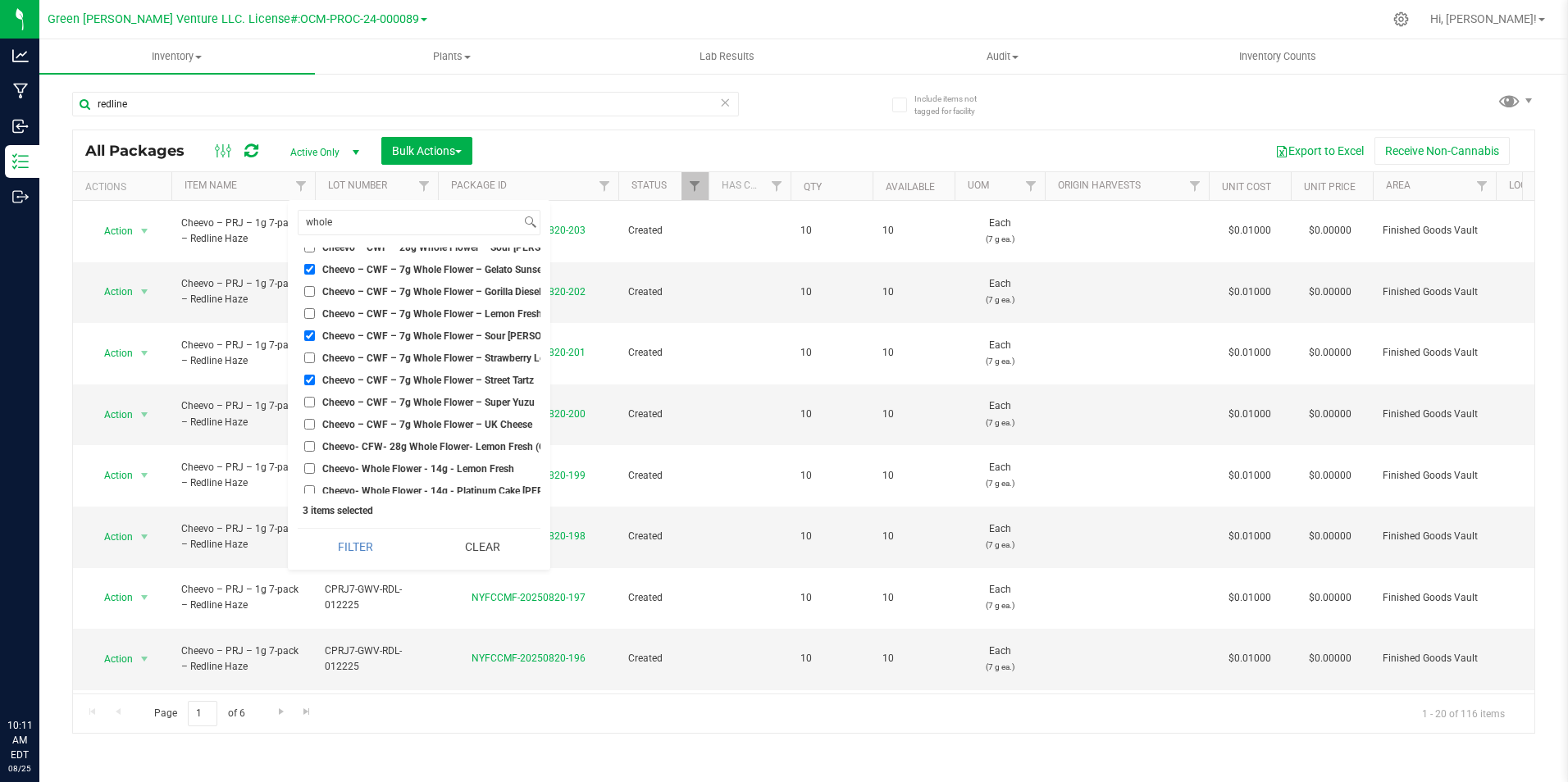
click at [315, 423] on input "Cheevo – CWF – 7g Whole Flower – UK Cheese" at bounding box center [309, 424] width 10 height 10
checkbox input "true"
click at [373, 541] on button "Filter" at bounding box center [355, 547] width 116 height 36
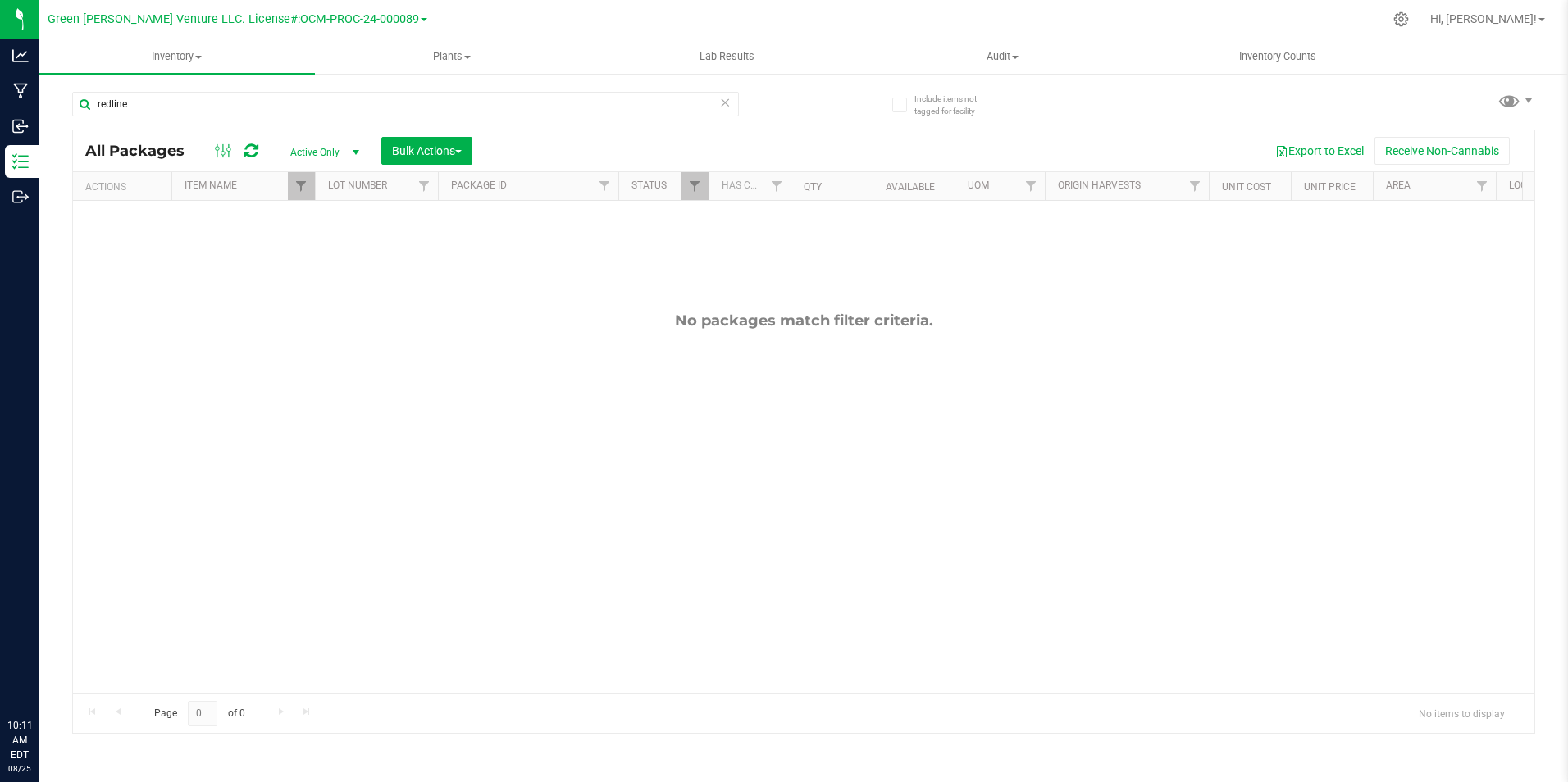
click at [723, 101] on icon at bounding box center [725, 101] width 11 height 20
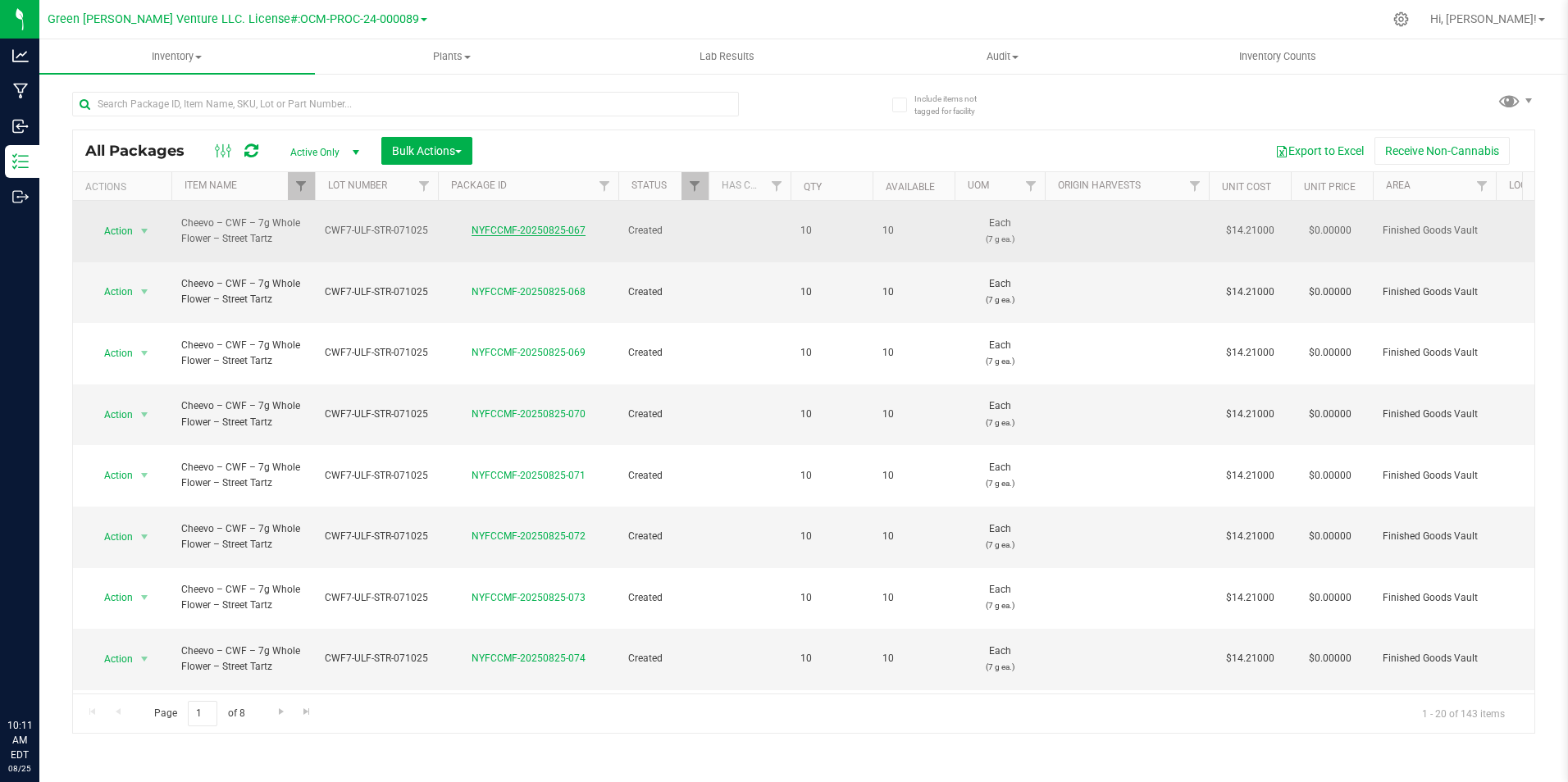
click at [522, 225] on link "NYFCCMF-20250825-067" at bounding box center [528, 230] width 114 height 11
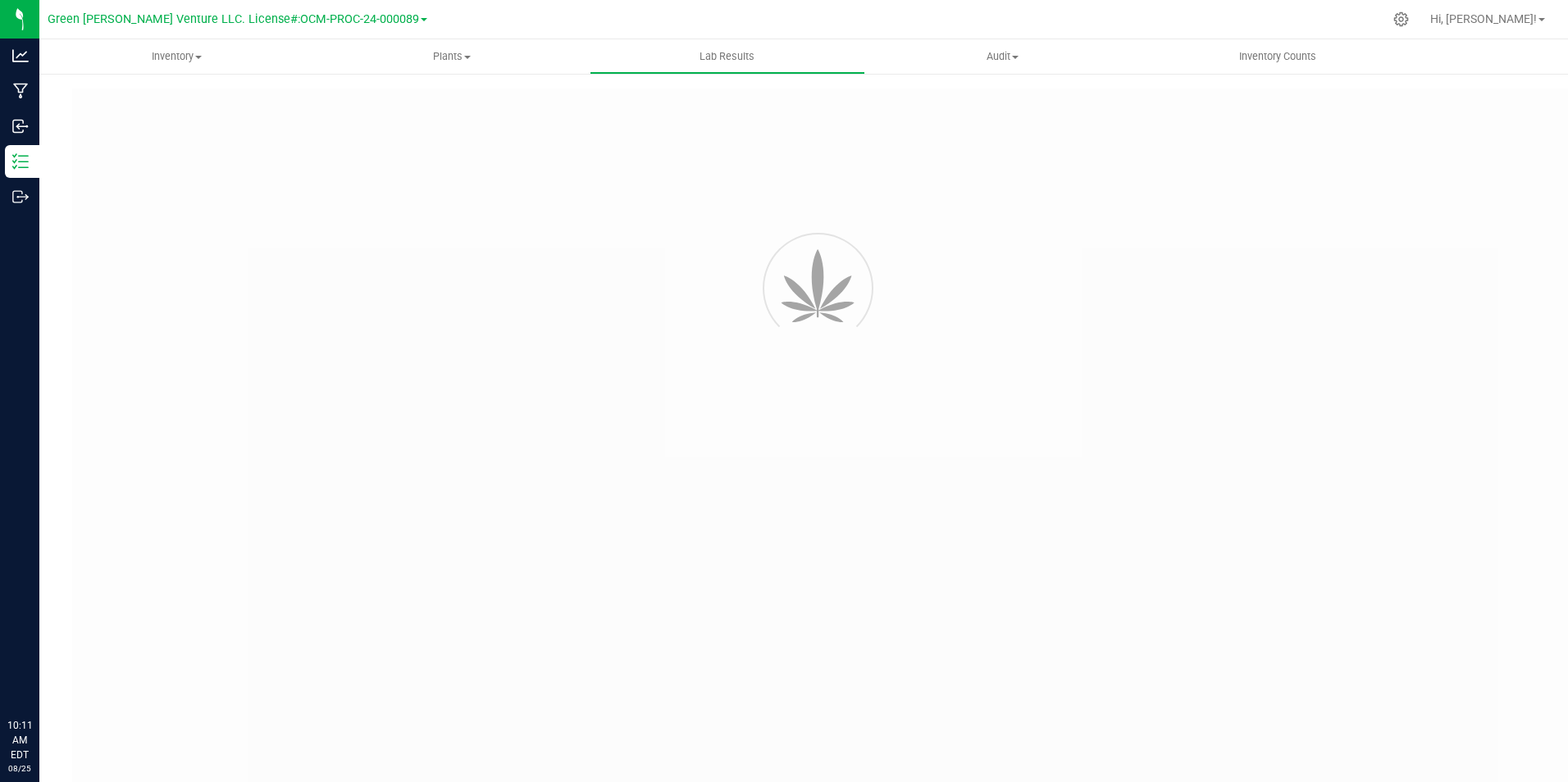
type input "NYFCCMF-20250714-046"
type input "AL50712001-008"
type input "NYFCCMF-20250714-046"
type input "07/17/2025 12:38 PM"
type input "[DATE]"
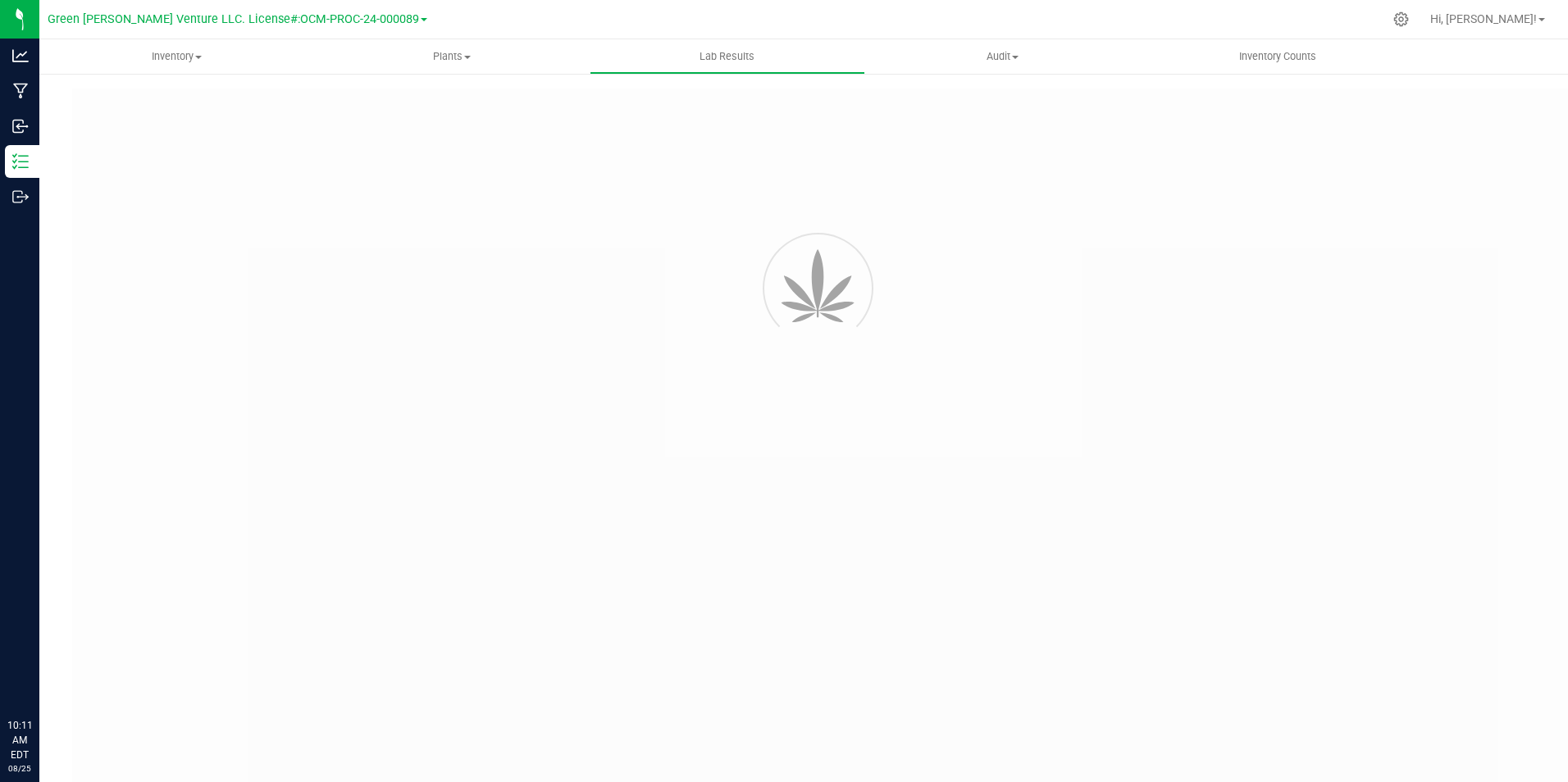
type input "[URL][DOMAIN_NAME]"
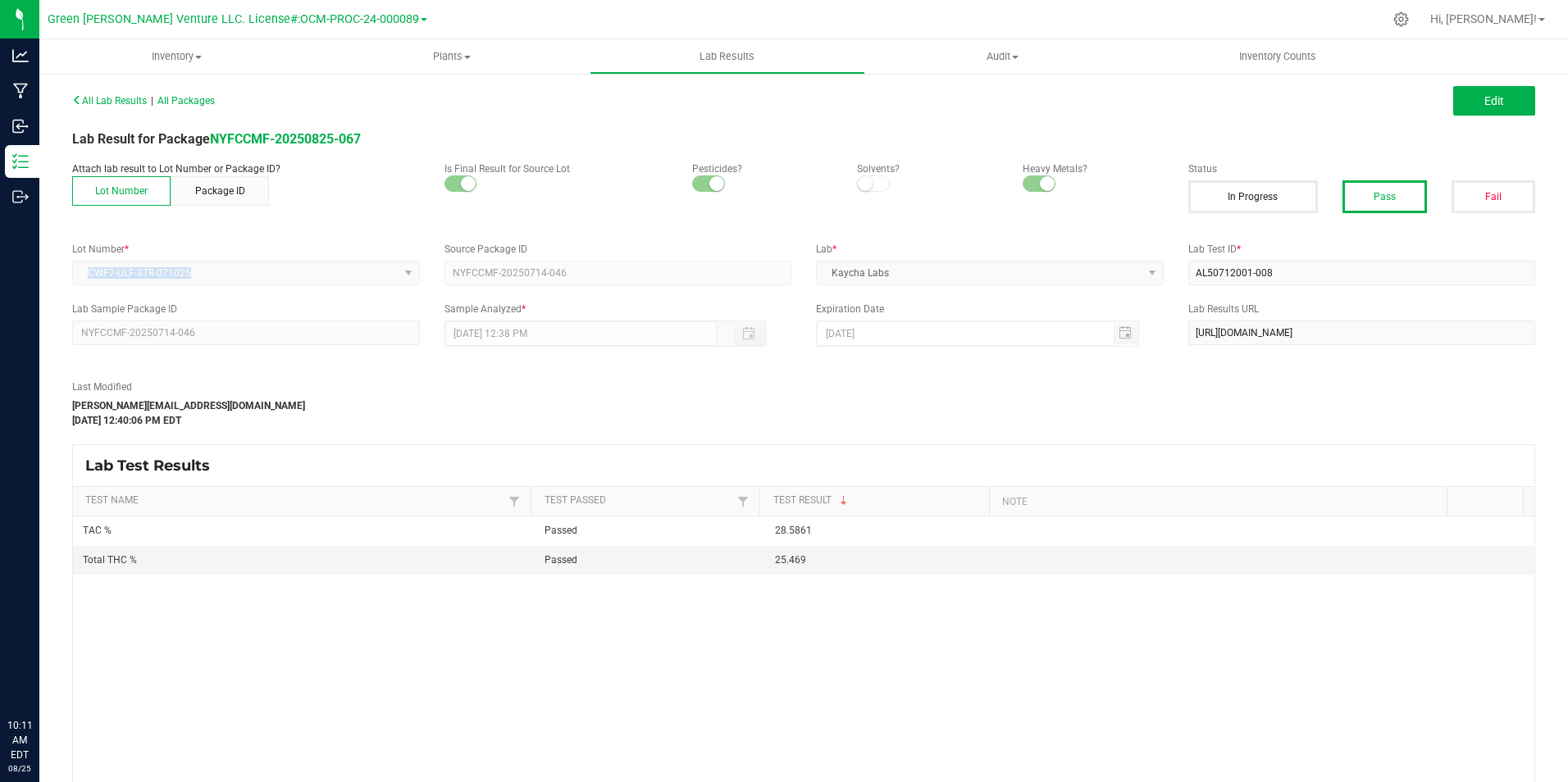
drag, startPoint x: 236, startPoint y: 270, endPoint x: 84, endPoint y: 279, distance: 152.3
click at [84, 279] on kendo-dropdownlist "CWF7-ULF-STR-071025" at bounding box center [245, 273] width 347 height 24
copy span "CWF7-ULF-STR-071025"
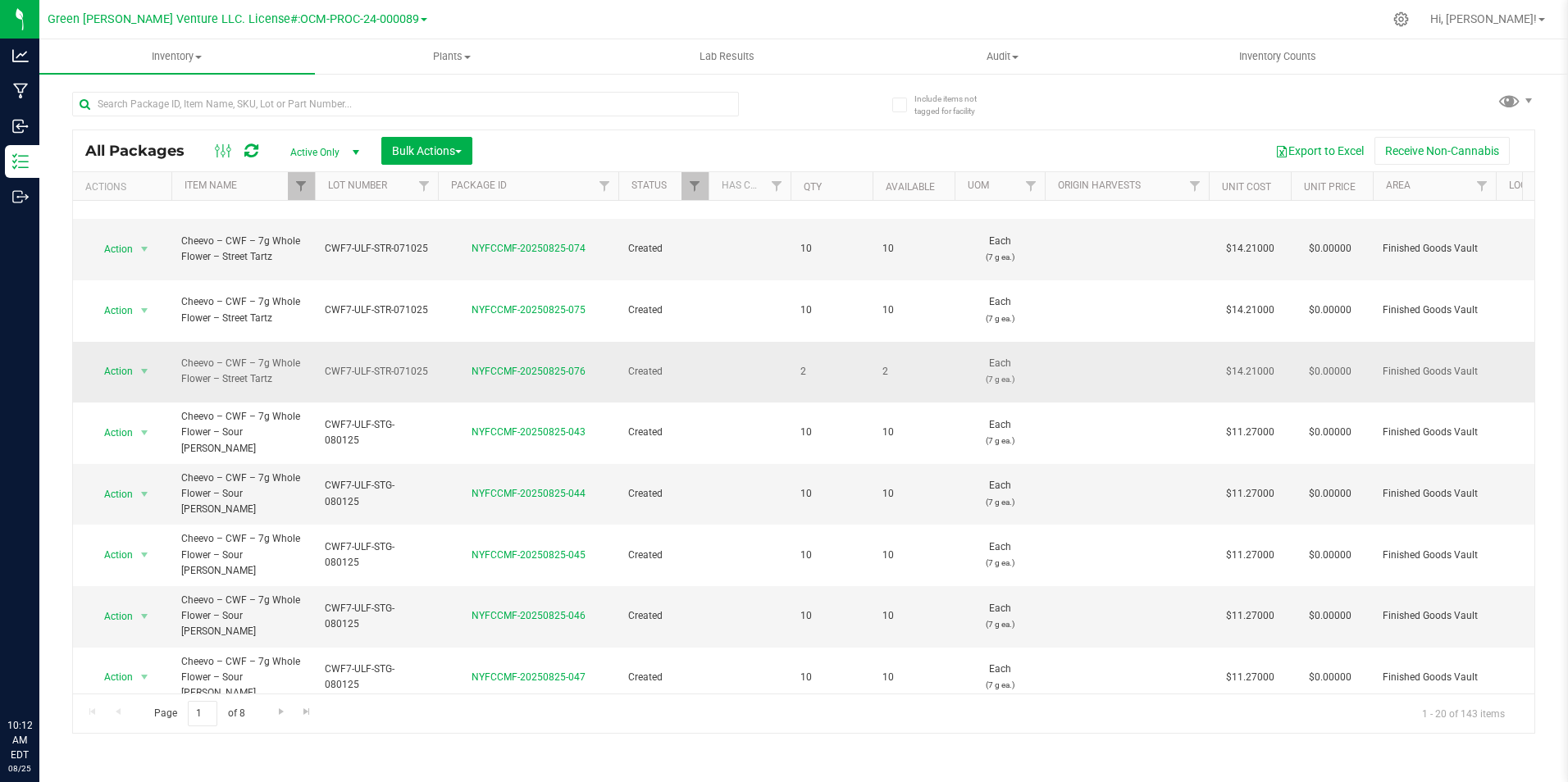
scroll to position [327, 0]
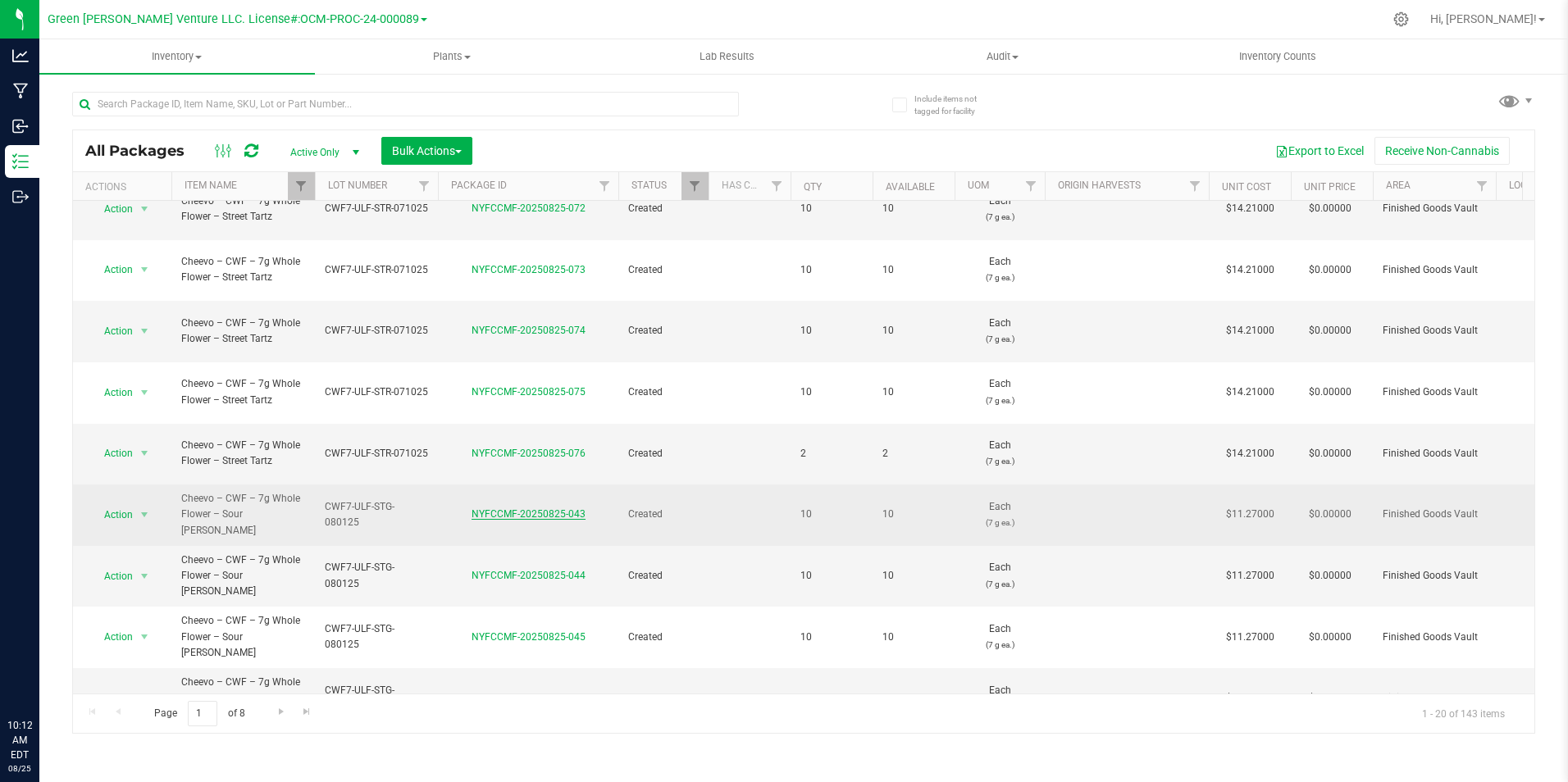
click at [503, 508] on link "NYFCCMF-20250825-043" at bounding box center [528, 513] width 114 height 11
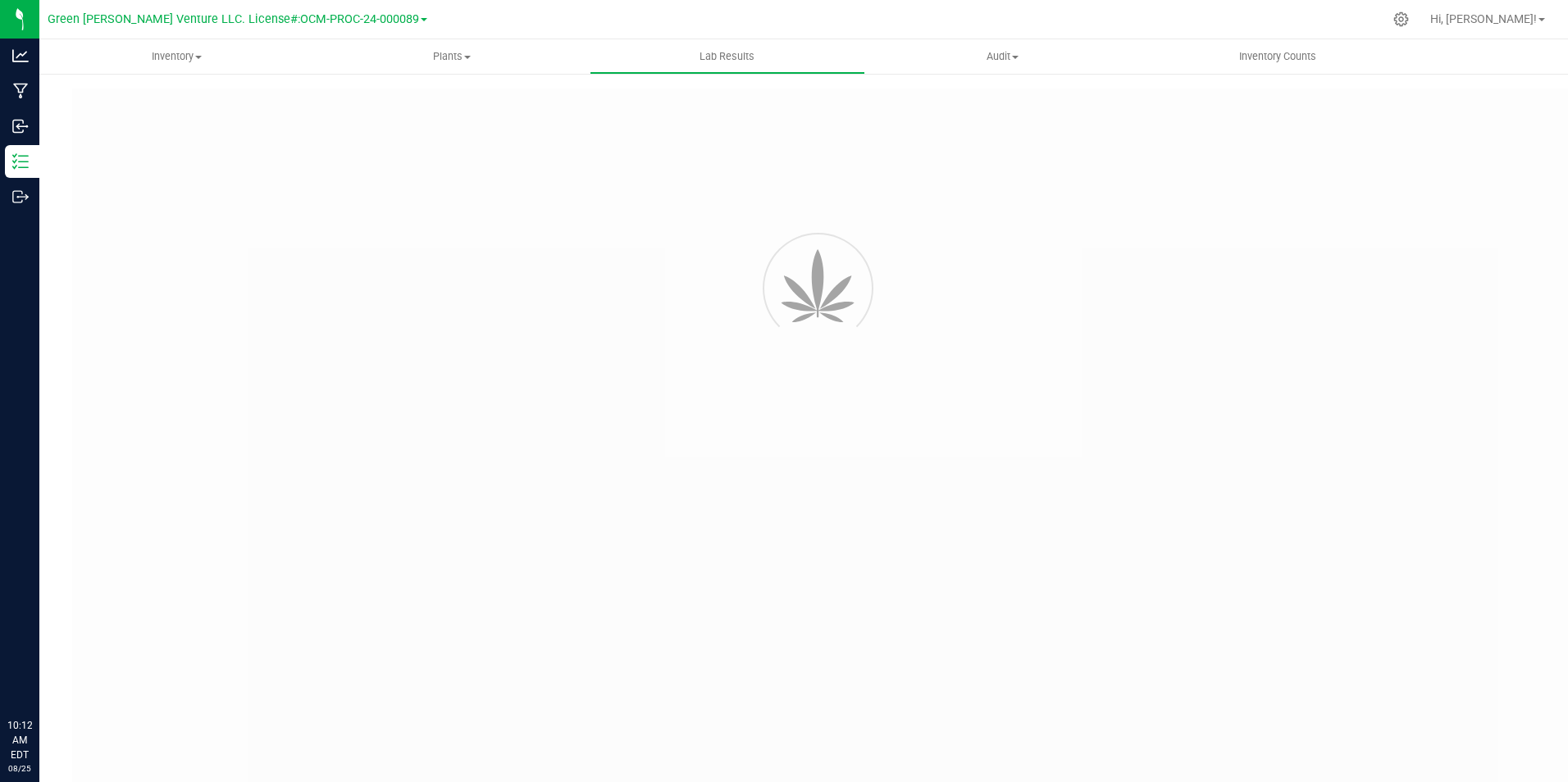
type input "NYFCCMF-20250805-010"
type input "AL50806003-004"
type input "NYFCCMF-20250805-010"
type input "[DATE] 2:20 PM"
type input "[DATE]"
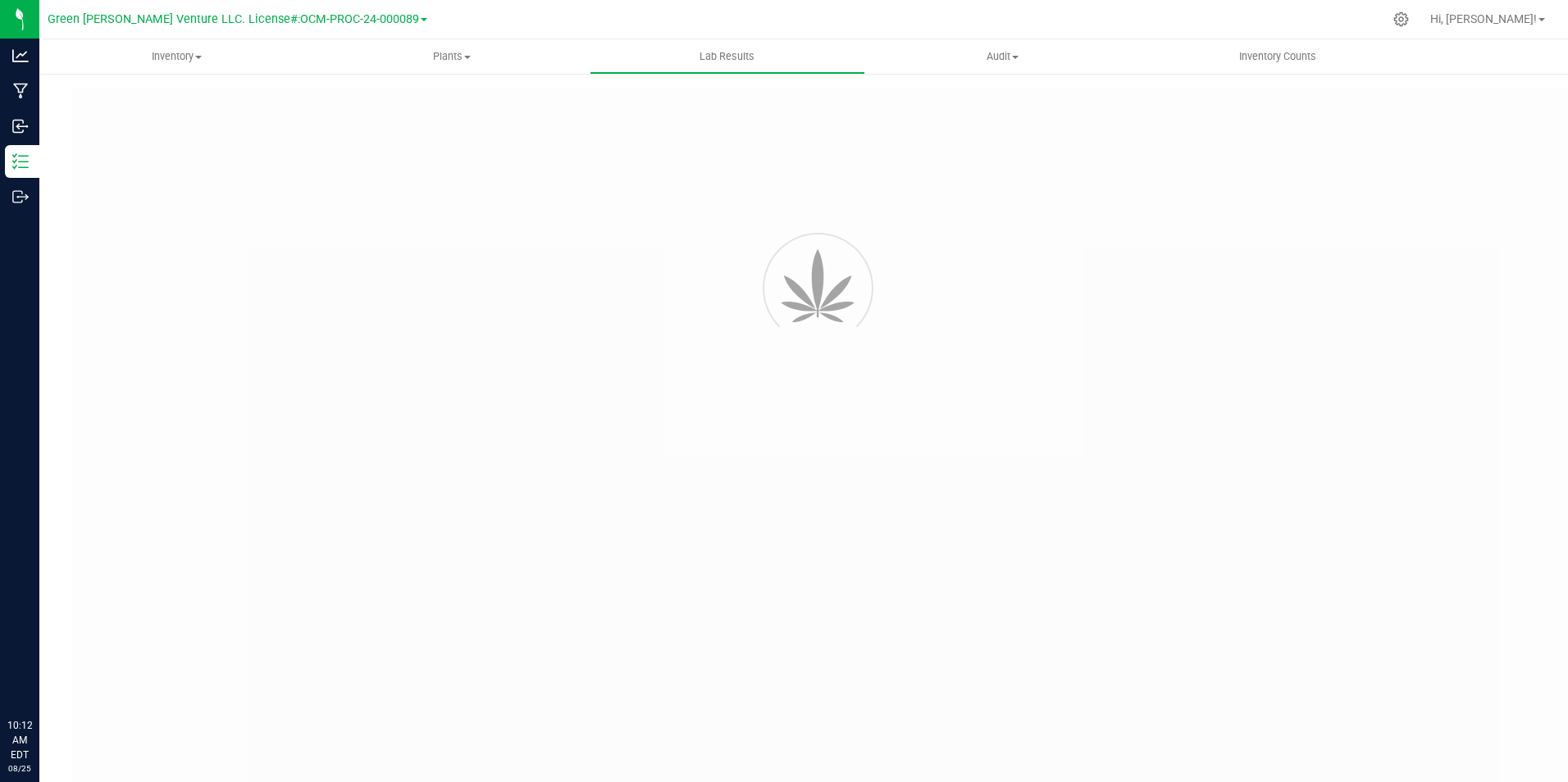
type input "[URL][DOMAIN_NAME]"
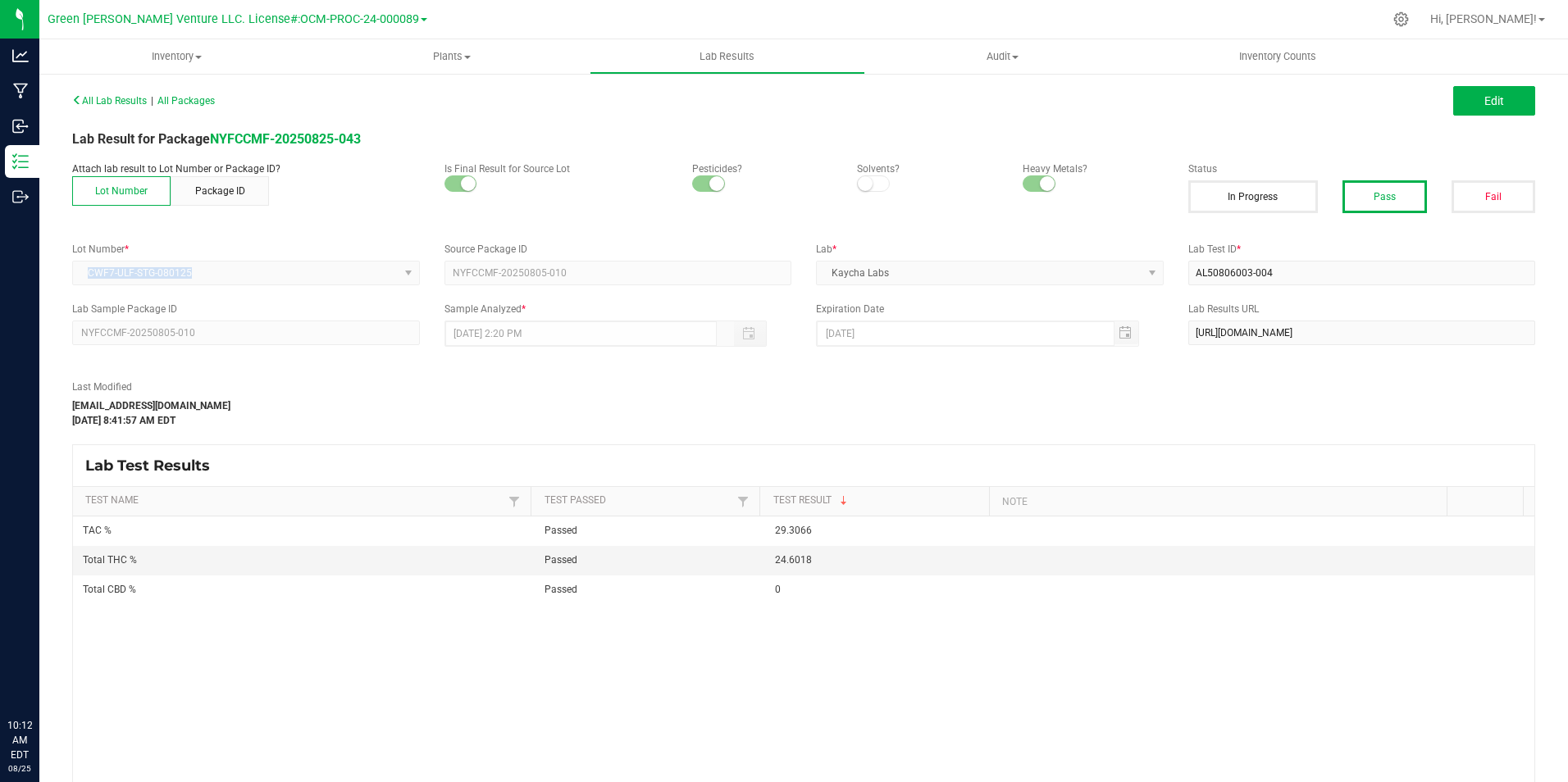
drag, startPoint x: 221, startPoint y: 271, endPoint x: 83, endPoint y: 272, distance: 138.0
click at [83, 272] on kendo-dropdownlist "CWF7-ULF-STG-080125" at bounding box center [245, 273] width 347 height 24
copy span "CWF7-ULF-STG-080125"
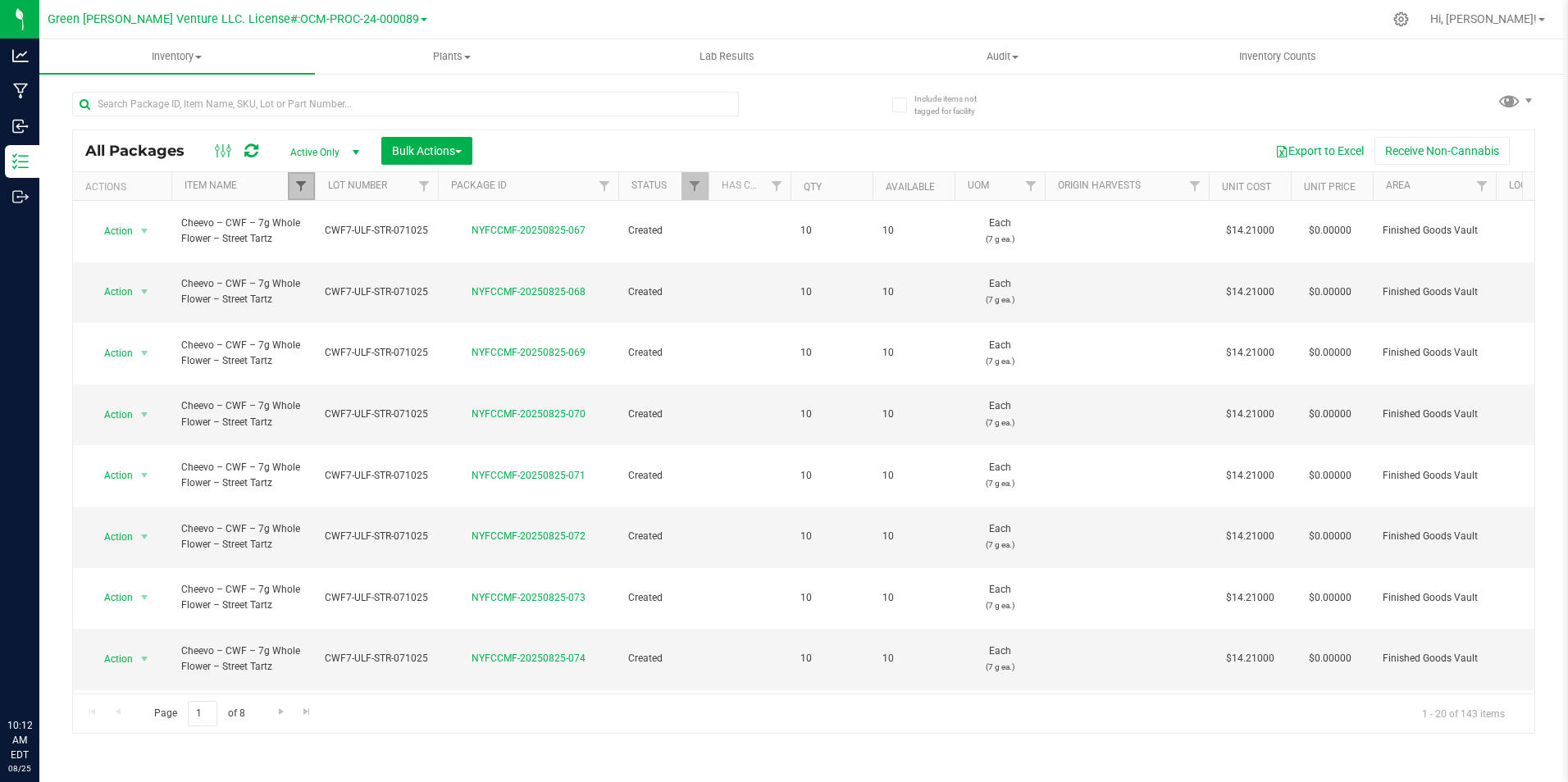
click at [296, 184] on span "Filter" at bounding box center [301, 186] width 13 height 13
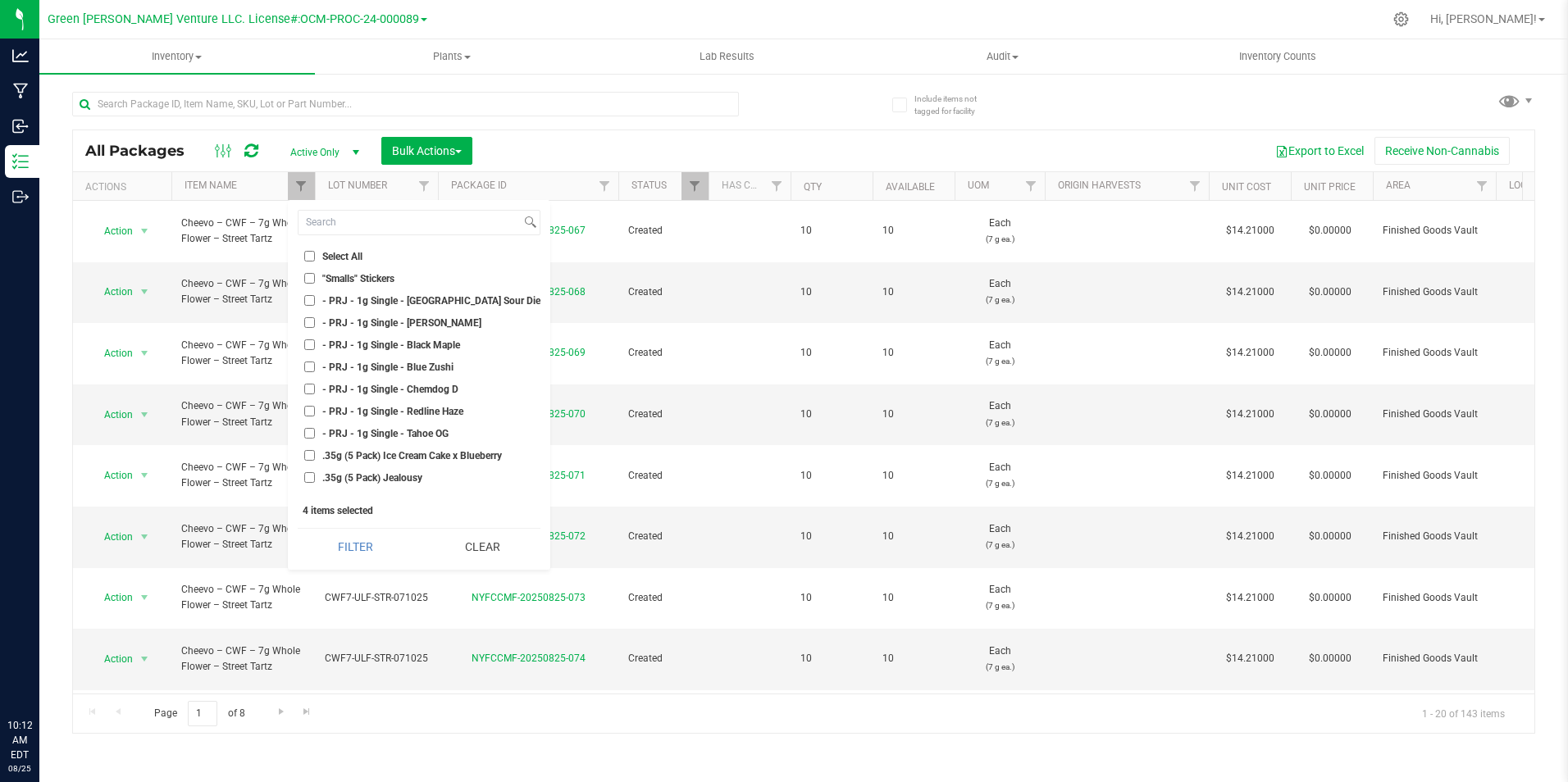
click at [644, 143] on div "Export to Excel Receive Non-Cannabis" at bounding box center [1004, 150] width 1037 height 28
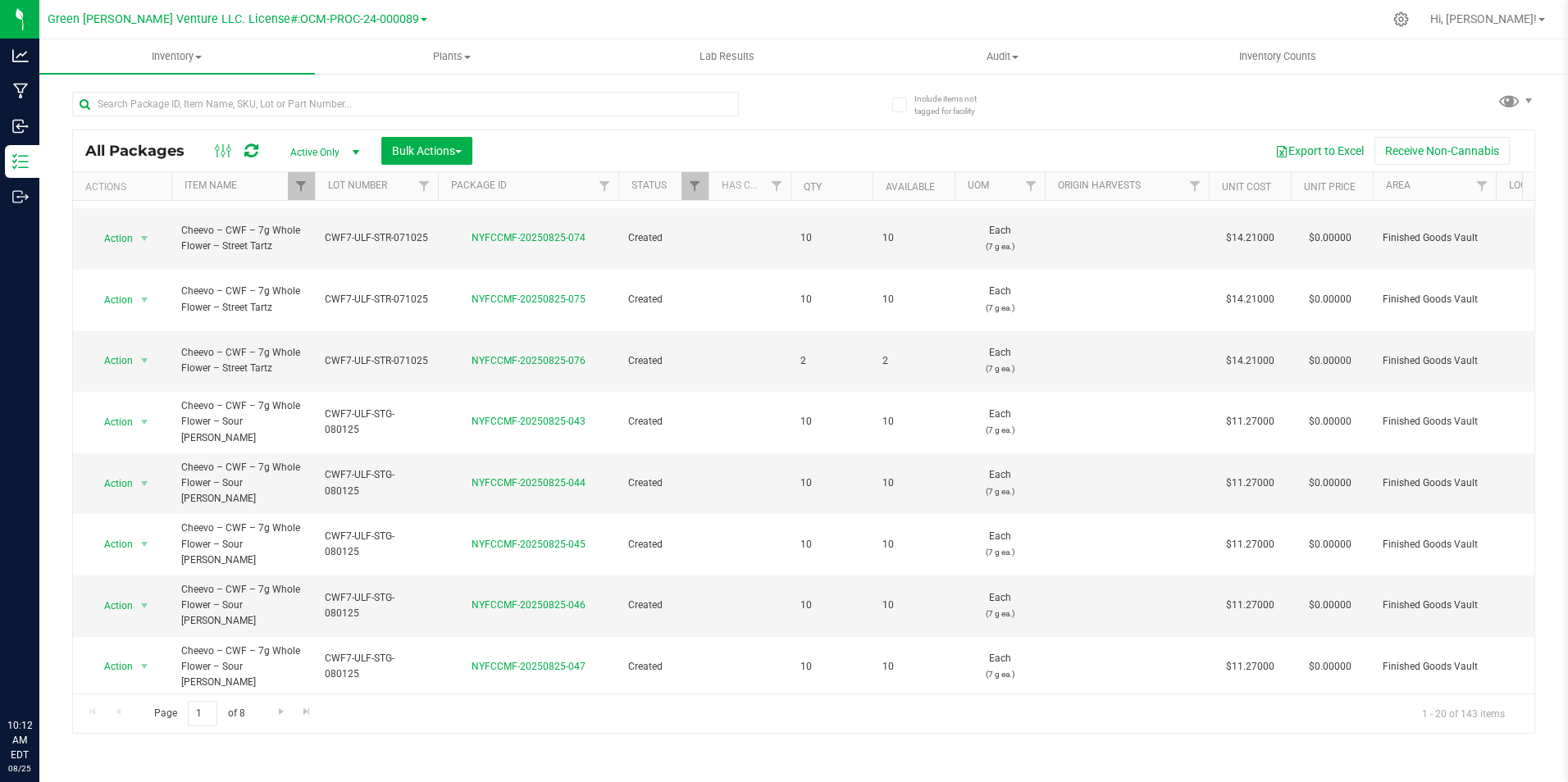
scroll to position [427, 0]
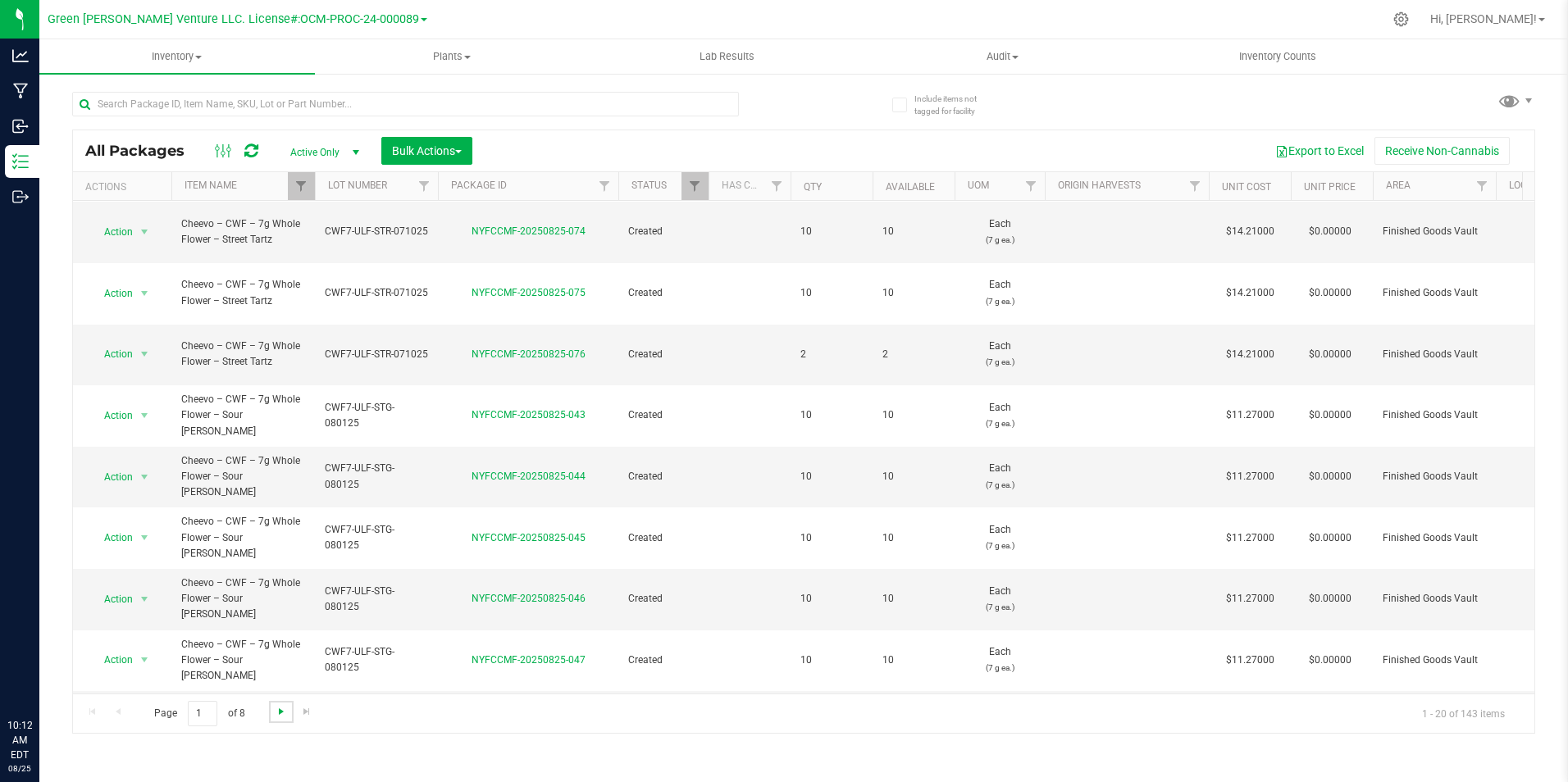
click at [280, 710] on span "Go to the next page" at bounding box center [281, 711] width 13 height 13
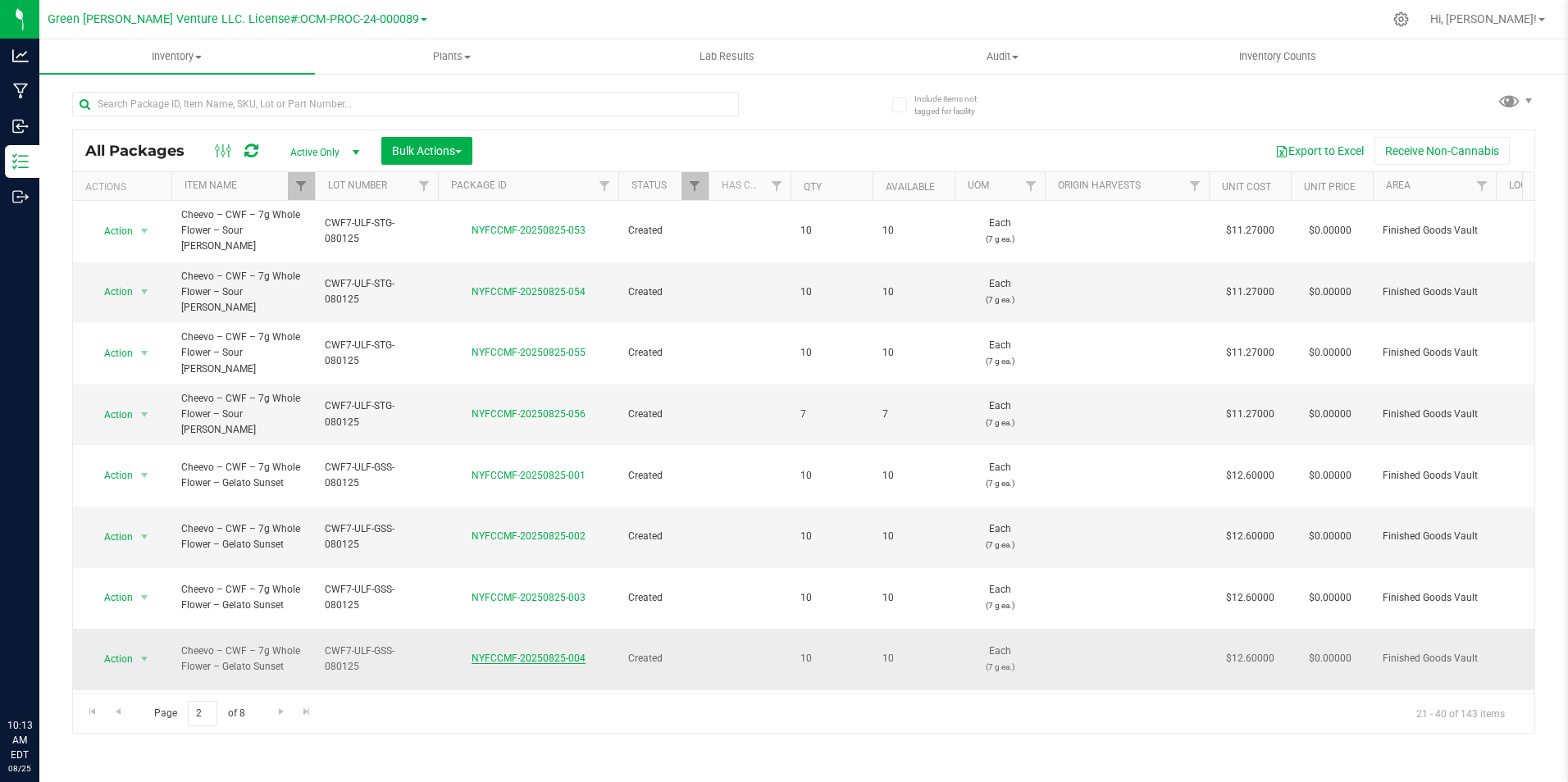
click at [496, 652] on link "NYFCCMF-20250825-004" at bounding box center [528, 658] width 114 height 11
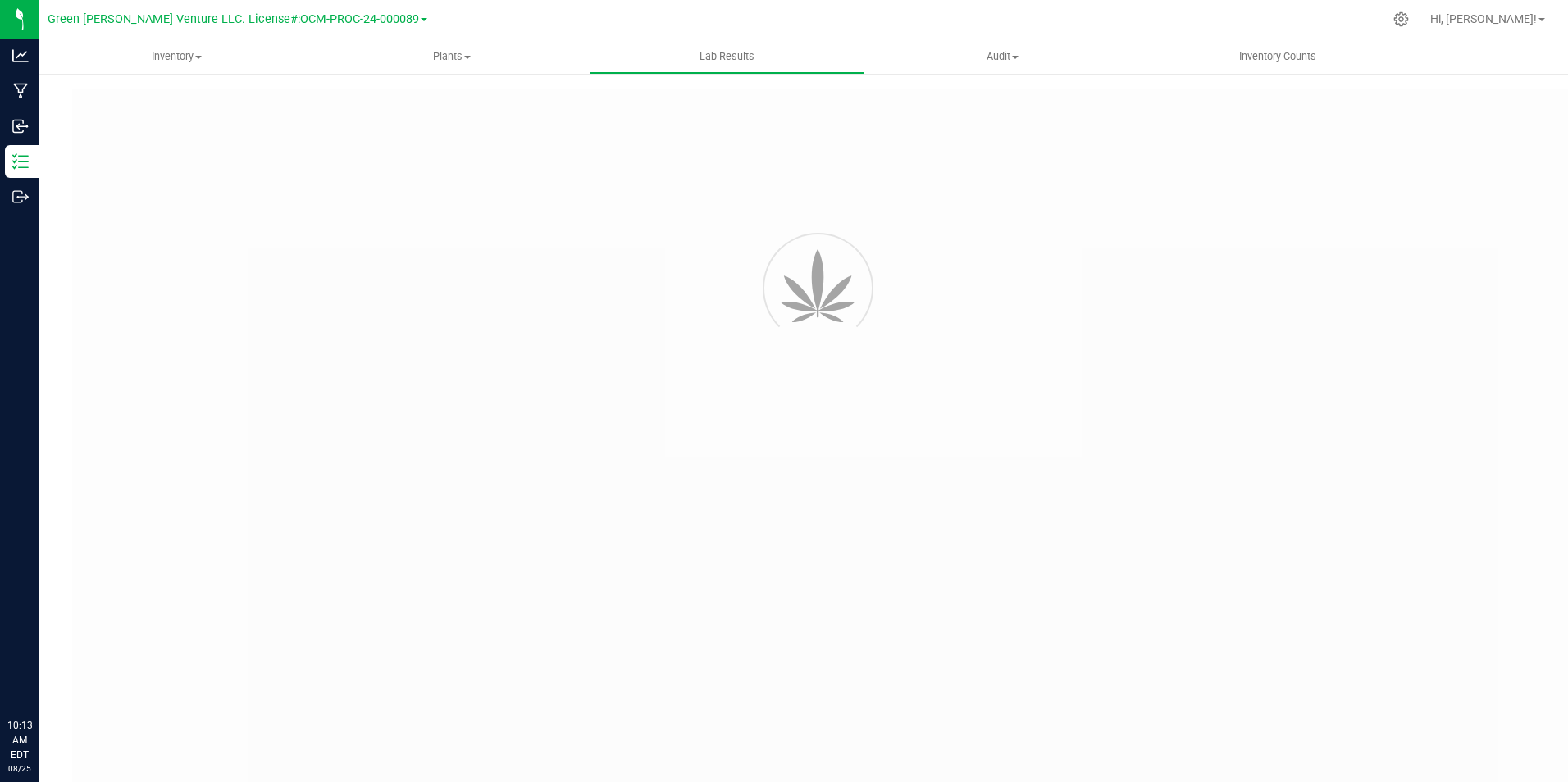
type input "NYFCCMF-20250801-019"
type input "AL50802003-003"
type input "NYFCCMF-20250801-019"
type input "08/01/2025 2:30 PM"
type input "[DATE]"
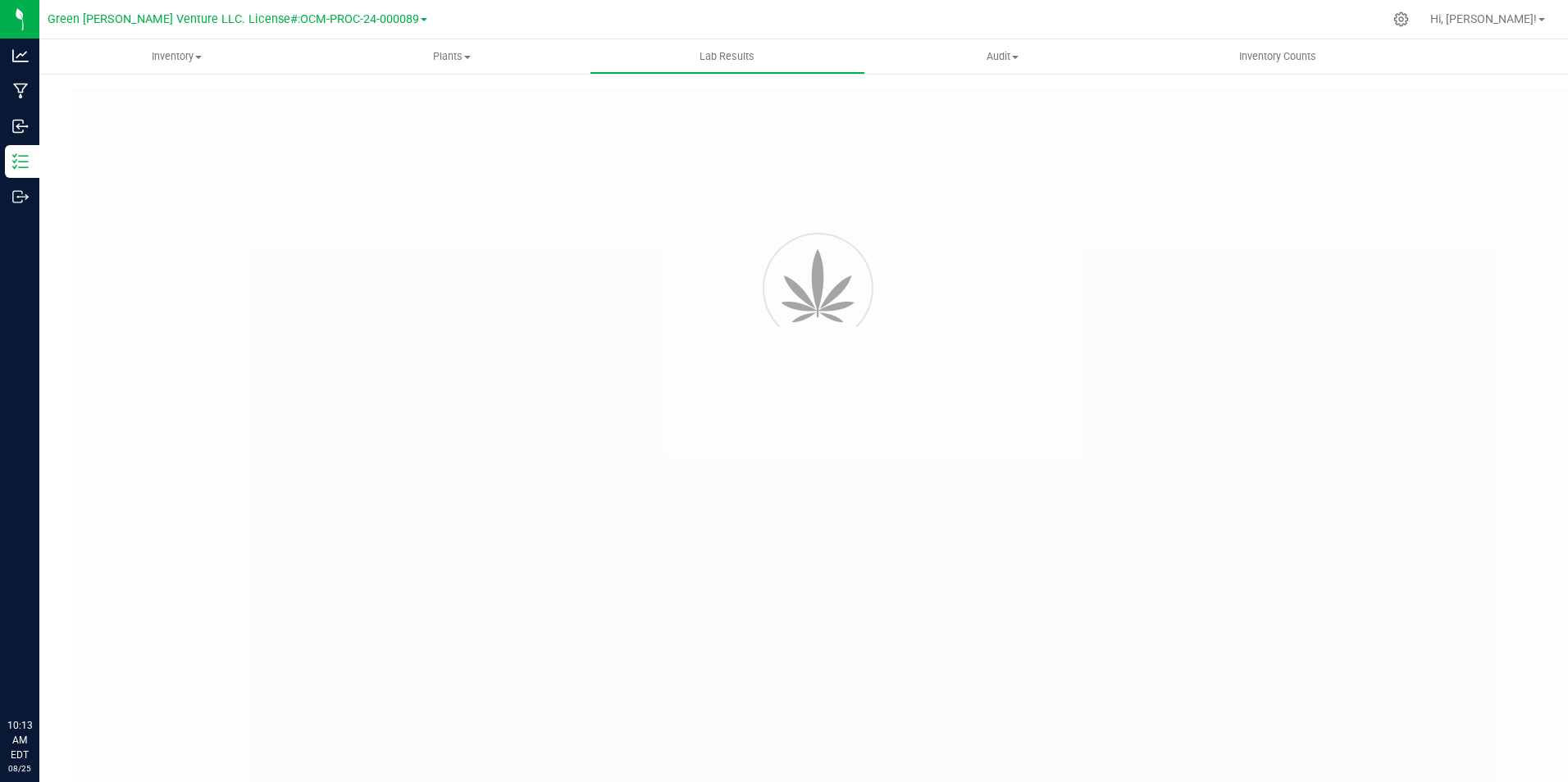
type input "[URL][DOMAIN_NAME]"
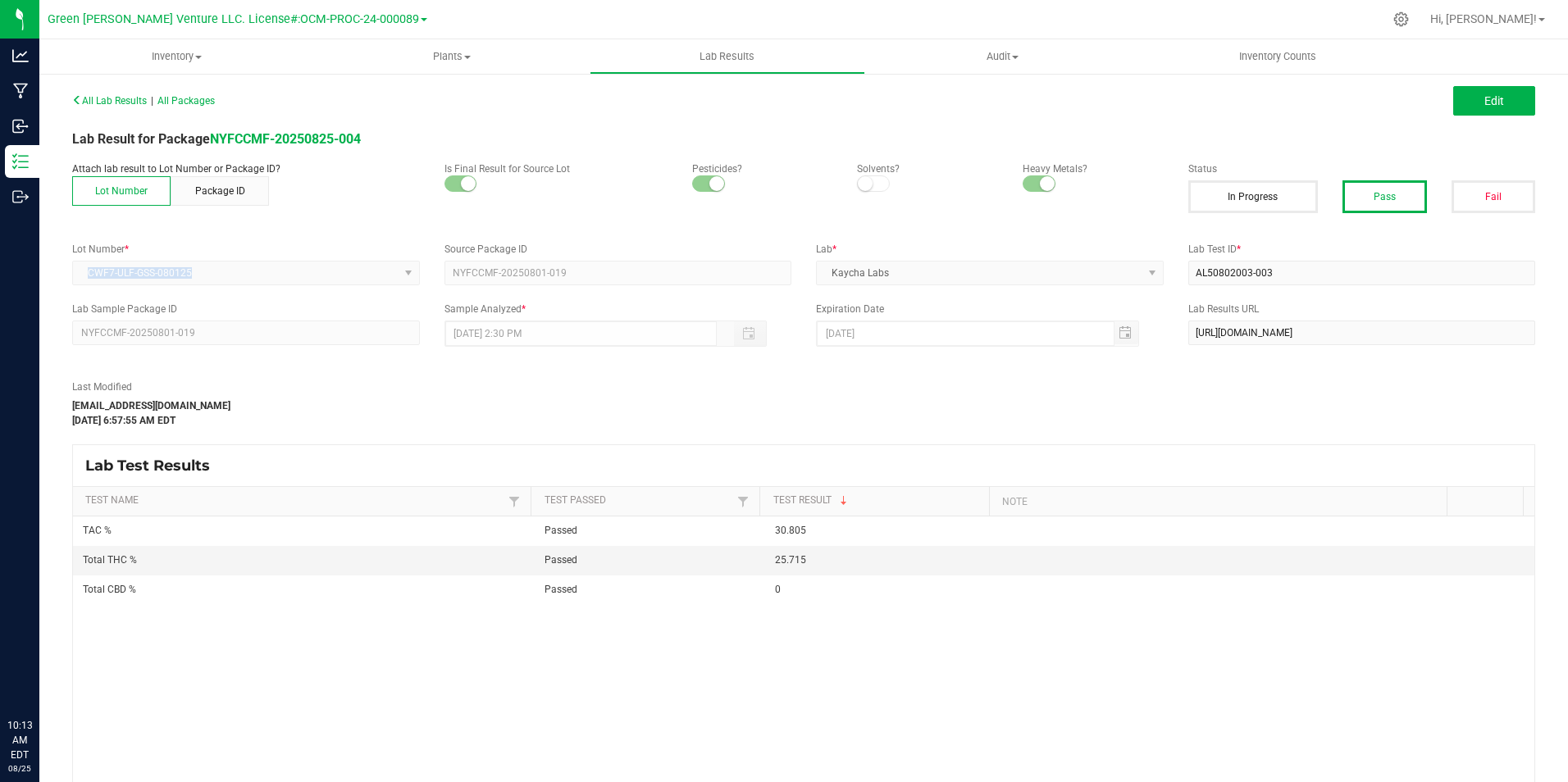
drag, startPoint x: 226, startPoint y: 275, endPoint x: 86, endPoint y: 274, distance: 140.0
click at [86, 274] on kendo-dropdownlist "CWF7-ULF-GSS-080125" at bounding box center [245, 273] width 347 height 24
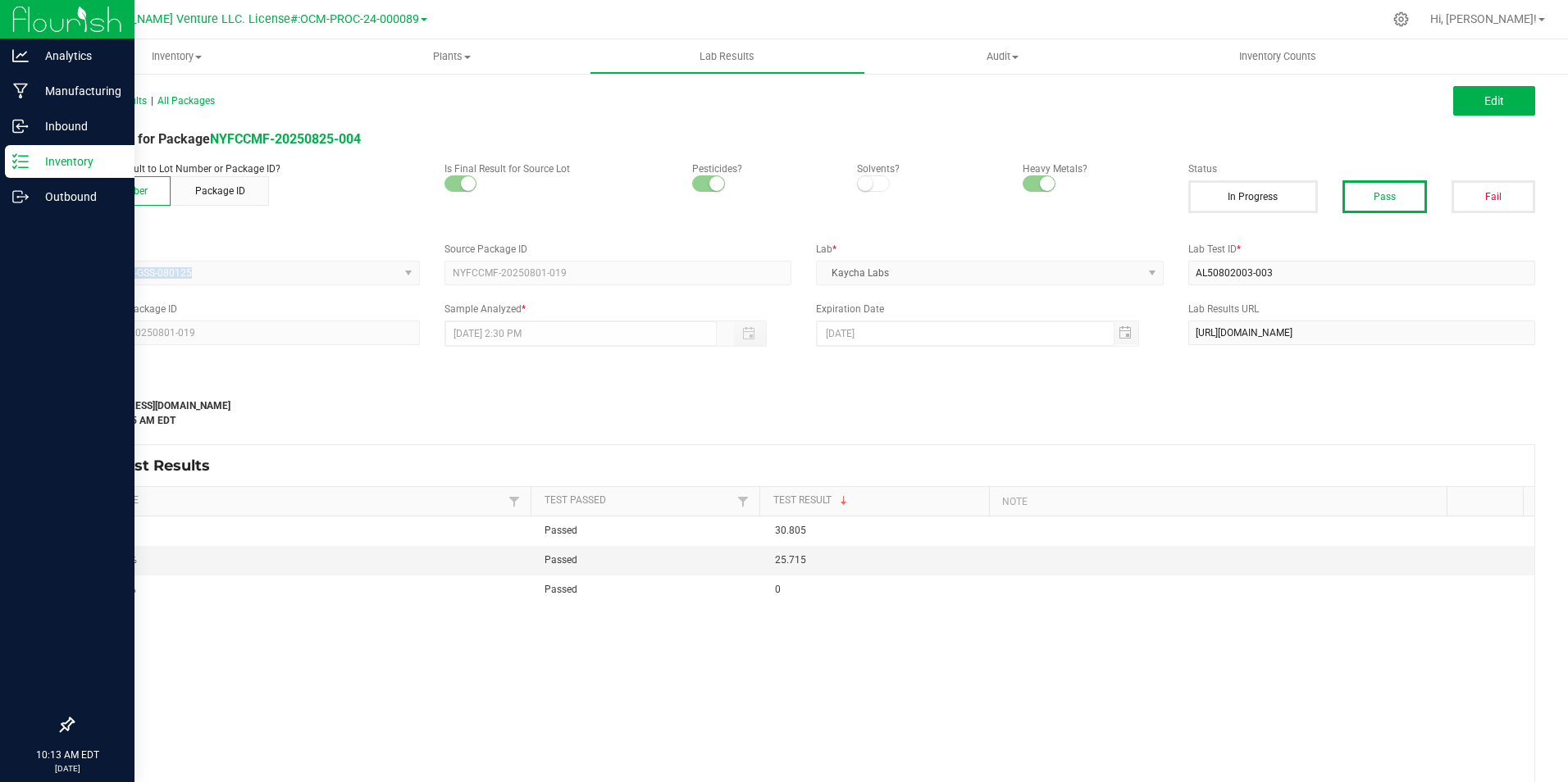
copy span "CWF7-ULF-GSS-080125"
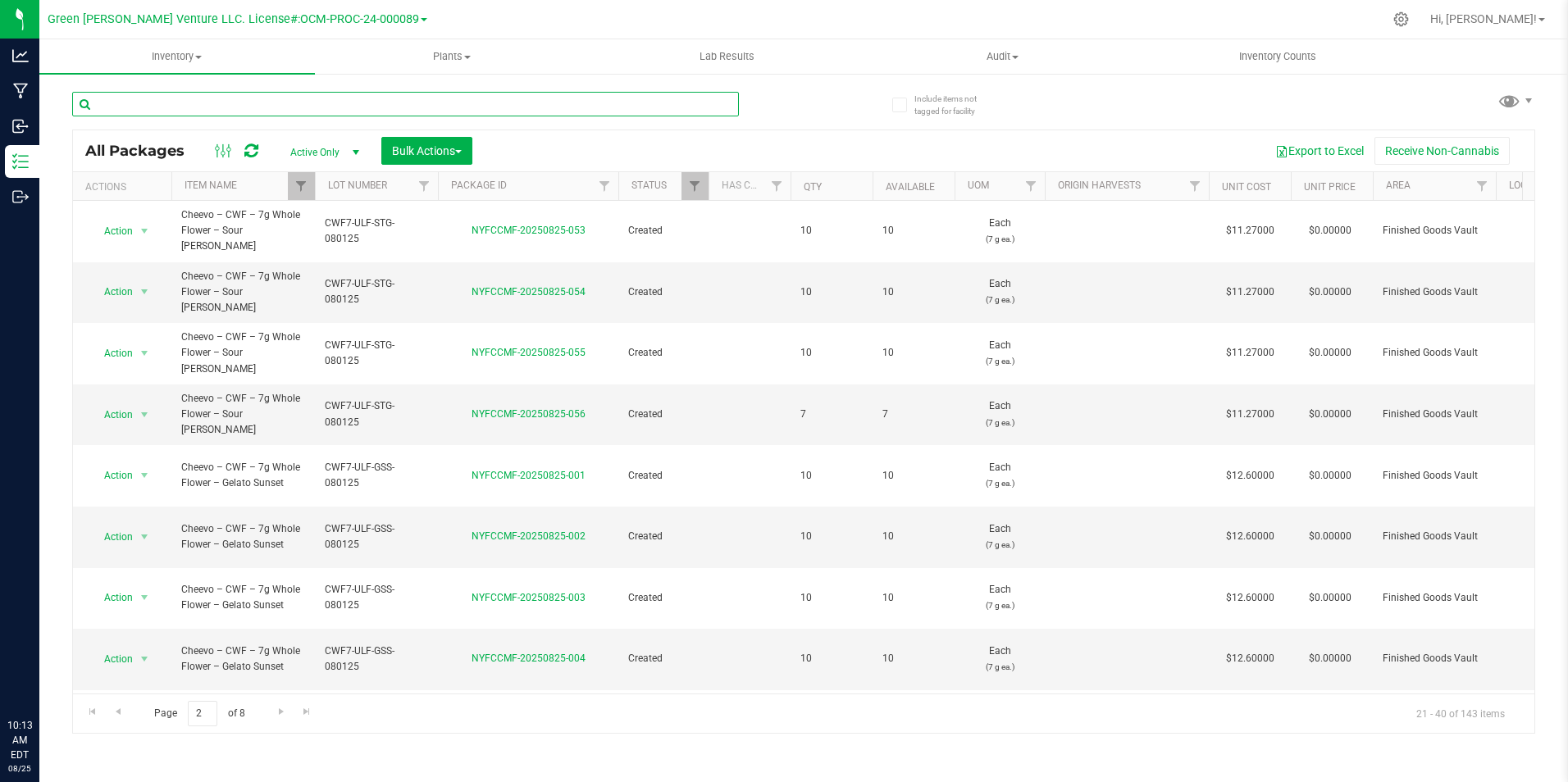
click at [310, 111] on input "text" at bounding box center [405, 104] width 666 height 24
type input "UK"
click at [900, 105] on icon at bounding box center [900, 105] width 10 height 0
click at [0, 0] on input "Include items not tagged for facility" at bounding box center [0, 0] width 0 height 0
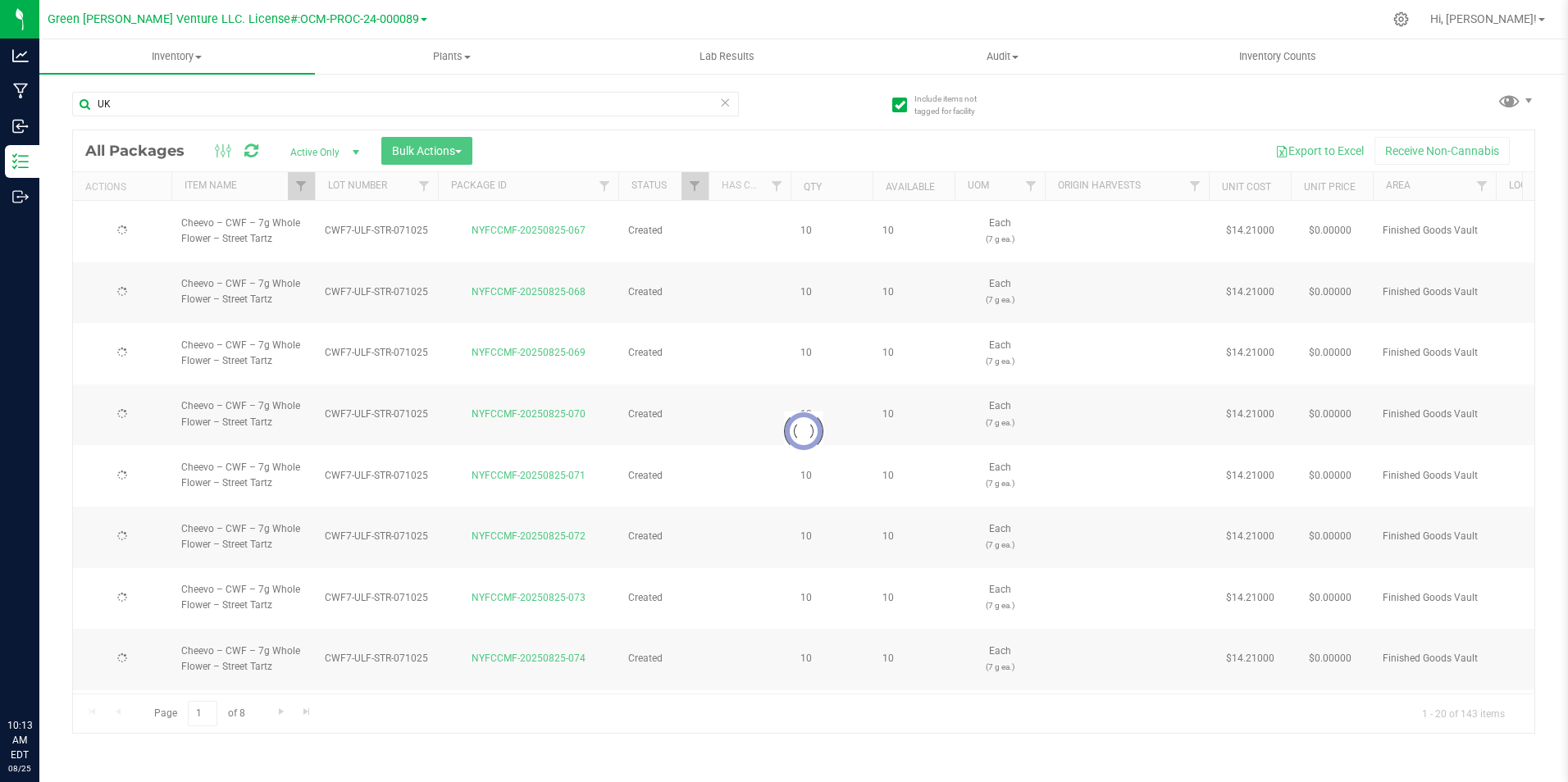
click at [838, 109] on div "UK Loading... All Packages Active Only Active Only Lab Samples Locked All Bulk …" at bounding box center [803, 404] width 1463 height 658
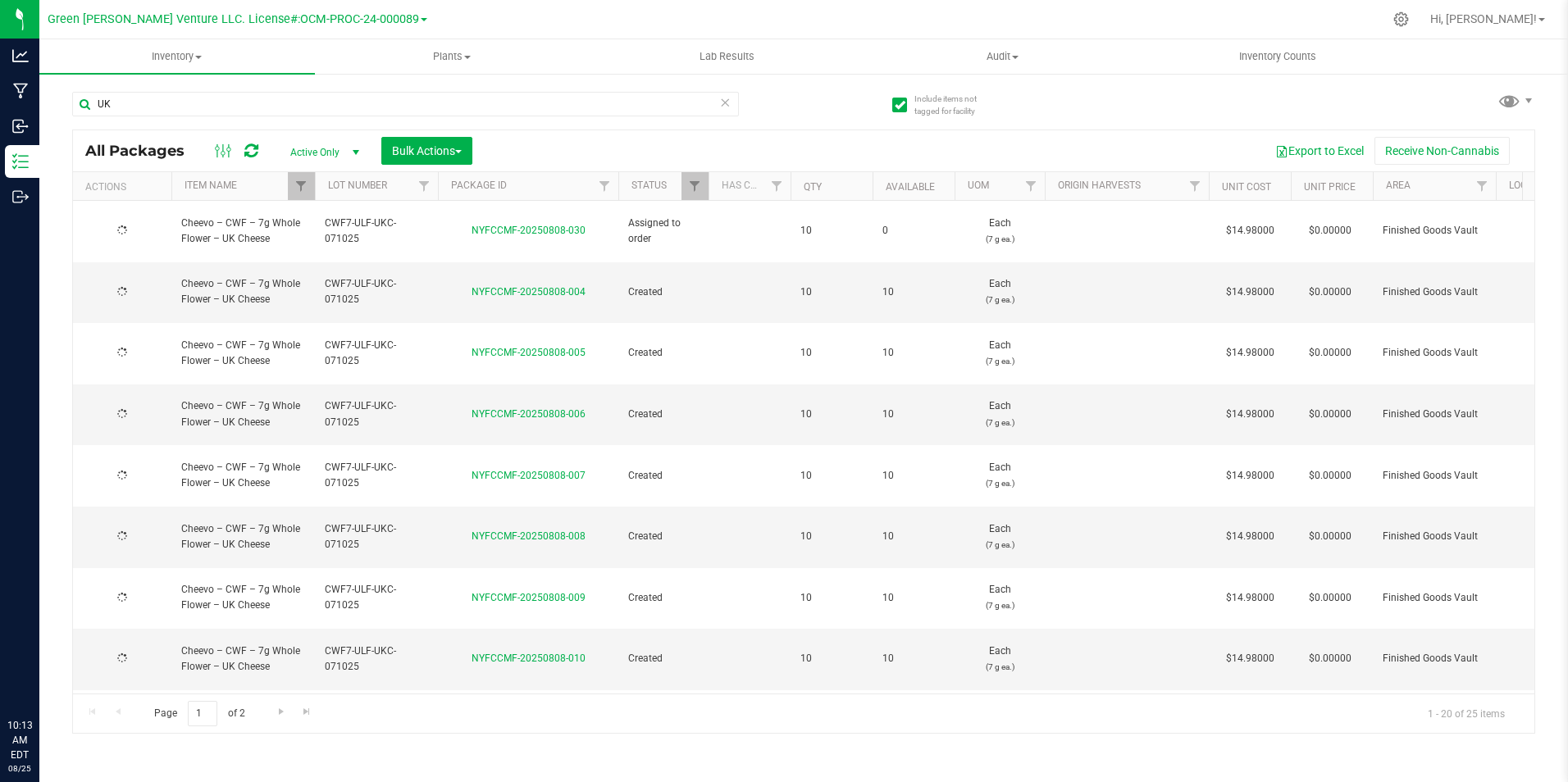
click at [895, 105] on icon at bounding box center [900, 105] width 10 height 0
click at [0, 0] on input "Include items not tagged for facility" at bounding box center [0, 0] width 0 height 0
click at [529, 286] on link "NYFCCMF-20250808-004" at bounding box center [528, 291] width 114 height 11
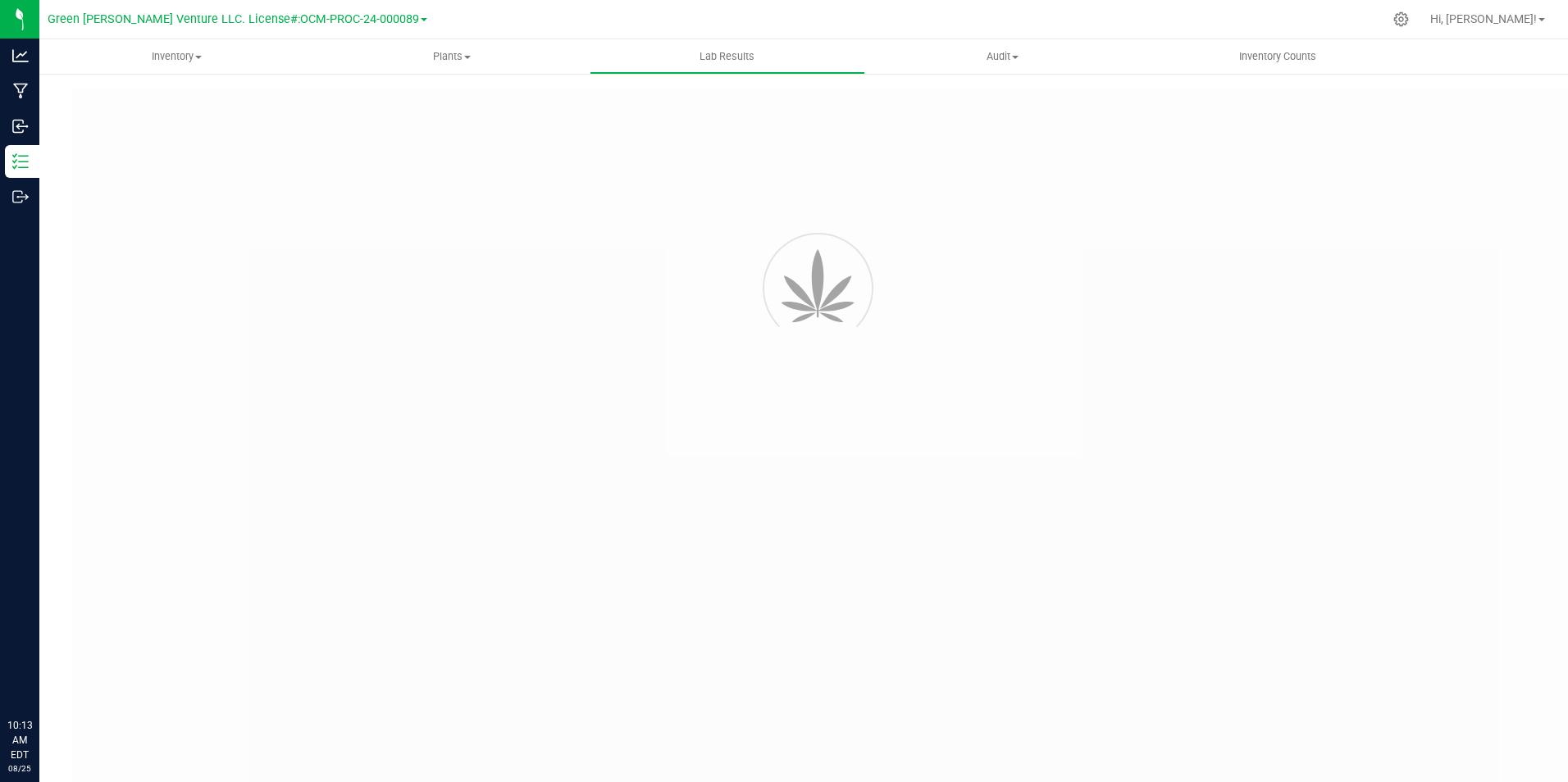
type input "NYFCCMF-20250714-065"
type input "AL50712001-005"
type input "NYFCCMF-20250714-065"
type input "[DATE] 12:25 PM"
type input "[DATE]"
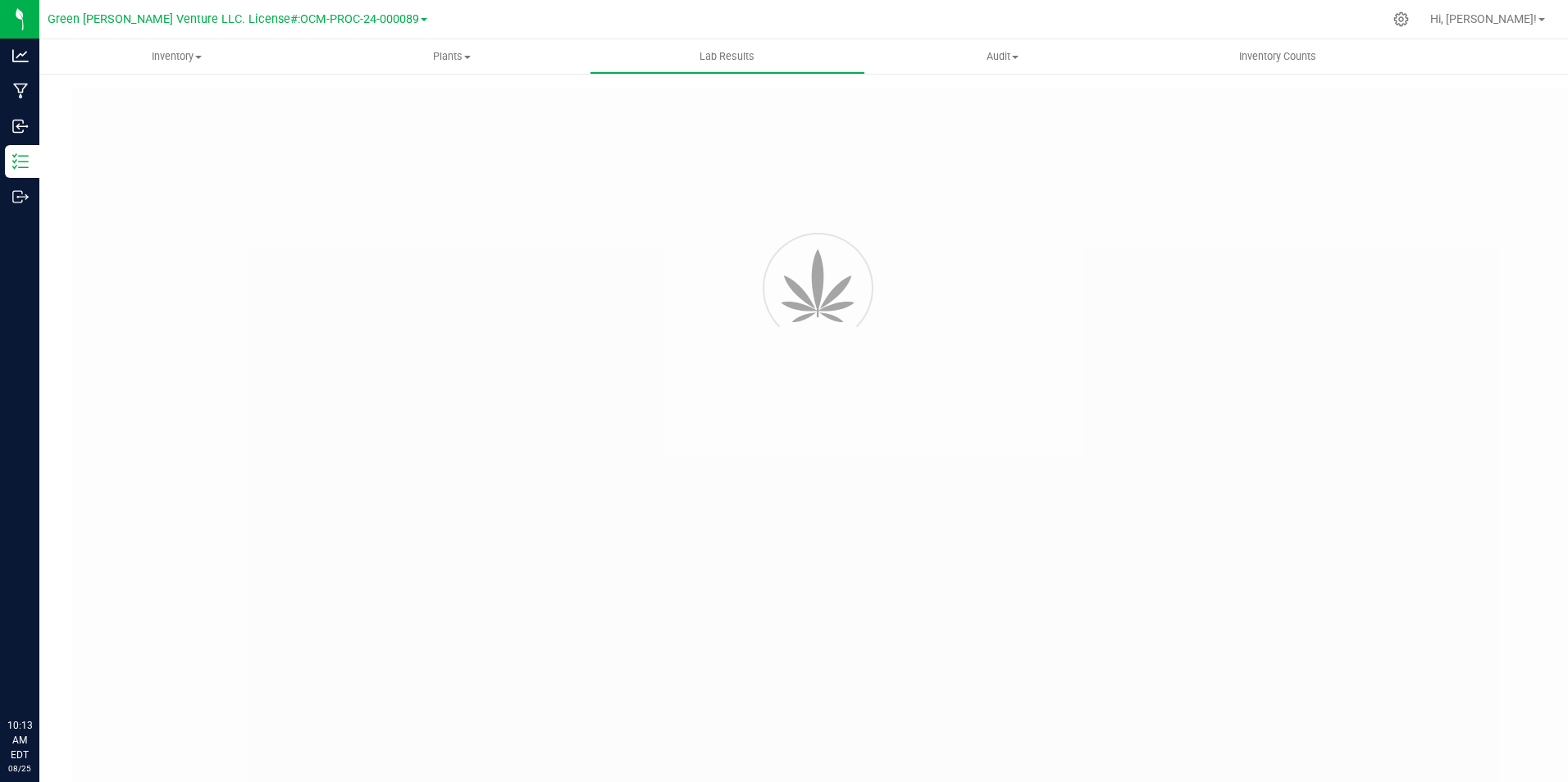
type input "[URL][DOMAIN_NAME]"
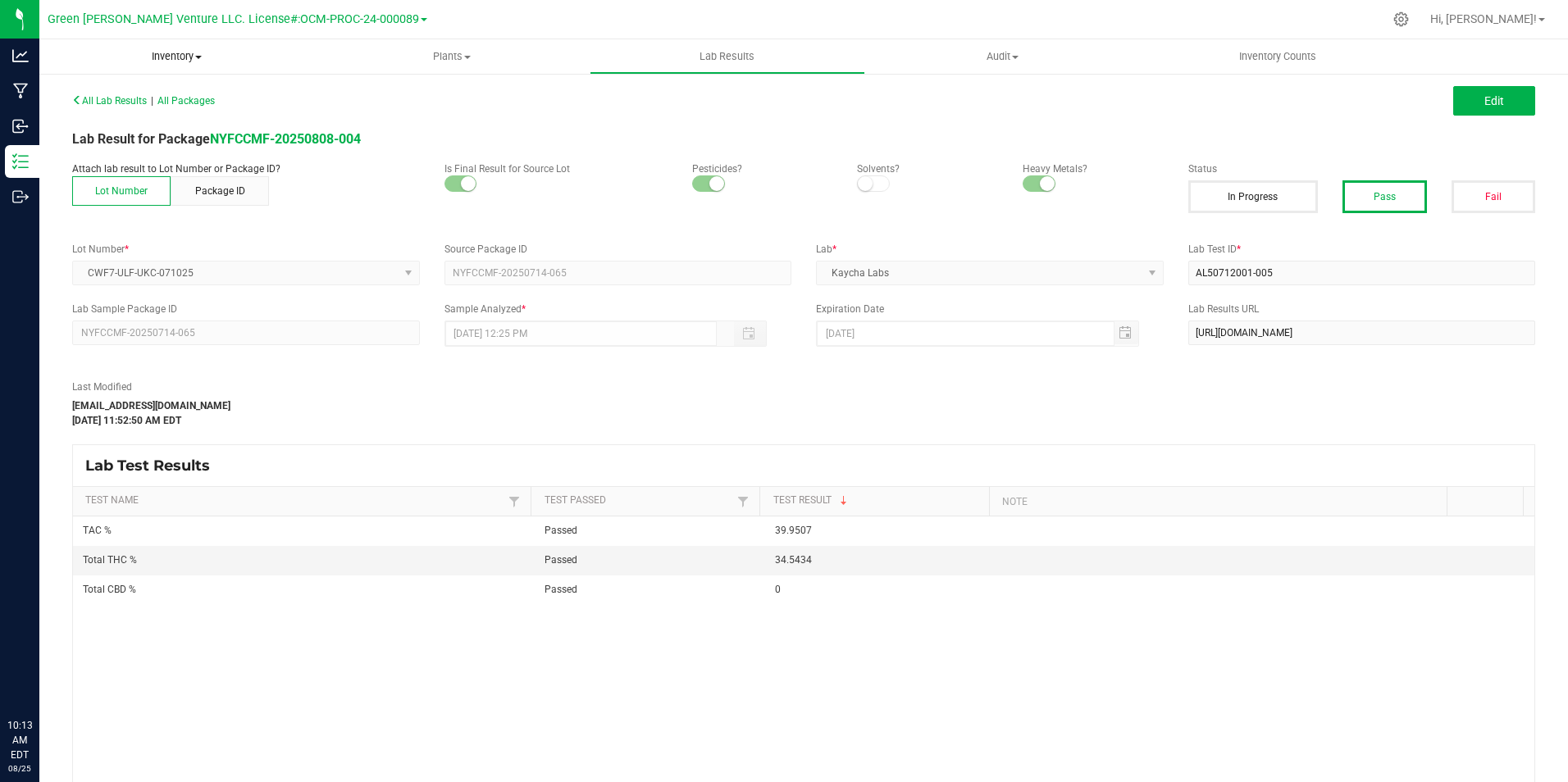
click at [164, 61] on span "Inventory" at bounding box center [177, 56] width 276 height 15
click at [147, 100] on span "All packages" at bounding box center [96, 99] width 112 height 14
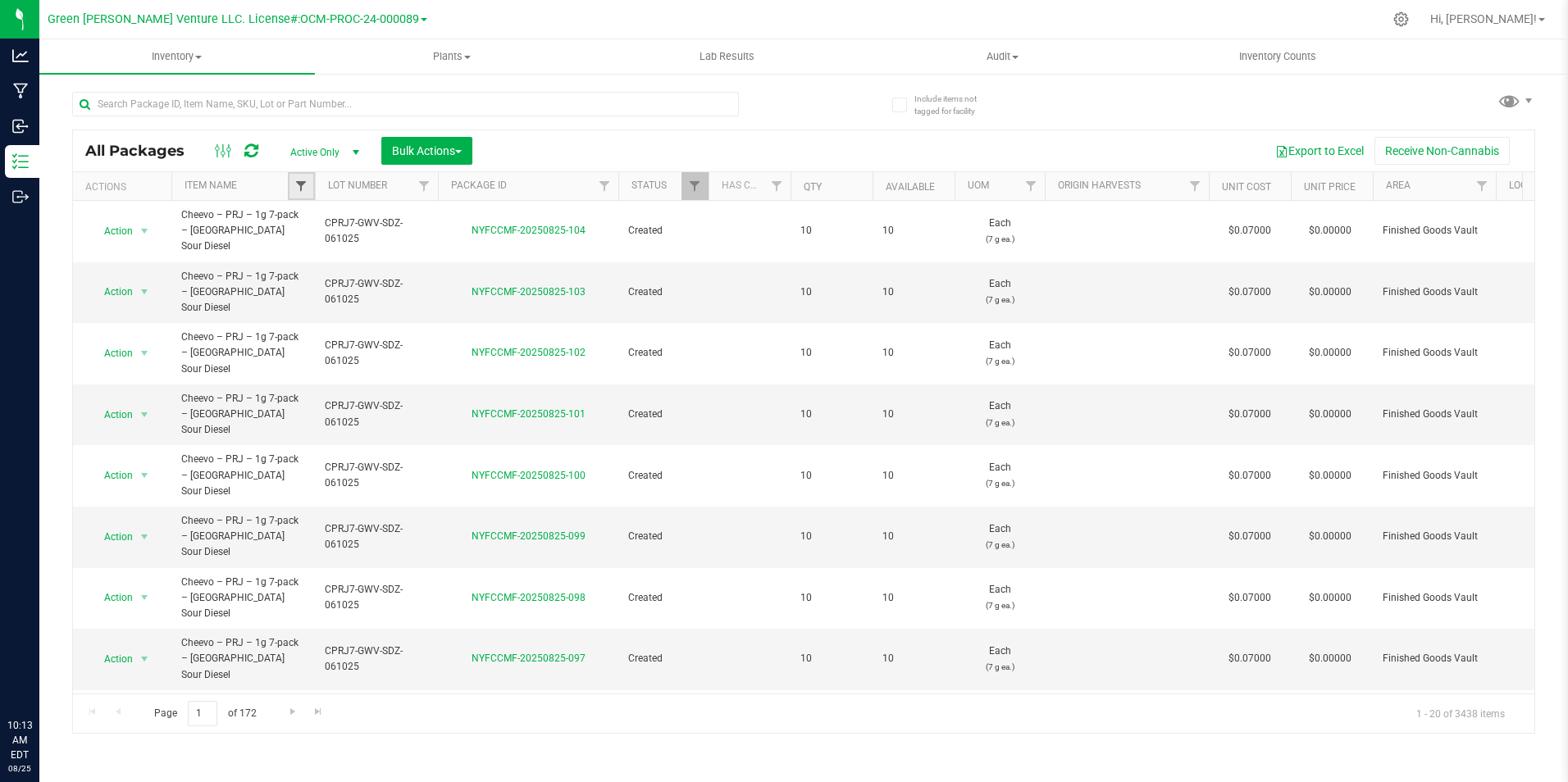
click at [302, 190] on span "Filter" at bounding box center [301, 186] width 13 height 13
type input "7 pack"
click at [414, 292] on button "Clear" at bounding box center [427, 301] width 79 height 36
click at [296, 185] on span "Filter" at bounding box center [301, 186] width 13 height 13
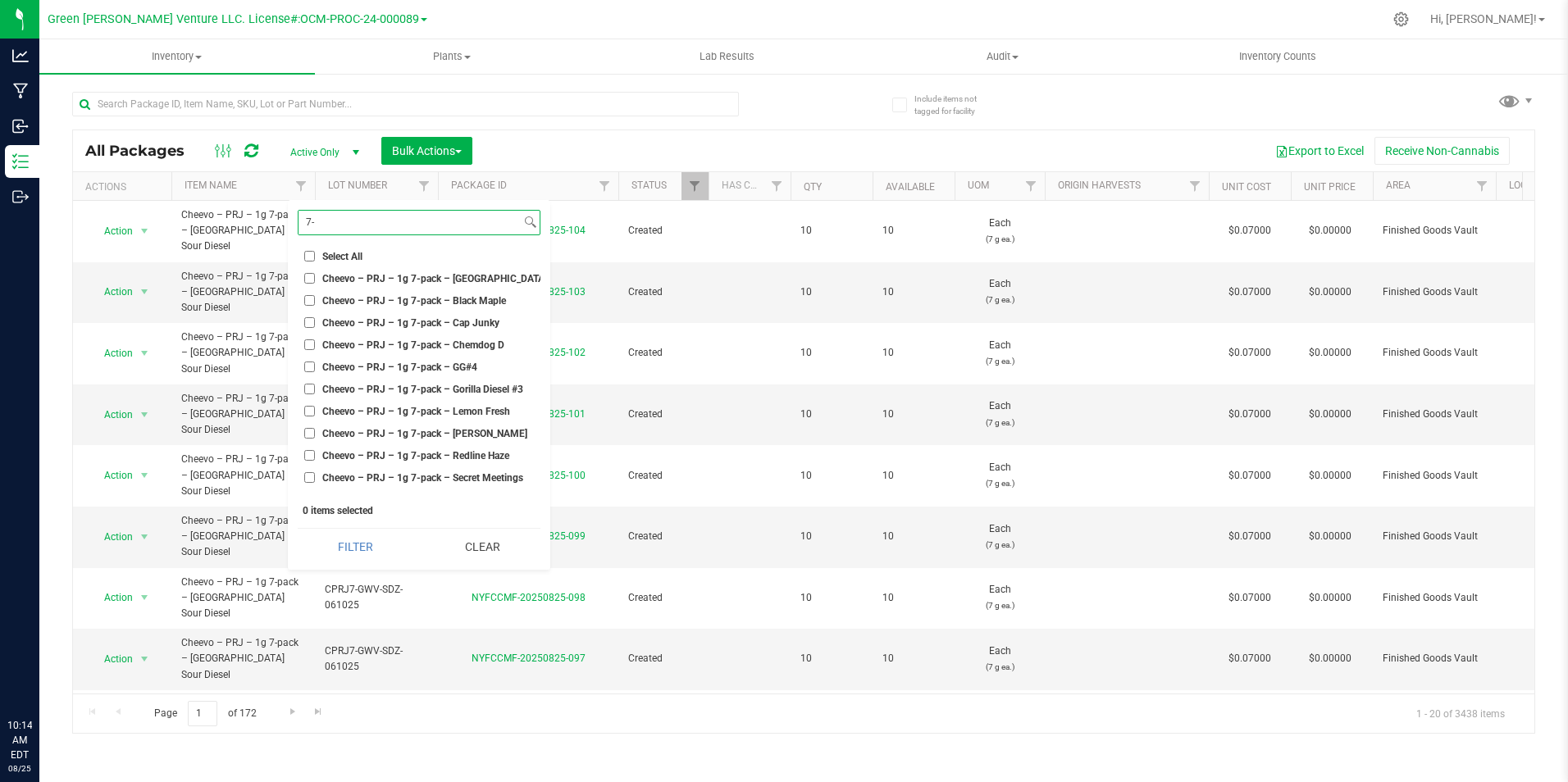
type input "7-"
click at [379, 303] on span "Cheevo – PRJ – 1g 7-pack – Black Maple" at bounding box center [414, 300] width 183 height 10
click at [315, 303] on input "Cheevo – PRJ – 1g 7-pack – Black Maple" at bounding box center [309, 300] width 10 height 10
checkbox input "true"
click at [402, 328] on li "Cheevo – PRJ – 1g 7-pack – Cap Junky" at bounding box center [418, 322] width 243 height 17
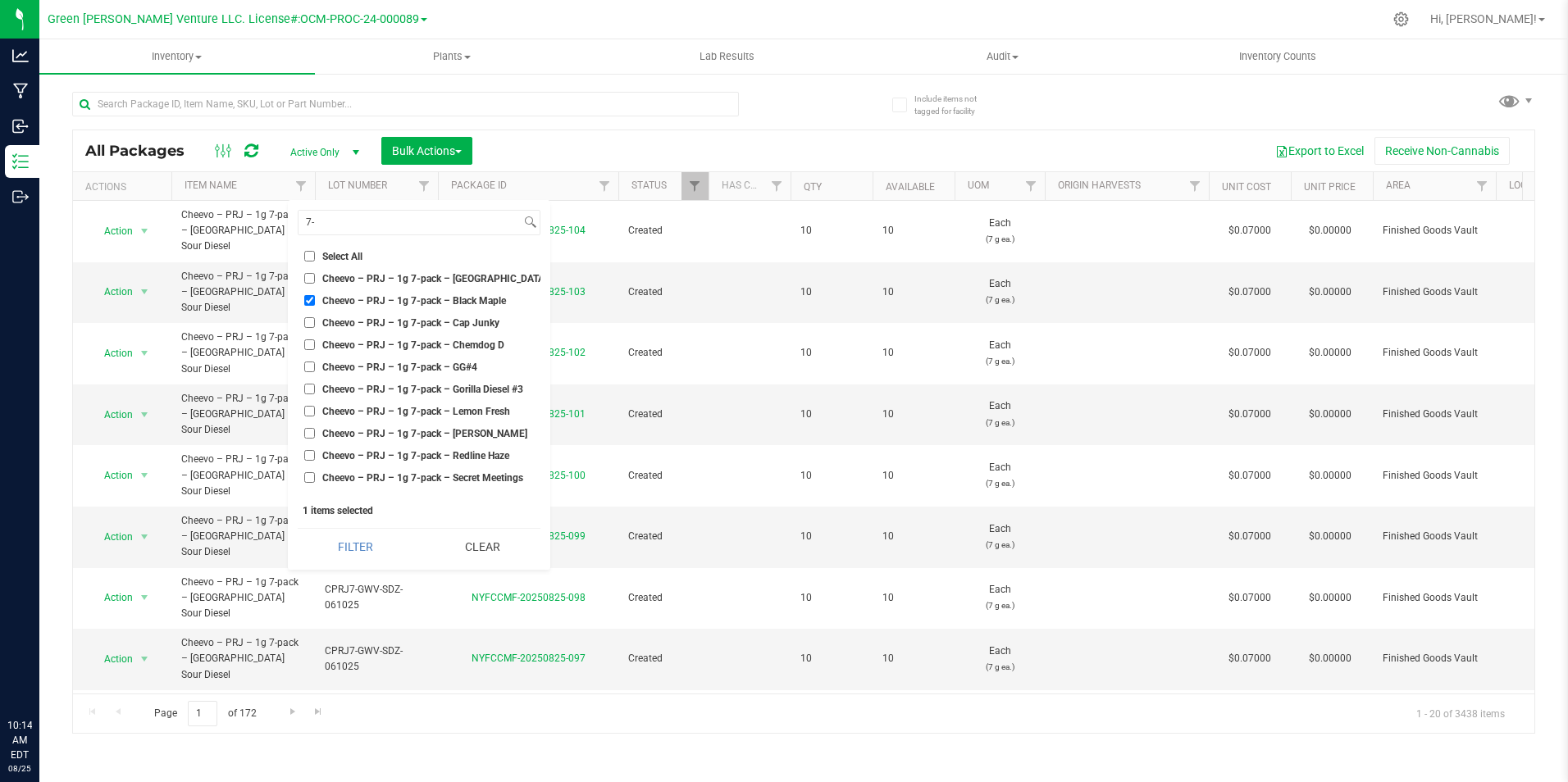
click at [405, 319] on span "Cheevo – PRJ – 1g 7-pack – Cap Junky" at bounding box center [411, 322] width 177 height 10
click at [315, 319] on input "Cheevo – PRJ – 1g 7-pack – Cap Junky" at bounding box center [309, 322] width 10 height 10
checkbox input "true"
click at [404, 352] on li "Cheevo – PRJ – 1g 7-pack – Chemdog D" at bounding box center [418, 345] width 243 height 17
click at [417, 343] on span "Cheevo – PRJ – 1g 7-pack – Chemdog D" at bounding box center [413, 345] width 182 height 10
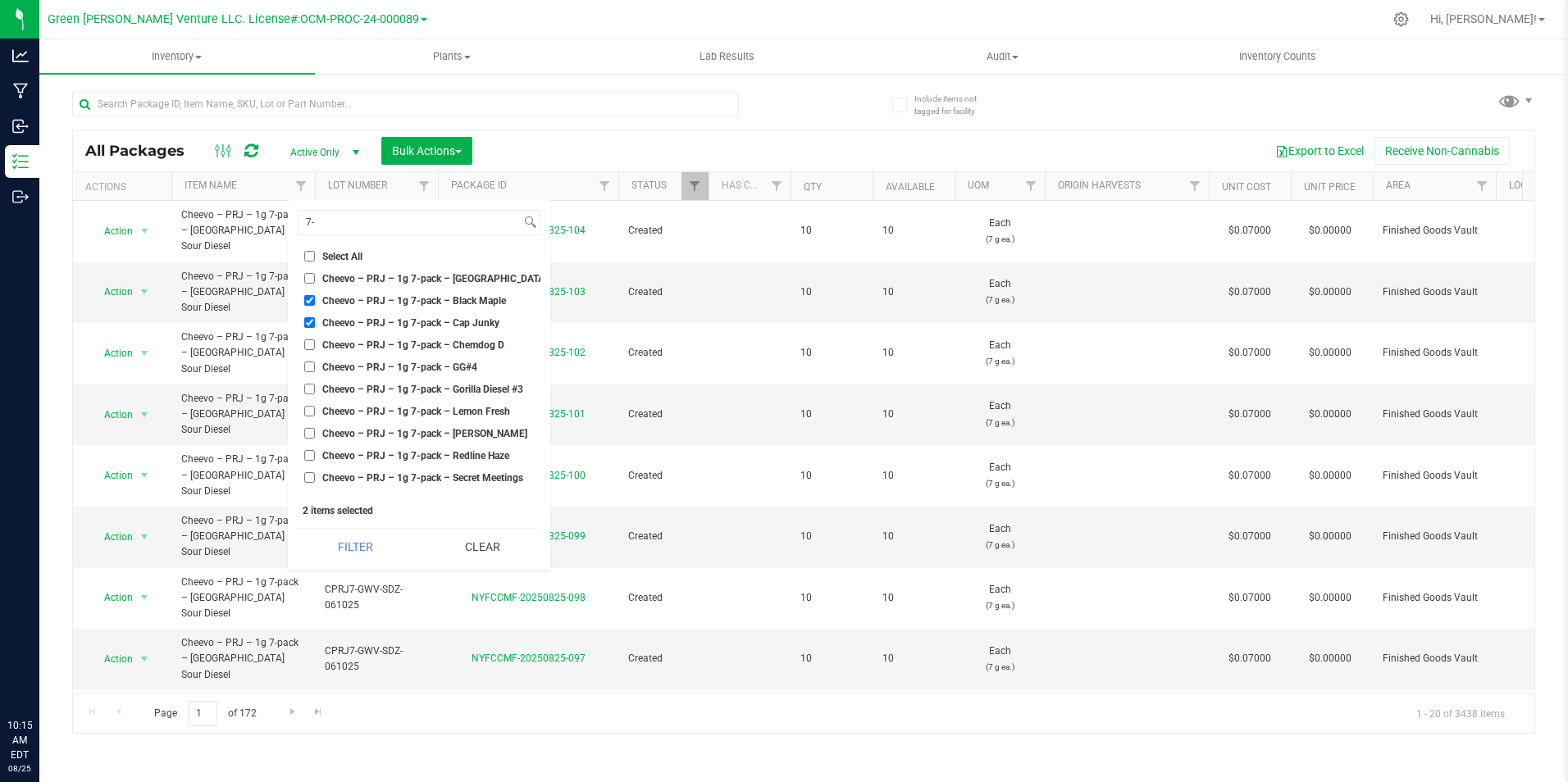
click at [315, 343] on input "Cheevo – PRJ – 1g 7-pack – Chemdog D" at bounding box center [309, 345] width 10 height 10
checkbox input "true"
click at [402, 417] on li "Cheevo – PRJ – 1g 7-pack – Lemon Fresh" at bounding box center [418, 411] width 243 height 17
click at [419, 411] on span "Cheevo – PRJ – 1g 7-pack – Lemon Fresh" at bounding box center [416, 410] width 188 height 10
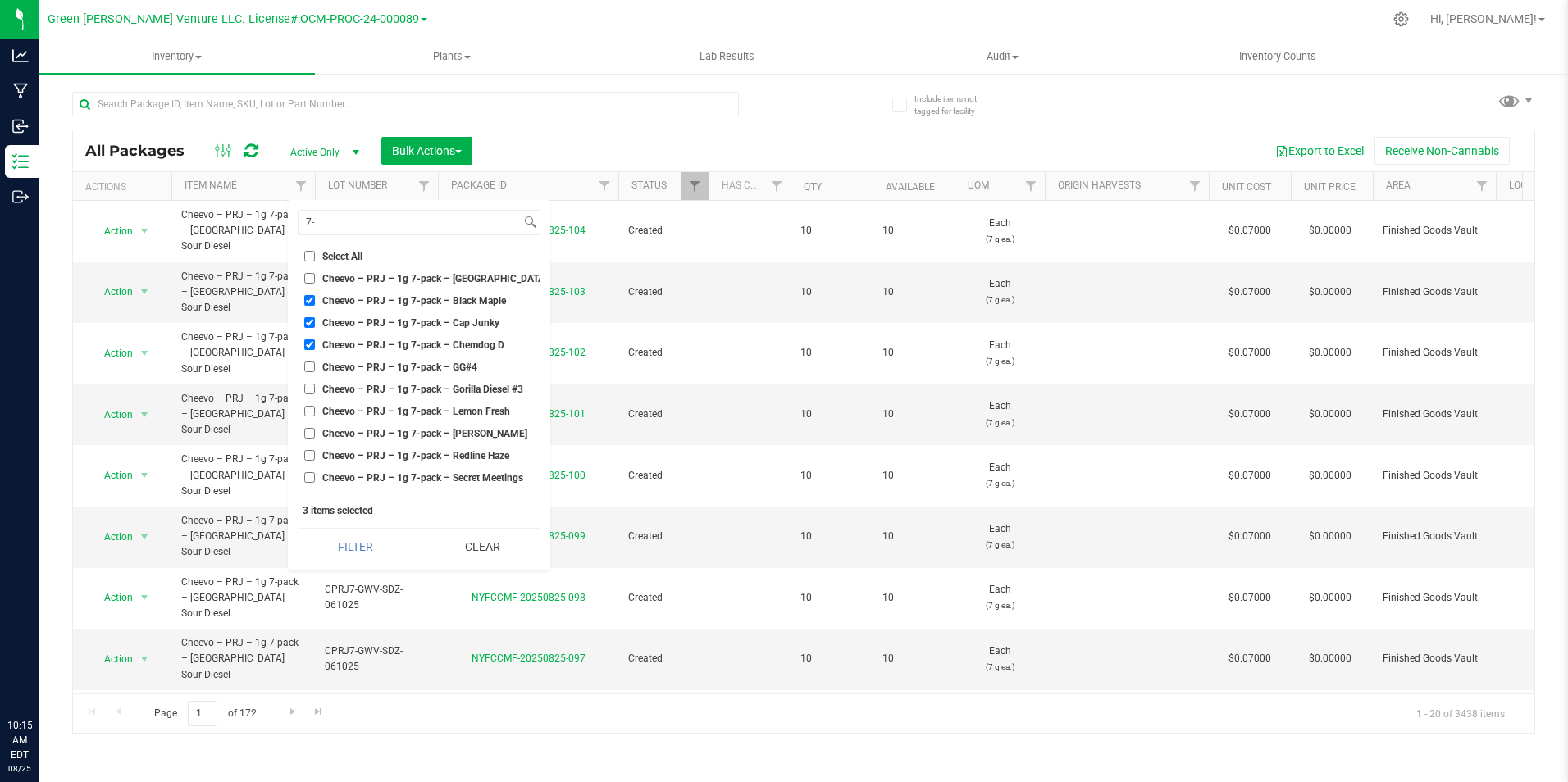
click at [315, 411] on input "Cheevo – PRJ – 1g 7-pack – Lemon Fresh" at bounding box center [309, 411] width 10 height 10
checkbox input "true"
click at [411, 370] on span "Cheevo – PRJ – 1g 7-pack – [PERSON_NAME]" at bounding box center [424, 374] width 205 height 10
click at [315, 369] on input "Cheevo – PRJ – 1g 7-pack – [PERSON_NAME]" at bounding box center [309, 374] width 10 height 10
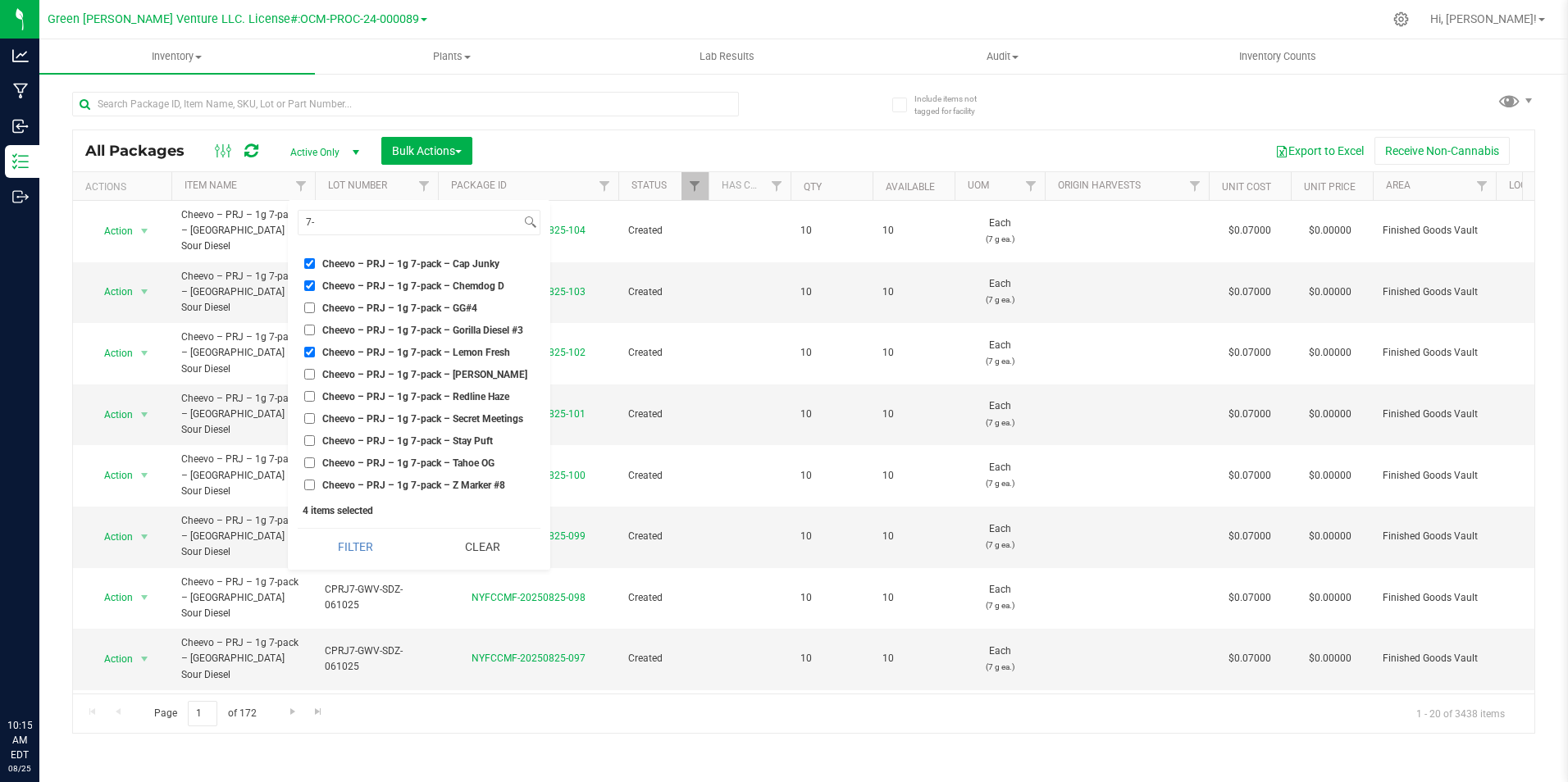
checkbox input "true"
click at [404, 391] on span "Cheevo – PRJ – 1g 7-pack – Redline Haze" at bounding box center [416, 396] width 187 height 10
click at [315, 391] on input "Cheevo – PRJ – 1g 7-pack – Redline Haze" at bounding box center [309, 396] width 10 height 10
checkbox input "true"
click at [400, 414] on span "Cheevo – PRJ – 1g 7-pack – Secret Meetings" at bounding box center [423, 418] width 201 height 10
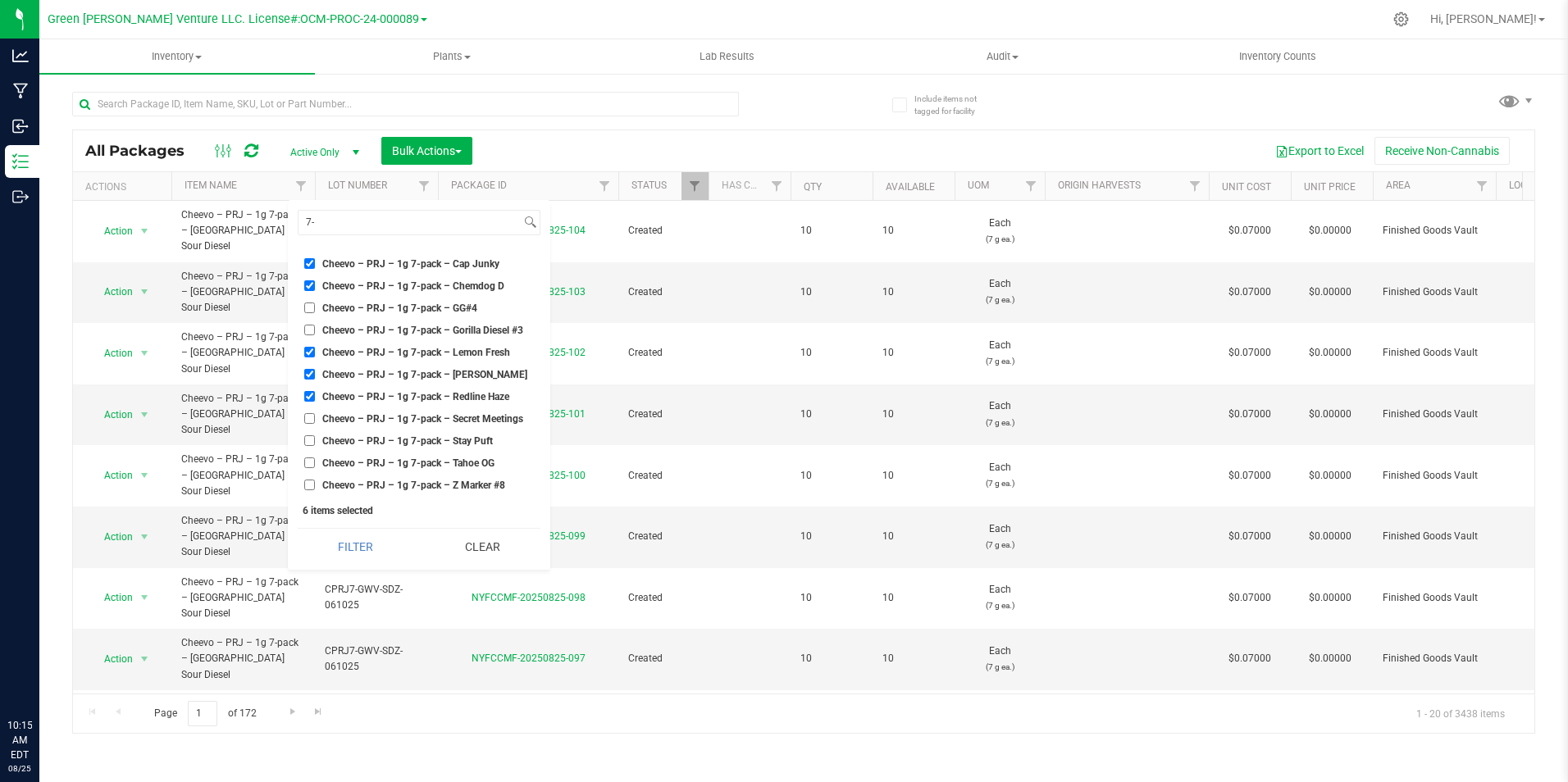
click at [315, 413] on input "Cheevo – PRJ – 1g 7-pack – Secret Meetings" at bounding box center [309, 418] width 10 height 10
checkbox input "true"
click at [398, 436] on span "Cheevo – PRJ – 1g 7-pack – Stay Puft" at bounding box center [407, 441] width 170 height 10
click at [315, 436] on input "Cheevo – PRJ – 1g 7-pack – Stay Puft" at bounding box center [309, 441] width 10 height 10
checkbox input "true"
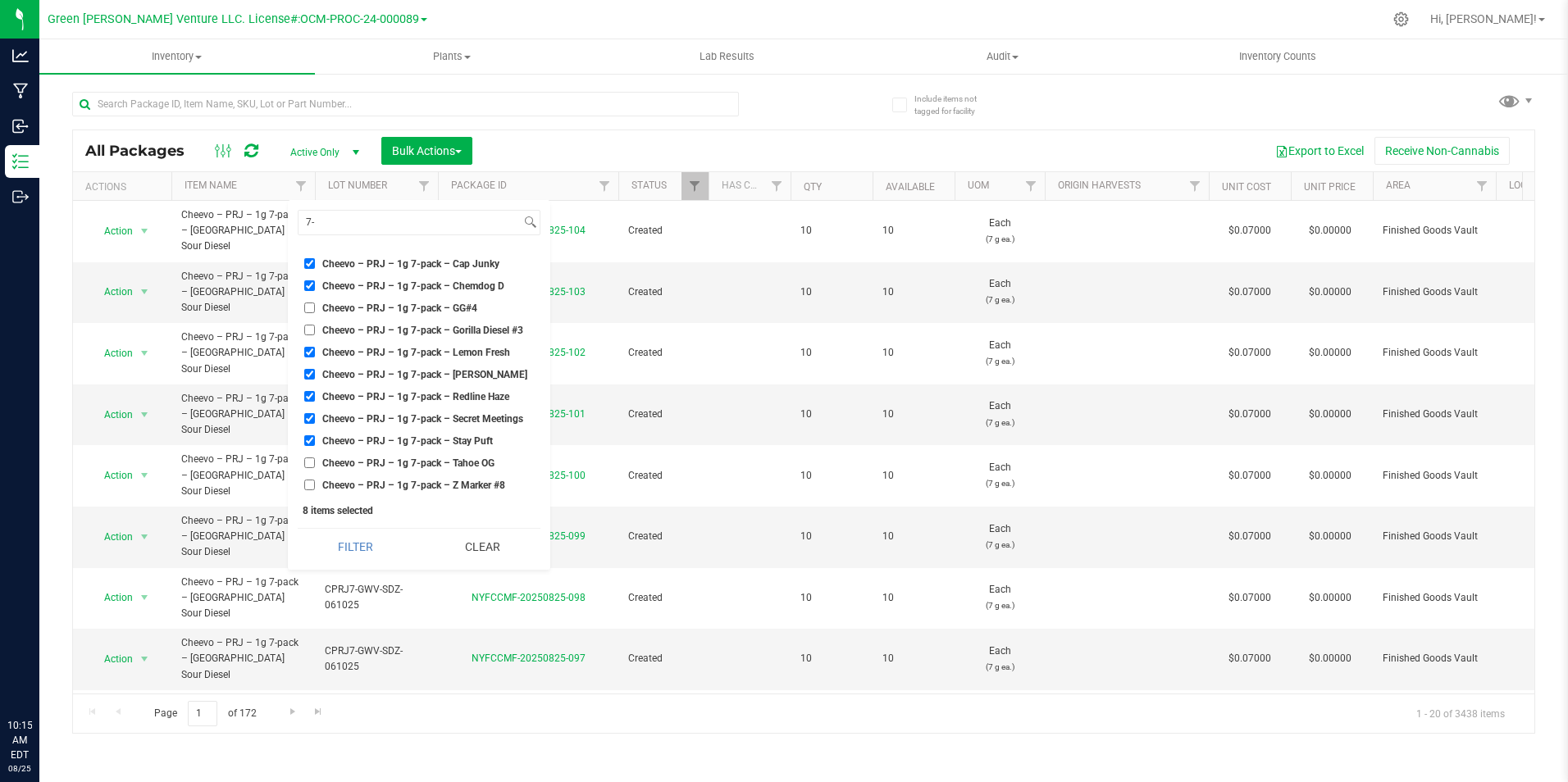
click at [398, 458] on span "Cheevo – PRJ – 1g 7-pack – Tahoe OG" at bounding box center [408, 462] width 172 height 10
click at [315, 457] on input "Cheevo – PRJ – 1g 7-pack – Tahoe OG" at bounding box center [309, 462] width 10 height 10
checkbox input "true"
click at [397, 480] on span "Cheevo – PRJ – 1g 7-pack – Z Marker #8" at bounding box center [414, 485] width 183 height 10
click at [315, 480] on input "Cheevo – PRJ – 1g 7-pack – Z Marker #8" at bounding box center [309, 485] width 10 height 10
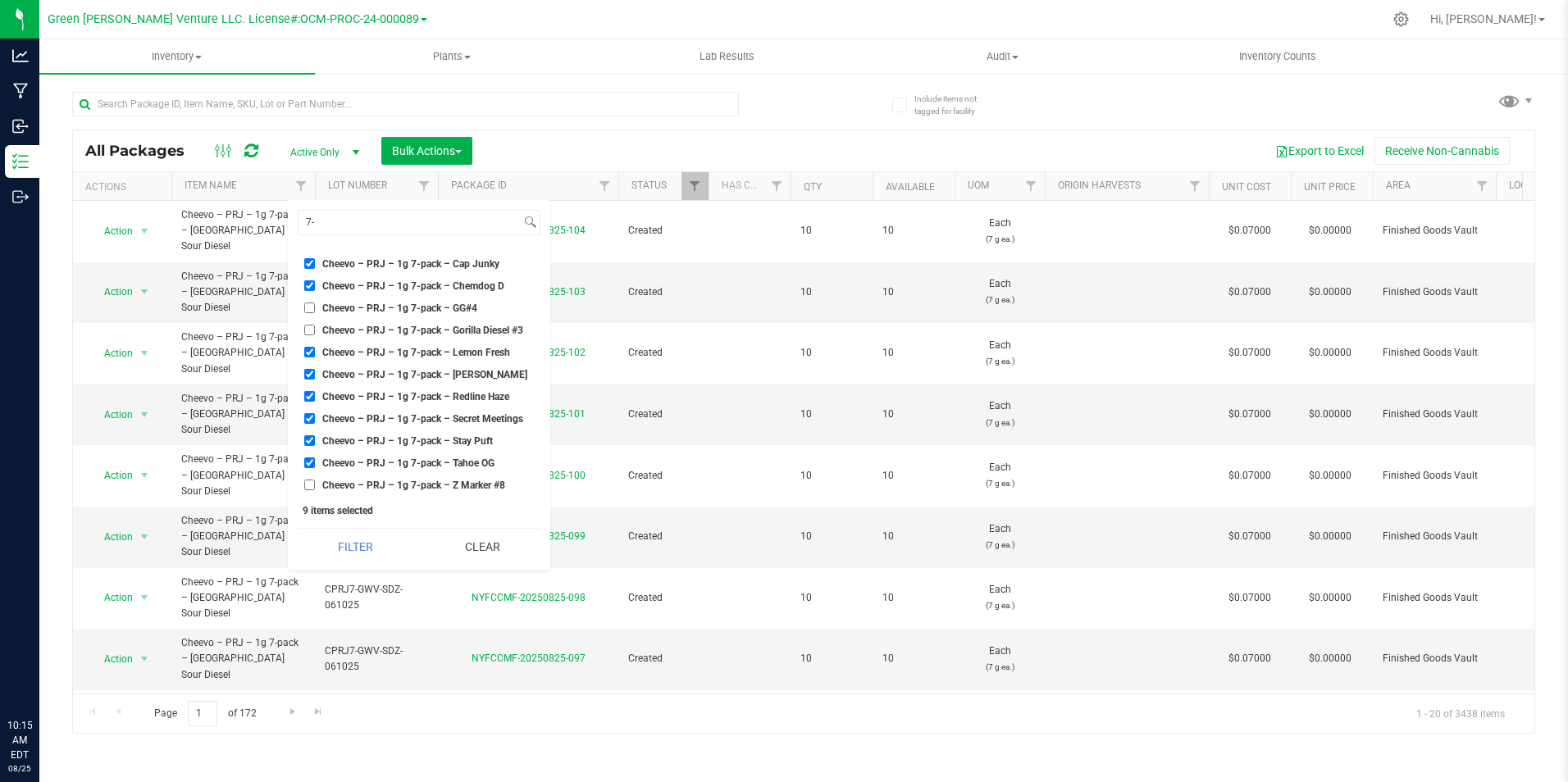
checkbox input "true"
click at [441, 367] on span "Cheevo – PRJ – 1g 7-pack – GG#4" at bounding box center [399, 366] width 155 height 10
click at [315, 367] on input "Cheevo – PRJ – 1g 7-pack – GG#4" at bounding box center [309, 366] width 10 height 10
checkbox input "true"
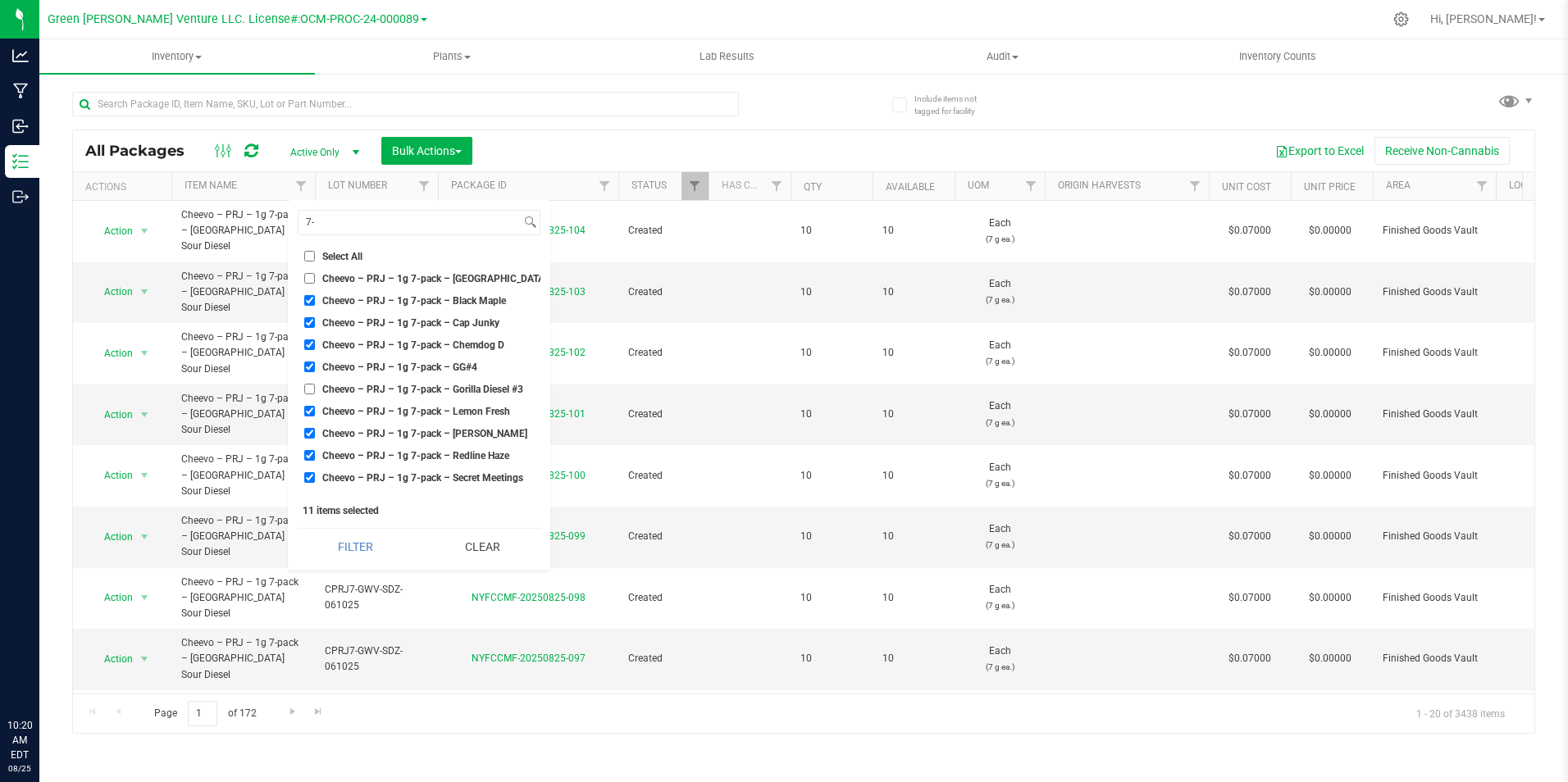
click at [441, 385] on span "Cheevo – PRJ – 1g 7-pack – Gorilla Diesel #3" at bounding box center [423, 389] width 201 height 10
click at [315, 384] on input "Cheevo – PRJ – 1g 7-pack – Gorilla Diesel #3" at bounding box center [309, 389] width 10 height 10
checkbox input "true"
click at [475, 279] on span "Cheevo – PRJ – 1g 7-pack – [GEOGRAPHIC_DATA] Sour Diesel" at bounding box center [461, 278] width 277 height 10
click at [315, 279] on input "Cheevo – PRJ – 1g 7-pack – [GEOGRAPHIC_DATA] Sour Diesel" at bounding box center [309, 278] width 10 height 10
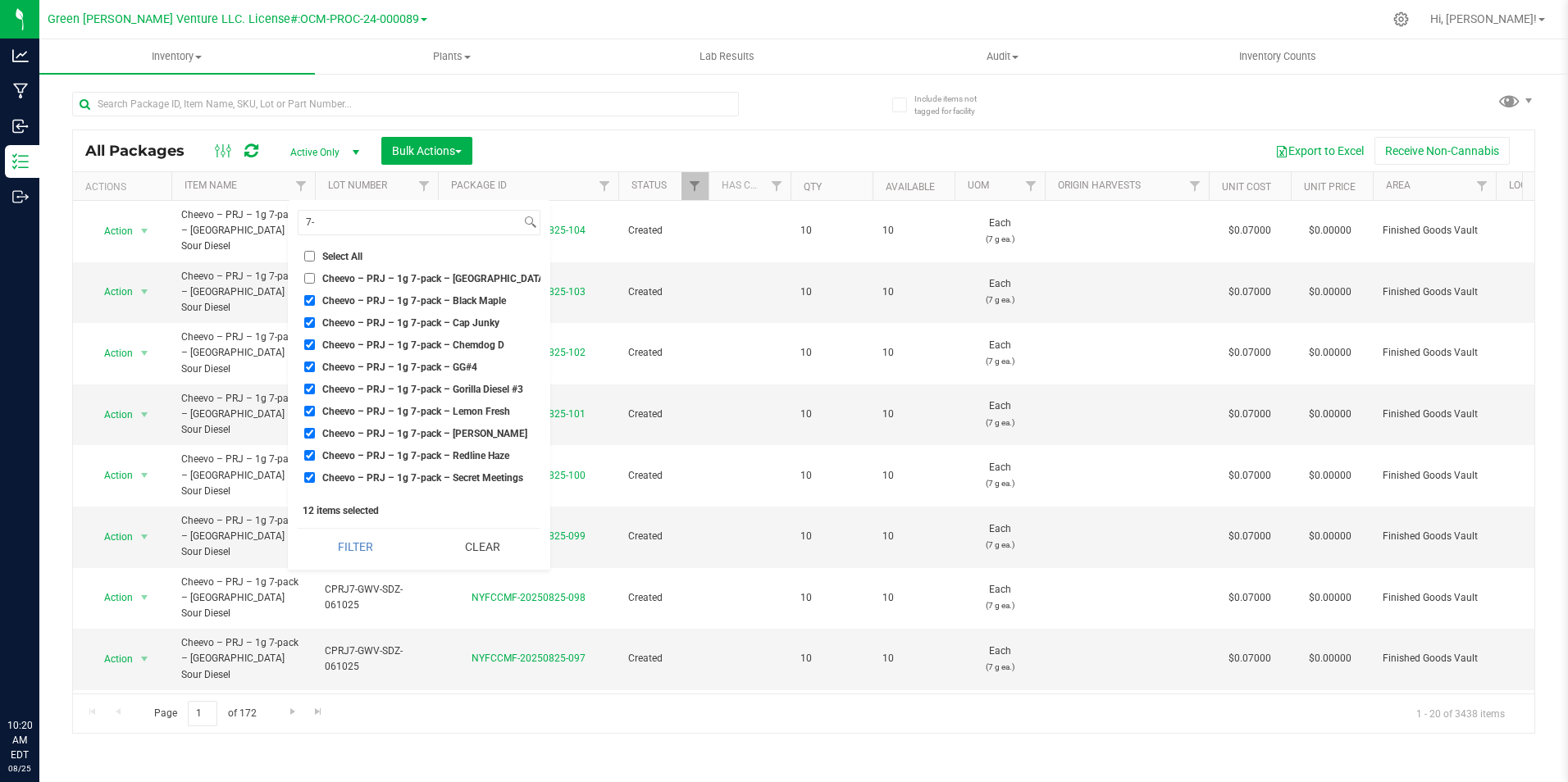
checkbox input "true"
click at [344, 544] on button "Filter" at bounding box center [355, 547] width 116 height 36
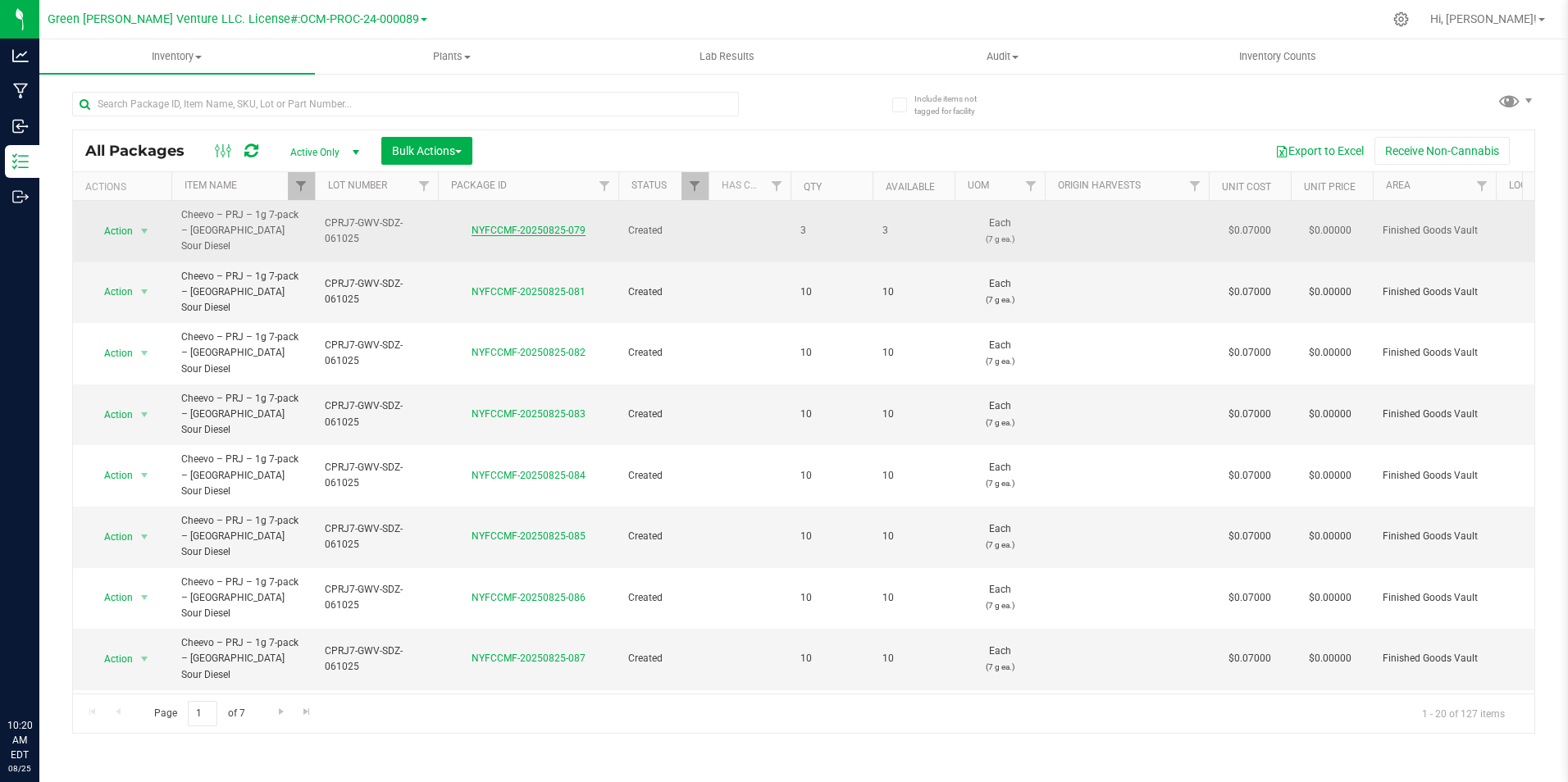
click at [532, 225] on link "NYFCCMF-20250825-079" at bounding box center [528, 230] width 114 height 11
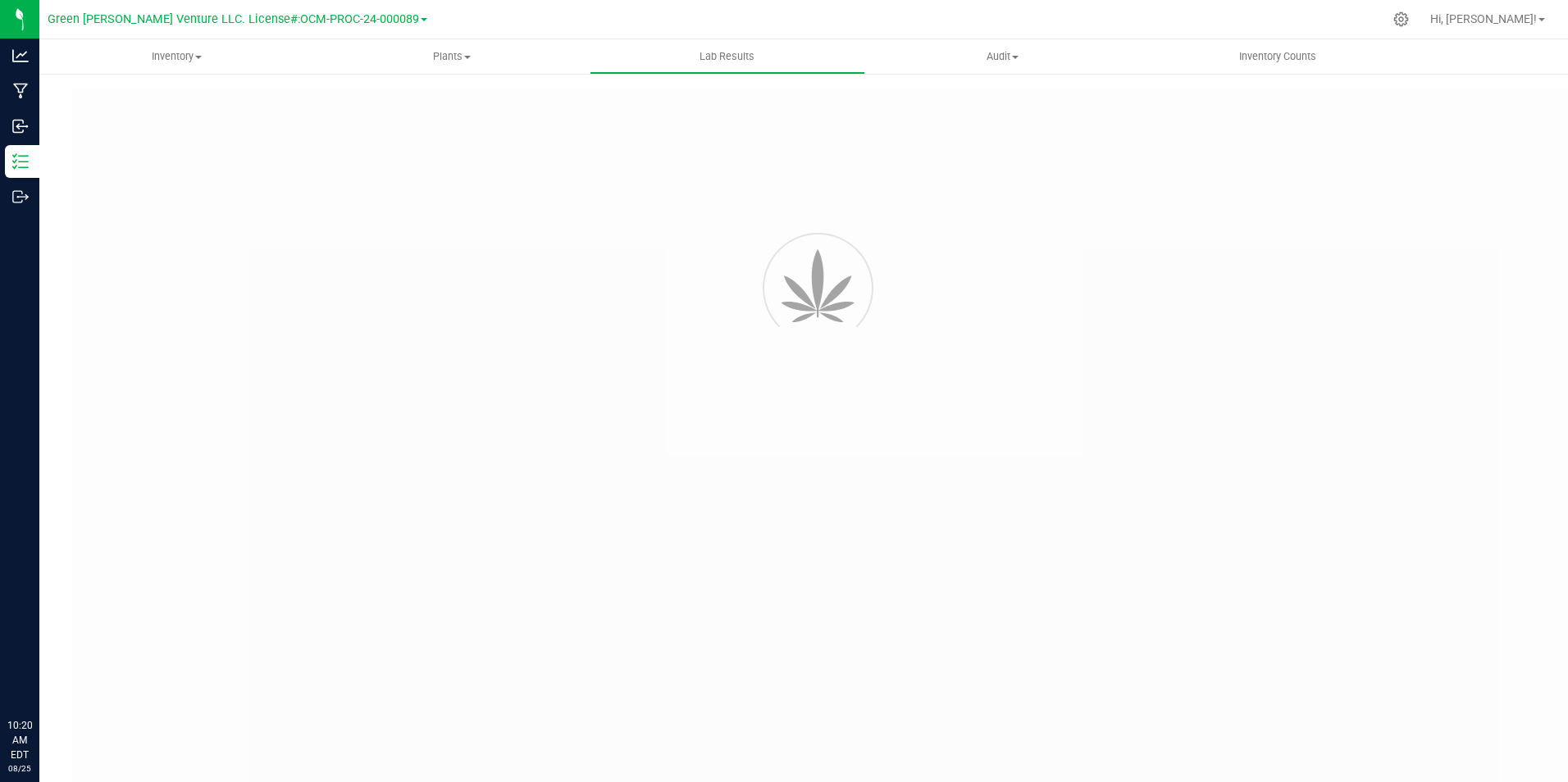
type input "NYFCCMF-20250729-002"
type input "AL50614004-006"
type input "NYFCCMF-20250729-002"
type input "06/19/2025 9:27 AM"
type input "06/19/2026"
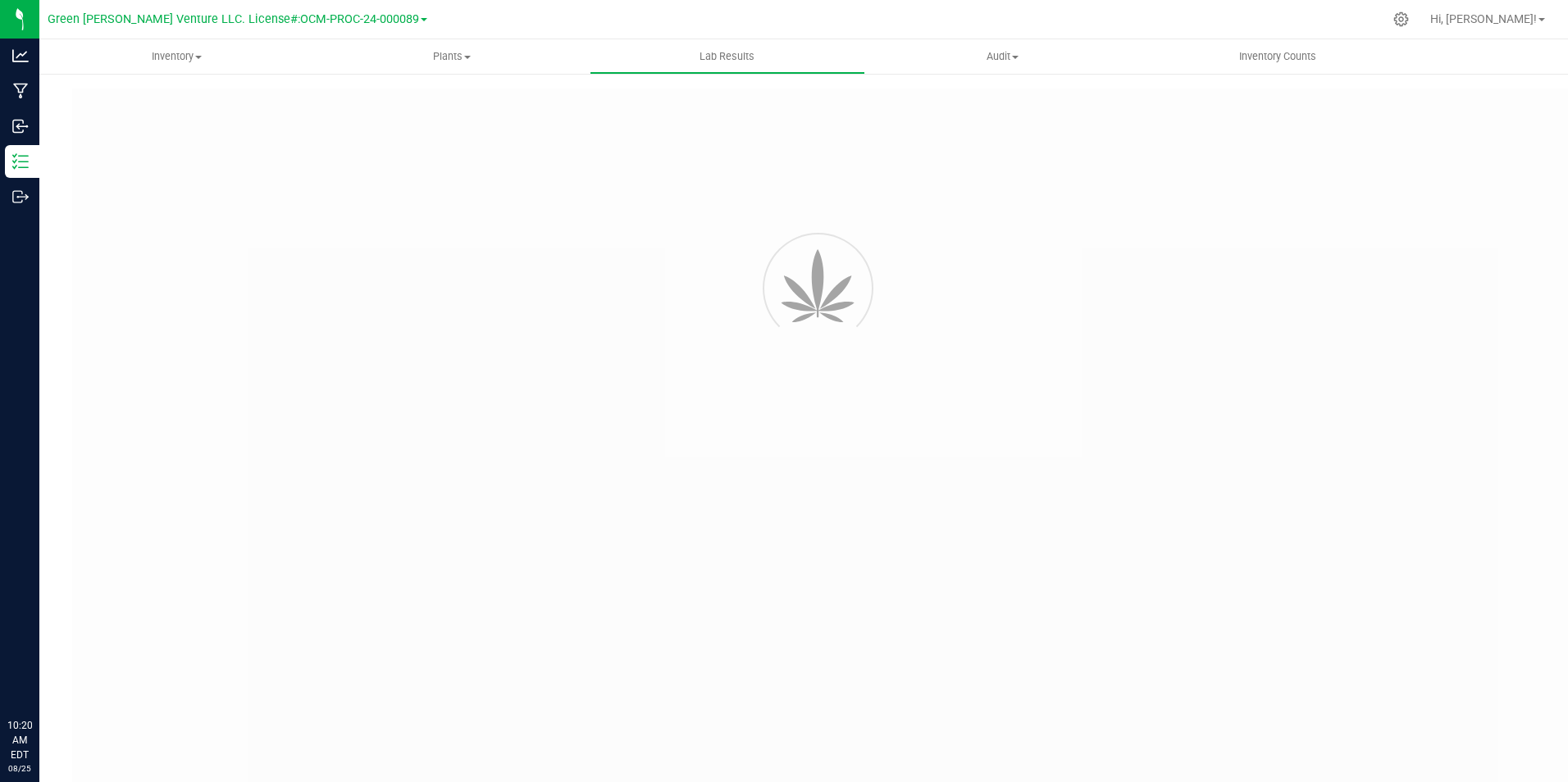
type input "[URL][DOMAIN_NAME]"
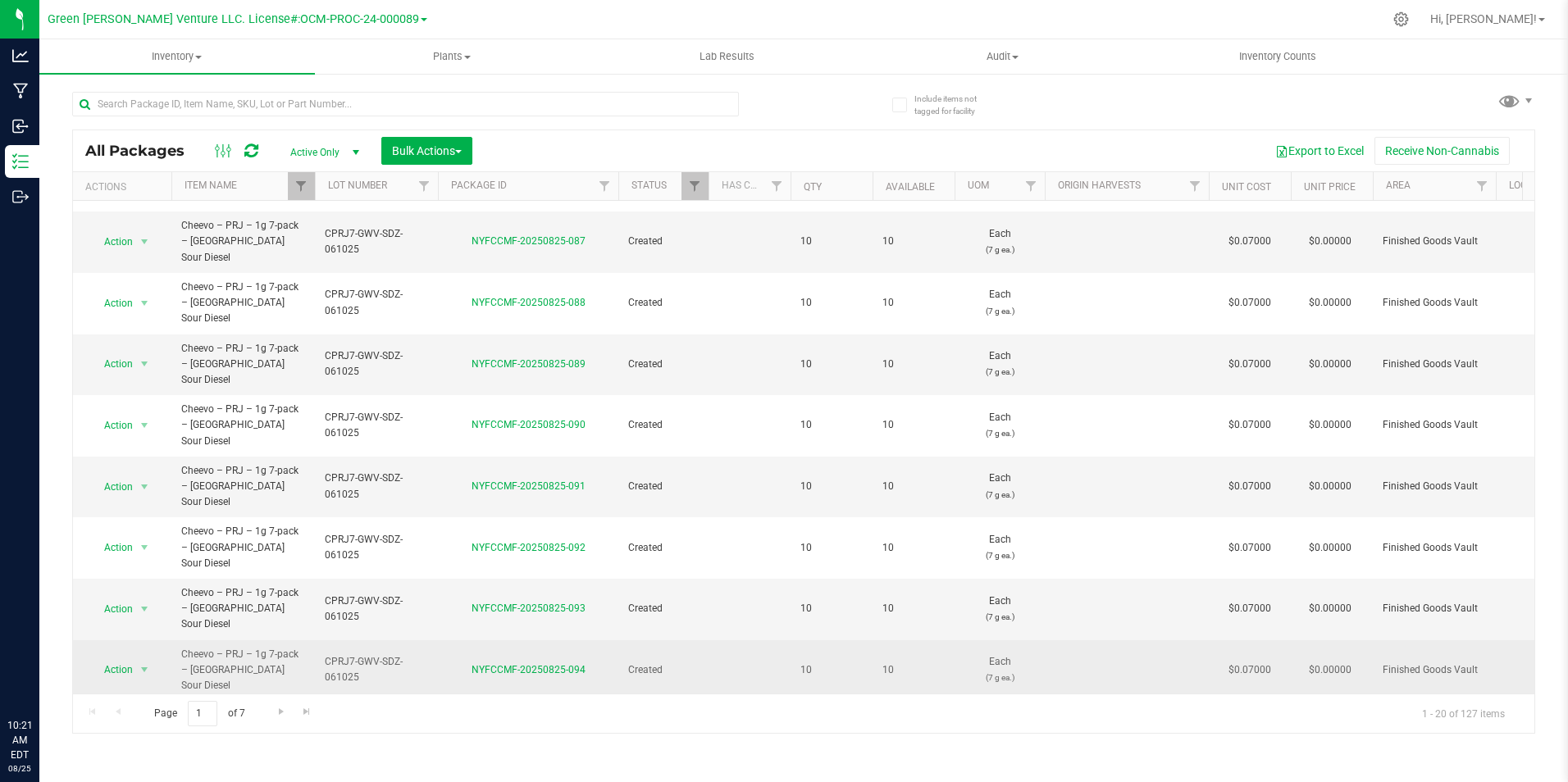
scroll to position [427, 0]
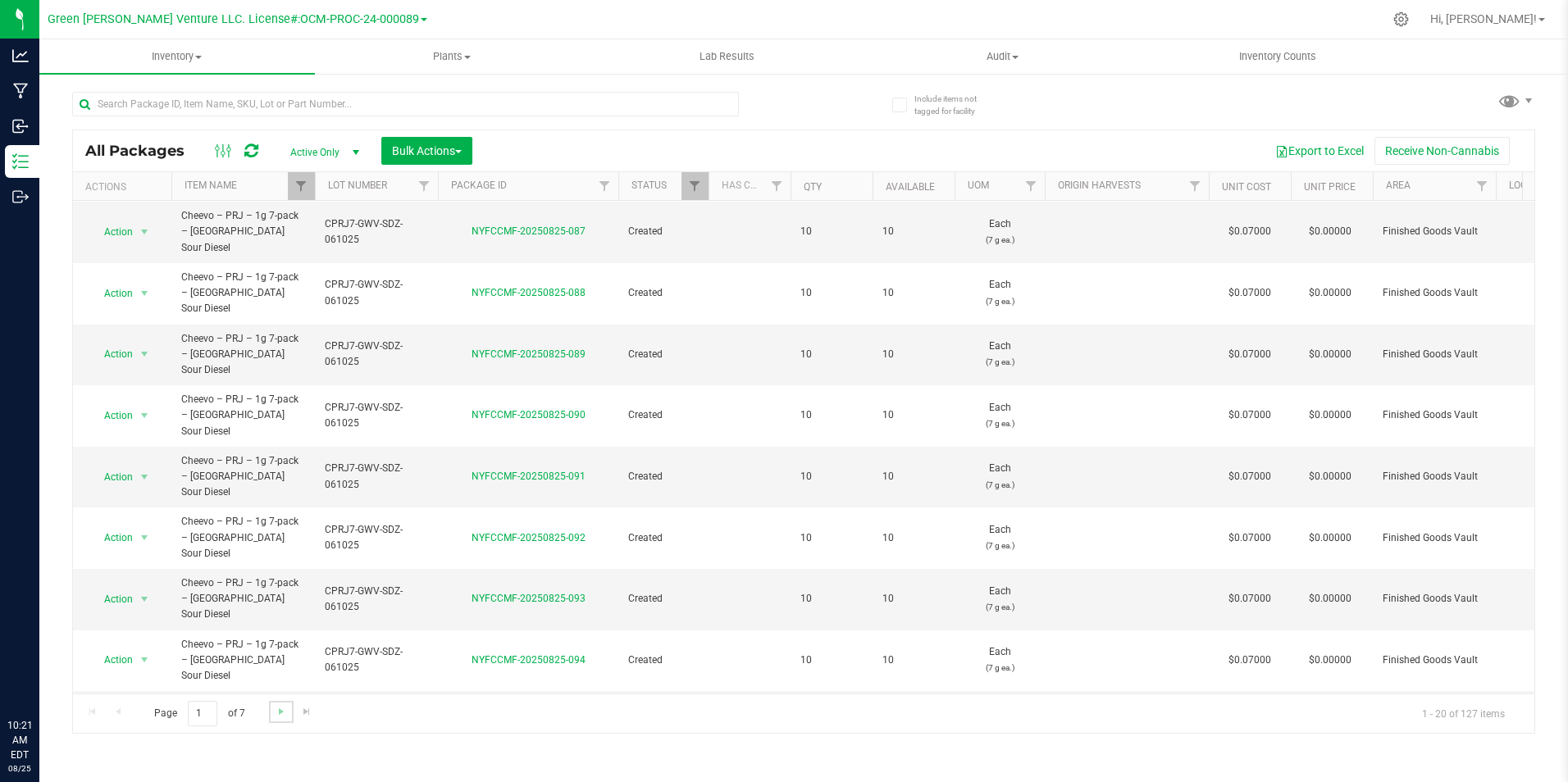
click at [284, 718] on link "Go to the next page" at bounding box center [281, 712] width 24 height 22
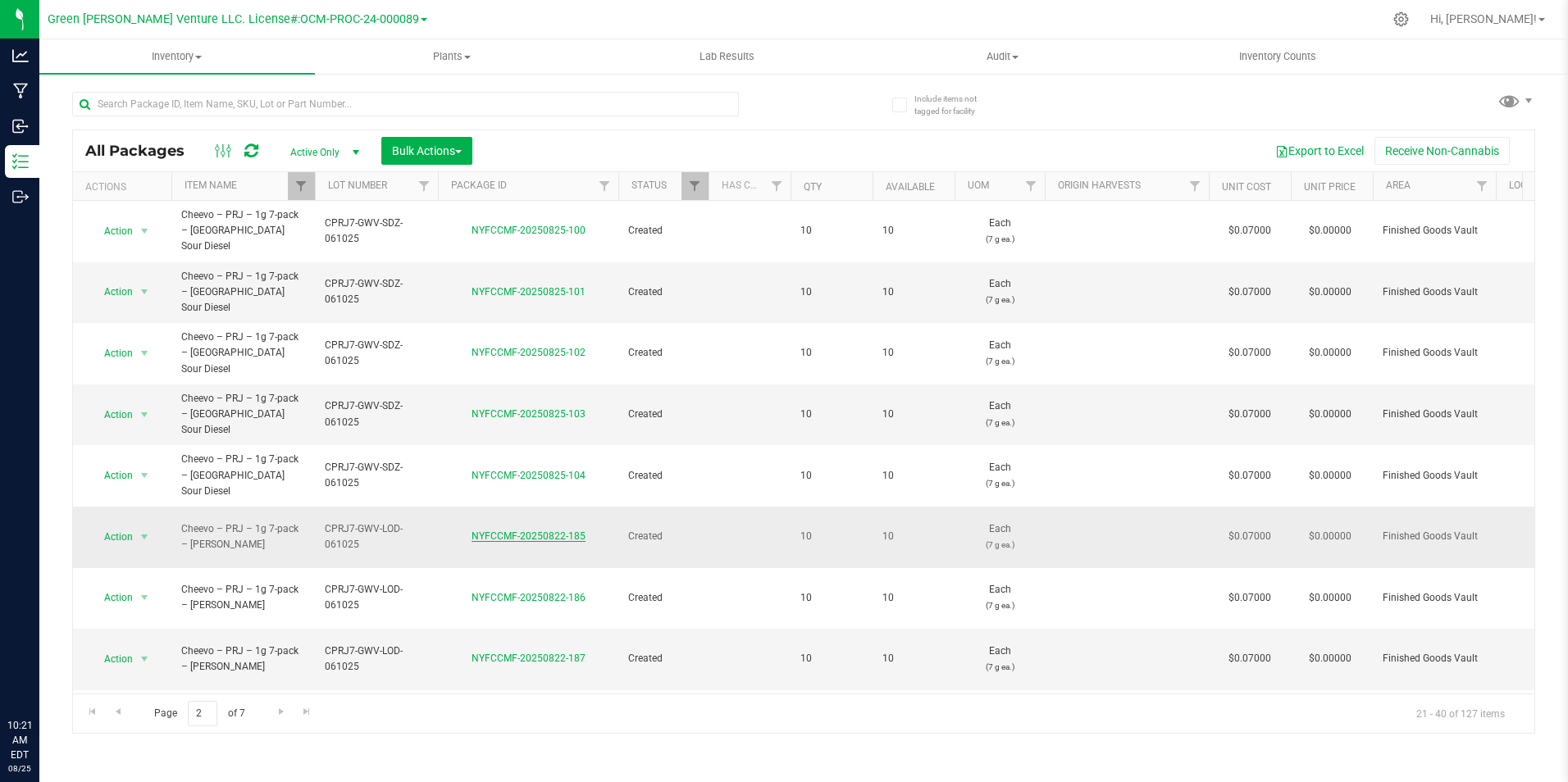
click at [516, 531] on link "NYFCCMF-20250822-185" at bounding box center [528, 536] width 114 height 11
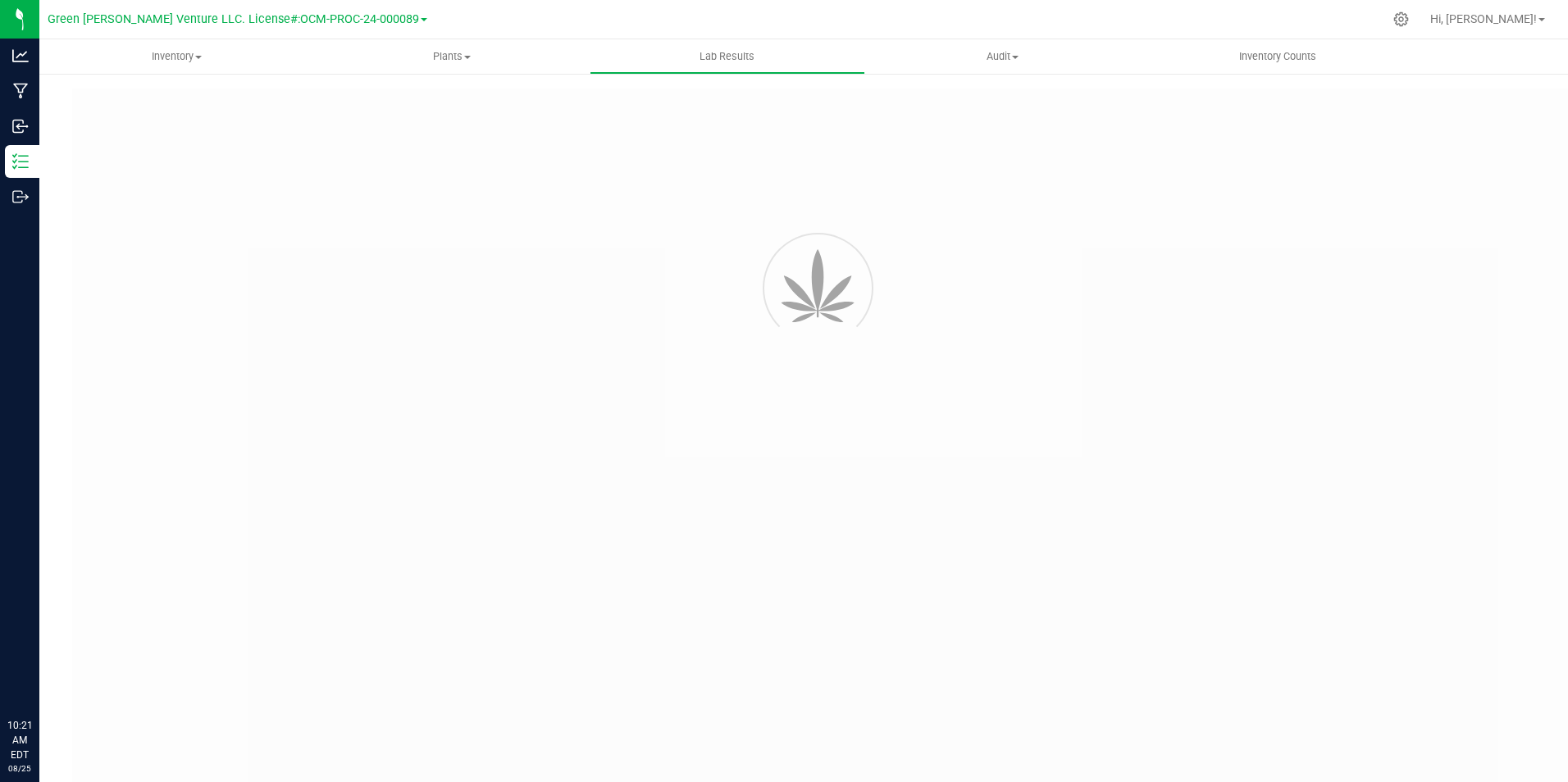
type input "NYFCCMF-20250617-006"
type input "AL50614004-002"
type input "NYFCCMF-20250617-006"
type input "06/19/2025 1:46 PM"
type input "06/19/2026"
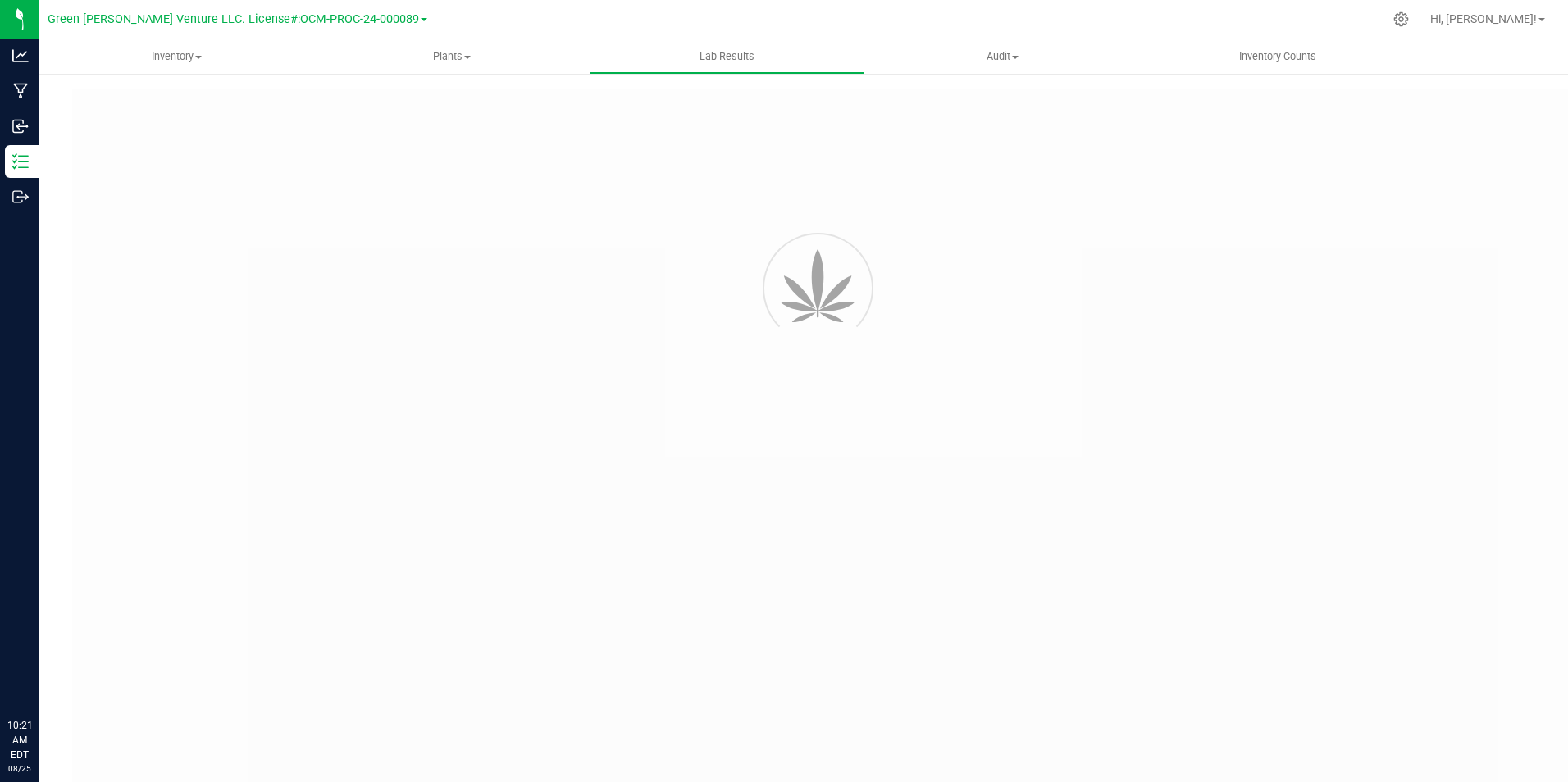
type input "https://www.cheevo.co/test-results"
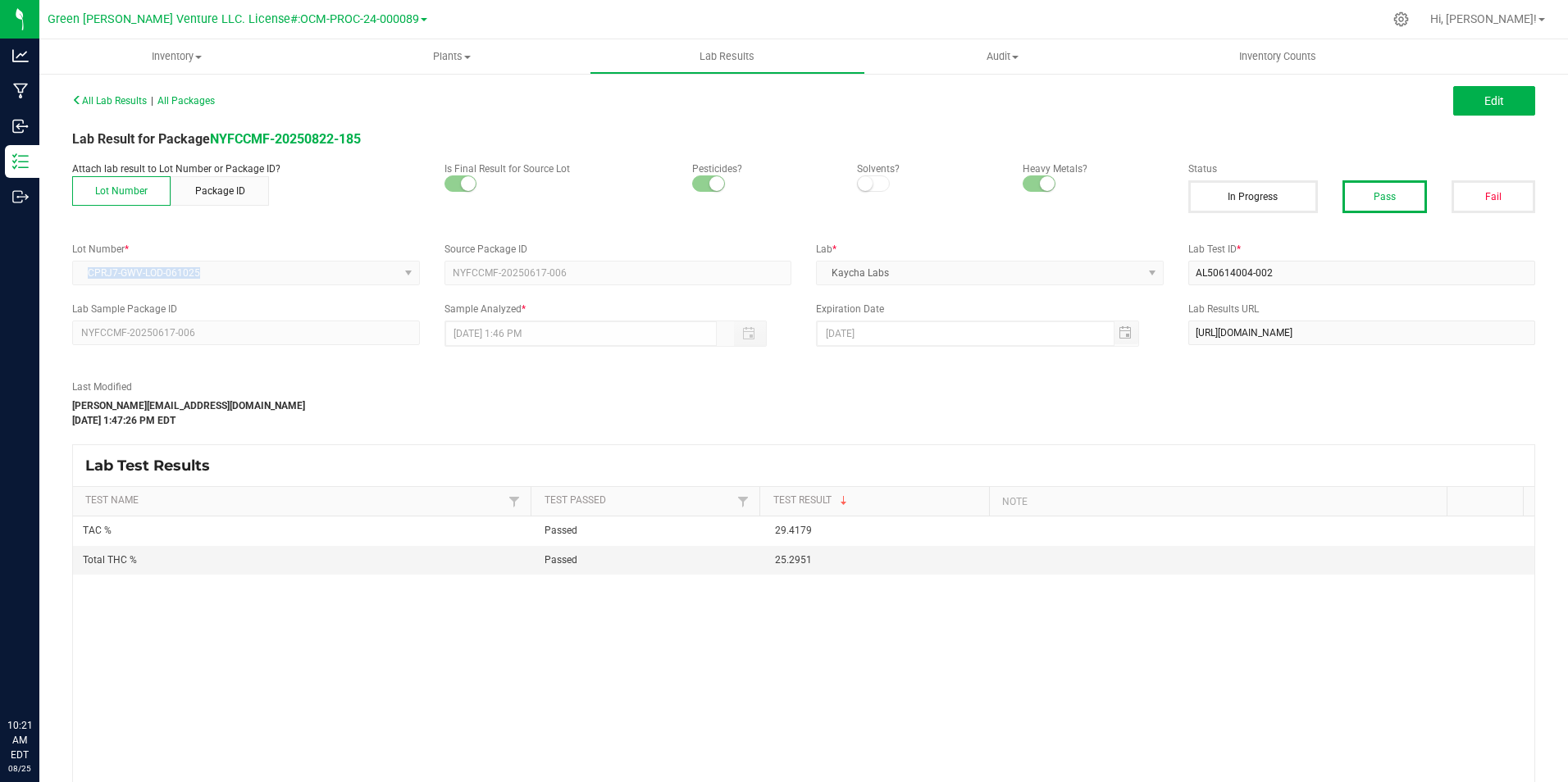
drag, startPoint x: 219, startPoint y: 269, endPoint x: 80, endPoint y: 272, distance: 139.0
click at [80, 272] on kendo-dropdownlist "CPRJ7-GWV-LOD-061025" at bounding box center [245, 273] width 347 height 24
copy span "CPRJ7-GWV-LOD-061025"
click at [378, 386] on div "Last Modified gabriel@casaverdefarms.com Jul 16, 2025 1:47:26 PM EDT" at bounding box center [617, 404] width 1116 height 48
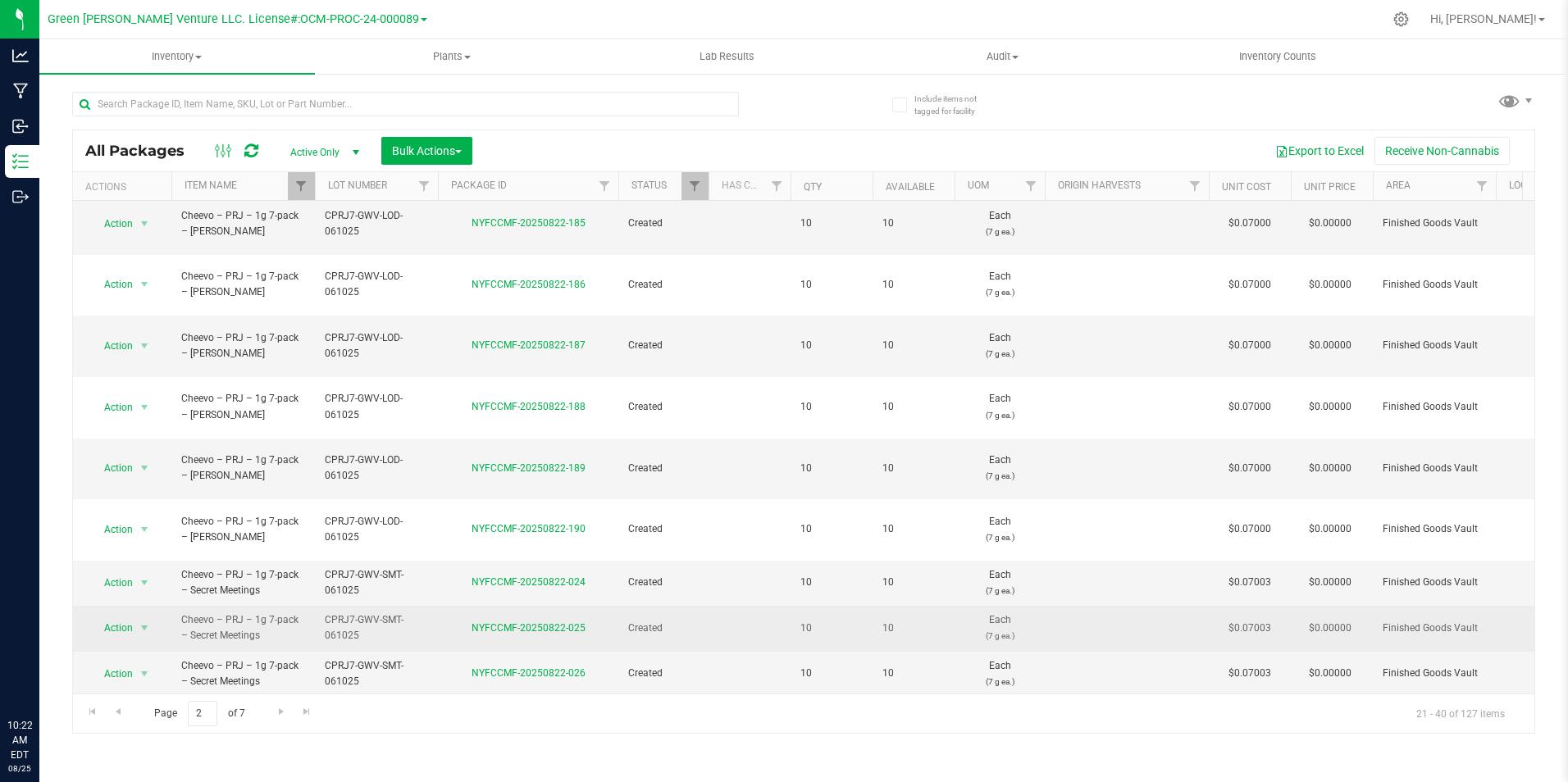
scroll to position [327, 0]
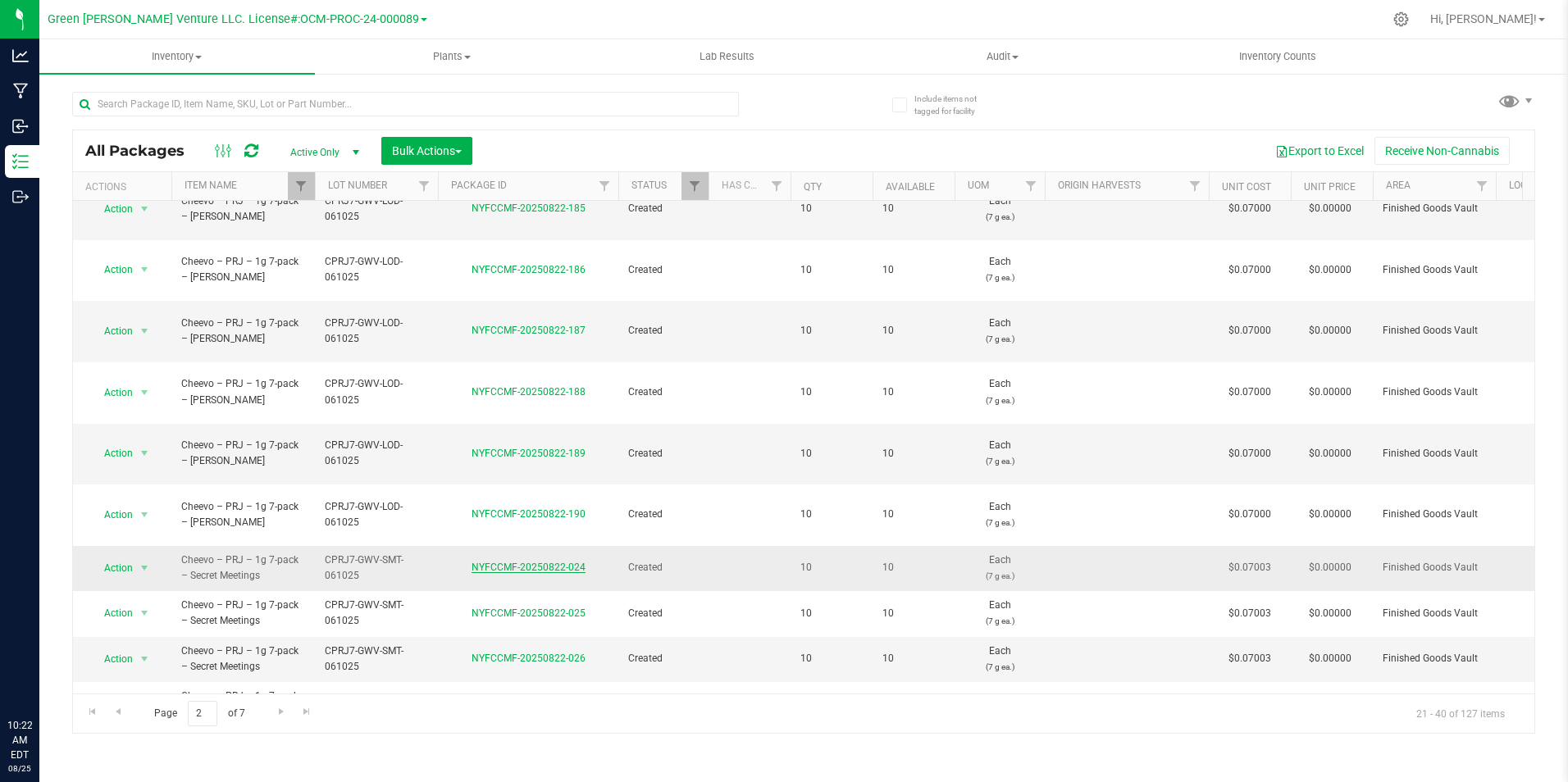
click at [555, 562] on link "NYFCCMF-20250822-024" at bounding box center [528, 567] width 114 height 11
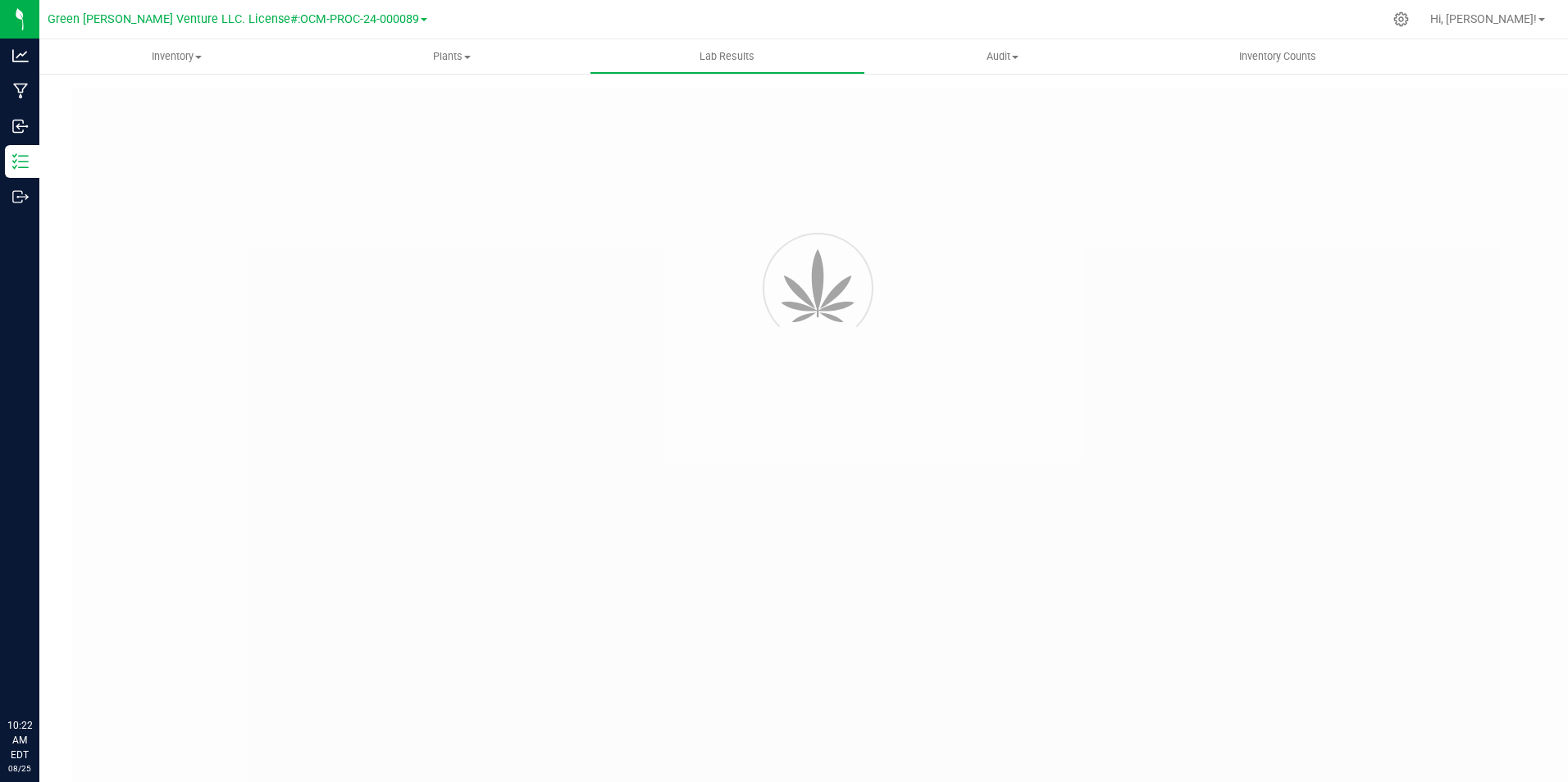
type input "NYFCCMF-20250714-003"
type input "AL50618002-002"
type input "NYFCCMF-20250714-003"
type input "06/24/2025 1:58 PM"
type input "06/24/2026"
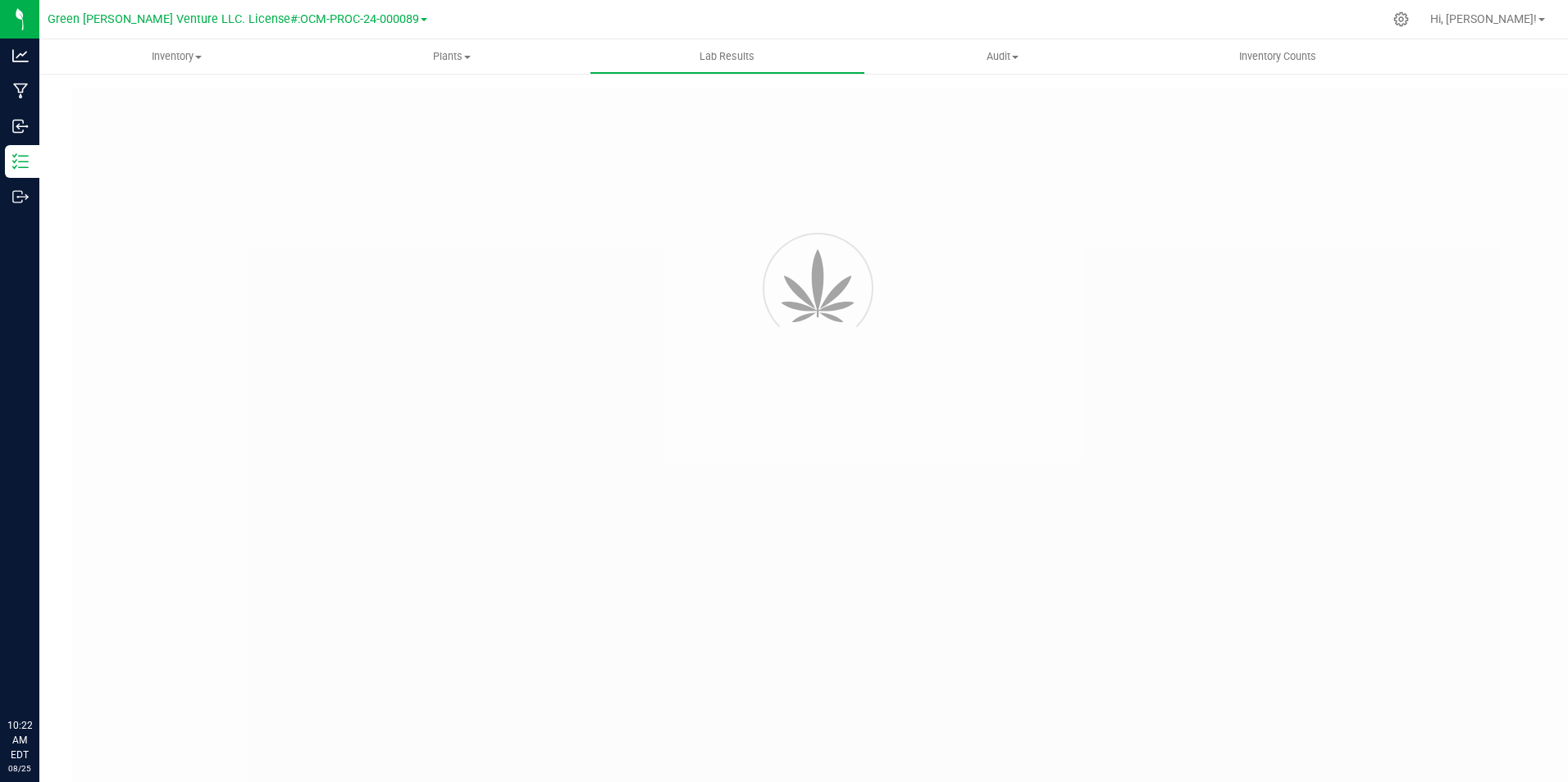
type input "https://www.cheevo.co/test-results"
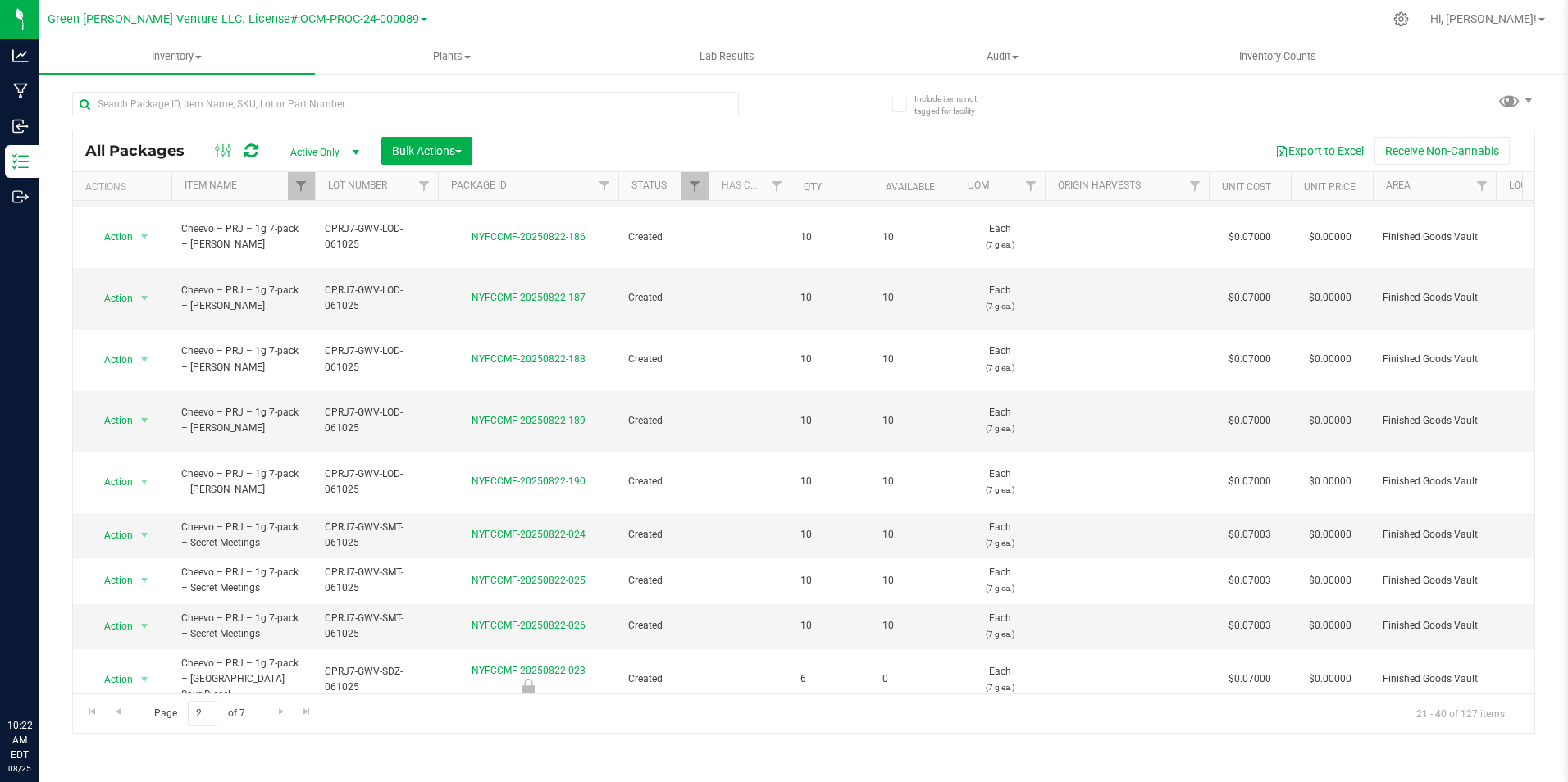
scroll to position [429, 0]
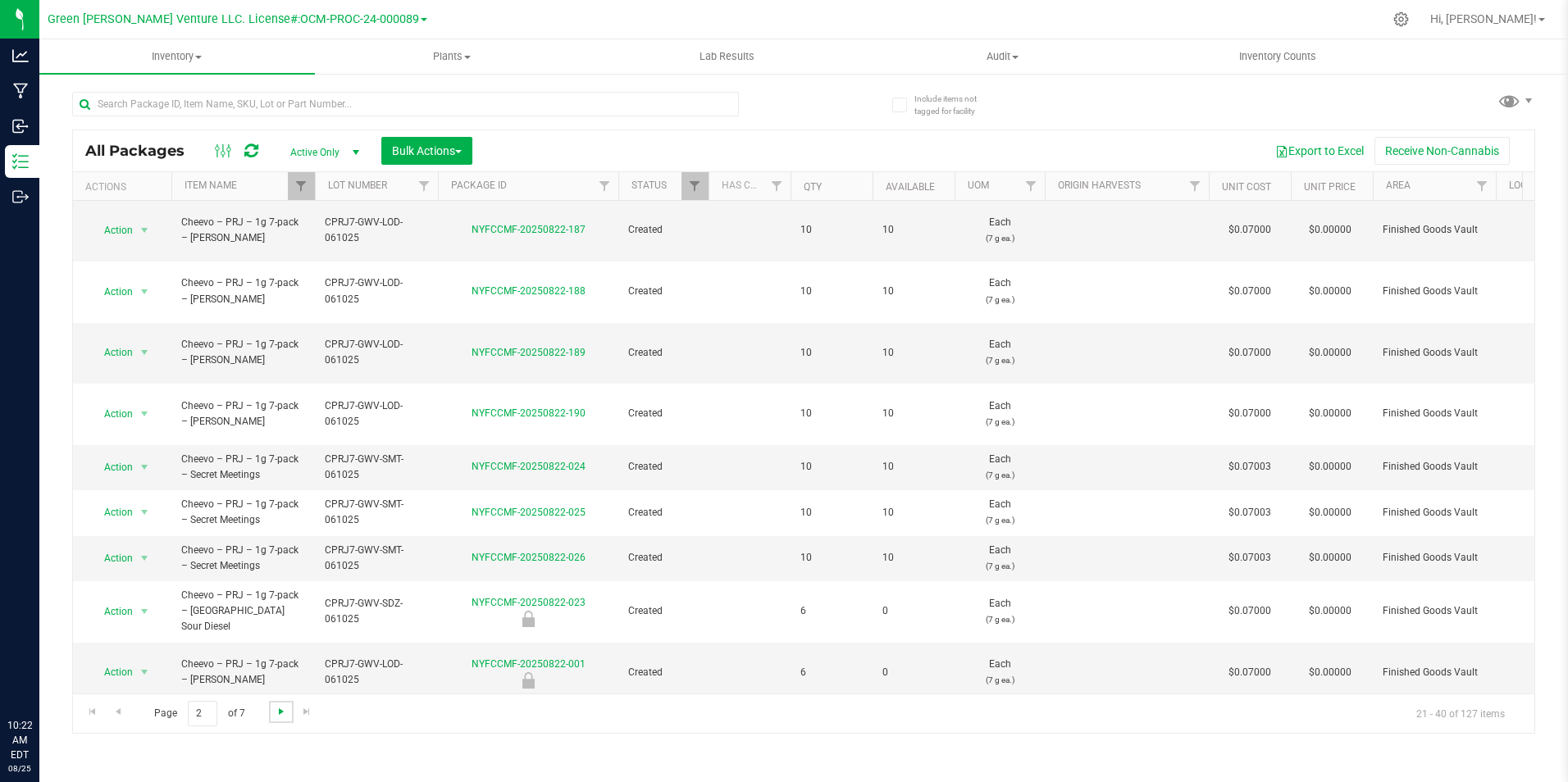
click at [277, 709] on span "Go to the next page" at bounding box center [281, 711] width 13 height 13
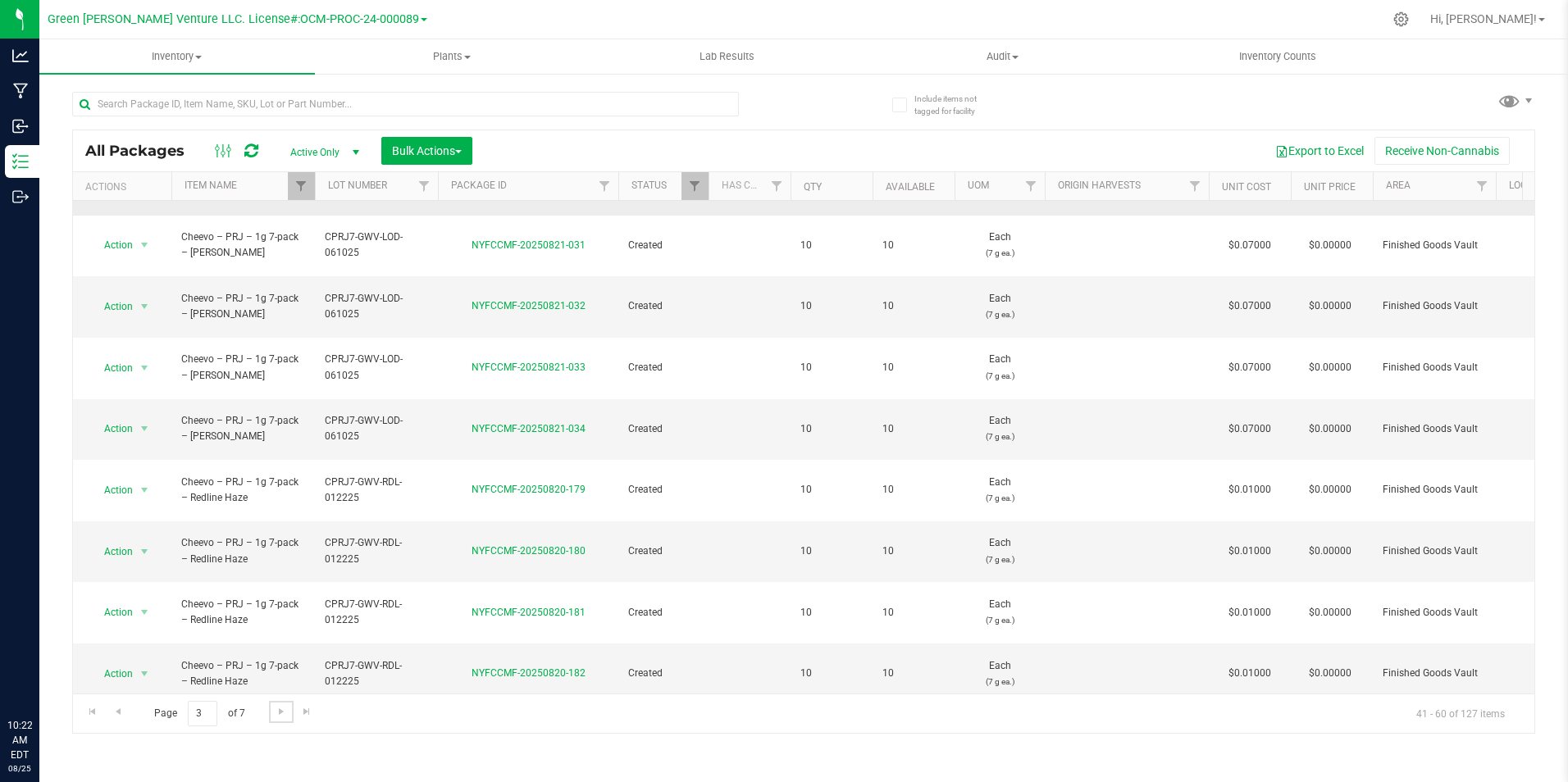
scroll to position [410, 0]
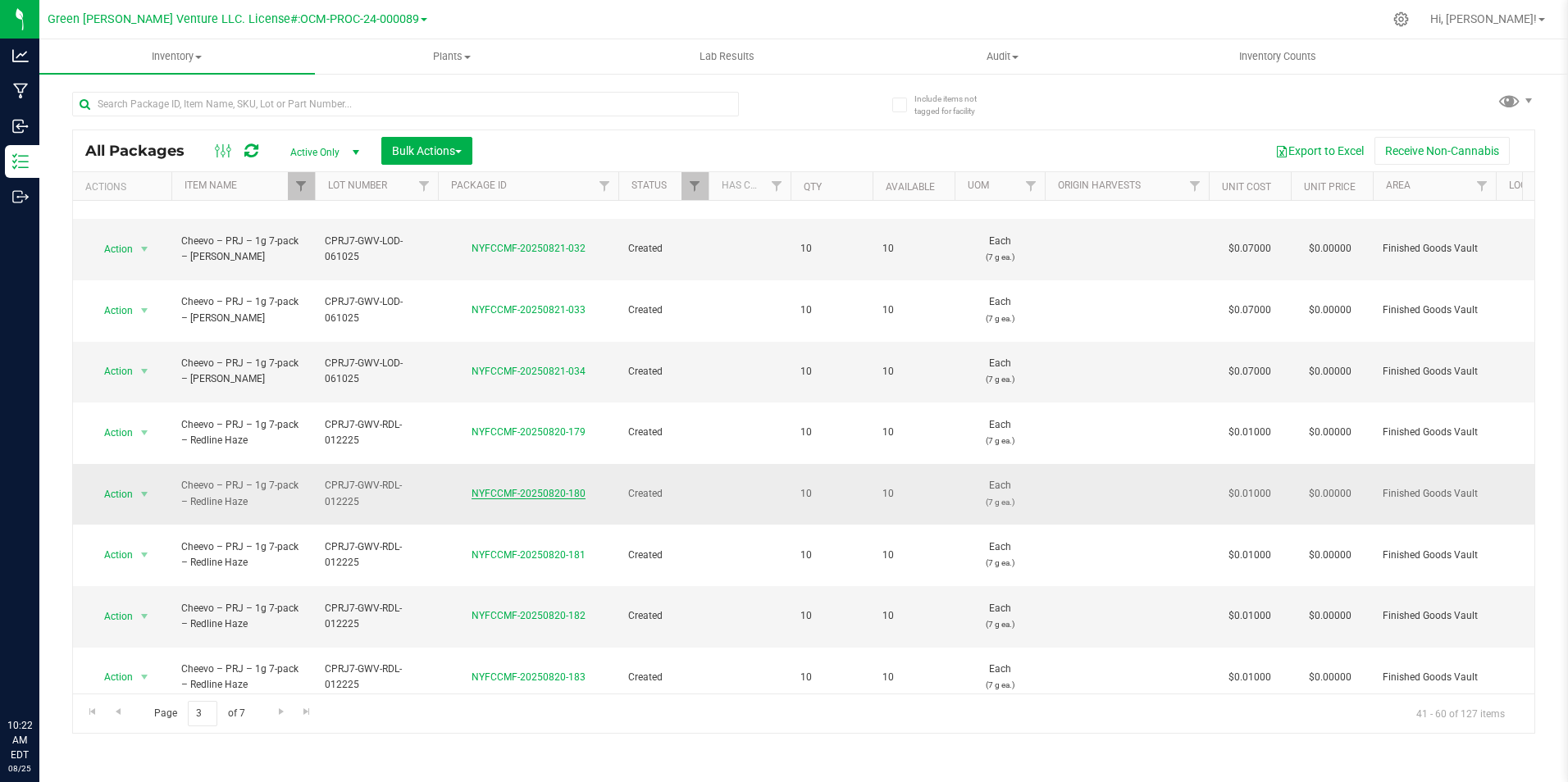
click at [531, 487] on link "NYFCCMF-20250820-180" at bounding box center [528, 493] width 114 height 11
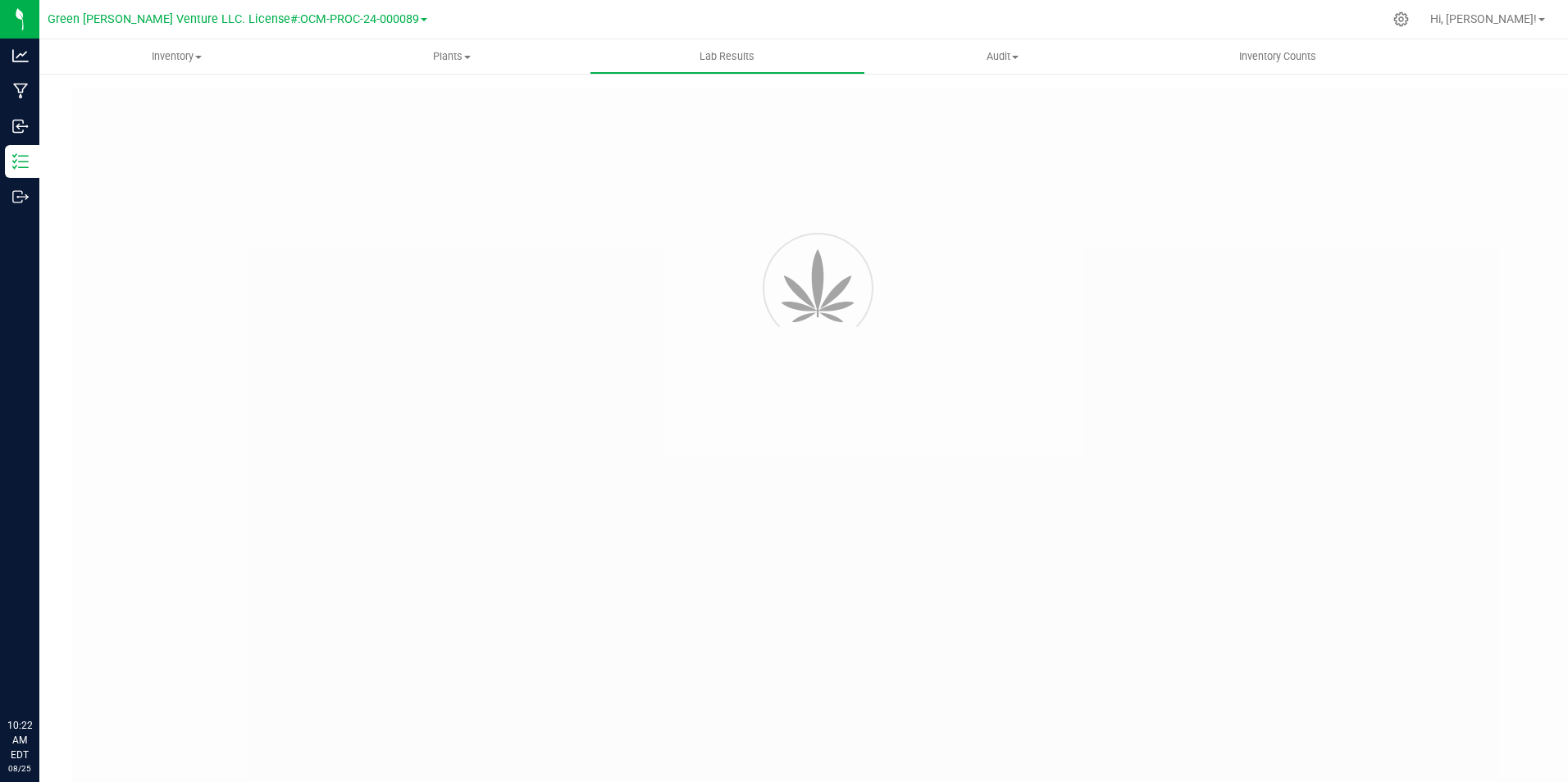
type input "NYFCCMF-20250716-008"
type input "AL50614004-005"
type input "NYFCCMF-20250716-008"
type input "06/19/2025 7:50 AM"
type input "06/19/2026"
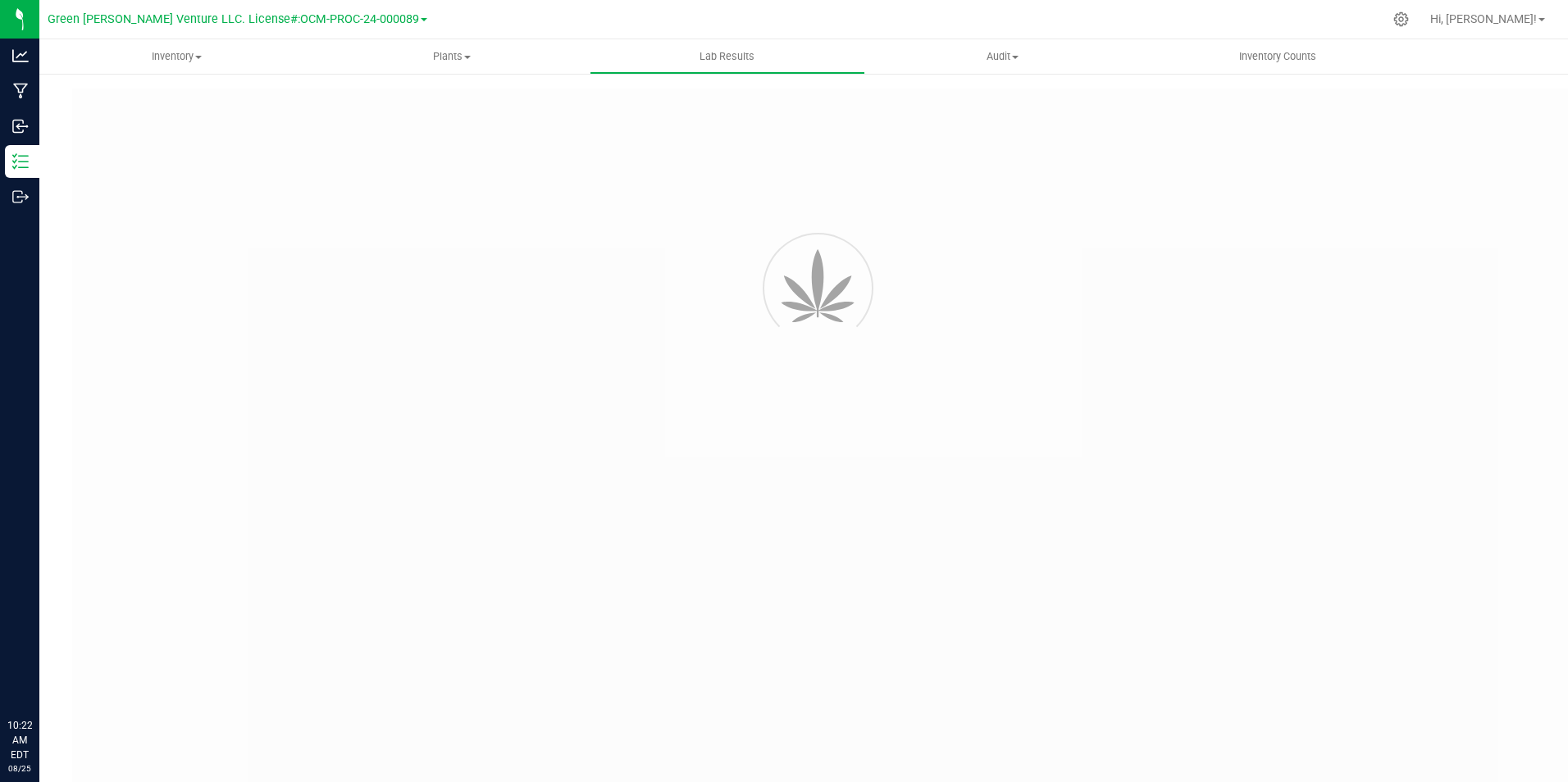
type input "[URL][DOMAIN_NAME]"
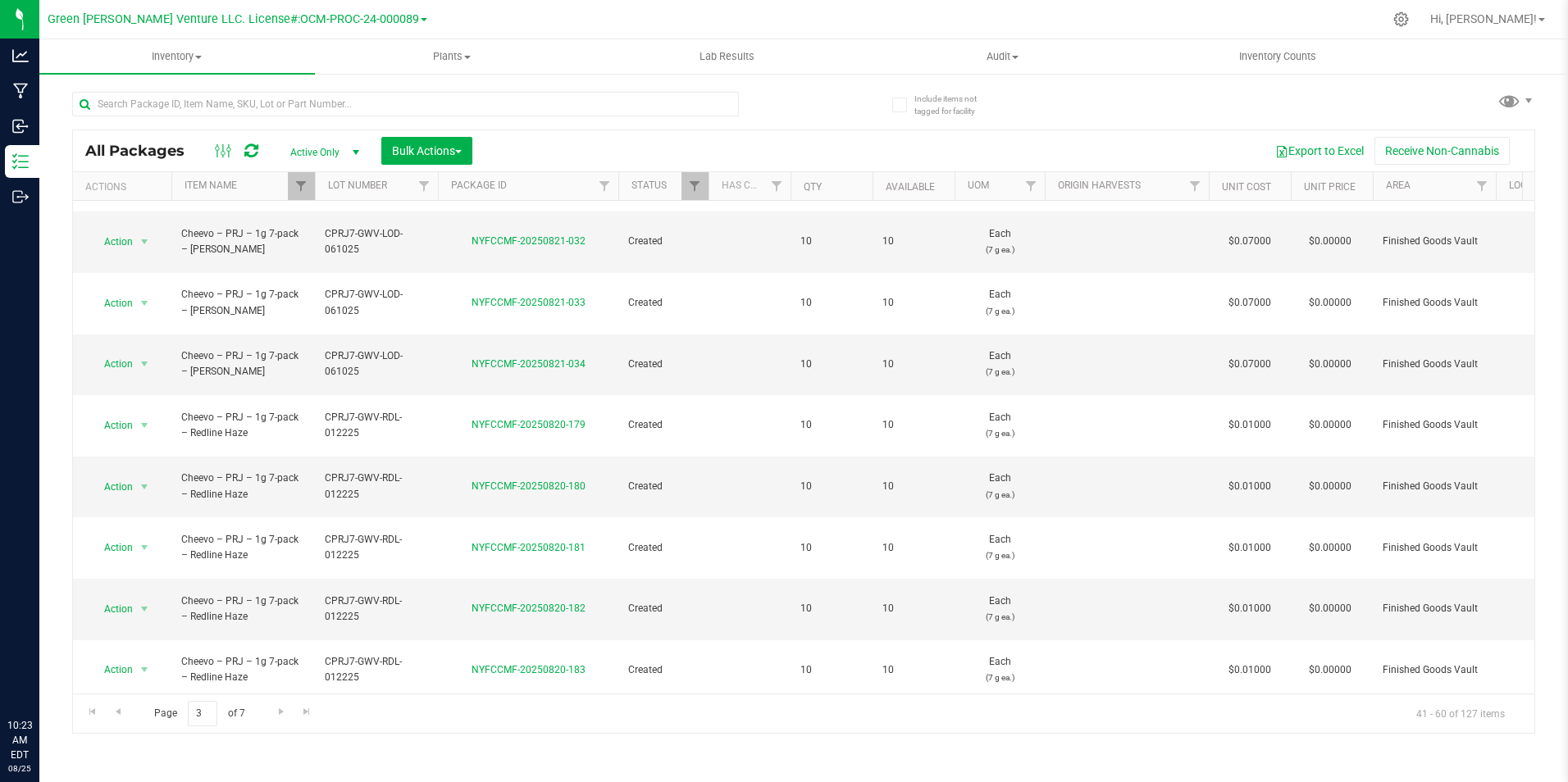
scroll to position [427, 0]
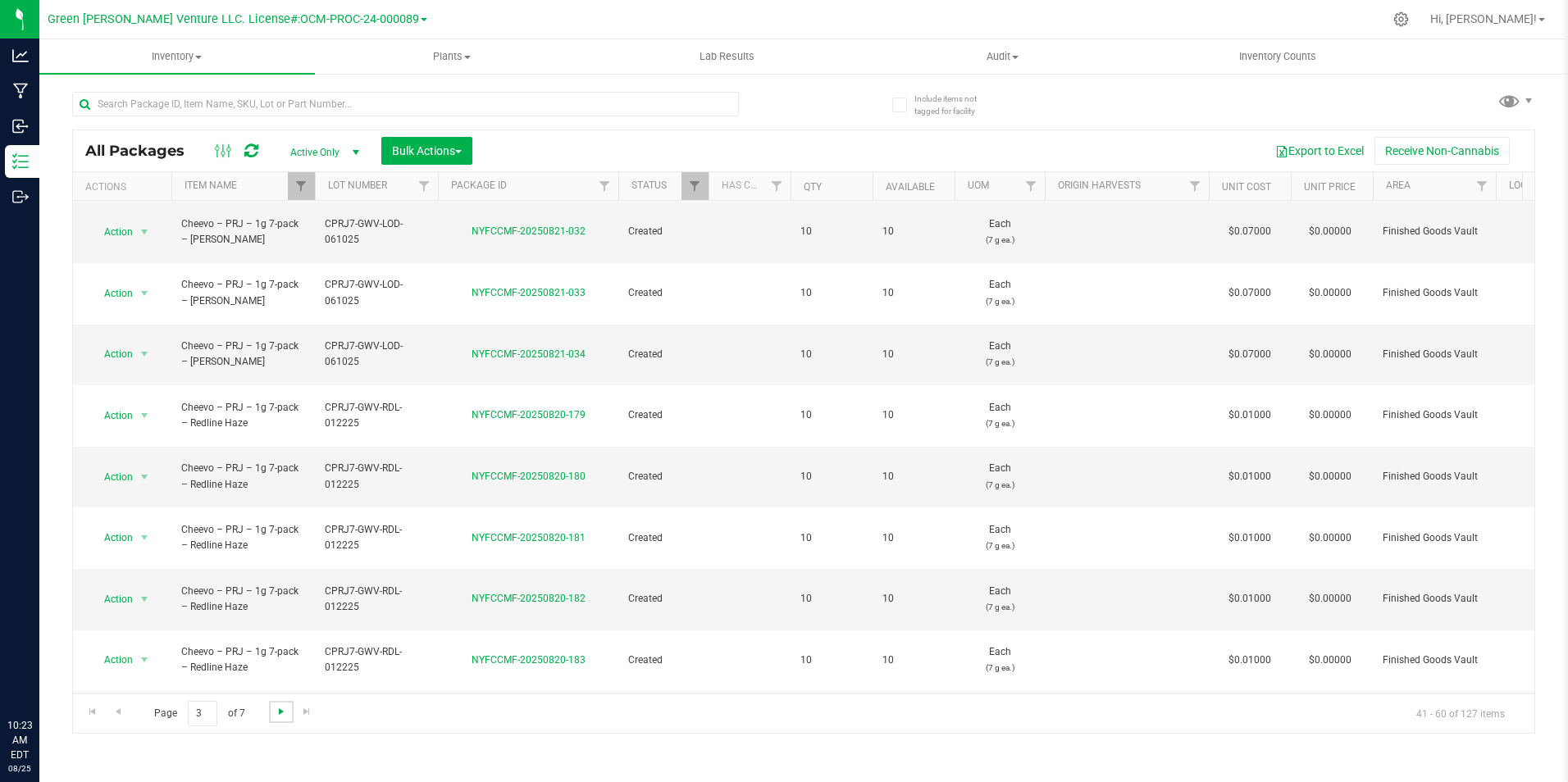
click at [284, 713] on span "Go to the next page" at bounding box center [281, 711] width 13 height 13
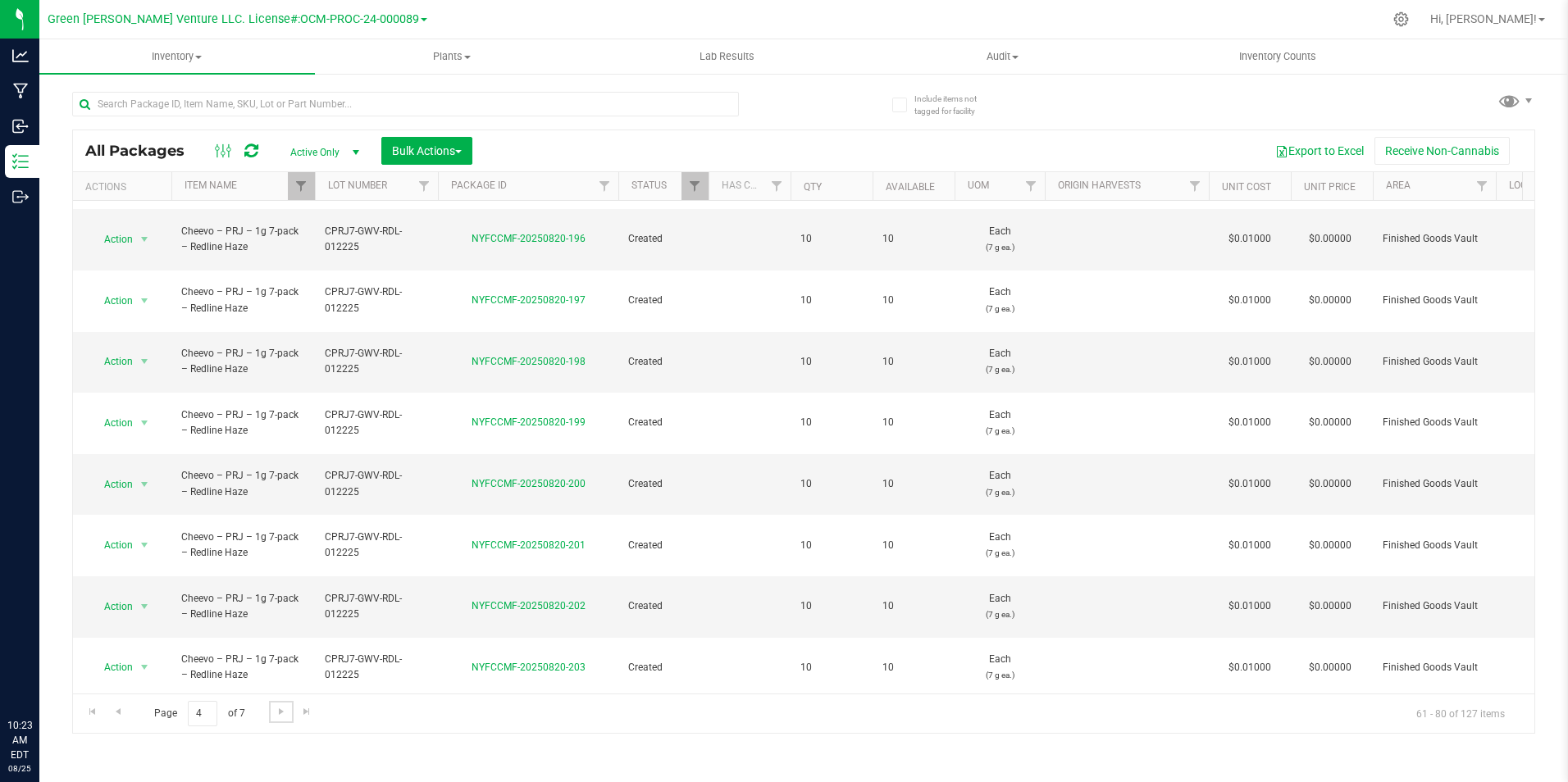
scroll to position [427, 0]
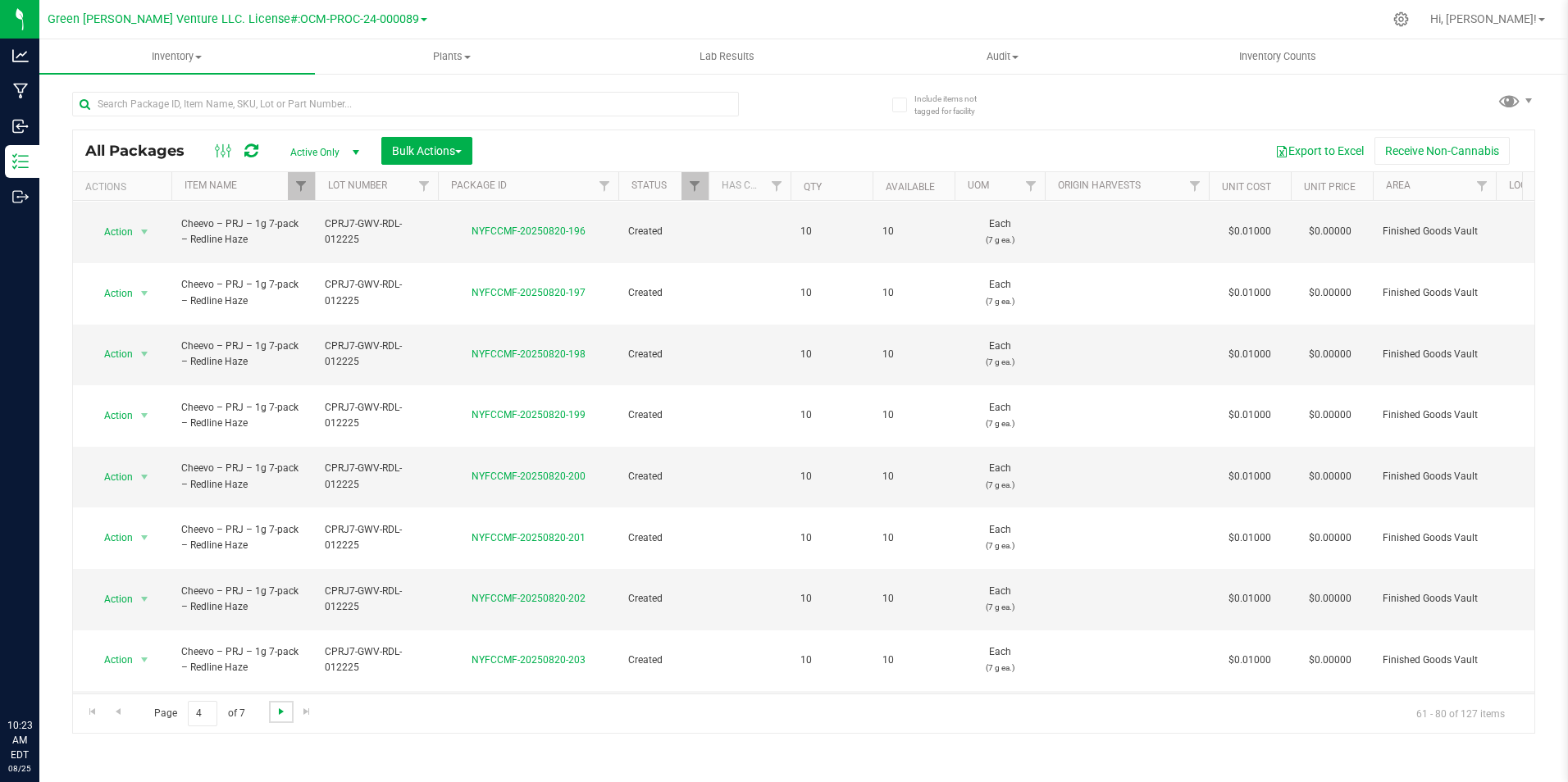
click at [284, 711] on span "Go to the next page" at bounding box center [281, 711] width 13 height 13
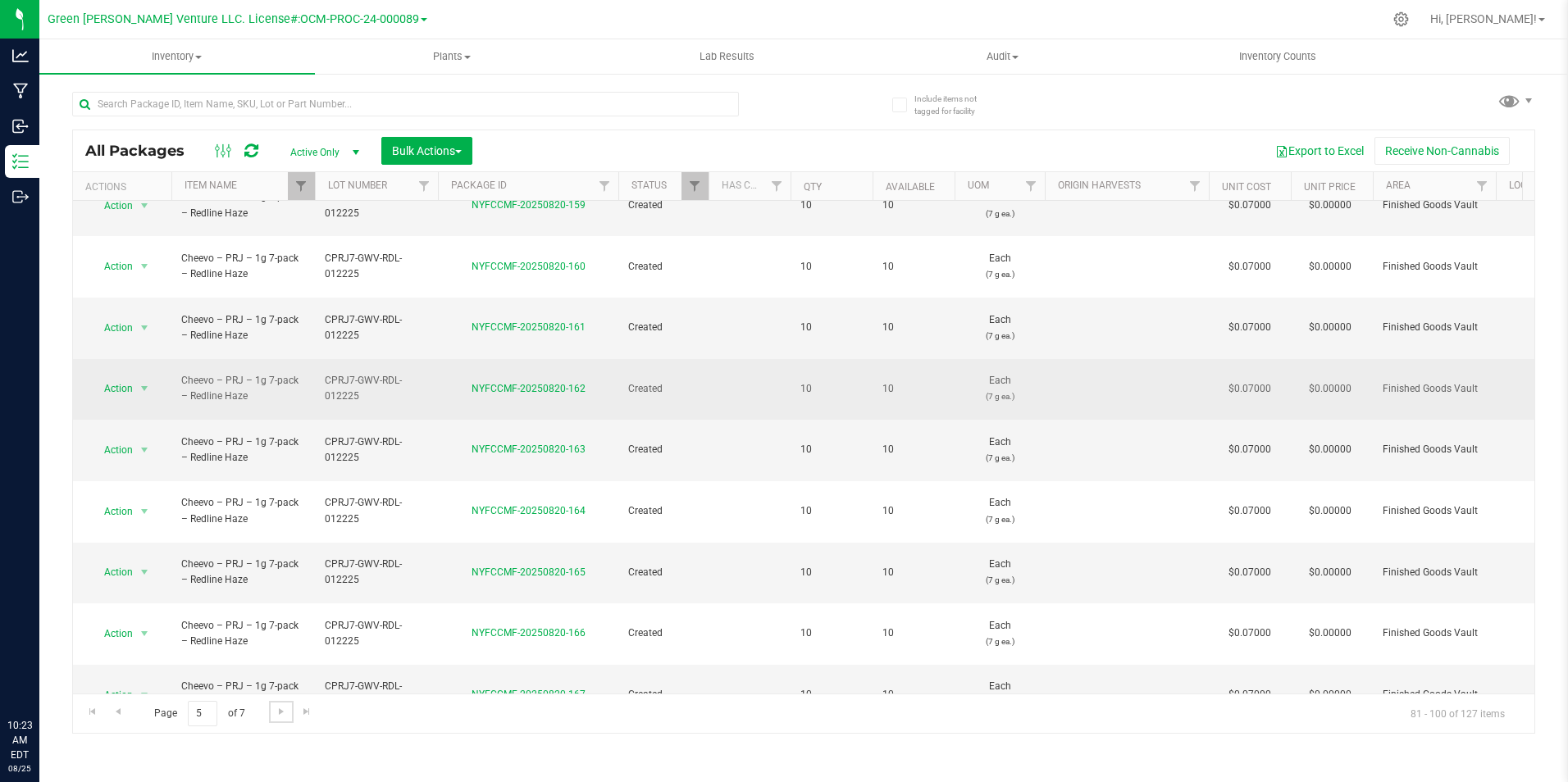
scroll to position [427, 0]
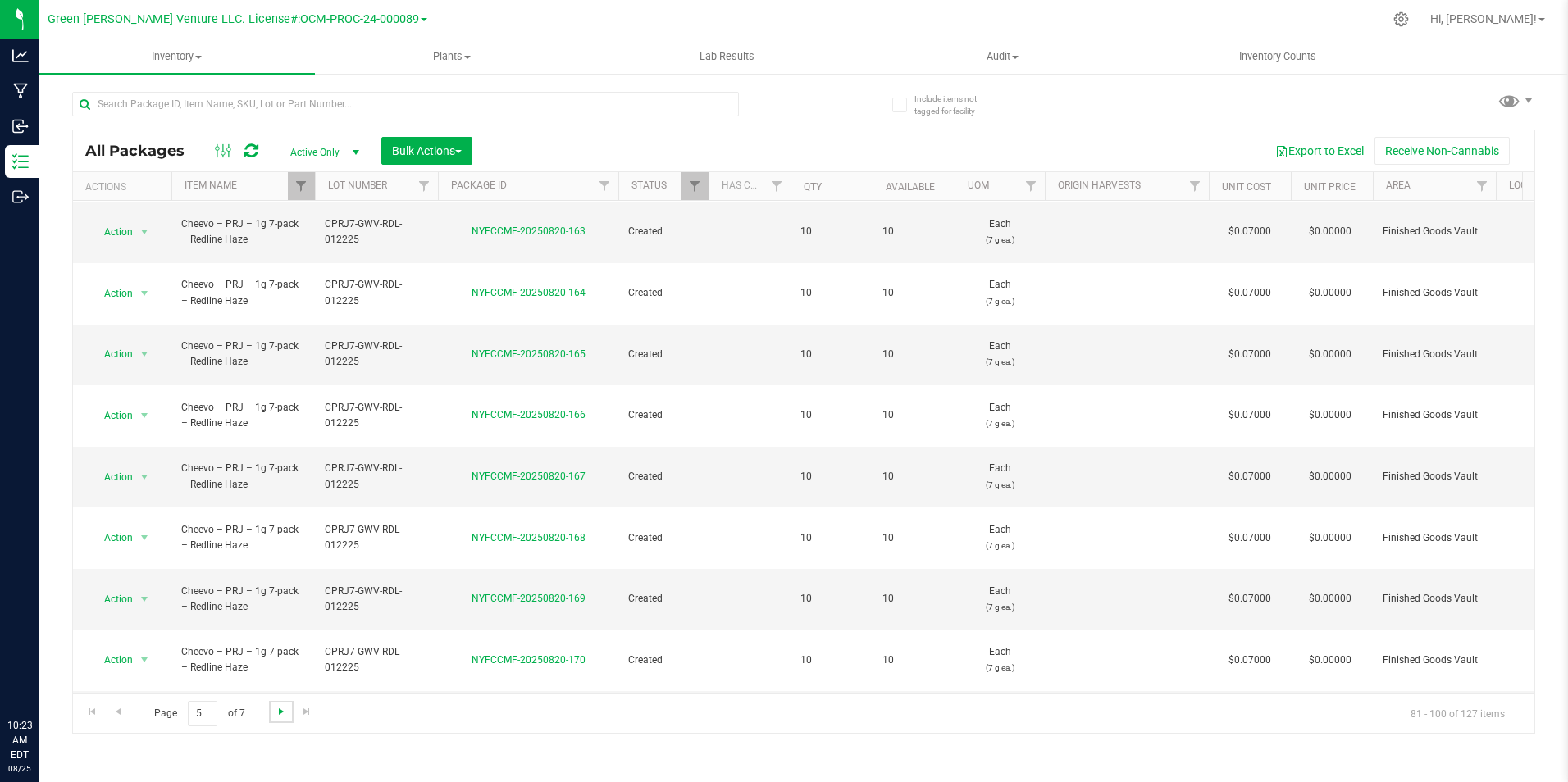
click at [279, 712] on span "Go to the next page" at bounding box center [281, 711] width 13 height 13
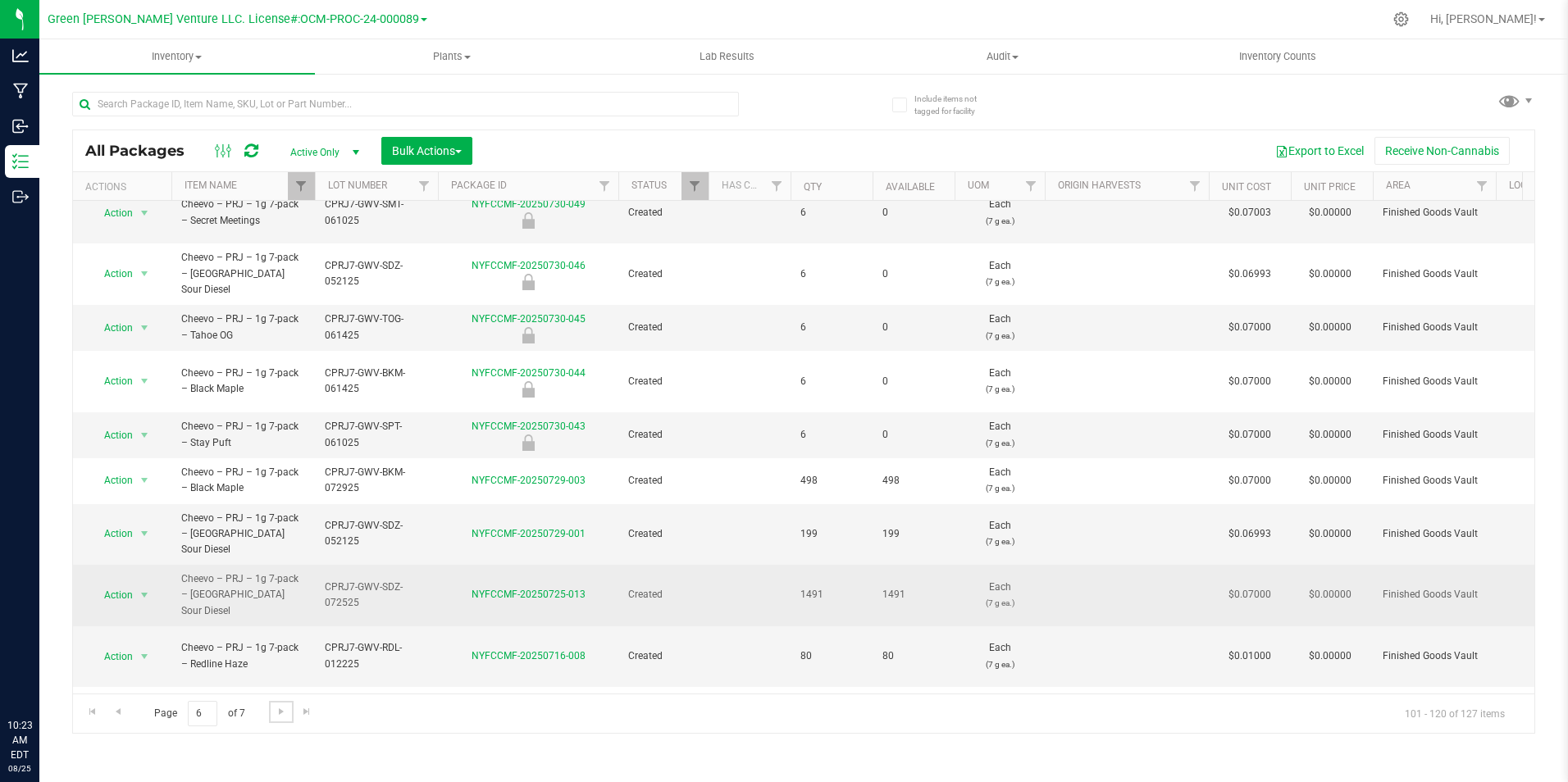
scroll to position [432, 0]
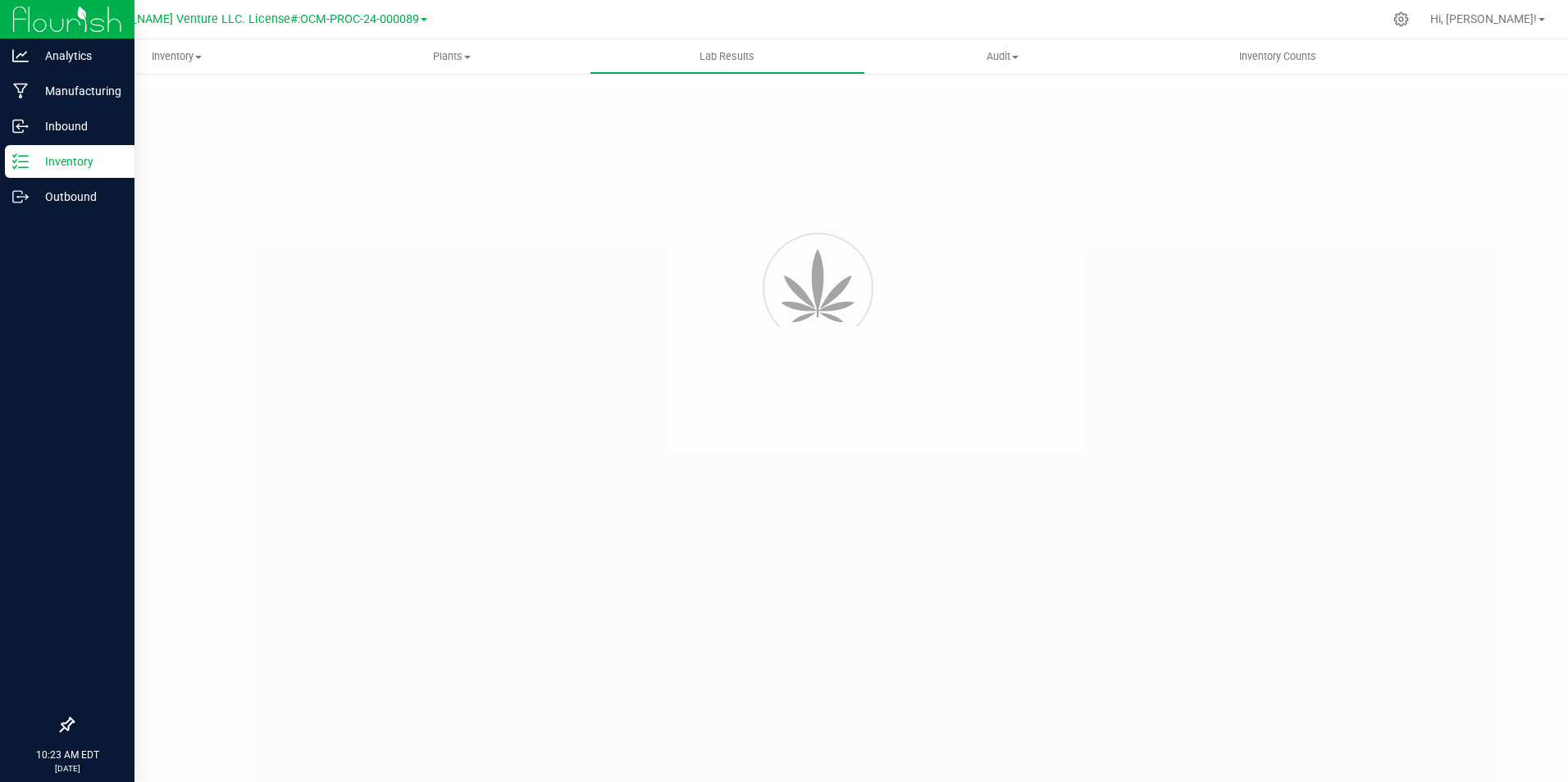
type input "NYFCCMF-20250714-022"
type input "AL50628004-001"
type input "NYFCCMF-20250714-022"
type input "06/28/2025 2:35 PM"
type input "07/03/2026"
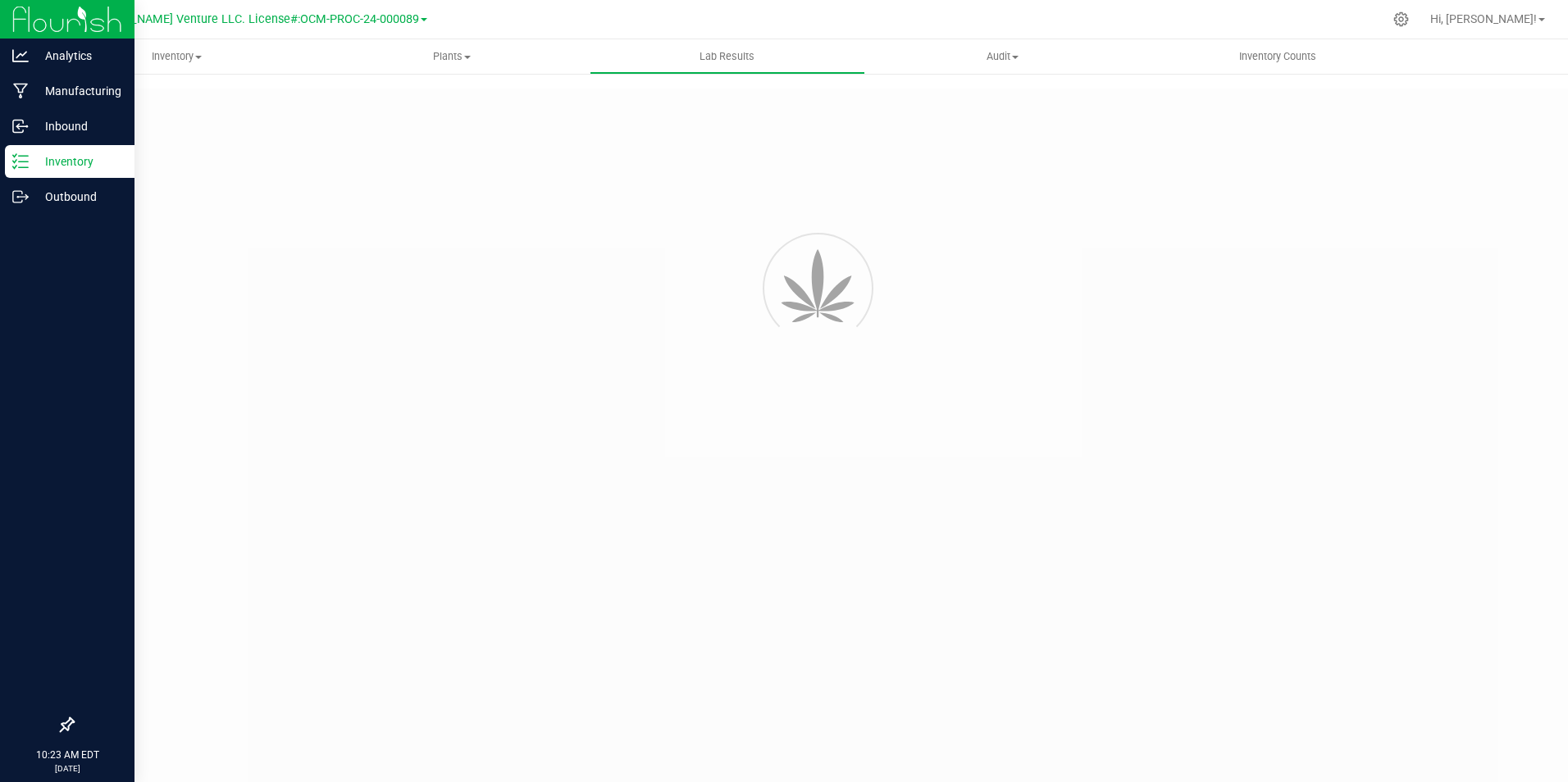
type input "AL50628004-001"
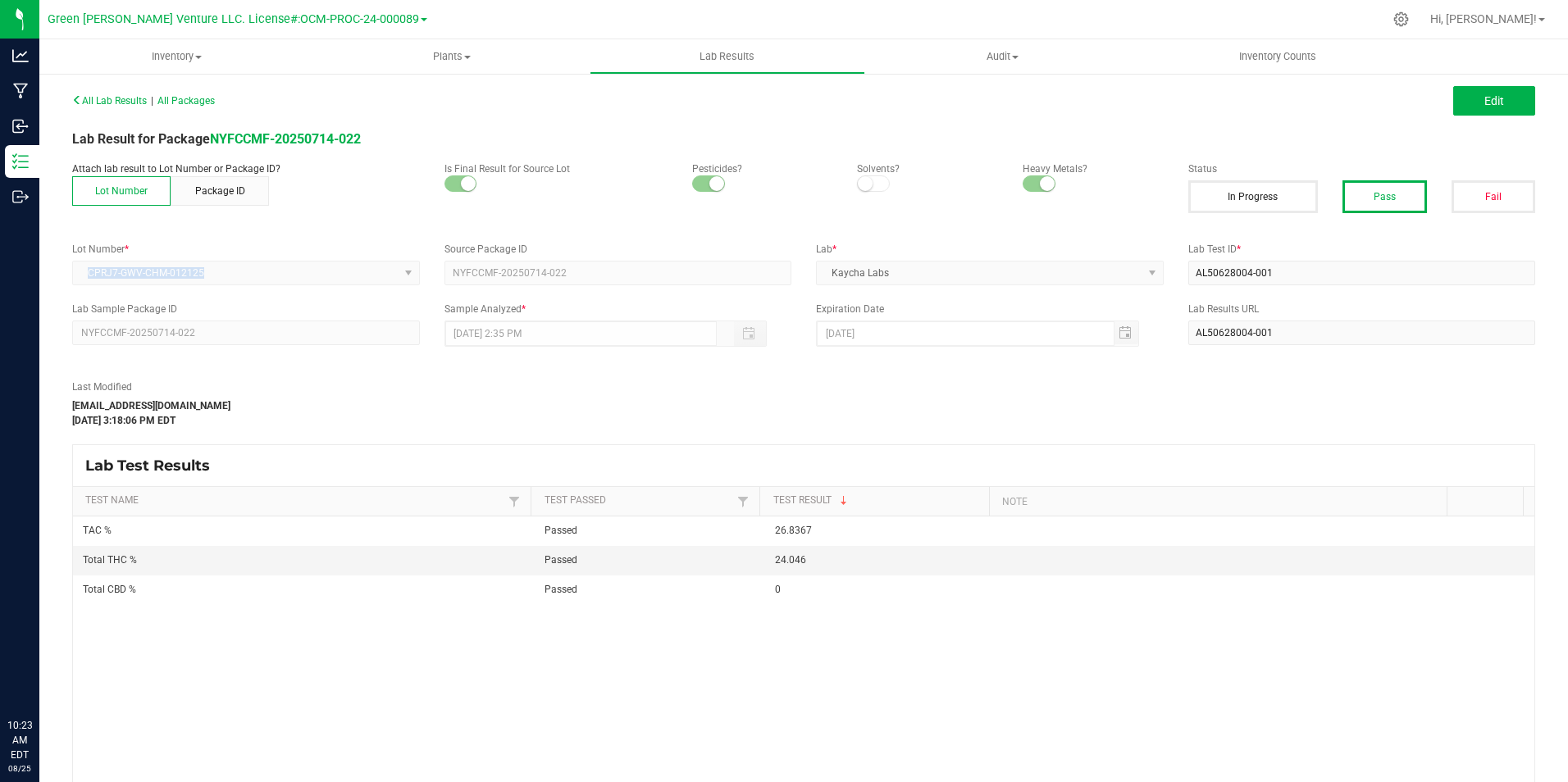
drag, startPoint x: 221, startPoint y: 266, endPoint x: 78, endPoint y: 274, distance: 143.2
click at [78, 274] on kendo-dropdownlist "CPRJ7-GWV-CHM-012125" at bounding box center [245, 273] width 347 height 24
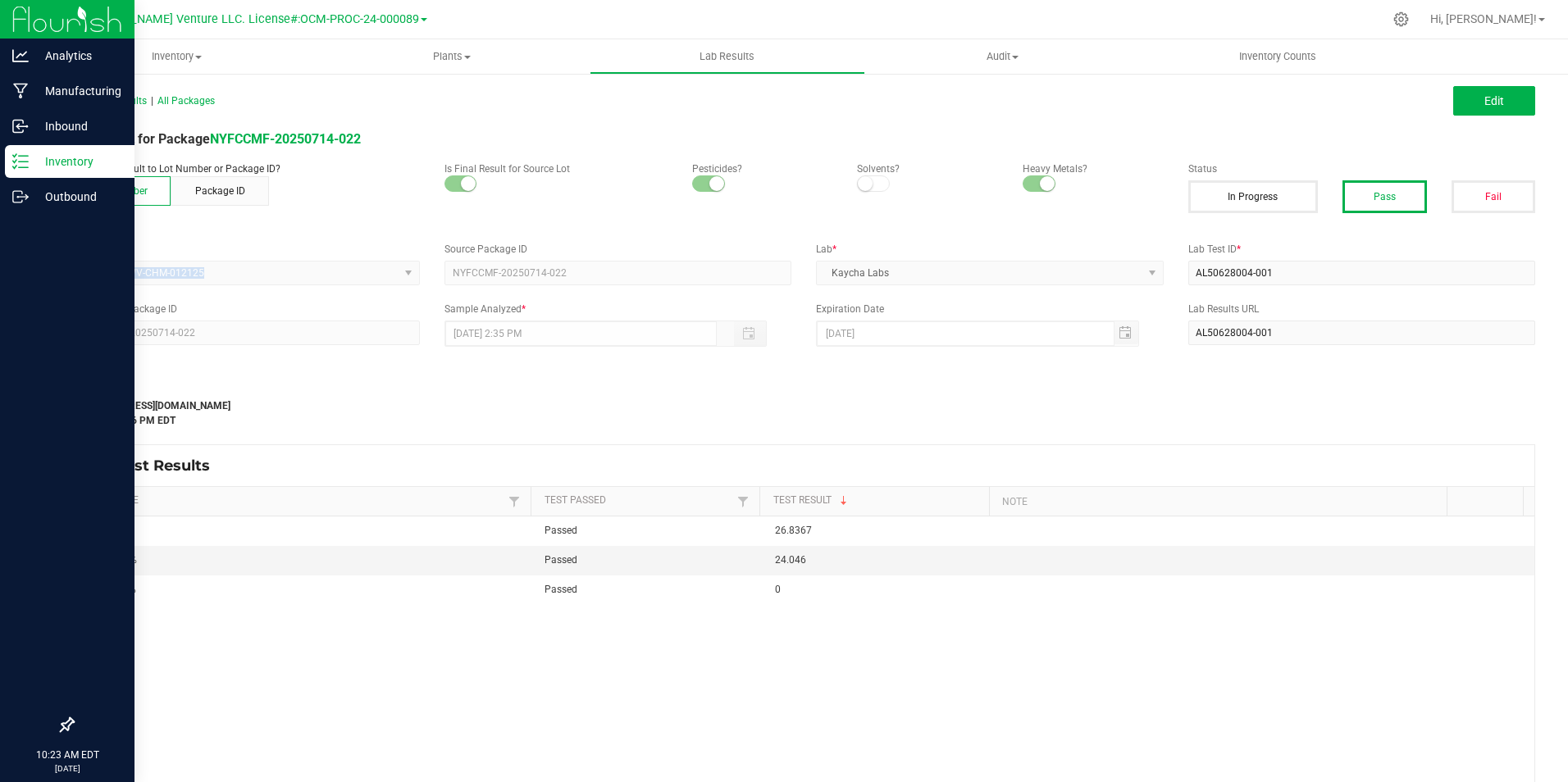
copy span "CPRJ7-GWV-CHM-012125"
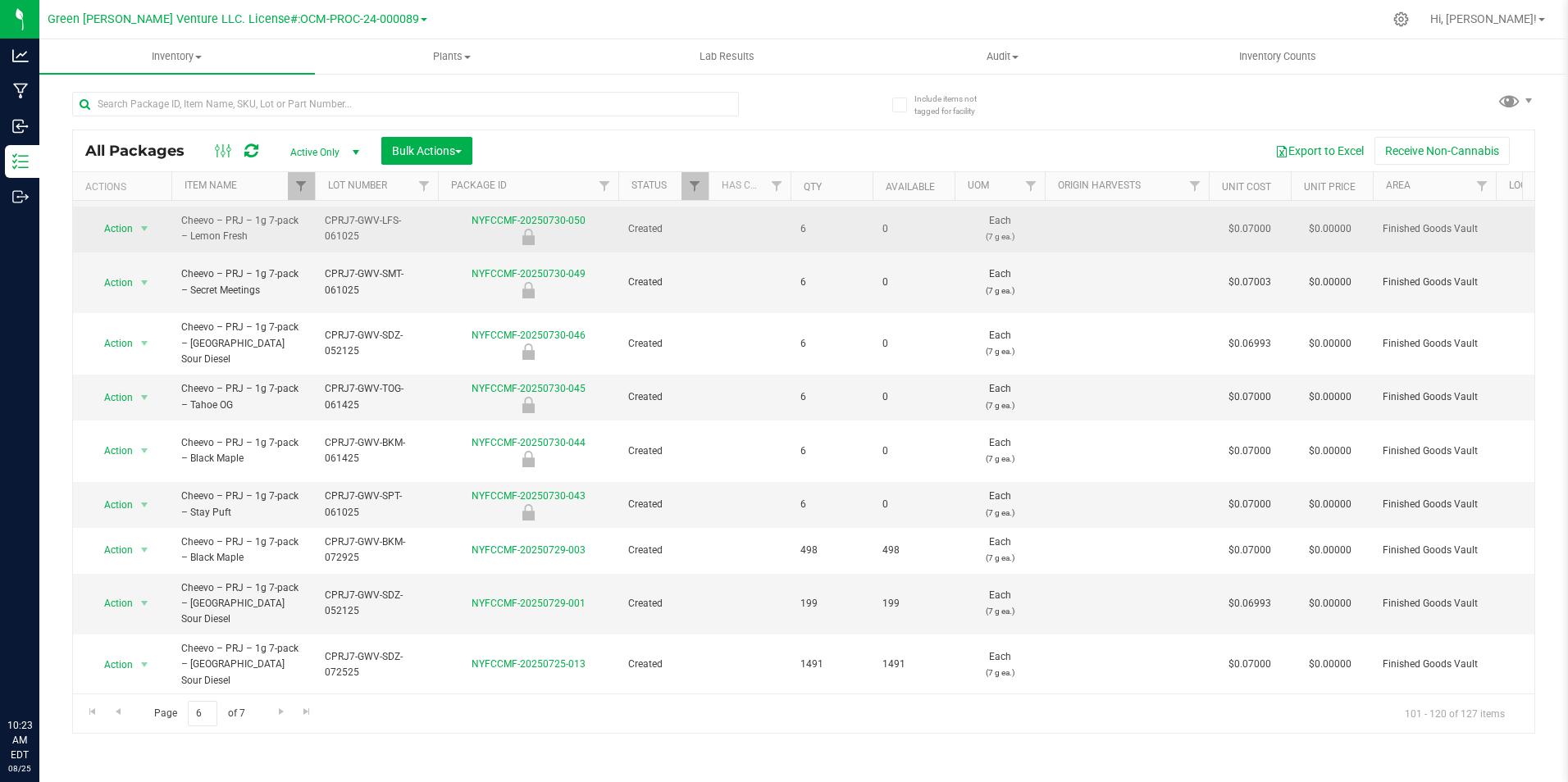
scroll to position [432, 0]
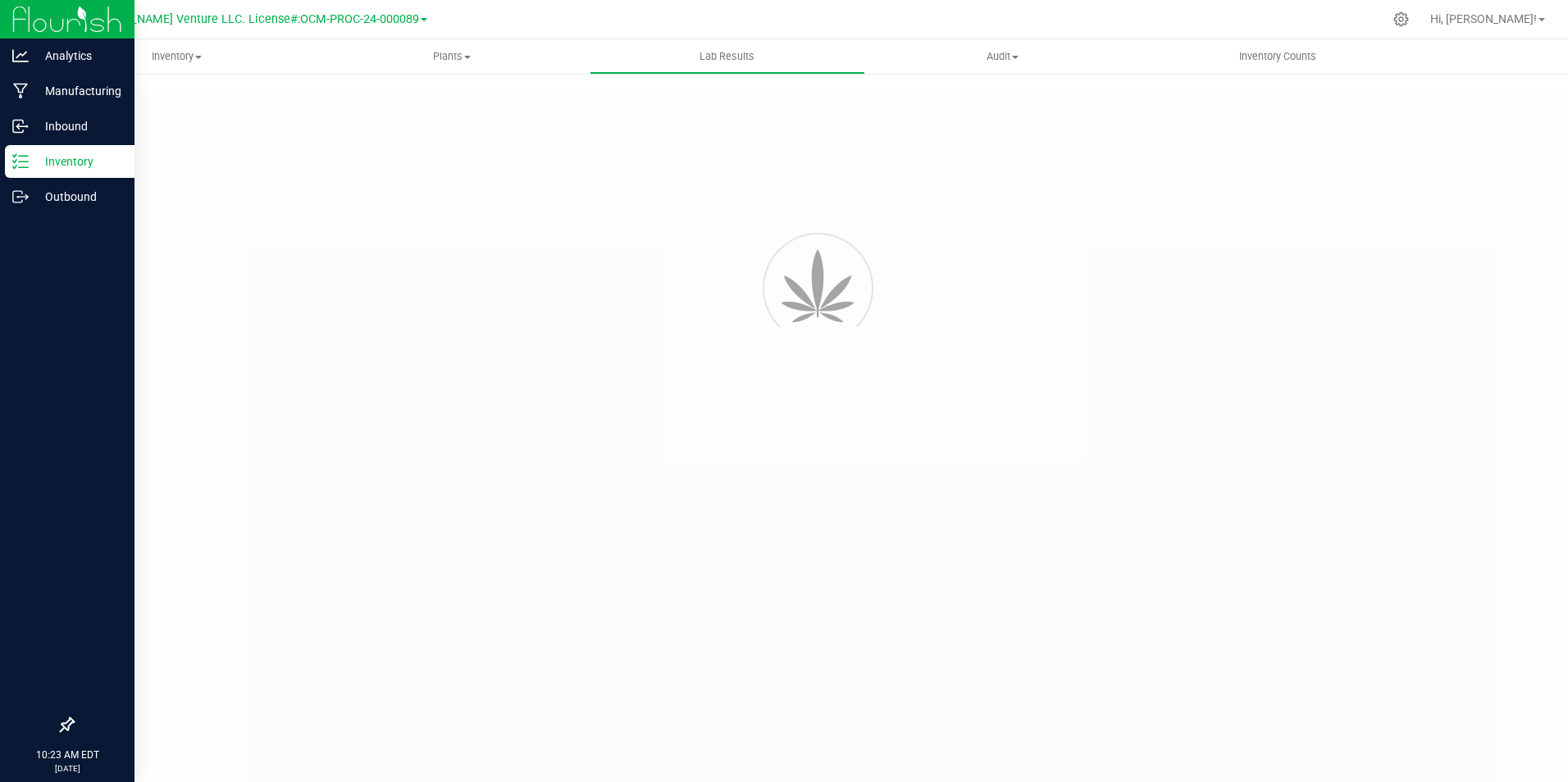
type input "NYFCCMF-20250714-019"
type input "AL50628004-003"
type input "NYFCCMF-20250714-019"
type input "06/28/2025 11:30 AM"
type input "07/03/2025"
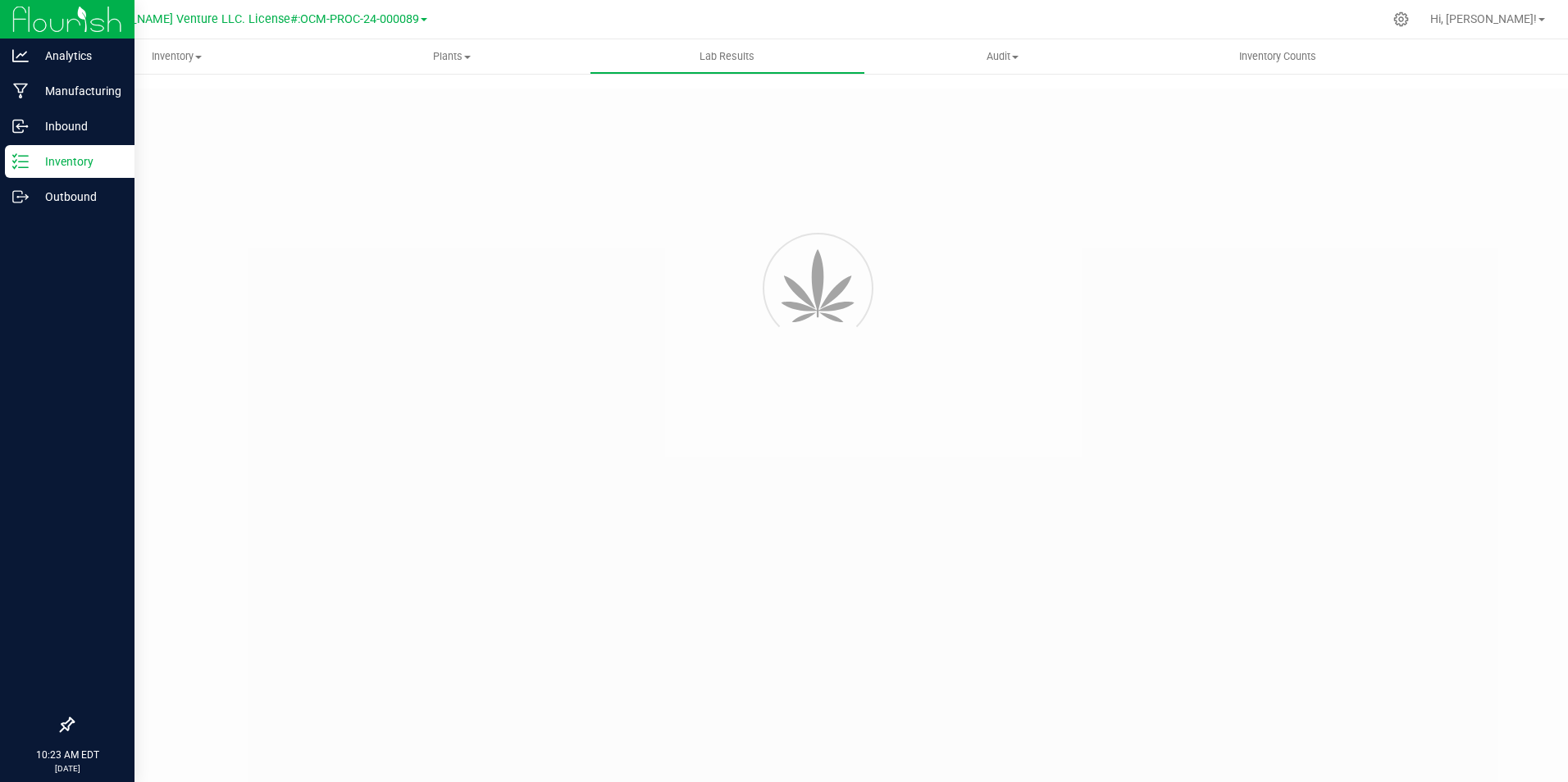
type input "[URL][DOMAIN_NAME]"
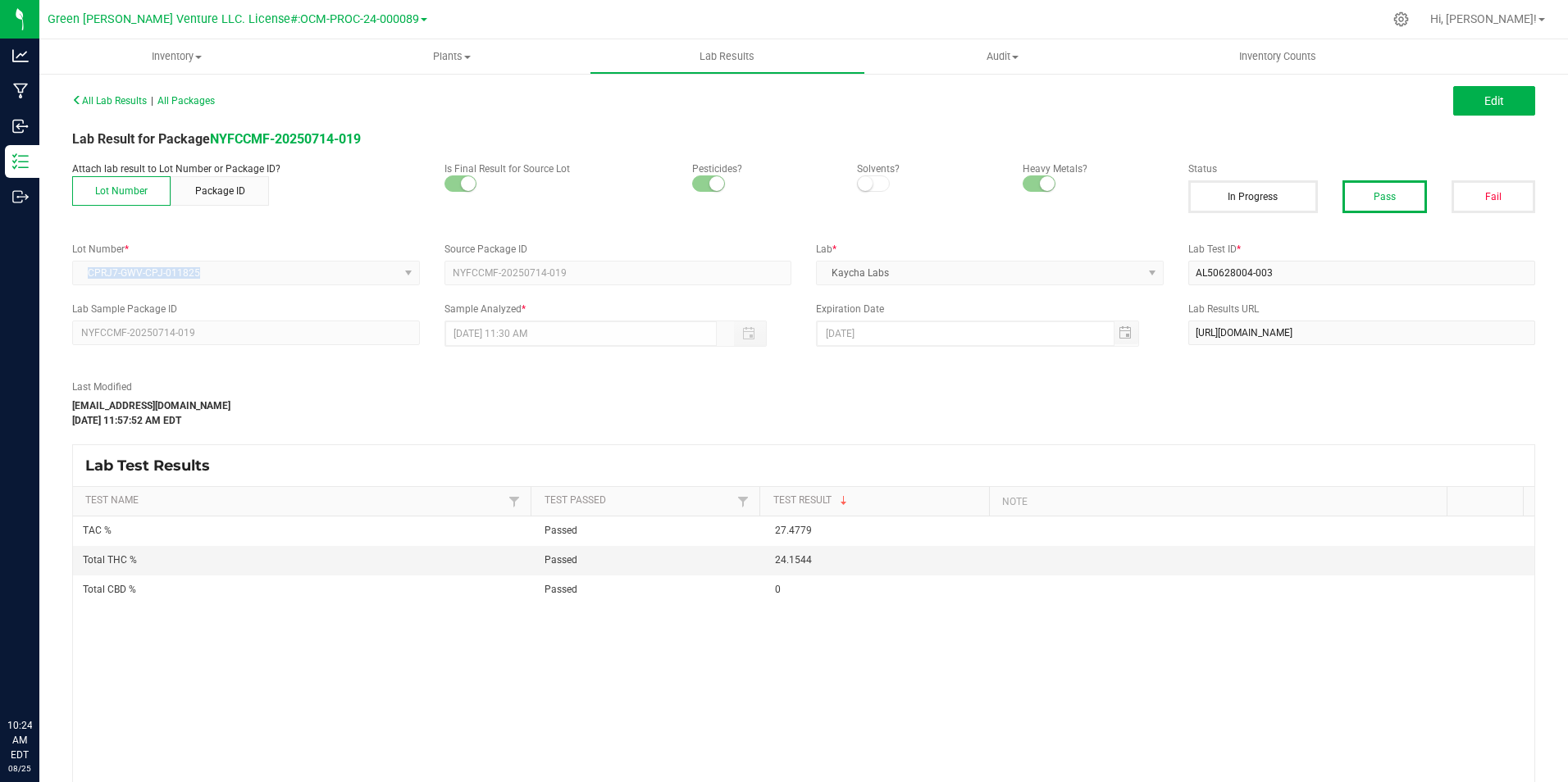
drag, startPoint x: 206, startPoint y: 270, endPoint x: 54, endPoint y: 278, distance: 152.2
click at [54, 278] on div "All Lab Results | All Packages Edit Lab Result for Package NYFCCMF-20250714-019…" at bounding box center [804, 476] width 1528 height 810
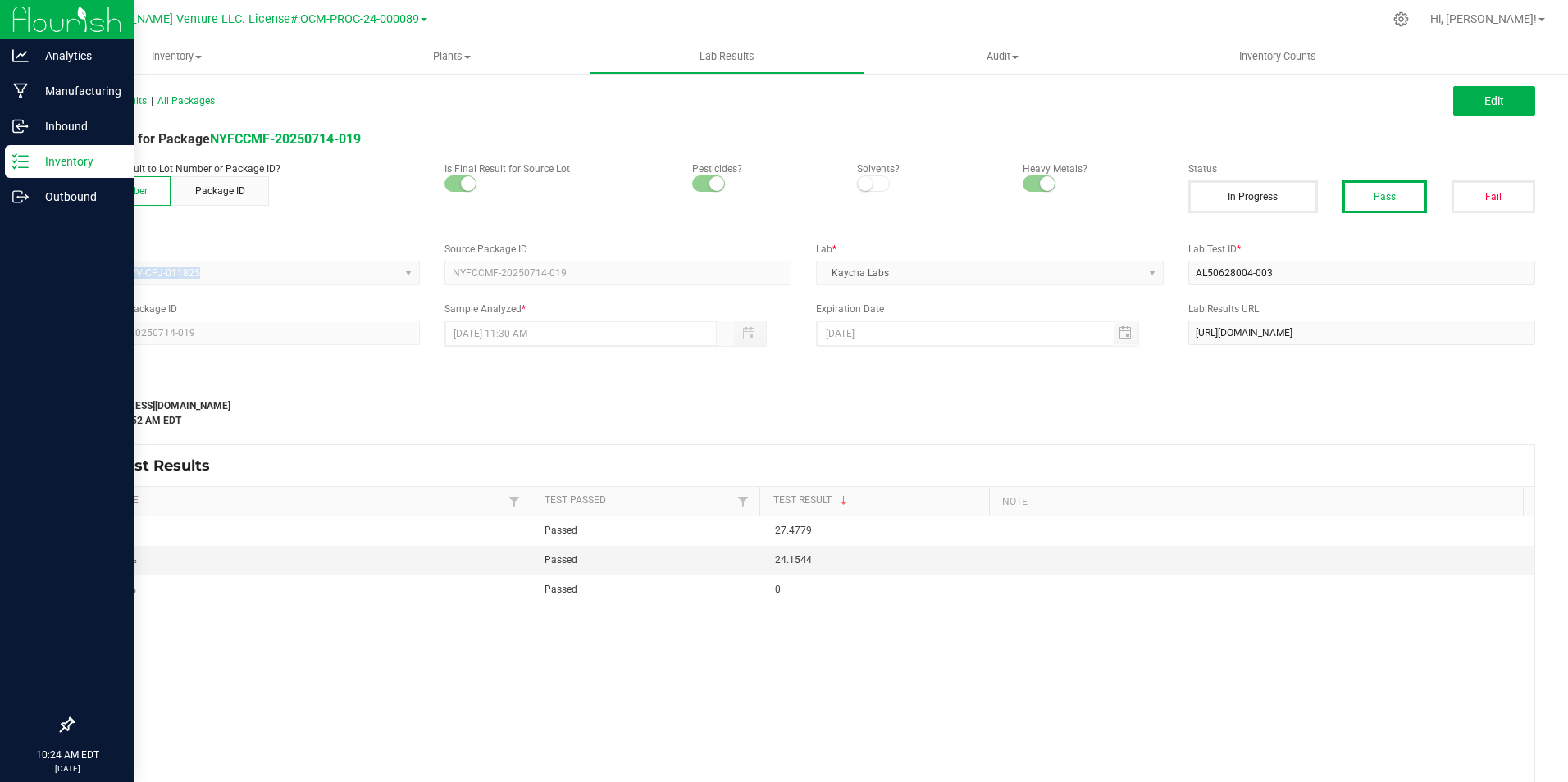
copy span "CPRJ7-GWV-CPJ-011825"
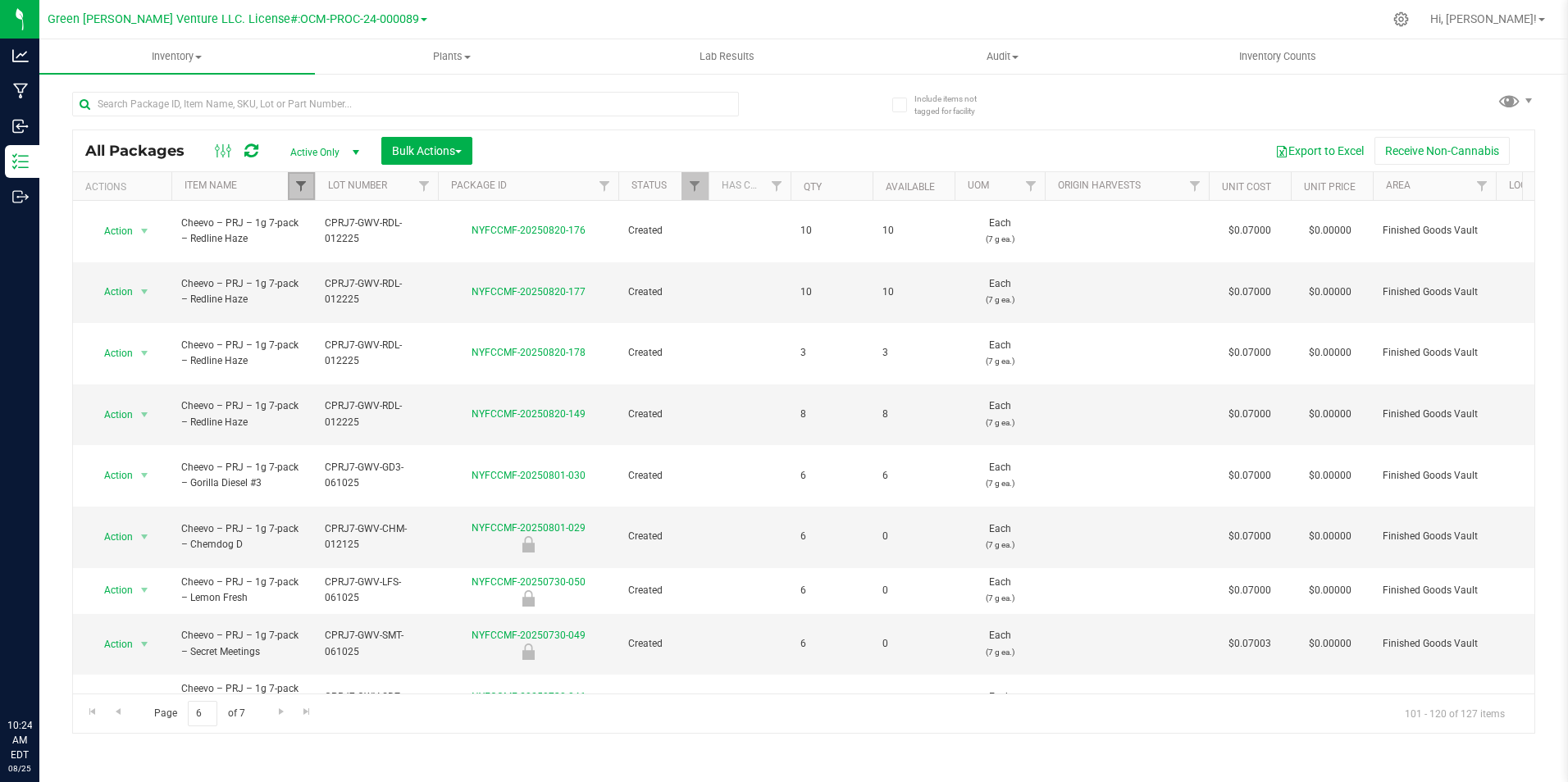
click at [297, 180] on span "Filter" at bounding box center [301, 186] width 13 height 13
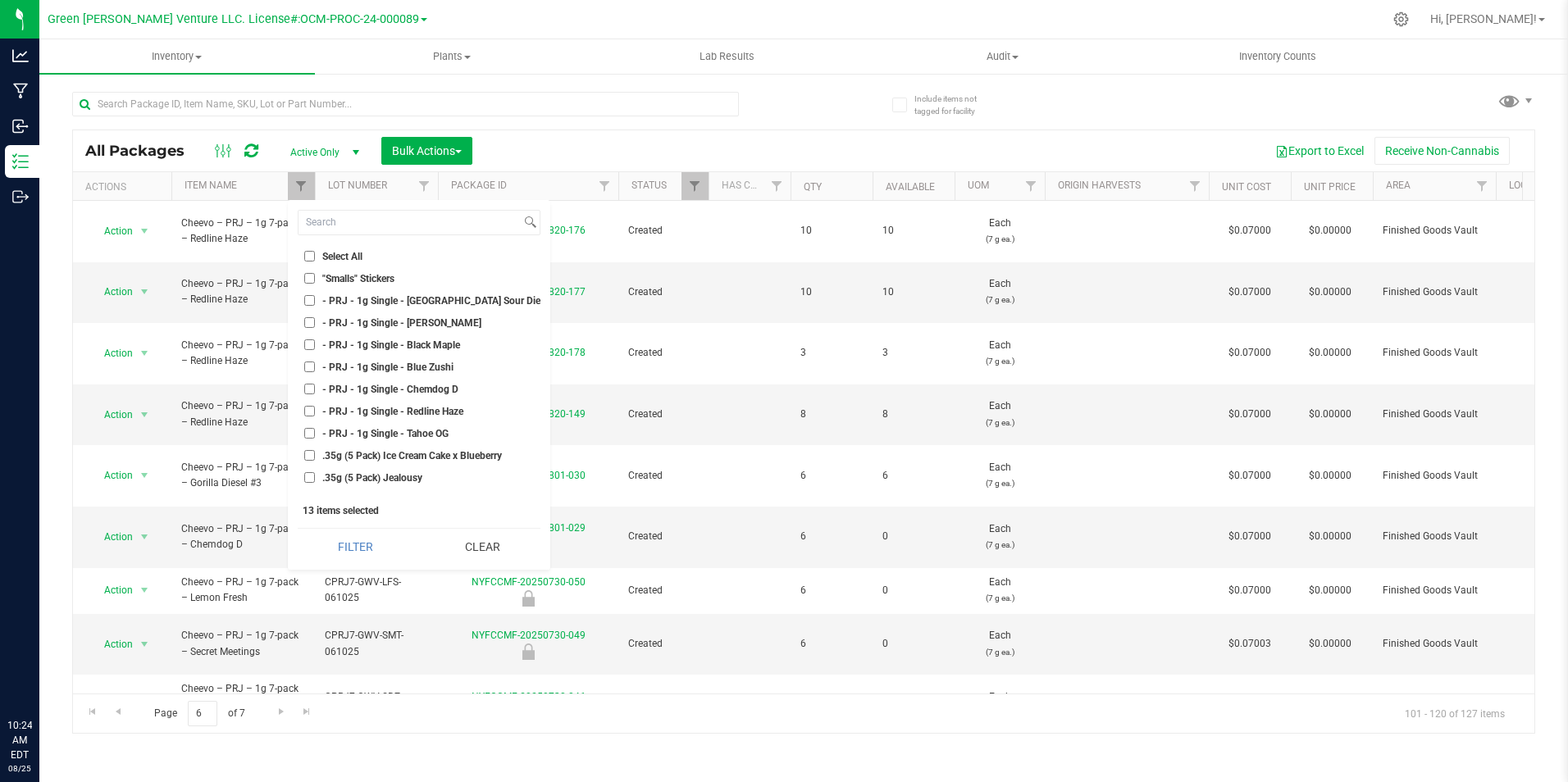
click at [907, 156] on div "Export to Excel Receive Non-Cannabis" at bounding box center [1004, 150] width 1037 height 28
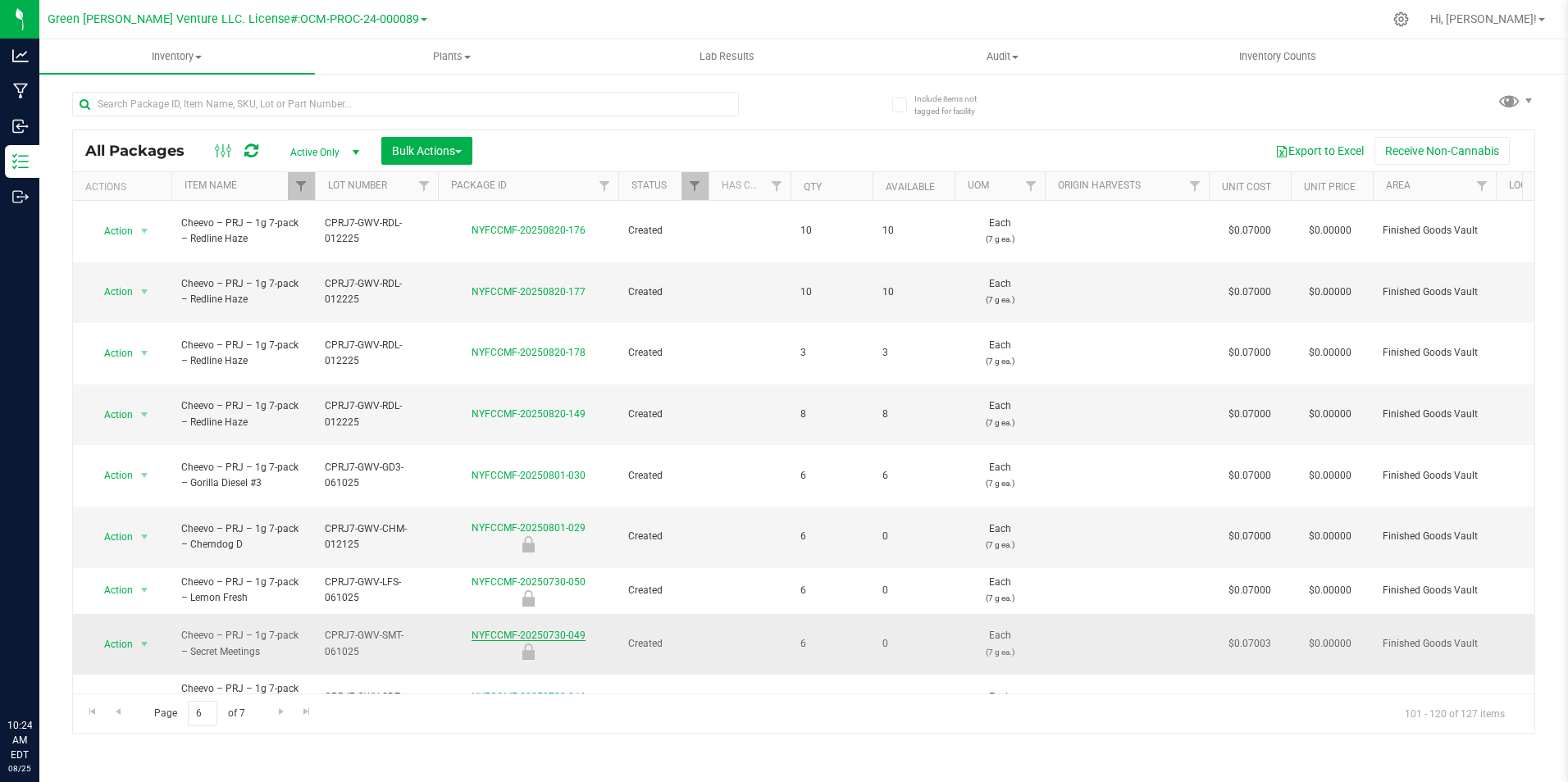
scroll to position [432, 0]
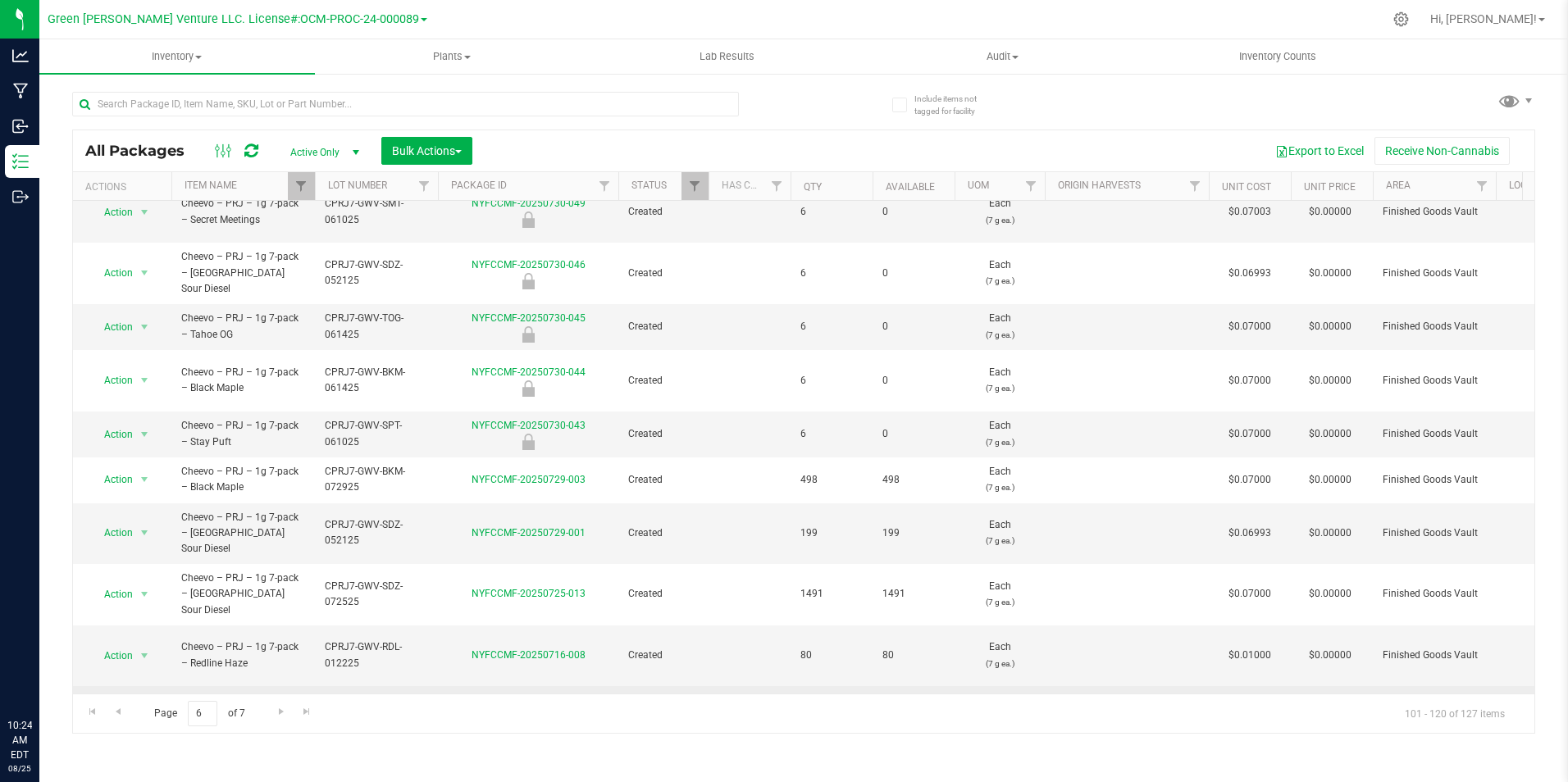
drag, startPoint x: 467, startPoint y: 520, endPoint x: 594, endPoint y: 522, distance: 127.0
click at [594, 709] on div "NYFCCMF-20250715-006" at bounding box center [528, 716] width 185 height 16
copy div "NYFCCMF-20250715-006"
drag, startPoint x: 172, startPoint y: 511, endPoint x: 252, endPoint y: 534, distance: 83.2
click at [252, 686] on td "Cheevo – PRJ – 1g 7-pack – Z Marker #8" at bounding box center [243, 716] width 143 height 61
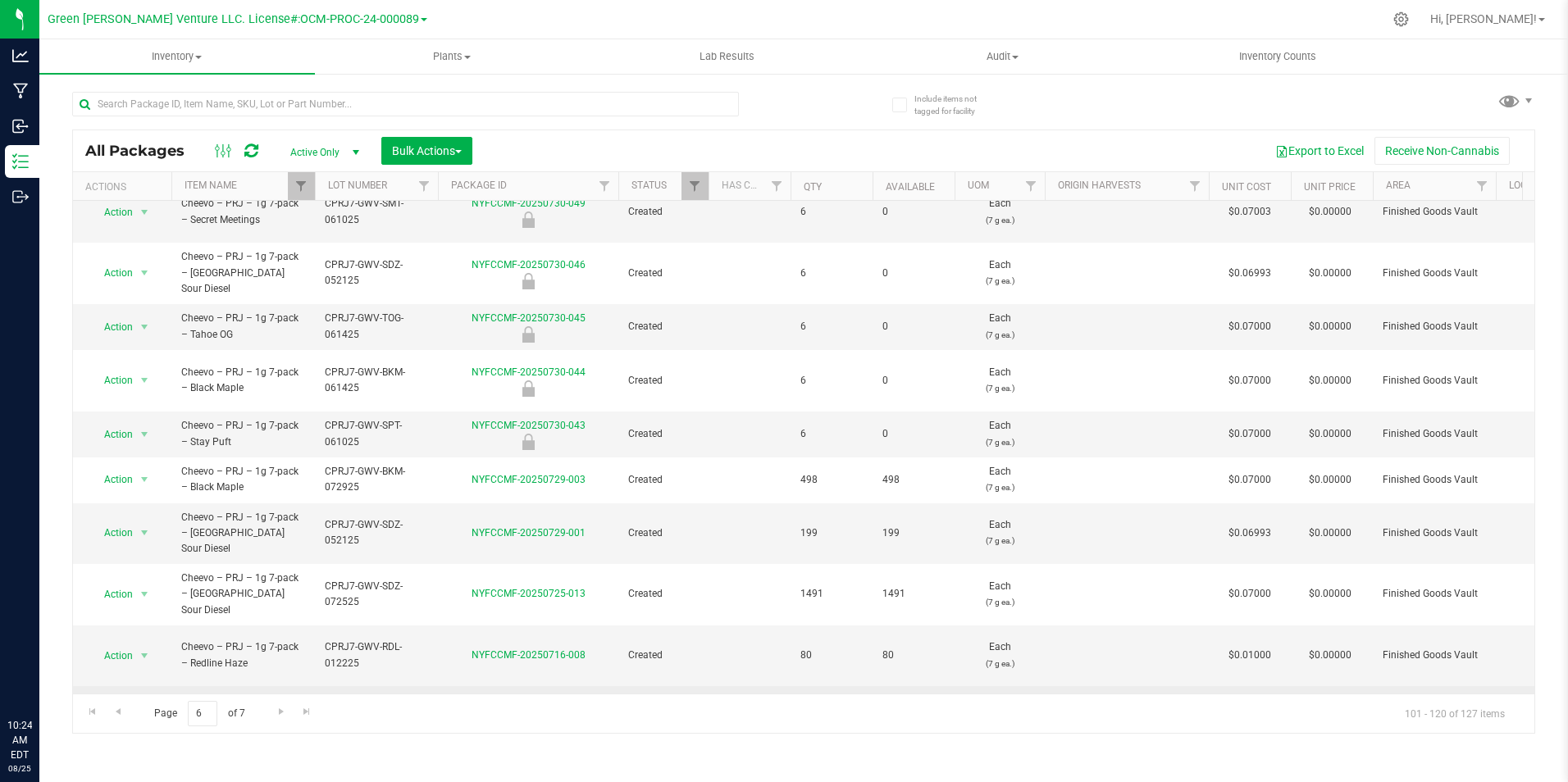
copy span "Cheevo – PRJ – 1g 7-pack – Z Marker #8"
drag, startPoint x: 323, startPoint y: 514, endPoint x: 378, endPoint y: 525, distance: 56.1
click at [378, 686] on td "CPRJ7-GWV-ZMK-012025" at bounding box center [376, 716] width 123 height 61
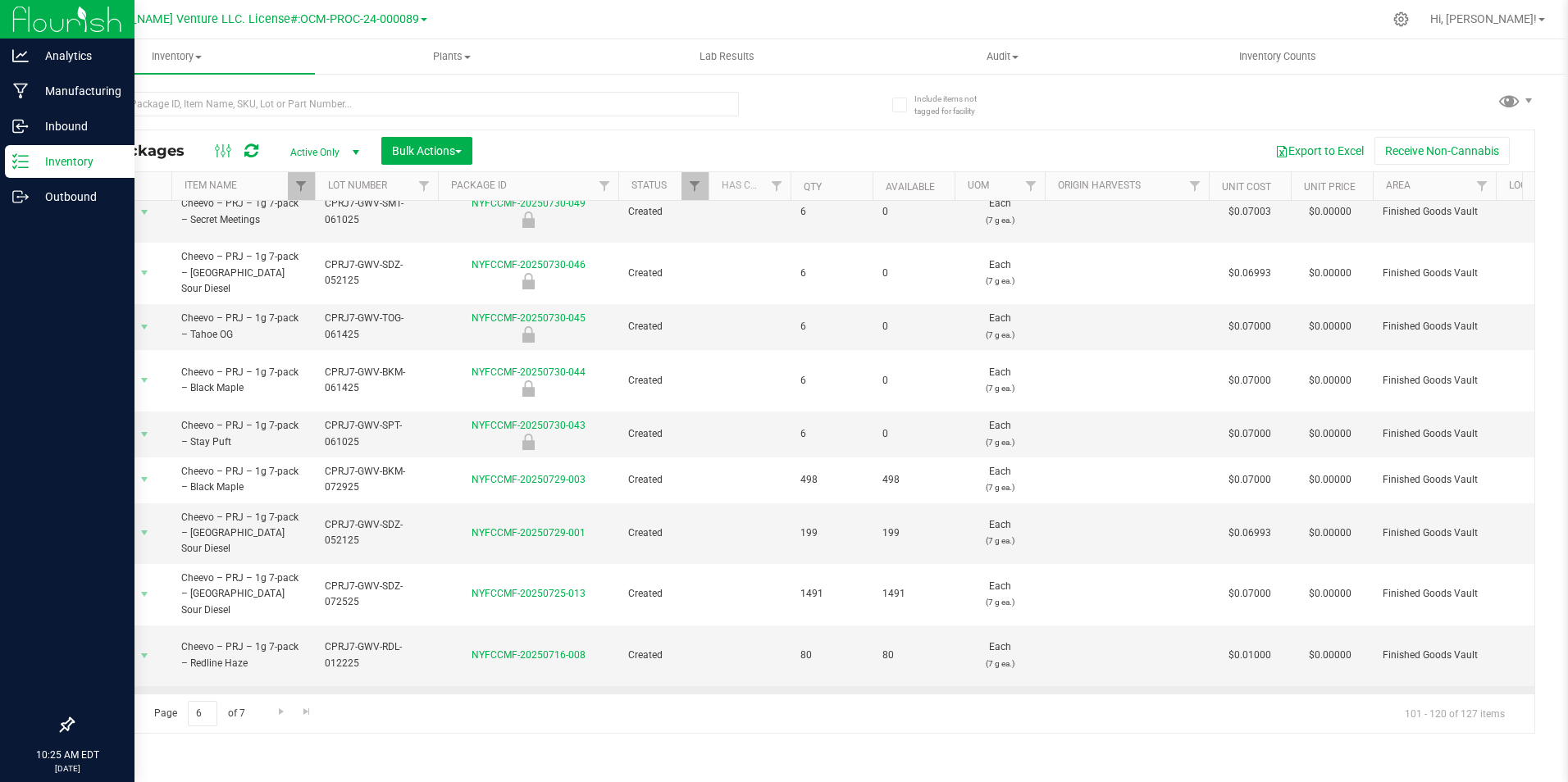
scroll to position [0, 0]
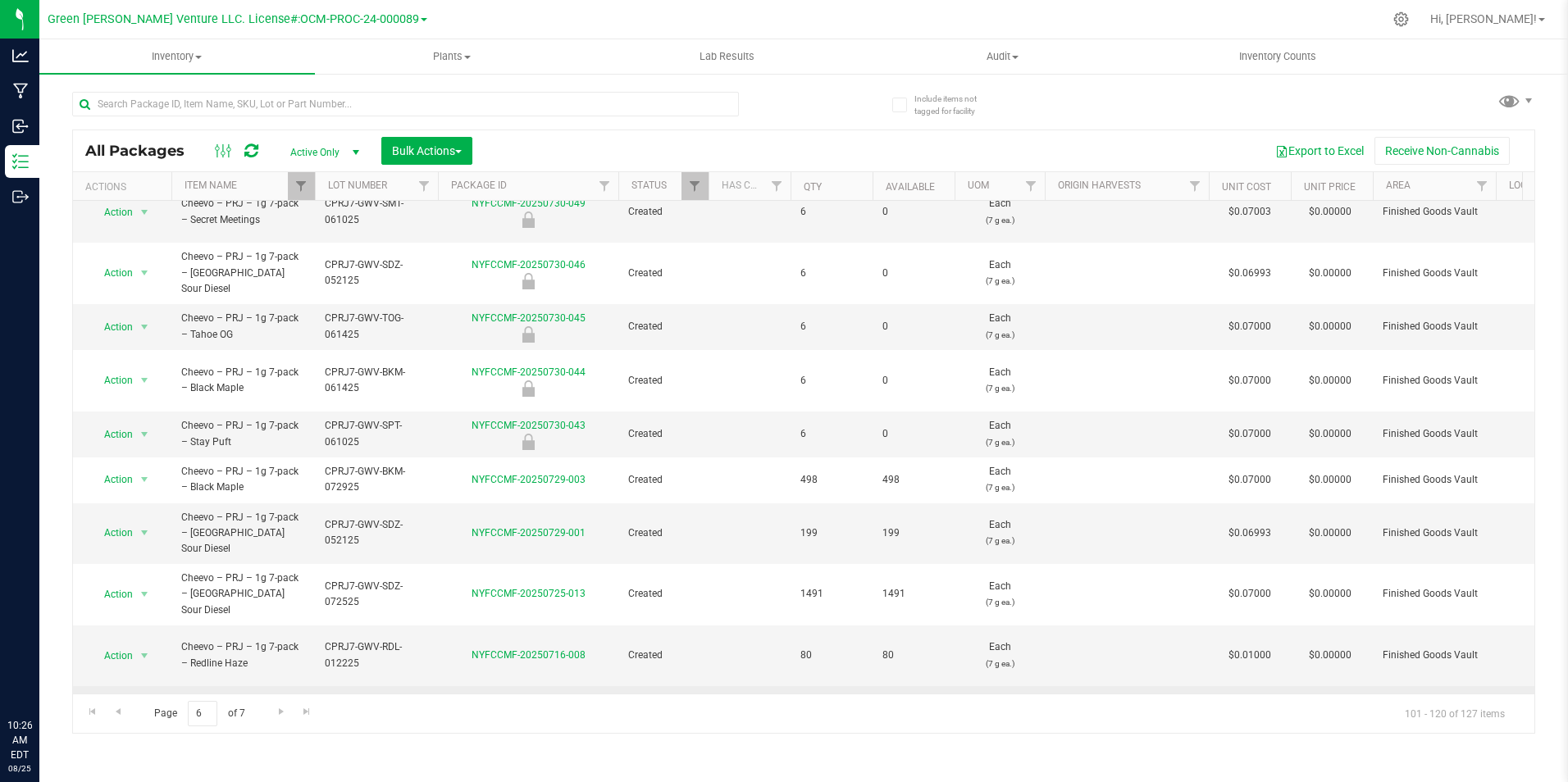
drag, startPoint x: 443, startPoint y: 715, endPoint x: 407, endPoint y: 715, distance: 36.0
click at [443, 715] on div "Page 6 of 7 101 - 120 of 127 items" at bounding box center [803, 713] width 1461 height 40
click at [277, 716] on span "Go to the next page" at bounding box center [281, 711] width 13 height 13
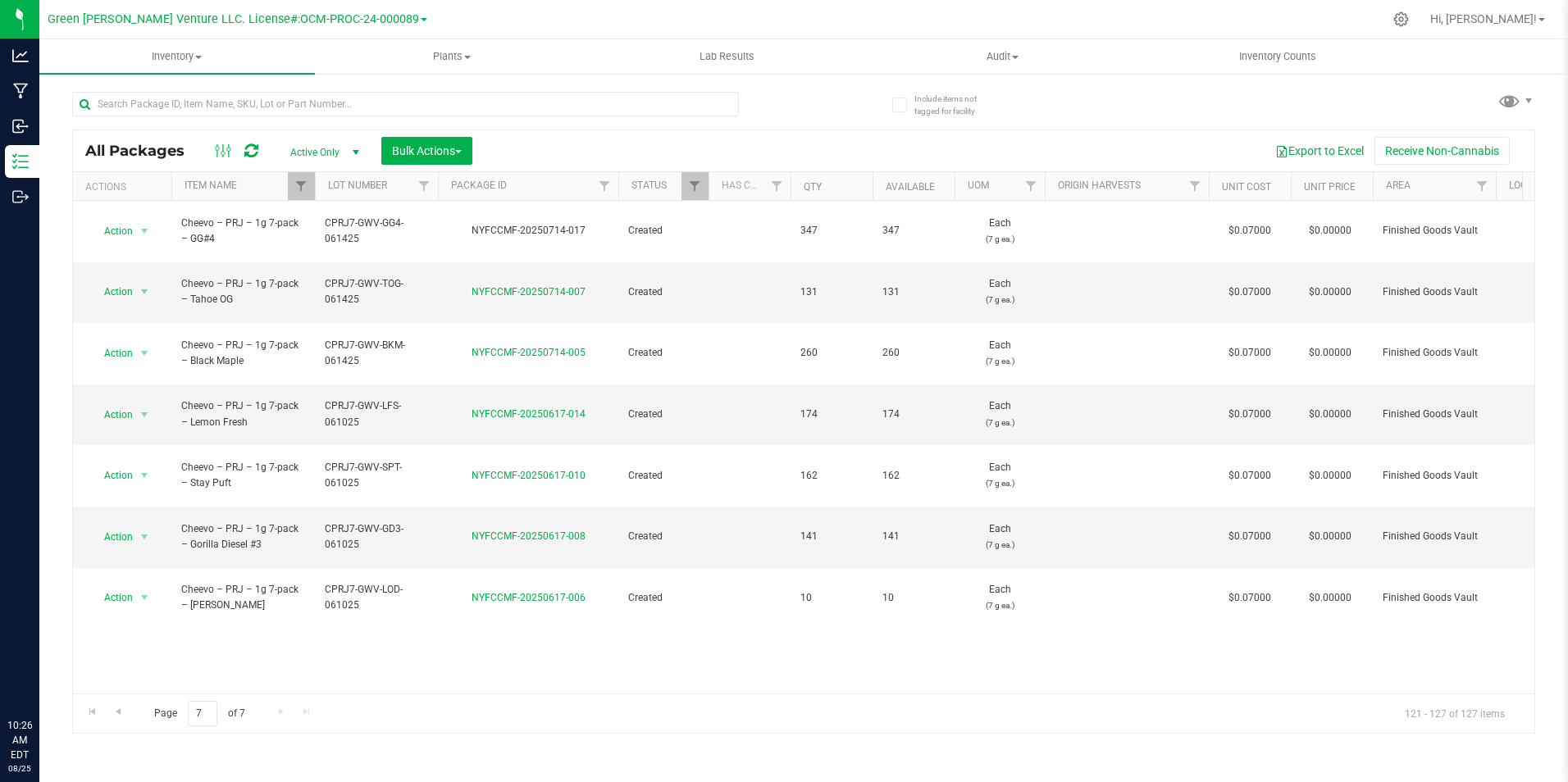
click at [405, 584] on div "Action Action Adjust qty Create package Edit attributes Global inventory Locate…" at bounding box center [803, 447] width 1461 height 493
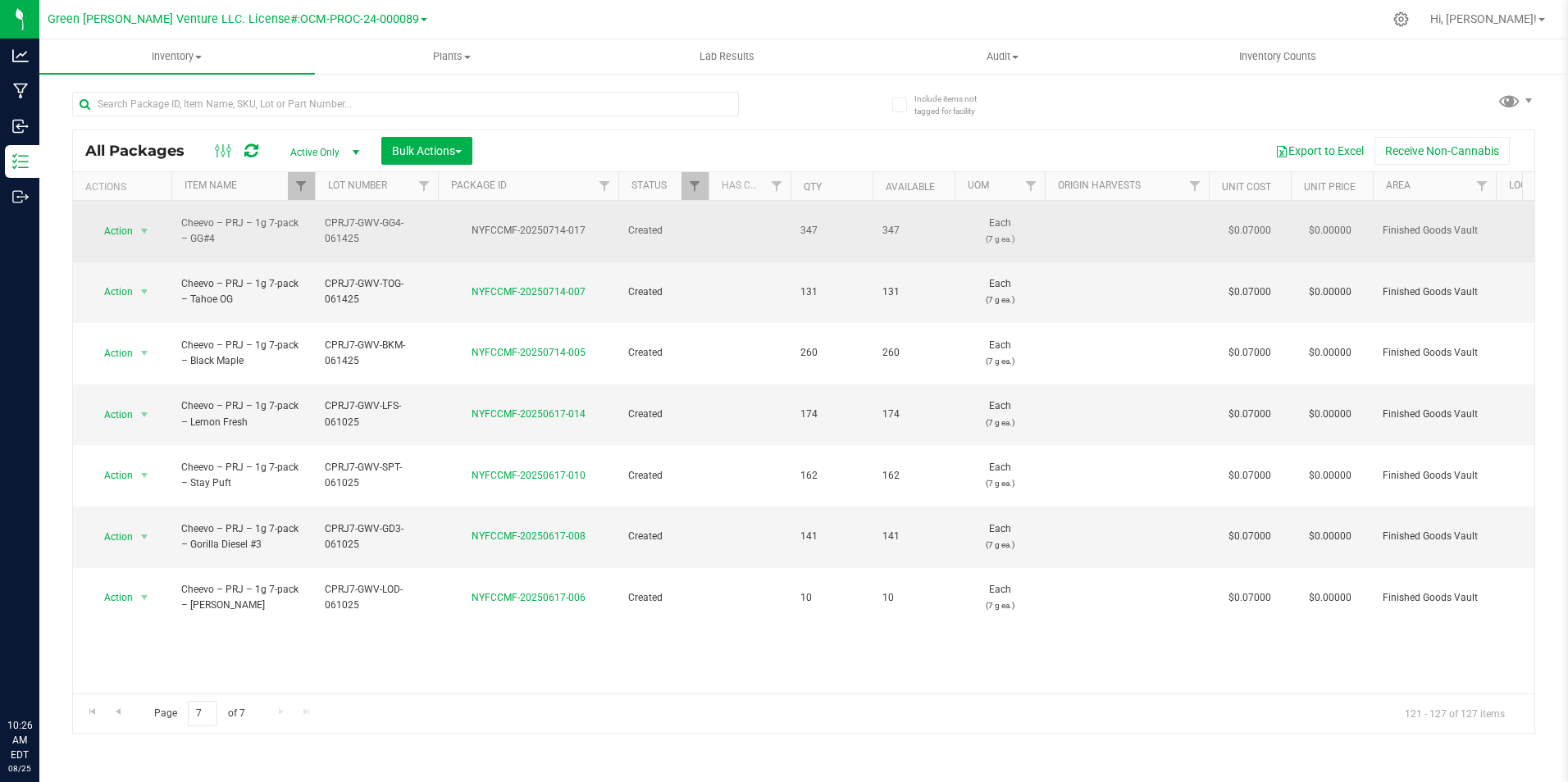
drag, startPoint x: 470, startPoint y: 221, endPoint x: 600, endPoint y: 221, distance: 130.0
click at [600, 223] on div "NYFCCMF-20250714-017" at bounding box center [528, 231] width 185 height 16
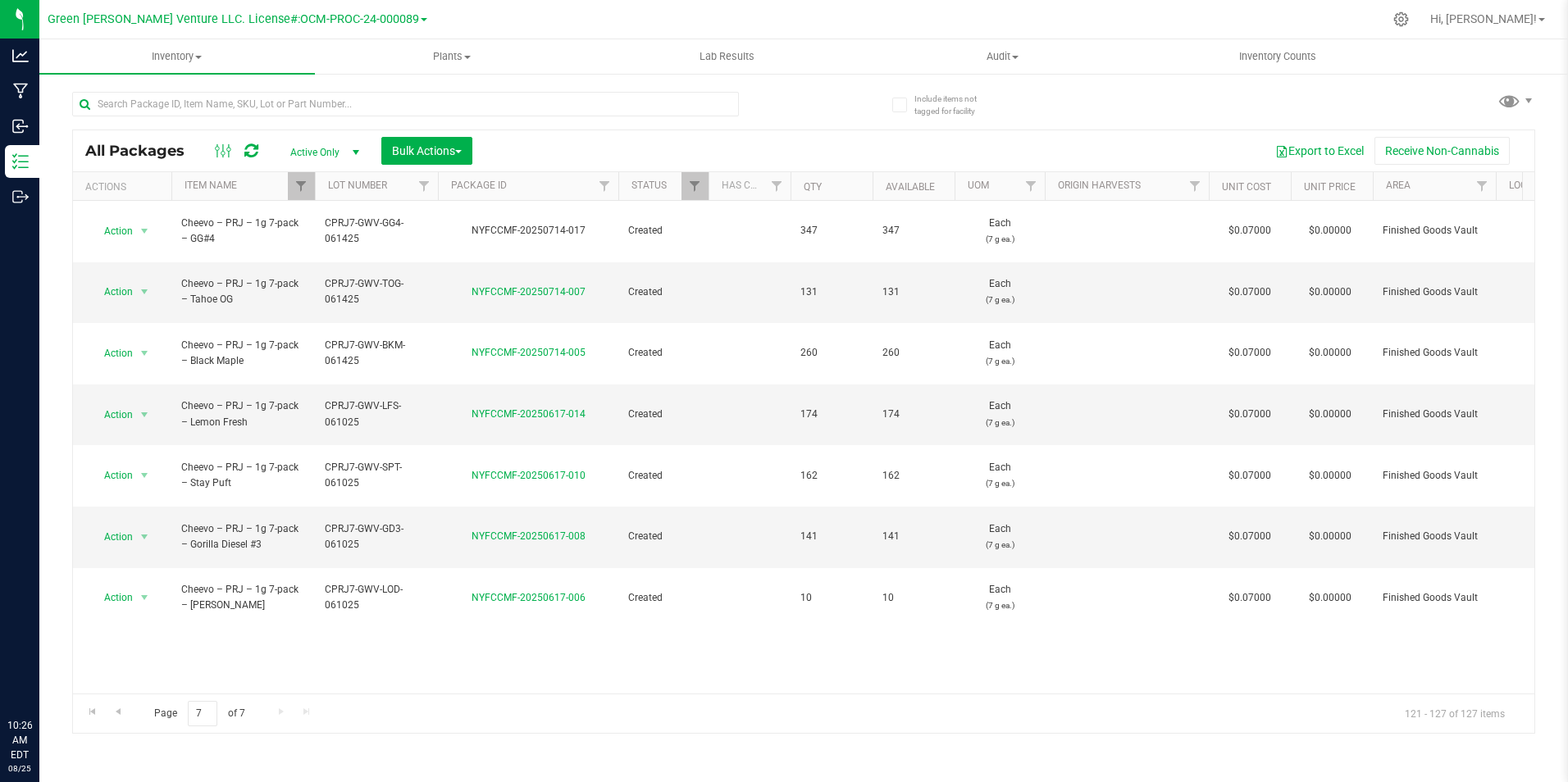
copy div "NYFCCMF-20250714-017"
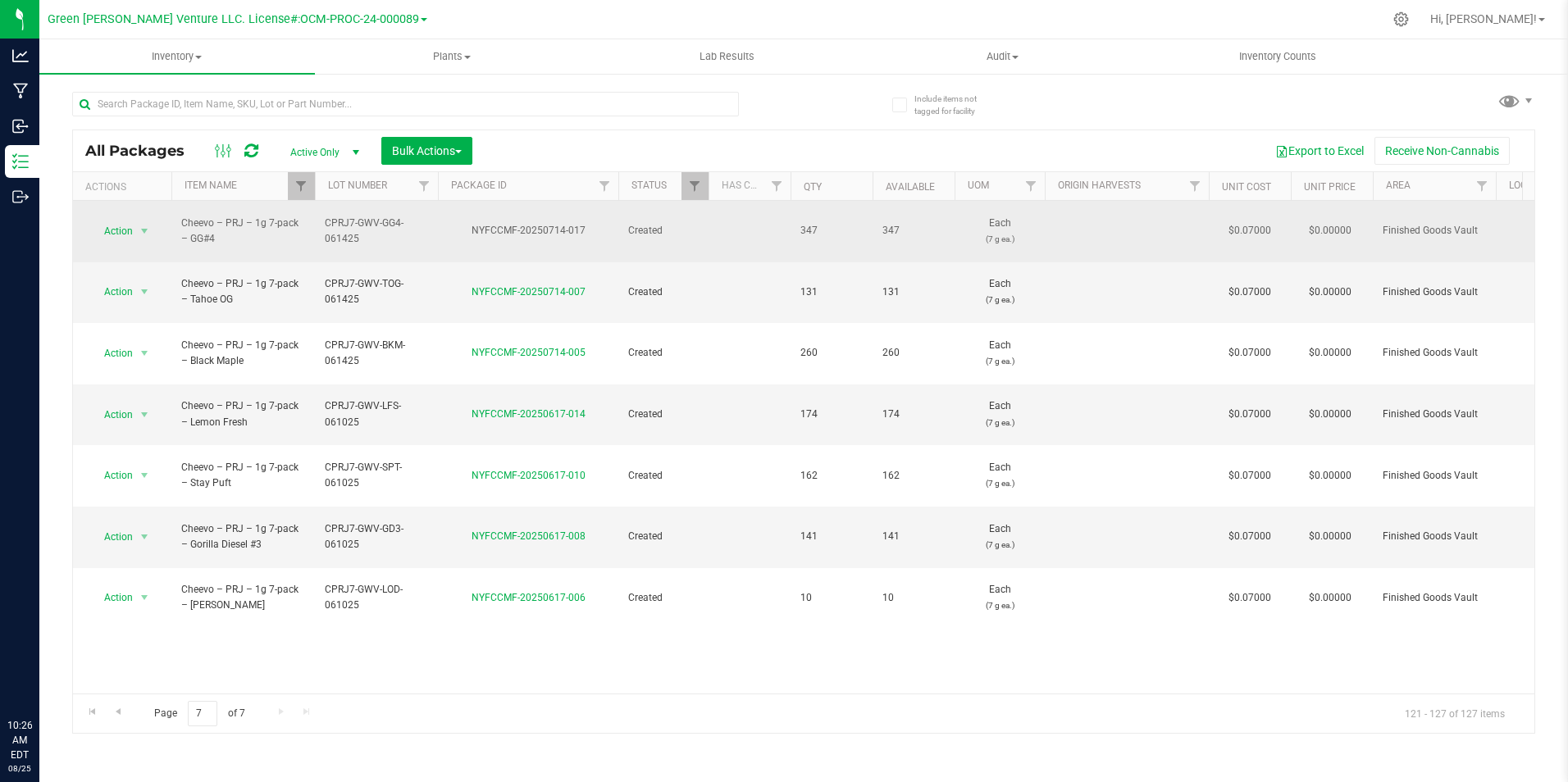
drag, startPoint x: 448, startPoint y: 224, endPoint x: 395, endPoint y: 237, distance: 54.6
click at [448, 224] on div "NYFCCMF-20250714-017" at bounding box center [528, 231] width 185 height 16
drag, startPoint x: 394, startPoint y: 237, endPoint x: 326, endPoint y: 213, distance: 72.1
click at [326, 215] on span "CPRJ7-GWV-GG4-061425" at bounding box center [377, 231] width 104 height 31
click at [252, 221] on span "Cheevo – PRJ – 1g 7-pack – GG#4" at bounding box center [243, 231] width 124 height 31
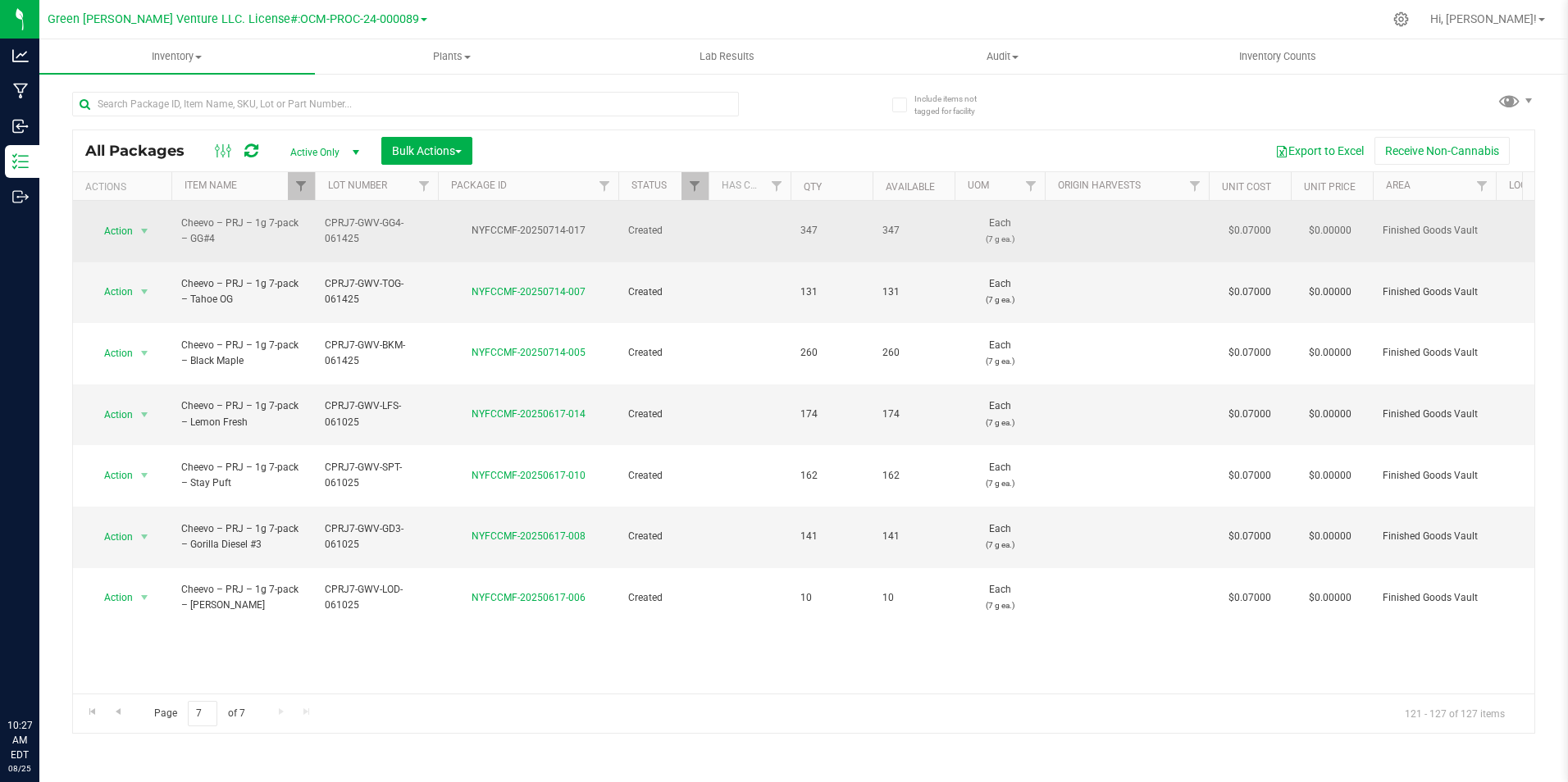
drag, startPoint x: 221, startPoint y: 230, endPoint x: 178, endPoint y: 215, distance: 45.5
click at [178, 215] on td "Cheevo – PRJ – 1g 7-pack – GG#4" at bounding box center [243, 231] width 143 height 61
copy span "Cheevo – PRJ – 1g 7-pack – GG#4"
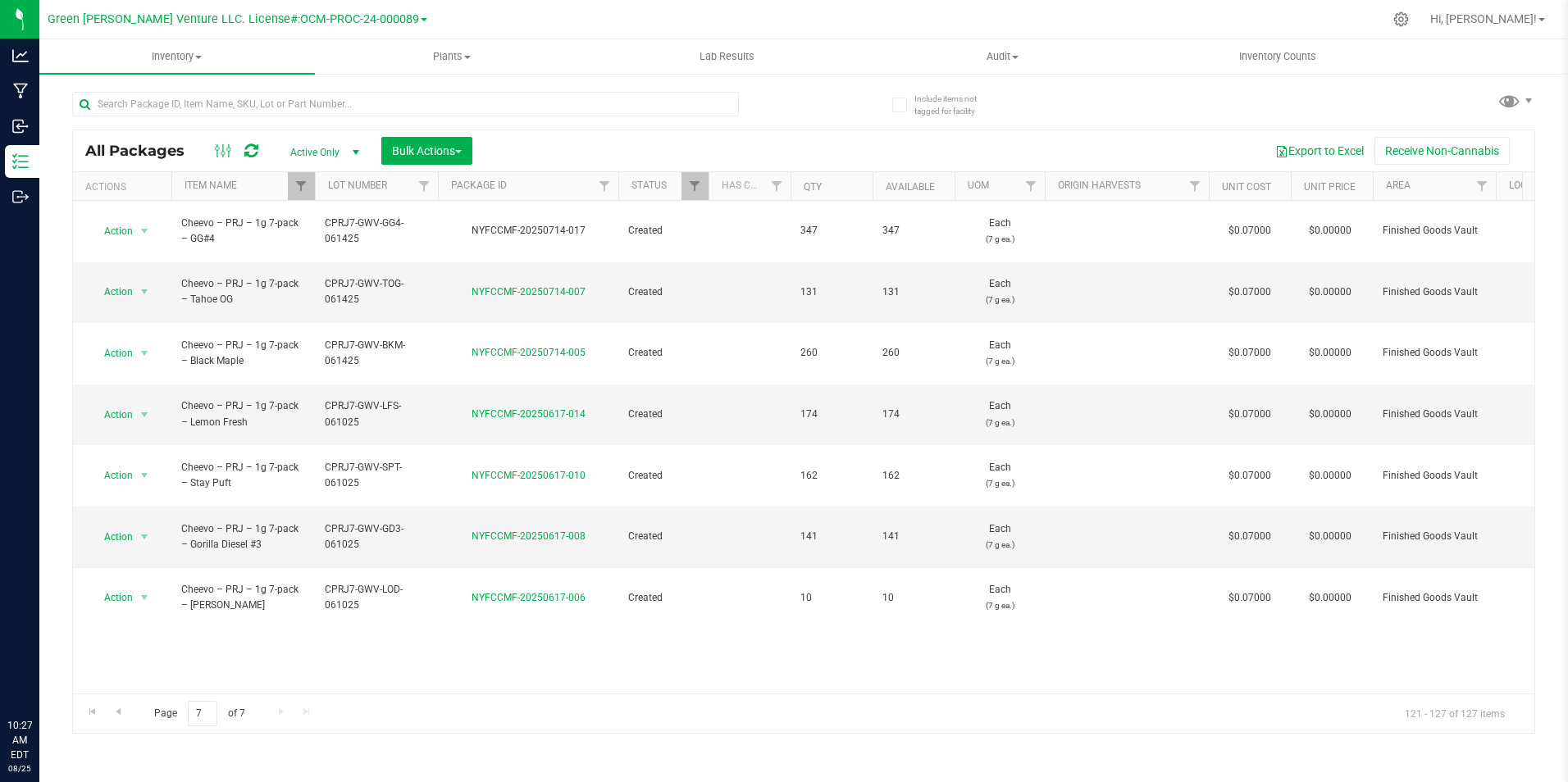
click at [373, 231] on span "CPRJ7-GWV-GG4-061425" at bounding box center [377, 231] width 104 height 31
click at [361, 231] on input "CPRJ7-GWV-GG4-061425" at bounding box center [373, 230] width 118 height 25
click at [500, 577] on div "Action Action Adjust qty Create package Edit attributes Global inventory Locate…" at bounding box center [803, 447] width 1461 height 493
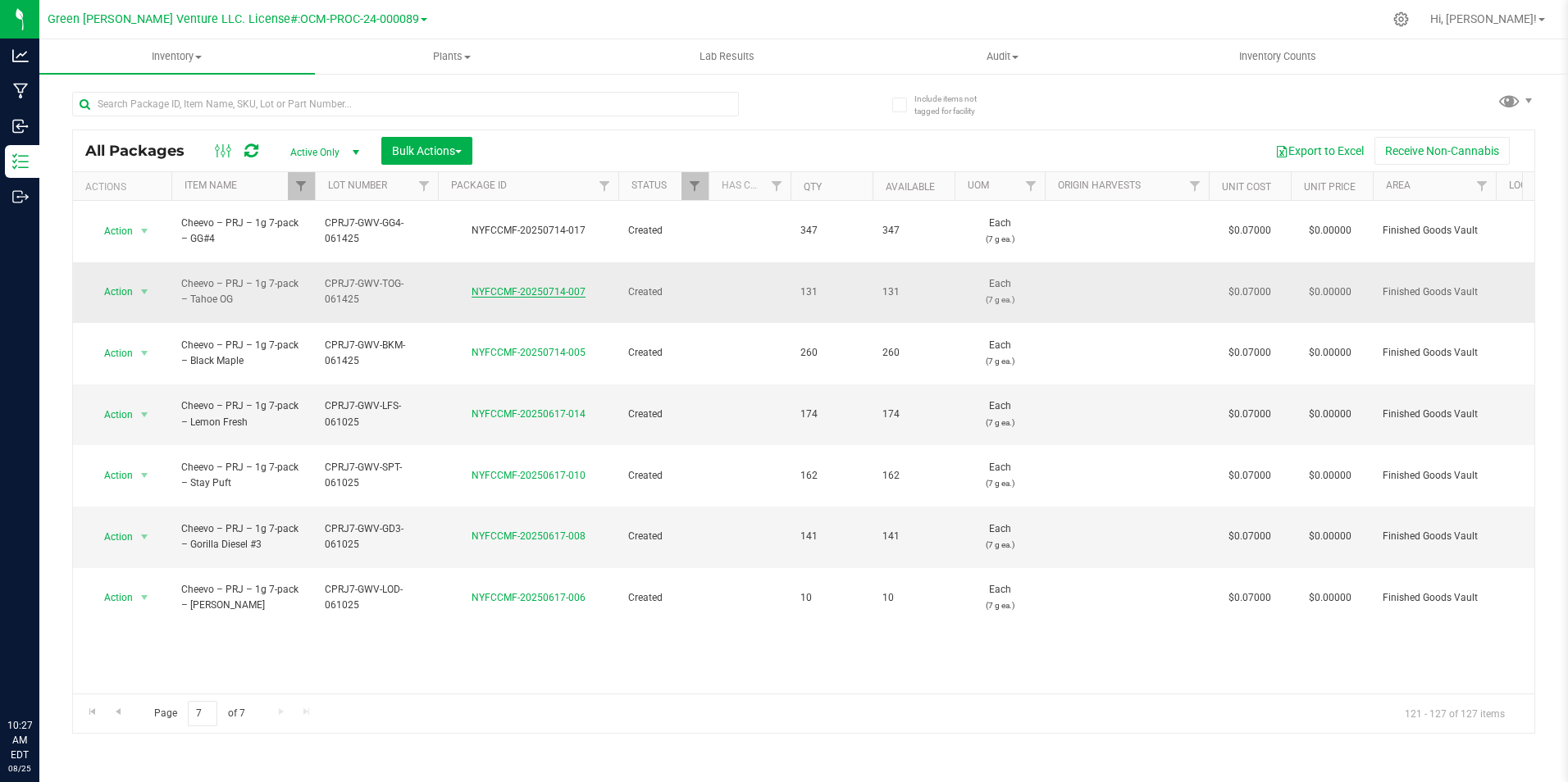
click at [550, 286] on link "NYFCCMF-20250714-007" at bounding box center [528, 291] width 114 height 11
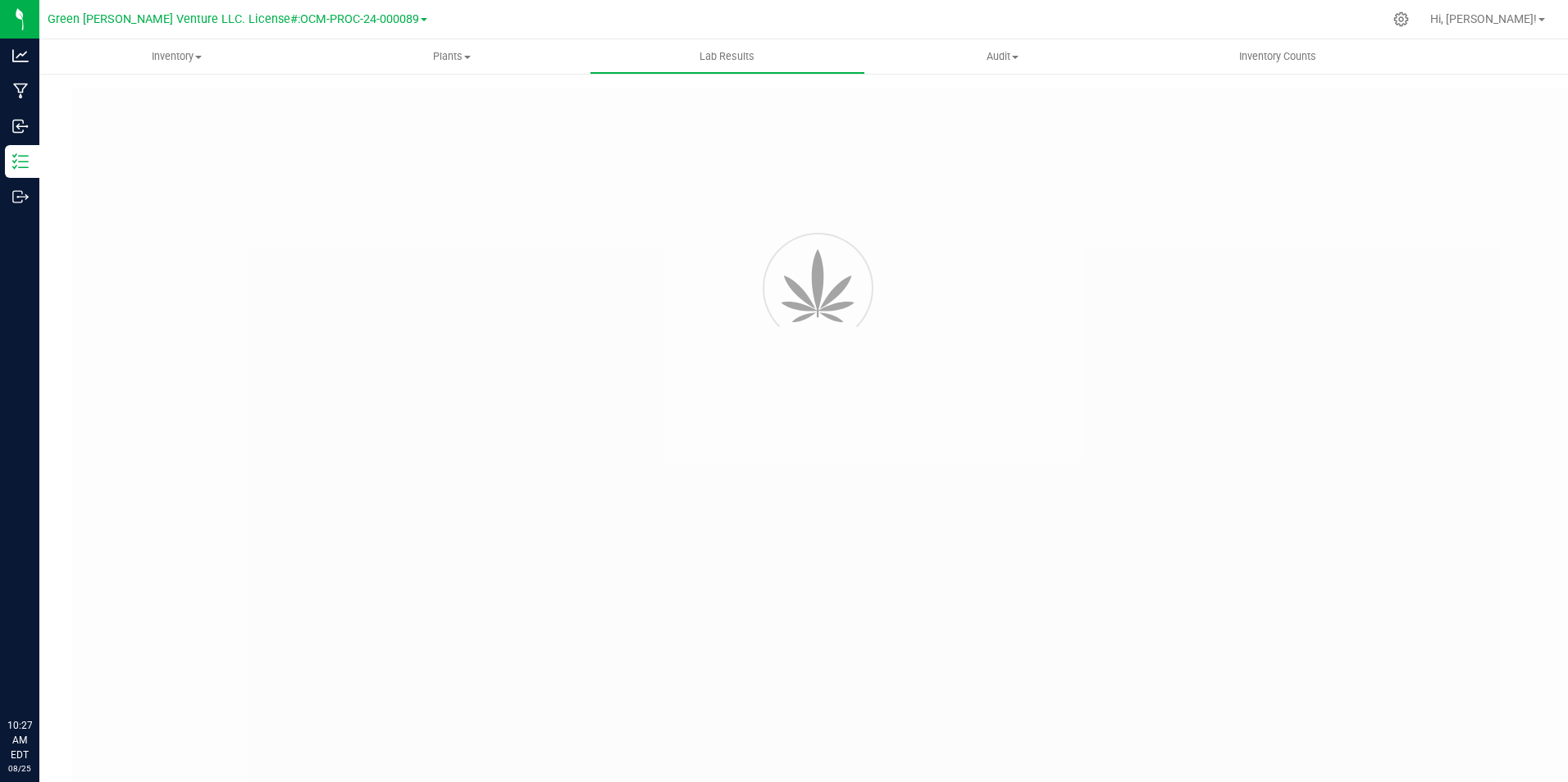
type input "NYFCCMF-20250714-007"
type input "AL50618002-004"
type input "NYFCCMF-20250714-007"
type input "06/24/2025 2:09 PM"
type input "06/24/2026"
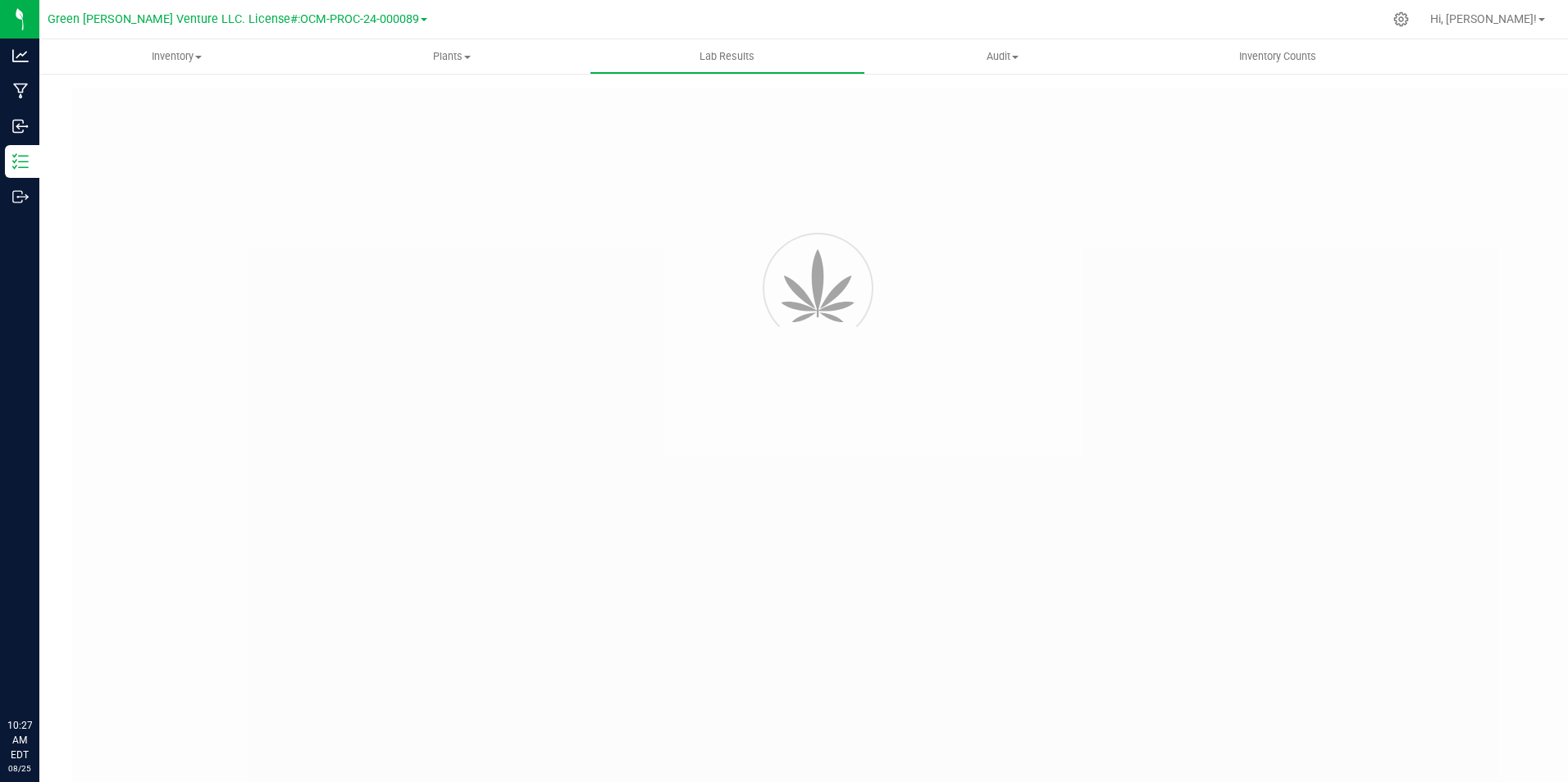
type input "https://www.cheevo.co/test-results"
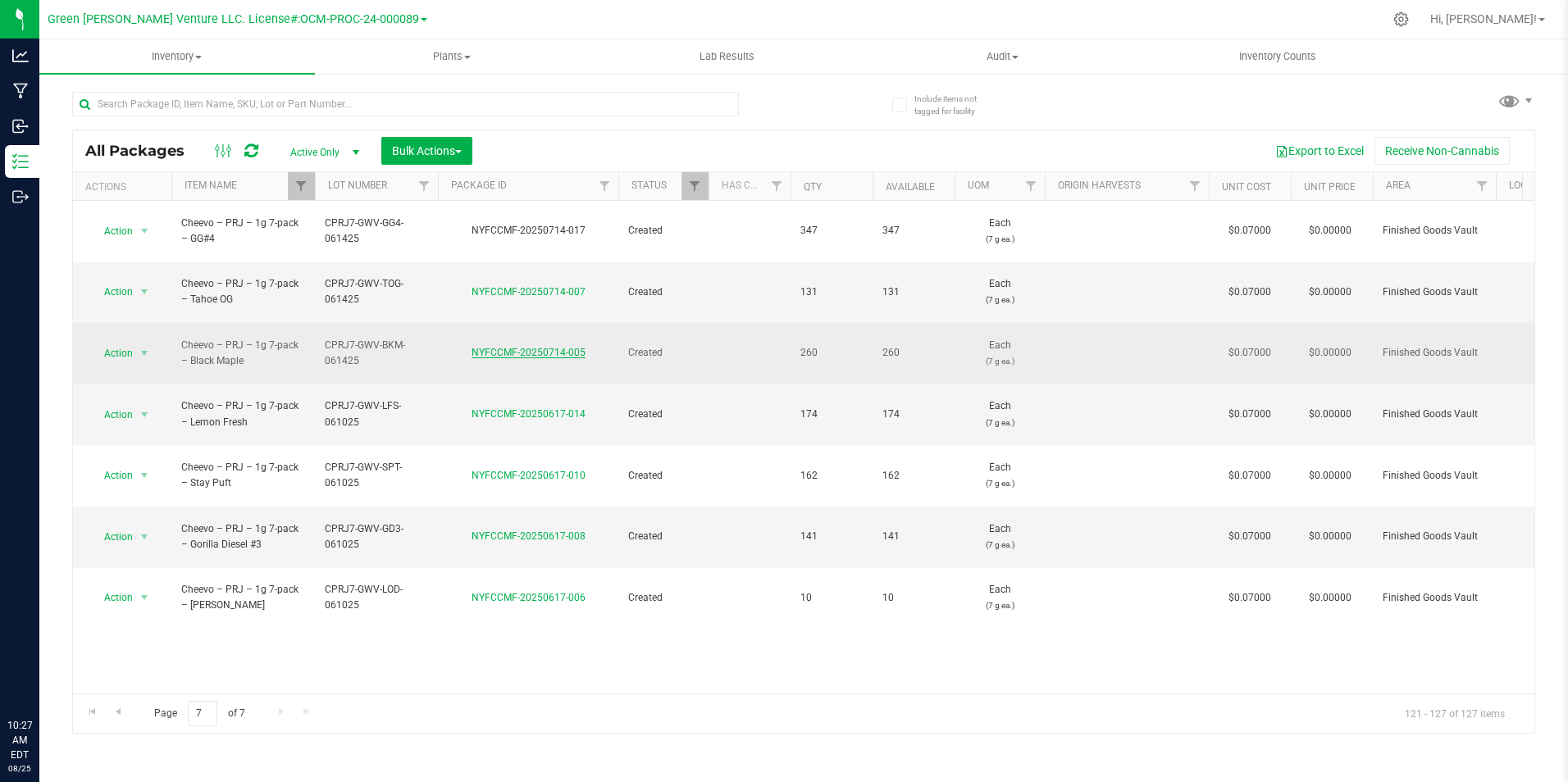
click at [538, 346] on link "NYFCCMF-20250714-005" at bounding box center [528, 352] width 114 height 11
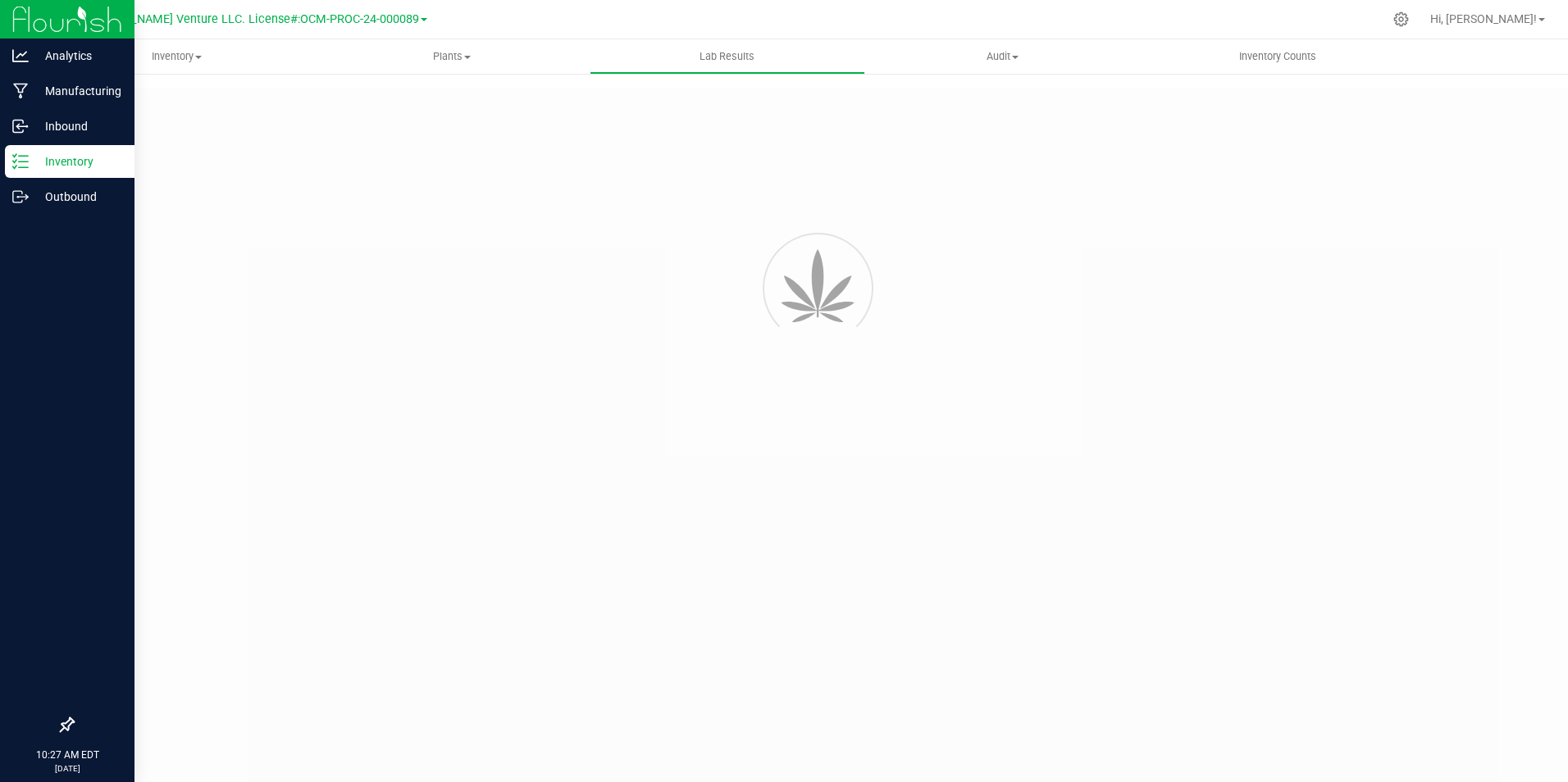
type input "NYFCCMF-20250714-005"
type input "AL50618002-003"
type input "NYFCCMF-20250714-005"
type input "06/24/2025 2:04 PM"
type input "06/24/2026"
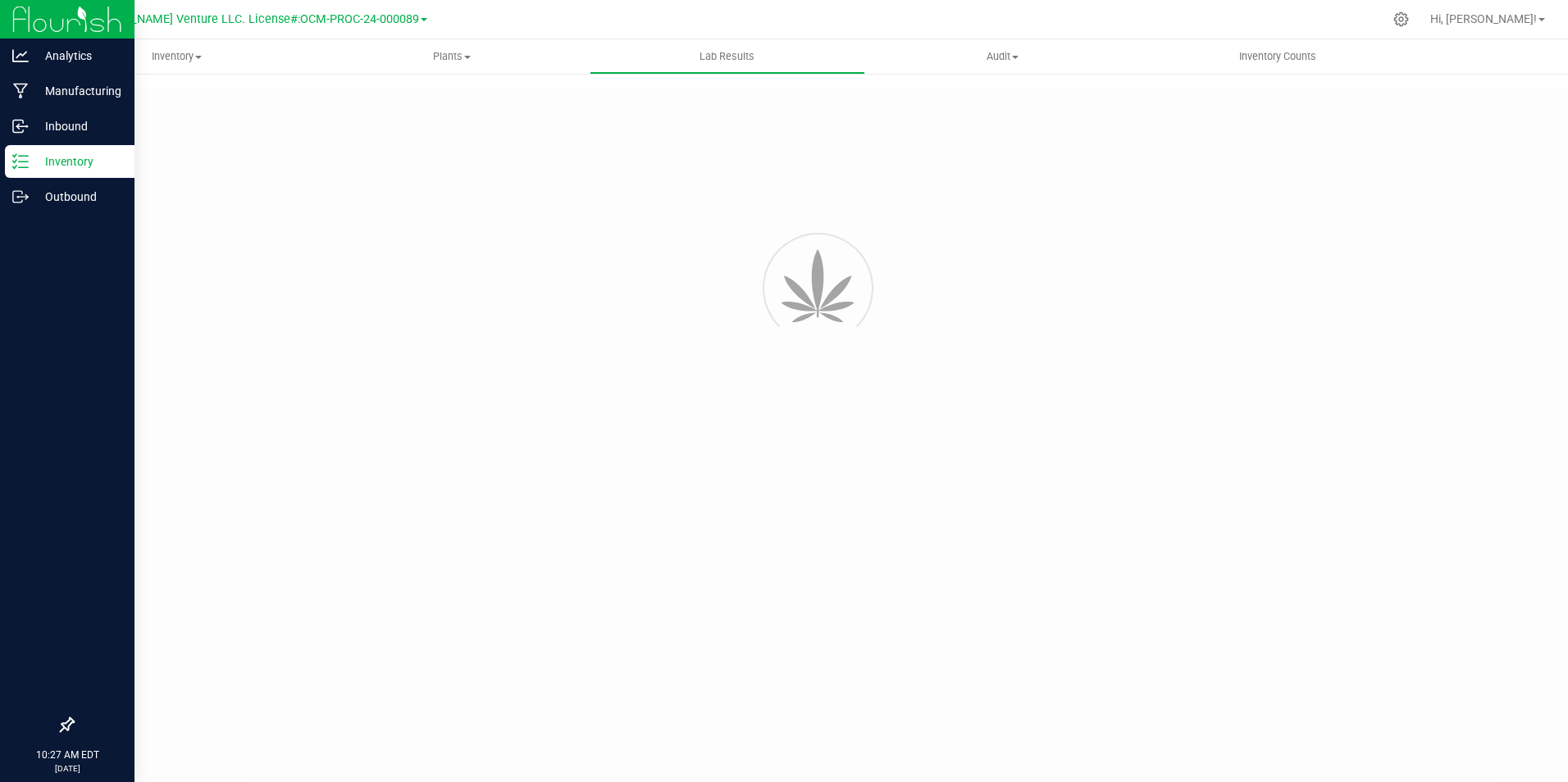
type input "https://www.cheevo.co/test-results"
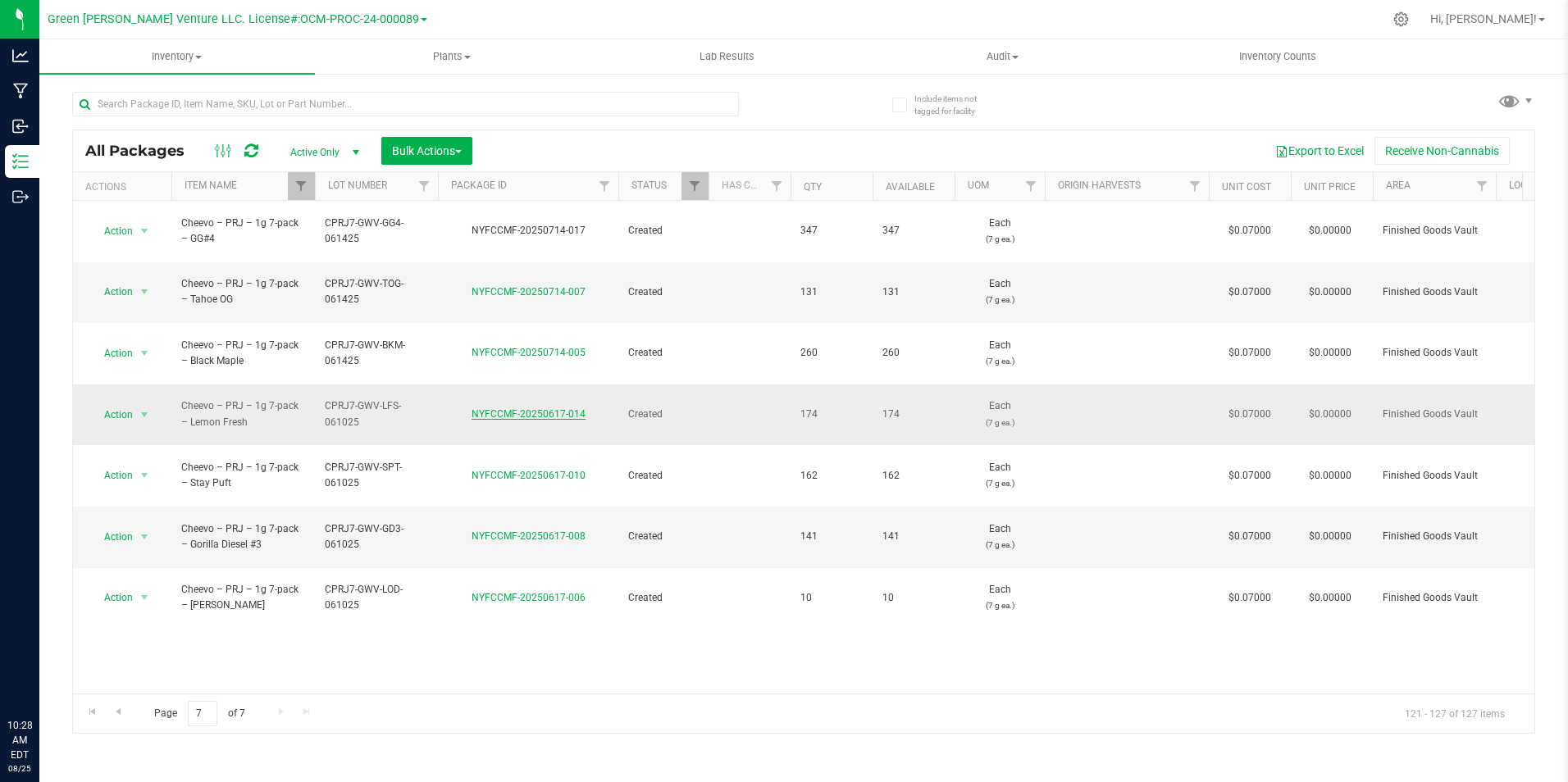
click at [542, 408] on link "NYFCCMF-20250617-014" at bounding box center [528, 413] width 114 height 11
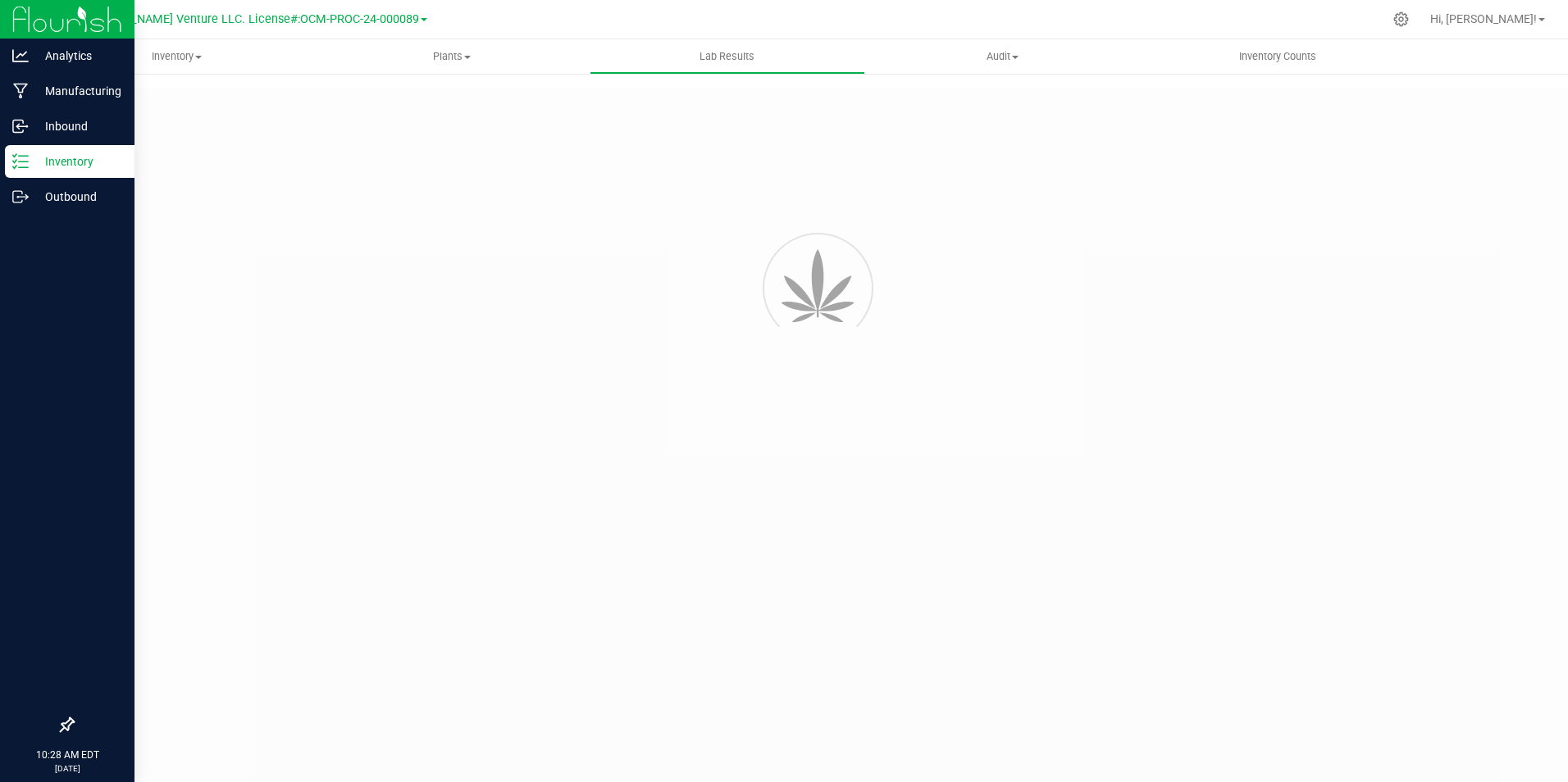
type input "NYFCCMF-20250617-014"
type input "AL50614004-007"
type input "NYFCCMF-20250617-014"
type input "06/19/2025 1:51 PM"
type input "06/19/2026"
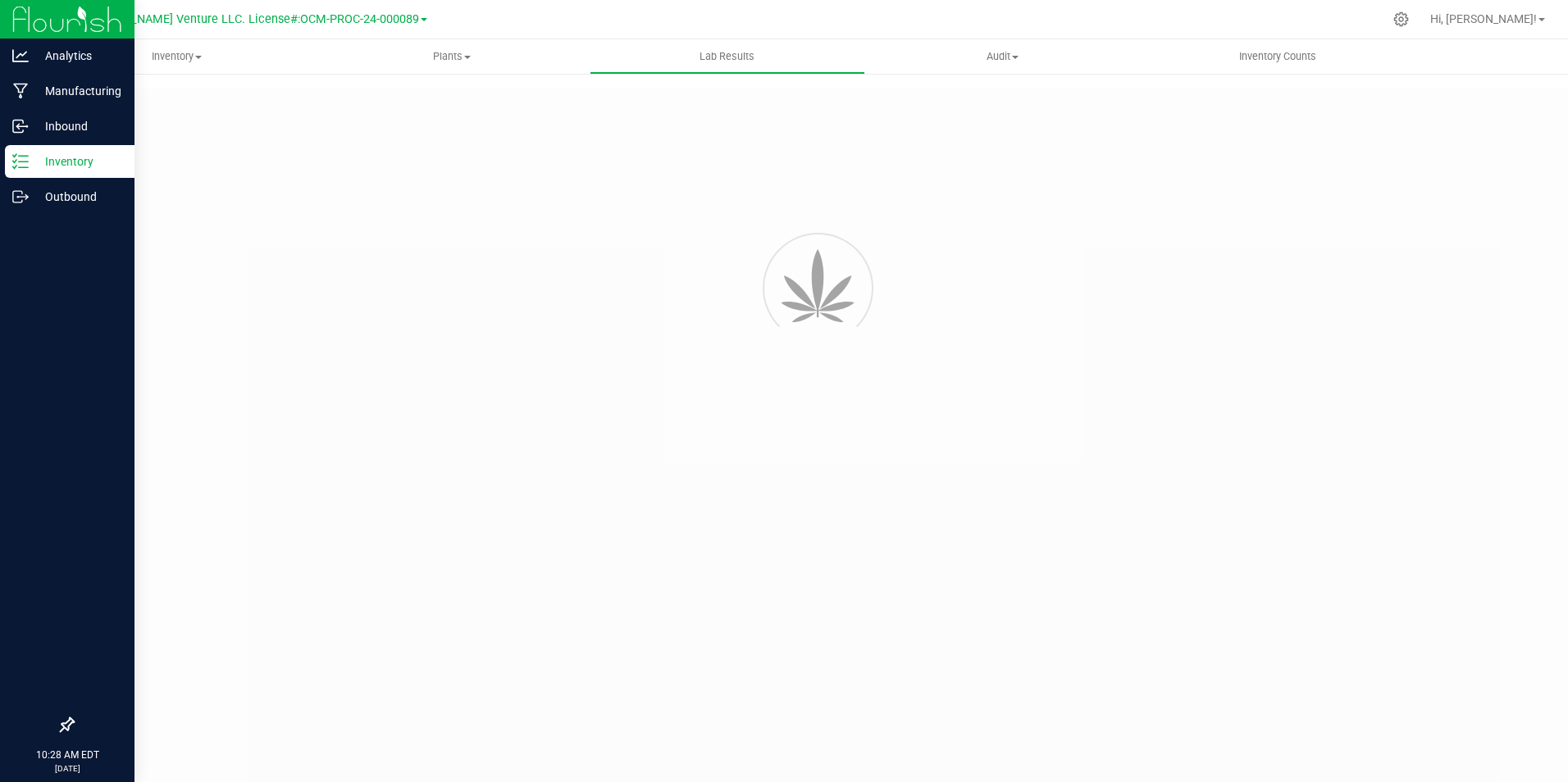
type input "https://www.cheevo.co/test-results"
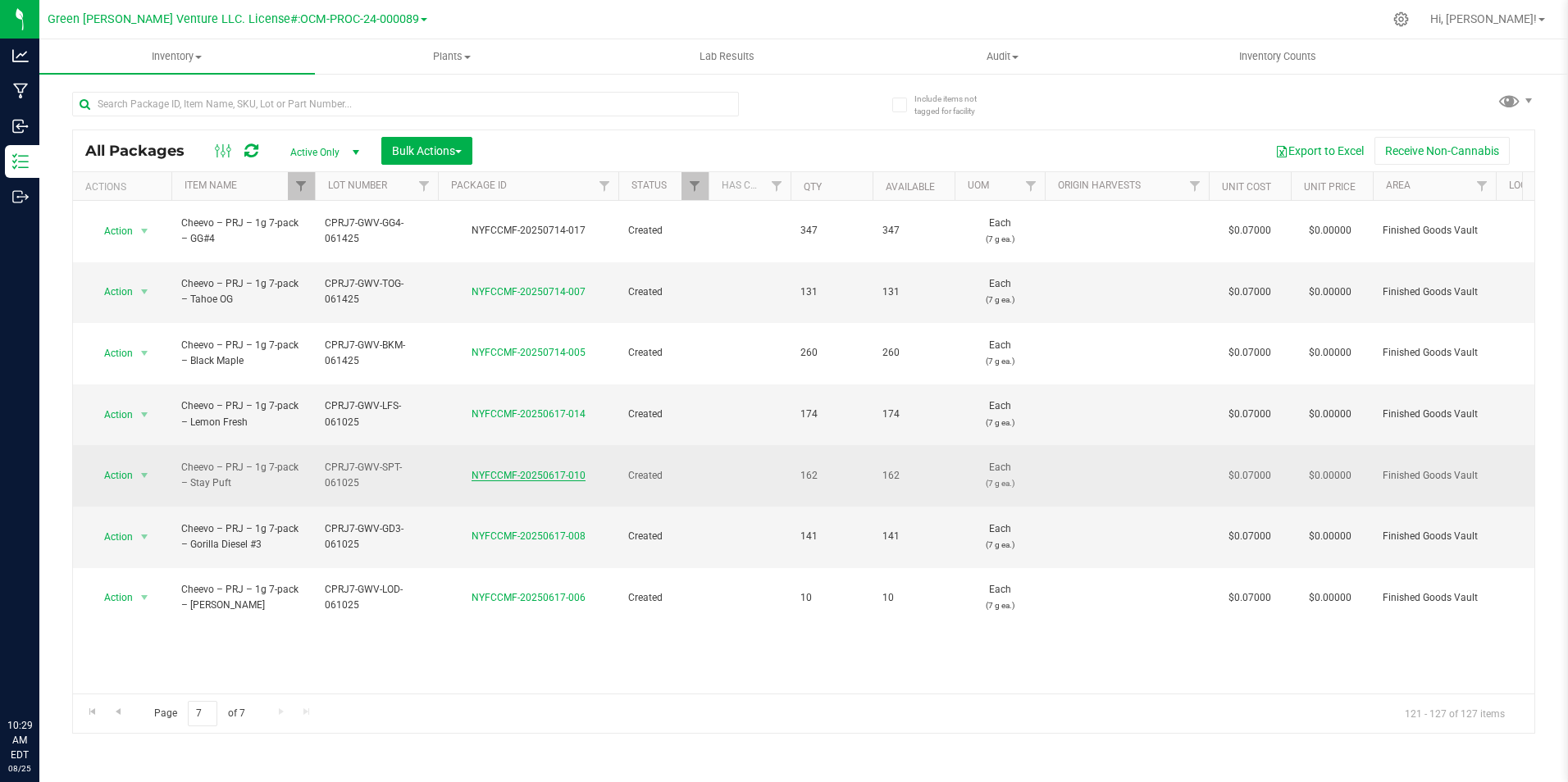
click at [488, 470] on link "NYFCCMF-20250617-010" at bounding box center [528, 475] width 114 height 11
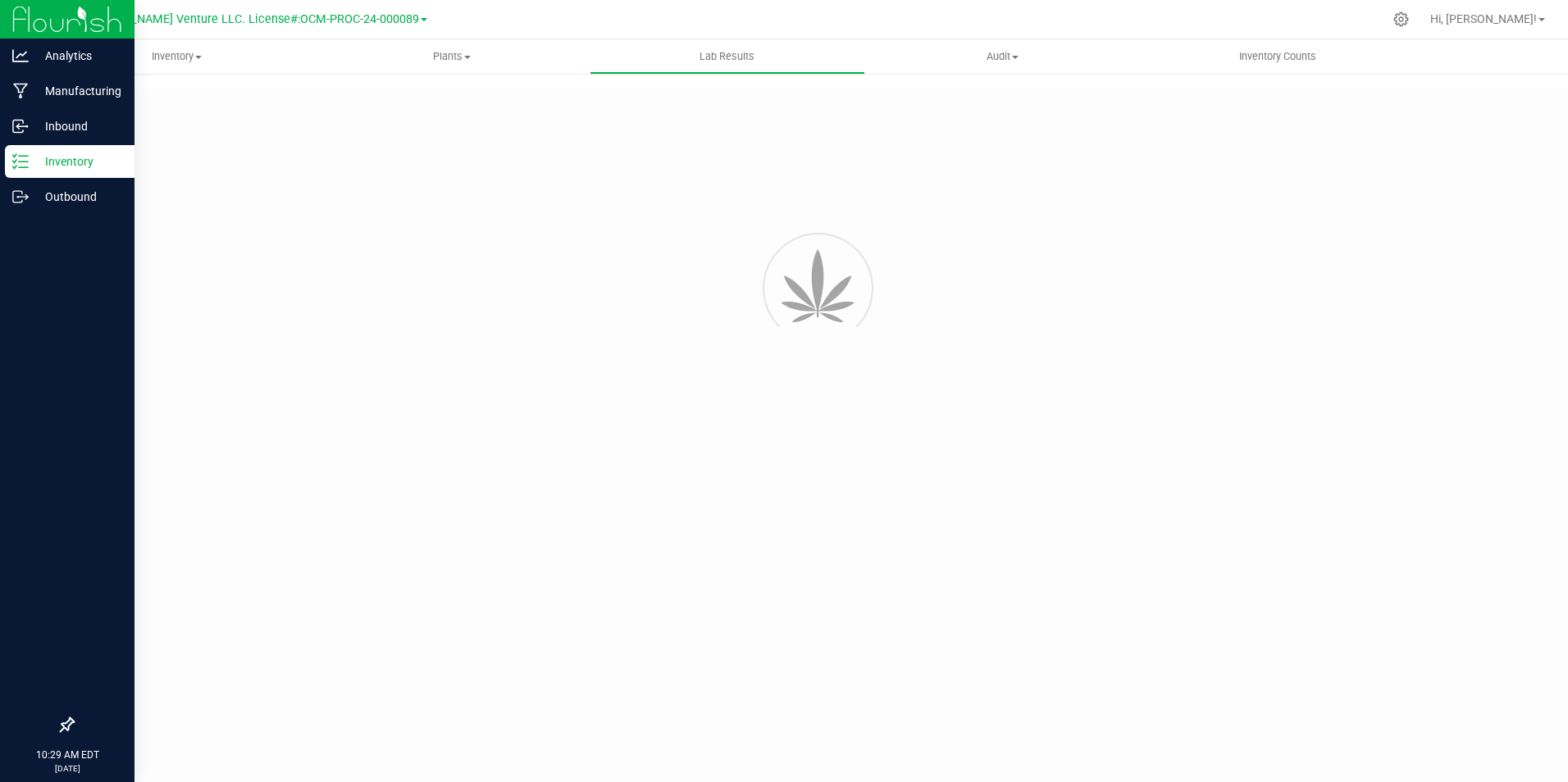
type input "NYFCCMF-20250617-010"
type input "AL50614004-004"
type input "NYFCCMF-20250617-010"
type input "06/19/2025 1:49 PM"
type input "06/19/2026"
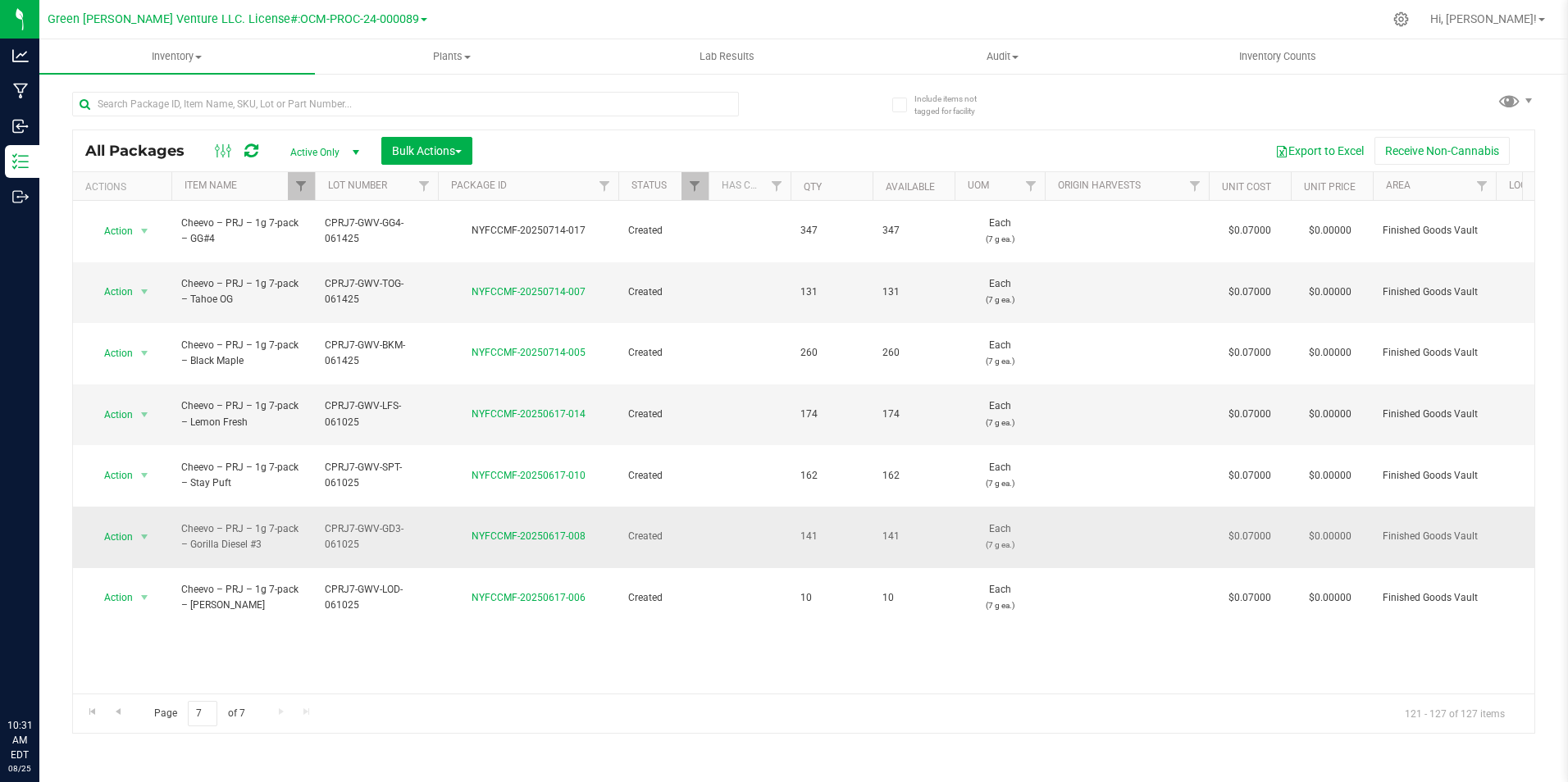
drag, startPoint x: 179, startPoint y: 455, endPoint x: 284, endPoint y: 476, distance: 107.1
click at [284, 506] on td "Cheevo – PRJ – 1g 7-pack – Gorilla Diesel #3" at bounding box center [243, 537] width 143 height 61
drag, startPoint x: 322, startPoint y: 449, endPoint x: 363, endPoint y: 472, distance: 47.0
click at [363, 506] on td "CPRJ7-GWV-GD3-061025" at bounding box center [376, 537] width 123 height 61
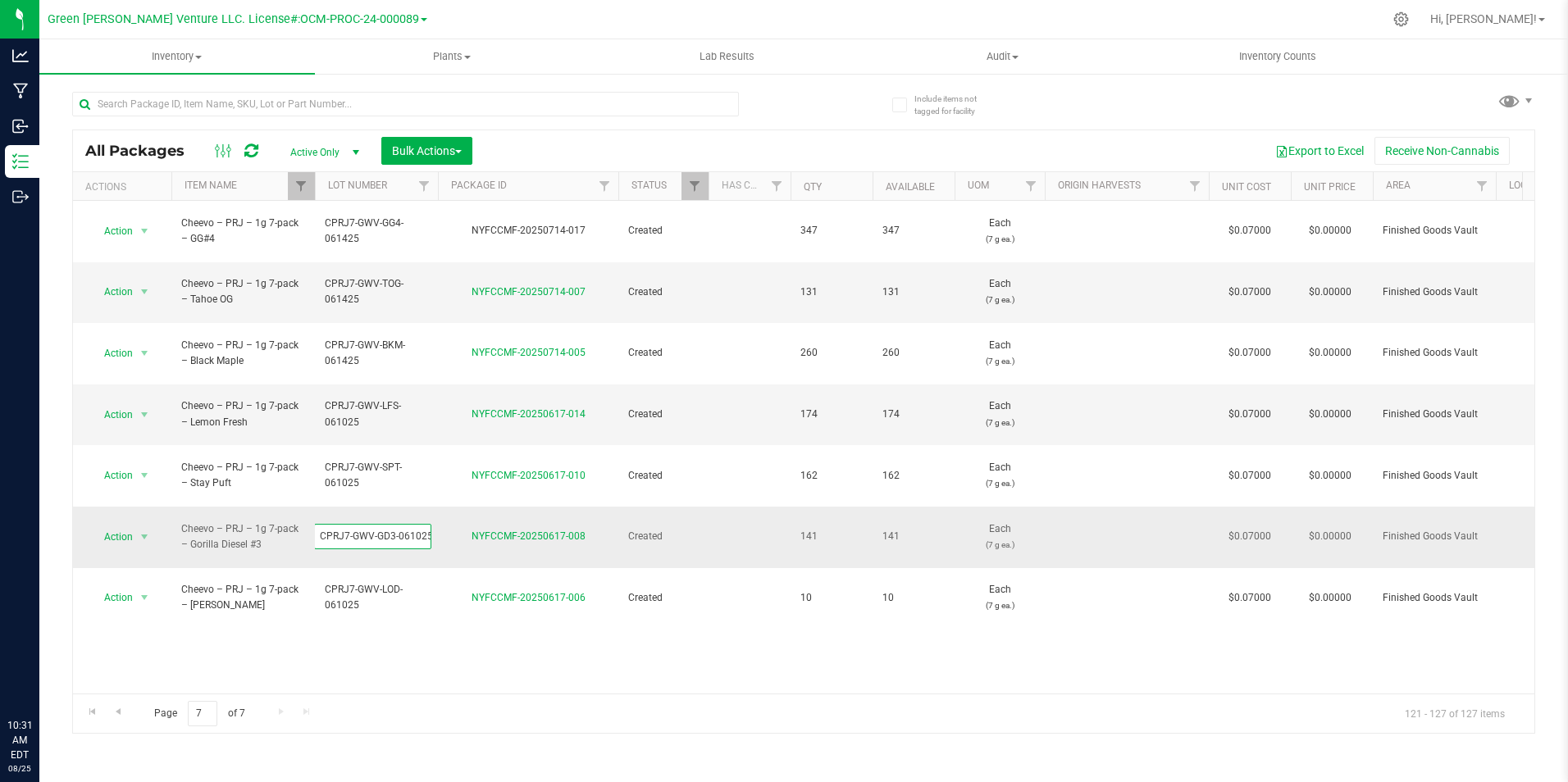
drag, startPoint x: 320, startPoint y: 461, endPoint x: 443, endPoint y: 466, distance: 123.1
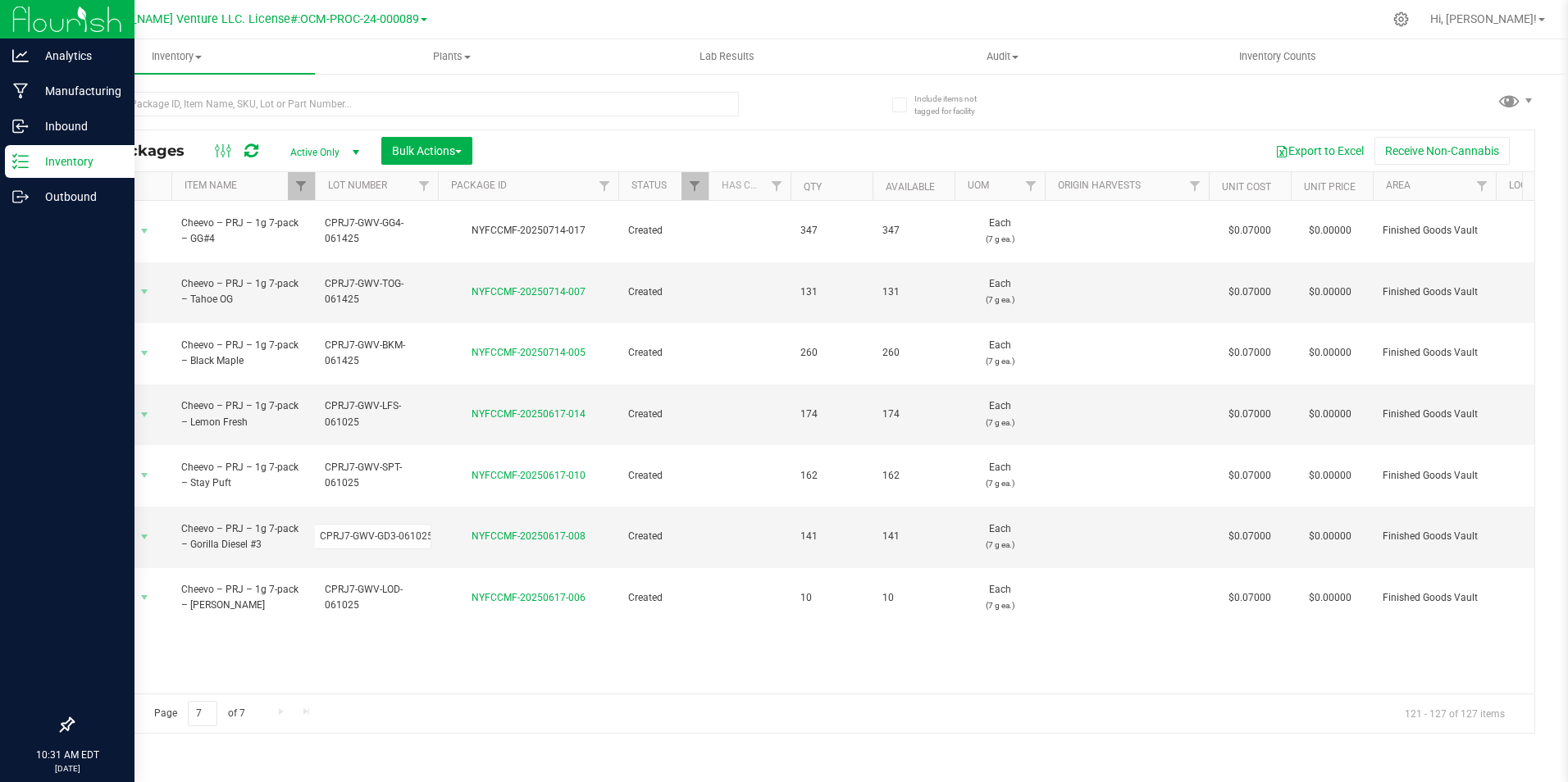
scroll to position [0, 0]
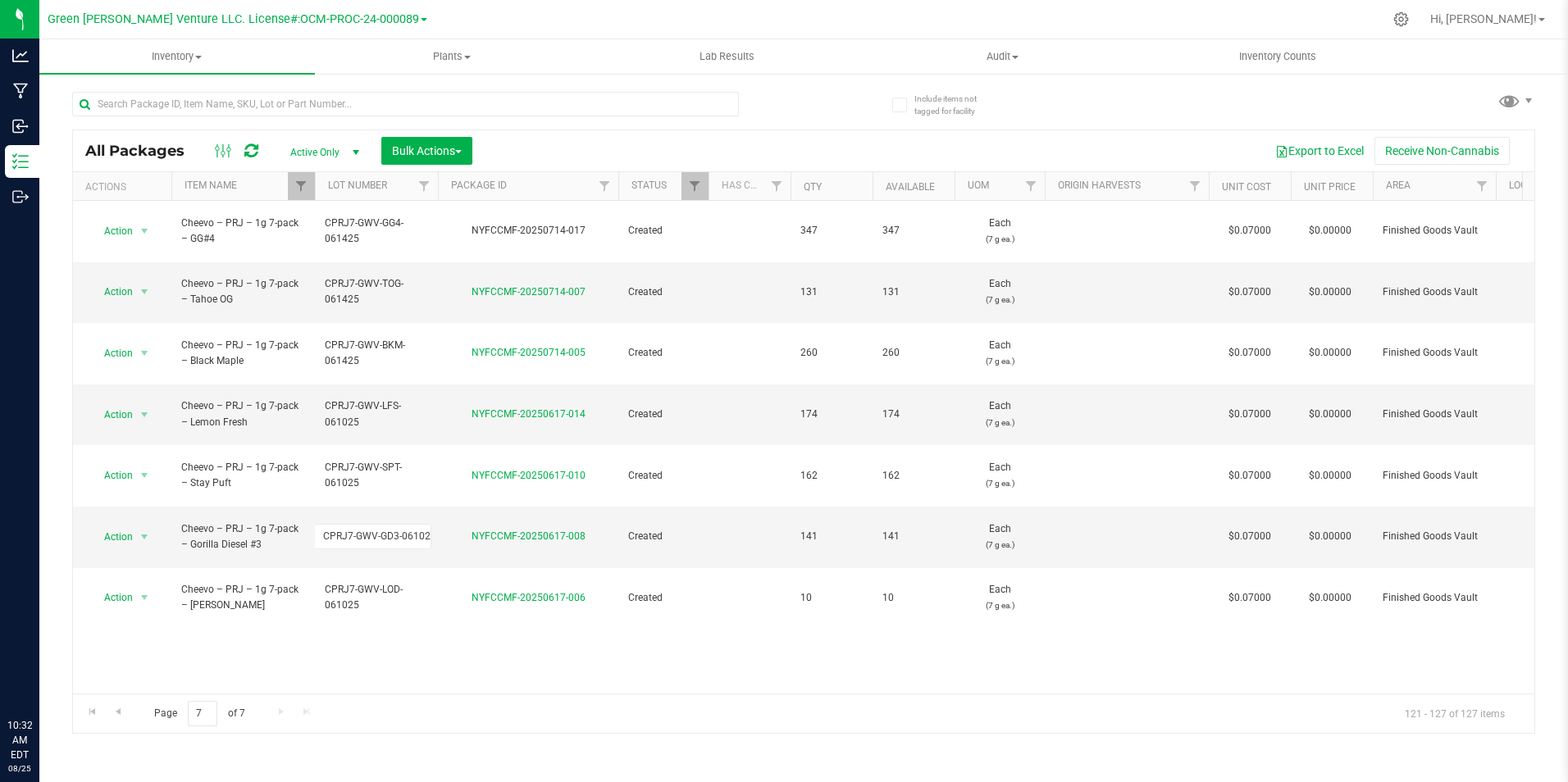
click at [535, 145] on div "Export to Excel Receive Non-Cannabis" at bounding box center [1004, 150] width 1037 height 28
click at [122, 706] on span "Go to the previous page" at bounding box center [118, 711] width 13 height 13
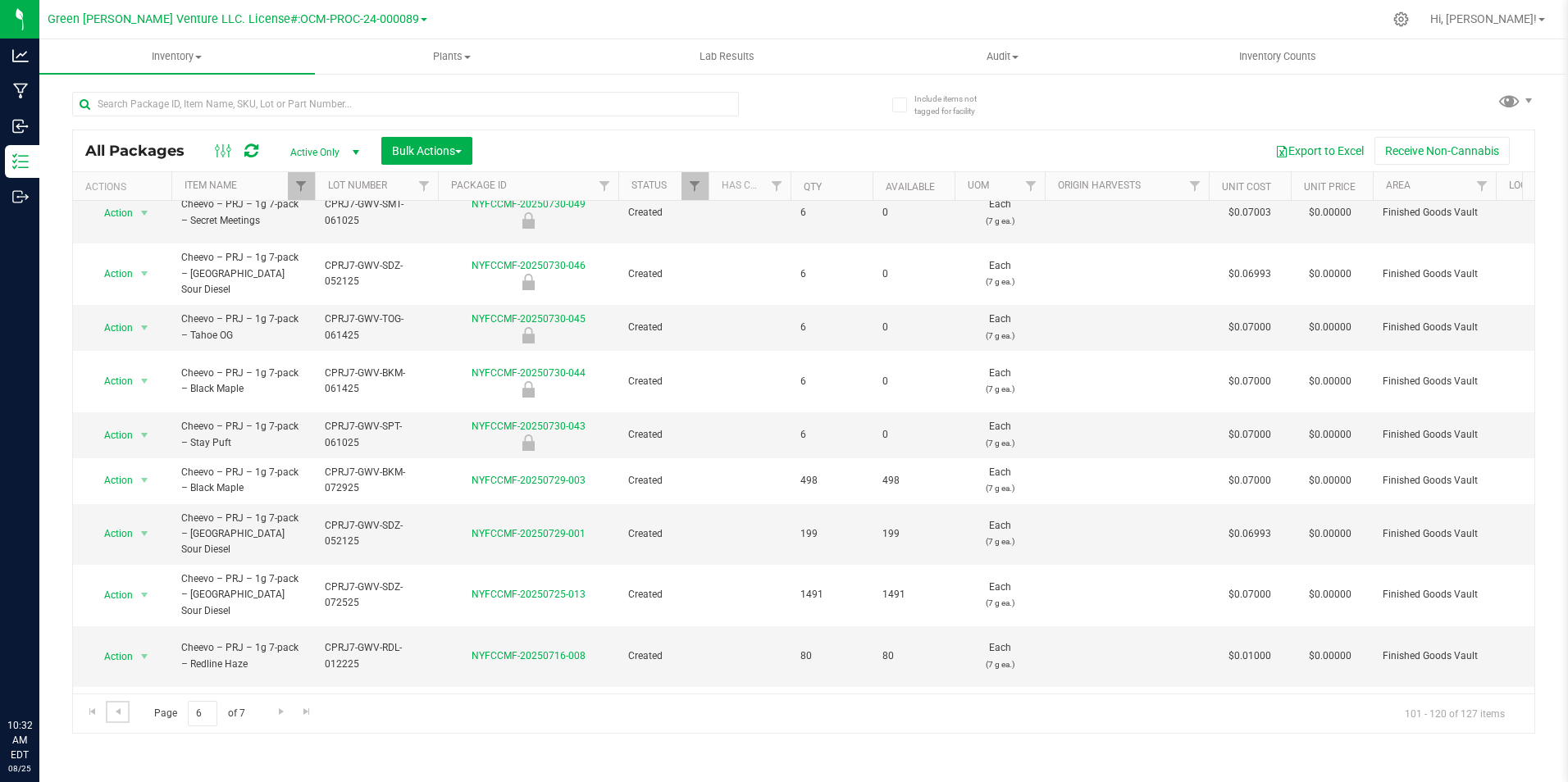
scroll to position [432, 0]
click at [120, 711] on span "Go to the previous page" at bounding box center [118, 711] width 13 height 13
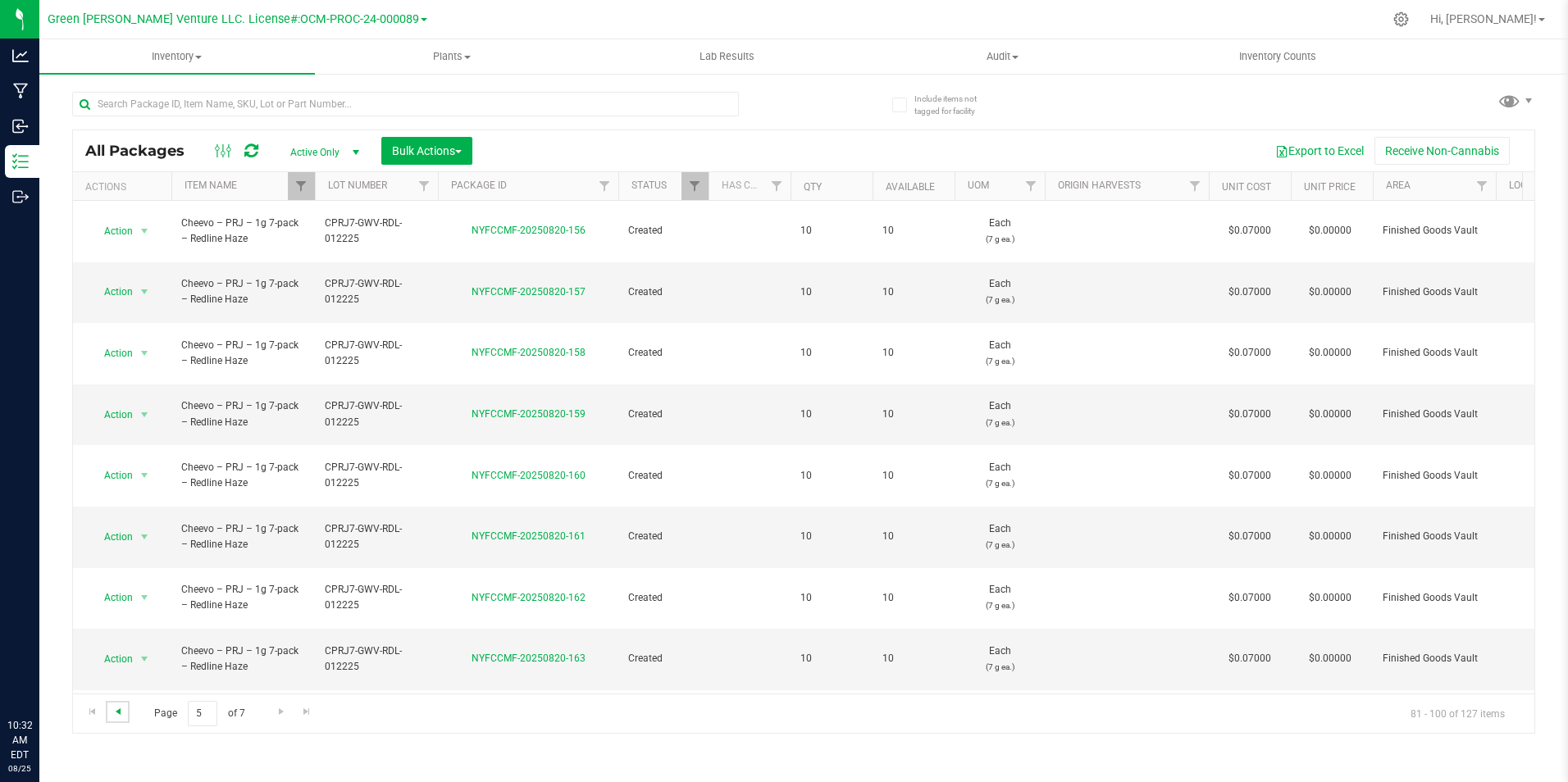
click at [124, 708] on span "Go to the previous page" at bounding box center [118, 711] width 13 height 13
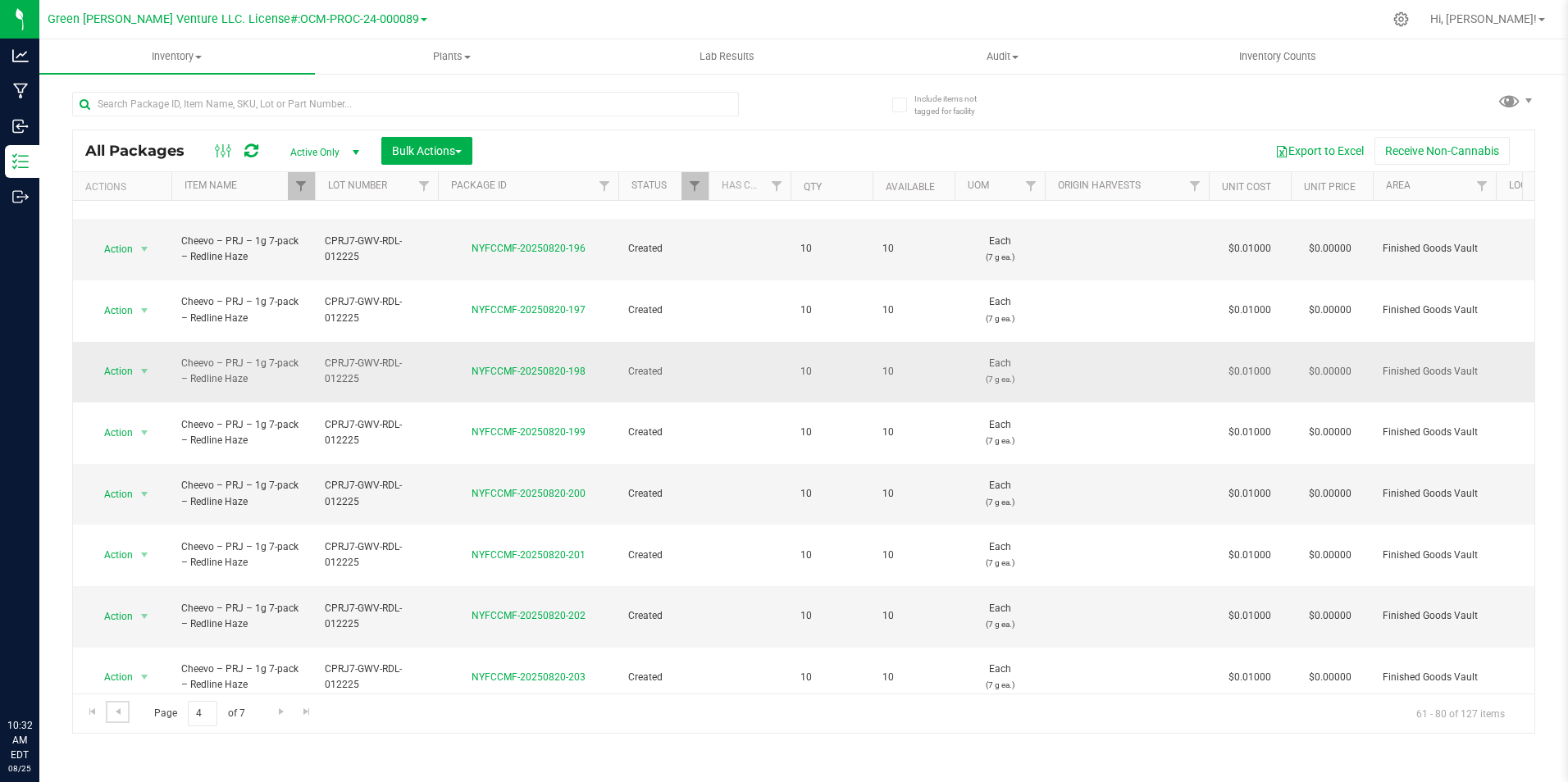
scroll to position [427, 0]
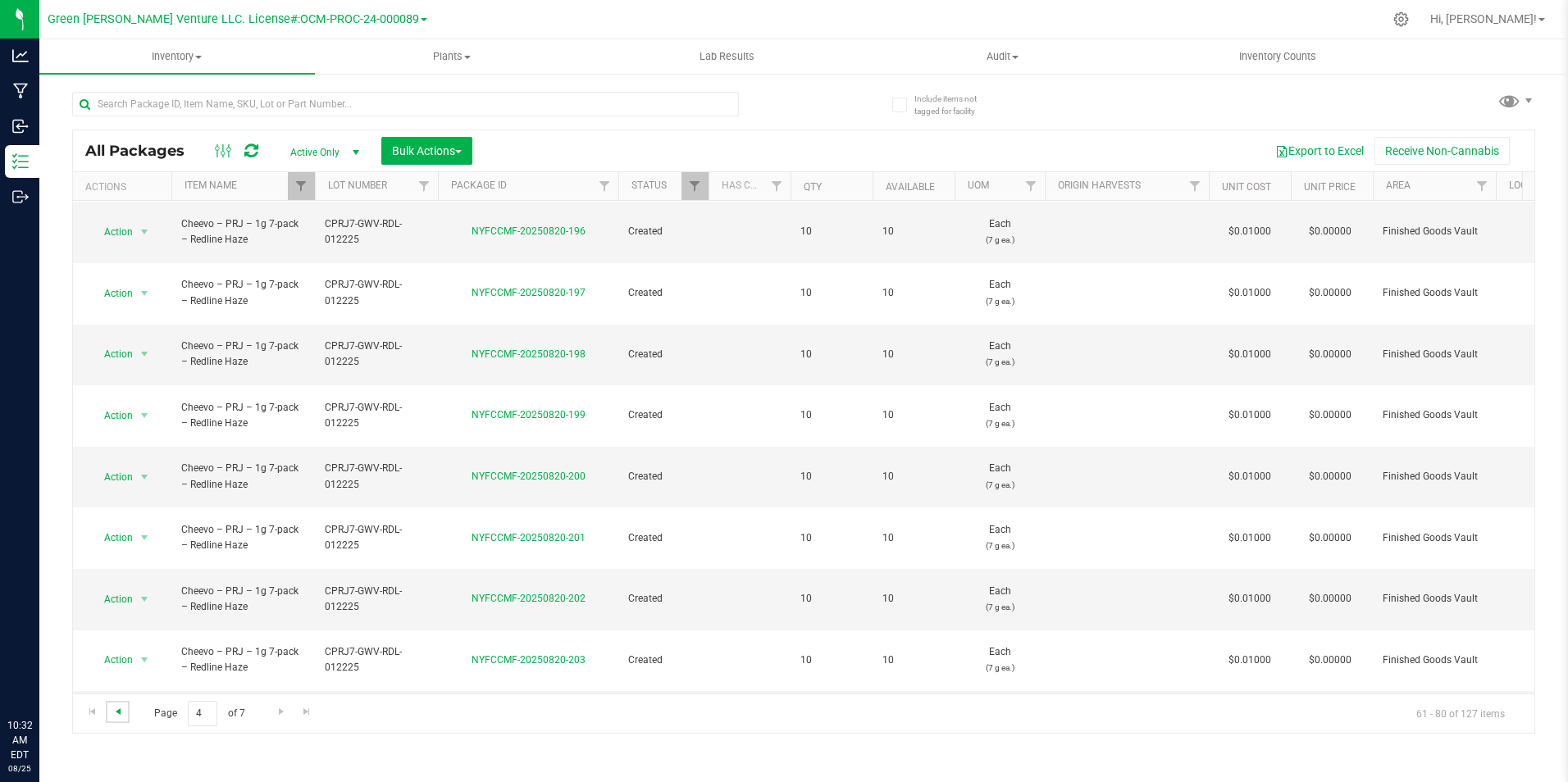
click at [113, 713] on span "Go to the previous page" at bounding box center [118, 711] width 13 height 13
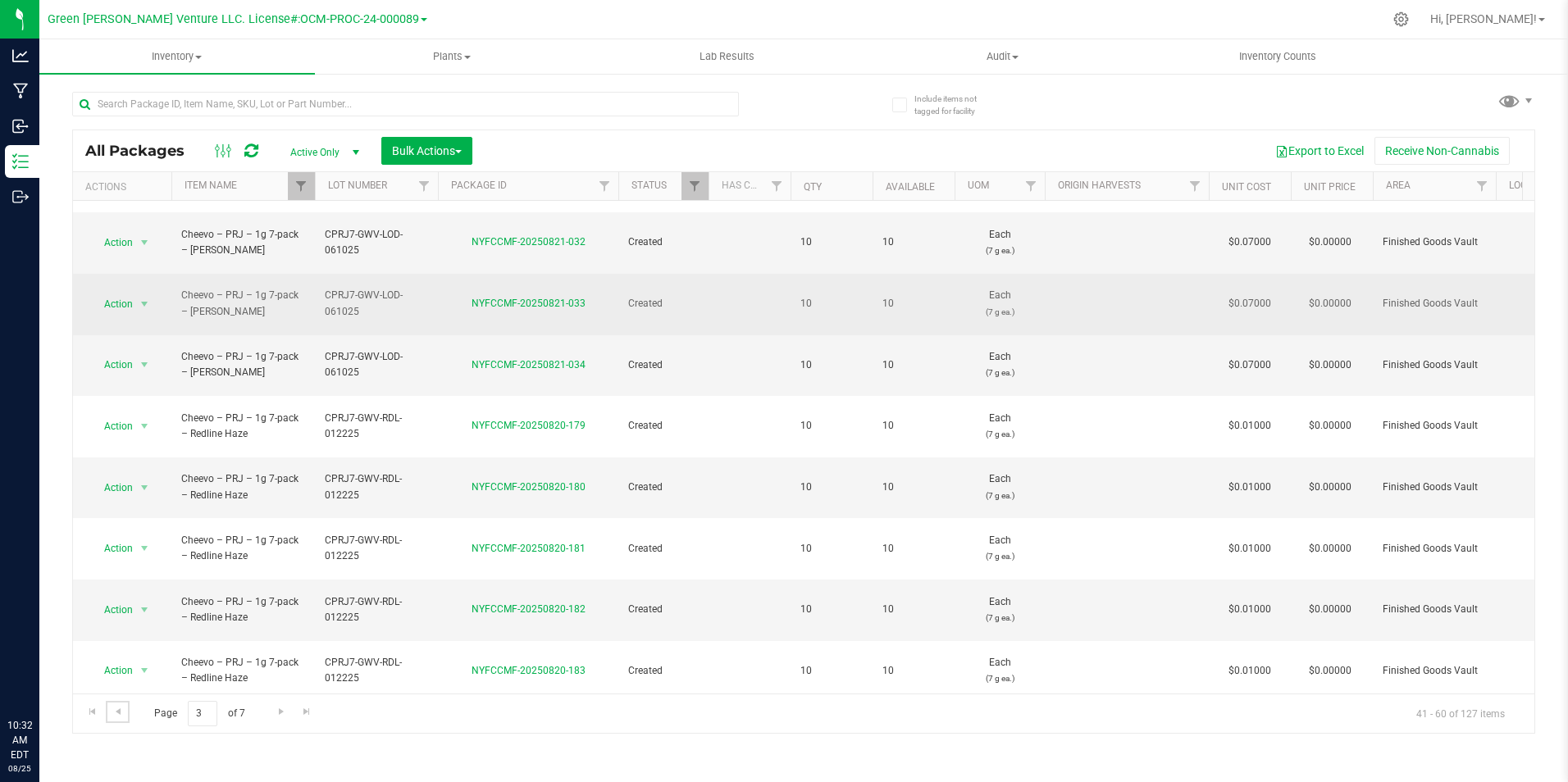
scroll to position [427, 0]
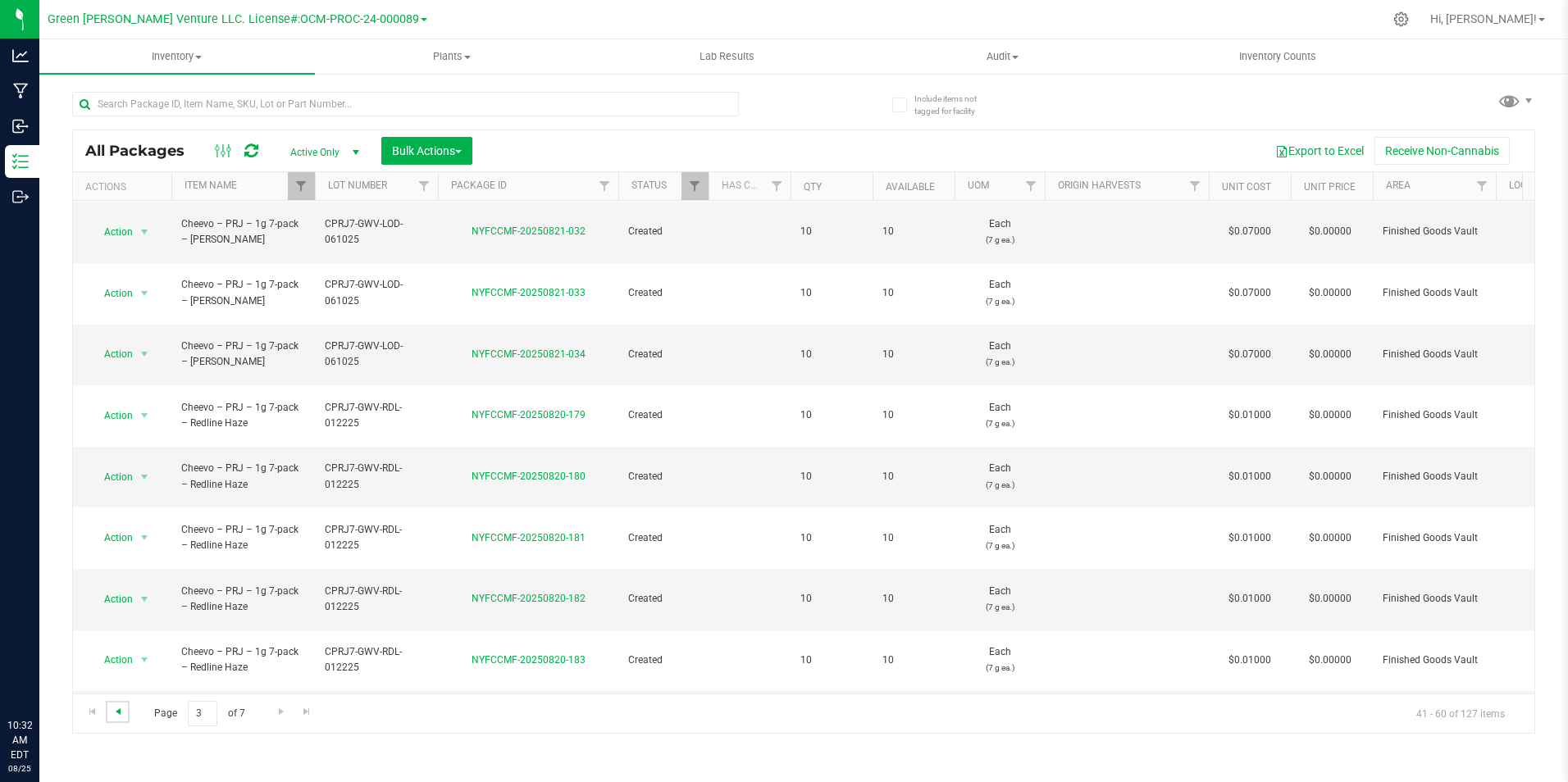
click at [124, 709] on span "Go to the previous page" at bounding box center [118, 711] width 13 height 13
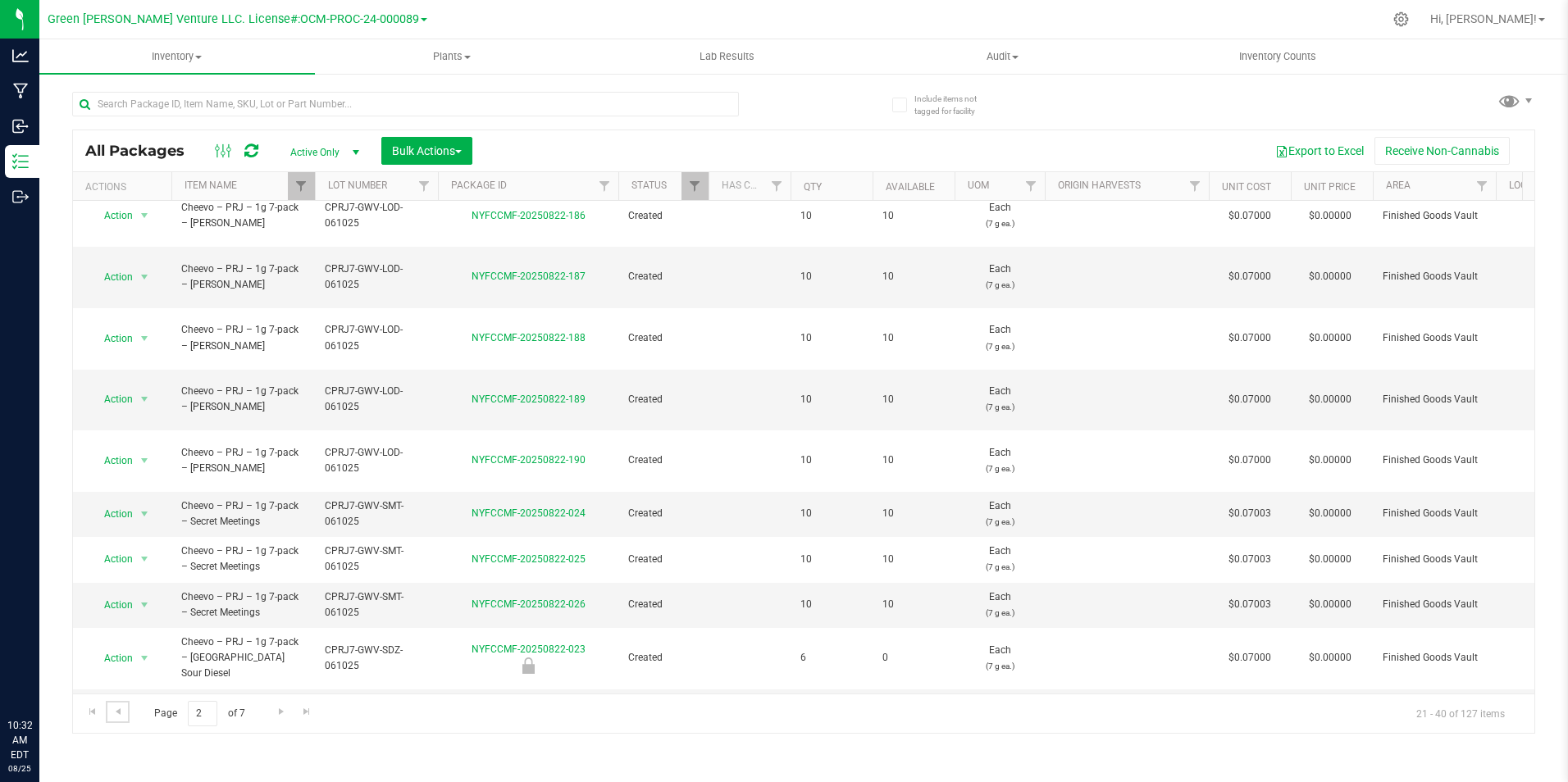
scroll to position [429, 0]
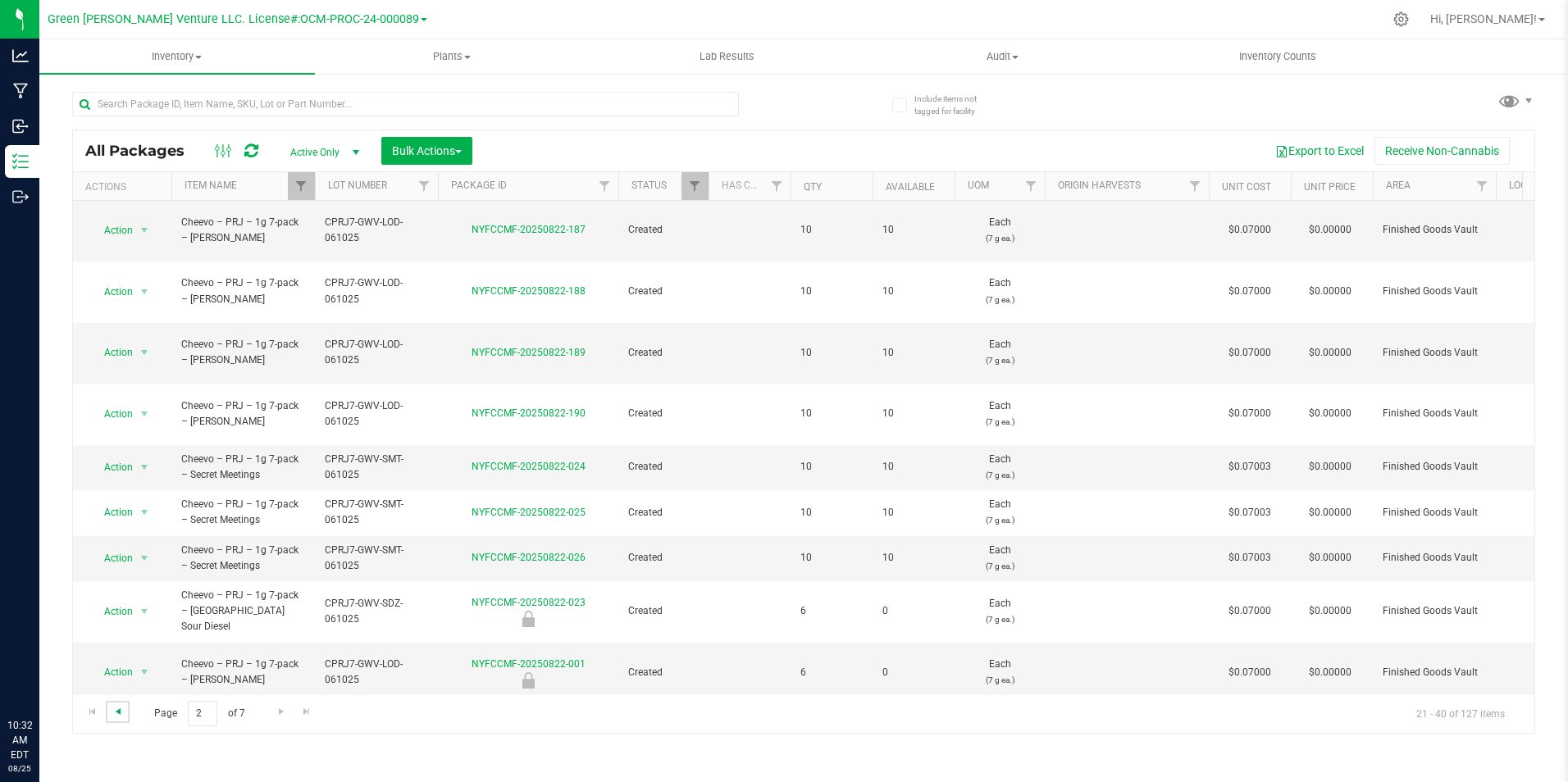
click at [118, 714] on span "Go to the previous page" at bounding box center [118, 711] width 13 height 13
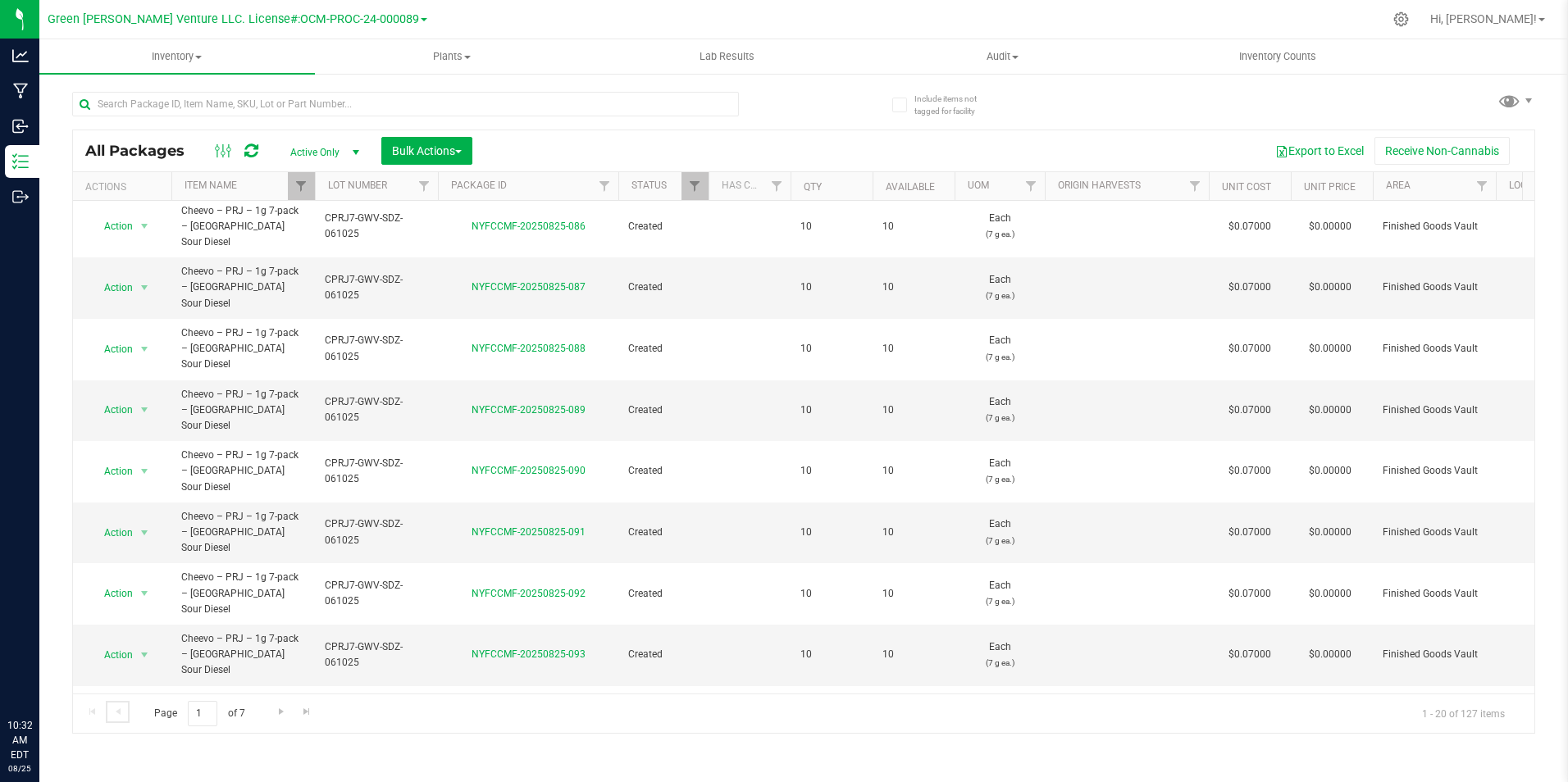
scroll to position [427, 0]
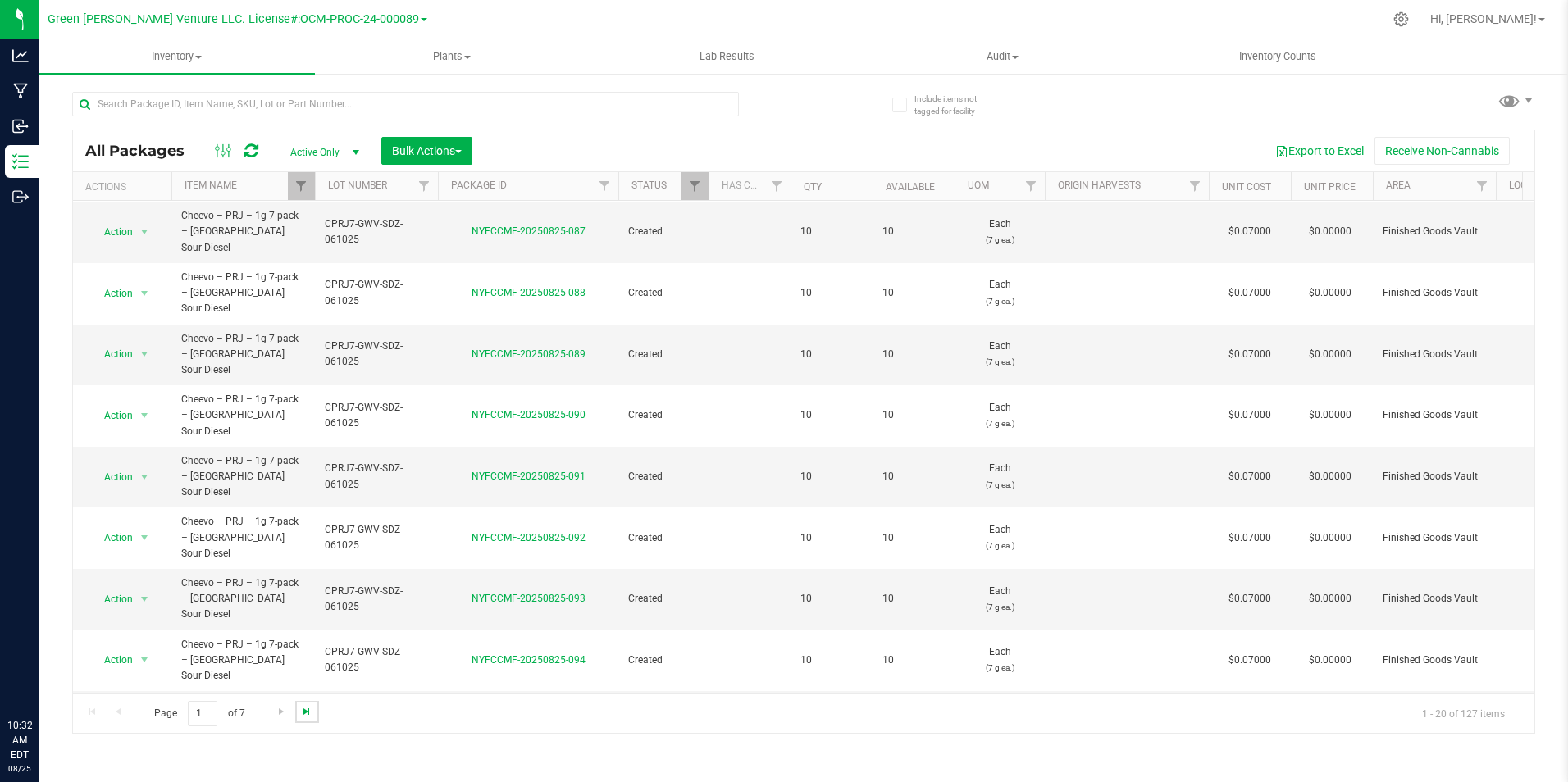
click at [311, 714] on span "Go to the last page" at bounding box center [306, 711] width 13 height 13
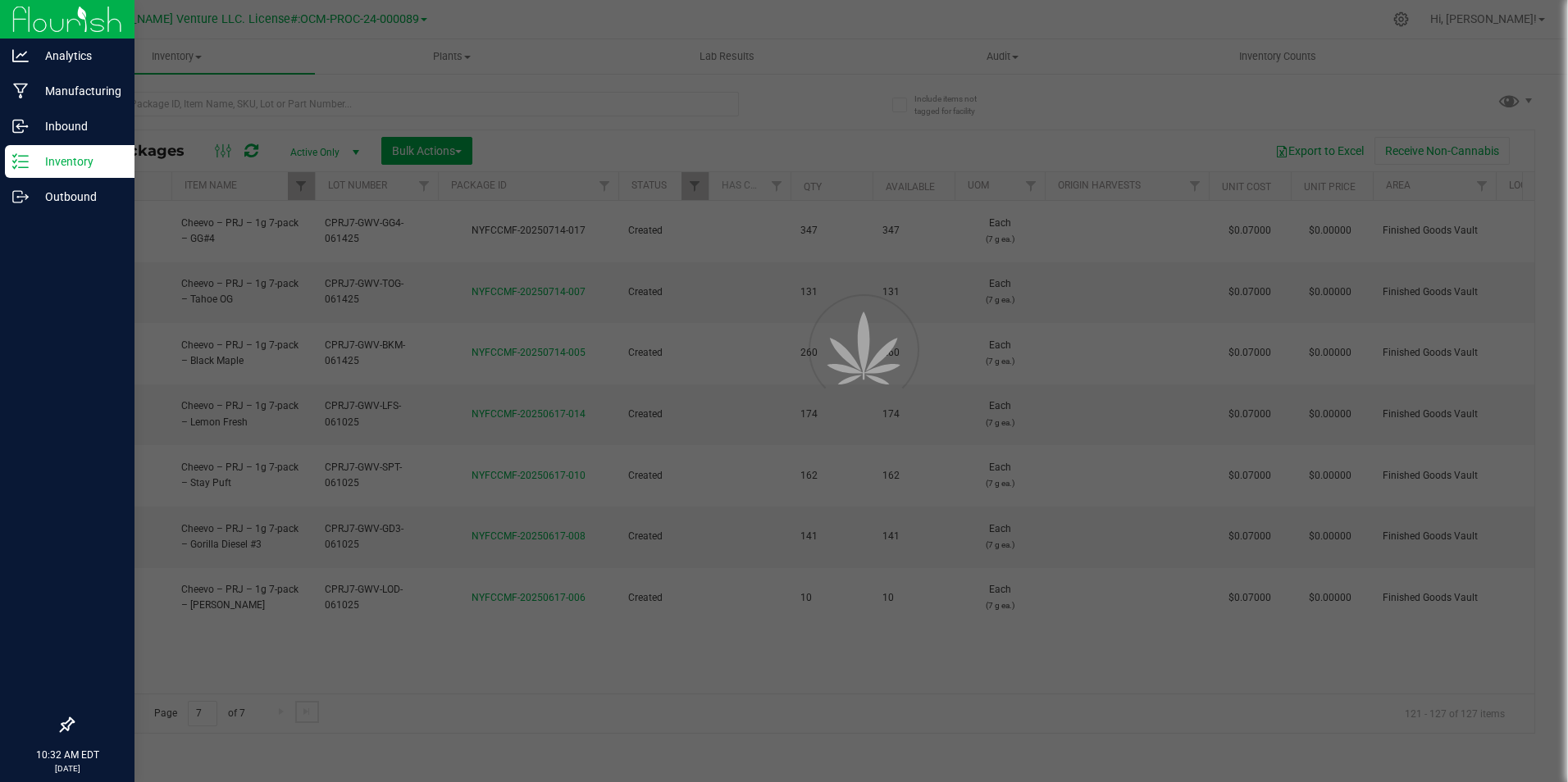
scroll to position [0, 0]
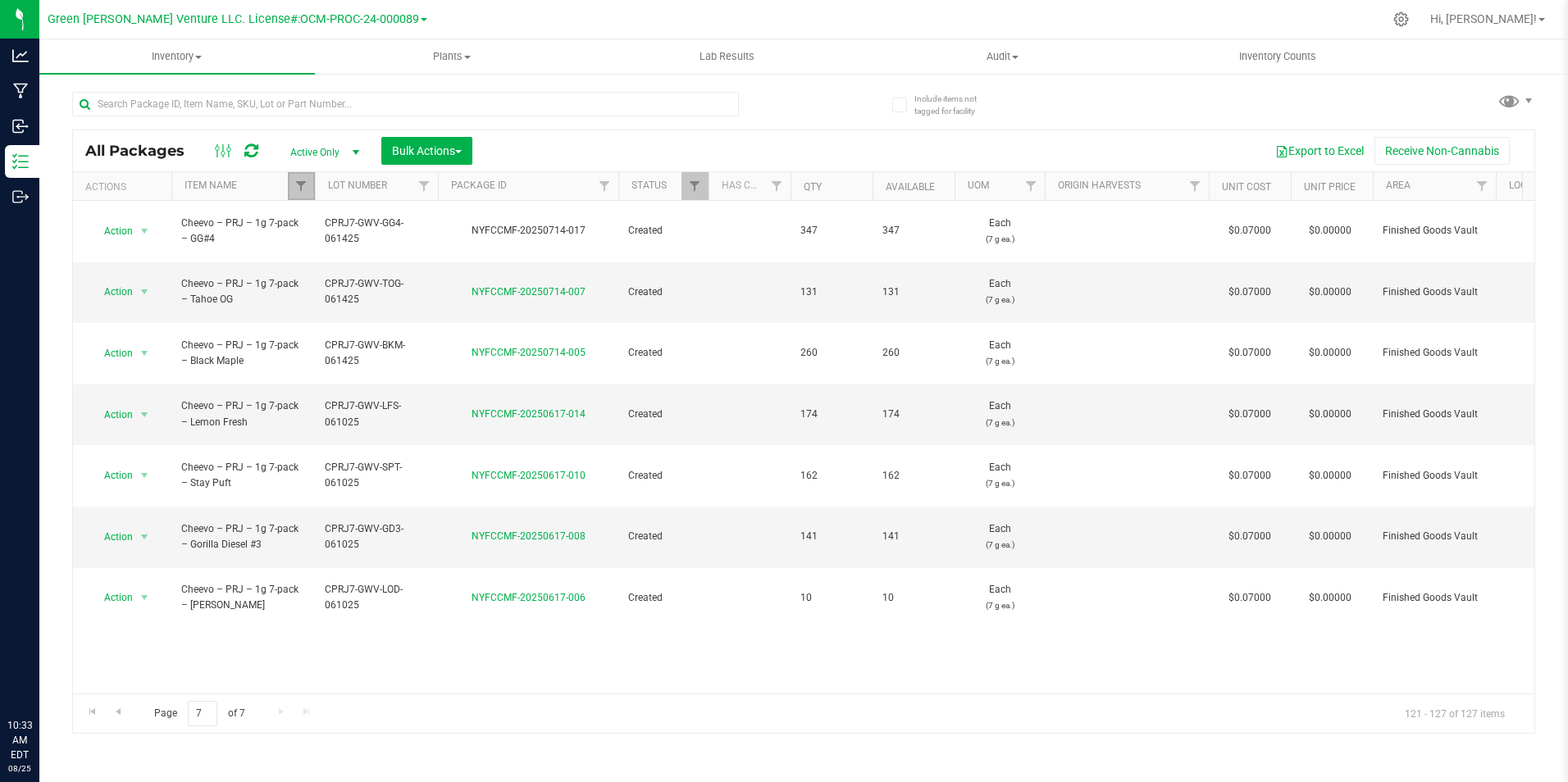
click at [307, 197] on link "Filter" at bounding box center [301, 186] width 27 height 28
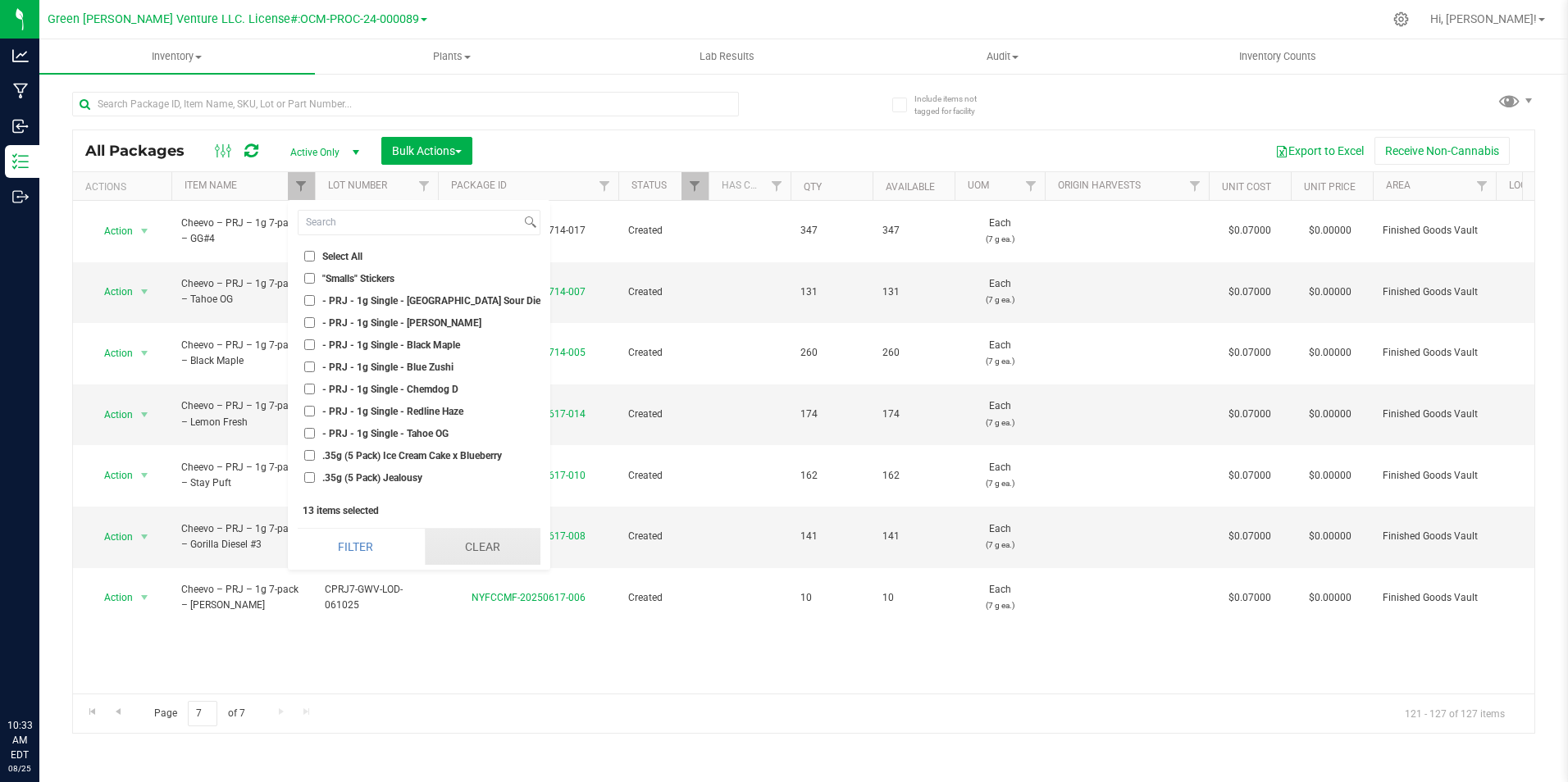
click at [484, 550] on button "Clear" at bounding box center [482, 547] width 116 height 36
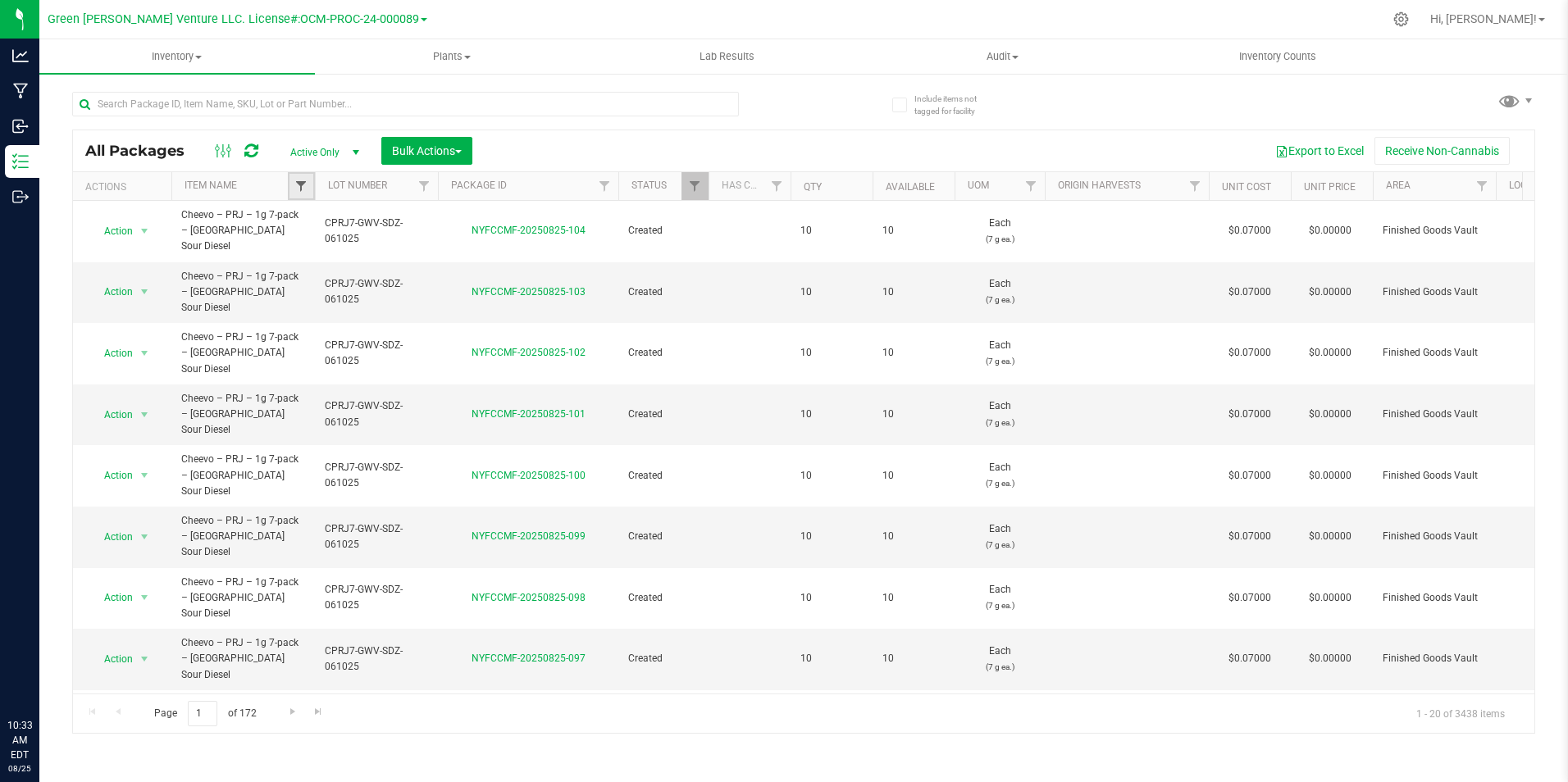
click at [307, 182] on span "Filter" at bounding box center [301, 186] width 13 height 13
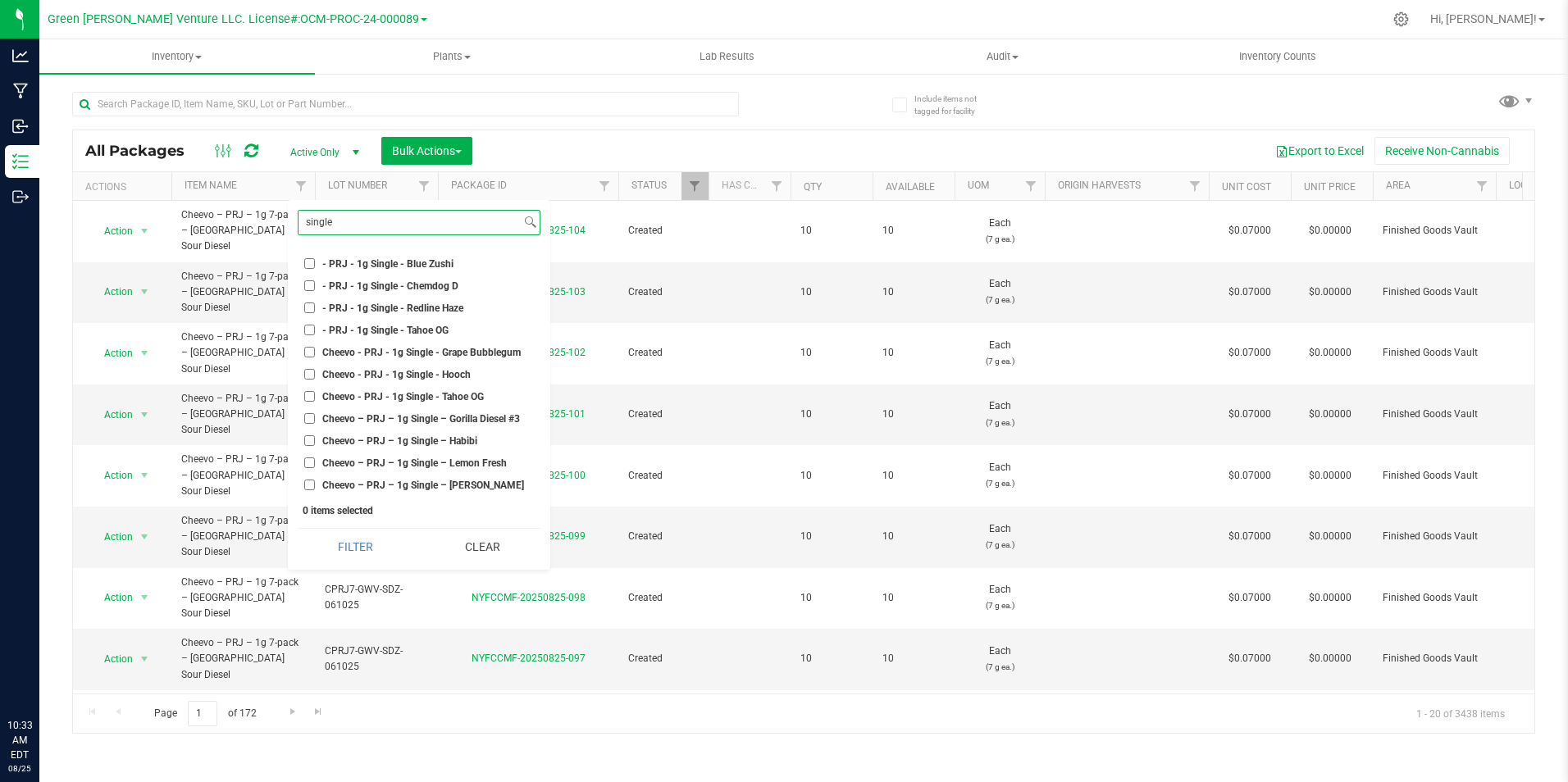
scroll to position [82, 0]
click at [468, 353] on span "Cheevo - PRJ - 1g Single - Grape Bubblegum" at bounding box center [422, 351] width 199 height 10
click at [315, 353] on input "Cheevo - PRJ - 1g Single - Grape Bubblegum" at bounding box center [309, 351] width 10 height 10
click at [456, 369] on span "Cheevo - PRJ - 1g Single - Hooch" at bounding box center [397, 373] width 149 height 10
click at [315, 368] on input "Cheevo - PRJ - 1g Single - Hooch" at bounding box center [309, 373] width 10 height 10
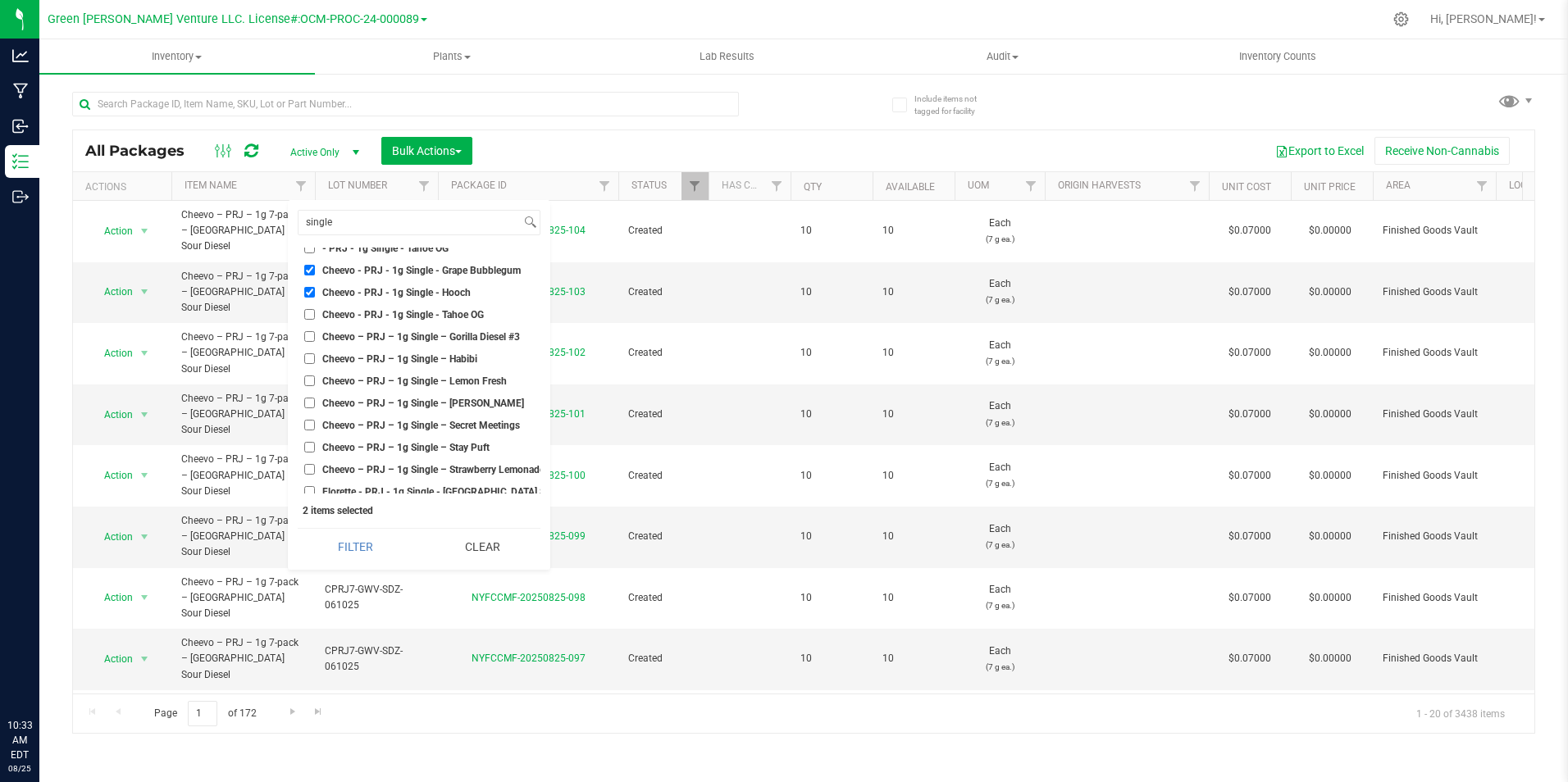
scroll to position [164, 0]
click at [472, 335] on span "Cheevo – PRJ – 1g Single – Gorilla Diesel #3" at bounding box center [421, 335] width 198 height 10
click at [315, 335] on input "Cheevo – PRJ – 1g Single – Gorilla Diesel #3" at bounding box center [309, 335] width 10 height 10
click at [465, 355] on span "Cheevo – PRJ – 1g Single – Habibi" at bounding box center [399, 358] width 155 height 10
click at [315, 355] on input "Cheevo – PRJ – 1g Single – Habibi" at bounding box center [309, 358] width 10 height 10
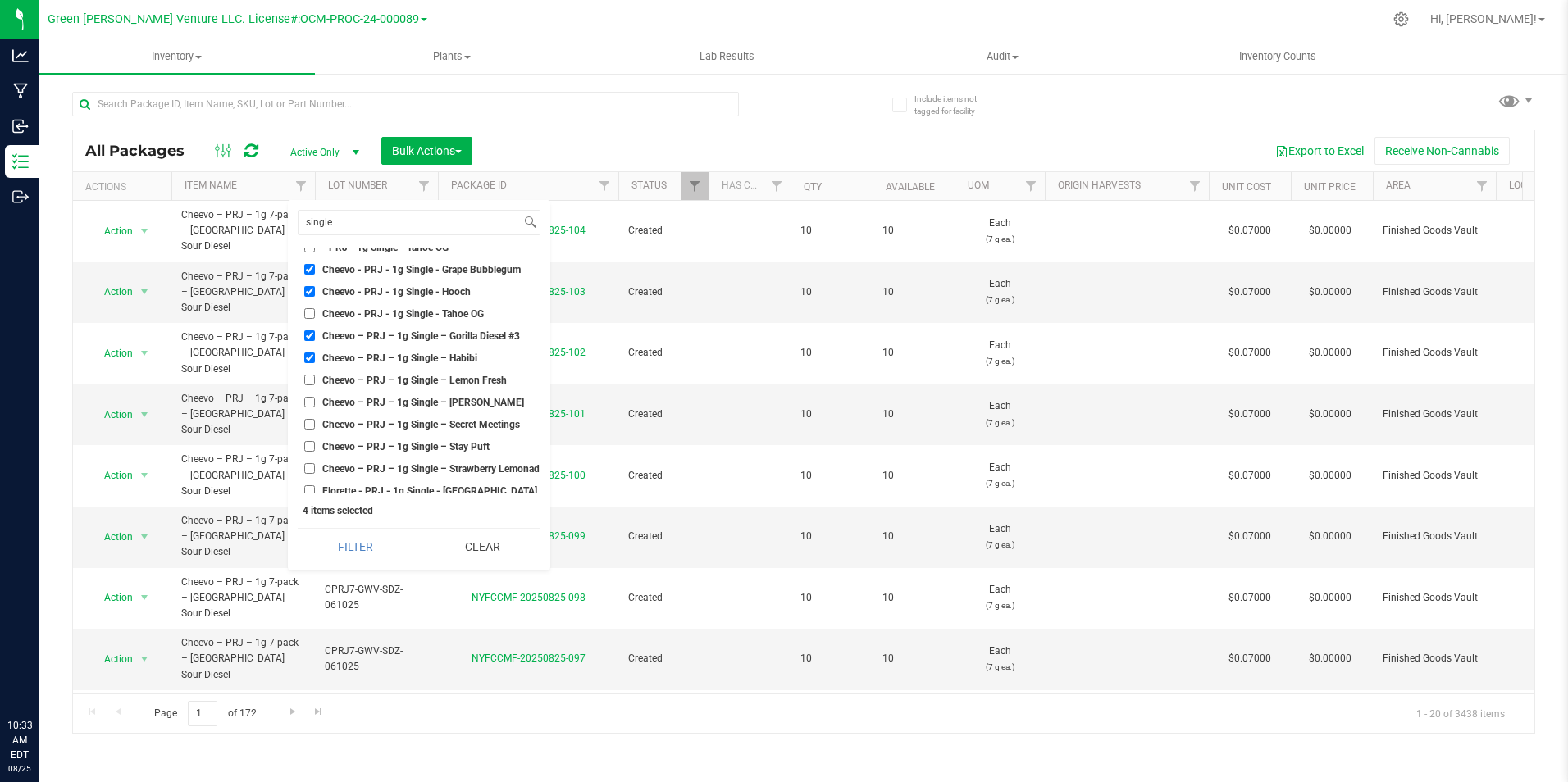
click at [461, 309] on span "Cheevo - PRJ - 1g Single - Tahoe OG" at bounding box center [403, 314] width 162 height 10
click at [315, 309] on input "Cheevo - PRJ - 1g Single - Tahoe OG" at bounding box center [309, 314] width 10 height 10
click at [461, 378] on span "Cheevo – PRJ – 1g Single – Lemon Fresh" at bounding box center [414, 379] width 184 height 10
click at [315, 378] on input "Cheevo – PRJ – 1g Single – Lemon Fresh" at bounding box center [309, 379] width 10 height 10
click at [459, 397] on span "Cheevo – PRJ – 1g Single – [PERSON_NAME]" at bounding box center [423, 402] width 201 height 10
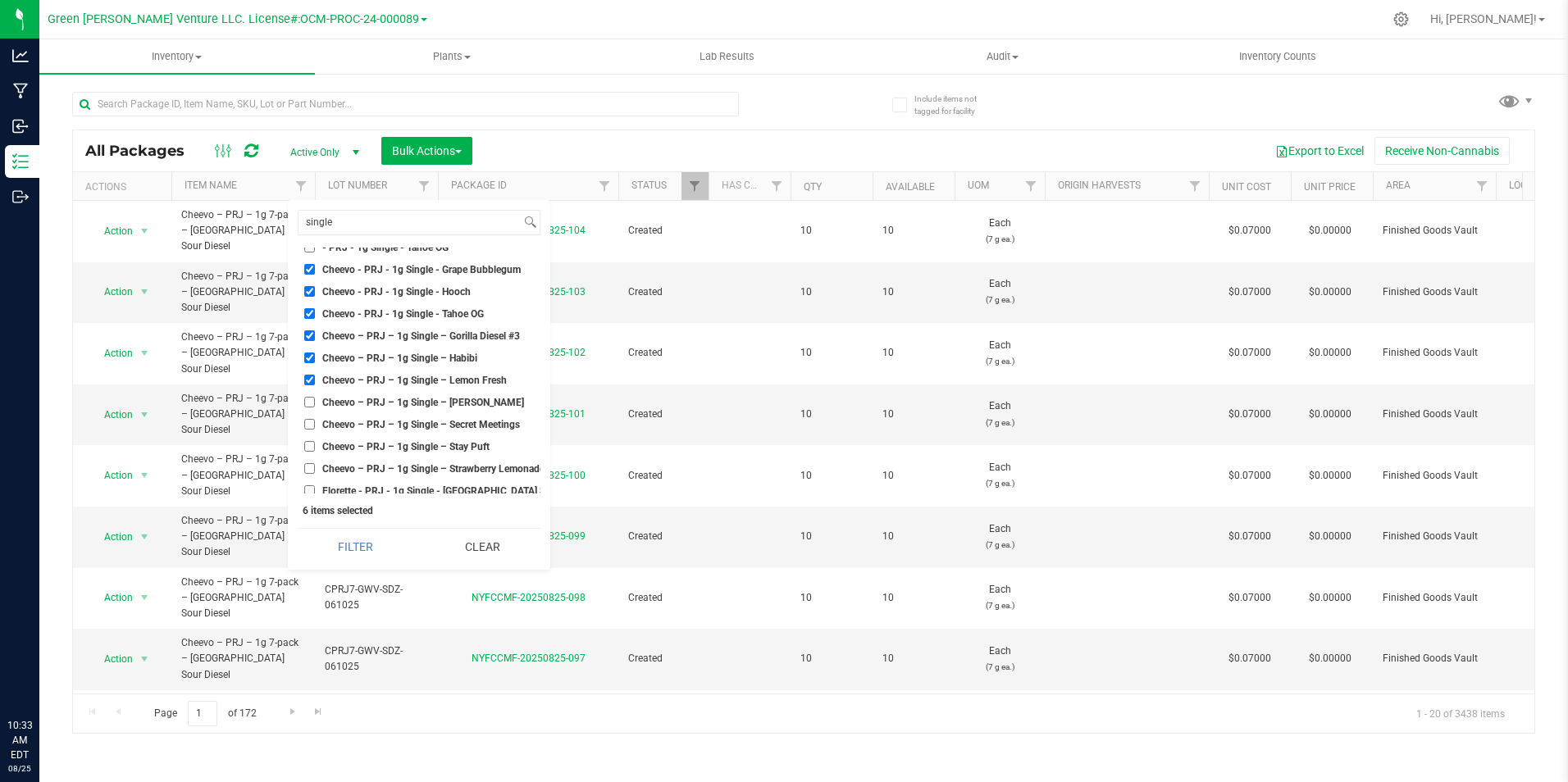
click at [315, 397] on input "Cheevo – PRJ – 1g Single – [PERSON_NAME]" at bounding box center [309, 402] width 10 height 10
click at [460, 423] on span "Cheevo – PRJ – 1g Single – Secret Meetings" at bounding box center [421, 424] width 198 height 10
click at [315, 423] on input "Cheevo – PRJ – 1g Single – Secret Meetings" at bounding box center [309, 424] width 10 height 10
click at [458, 454] on li "Cheevo – PRJ – 1g Single – Stay Puft" at bounding box center [418, 447] width 243 height 17
click at [458, 442] on span "Cheevo – PRJ – 1g Single – Stay Puft" at bounding box center [406, 446] width 168 height 10
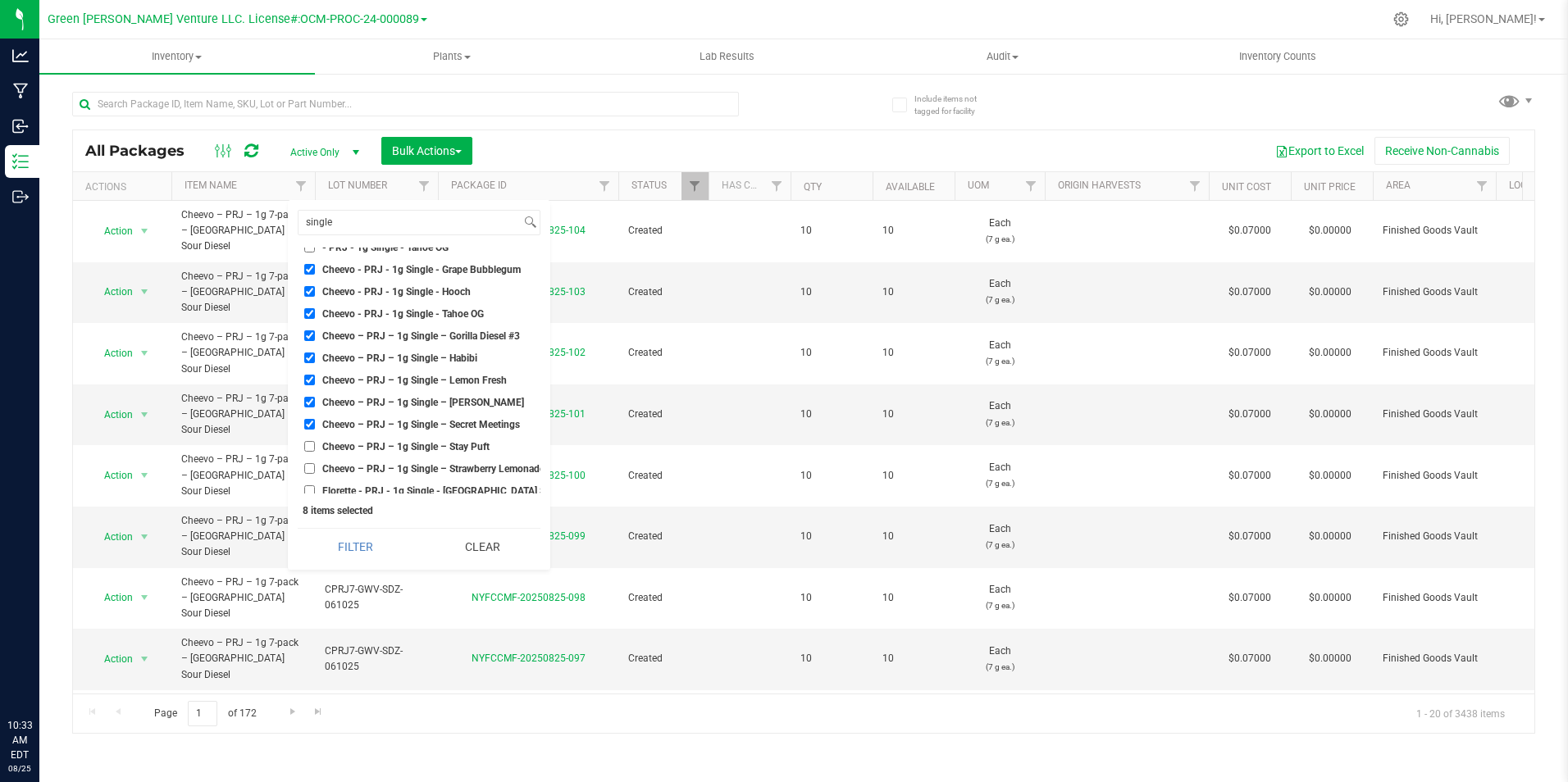
click at [315, 442] on input "Cheevo – PRJ – 1g Single – Stay Puft" at bounding box center [309, 446] width 10 height 10
click at [458, 465] on span "Cheevo – PRJ – 1g Single – Strawberry Lemonade" at bounding box center [433, 468] width 222 height 10
click at [315, 465] on input "Cheevo – PRJ – 1g Single – Strawberry Lemonade" at bounding box center [309, 468] width 10 height 10
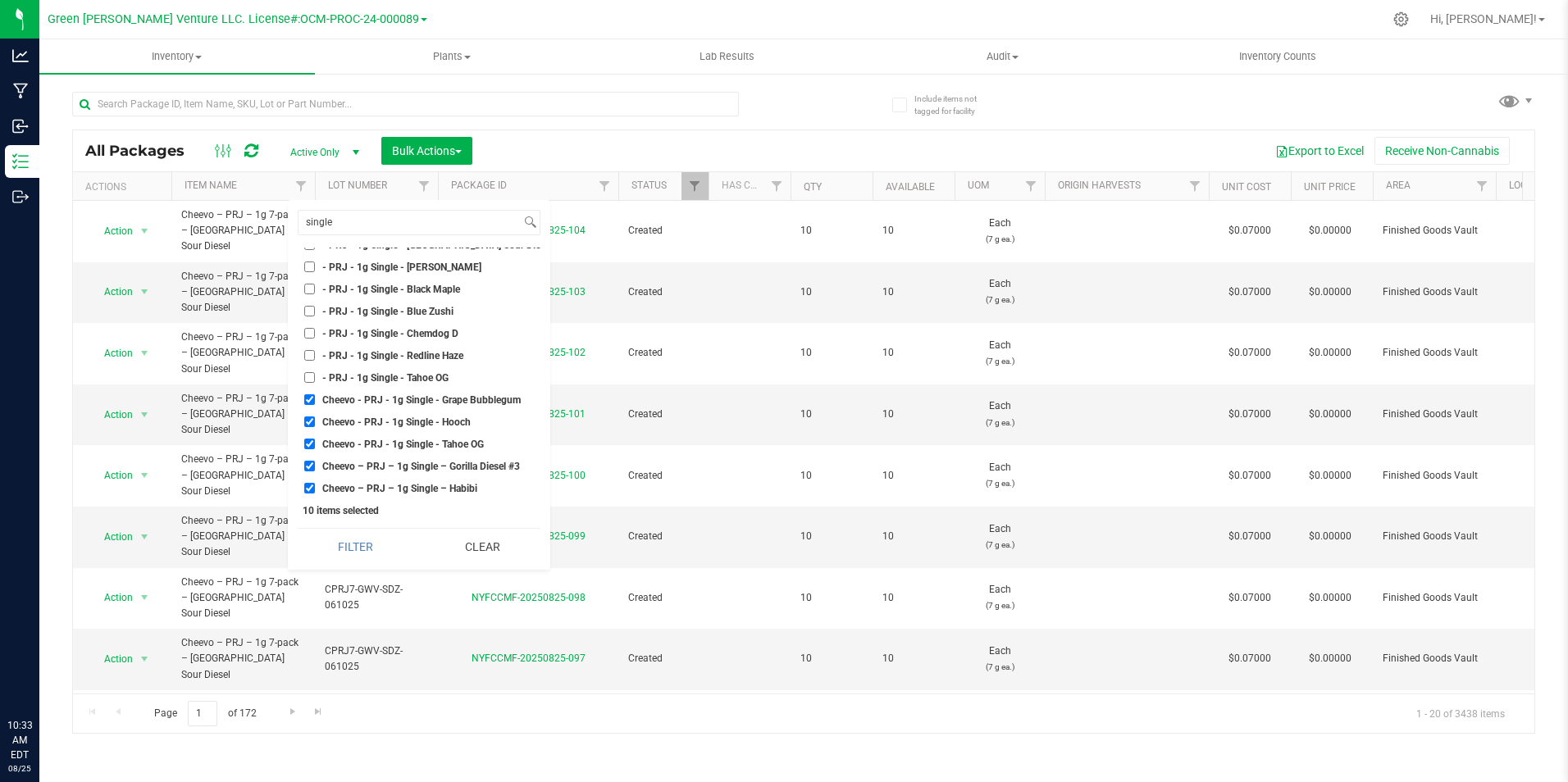
scroll to position [0, 0]
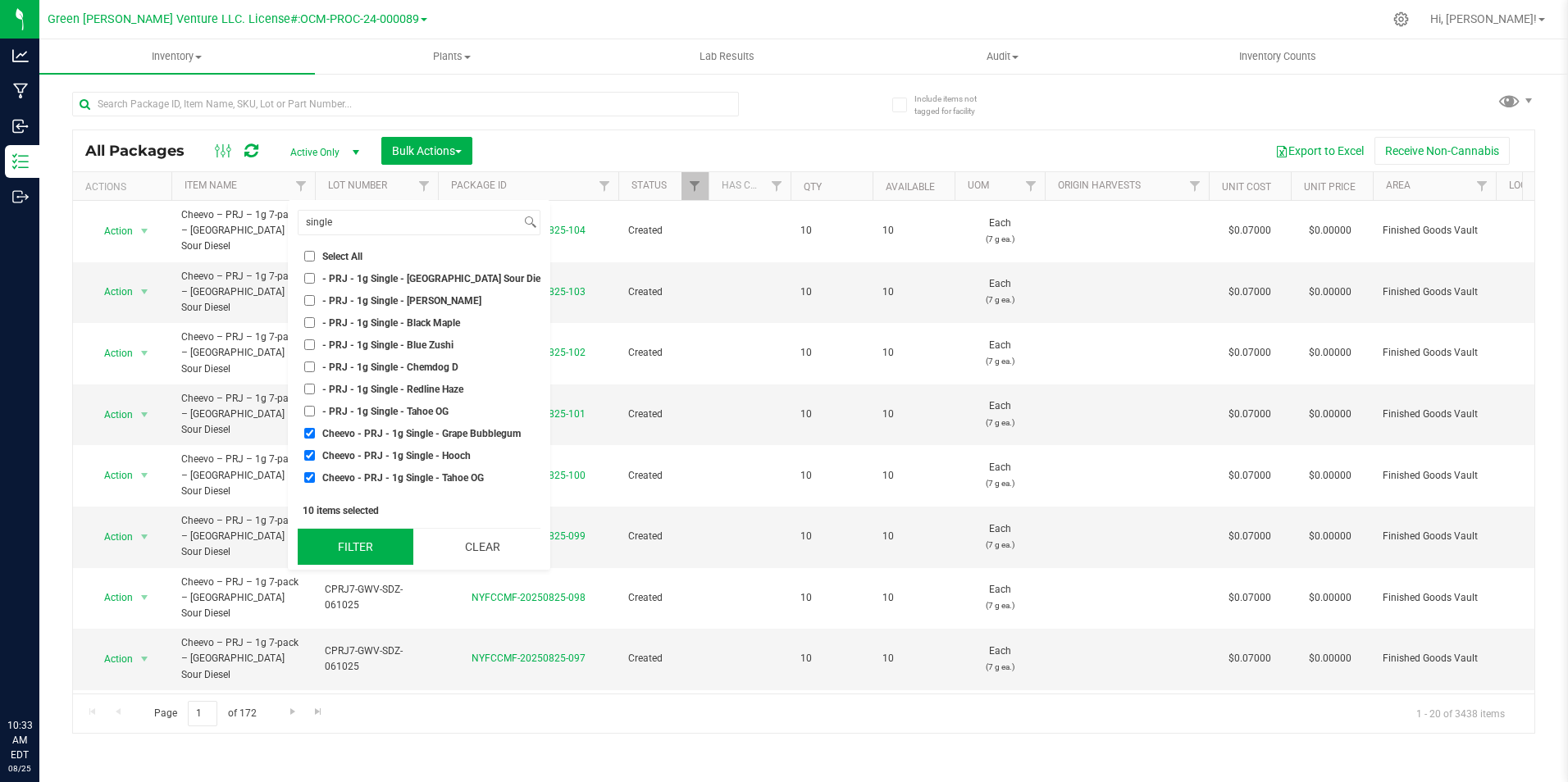
click at [366, 533] on button "Filter" at bounding box center [355, 547] width 116 height 36
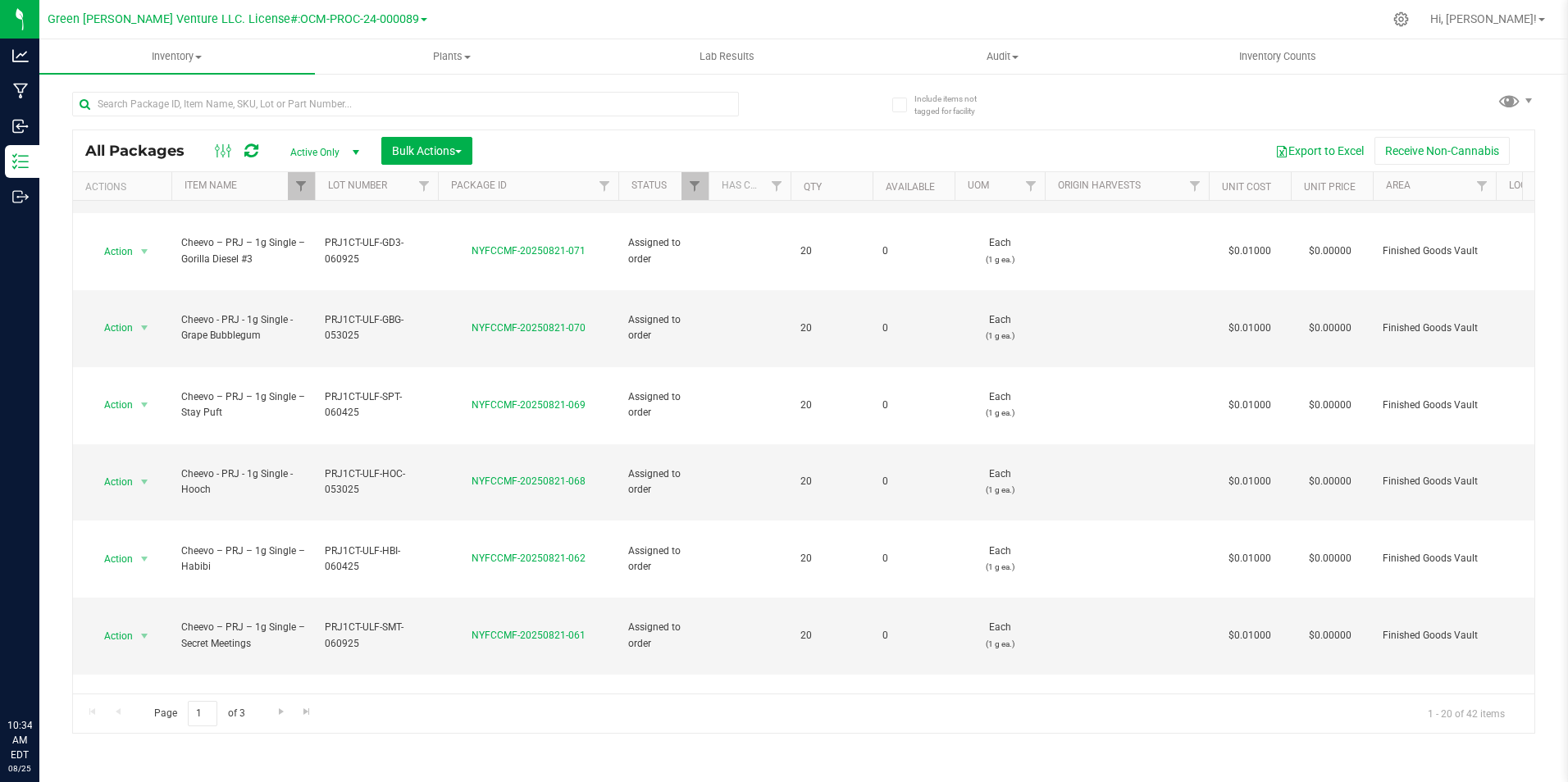
scroll to position [569, 0]
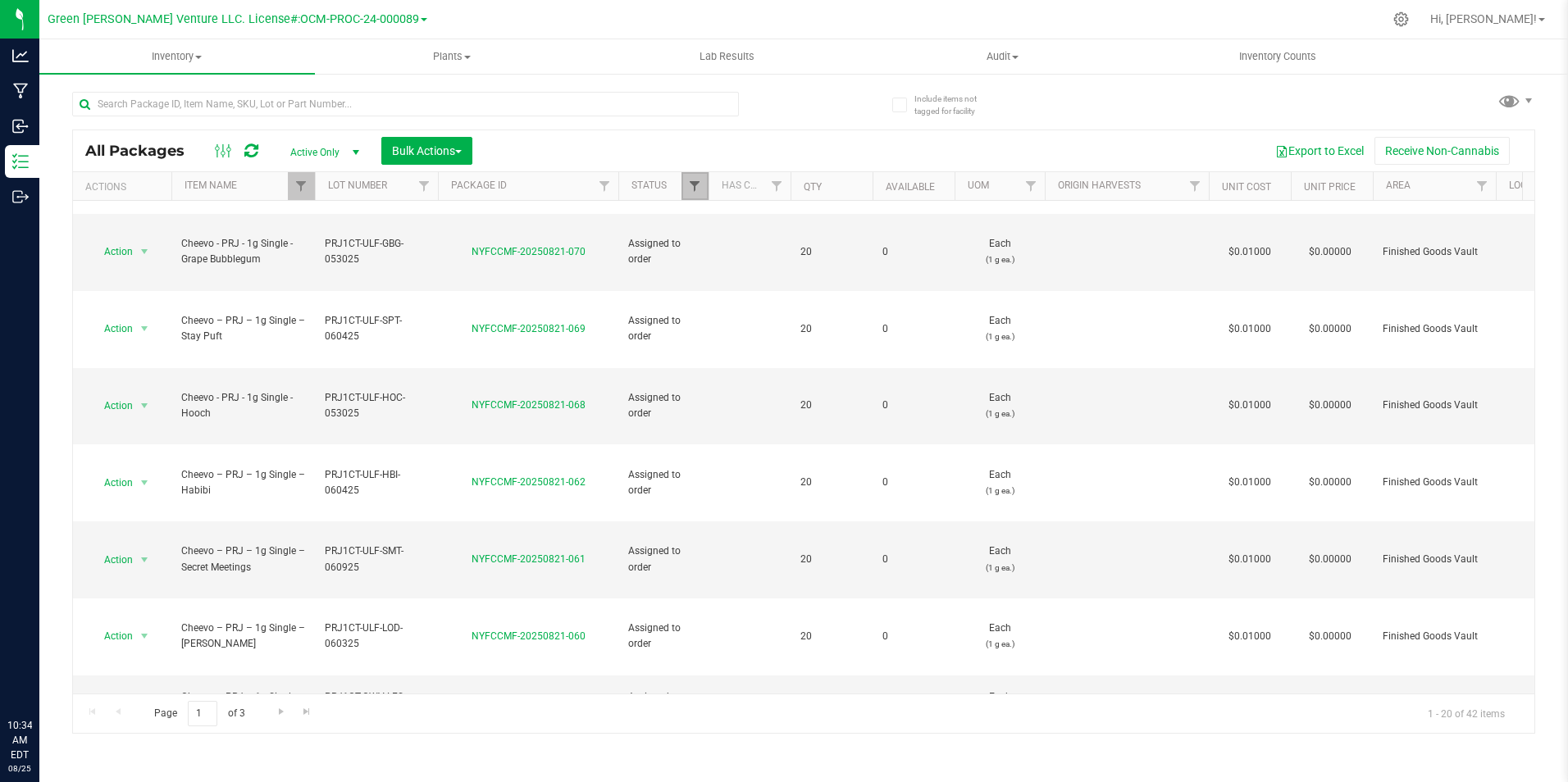
click at [692, 188] on span "Filter" at bounding box center [694, 186] width 13 height 13
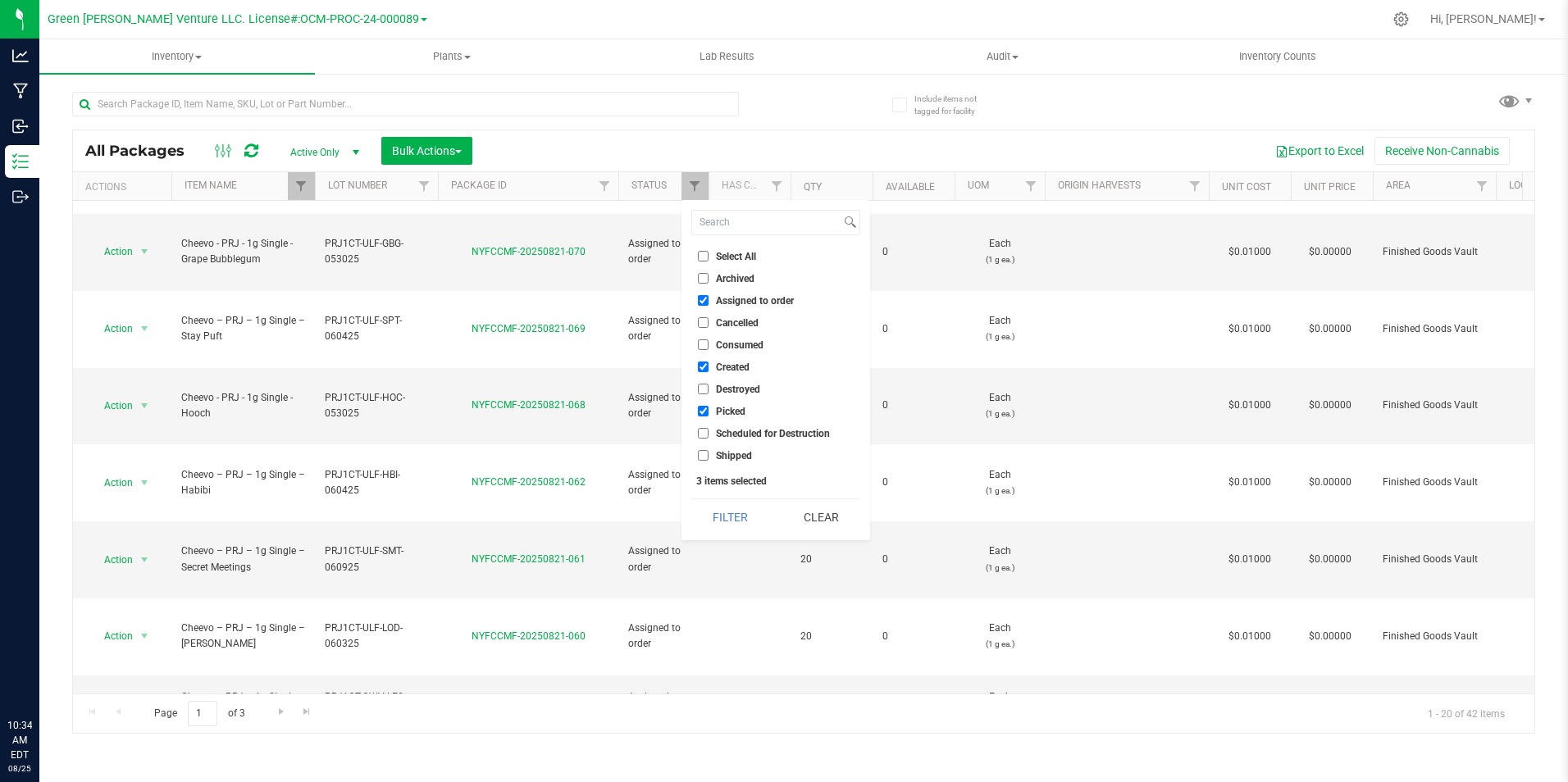
click at [726, 301] on span "Assigned to order" at bounding box center [755, 300] width 78 height 10
click at [709, 301] on input "Assigned to order" at bounding box center [703, 300] width 10 height 10
click at [724, 410] on span "Picked" at bounding box center [730, 410] width 29 height 10
click at [709, 410] on input "Picked" at bounding box center [703, 411] width 10 height 10
click at [736, 503] on button "Filter" at bounding box center [730, 518] width 79 height 36
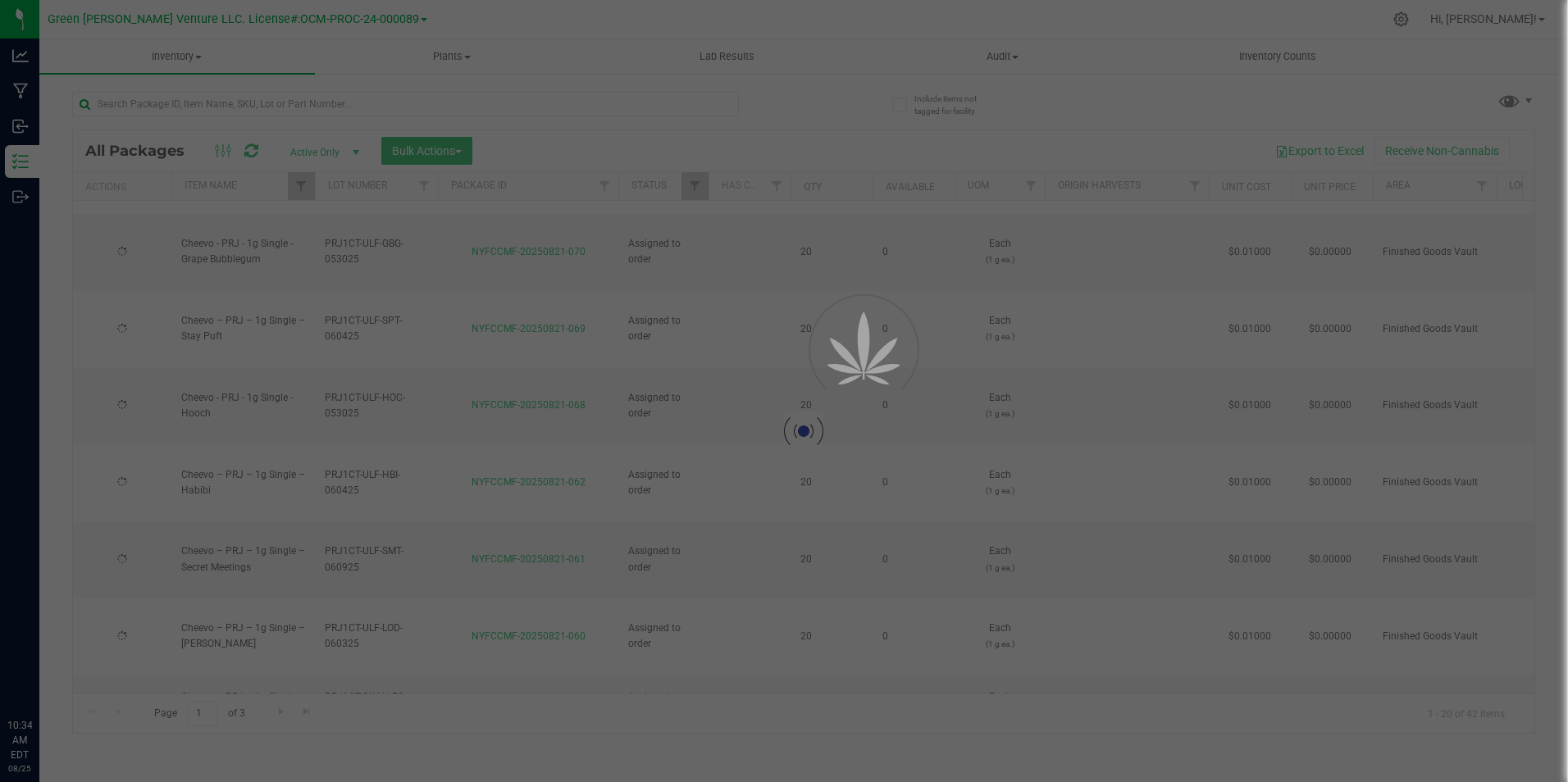
scroll to position [0, 0]
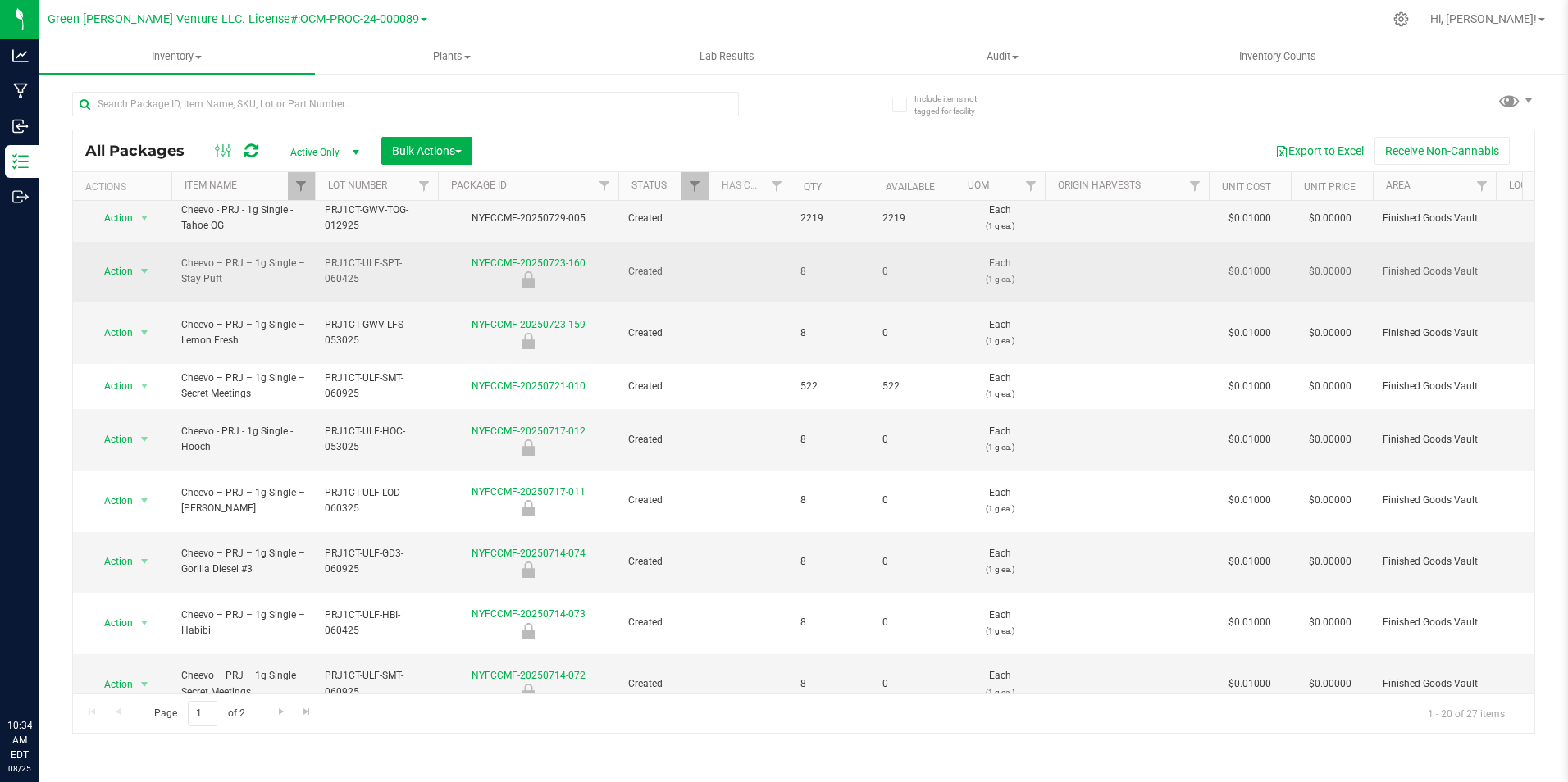
scroll to position [434, 0]
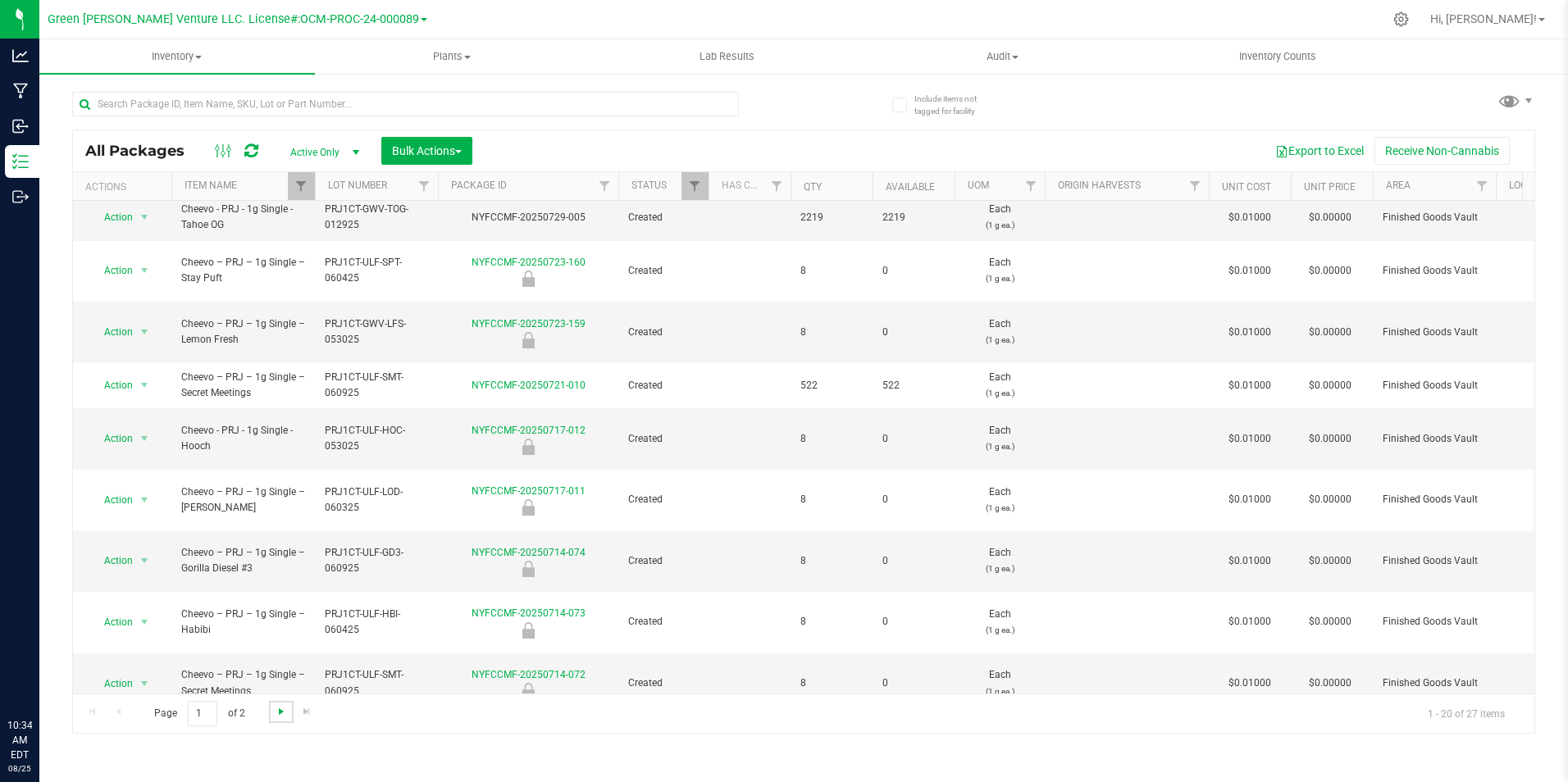
click at [277, 710] on span "Go to the next page" at bounding box center [281, 711] width 13 height 13
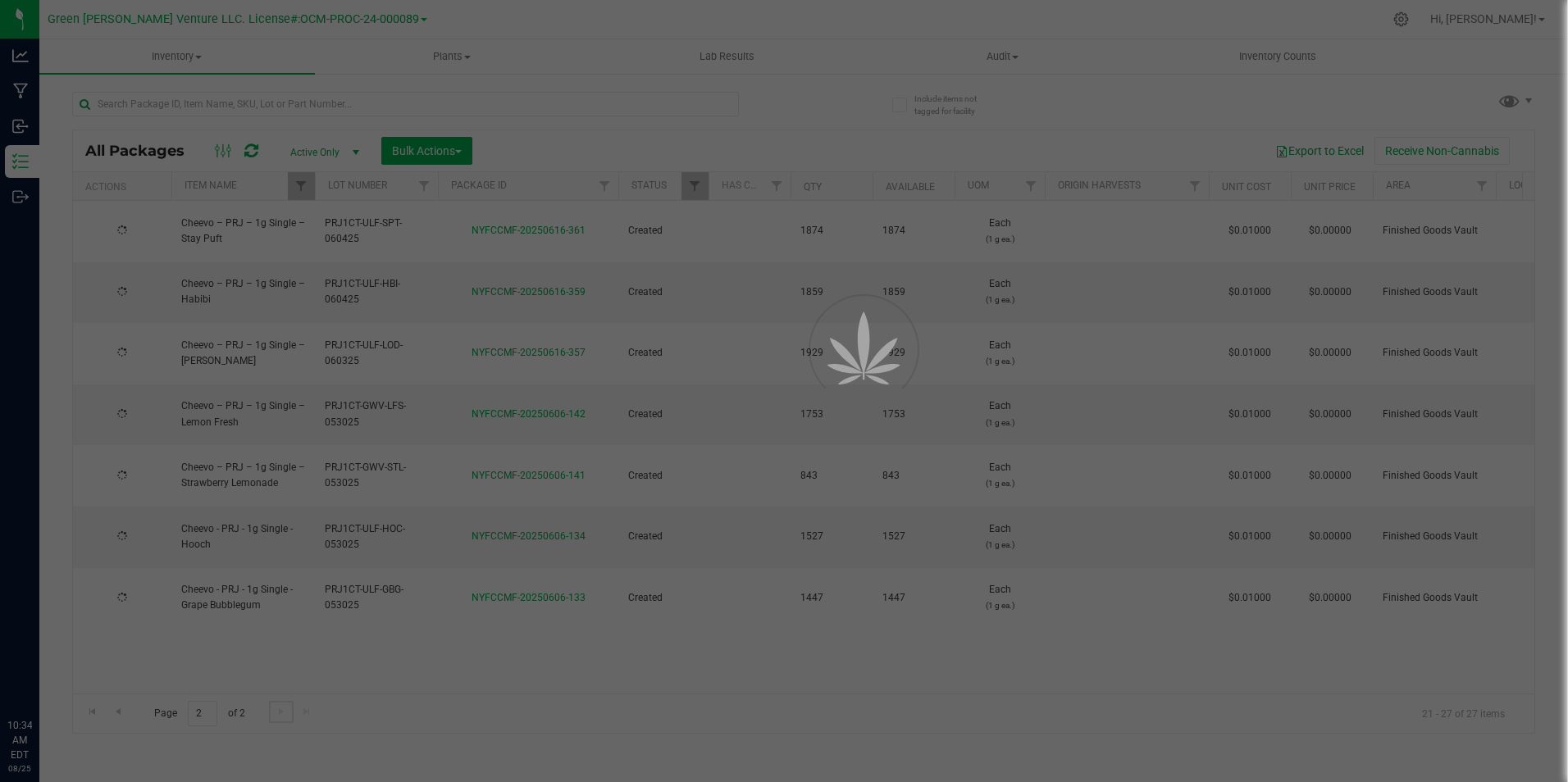
scroll to position [0, 0]
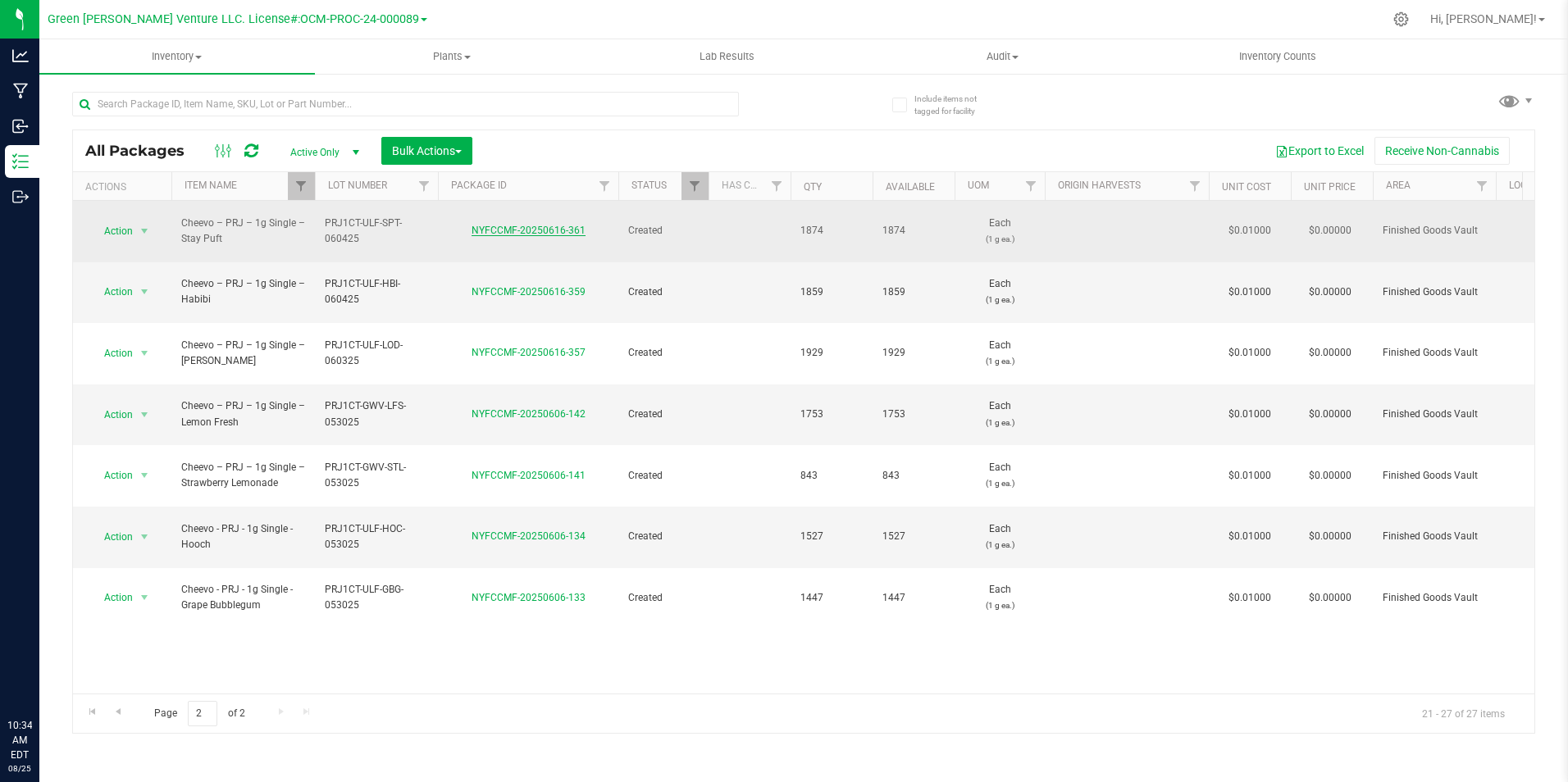
click at [528, 225] on link "NYFCCMF-20250616-361" at bounding box center [528, 230] width 114 height 11
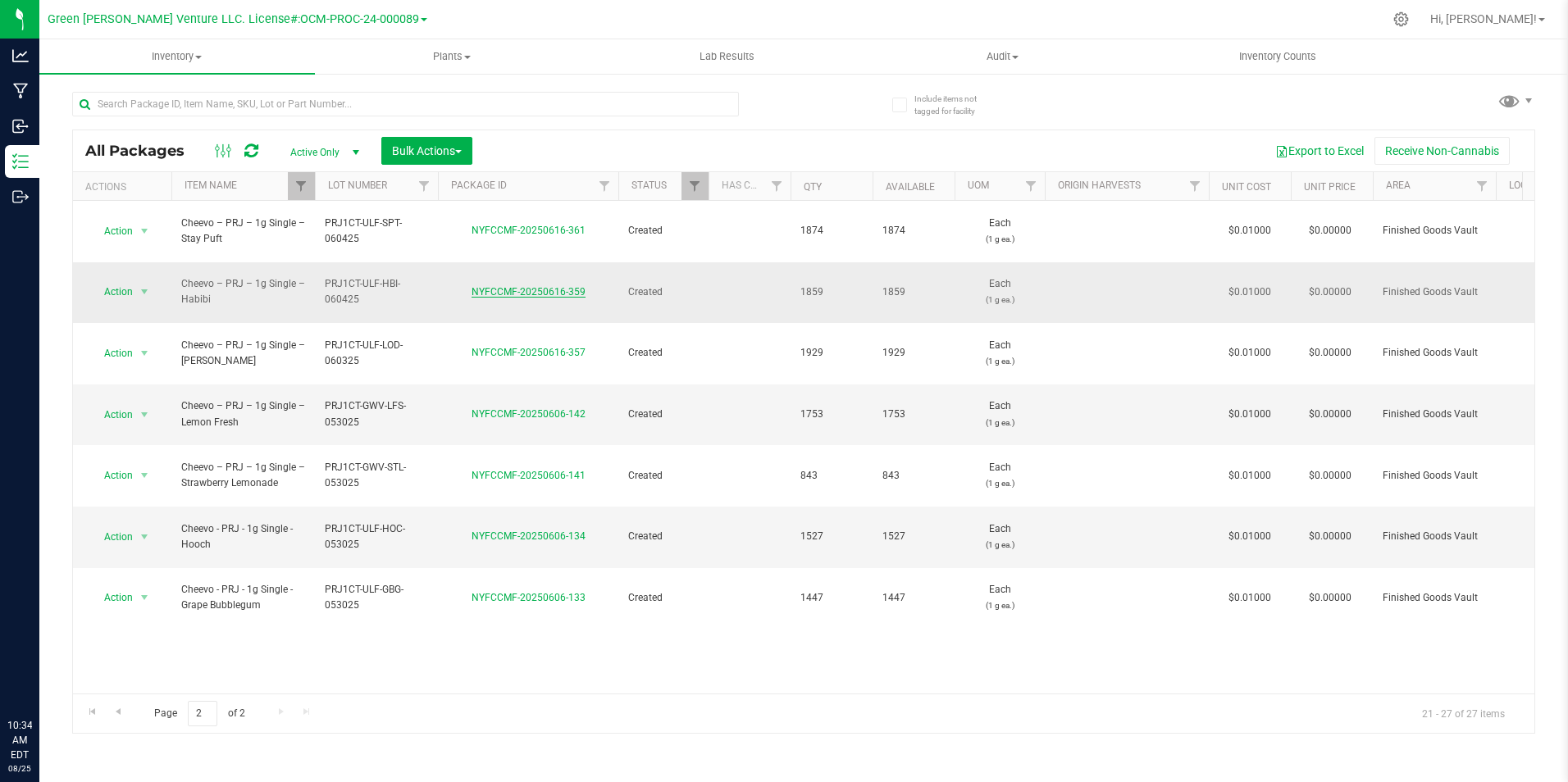
click at [520, 286] on link "NYFCCMF-20250616-359" at bounding box center [528, 291] width 114 height 11
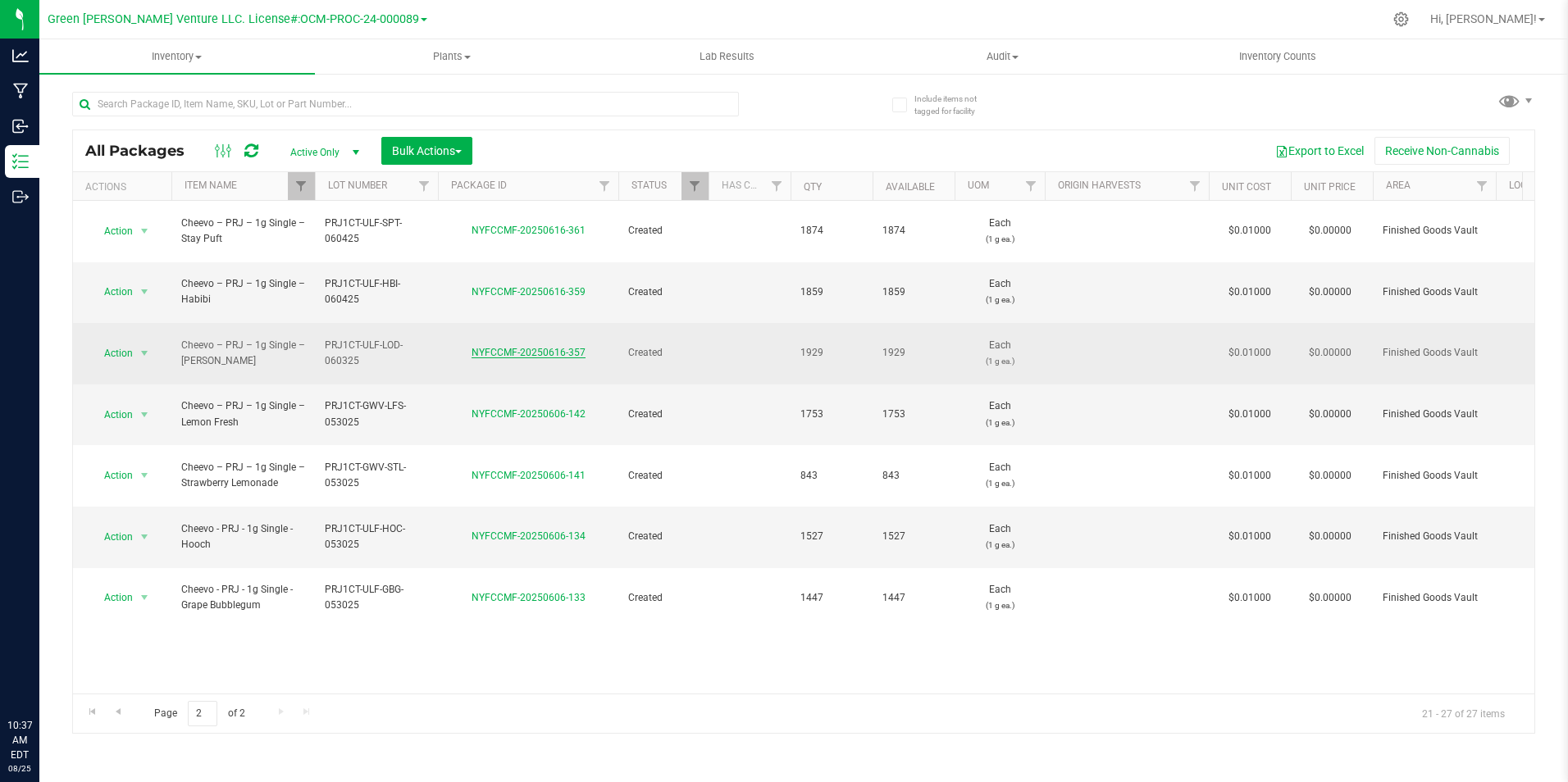
click at [524, 346] on link "NYFCCMF-20250616-357" at bounding box center [528, 352] width 114 height 11
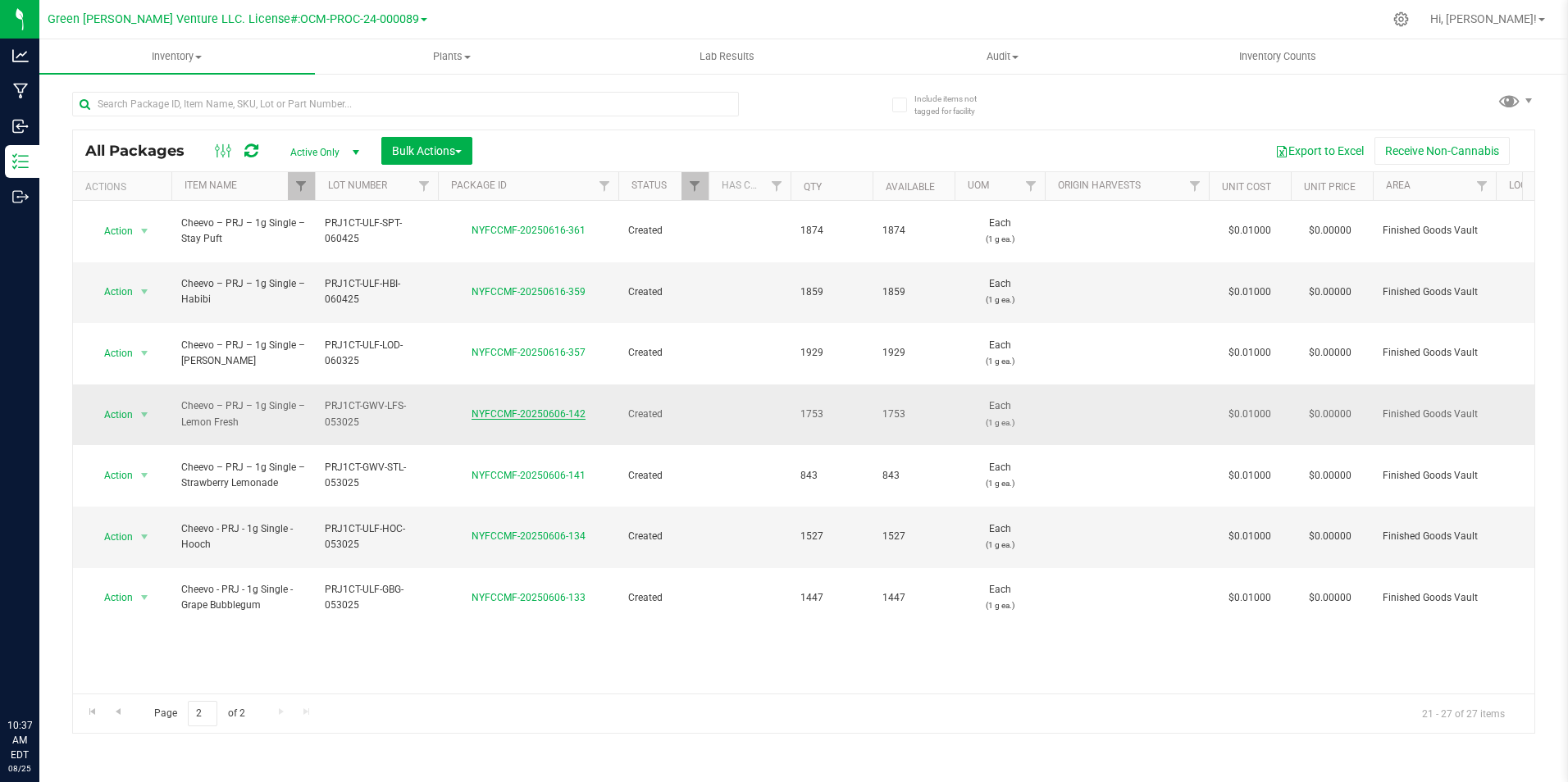
click at [554, 408] on link "NYFCCMF-20250606-142" at bounding box center [528, 413] width 114 height 11
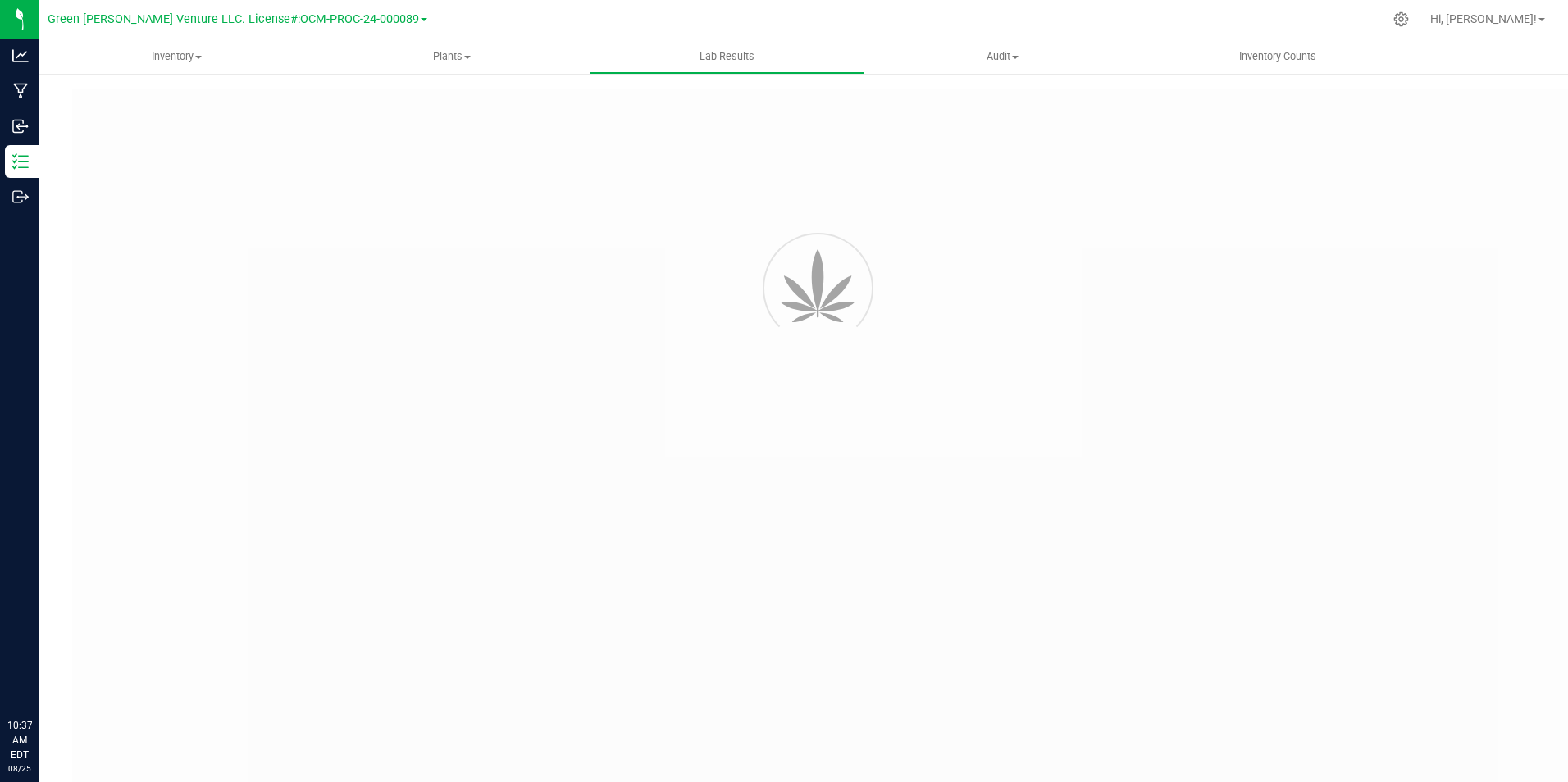
type input "NYFCCMF-20250606-142"
type input "AL50607007-006"
type input "NYFCCMF-20250606-142"
type input "06/11/2025 1:35 PM"
type input "[DATE]"
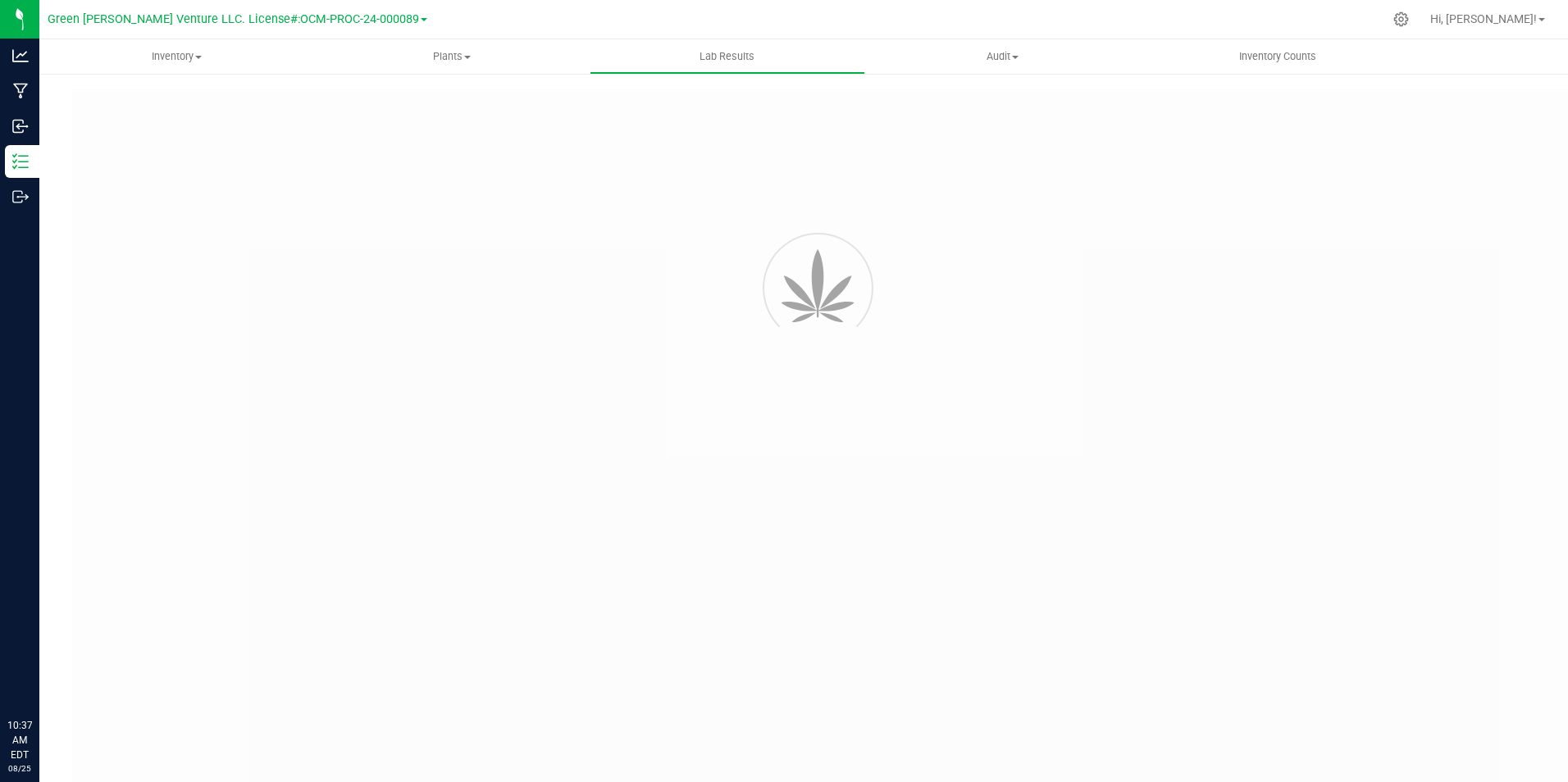
type input "https://www.cheevo.co/test-results"
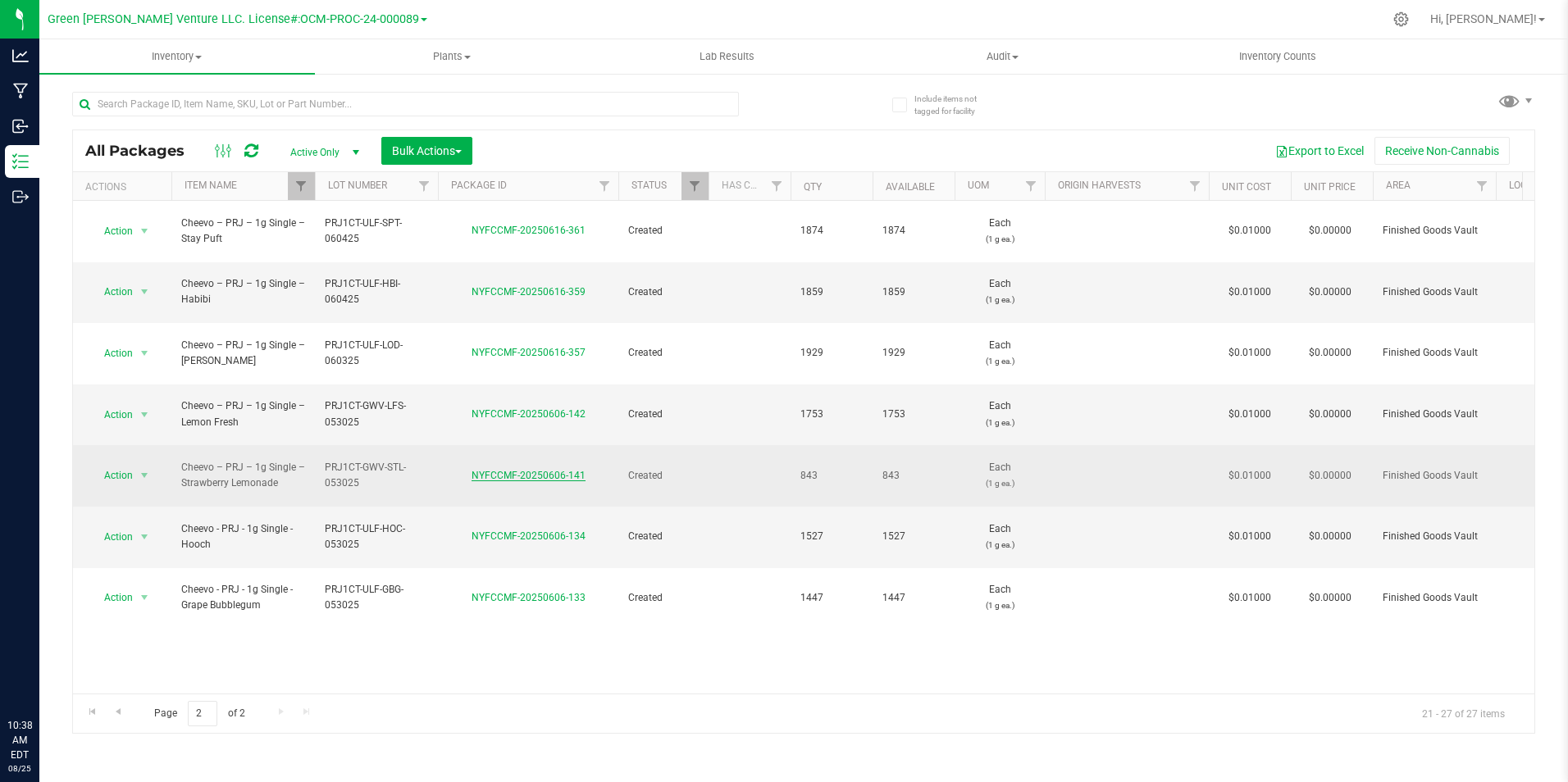
click at [530, 470] on link "NYFCCMF-20250606-141" at bounding box center [528, 475] width 114 height 11
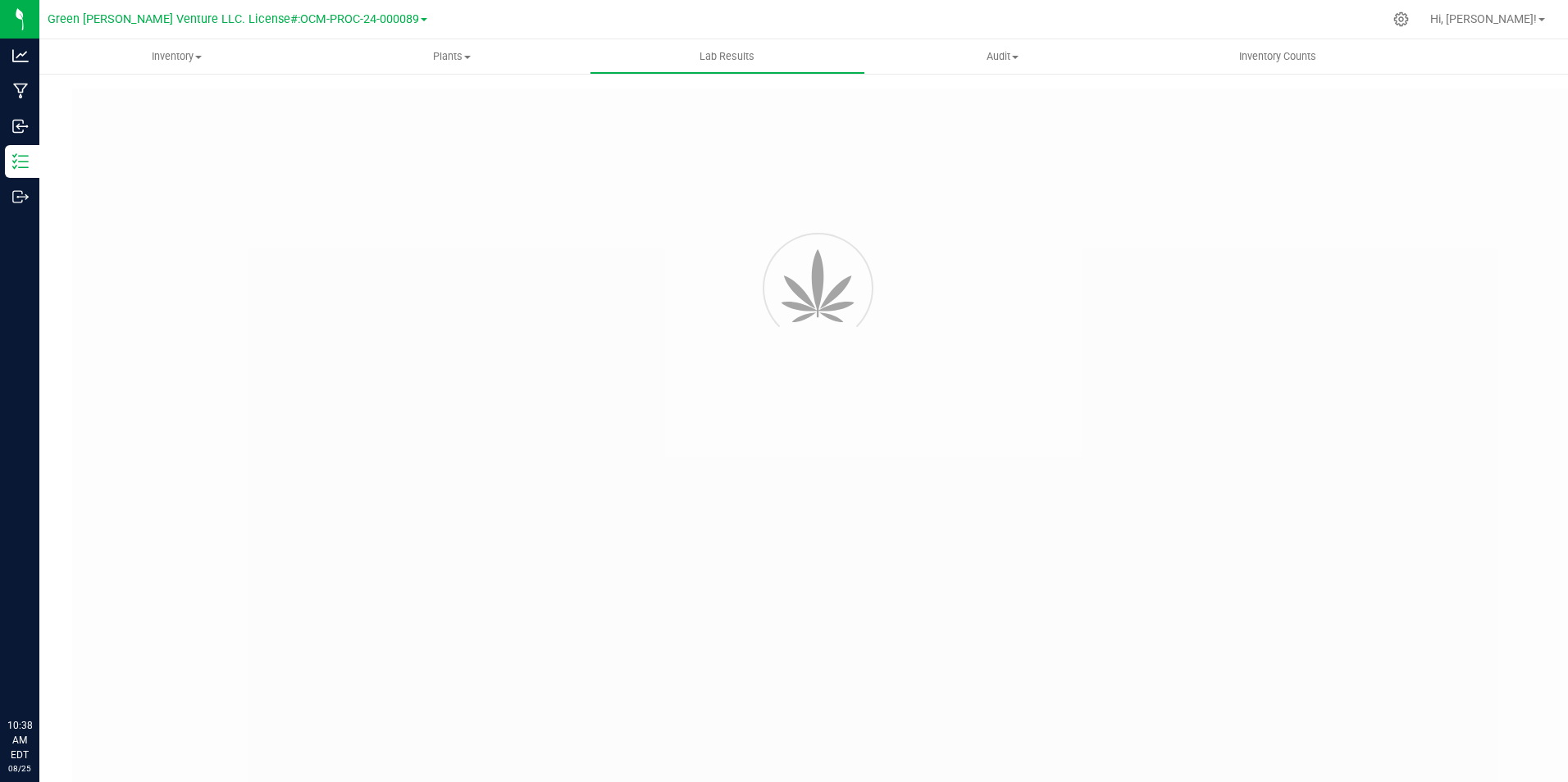
type input "NYFCCMF-20250606-141"
type input "AL50607007-007"
type input "NYFCCMF-20250606-141"
type input "06/11/2025 1:32 PM"
type input "[DATE]"
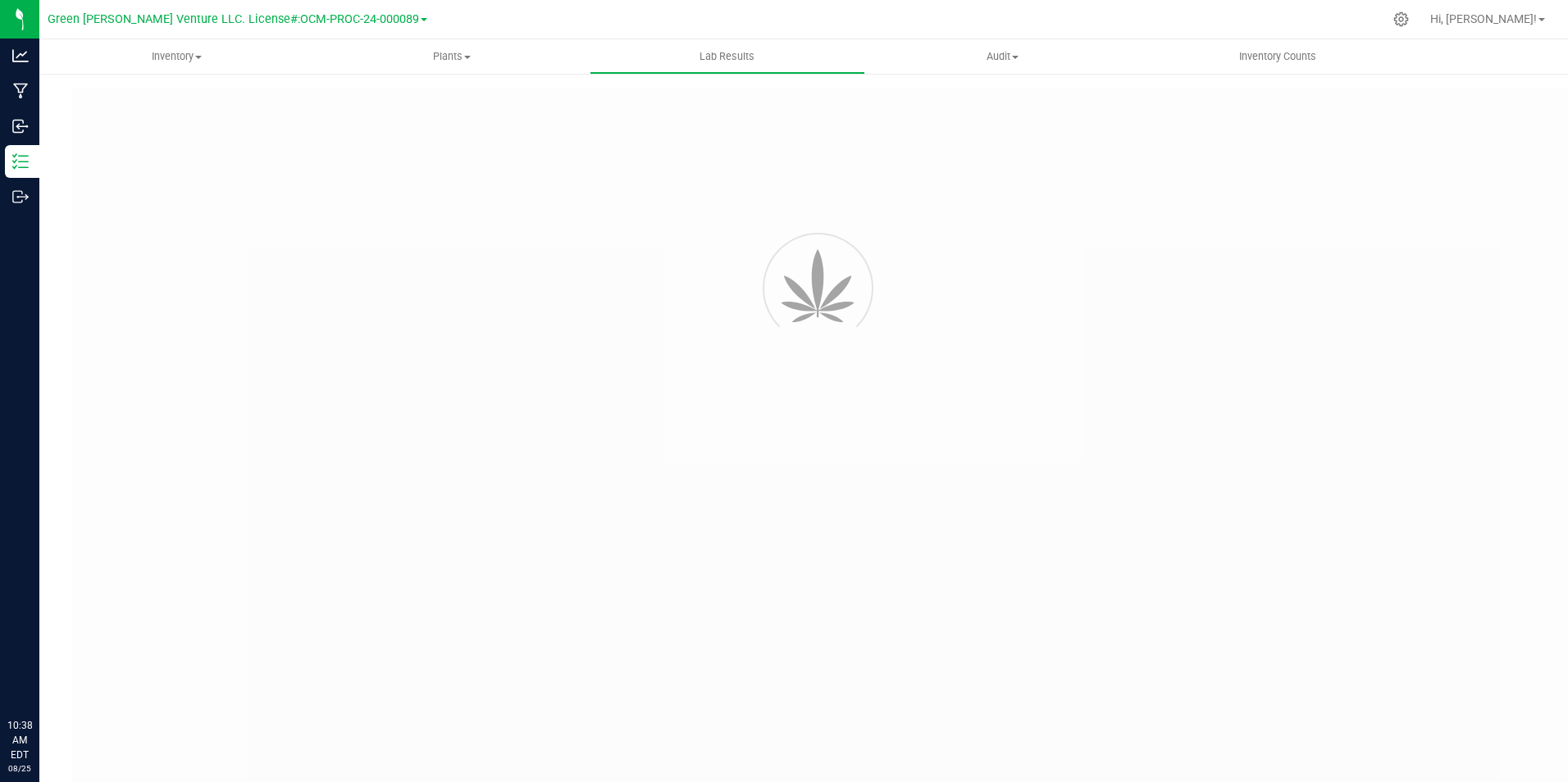
type input "https://www.cheevo.co/test-results"
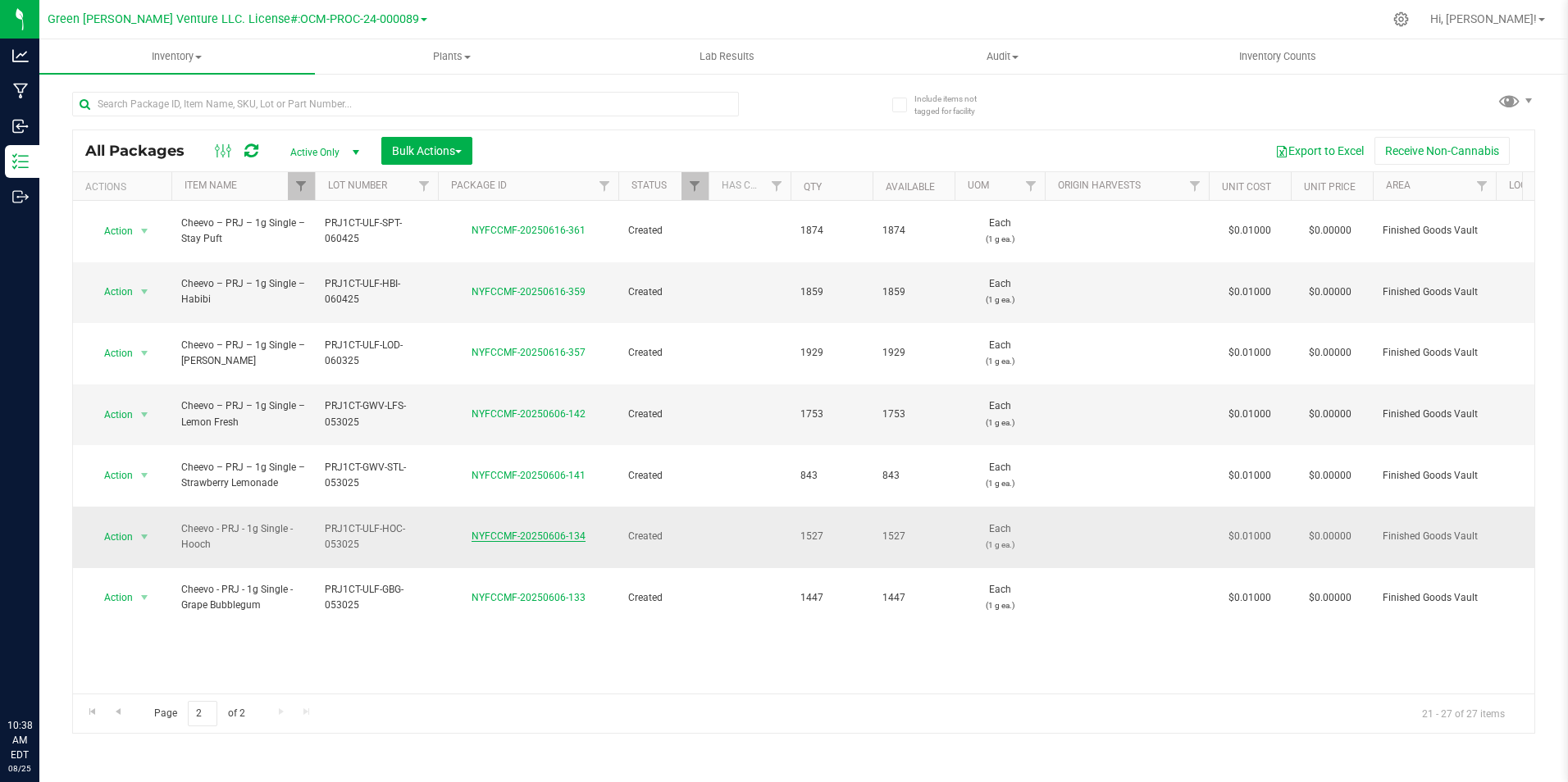
click at [489, 531] on link "NYFCCMF-20250606-134" at bounding box center [528, 536] width 114 height 11
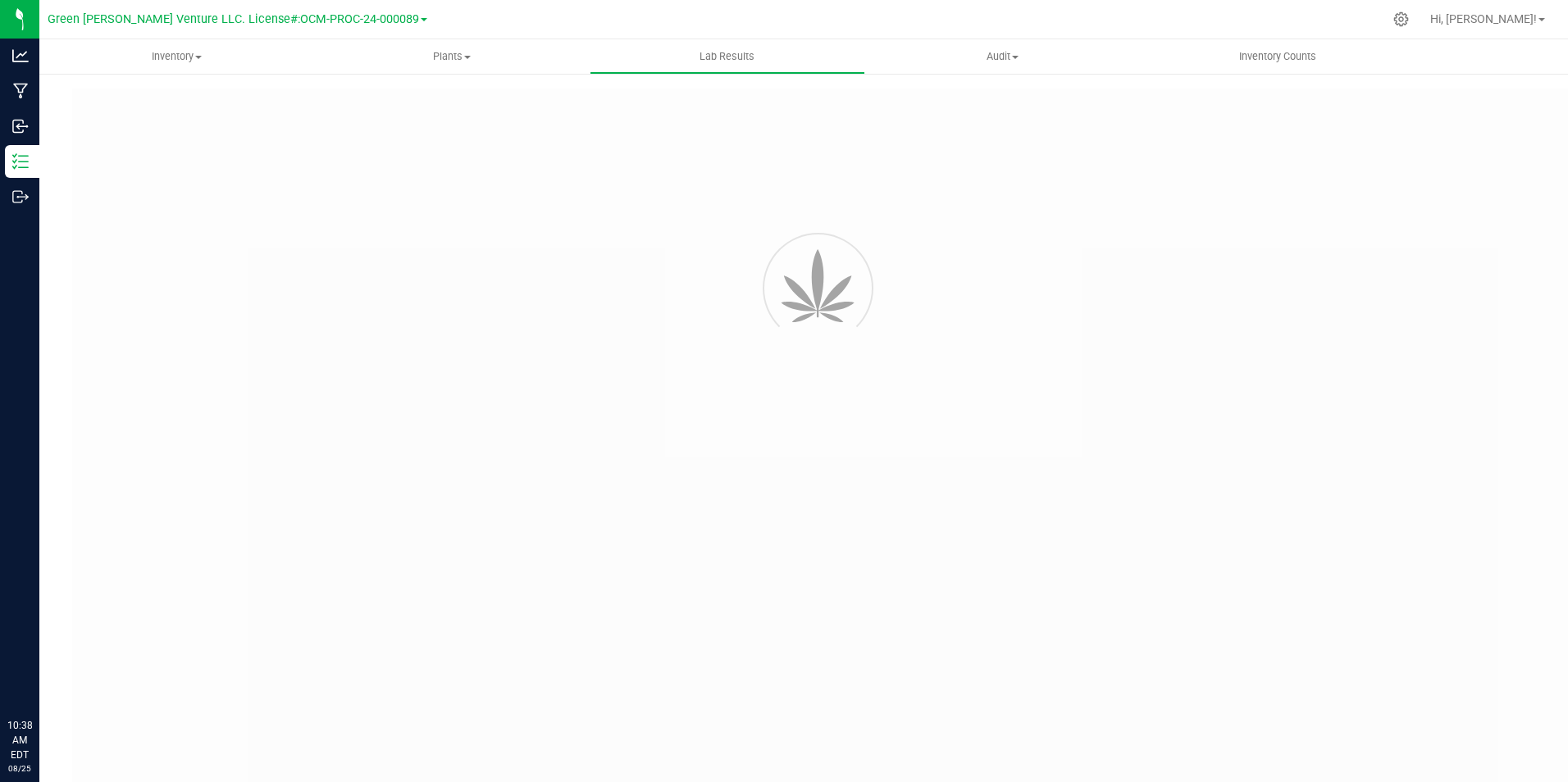
type input "NYFCCMF-20250606-134"
type input "AL50604002-006"
type input "NYFCCMF-20250606-134"
type input "06/09/2025 1:28 PM"
type input "06/09/2026"
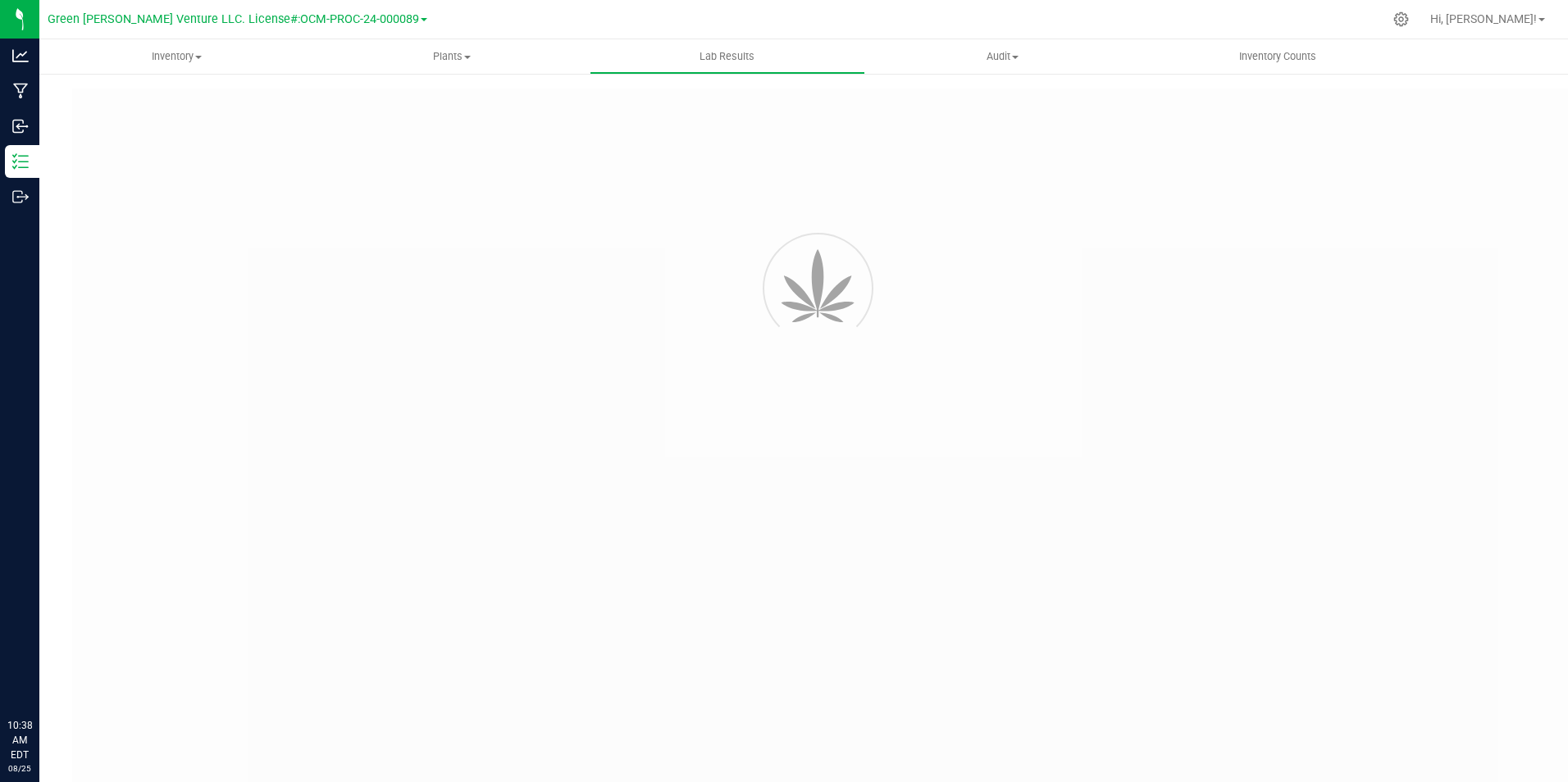
type input "https://www.cheevo.co/test-results"
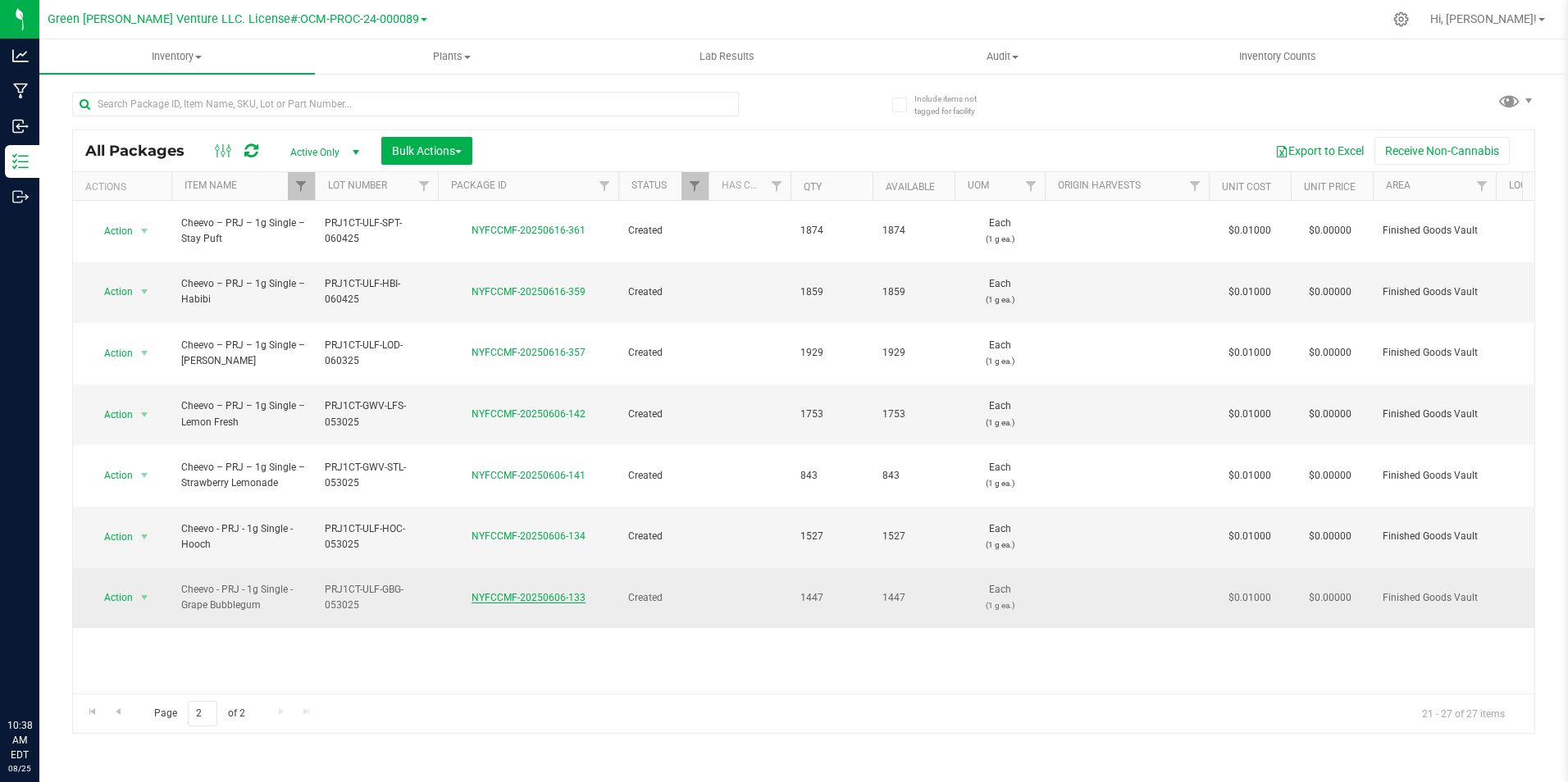
click at [513, 592] on link "NYFCCMF-20250606-133" at bounding box center [528, 597] width 114 height 11
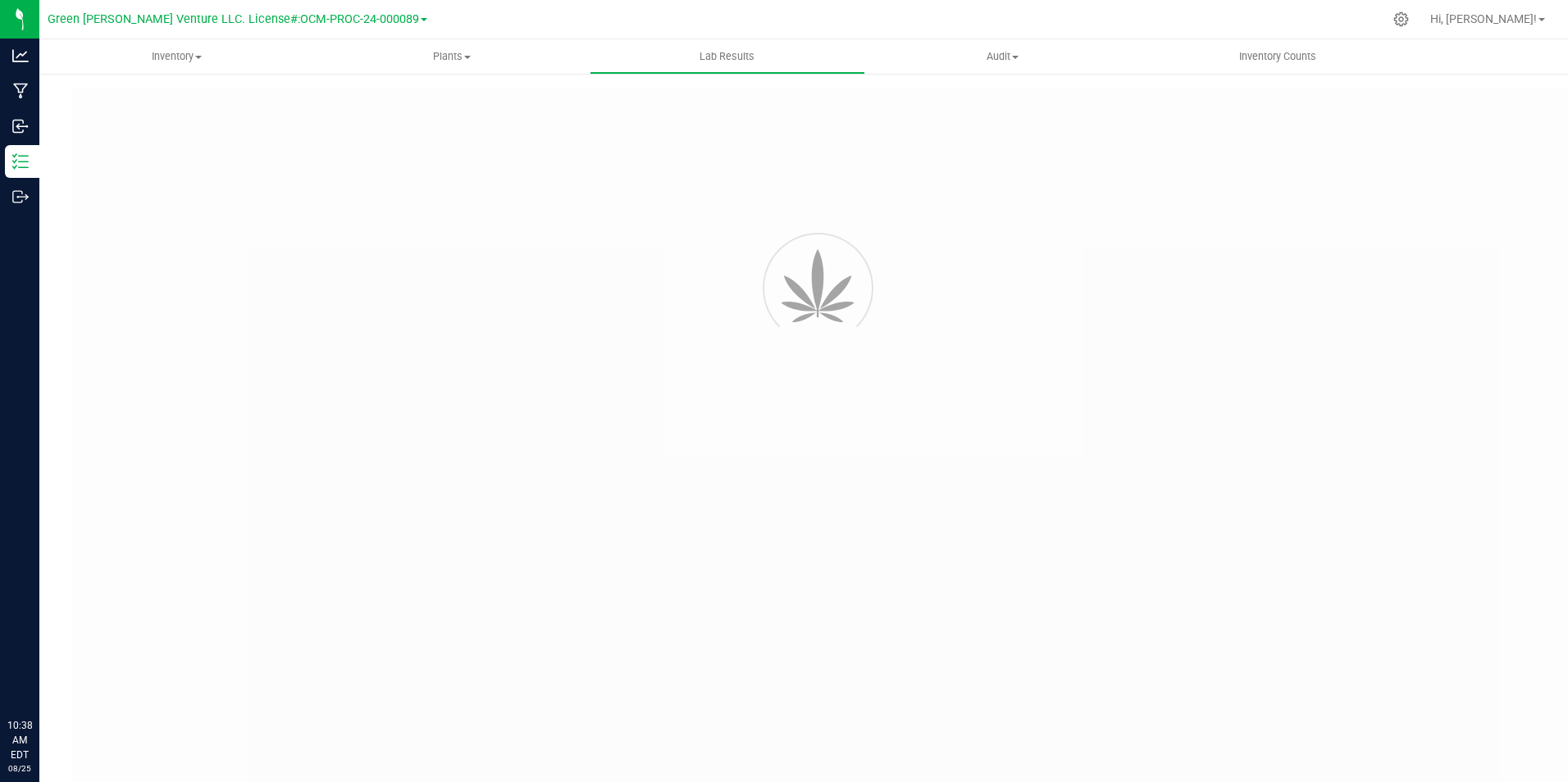
type input "NYFCCMF-20250606-133"
type input "AL50604002-005"
type input "NYFCCMF-20250606-133"
type input "06/09/2025 1:21 PM"
type input "06/09/2026"
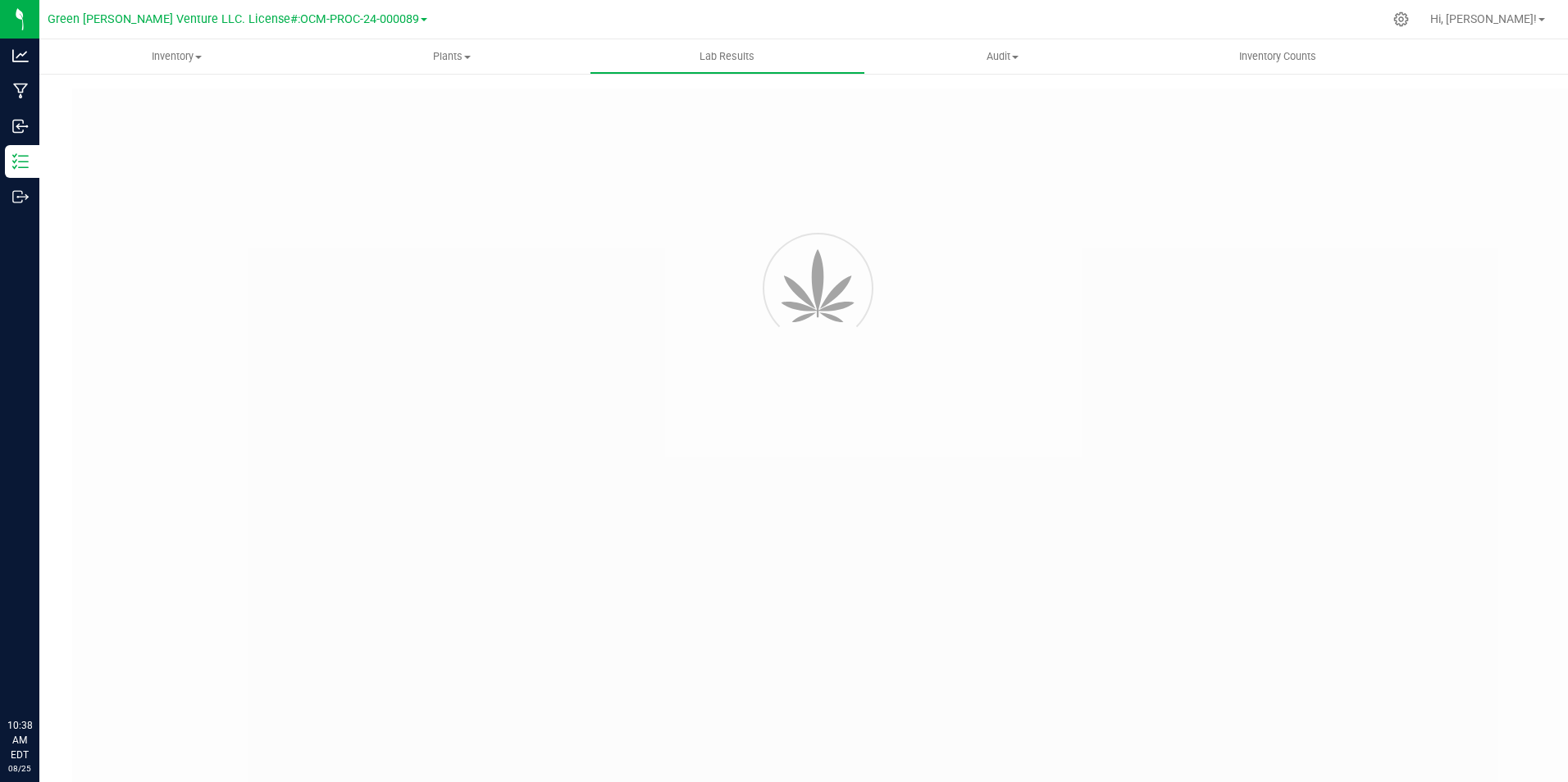
type input "https://www.cheevo.co/test-results"
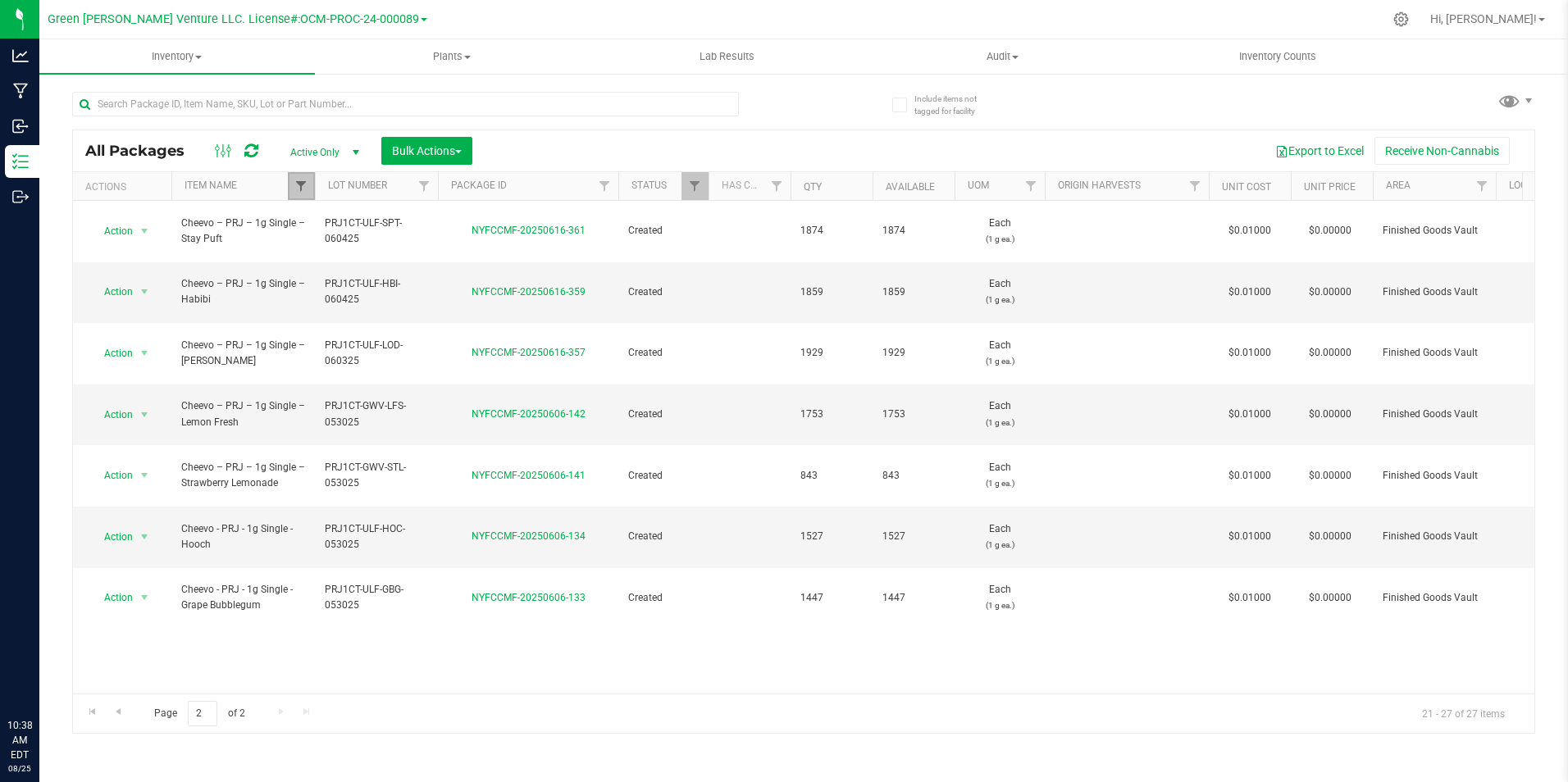
click at [303, 187] on span "Filter" at bounding box center [301, 186] width 13 height 13
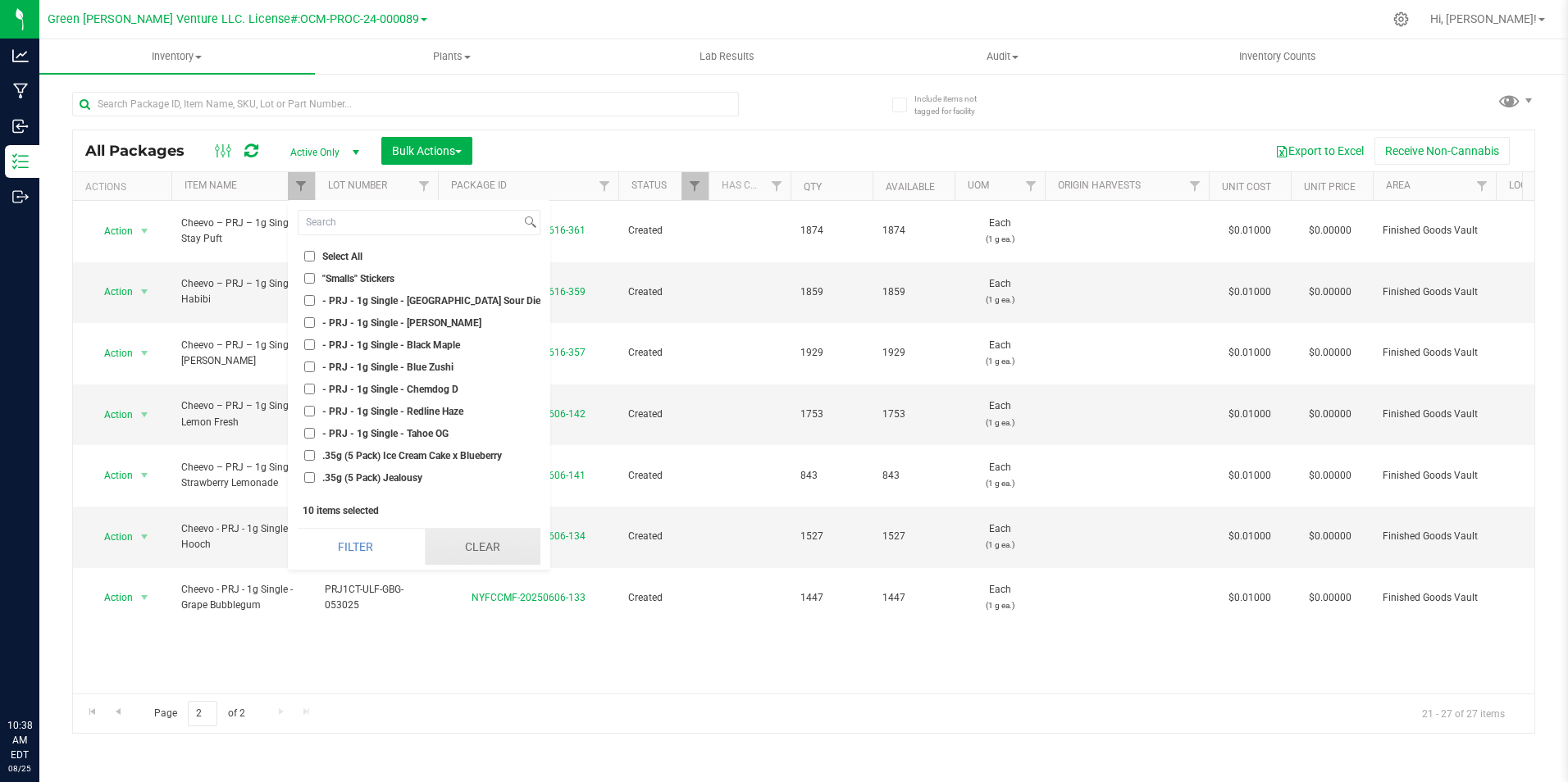
click at [441, 542] on button "Clear" at bounding box center [482, 547] width 116 height 36
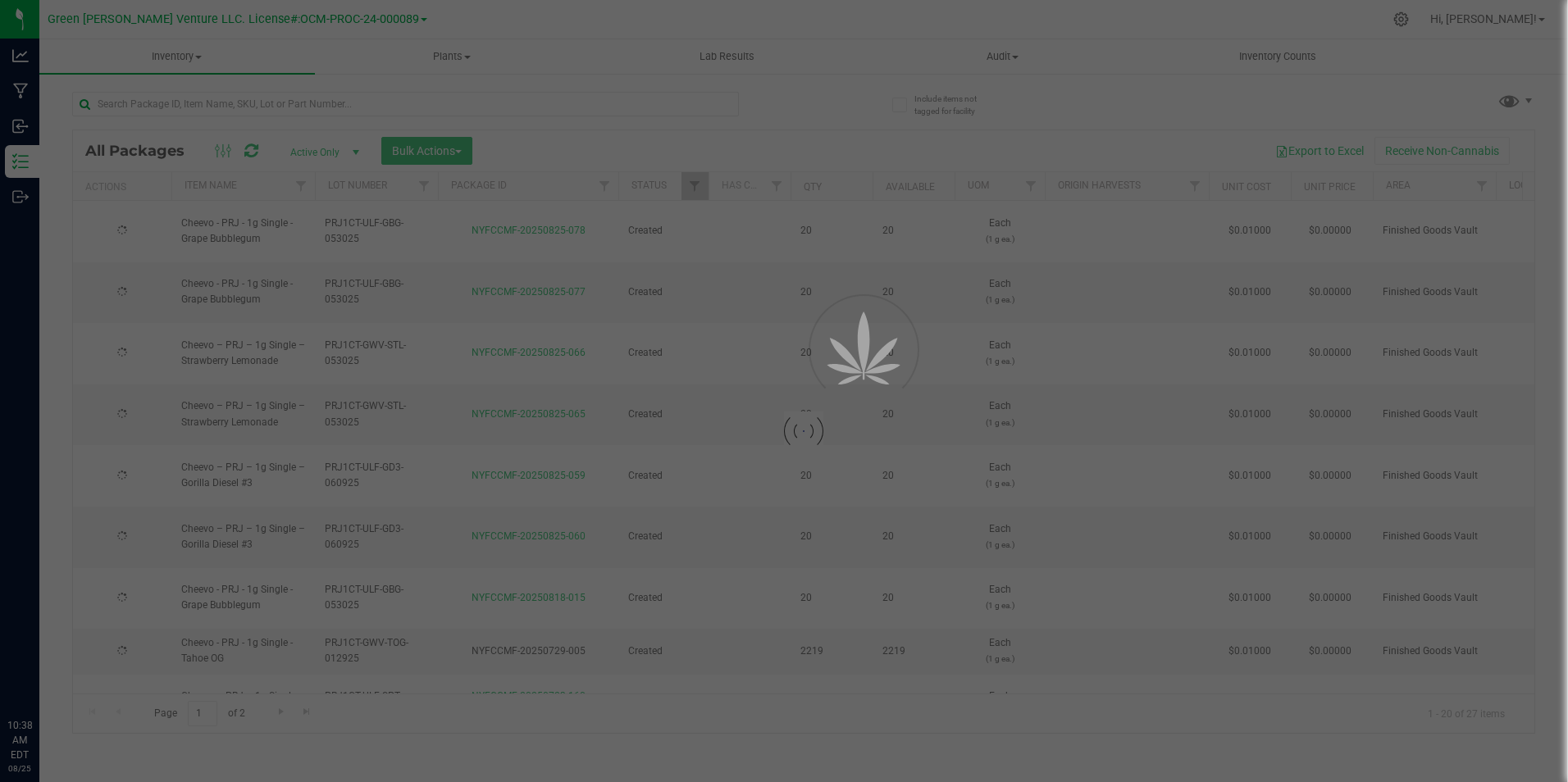
checkbox input "false"
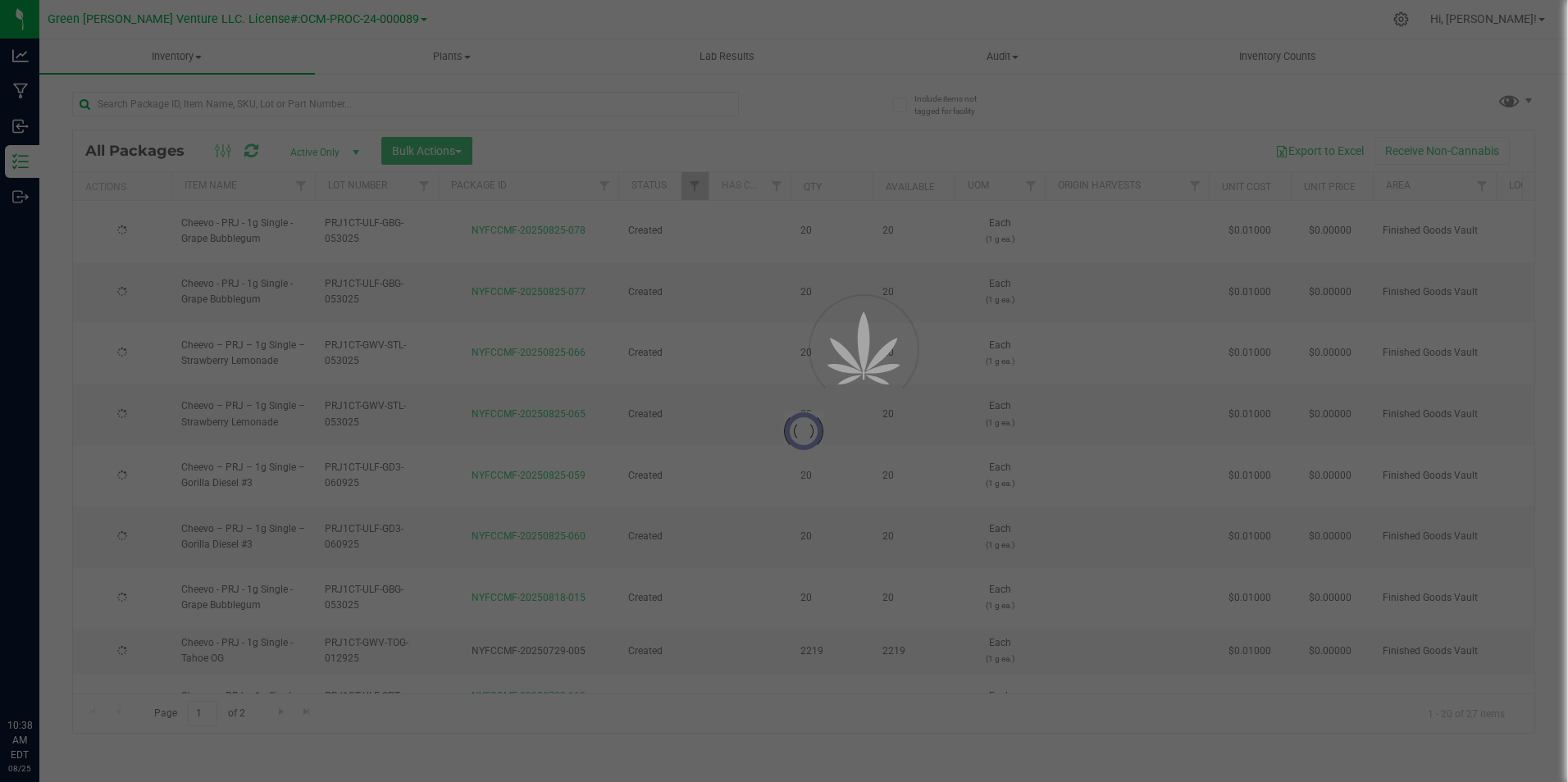
checkbox input "false"
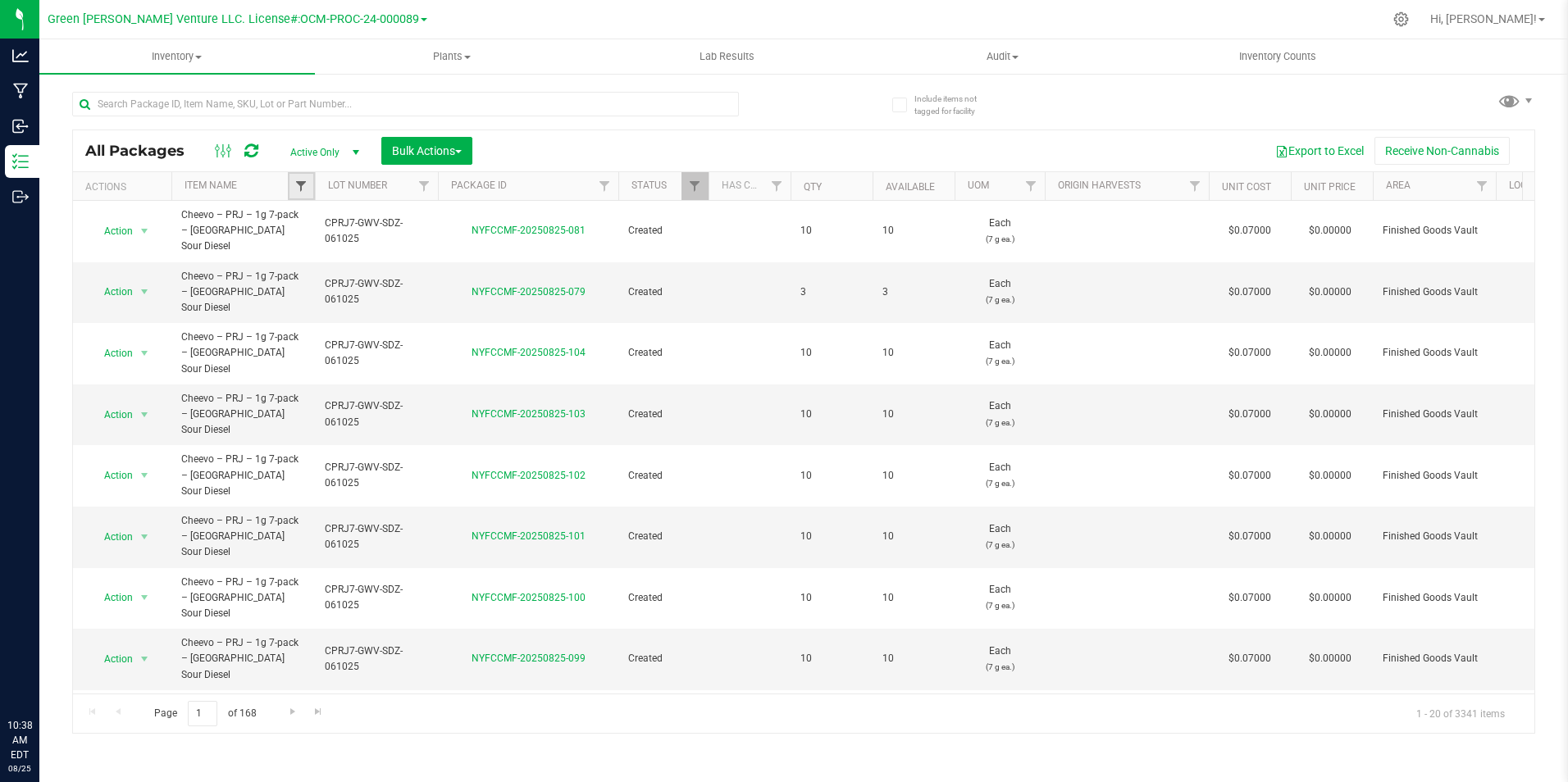
click at [306, 183] on span "Filter" at bounding box center [301, 186] width 13 height 13
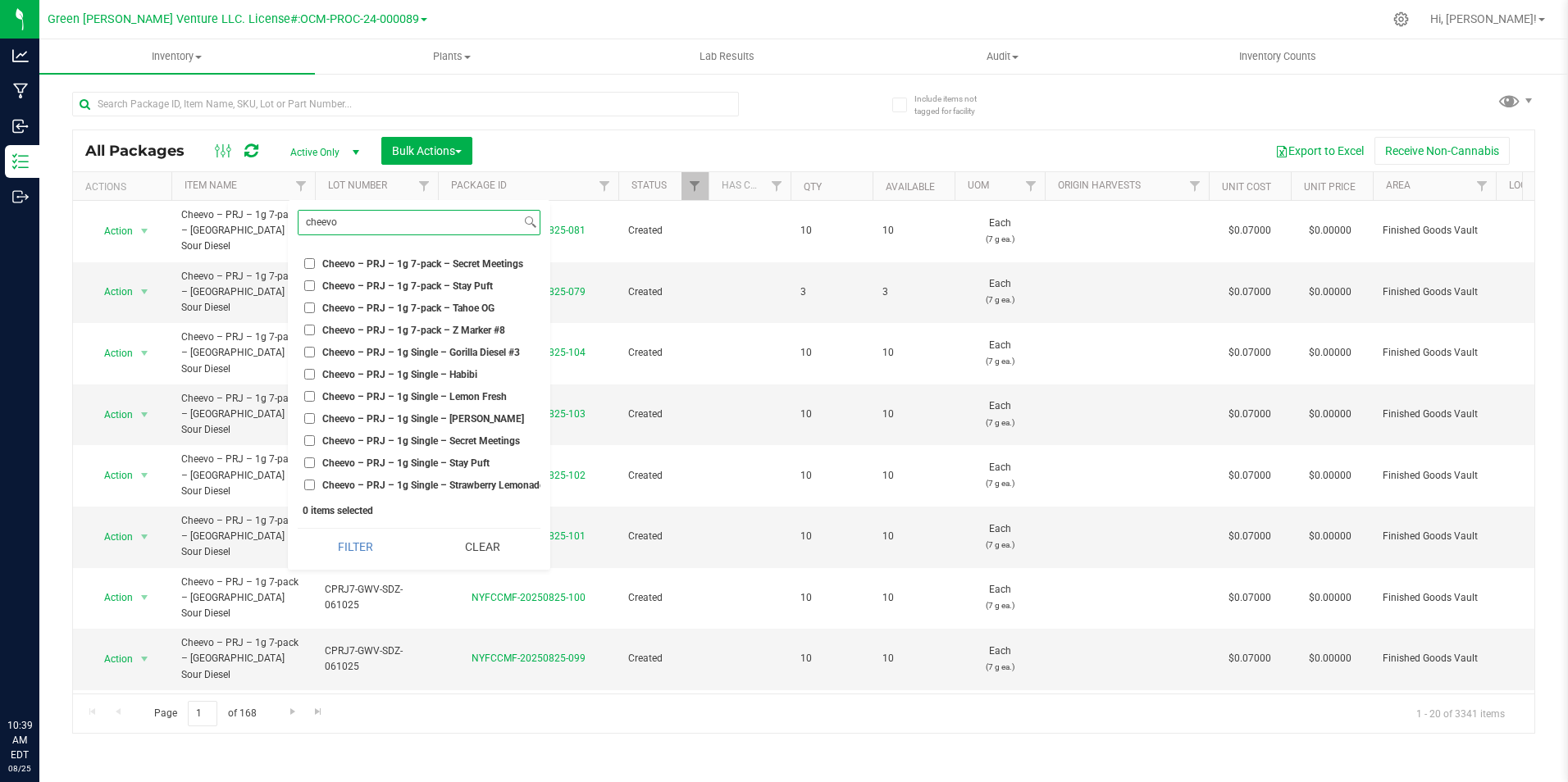
scroll to position [1148, 0]
type input "cheevo"
click at [434, 354] on li "Cheevo – PRJ – 1g Single – Gorilla Diesel #3" at bounding box center [418, 352] width 243 height 17
click at [440, 347] on span "Cheevo – PRJ – 1g Single – Gorilla Diesel #3" at bounding box center [421, 352] width 198 height 10
click at [315, 346] on input "Cheevo – PRJ – 1g Single – Gorilla Diesel #3" at bounding box center [309, 352] width 10 height 10
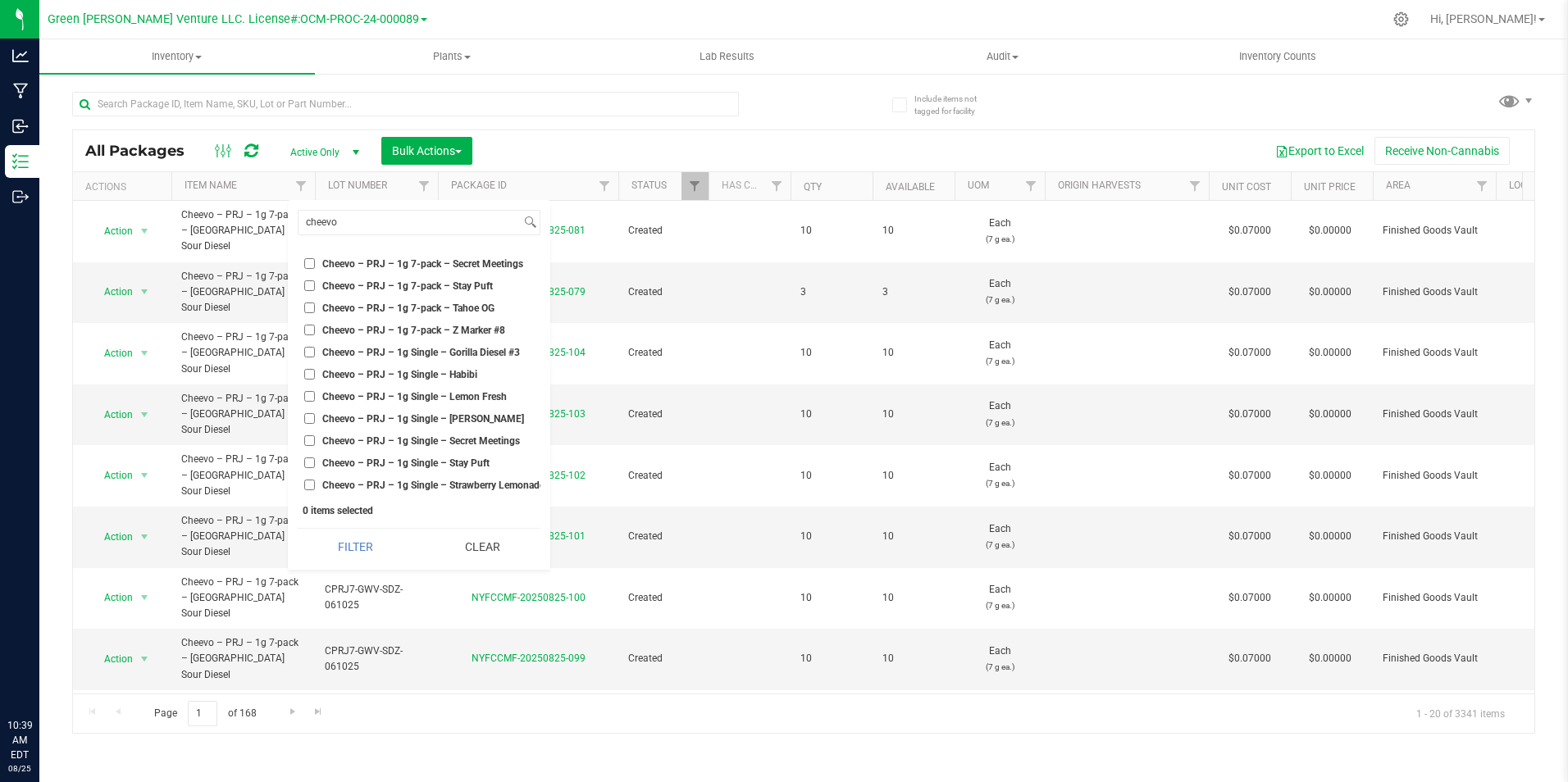
checkbox input "true"
click at [434, 370] on span "Cheevo – PRJ – 1g Single – Habibi" at bounding box center [399, 374] width 155 height 10
click at [315, 370] on input "Cheevo – PRJ – 1g Single – Habibi" at bounding box center [309, 374] width 10 height 10
checkbox input "true"
click at [428, 399] on li "Cheevo – PRJ – 1g Single – Lemon Fresh" at bounding box center [418, 397] width 243 height 17
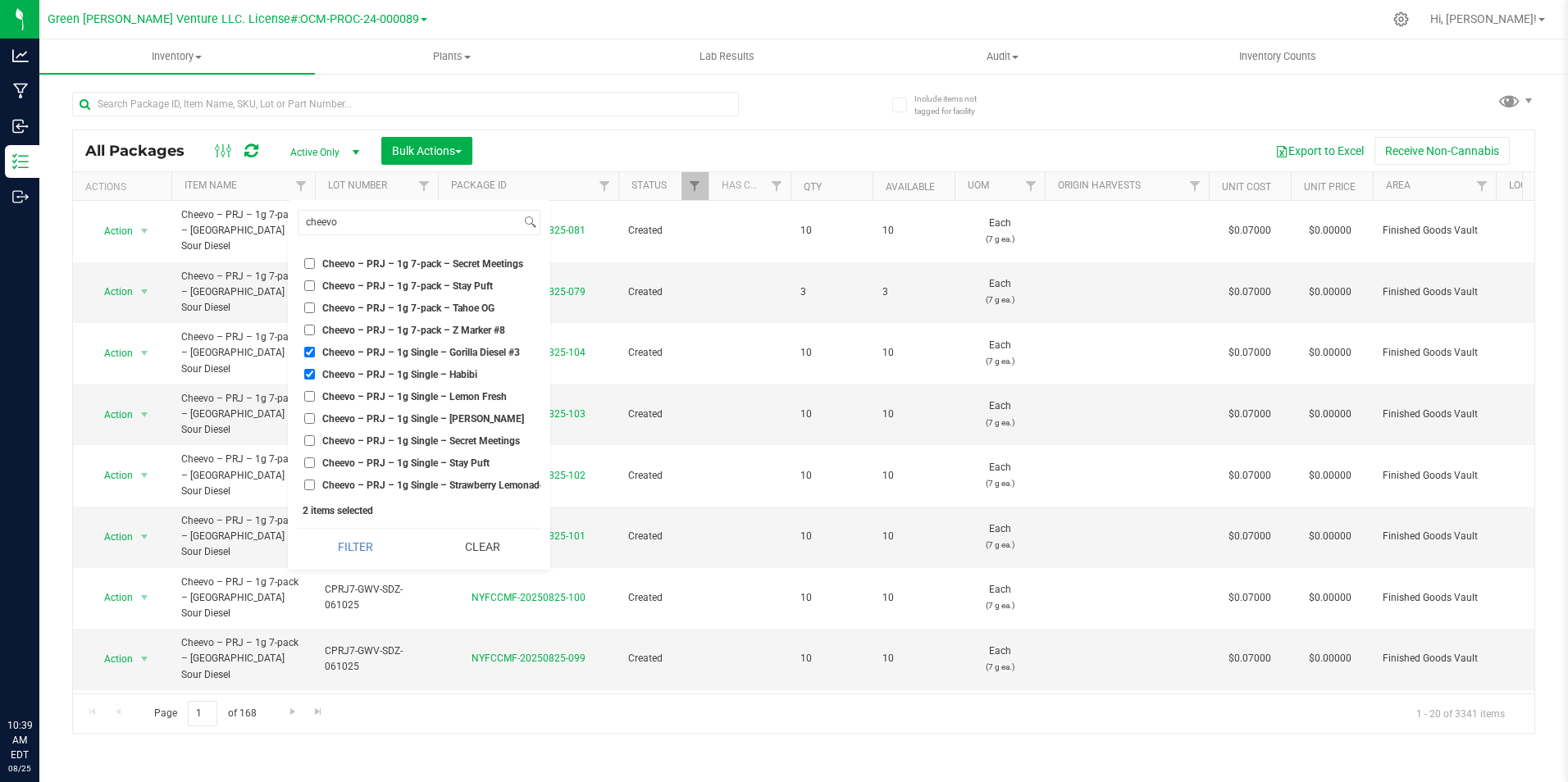
click at [432, 391] on span "Cheevo – PRJ – 1g Single – Lemon Fresh" at bounding box center [414, 396] width 184 height 10
click at [315, 391] on input "Cheevo – PRJ – 1g Single – Lemon Fresh" at bounding box center [309, 396] width 10 height 10
checkbox input "true"
click at [430, 414] on span "Cheevo – PRJ – 1g Single – [PERSON_NAME]" at bounding box center [423, 418] width 201 height 10
click at [315, 413] on input "Cheevo – PRJ – 1g Single – [PERSON_NAME]" at bounding box center [309, 418] width 10 height 10
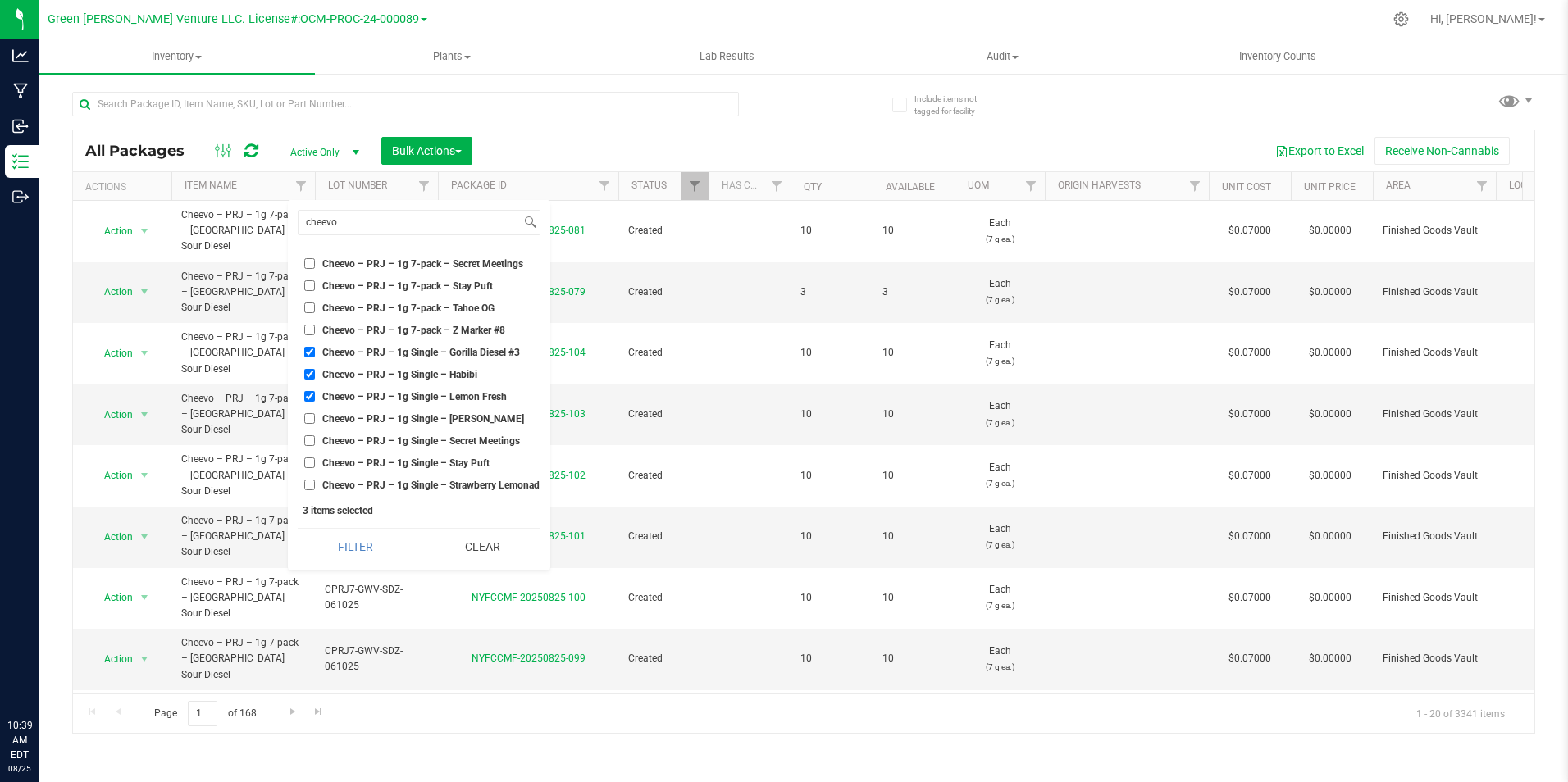
checkbox input "true"
click at [428, 436] on span "Cheevo – PRJ – 1g Single – Secret Meetings" at bounding box center [421, 441] width 198 height 10
click at [315, 436] on input "Cheevo – PRJ – 1g Single – Secret Meetings" at bounding box center [309, 441] width 10 height 10
checkbox input "true"
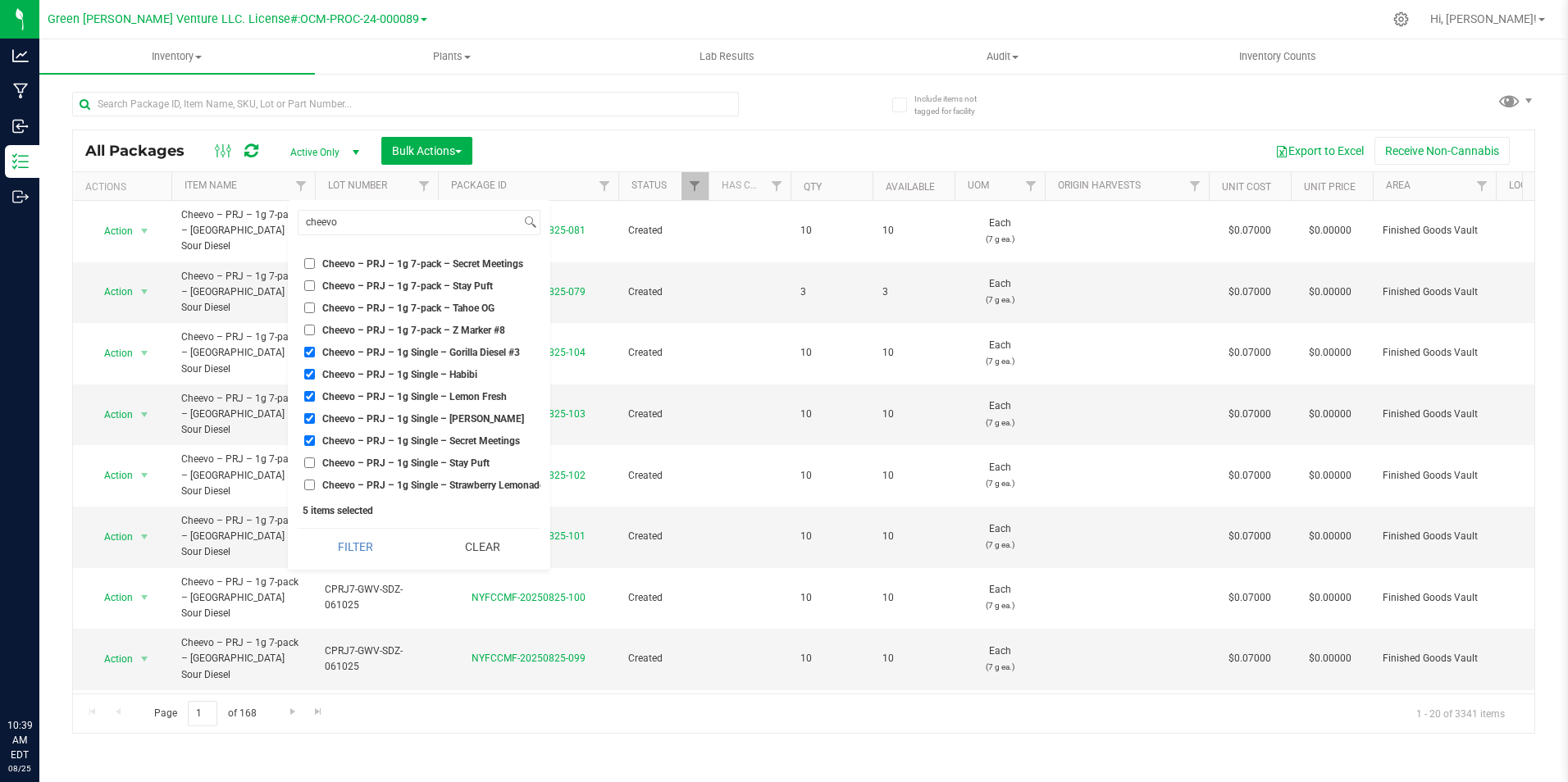
click at [433, 458] on span "Cheevo – PRJ – 1g Single – Stay Puft" at bounding box center [406, 462] width 168 height 10
click at [315, 457] on input "Cheevo – PRJ – 1g Single – Stay Puft" at bounding box center [309, 462] width 10 height 10
checkbox input "true"
click at [435, 480] on span "Cheevo – PRJ – 1g Single – Strawberry Lemonade" at bounding box center [433, 485] width 222 height 10
click at [315, 480] on input "Cheevo – PRJ – 1g Single – Strawberry Lemonade" at bounding box center [309, 485] width 10 height 10
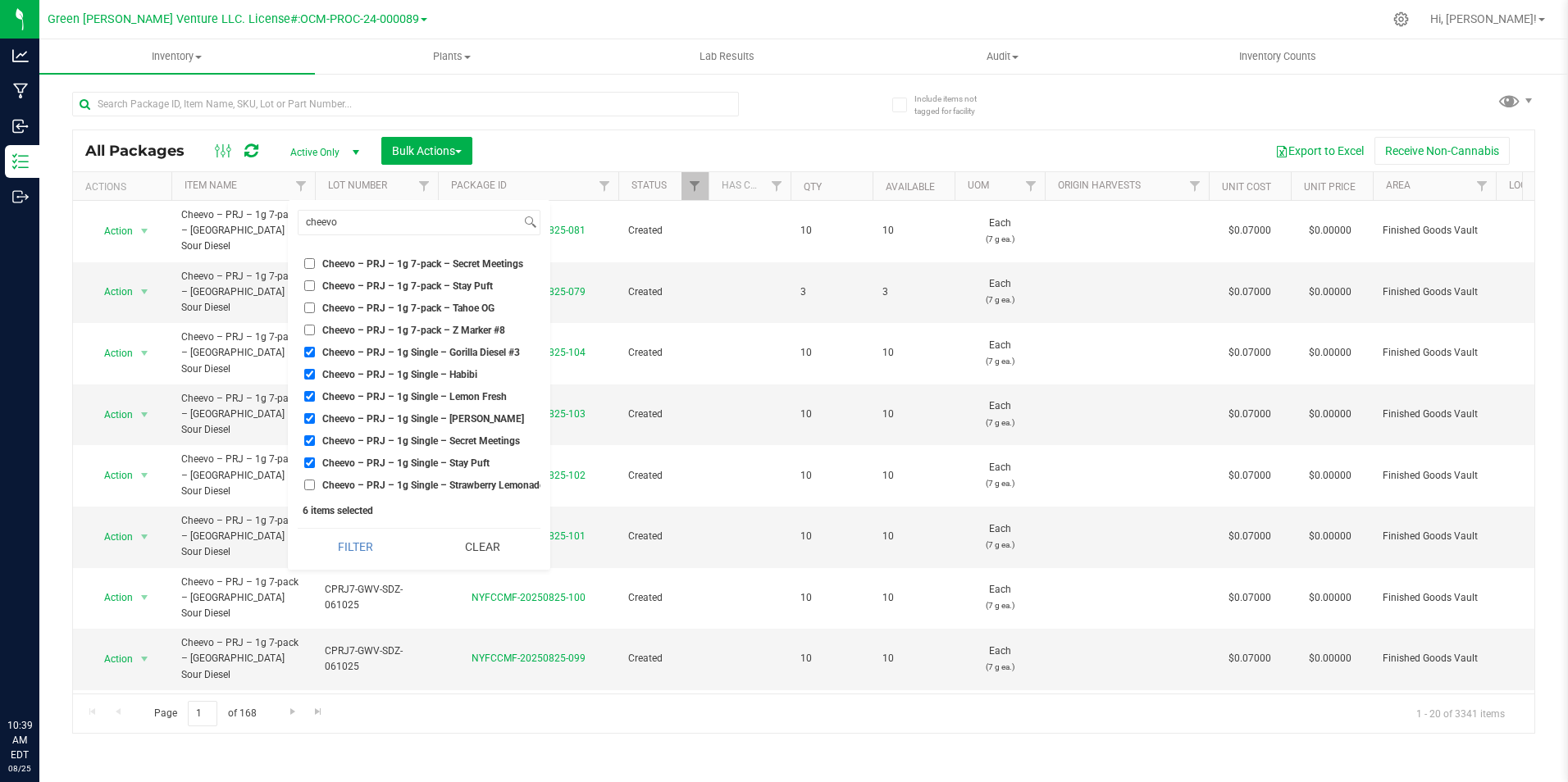
checkbox input "true"
click at [394, 541] on button "Filter" at bounding box center [355, 547] width 116 height 36
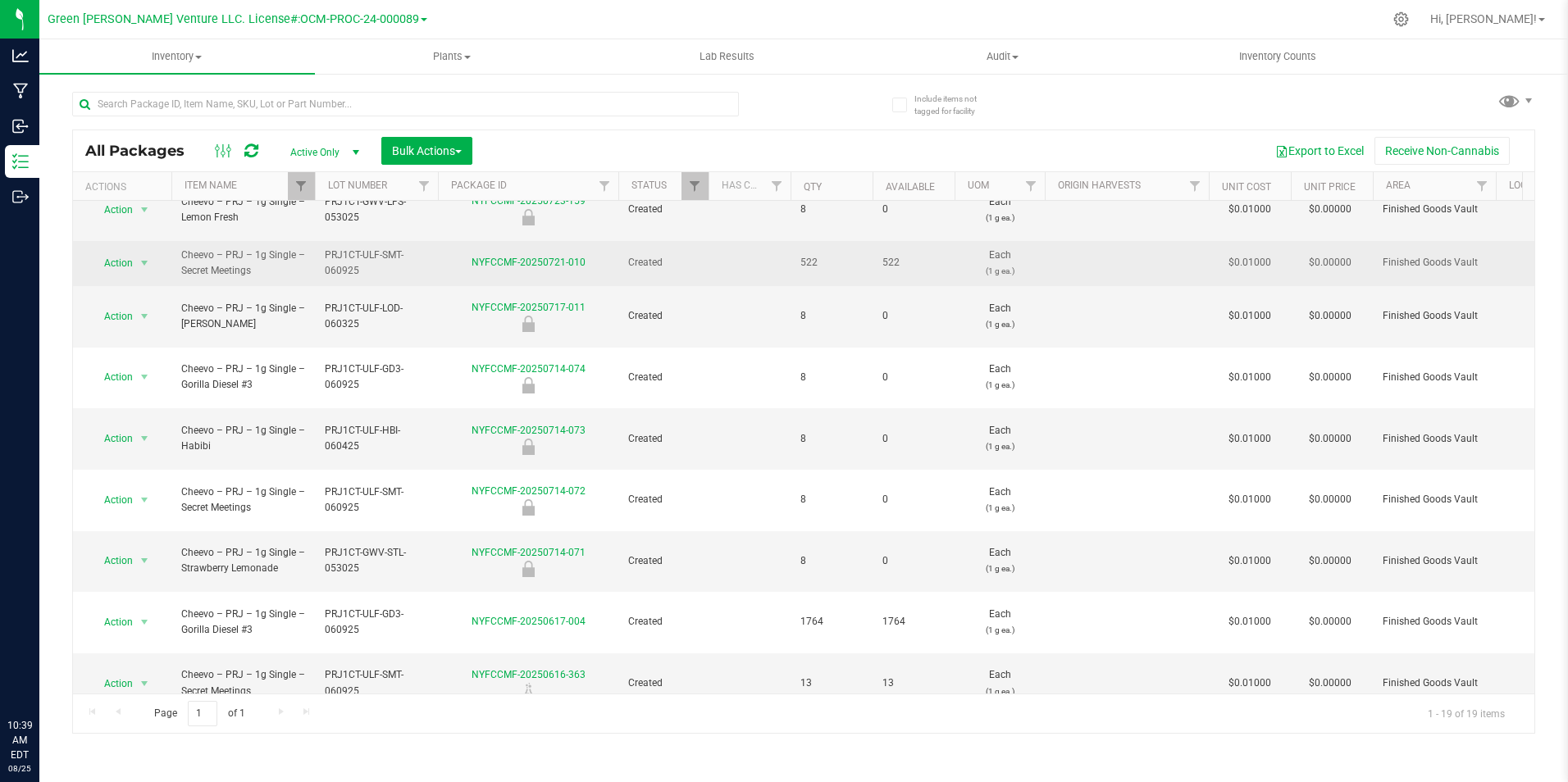
scroll to position [327, 0]
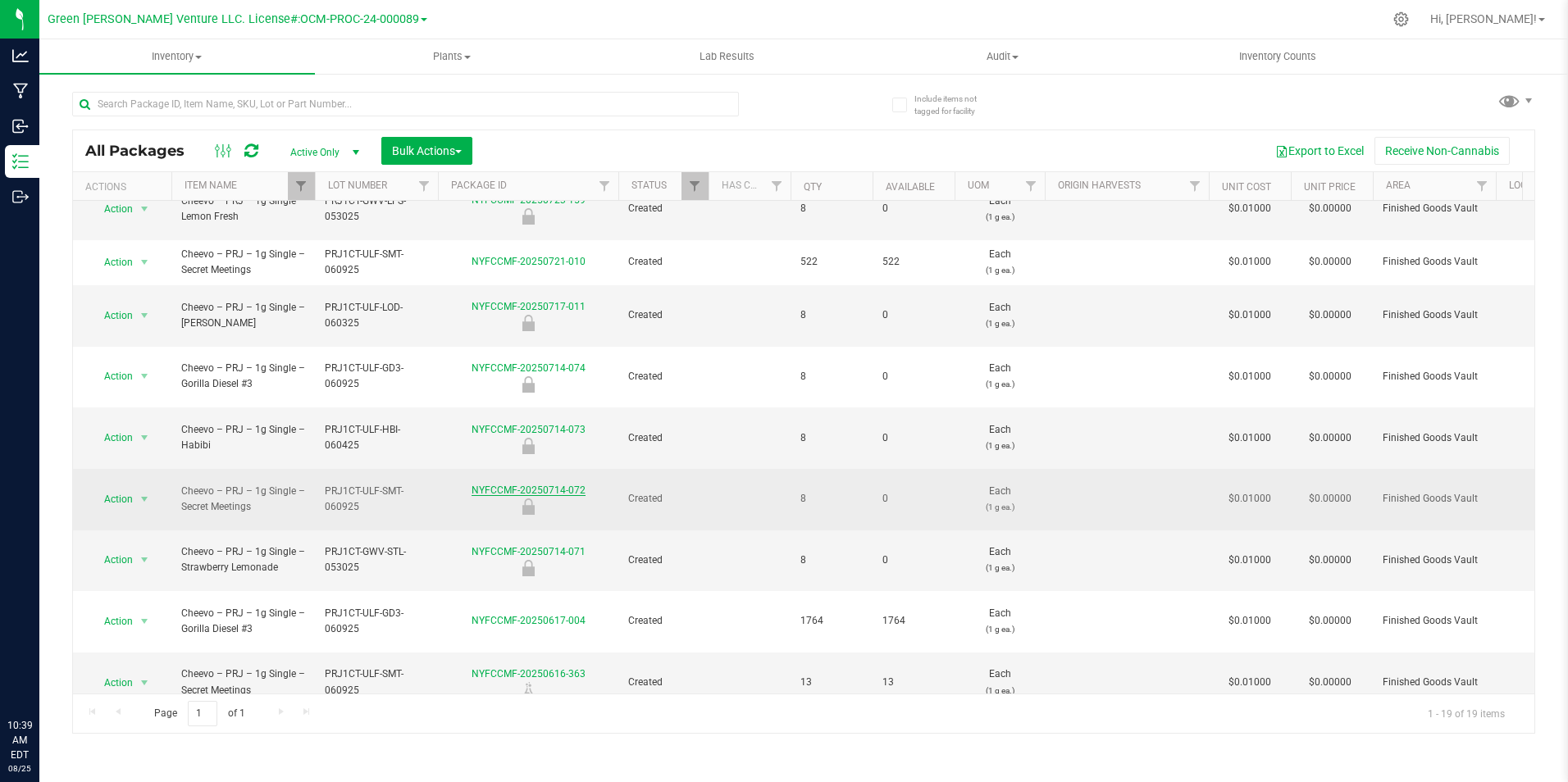
click at [545, 485] on link "NYFCCMF-20250714-072" at bounding box center [528, 490] width 114 height 11
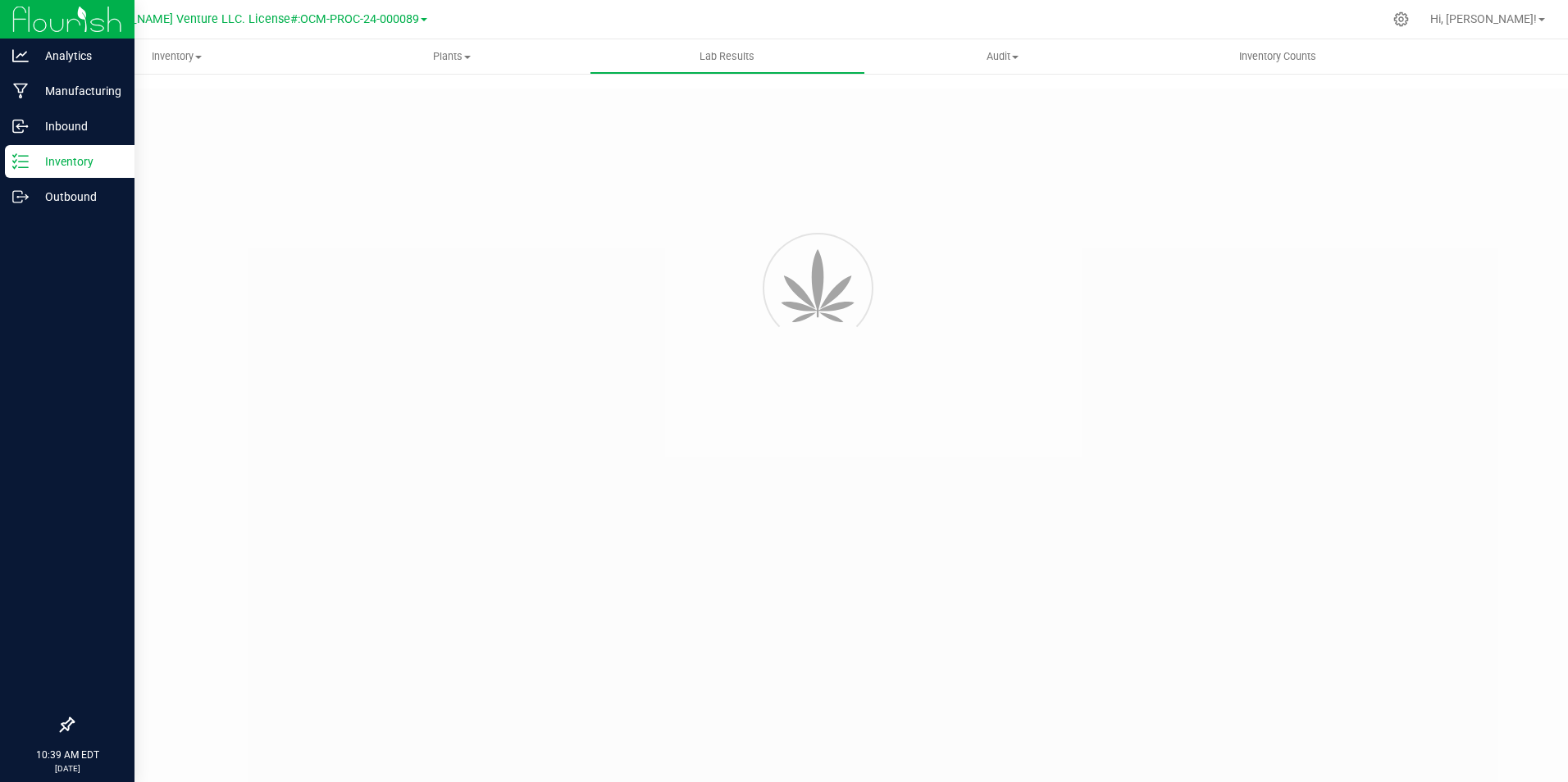
type input "NYFCCMF-20250616-363"
type input "AL50614004-001"
type input "NYFCCMF-20250616-363"
type input "06/19/2025 1:42 PM"
type input "06/19/2026"
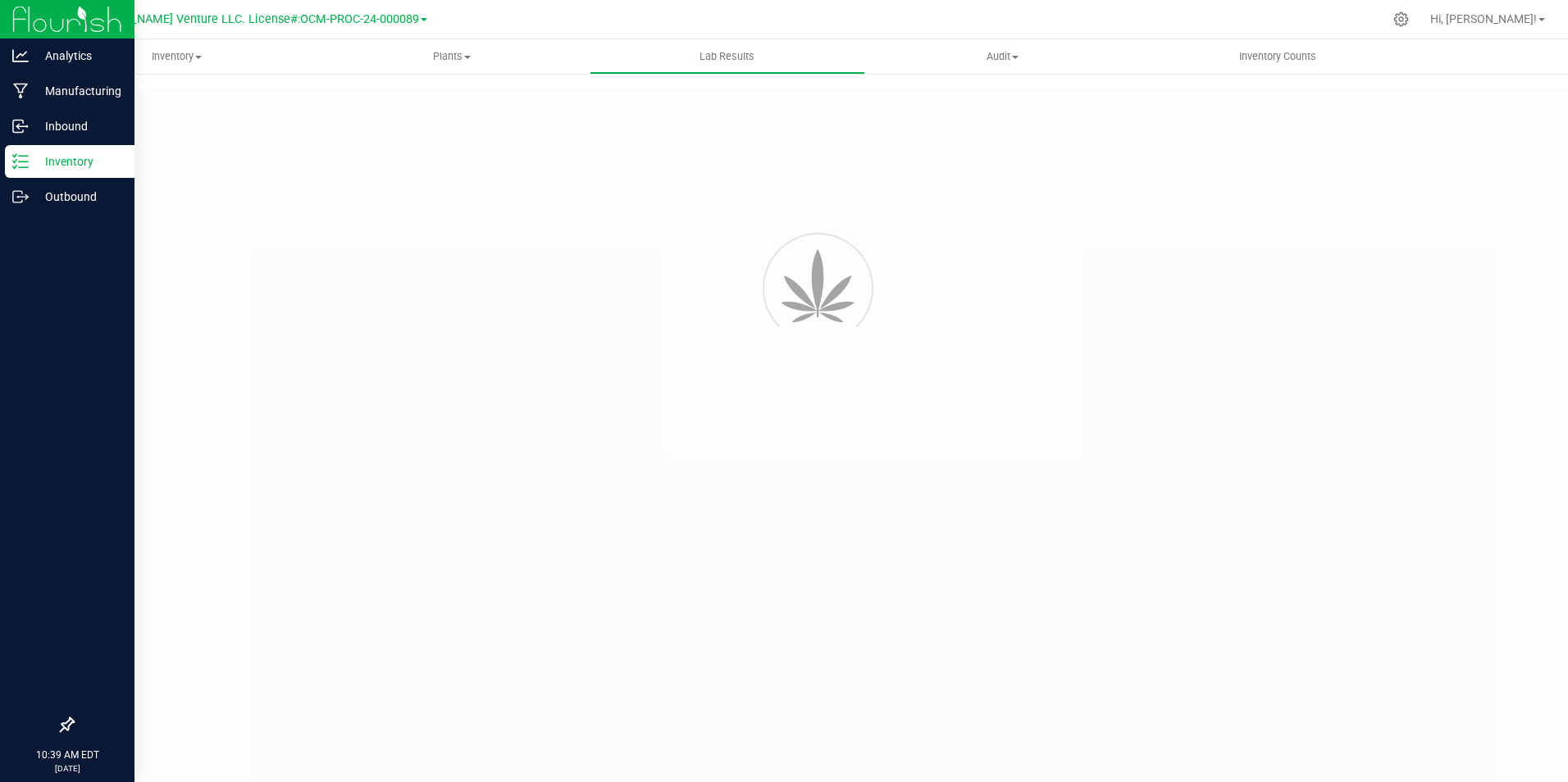
type input "https://www.cheevo.co/test-results"
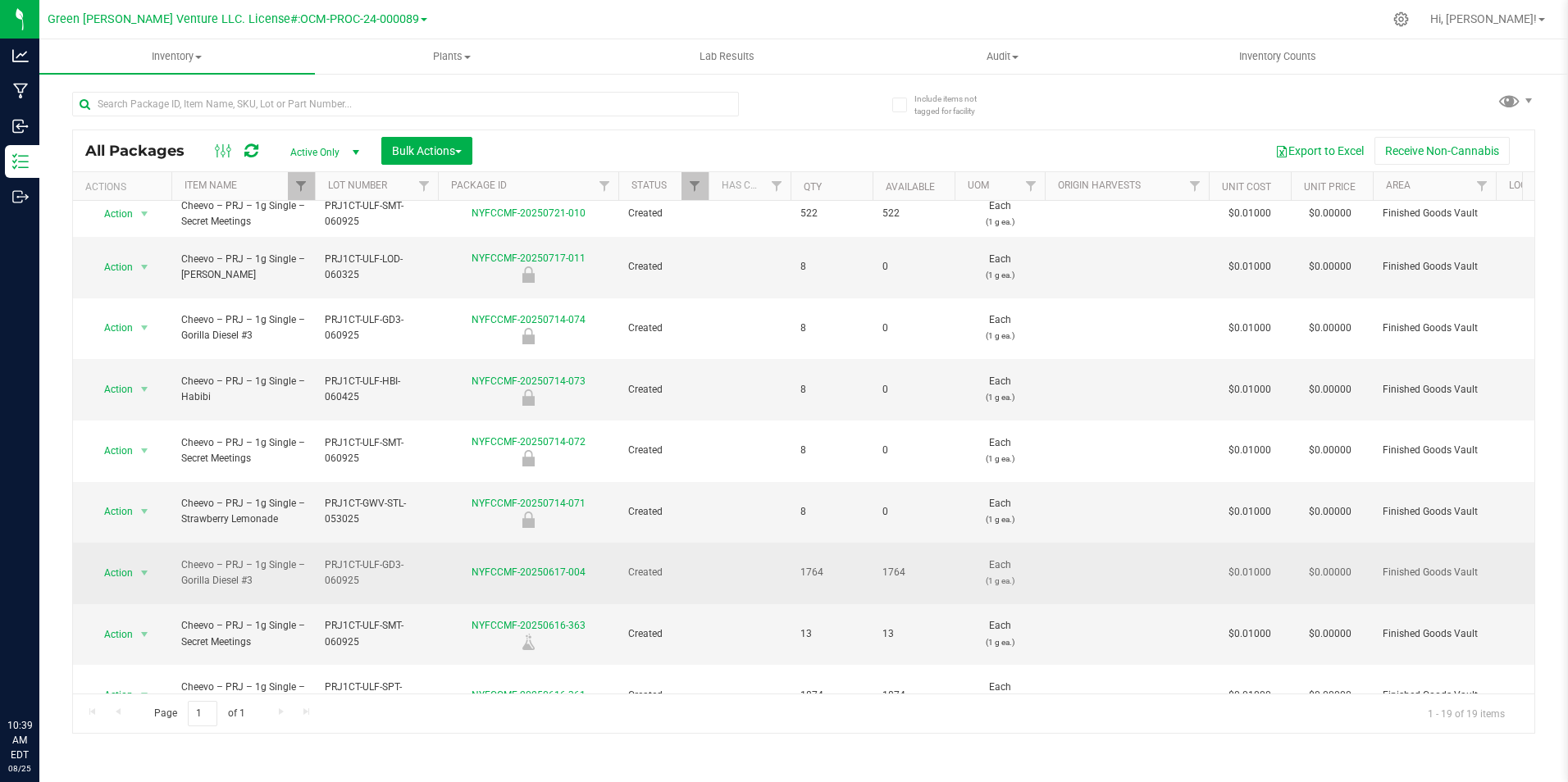
scroll to position [387, 0]
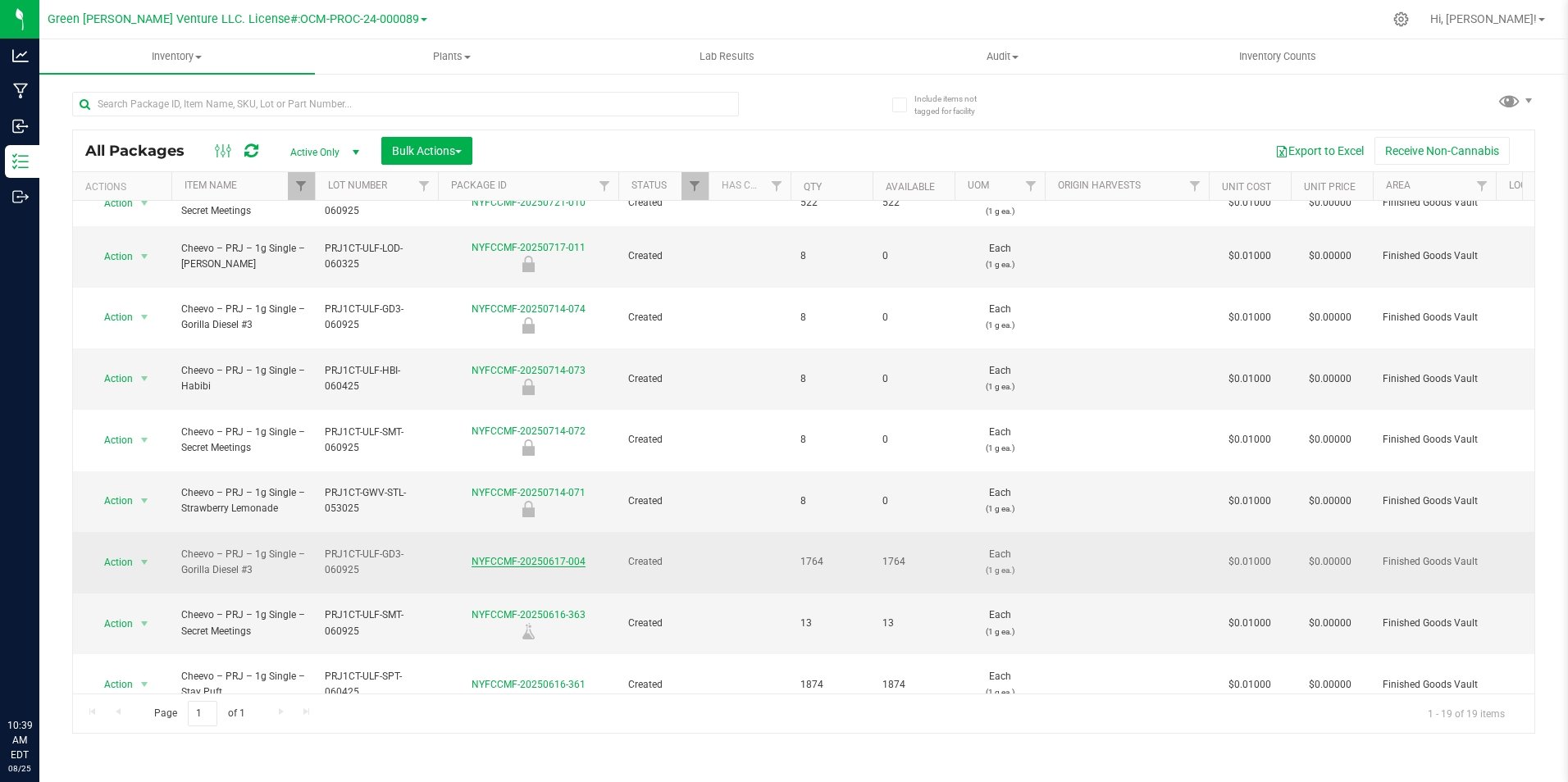
click at [529, 556] on link "NYFCCMF-20250617-004" at bounding box center [528, 561] width 114 height 11
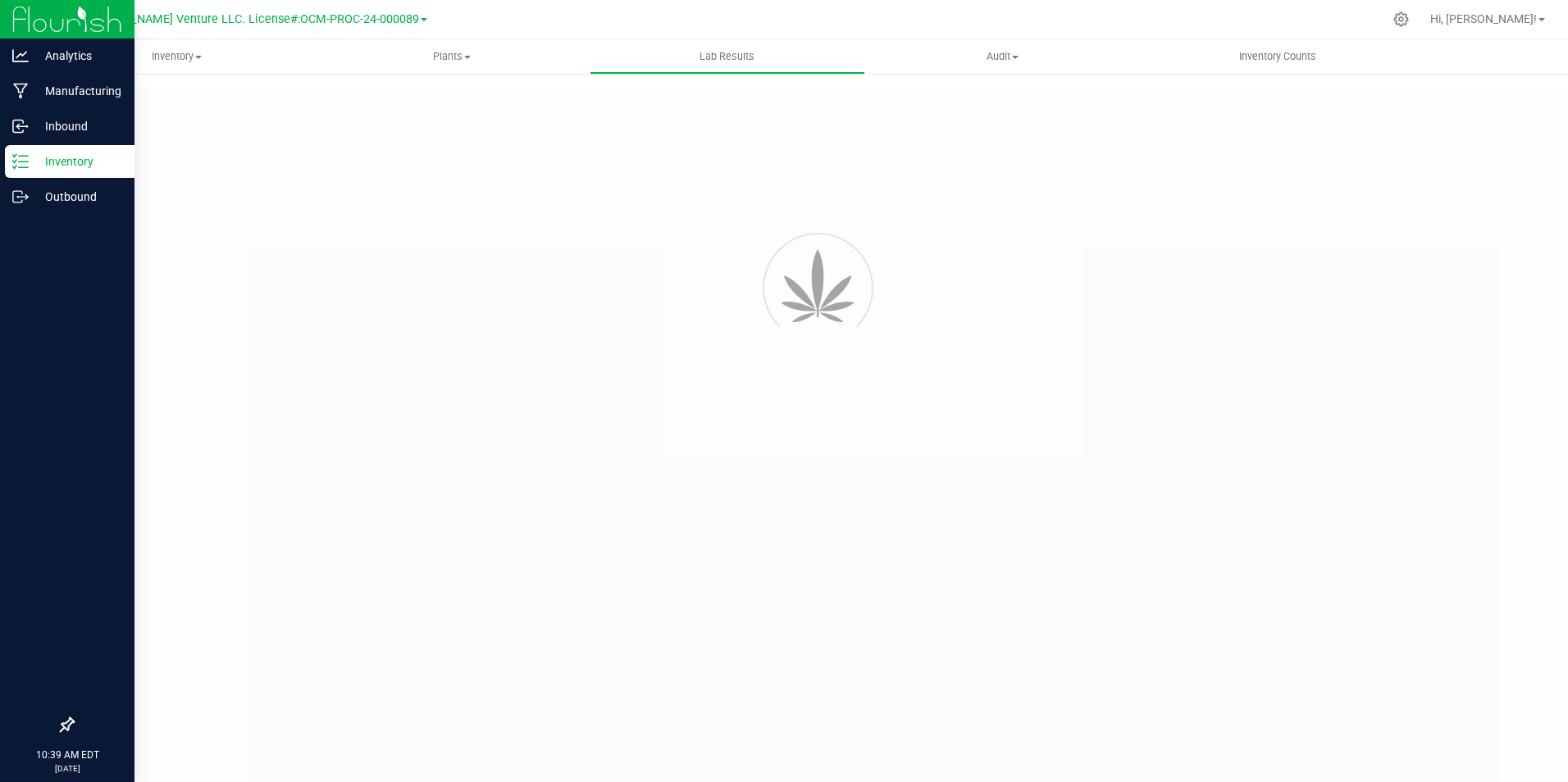
type input "NYFCCMF-20250617-004"
type input "AL50614004-008"
type input "NYFCCMF-20250617-004"
type input "06/19/2025 1:44 PM"
type input "06/19/2026"
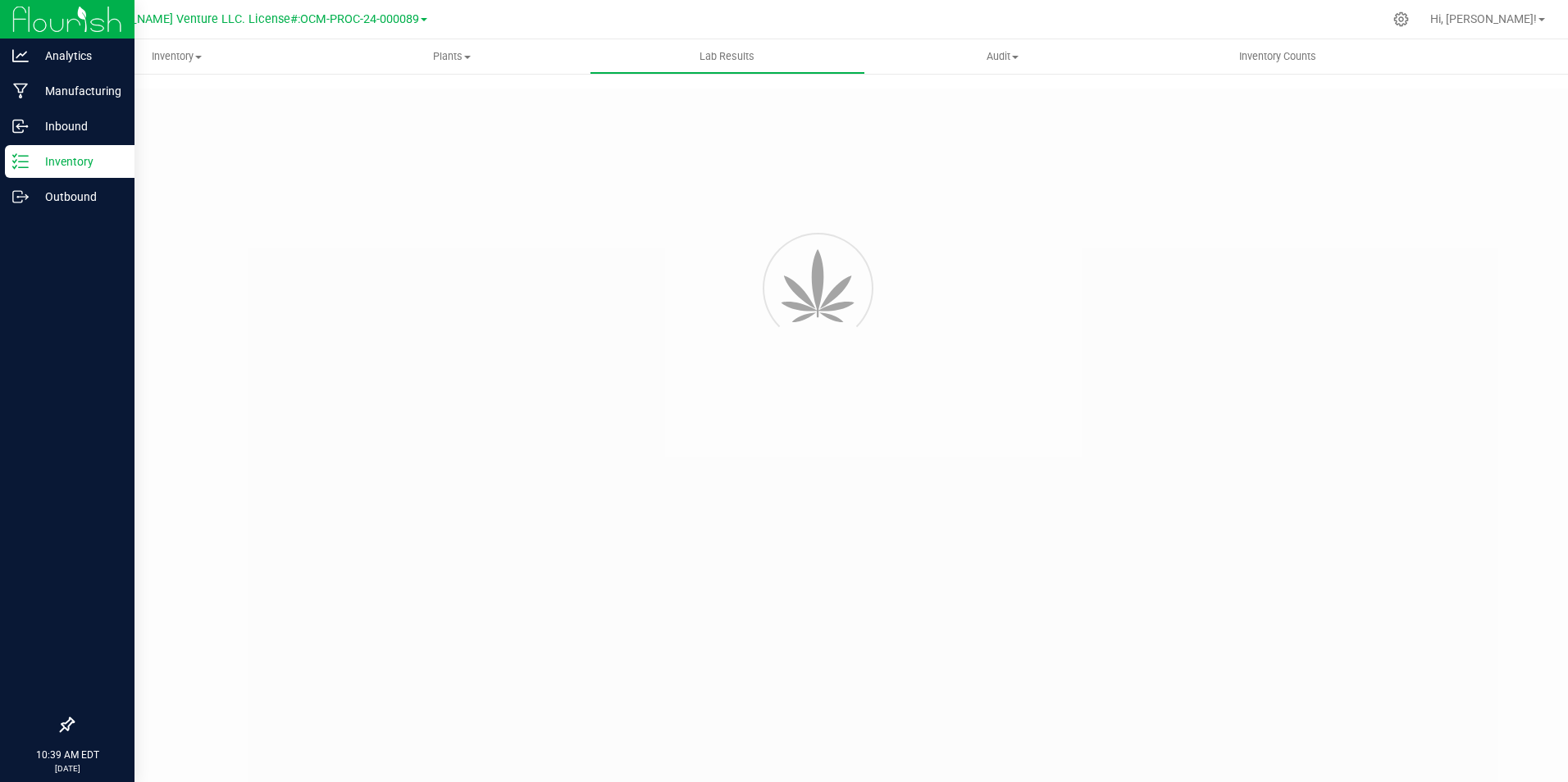
type input "https://www.cheevo.co/test-results"
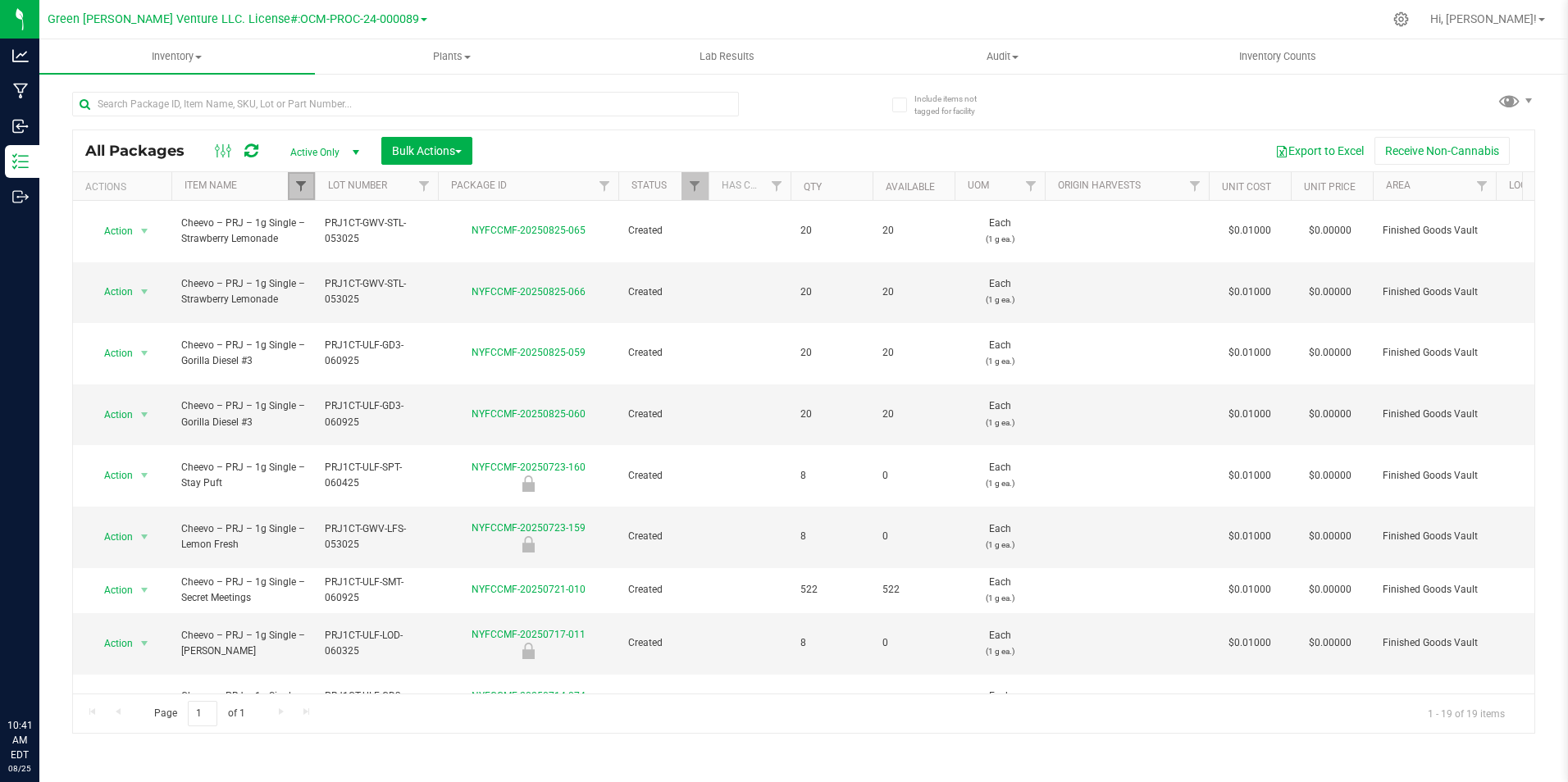
click at [298, 183] on span "Filter" at bounding box center [301, 186] width 13 height 13
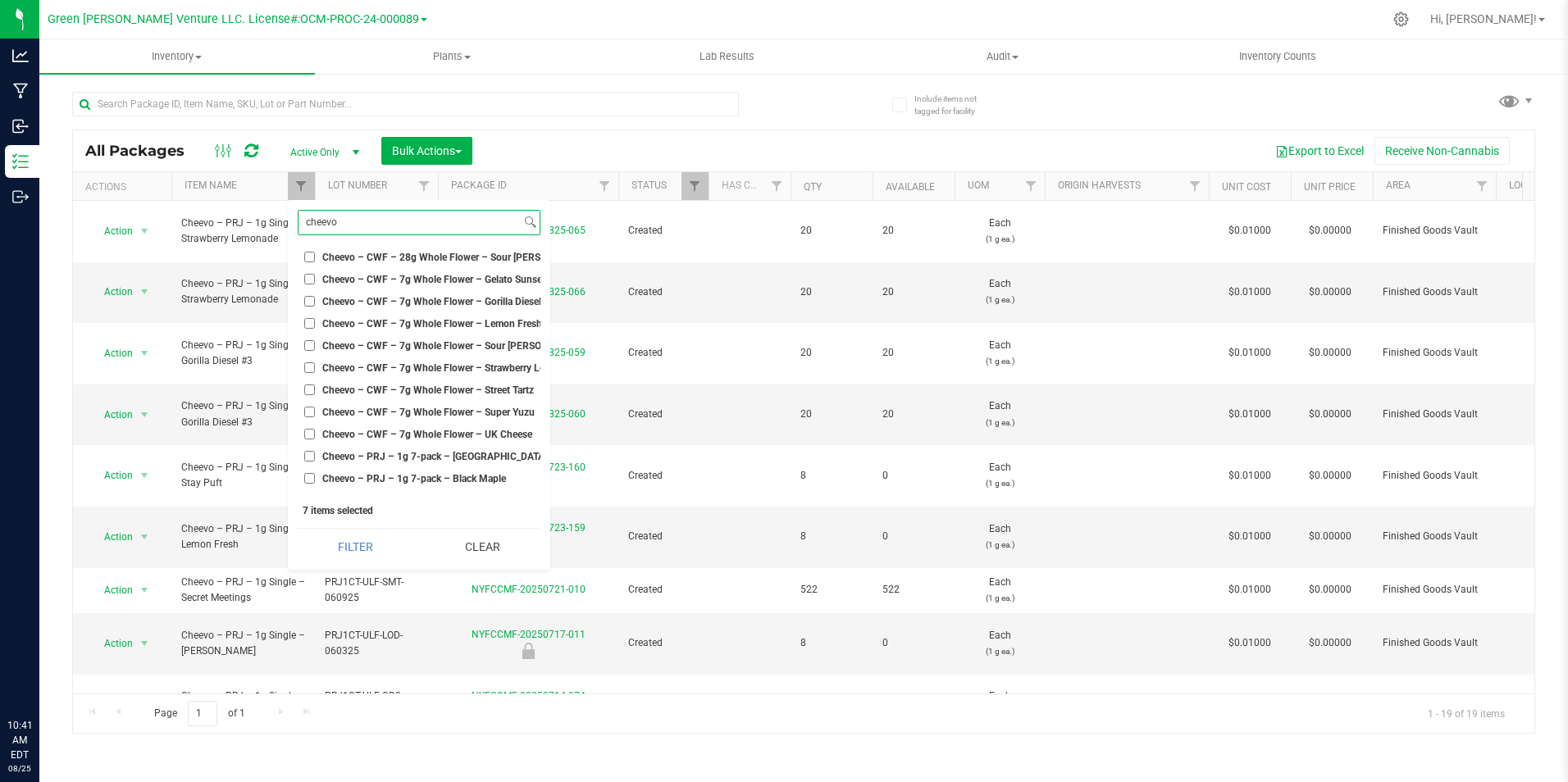
scroll to position [738, 0]
type input "cheevo"
click at [476, 294] on span "Cheevo – CWF – 7g Whole Flower – Gorilla Diesel #3" at bounding box center [438, 298] width 233 height 10
click at [315, 294] on input "Cheevo – CWF – 7g Whole Flower – Gorilla Diesel #3" at bounding box center [309, 298] width 10 height 10
click at [381, 537] on button "Filter" at bounding box center [355, 547] width 116 height 36
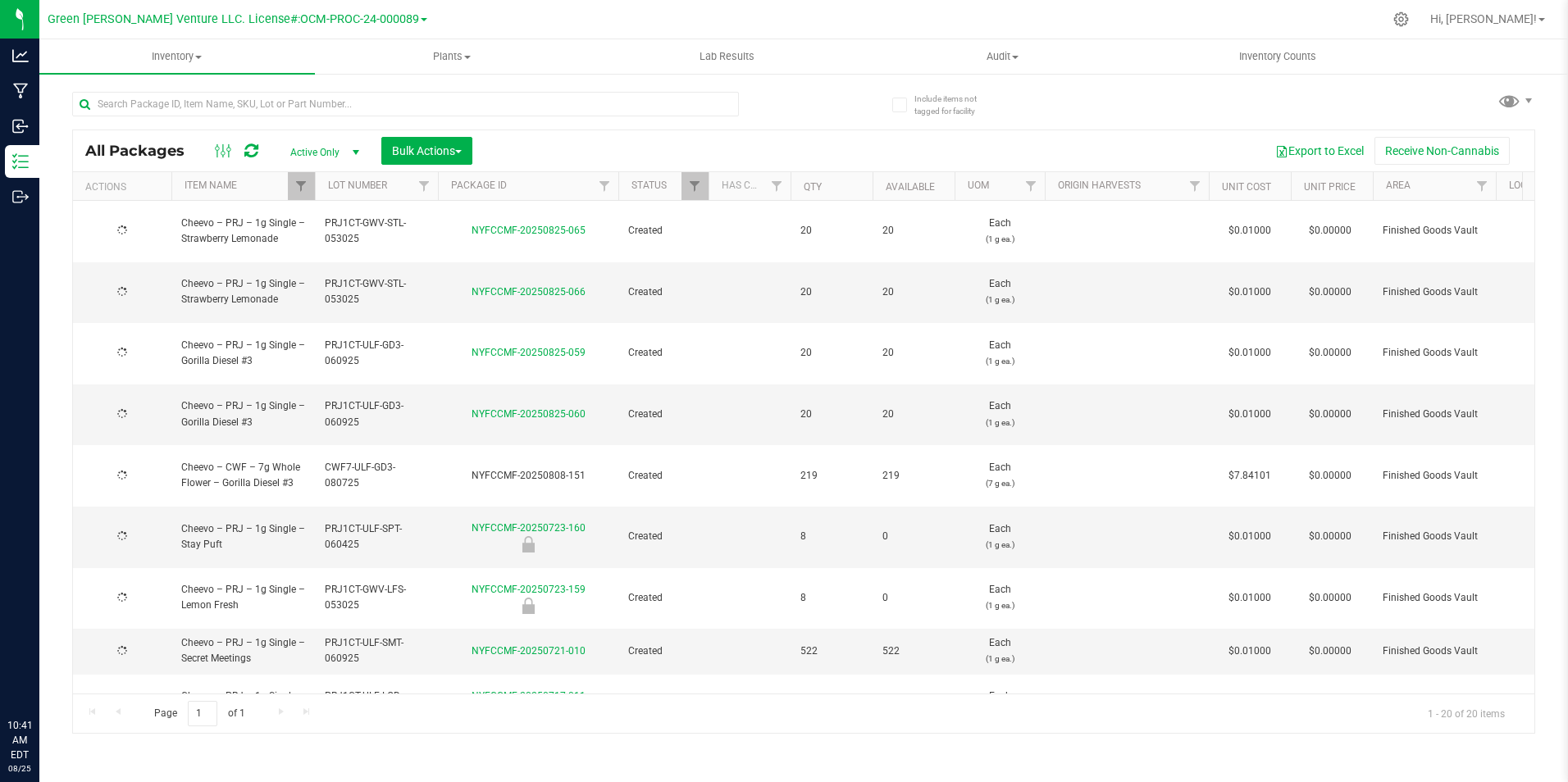
checkbox input "true"
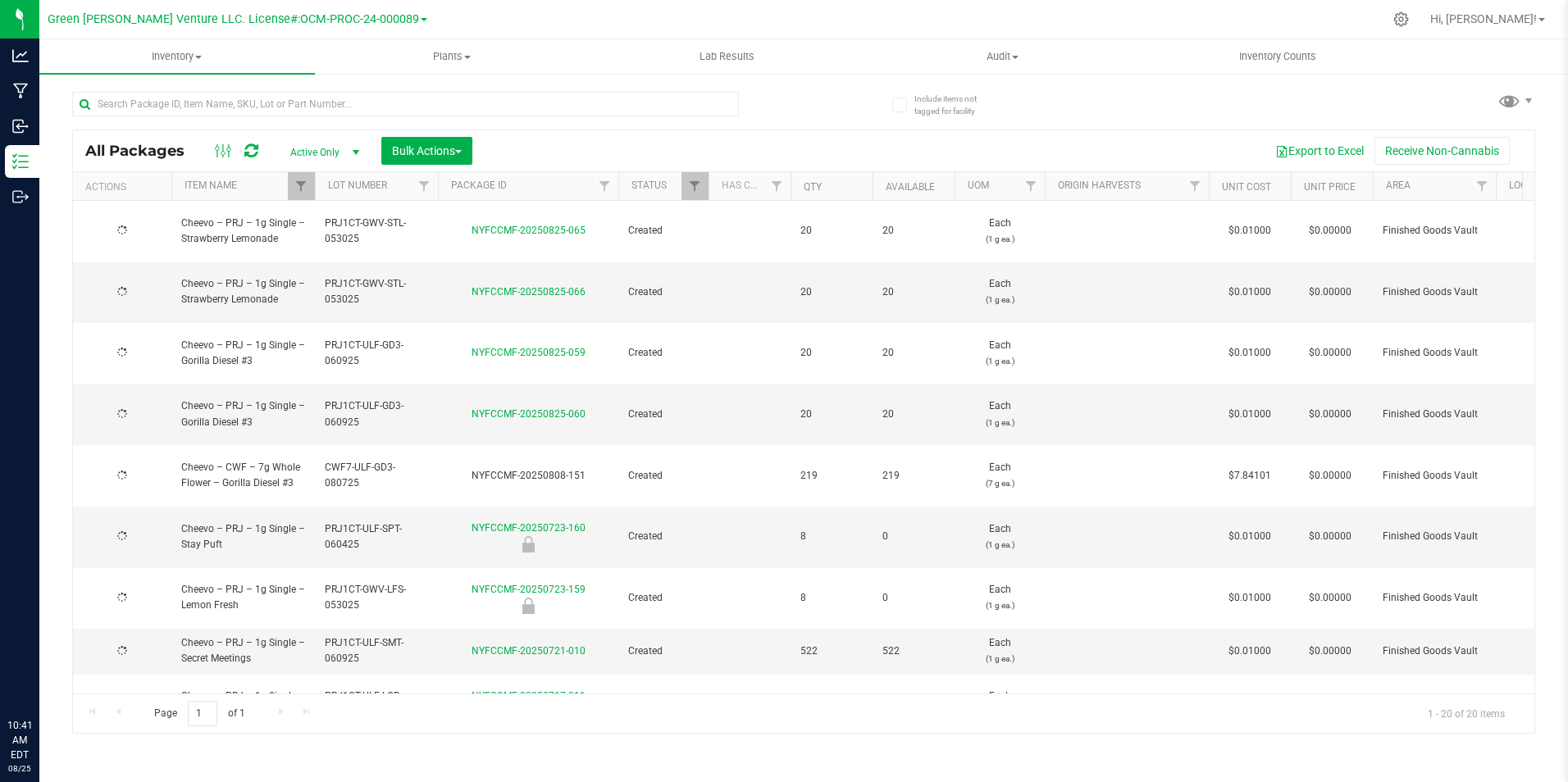
checkbox input "true"
click at [304, 191] on span "Filter" at bounding box center [301, 186] width 13 height 13
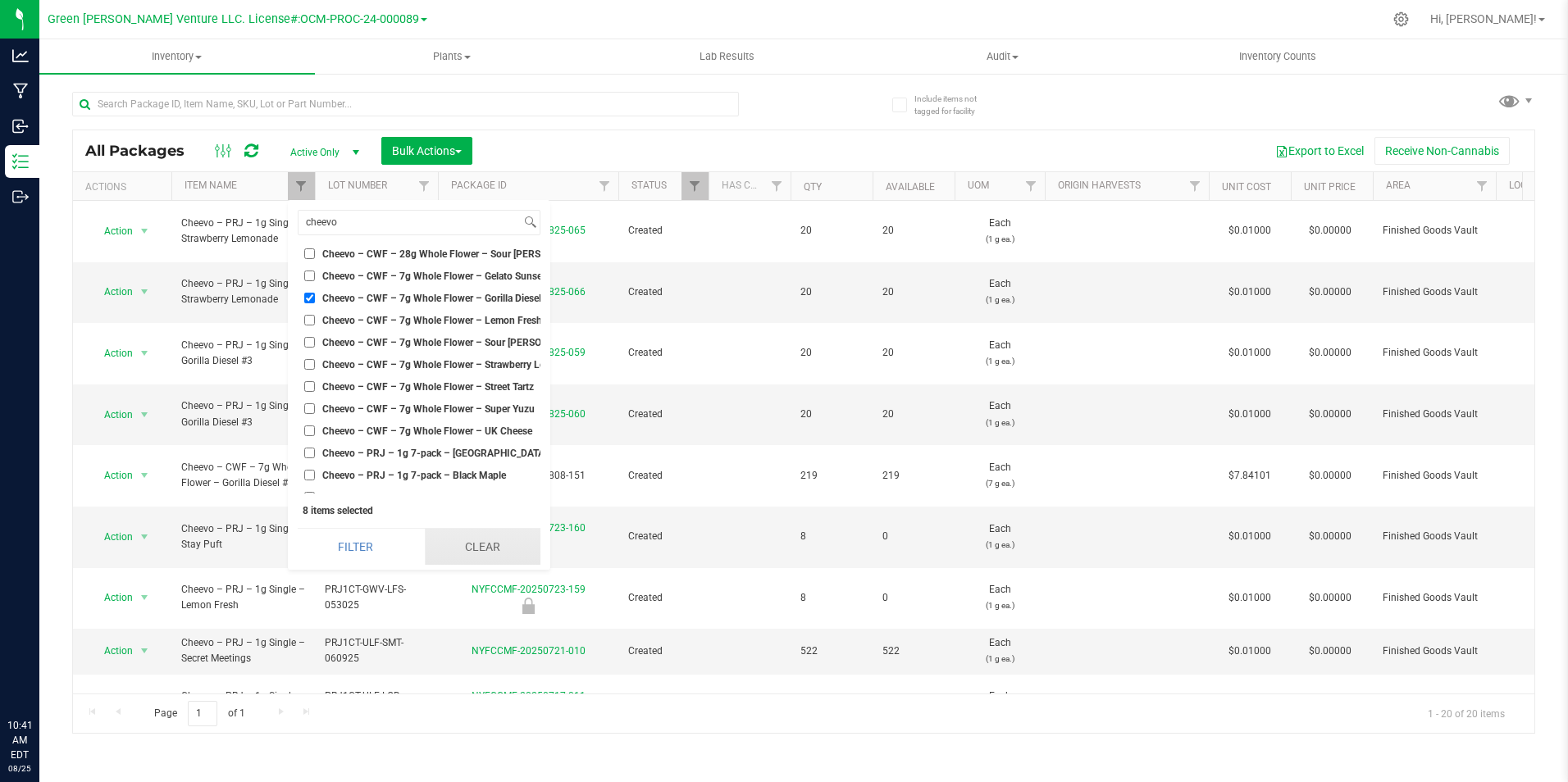
click at [463, 544] on button "Clear" at bounding box center [482, 547] width 116 height 36
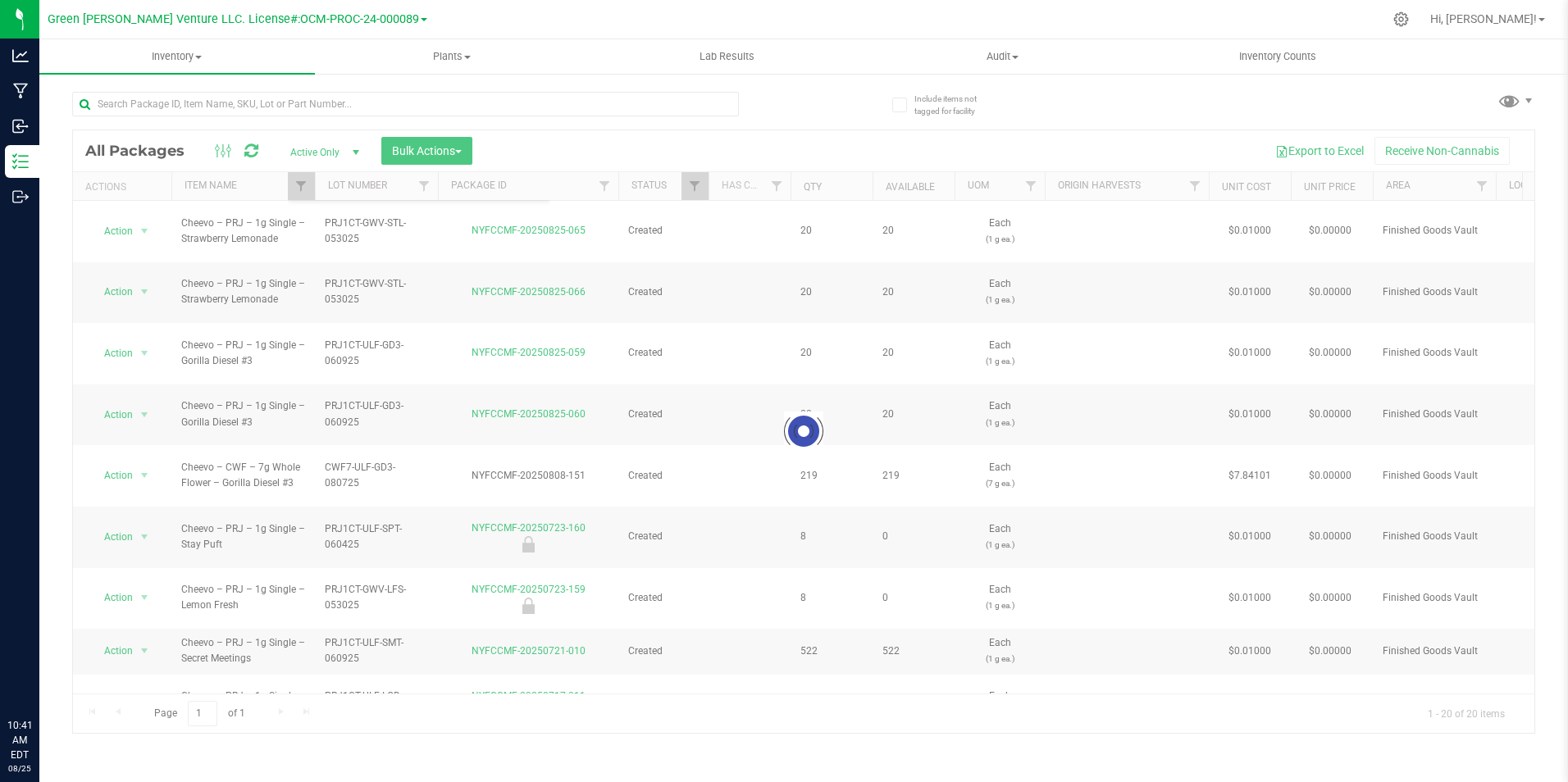
scroll to position [2591, 0]
checkbox input "false"
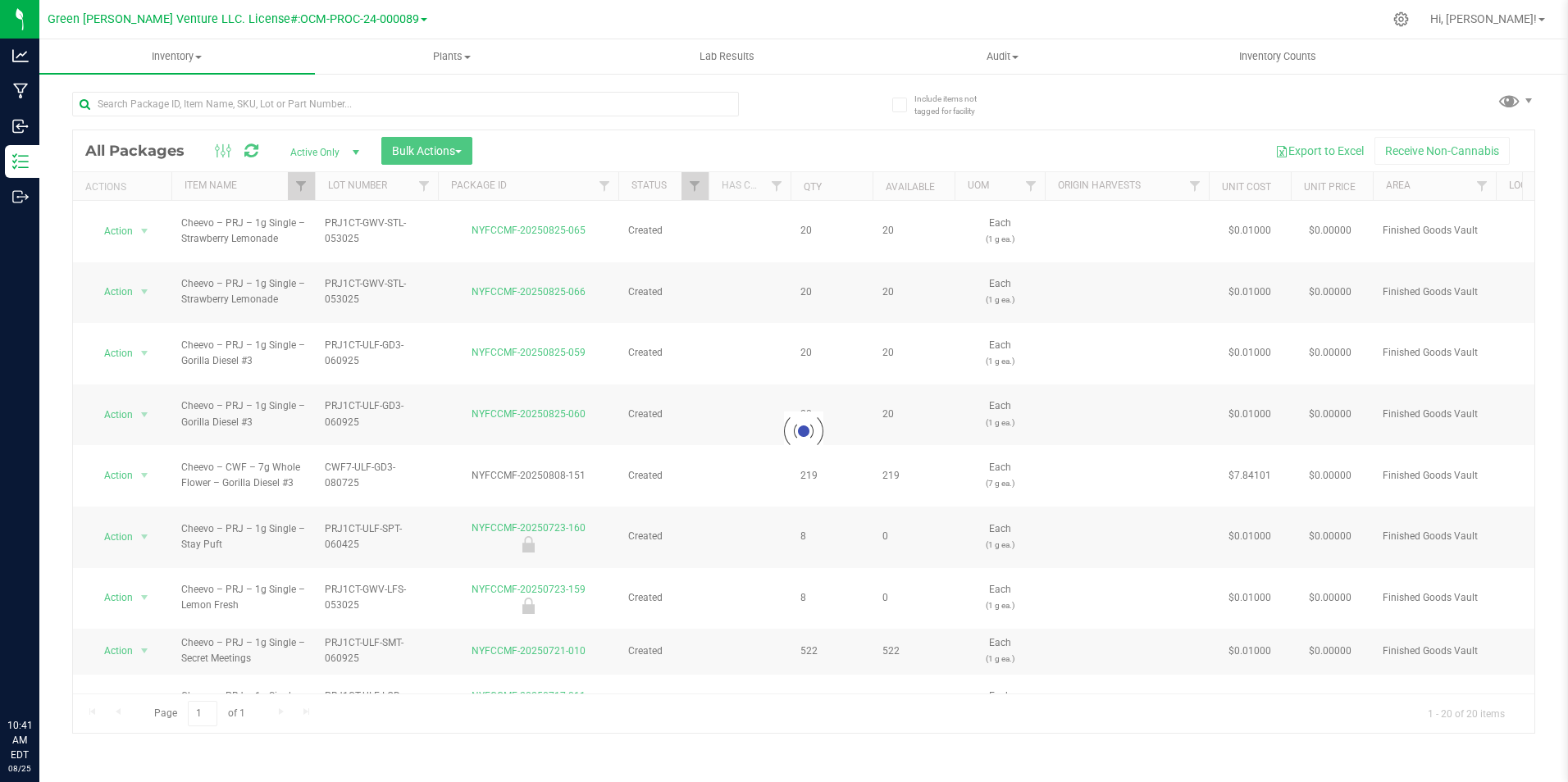
checkbox input "false"
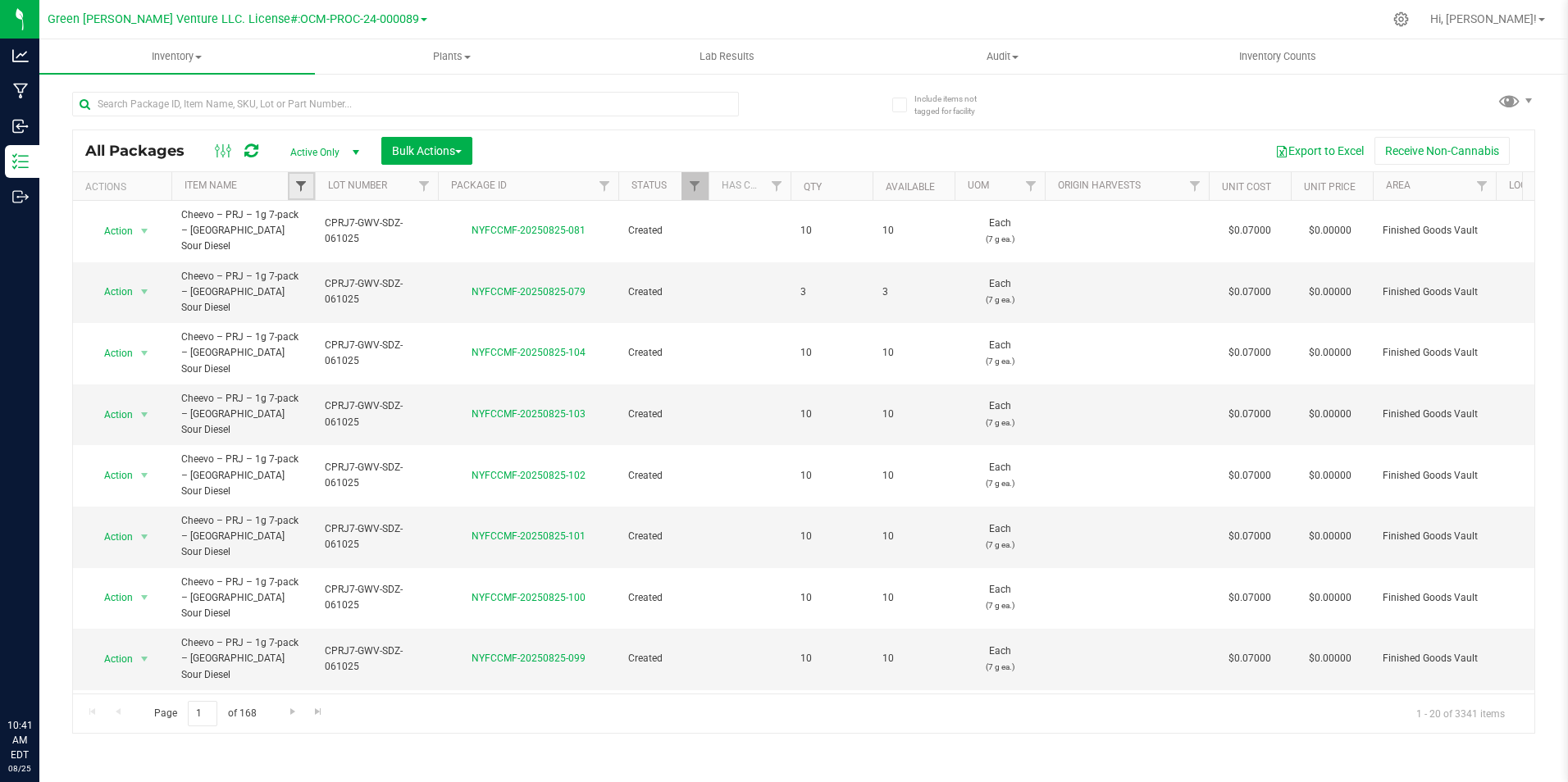
click at [303, 184] on span "Filter" at bounding box center [301, 186] width 13 height 13
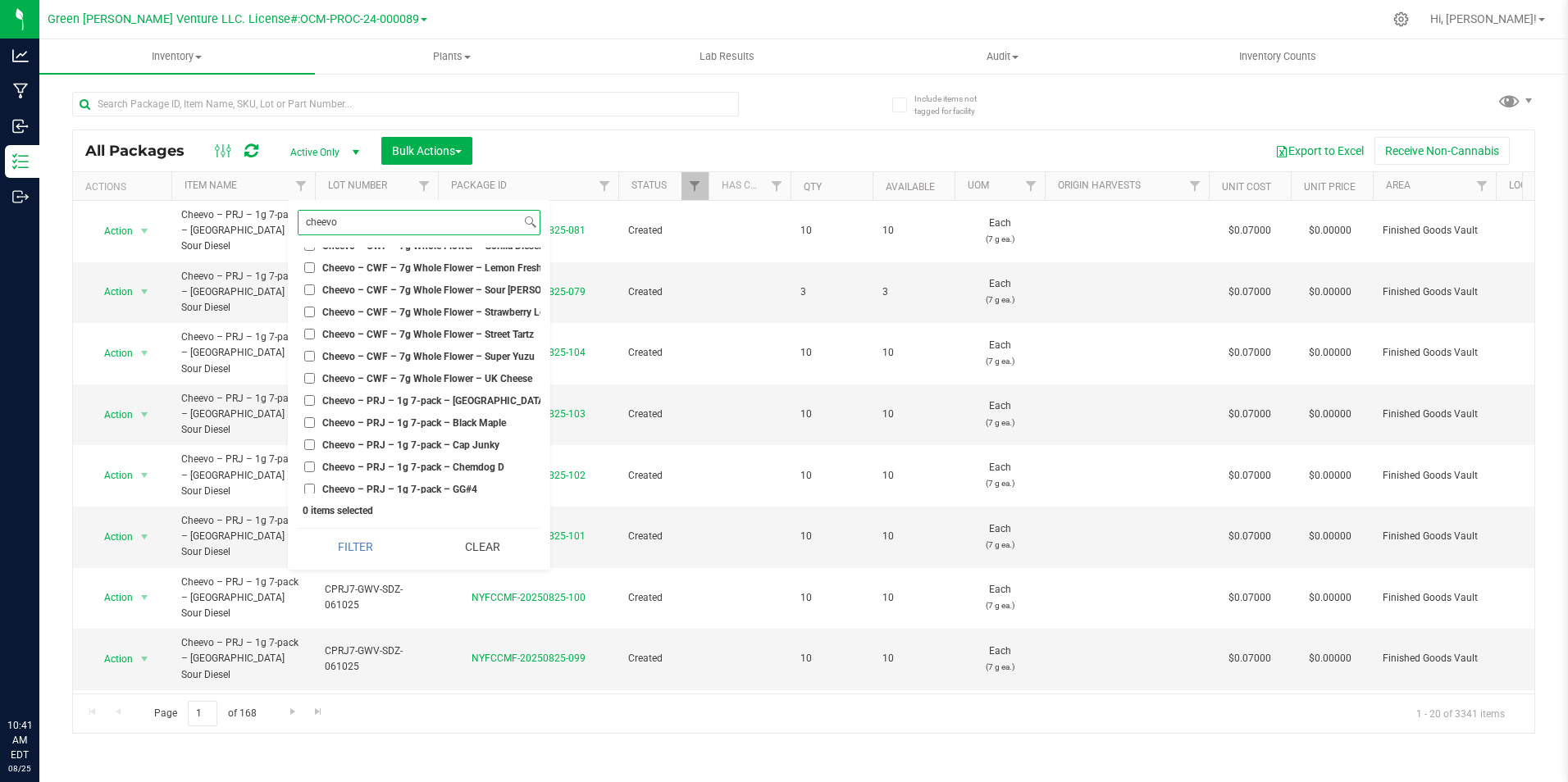
scroll to position [766, 0]
type input "cheevo"
click at [477, 284] on span "Cheevo – CWF – 7g Whole Flower – Gorilla Diesel #3" at bounding box center [438, 287] width 233 height 10
click at [315, 284] on input "Cheevo – CWF – 7g Whole Flower – Gorilla Diesel #3" at bounding box center [309, 287] width 10 height 10
click at [367, 532] on button "Filter" at bounding box center [355, 547] width 116 height 36
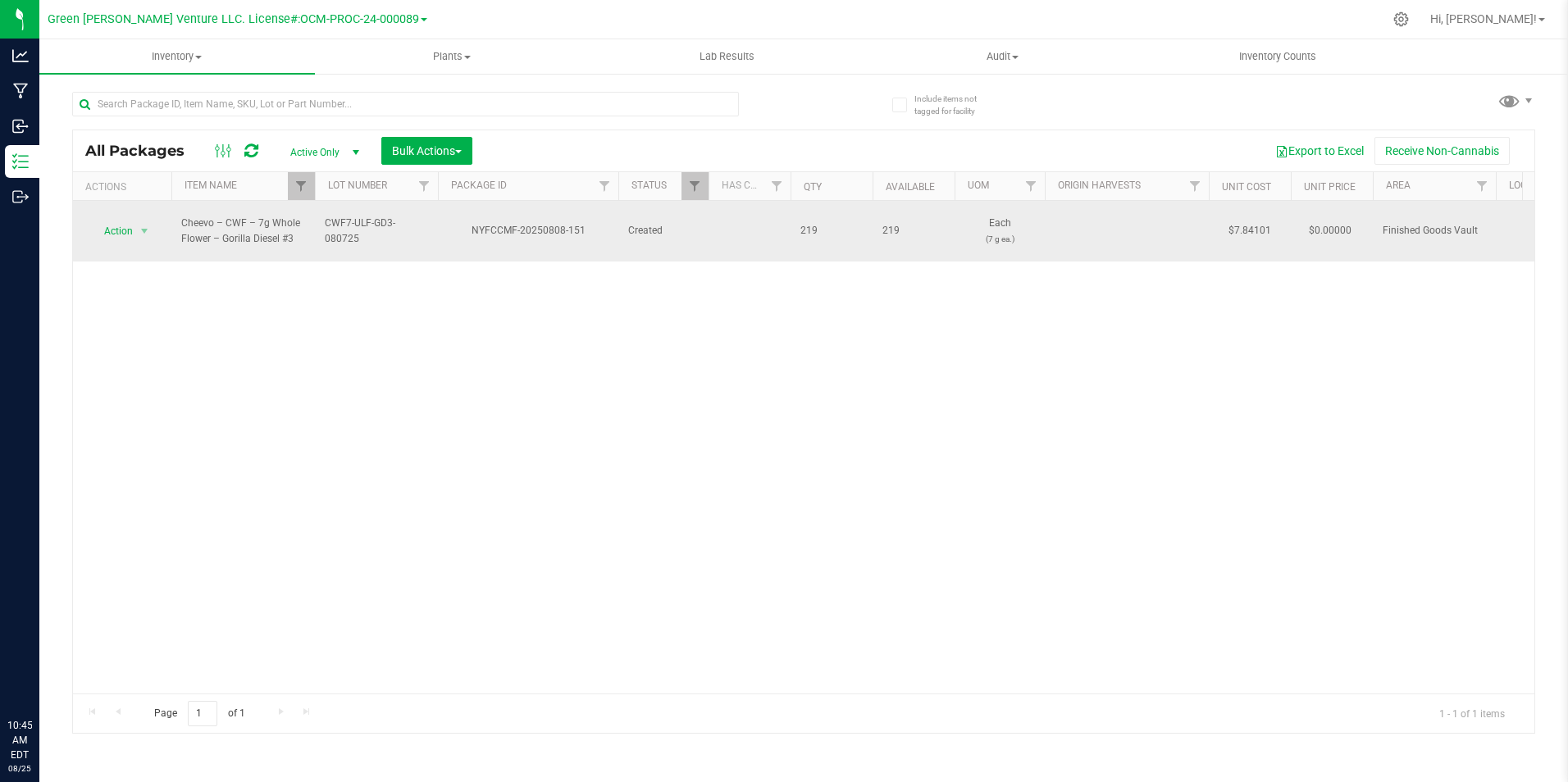
drag, startPoint x: 307, startPoint y: 239, endPoint x: 179, endPoint y: 227, distance: 128.6
click at [179, 227] on td "Cheevo – CWF – 7g Whole Flower – Gorilla Diesel #3" at bounding box center [243, 231] width 143 height 60
copy span "Cheevo – CWF – 7g Whole Flower – Gorilla Diesel #3"
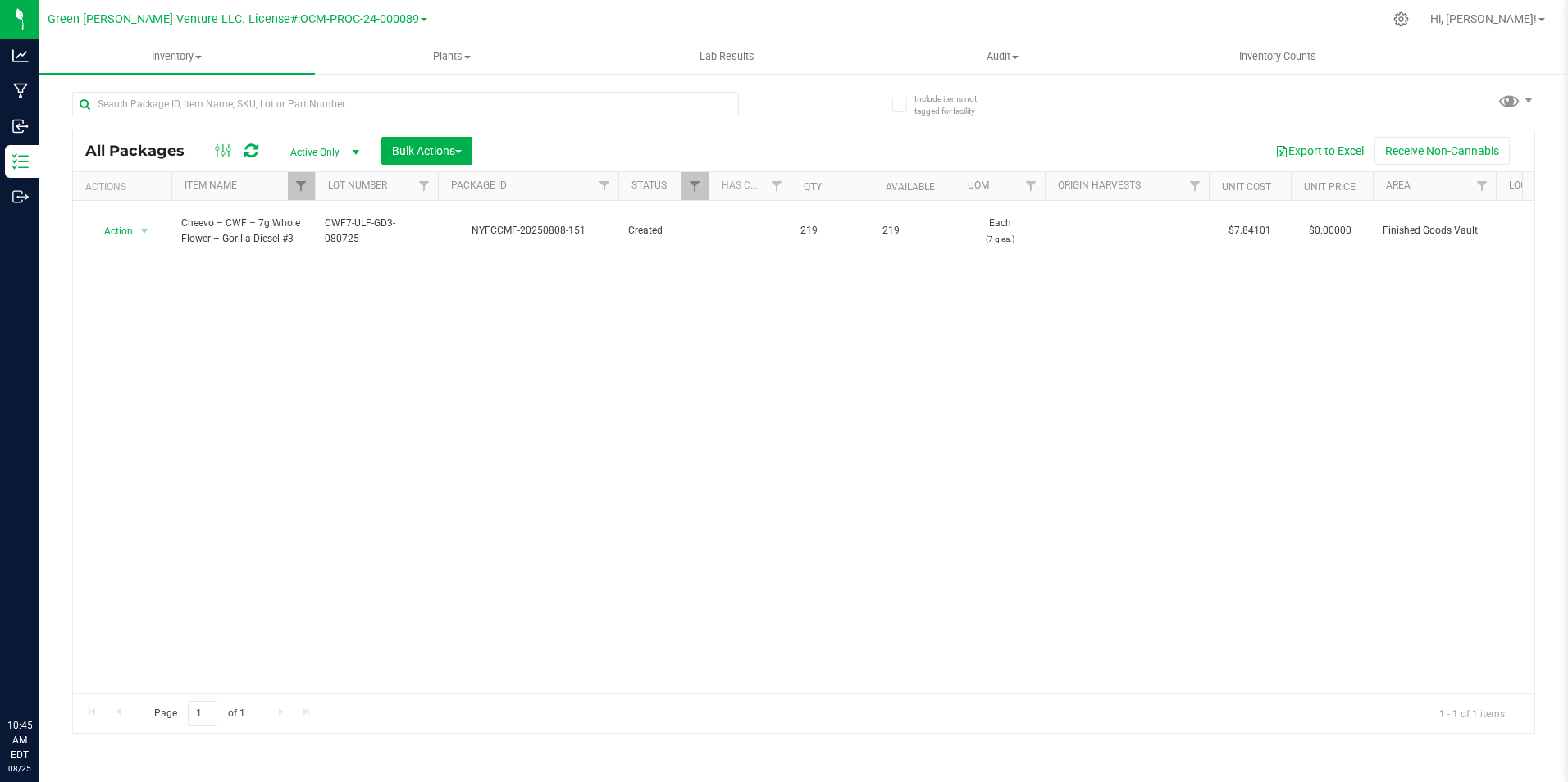
click at [348, 379] on div "Action Action Adjust qty Create package Edit attributes Global inventory Locate…" at bounding box center [803, 447] width 1461 height 493
click at [227, 273] on div "Action Action Adjust qty Create package Edit attributes Global inventory Locate…" at bounding box center [803, 447] width 1461 height 493
click at [308, 190] on span "Filter" at bounding box center [301, 186] width 13 height 13
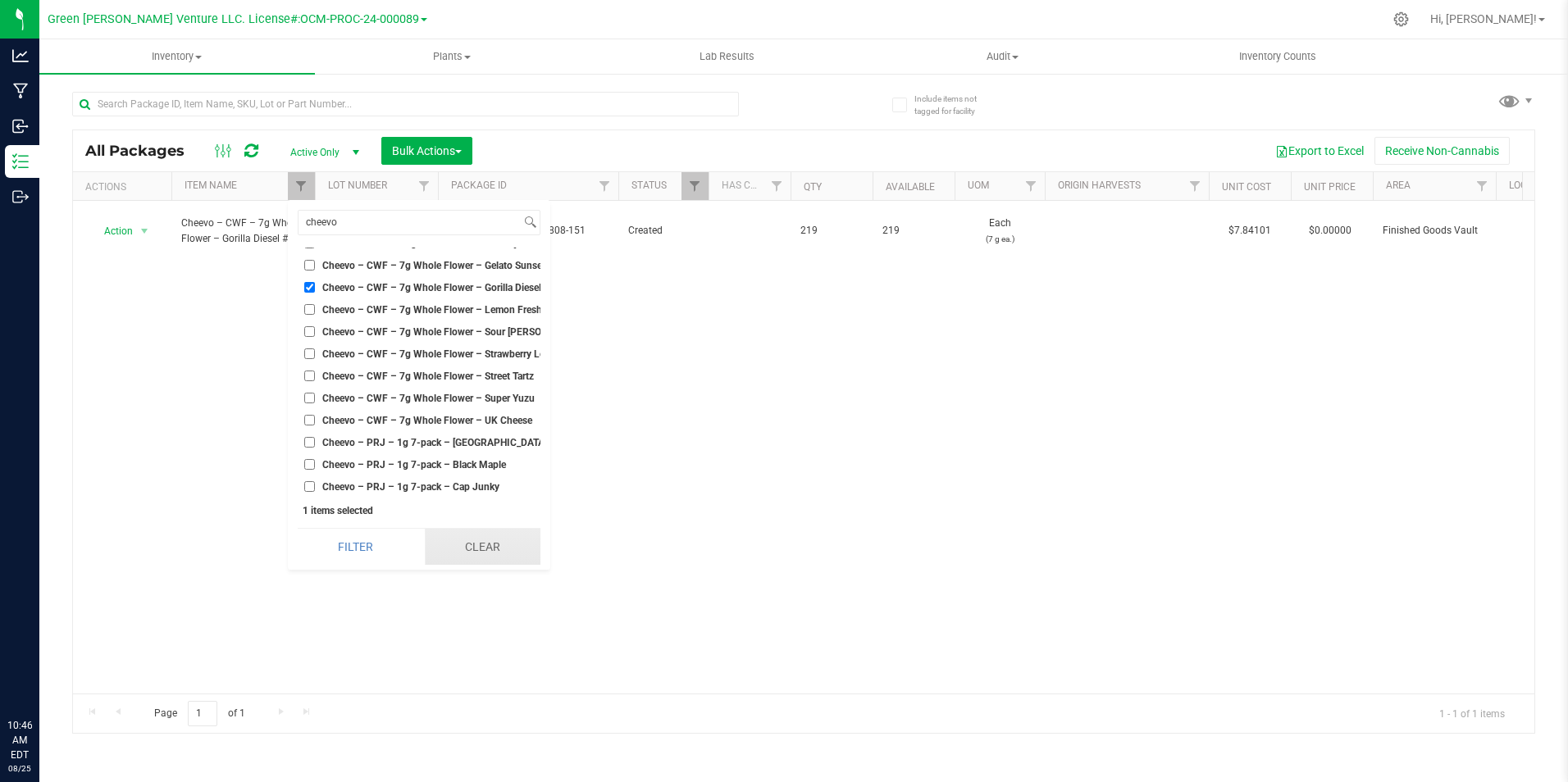
click at [438, 540] on button "Clear" at bounding box center [482, 547] width 116 height 36
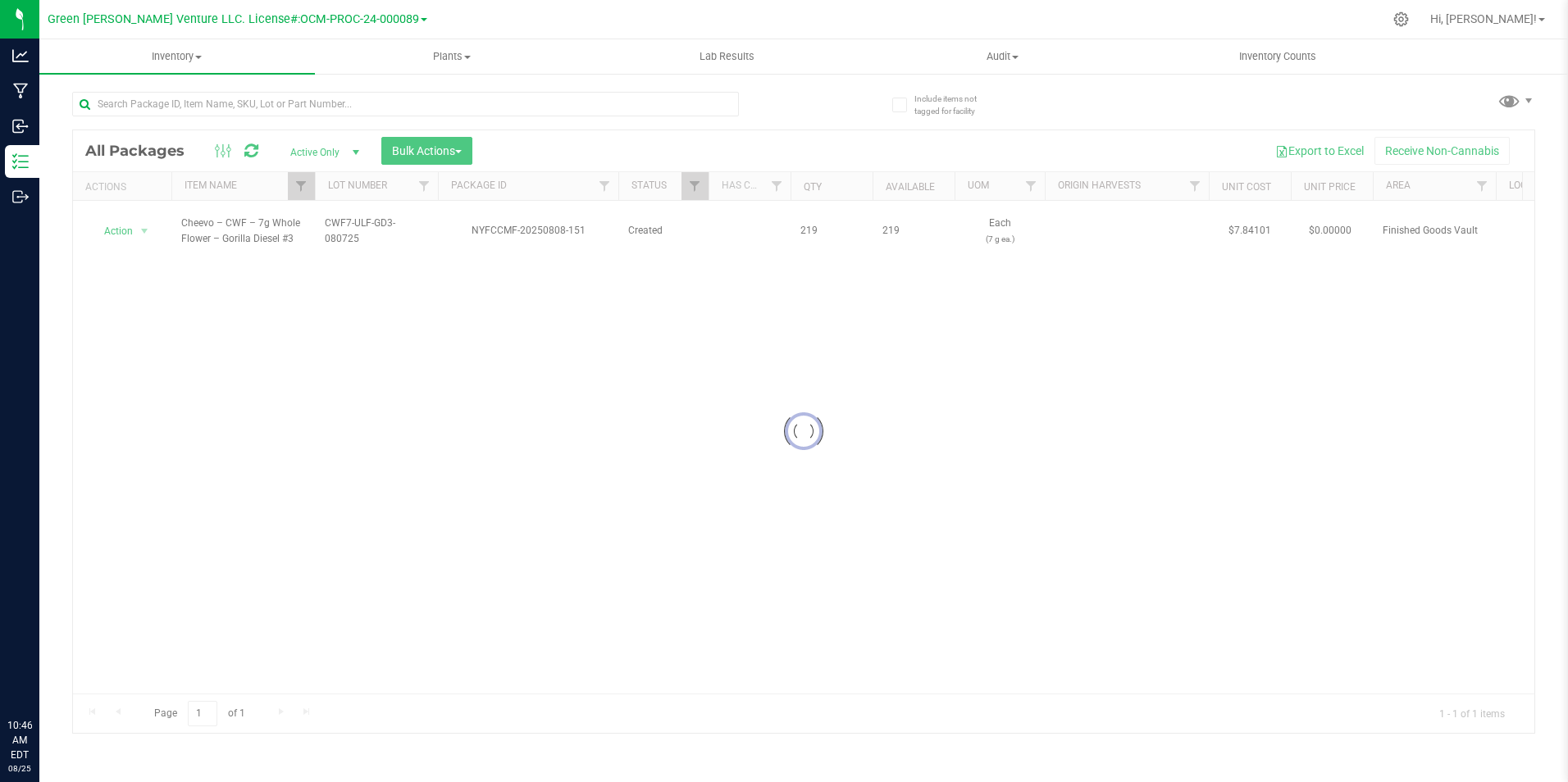
checkbox input "false"
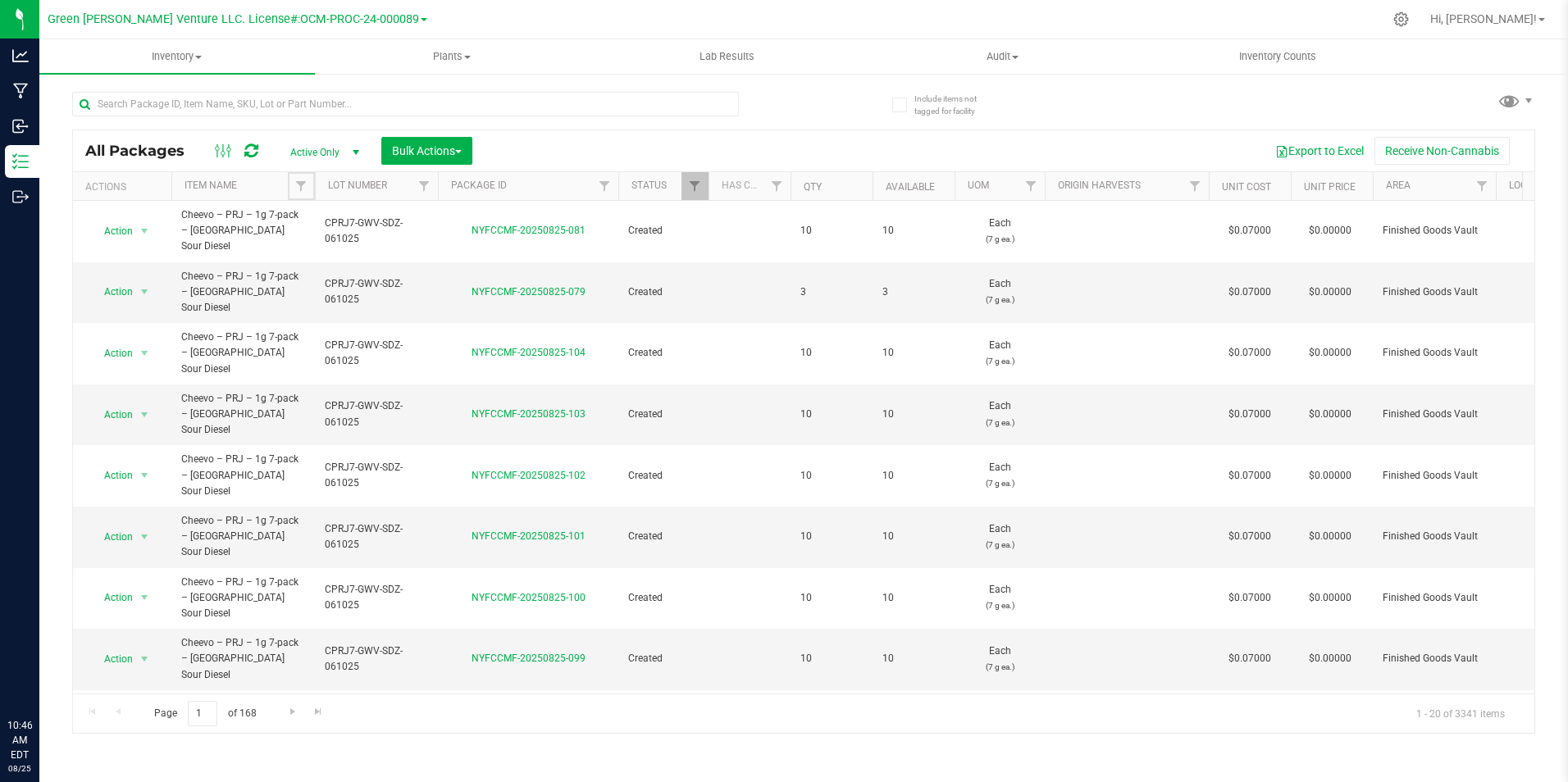
click at [301, 189] on span "Filter" at bounding box center [301, 186] width 13 height 13
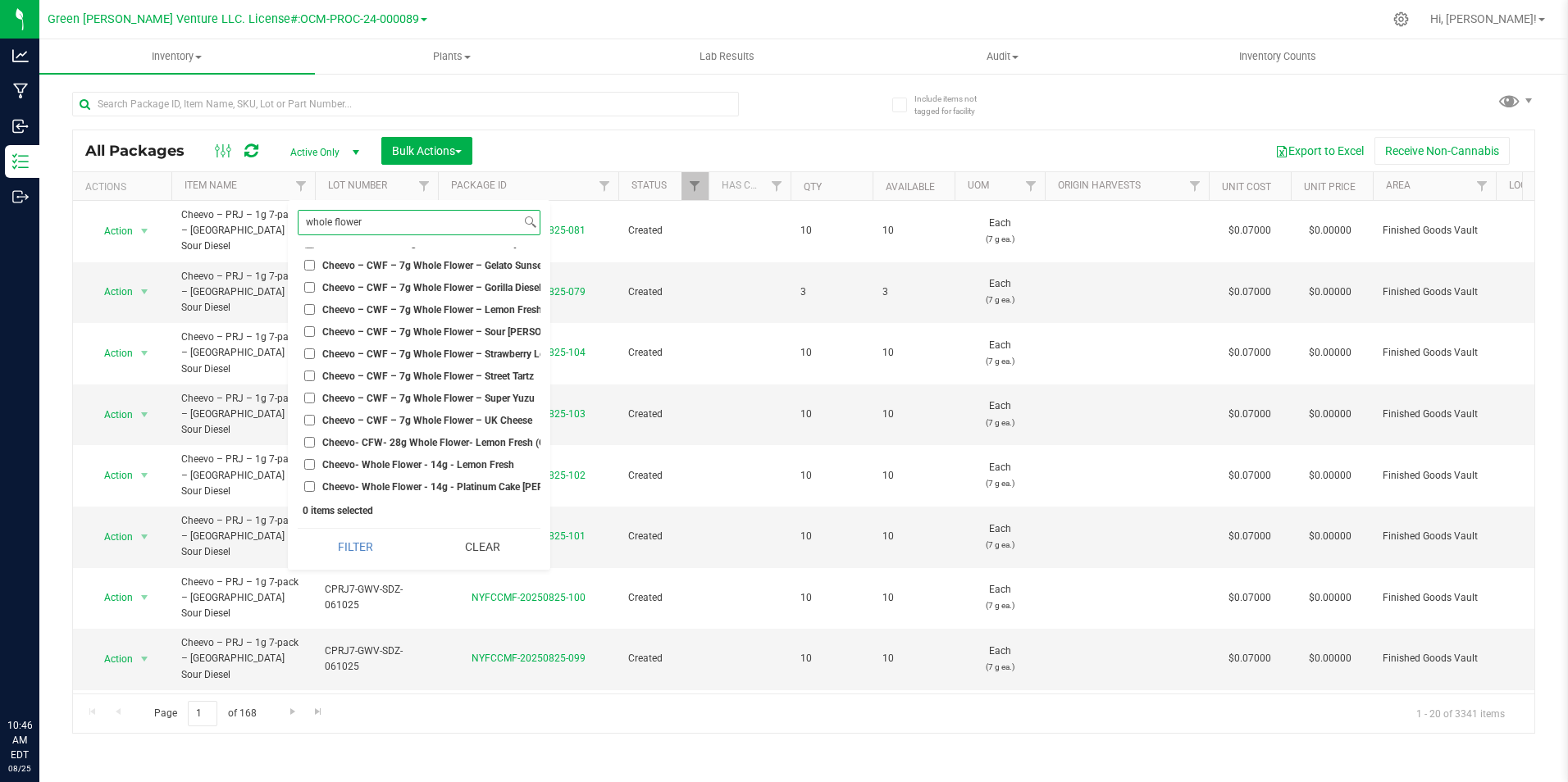
scroll to position [168, 0]
type input "whole flower"
click at [378, 285] on span "Cheevo – CWF – 7g Whole Flower – Gorilla Diesel #3" at bounding box center [438, 287] width 233 height 10
click at [315, 285] on input "Cheevo – CWF – 7g Whole Flower – Gorilla Diesel #3" at bounding box center [309, 287] width 10 height 10
click at [377, 543] on button "Filter" at bounding box center [355, 547] width 116 height 36
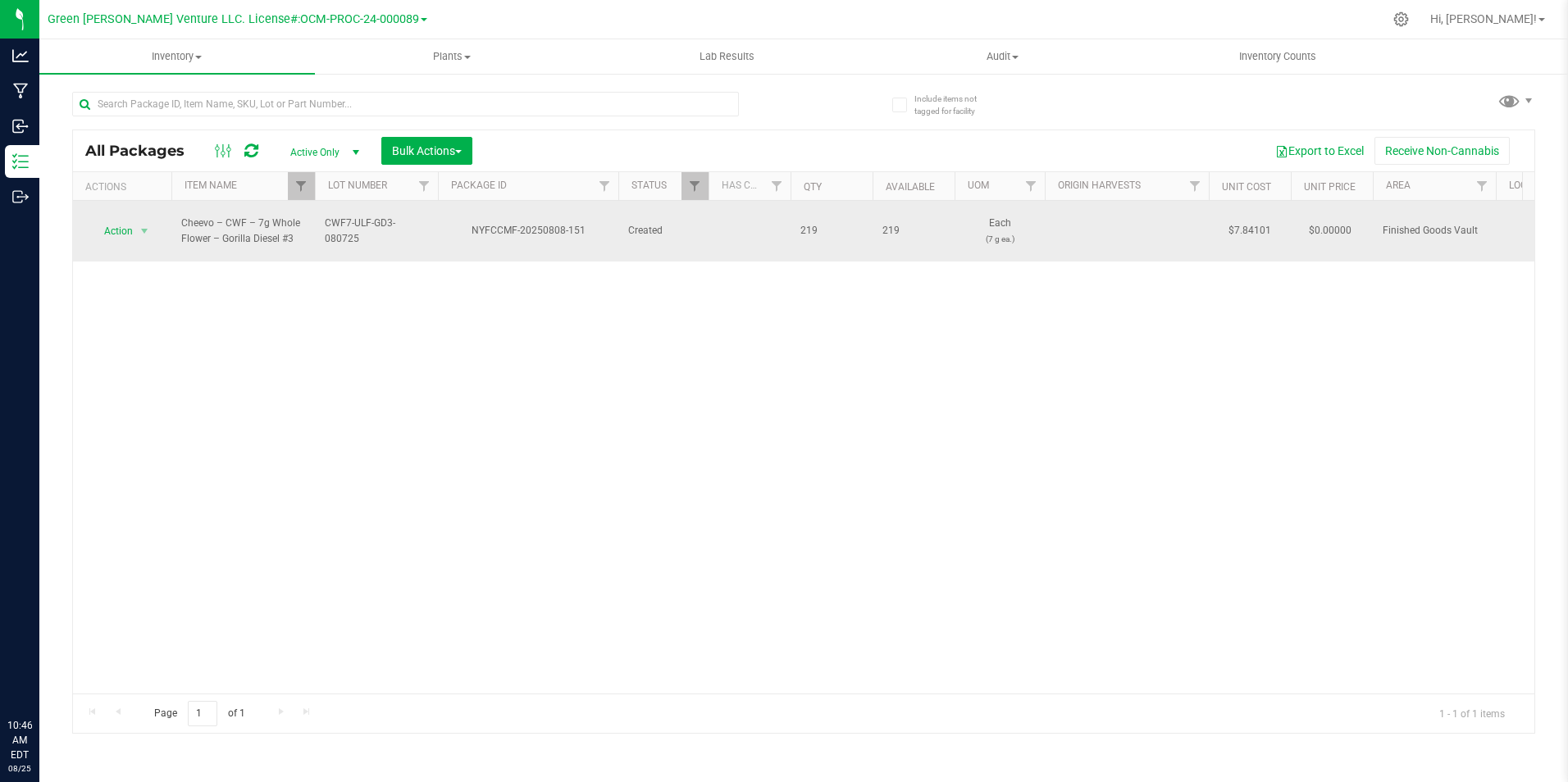
drag, startPoint x: 296, startPoint y: 238, endPoint x: 182, endPoint y: 218, distance: 115.7
click at [182, 218] on span "Cheevo – CWF – 7g Whole Flower – Gorilla Diesel #3" at bounding box center [243, 231] width 124 height 31
copy span "Cheevo – CWF – 7g Whole Flower – Gorilla Diesel #3"
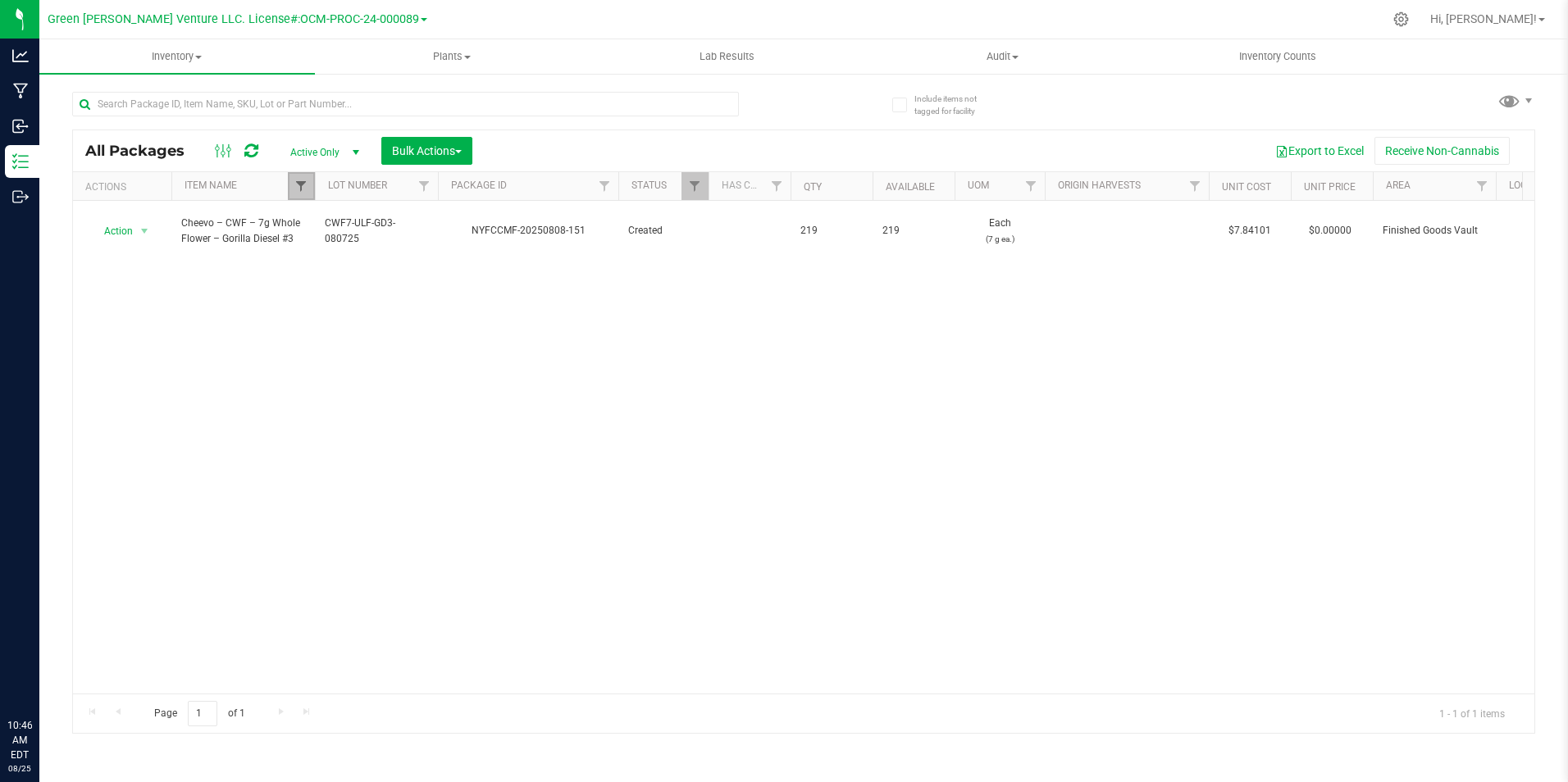
click at [299, 183] on span "Filter" at bounding box center [301, 186] width 13 height 13
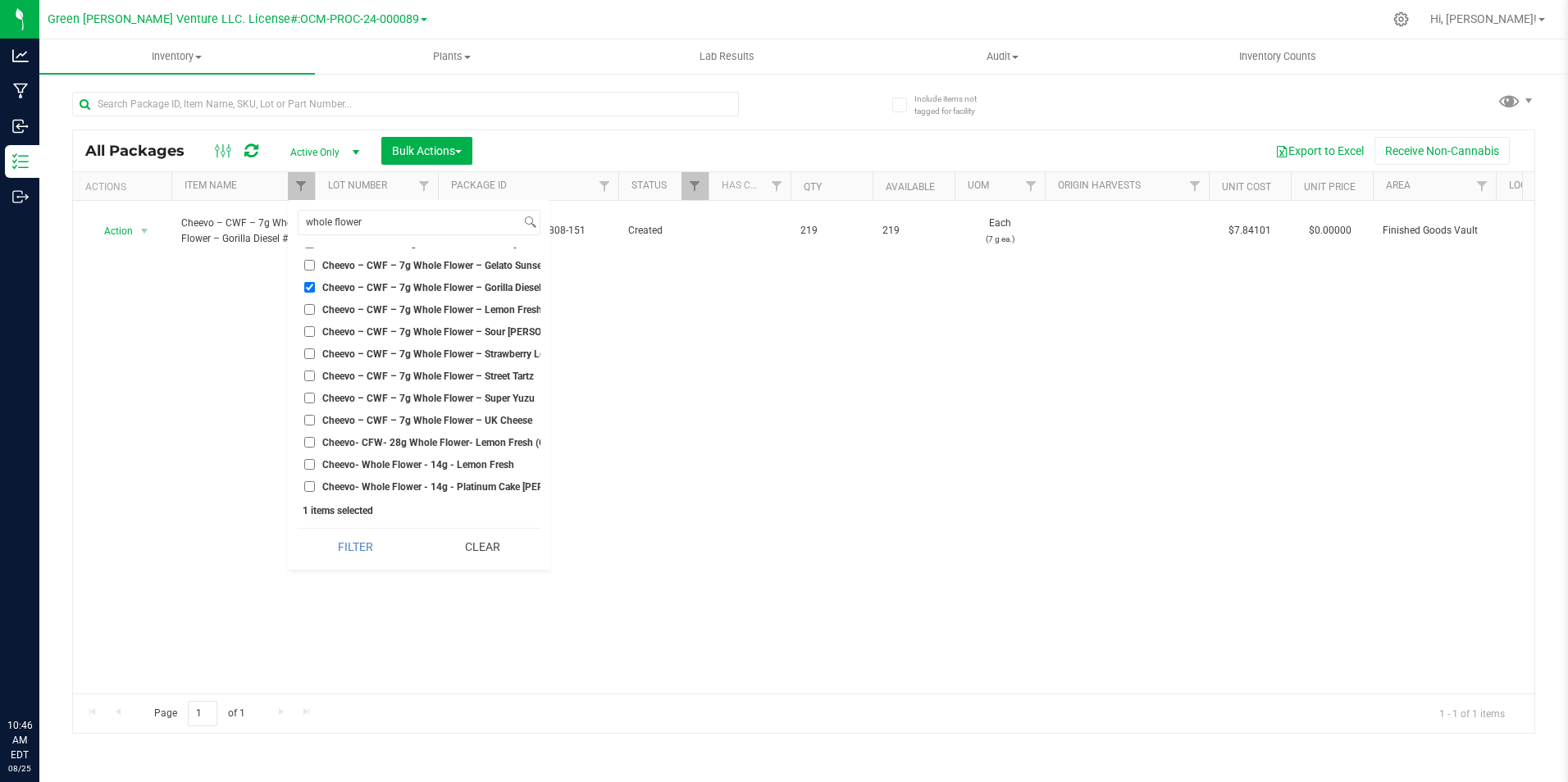
click at [310, 282] on input "Cheevo – CWF – 7g Whole Flower – Gorilla Diesel #3" at bounding box center [309, 287] width 10 height 10
checkbox input "false"
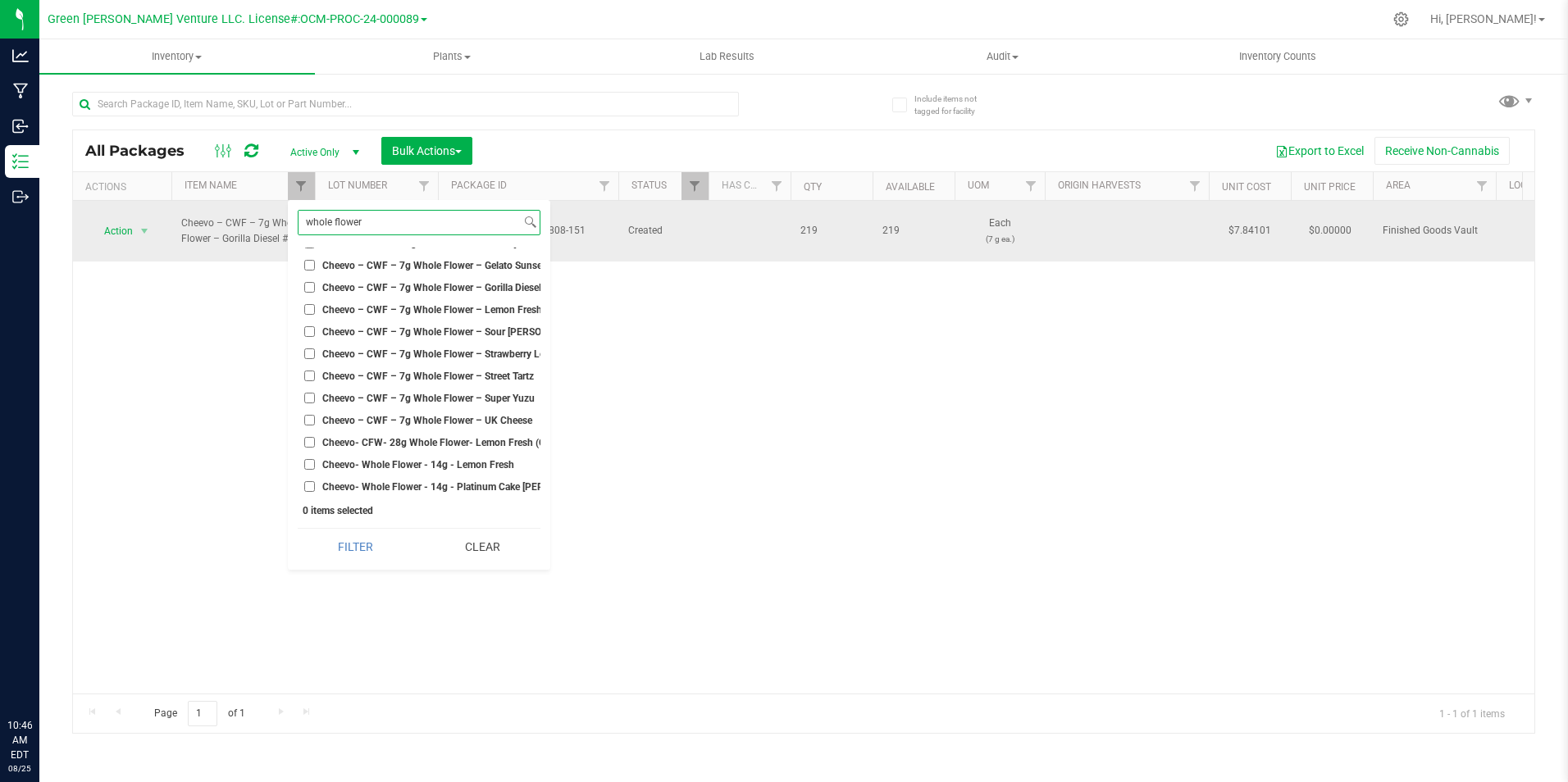
drag, startPoint x: 379, startPoint y: 224, endPoint x: 277, endPoint y: 223, distance: 102.0
click at [277, 223] on body "Analytics Manufacturing Inbound Inventory Outbound 10:46 AM EDT 08/25/2025 08/2…" at bounding box center [784, 391] width 1568 height 782
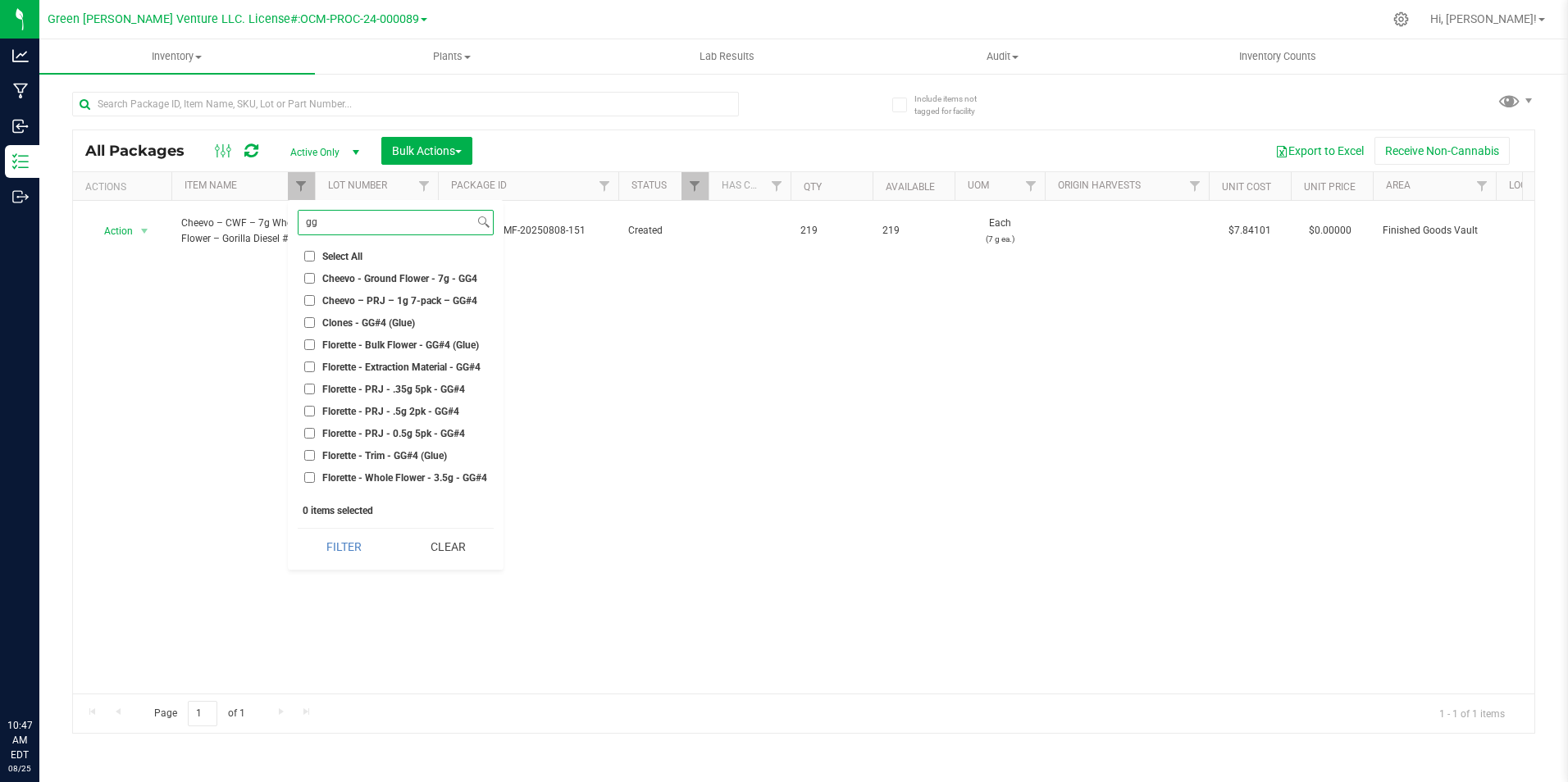
type input "gg"
click at [439, 300] on span "Cheevo – PRJ – 1g 7-pack – GG#4" at bounding box center [399, 300] width 155 height 10
click at [315, 300] on input "Cheevo – PRJ – 1g 7-pack – GG#4" at bounding box center [309, 300] width 10 height 10
checkbox input "true"
click at [357, 554] on button "Filter" at bounding box center [343, 547] width 92 height 36
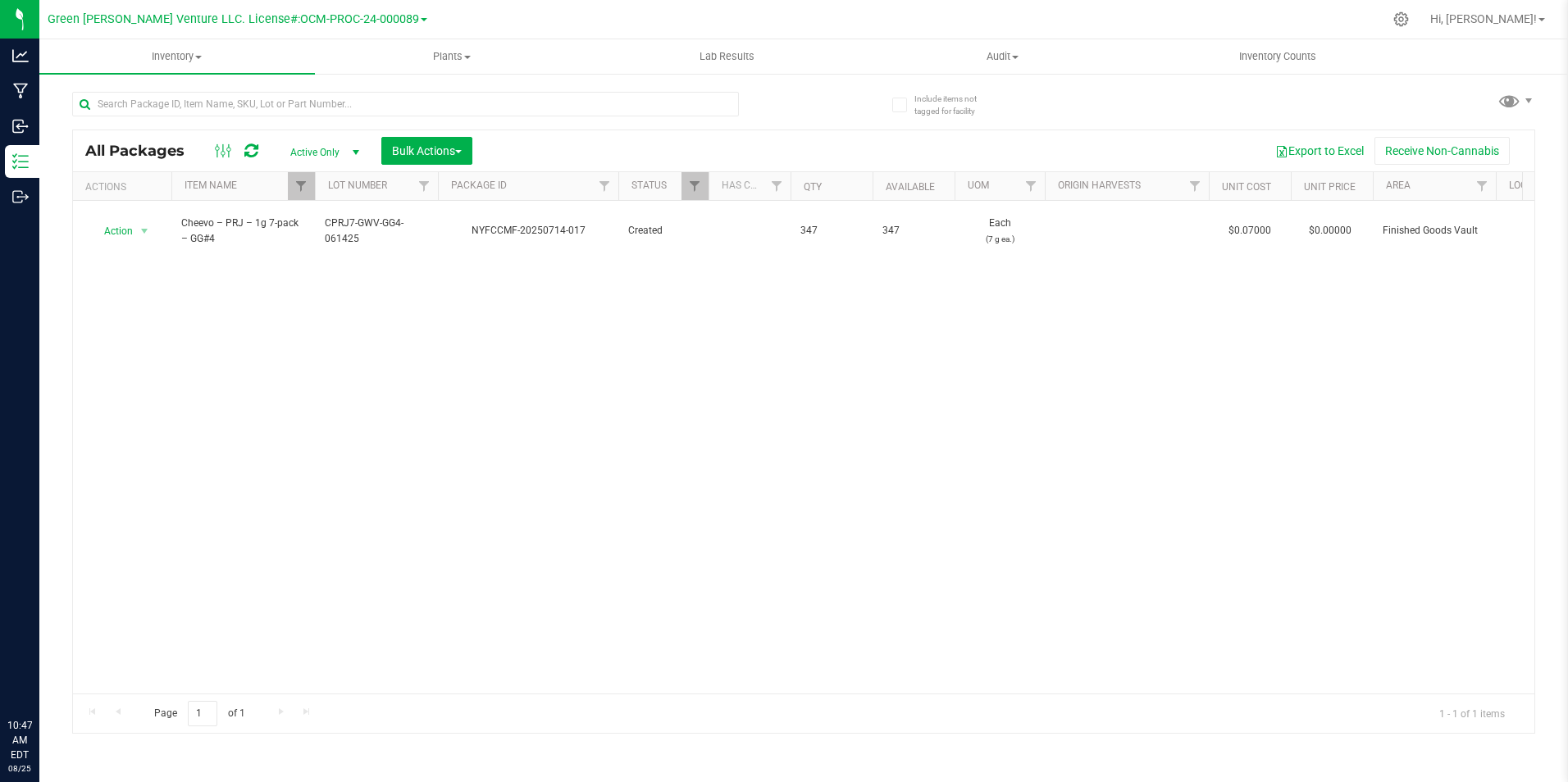
click at [764, 410] on div "Action Action Adjust qty Create package Edit attributes Global inventory Locate…" at bounding box center [803, 447] width 1461 height 493
click at [309, 184] on link "Filter" at bounding box center [301, 186] width 27 height 28
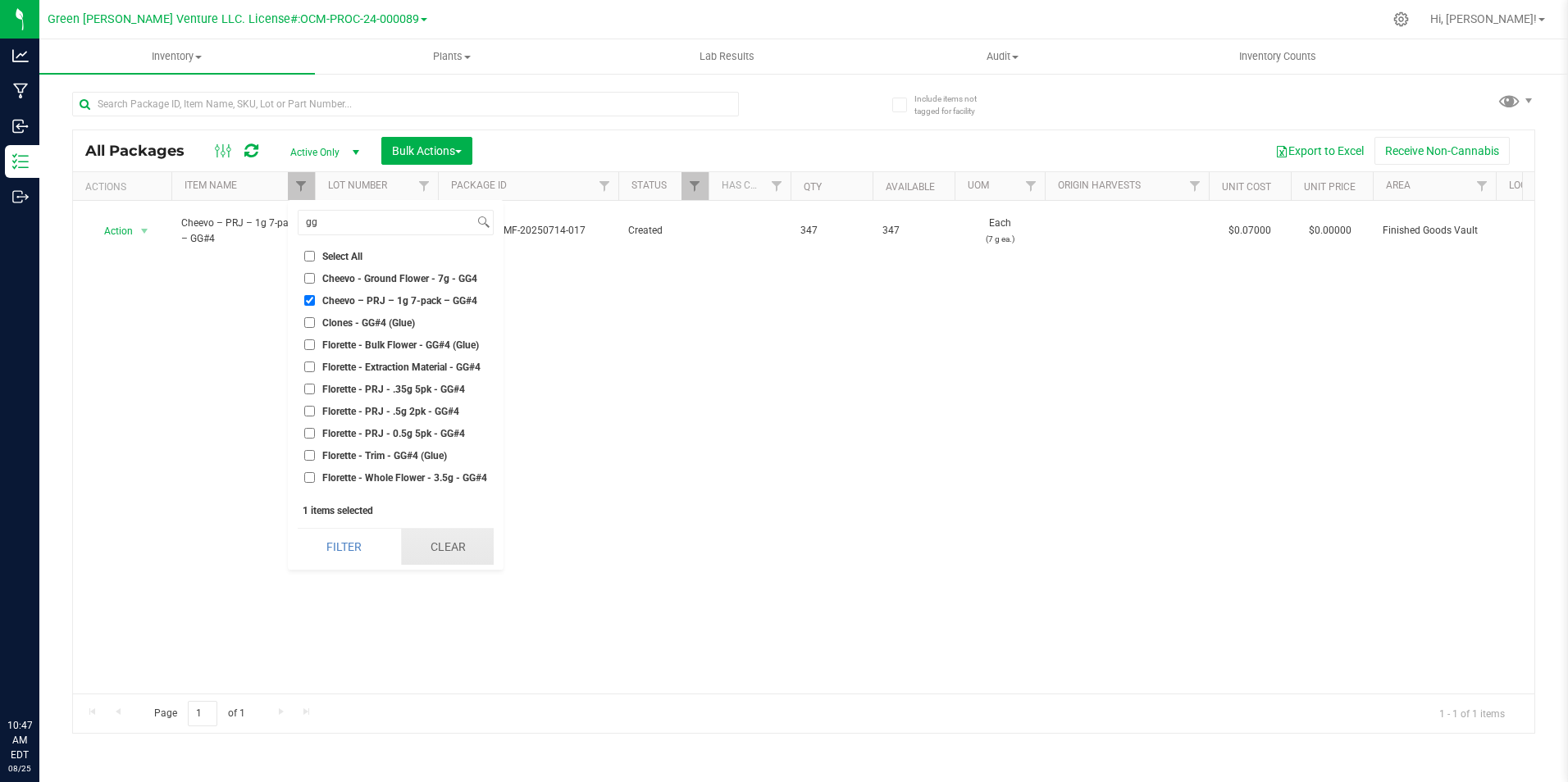
click at [449, 556] on button "Clear" at bounding box center [447, 547] width 92 height 36
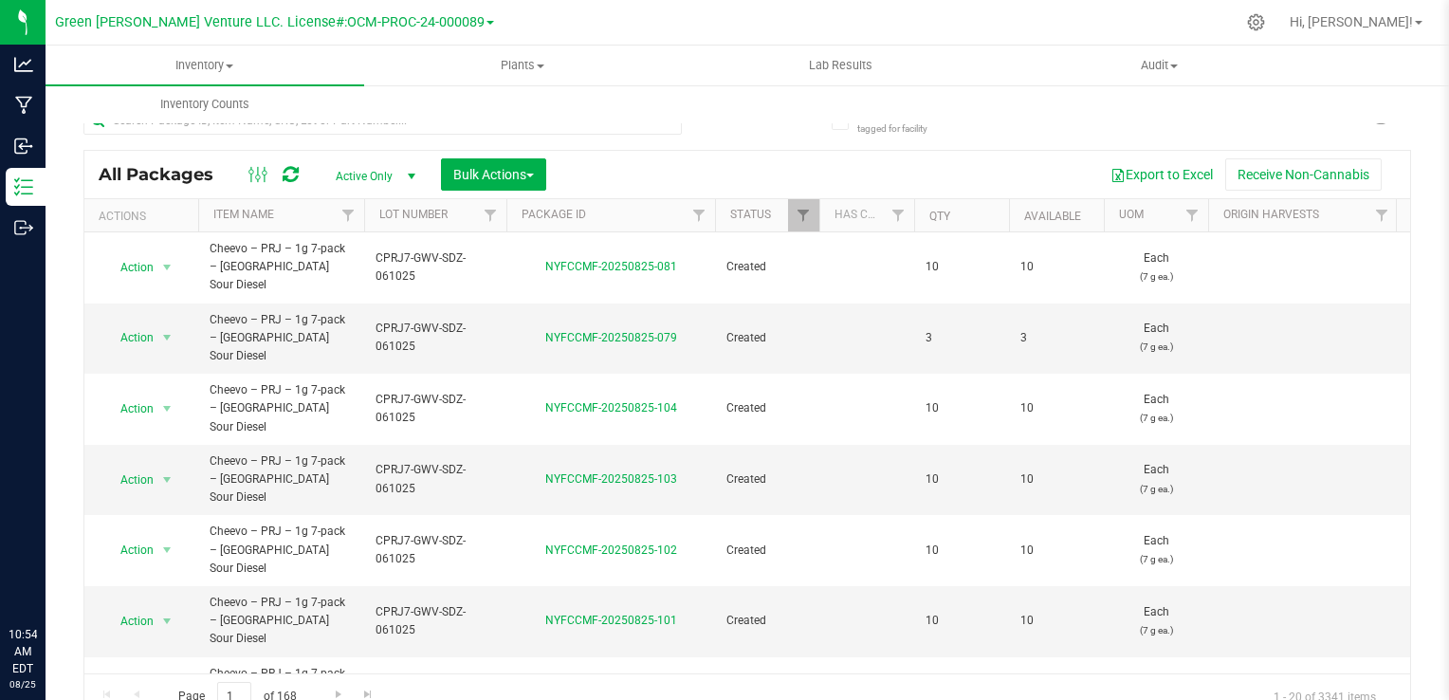
click at [751, 159] on div "Export to Excel Receive Non-Cannabis" at bounding box center [979, 174] width 836 height 32
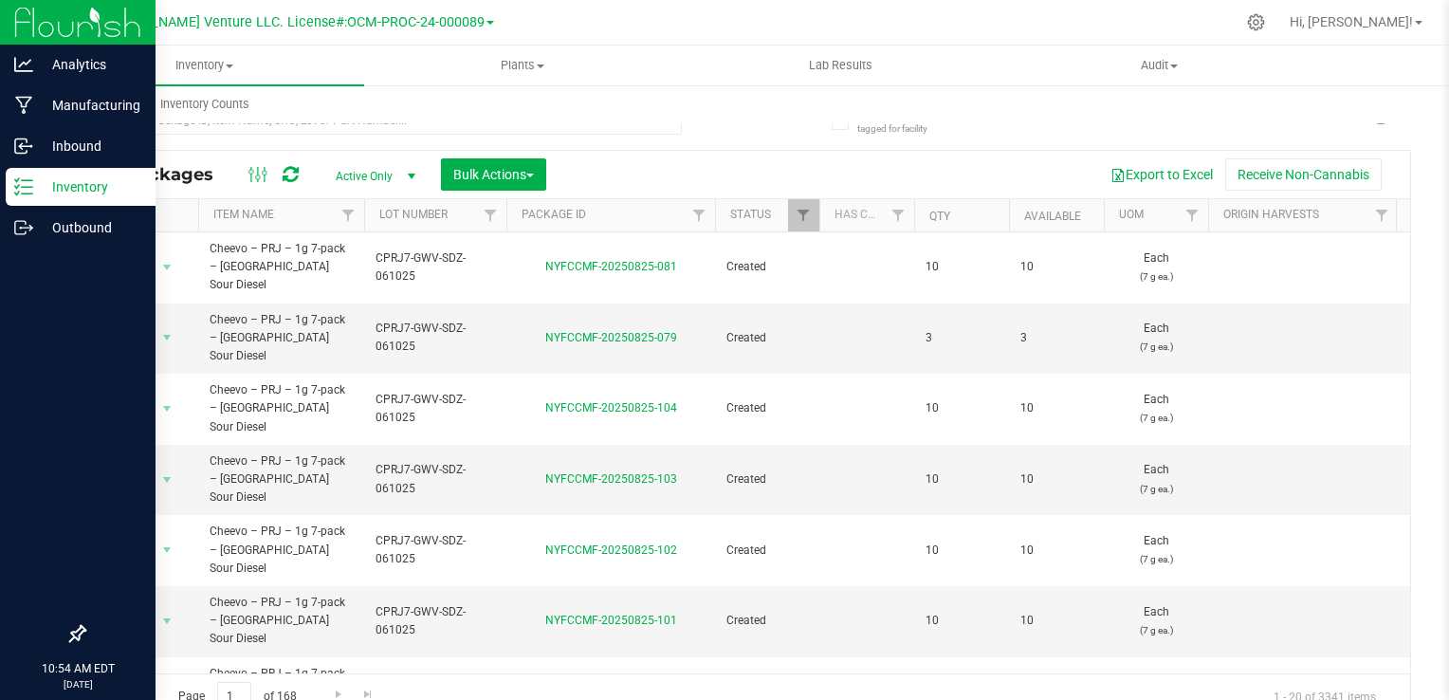
click at [64, 188] on p "Inventory" at bounding box center [90, 186] width 114 height 23
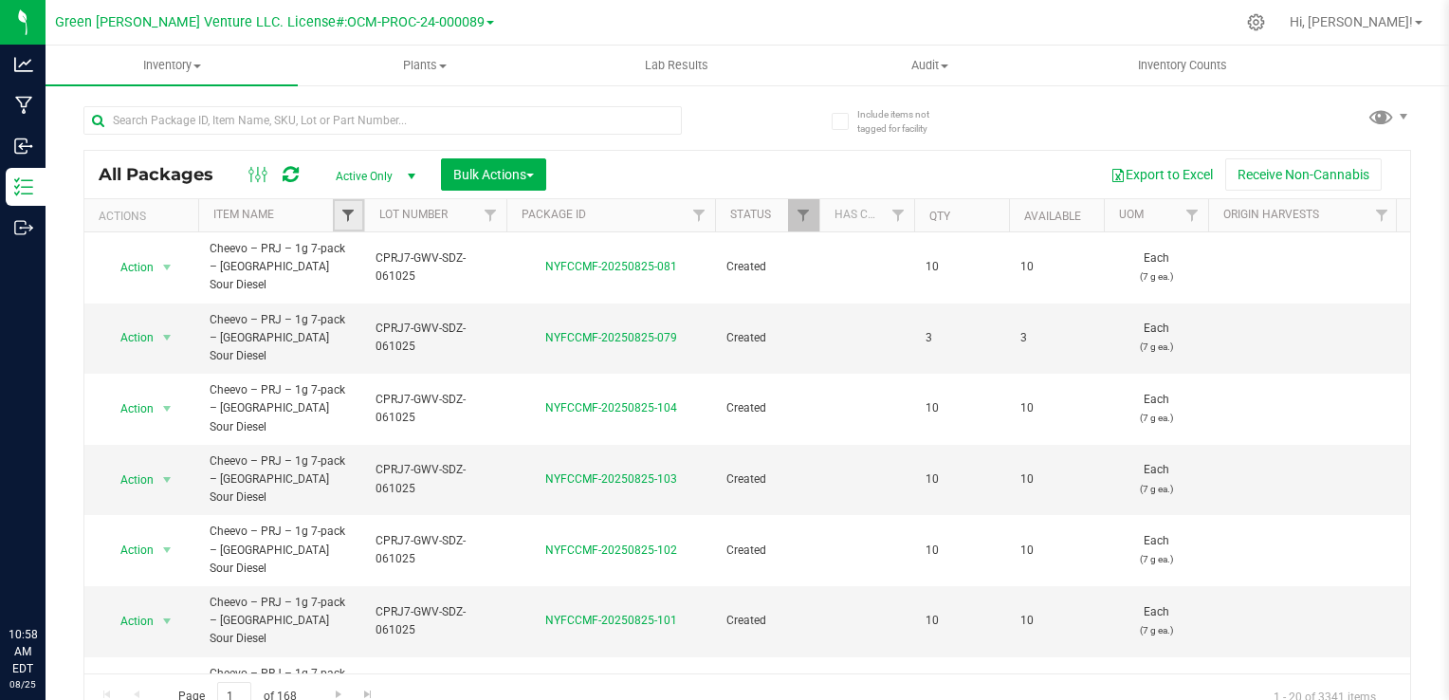
click at [350, 214] on span "Filter" at bounding box center [348, 215] width 15 height 15
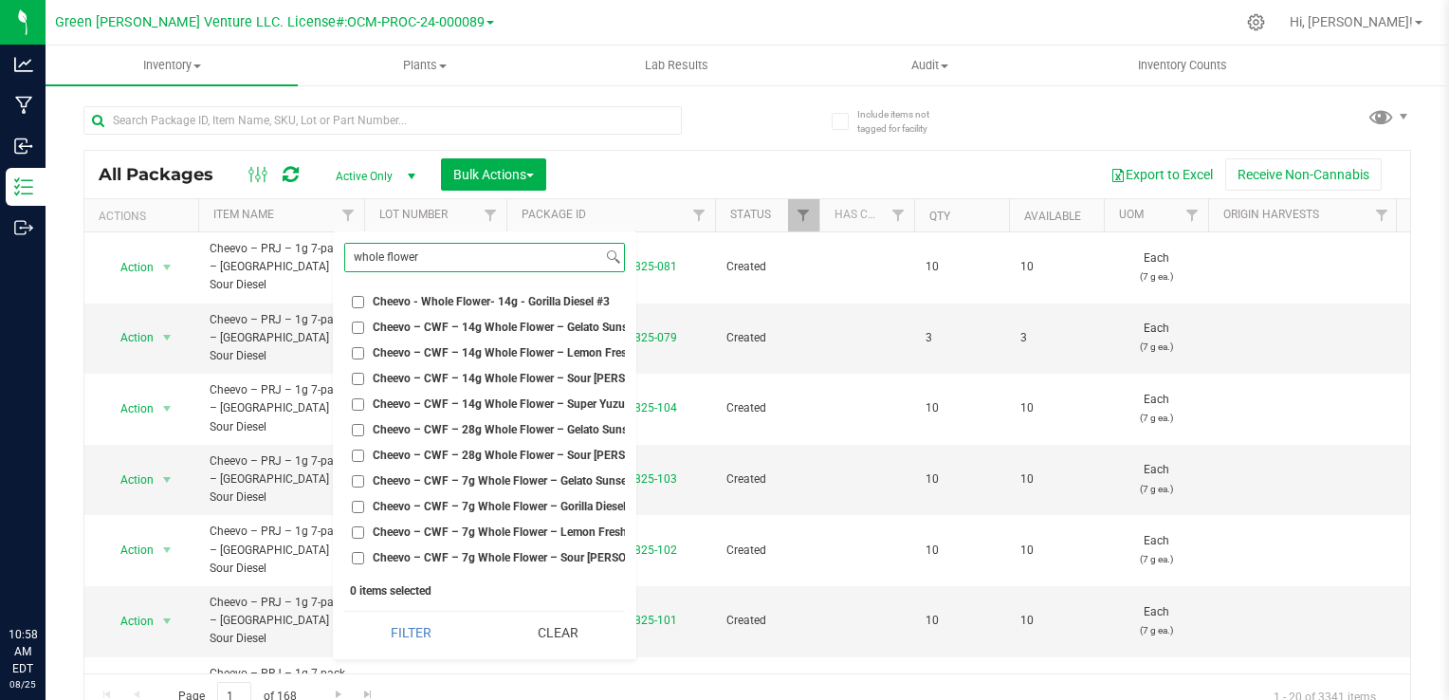
type input "whole flower"
click at [488, 322] on span "Cheevo – CWF – 14g Whole Flower – Gelato Sunset" at bounding box center [505, 327] width 265 height 11
click at [364, 322] on input "Cheevo – CWF – 14g Whole Flower – Gelato Sunset" at bounding box center [358, 328] width 12 height 12
checkbox input "true"
click at [512, 378] on span "Cheevo – CWF – 14g Whole Flower – Sour [PERSON_NAME]" at bounding box center [526, 378] width 307 height 11
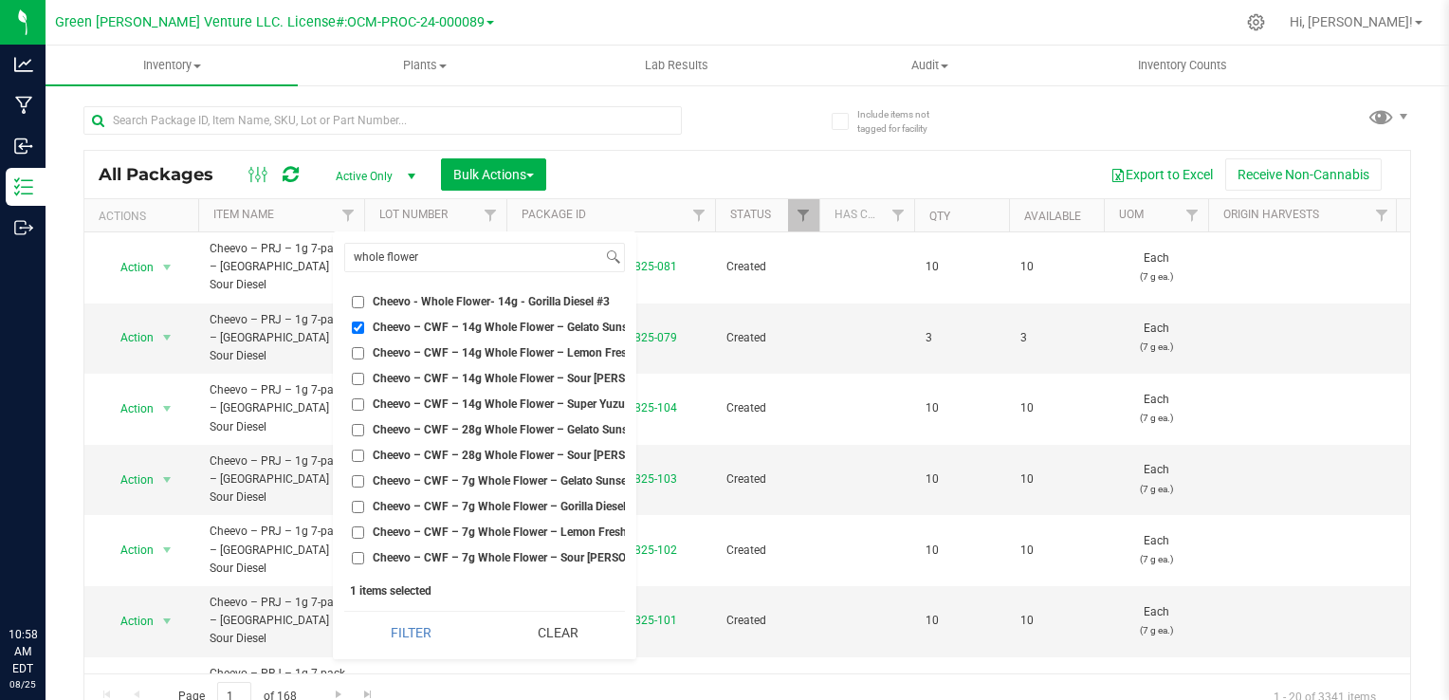
click at [364, 378] on input "Cheevo – CWF – 14g Whole Flower – Sour [PERSON_NAME]" at bounding box center [358, 379] width 12 height 12
checkbox input "true"
click at [507, 424] on span "Cheevo – CWF – 28g Whole Flower – Gelato Sunset" at bounding box center [505, 429] width 265 height 11
click at [364, 424] on input "Cheevo – CWF – 28g Whole Flower – Gelato Sunset" at bounding box center [358, 430] width 12 height 12
checkbox input "true"
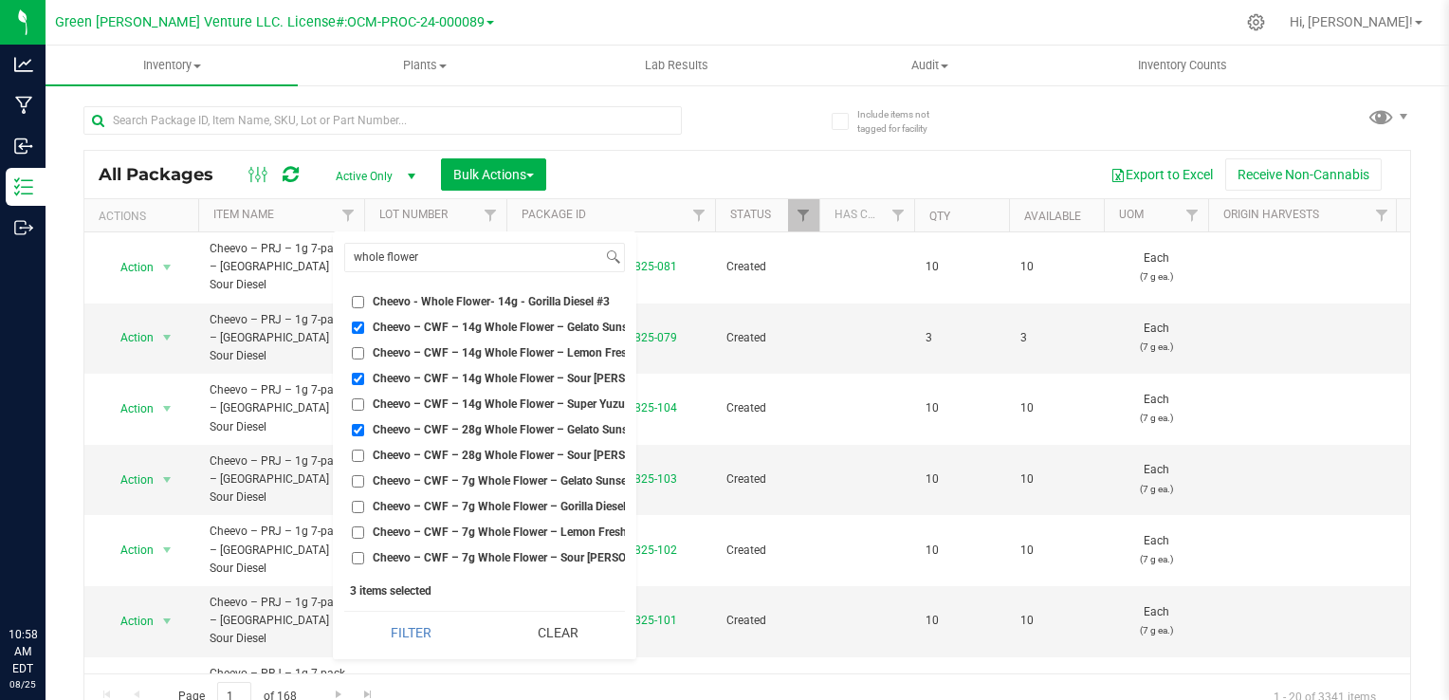
click at [508, 451] on span "Cheevo – CWF – 28g Whole Flower – Sour [PERSON_NAME]" at bounding box center [526, 455] width 307 height 11
click at [364, 451] on input "Cheevo – CWF – 28g Whole Flower – Sour [PERSON_NAME]" at bounding box center [358, 456] width 12 height 12
checkbox input "true"
click at [433, 620] on button "Filter" at bounding box center [411, 633] width 134 height 42
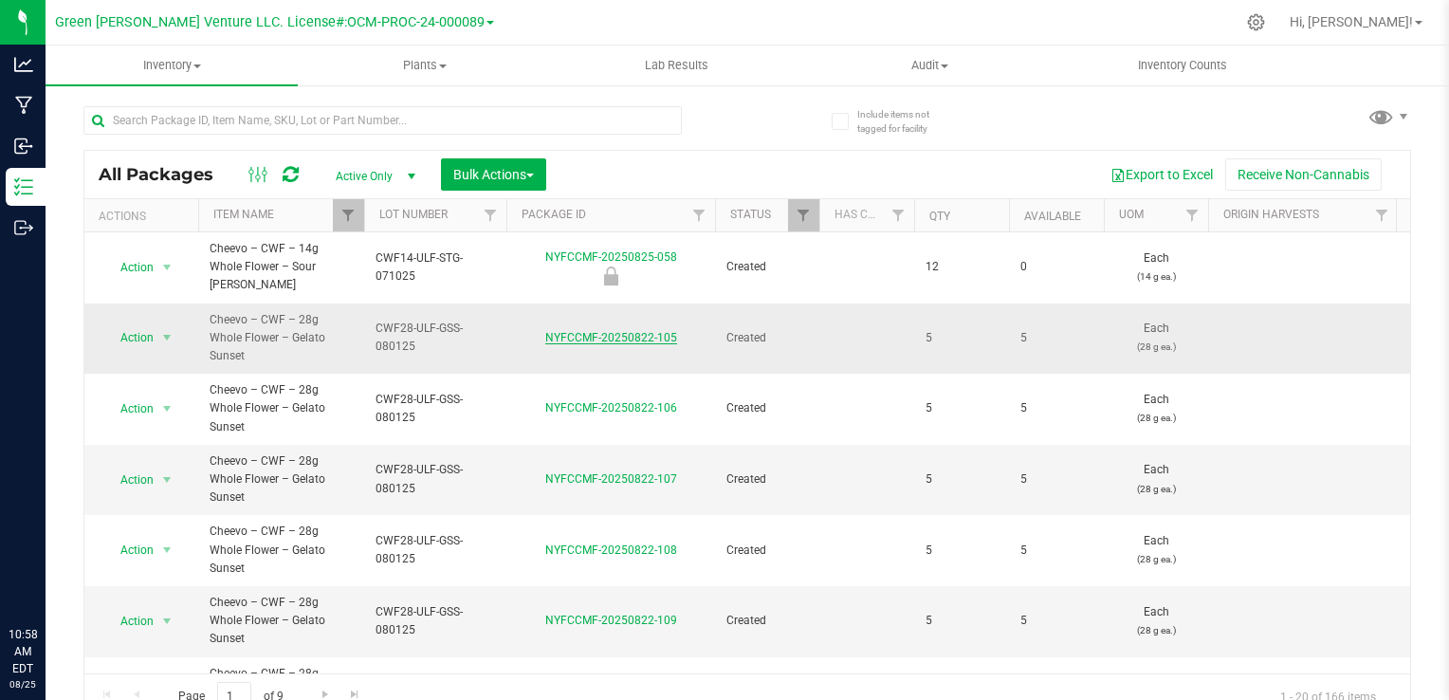
click at [596, 331] on link "NYFCCMF-20250822-105" at bounding box center [611, 337] width 132 height 13
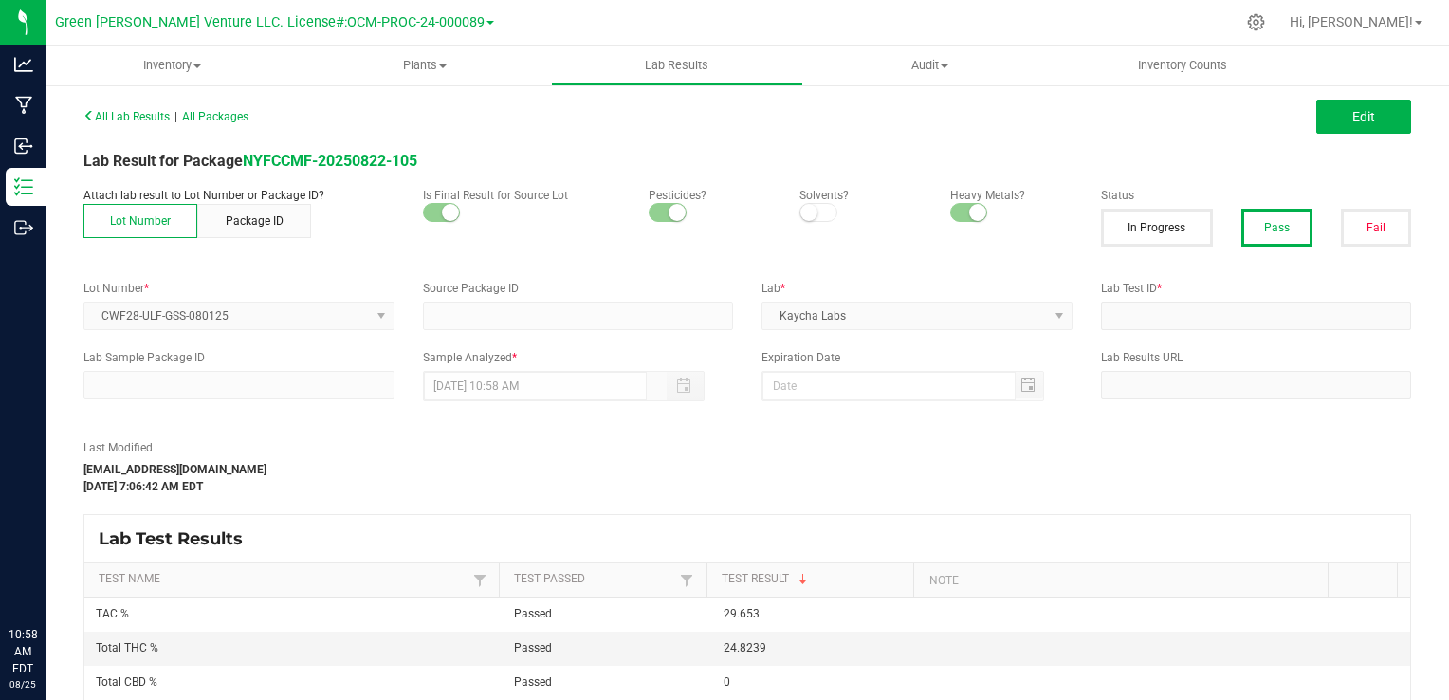
type input "NYFCCMF-20250801-025"
type input "AL50802003-002"
type input "NYFCCMF-20250801-025"
type input "[DATE] 1:30 PM"
type input "[DATE]"
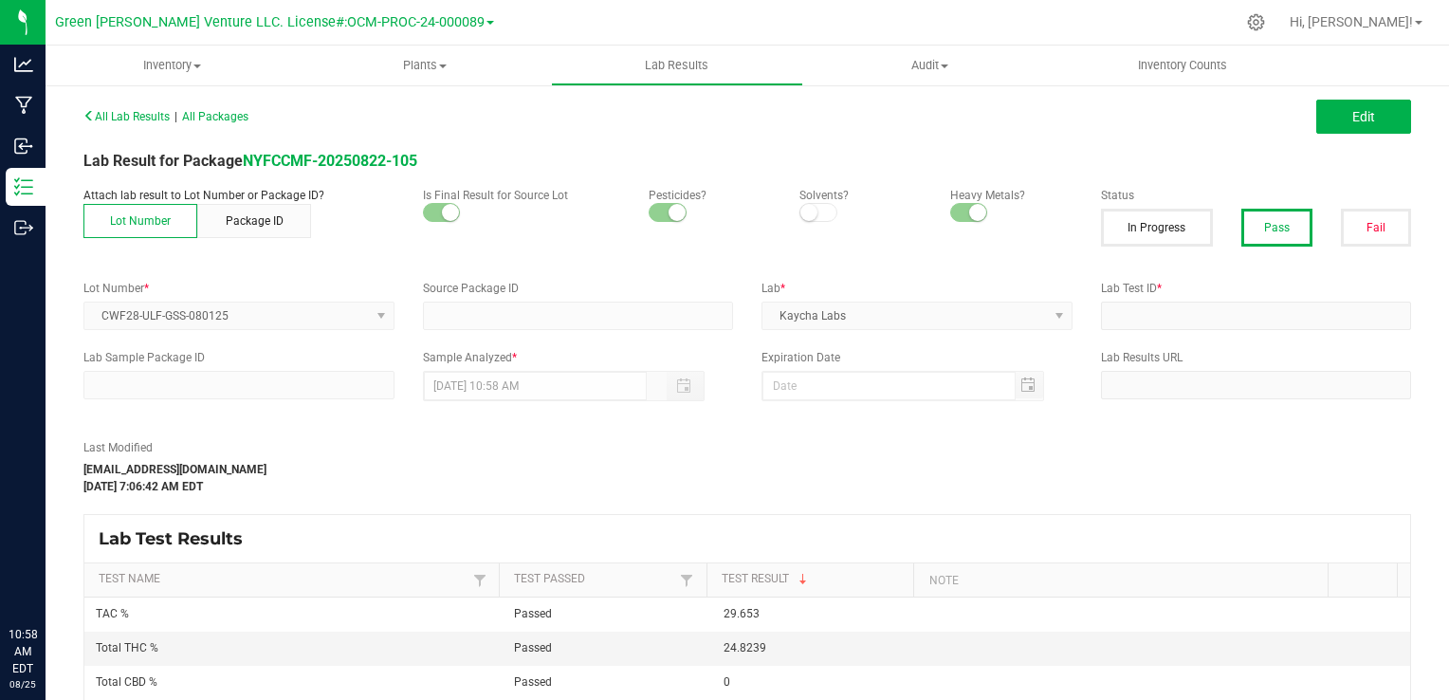
type input "[URL][DOMAIN_NAME]"
drag, startPoint x: 230, startPoint y: 313, endPoint x: 94, endPoint y: 316, distance: 136.6
click at [94, 316] on kendo-dropdownlist "CWF28-ULF-GSS-080125" at bounding box center [238, 316] width 311 height 28
copy span "CWF28-ULF-GSS-080125"
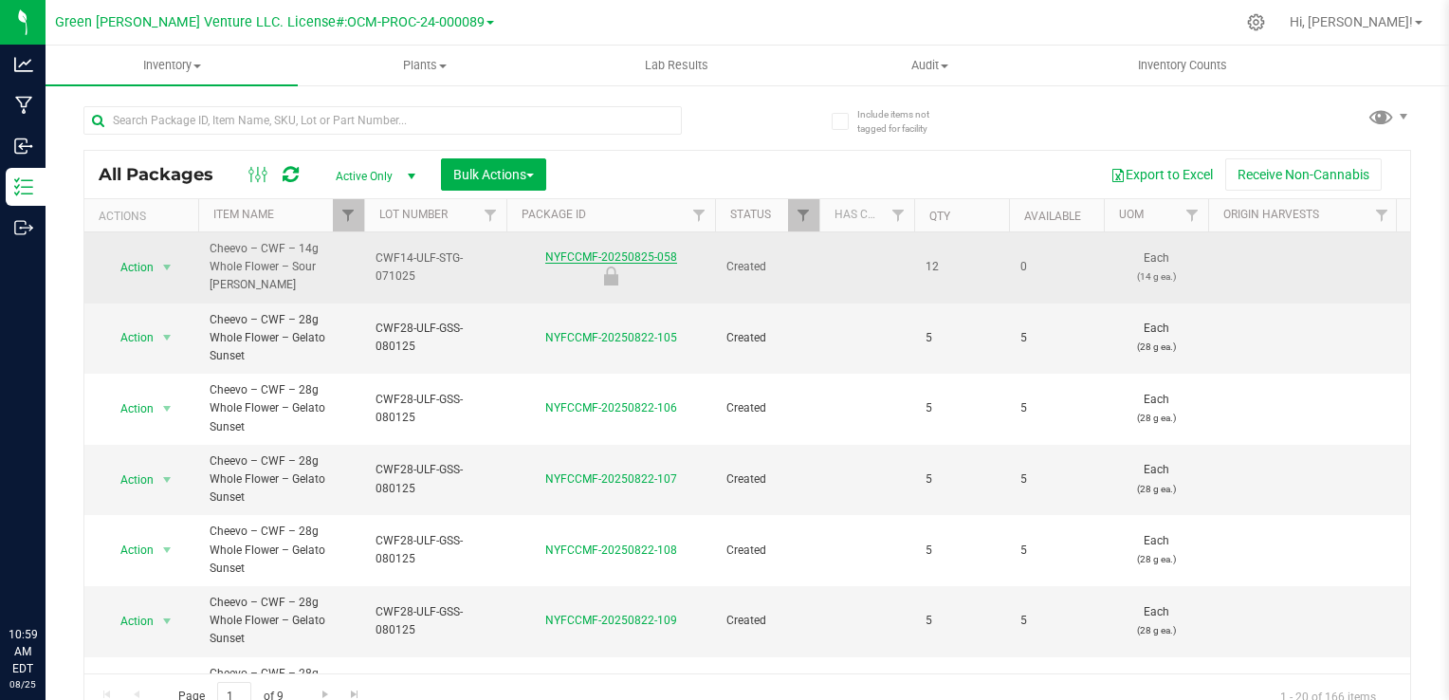
click at [620, 250] on link "NYFCCMF-20250825-058" at bounding box center [611, 256] width 132 height 13
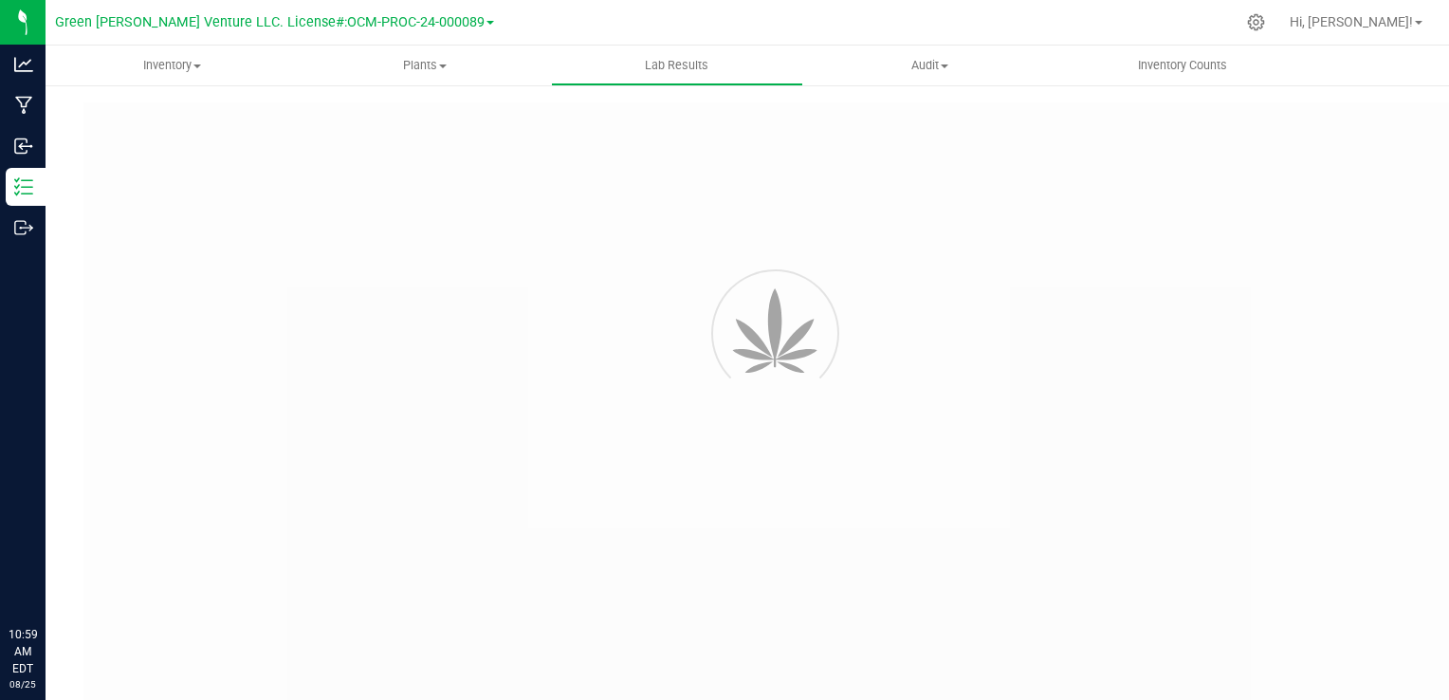
type input "NYFCCMF-20250714-040"
type input "AL50712001-002"
type input "NYFCCMF-20250714-040"
type input "[DATE] 12:25 PM"
type input "[DATE]"
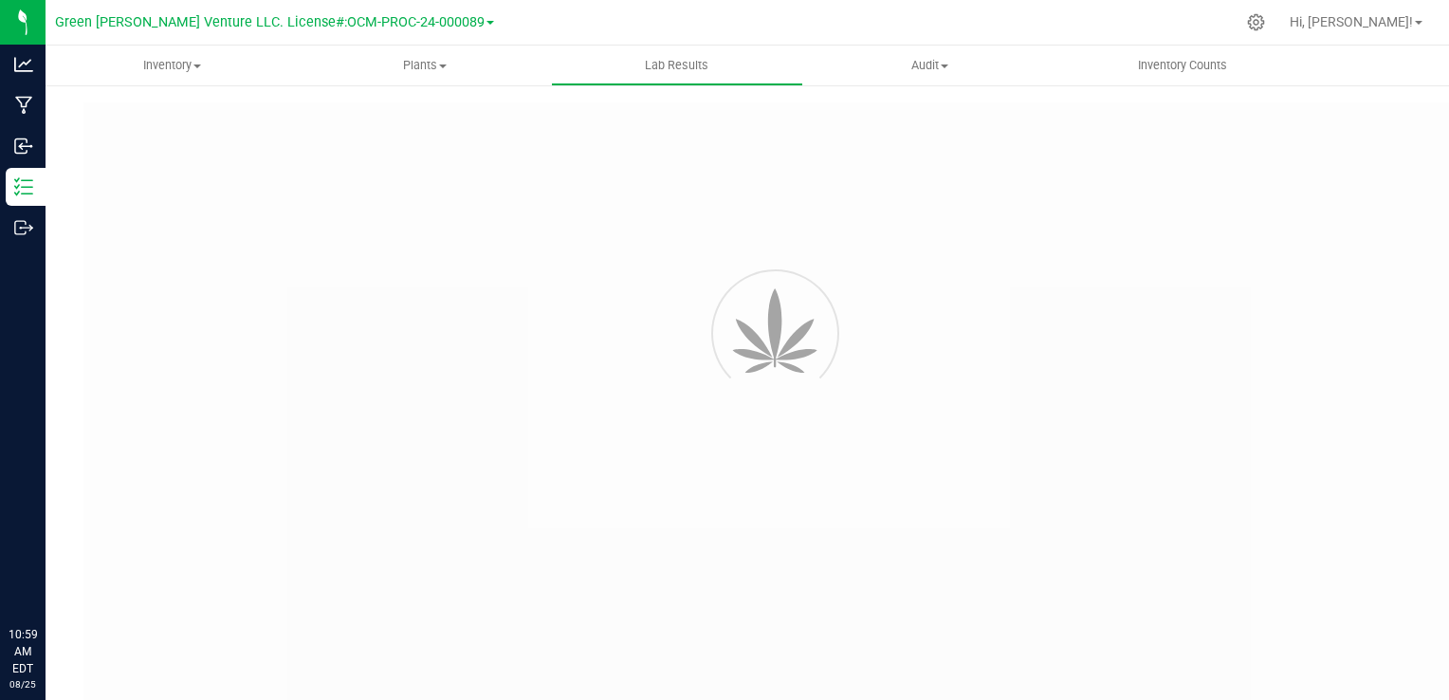
type input "[URL][DOMAIN_NAME]"
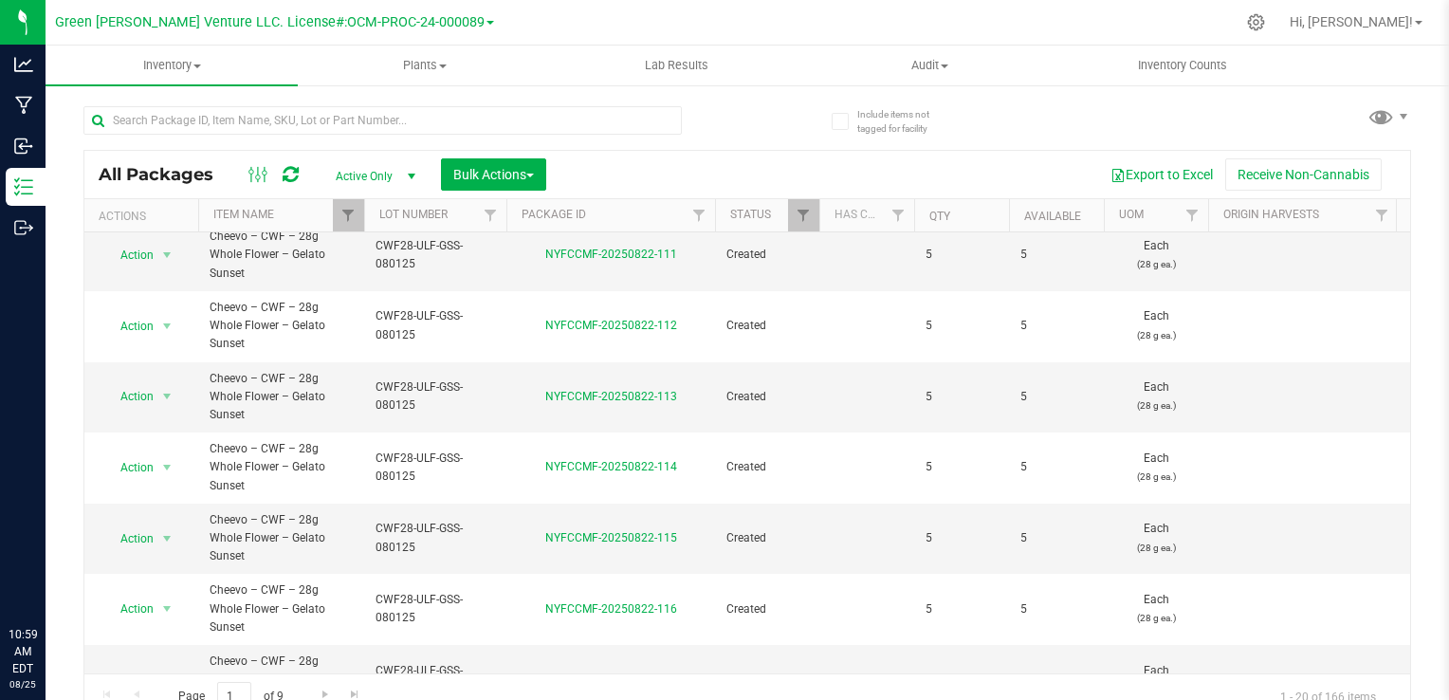
scroll to position [619, 0]
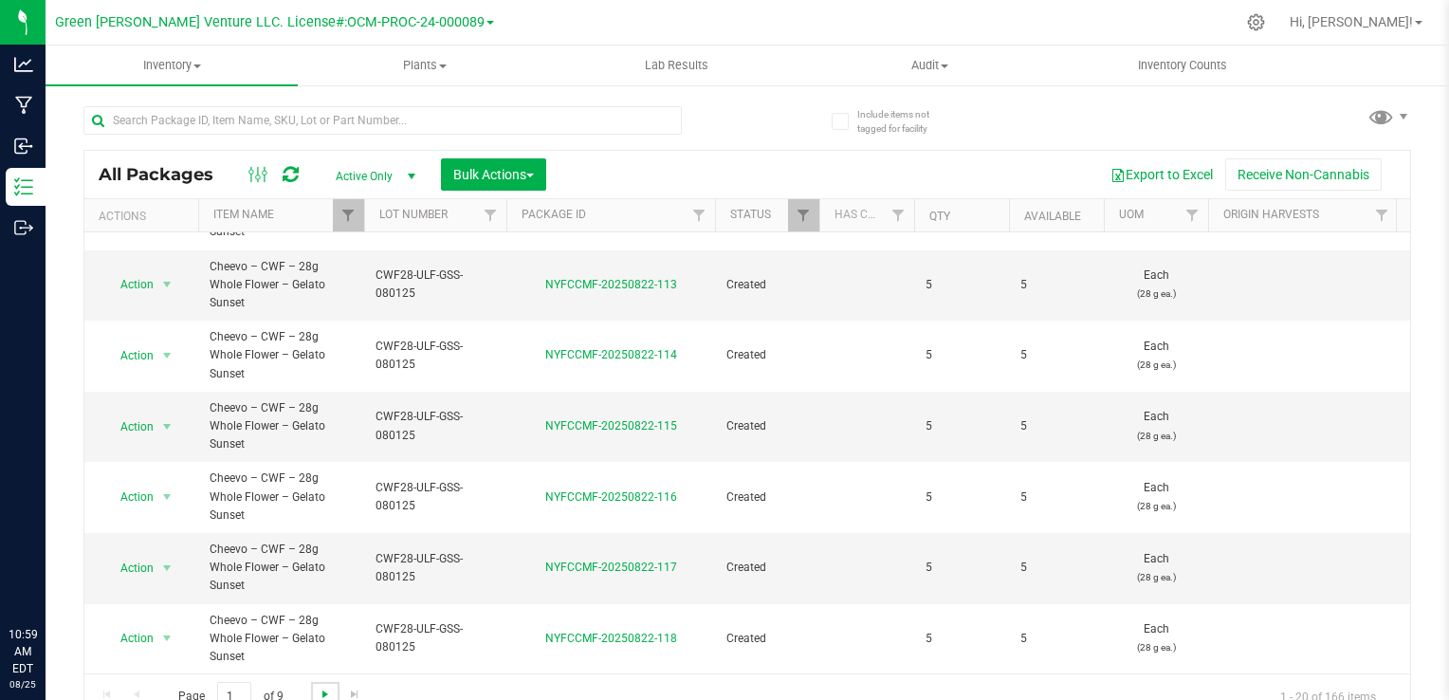
click at [323, 696] on span "Go to the next page" at bounding box center [325, 694] width 15 height 15
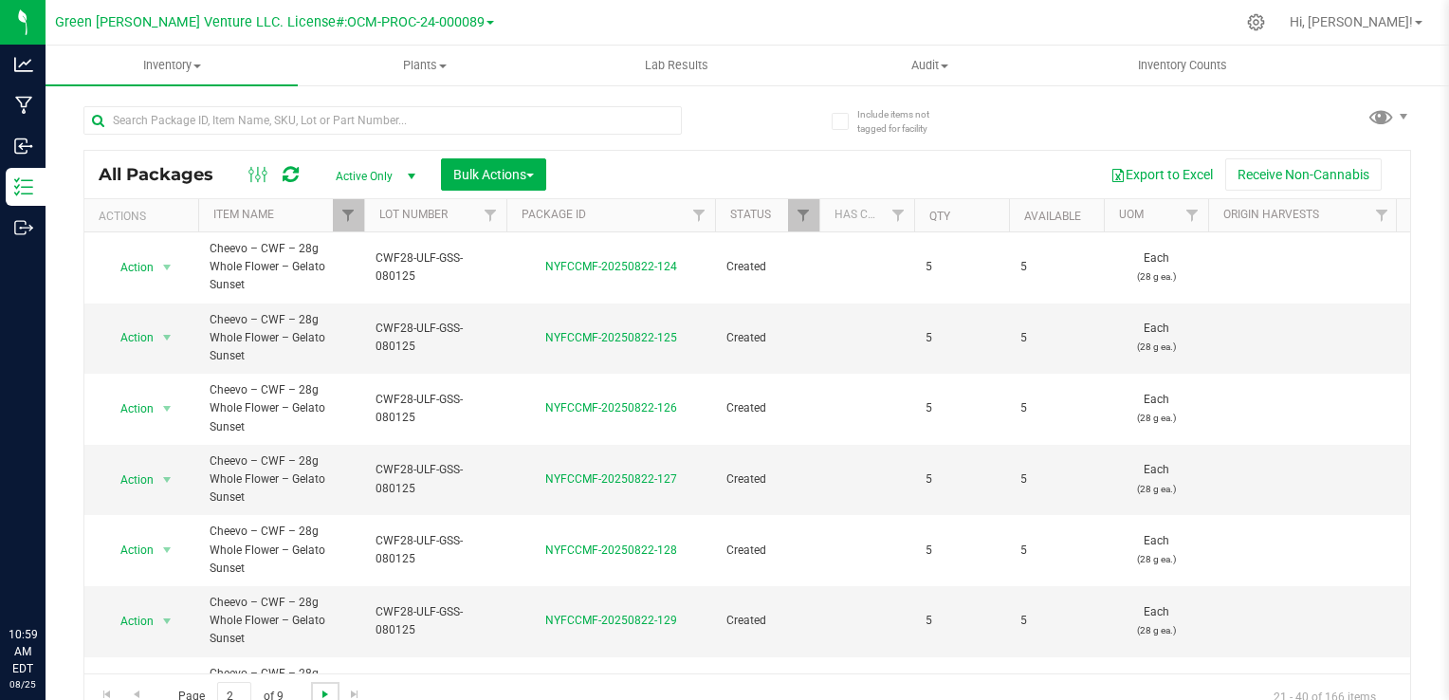
click at [323, 696] on span "Go to the next page" at bounding box center [325, 694] width 15 height 15
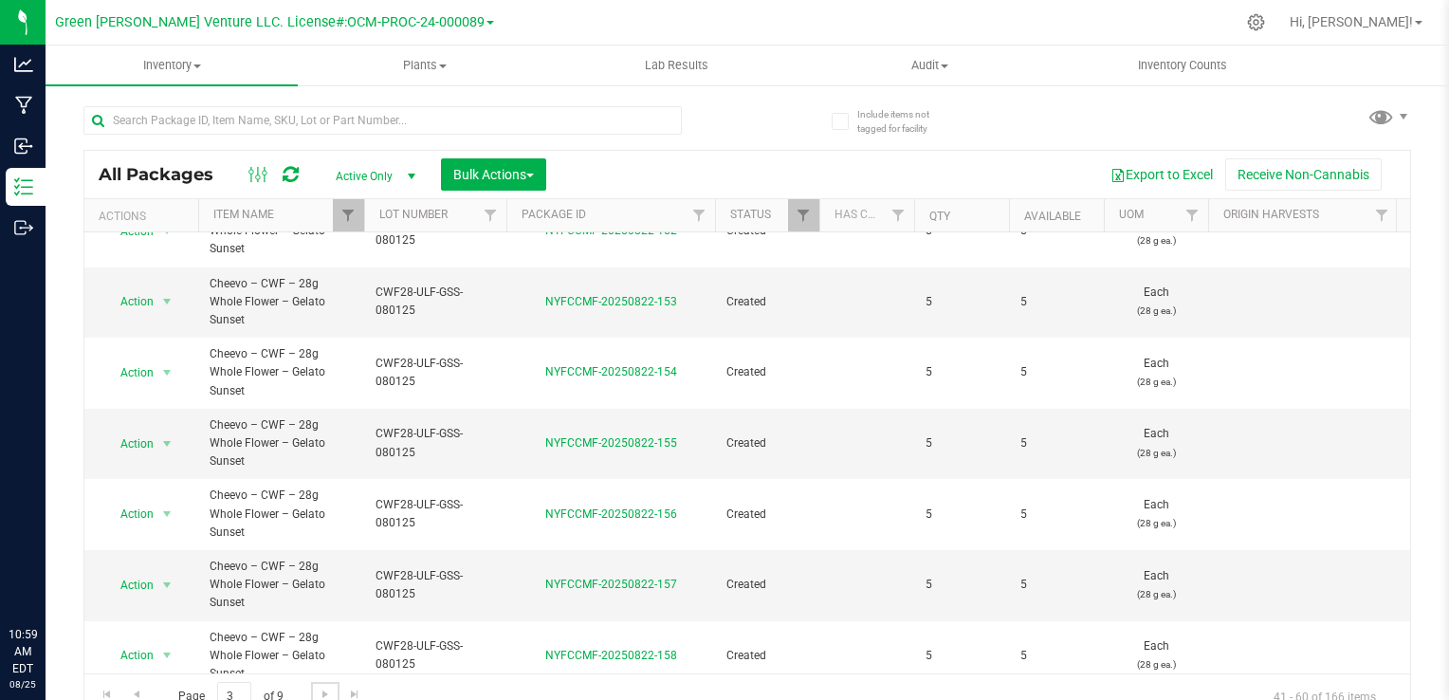
scroll to position [618, 0]
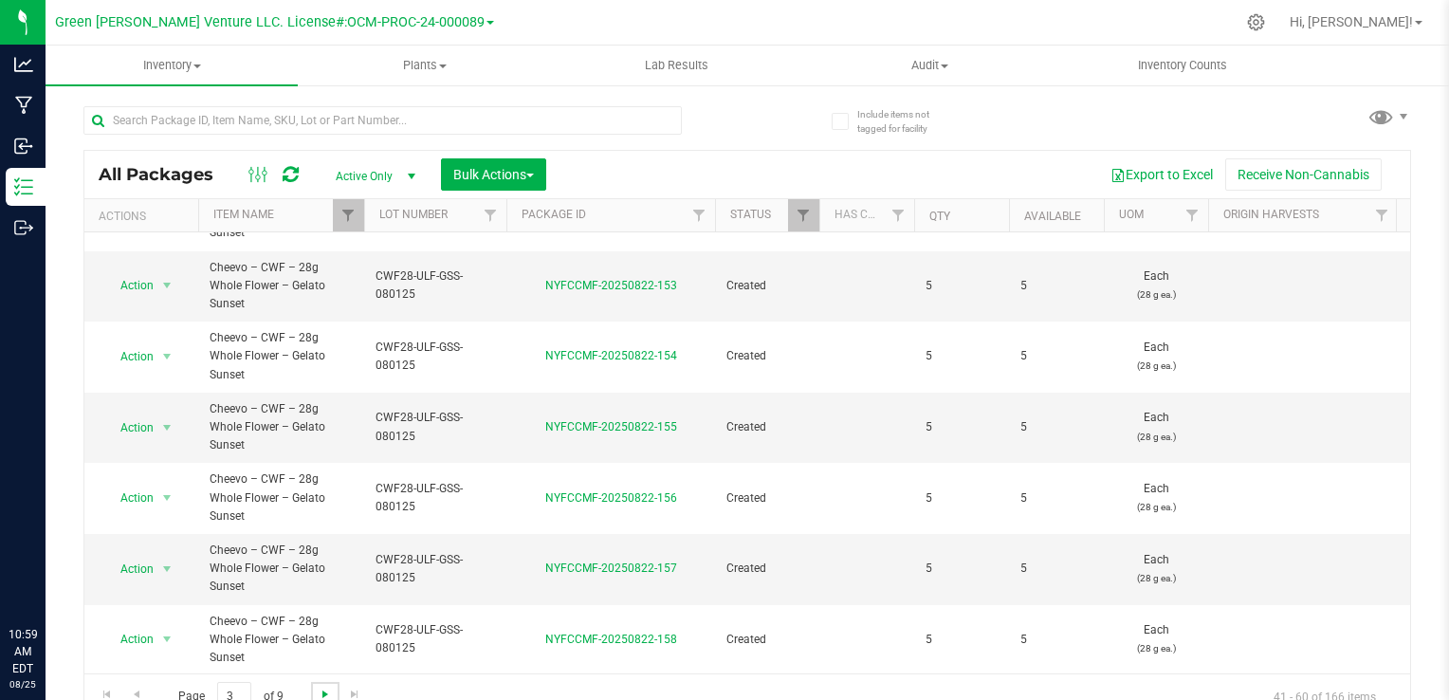
click at [323, 692] on span "Go to the next page" at bounding box center [325, 694] width 15 height 15
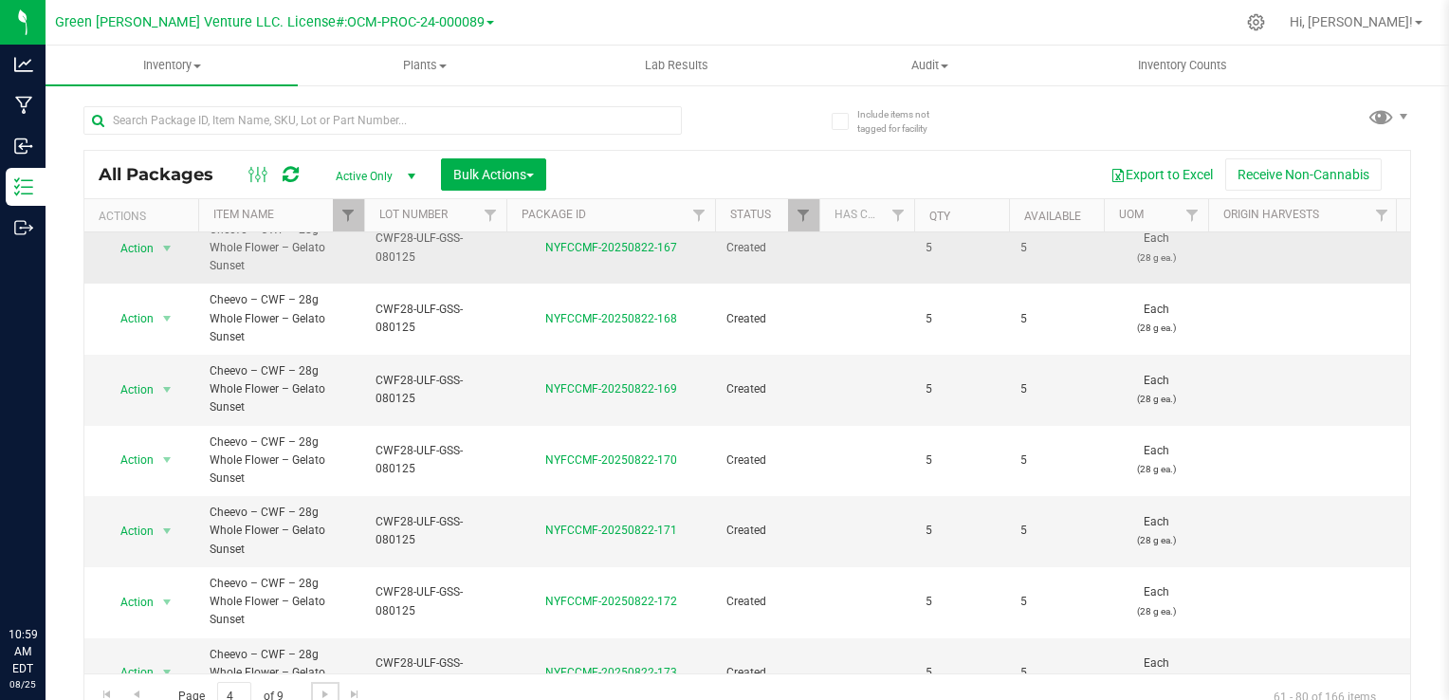
scroll to position [569, 0]
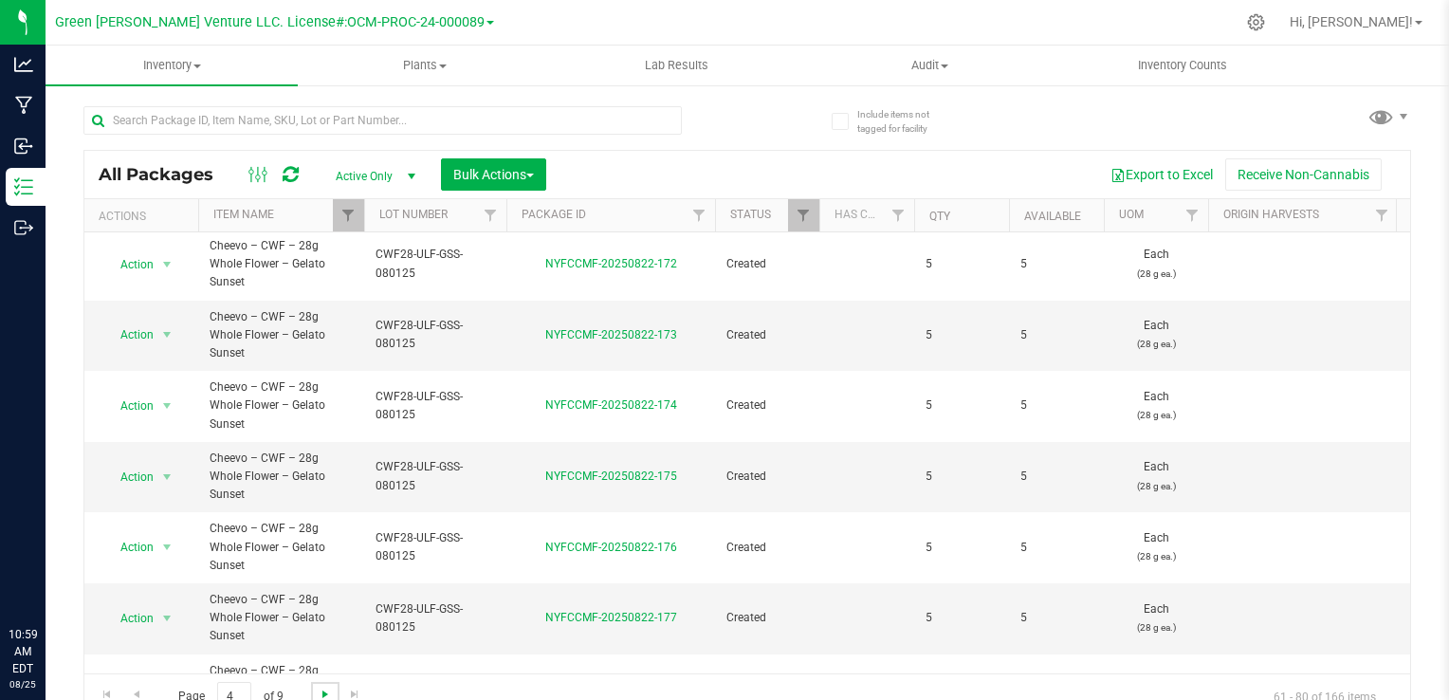
click at [323, 692] on span "Go to the next page" at bounding box center [325, 694] width 15 height 15
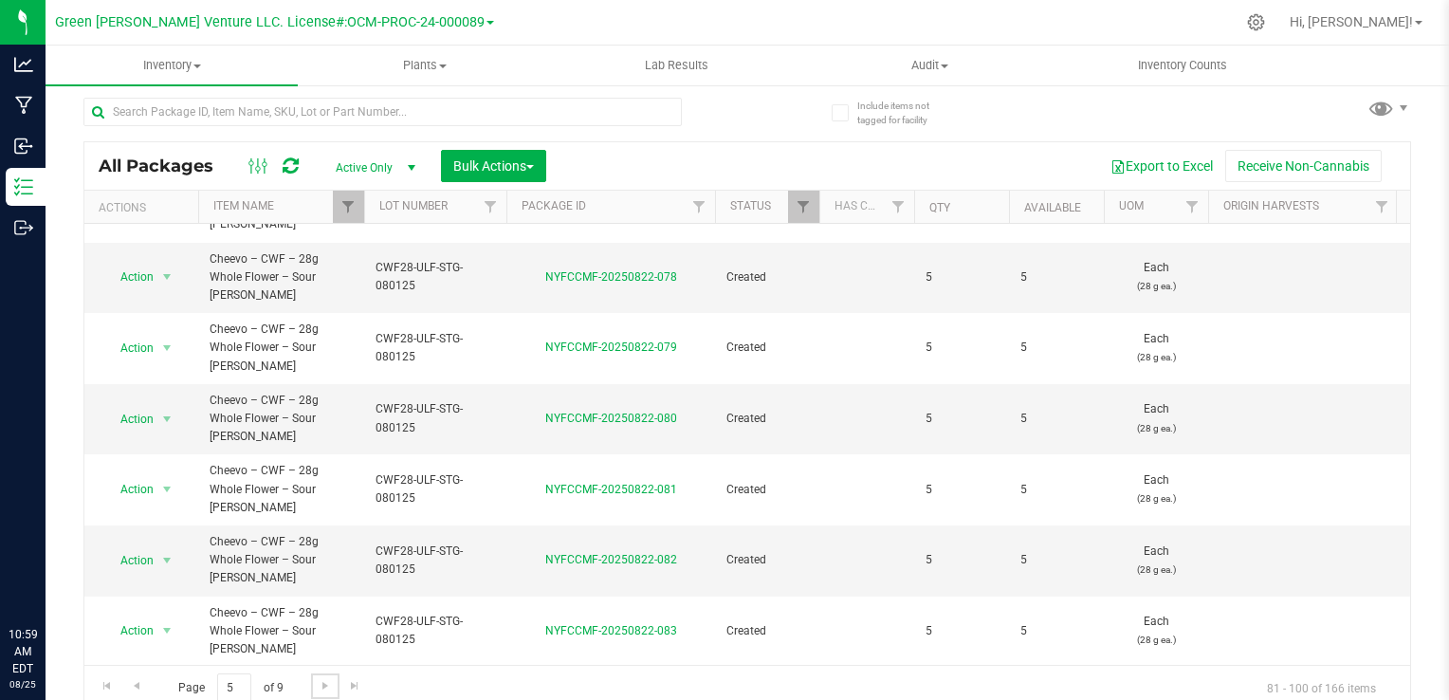
scroll to position [18, 0]
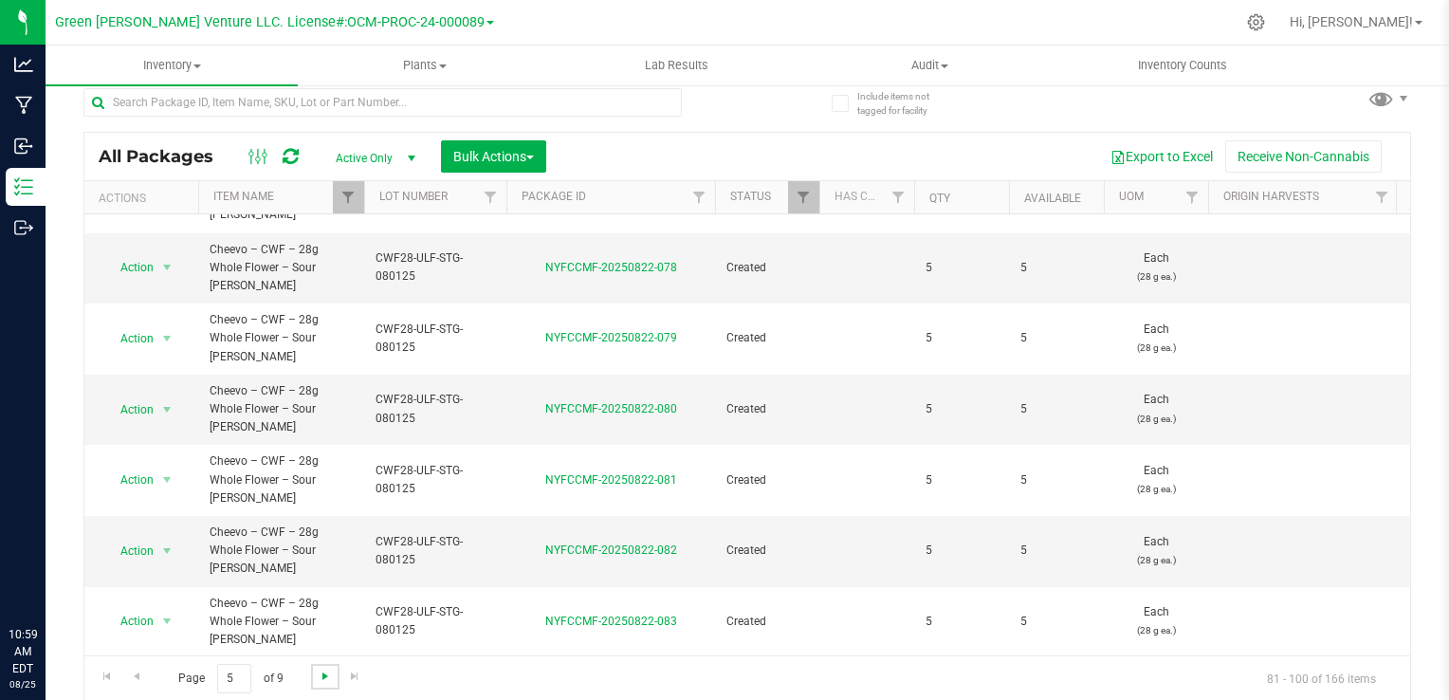
click at [329, 674] on span "Go to the next page" at bounding box center [325, 676] width 15 height 15
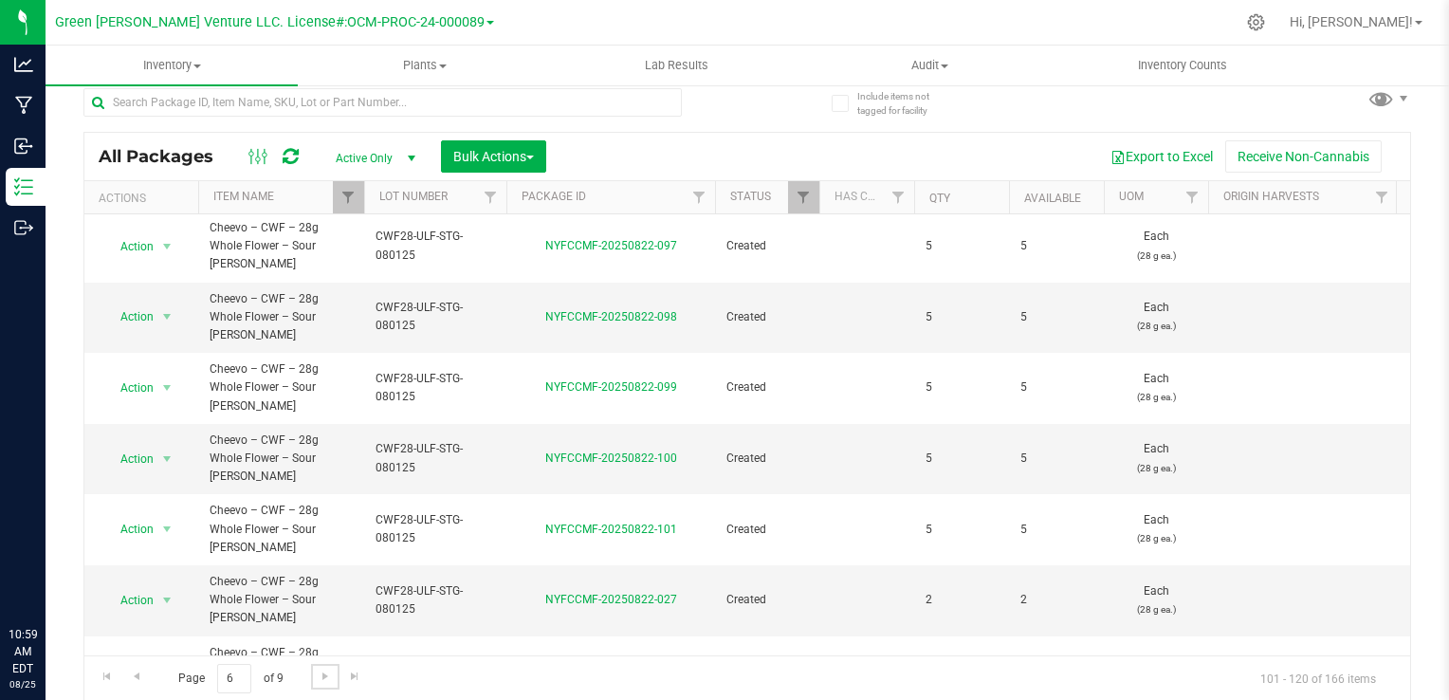
scroll to position [618, 0]
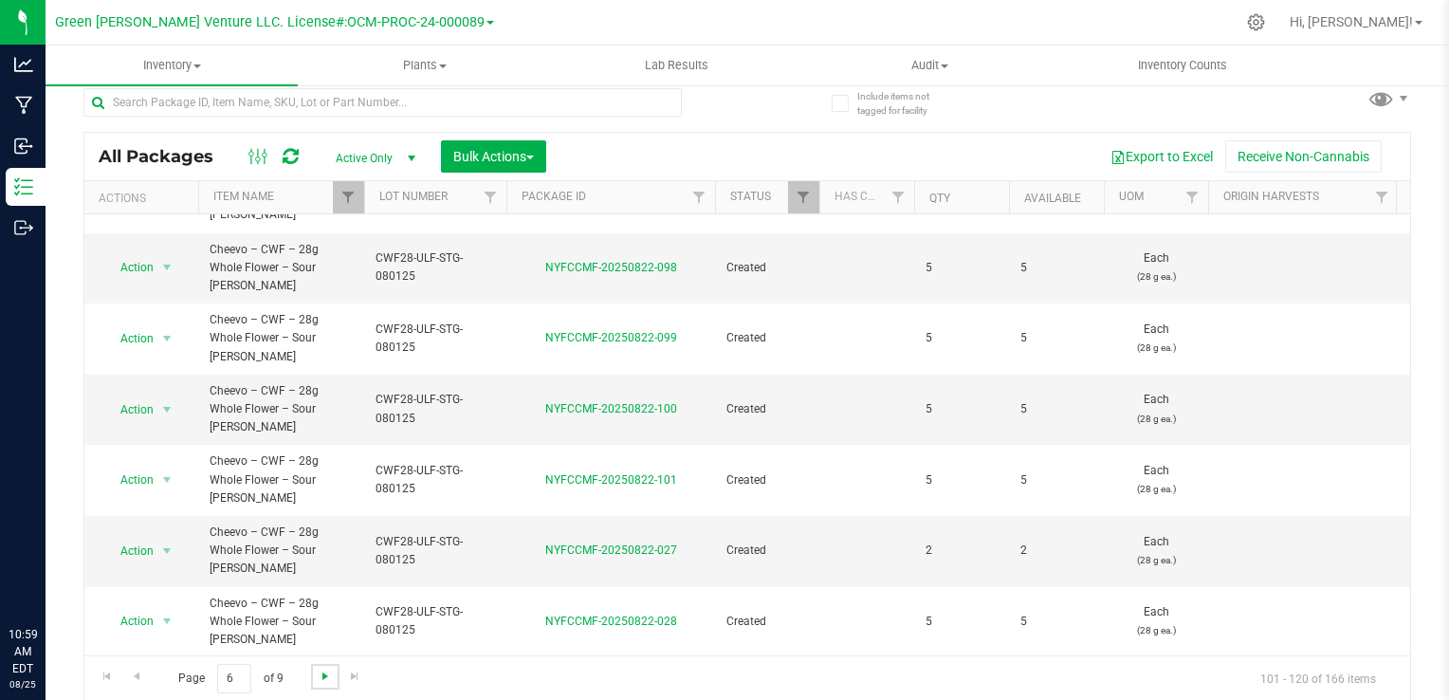
click at [327, 673] on span "Go to the next page" at bounding box center [325, 676] width 15 height 15
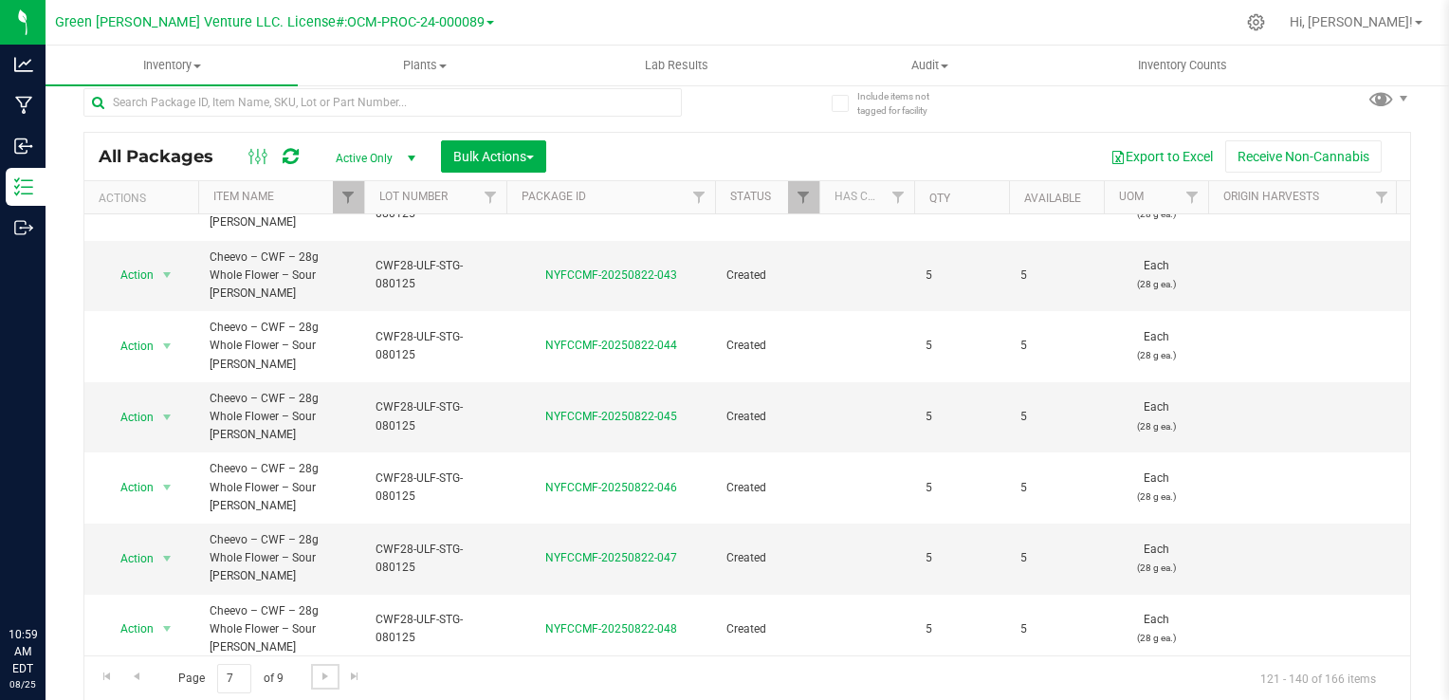
scroll to position [618, 0]
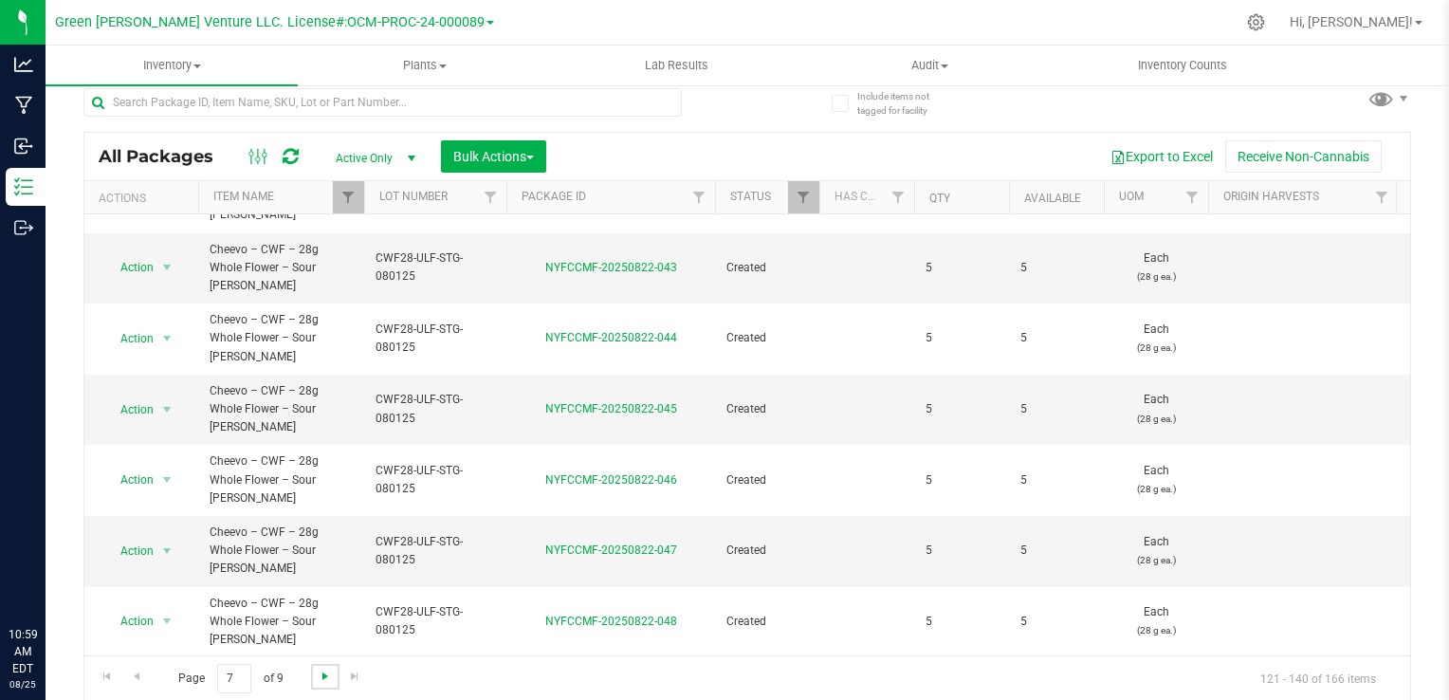
click at [320, 678] on span "Go to the next page" at bounding box center [325, 676] width 15 height 15
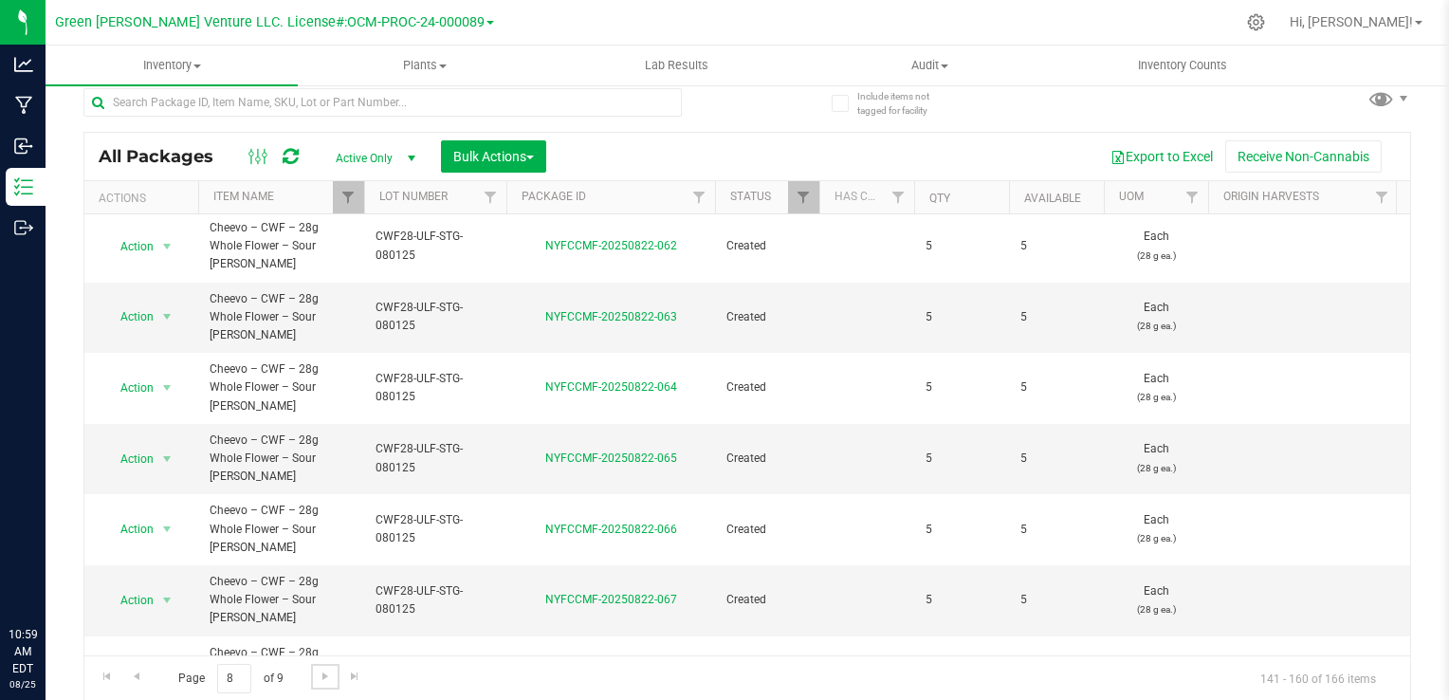
scroll to position [618, 0]
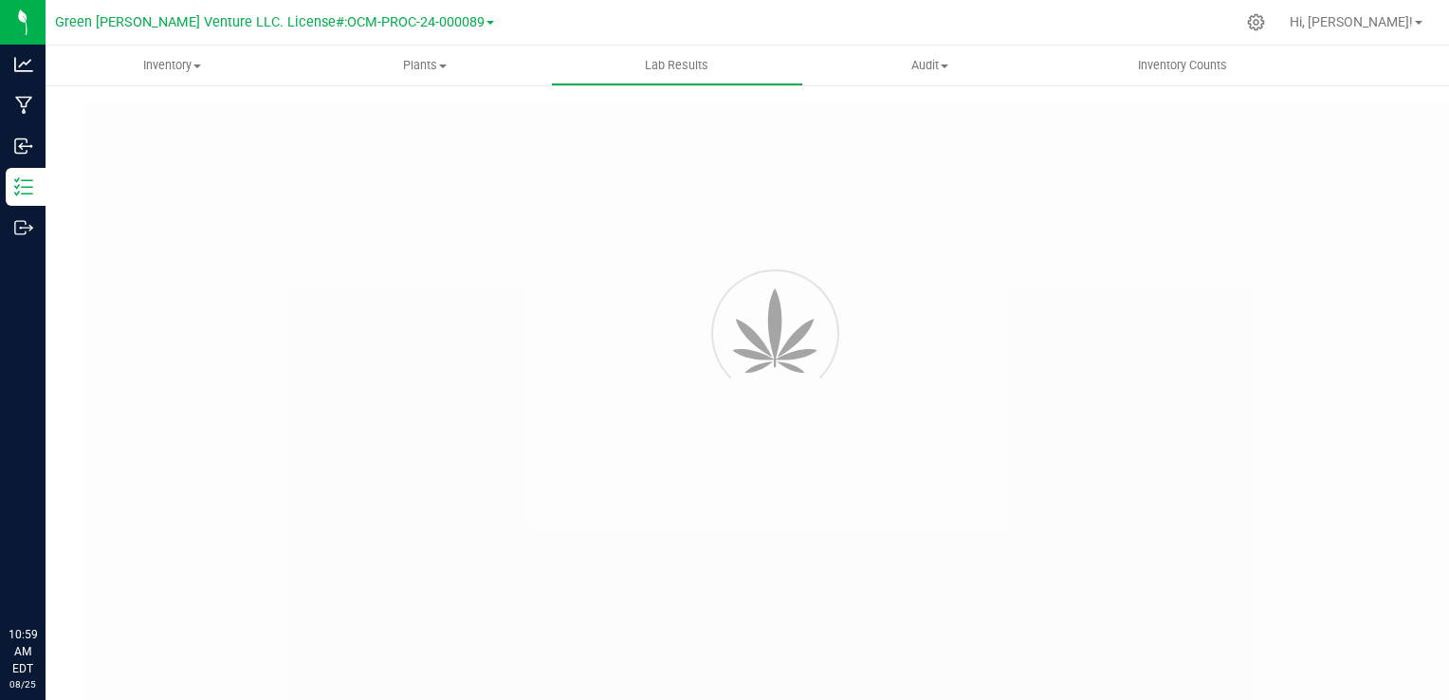
type input "NYFCCMF-20250805-003"
type input "AL50806003-002"
type input "NYFCCMF-20250805-003"
type input "[DATE] 2:20 PM"
type input "[DATE]"
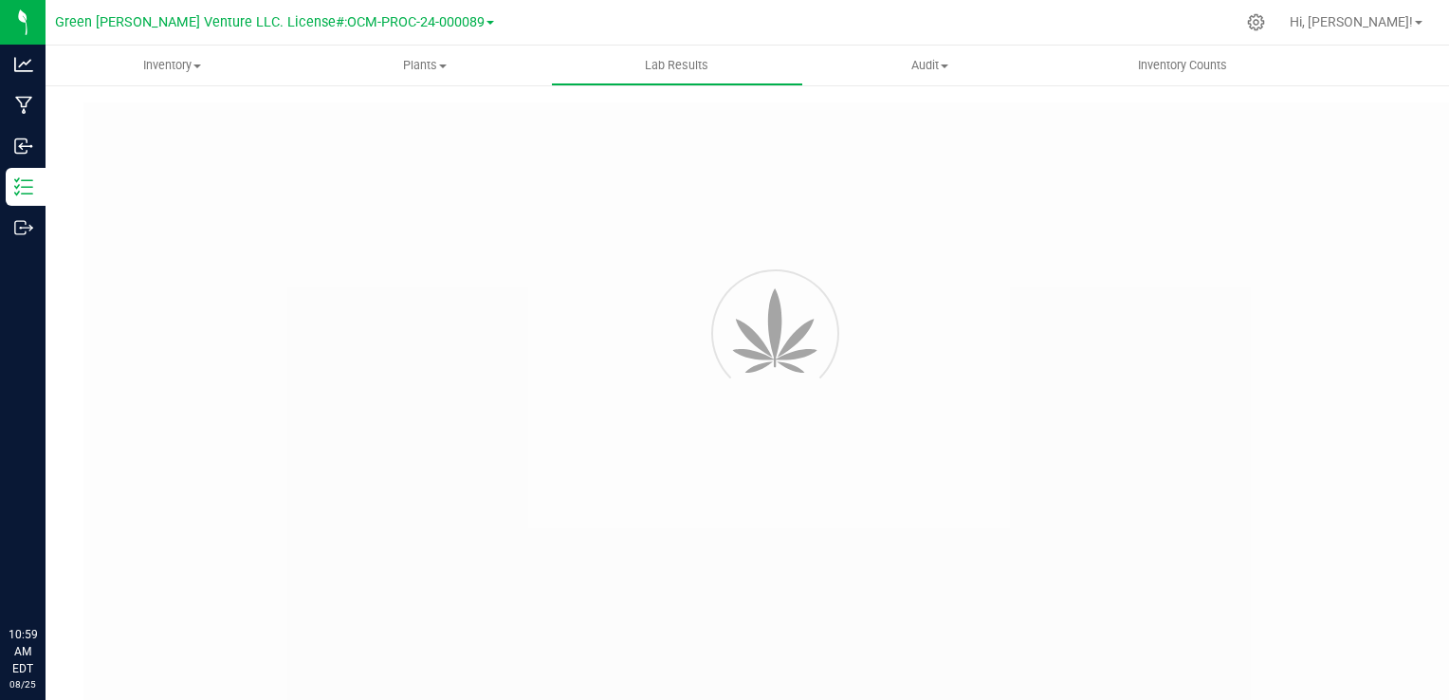
type input "[URL][DOMAIN_NAME]"
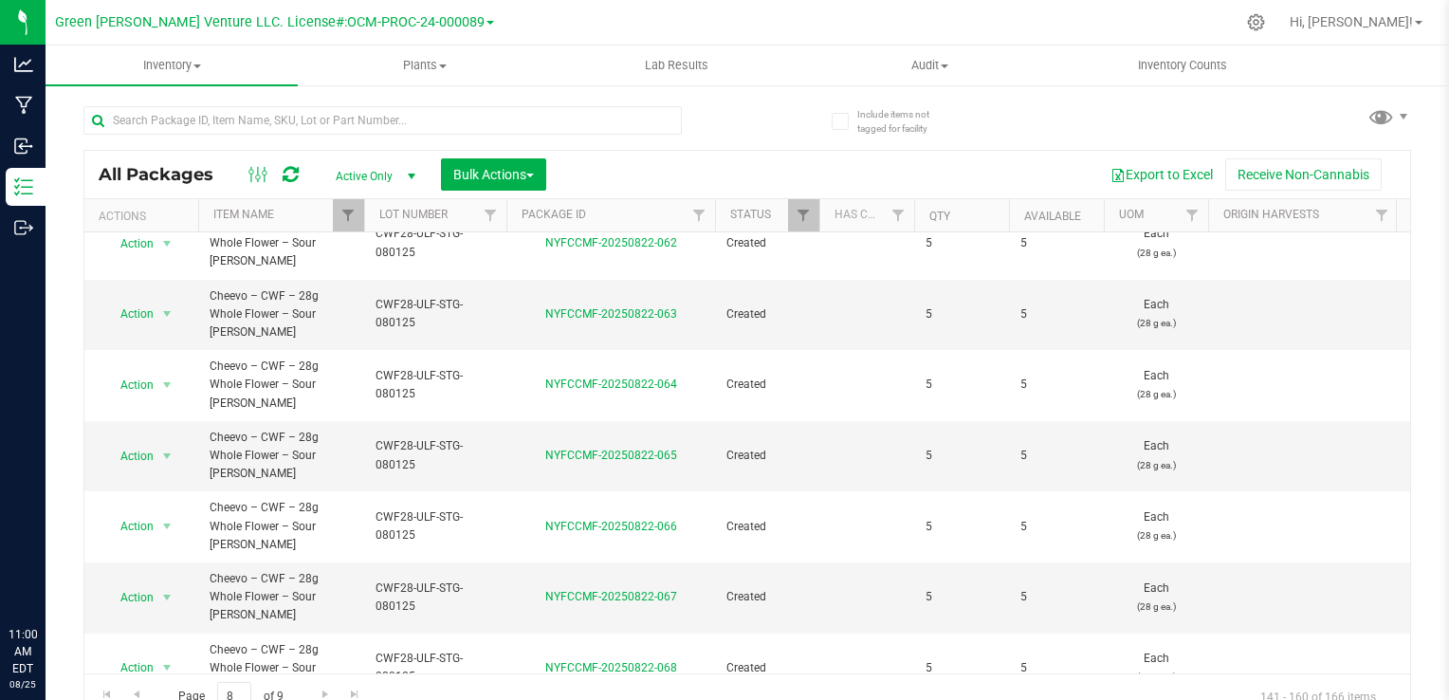
scroll to position [618, 0]
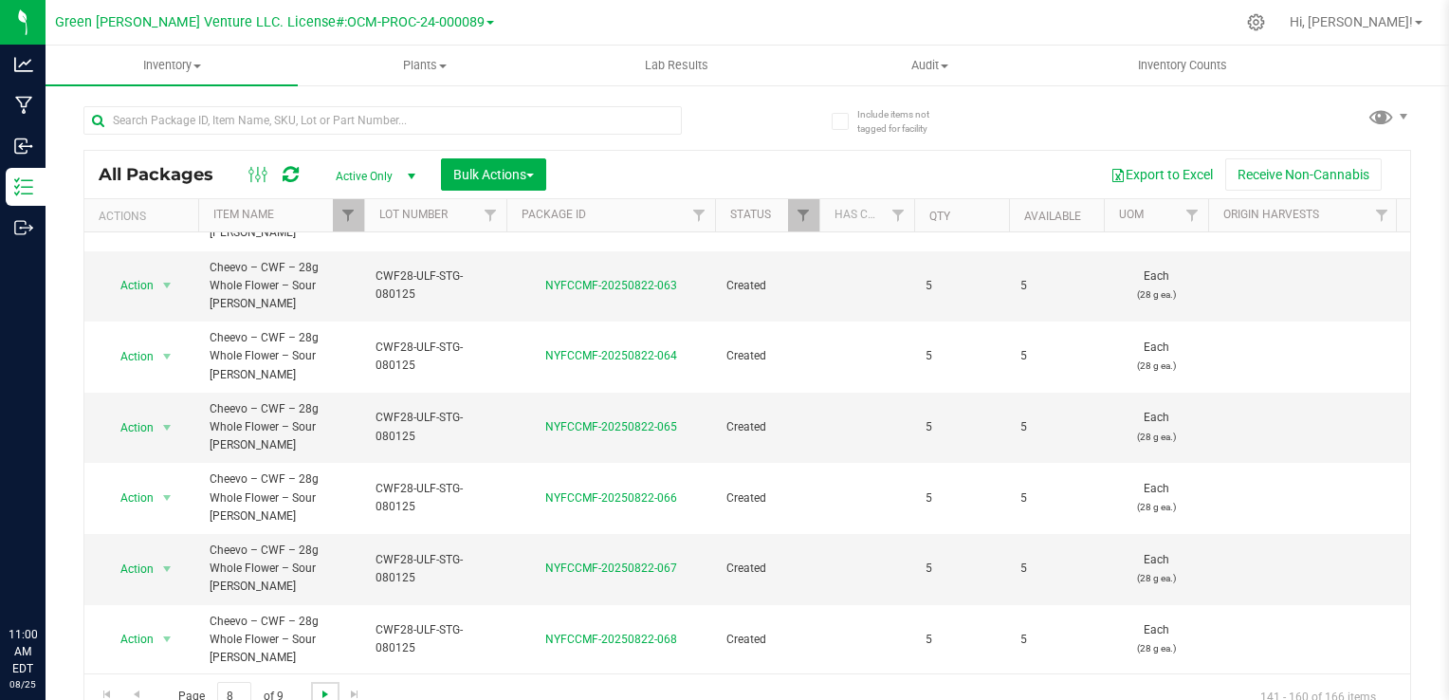
click at [323, 691] on span "Go to the next page" at bounding box center [325, 694] width 15 height 15
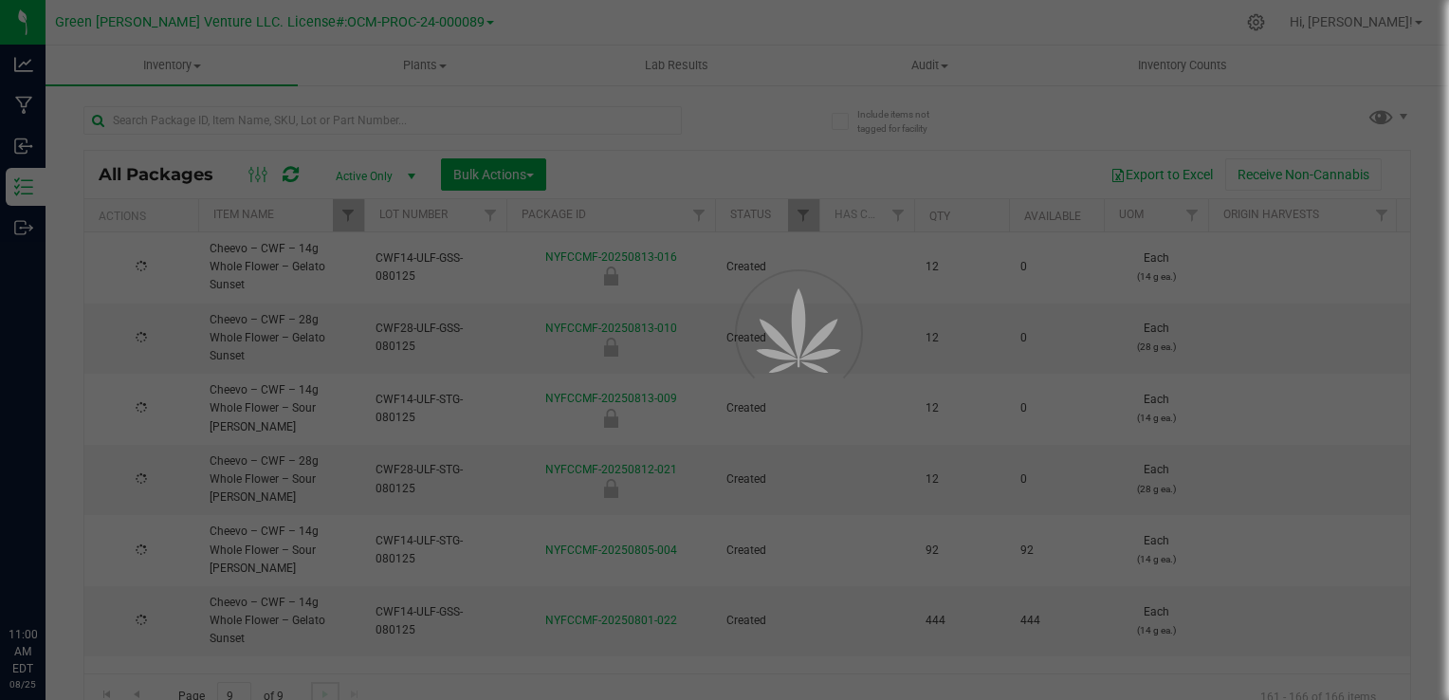
scroll to position [0, 0]
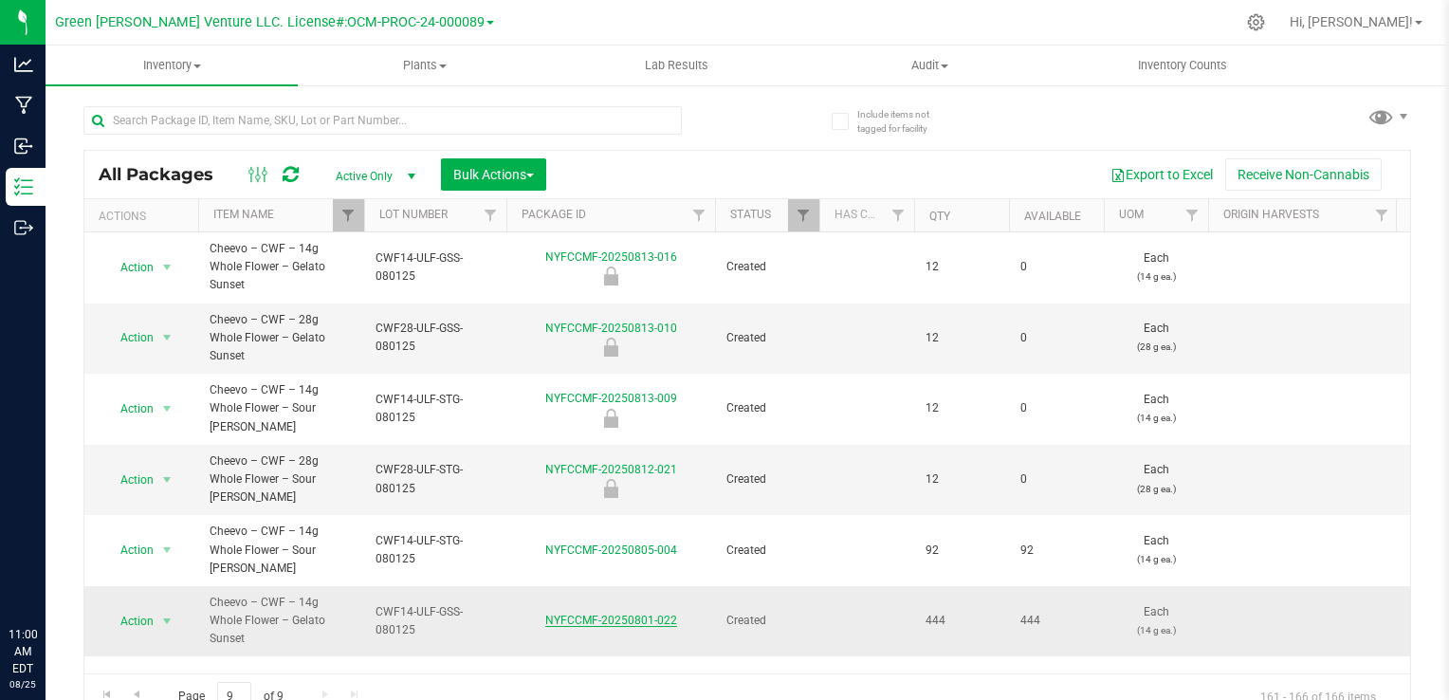
click at [616, 614] on link "NYFCCMF-20250801-022" at bounding box center [611, 620] width 132 height 13
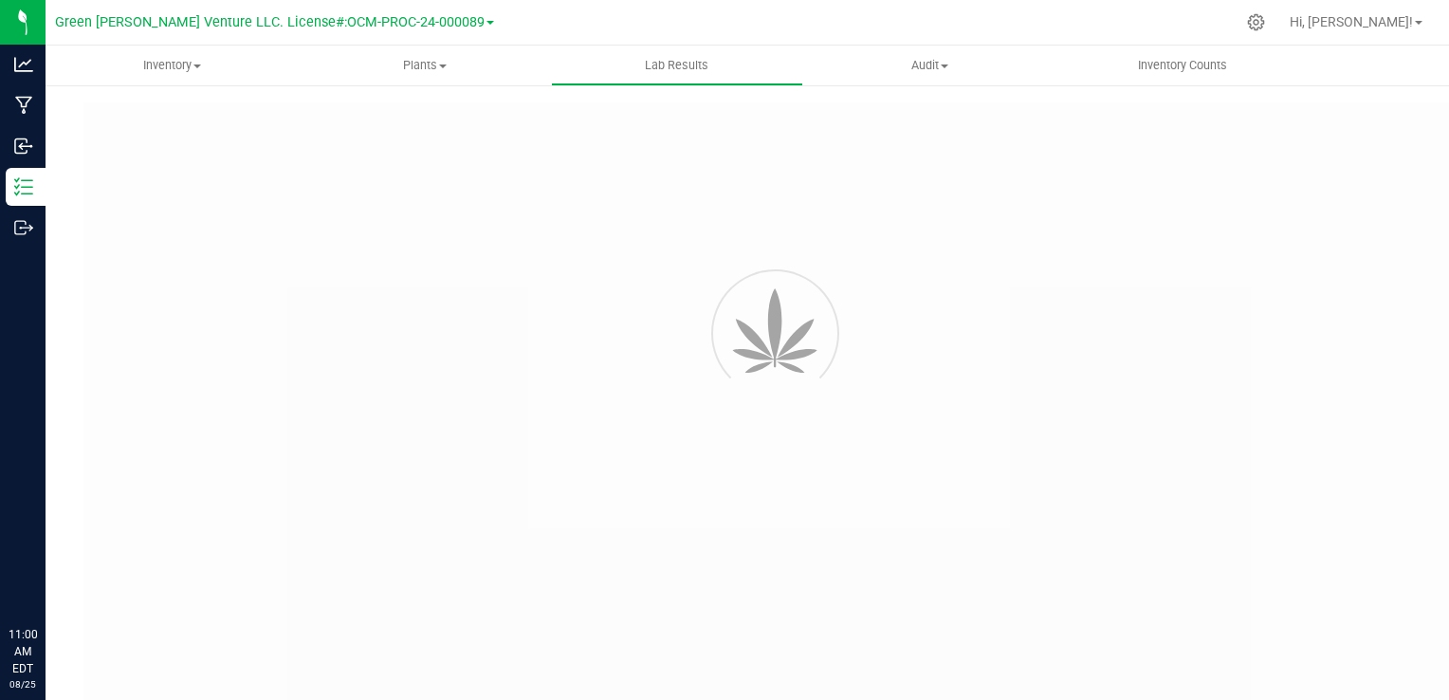
type input "NYFCCMF-20250801-022"
type input "AL50802003-001"
type input "NYFCCMF-20250801-022"
type input "[DATE] 1:40 PM"
type input "[DATE]"
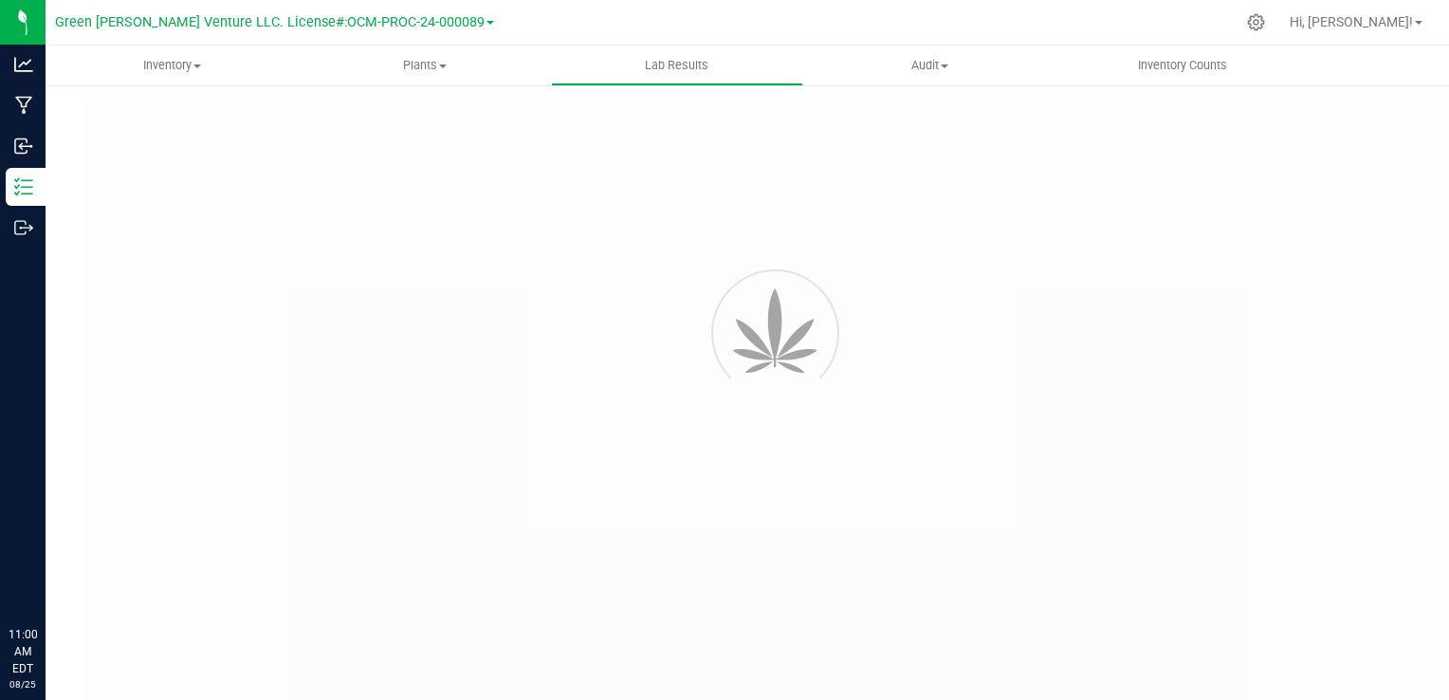
type input "[URL][DOMAIN_NAME]"
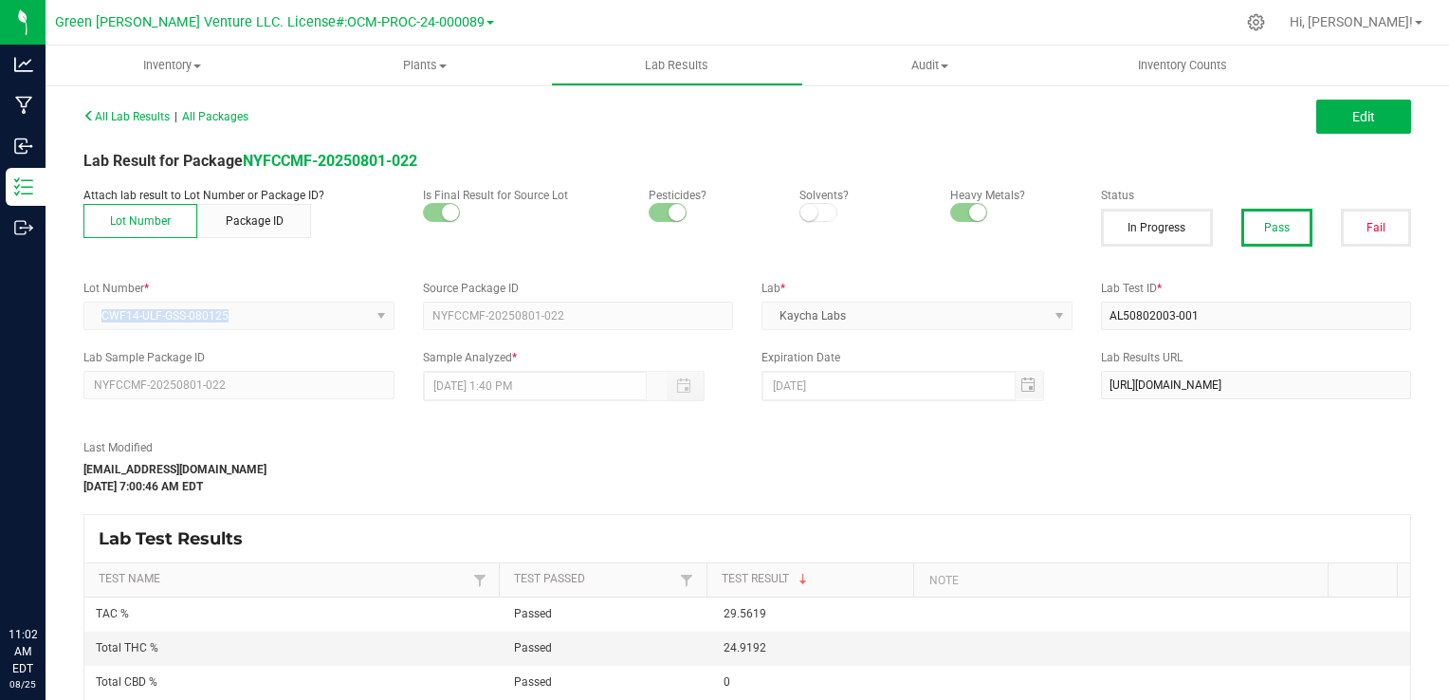
drag, startPoint x: 230, startPoint y: 317, endPoint x: 101, endPoint y: 323, distance: 129.2
click at [101, 323] on kendo-dropdownlist "CWF14-ULF-GSS-080125" at bounding box center [238, 316] width 311 height 28
copy span "CWF14-ULF-GSS-080125"
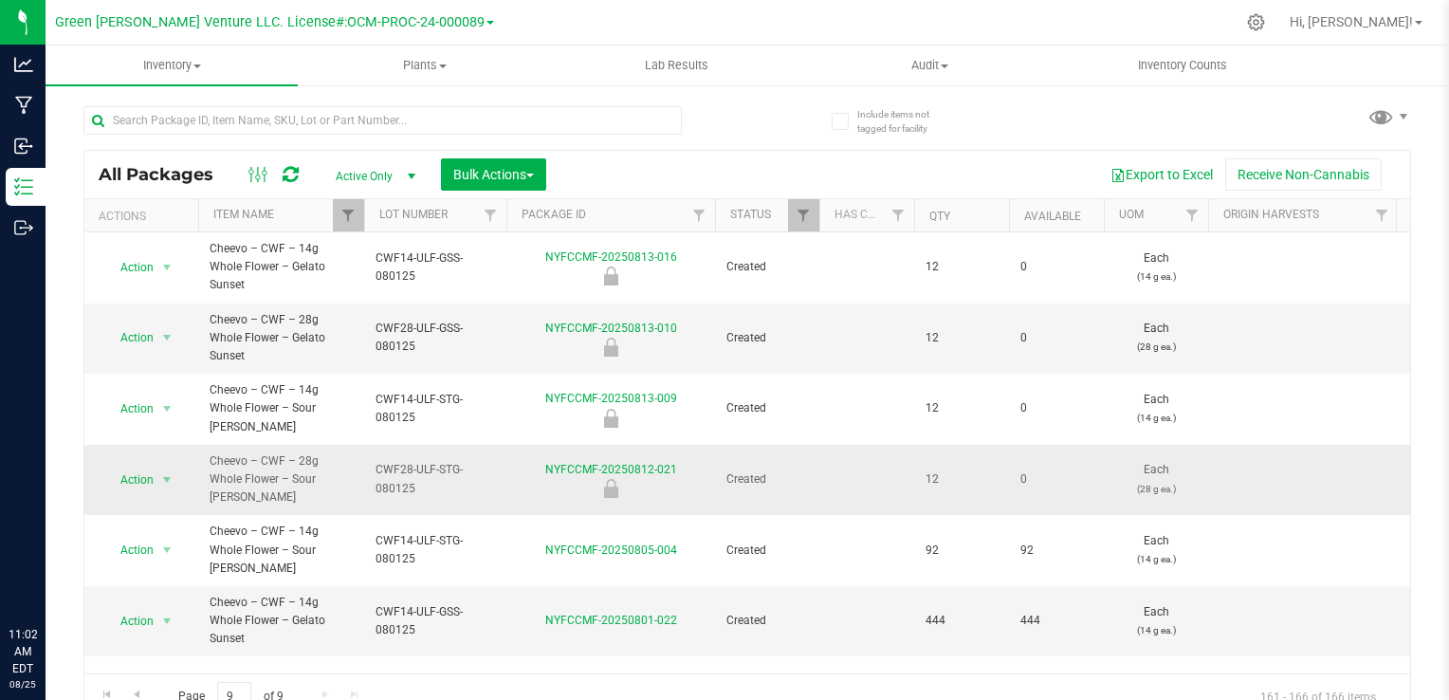
drag, startPoint x: 418, startPoint y: 430, endPoint x: 374, endPoint y: 408, distance: 49.6
click at [374, 445] on td "CWF28-ULF-STG-080125" at bounding box center [435, 480] width 142 height 71
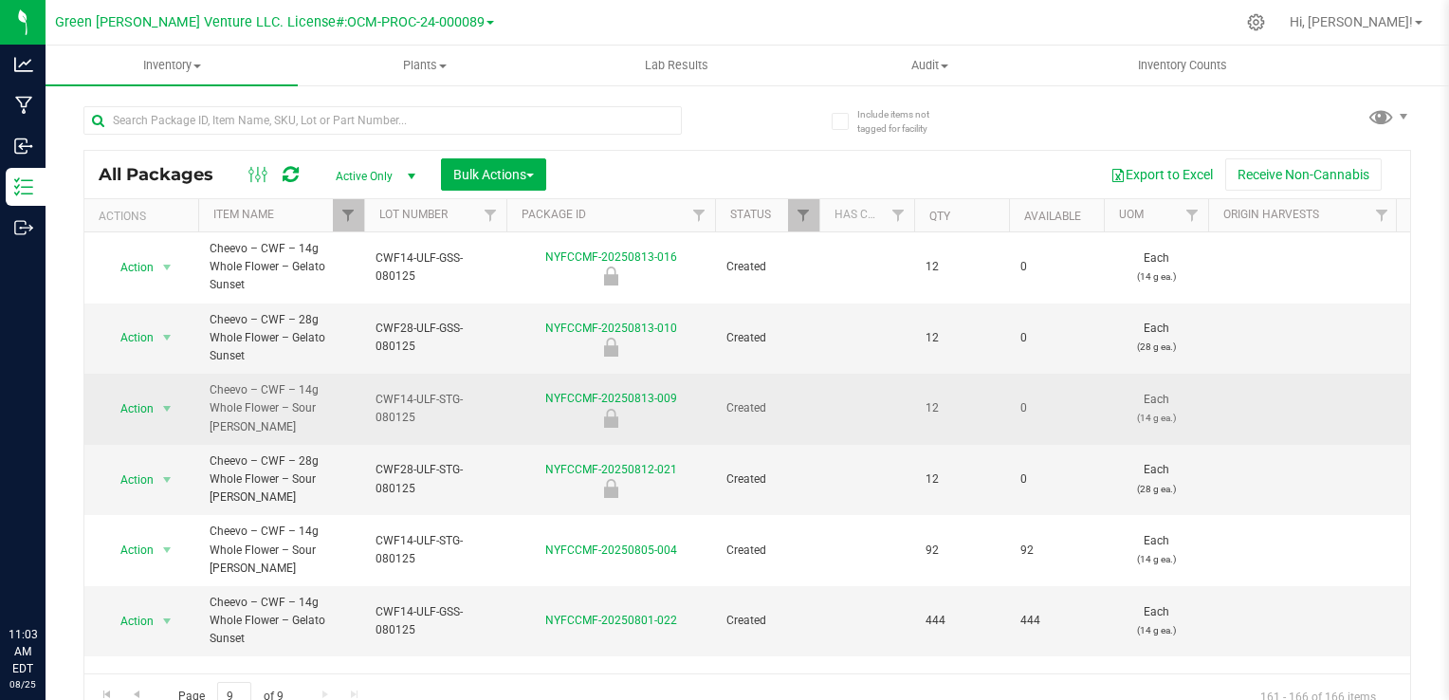
drag, startPoint x: 426, startPoint y: 377, endPoint x: 374, endPoint y: 351, distance: 58.1
click at [374, 374] on td "CWF14-ULF-STG-080125" at bounding box center [435, 409] width 142 height 71
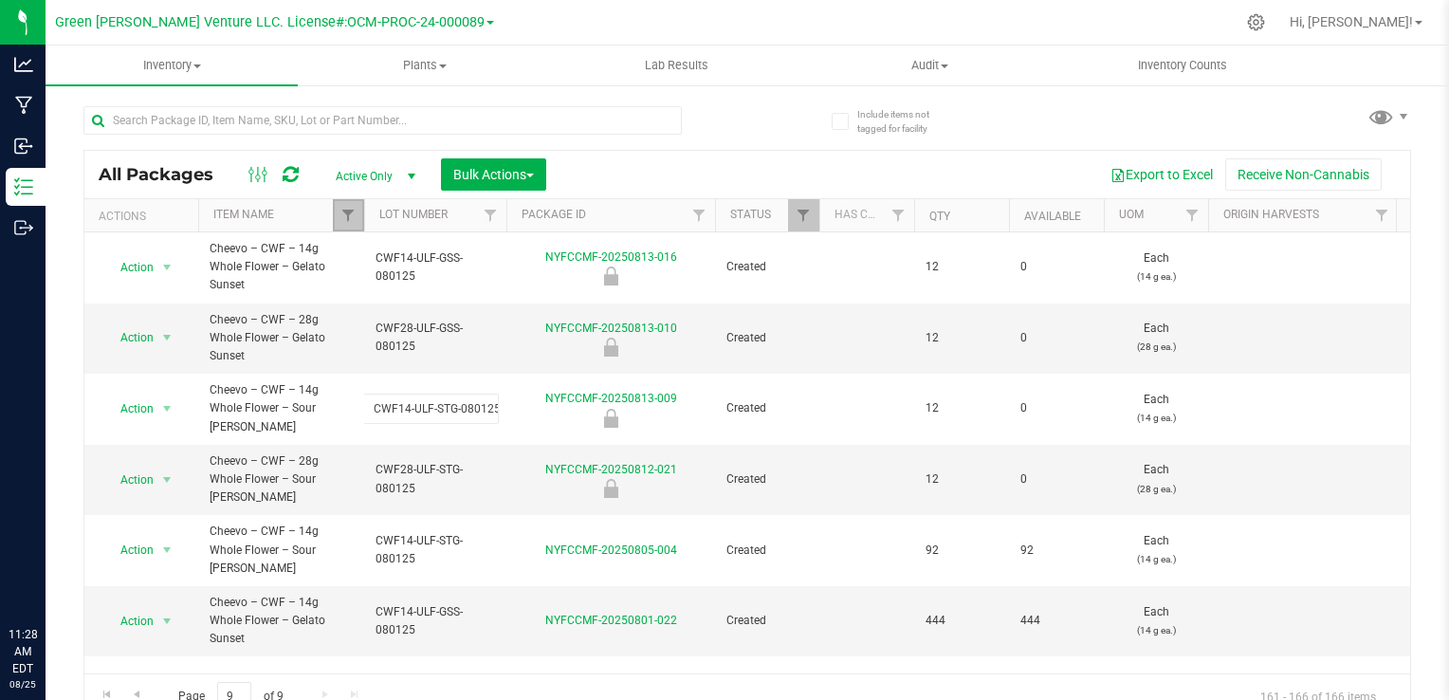
drag, startPoint x: 349, startPoint y: 218, endPoint x: 359, endPoint y: 220, distance: 9.7
click at [349, 218] on span "Filter" at bounding box center [348, 215] width 15 height 15
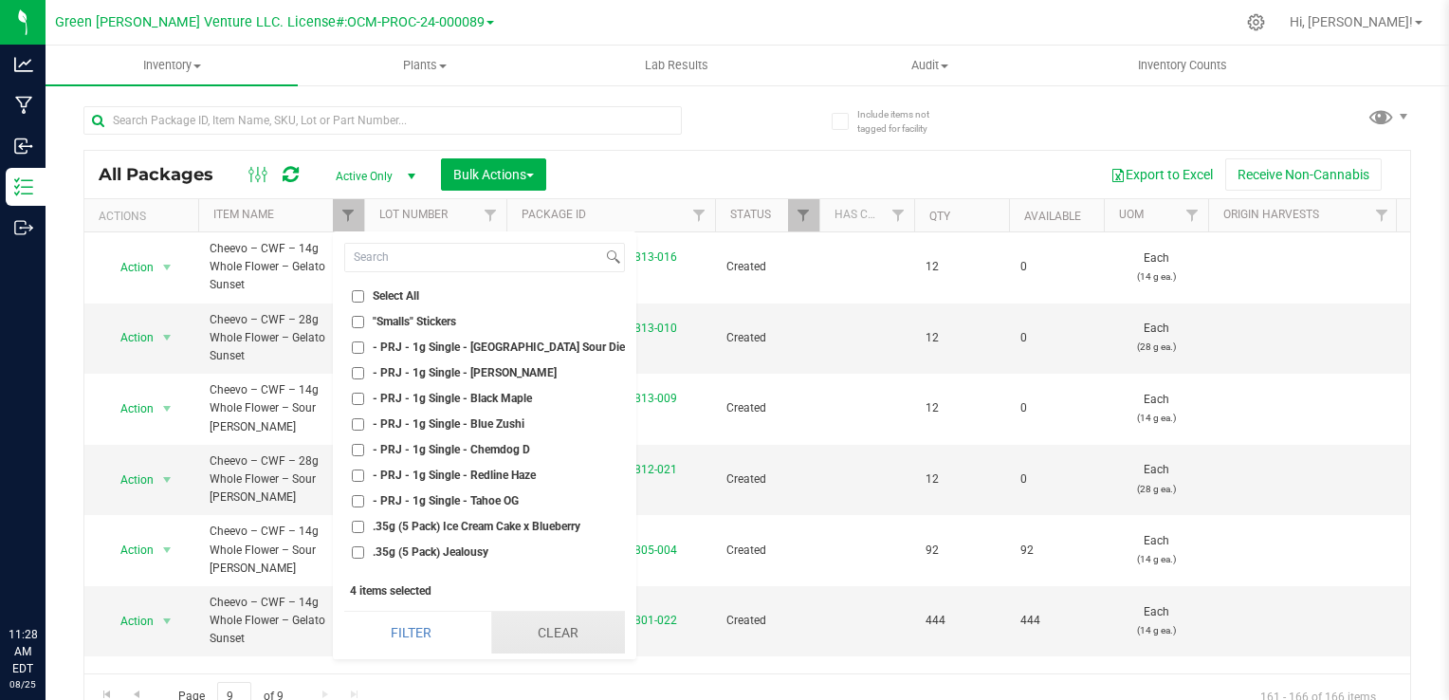
click at [545, 624] on button "Clear" at bounding box center [558, 633] width 134 height 42
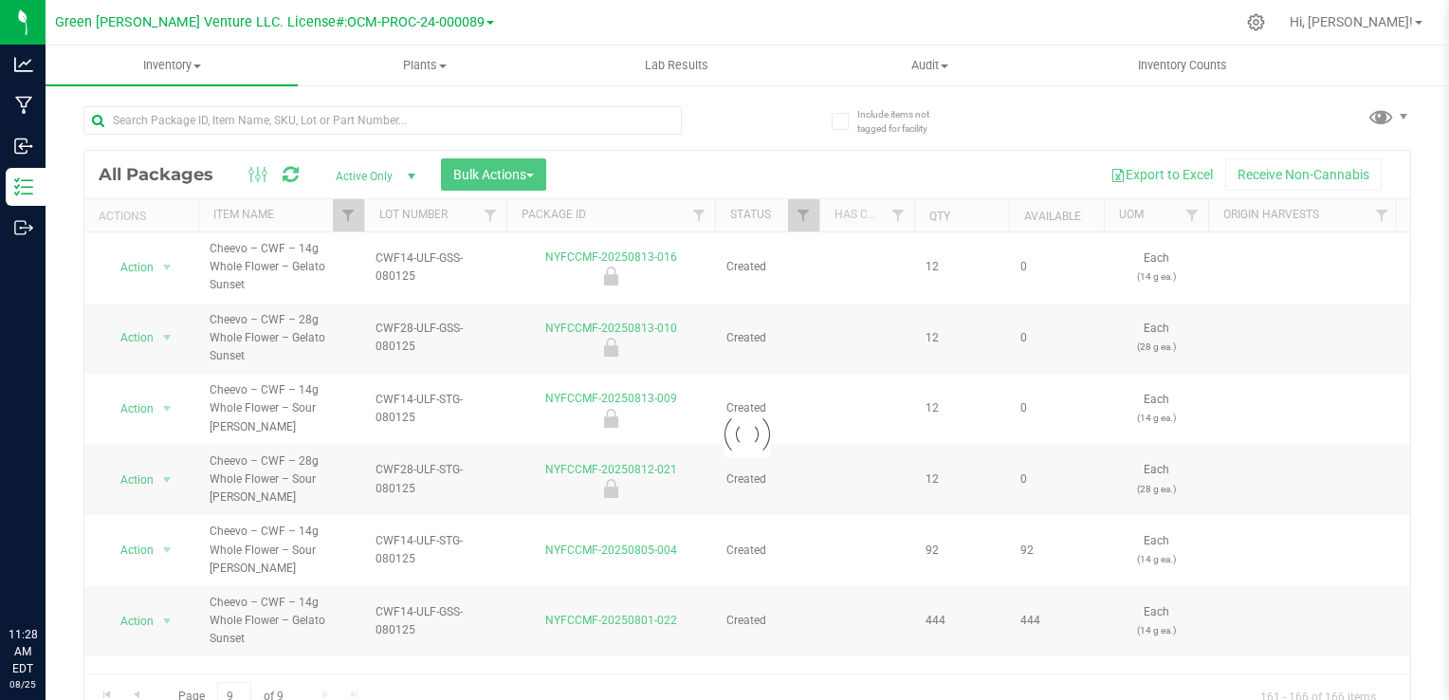
checkbox input "false"
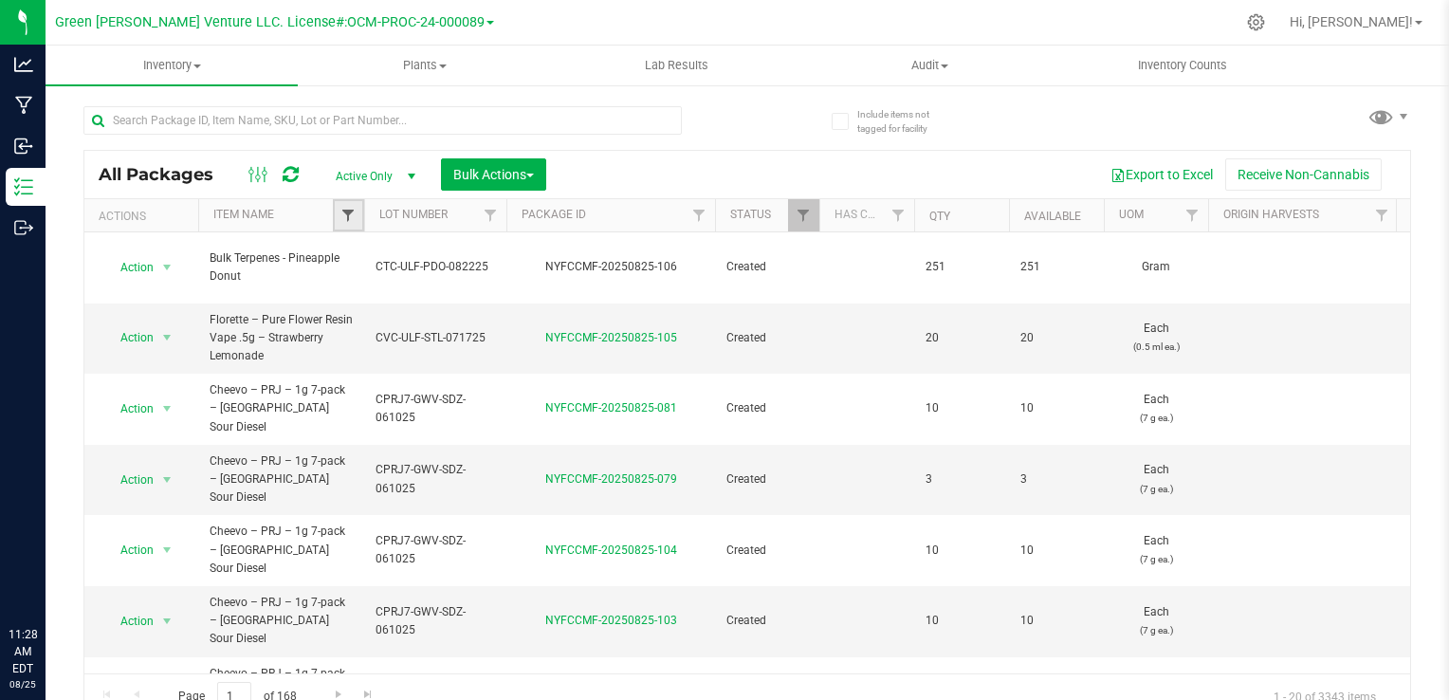
click at [345, 218] on span "Filter" at bounding box center [348, 215] width 15 height 15
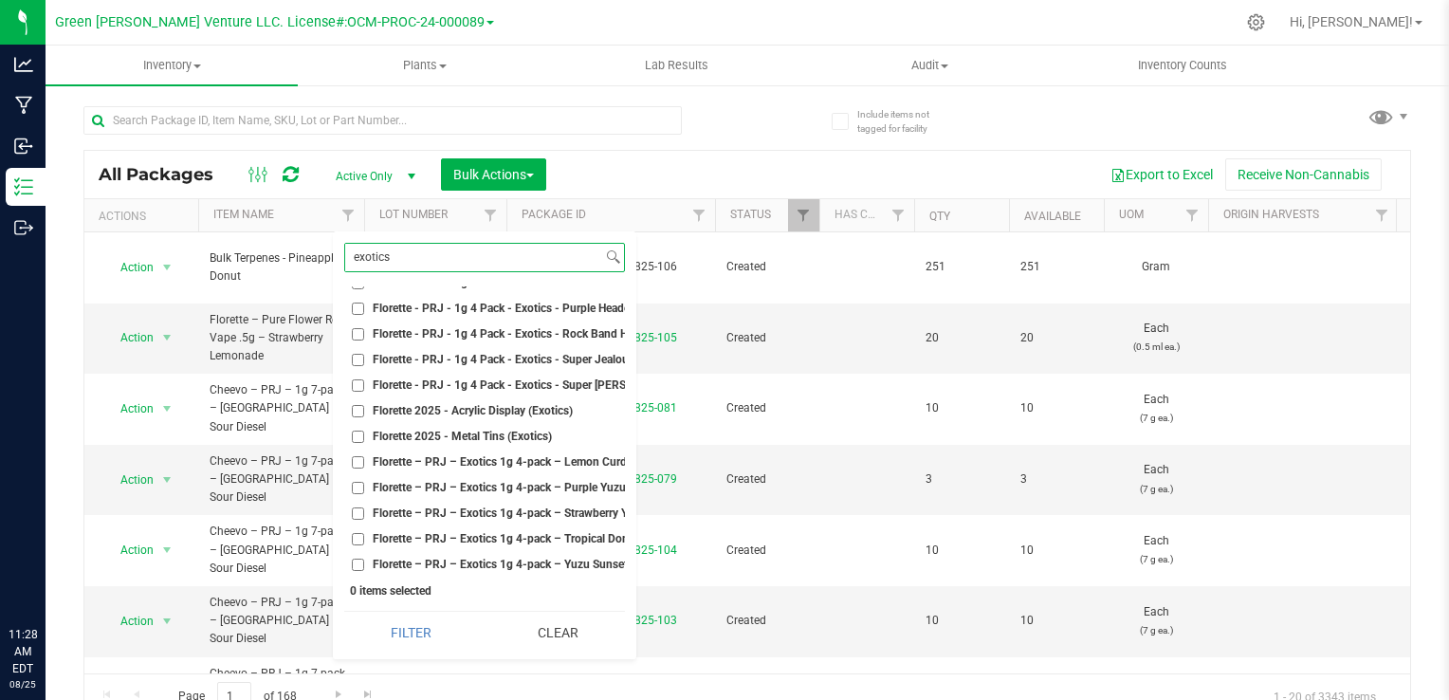
scroll to position [492, 0]
type input "exotics"
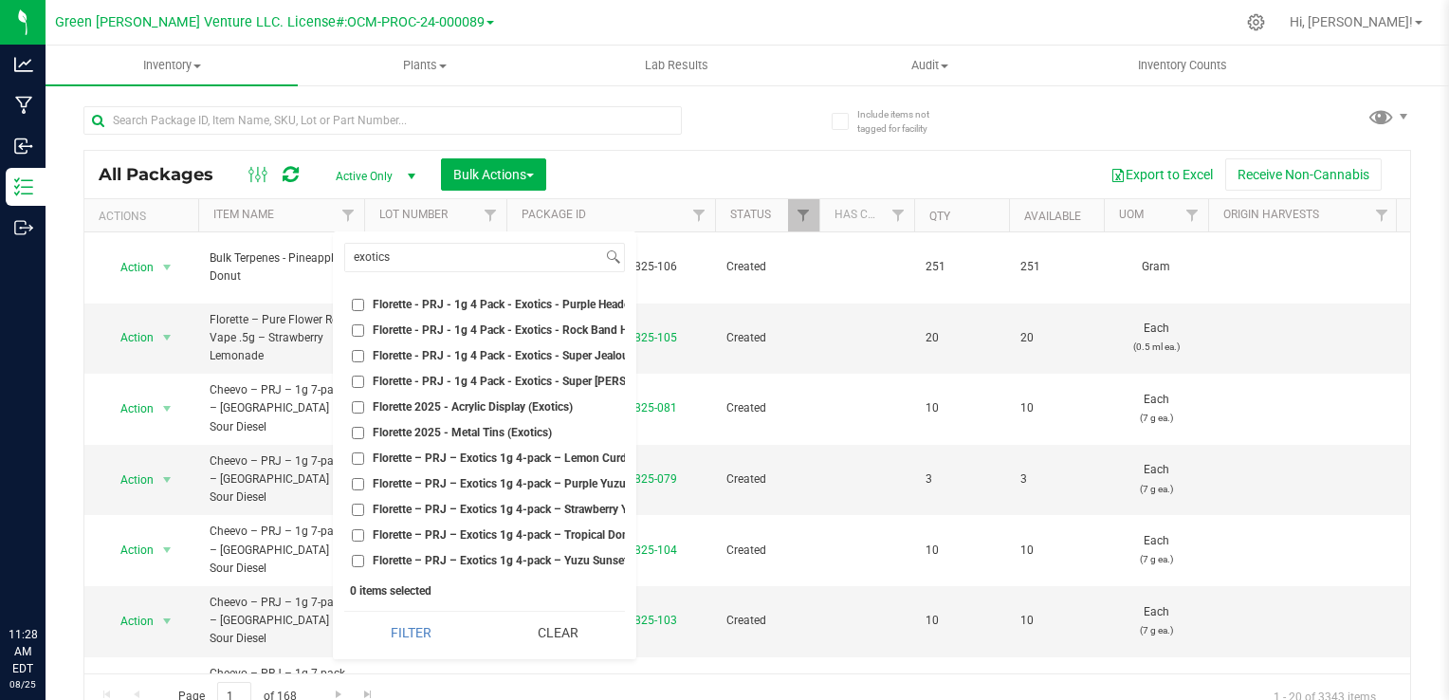
click at [522, 504] on span "Florette – PRJ – Exotics 1g 4-pack – Strawberry Yuzu Tartz" at bounding box center [524, 509] width 302 height 11
click at [364, 504] on input "Florette – PRJ – Exotics 1g 4-pack – Strawberry Yuzu Tartz" at bounding box center [358, 510] width 12 height 12
checkbox input "true"
click at [529, 478] on span "Florette – PRJ – Exotics 1g 4-pack – Purple Yuzu" at bounding box center [499, 483] width 253 height 11
click at [364, 478] on input "Florette – PRJ – Exotics 1g 4-pack – Purple Yuzu" at bounding box center [358, 484] width 12 height 12
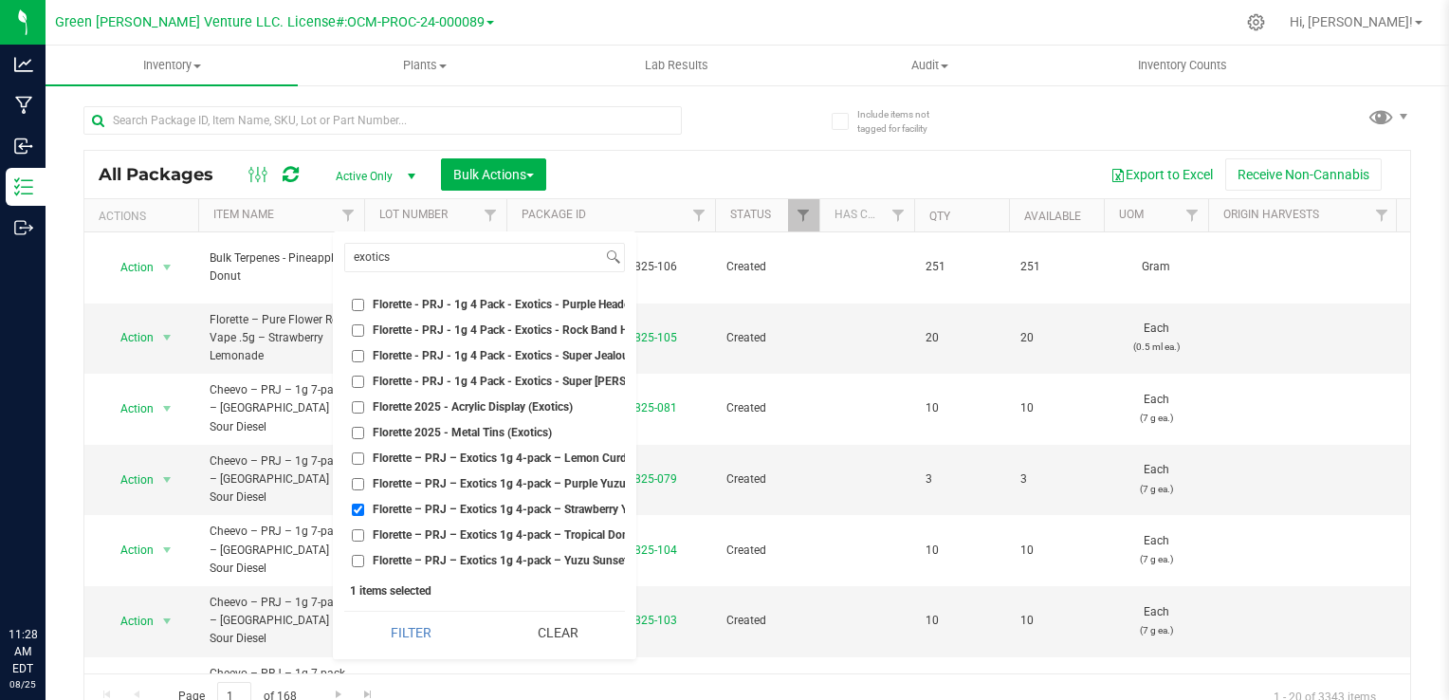
checkbox input "true"
click at [528, 529] on span "Florette – PRJ – Exotics 1g 4-pack – Tropical Donuts" at bounding box center [509, 534] width 272 height 11
click at [364, 529] on input "Florette – PRJ – Exotics 1g 4-pack – Tropical Donuts" at bounding box center [358, 535] width 12 height 12
checkbox input "true"
click at [520, 555] on span "Florette – PRJ – Exotics 1g 4-pack – Yuzu Sunset" at bounding box center [500, 560] width 255 height 11
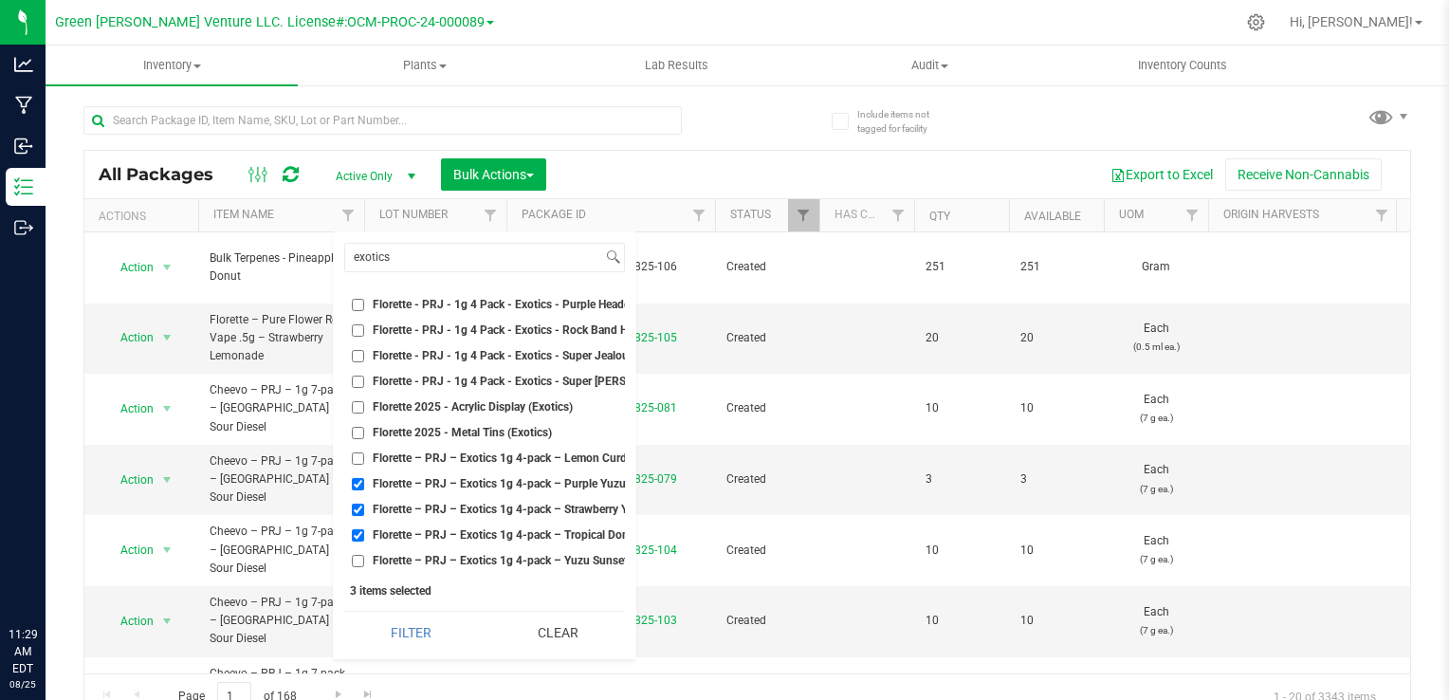
click at [364, 555] on input "Florette – PRJ – Exotics 1g 4-pack – Yuzu Sunset" at bounding box center [358, 561] width 12 height 12
checkbox input "true"
click at [410, 624] on button "Filter" at bounding box center [411, 633] width 134 height 42
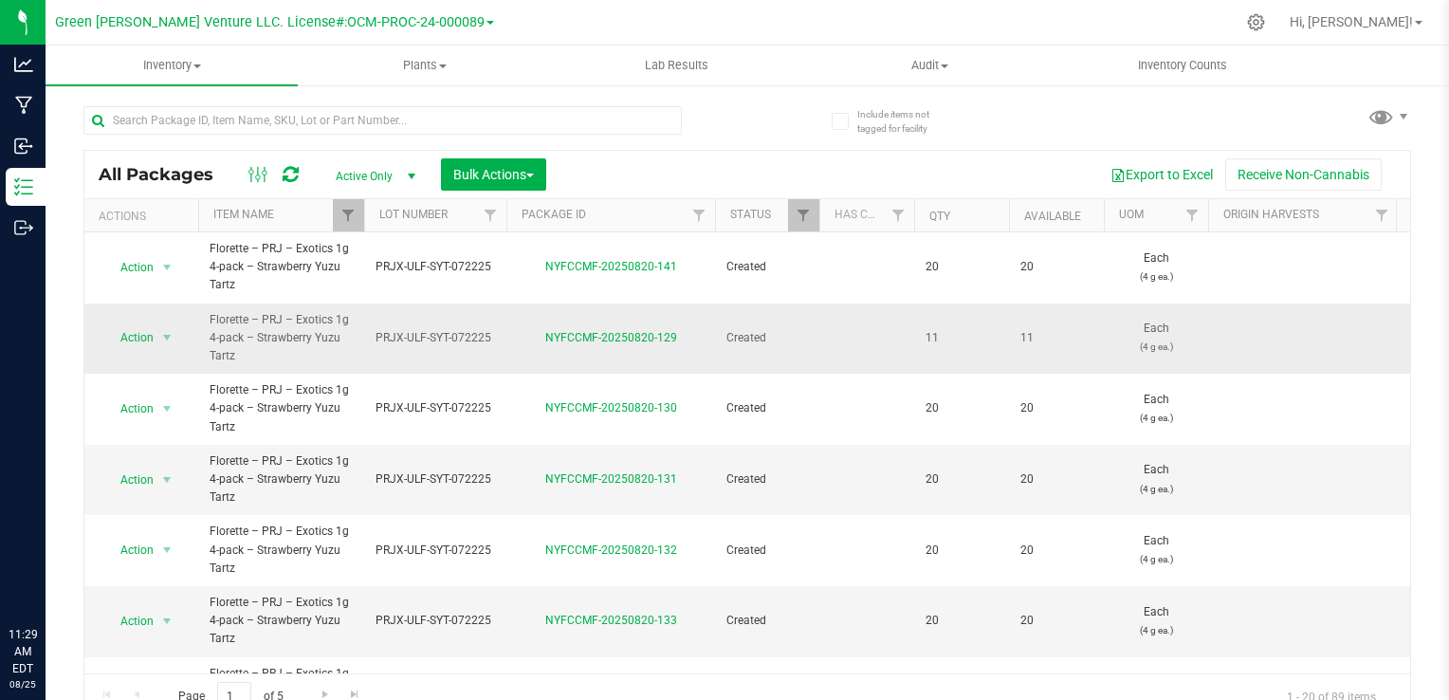
drag, startPoint x: 362, startPoint y: 338, endPoint x: 537, endPoint y: 338, distance: 174.5
copy tr "Florette – PRJ – Exotics 1g 4-pack – Strawberry Yuzu Tartz PRJX-ULF-SYT-072225"
click at [1396, 429] on div "All Packages Active Only Active Only Lab Samples Locked All Bulk Actions Add to…" at bounding box center [747, 435] width 1328 height 570
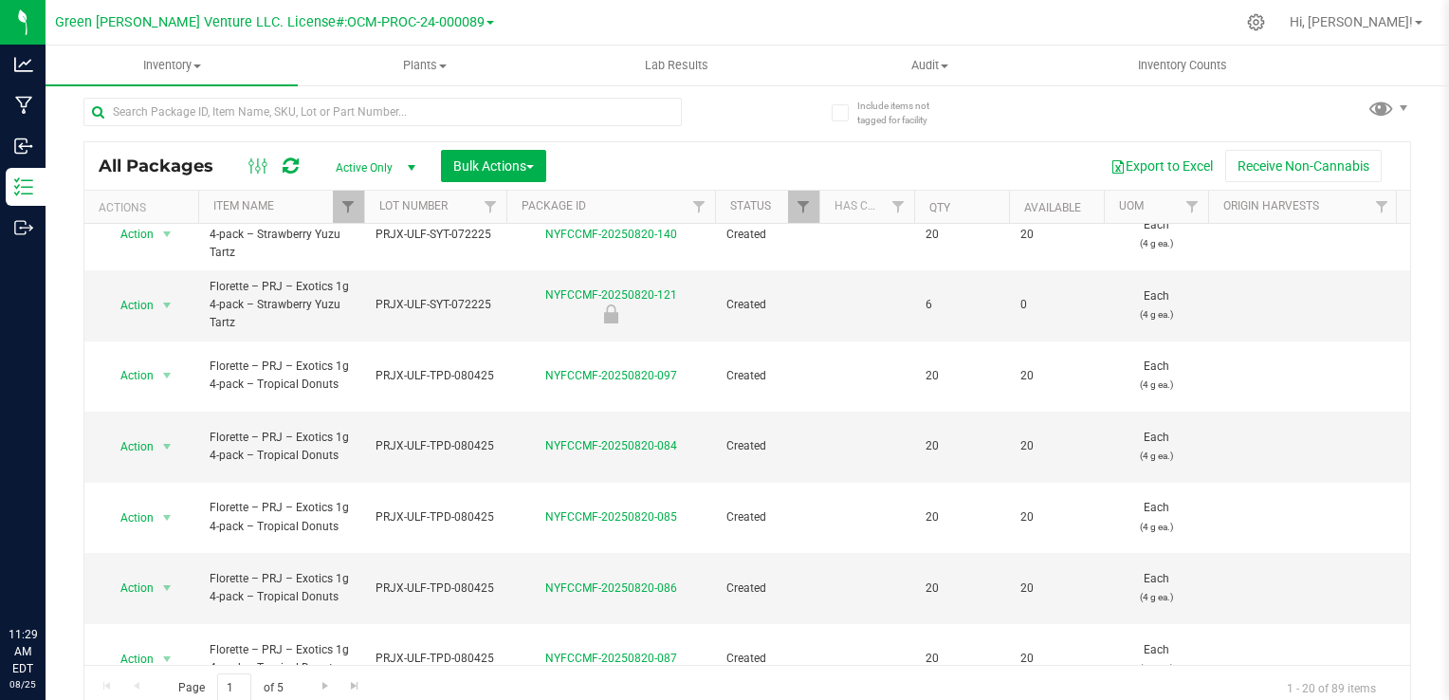
scroll to position [18, 0]
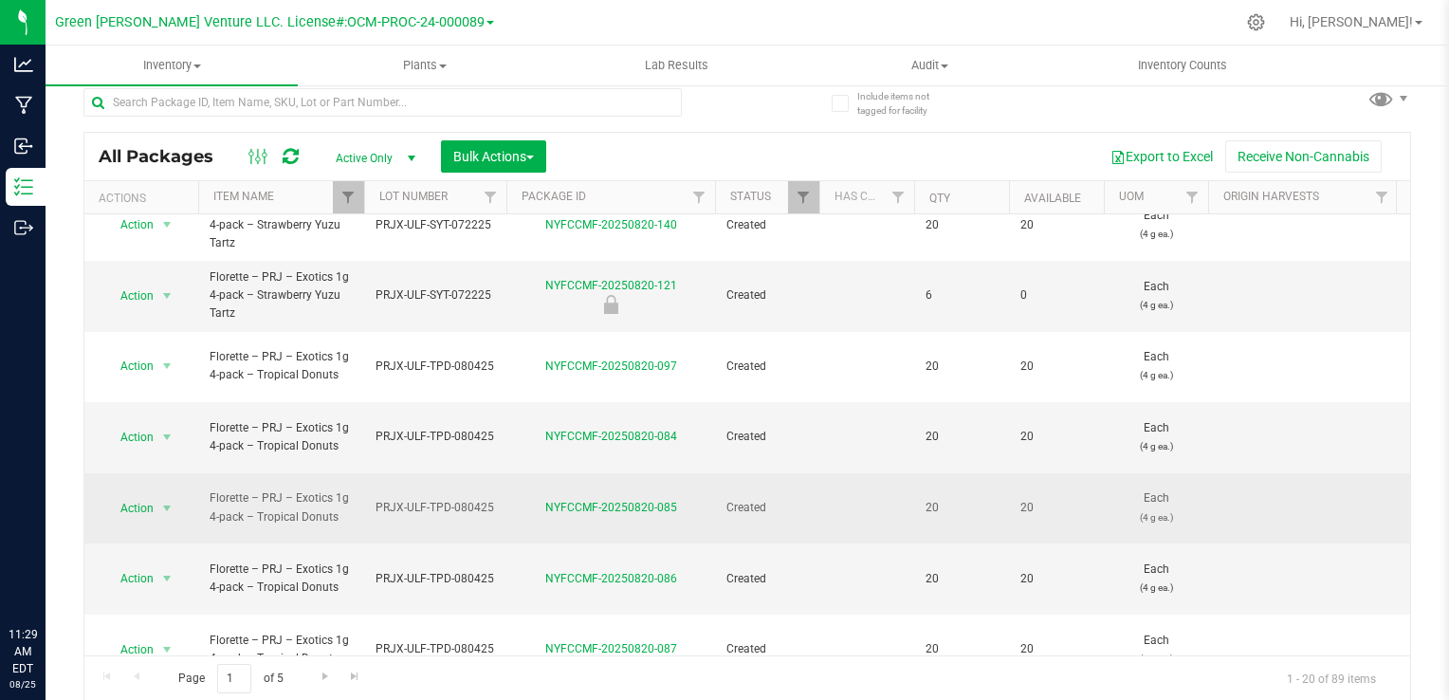
drag, startPoint x: 369, startPoint y: 453, endPoint x: 494, endPoint y: 456, distance: 125.2
click at [494, 473] on td "PRJX-ULF-TPD-080425" at bounding box center [435, 508] width 142 height 71
click at [323, 677] on span "Go to the next page" at bounding box center [325, 676] width 15 height 15
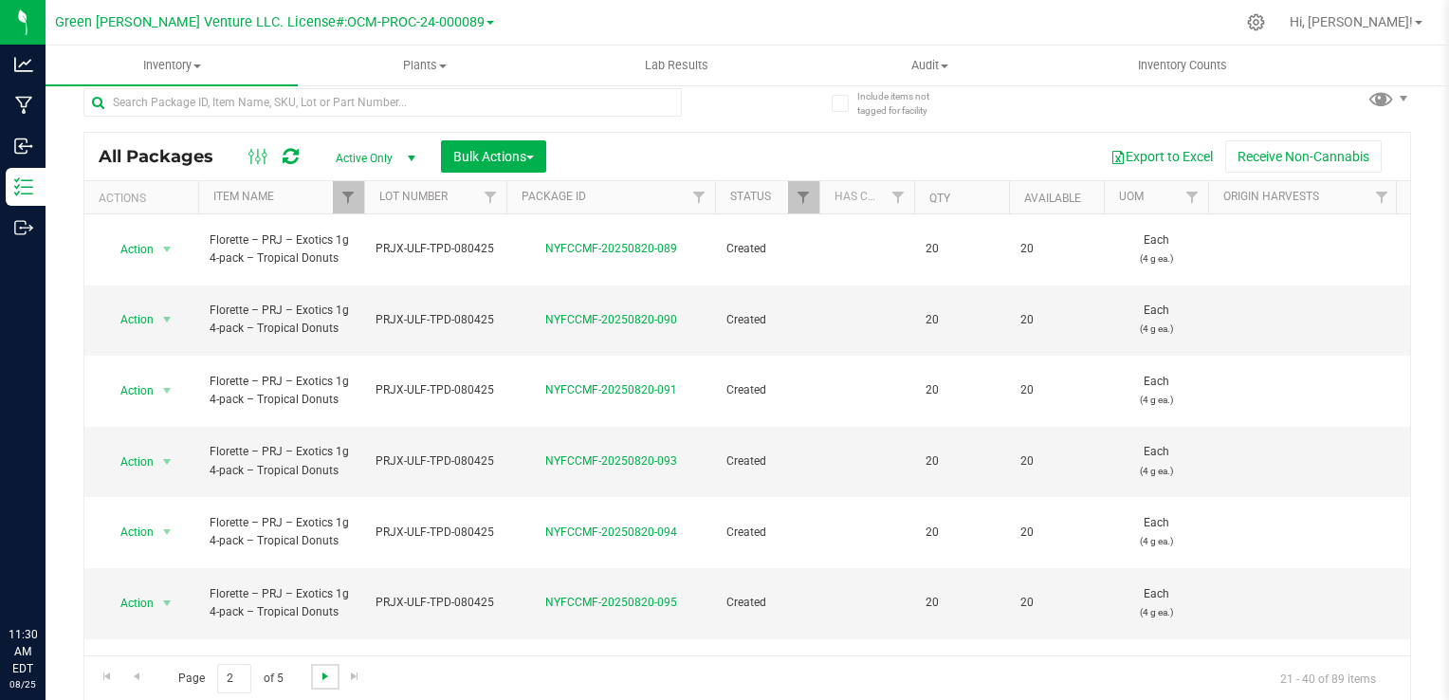
click at [324, 672] on span "Go to the next page" at bounding box center [325, 676] width 15 height 15
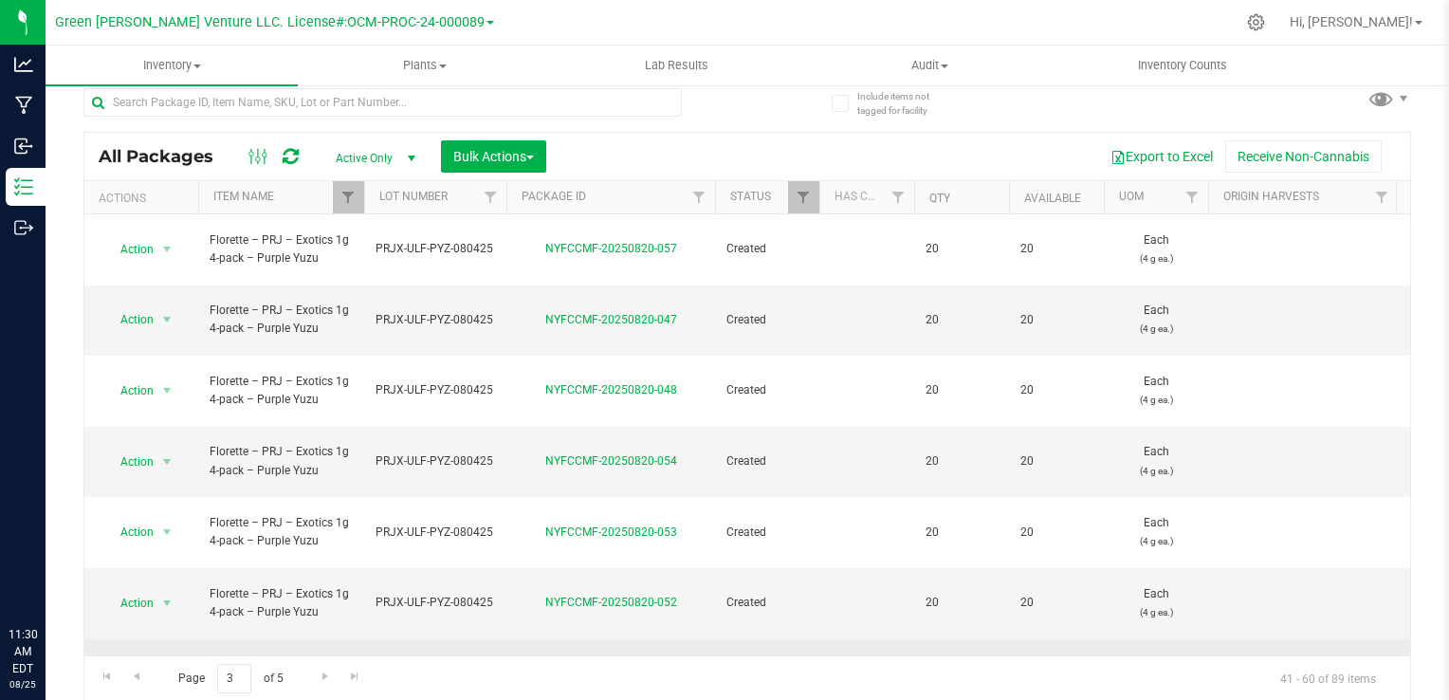
click at [475, 665] on span "PRJX-ULF-PYZ-080425" at bounding box center [436, 674] width 120 height 18
click at [318, 678] on span "Go to the next page" at bounding box center [325, 676] width 15 height 15
click at [388, 665] on span "PRJX-ULF-YZS-080425" at bounding box center [436, 674] width 120 height 18
click at [910, 146] on div "Export to Excel Receive Non-Cannabis" at bounding box center [979, 156] width 836 height 32
click at [817, 148] on div "Export to Excel Receive Non-Cannabis" at bounding box center [979, 156] width 836 height 32
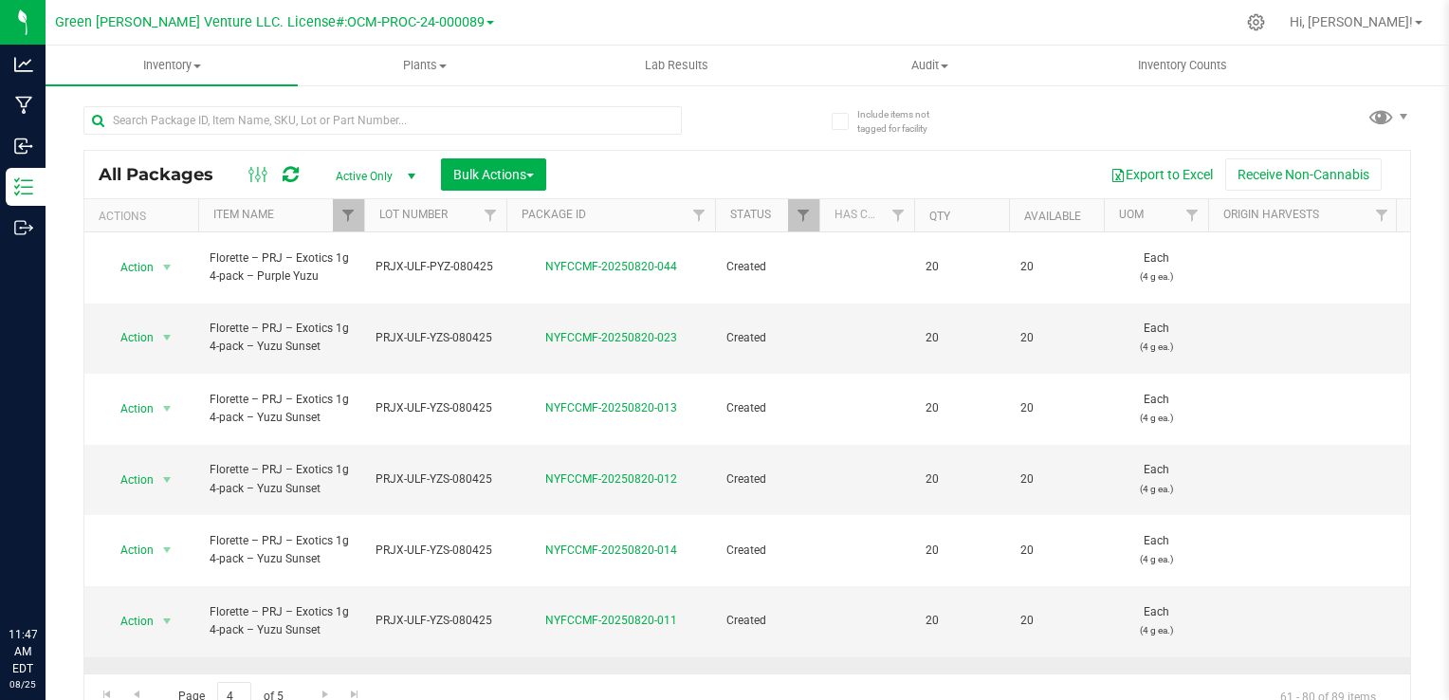
click at [654, 178] on div "Export to Excel Receive Non-Cannabis" at bounding box center [979, 174] width 836 height 32
click at [676, 185] on div "Export to Excel Receive Non-Cannabis" at bounding box center [979, 174] width 836 height 32
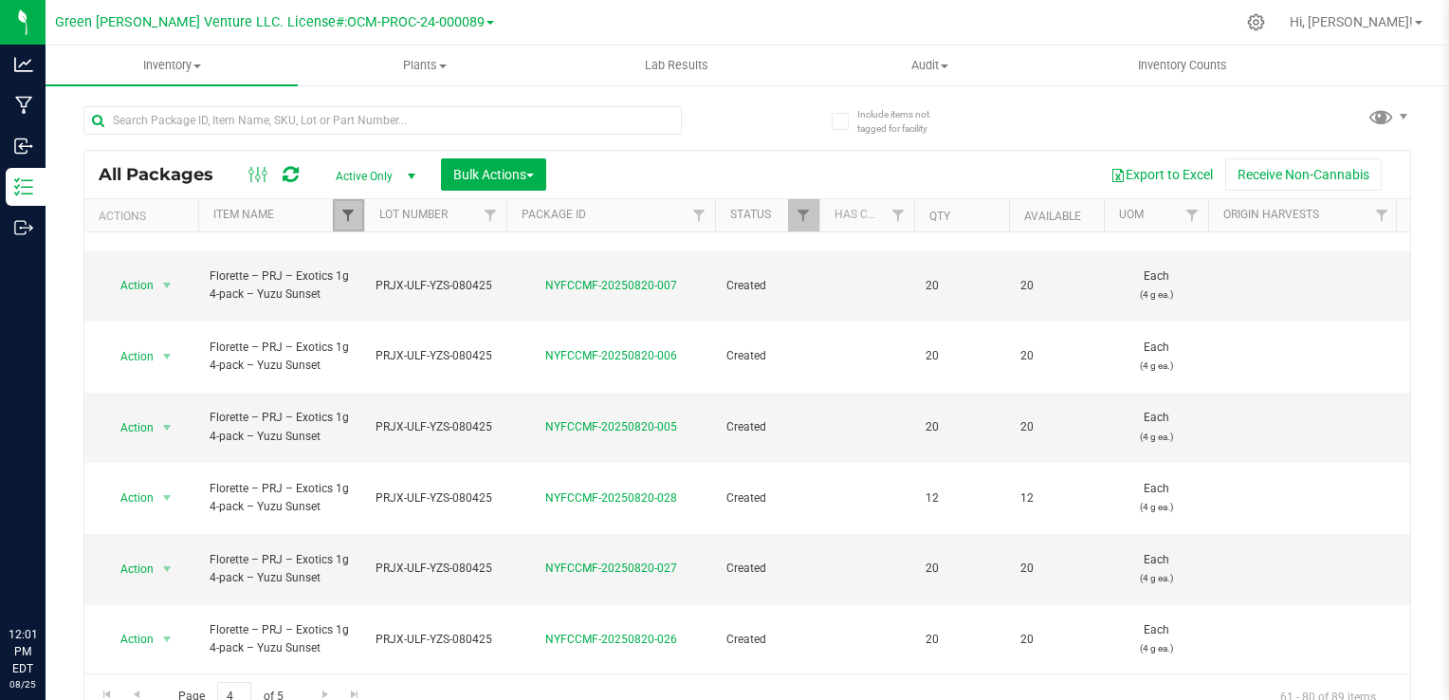
click at [345, 221] on span "Filter" at bounding box center [348, 215] width 15 height 15
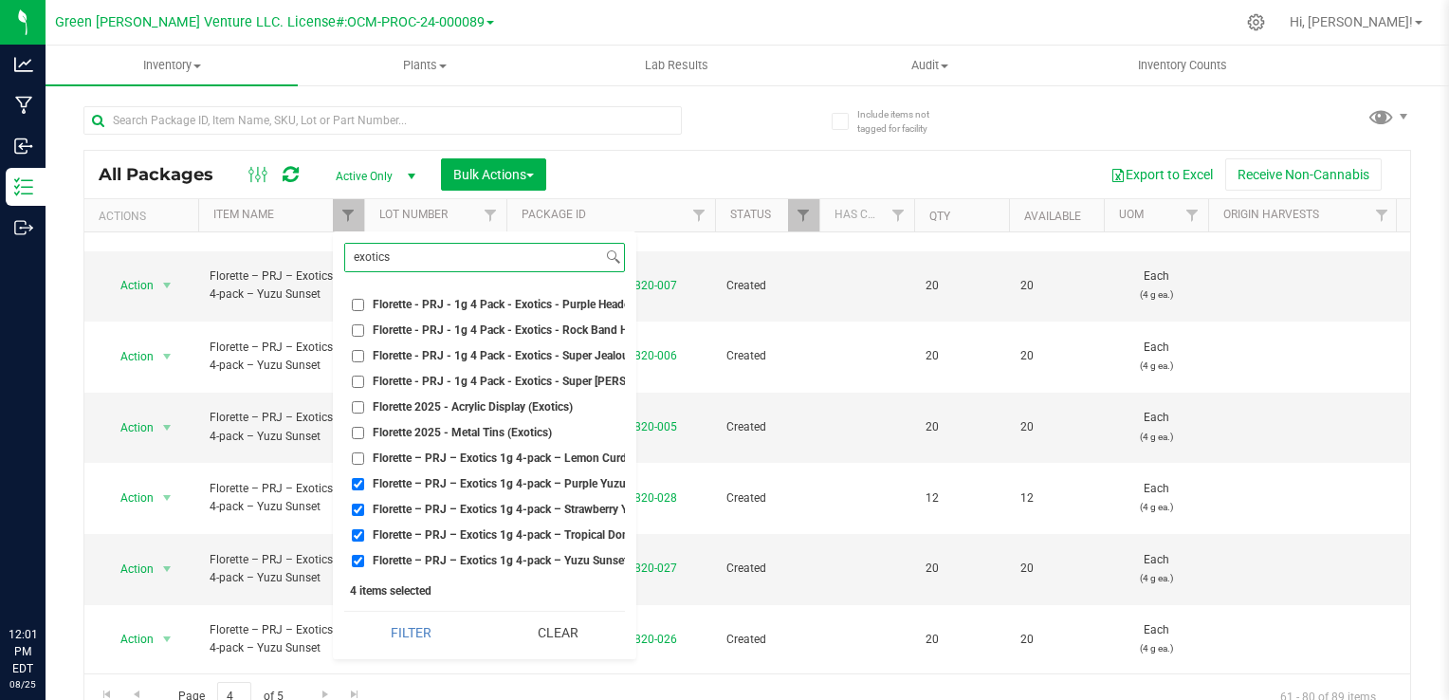
drag, startPoint x: 421, startPoint y: 264, endPoint x: 336, endPoint y: 261, distance: 85.4
click at [336, 261] on div "exotics Select All "Smalls" Stickers - PRJ - 1g Single - [GEOGRAPHIC_DATA] Sour…" at bounding box center [485, 445] width 304 height 428
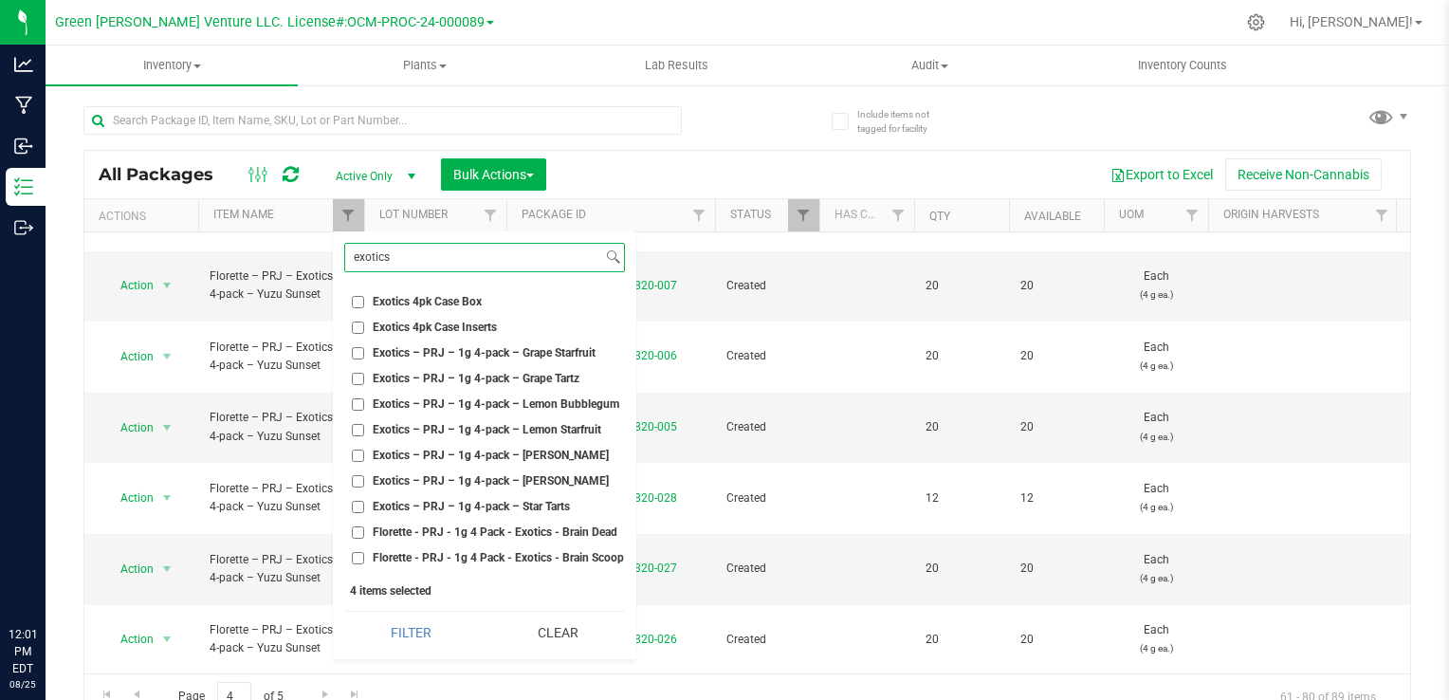
scroll to position [18, 0]
click at [503, 480] on span "Exotics – PRJ – 1g 4-pack – [PERSON_NAME]" at bounding box center [491, 482] width 236 height 11
click at [364, 480] on input "Exotics – PRJ – 1g 4-pack – [PERSON_NAME]" at bounding box center [358, 483] width 12 height 12
checkbox input "true"
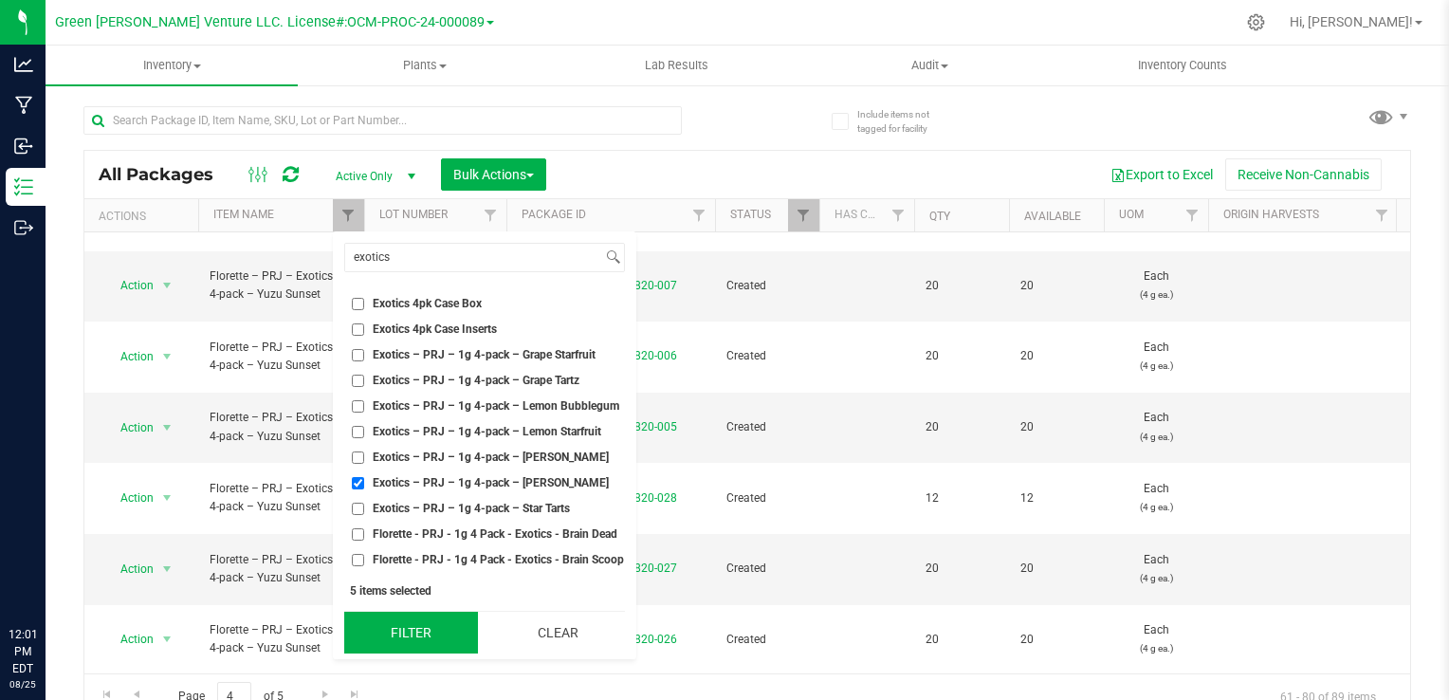
click at [425, 624] on button "Filter" at bounding box center [411, 633] width 134 height 42
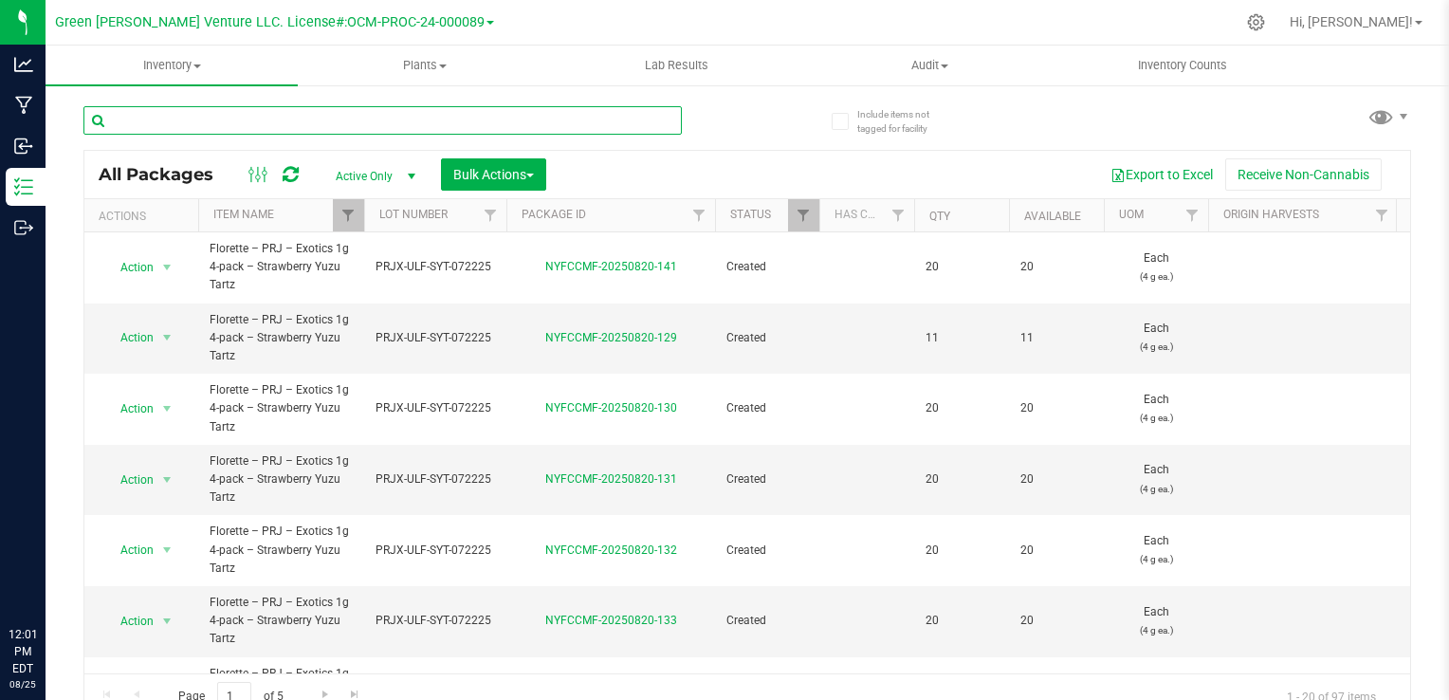
click at [459, 112] on input "text" at bounding box center [382, 120] width 599 height 28
type input "razberry"
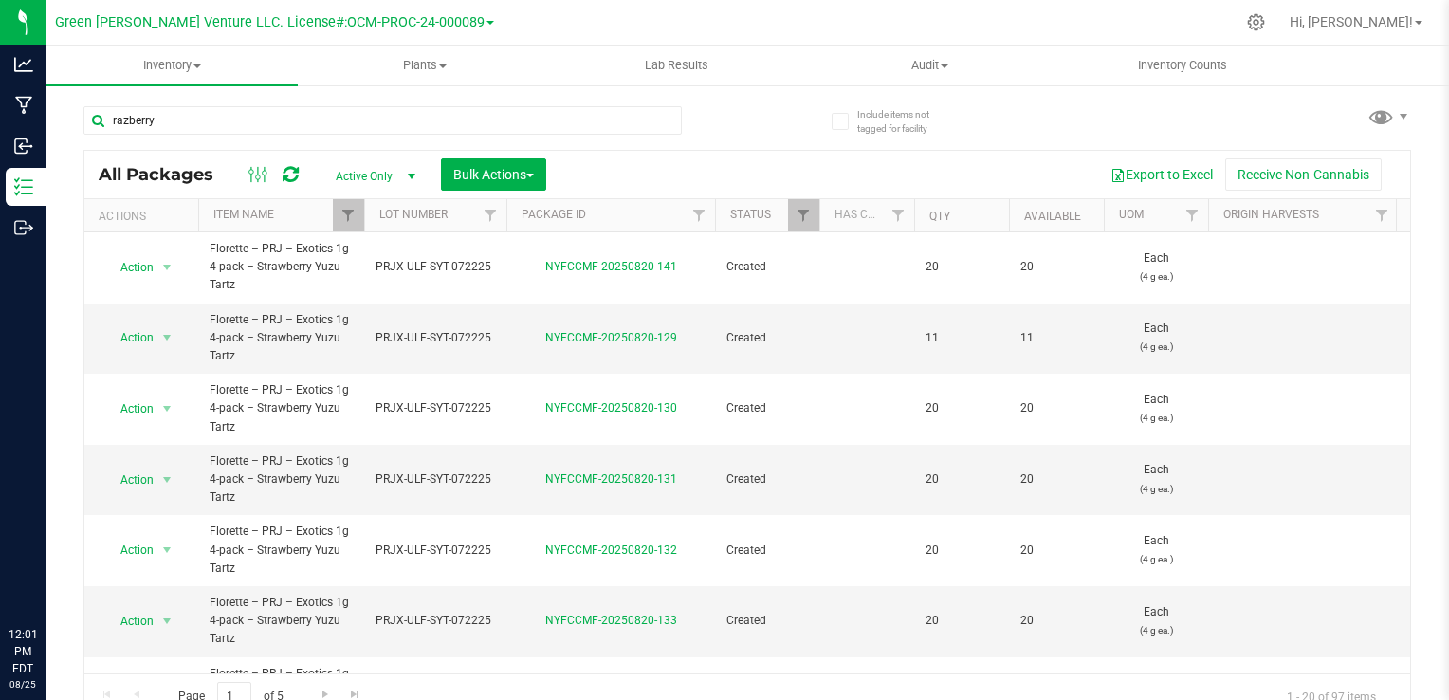
click at [785, 108] on div "razberry All Packages Active Only Active Only Lab Samples Locked All Bulk Actio…" at bounding box center [747, 404] width 1328 height 632
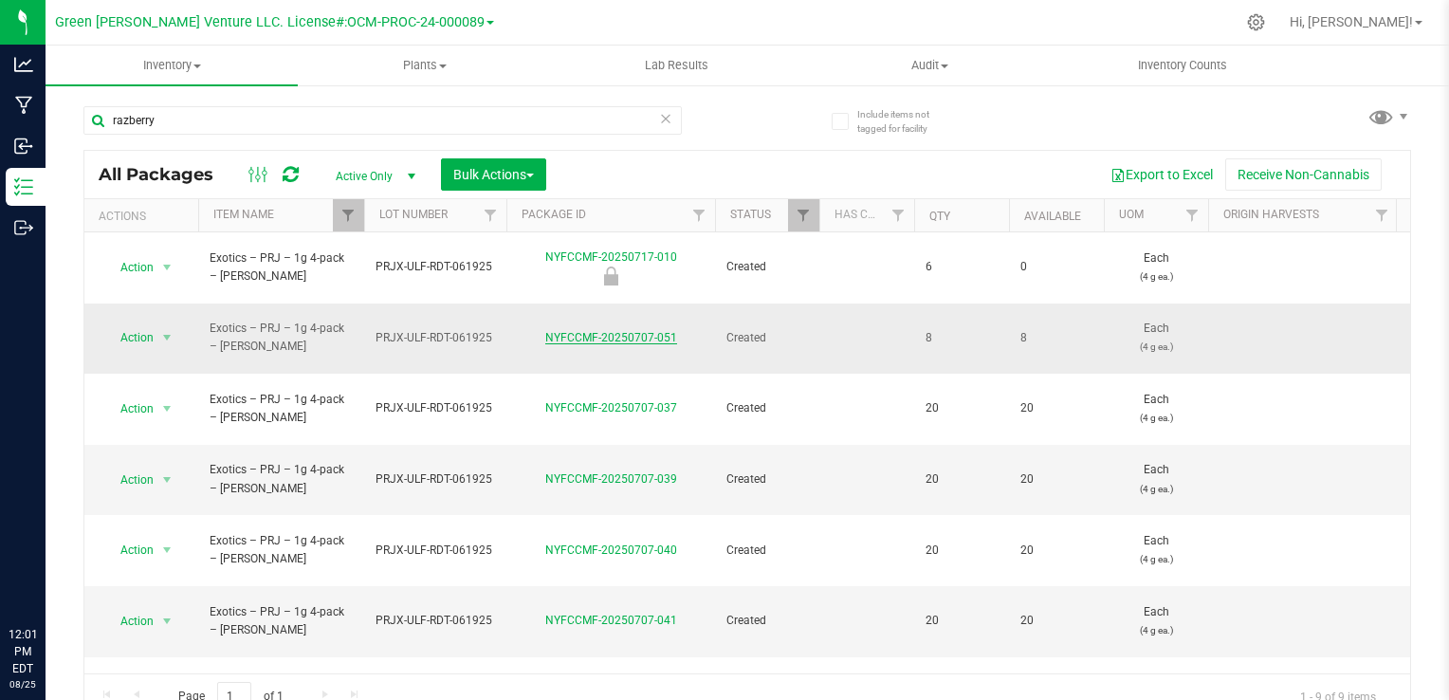
click at [586, 331] on link "NYFCCMF-20250707-051" at bounding box center [611, 337] width 132 height 13
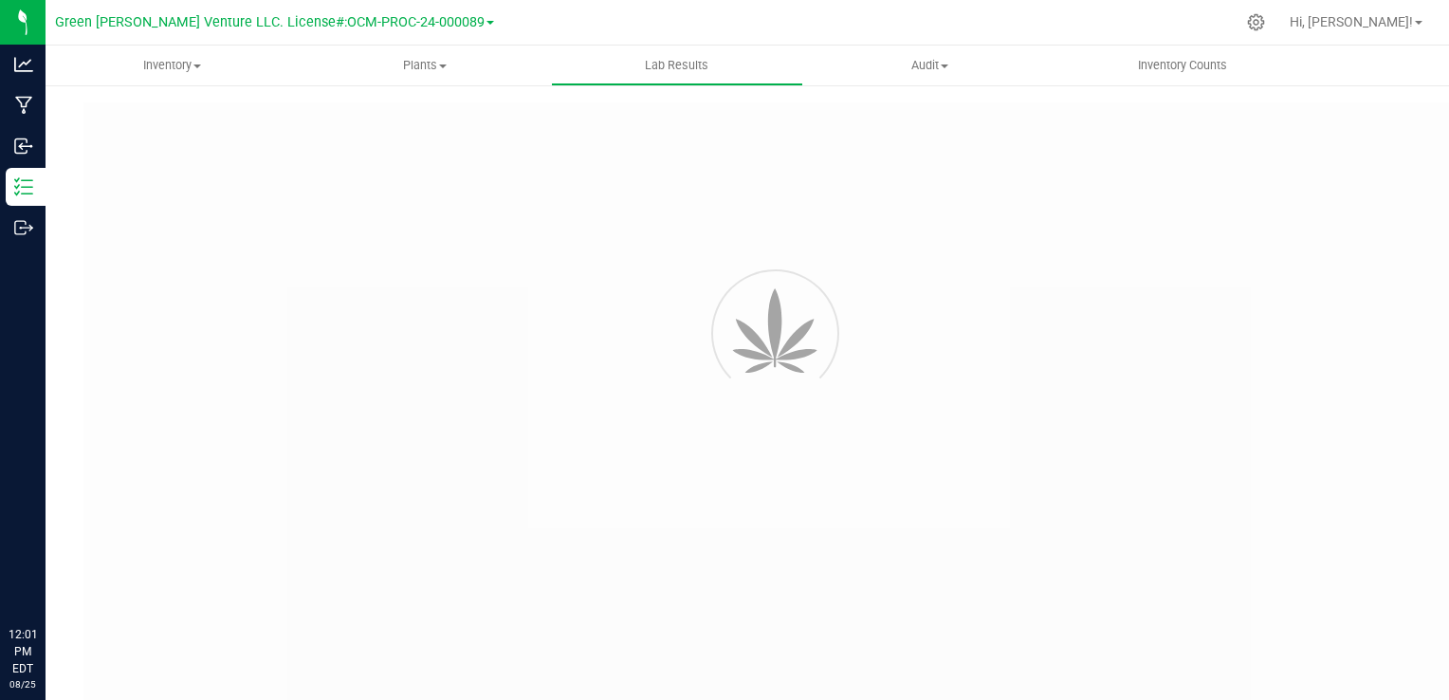
type input "NYFCCMF-20250624-036"
type input "AL50625003-001"
type input "NYFCCMF-20250624-036"
type input "[DATE] 2:10 PM"
type input "[DATE]"
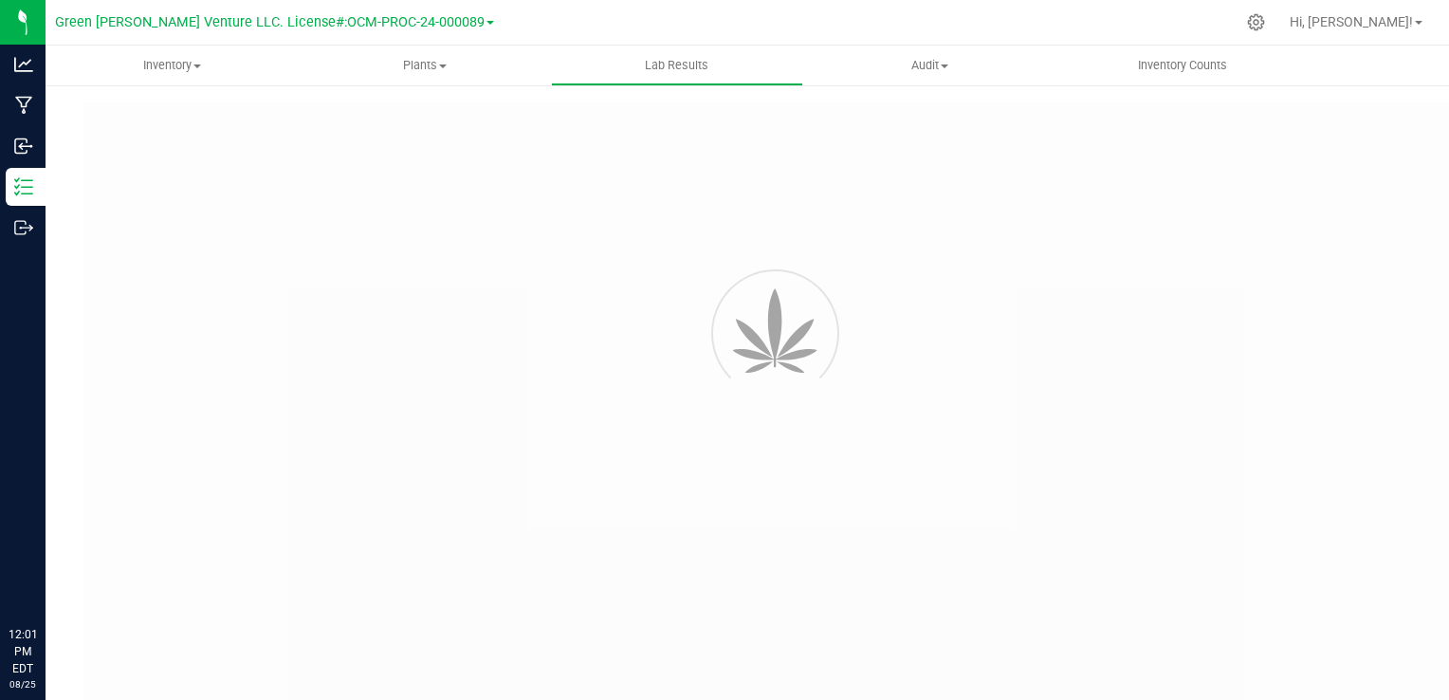
type input "[URL][DOMAIN_NAME]"
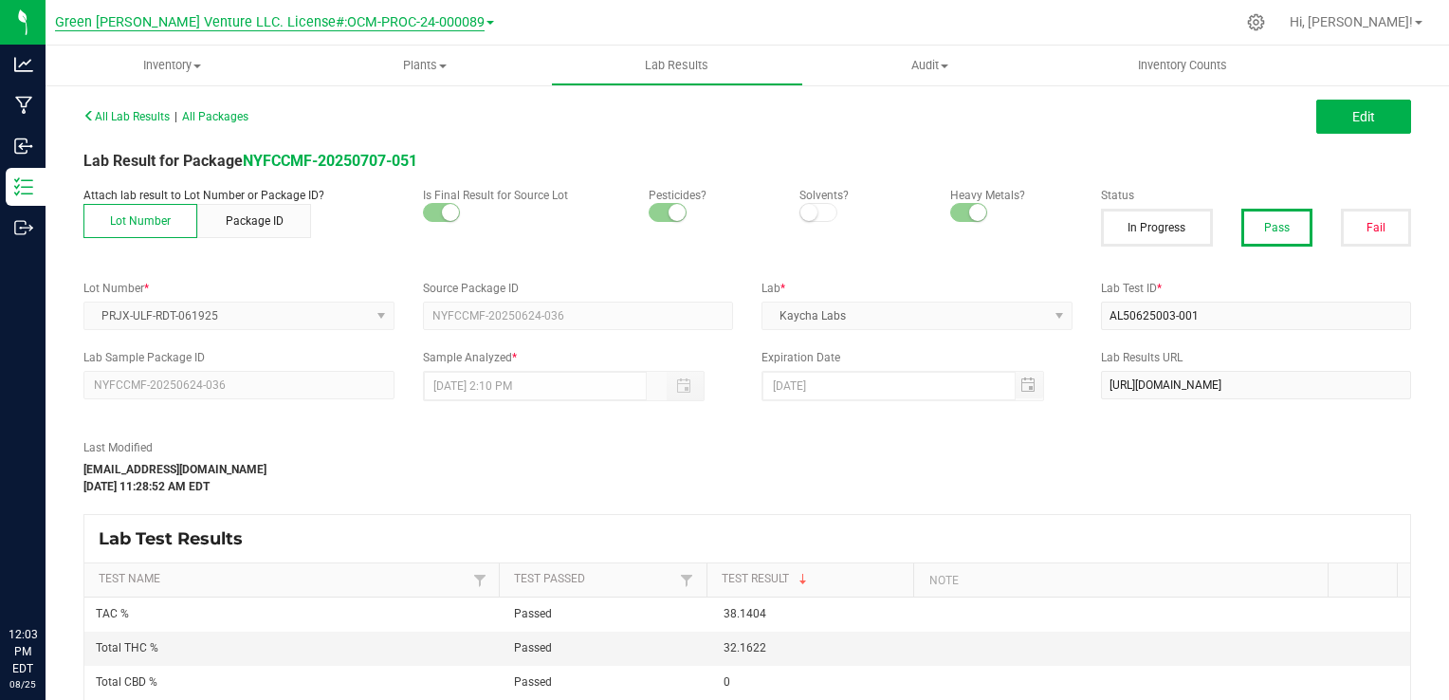
click at [201, 18] on span "Green [PERSON_NAME] Venture LLC. License#:OCM-PROC-24-000089" at bounding box center [270, 22] width 430 height 17
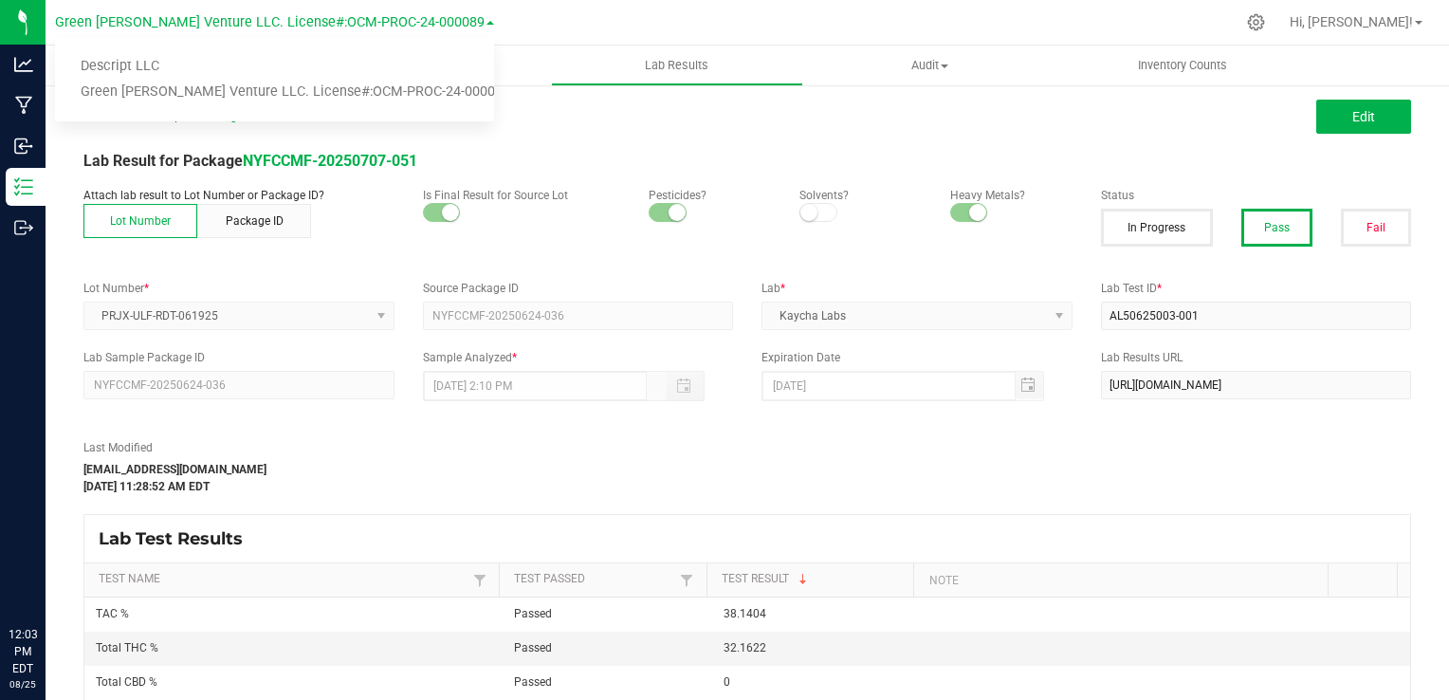
click at [657, 159] on div "Lab Result for Package NYFCCMF-20250707-051" at bounding box center [747, 161] width 1356 height 23
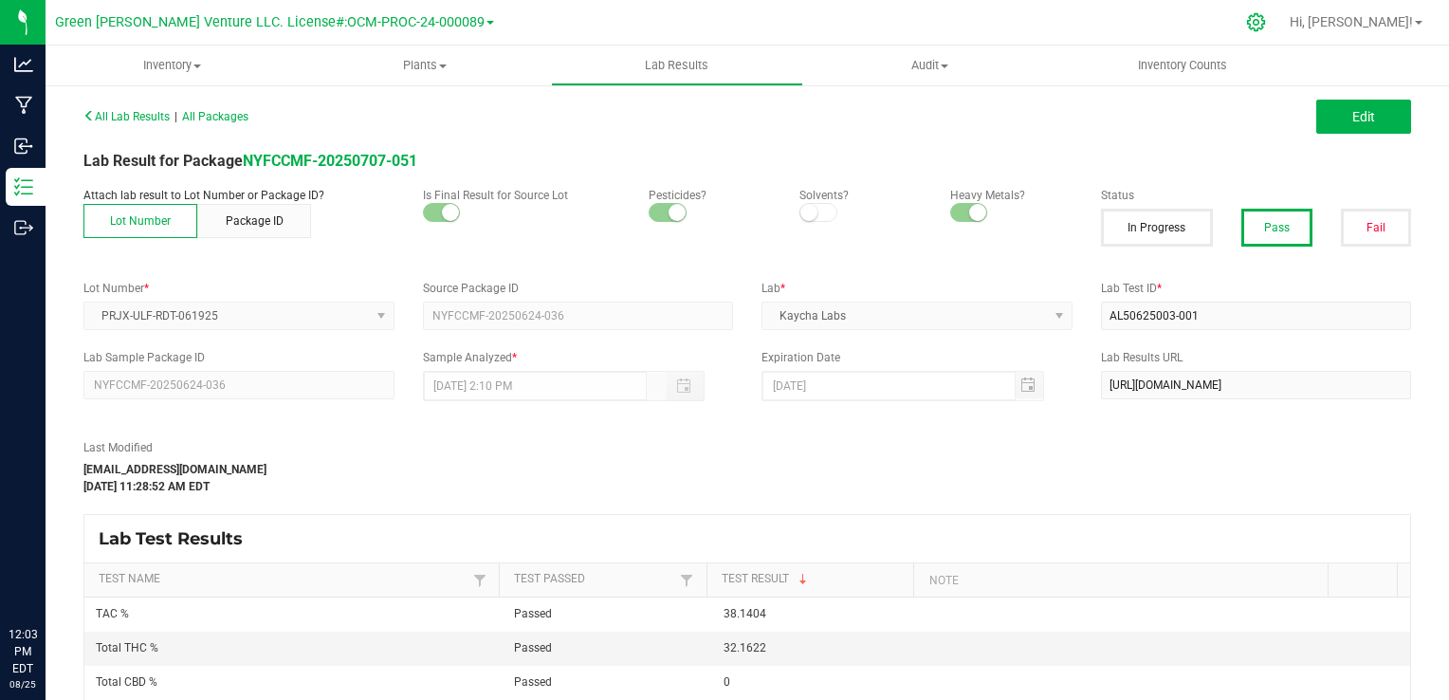
click at [1266, 24] on icon at bounding box center [1256, 22] width 20 height 20
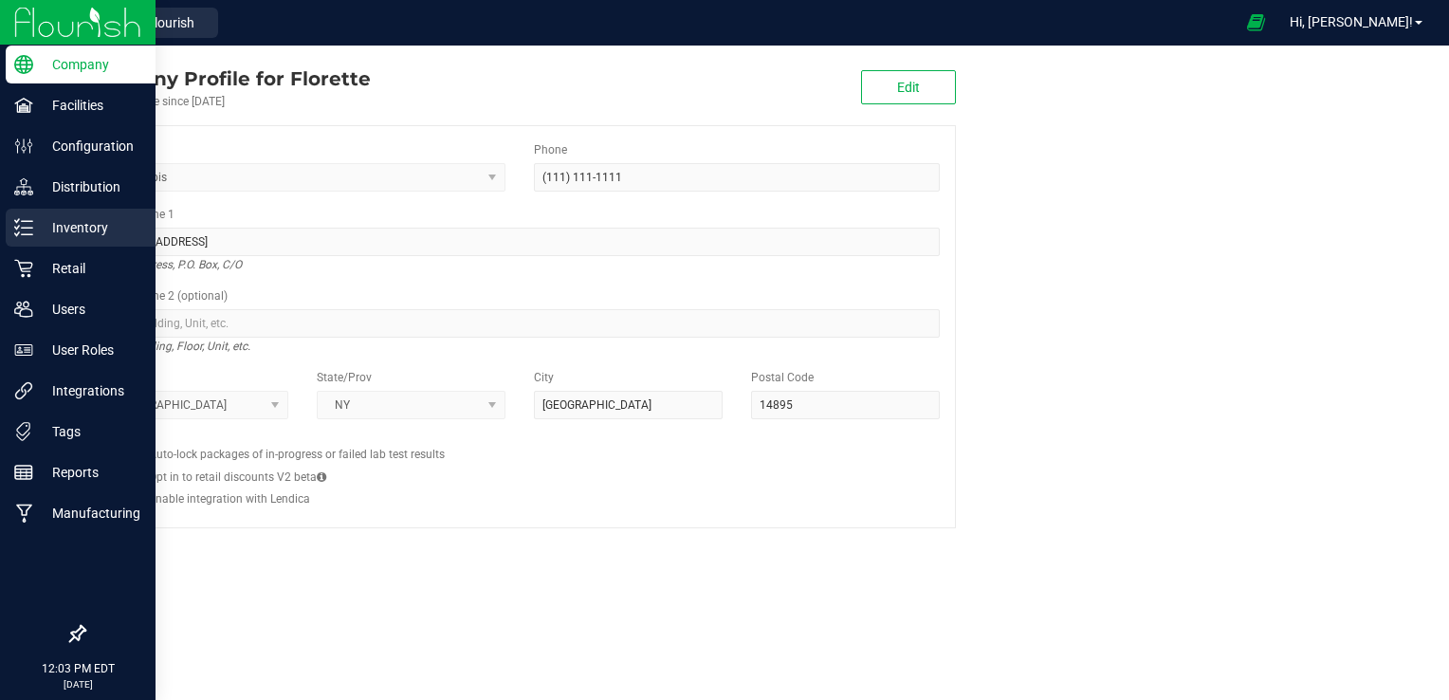
click at [16, 222] on icon at bounding box center [17, 220] width 4 height 3
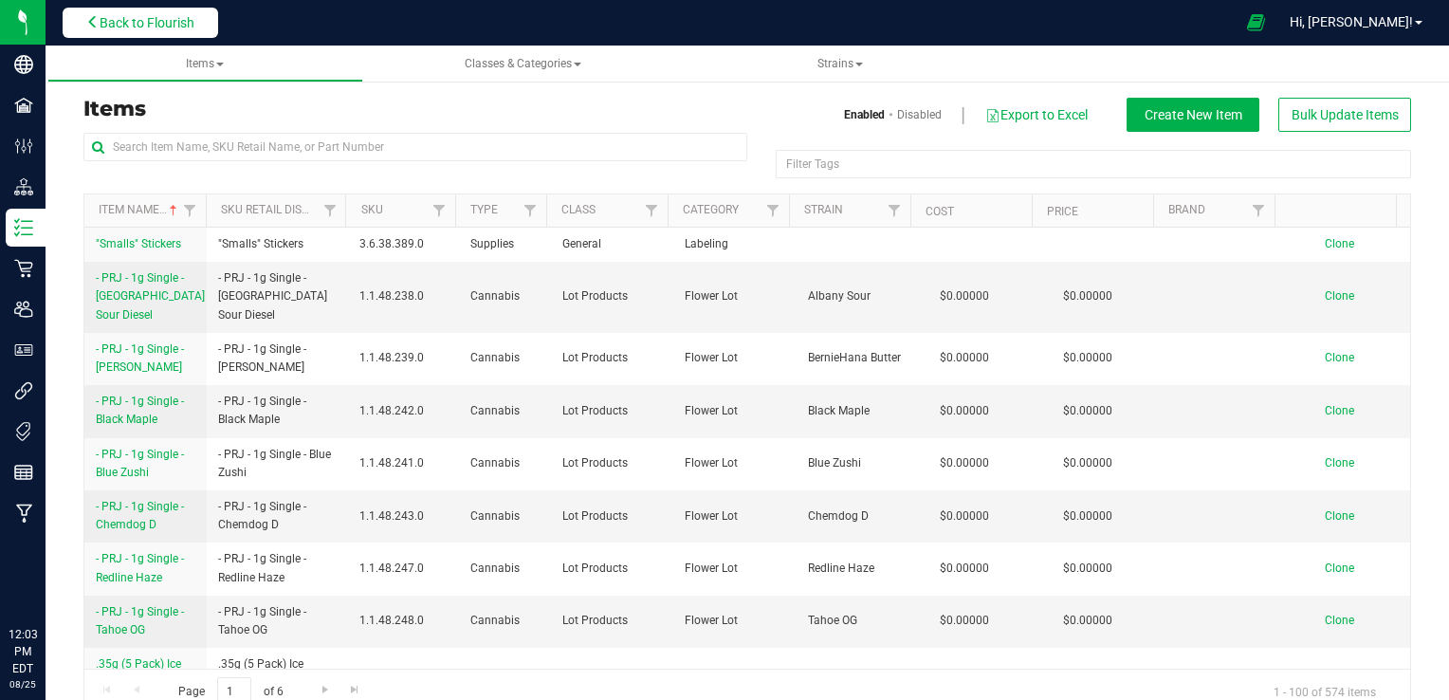
click at [189, 22] on span "Back to Flourish" at bounding box center [147, 22] width 95 height 15
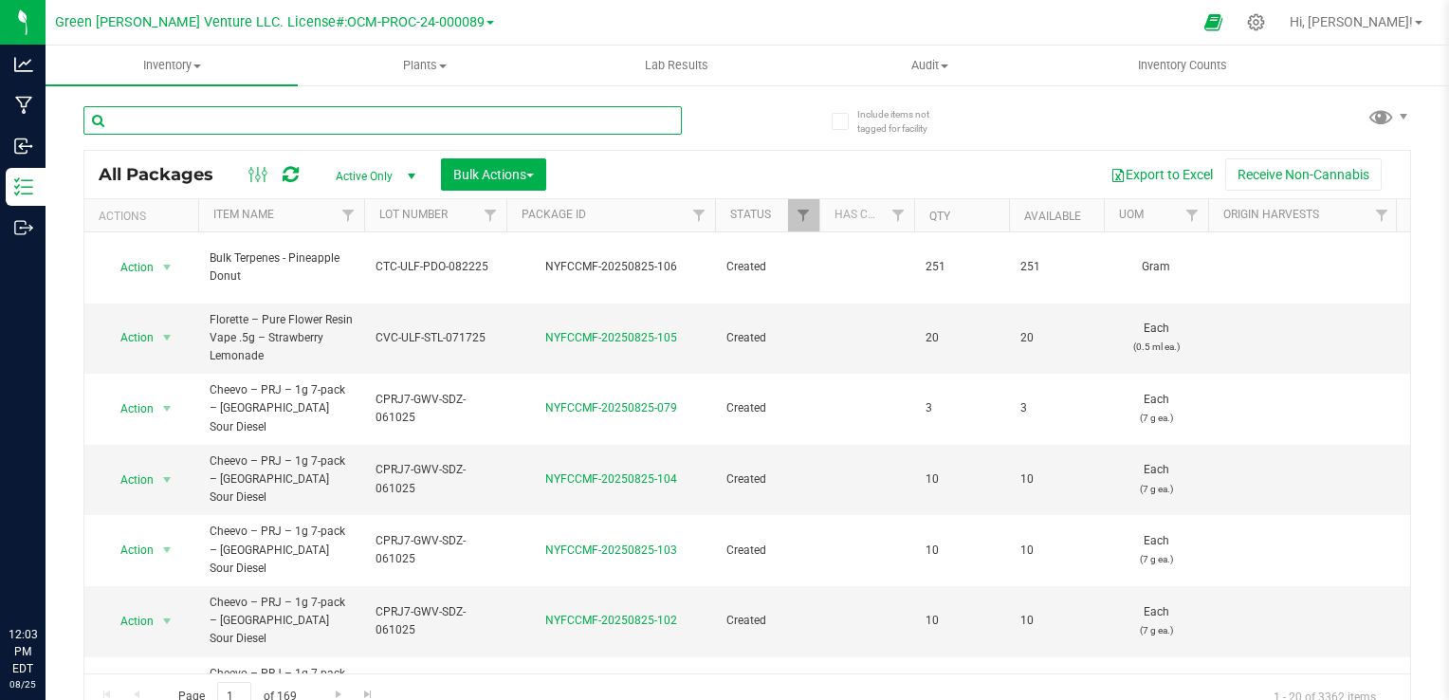
click at [391, 117] on input "text" at bounding box center [382, 120] width 599 height 28
type input "Lemon Curd"
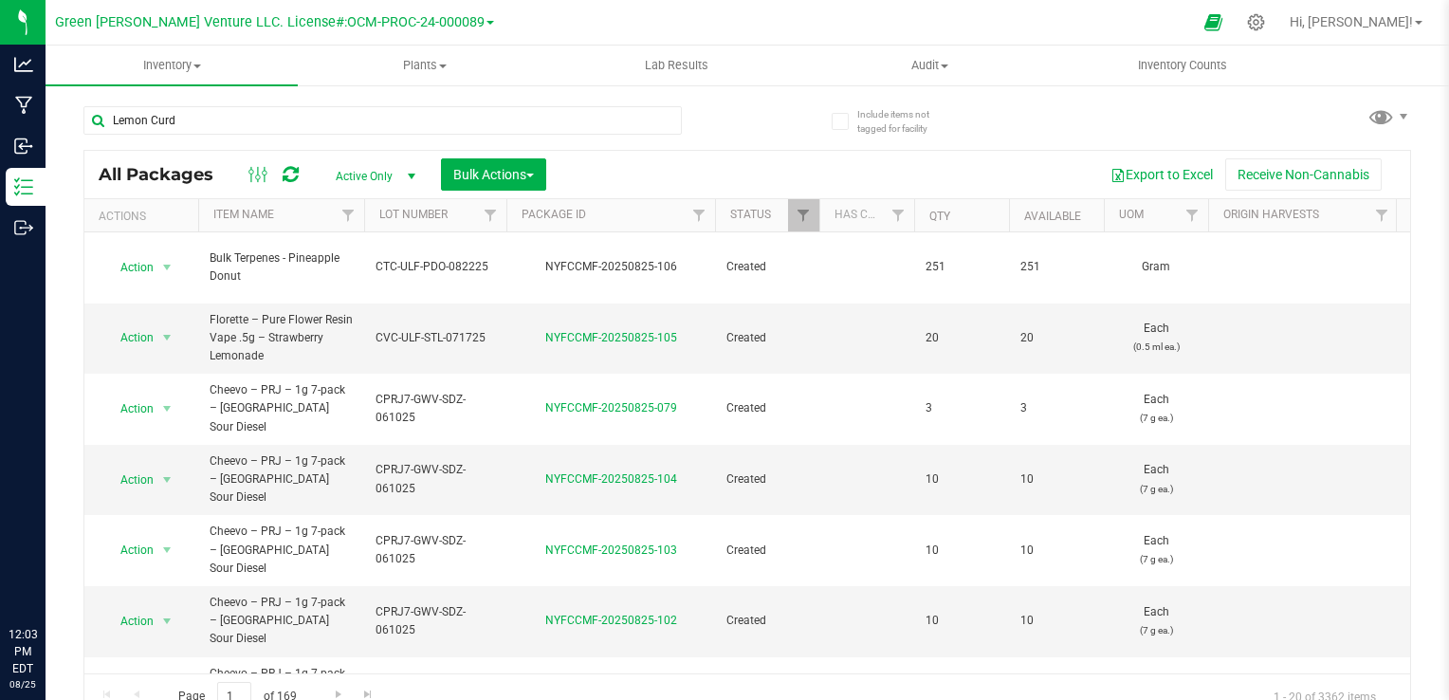
click at [759, 126] on div "Lemon Curd All Packages Active Only Active Only Lab Samples Locked All Bulk Act…" at bounding box center [747, 404] width 1328 height 632
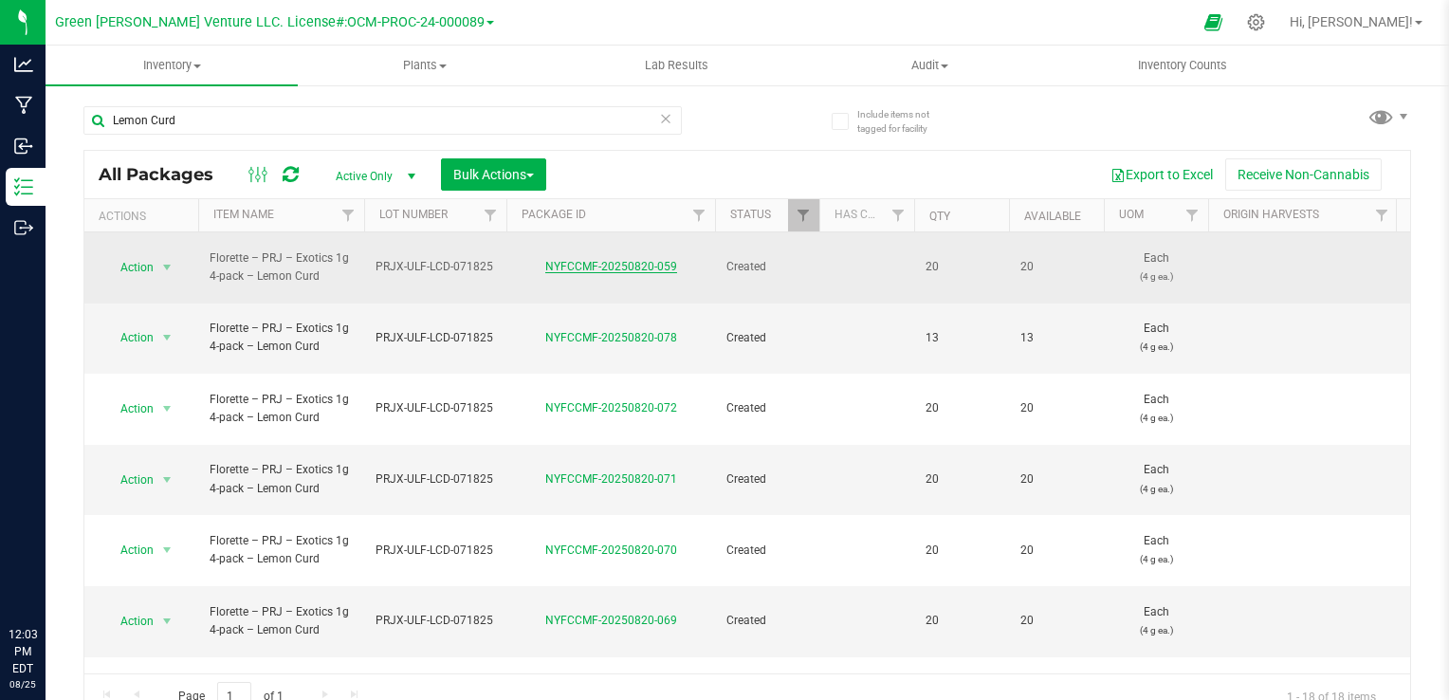
click at [620, 260] on link "NYFCCMF-20250820-059" at bounding box center [611, 266] width 132 height 13
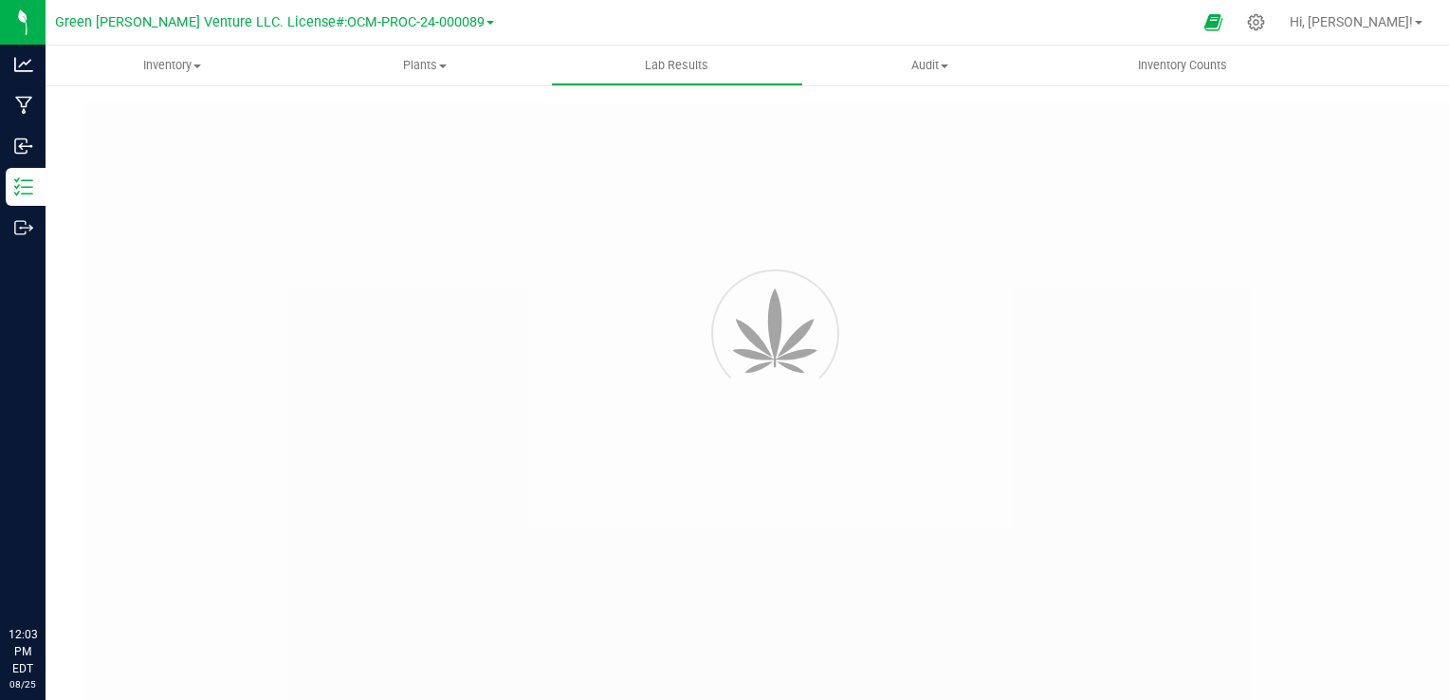
type input "NYFCCMF-20250731-001"
type input "AL50723001-002"
type input "NYFCCMF-20250731-001"
type input "[DATE] 2:05 PM"
type input "[DATE]"
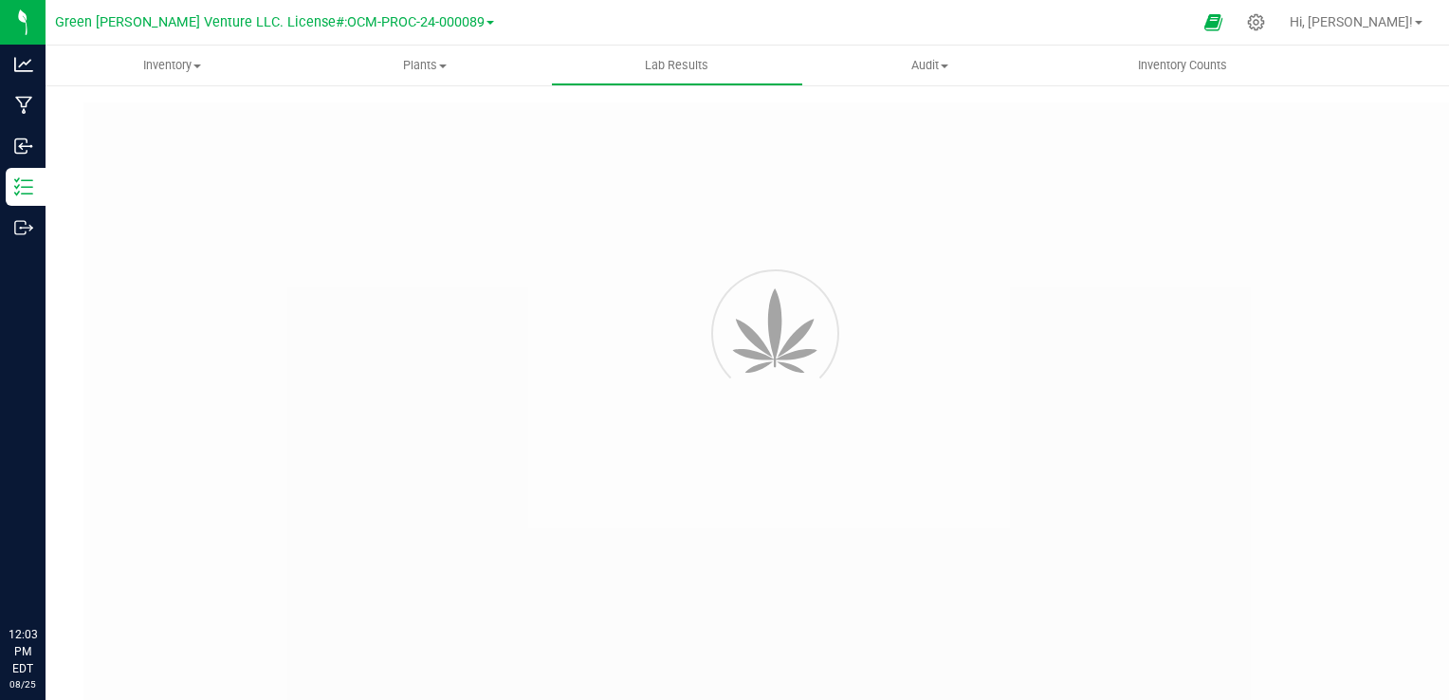
type input "[URL][DOMAIN_NAME]"
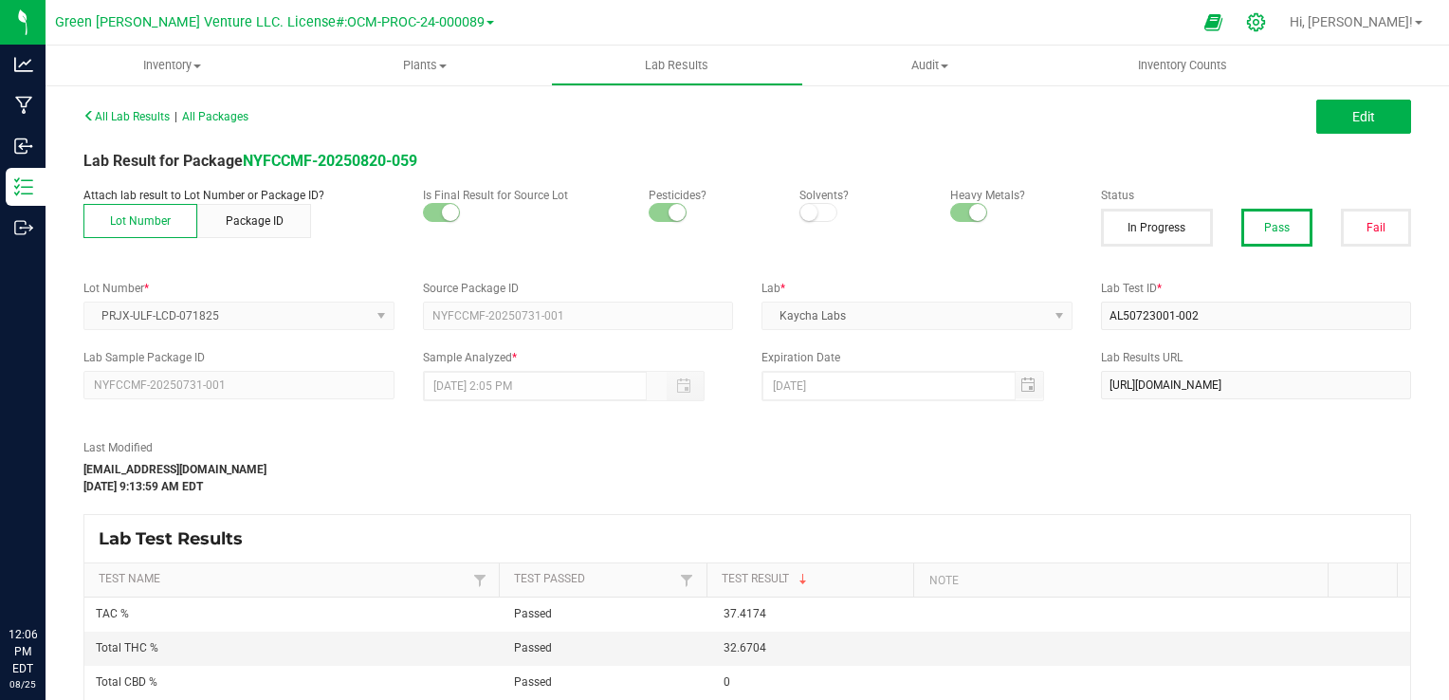
click at [1266, 21] on icon at bounding box center [1256, 22] width 20 height 20
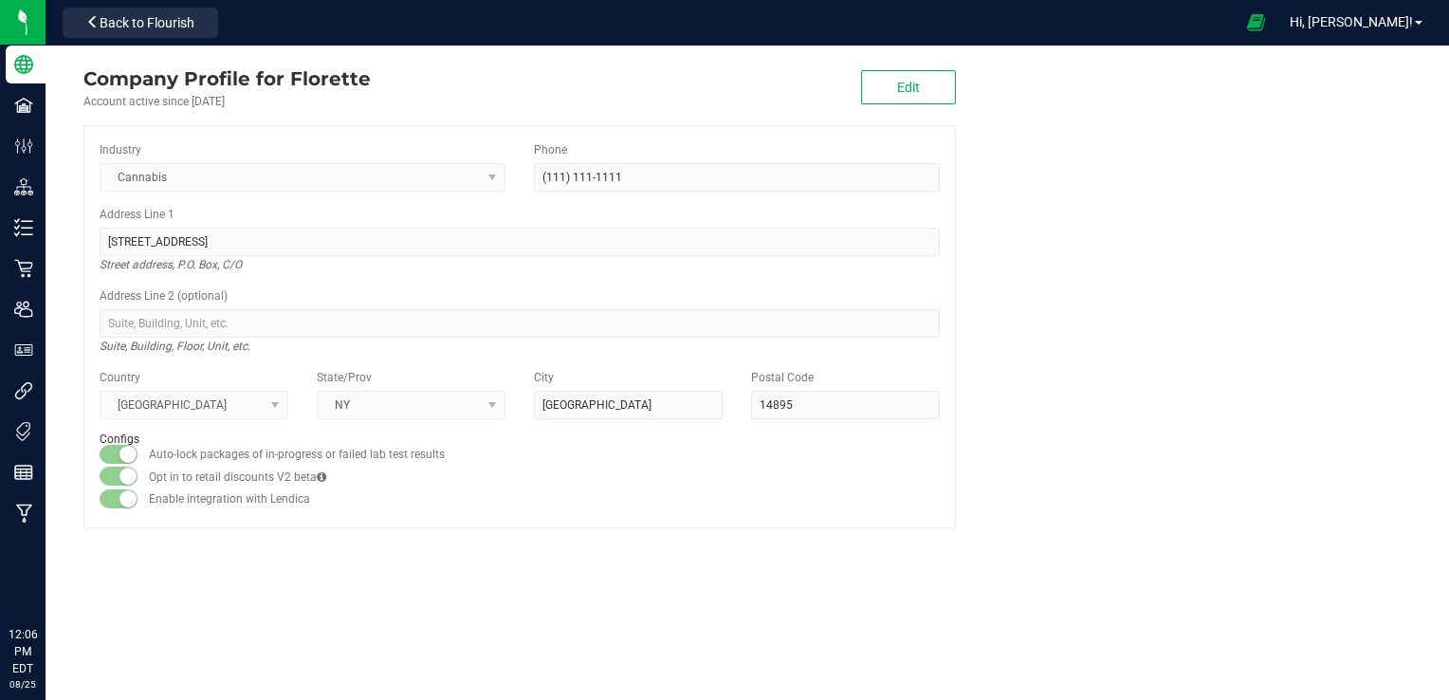
click at [1152, 327] on company "Company Profile for Florette Account active since [DATE] Edit Industry Cannabis…" at bounding box center [748, 297] width 1404 height 502
